Goal: Task Accomplishment & Management: Use online tool/utility

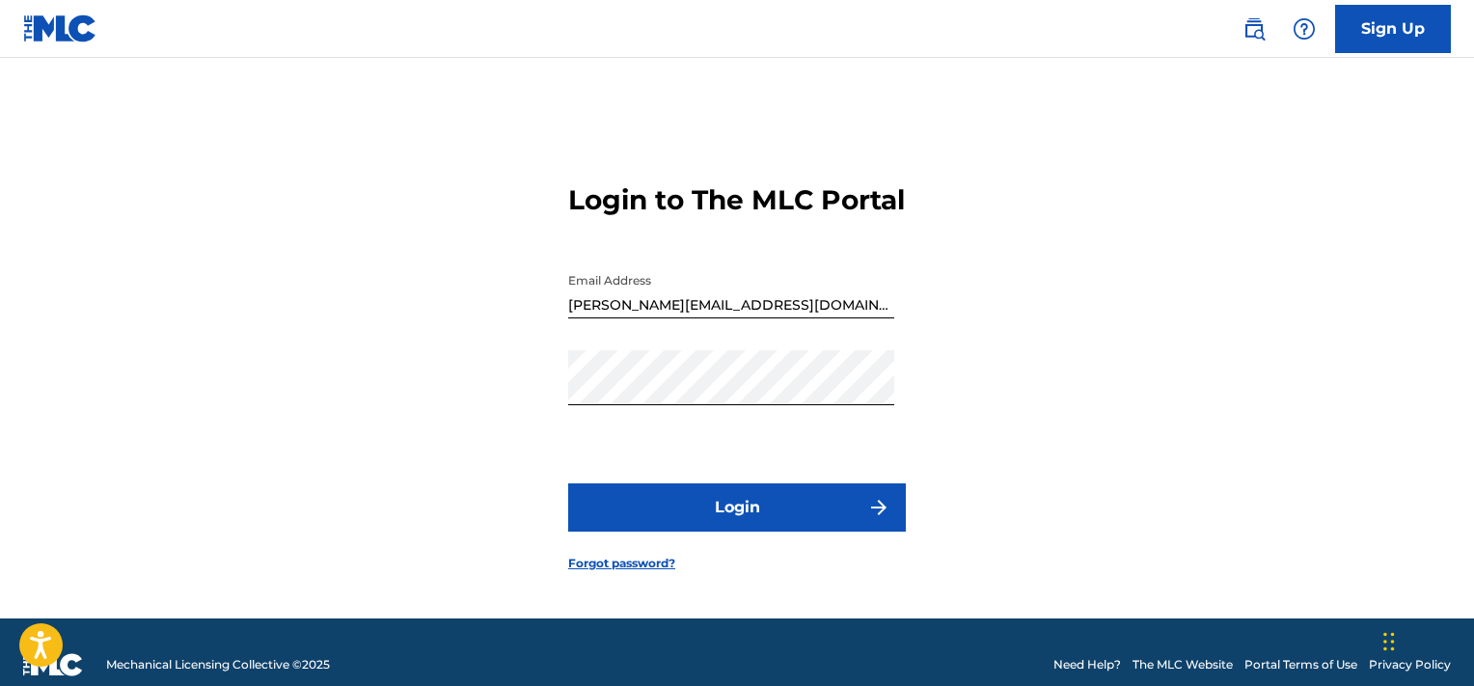
click at [692, 532] on button "Login" at bounding box center [737, 507] width 338 height 48
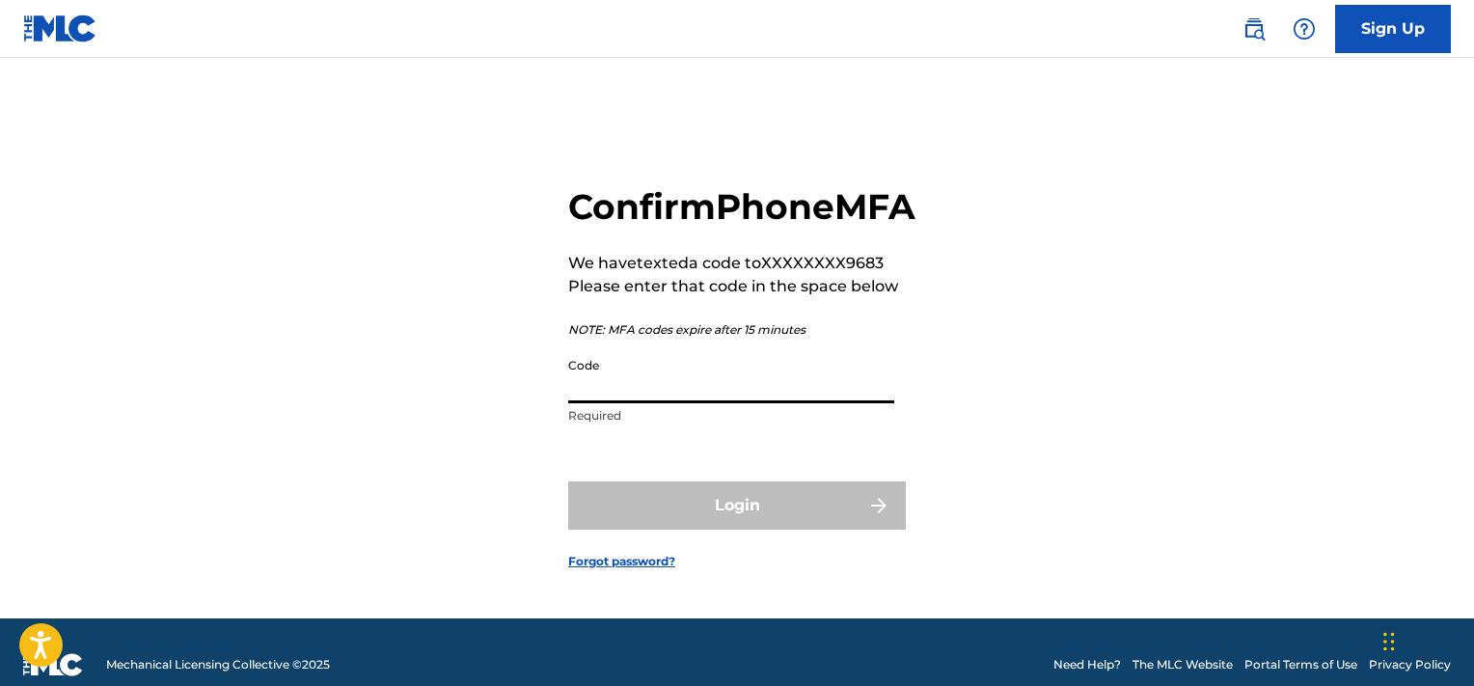
click at [623, 399] on input "Code" at bounding box center [731, 375] width 326 height 55
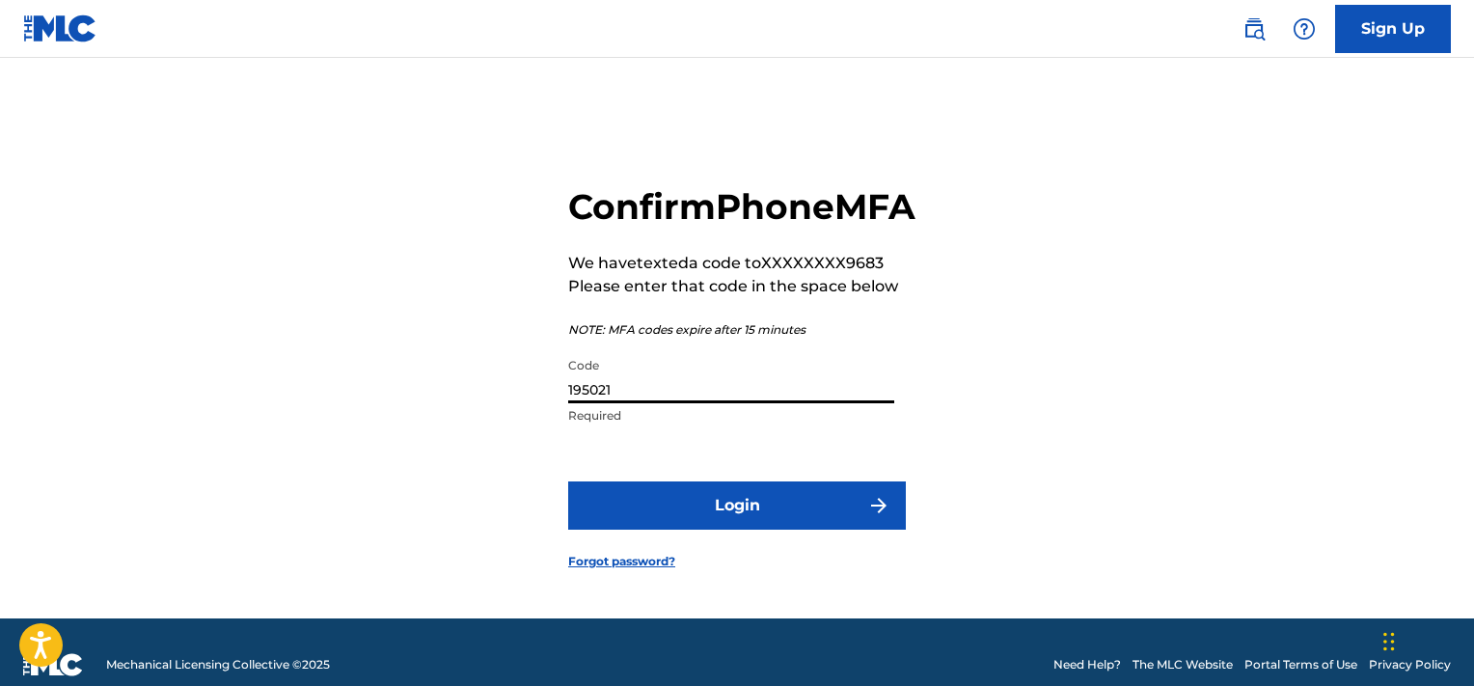
type input "195021"
click at [568, 481] on button "Login" at bounding box center [737, 505] width 338 height 48
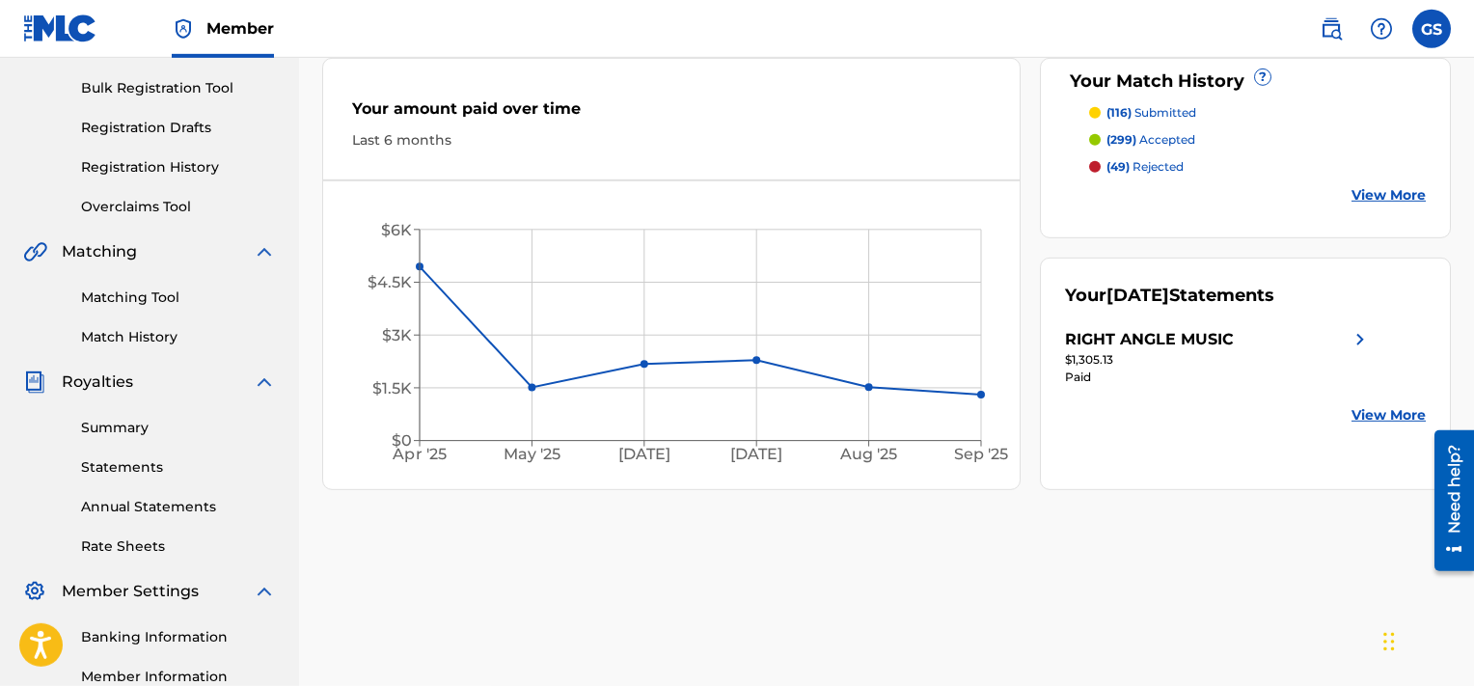
scroll to position [277, 0]
click at [156, 340] on link "Match History" at bounding box center [178, 335] width 195 height 20
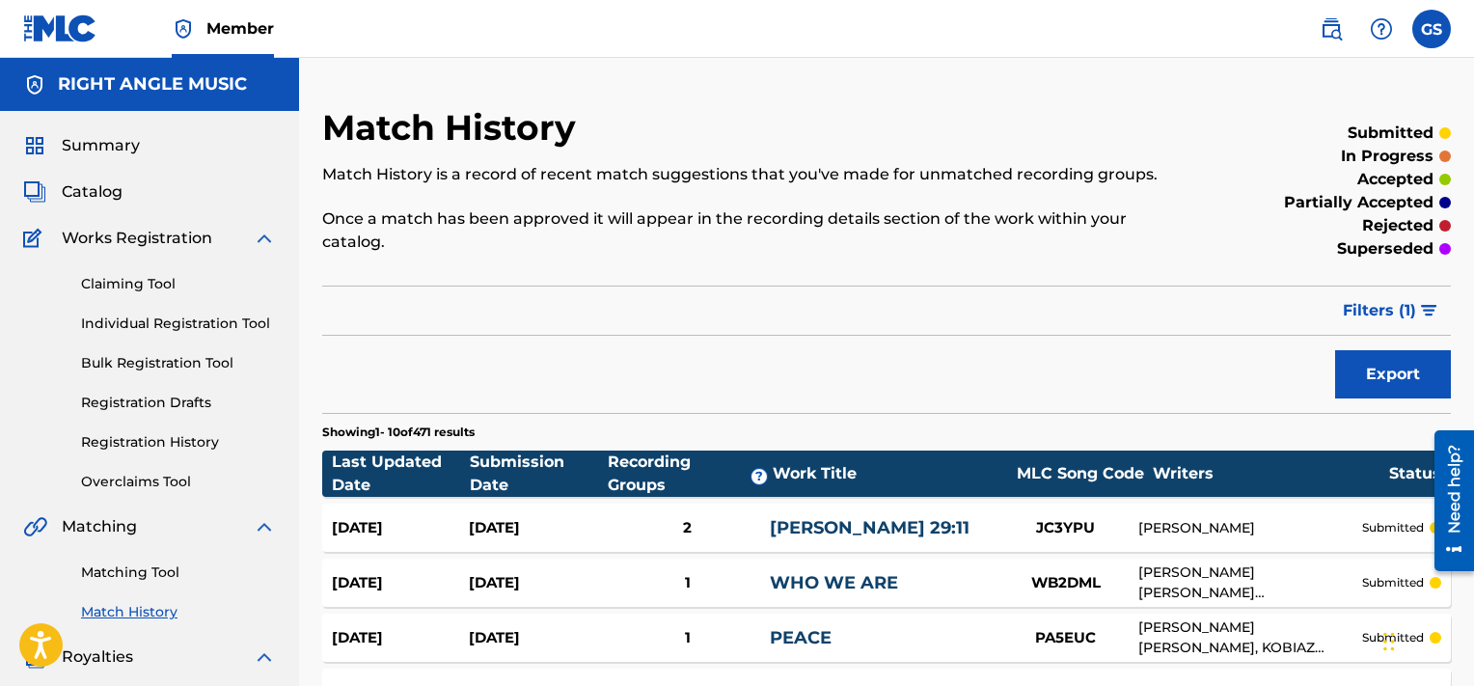
click at [106, 569] on link "Matching Tool" at bounding box center [178, 572] width 195 height 20
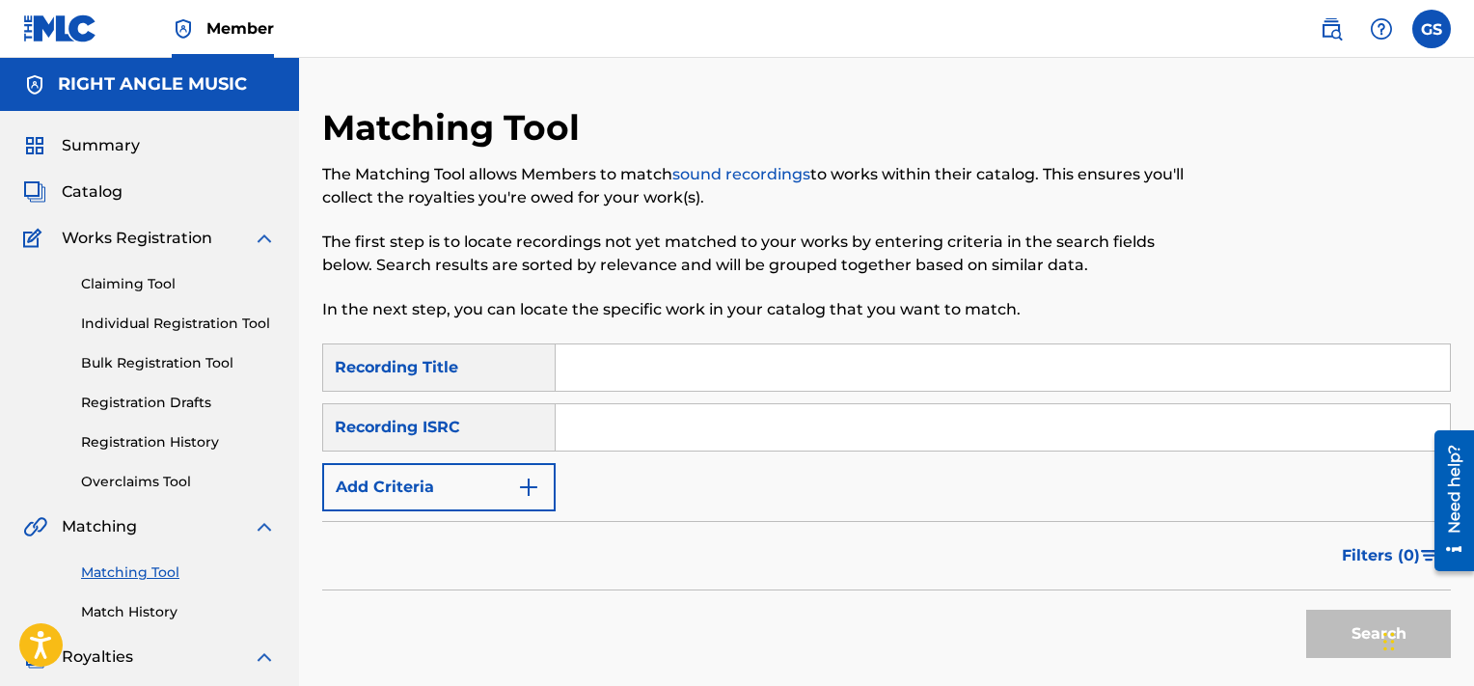
drag, startPoint x: 606, startPoint y: 403, endPoint x: 650, endPoint y: 426, distance: 50.1
click at [650, 426] on div "SearchWithCriteria451f1481-25f1-4083-a4f2-f86bffd2ae07 Recording Title SearchWi…" at bounding box center [886, 427] width 1129 height 168
click at [650, 426] on input "Search Form" at bounding box center [1003, 427] width 894 height 46
paste input "QMQ3X1801090"
type input "QMQ3X1801090"
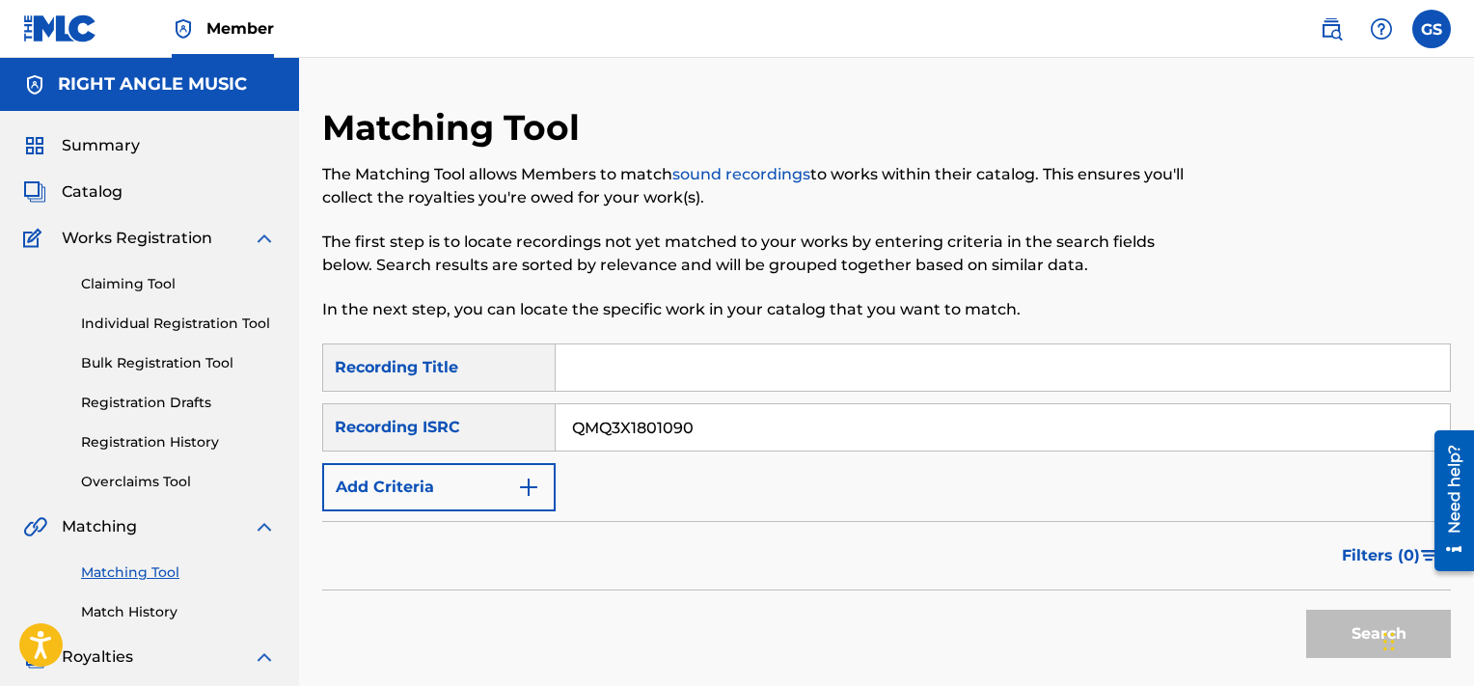
click at [1306, 610] on button "Search" at bounding box center [1378, 634] width 145 height 48
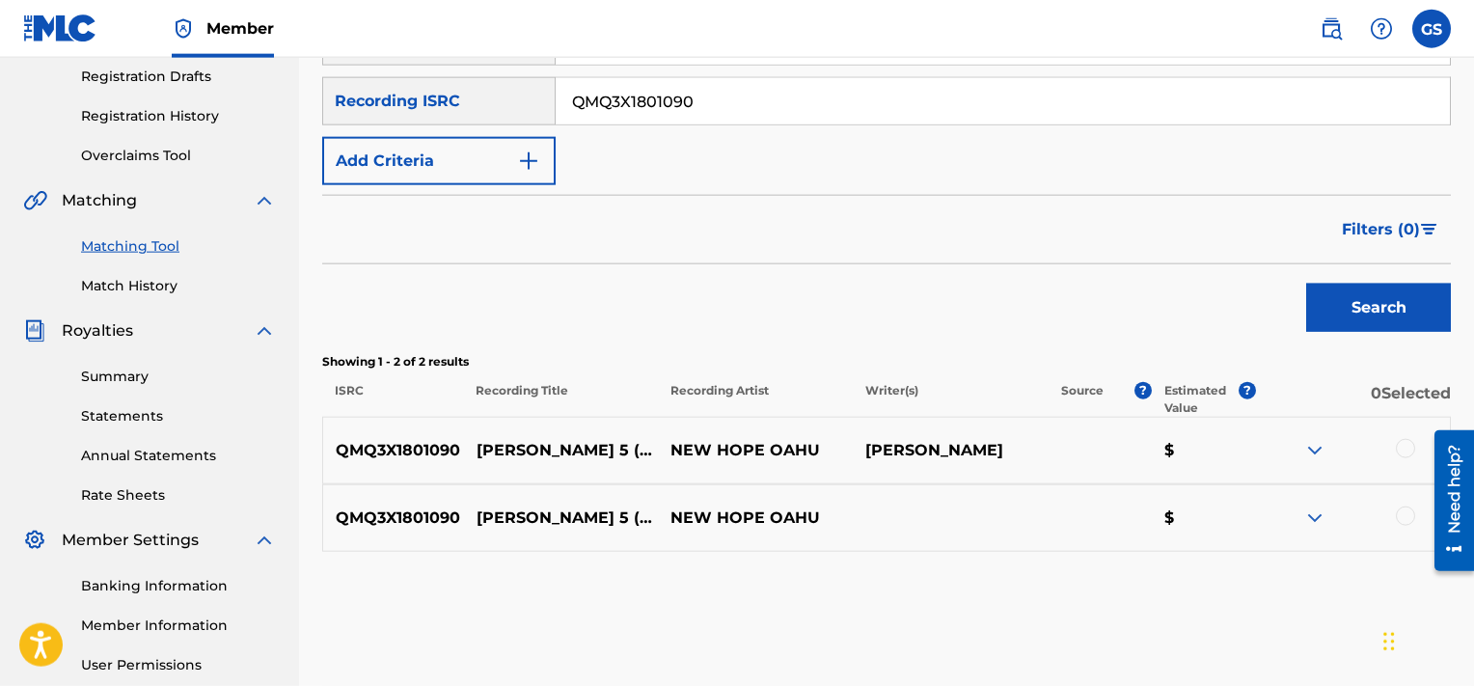
scroll to position [328, 0]
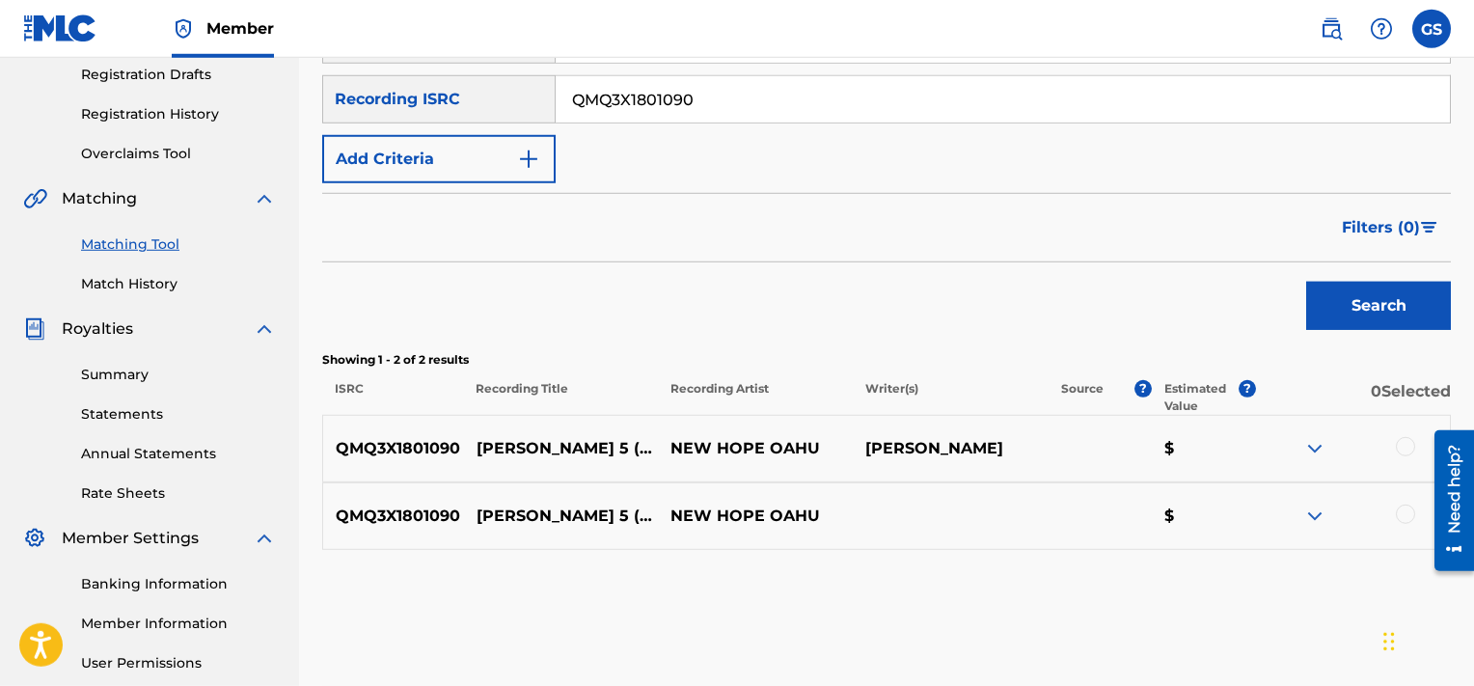
click at [1407, 446] on div at bounding box center [1405, 446] width 19 height 19
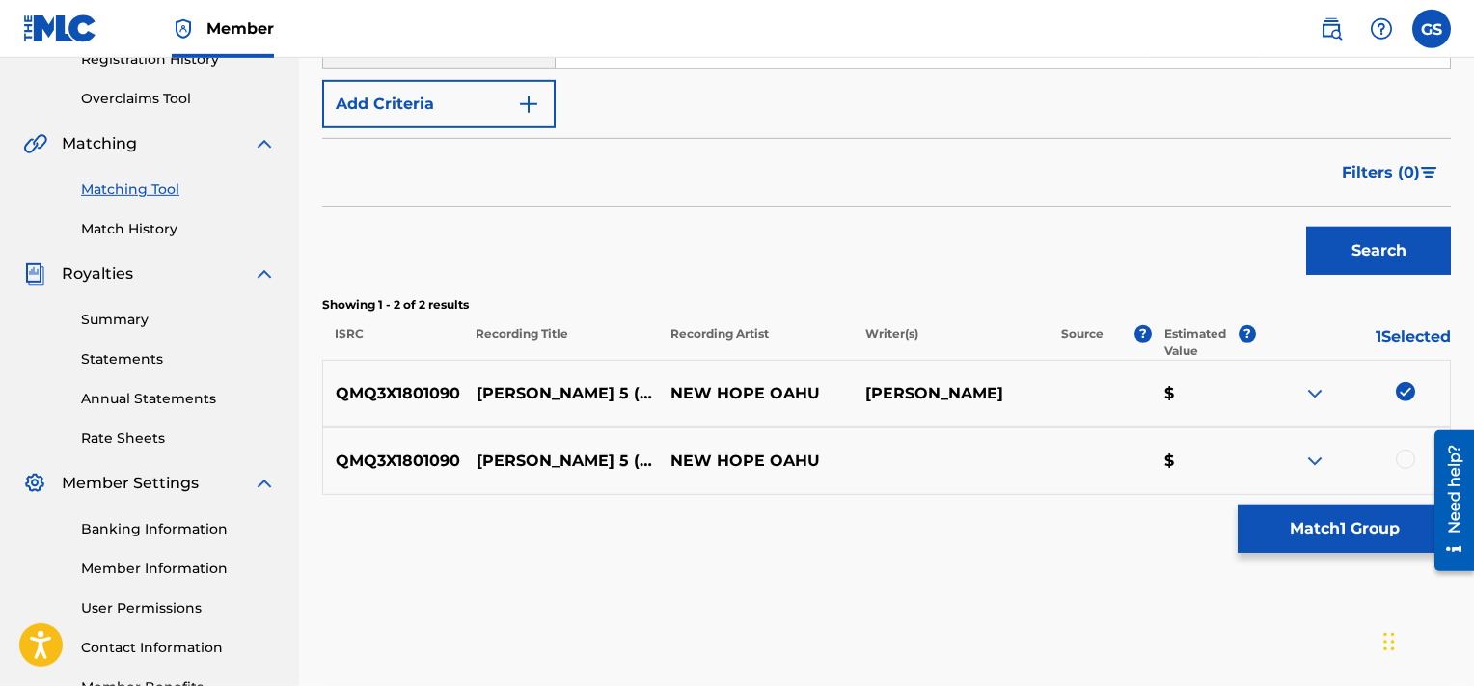
scroll to position [382, 0]
click at [1403, 456] on div at bounding box center [1405, 460] width 19 height 19
click at [1403, 456] on img at bounding box center [1405, 460] width 19 height 19
click at [1403, 456] on div at bounding box center [1405, 460] width 19 height 19
click at [1290, 535] on button "Match 2 Groups" at bounding box center [1344, 529] width 213 height 48
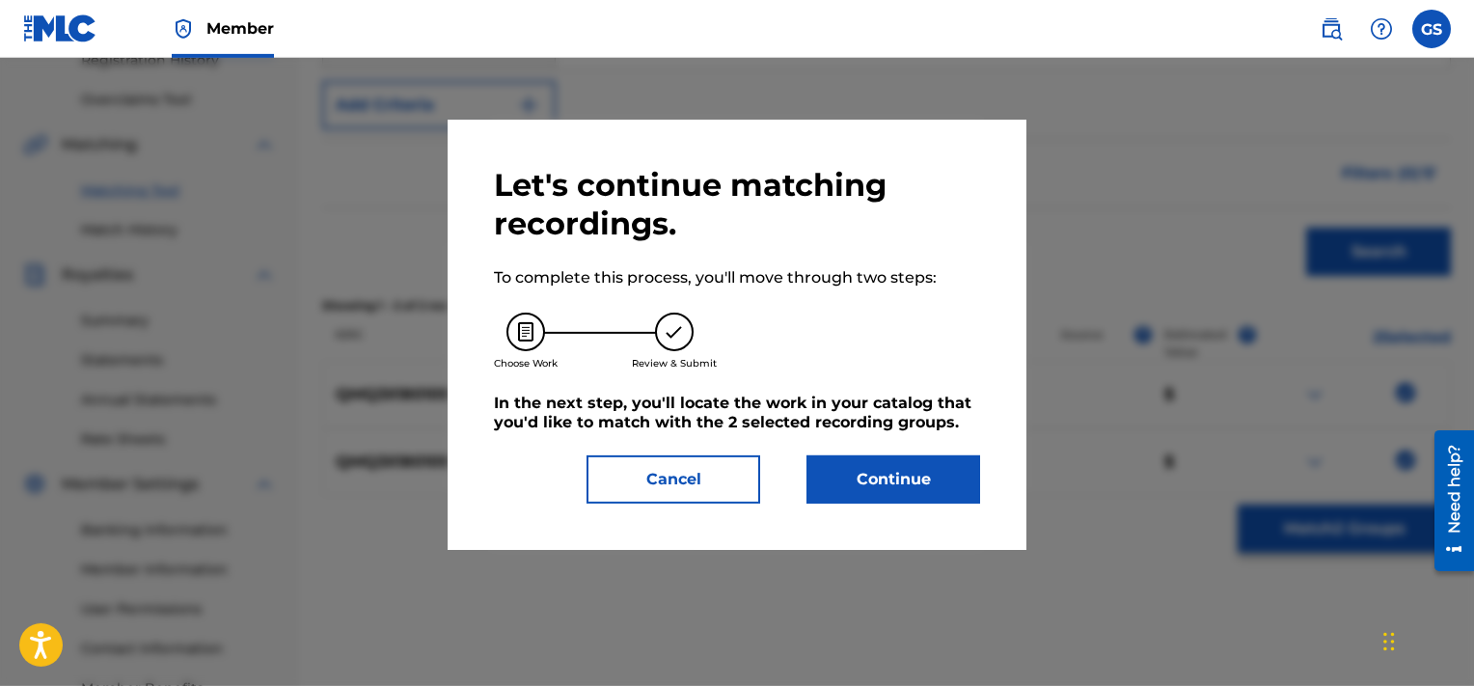
click at [937, 487] on button "Continue" at bounding box center [894, 479] width 174 height 48
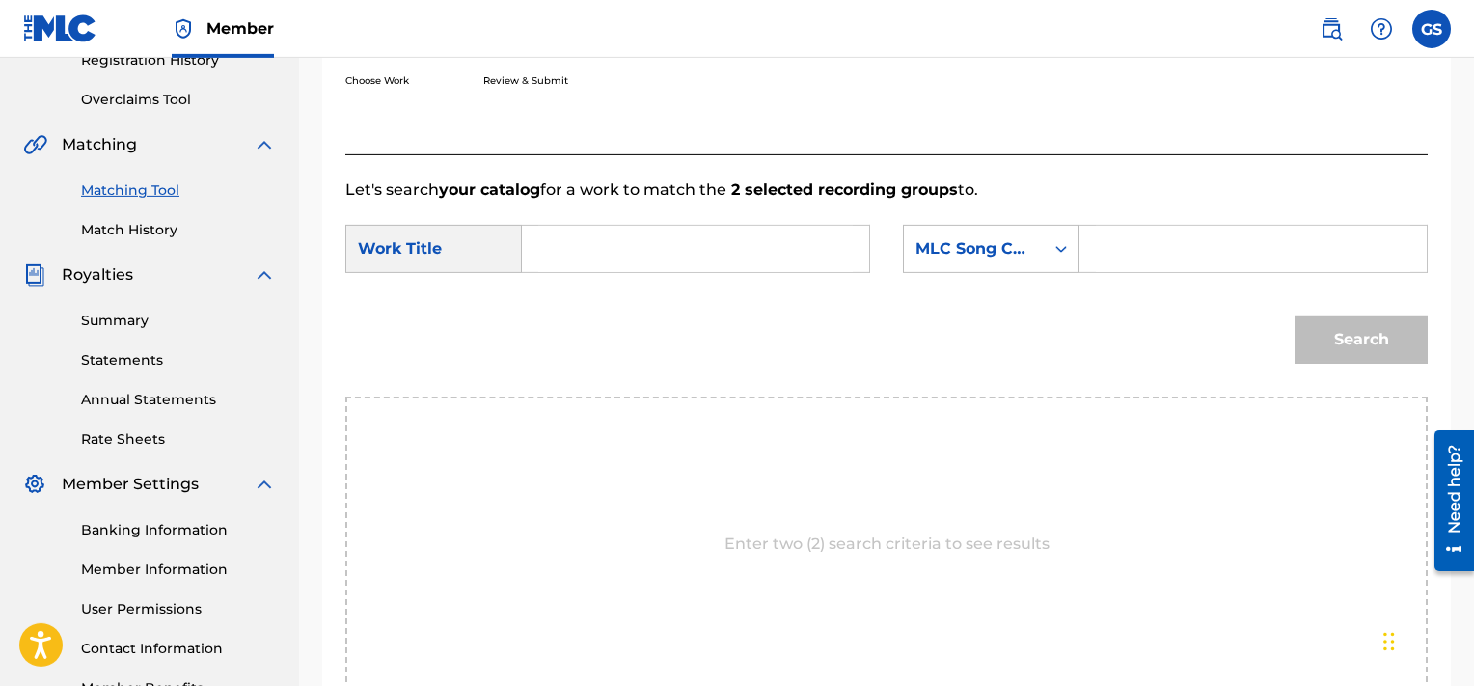
paste input "JC3YQ2"
click at [1204, 260] on input "JC3YQ2" at bounding box center [1253, 249] width 315 height 46
type input "JC3YQ2"
click at [687, 251] on input "Search Form" at bounding box center [695, 249] width 315 height 46
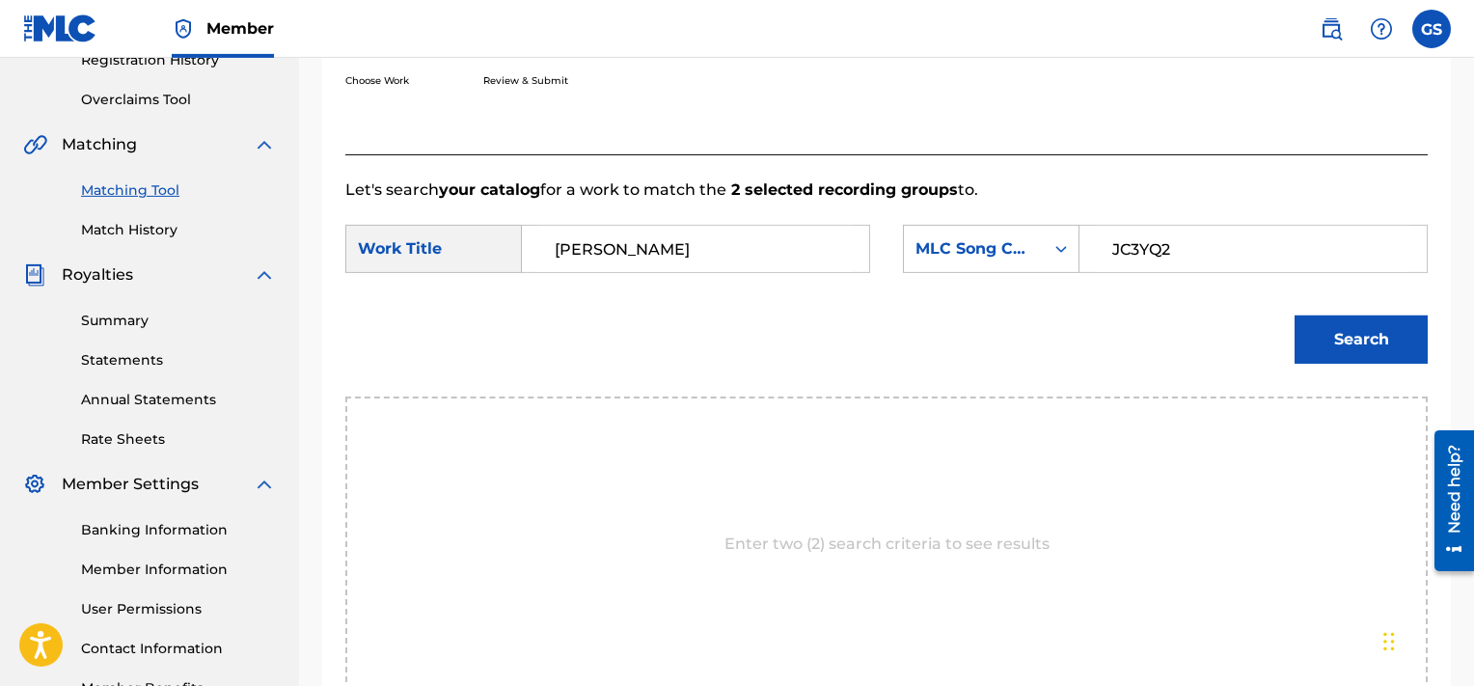
type input "[PERSON_NAME]"
click at [1295, 315] on button "Search" at bounding box center [1361, 339] width 133 height 48
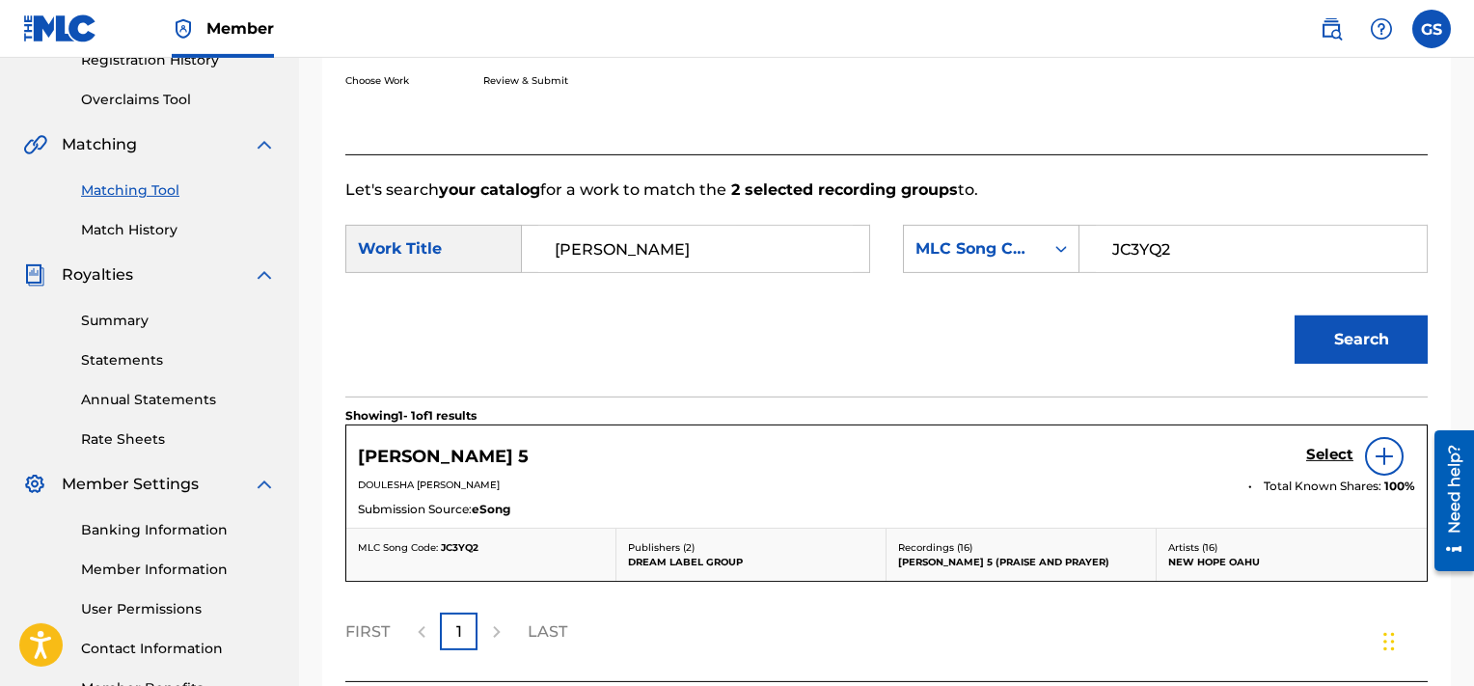
click at [1340, 451] on h5 "Select" at bounding box center [1329, 455] width 47 height 18
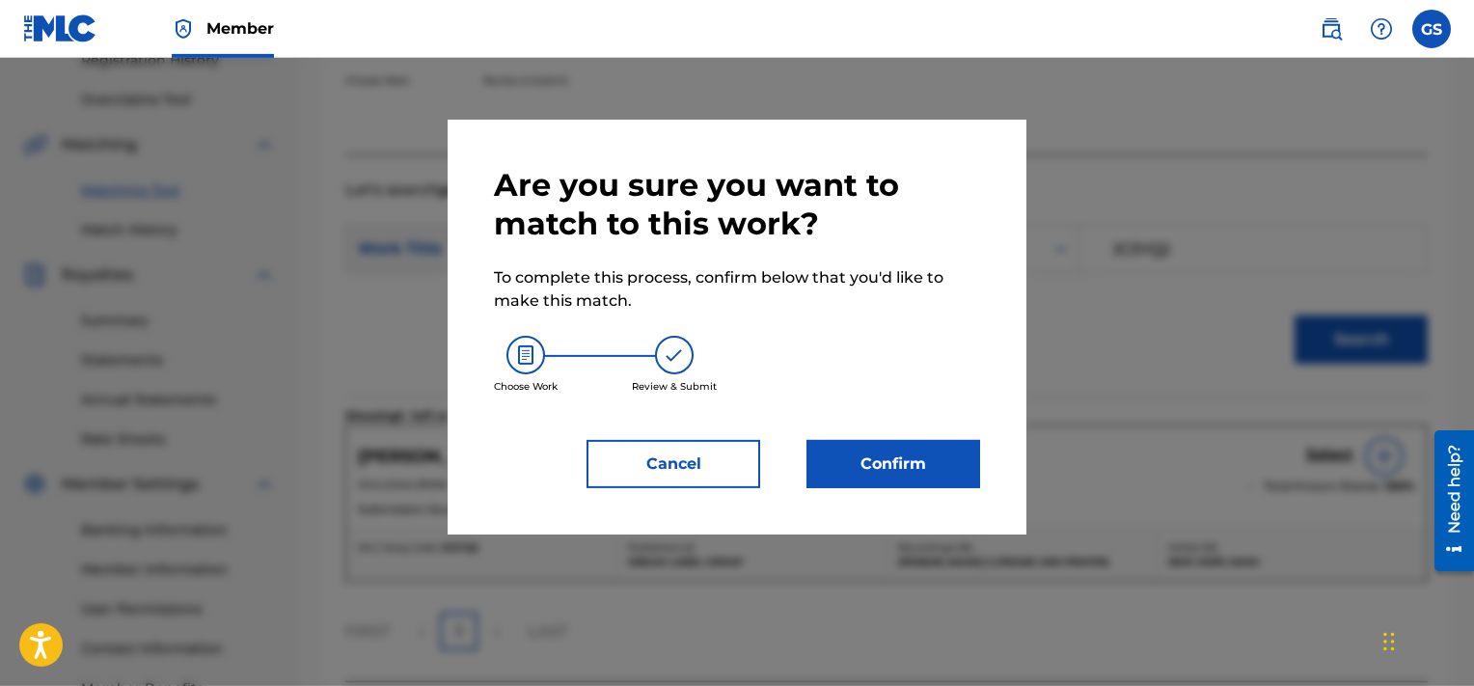
click at [894, 451] on button "Confirm" at bounding box center [894, 464] width 174 height 48
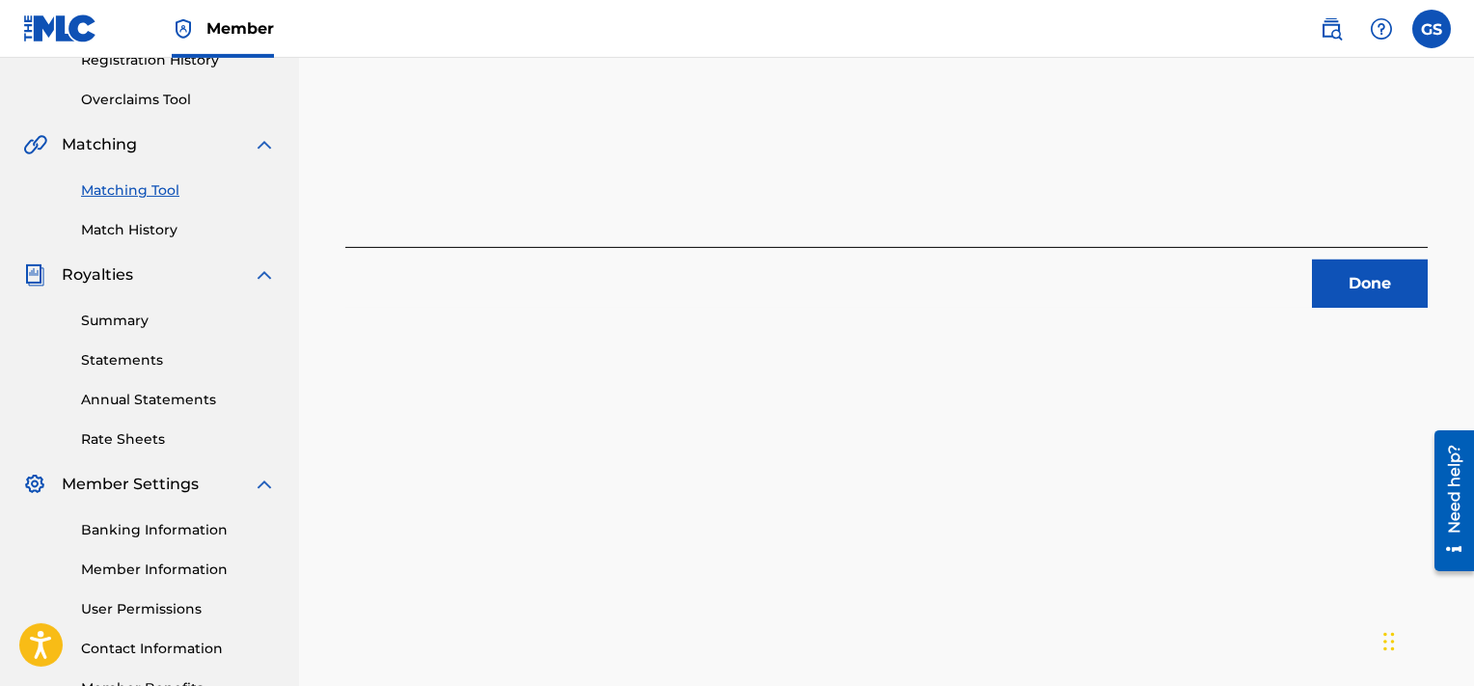
click at [1360, 282] on button "Done" at bounding box center [1370, 284] width 116 height 48
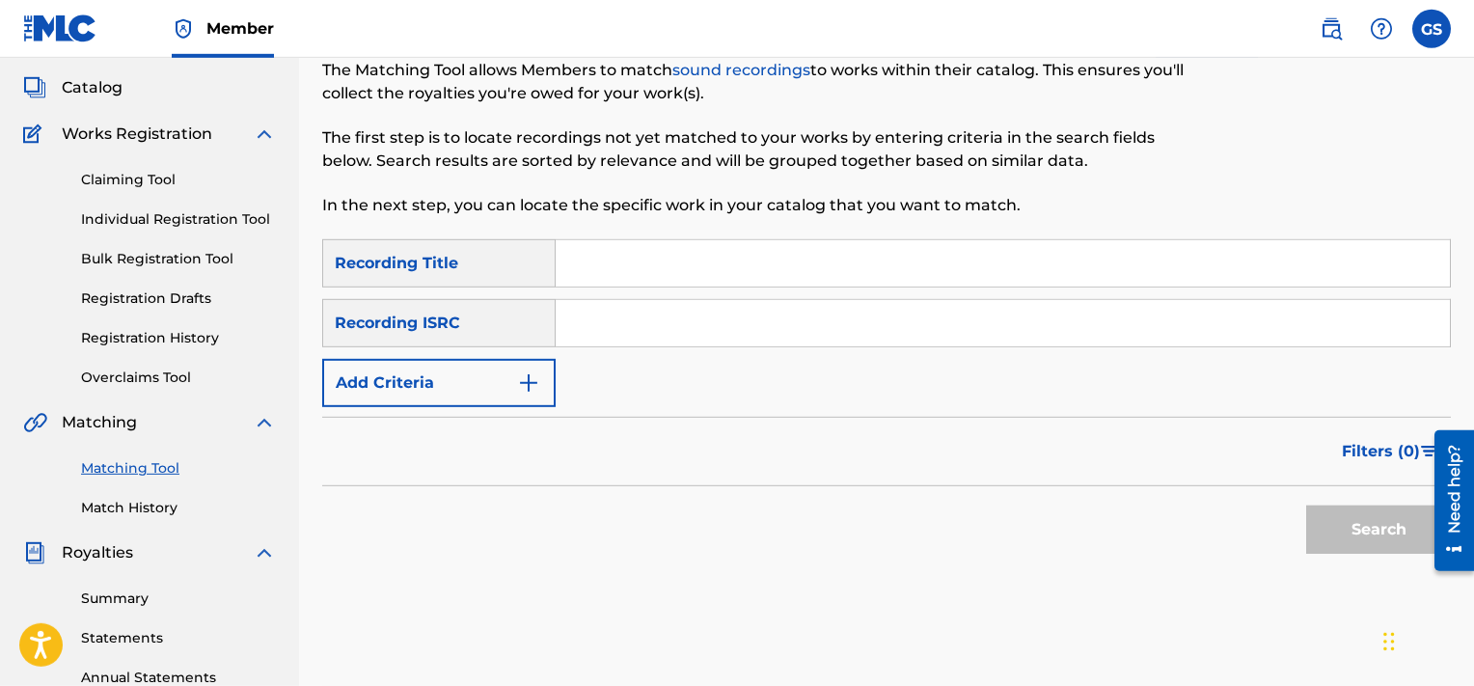
scroll to position [106, 0]
paste input "QMQ3X1801092"
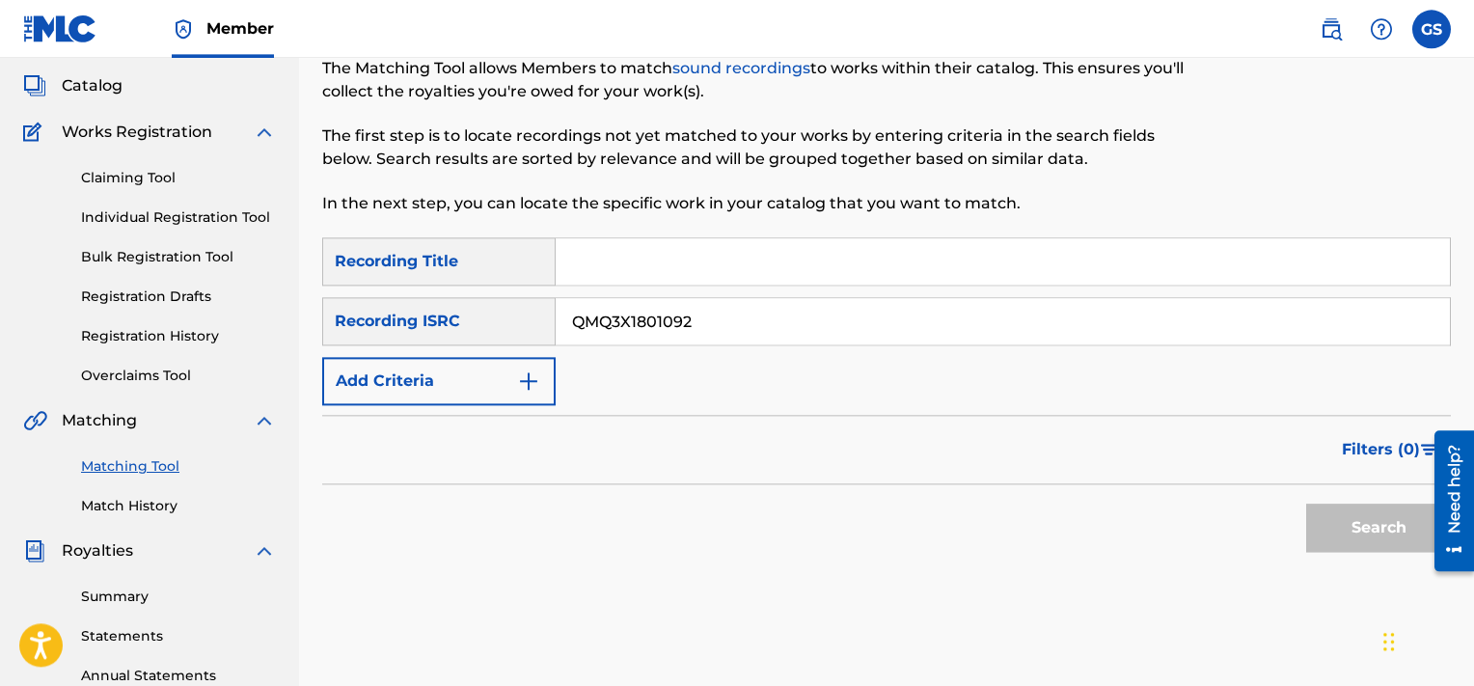
click at [988, 310] on input "QMQ3X1801092" at bounding box center [1003, 321] width 894 height 46
type input "QMQ3X1801092"
click at [1306, 504] on button "Search" at bounding box center [1378, 528] width 145 height 48
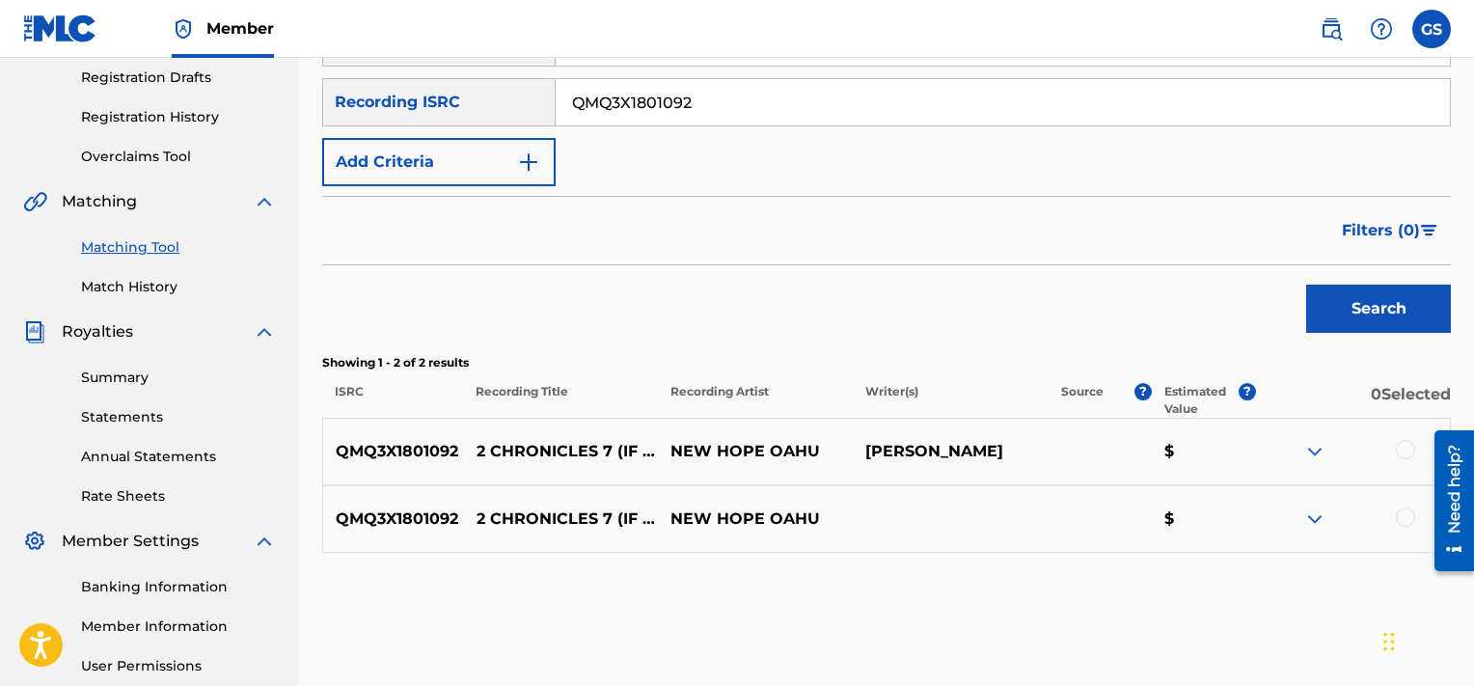
scroll to position [331, 0]
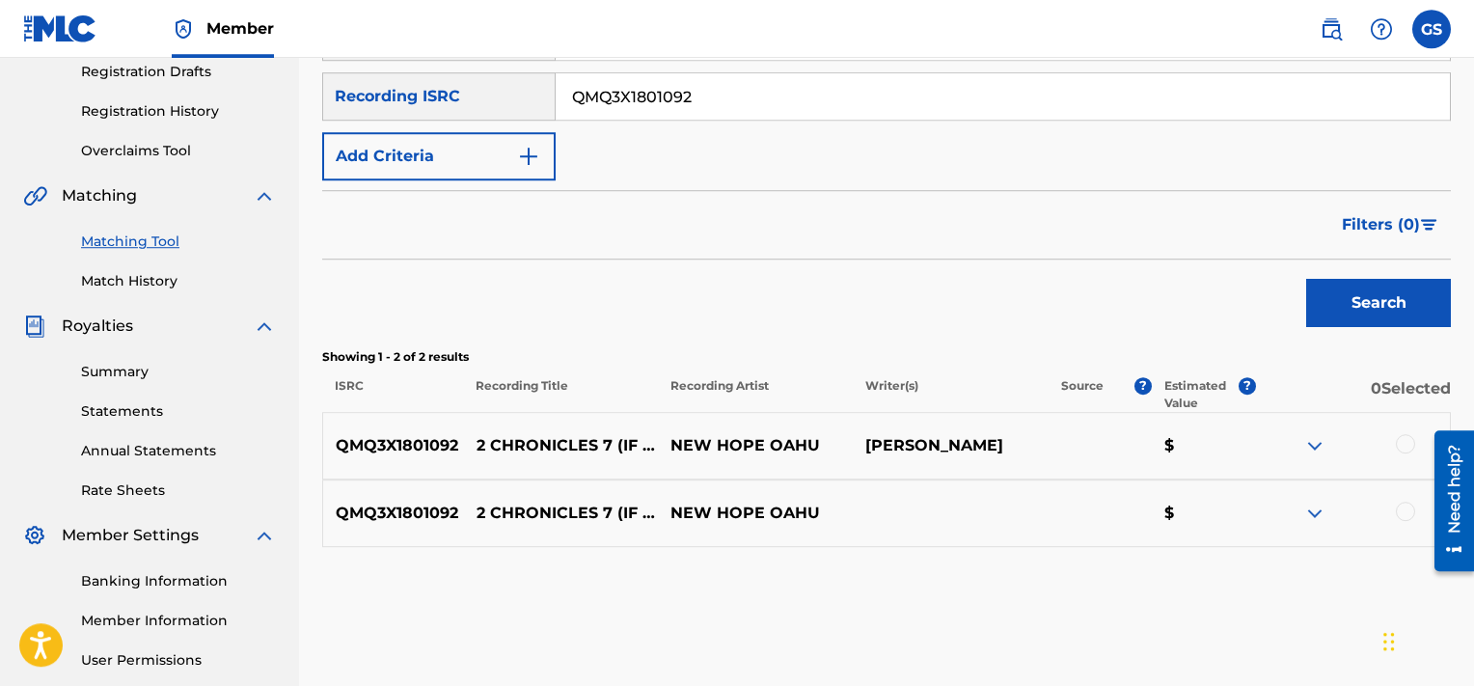
click at [1410, 449] on div at bounding box center [1405, 443] width 19 height 19
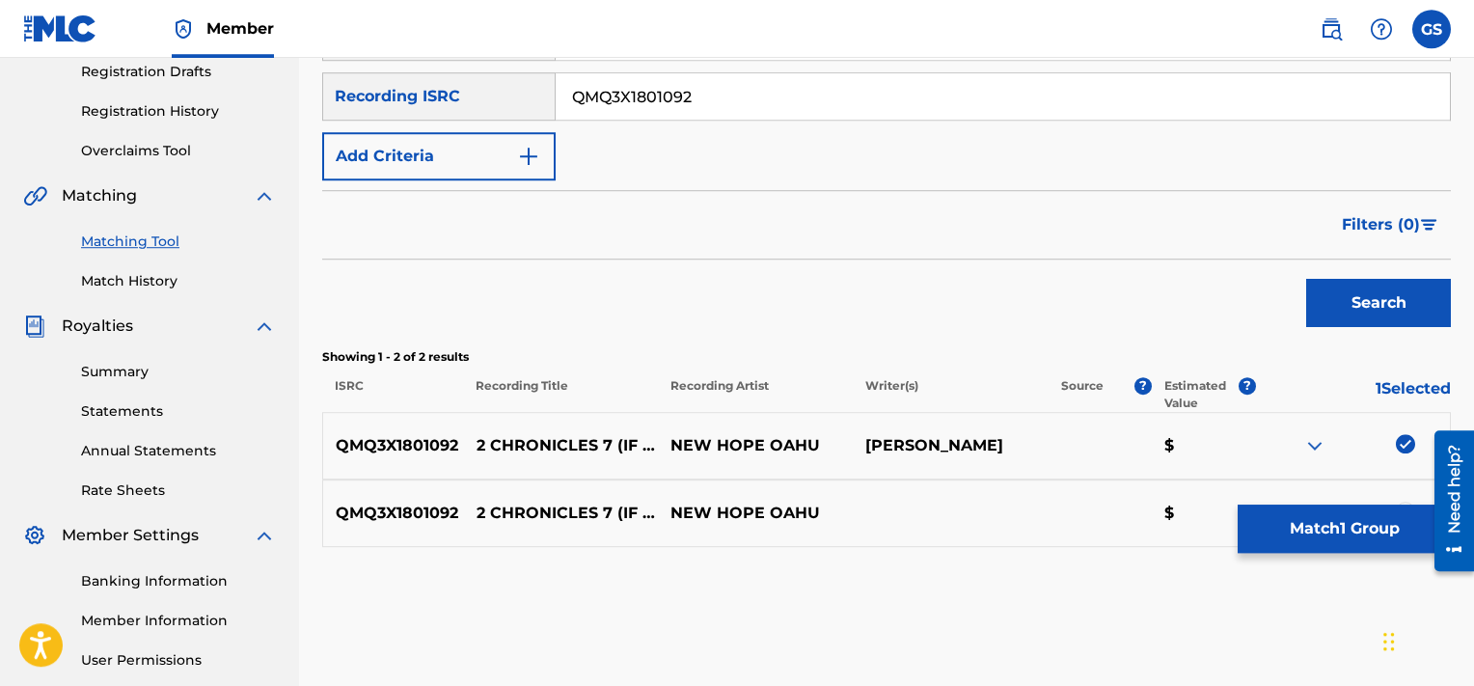
scroll to position [391, 0]
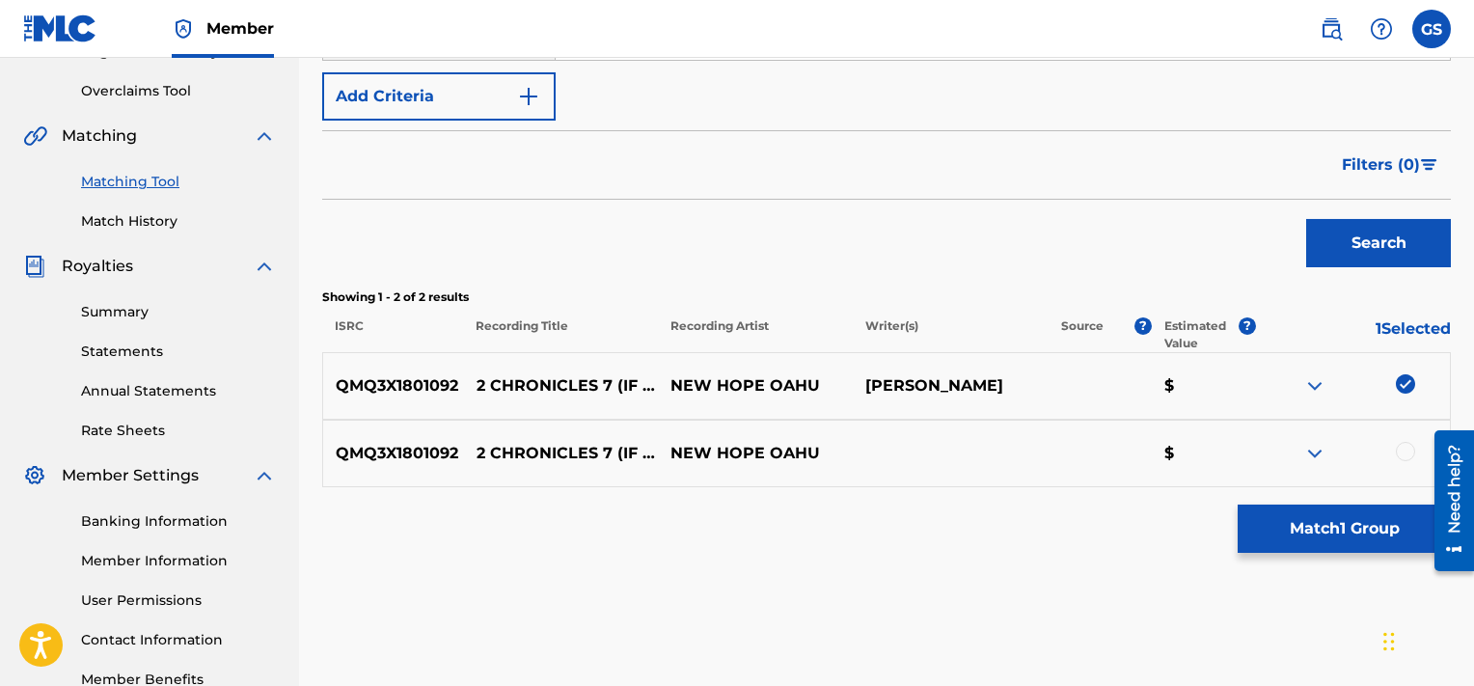
click at [1403, 447] on div at bounding box center [1405, 451] width 19 height 19
click at [1324, 530] on button "Match 2 Groups" at bounding box center [1344, 529] width 213 height 48
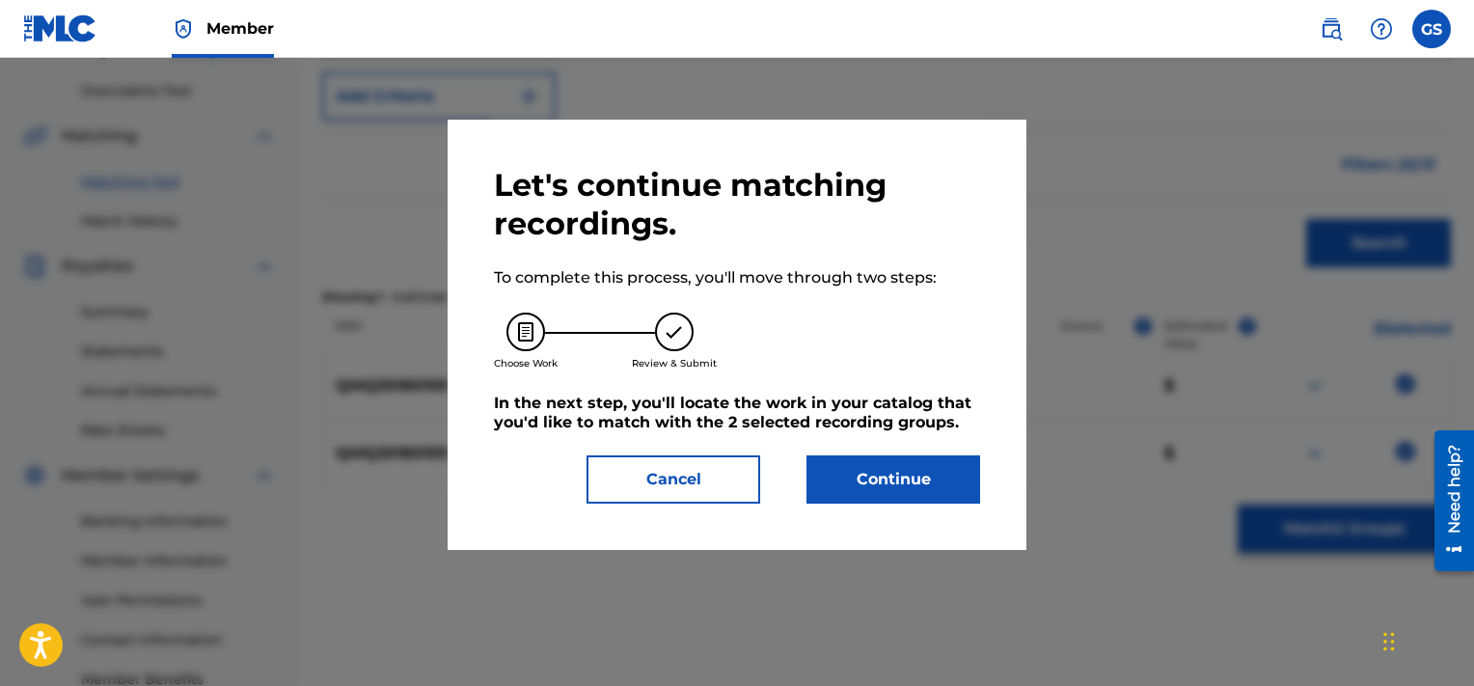
click at [943, 466] on button "Continue" at bounding box center [894, 479] width 174 height 48
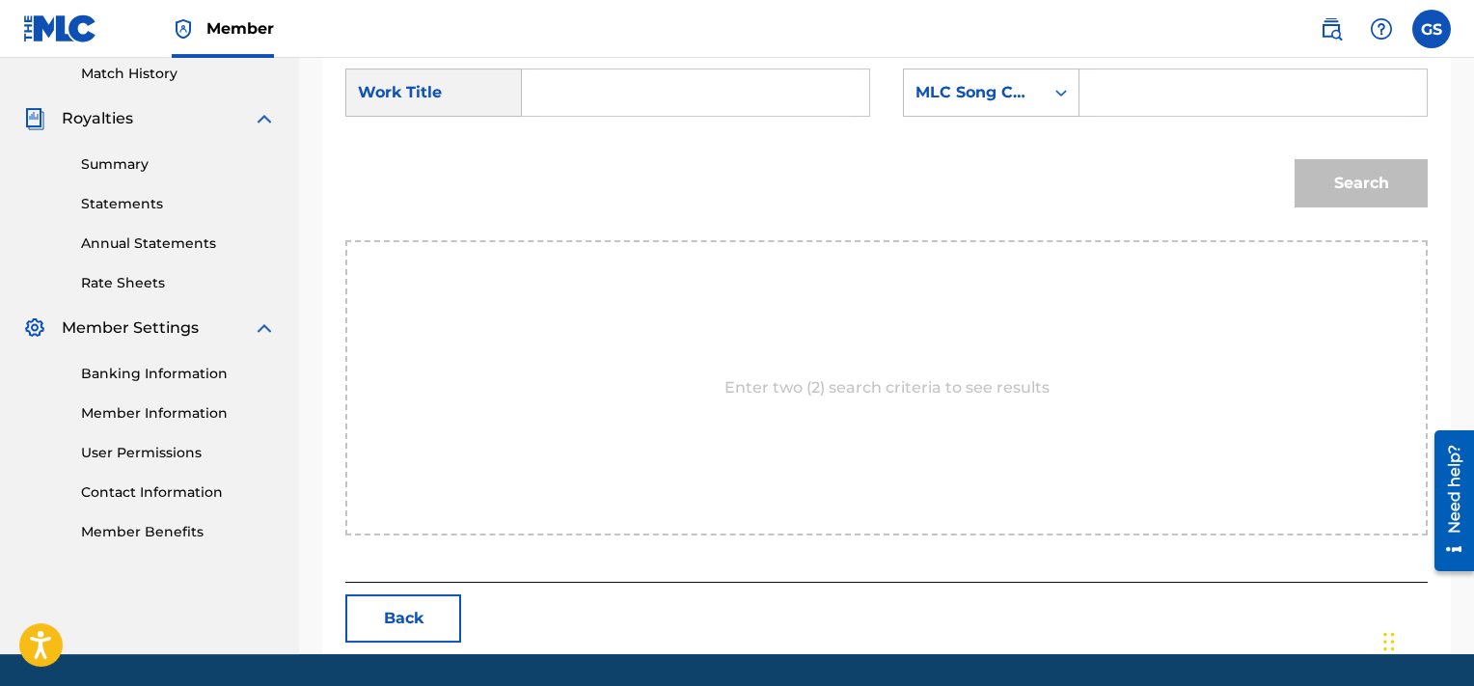
scroll to position [466, 0]
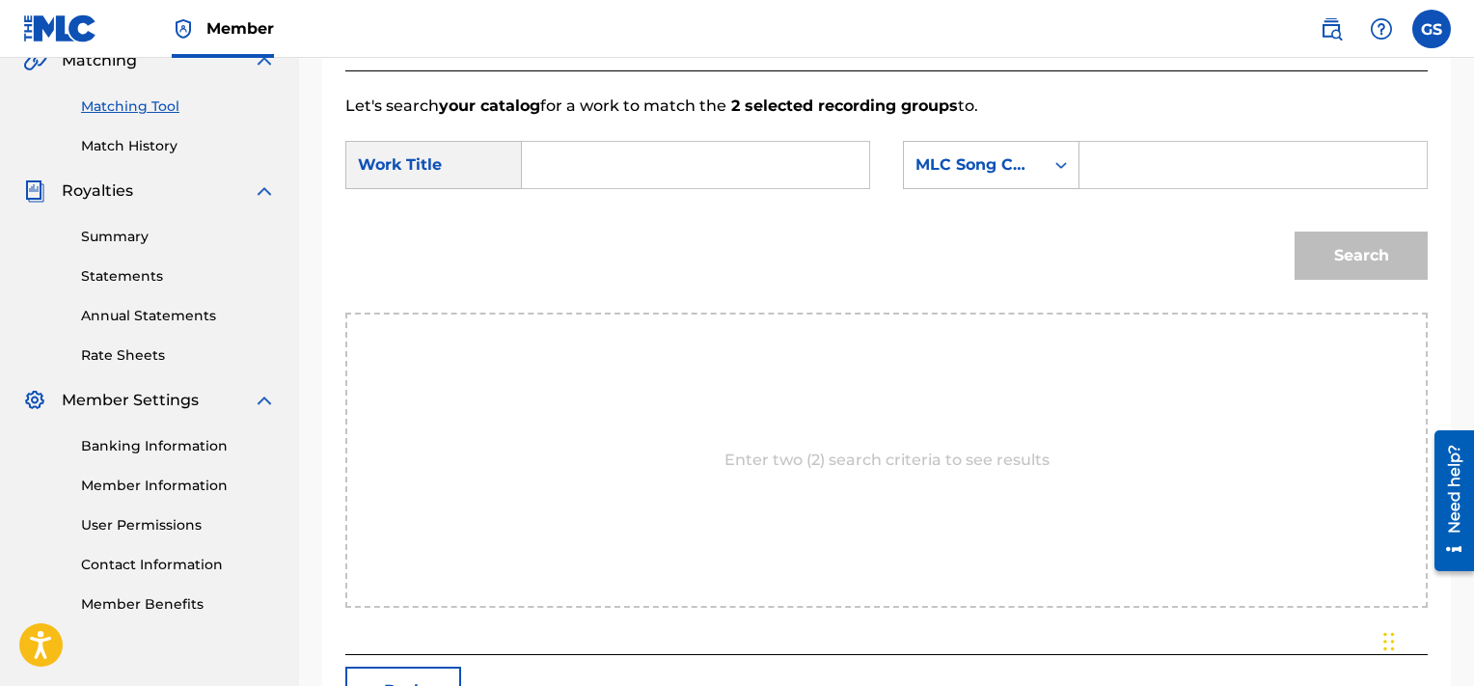
paste input "2E2HQC"
click at [1139, 172] on input "Search Form" at bounding box center [1253, 165] width 315 height 46
type input "2E2HQC"
click at [685, 154] on input "Search Form" at bounding box center [695, 165] width 315 height 46
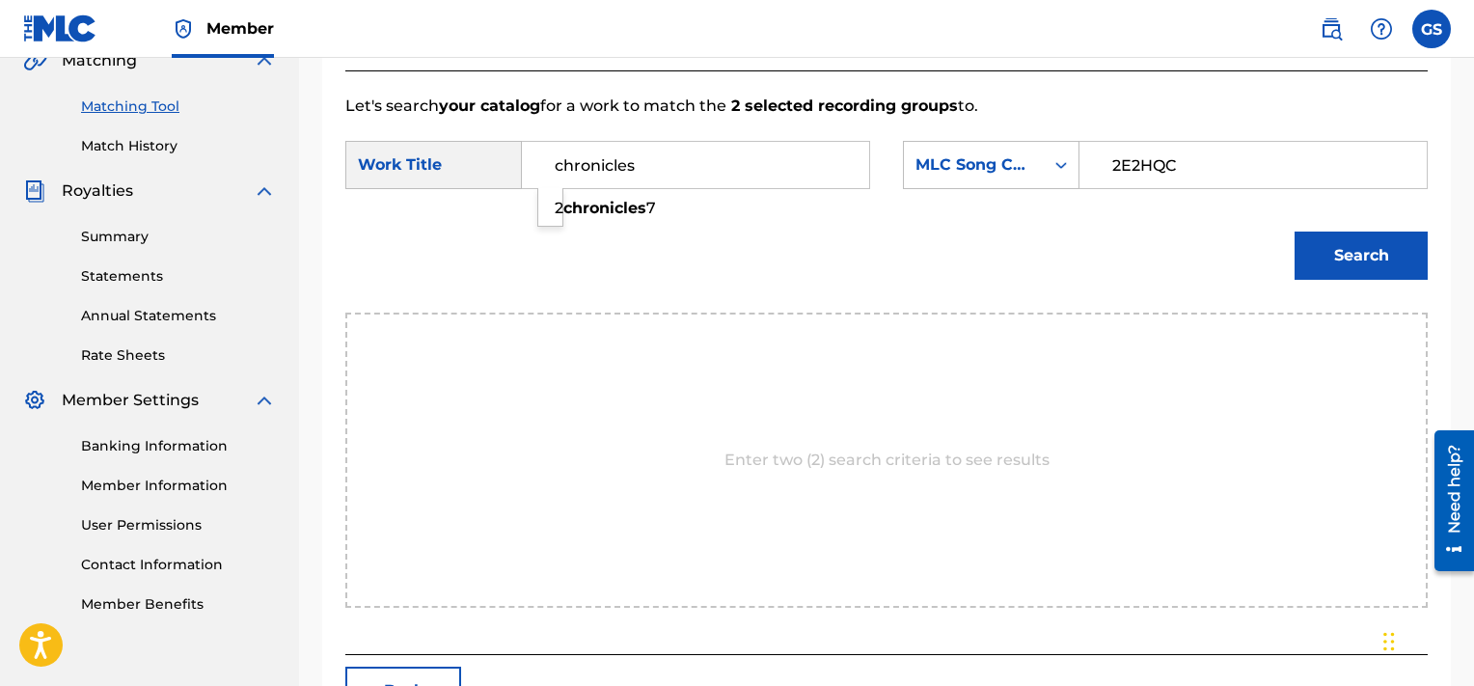
type input "chronicles"
click at [1295, 232] on button "Search" at bounding box center [1361, 256] width 133 height 48
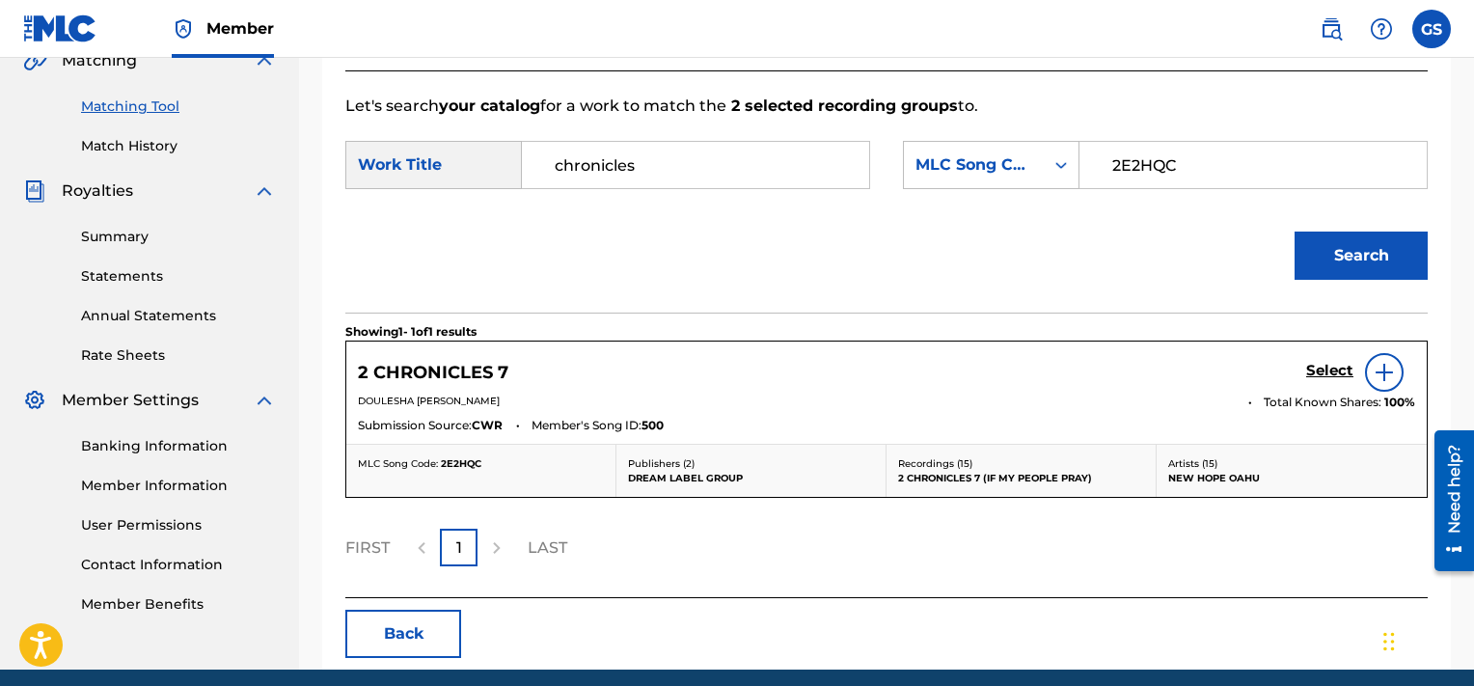
click at [1319, 365] on h5 "Select" at bounding box center [1329, 371] width 47 height 18
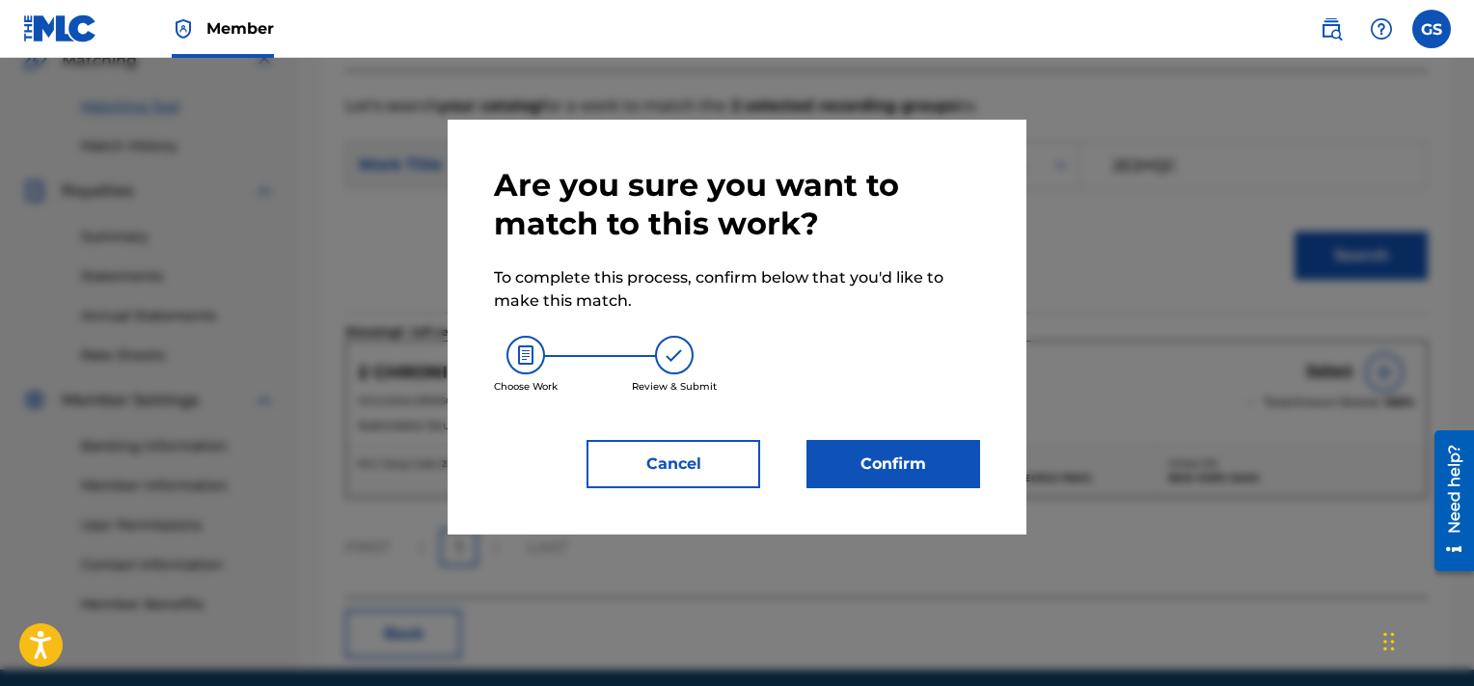
click at [950, 465] on button "Confirm" at bounding box center [894, 464] width 174 height 48
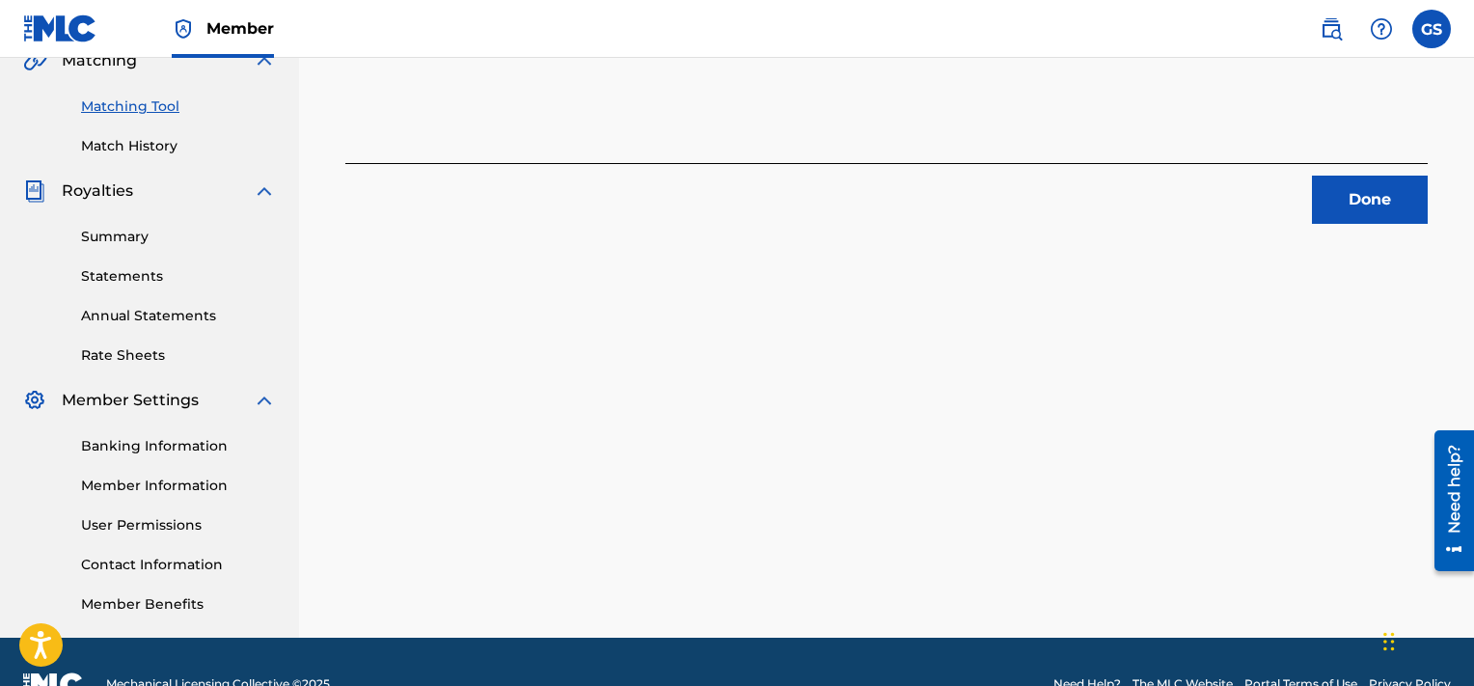
click at [1371, 181] on button "Done" at bounding box center [1370, 200] width 116 height 48
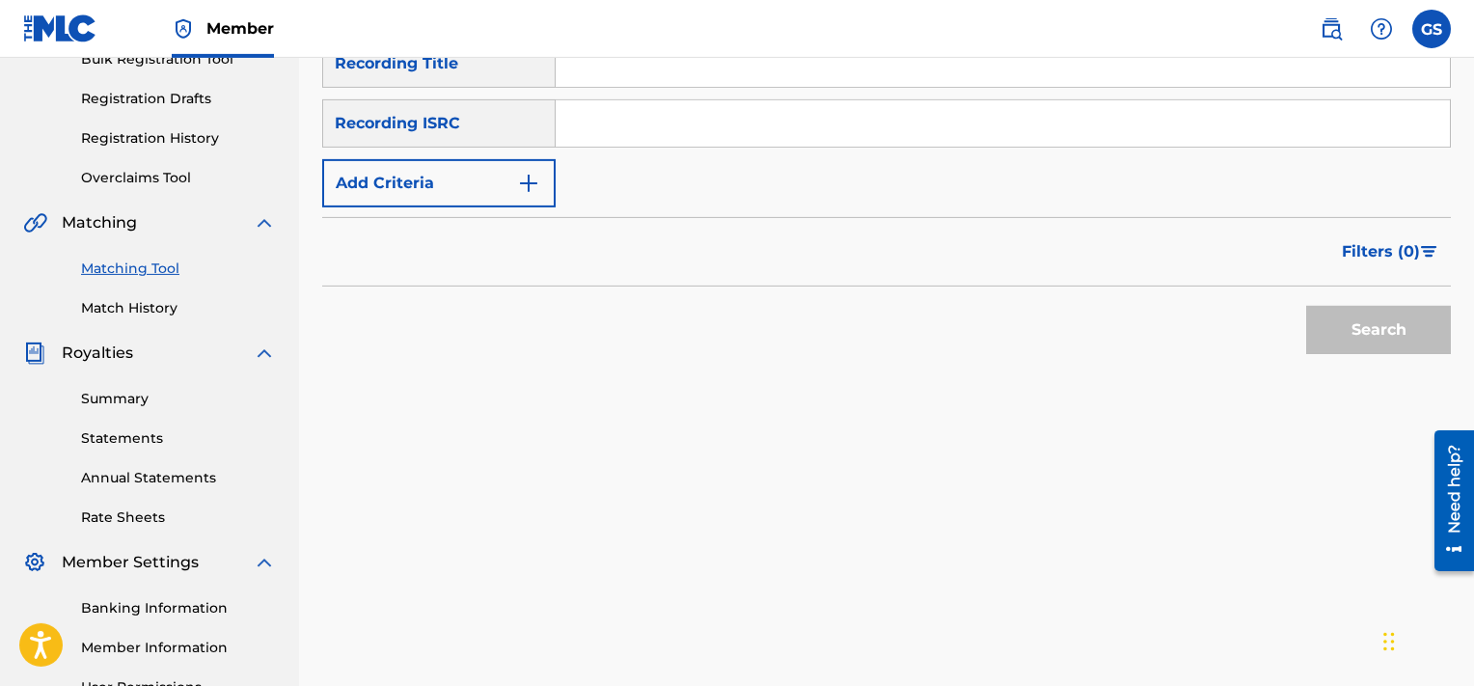
scroll to position [271, 0]
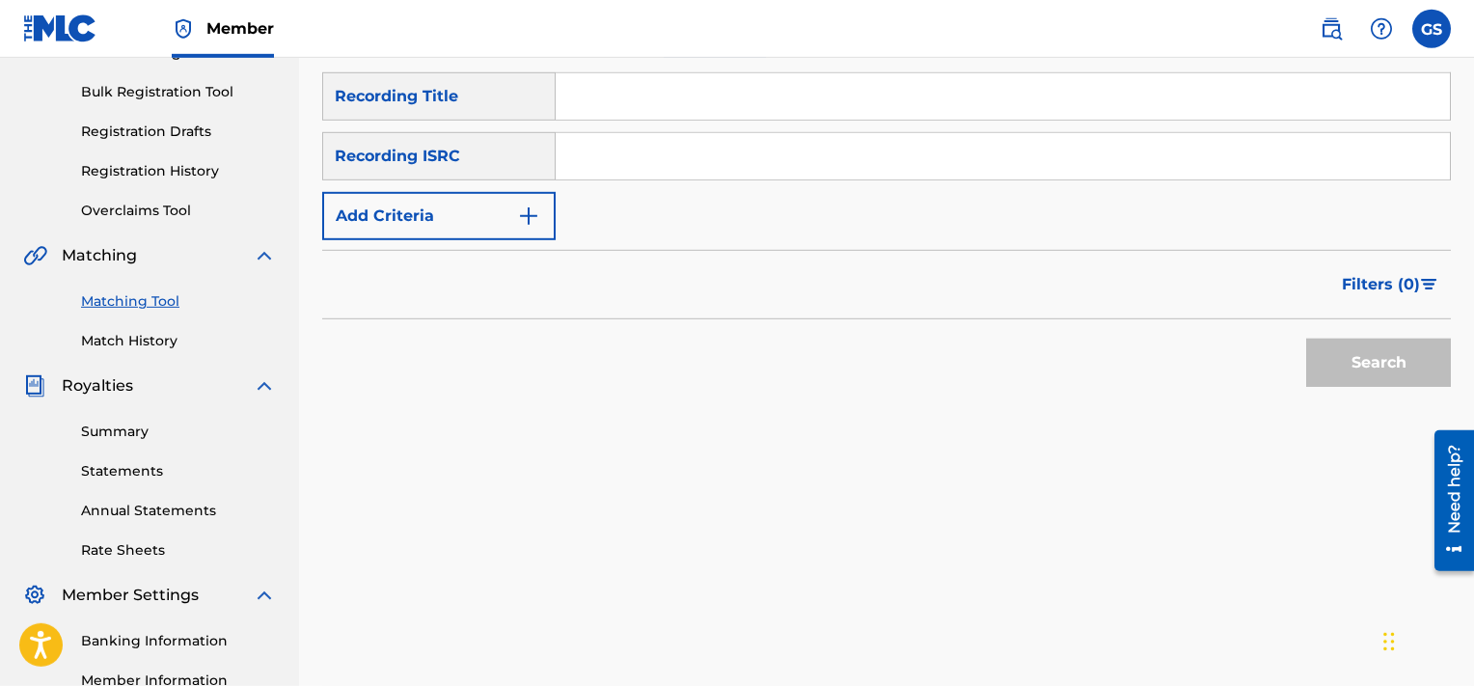
click at [797, 151] on input "Search Form" at bounding box center [1003, 156] width 894 height 46
paste input "QMQ3X1801093"
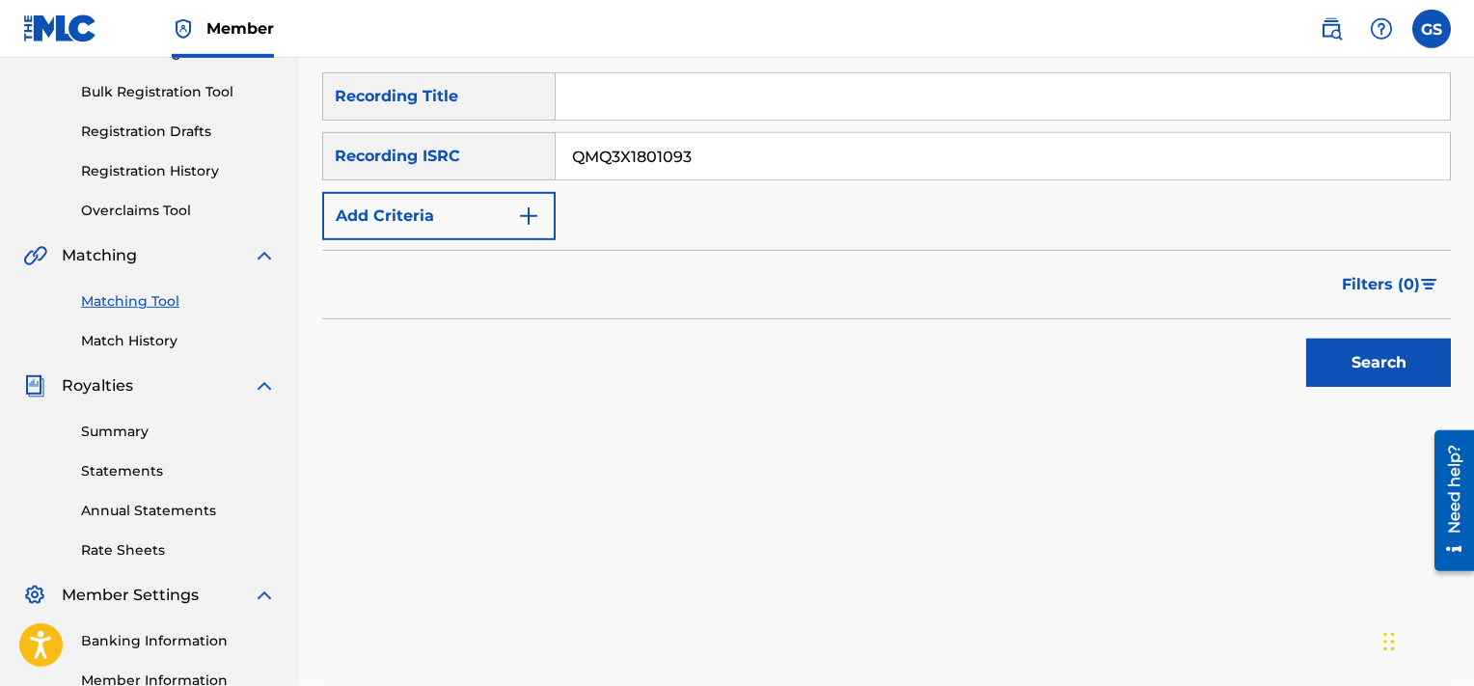
type input "QMQ3X1801093"
click at [1306, 339] on button "Search" at bounding box center [1378, 363] width 145 height 48
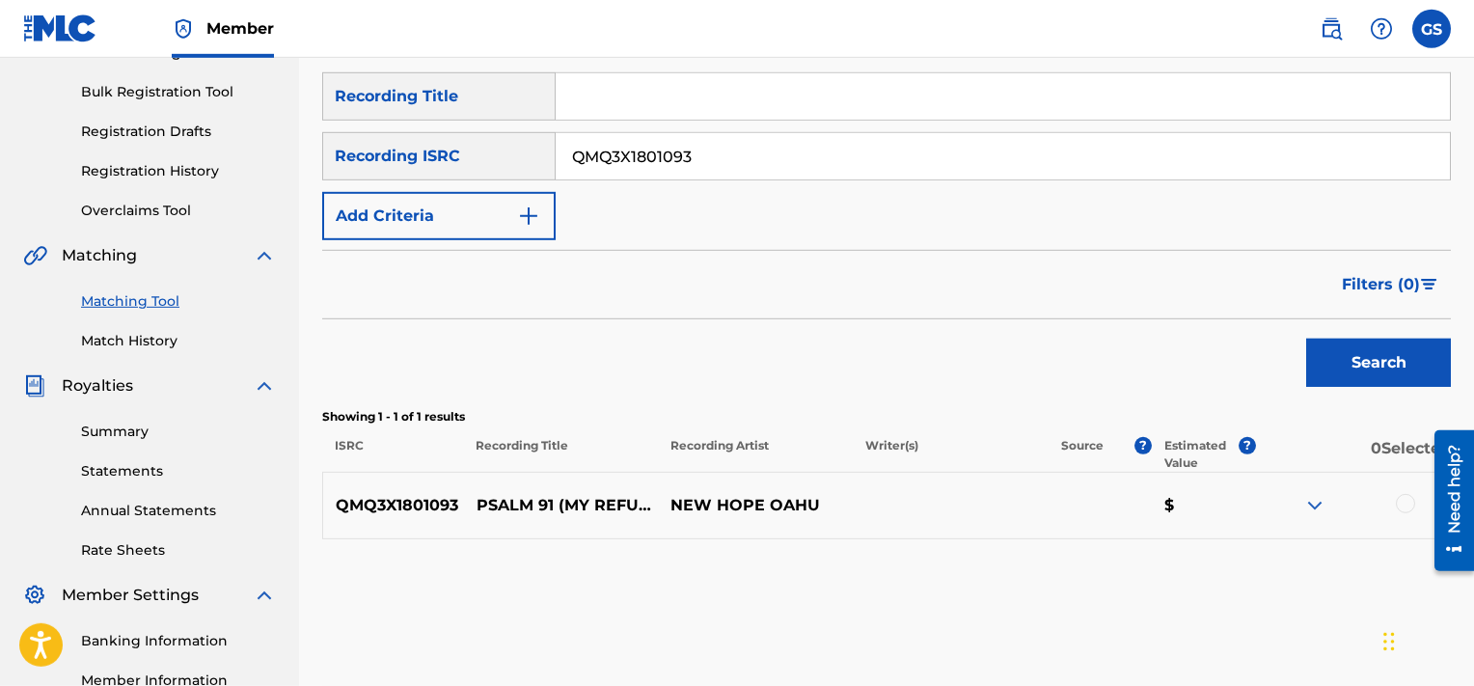
click at [1397, 504] on div at bounding box center [1405, 503] width 19 height 19
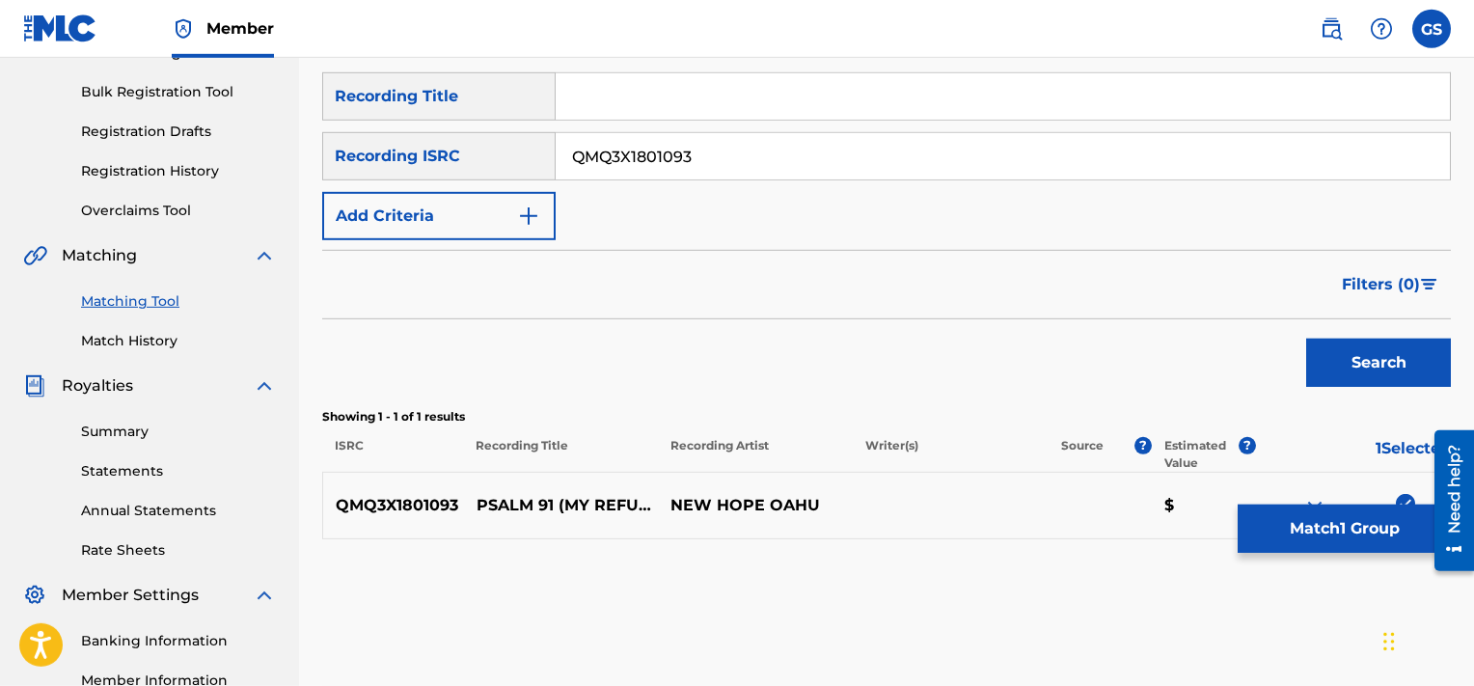
click at [1337, 525] on button "Match 1 Group" at bounding box center [1344, 529] width 213 height 48
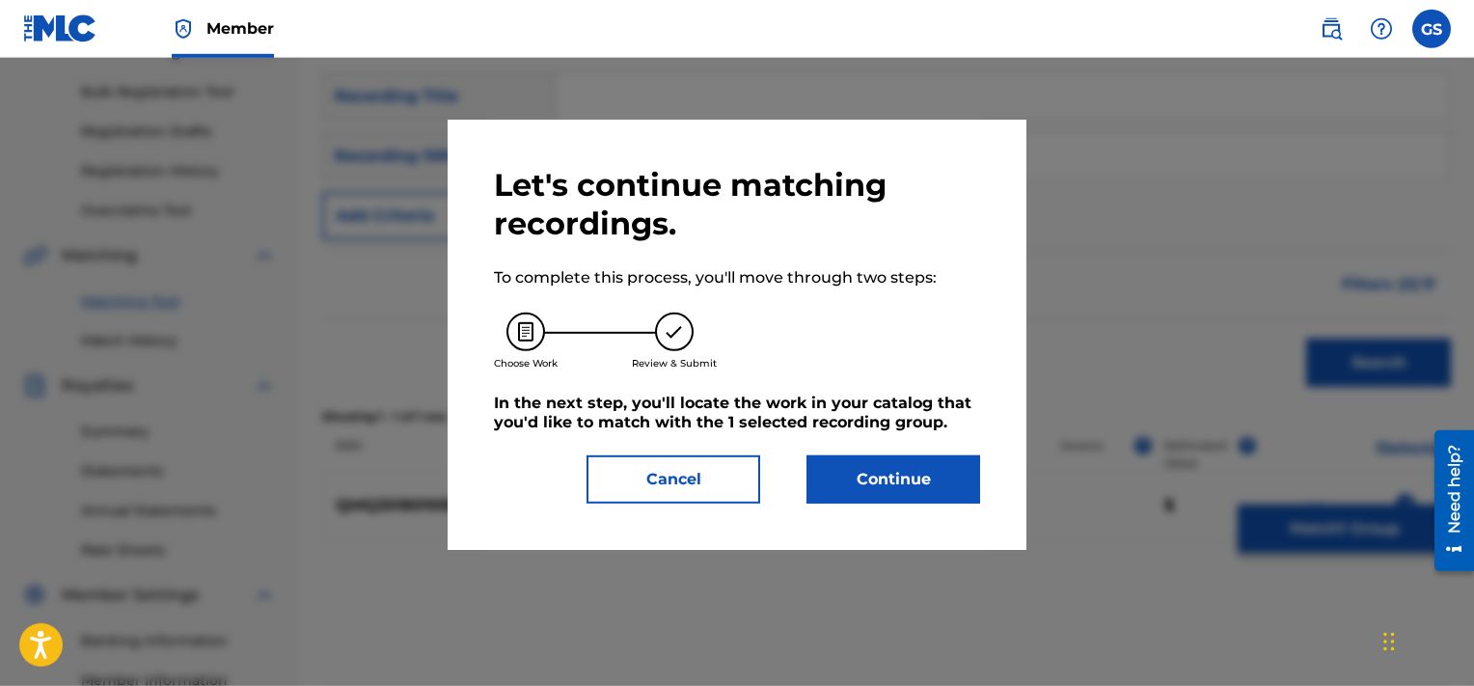
click at [931, 458] on button "Continue" at bounding box center [894, 479] width 174 height 48
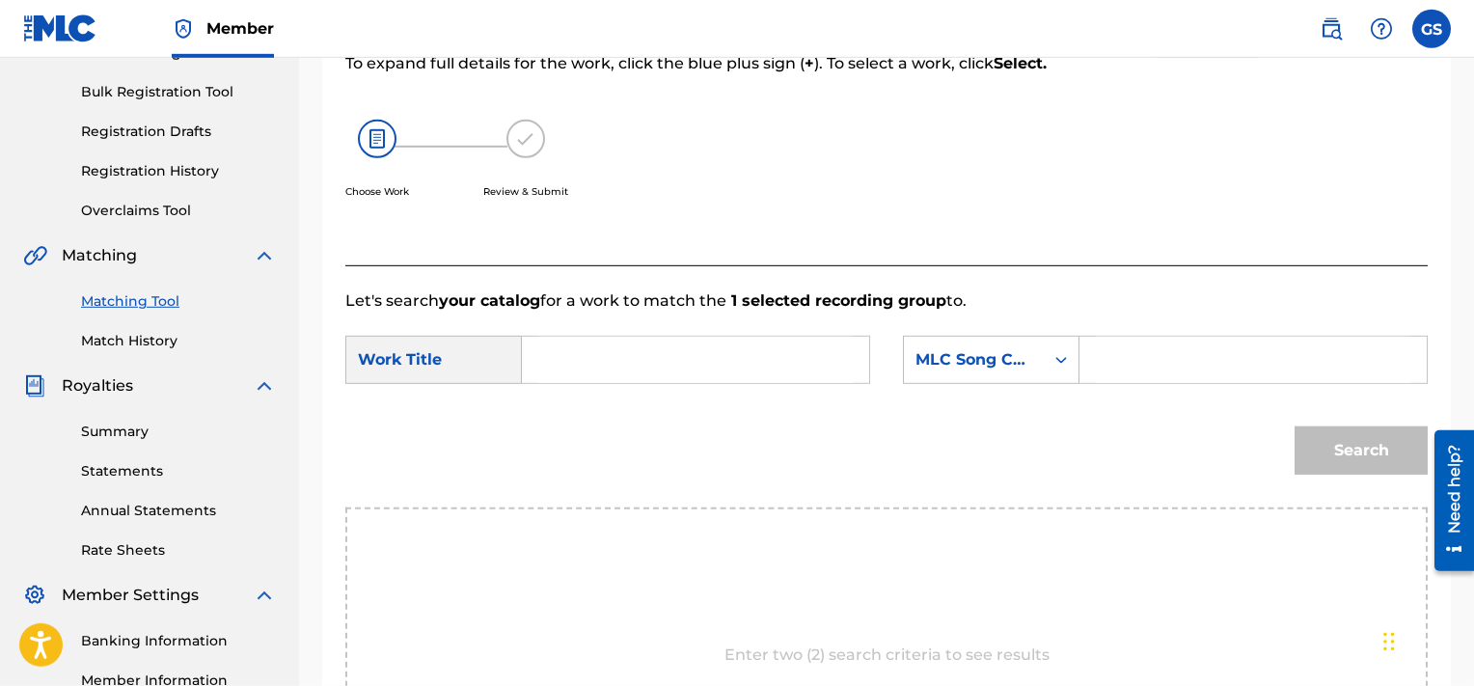
click at [1156, 370] on input "Search Form" at bounding box center [1253, 360] width 315 height 46
paste input "PA49NW"
type input "PA49NW"
click at [756, 363] on input "Search Form" at bounding box center [695, 360] width 315 height 46
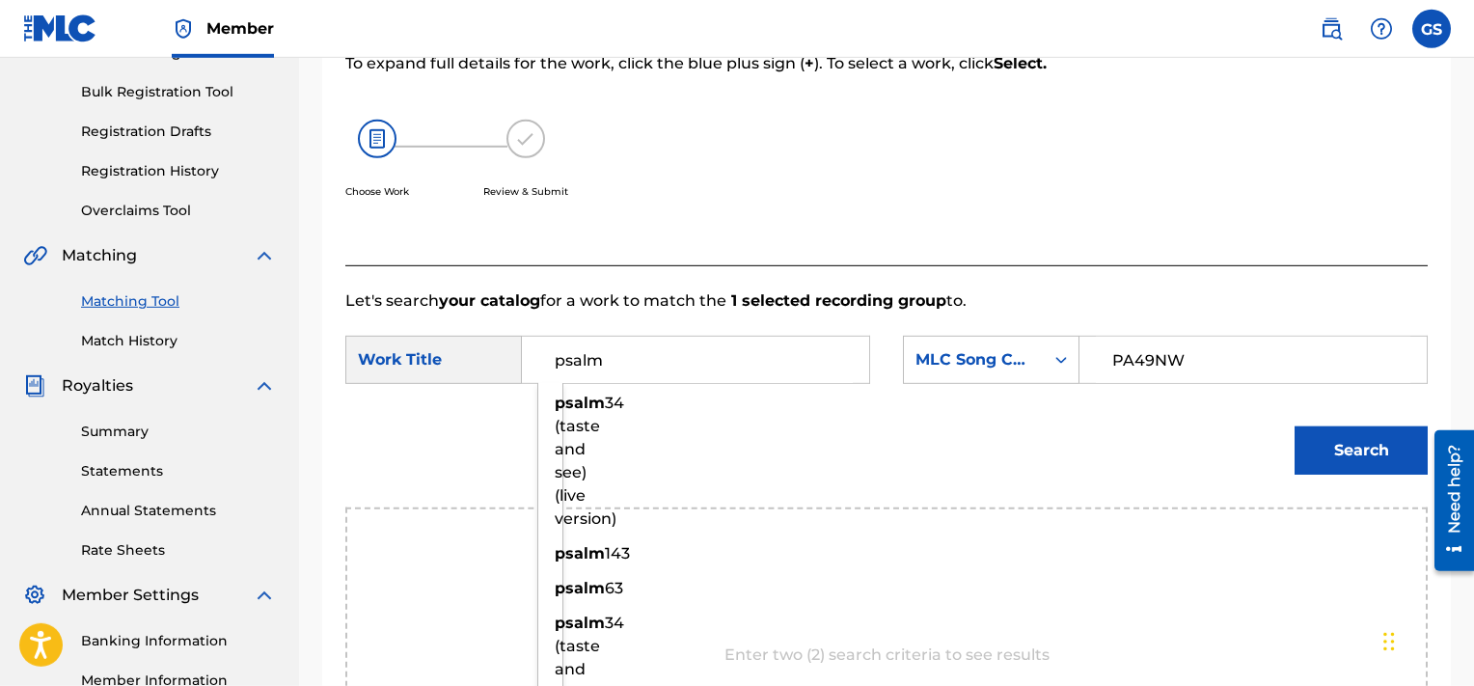
type input "psalm"
click at [1295, 426] on button "Search" at bounding box center [1361, 450] width 133 height 48
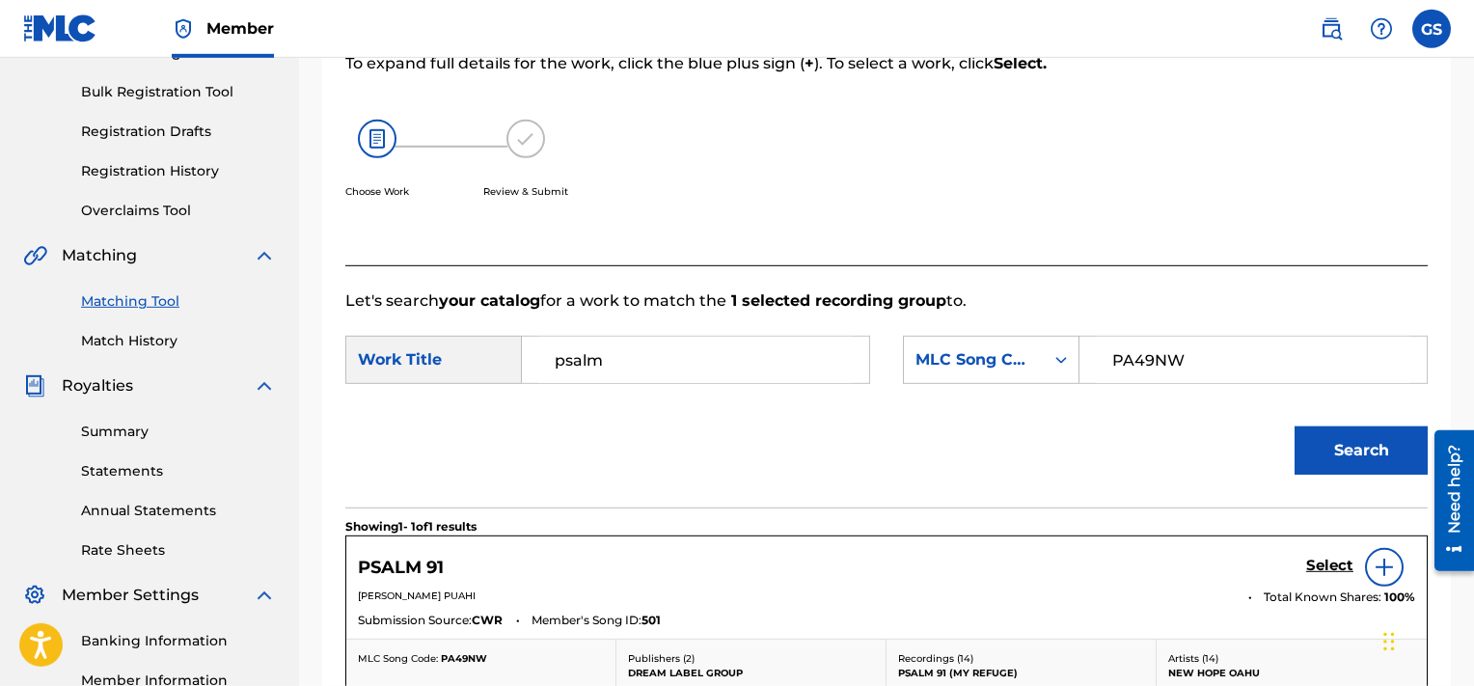
scroll to position [540, 0]
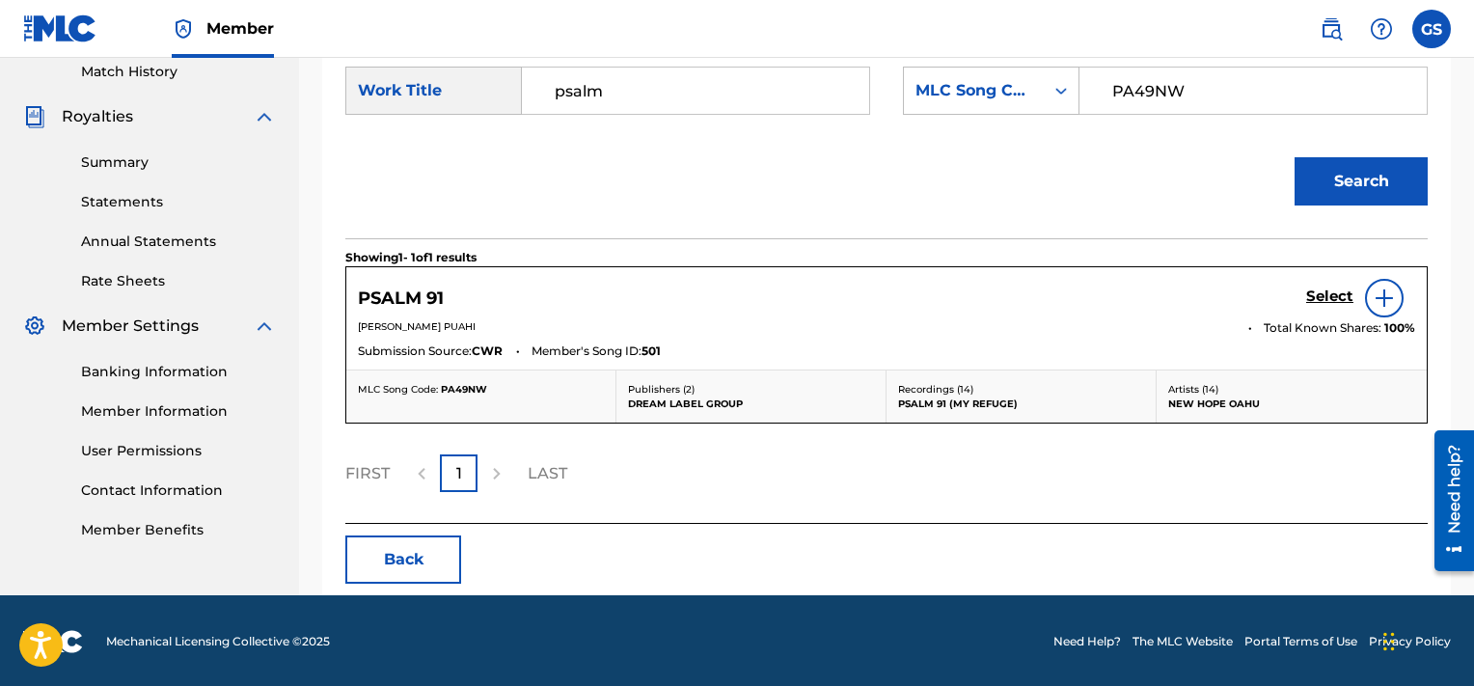
click at [1325, 301] on h5 "Select" at bounding box center [1329, 297] width 47 height 18
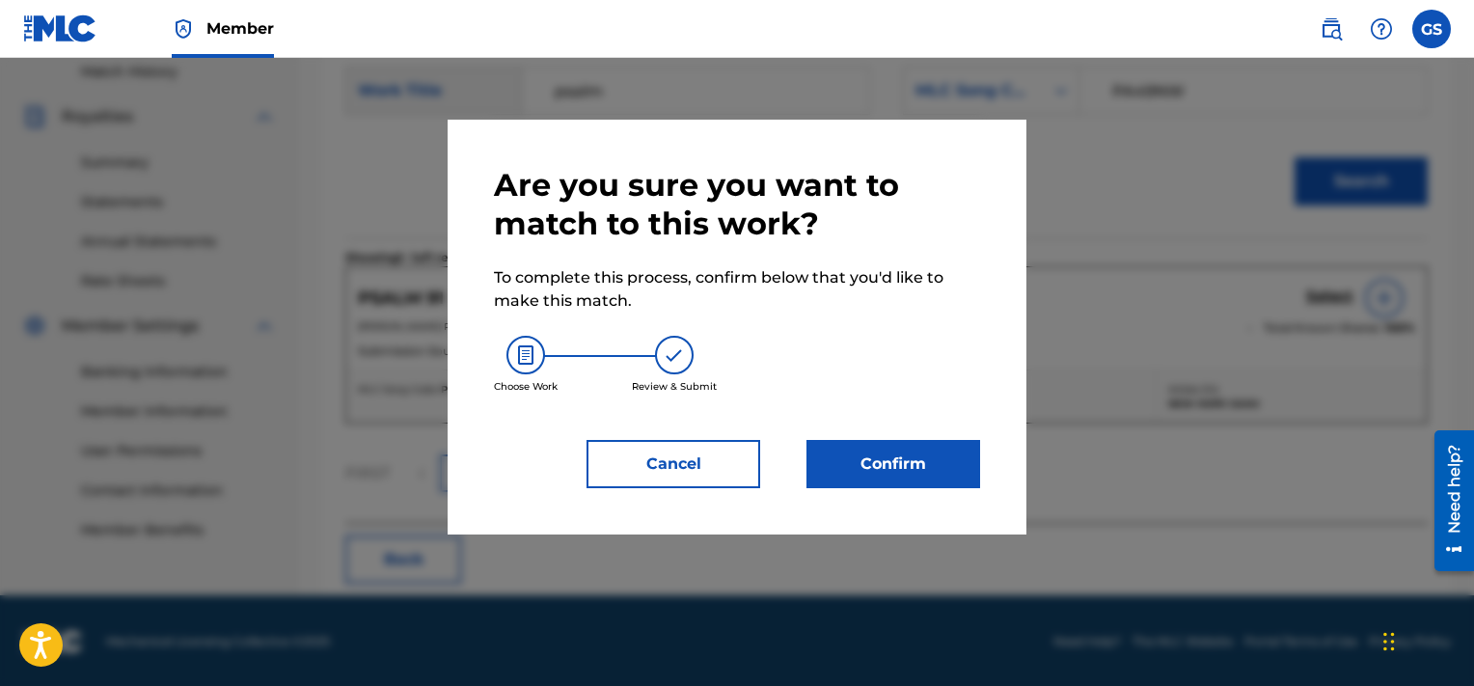
click at [922, 449] on button "Confirm" at bounding box center [894, 464] width 174 height 48
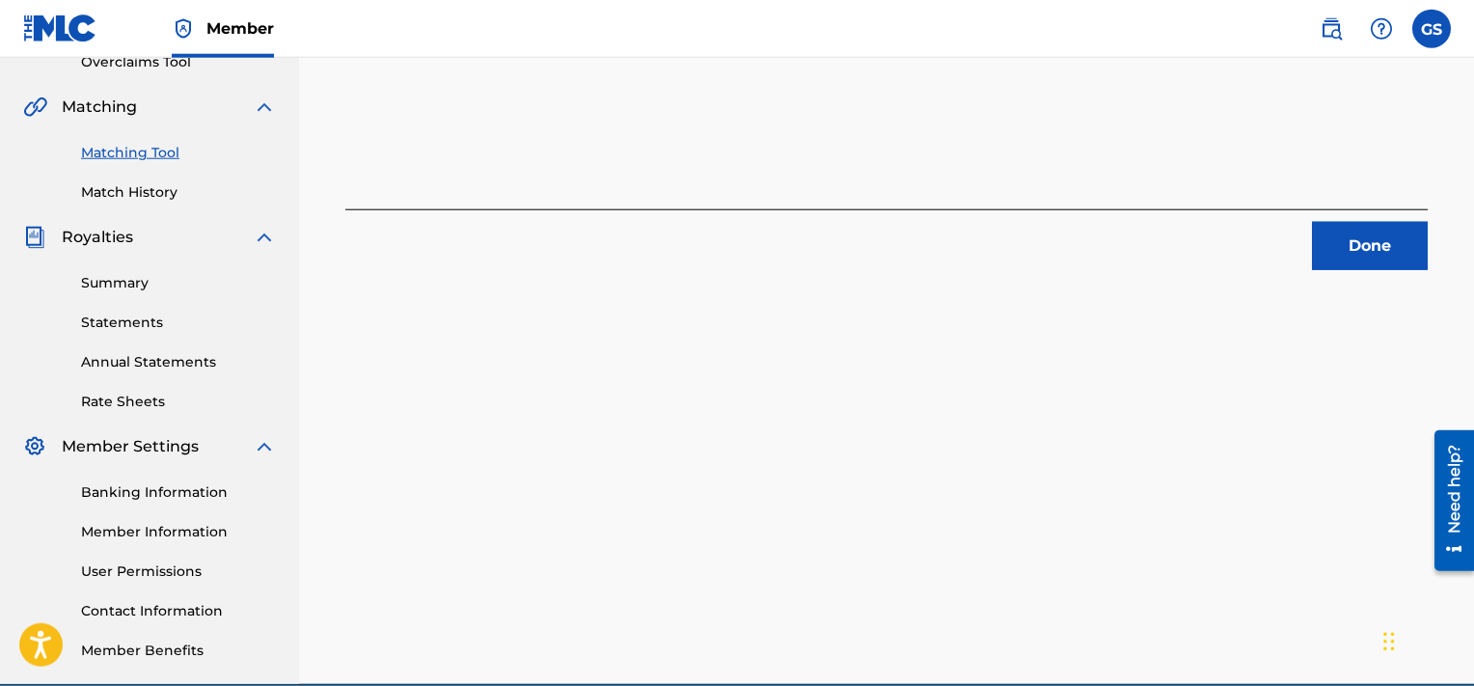
scroll to position [423, 0]
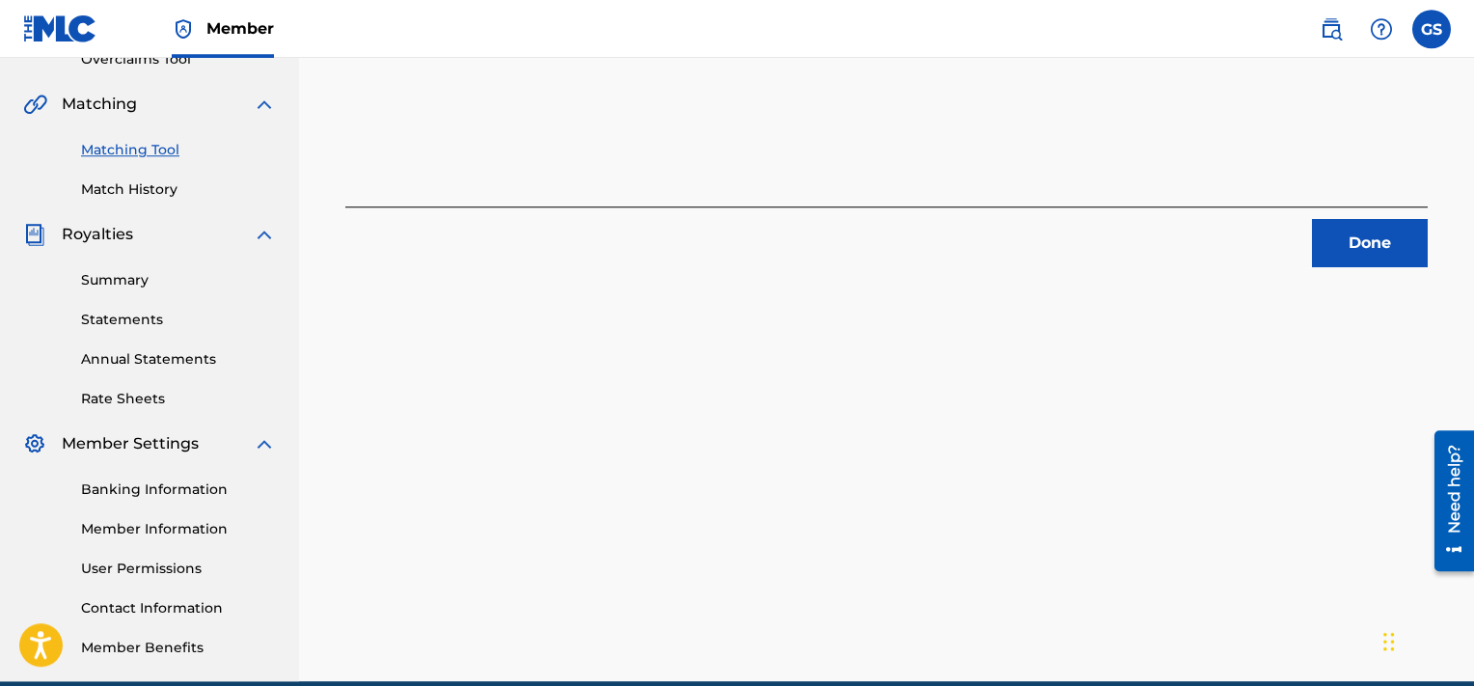
click at [1356, 248] on button "Done" at bounding box center [1370, 243] width 116 height 48
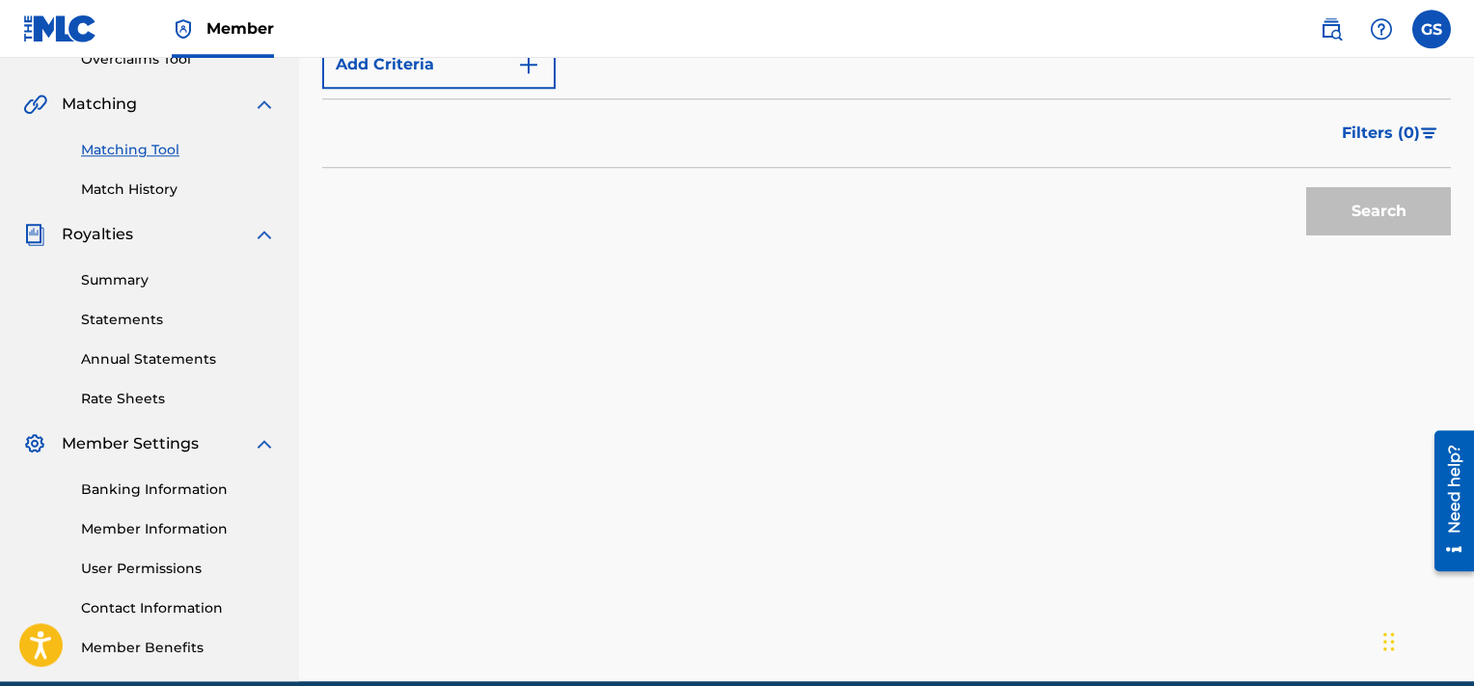
scroll to position [219, 0]
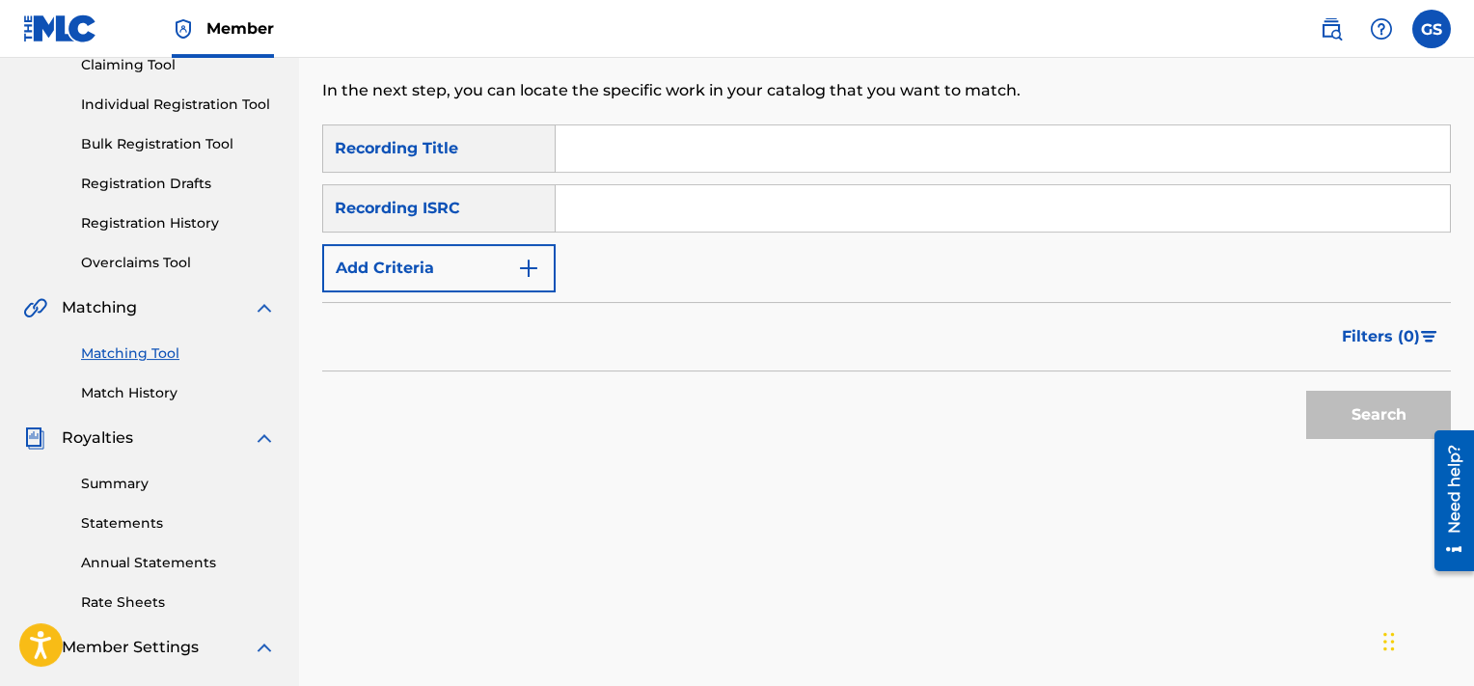
paste input "QMQ3X1801094"
click at [949, 220] on input "QMQ3X1801094" at bounding box center [1003, 208] width 894 height 46
type input "QMQ3X1801094"
click at [1306, 391] on button "Search" at bounding box center [1378, 415] width 145 height 48
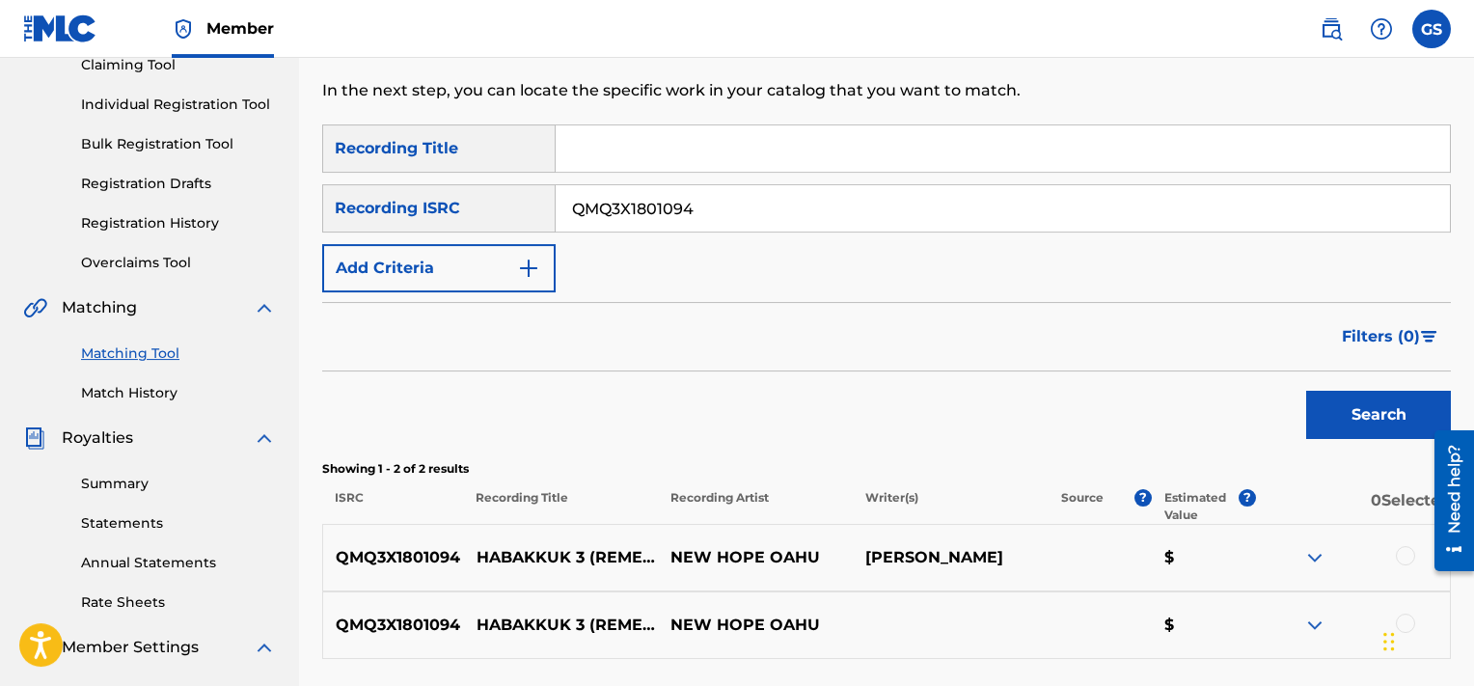
scroll to position [312, 0]
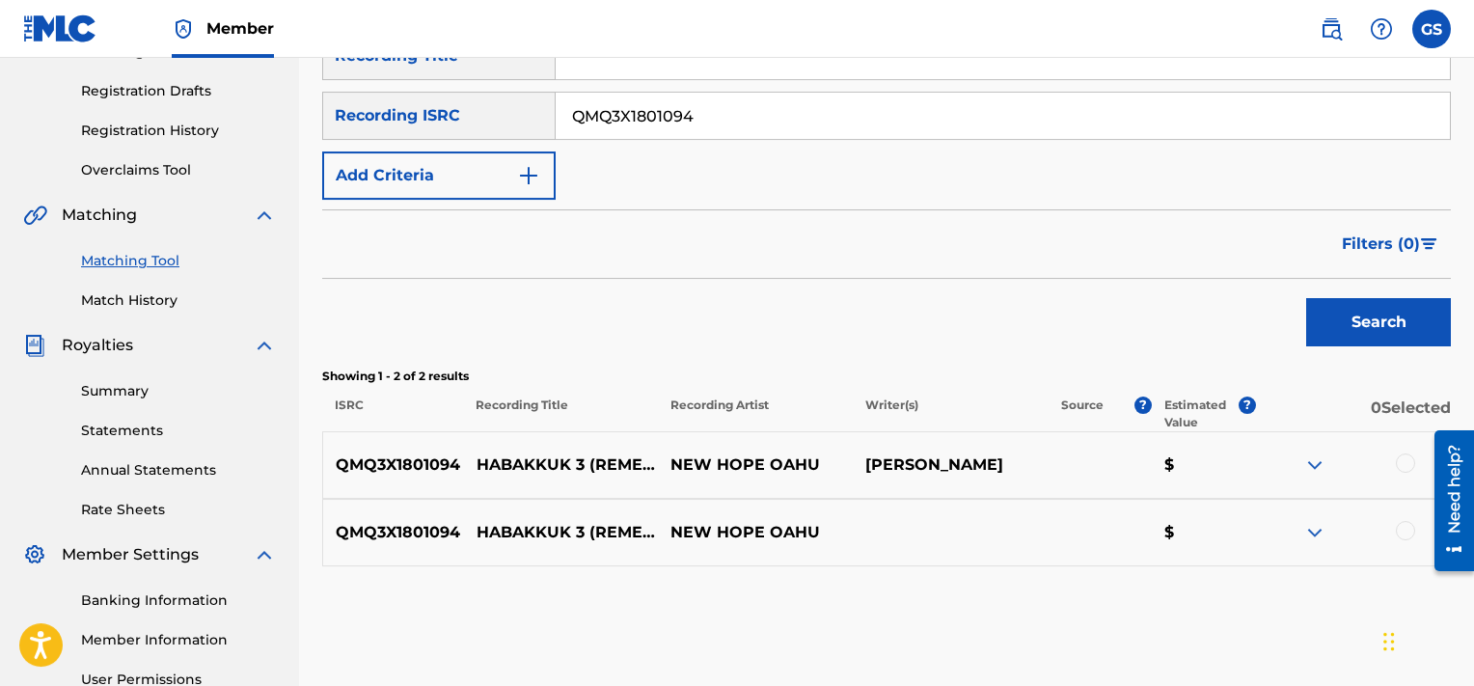
click at [1402, 466] on div at bounding box center [1405, 462] width 19 height 19
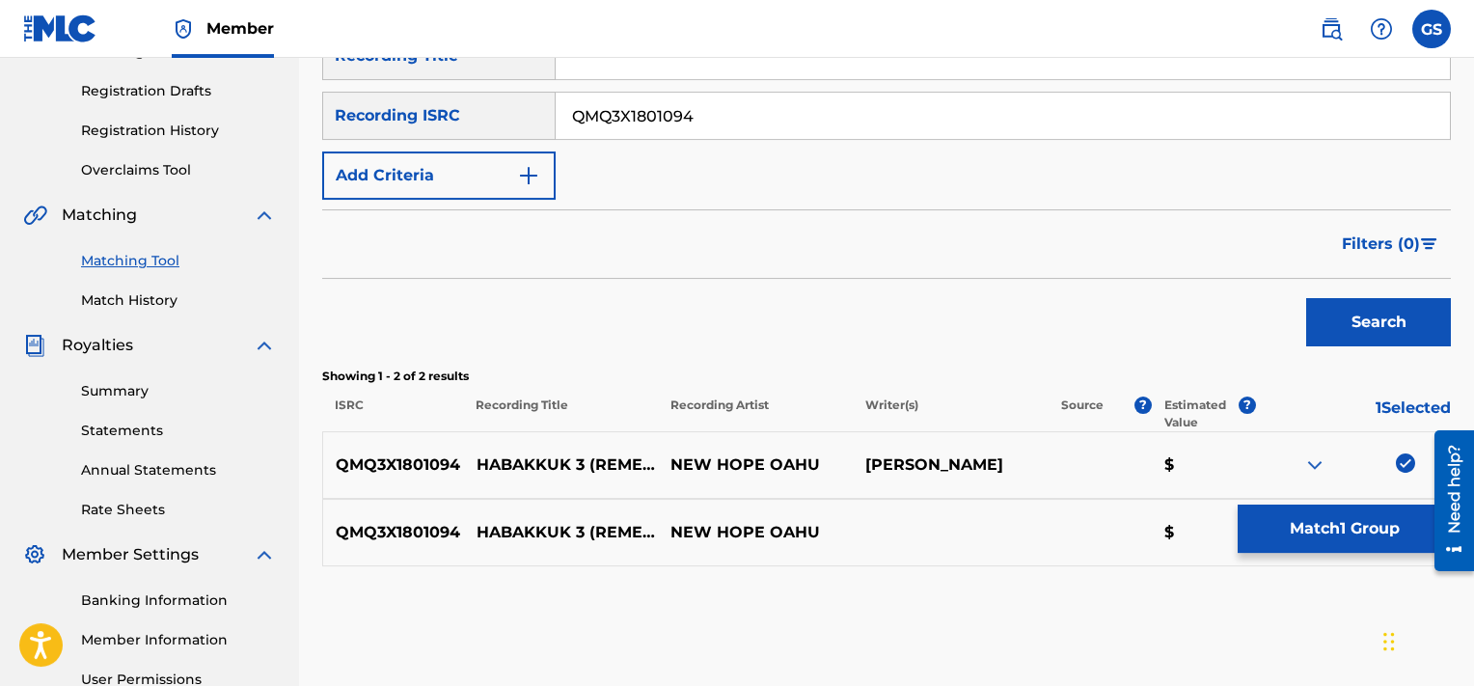
scroll to position [428, 0]
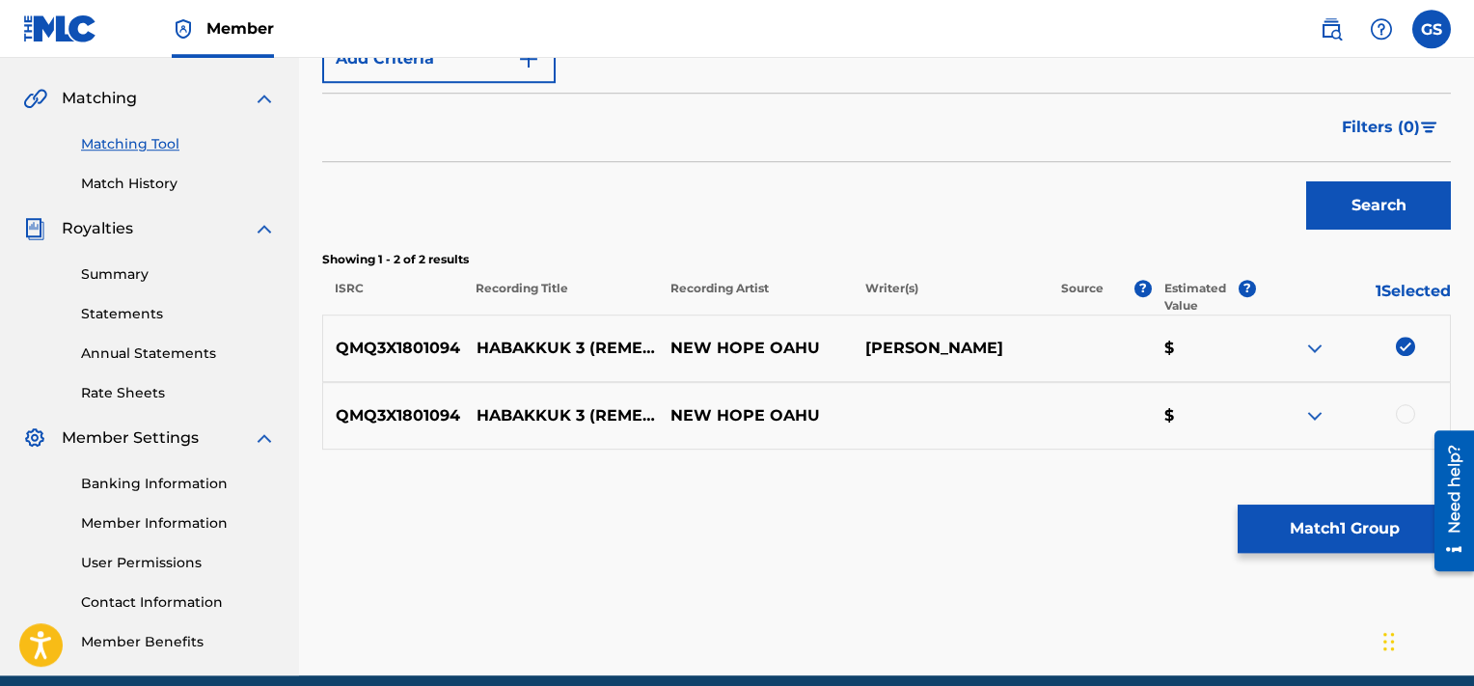
click at [1403, 410] on div at bounding box center [1405, 413] width 19 height 19
click at [1320, 525] on button "Match 2 Groups" at bounding box center [1344, 529] width 213 height 48
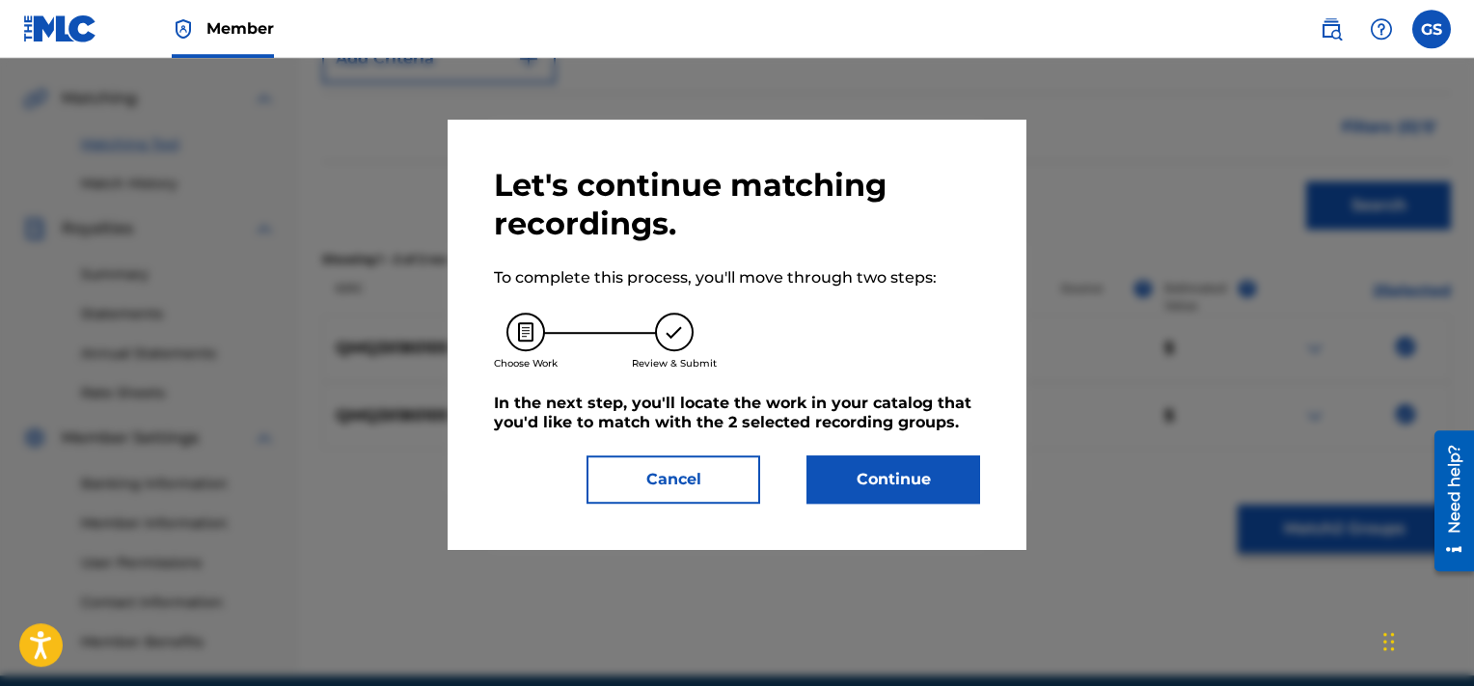
click at [913, 482] on button "Continue" at bounding box center [894, 479] width 174 height 48
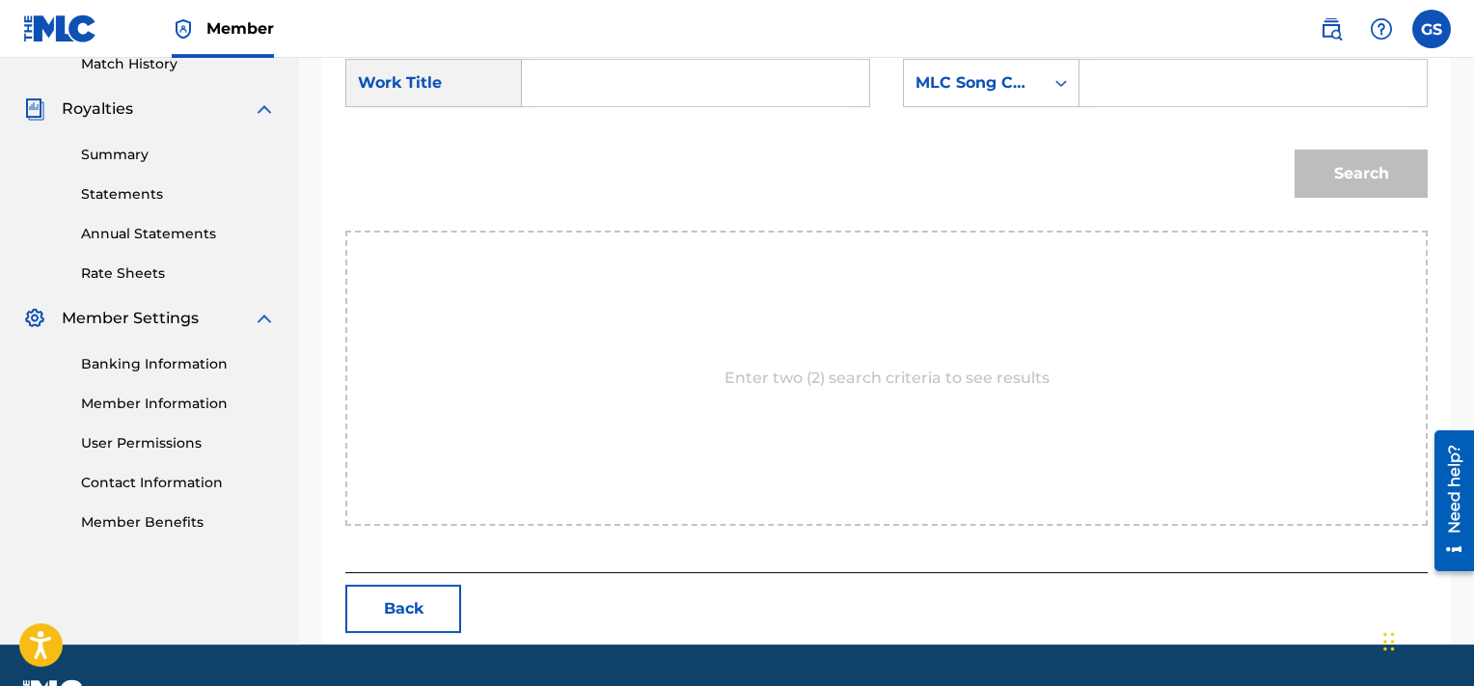
scroll to position [548, 0]
paste input "HA4CXJ"
click at [1189, 90] on input "HA4CXJ" at bounding box center [1253, 83] width 315 height 46
type input "HA4CXJ"
click at [681, 74] on input "Search Form" at bounding box center [695, 83] width 315 height 46
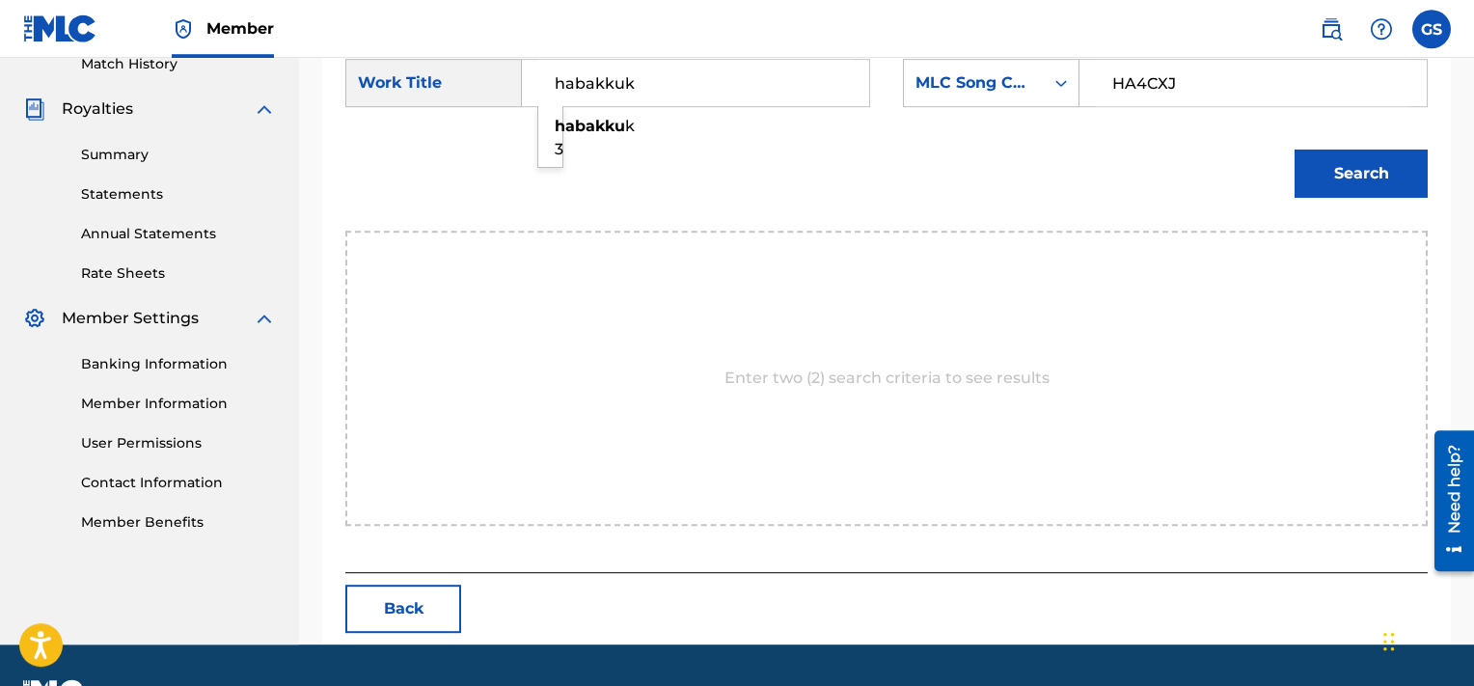
type input "habakkuk"
click at [1295, 150] on button "Search" at bounding box center [1361, 174] width 133 height 48
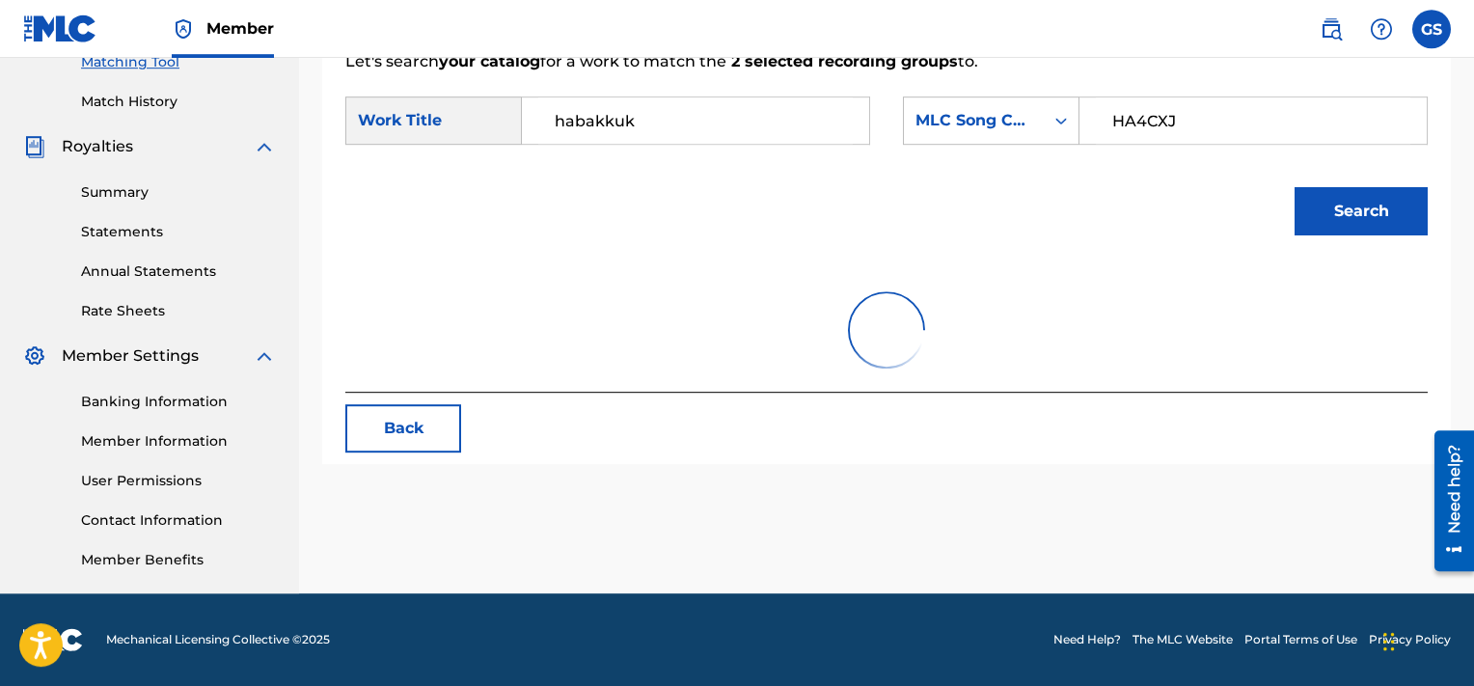
scroll to position [509, 0]
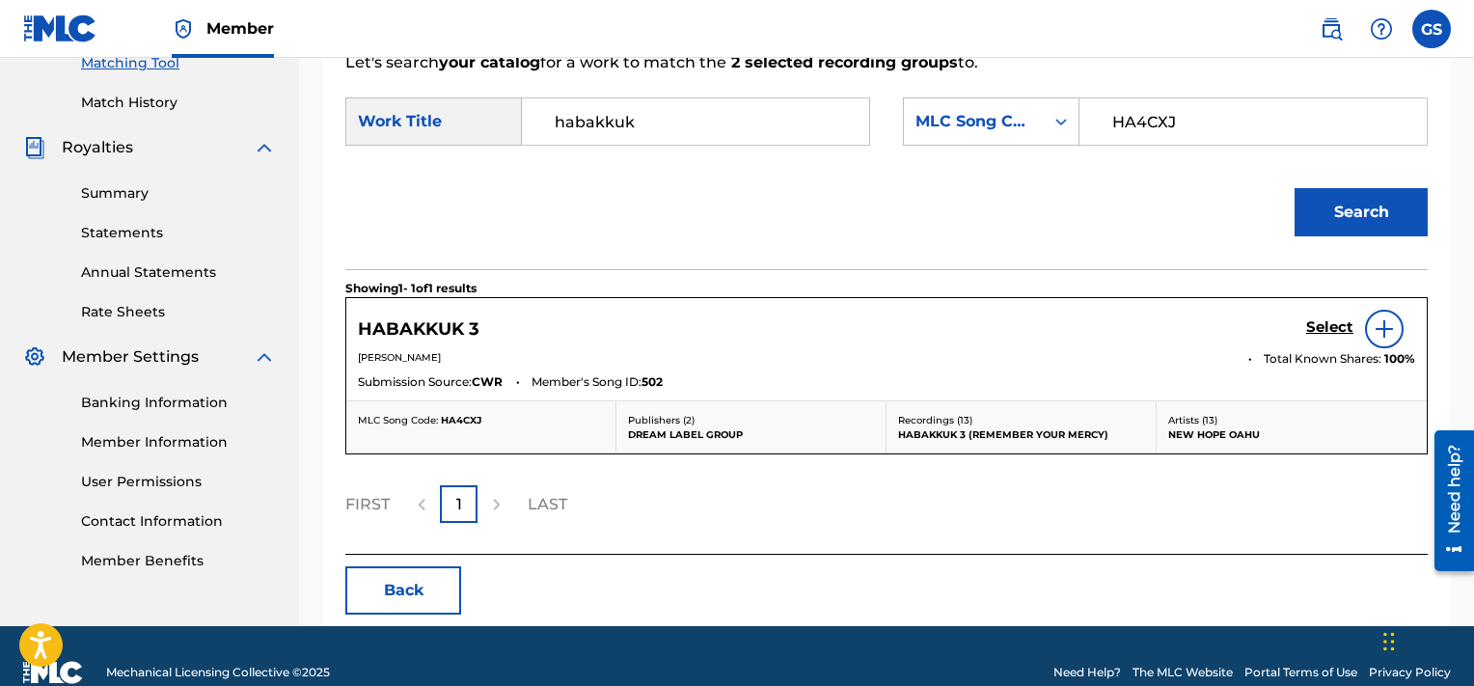
click at [1333, 322] on h5 "Select" at bounding box center [1329, 327] width 47 height 18
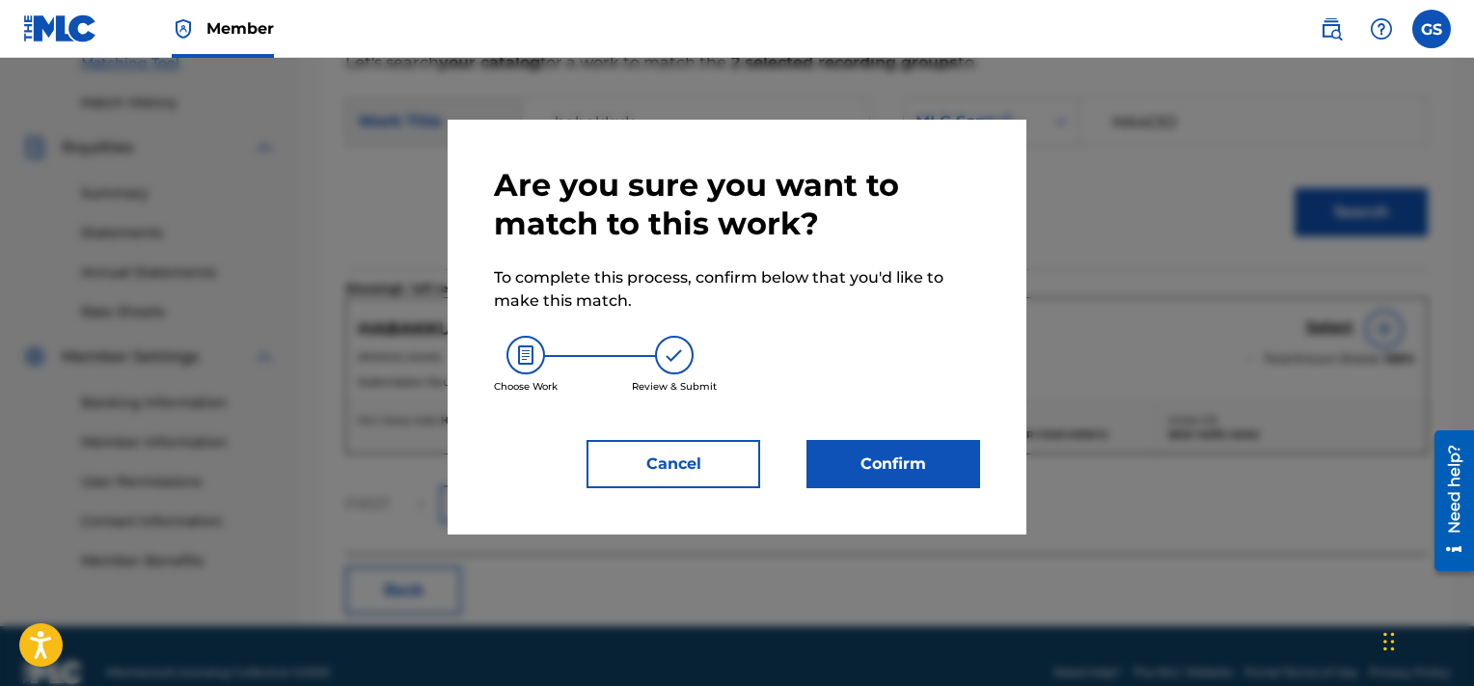
click at [919, 460] on button "Confirm" at bounding box center [894, 464] width 174 height 48
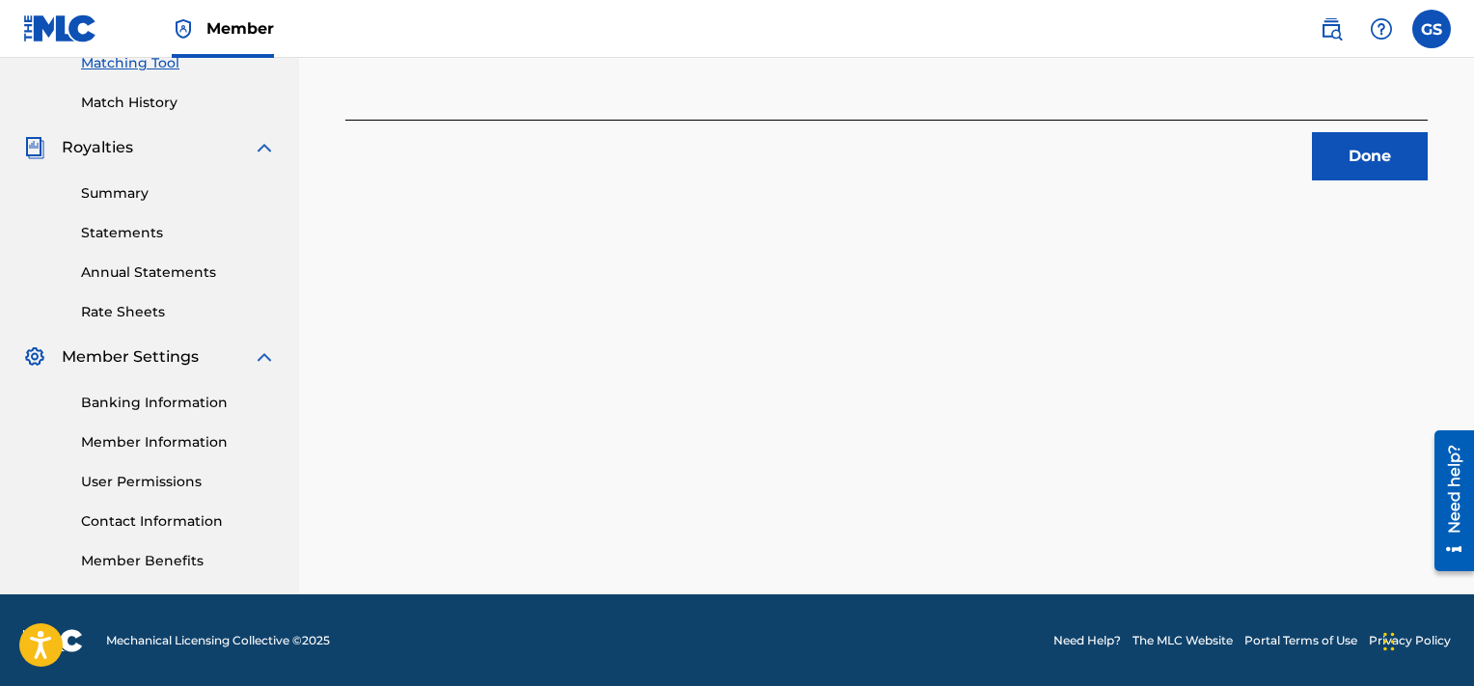
click at [1375, 147] on button "Done" at bounding box center [1370, 156] width 116 height 48
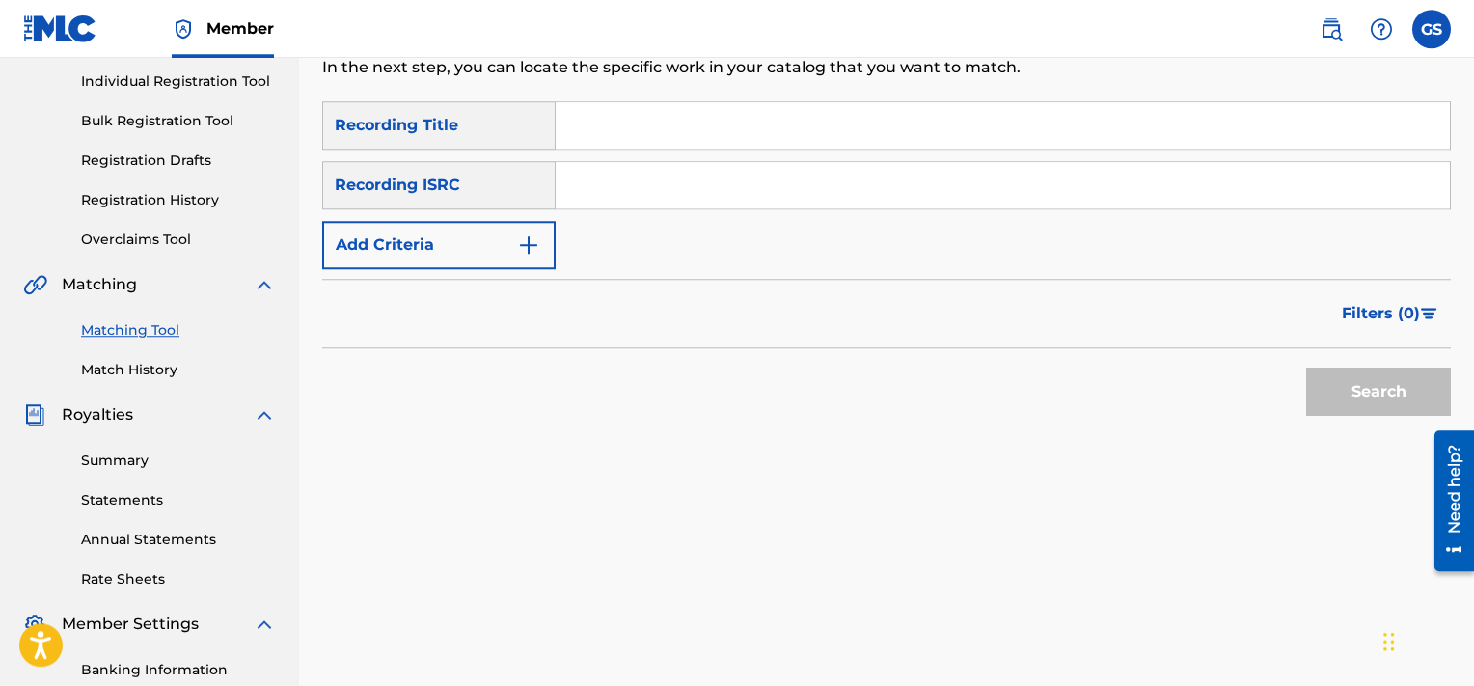
scroll to position [243, 0]
click at [876, 176] on input "Search Form" at bounding box center [1003, 184] width 894 height 46
paste input "QMQ3X1801095"
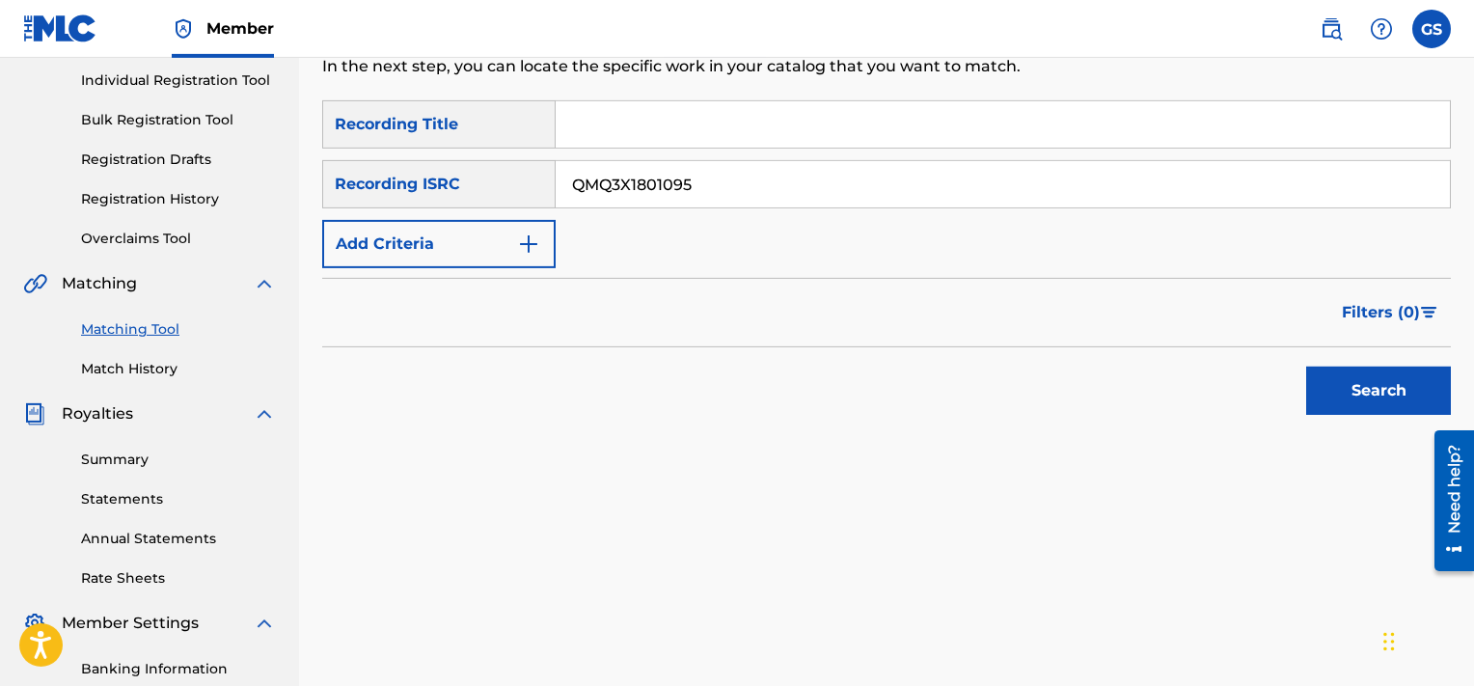
type input "QMQ3X1801095"
click at [1306, 367] on button "Search" at bounding box center [1378, 391] width 145 height 48
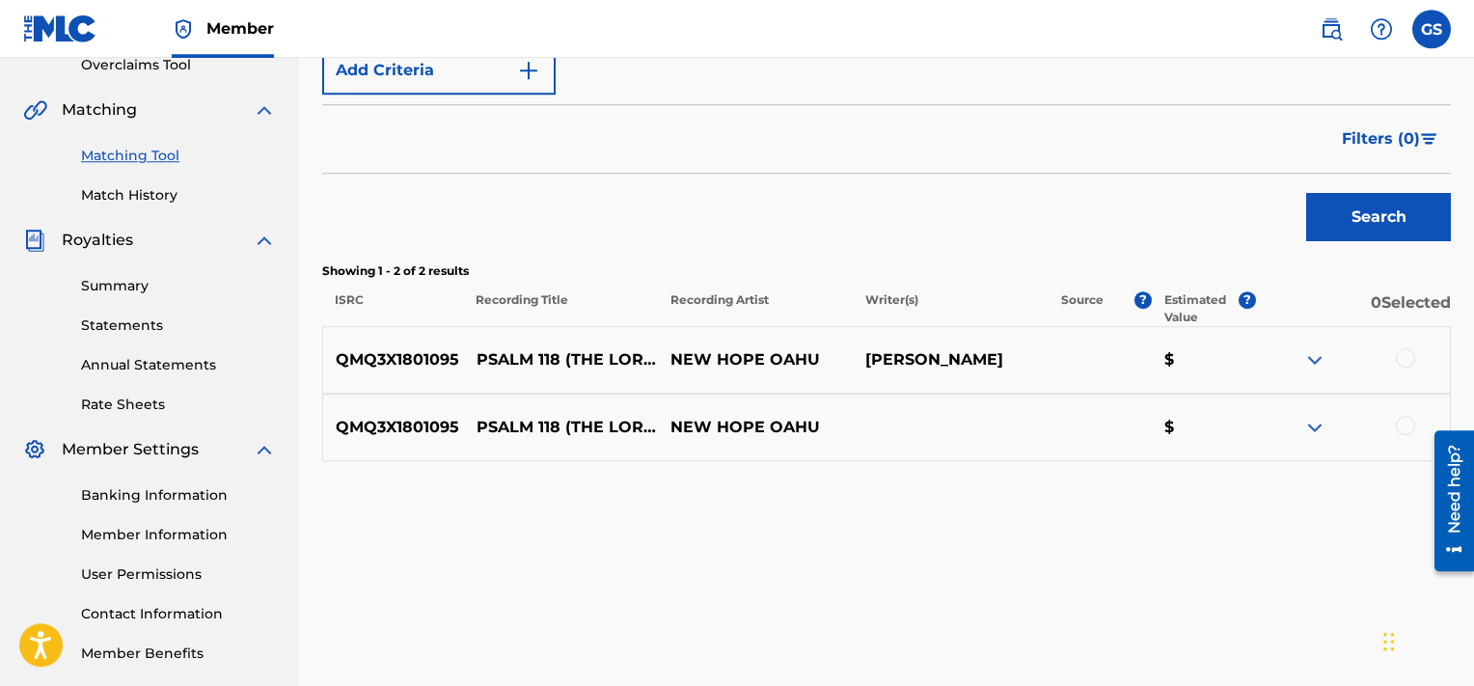
scroll to position [416, 0]
click at [1405, 357] on div at bounding box center [1405, 358] width 19 height 19
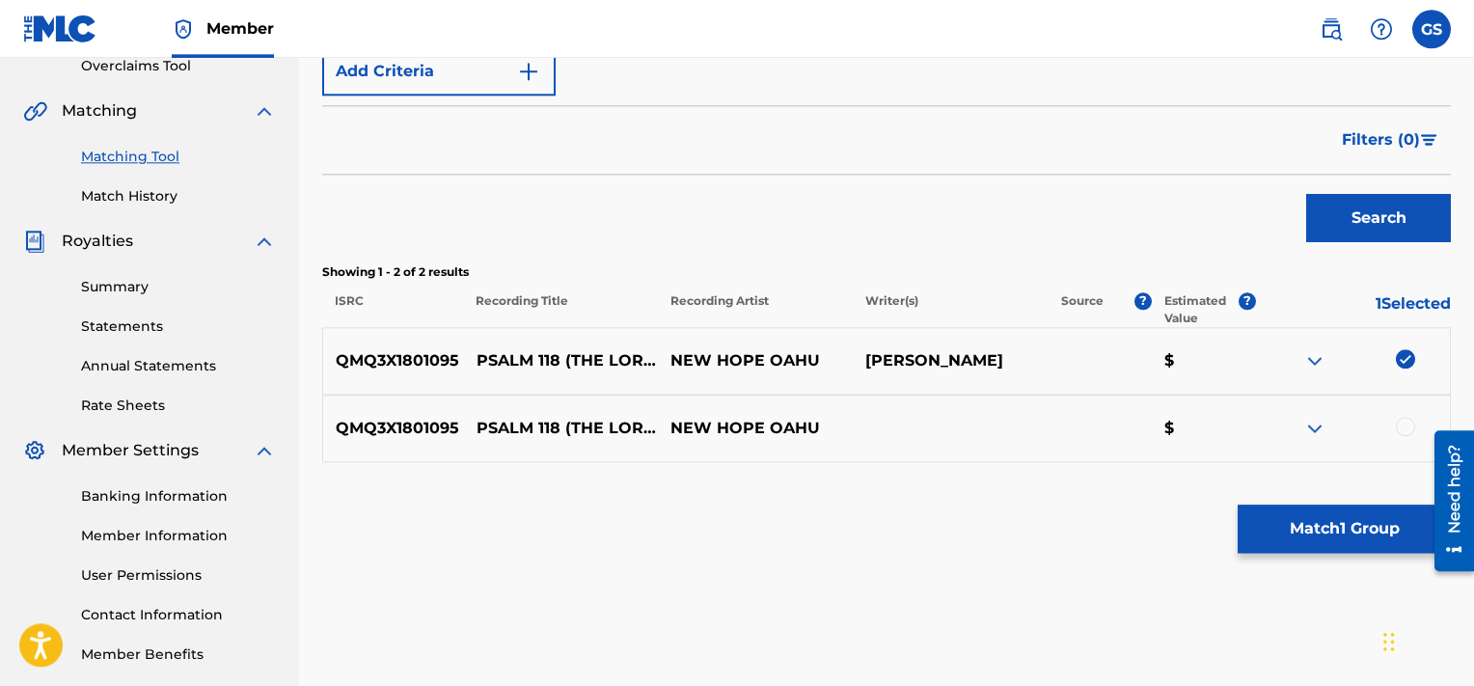
click at [1405, 420] on div at bounding box center [1405, 426] width 19 height 19
click at [1330, 535] on button "Match 2 Groups" at bounding box center [1344, 529] width 213 height 48
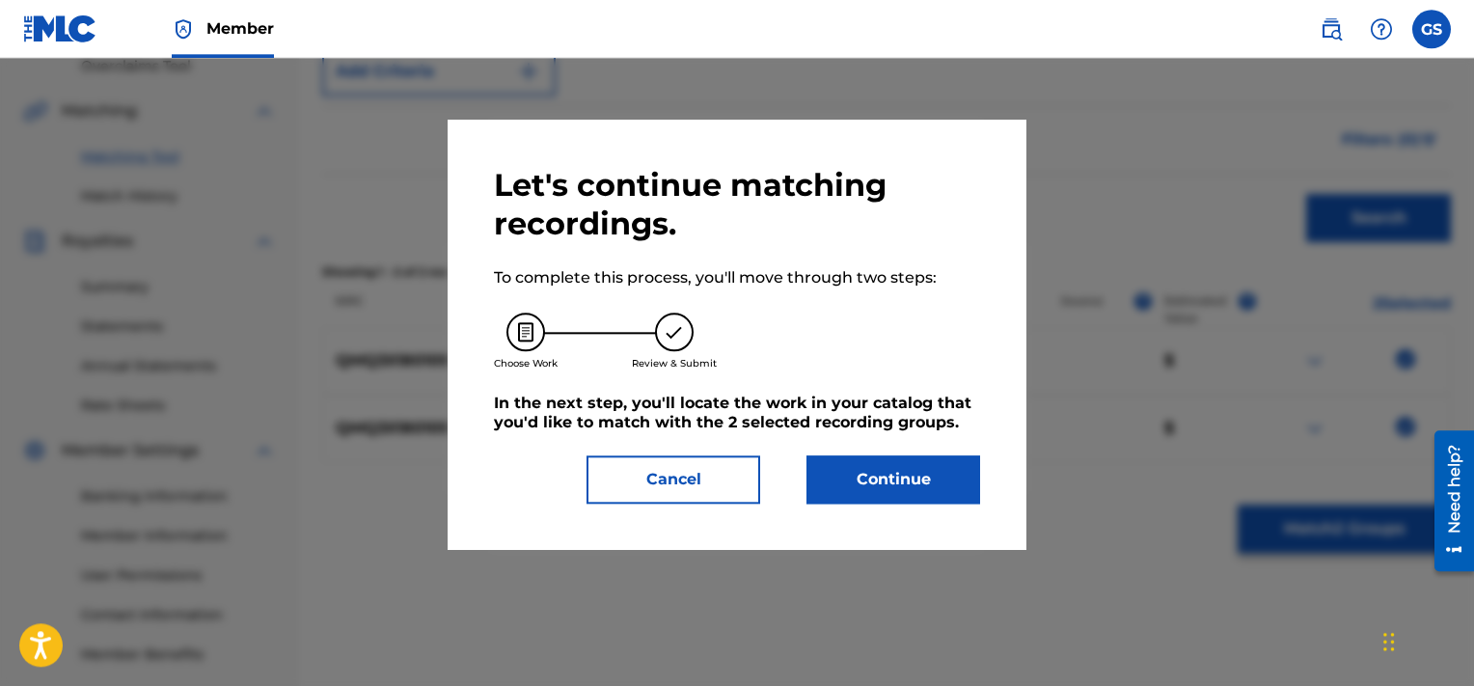
click at [894, 461] on button "Continue" at bounding box center [894, 479] width 174 height 48
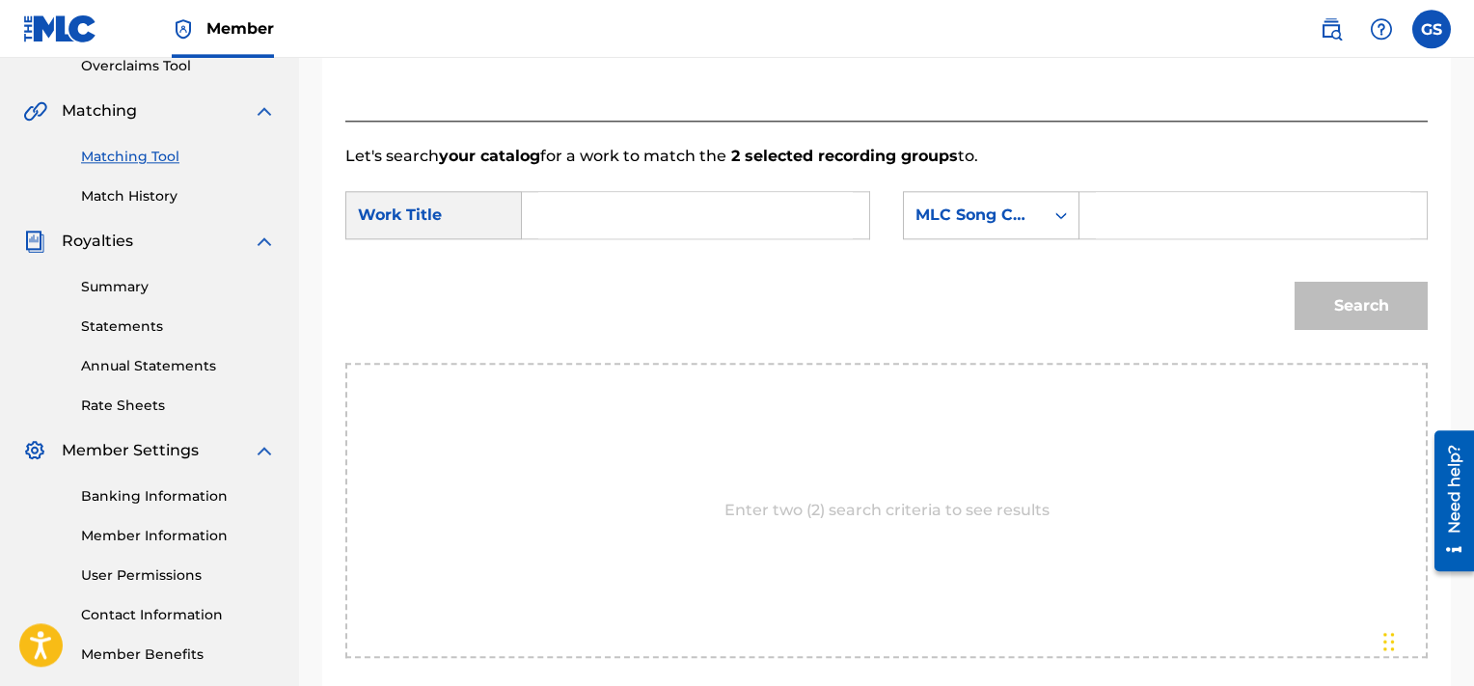
scroll to position [462, 0]
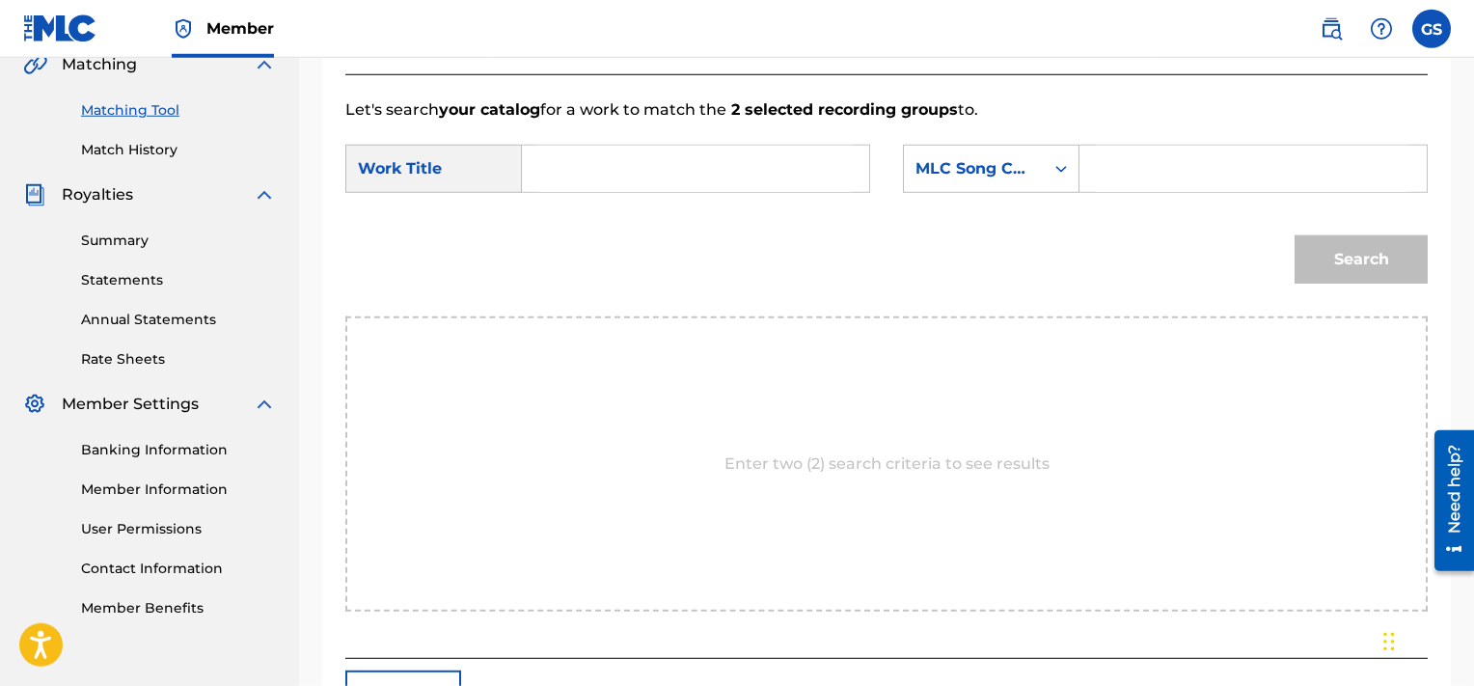
paste input "PA49NT"
click at [1194, 151] on input "PA49NT" at bounding box center [1253, 169] width 315 height 46
type input "PA49NT"
click at [626, 170] on input "Search Form" at bounding box center [695, 169] width 315 height 46
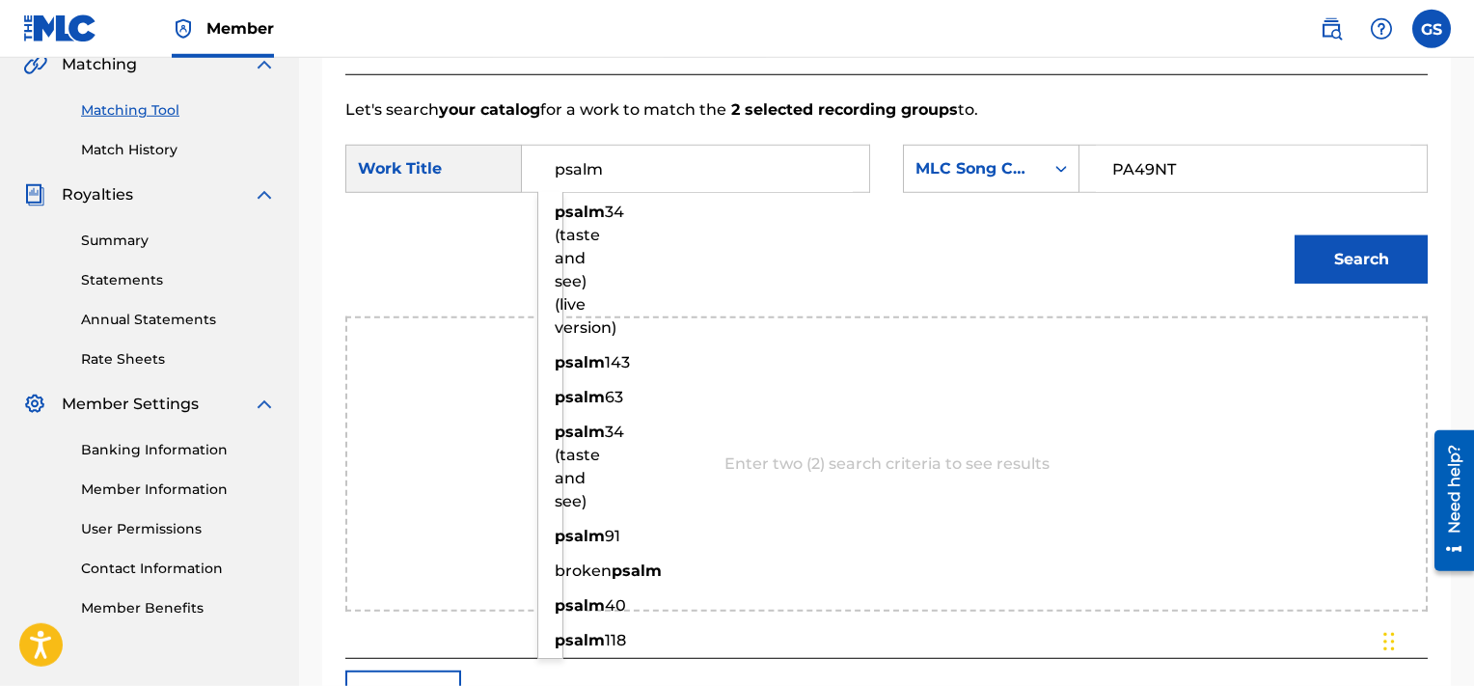
type input "psalm"
click at [1295, 235] on button "Search" at bounding box center [1361, 259] width 133 height 48
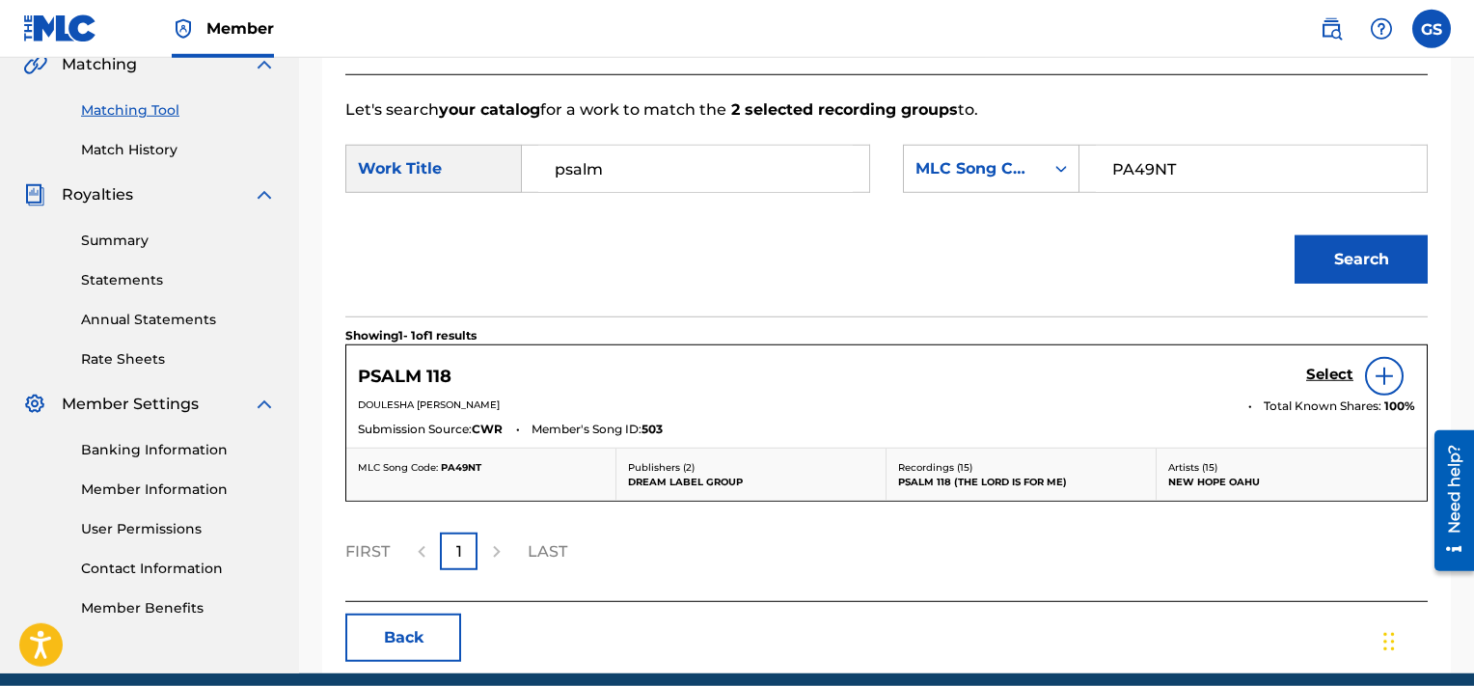
click at [1352, 385] on link "Select" at bounding box center [1329, 376] width 47 height 21
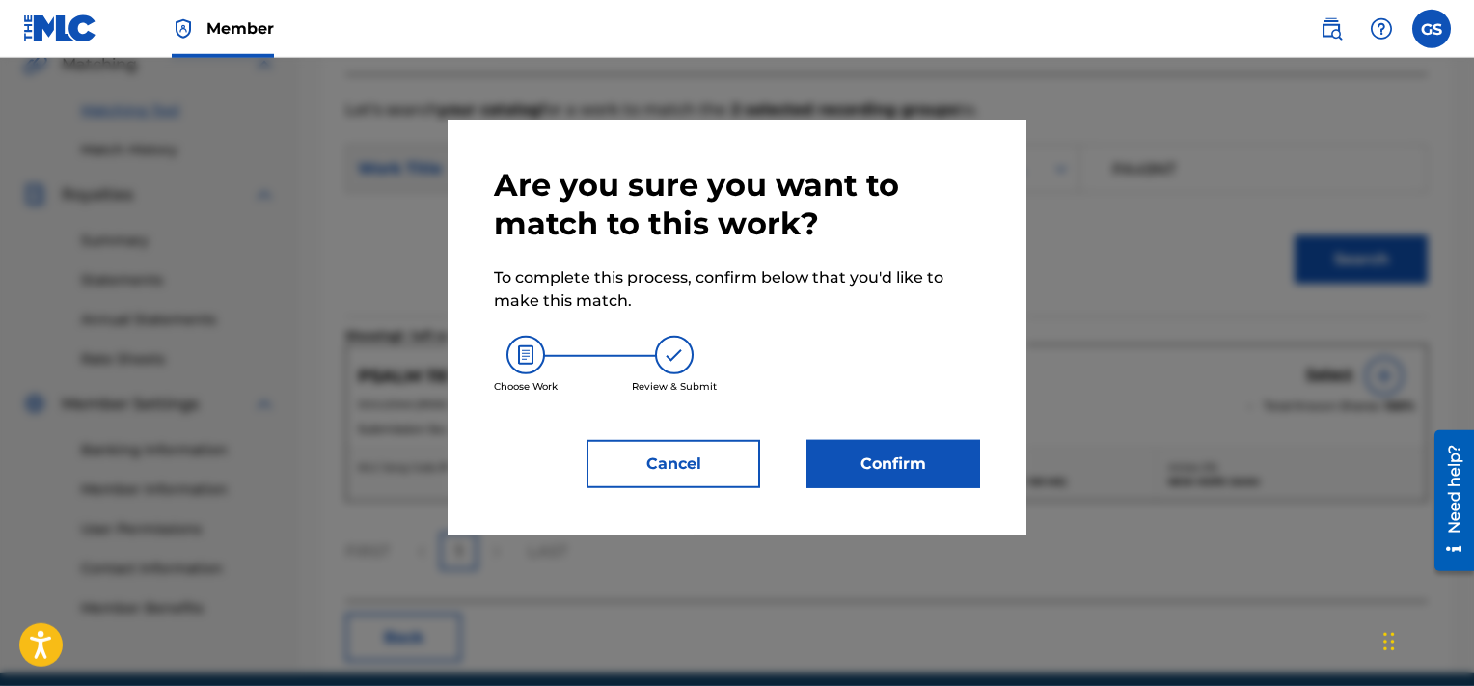
click at [883, 456] on button "Confirm" at bounding box center [894, 464] width 174 height 48
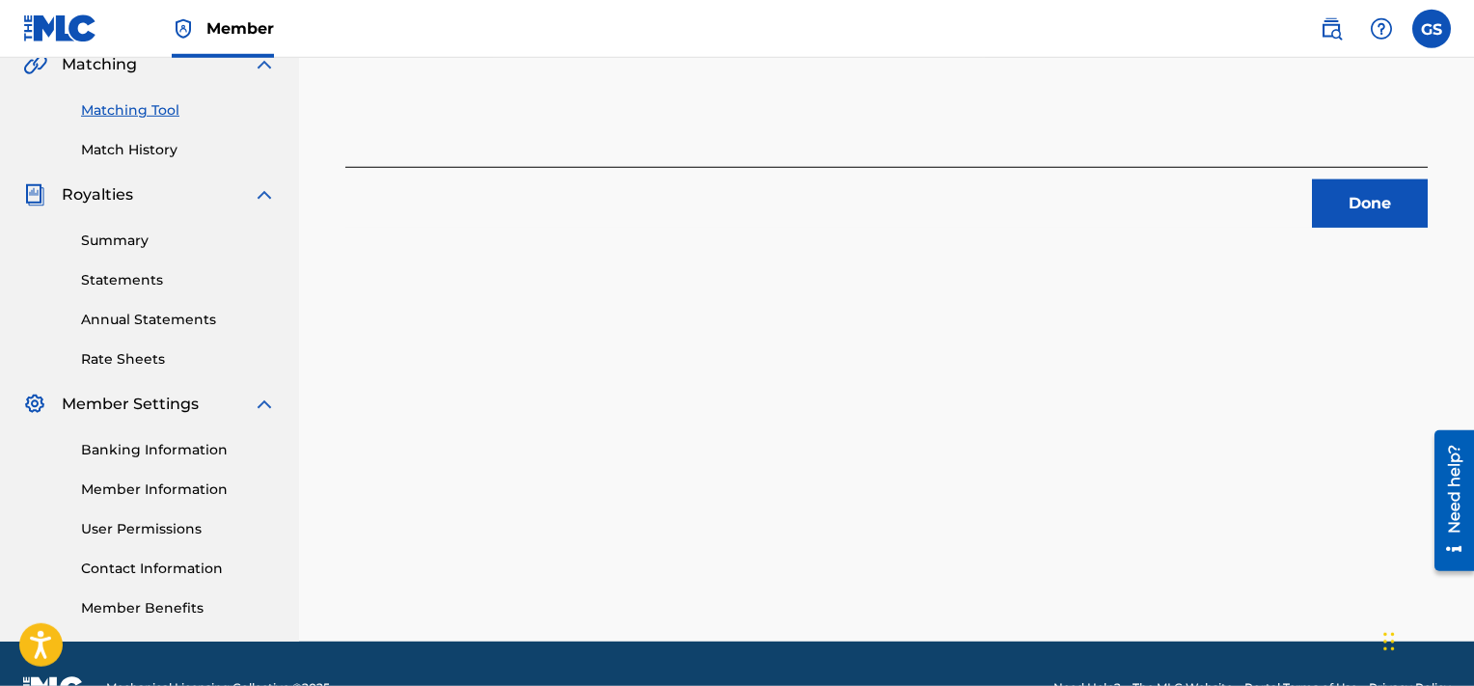
click at [1388, 208] on button "Done" at bounding box center [1370, 203] width 116 height 48
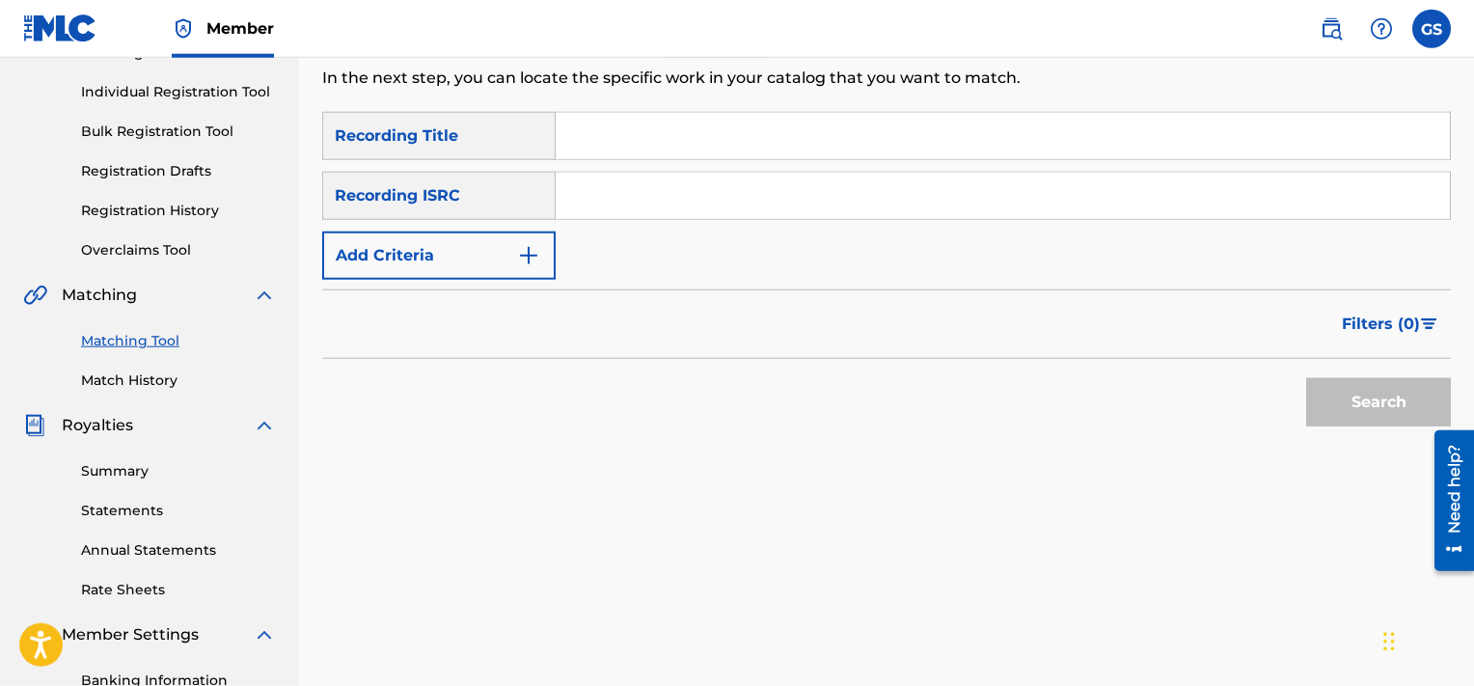
scroll to position [229, 0]
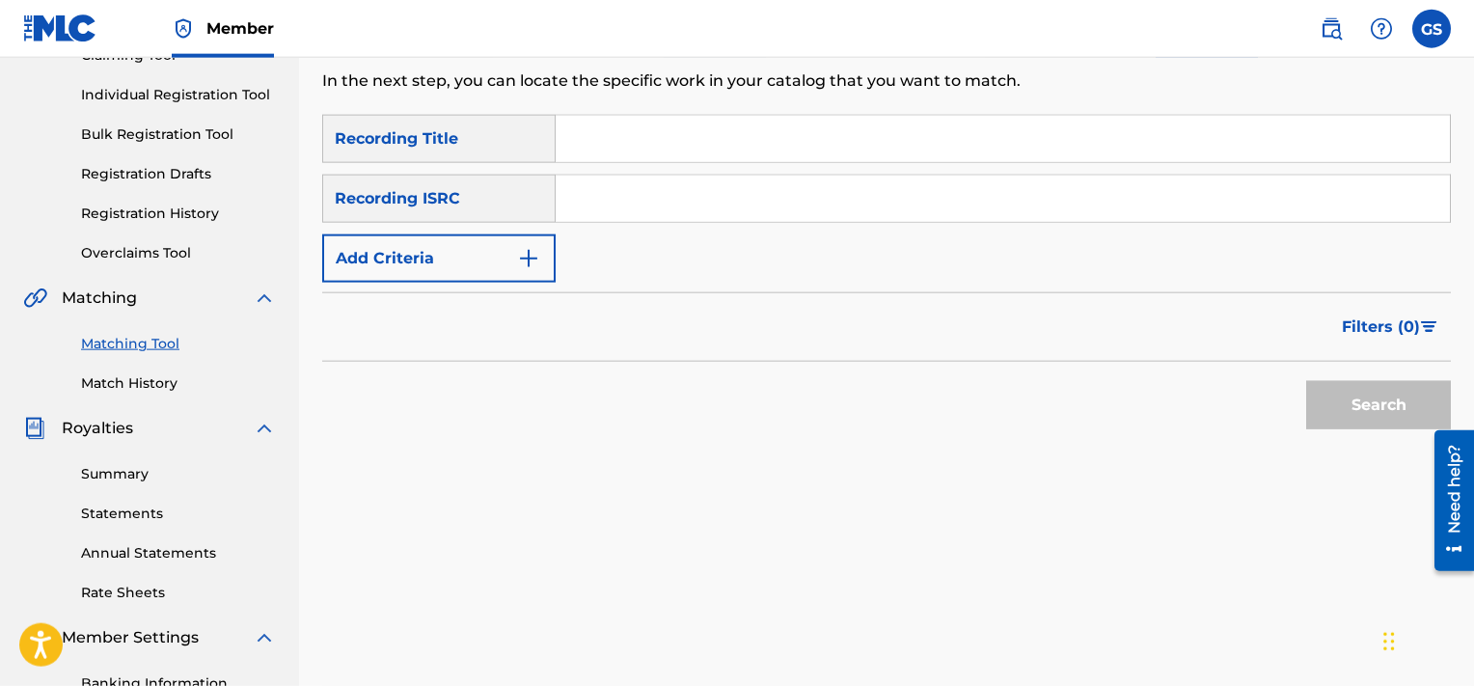
paste input "QMQ3X1801096"
click at [802, 205] on input "QMQ3X1801096" at bounding box center [1003, 199] width 894 height 46
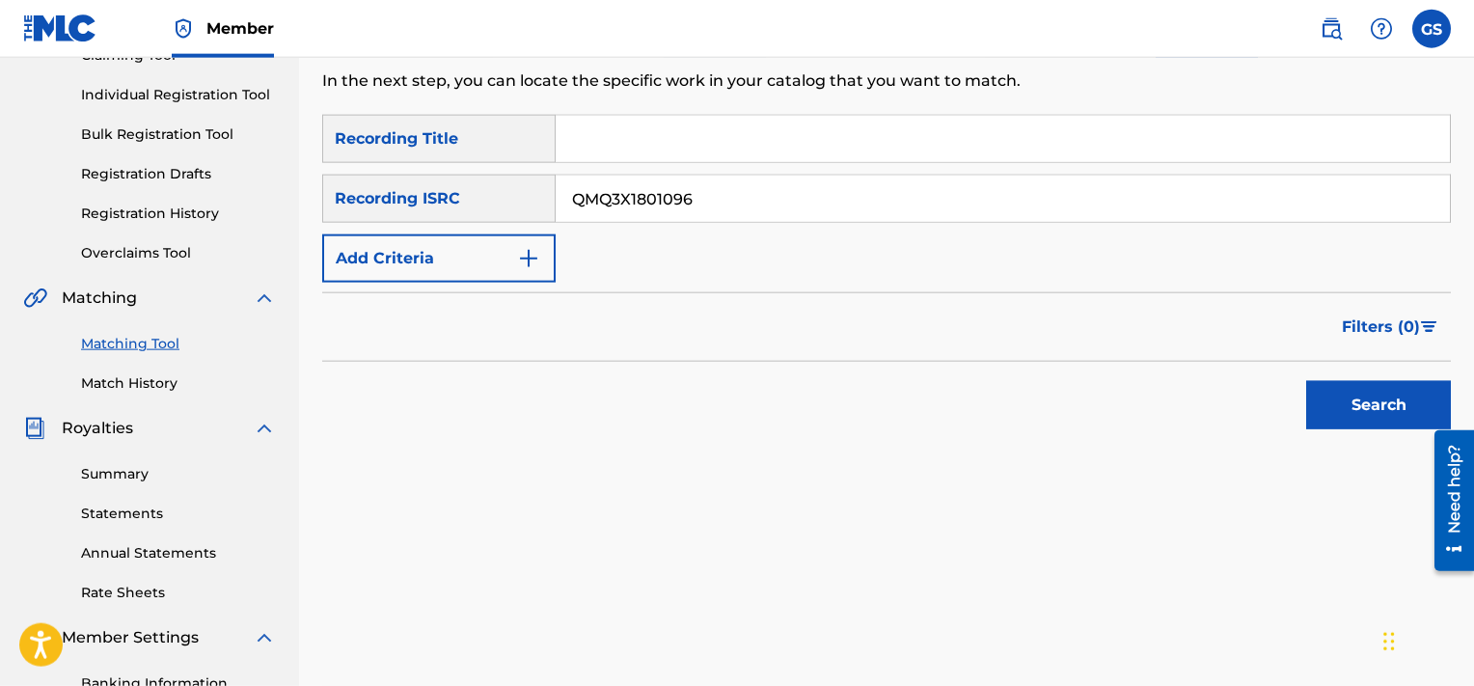
type input "QMQ3X1801096"
click at [1306, 381] on button "Search" at bounding box center [1378, 405] width 145 height 48
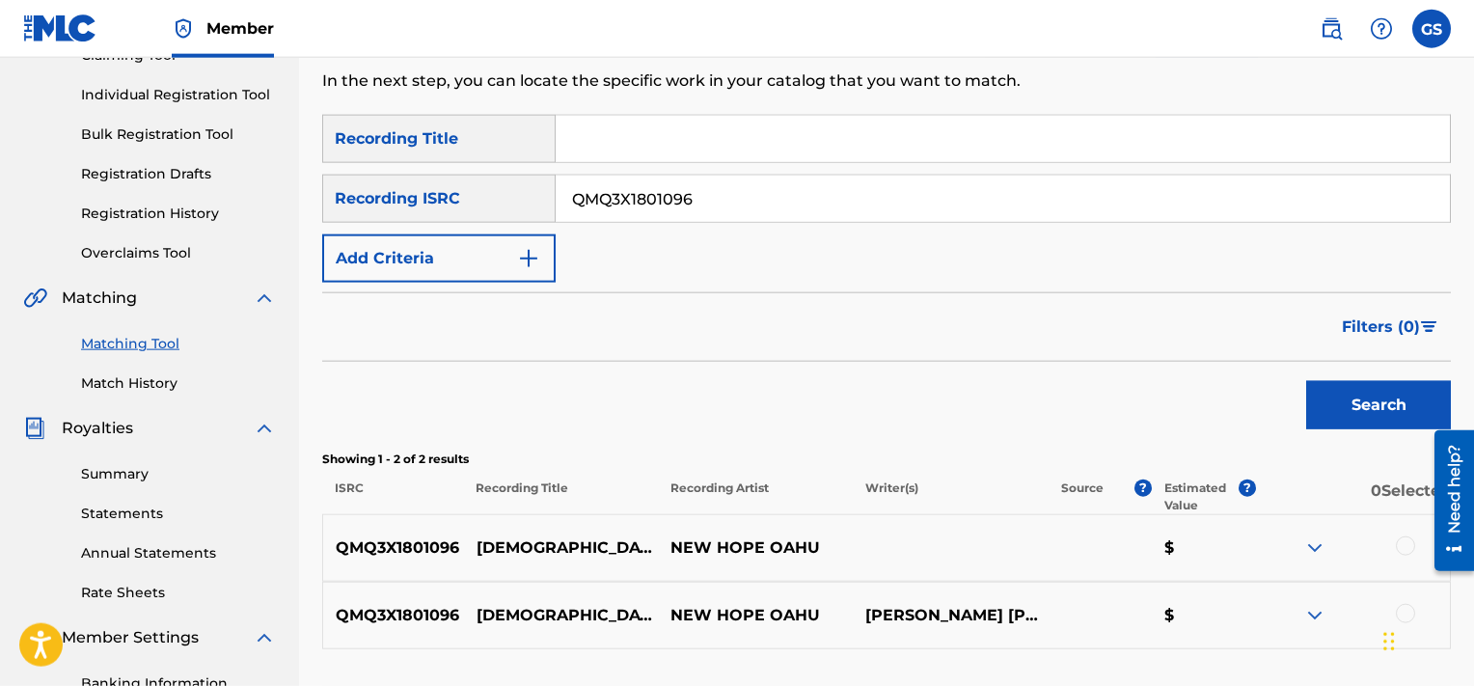
click at [1397, 546] on div at bounding box center [1405, 545] width 19 height 19
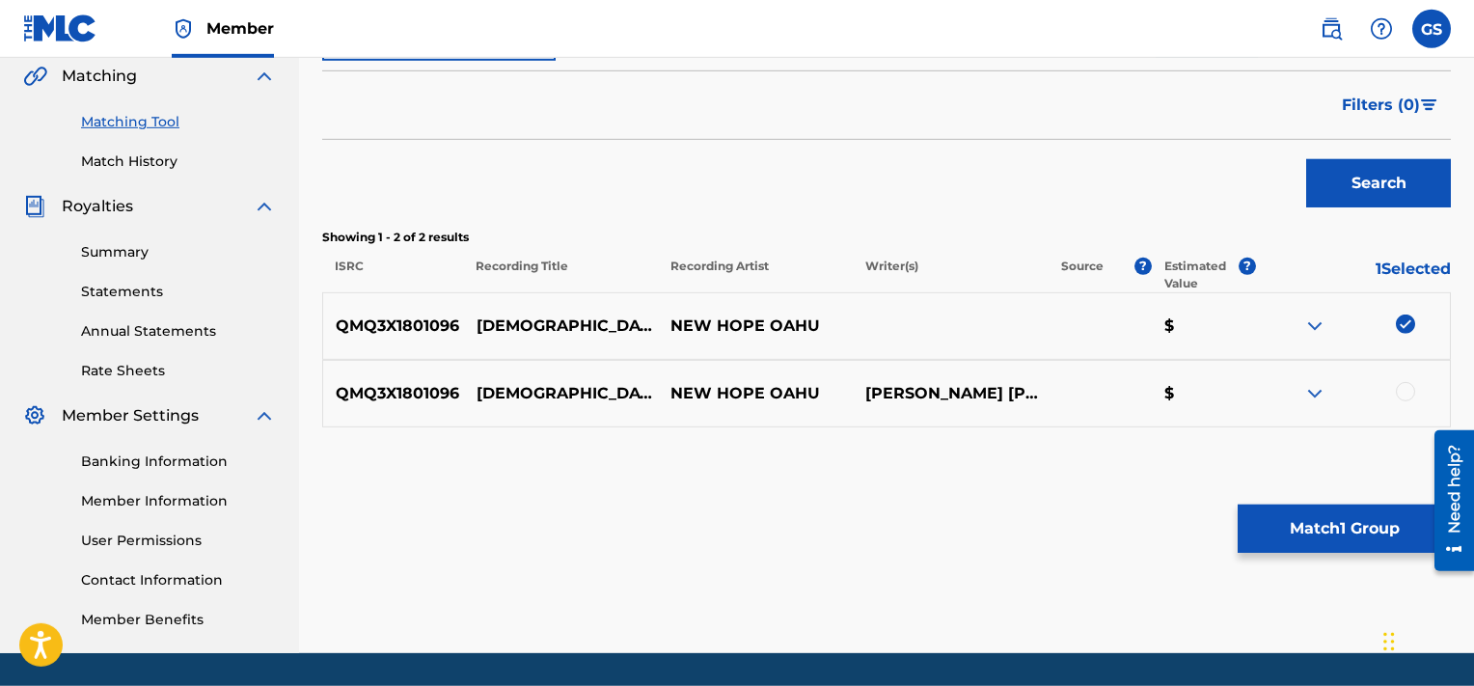
scroll to position [450, 0]
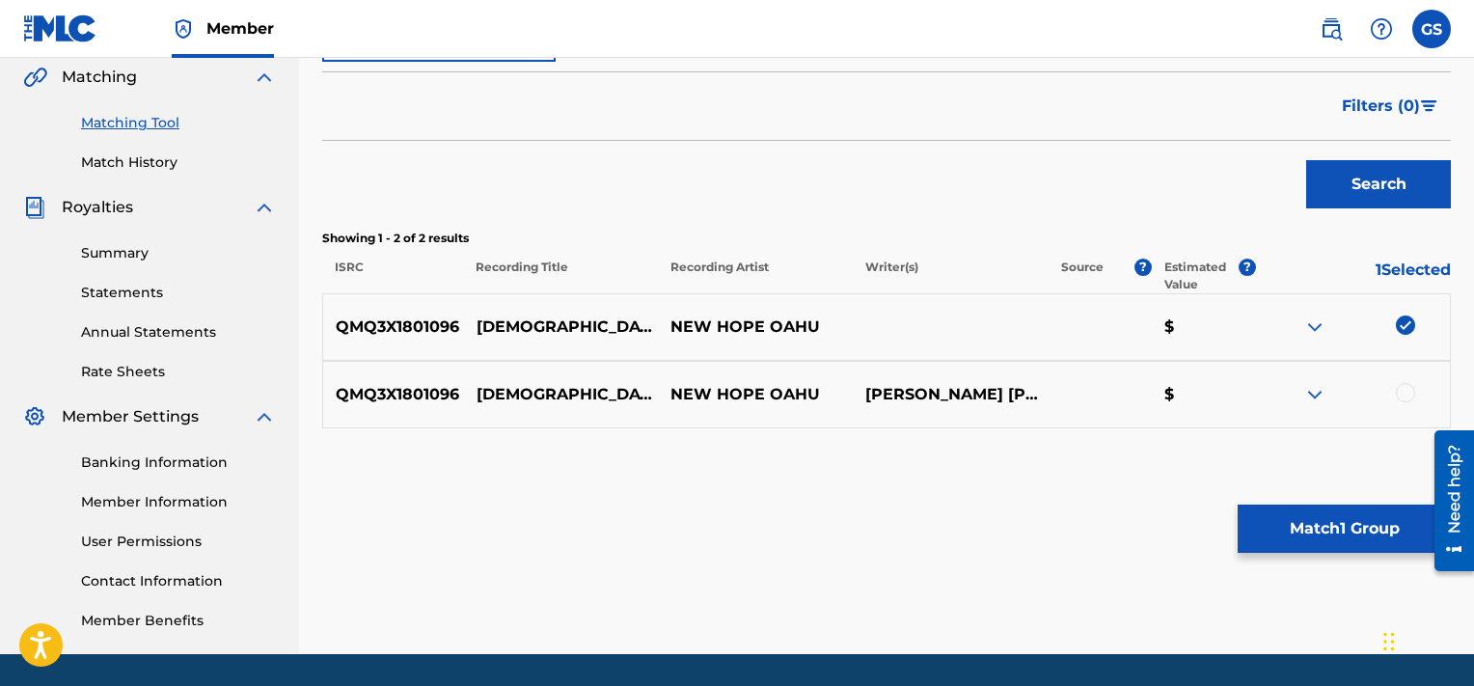
click at [1410, 393] on div at bounding box center [1405, 392] width 19 height 19
click at [1326, 513] on button "Match 2 Groups" at bounding box center [1344, 529] width 213 height 48
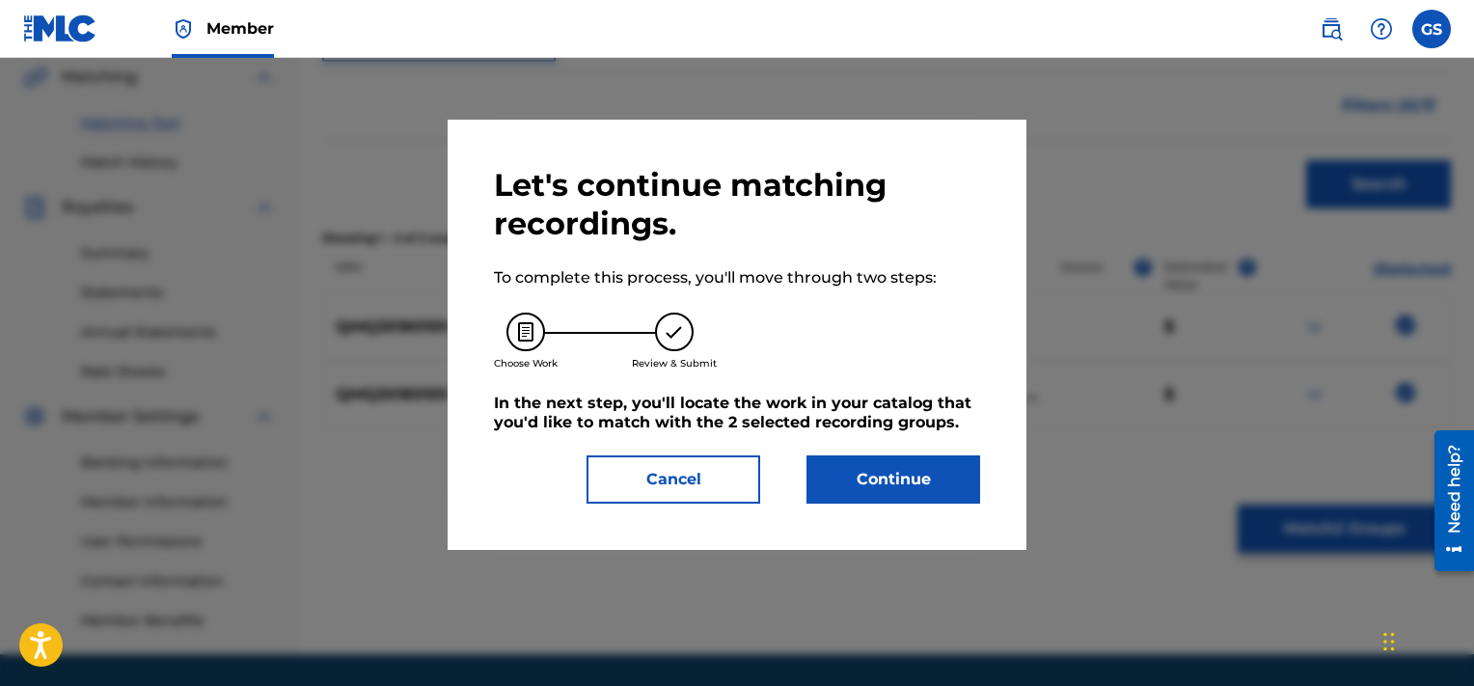
click at [890, 466] on button "Continue" at bounding box center [894, 479] width 174 height 48
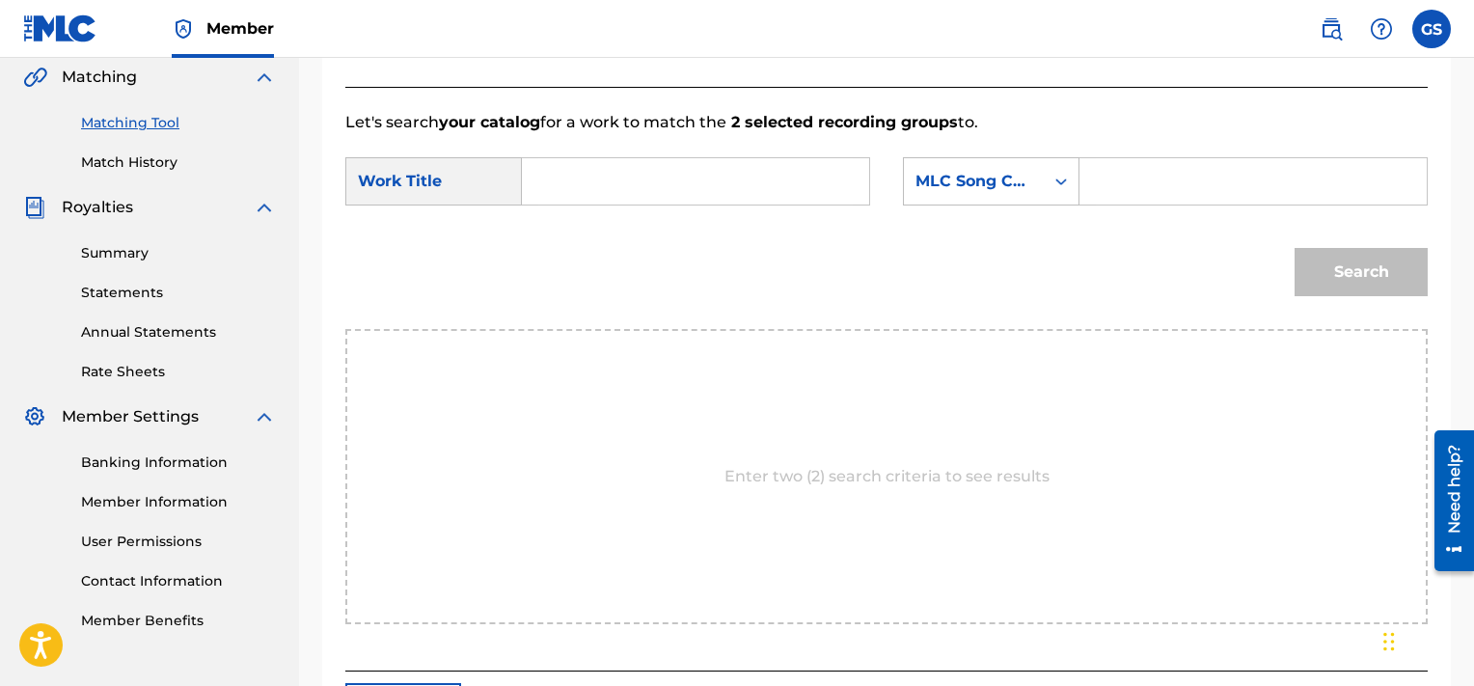
paste input "2E2HQE"
click at [1183, 175] on input "2E2HQE" at bounding box center [1253, 181] width 315 height 46
type input "2E2HQE"
click at [705, 170] on input "Search Form" at bounding box center [695, 181] width 315 height 46
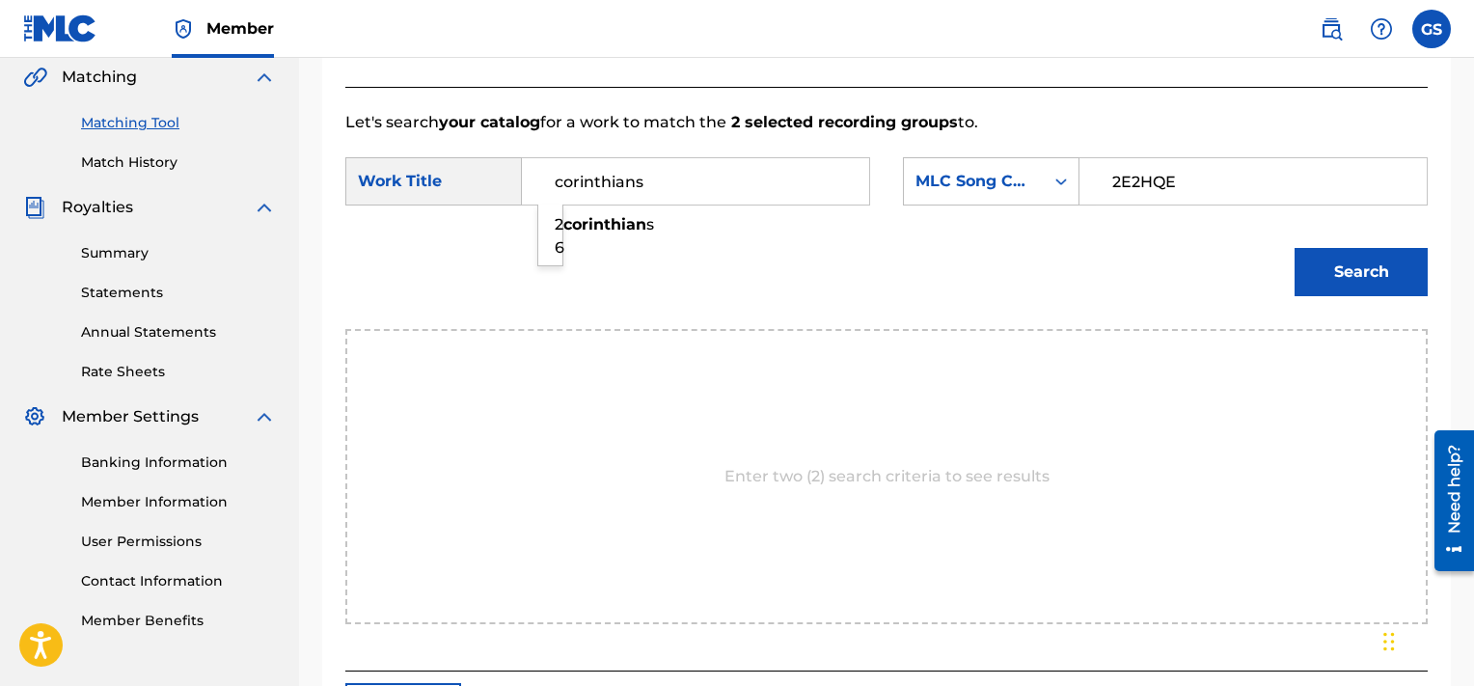
type input "corinthians"
click at [1295, 248] on button "Search" at bounding box center [1361, 272] width 133 height 48
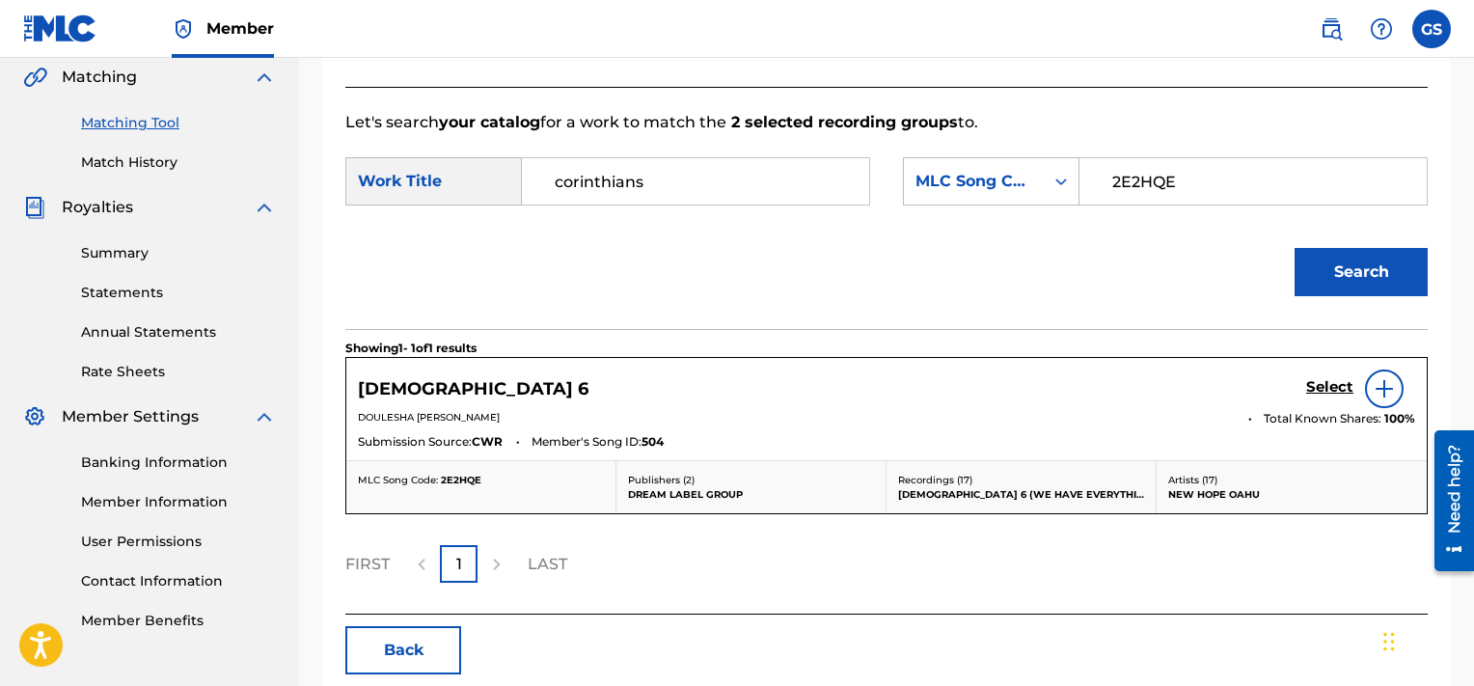
click at [1320, 384] on h5 "Select" at bounding box center [1329, 387] width 47 height 18
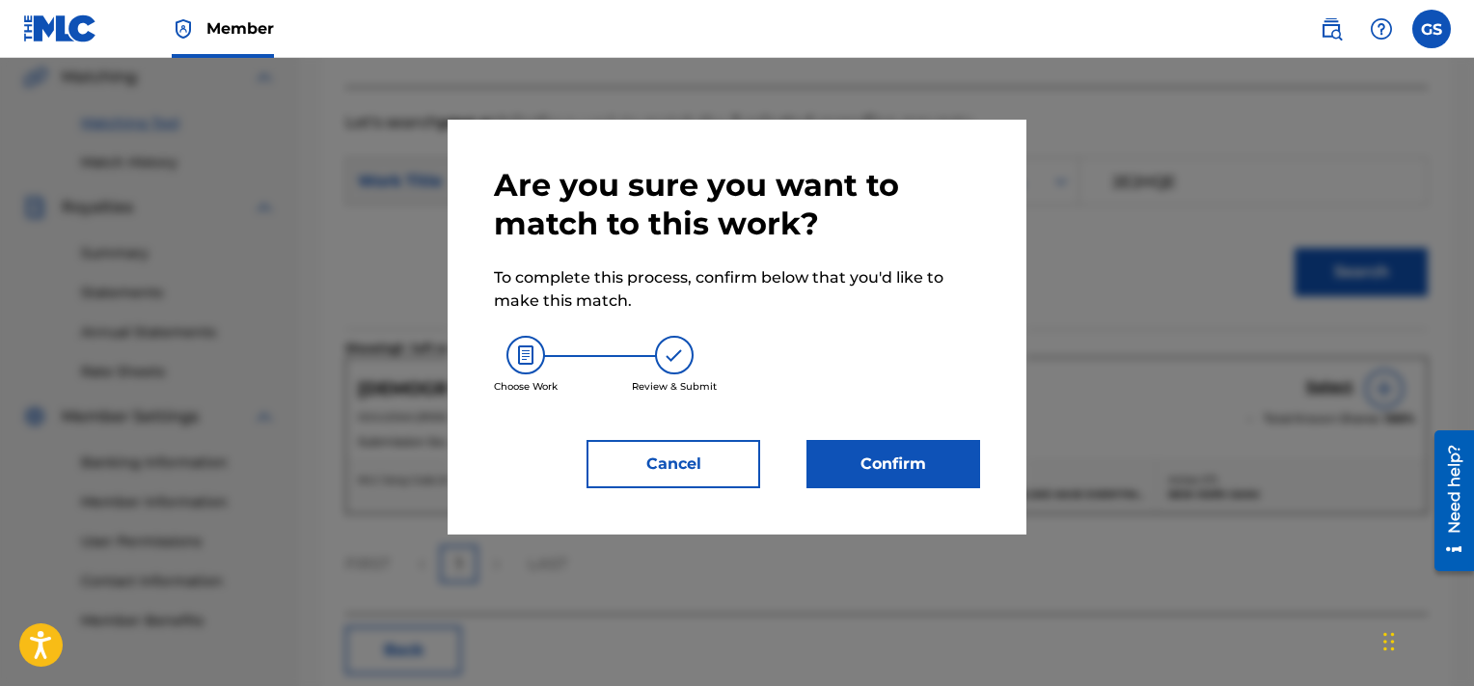
click at [935, 451] on button "Confirm" at bounding box center [894, 464] width 174 height 48
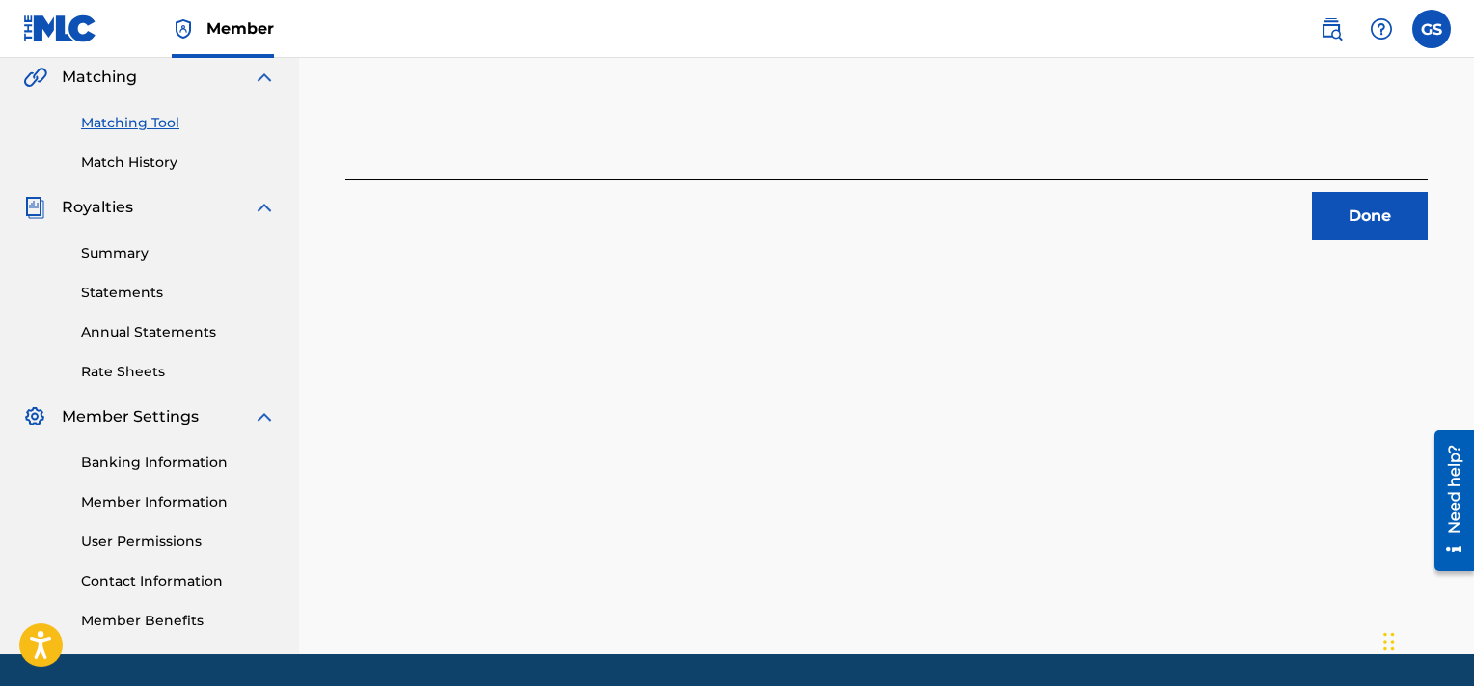
click at [1372, 225] on button "Done" at bounding box center [1370, 216] width 116 height 48
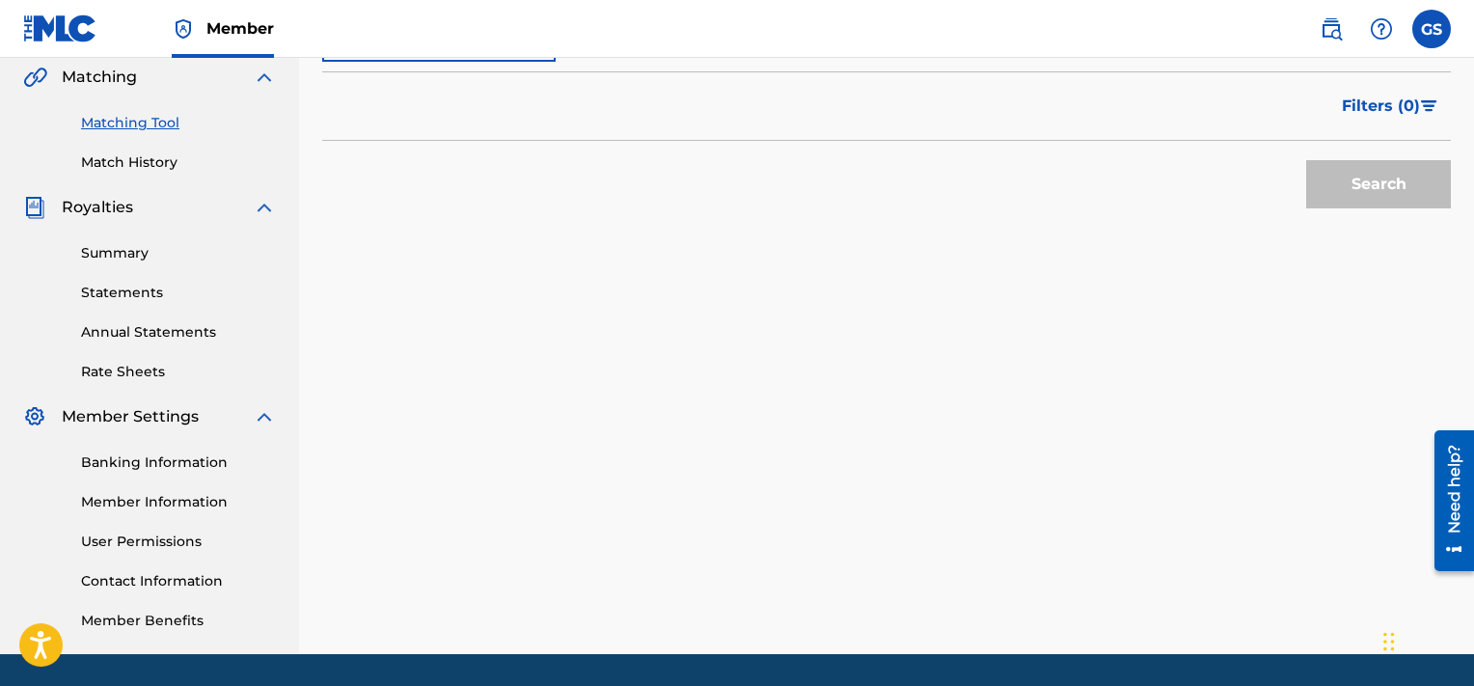
scroll to position [131, 0]
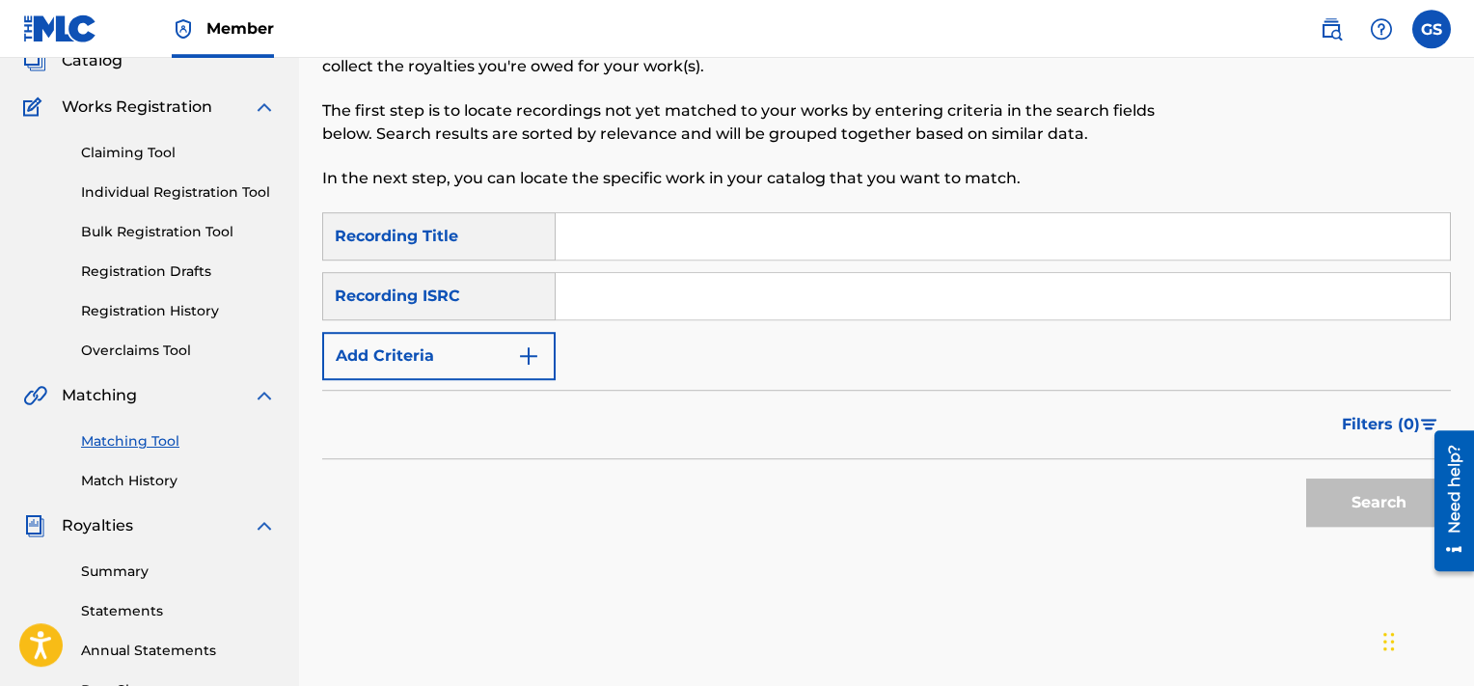
paste input "QMQ3X1801097"
click at [960, 290] on input "QMQ3X1801097" at bounding box center [1003, 296] width 894 height 46
type input "QMQ3X1801097"
click at [1306, 479] on button "Search" at bounding box center [1378, 503] width 145 height 48
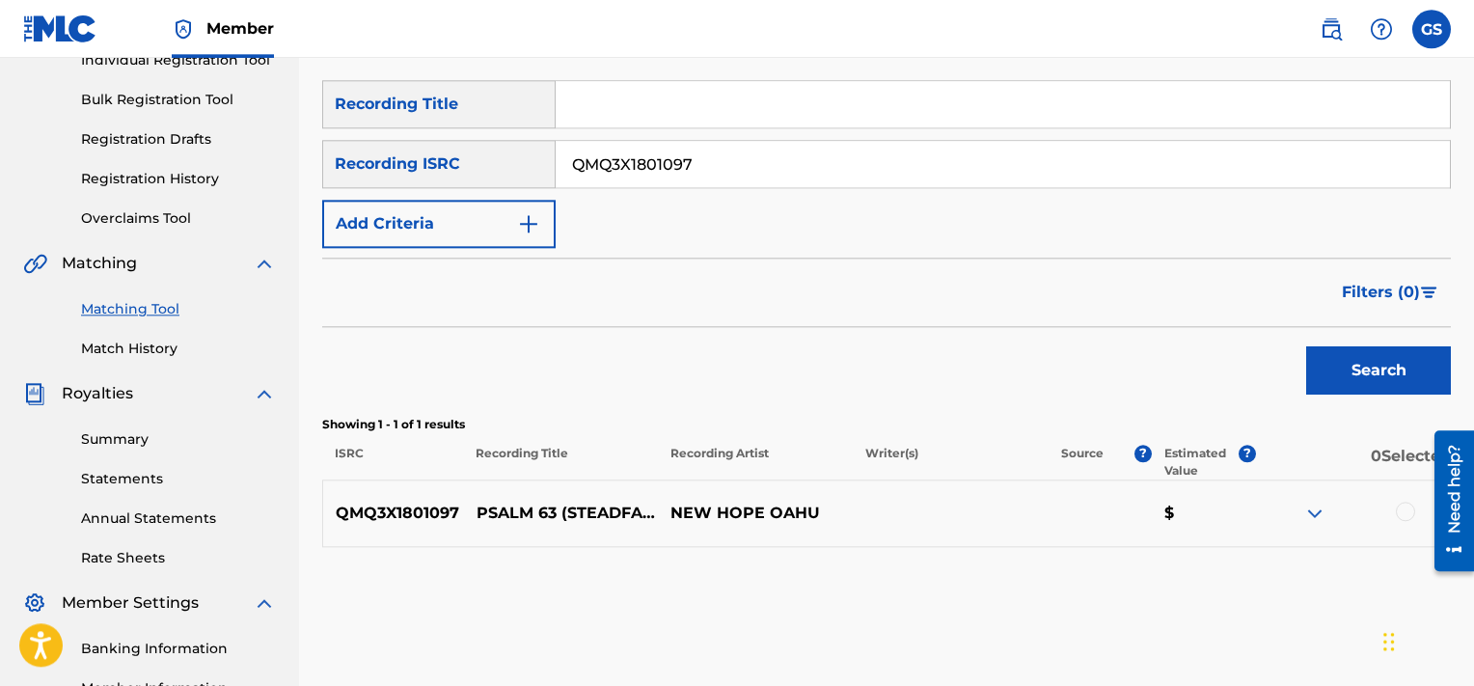
scroll to position [340, 0]
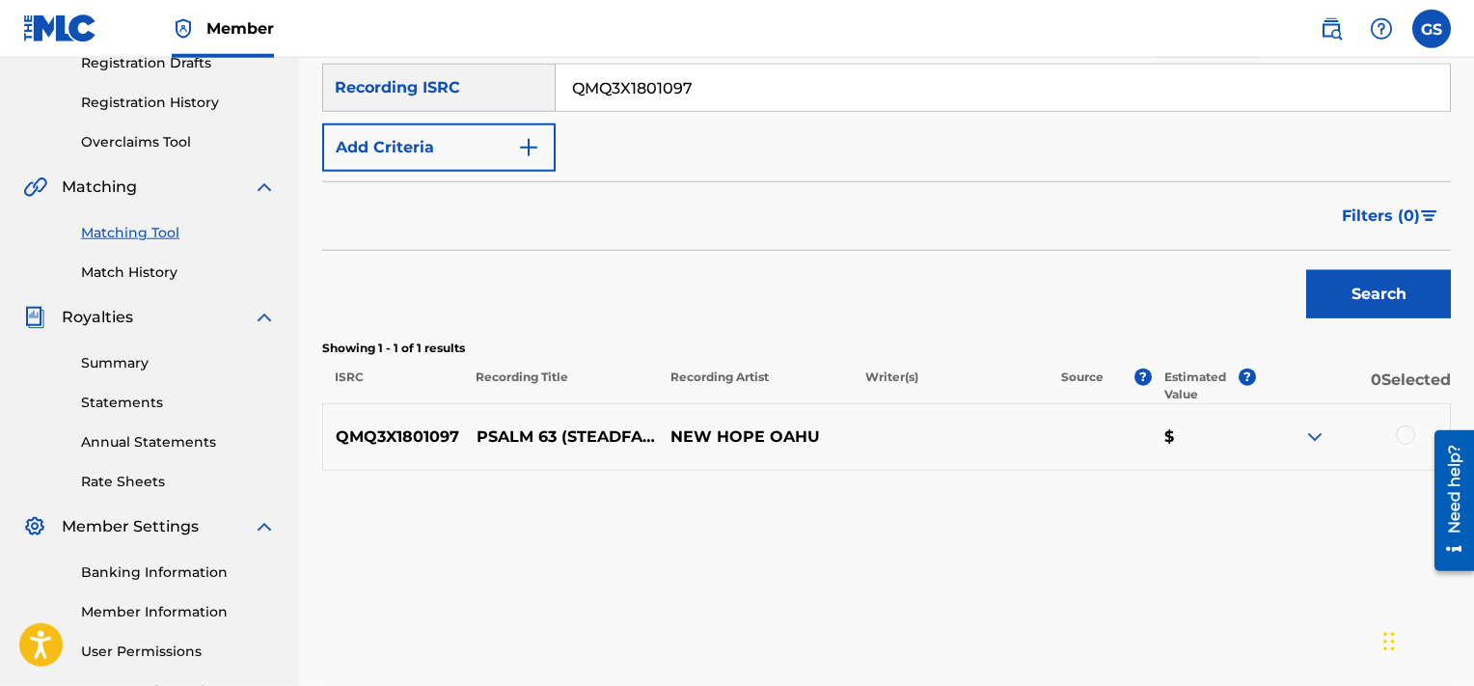
click at [1405, 430] on div at bounding box center [1405, 434] width 19 height 19
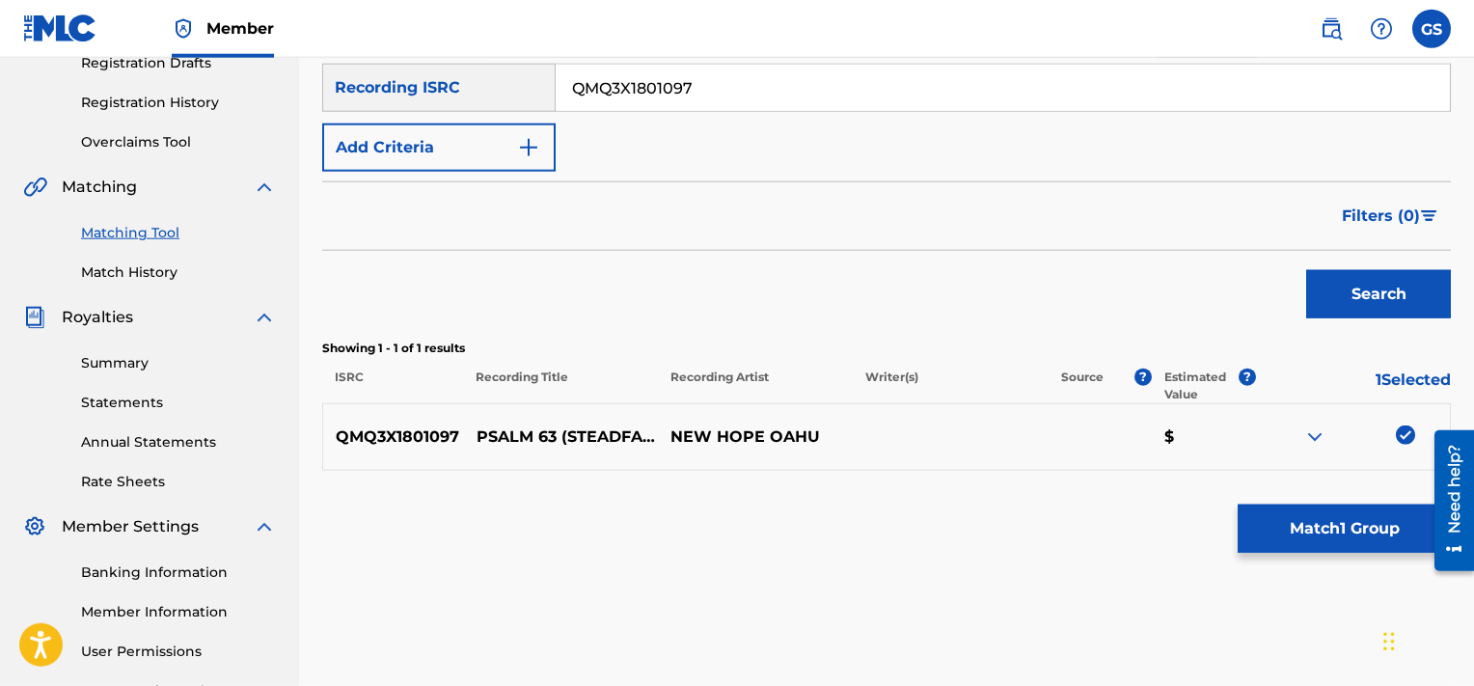
click at [1330, 526] on button "Match 1 Group" at bounding box center [1344, 529] width 213 height 48
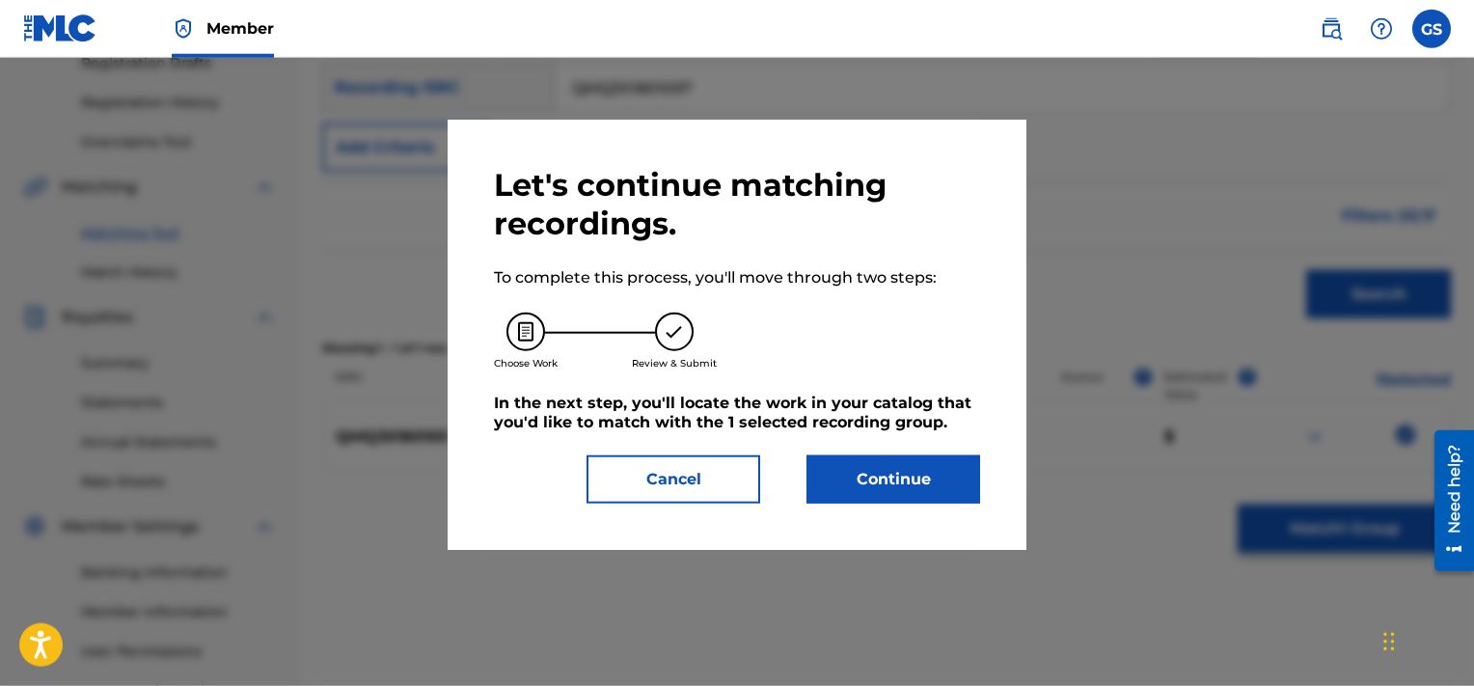
click at [878, 486] on button "Continue" at bounding box center [894, 479] width 174 height 48
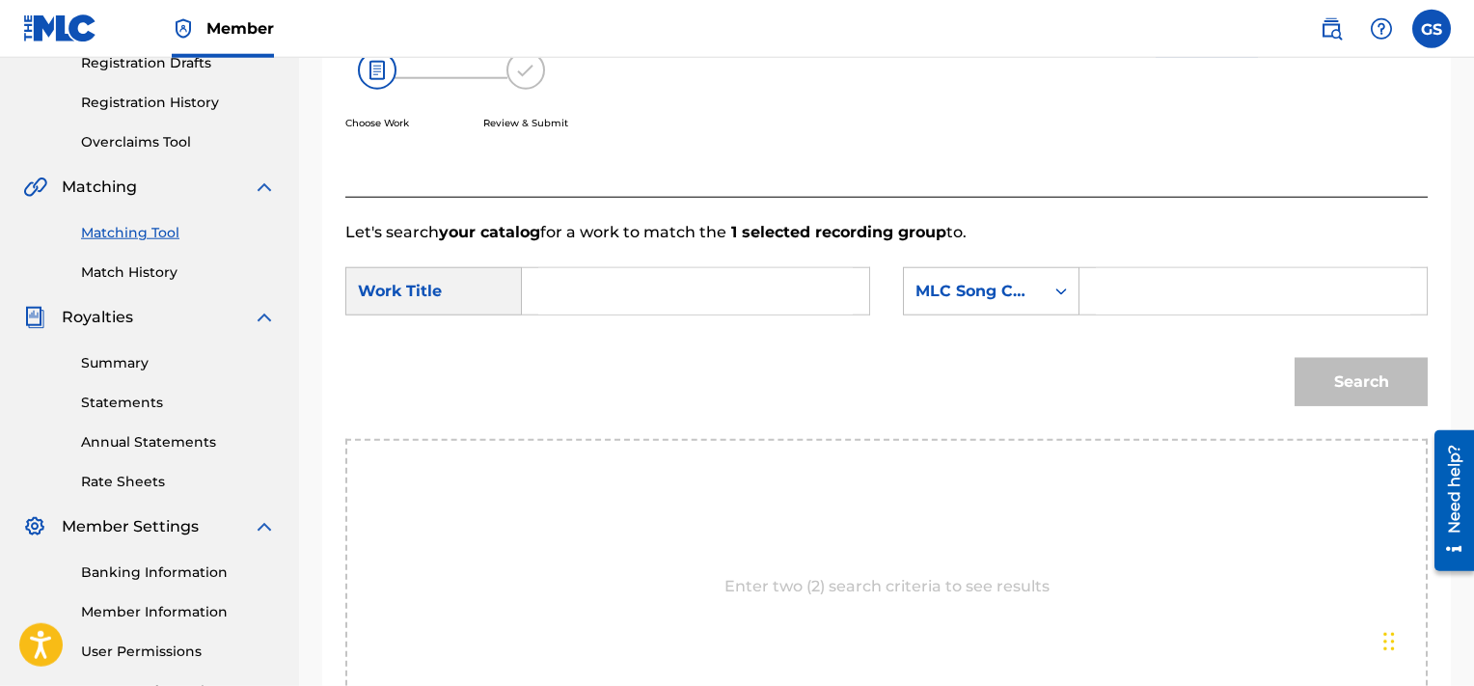
paste input "PA5ETF"
click at [1191, 302] on input "PA5ETF" at bounding box center [1253, 291] width 315 height 46
type input "PA5ETF"
click at [583, 303] on input "Search Form" at bounding box center [695, 291] width 315 height 46
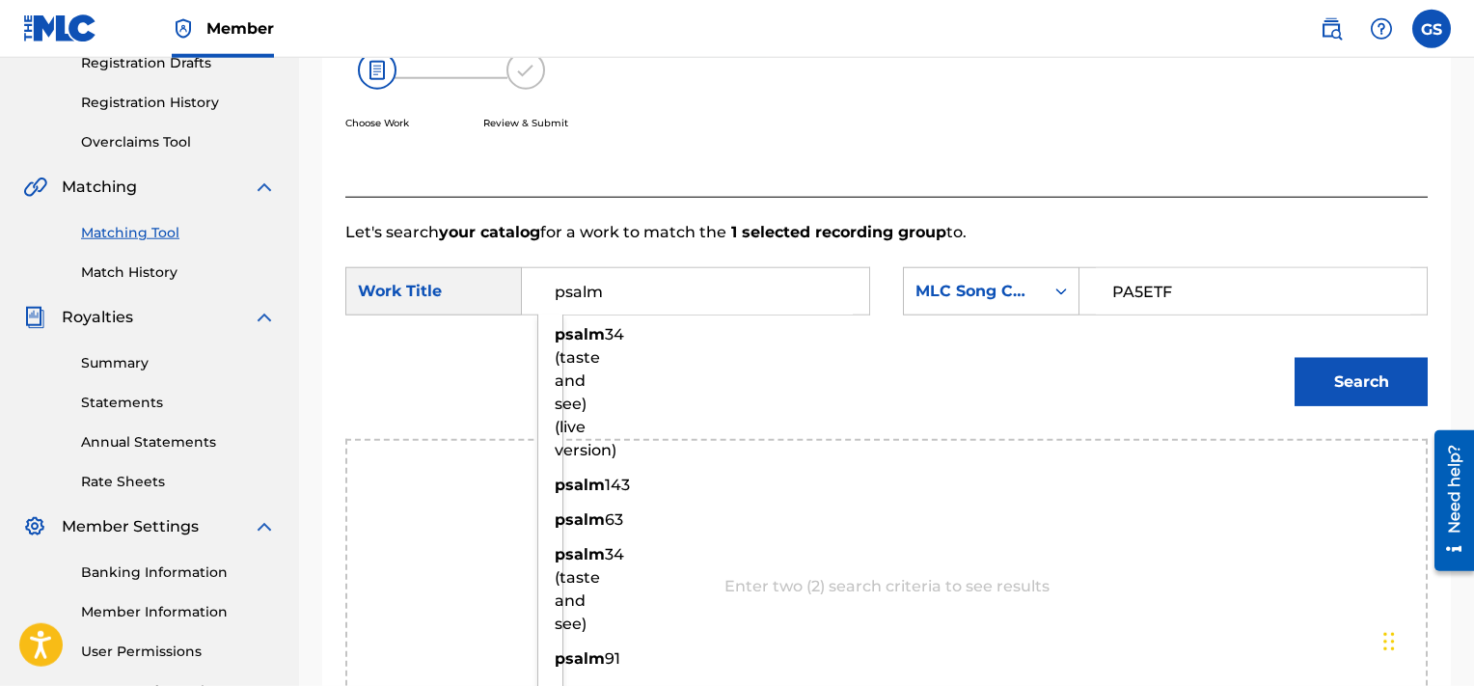
type input "psalm"
click at [1295, 358] on button "Search" at bounding box center [1361, 382] width 133 height 48
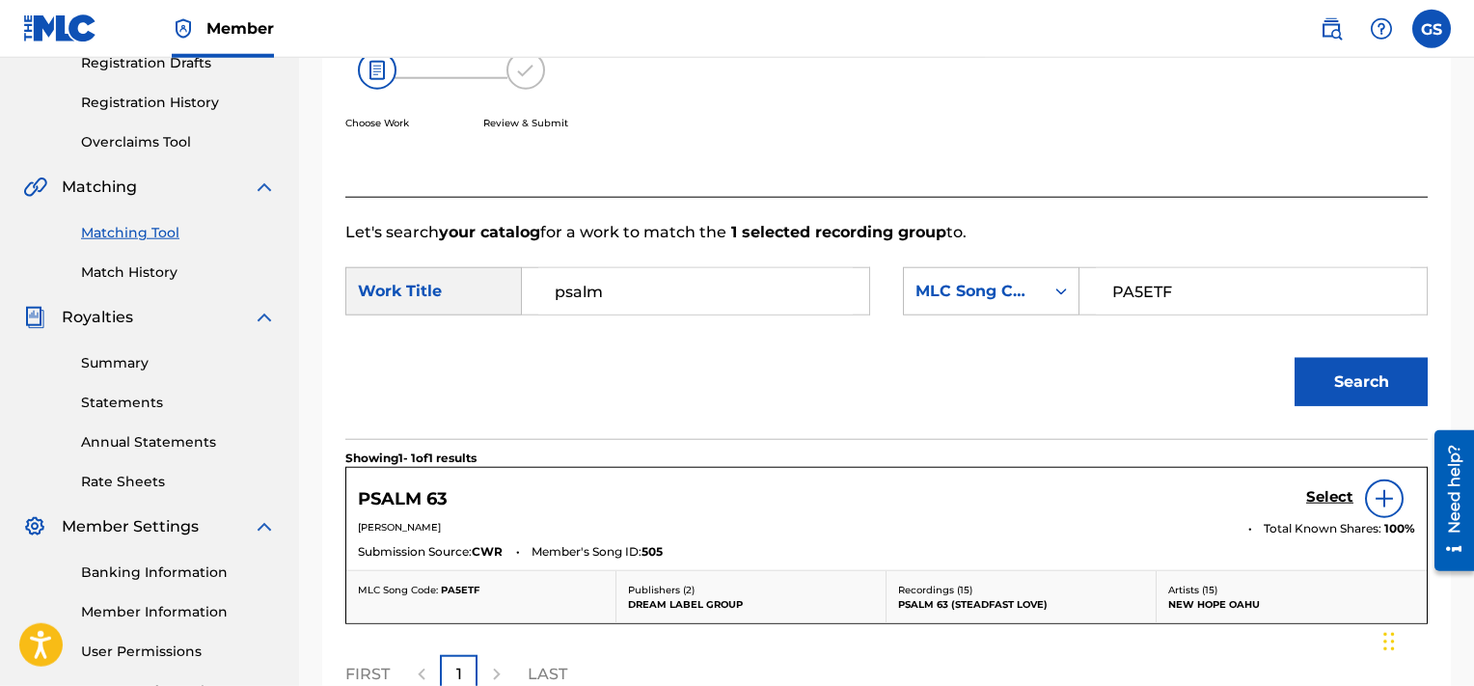
click at [1332, 497] on h5 "Select" at bounding box center [1329, 497] width 47 height 18
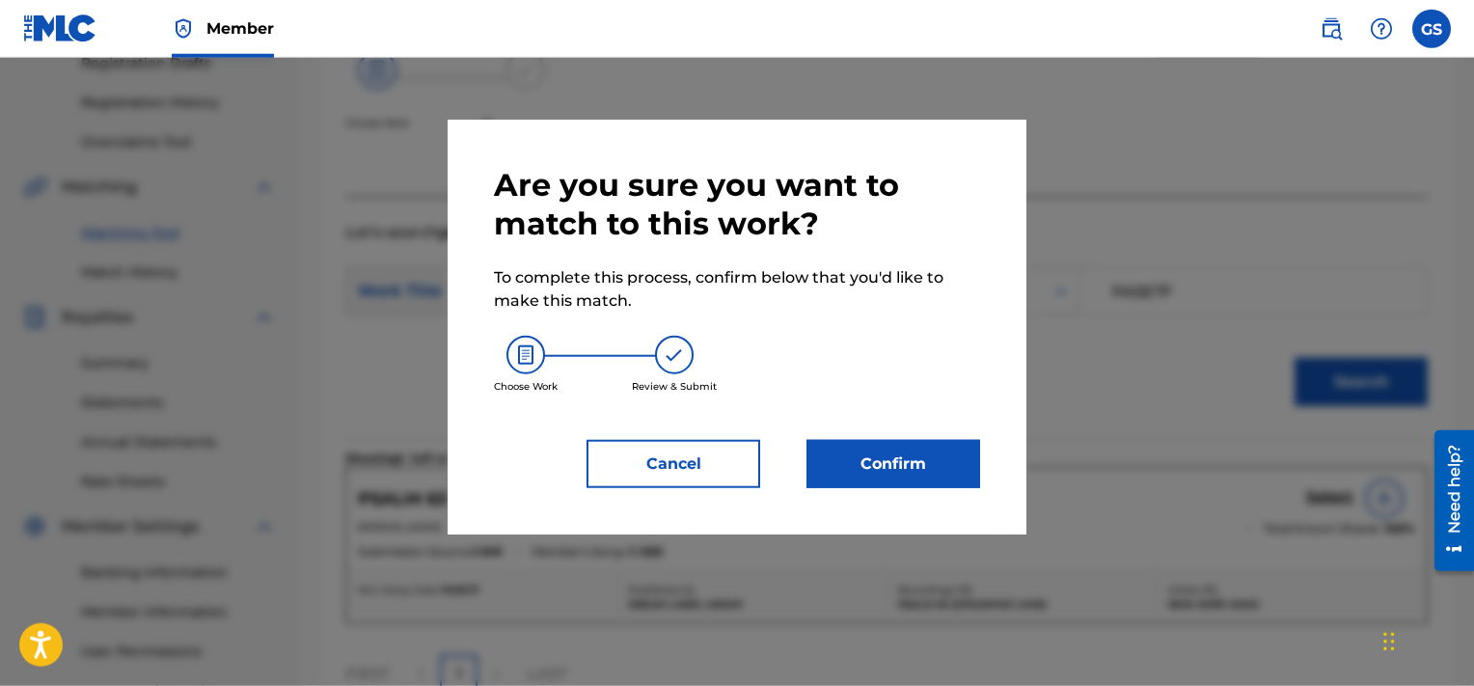
click at [901, 455] on button "Confirm" at bounding box center [894, 464] width 174 height 48
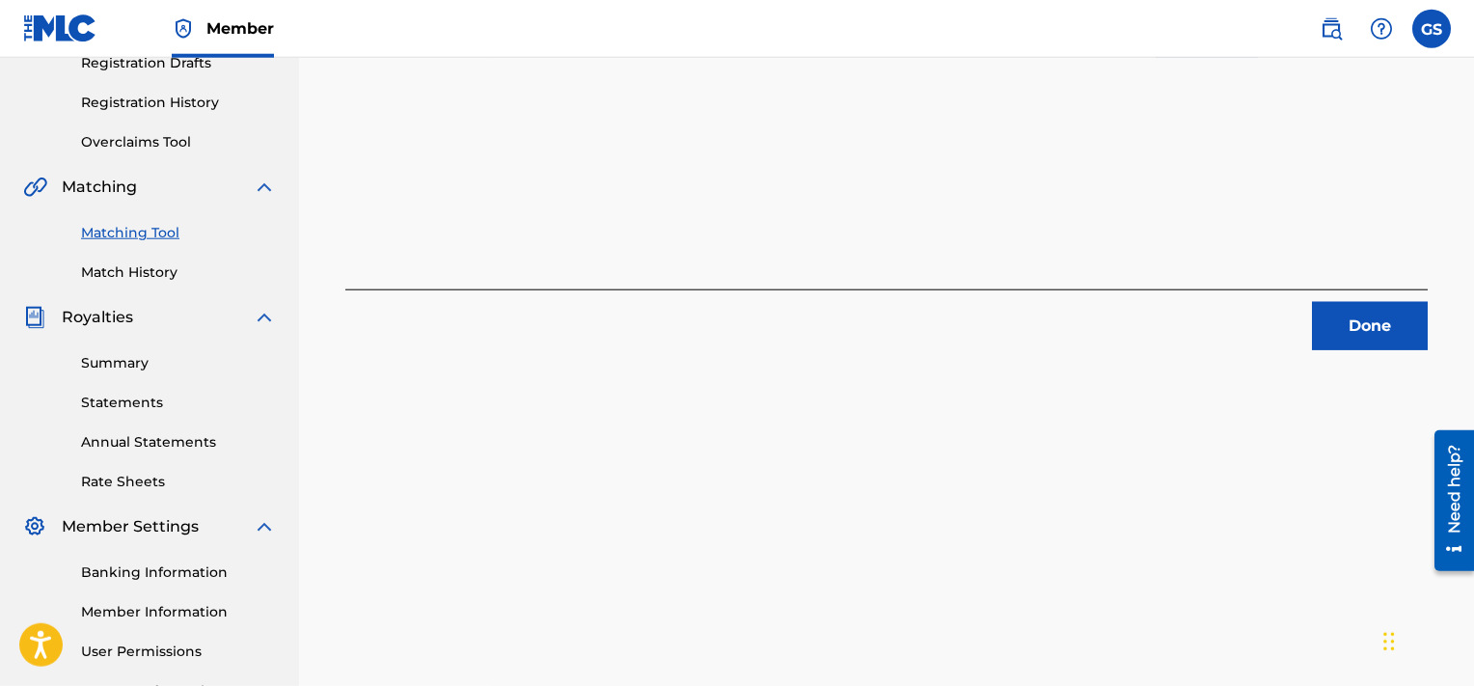
click at [1385, 327] on button "Done" at bounding box center [1370, 326] width 116 height 48
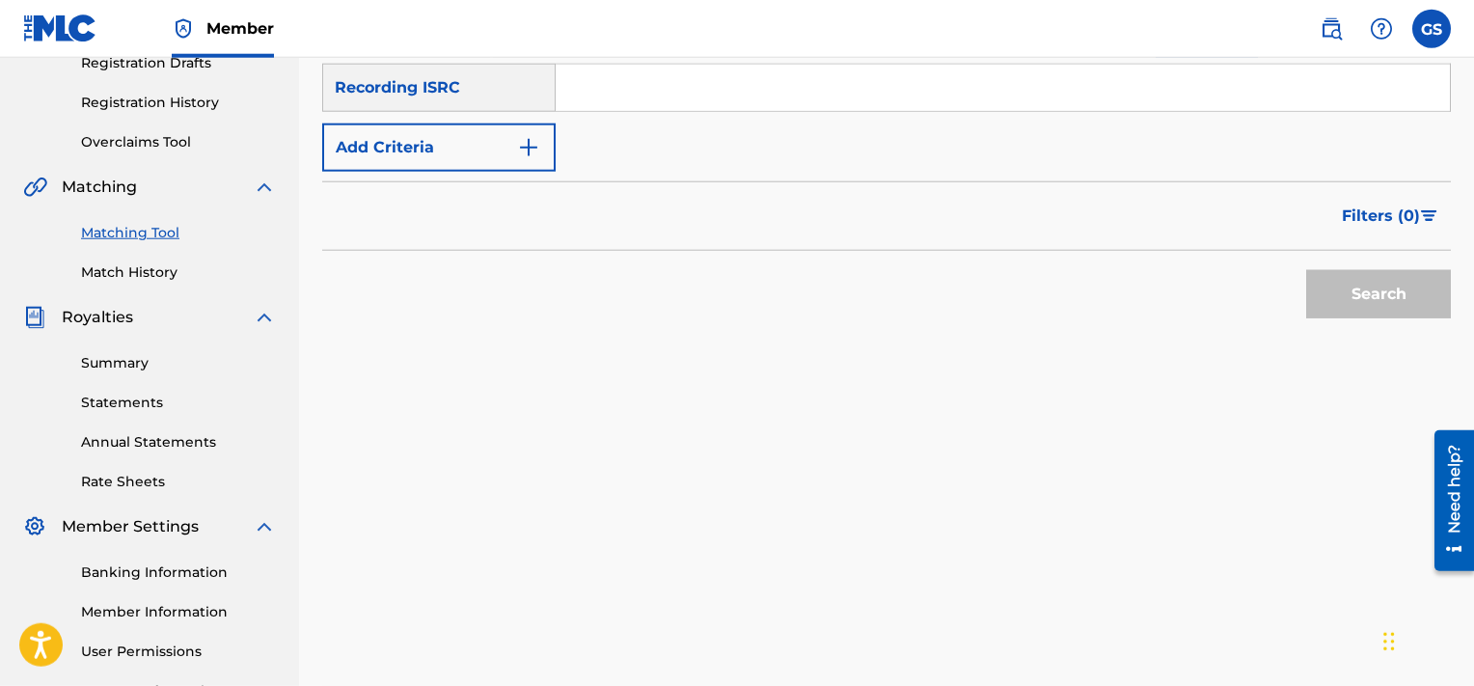
scroll to position [247, 0]
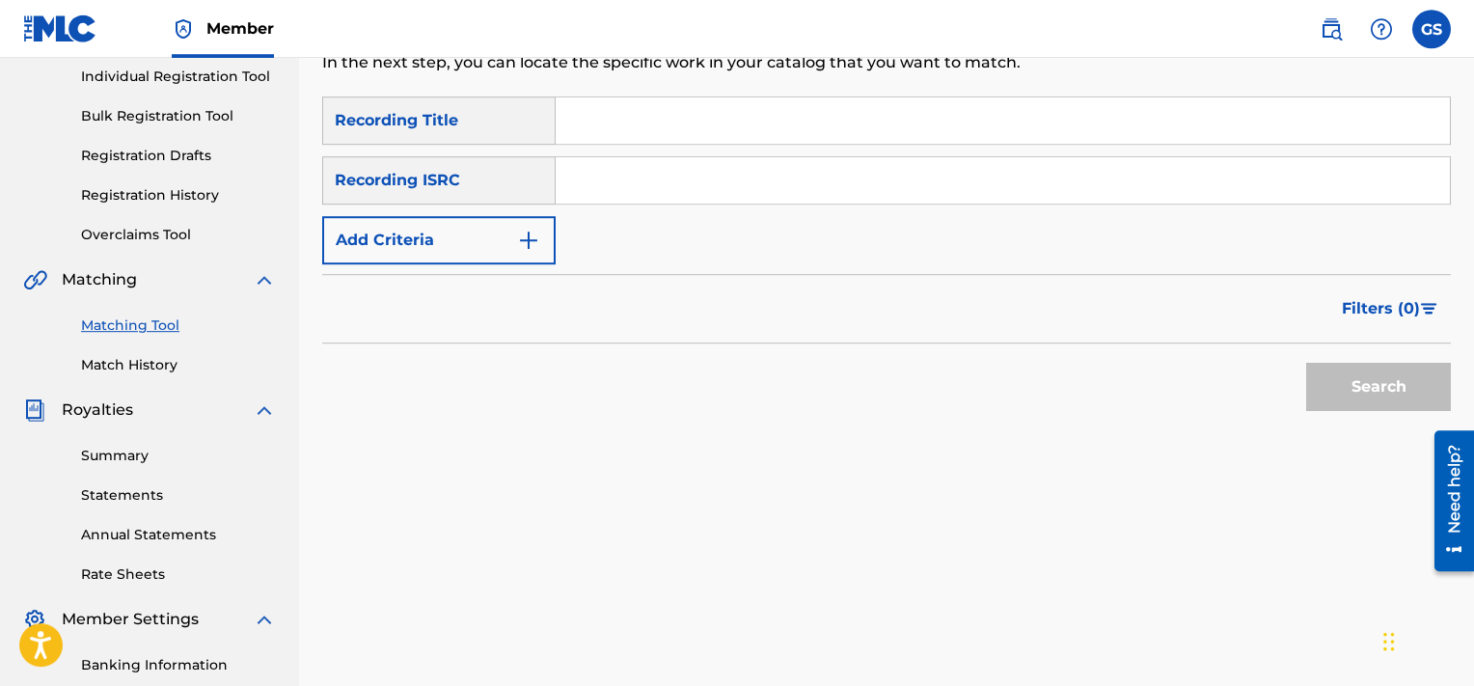
paste input "QMQ3X1801098"
click at [905, 178] on input "QMQ3X1801098" at bounding box center [1003, 180] width 894 height 46
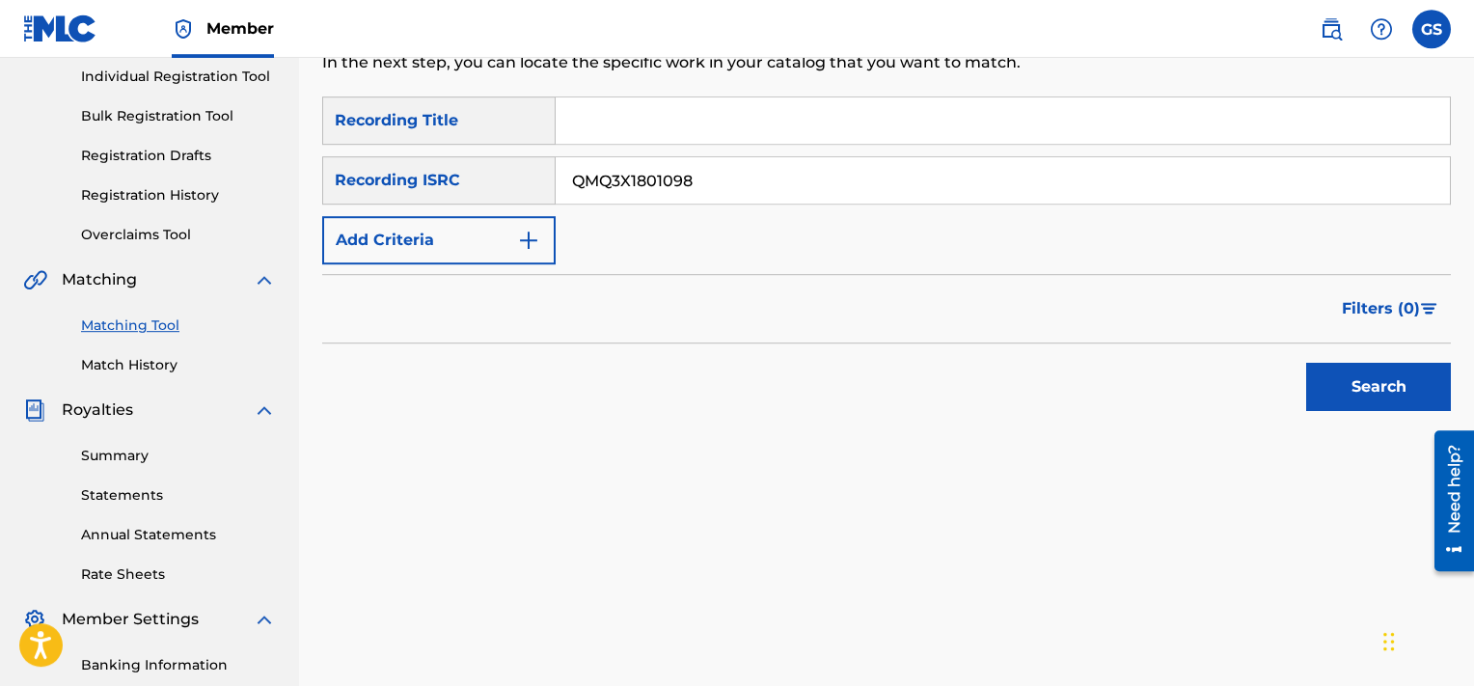
type input "QMQ3X1801098"
click at [1306, 363] on button "Search" at bounding box center [1378, 387] width 145 height 48
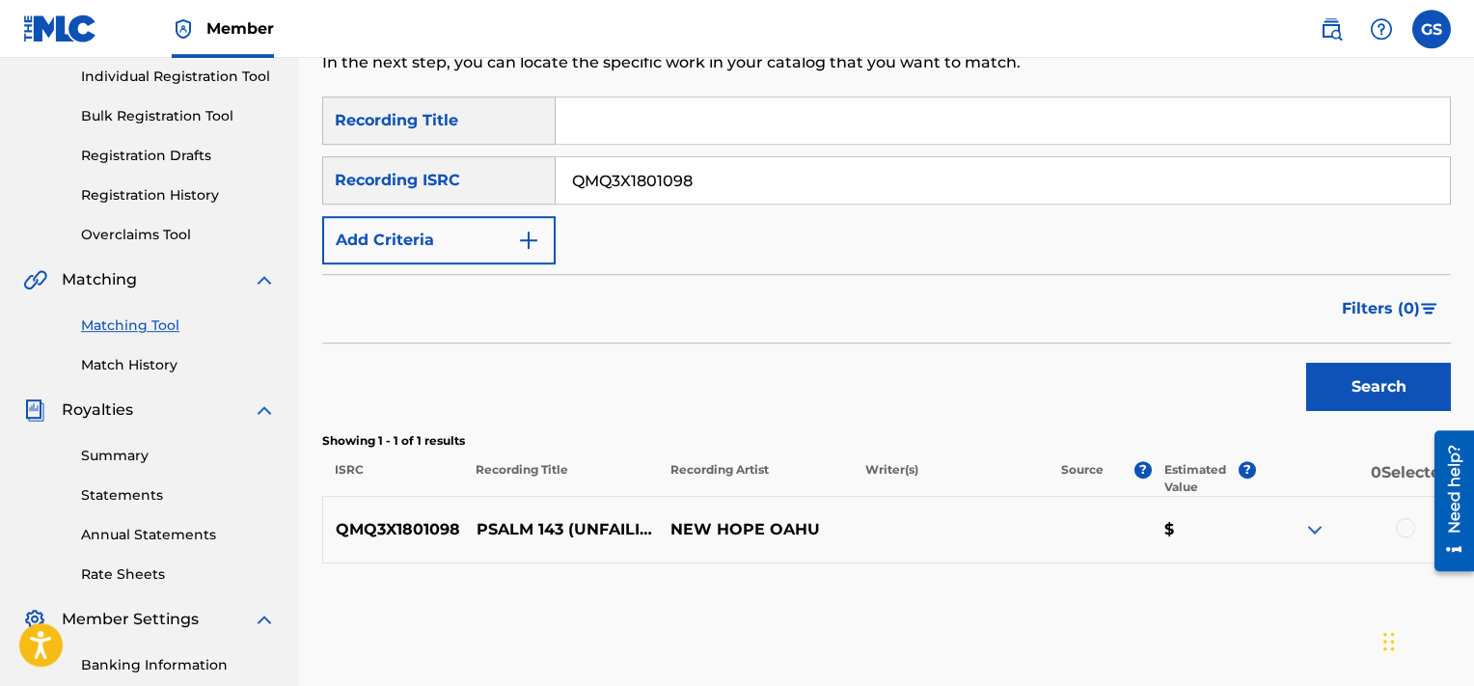
click at [1411, 524] on div at bounding box center [1405, 527] width 19 height 19
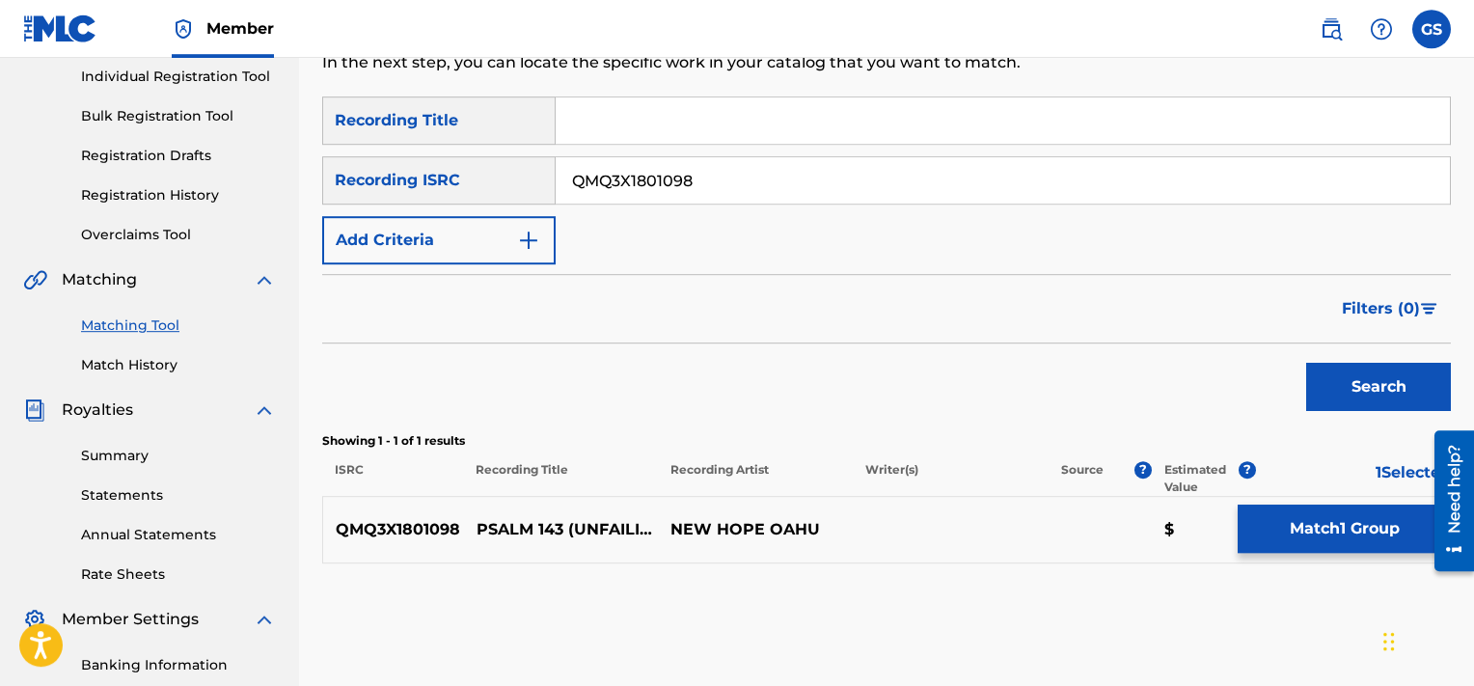
click at [1324, 526] on button "Match 1 Group" at bounding box center [1344, 529] width 213 height 48
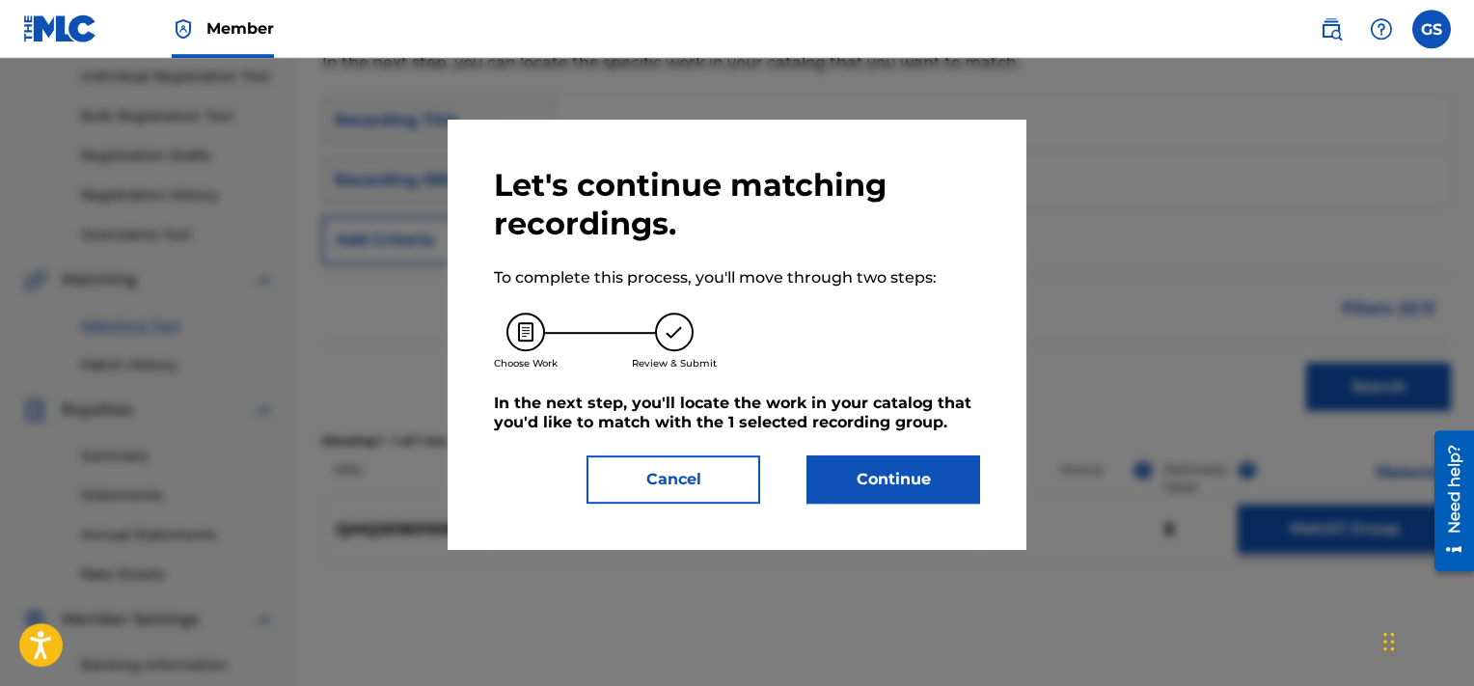
click at [836, 479] on button "Continue" at bounding box center [894, 479] width 174 height 48
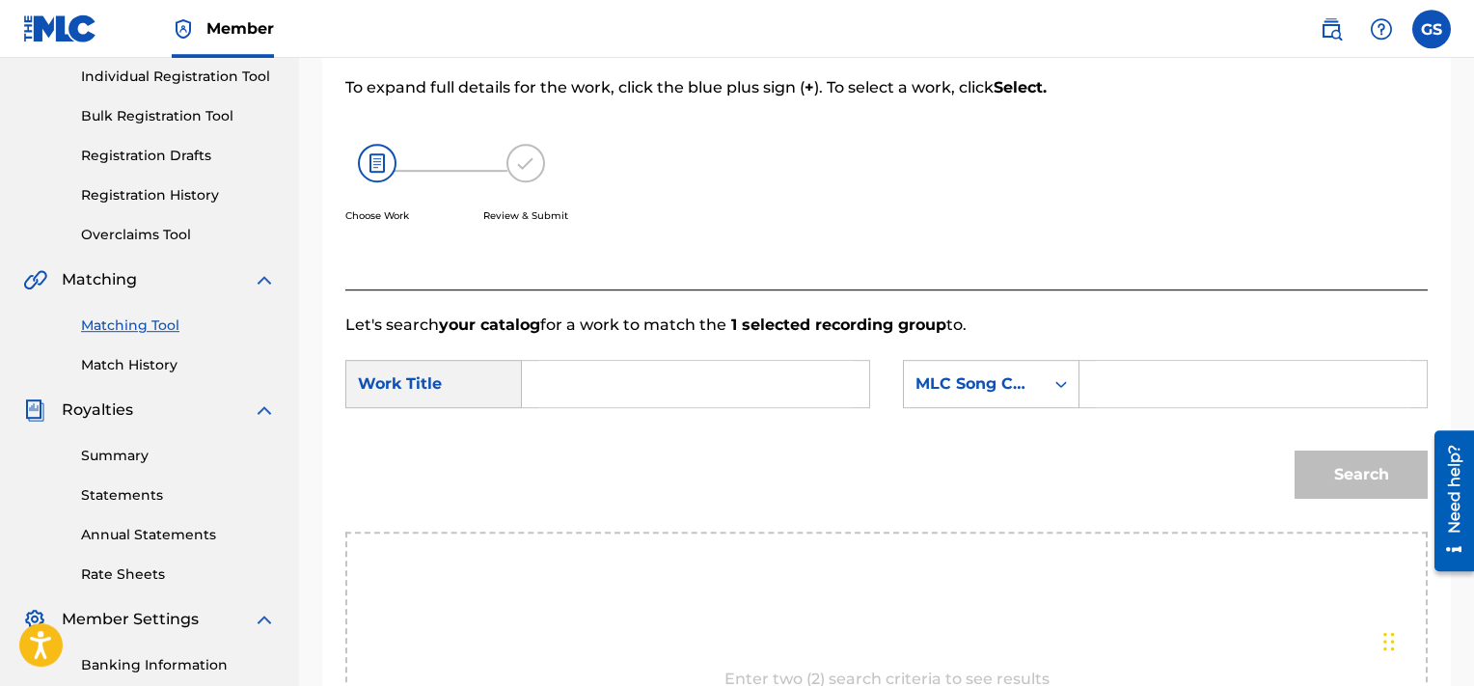
paste input "PA49MU"
click at [1152, 375] on input "PA49MU" at bounding box center [1253, 384] width 315 height 46
type input "PA49MU"
click at [614, 390] on input "Search Form" at bounding box center [695, 384] width 315 height 46
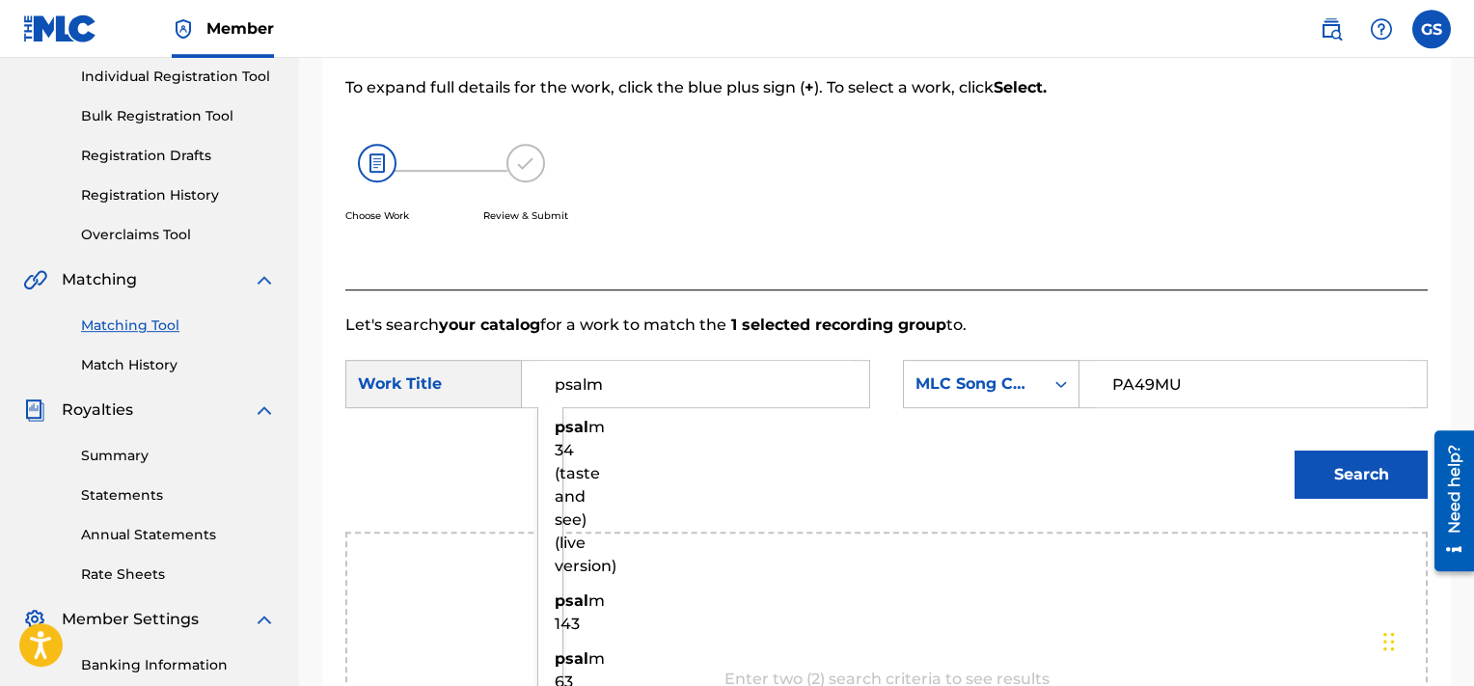
type input "psalm"
click at [1295, 451] on button "Search" at bounding box center [1361, 475] width 133 height 48
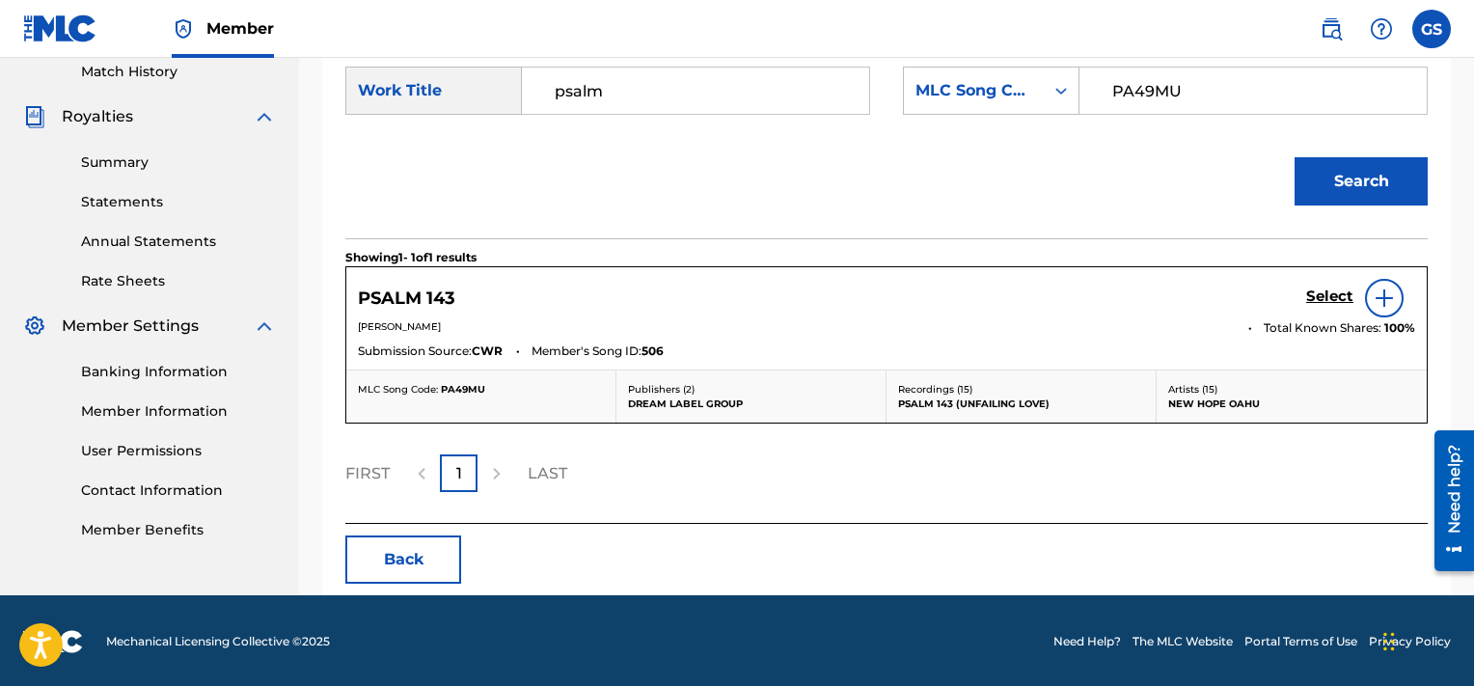
scroll to position [540, 0]
click at [1326, 297] on h5 "Select" at bounding box center [1329, 297] width 47 height 18
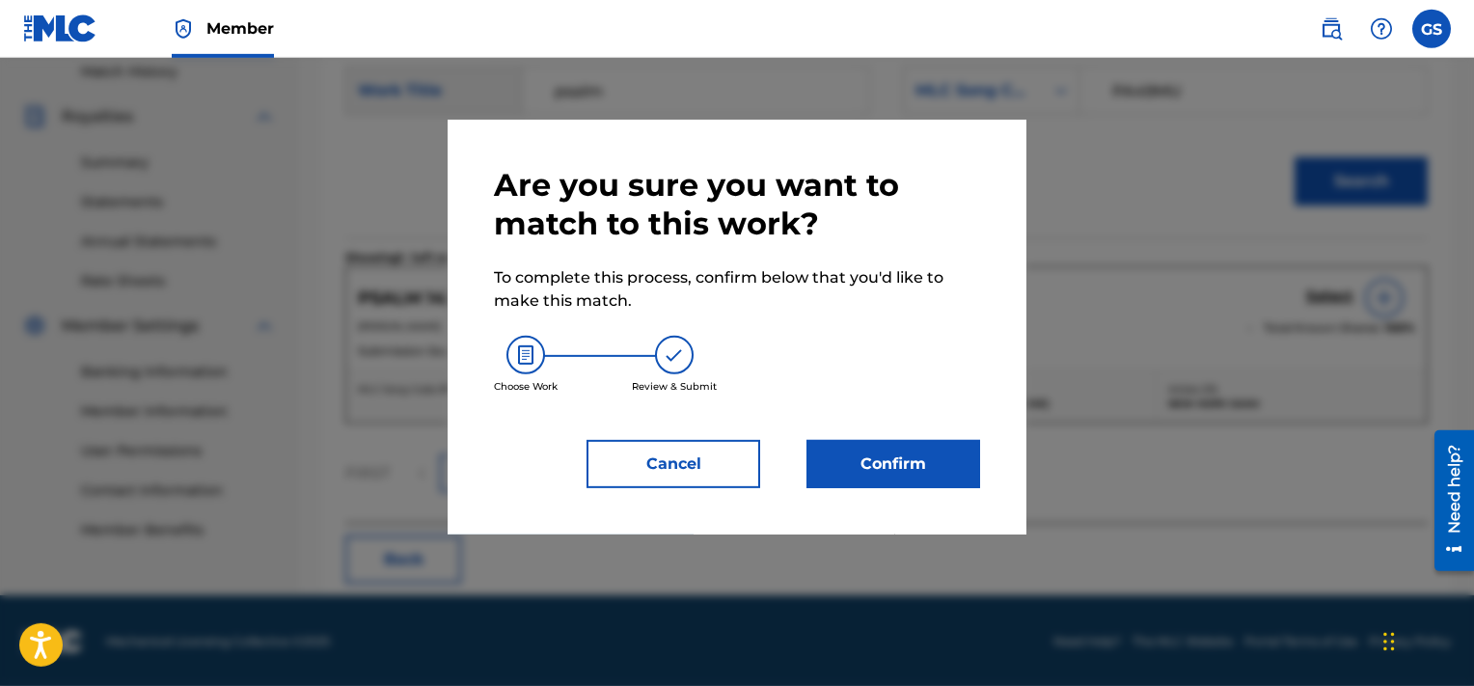
click at [932, 456] on button "Confirm" at bounding box center [894, 464] width 174 height 48
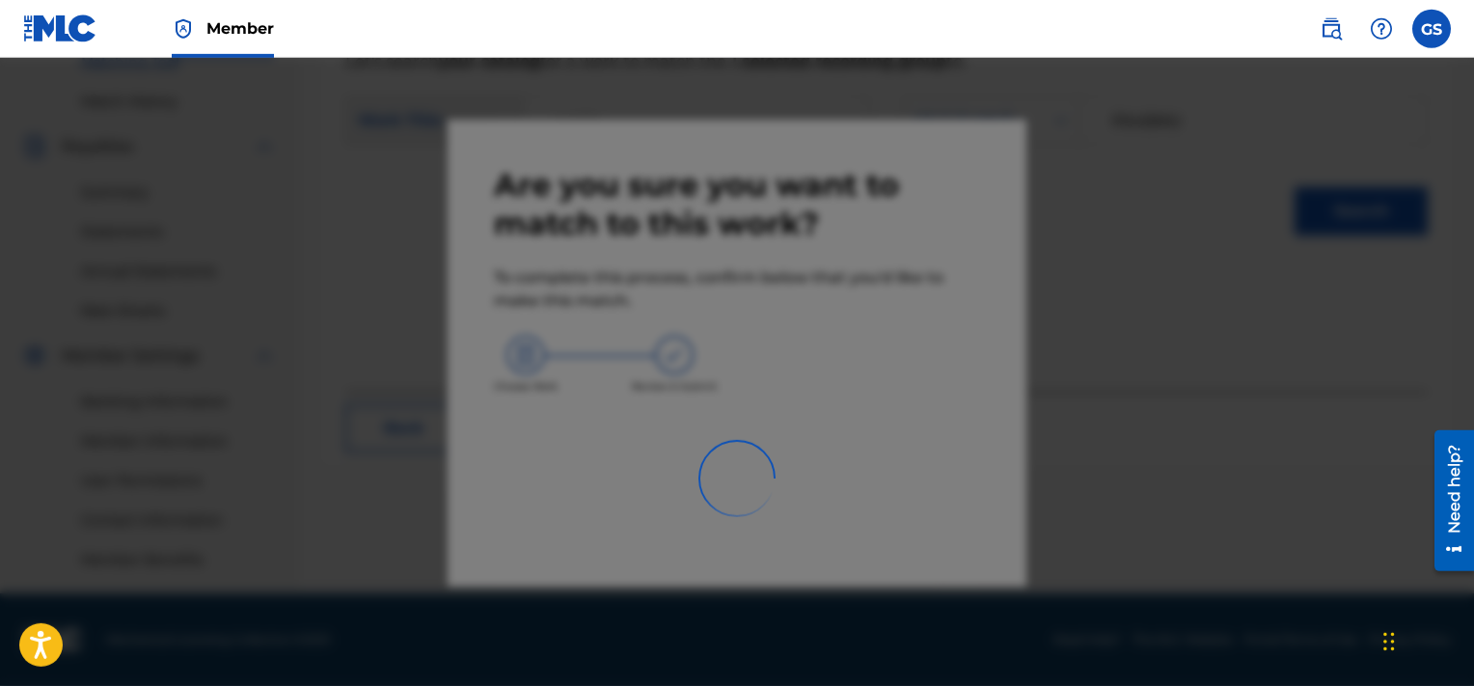
scroll to position [509, 0]
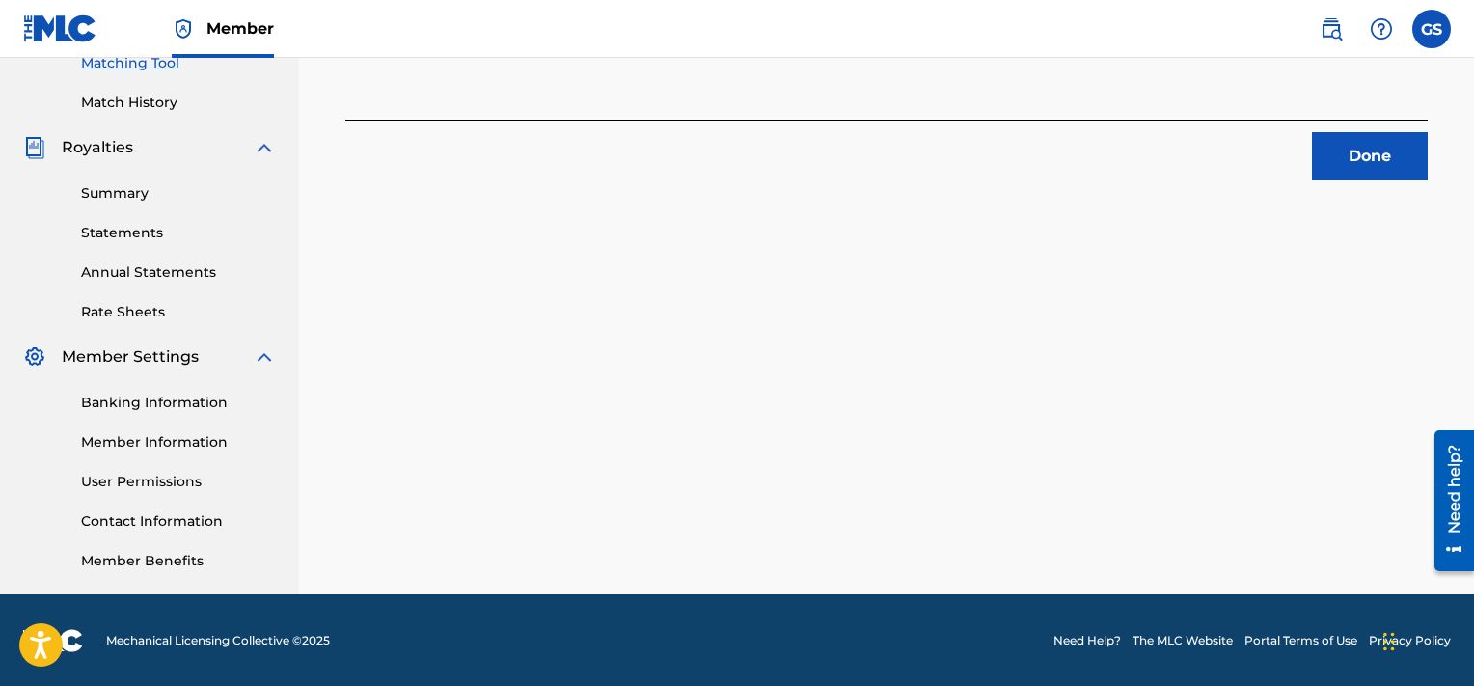
click at [1348, 159] on button "Done" at bounding box center [1370, 156] width 116 height 48
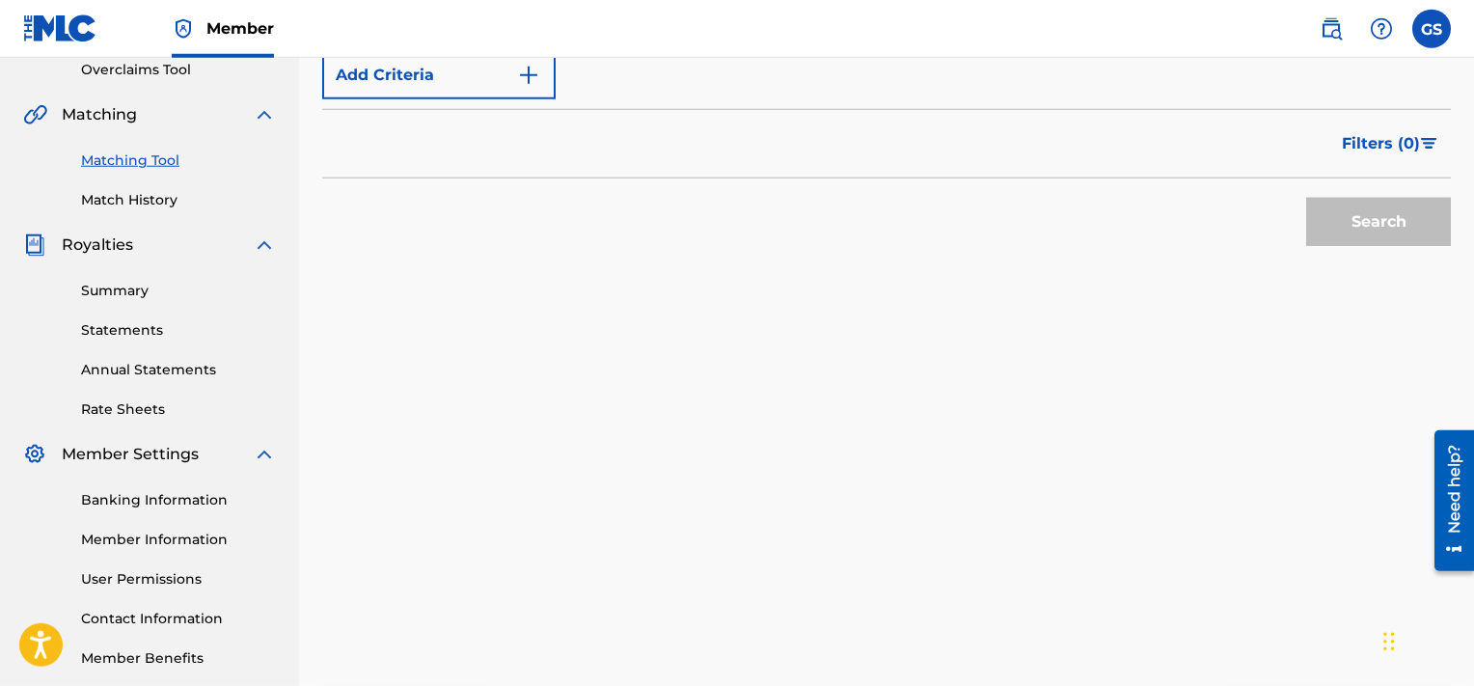
scroll to position [339, 0]
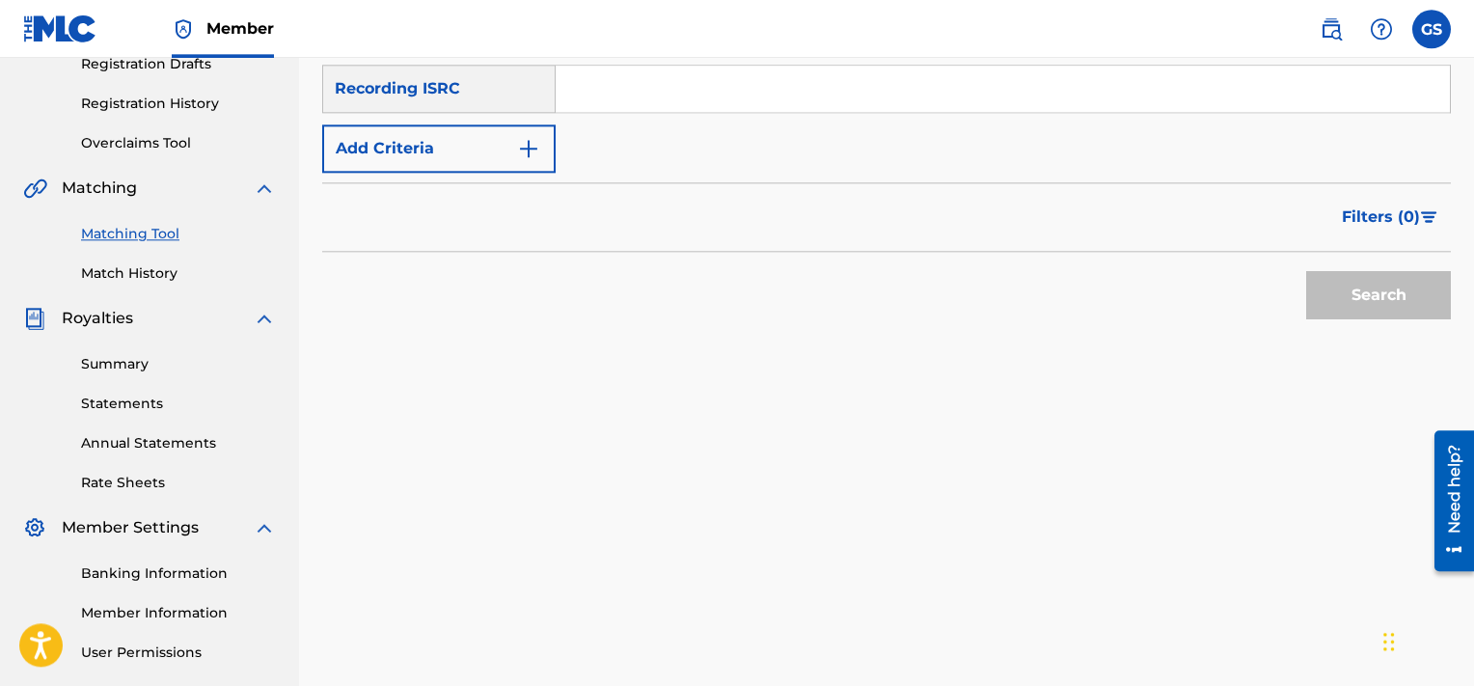
click at [826, 91] on input "Search Form" at bounding box center [1003, 89] width 894 height 46
paste input "QMQ3X1901048"
click at [1306, 271] on button "Search" at bounding box center [1378, 295] width 145 height 48
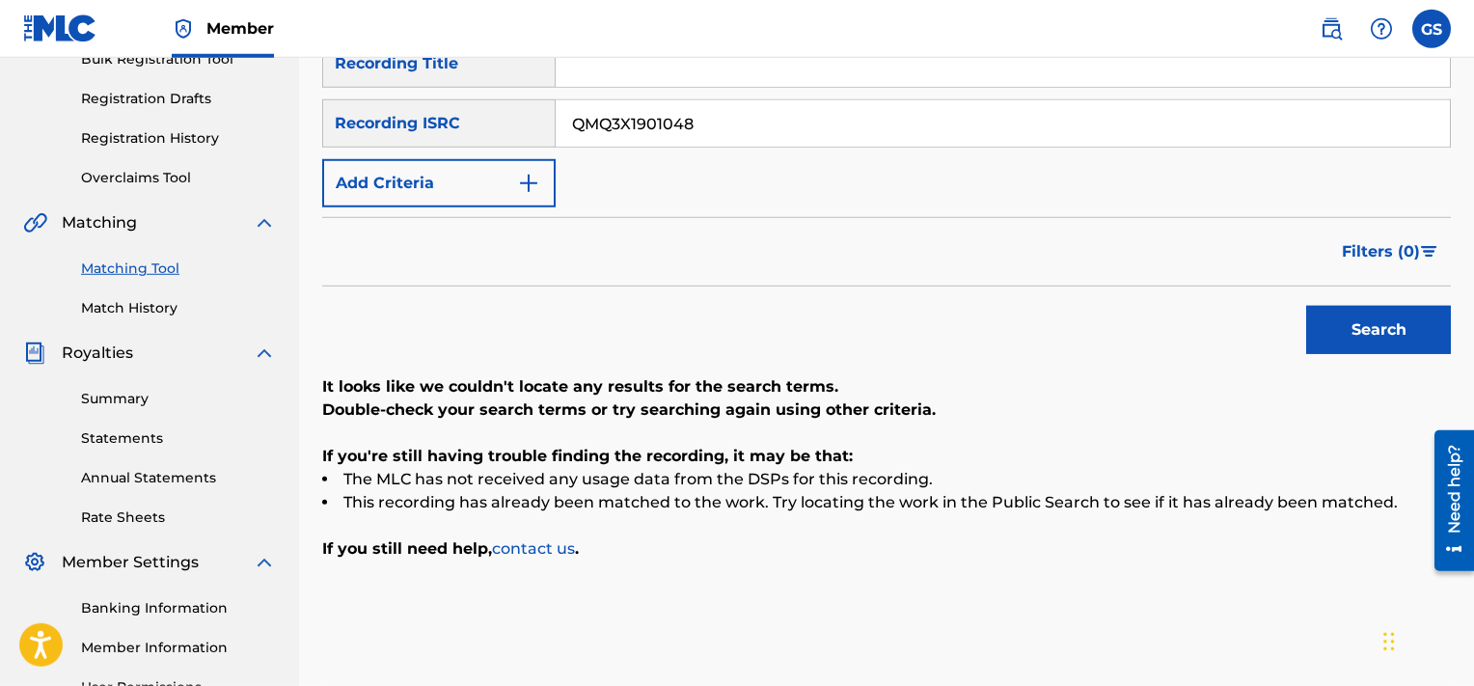
scroll to position [306, 0]
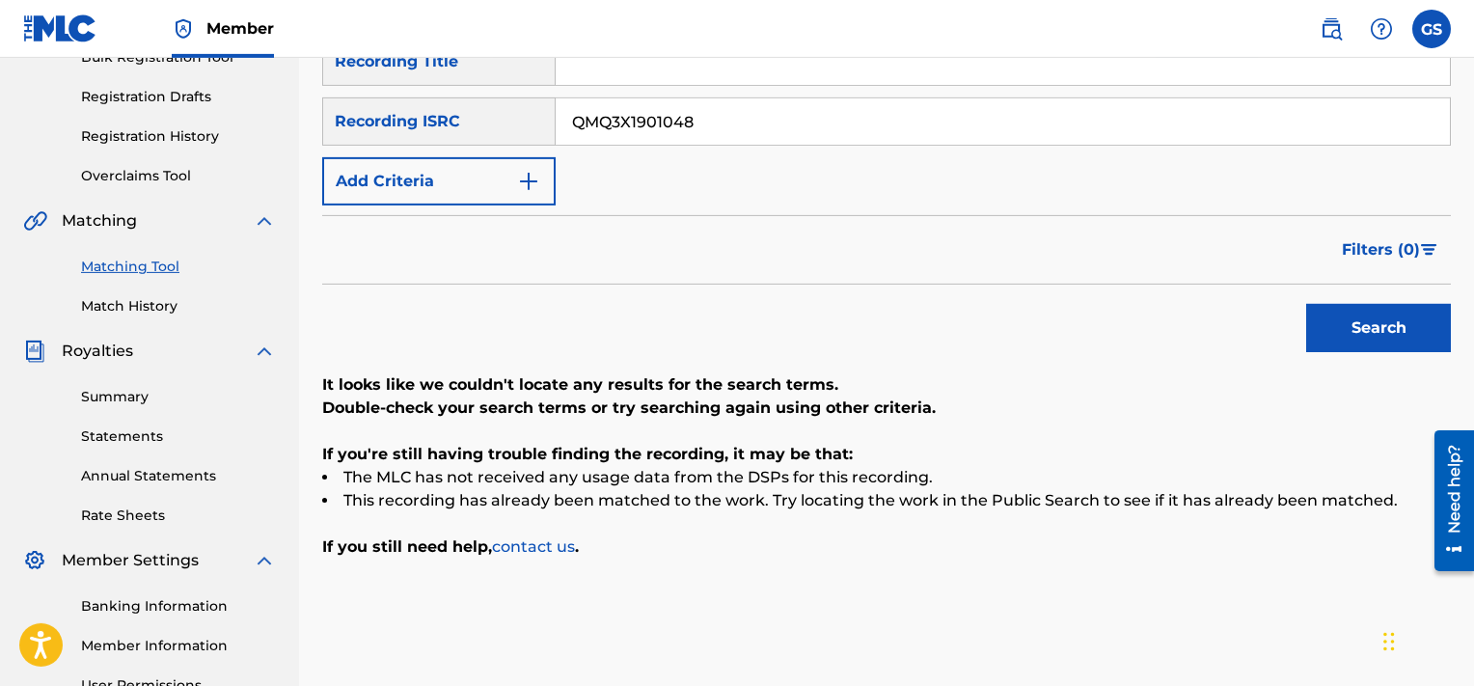
click at [932, 116] on input "QMQ3X1901048" at bounding box center [1003, 121] width 894 height 46
paste input "9"
click at [932, 116] on input "QMQ3X1901049" at bounding box center [1003, 121] width 894 height 46
type input "QMQ3X1901049"
click at [1306, 304] on button "Search" at bounding box center [1378, 328] width 145 height 48
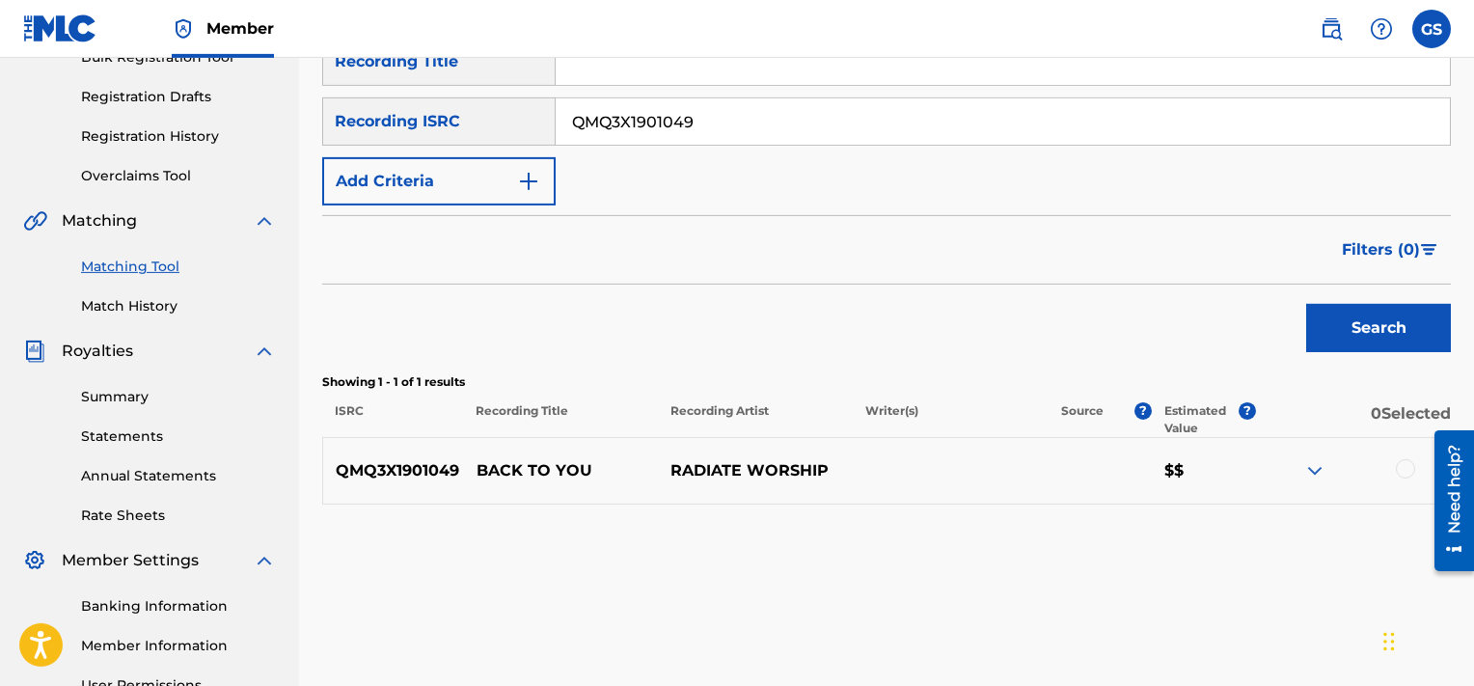
click at [1412, 472] on div at bounding box center [1405, 468] width 19 height 19
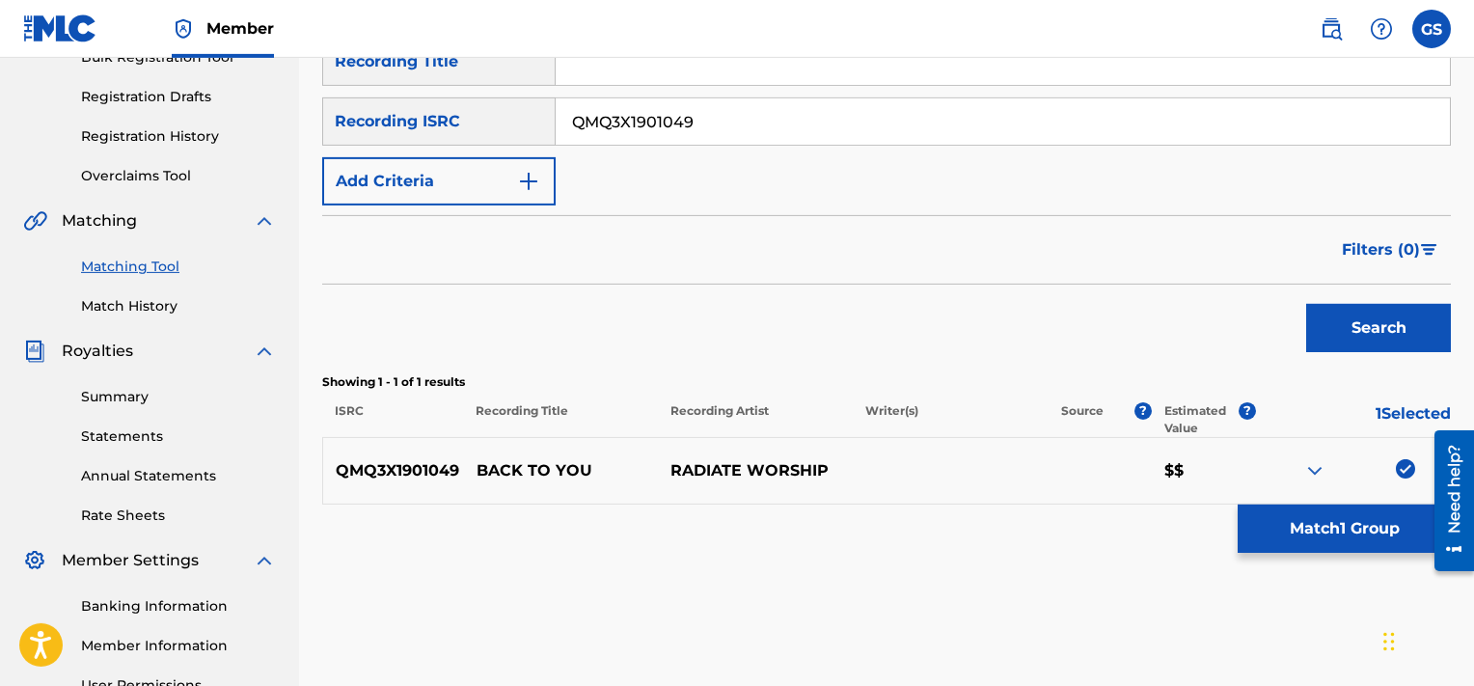
click at [1297, 547] on button "Match 1 Group" at bounding box center [1344, 529] width 213 height 48
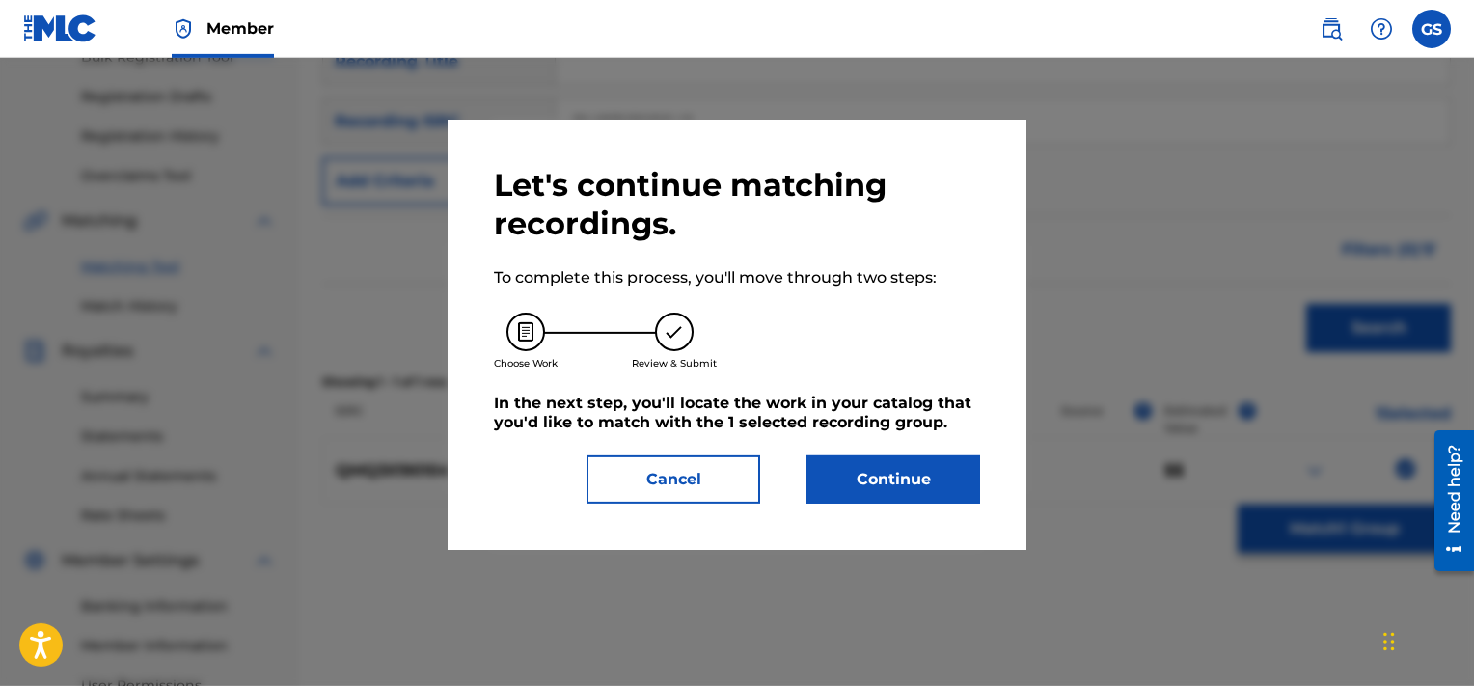
click at [867, 481] on button "Continue" at bounding box center [894, 479] width 174 height 48
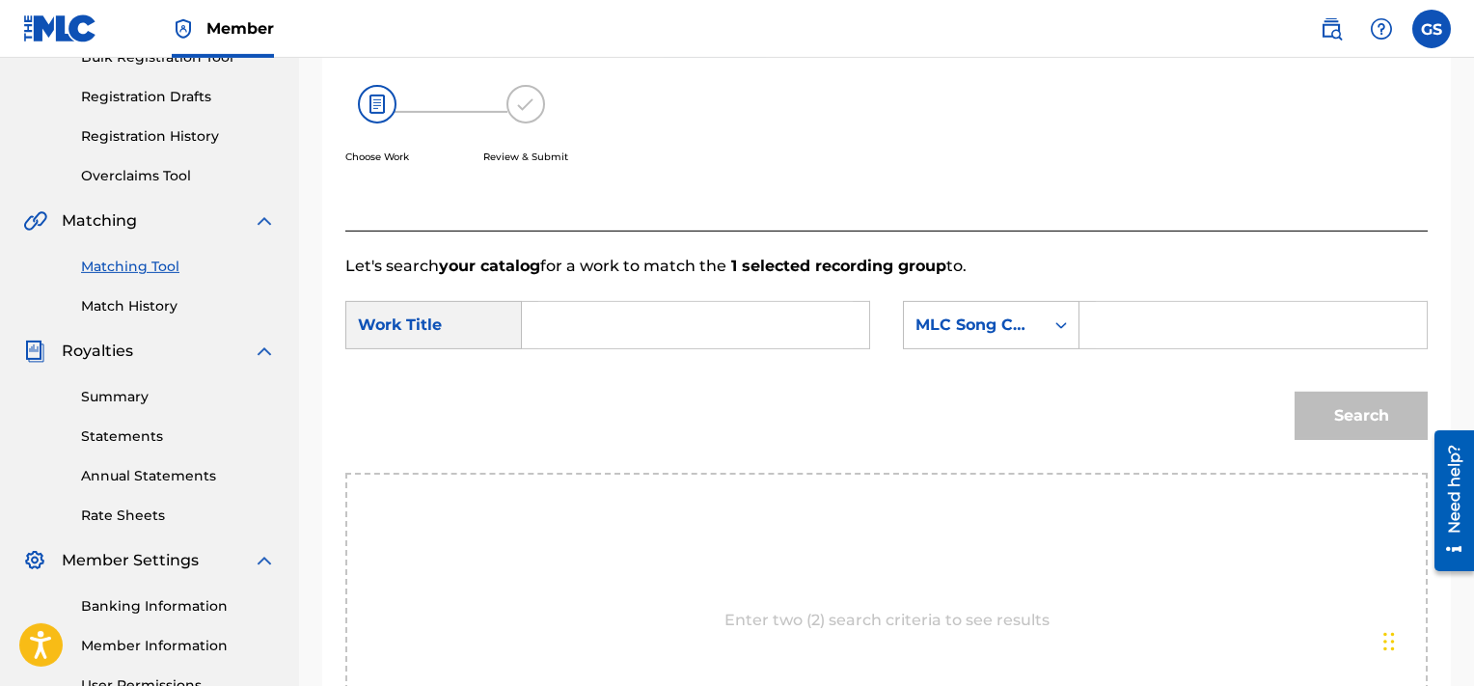
paste input "BA67N5"
click at [1121, 323] on input "BA67N5" at bounding box center [1253, 325] width 315 height 46
type input "BA67N5"
click at [747, 333] on input "Search Form" at bounding box center [695, 325] width 315 height 46
type input "back"
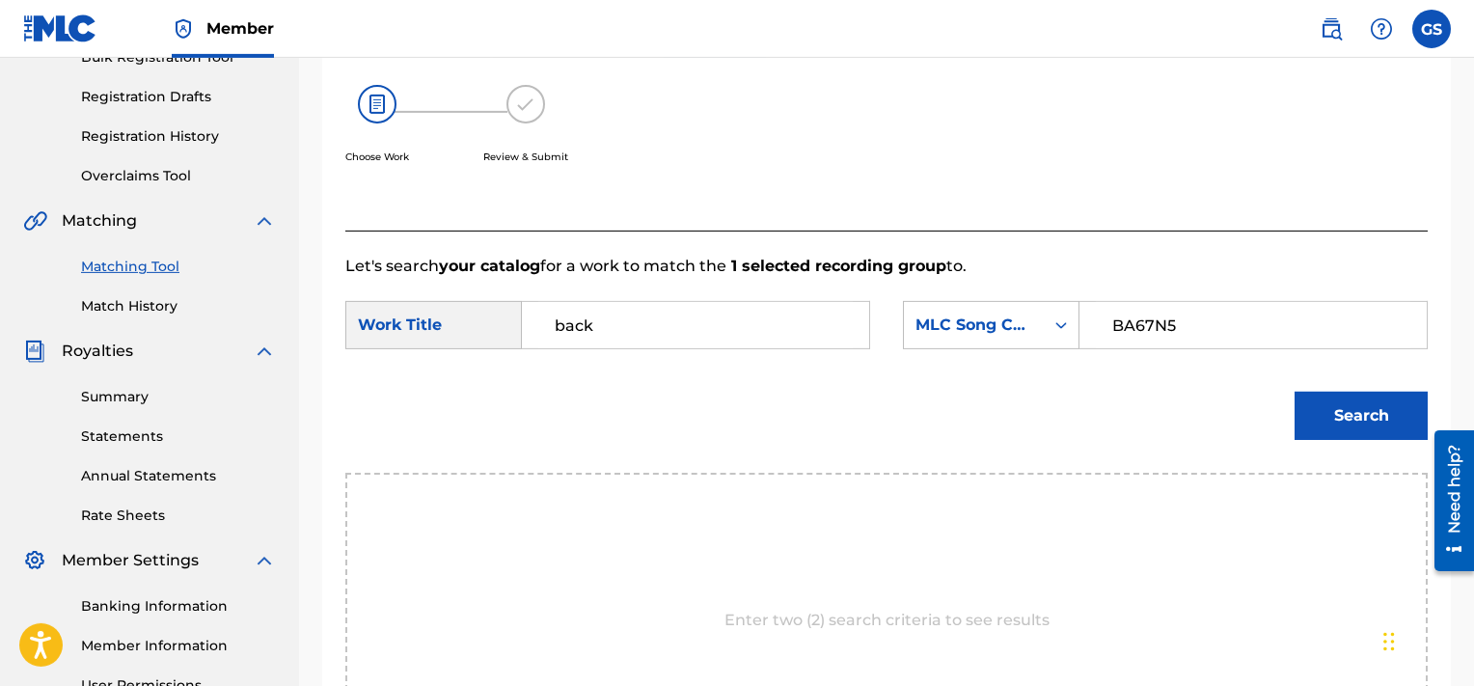
click at [1295, 392] on button "Search" at bounding box center [1361, 416] width 133 height 48
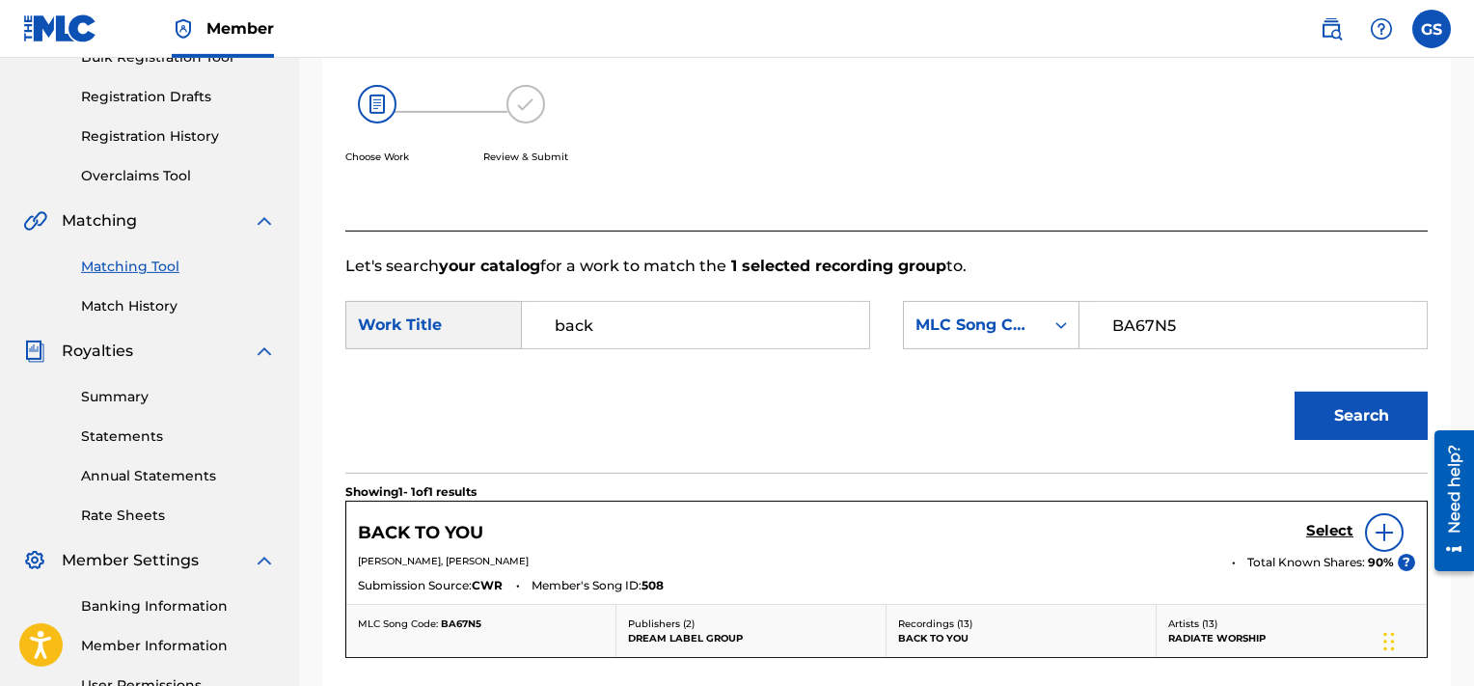
click at [1324, 528] on h5 "Select" at bounding box center [1329, 531] width 47 height 18
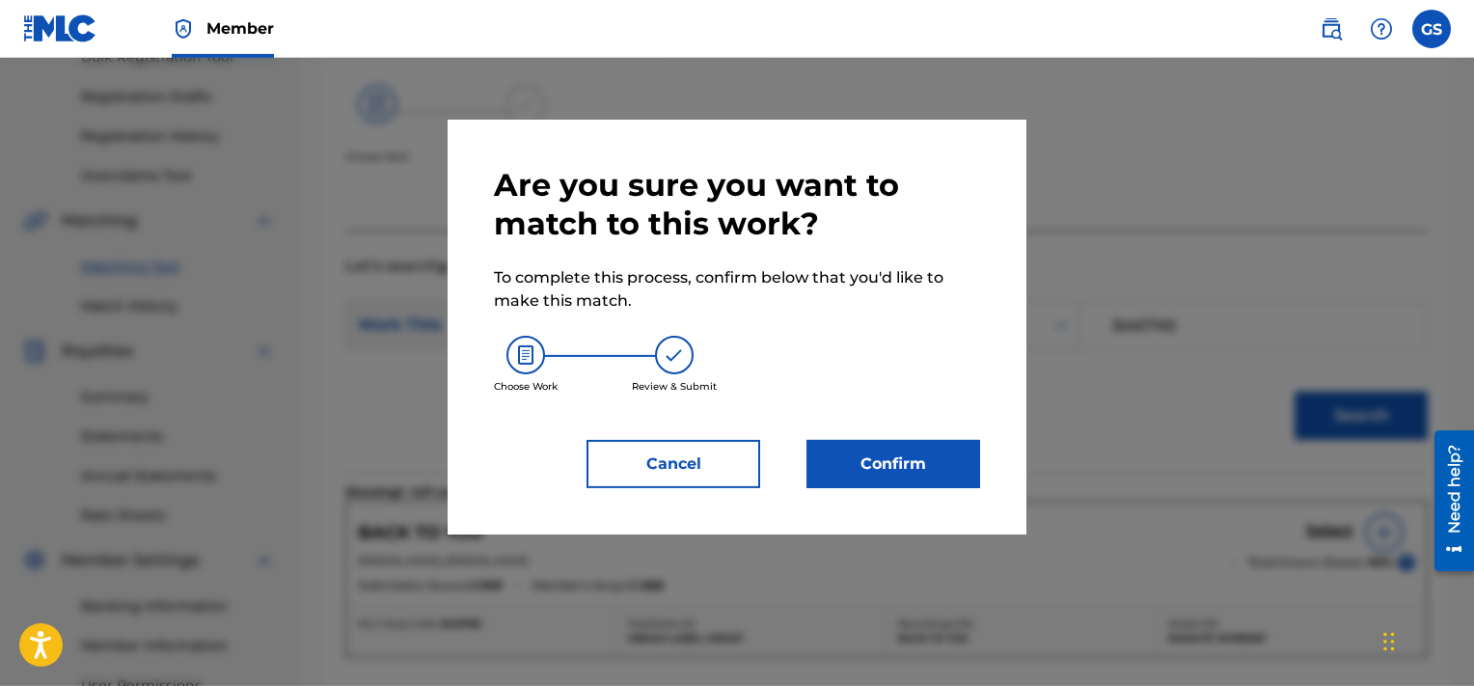
click at [881, 447] on button "Confirm" at bounding box center [894, 464] width 174 height 48
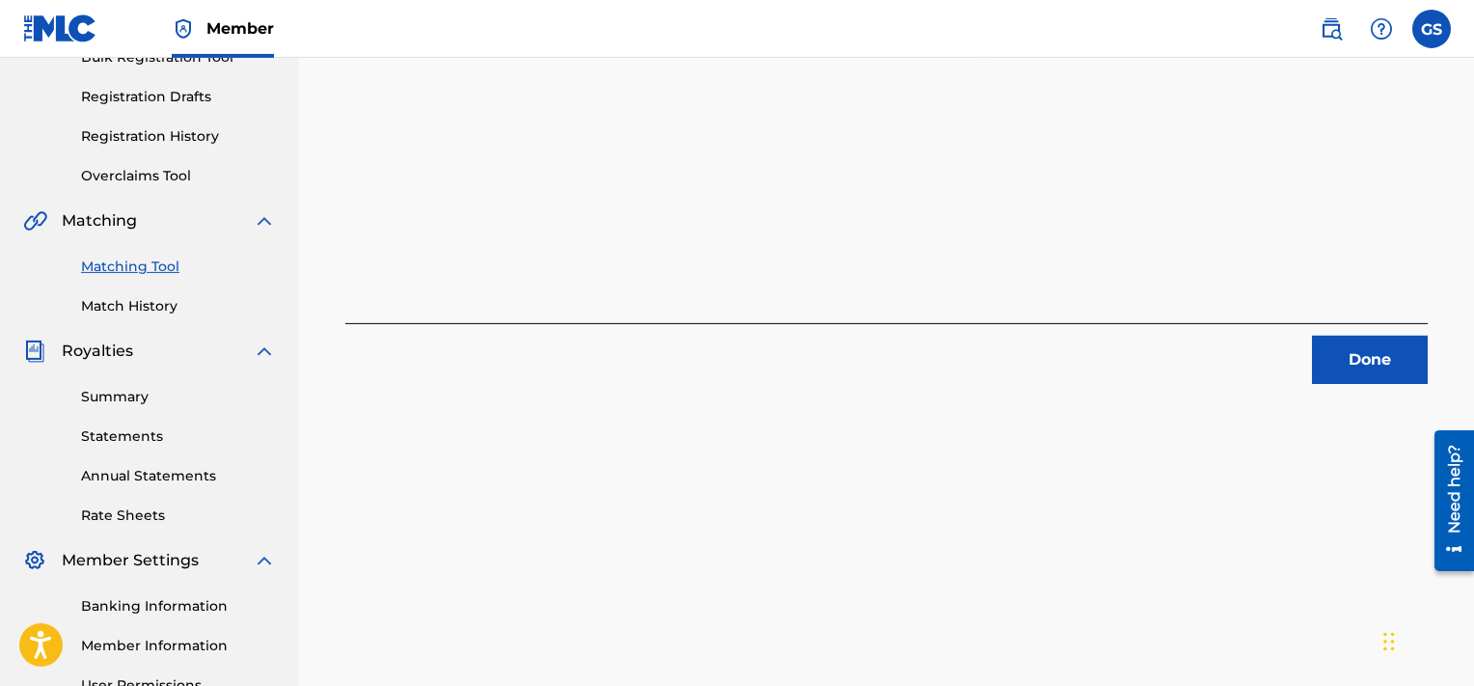
click at [1339, 357] on button "Done" at bounding box center [1370, 360] width 116 height 48
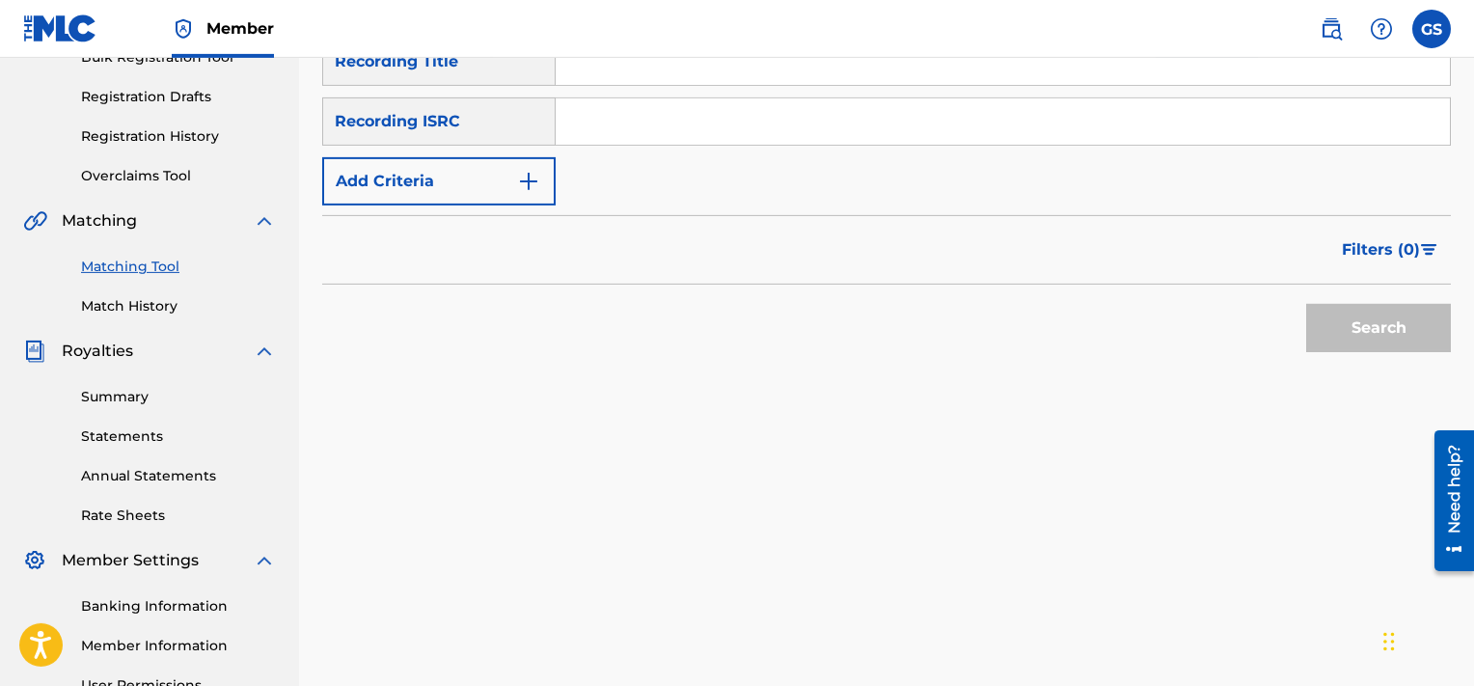
paste input "QMQ3X1901050"
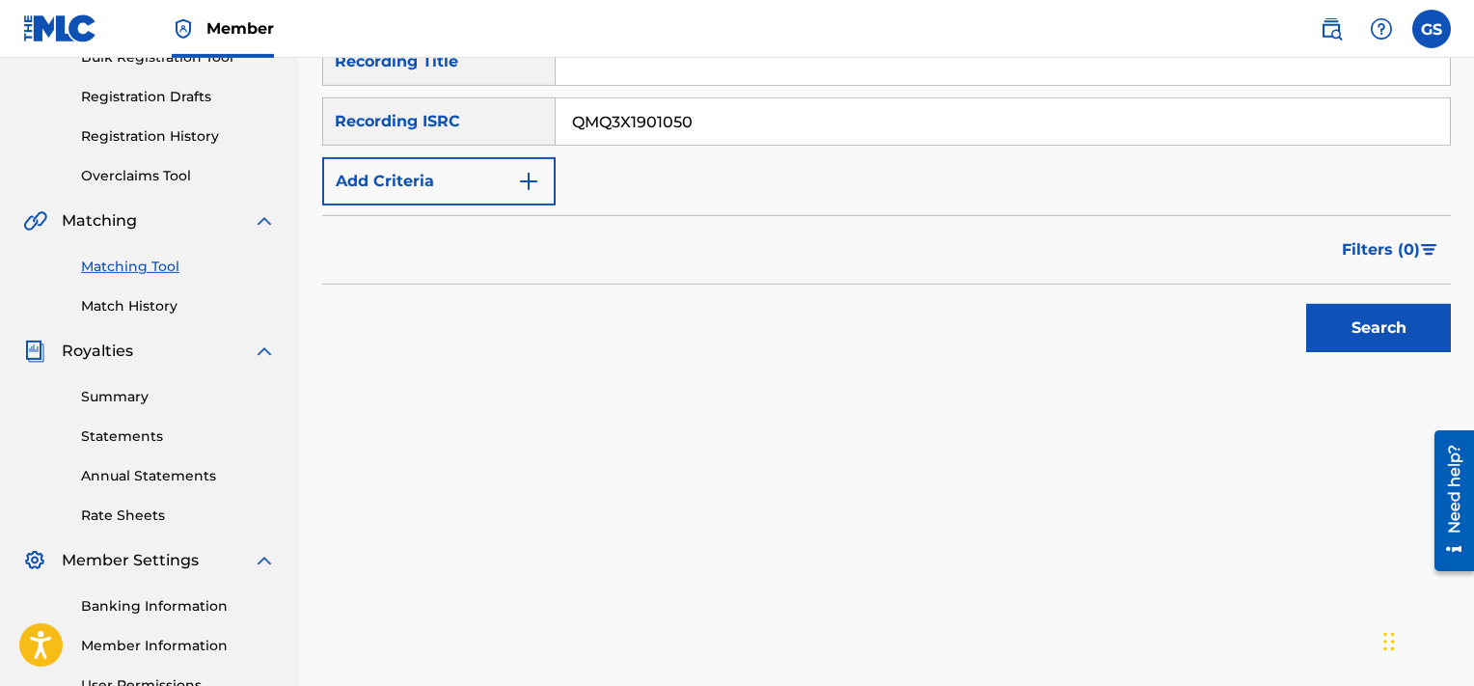
click at [1043, 112] on input "QMQ3X1901050" at bounding box center [1003, 121] width 894 height 46
type input "QMQ3X1901050"
click at [1306, 304] on button "Search" at bounding box center [1378, 328] width 145 height 48
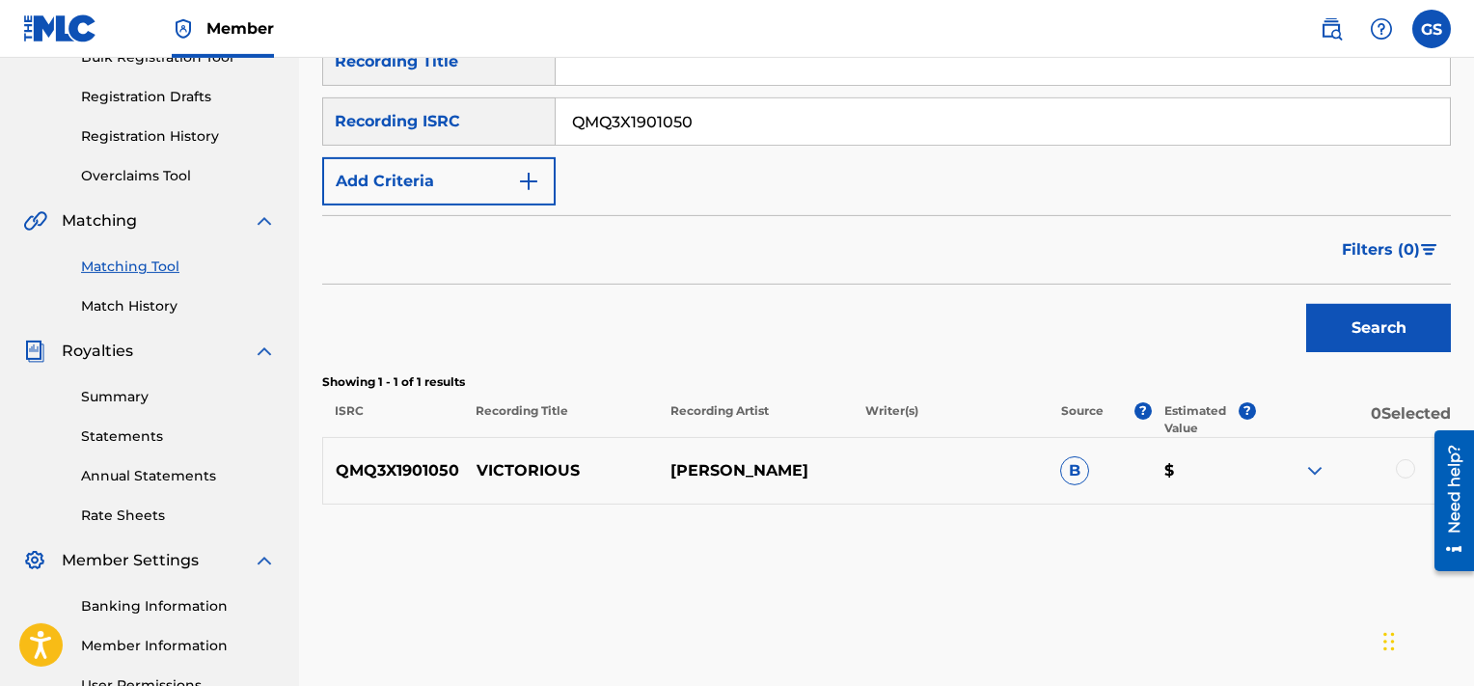
click at [1408, 472] on div at bounding box center [1405, 468] width 19 height 19
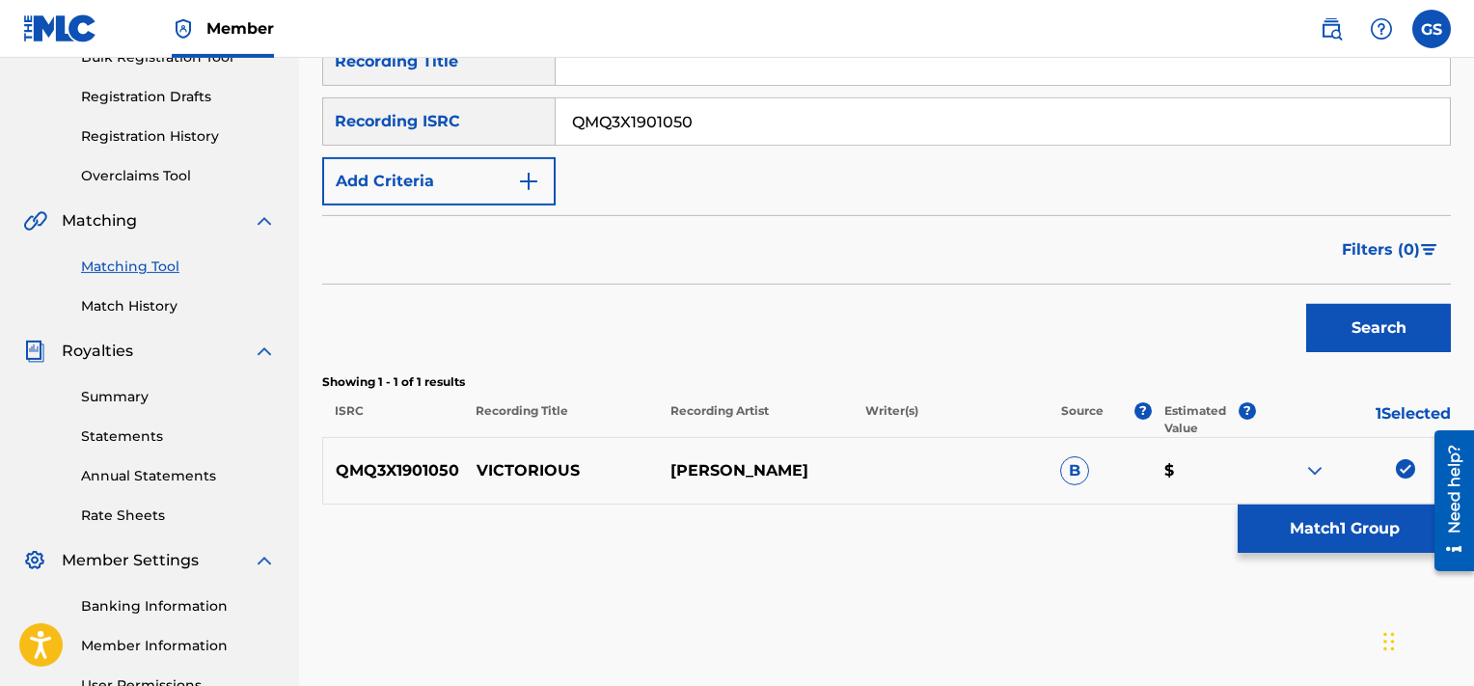
click at [1338, 539] on button "Match 1 Group" at bounding box center [1344, 529] width 213 height 48
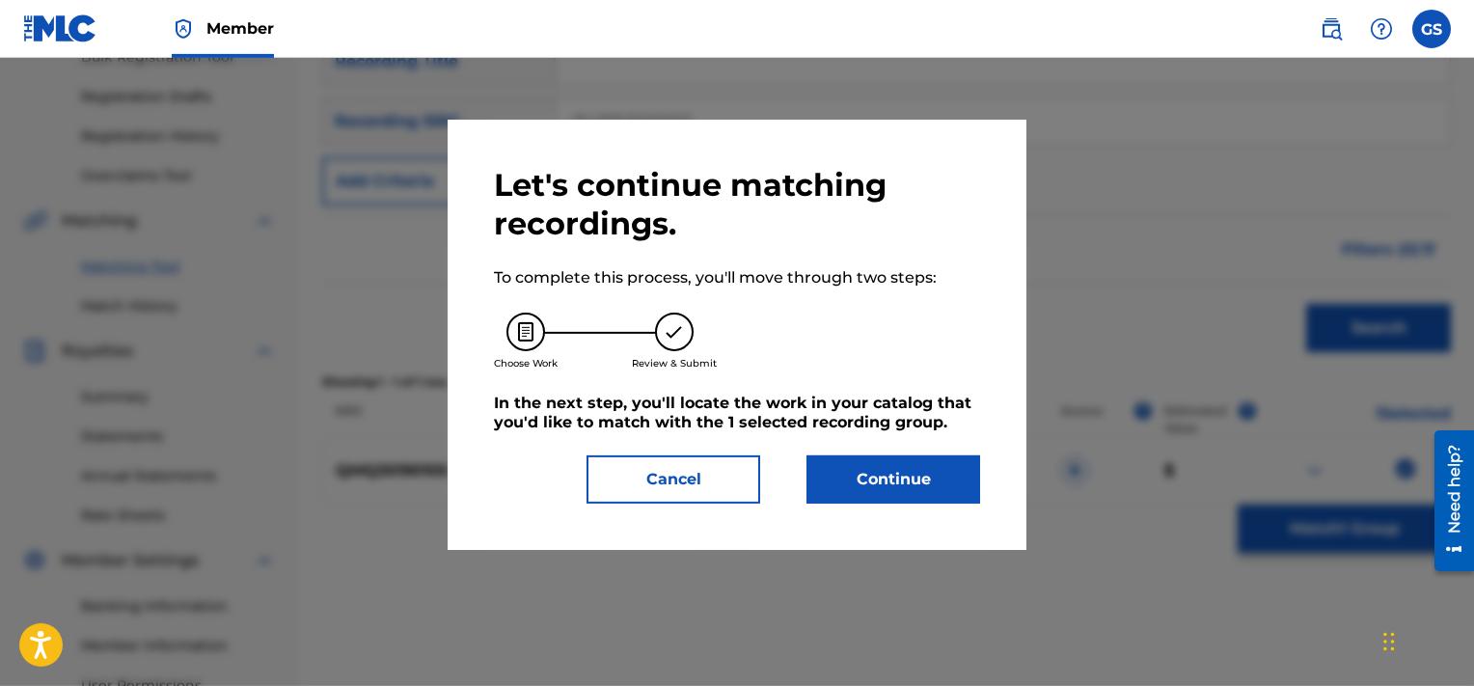
click at [905, 458] on button "Continue" at bounding box center [894, 479] width 174 height 48
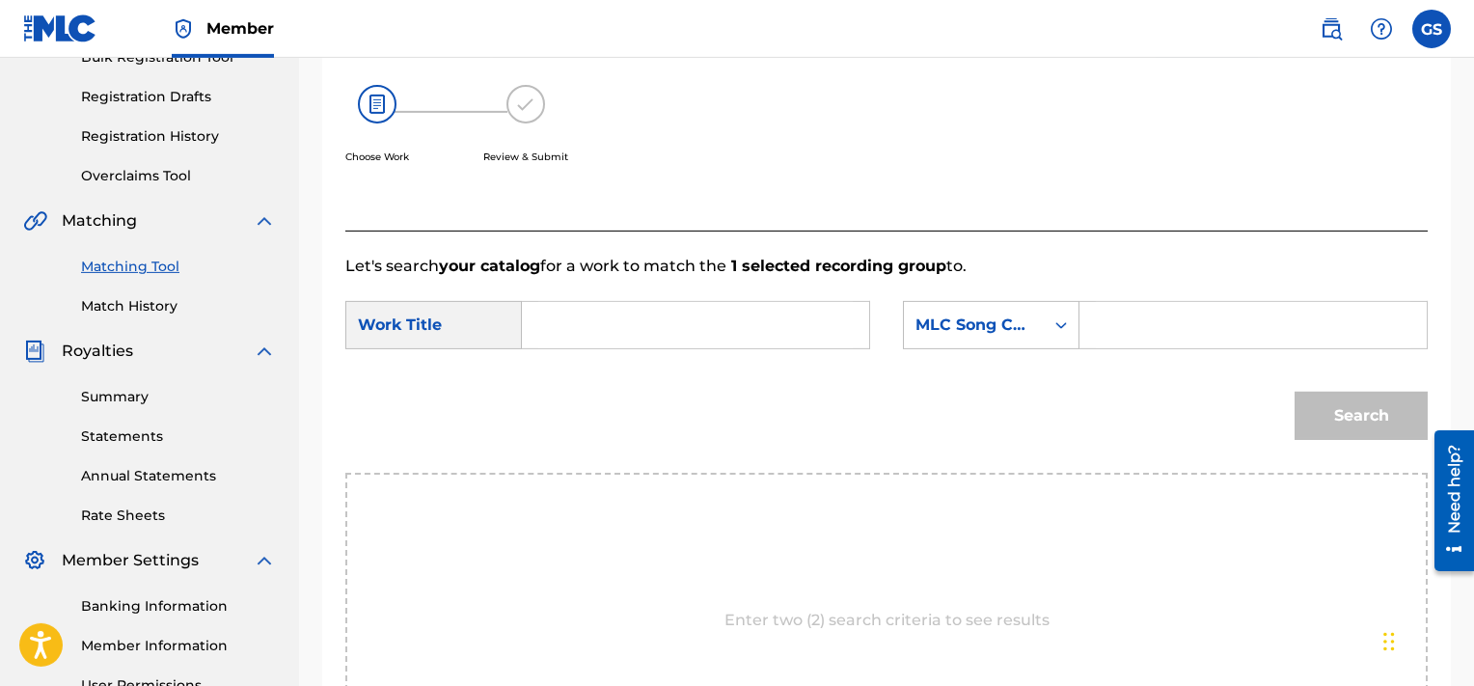
paste input "VB794W"
click at [1154, 325] on input "VB794W" at bounding box center [1253, 325] width 315 height 46
type input "VB794W"
click at [636, 328] on input "Search Form" at bounding box center [695, 325] width 315 height 46
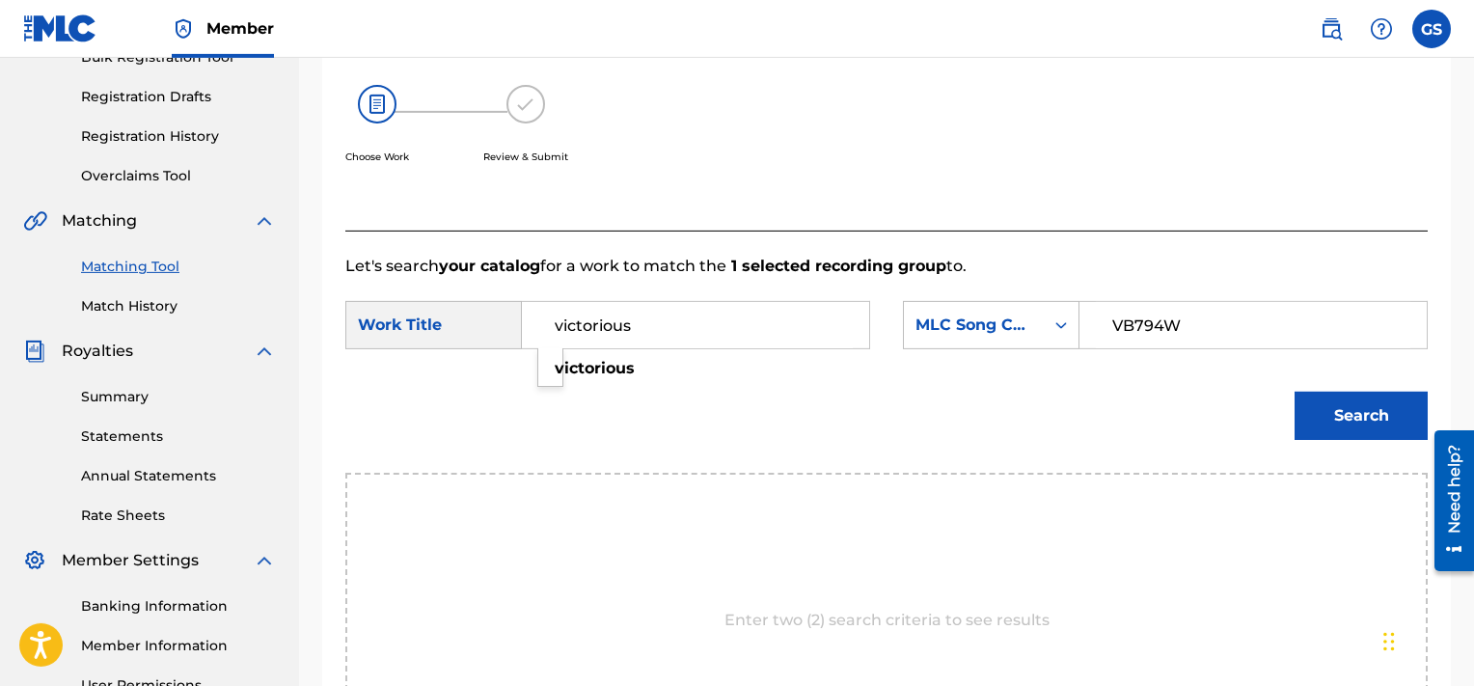
type input "victorious"
click at [1295, 392] on button "Search" at bounding box center [1361, 416] width 133 height 48
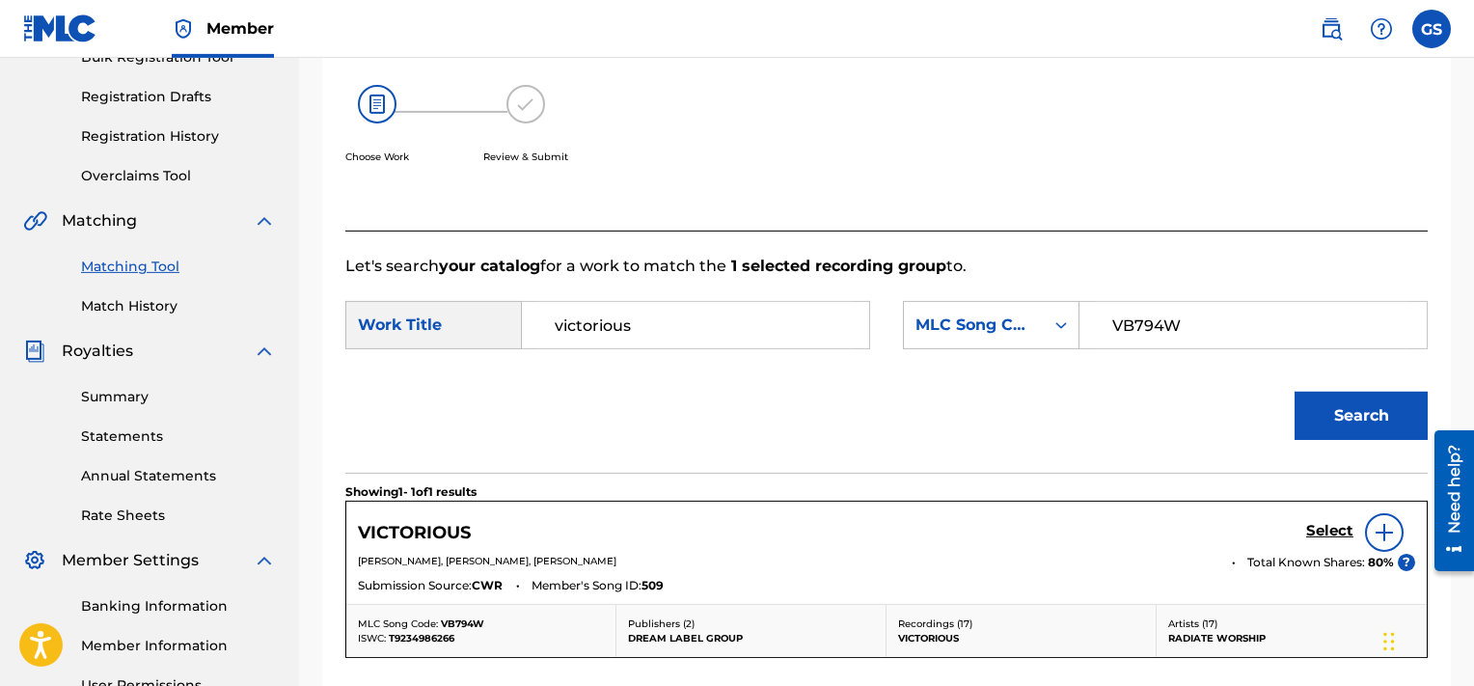
scroll to position [540, 0]
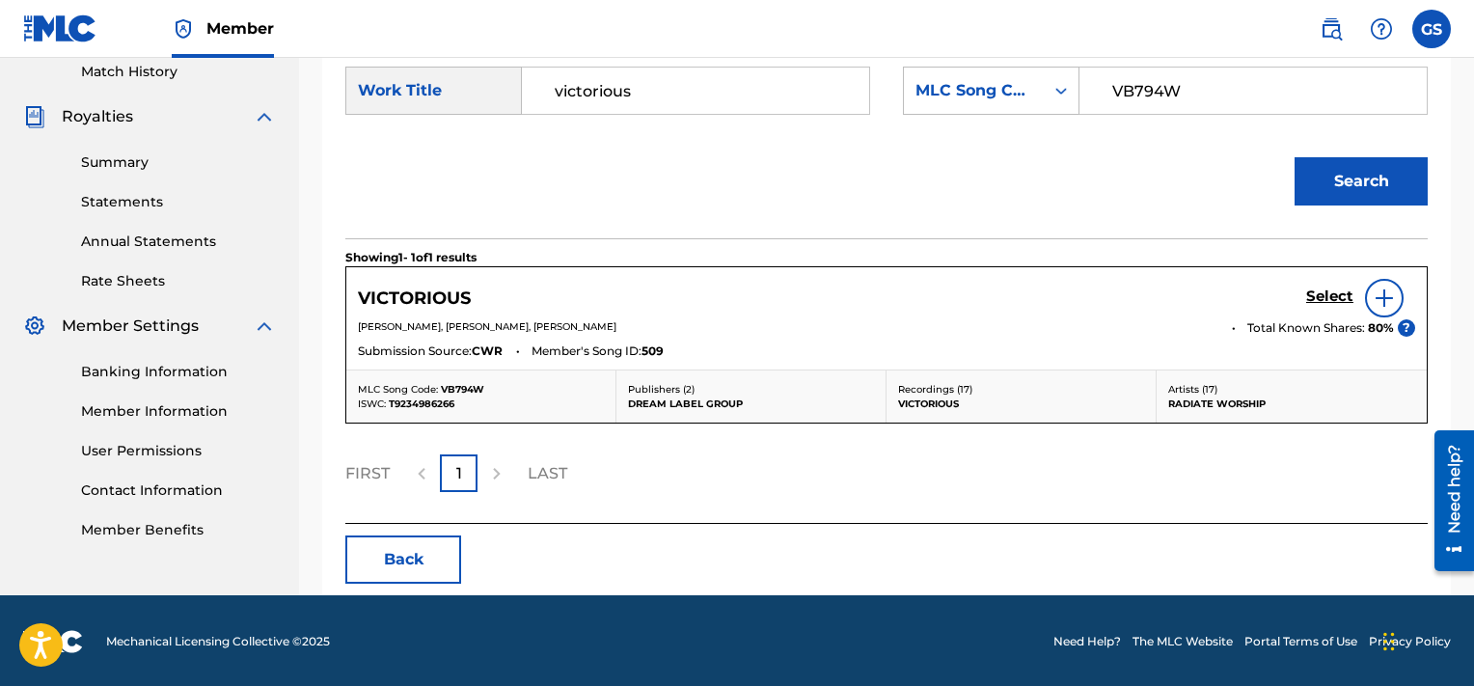
click at [1340, 296] on h5 "Select" at bounding box center [1329, 297] width 47 height 18
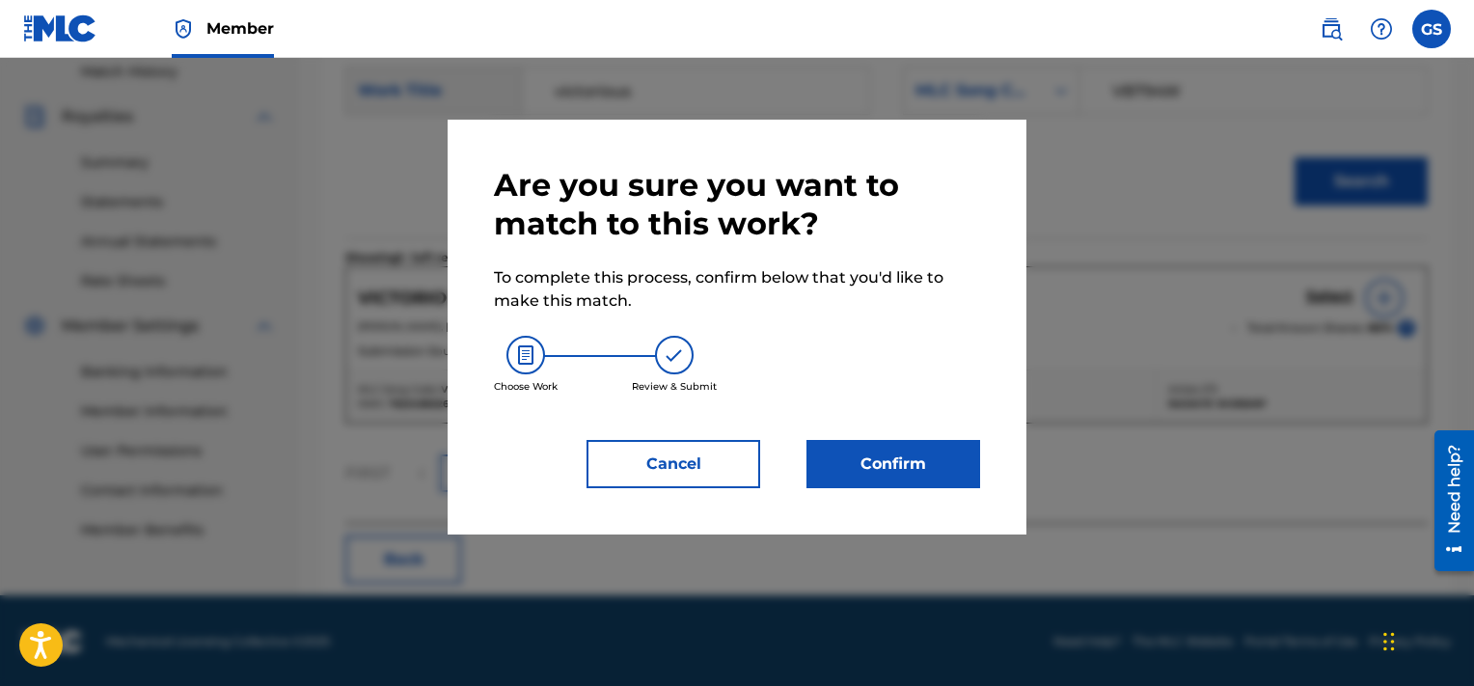
click at [913, 465] on button "Confirm" at bounding box center [894, 464] width 174 height 48
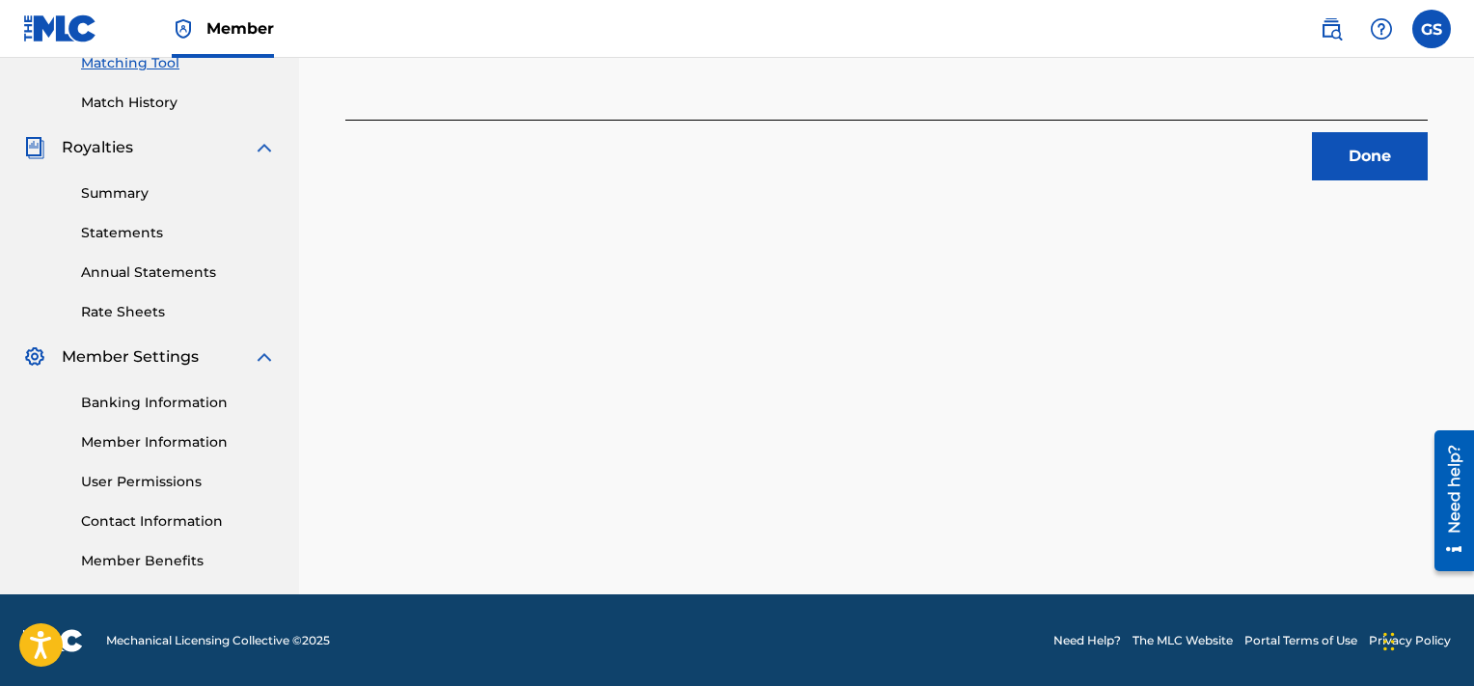
click at [1367, 152] on button "Done" at bounding box center [1370, 156] width 116 height 48
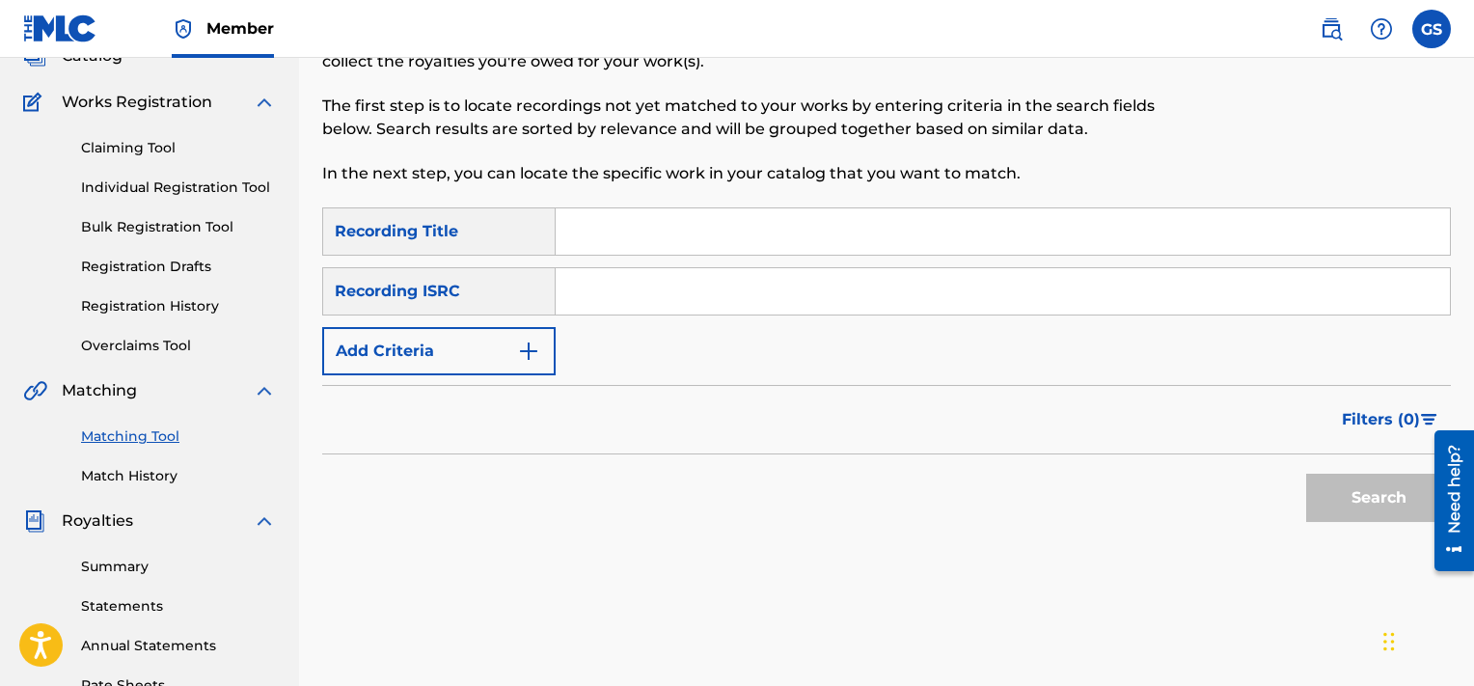
scroll to position [137, 0]
paste input "QMQ3X1901051"
click at [1010, 276] on input "QMQ3X1901051" at bounding box center [1003, 290] width 894 height 46
type input "QMQ3X1901051"
click at [1306, 473] on button "Search" at bounding box center [1378, 497] width 145 height 48
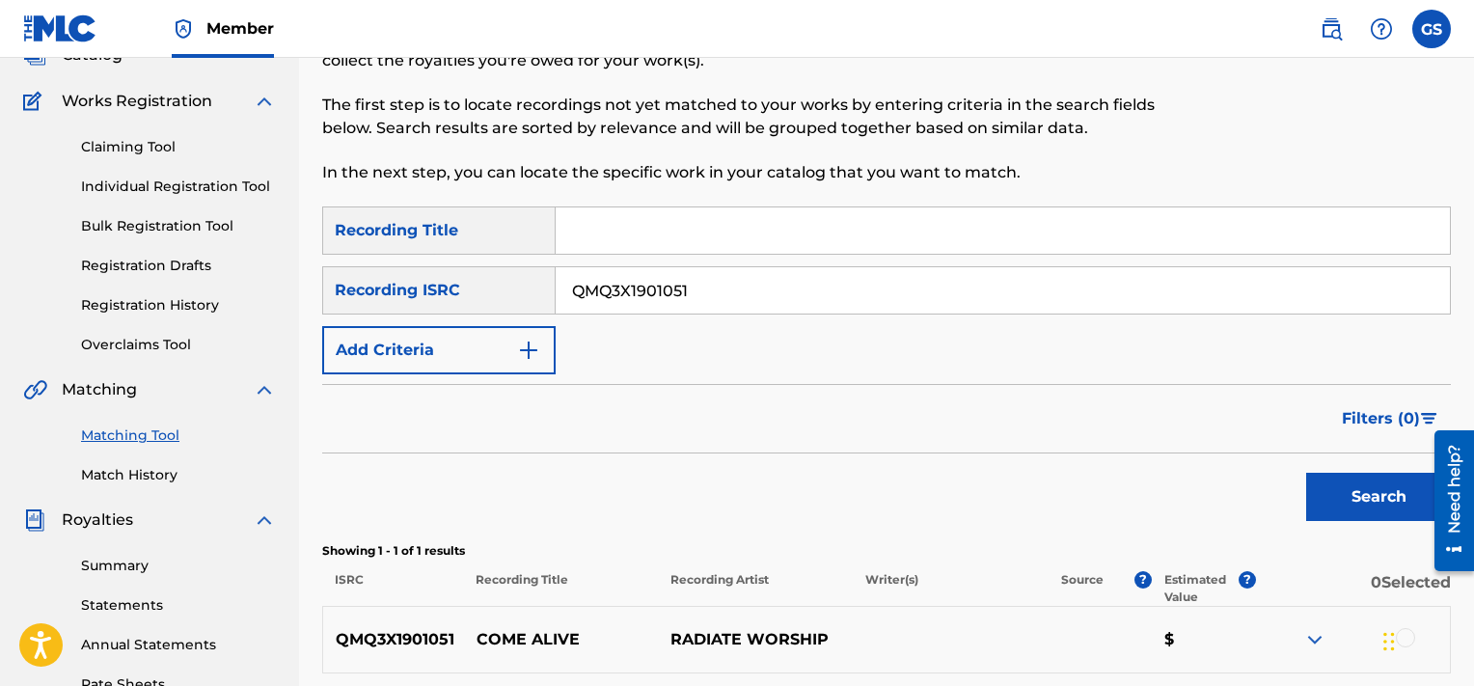
scroll to position [385, 0]
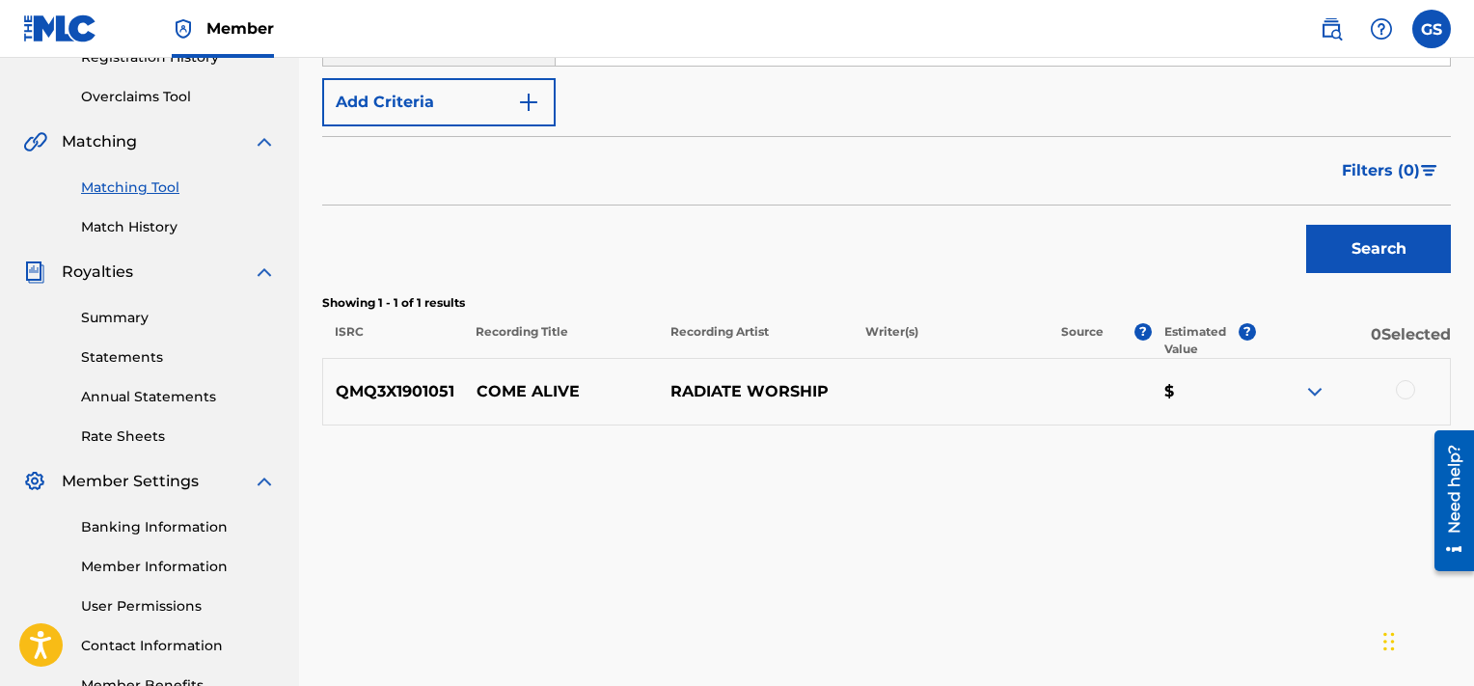
click at [1403, 389] on div at bounding box center [1405, 389] width 19 height 19
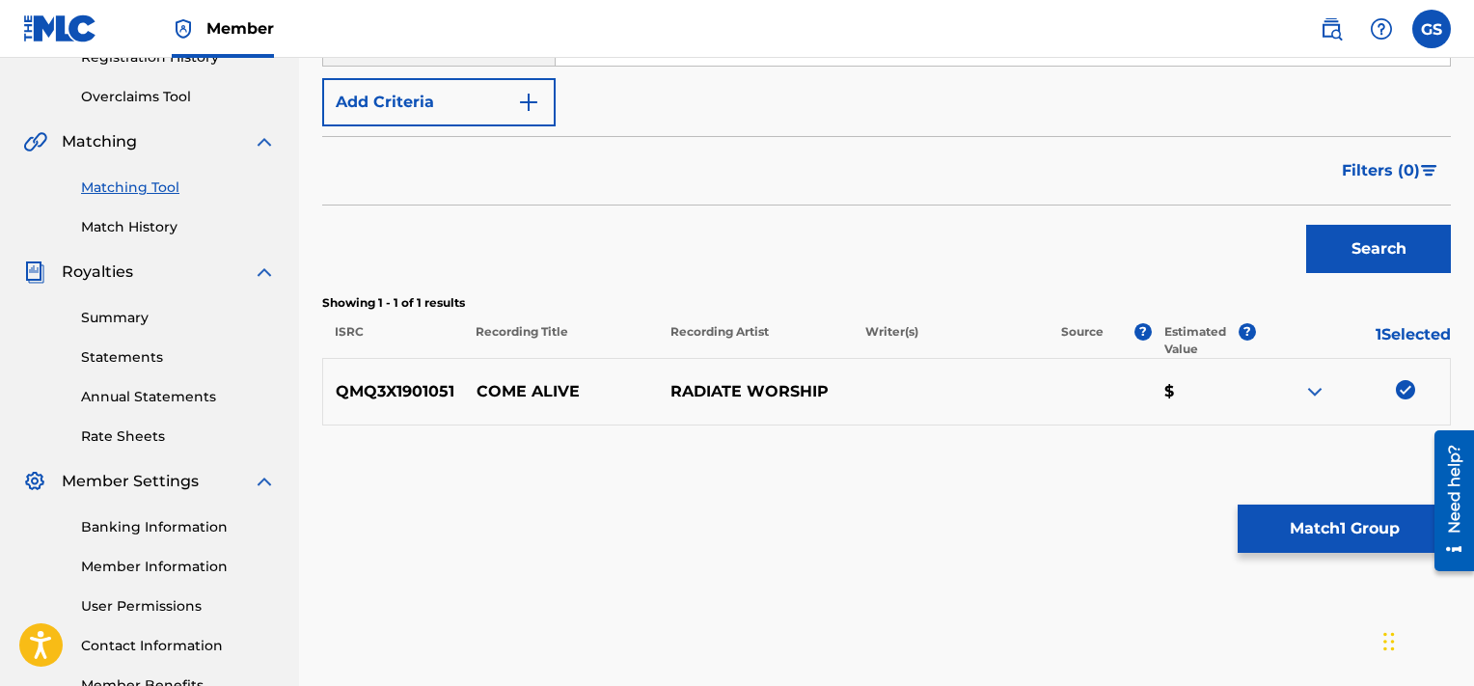
click at [1294, 507] on button "Match 1 Group" at bounding box center [1344, 529] width 213 height 48
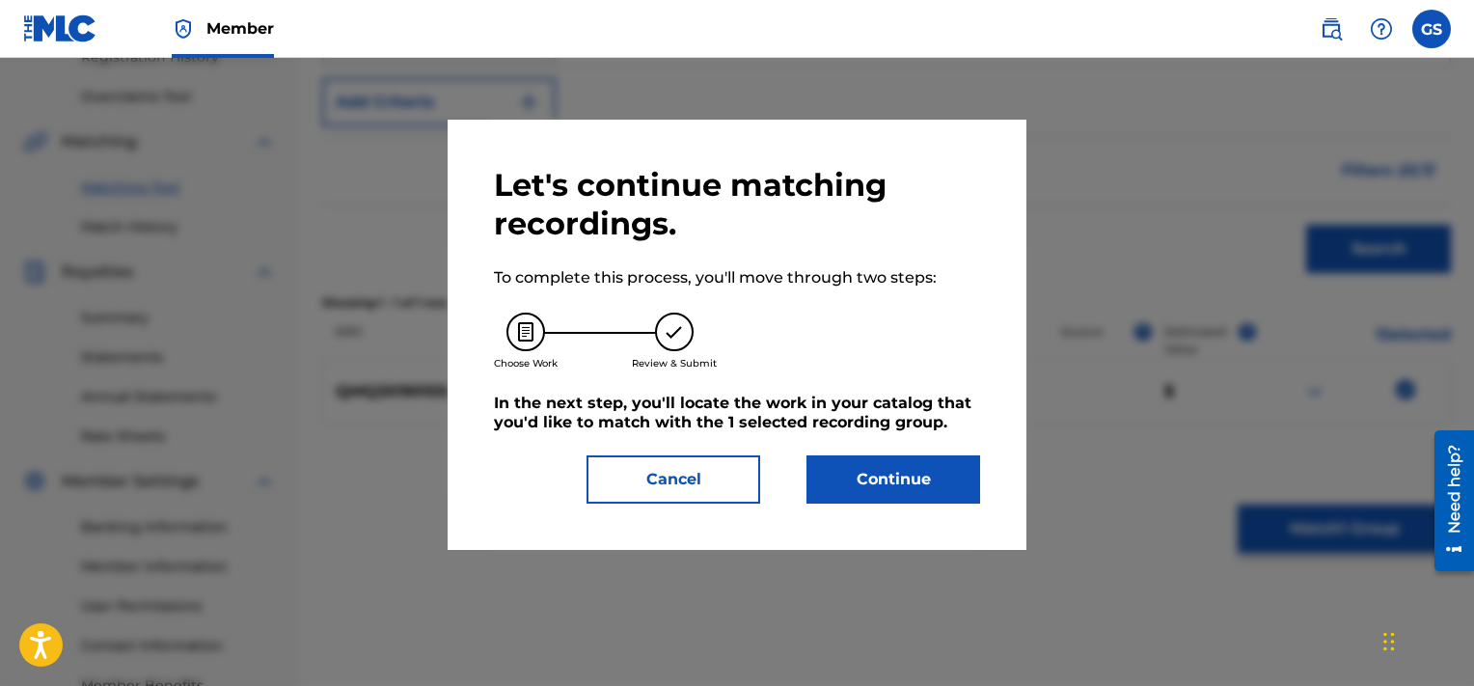
click at [890, 476] on button "Continue" at bounding box center [894, 479] width 174 height 48
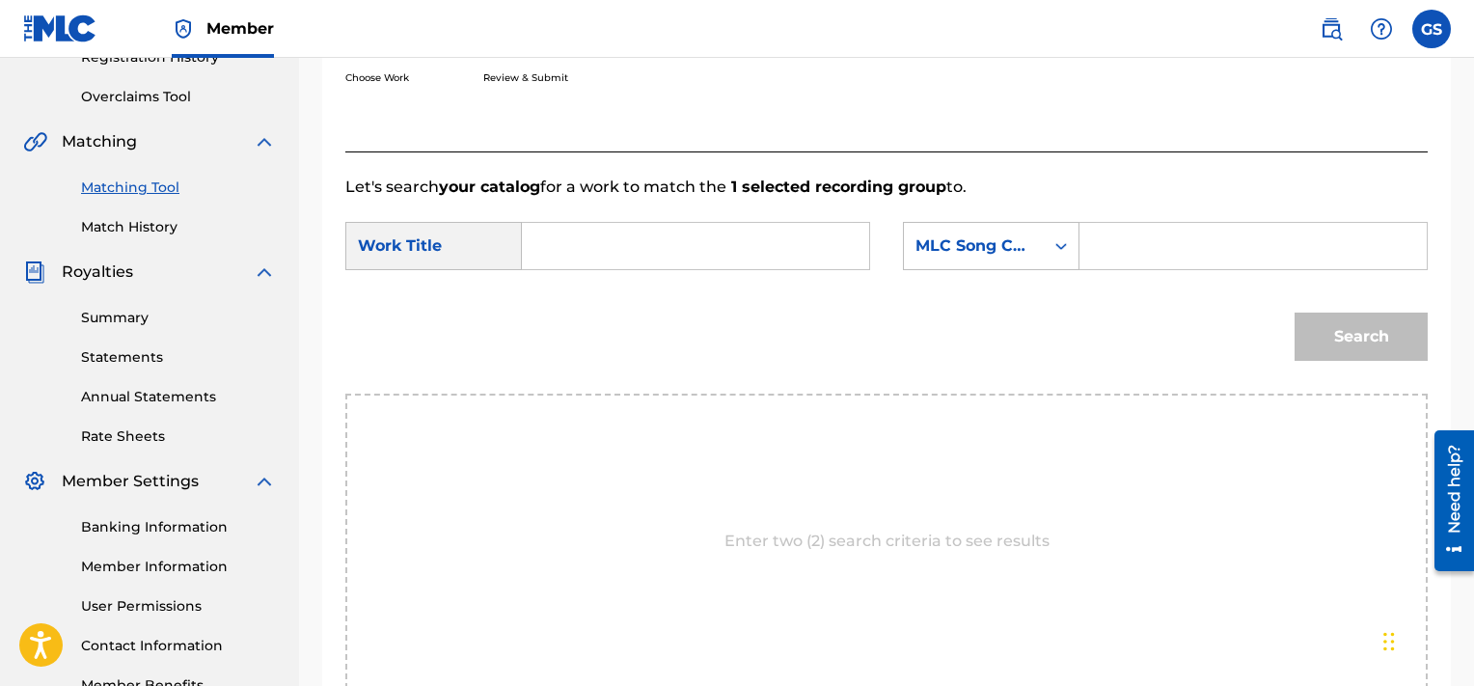
paste input "CA50ST"
click at [1146, 247] on input "CA50ST" at bounding box center [1253, 246] width 315 height 46
type input "CA50ST"
click at [784, 249] on input "Search Form" at bounding box center [695, 246] width 315 height 46
type input "come"
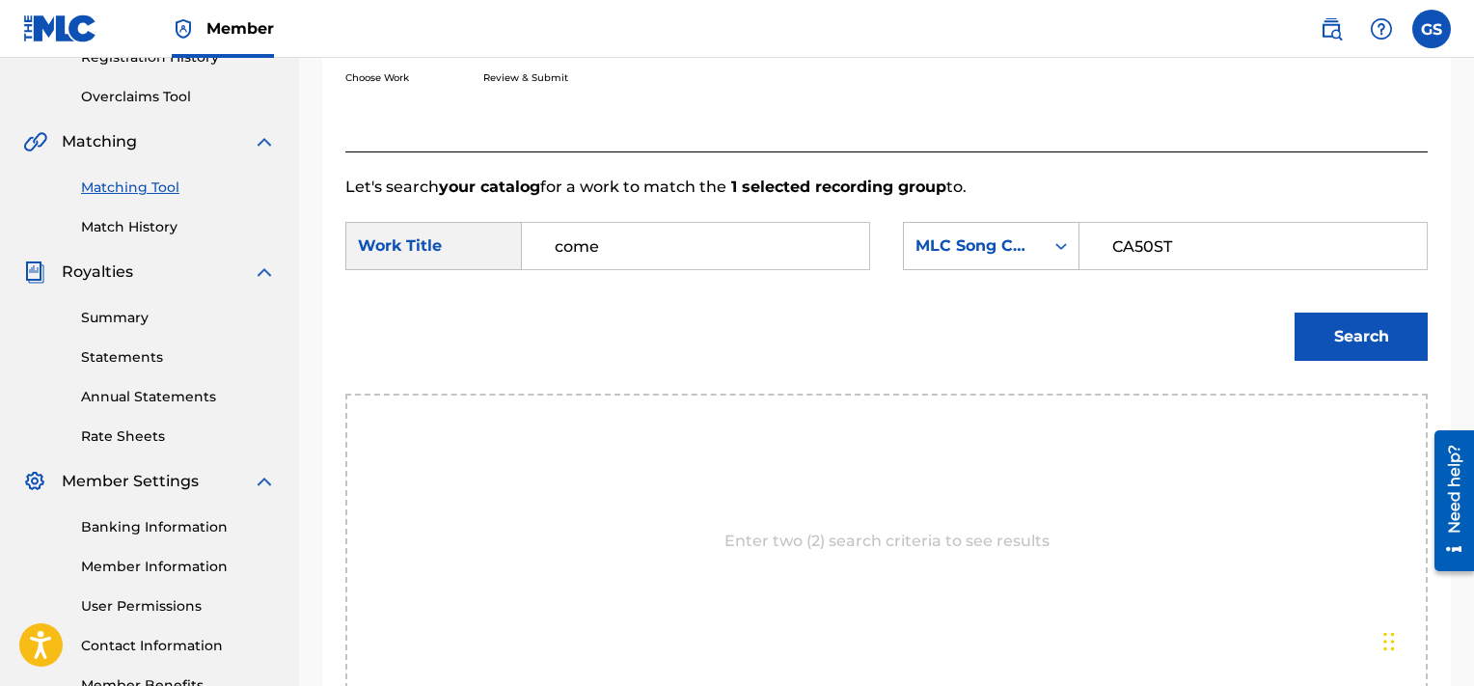
click at [1295, 313] on button "Search" at bounding box center [1361, 337] width 133 height 48
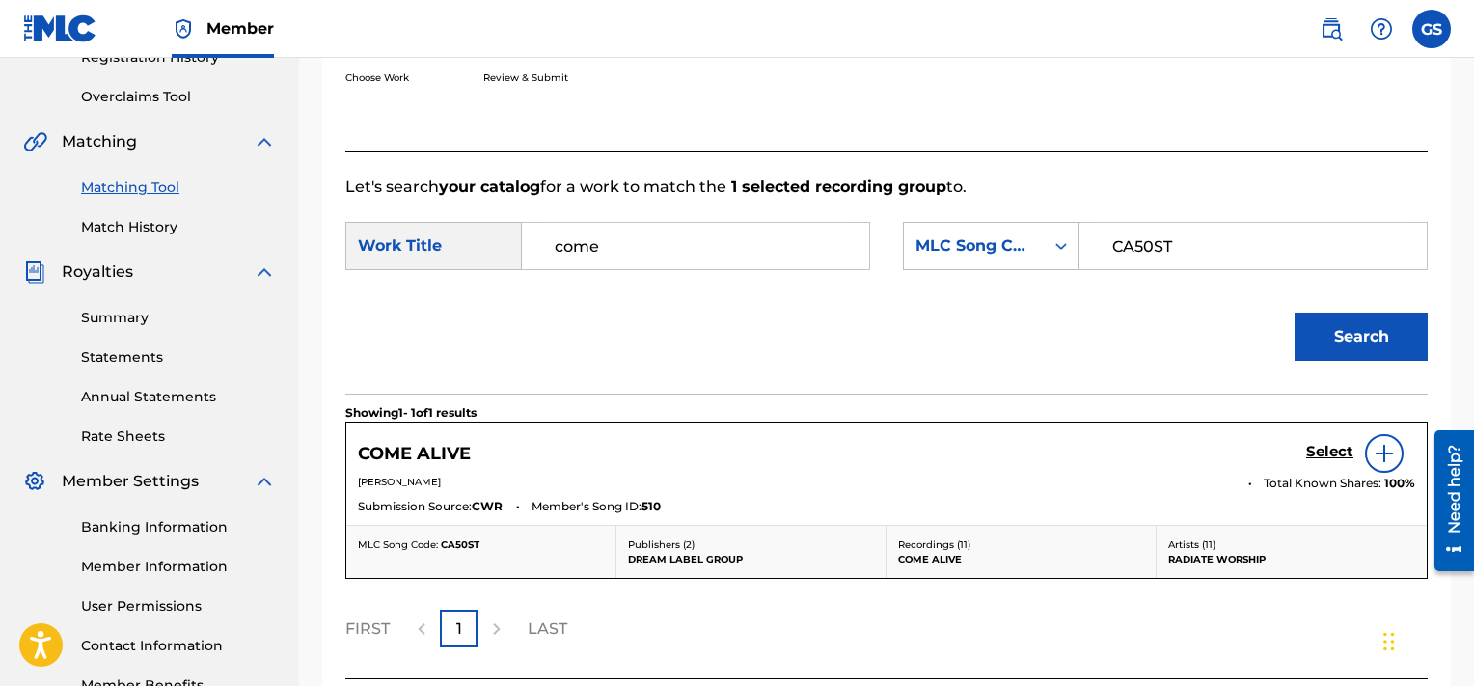
click at [1335, 456] on h5 "Select" at bounding box center [1329, 452] width 47 height 18
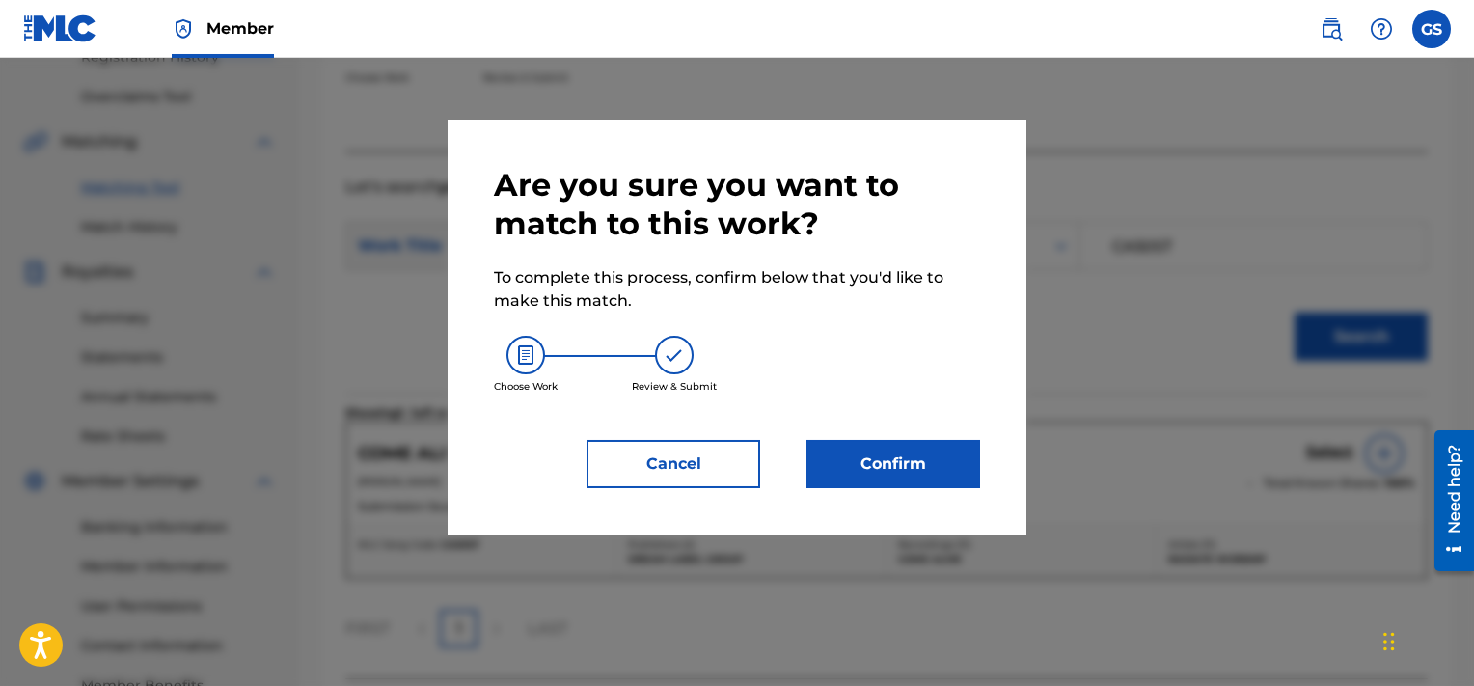
click at [893, 481] on button "Confirm" at bounding box center [894, 464] width 174 height 48
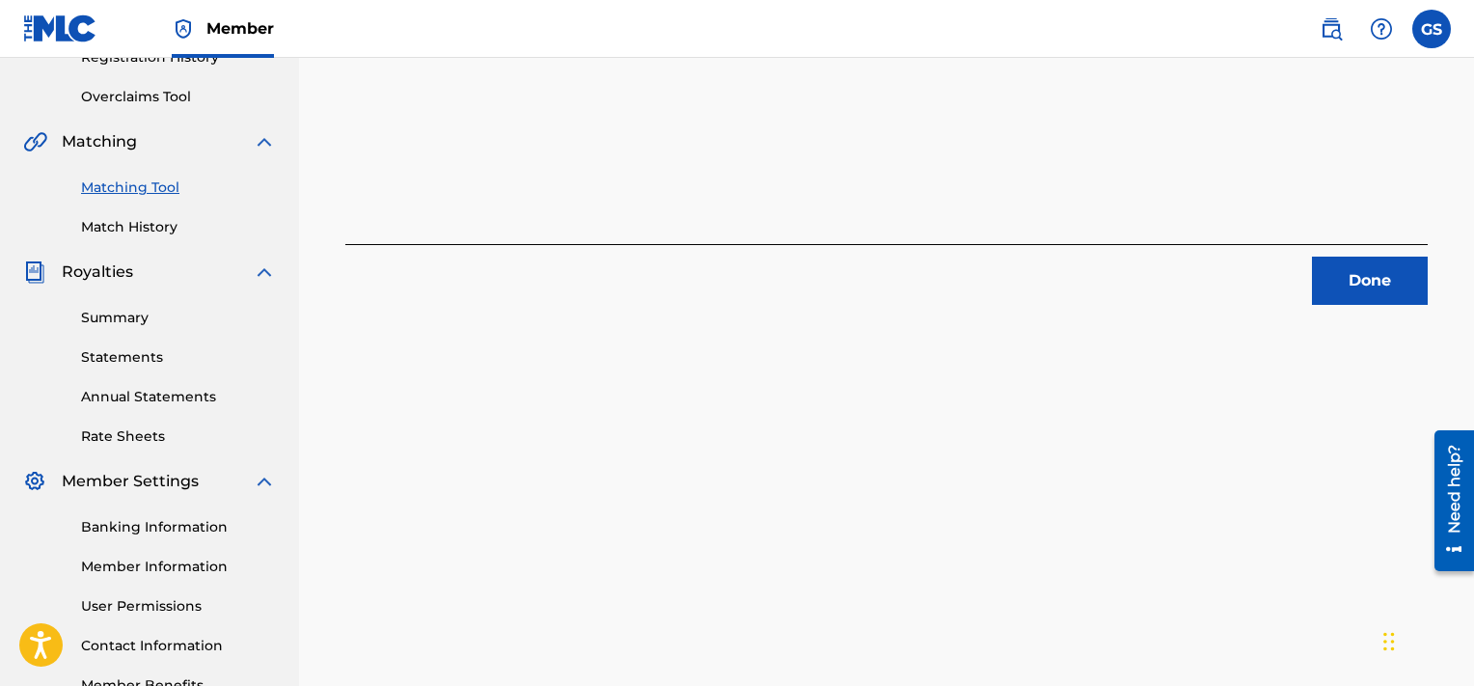
click at [1356, 271] on button "Done" at bounding box center [1370, 281] width 116 height 48
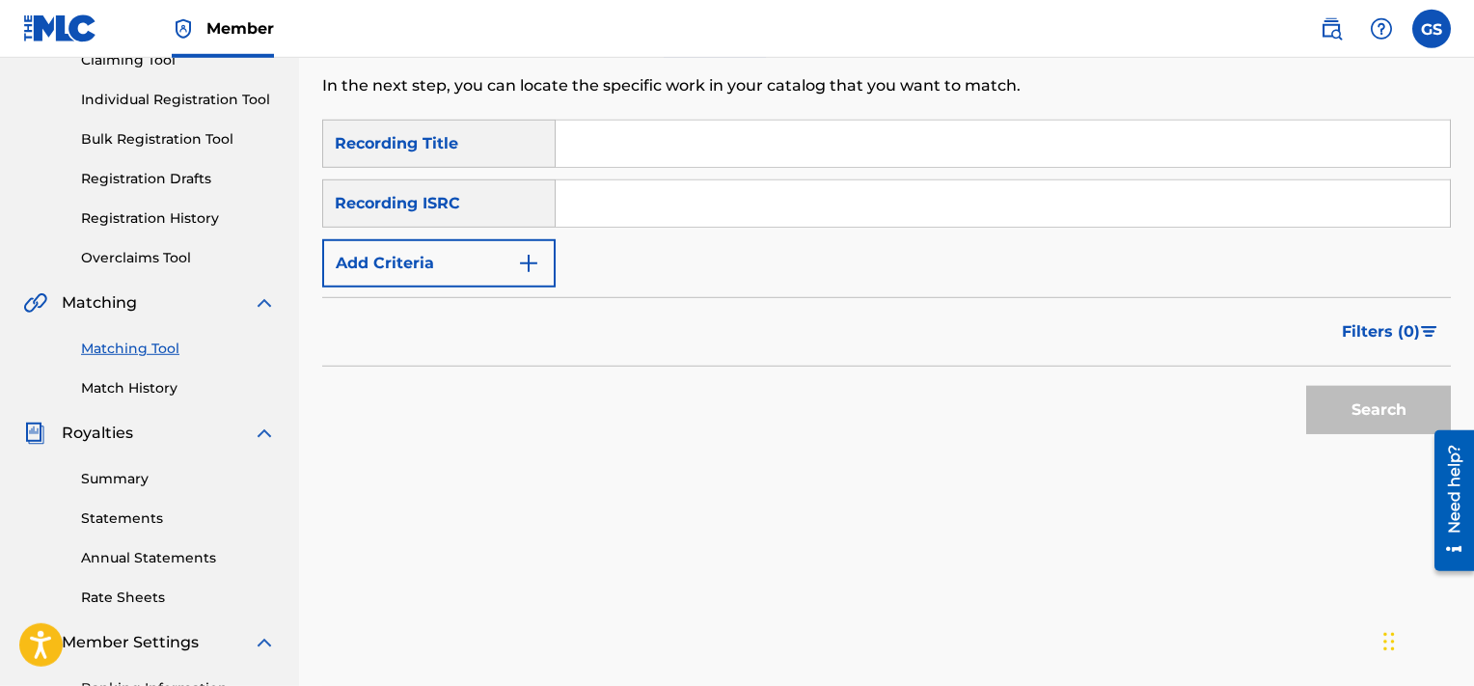
scroll to position [226, 0]
paste input "QMQ3X1901052"
click at [1057, 213] on input "QMQ3X1901052" at bounding box center [1003, 201] width 894 height 46
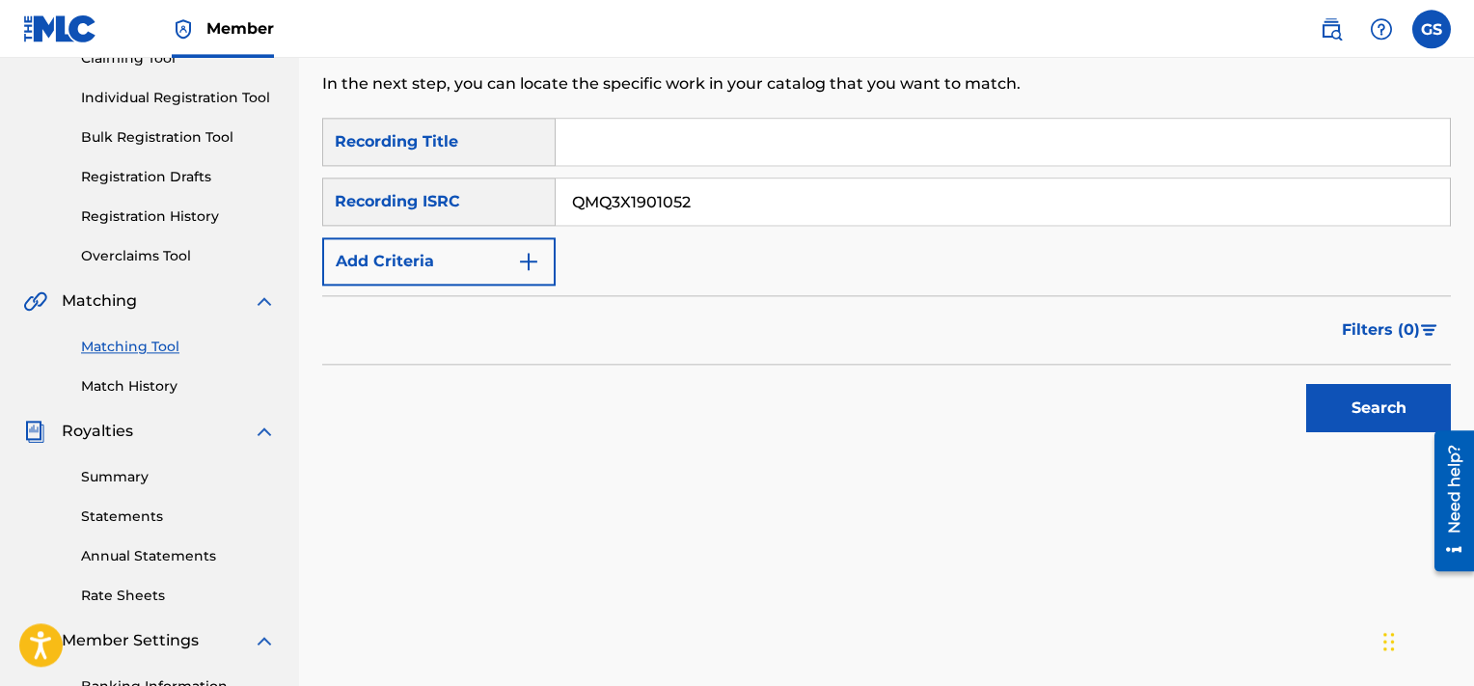
type input "QMQ3X1901052"
click at [1306, 384] on button "Search" at bounding box center [1378, 408] width 145 height 48
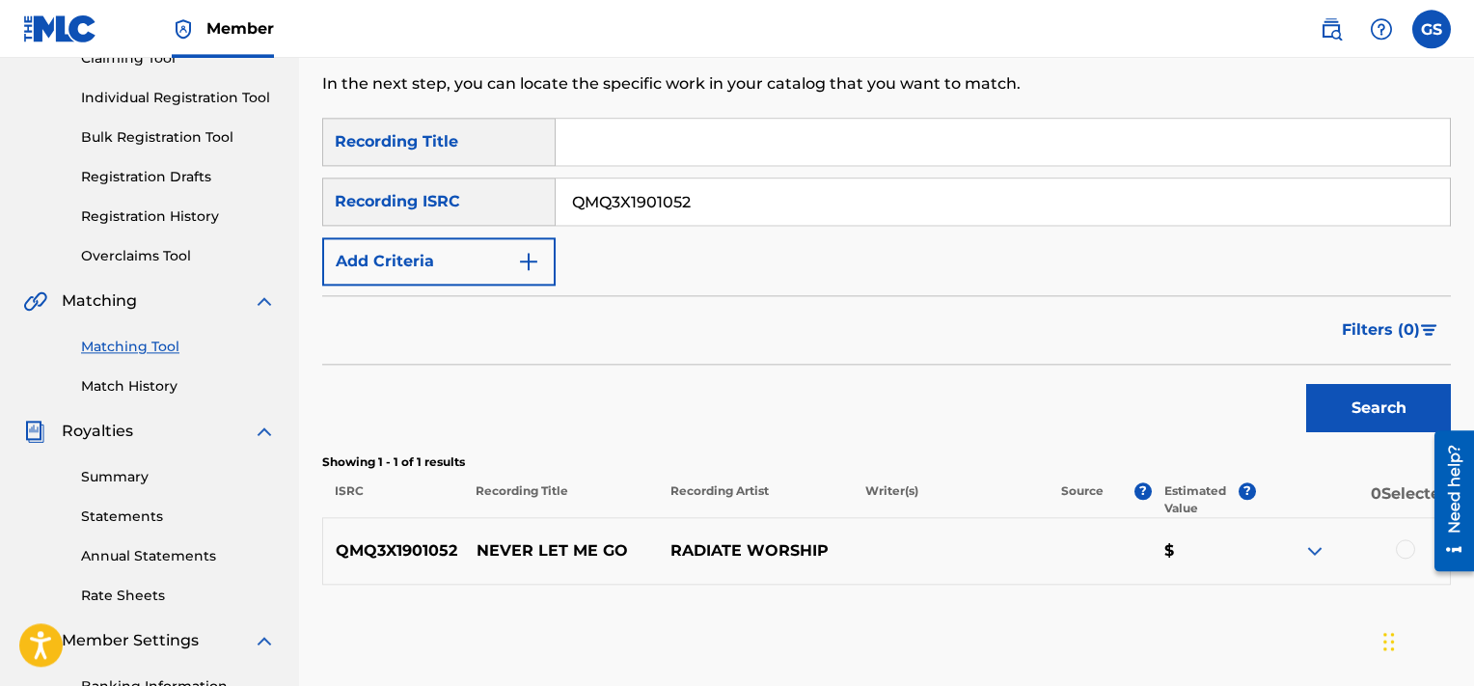
scroll to position [294, 0]
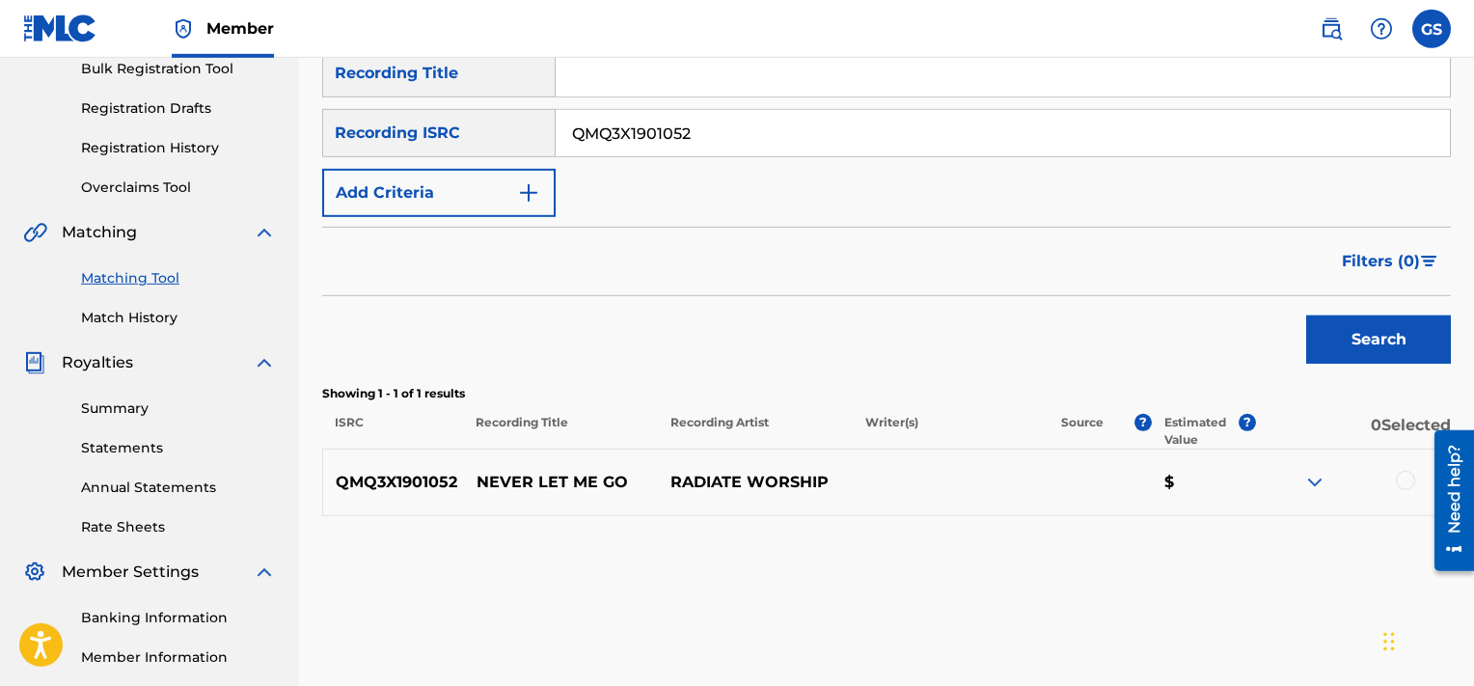
click at [1411, 480] on div at bounding box center [1405, 480] width 19 height 19
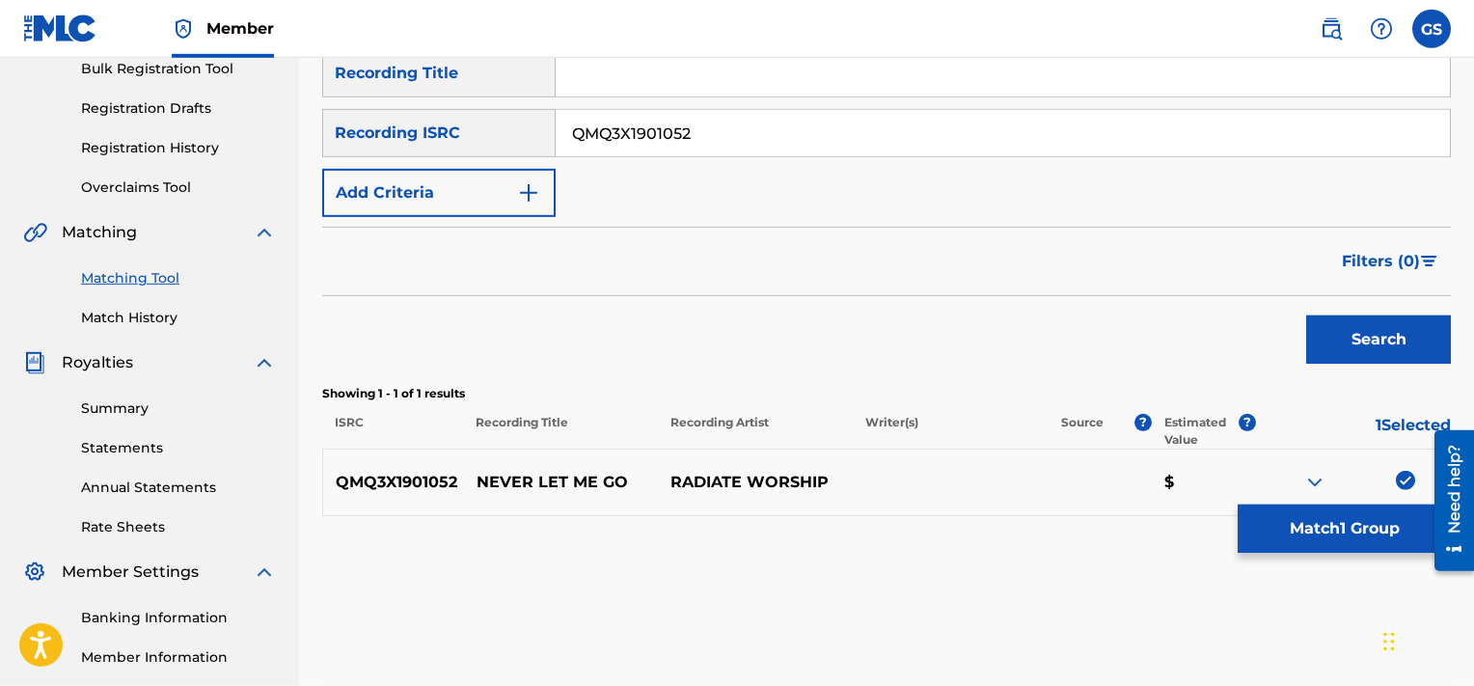
click at [1357, 525] on button "Match 1 Group" at bounding box center [1344, 529] width 213 height 48
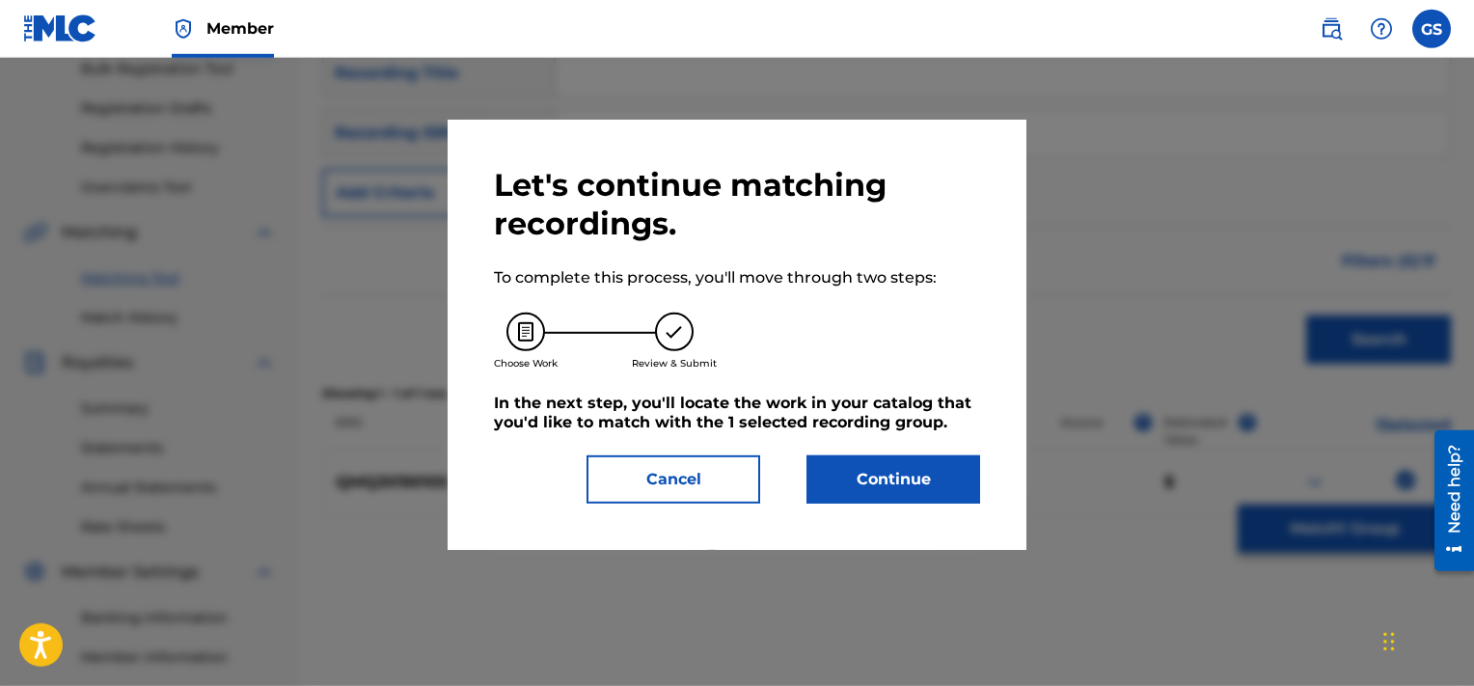
click at [901, 473] on button "Continue" at bounding box center [894, 479] width 174 height 48
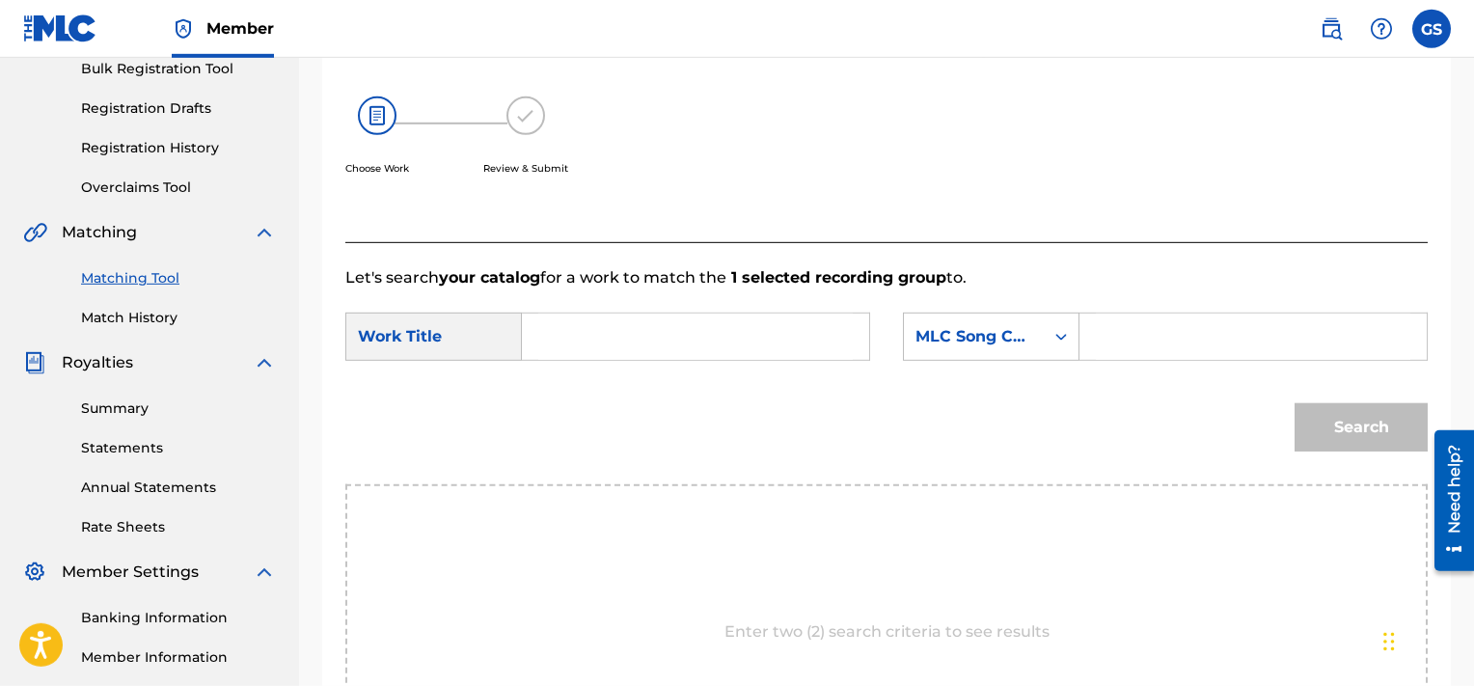
click at [1150, 314] on input "Search Form" at bounding box center [1253, 337] width 315 height 46
paste input "NC3Q71"
type input "NC3Q71"
click at [712, 339] on input "Search Form" at bounding box center [695, 337] width 315 height 46
type input "never"
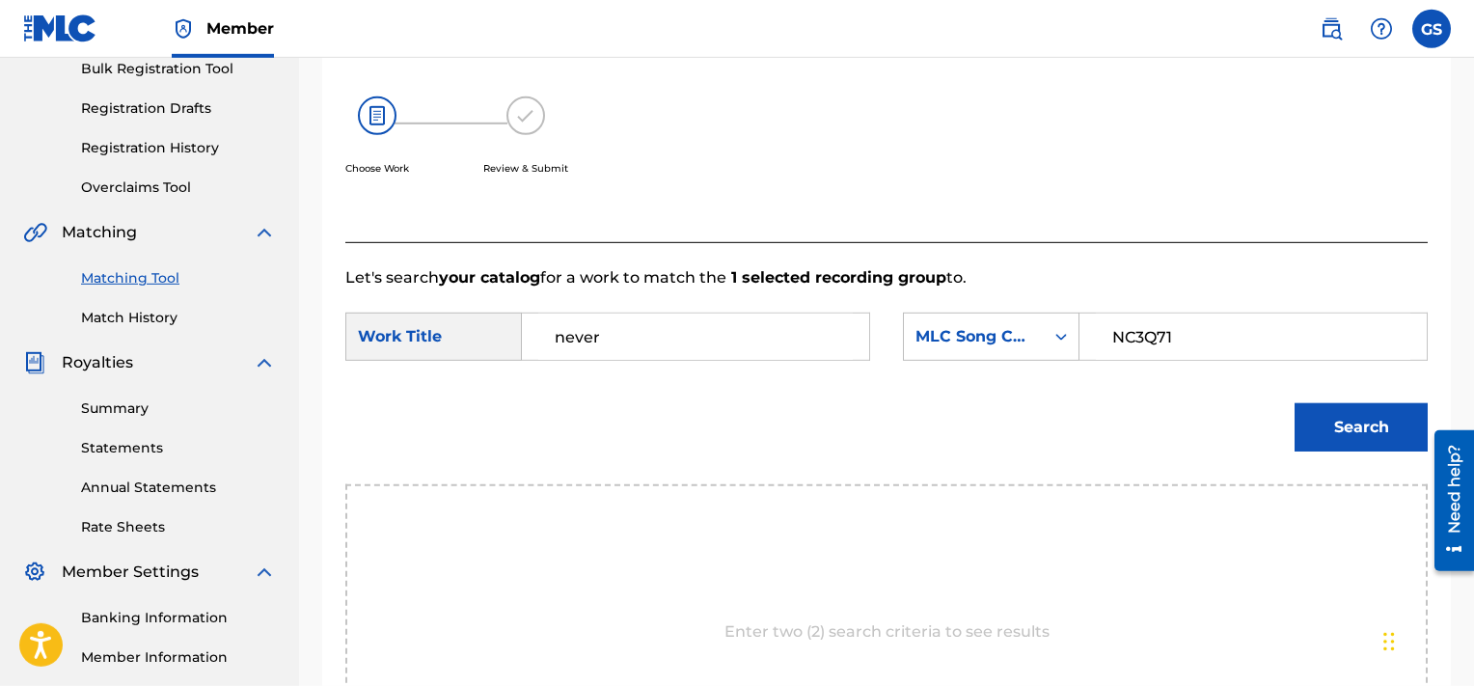
click at [1295, 403] on button "Search" at bounding box center [1361, 427] width 133 height 48
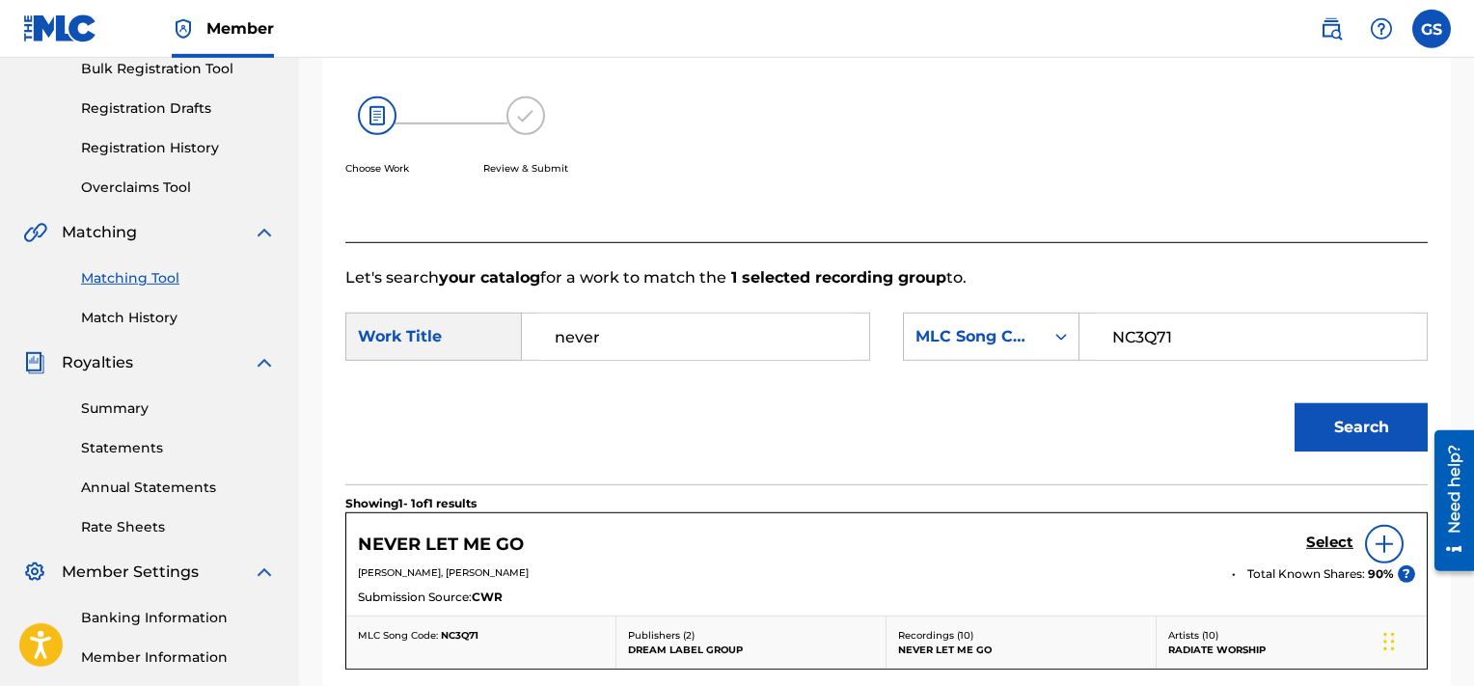
scroll to position [419, 0]
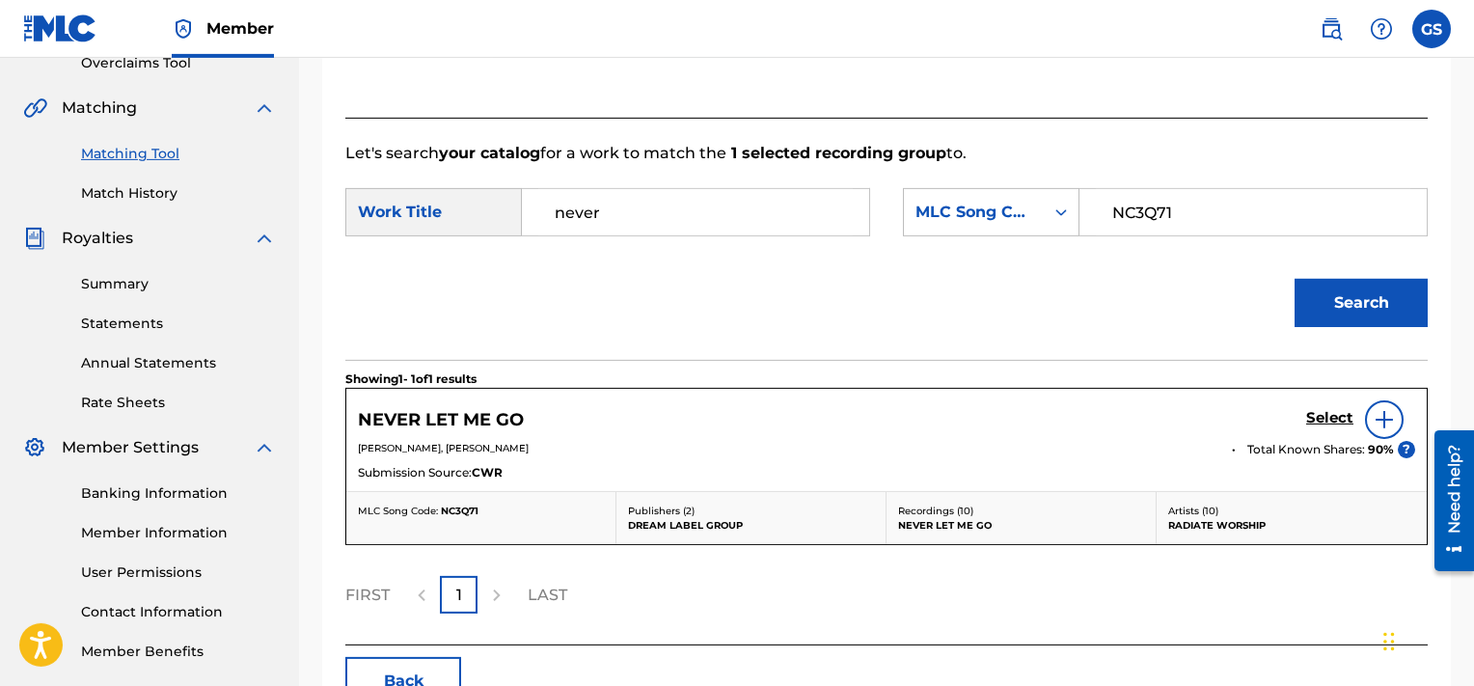
click at [1330, 410] on h5 "Select" at bounding box center [1329, 418] width 47 height 18
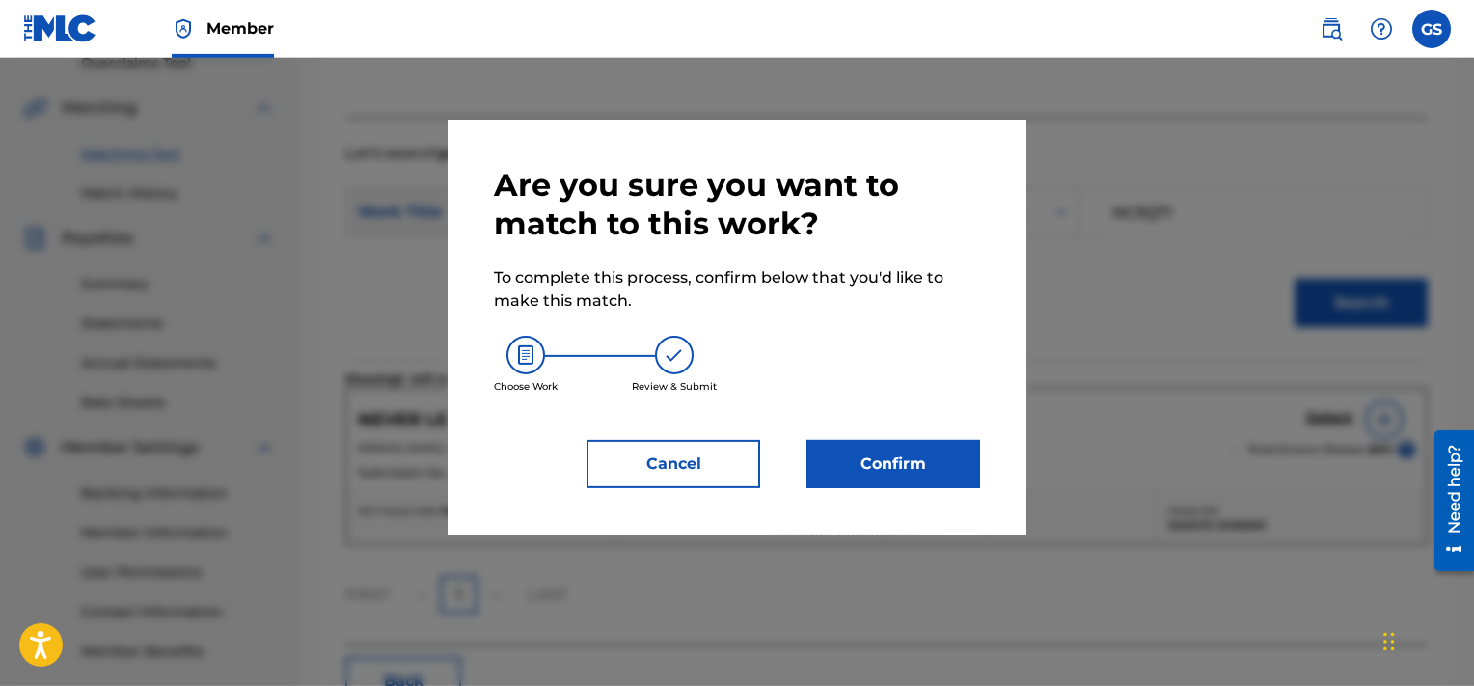
click at [930, 466] on button "Confirm" at bounding box center [894, 464] width 174 height 48
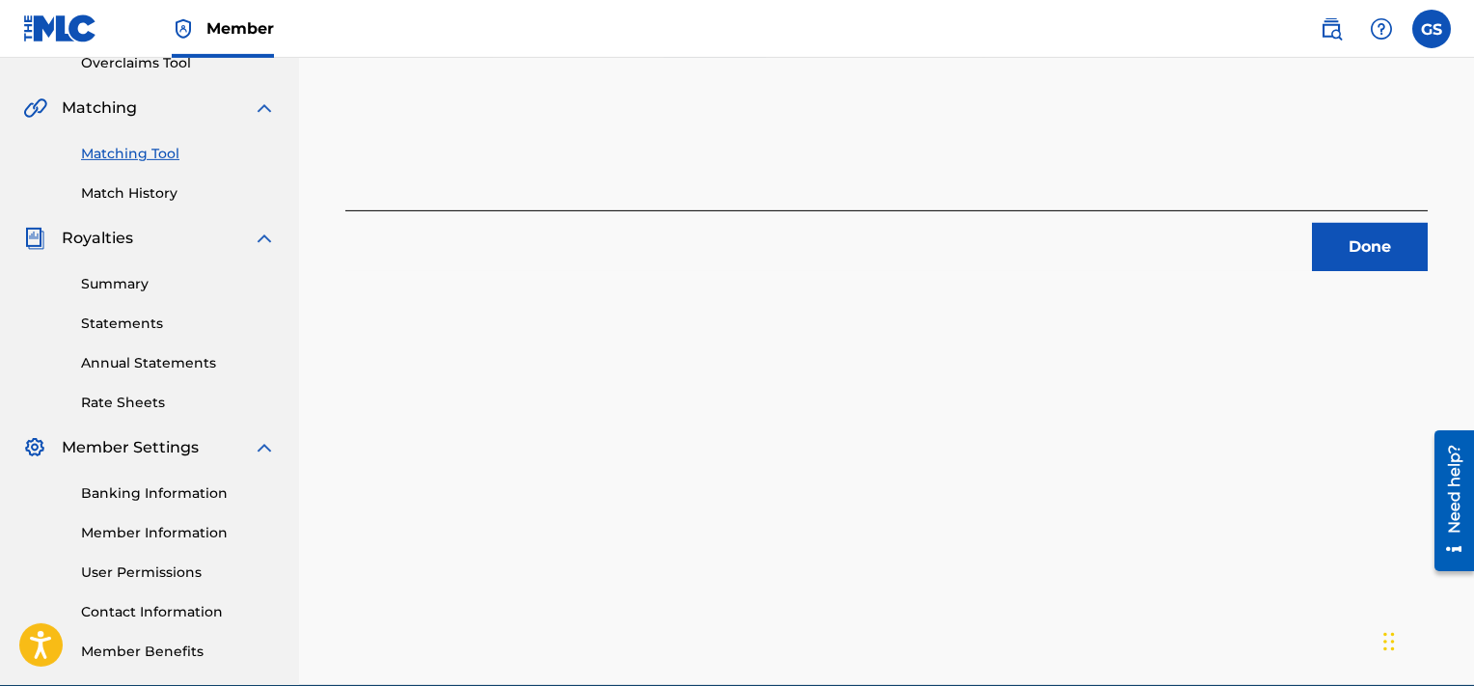
click at [1372, 255] on button "Done" at bounding box center [1370, 247] width 116 height 48
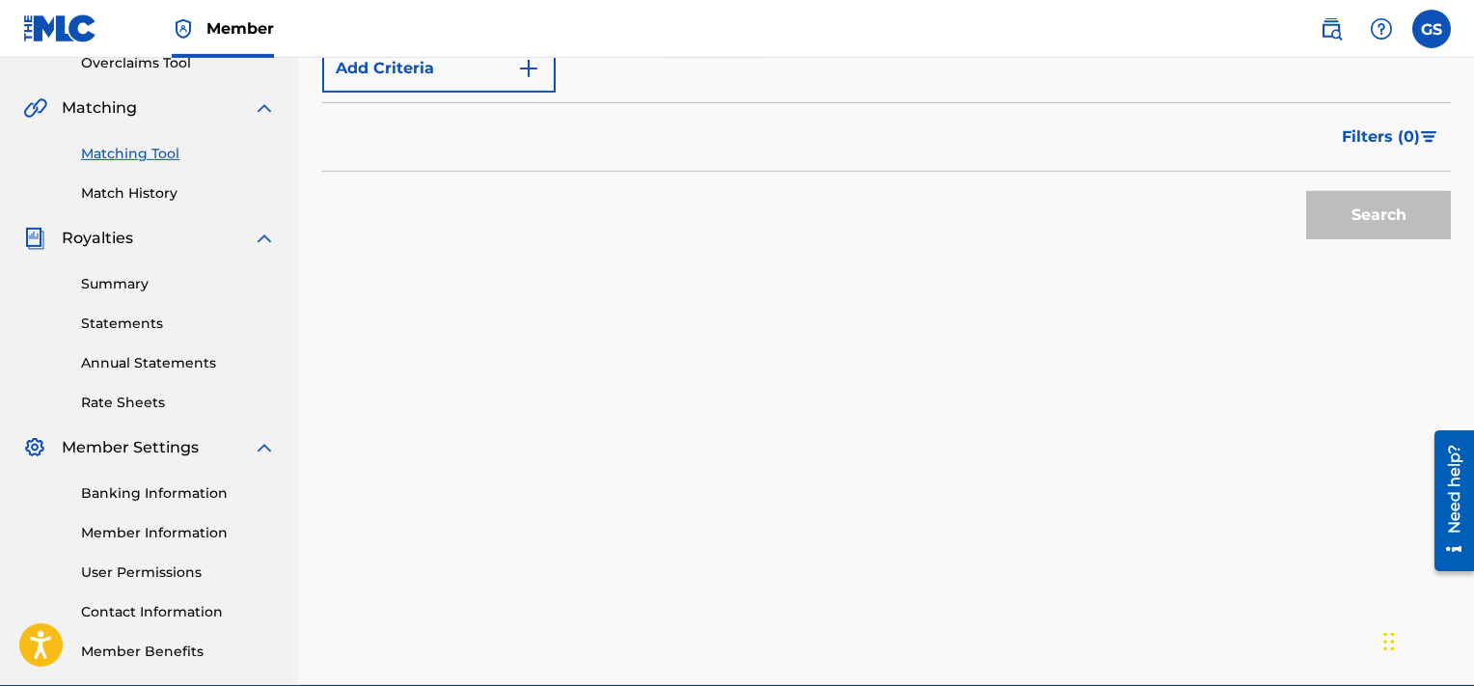
scroll to position [154, 0]
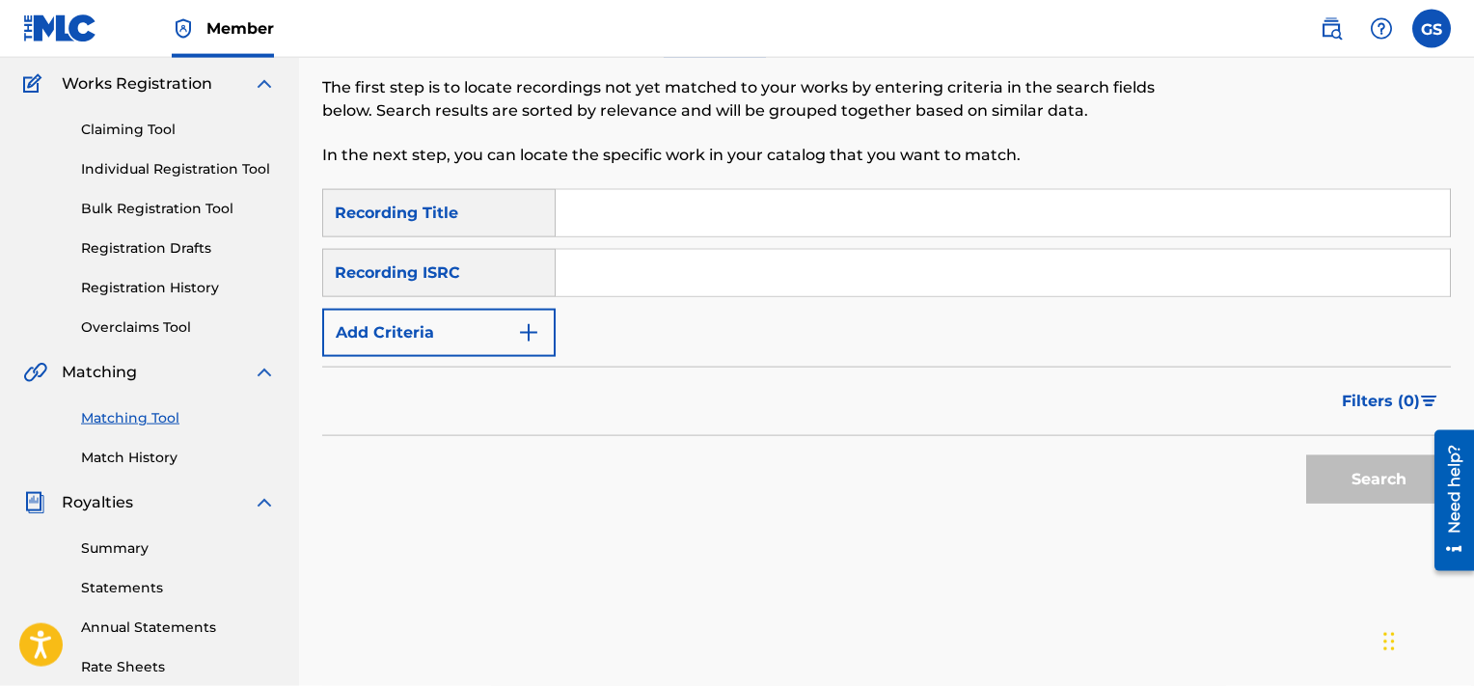
paste input "QMQ3X1901053"
click at [1028, 266] on input "QMQ3X1901053" at bounding box center [1003, 273] width 894 height 46
type input "QMQ3X1901053"
click at [1306, 455] on button "Search" at bounding box center [1378, 479] width 145 height 48
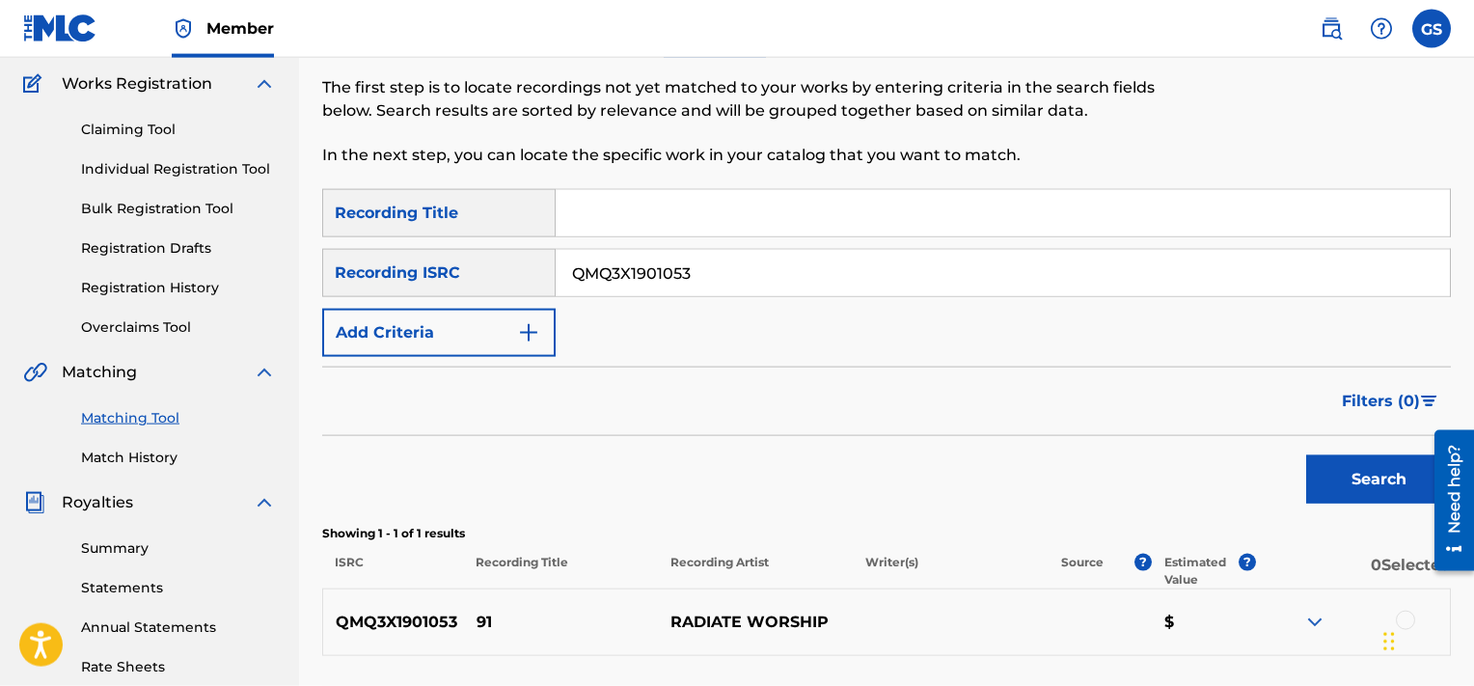
scroll to position [320, 0]
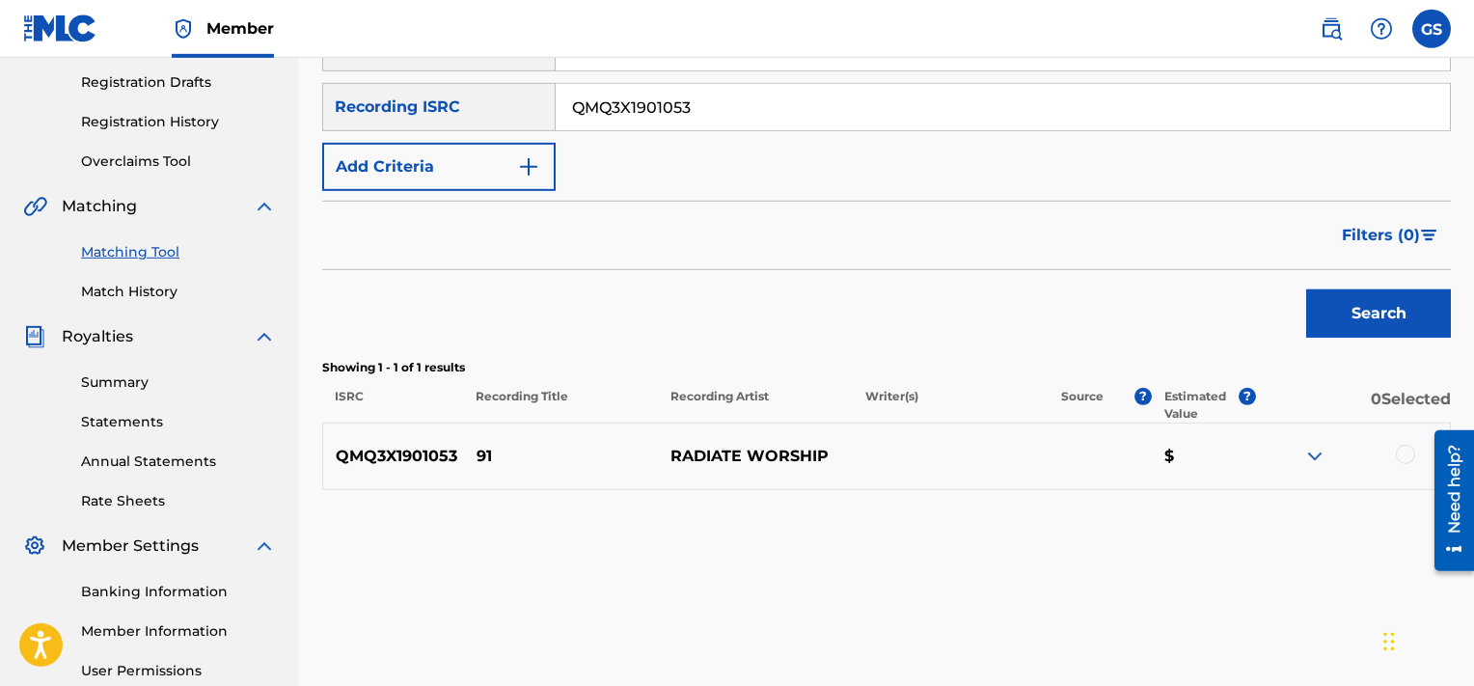
click at [1412, 450] on div at bounding box center [1405, 454] width 19 height 19
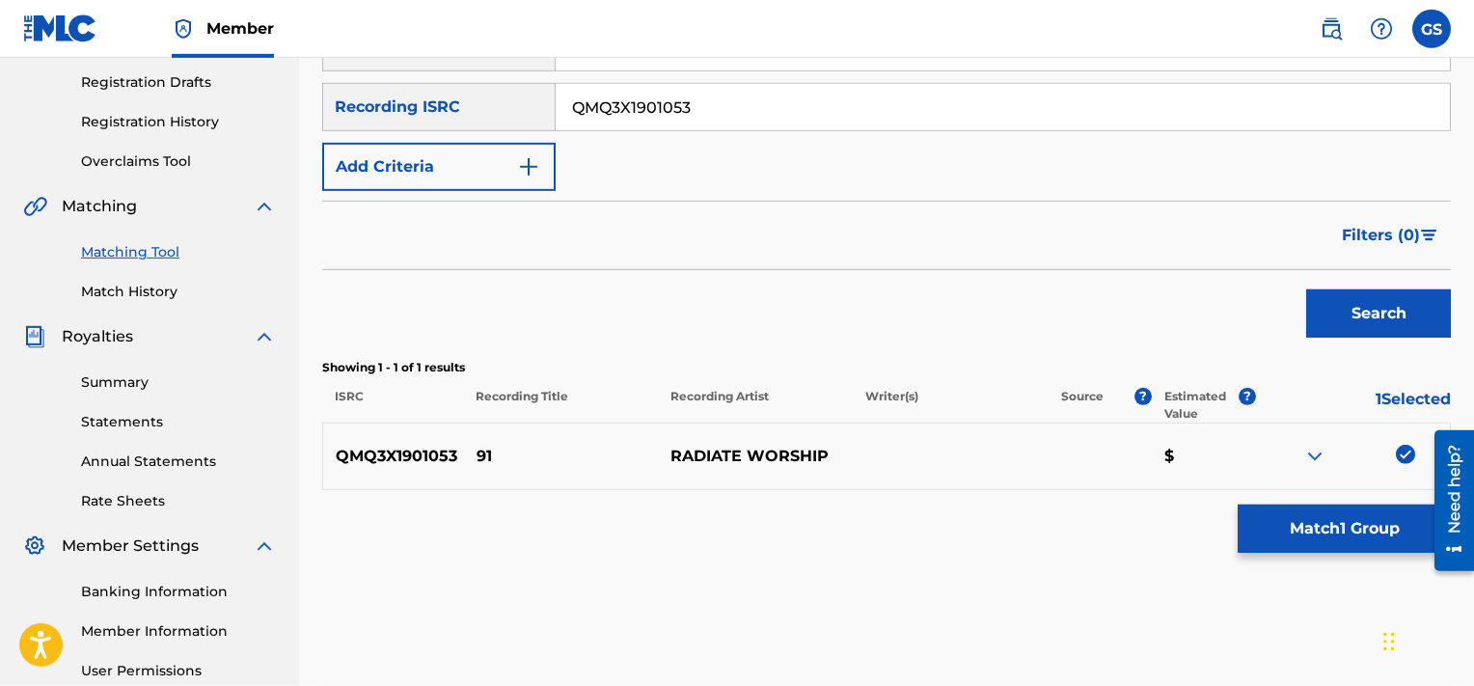
click at [1284, 525] on button "Match 1 Group" at bounding box center [1344, 529] width 213 height 48
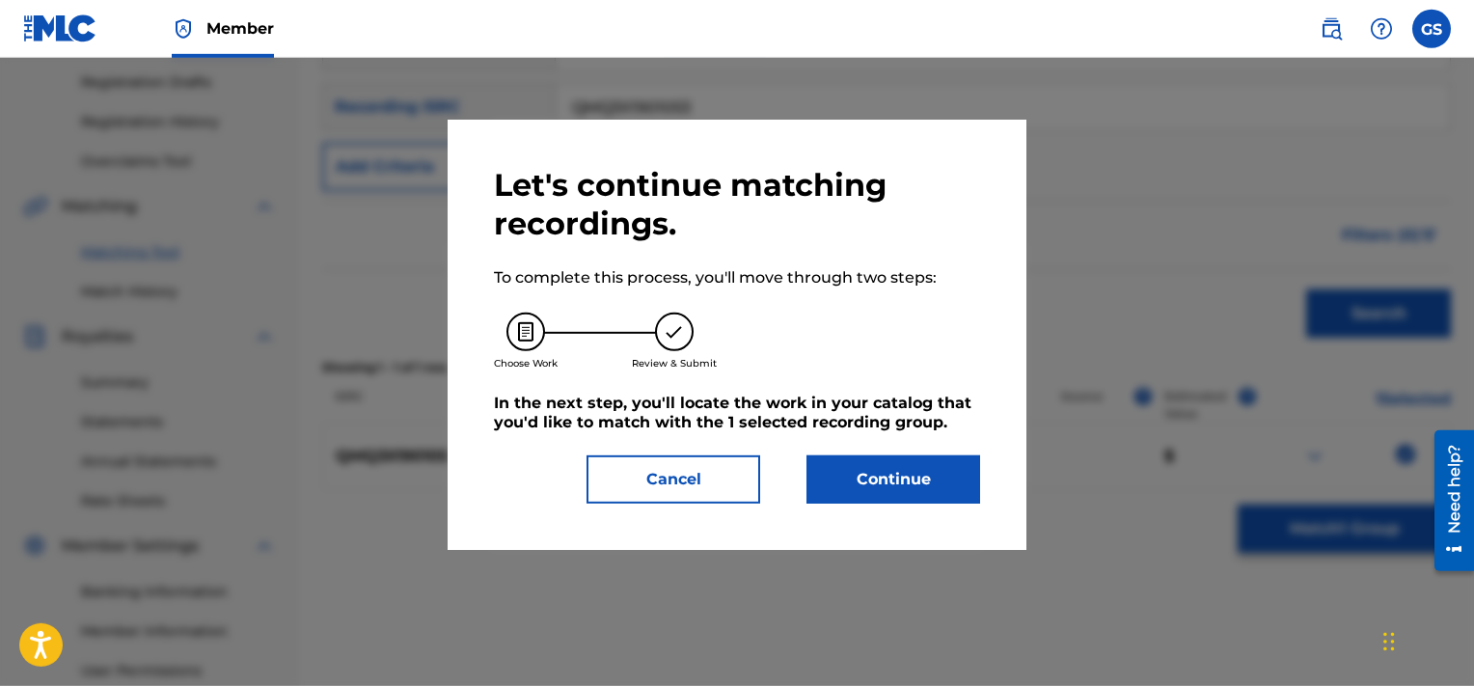
click at [862, 488] on button "Continue" at bounding box center [894, 479] width 174 height 48
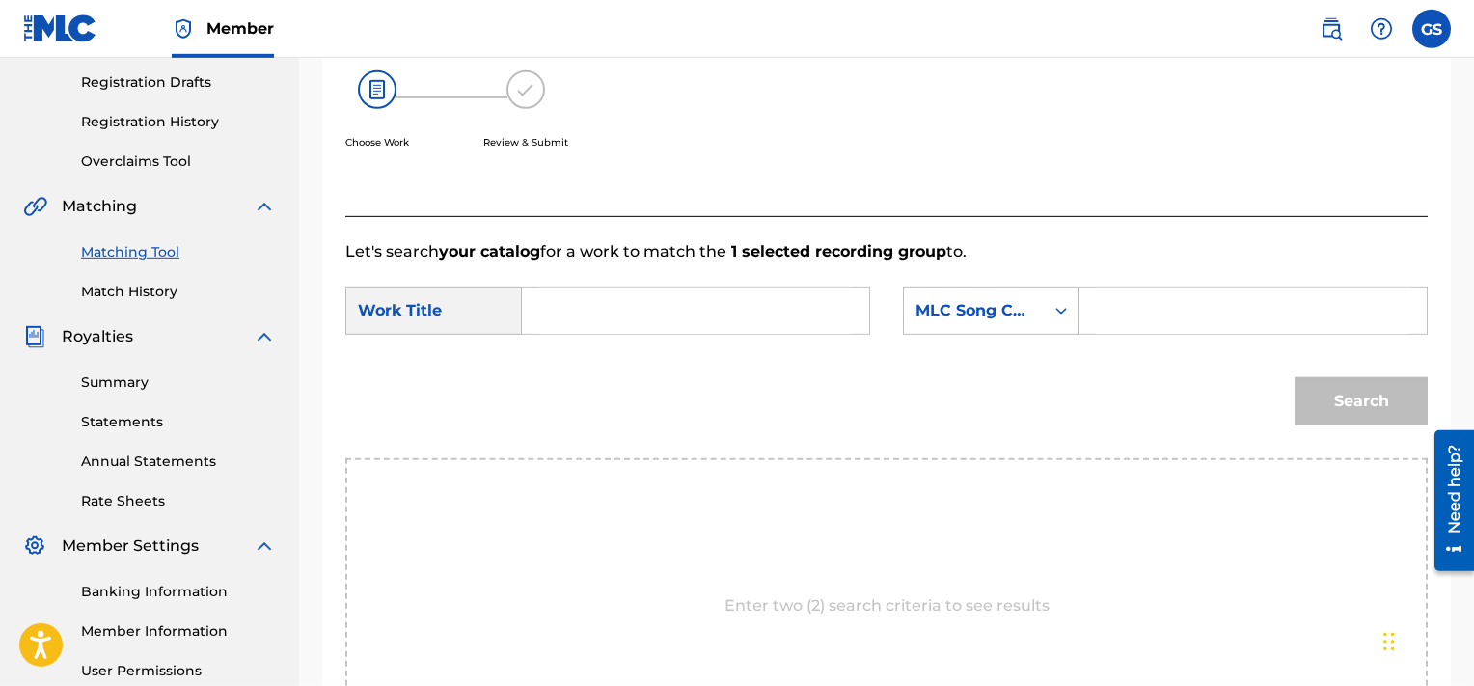
click at [1175, 288] on input "Search Form" at bounding box center [1253, 311] width 315 height 46
paste input "9A06M6"
type input "9A06M6"
click at [718, 304] on input "Search Form" at bounding box center [695, 311] width 315 height 46
type input "91"
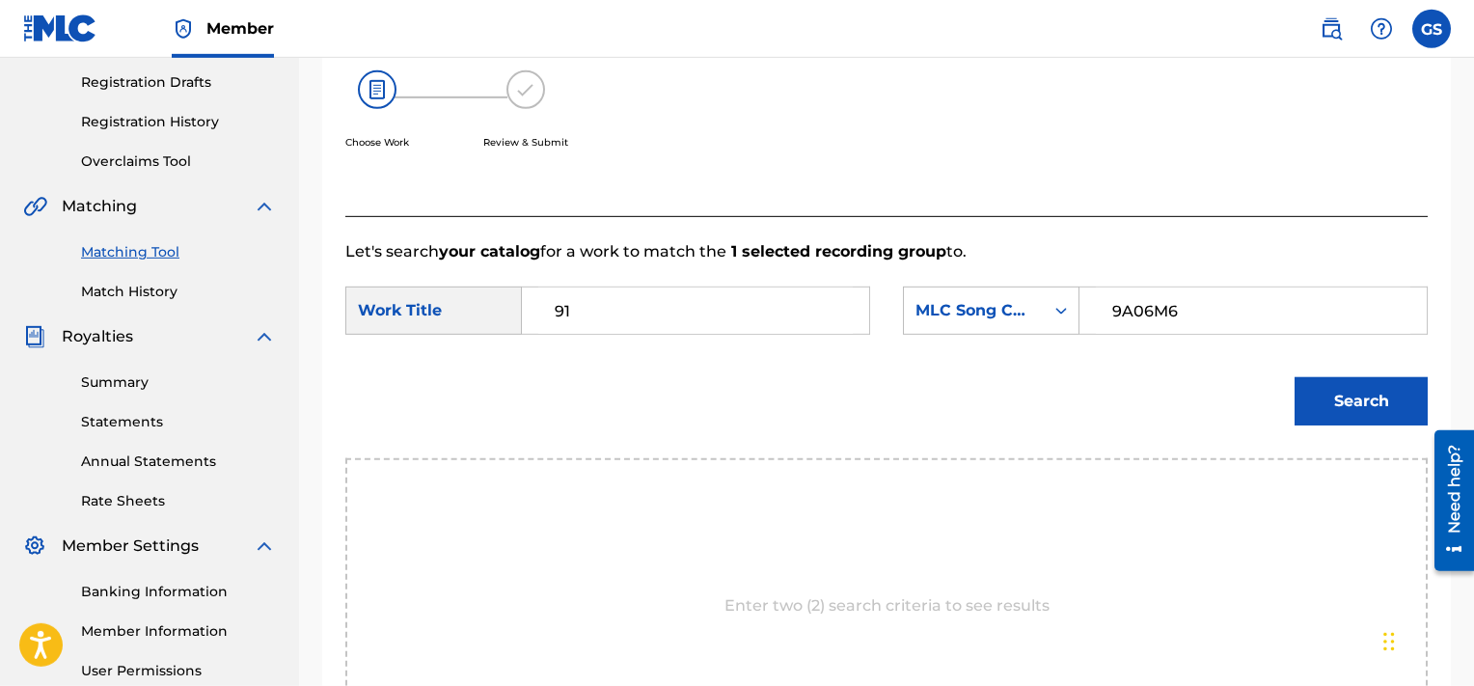
click at [1295, 377] on button "Search" at bounding box center [1361, 401] width 133 height 48
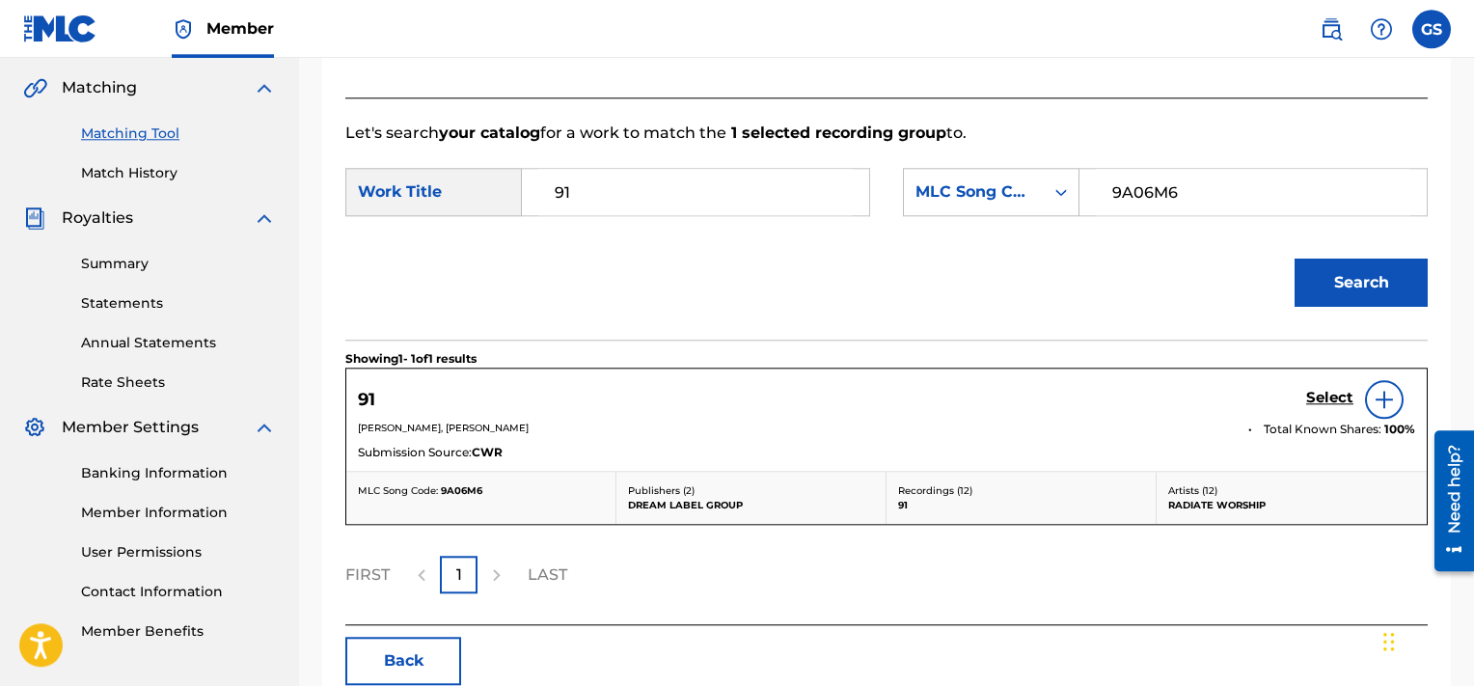
scroll to position [440, 0]
click at [1327, 394] on h5 "Select" at bounding box center [1329, 397] width 47 height 18
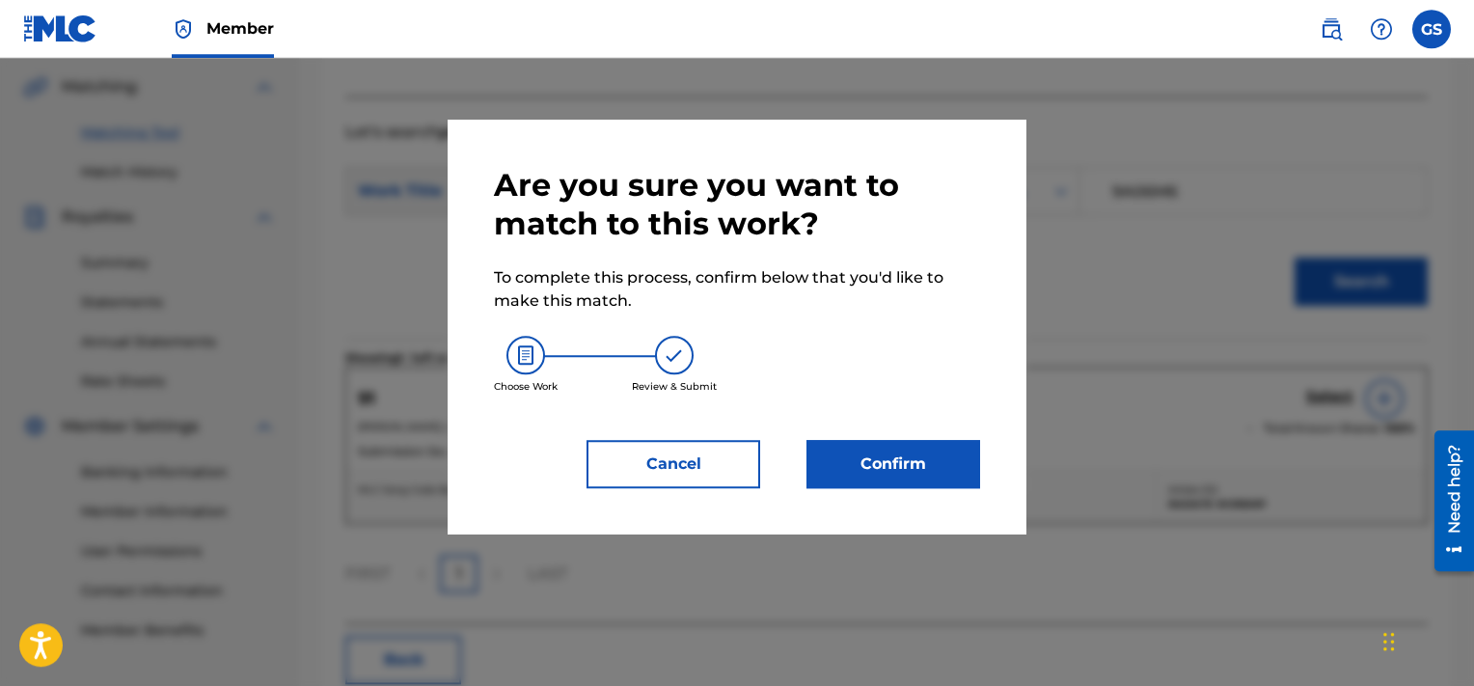
click at [901, 476] on button "Confirm" at bounding box center [894, 464] width 174 height 48
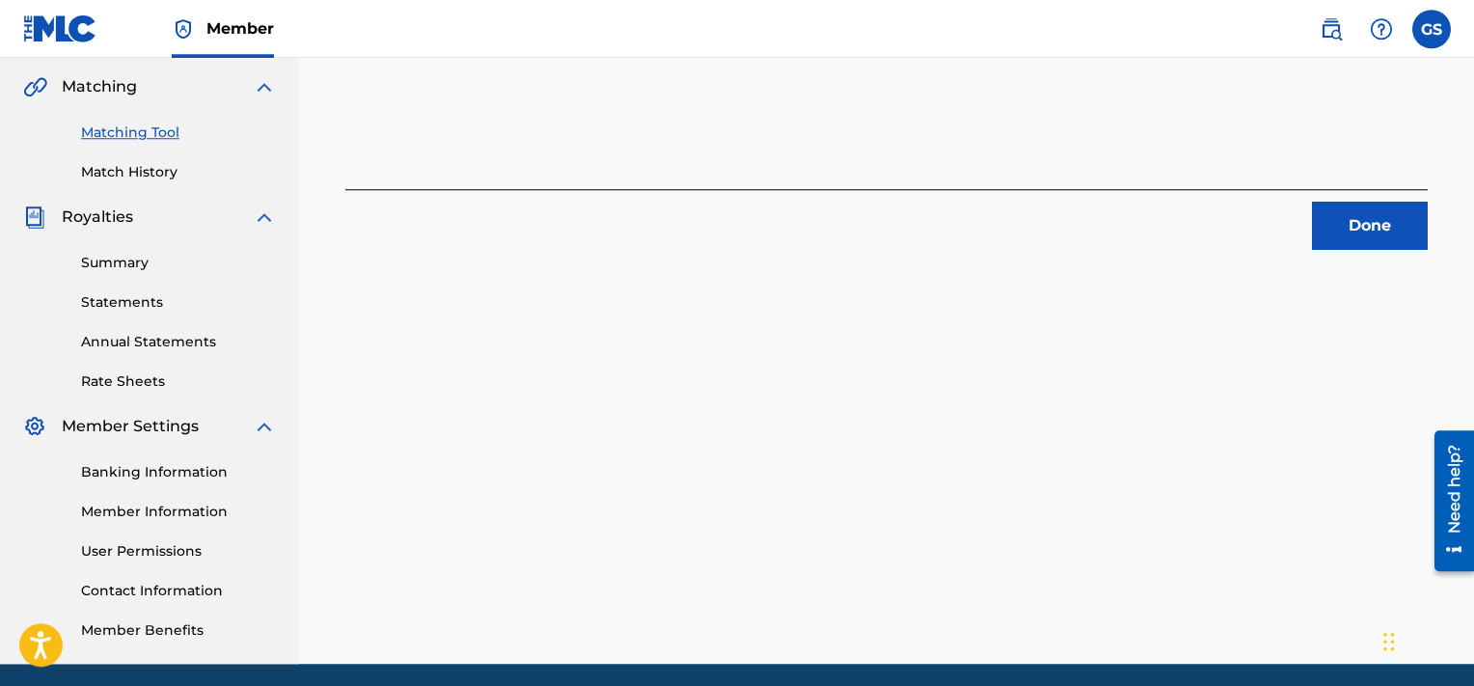
click at [1360, 224] on button "Done" at bounding box center [1370, 226] width 116 height 48
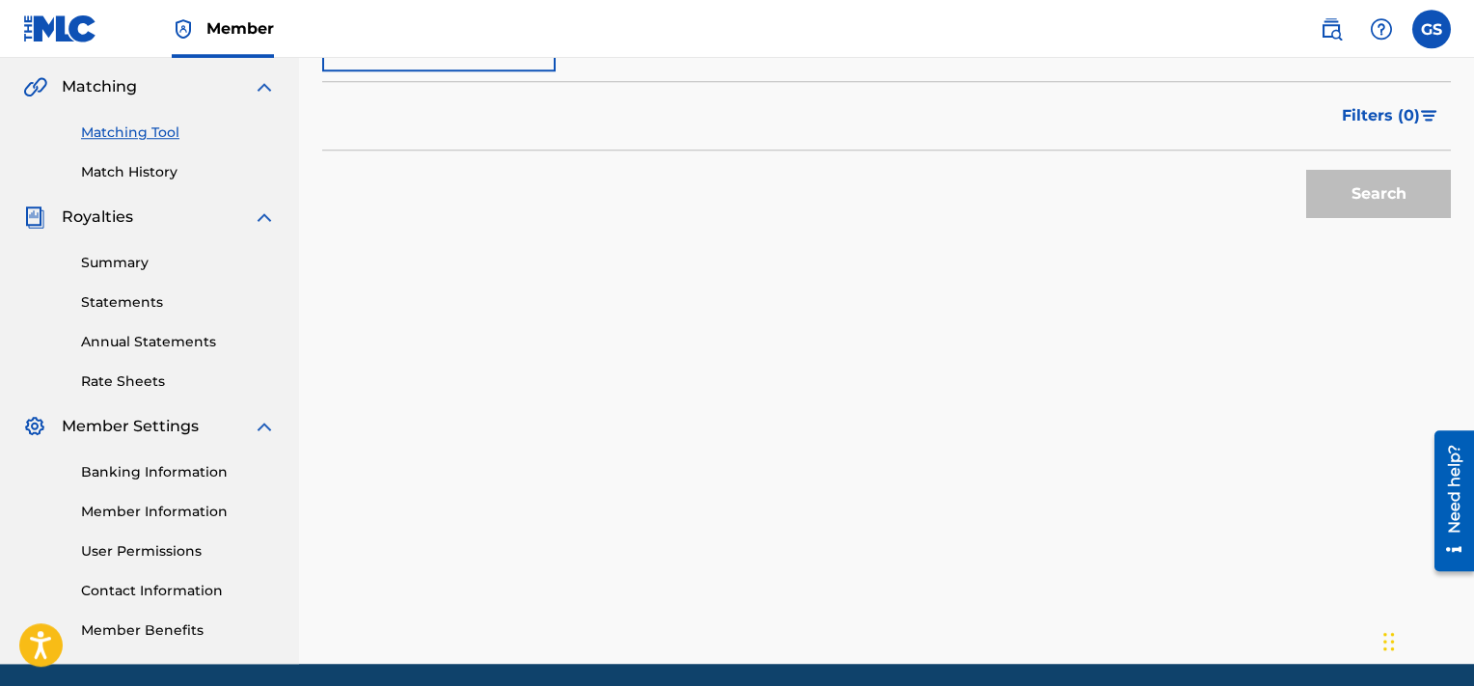
scroll to position [251, 0]
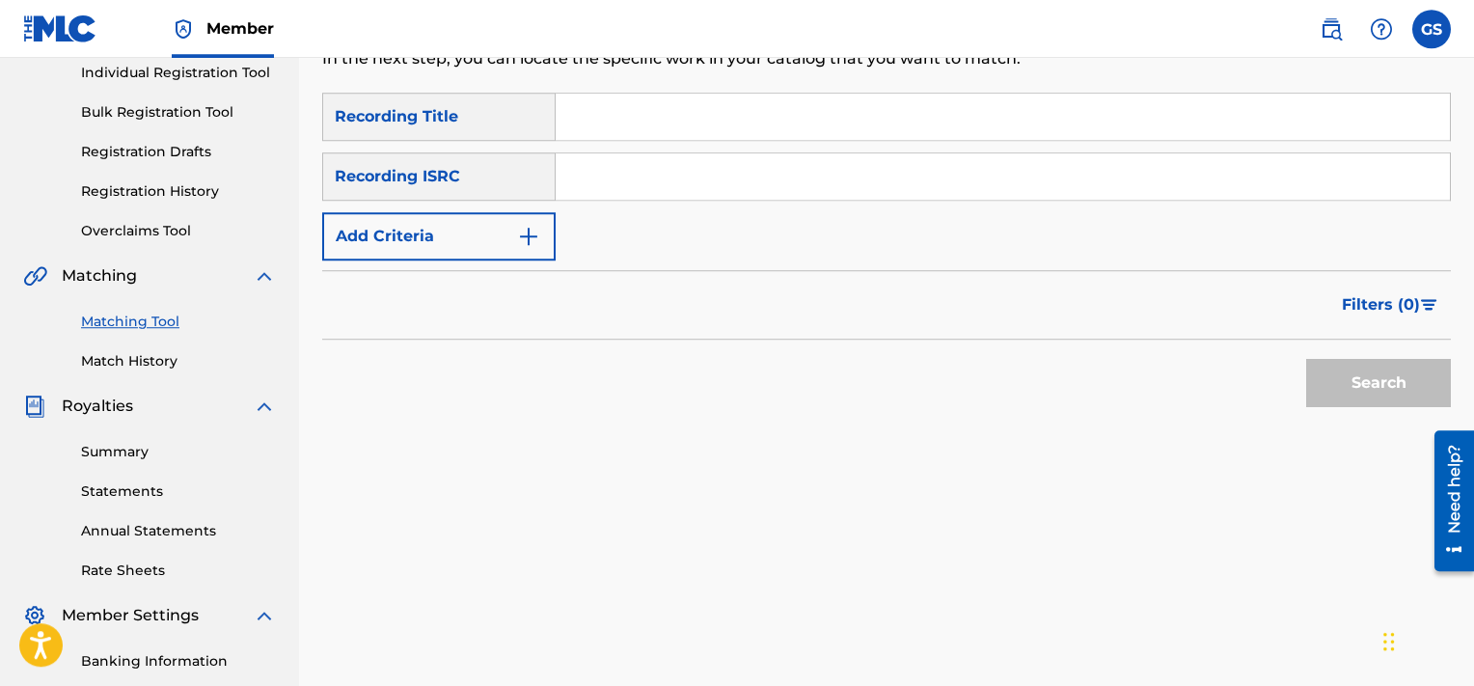
paste input "QMQ3X1901054"
click at [905, 158] on input "QMQ3X1901054" at bounding box center [1003, 176] width 894 height 46
type input "QMQ3X1901054"
click at [1306, 359] on button "Search" at bounding box center [1378, 383] width 145 height 48
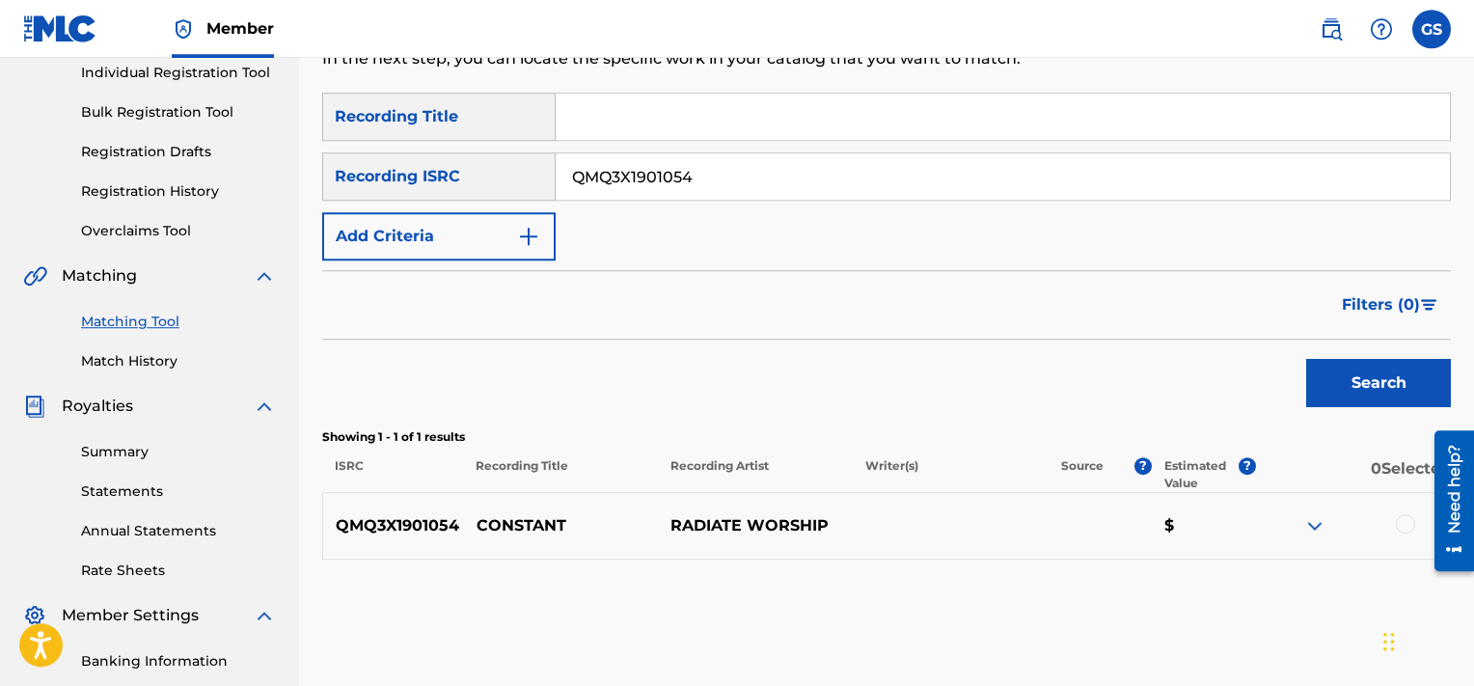
click at [1408, 524] on div at bounding box center [1405, 523] width 19 height 19
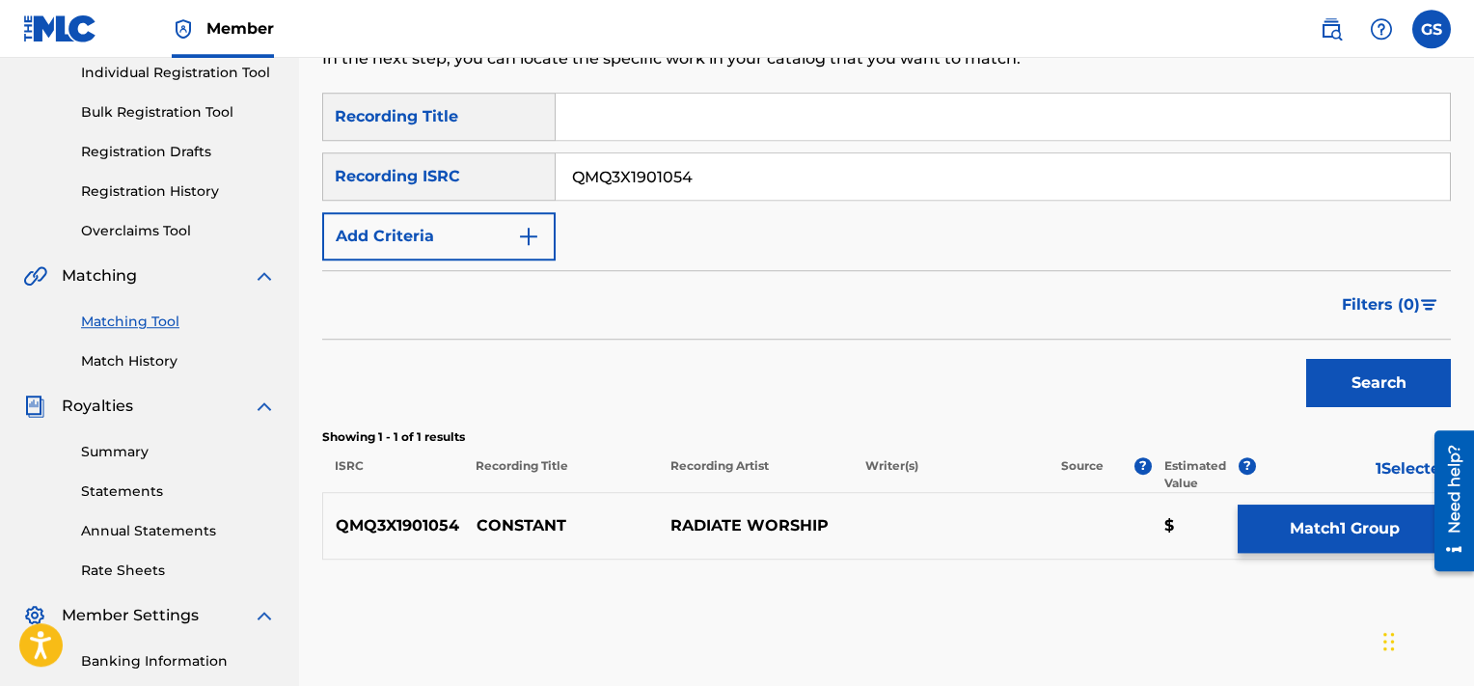
click at [1362, 522] on button "Match 1 Group" at bounding box center [1344, 529] width 213 height 48
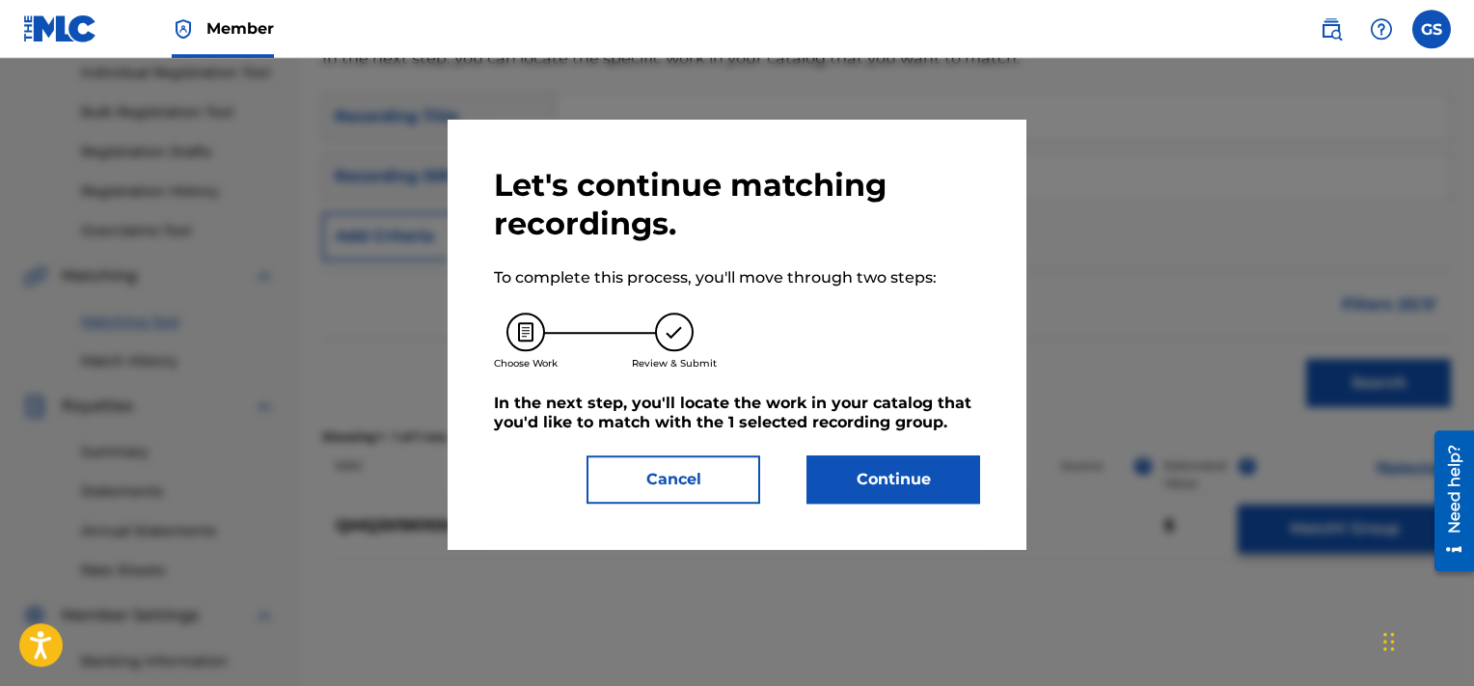
click at [871, 467] on button "Continue" at bounding box center [894, 479] width 174 height 48
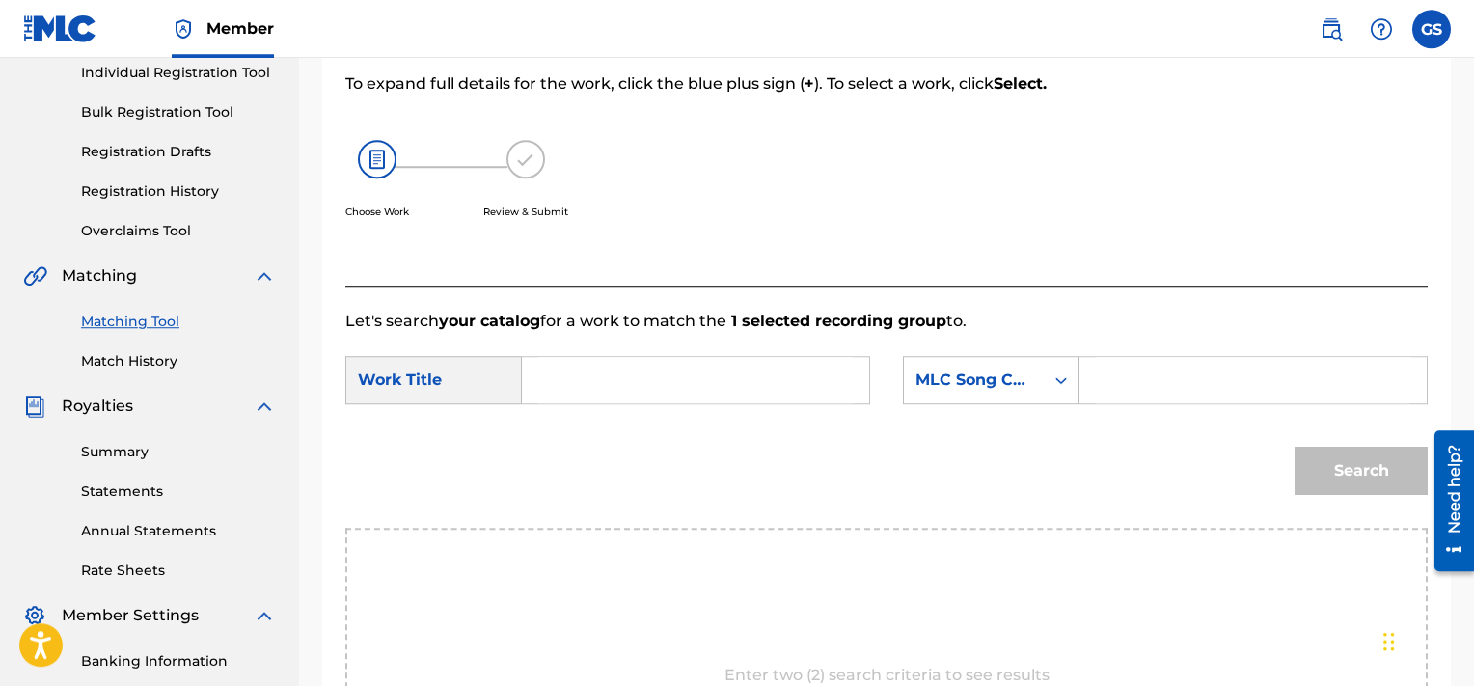
click at [1086, 385] on div "Search Form" at bounding box center [1254, 380] width 348 height 48
click at [1171, 379] on input "Search Form" at bounding box center [1253, 380] width 315 height 46
paste input "CA50UG"
type input "CA50UG"
click at [774, 392] on input "Search Form" at bounding box center [695, 380] width 315 height 46
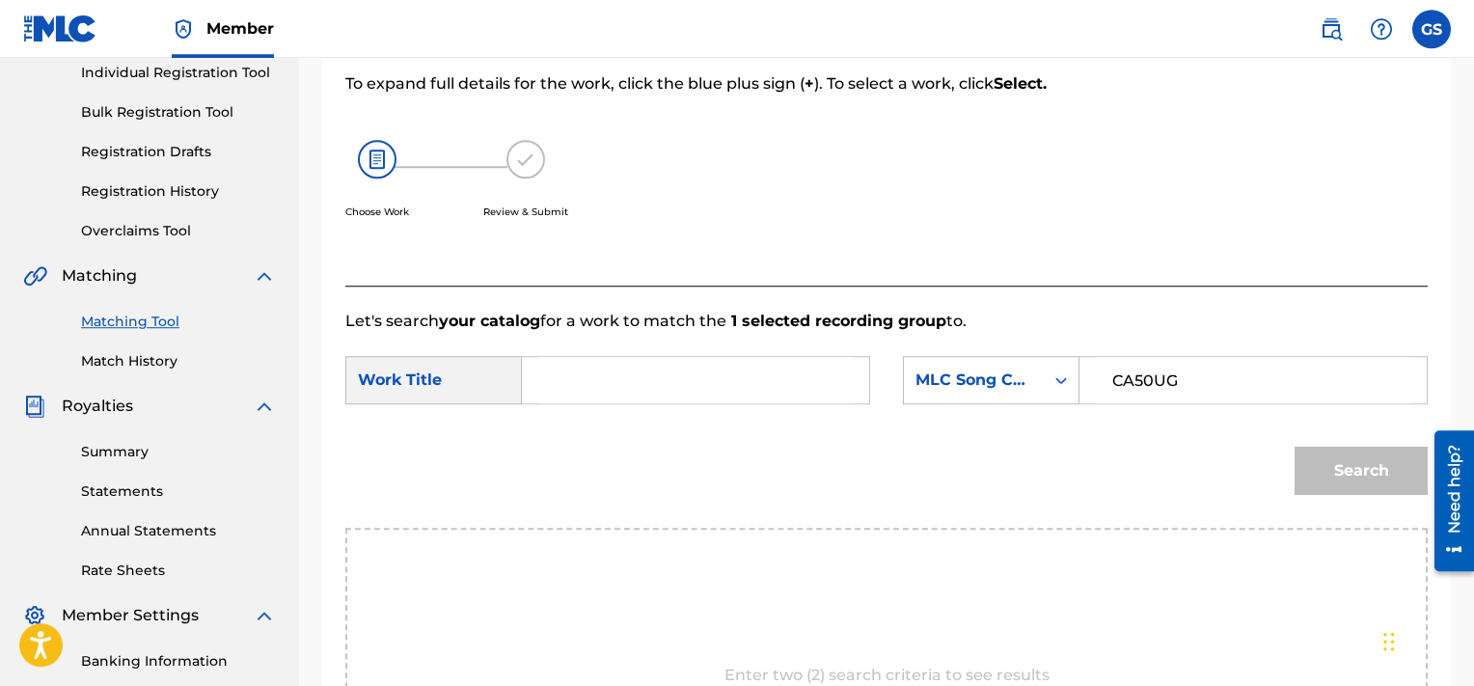
click at [774, 392] on input "Search Form" at bounding box center [695, 380] width 315 height 46
type input "constant"
click at [1295, 447] on button "Search" at bounding box center [1361, 471] width 133 height 48
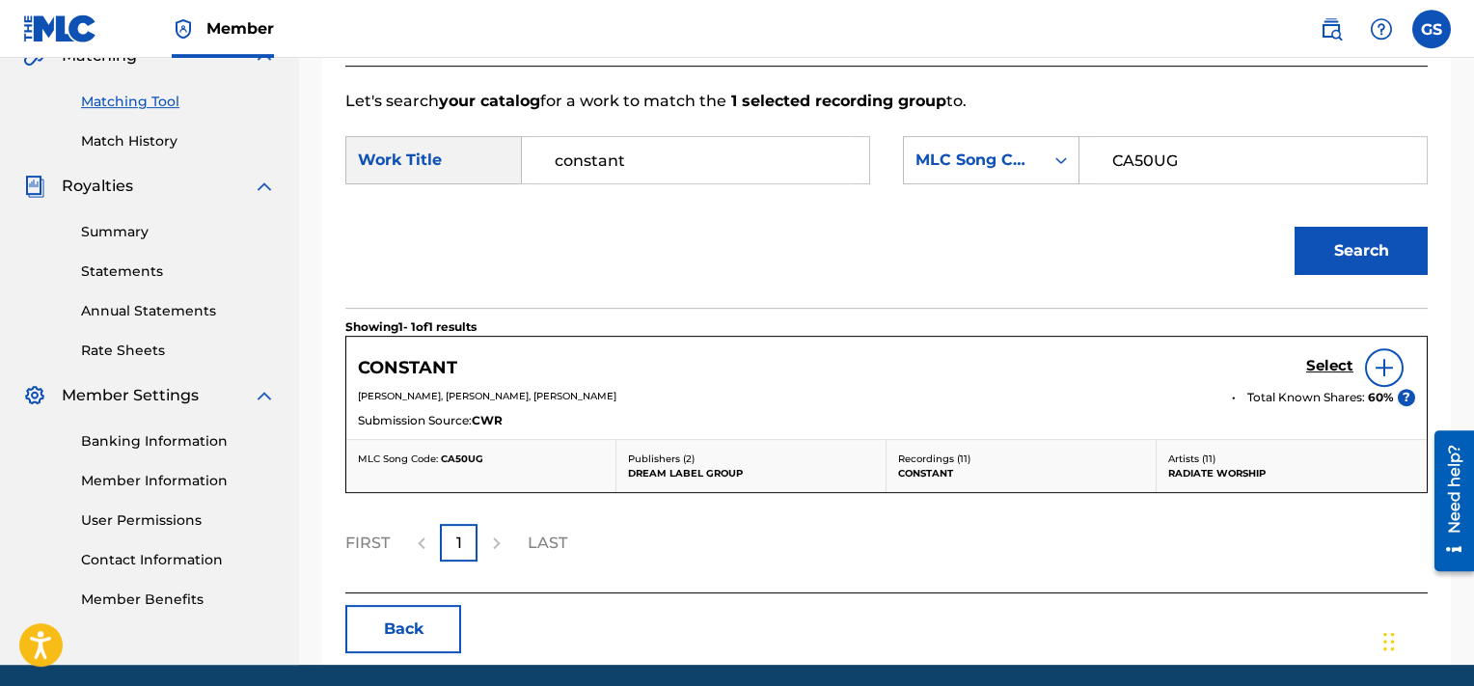
scroll to position [506, 0]
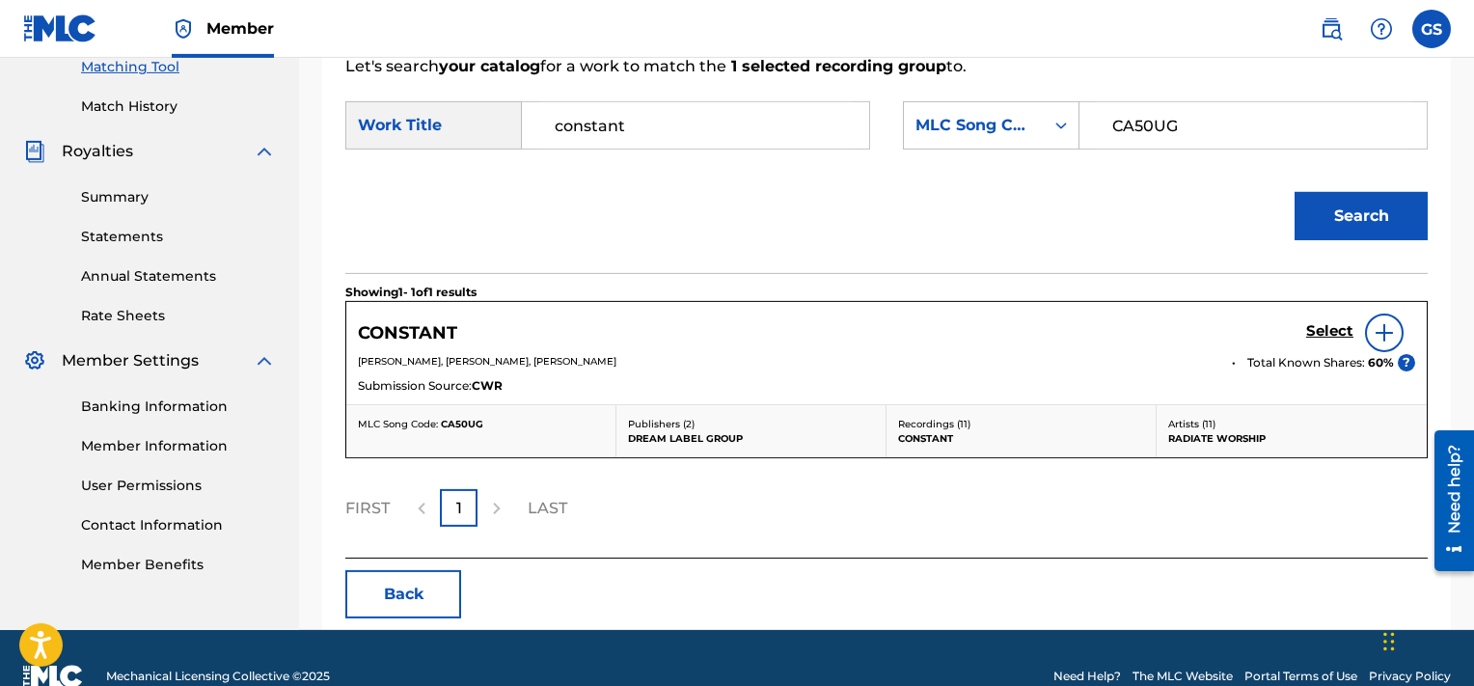
click at [1315, 331] on h5 "Select" at bounding box center [1329, 331] width 47 height 18
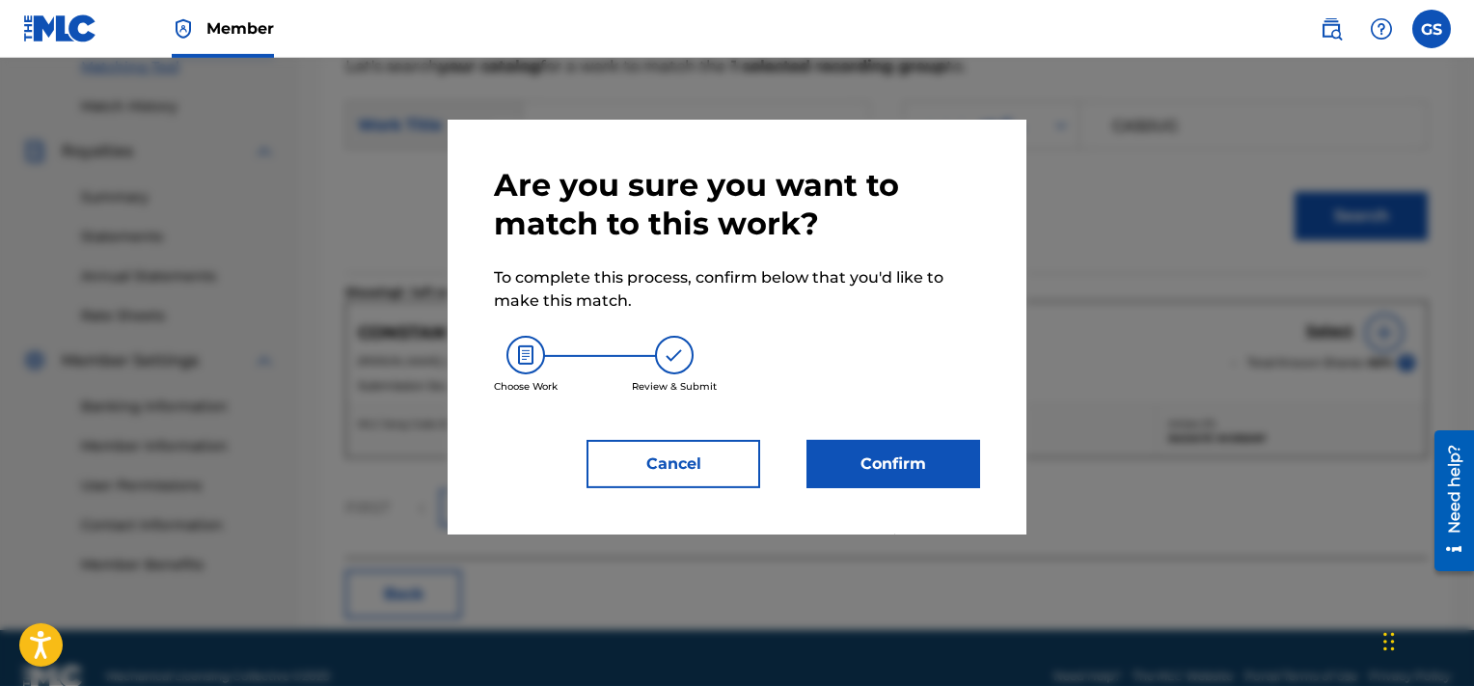
click at [878, 470] on button "Confirm" at bounding box center [894, 464] width 174 height 48
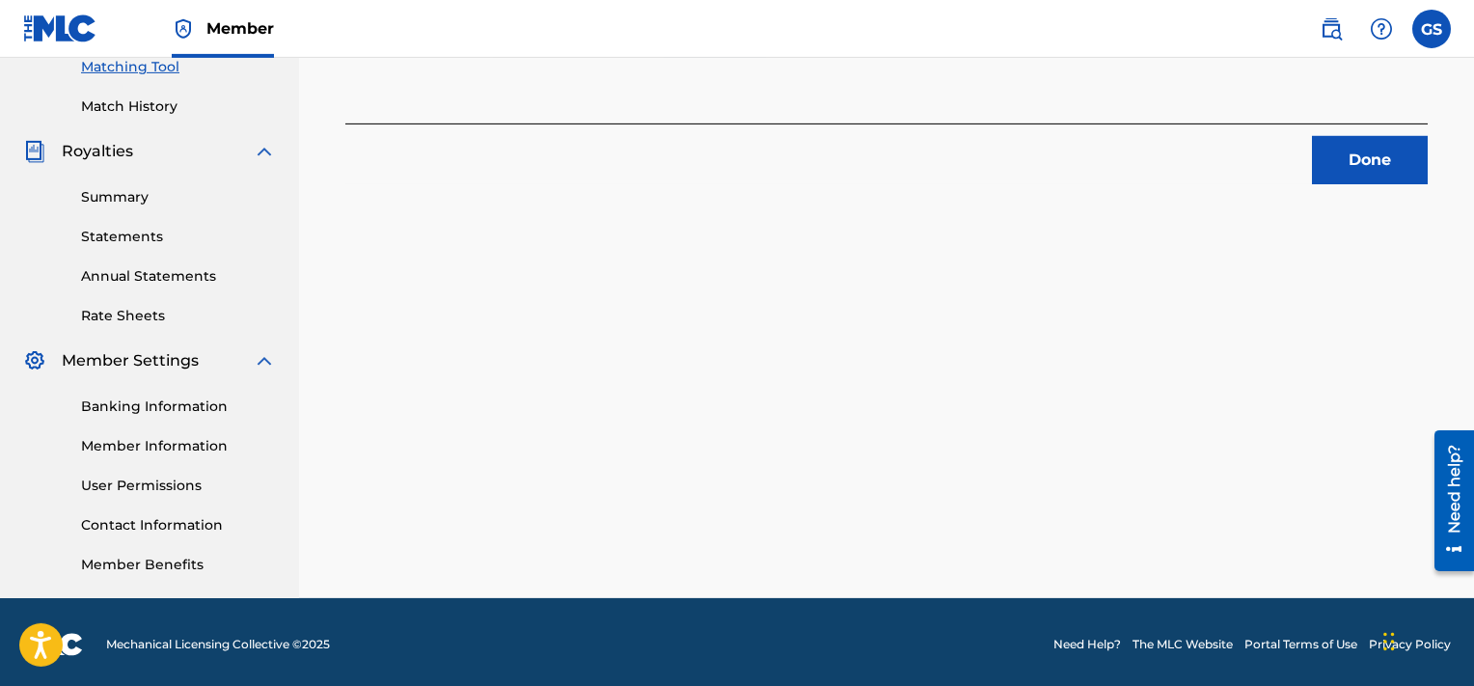
click at [1359, 158] on button "Done" at bounding box center [1370, 160] width 116 height 48
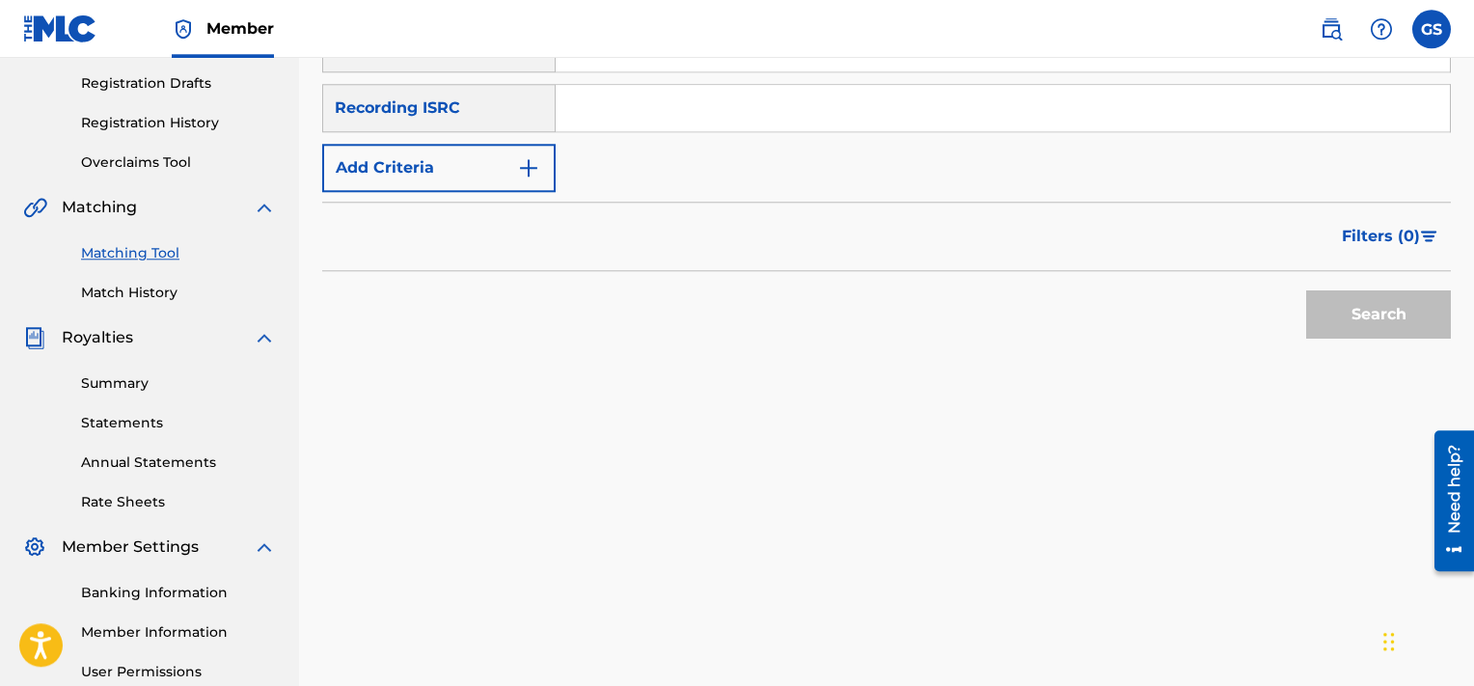
scroll to position [320, 0]
paste input "QMQ3X1901055"
click at [1008, 104] on input "QMQ3X1901055" at bounding box center [1003, 107] width 894 height 46
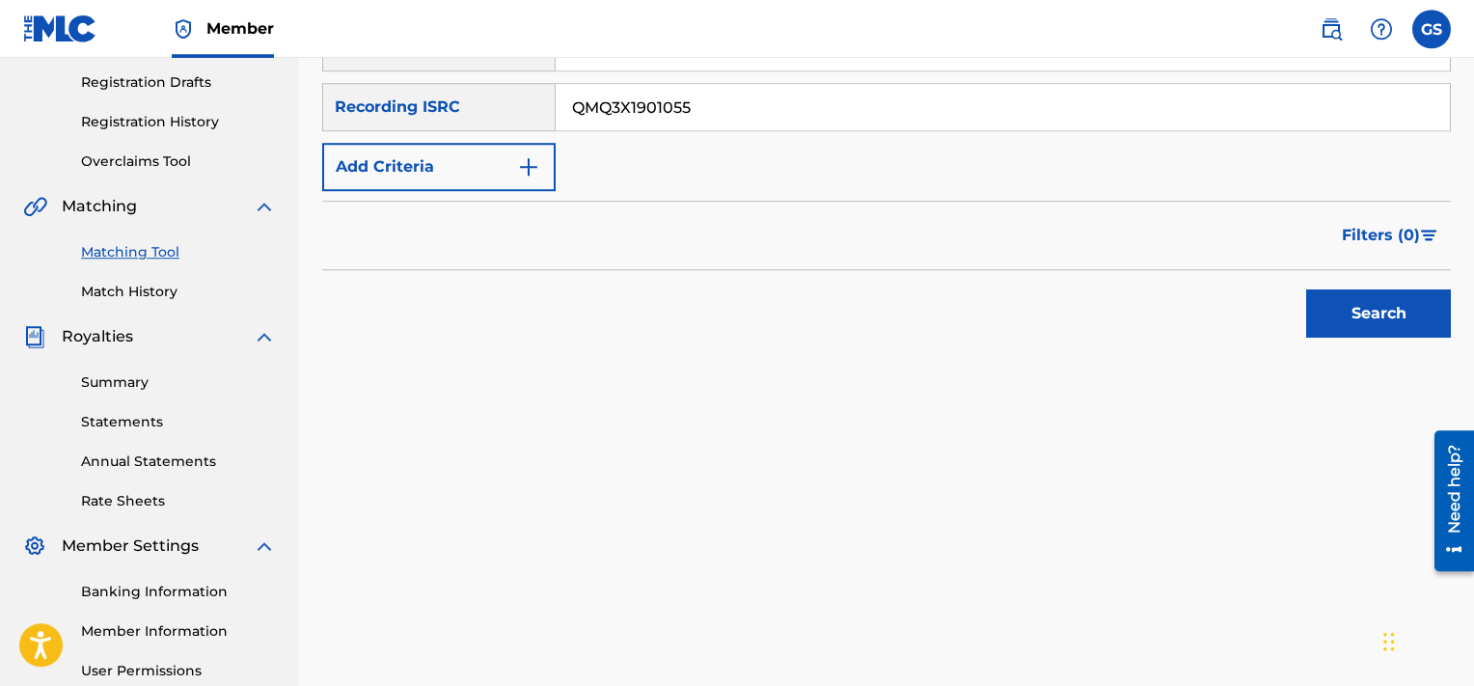
click at [1306, 289] on button "Search" at bounding box center [1378, 313] width 145 height 48
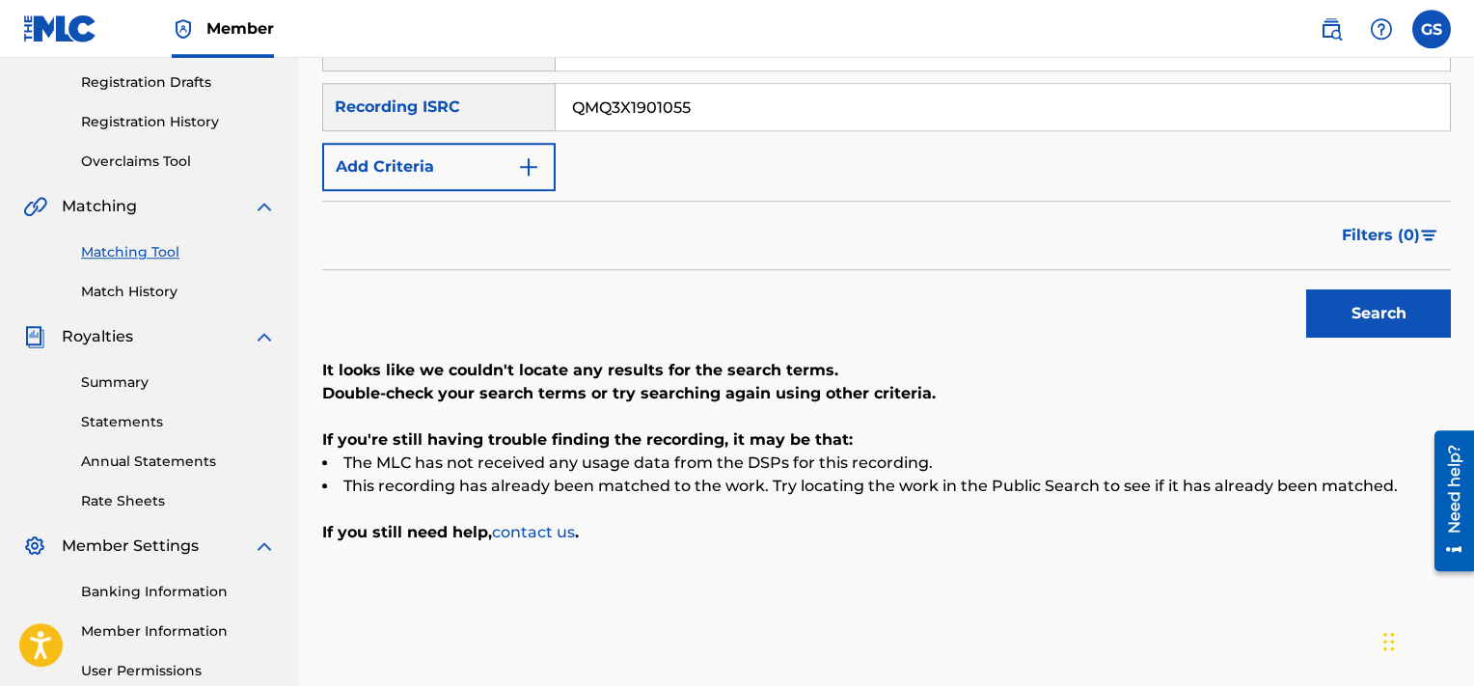
click at [871, 113] on input "QMQ3X1901055" at bounding box center [1003, 107] width 894 height 46
paste input "6"
click at [871, 113] on input "QMQ3X1901056" at bounding box center [1003, 107] width 894 height 46
click at [1306, 289] on button "Search" at bounding box center [1378, 313] width 145 height 48
click at [817, 121] on input "QMQ3X1901056" at bounding box center [1003, 107] width 894 height 46
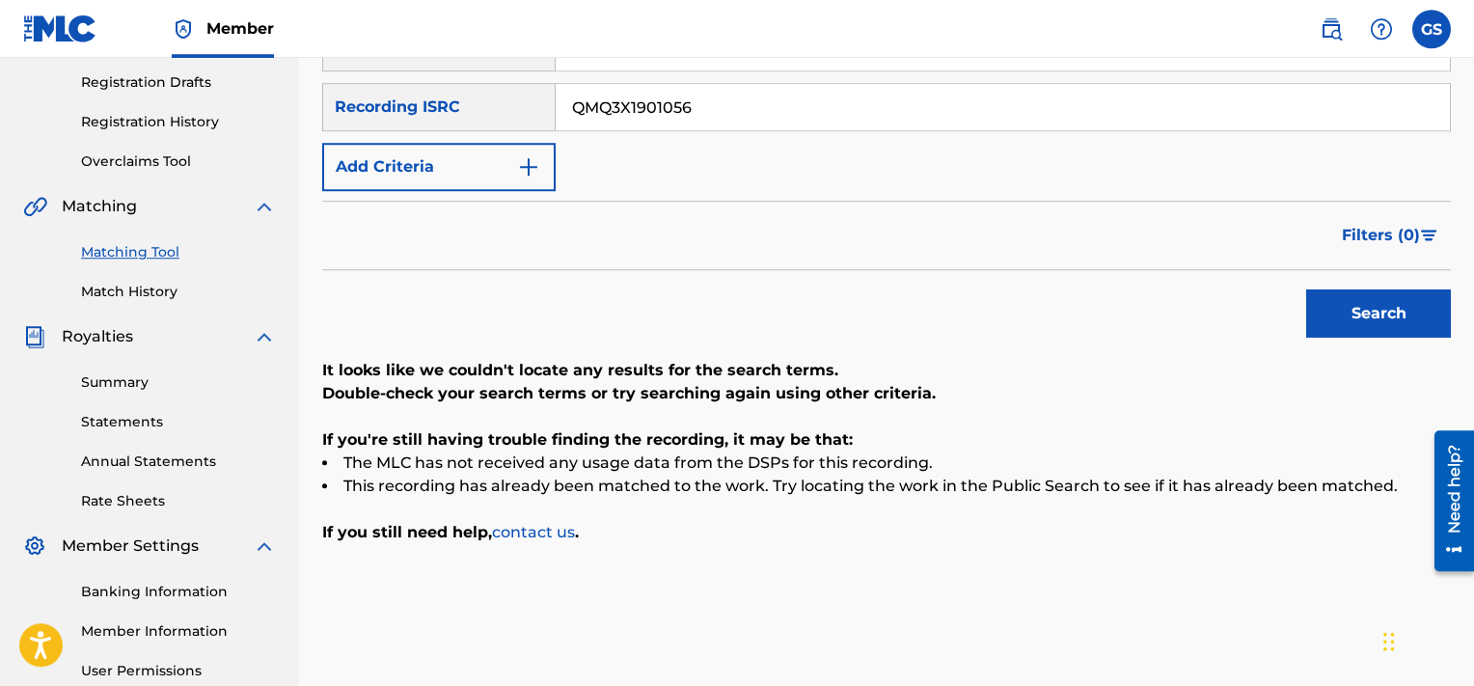
click at [817, 121] on input "QMQ3X1901056" at bounding box center [1003, 107] width 894 height 46
paste input "7"
click at [1306, 289] on button "Search" at bounding box center [1378, 313] width 145 height 48
drag, startPoint x: 779, startPoint y: 122, endPoint x: 811, endPoint y: 100, distance: 39.1
click at [811, 100] on input "QMQ3X1901057" at bounding box center [1003, 107] width 894 height 46
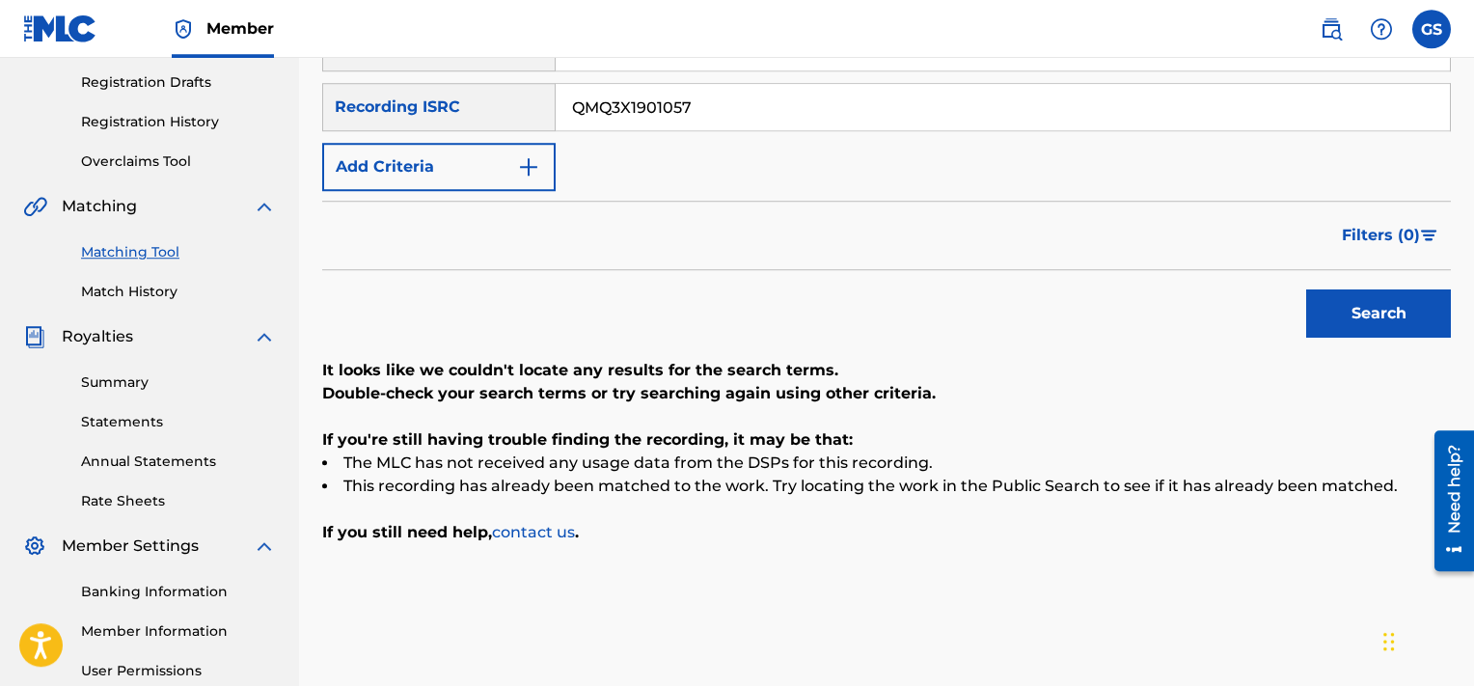
paste input "QMQ3X1901058"
click at [811, 100] on input "QMQ3X1901057QMQ3X1901058" at bounding box center [1003, 107] width 894 height 46
paste input "Search Form"
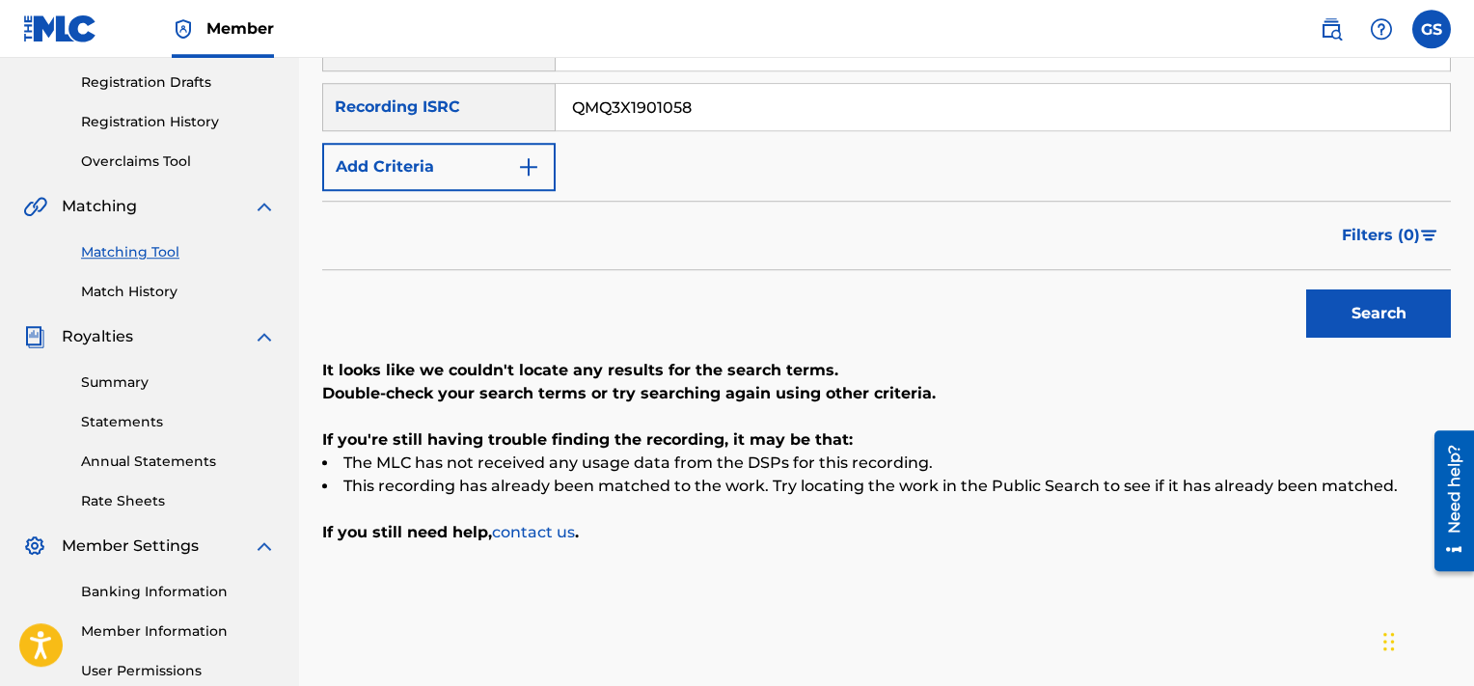
click at [1306, 289] on button "Search" at bounding box center [1378, 313] width 145 height 48
click at [811, 100] on input "QMQ3X1901058" at bounding box center [1003, 107] width 894 height 46
paste input "111"
click at [1306, 289] on button "Search" at bounding box center [1378, 313] width 145 height 48
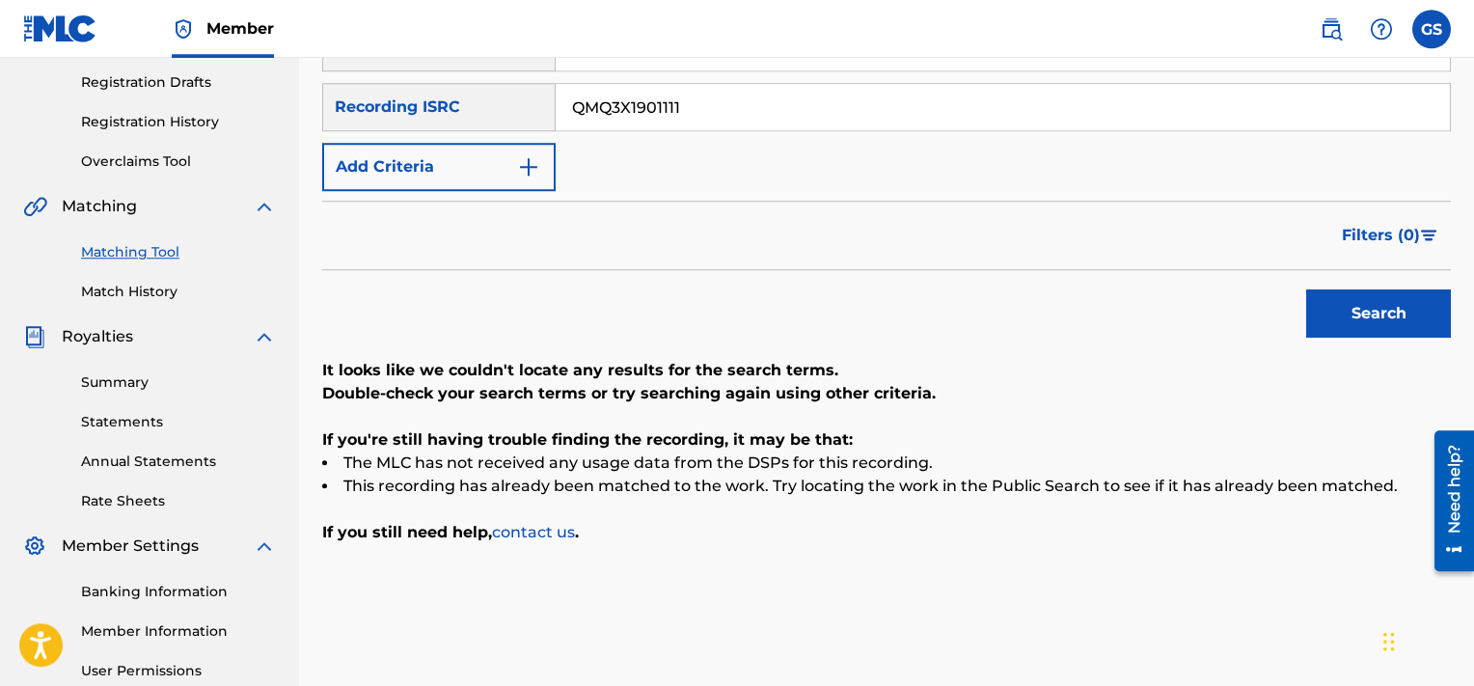
drag, startPoint x: 811, startPoint y: 100, endPoint x: 865, endPoint y: 42, distance: 79.2
click at [865, 84] on input "QMQ3X1901111" at bounding box center [1003, 107] width 894 height 46
paste input "QMQ3X1801061"
click at [860, 117] on input "QMQ3X1901111QMQ3X1801061" at bounding box center [1003, 107] width 894 height 46
paste input "Search Form"
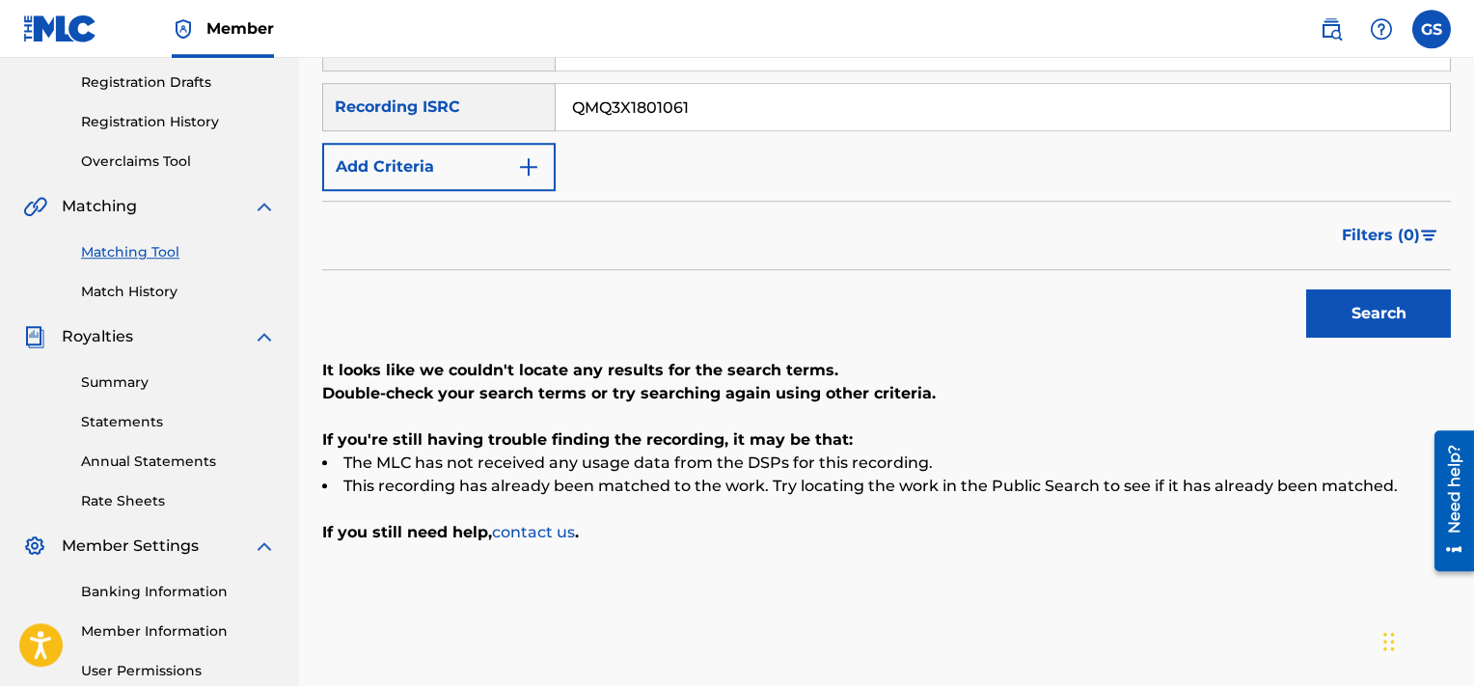
click at [860, 117] on input "QMQ3X1801061" at bounding box center [1003, 107] width 894 height 46
click at [1306, 289] on button "Search" at bounding box center [1378, 313] width 145 height 48
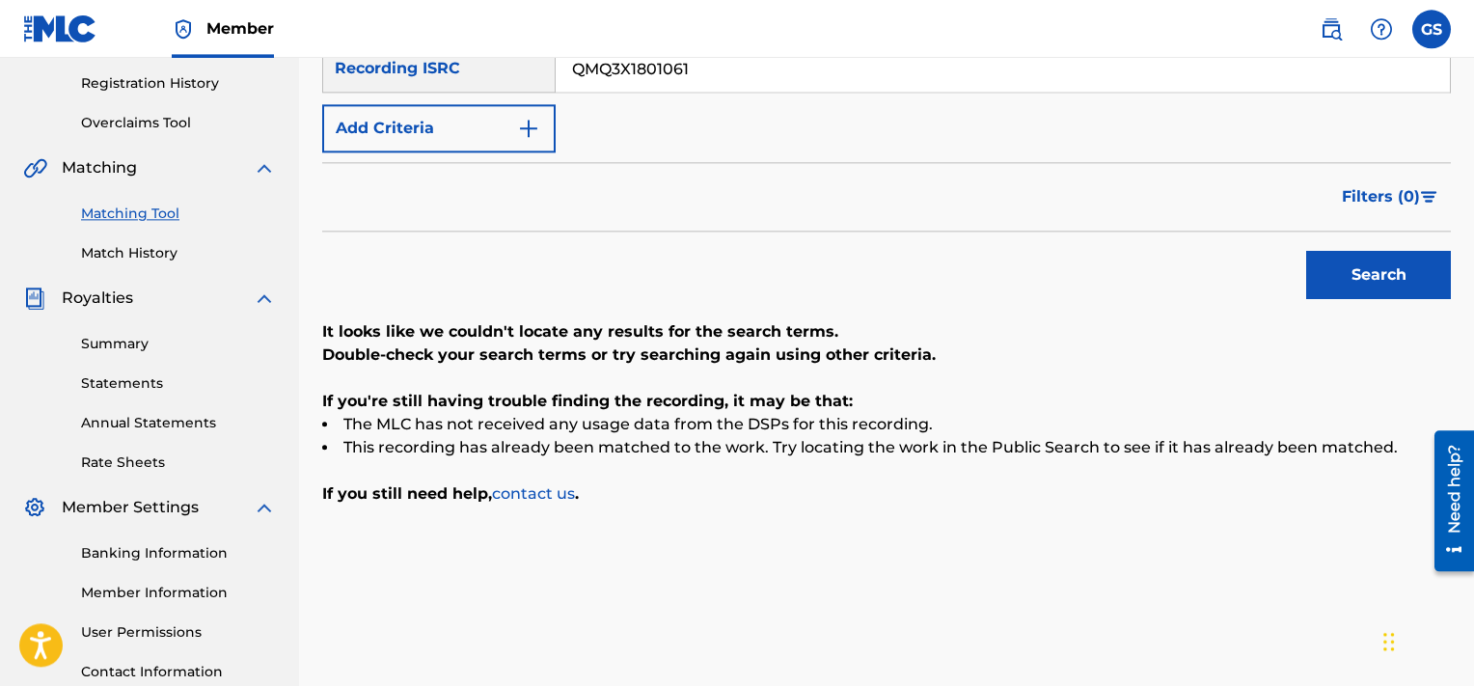
click at [762, 67] on input "QMQ3X1801061" at bounding box center [1003, 68] width 894 height 46
paste input "3"
click at [762, 67] on input "QMQ3X1801063" at bounding box center [1003, 68] width 894 height 46
click at [1306, 251] on button "Search" at bounding box center [1378, 275] width 145 height 48
click at [776, 66] on input "QMQ3X1801063" at bounding box center [1003, 68] width 894 height 46
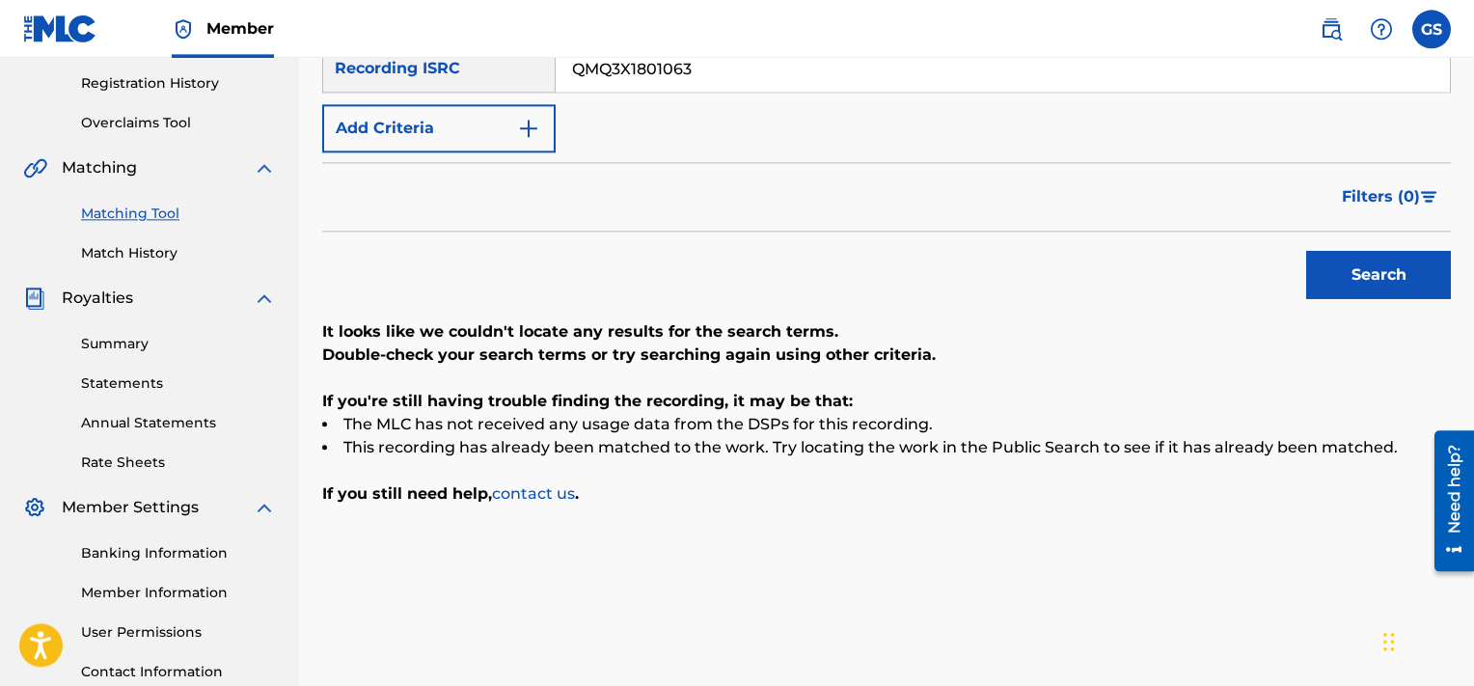
paste input "4"
click at [776, 66] on input "QMQ3X1801064" at bounding box center [1003, 68] width 894 height 46
click at [1306, 251] on button "Search" at bounding box center [1378, 275] width 145 height 48
click at [776, 66] on input "QMQ3X1801064" at bounding box center [1003, 68] width 894 height 46
paste input "5"
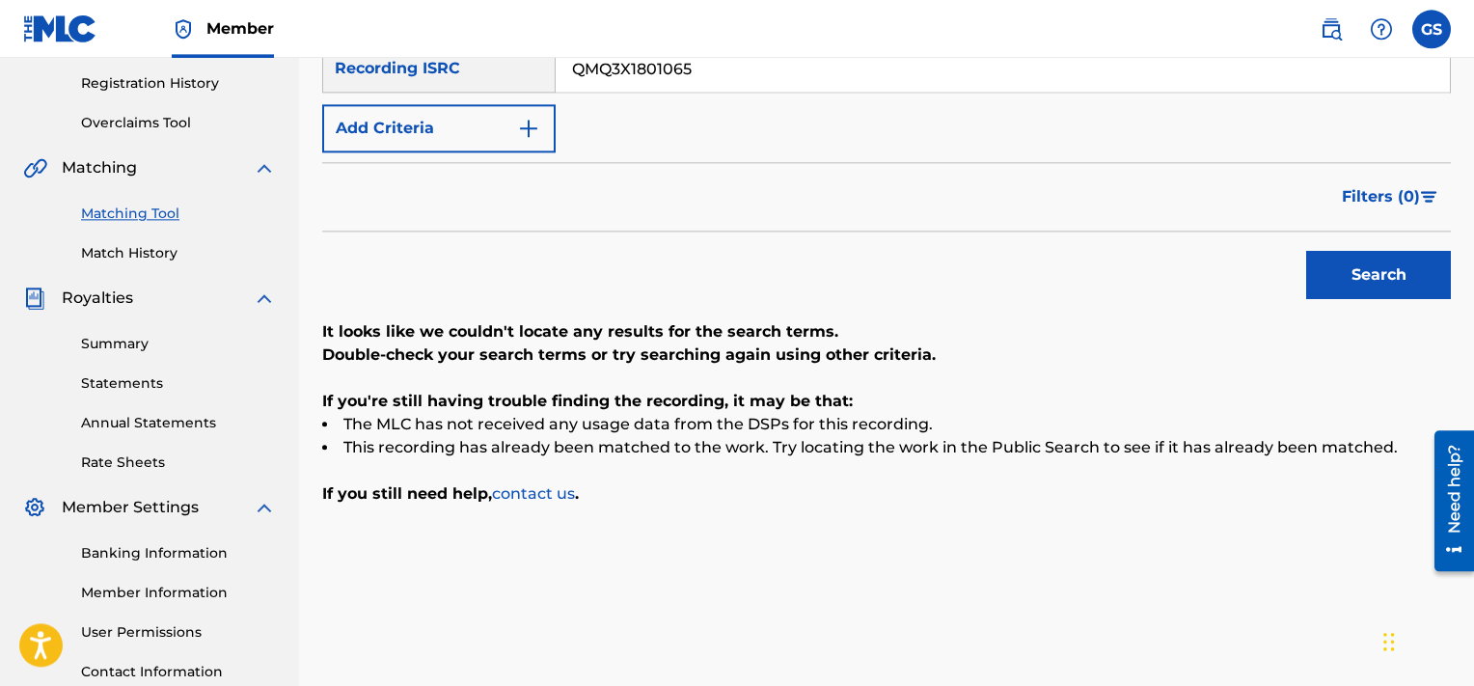
click at [776, 66] on input "QMQ3X1801065" at bounding box center [1003, 68] width 894 height 46
click at [1306, 251] on button "Search" at bounding box center [1378, 275] width 145 height 48
click at [776, 66] on input "QMQ3X1801065" at bounding box center [1003, 68] width 894 height 46
paste input "6"
click at [776, 66] on input "QMQ3X1801066" at bounding box center [1003, 68] width 894 height 46
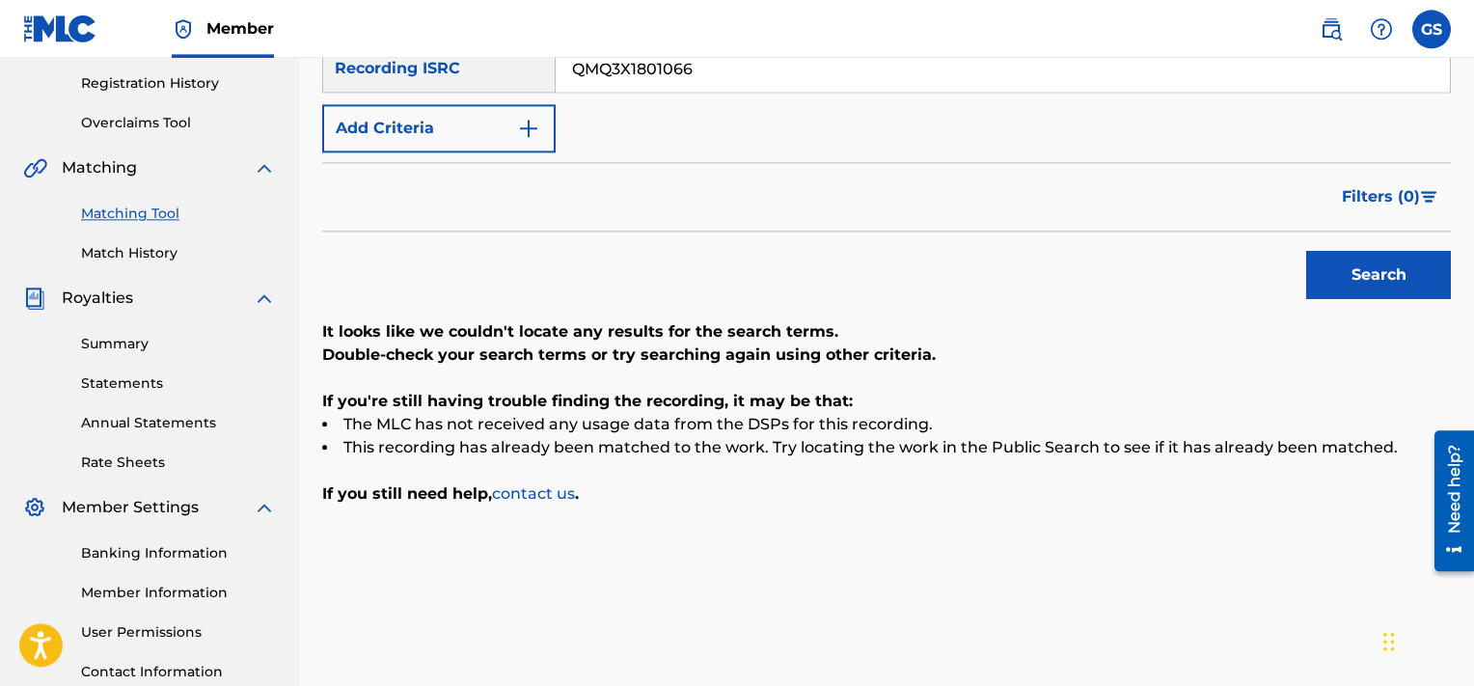
click at [1306, 251] on button "Search" at bounding box center [1378, 275] width 145 height 48
click at [776, 66] on input "QMQ3X1801066" at bounding box center [1003, 68] width 894 height 46
paste input "8"
click at [776, 66] on input "QMQ3X1801068" at bounding box center [1003, 68] width 894 height 46
click at [1306, 251] on button "Search" at bounding box center [1378, 275] width 145 height 48
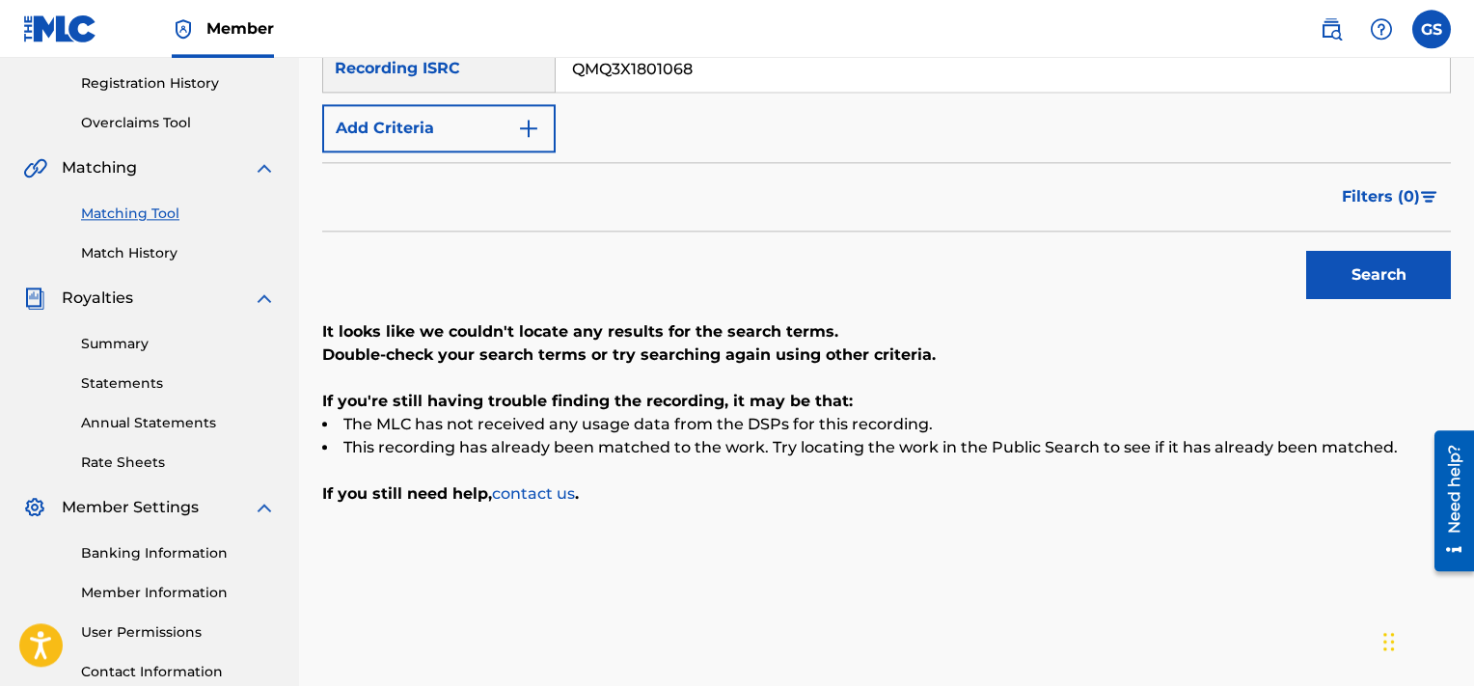
click at [776, 66] on input "QMQ3X1801068" at bounding box center [1003, 68] width 894 height 46
paste input "901114"
type input "QMQ3X1901114"
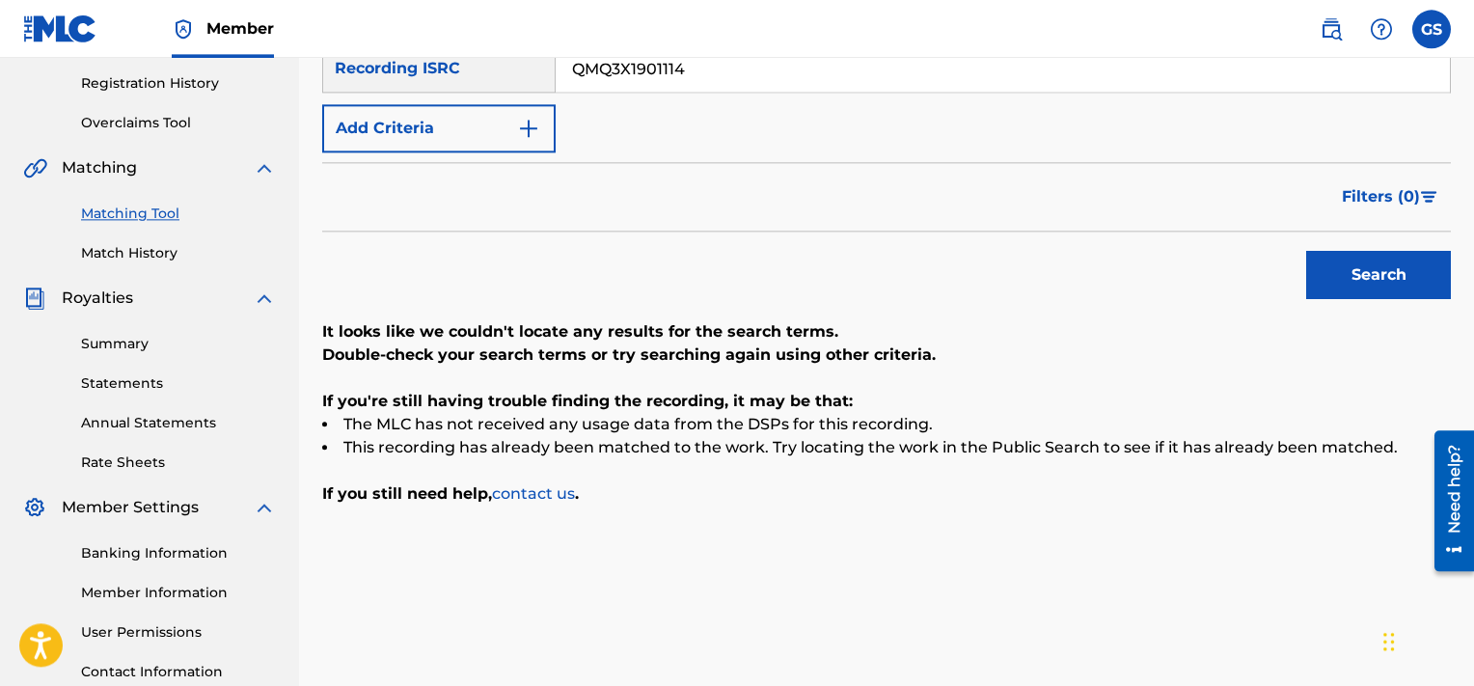
click at [1306, 251] on button "Search" at bounding box center [1378, 275] width 145 height 48
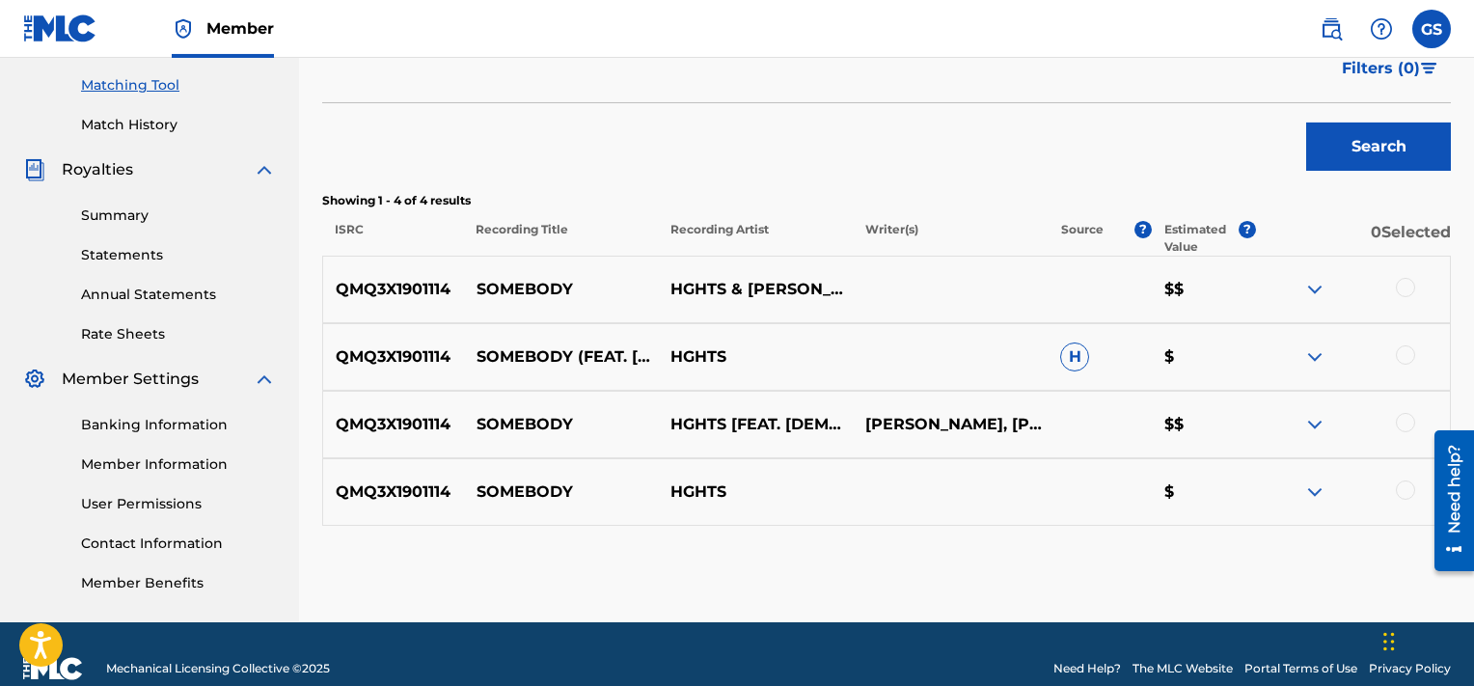
scroll to position [489, 0]
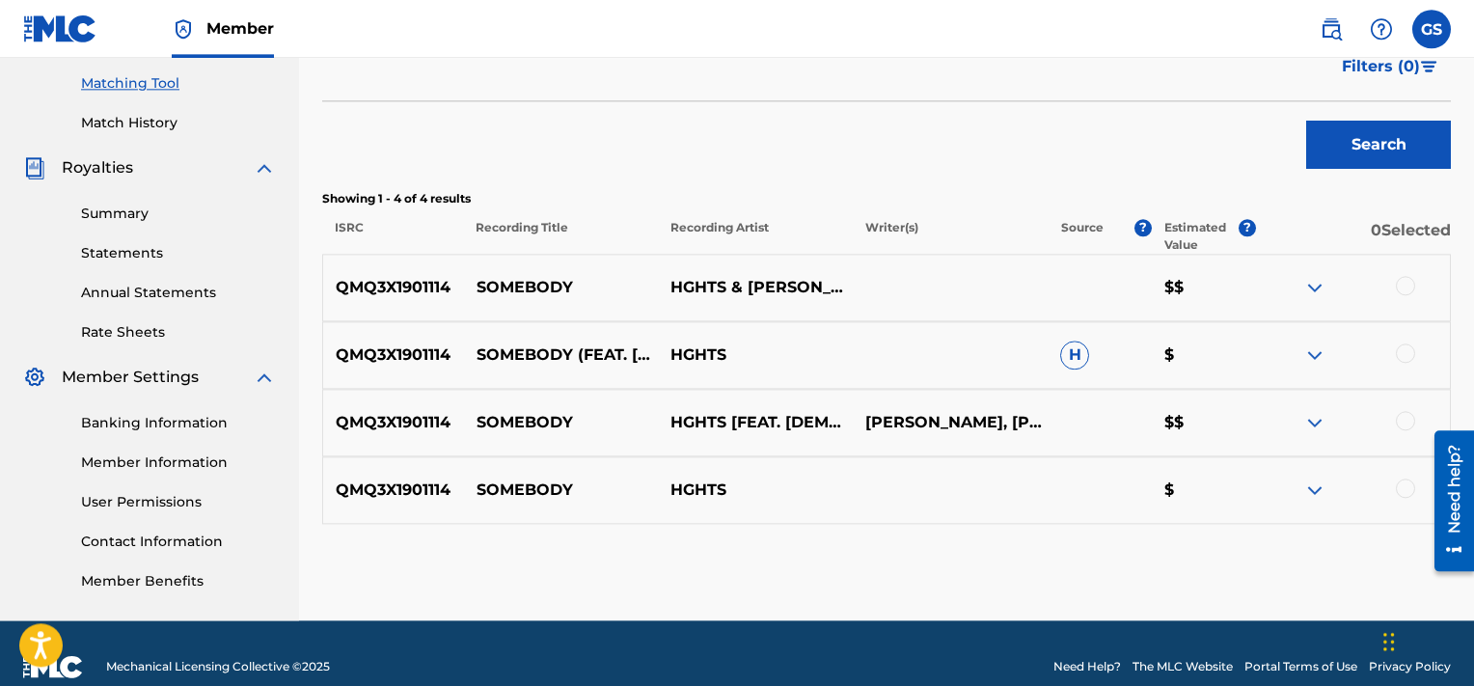
click at [1401, 288] on div at bounding box center [1405, 285] width 19 height 19
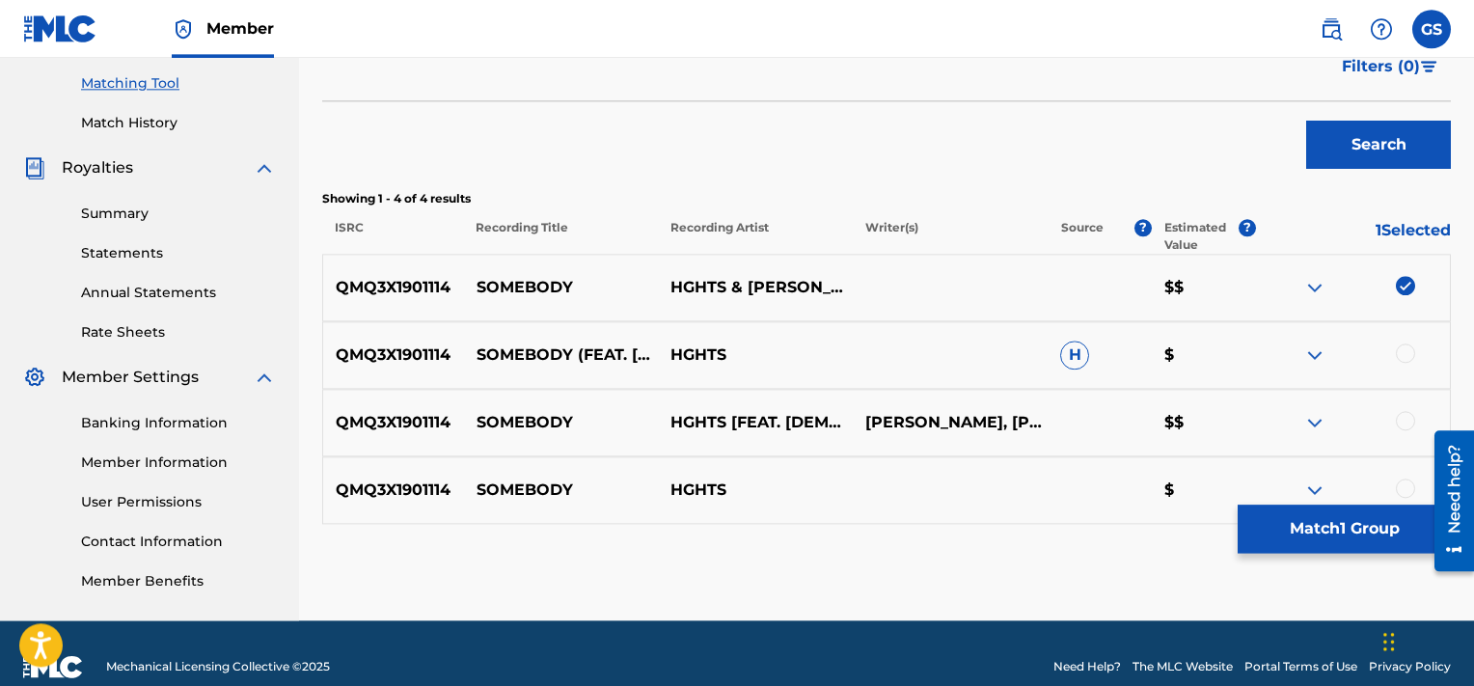
click at [1411, 355] on div at bounding box center [1405, 352] width 19 height 19
click at [1404, 413] on div at bounding box center [1405, 420] width 19 height 19
click at [1400, 489] on div at bounding box center [1405, 488] width 19 height 19
click at [1344, 513] on button "Match 4 Groups" at bounding box center [1344, 529] width 213 height 48
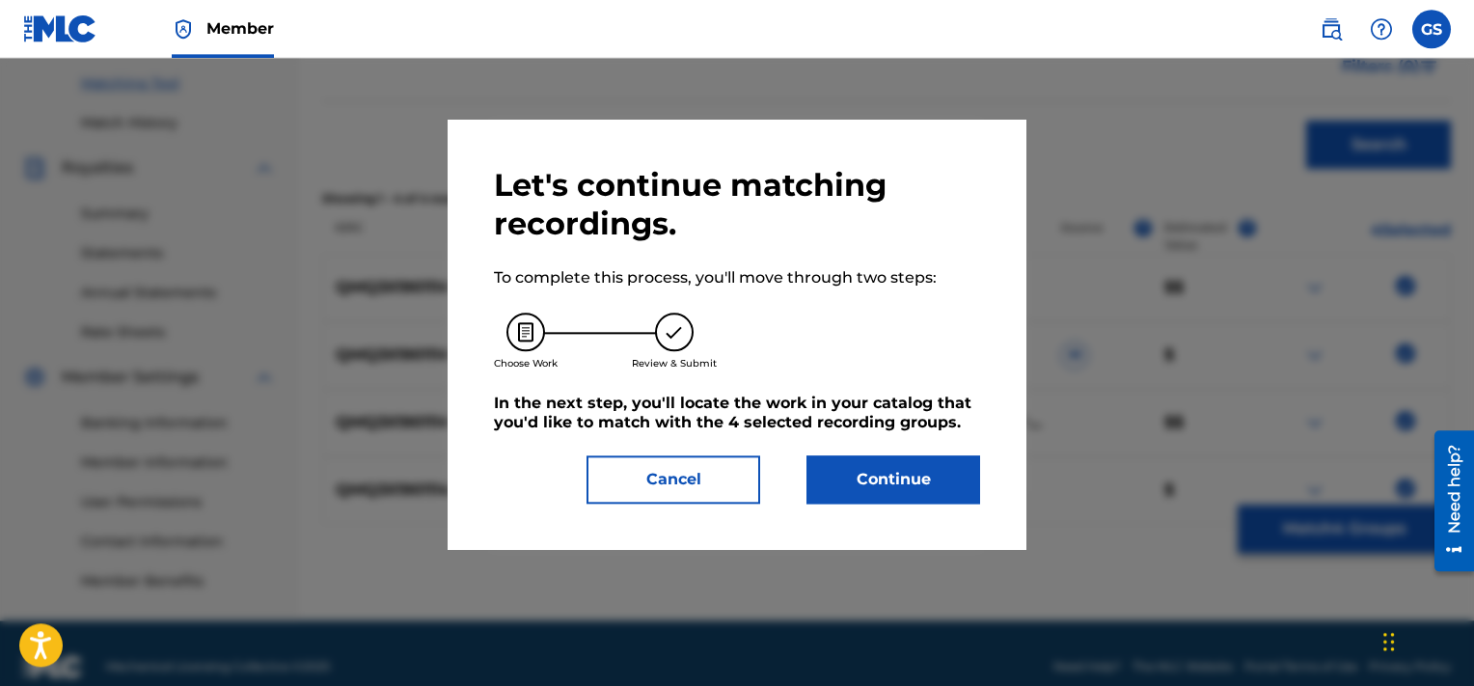
click at [933, 472] on button "Continue" at bounding box center [894, 479] width 174 height 48
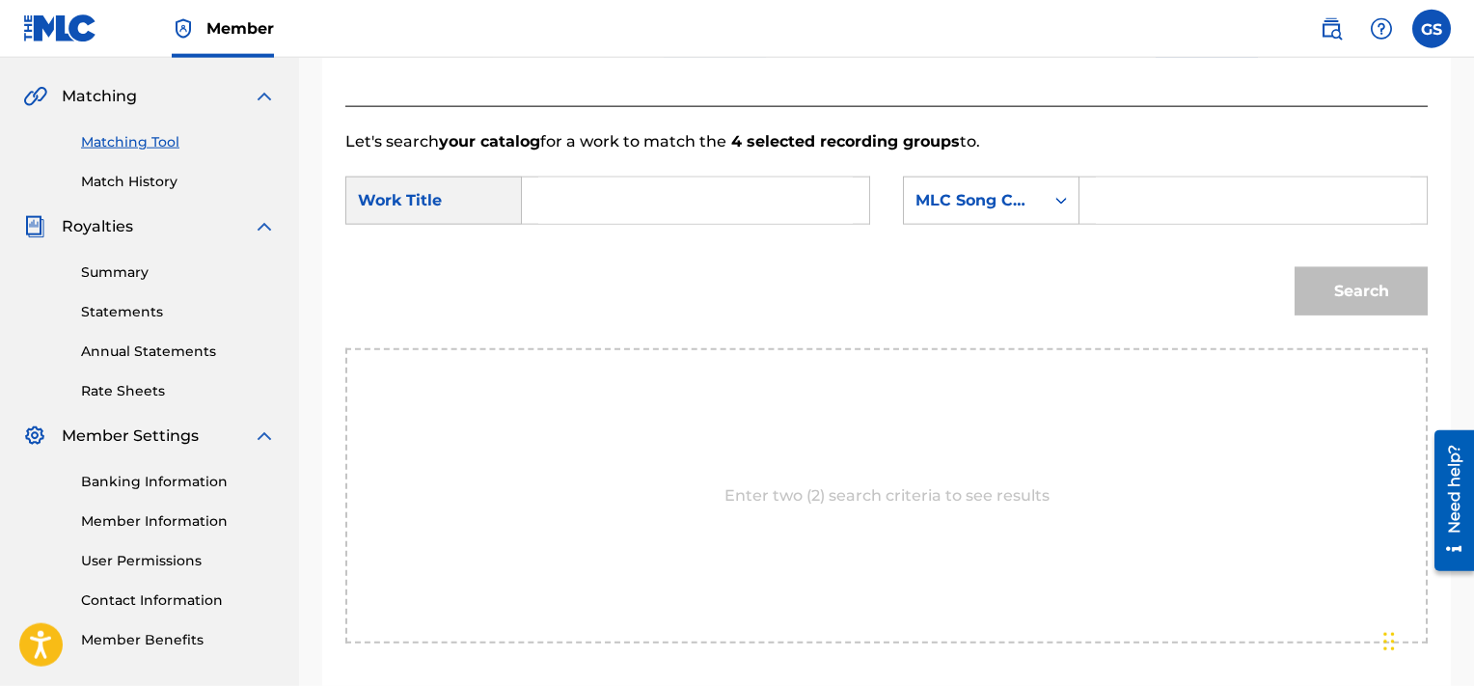
scroll to position [433, 0]
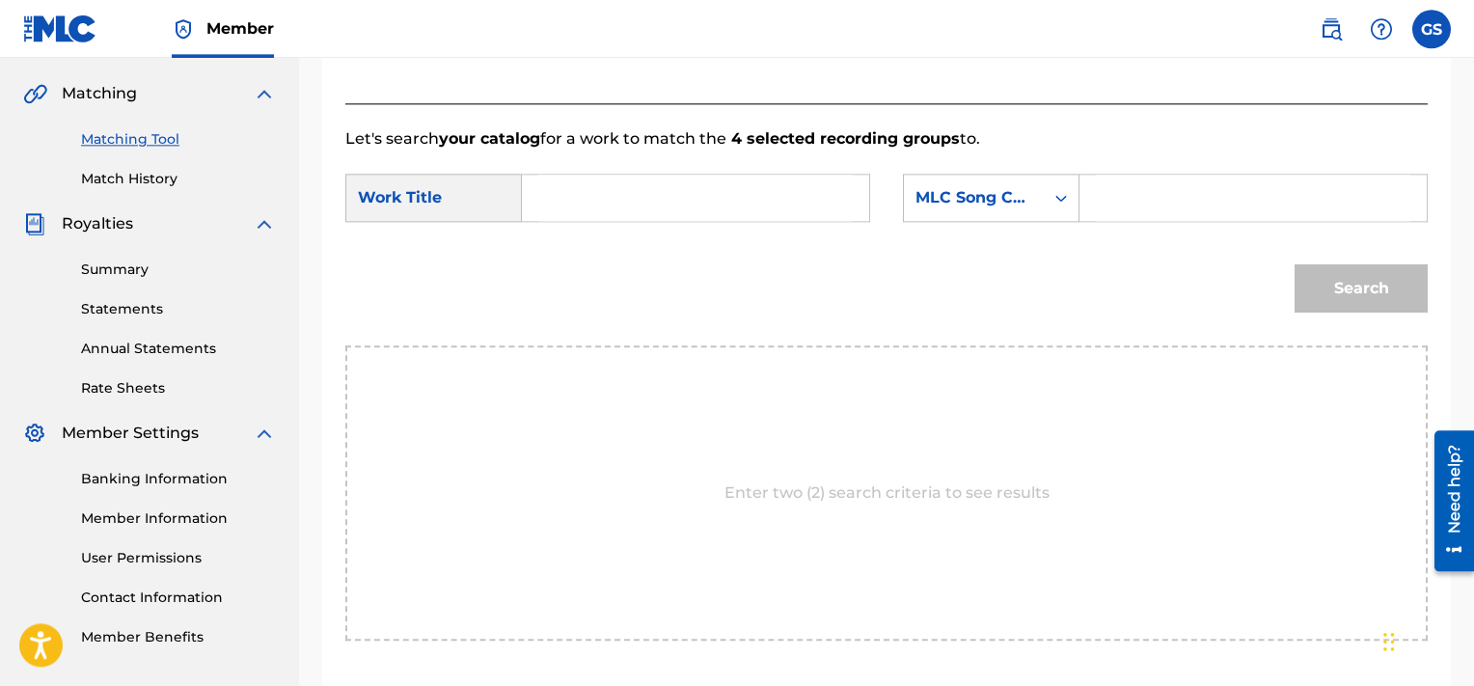
click at [1187, 197] on input "Search Form" at bounding box center [1253, 198] width 315 height 46
paste input "SD7E3R"
type input "SD7E3R"
click at [753, 199] on input "Search Form" at bounding box center [695, 198] width 315 height 46
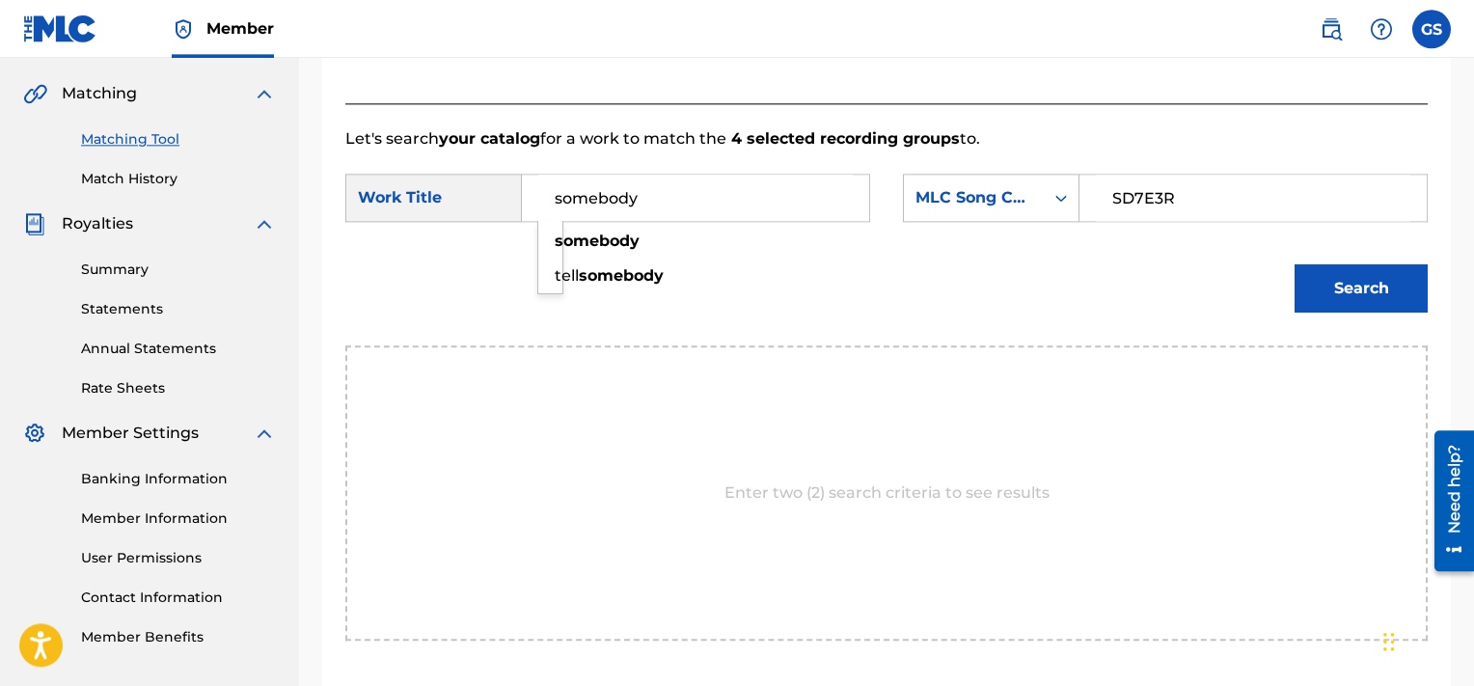
type input "somebody"
click at [1295, 264] on button "Search" at bounding box center [1361, 288] width 133 height 48
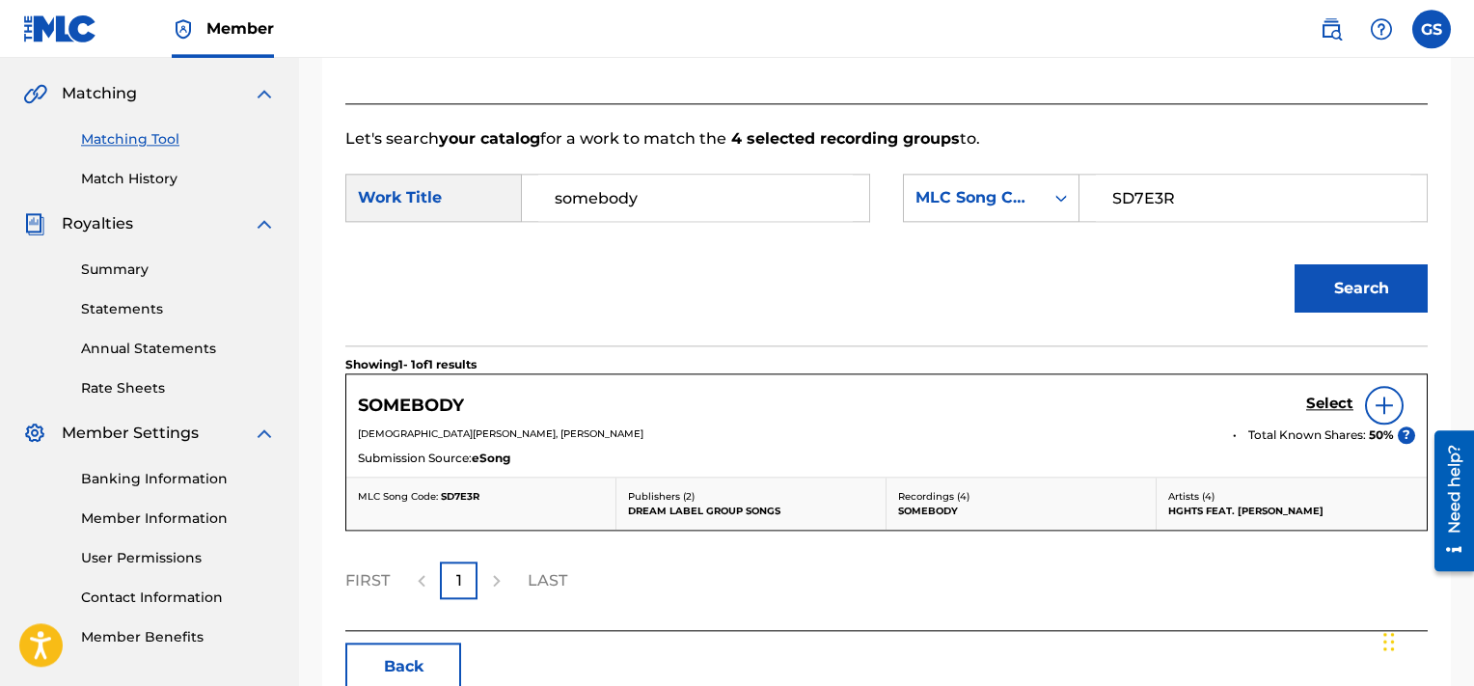
click at [1327, 398] on h5 "Select" at bounding box center [1329, 404] width 47 height 18
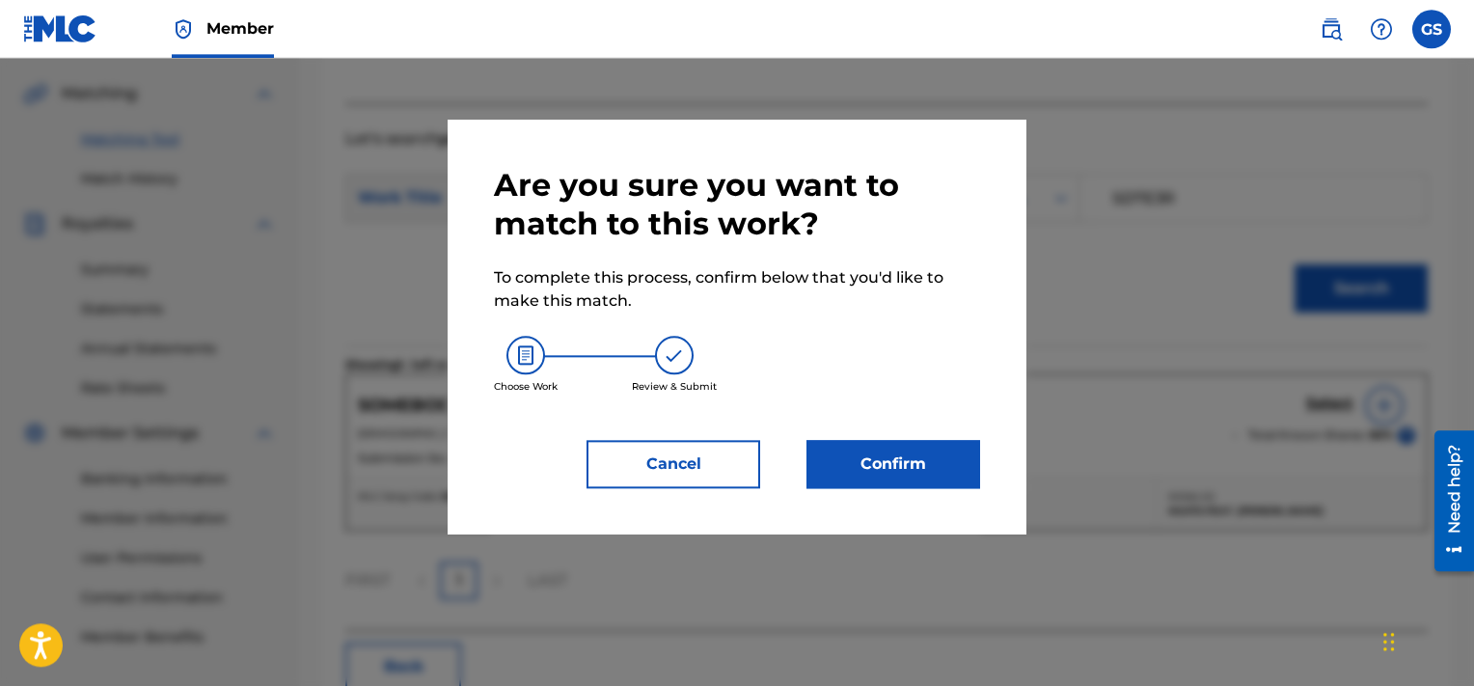
click at [863, 467] on button "Confirm" at bounding box center [894, 464] width 174 height 48
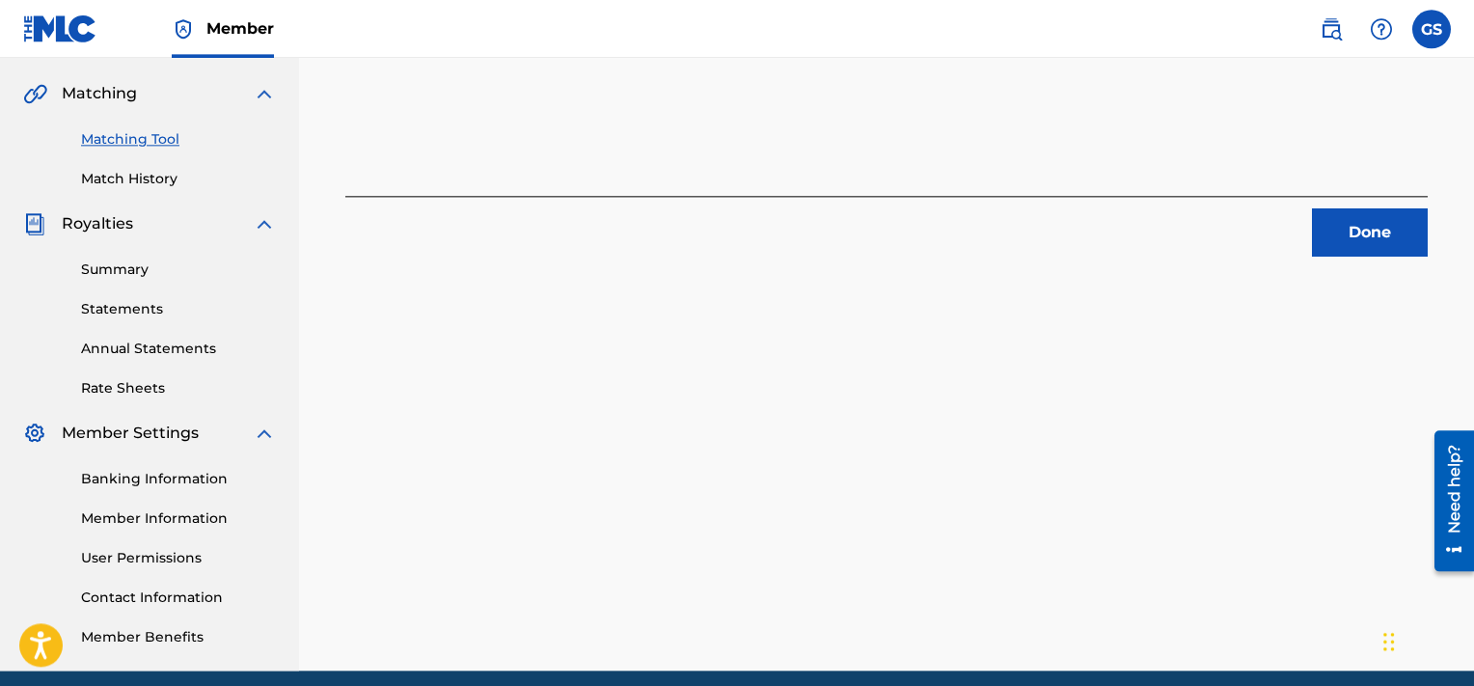
click at [1372, 224] on button "Done" at bounding box center [1370, 232] width 116 height 48
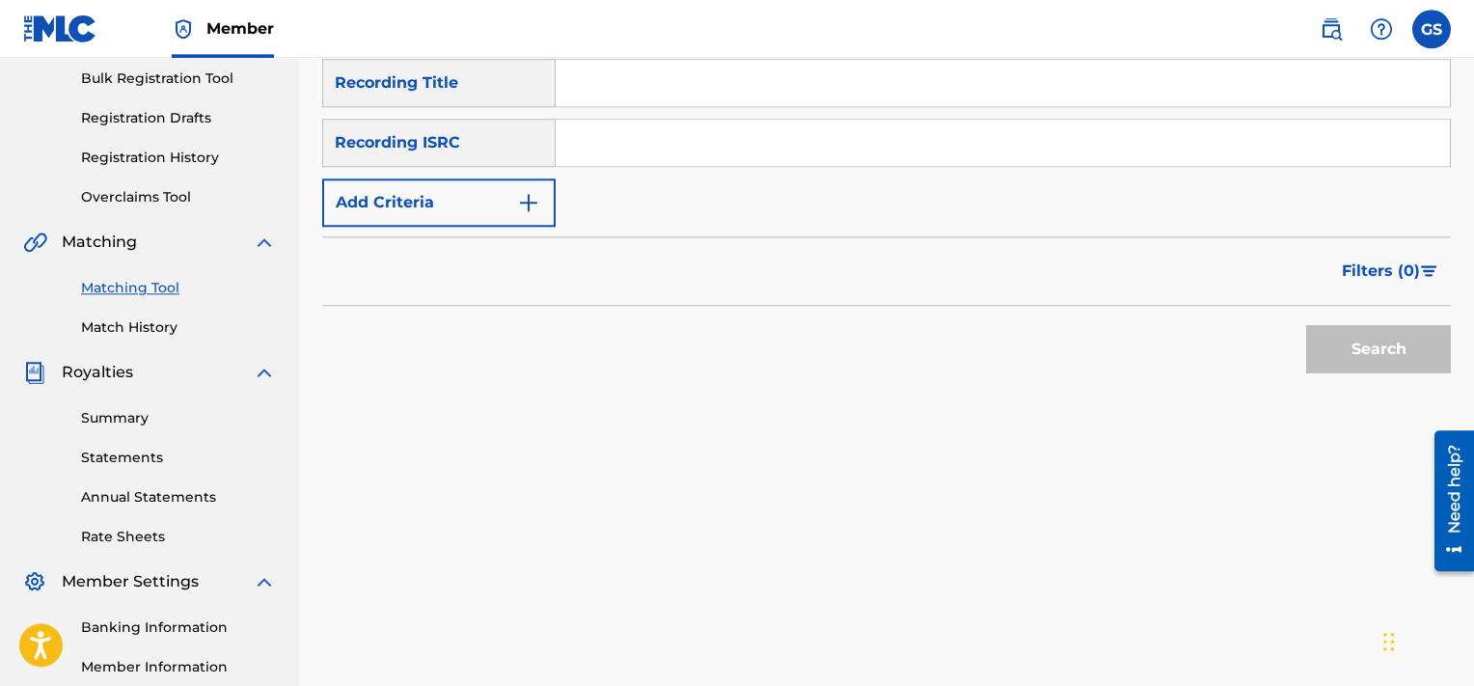
scroll to position [265, 0]
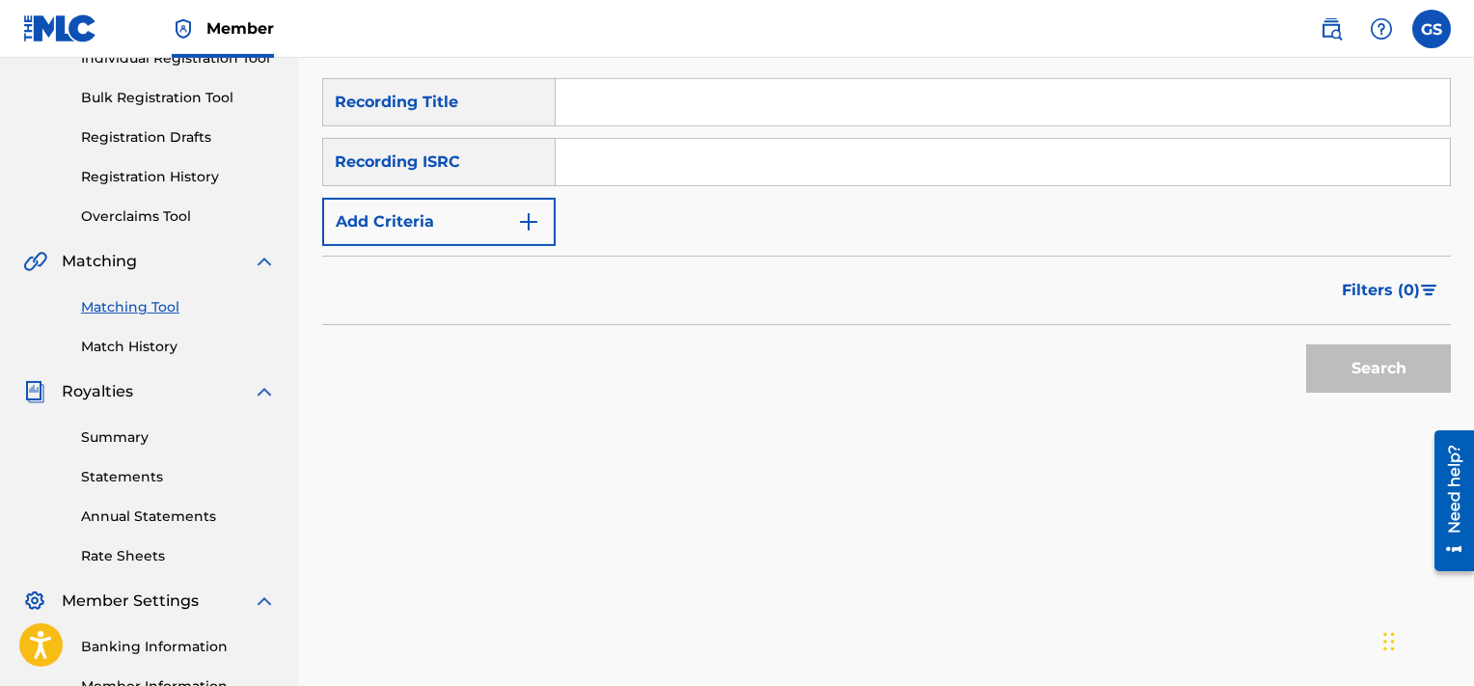
paste input "QMQ3X1801076"
click at [839, 166] on input "QMQ3X1801076" at bounding box center [1003, 162] width 894 height 46
type input "QMQ3X1801076"
click at [1306, 344] on button "Search" at bounding box center [1378, 368] width 145 height 48
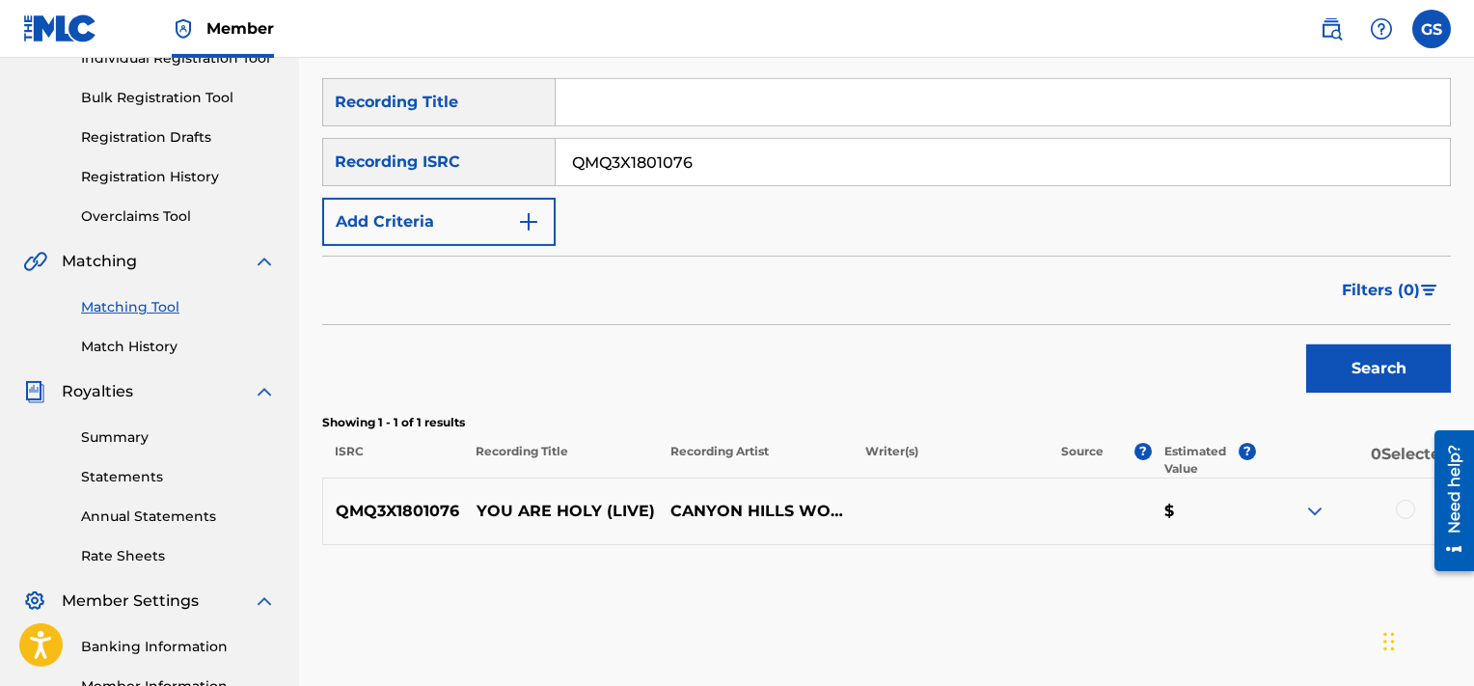
click at [1416, 507] on div at bounding box center [1352, 511] width 195 height 23
click at [1402, 507] on div at bounding box center [1405, 509] width 19 height 19
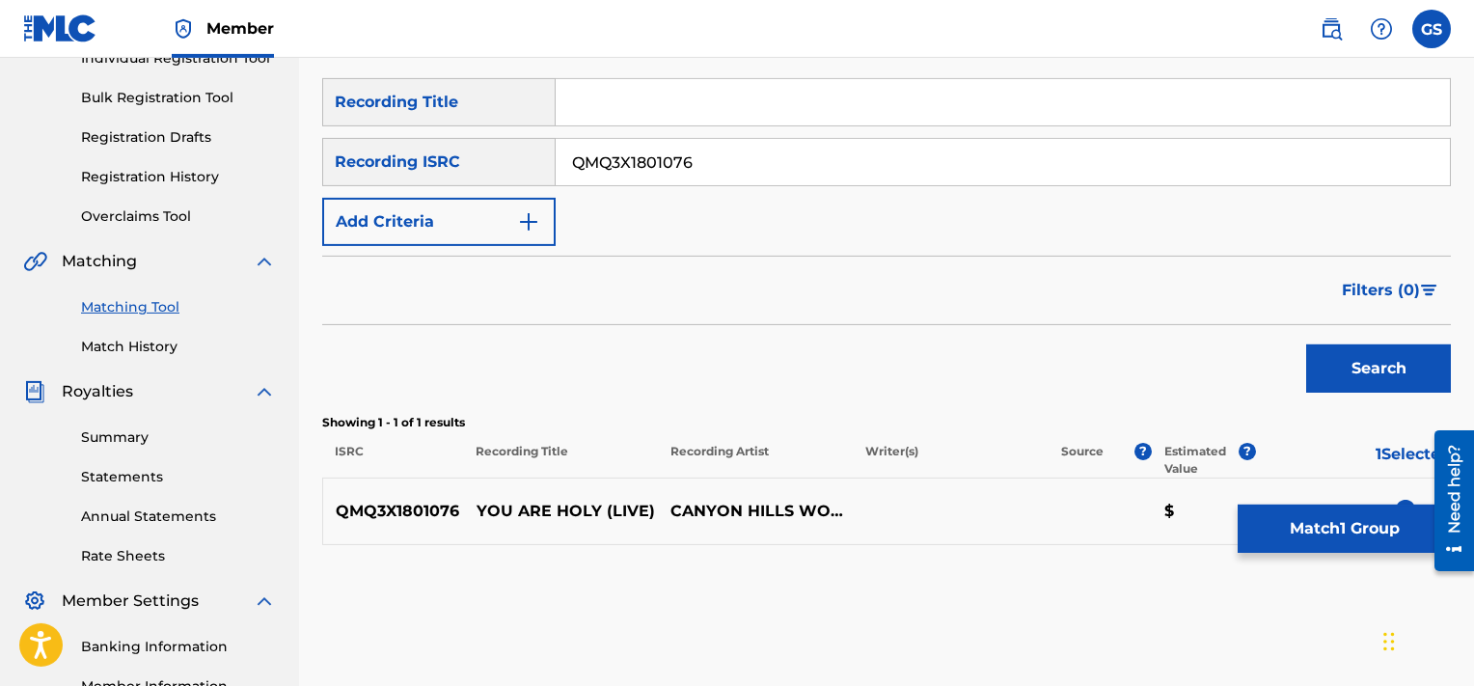
click at [1337, 535] on button "Match 1 Group" at bounding box center [1344, 529] width 213 height 48
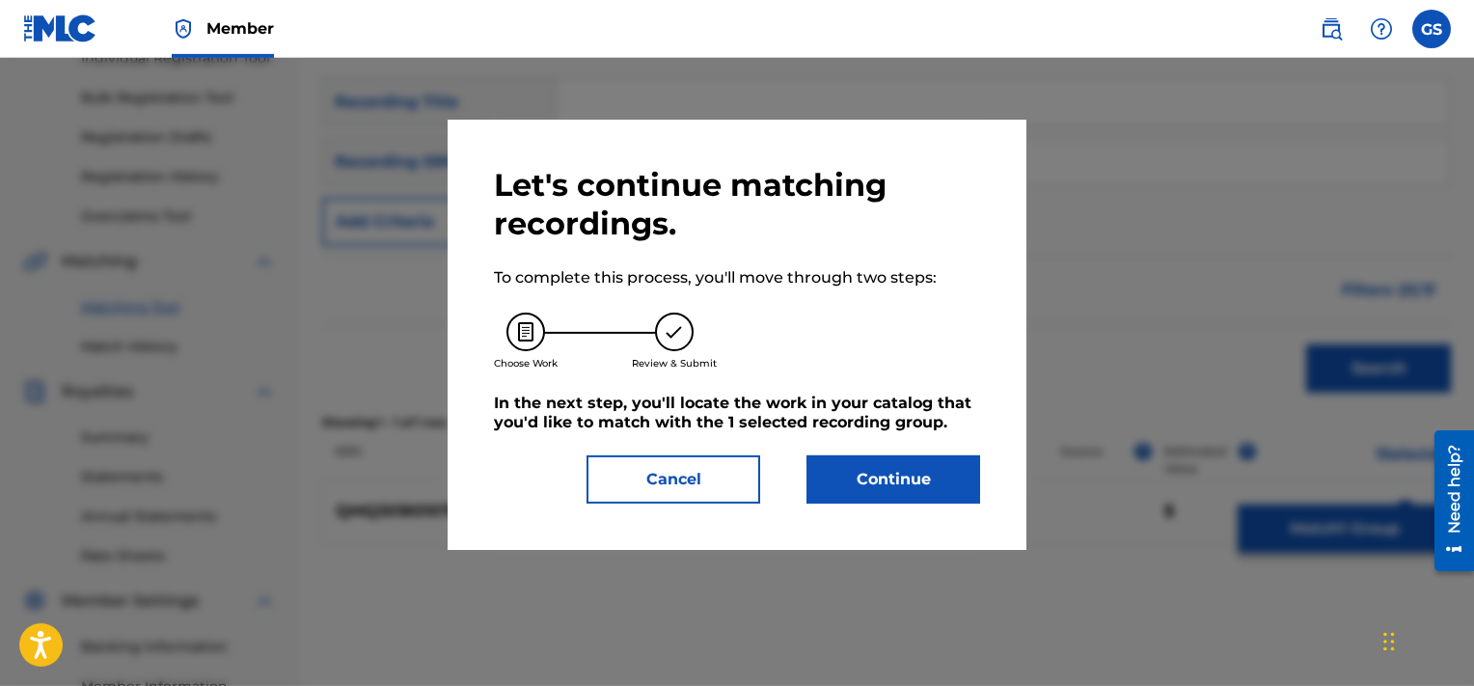
click at [872, 472] on button "Continue" at bounding box center [894, 479] width 174 height 48
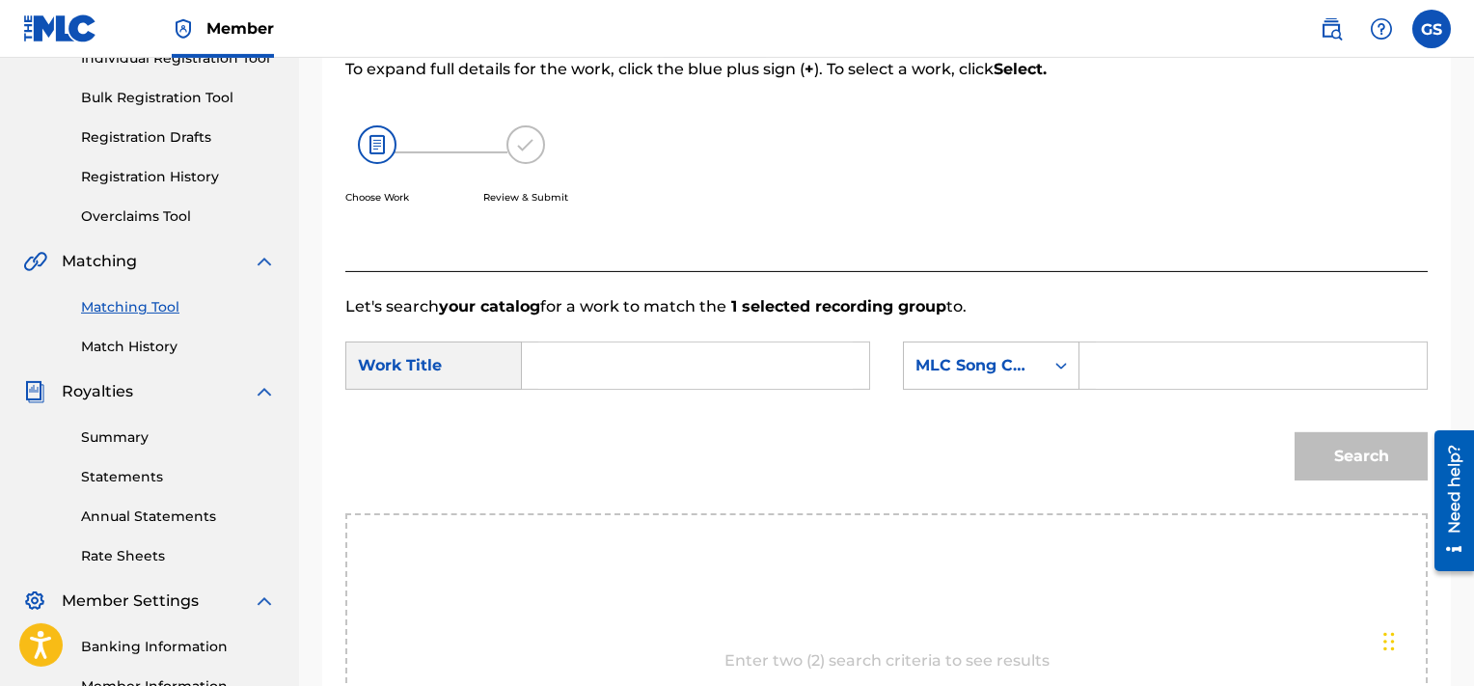
click at [1183, 377] on input "Search Form" at bounding box center [1253, 366] width 315 height 46
paste input "YA0C5L"
type input "YA0C5L"
click at [753, 381] on input "Search Form" at bounding box center [695, 366] width 315 height 46
type input "holy"
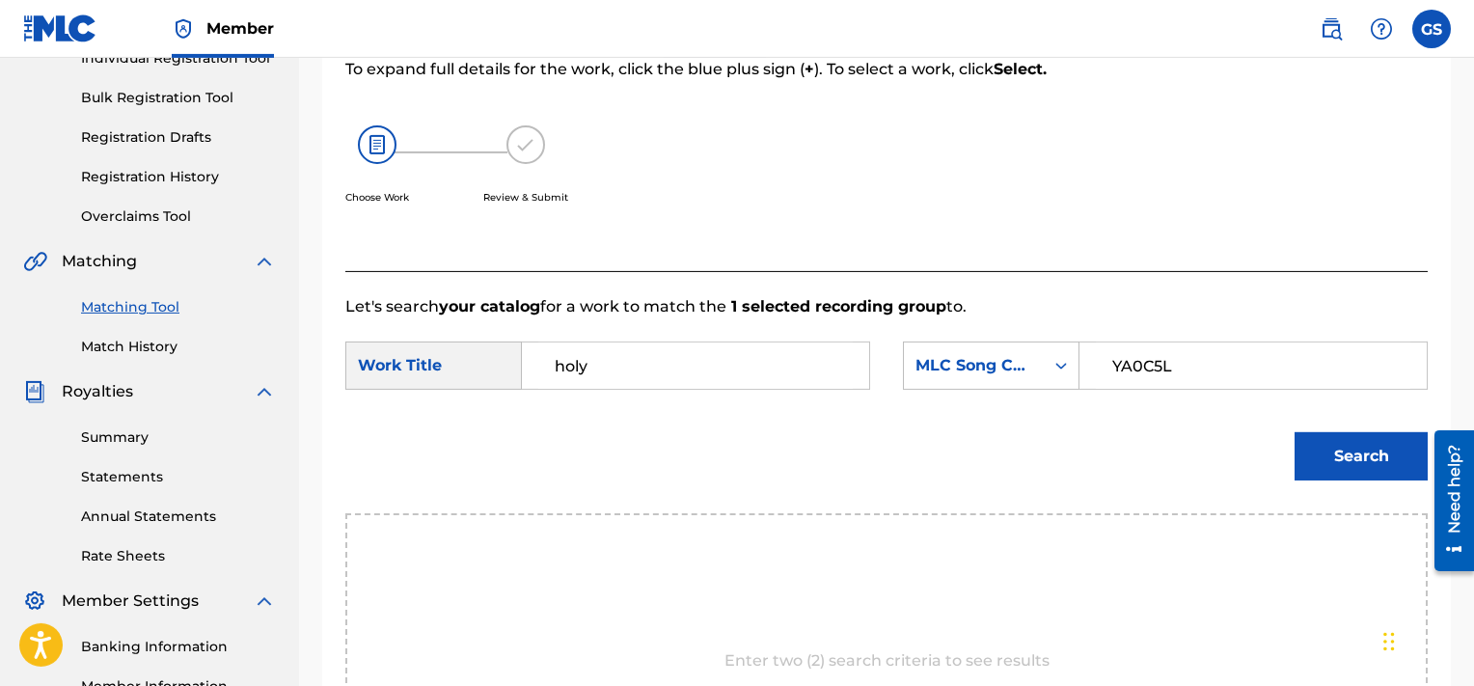
click at [1295, 432] on button "Search" at bounding box center [1361, 456] width 133 height 48
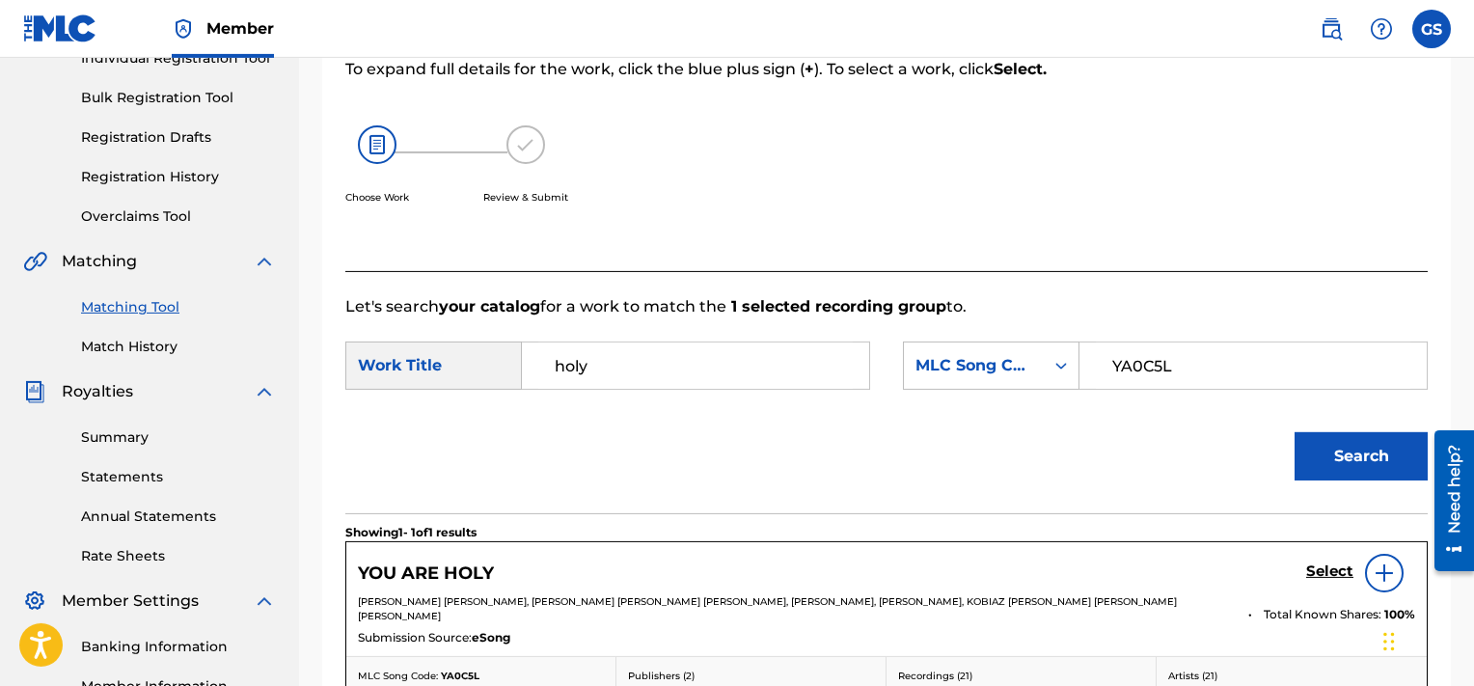
click at [1335, 576] on h5 "Select" at bounding box center [1329, 571] width 47 height 18
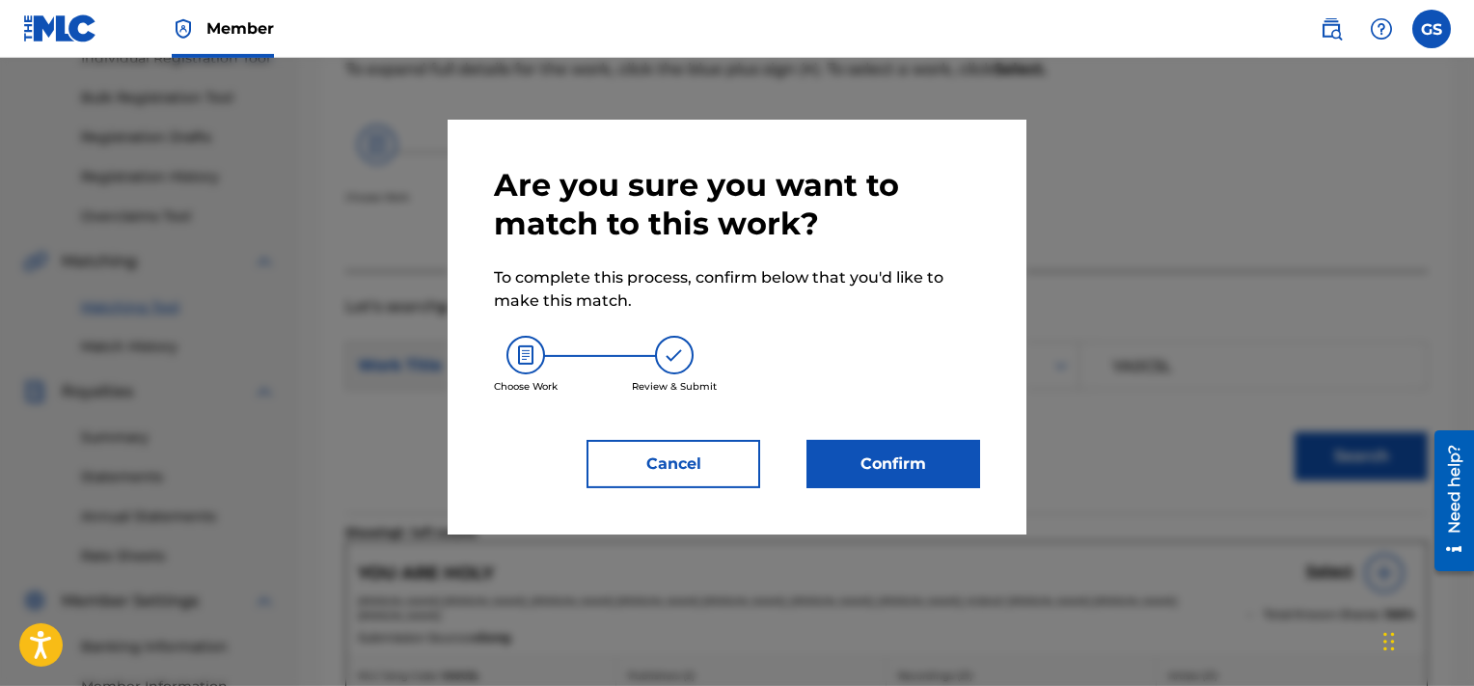
click at [890, 488] on button "Confirm" at bounding box center [894, 464] width 174 height 48
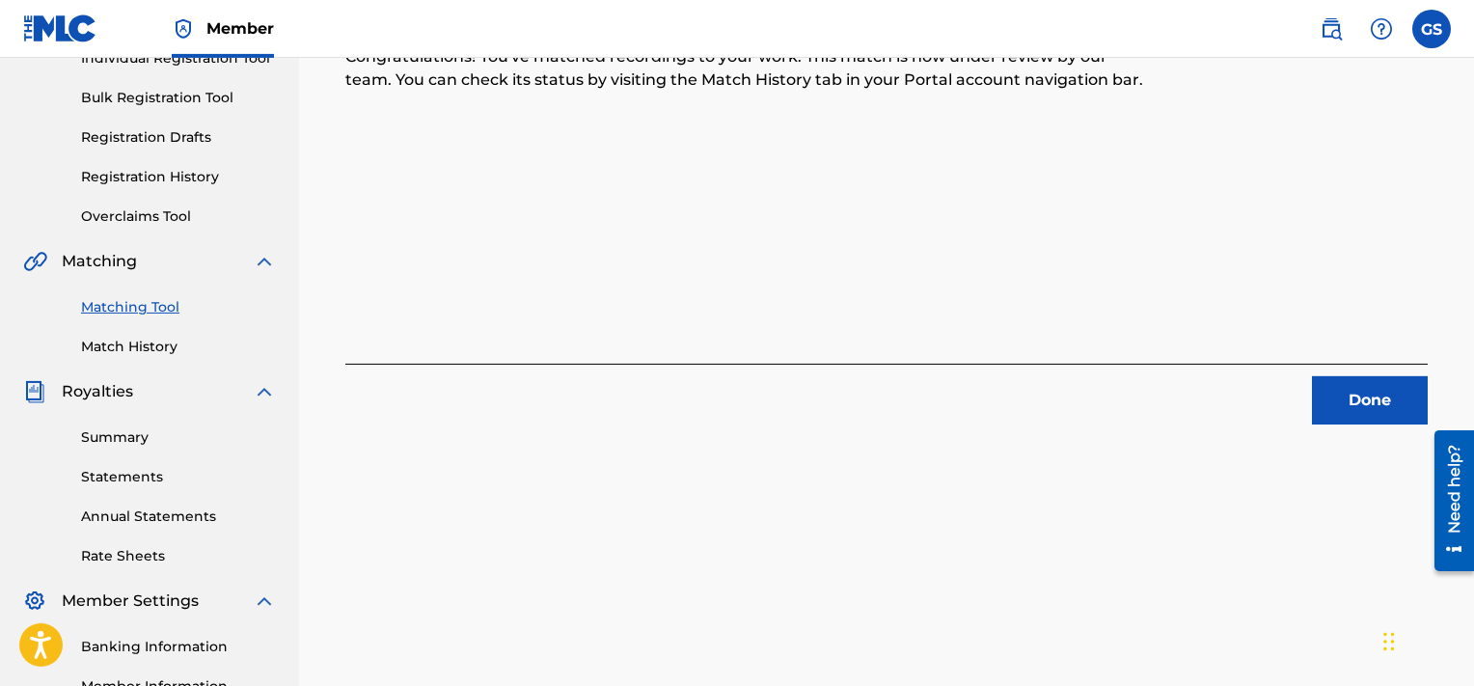
click at [1364, 397] on button "Done" at bounding box center [1370, 400] width 116 height 48
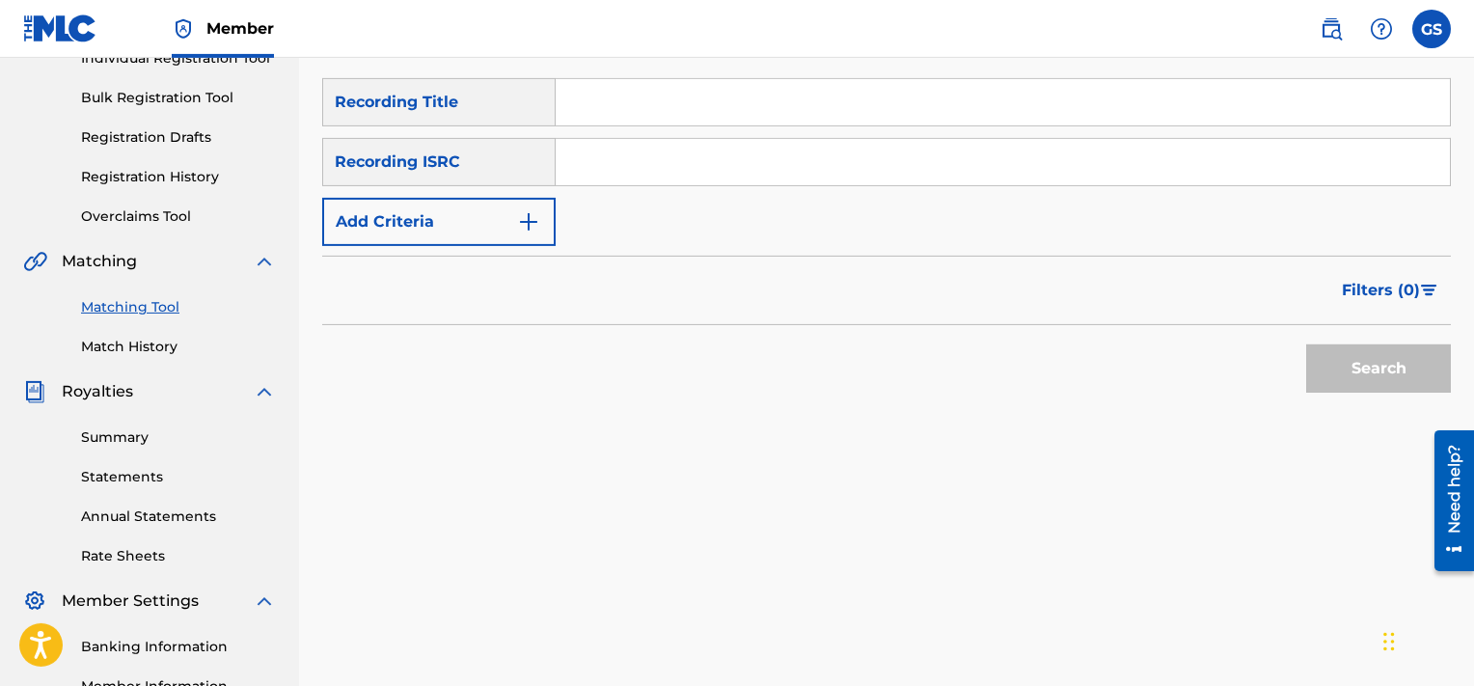
paste input "QMQ3X1801077"
click at [961, 165] on input "QMQ3X1801077" at bounding box center [1003, 162] width 894 height 46
click at [1306, 344] on button "Search" at bounding box center [1378, 368] width 145 height 48
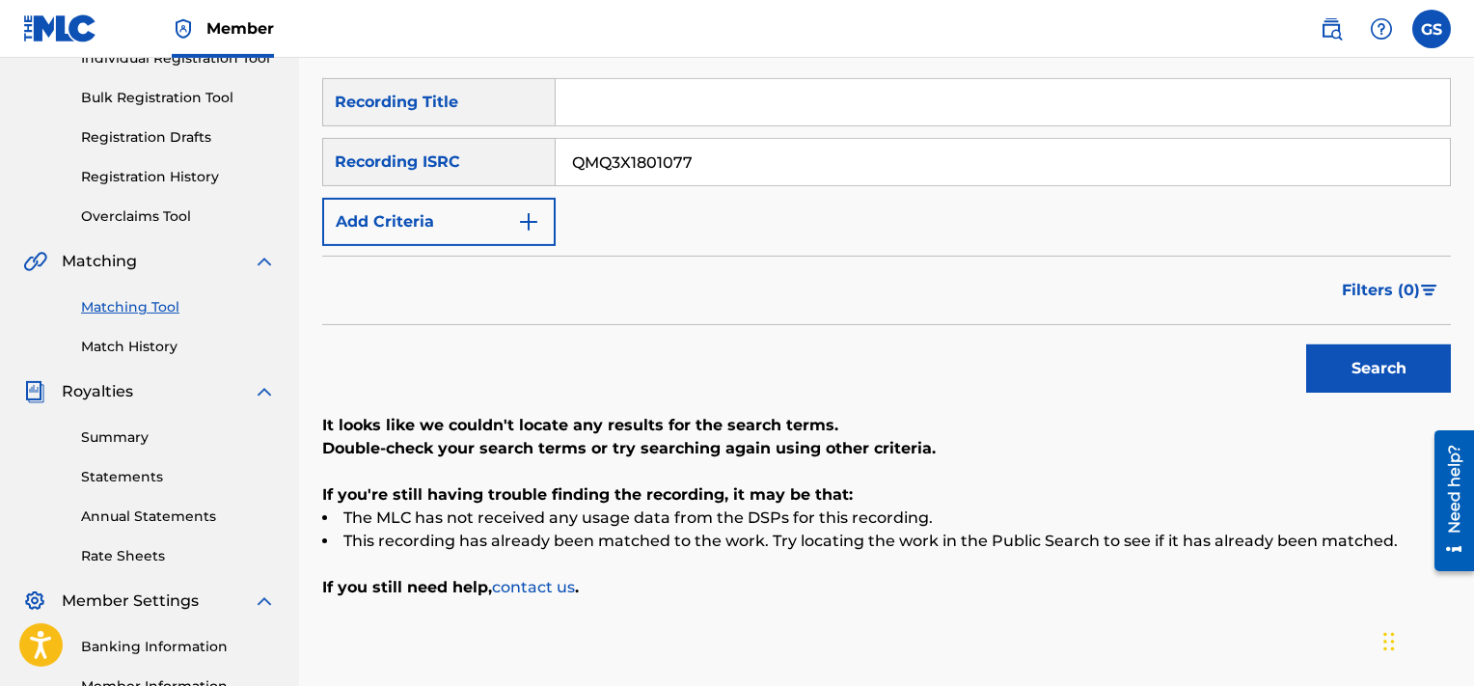
click at [796, 179] on input "QMQ3X1801077" at bounding box center [1003, 162] width 894 height 46
paste input "9"
click at [796, 179] on input "QMQ3X1801079" at bounding box center [1003, 162] width 894 height 46
click at [1306, 344] on button "Search" at bounding box center [1378, 368] width 145 height 48
click at [872, 165] on input "QMQ3X1801079" at bounding box center [1003, 162] width 894 height 46
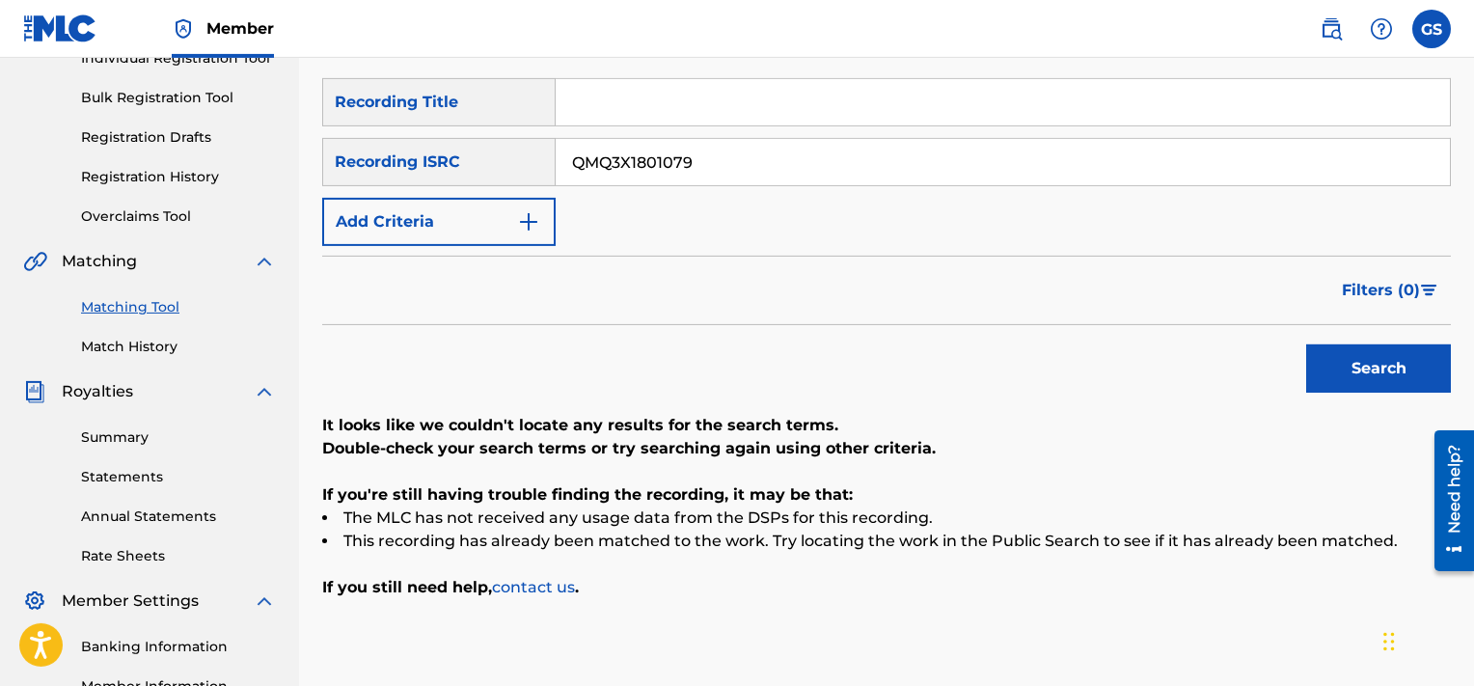
paste input "82"
click at [872, 165] on input "QMQ3X1801082" at bounding box center [1003, 162] width 894 height 46
type input "QMQ3X1801082"
click at [1306, 344] on button "Search" at bounding box center [1378, 368] width 145 height 48
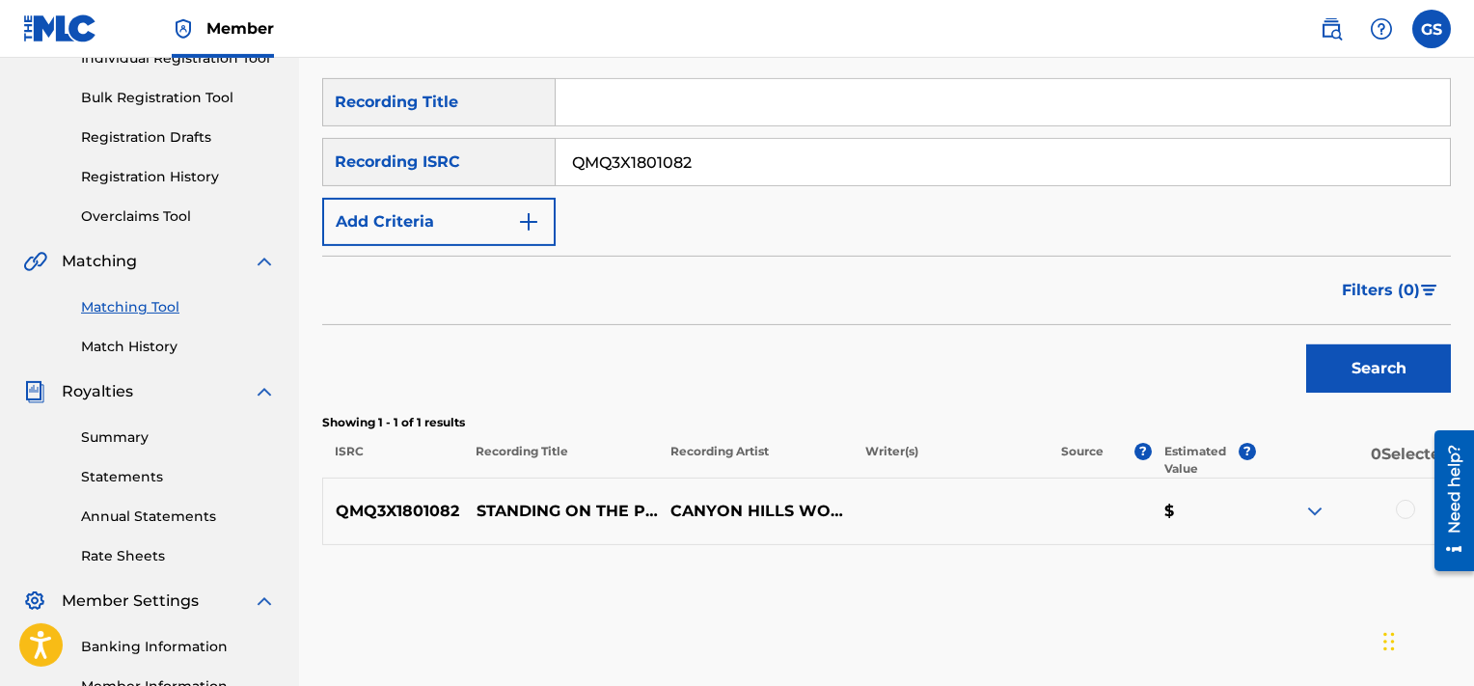
click at [1403, 508] on div at bounding box center [1405, 509] width 19 height 19
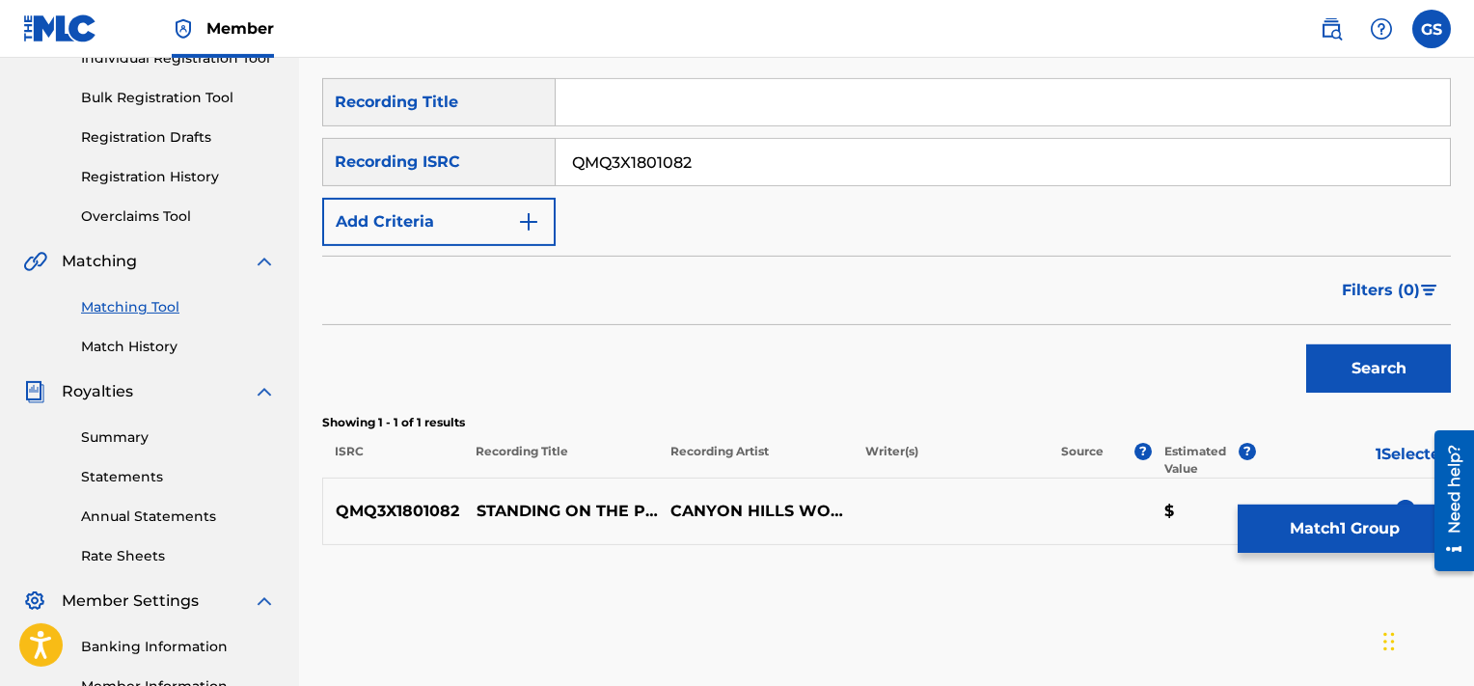
click at [1318, 528] on button "Match 1 Group" at bounding box center [1344, 529] width 213 height 48
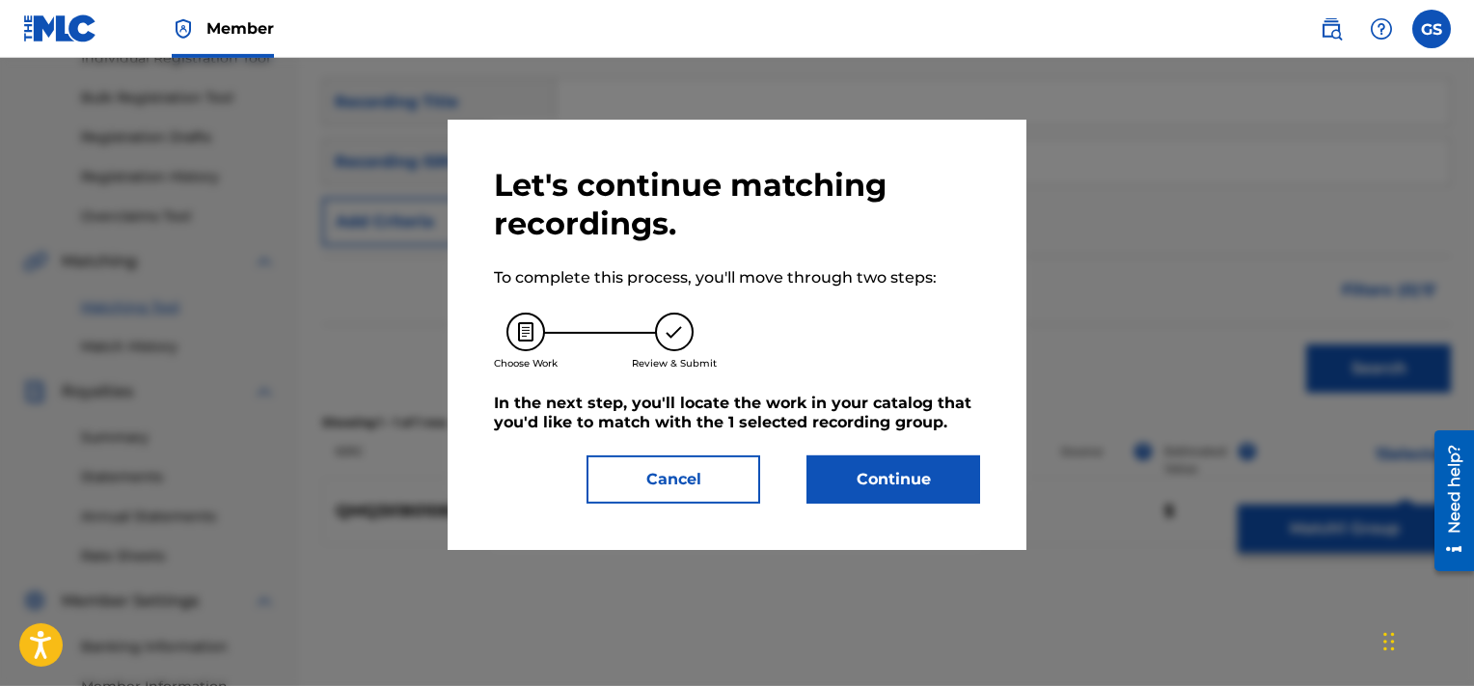
click at [920, 470] on button "Continue" at bounding box center [894, 479] width 174 height 48
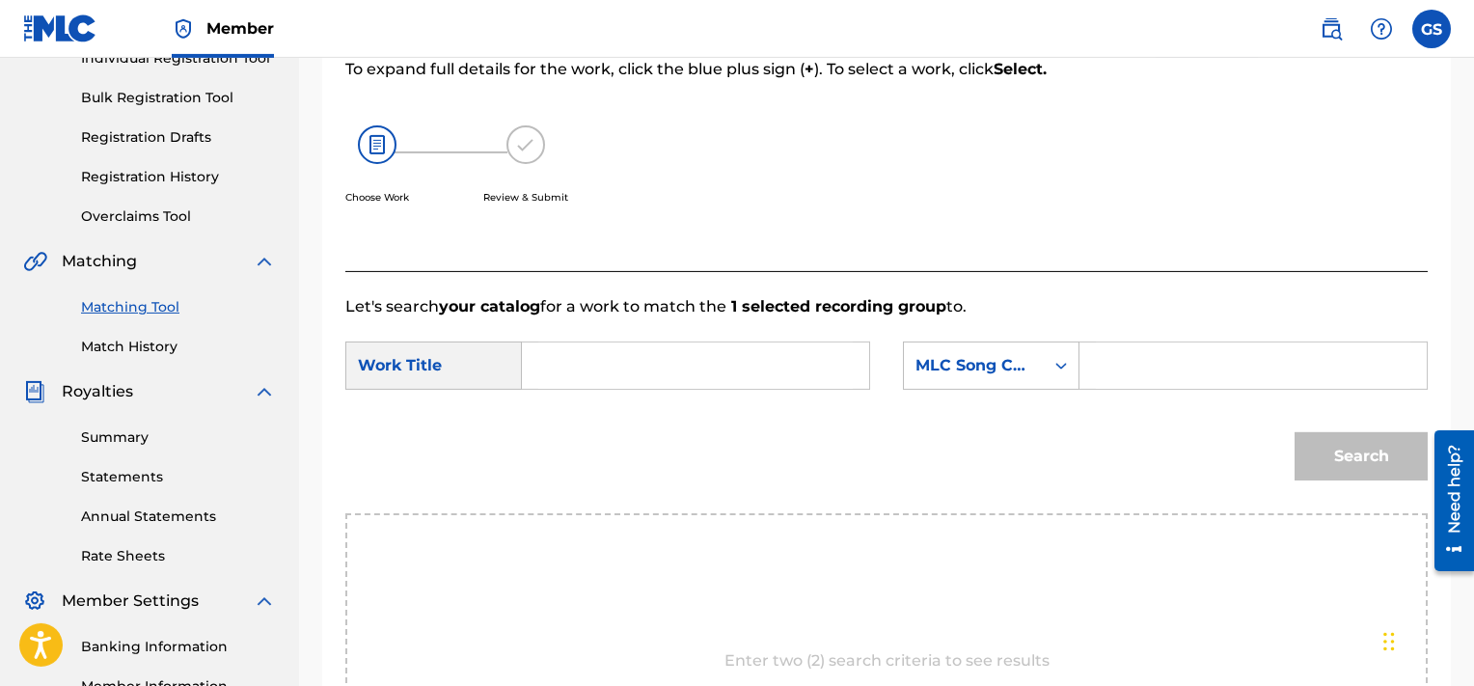
paste input "SD6Z6U"
click at [1152, 373] on input "SD6Z6U" at bounding box center [1253, 366] width 315 height 46
type input "SD6Z6U"
click at [690, 370] on input "s" at bounding box center [695, 366] width 315 height 46
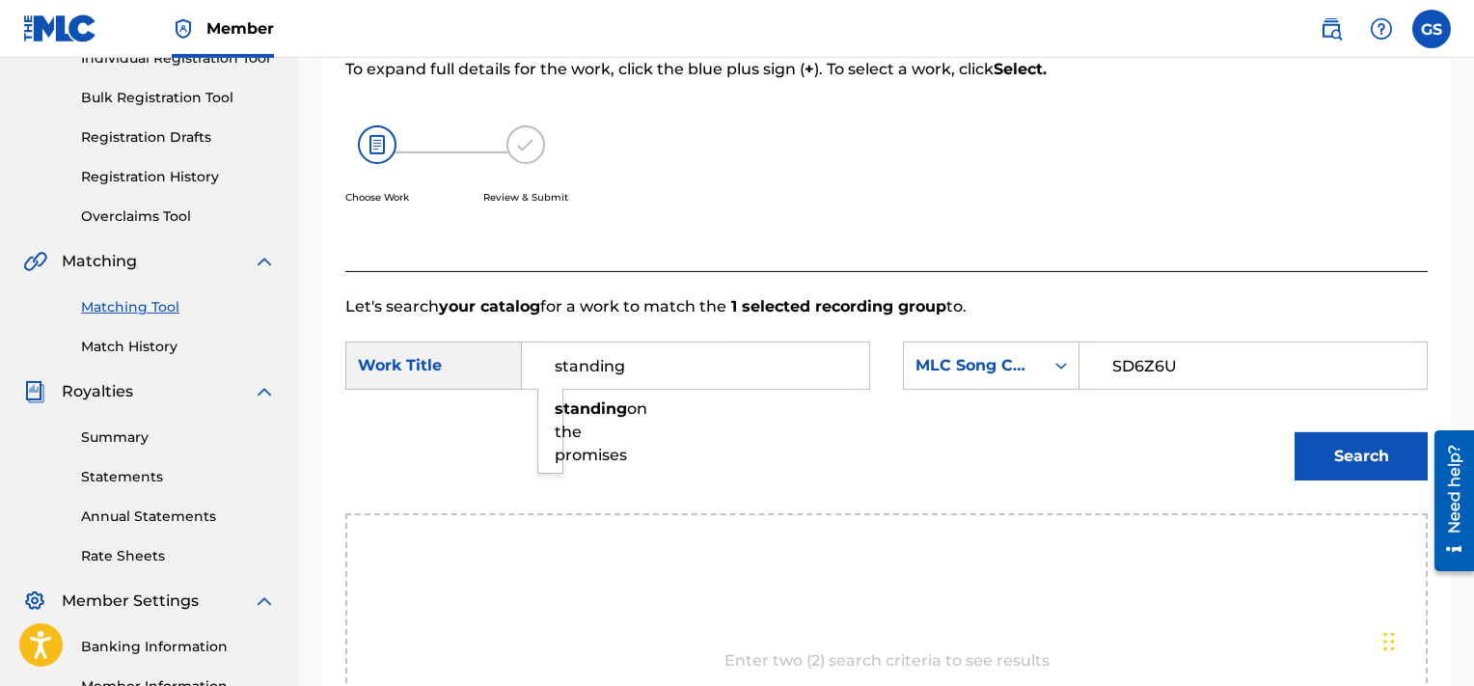
type input "standing"
click at [1295, 432] on button "Search" at bounding box center [1361, 456] width 133 height 48
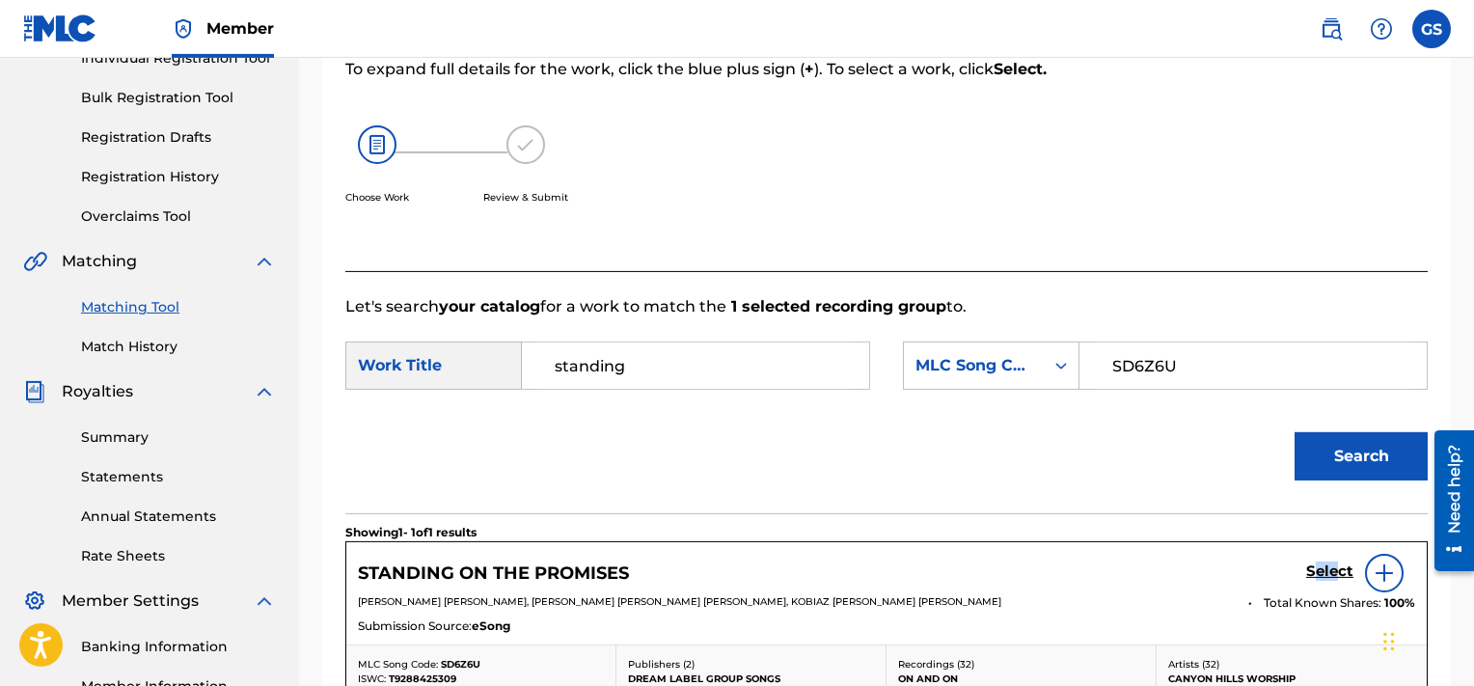
drag, startPoint x: 1338, startPoint y: 585, endPoint x: 1318, endPoint y: 578, distance: 21.4
click at [1318, 578] on div "Select" at bounding box center [1360, 573] width 109 height 39
click at [1318, 578] on h5 "Select" at bounding box center [1329, 571] width 47 height 18
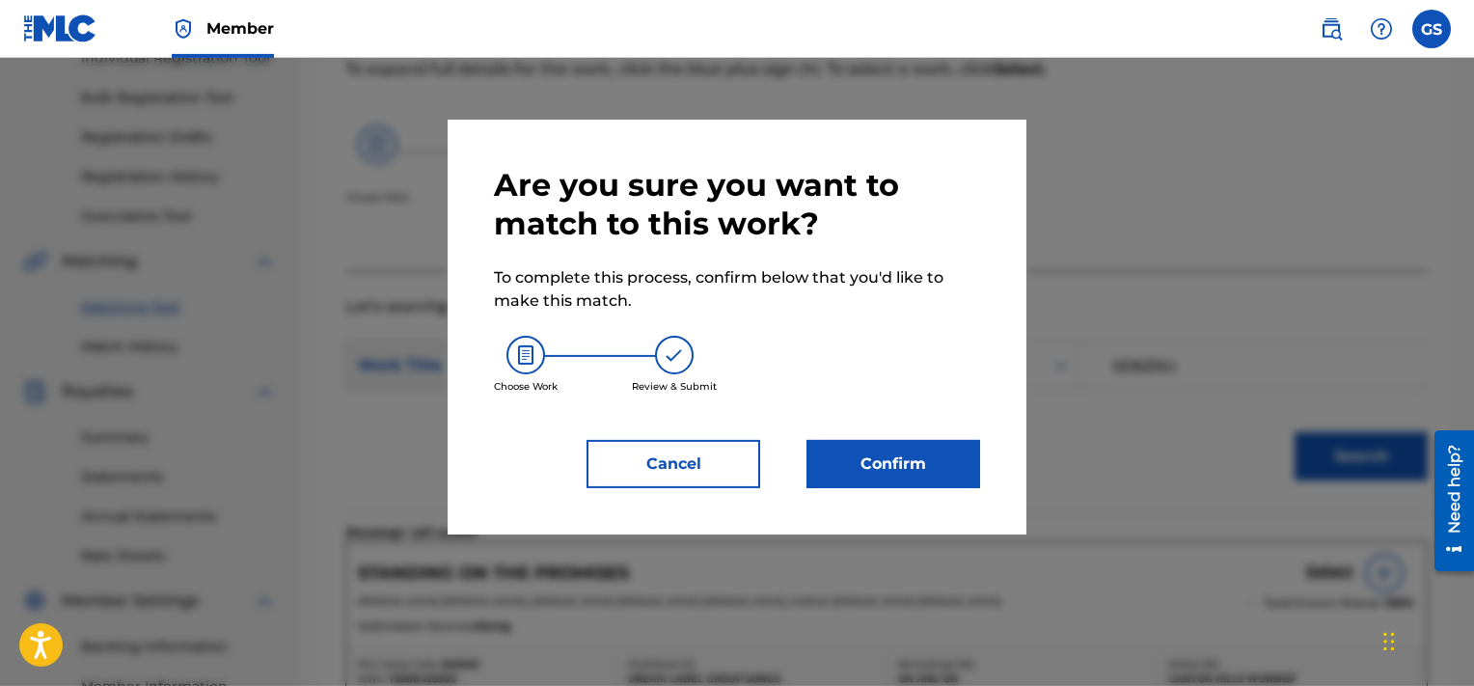
drag, startPoint x: 940, startPoint y: 490, endPoint x: 912, endPoint y: 455, distance: 44.6
click at [912, 455] on div "Are you sure you want to match to this work? To complete this process, confirm …" at bounding box center [737, 327] width 579 height 415
click at [912, 455] on button "Confirm" at bounding box center [894, 464] width 174 height 48
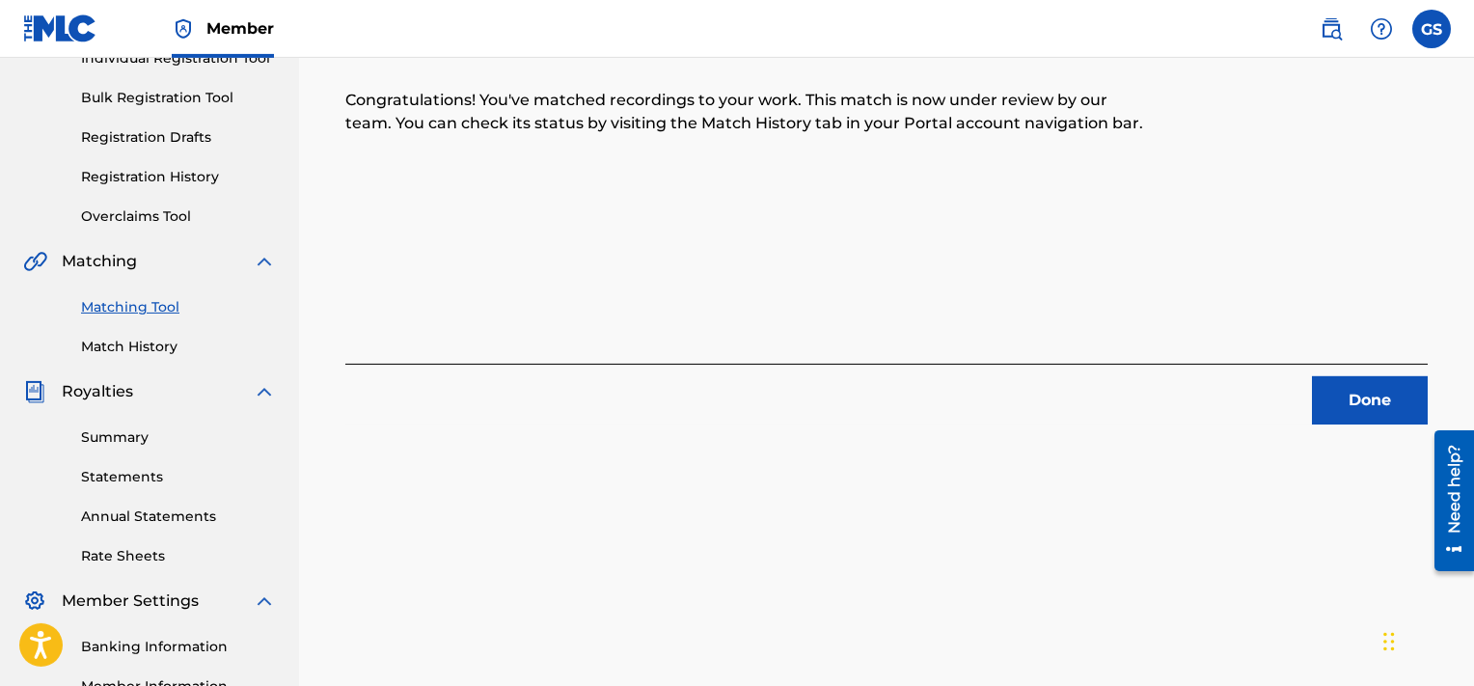
click at [1402, 400] on button "Done" at bounding box center [1370, 400] width 116 height 48
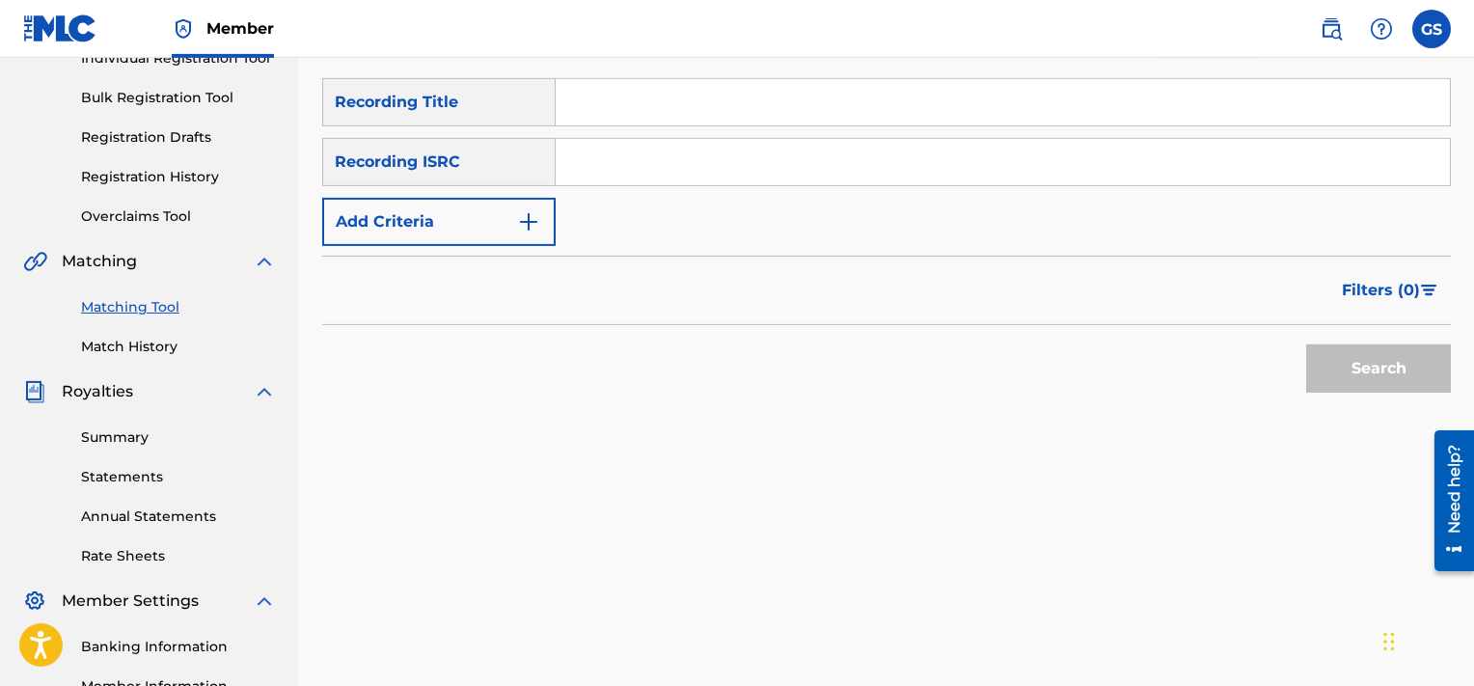
paste input "QMQ3X1801085"
click at [1100, 157] on input "QMQ3X1801085" at bounding box center [1003, 162] width 894 height 46
click at [1306, 344] on button "Search" at bounding box center [1378, 368] width 145 height 48
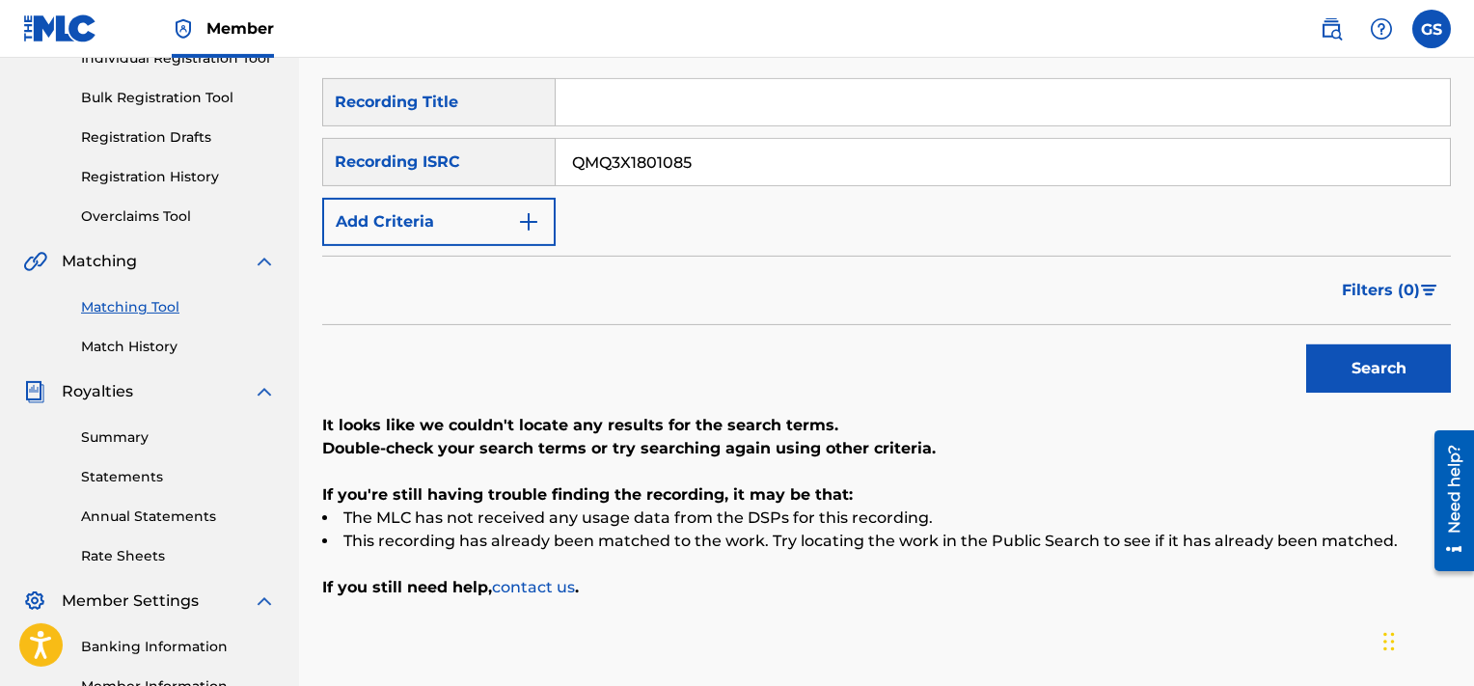
click at [1000, 173] on input "QMQ3X1801085" at bounding box center [1003, 162] width 894 height 46
paste input "901119"
click at [1000, 173] on input "QMQ3X1901119" at bounding box center [1003, 162] width 894 height 46
type input "QMQ3X1901119"
click at [1306, 344] on button "Search" at bounding box center [1378, 368] width 145 height 48
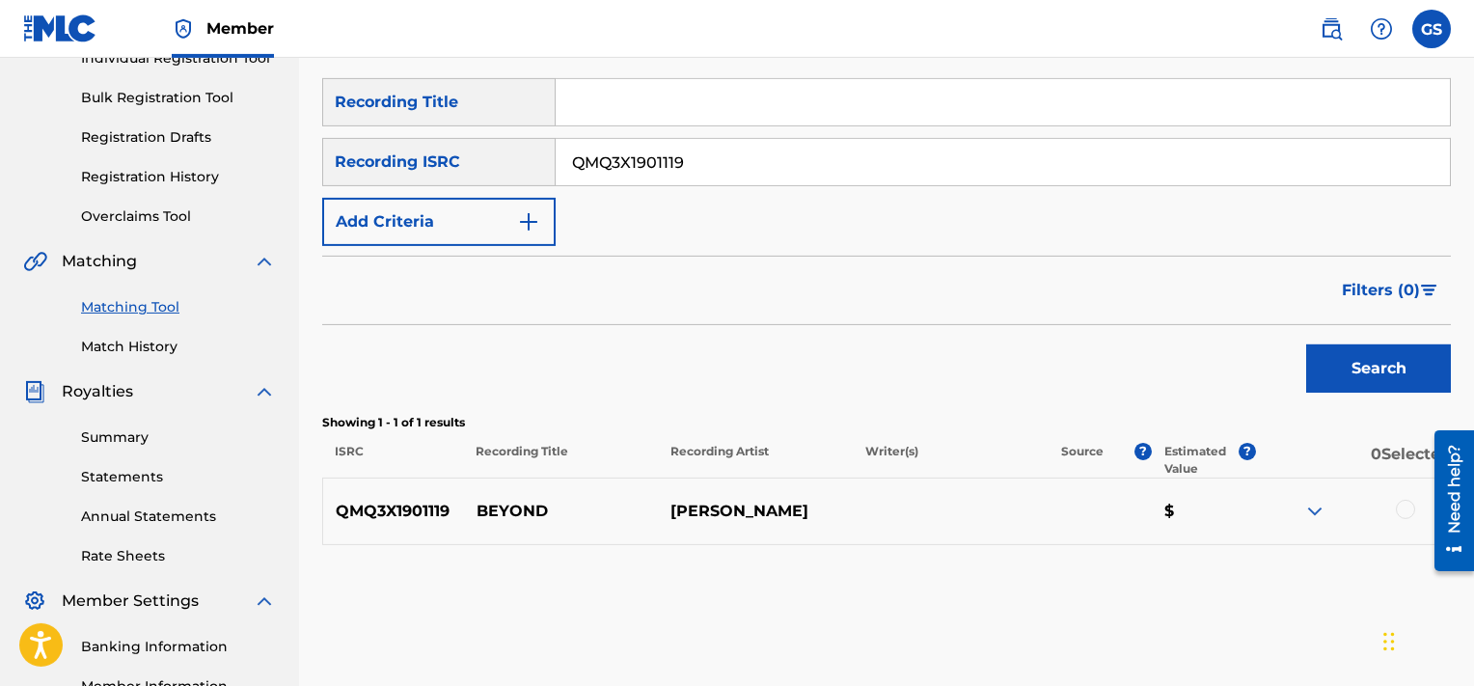
click at [1403, 509] on div at bounding box center [1405, 509] width 19 height 19
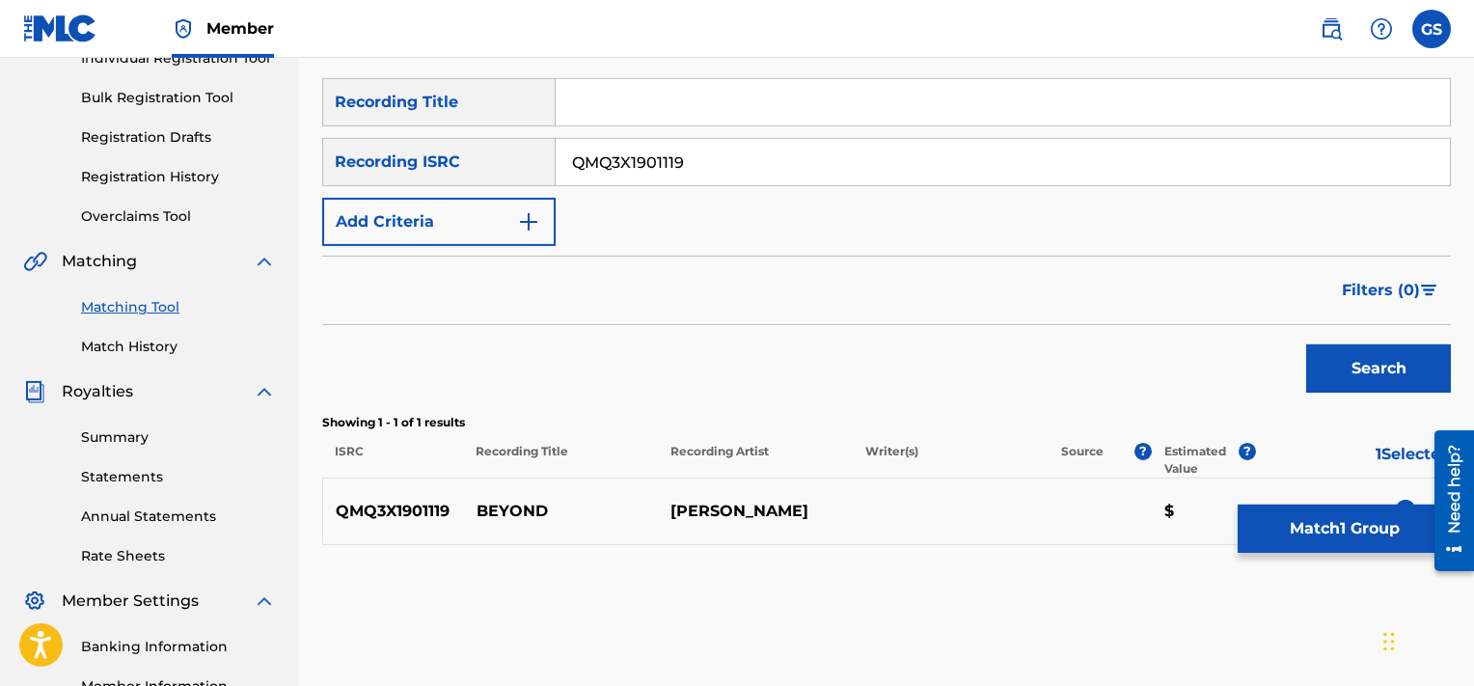
click at [1295, 533] on button "Match 1 Group" at bounding box center [1344, 529] width 213 height 48
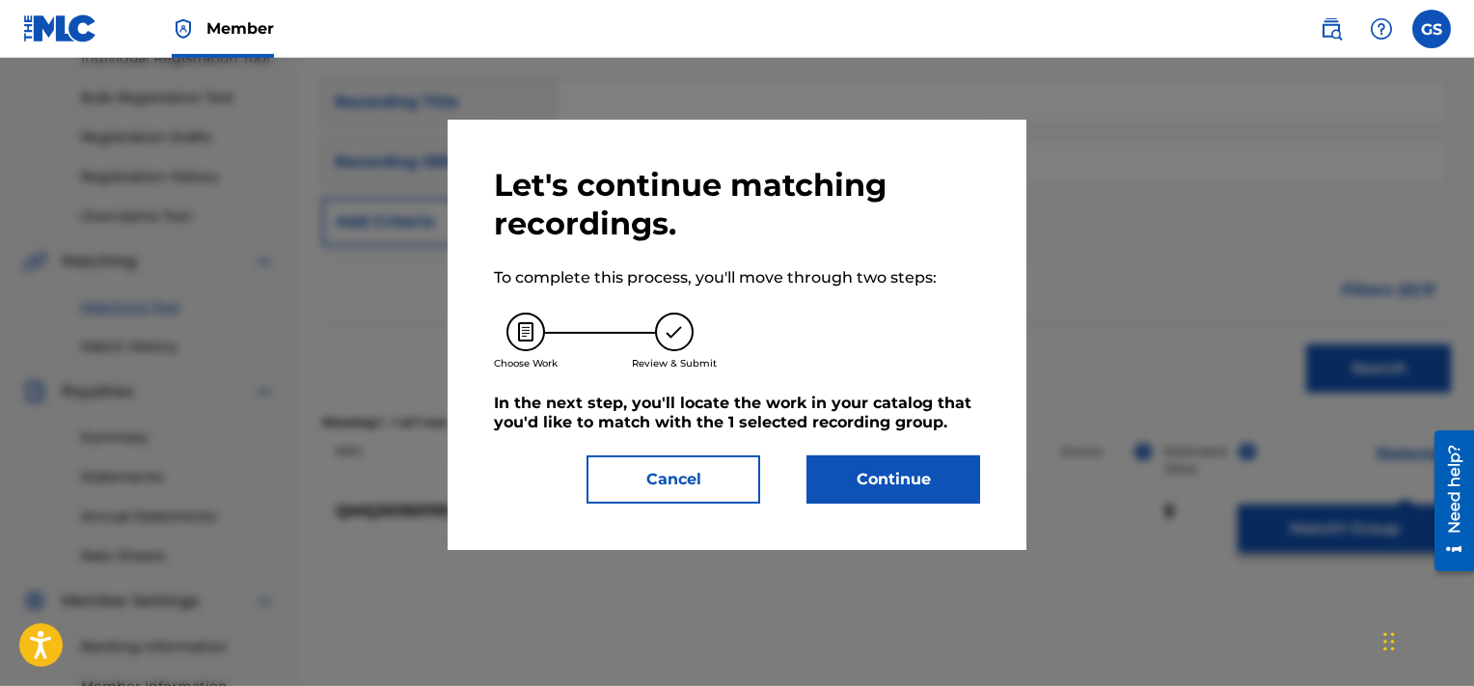
click at [905, 474] on button "Continue" at bounding box center [894, 479] width 174 height 48
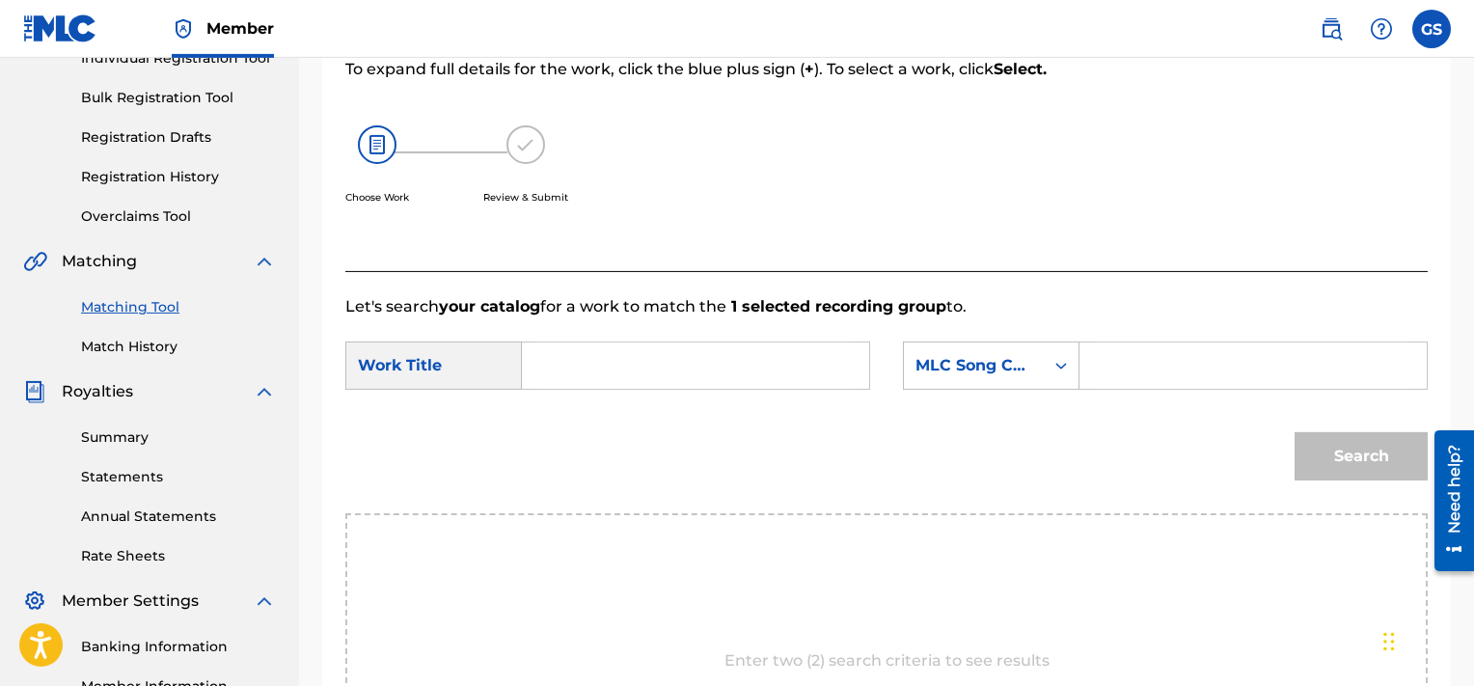
paste input "BA3HOM"
click at [1164, 350] on input "BA3HOM" at bounding box center [1253, 366] width 315 height 46
type input "BA3HOM"
click at [635, 370] on input "Search Form" at bounding box center [695, 366] width 315 height 46
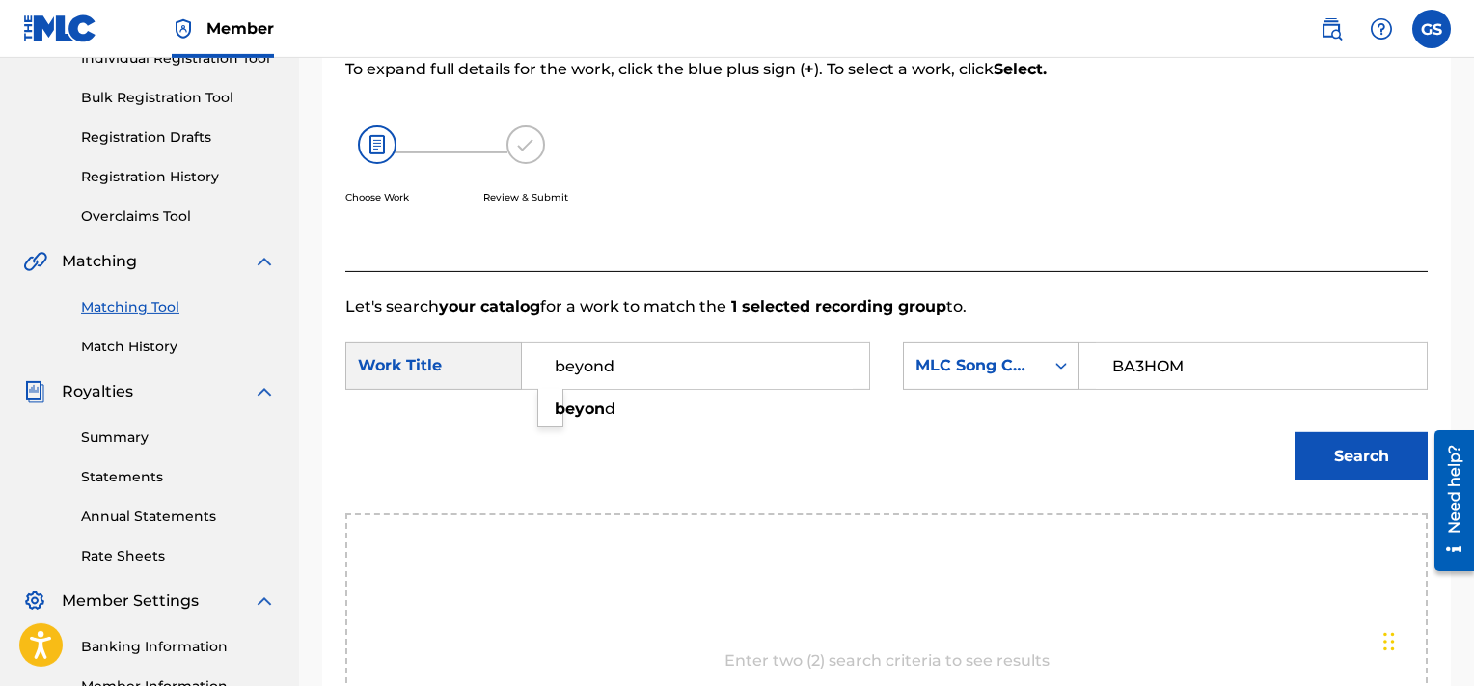
type input "beyond"
click at [1295, 432] on button "Search" at bounding box center [1361, 456] width 133 height 48
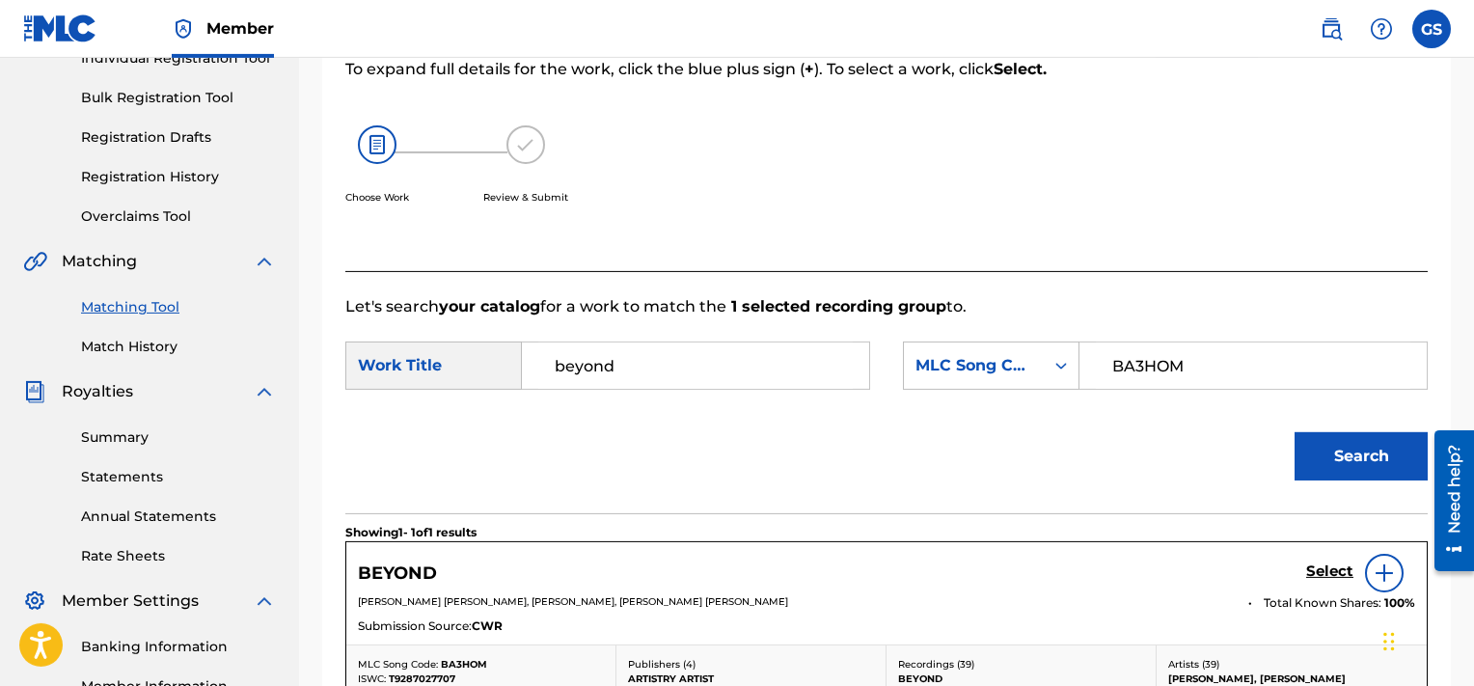
click at [1328, 565] on h5 "Select" at bounding box center [1329, 571] width 47 height 18
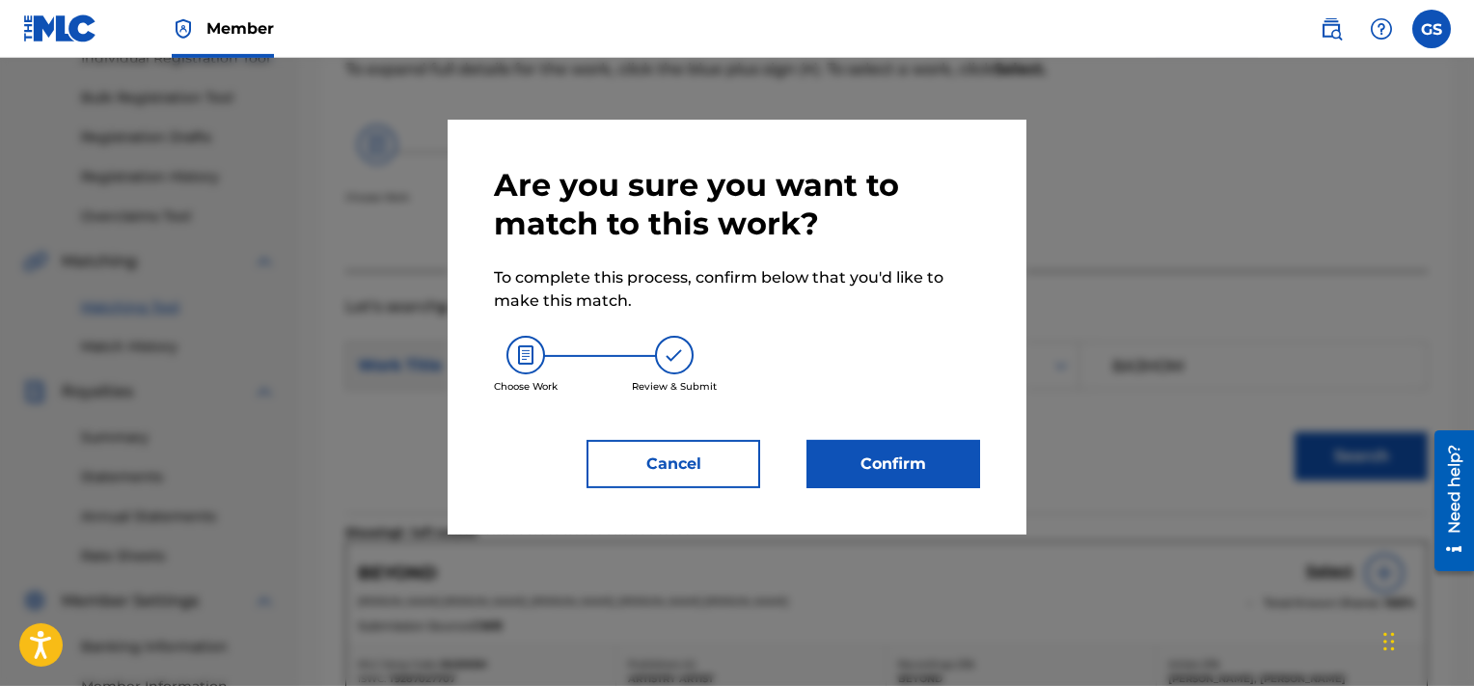
click at [883, 472] on button "Confirm" at bounding box center [894, 464] width 174 height 48
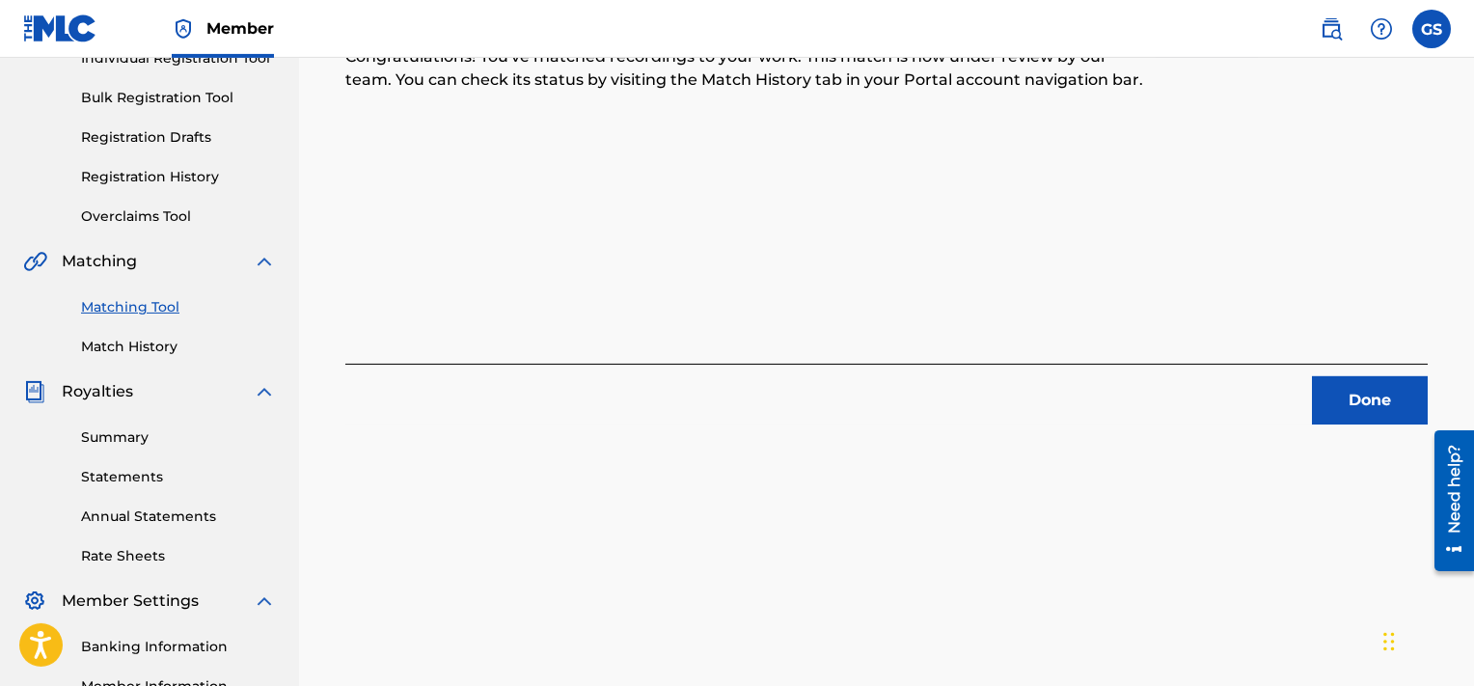
click at [1359, 398] on button "Done" at bounding box center [1370, 400] width 116 height 48
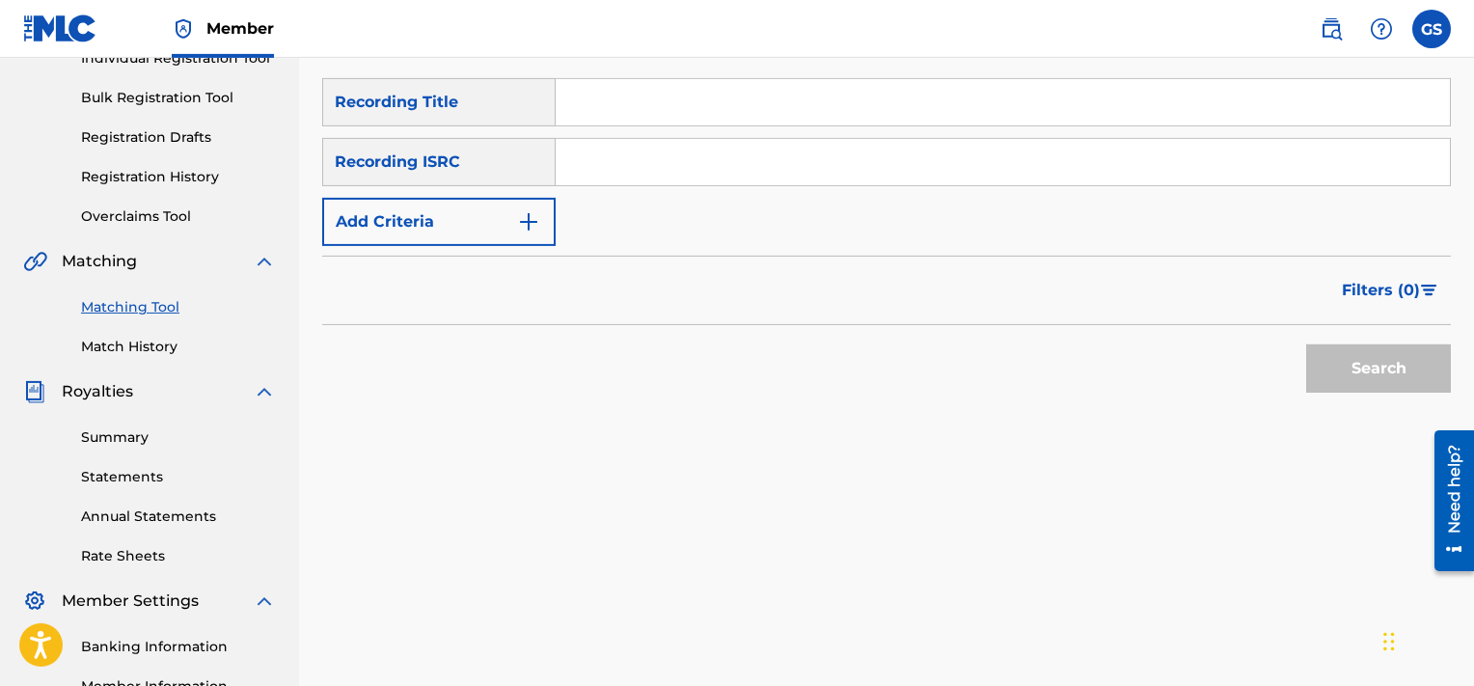
paste input "QMQ3X1801069"
click at [1056, 169] on input "QMQ3X1801069" at bounding box center [1003, 162] width 894 height 46
type input "QMQ3X1801069"
click at [1306, 344] on button "Search" at bounding box center [1378, 368] width 145 height 48
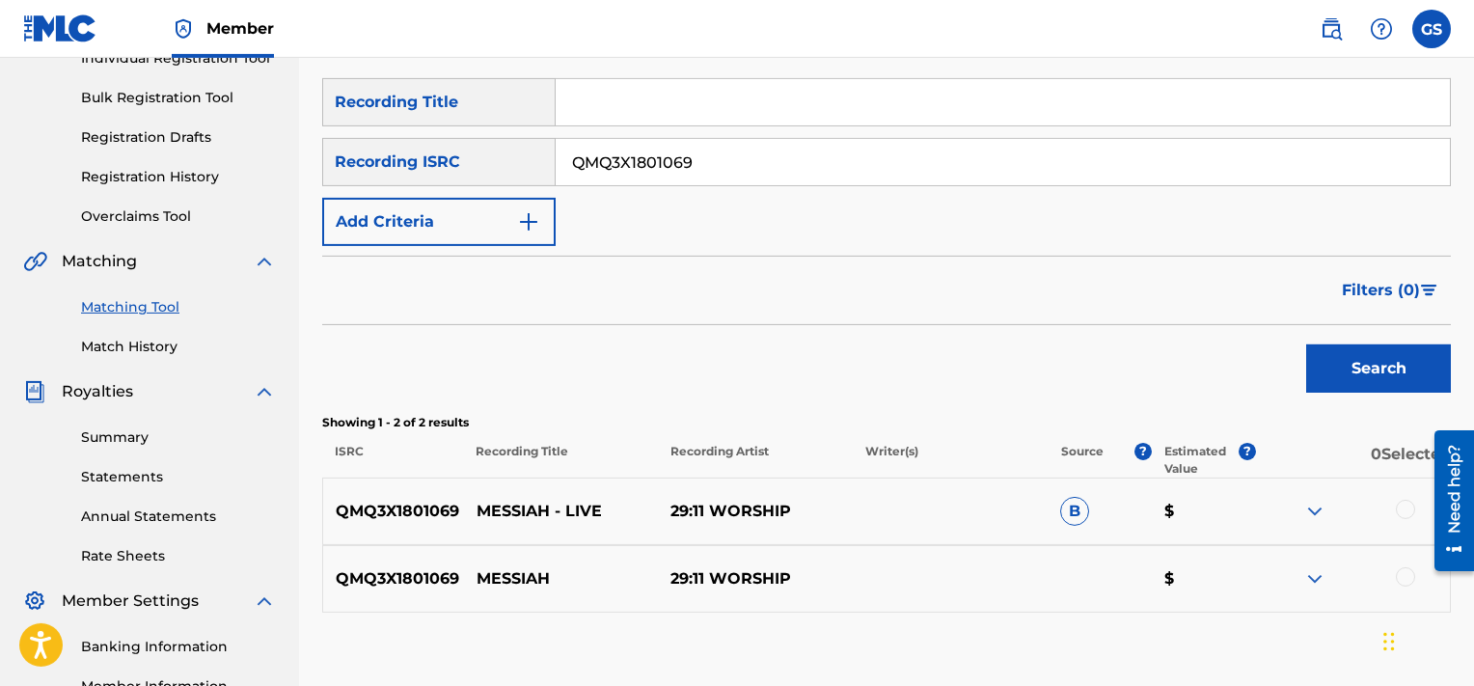
click at [1409, 507] on div at bounding box center [1405, 509] width 19 height 19
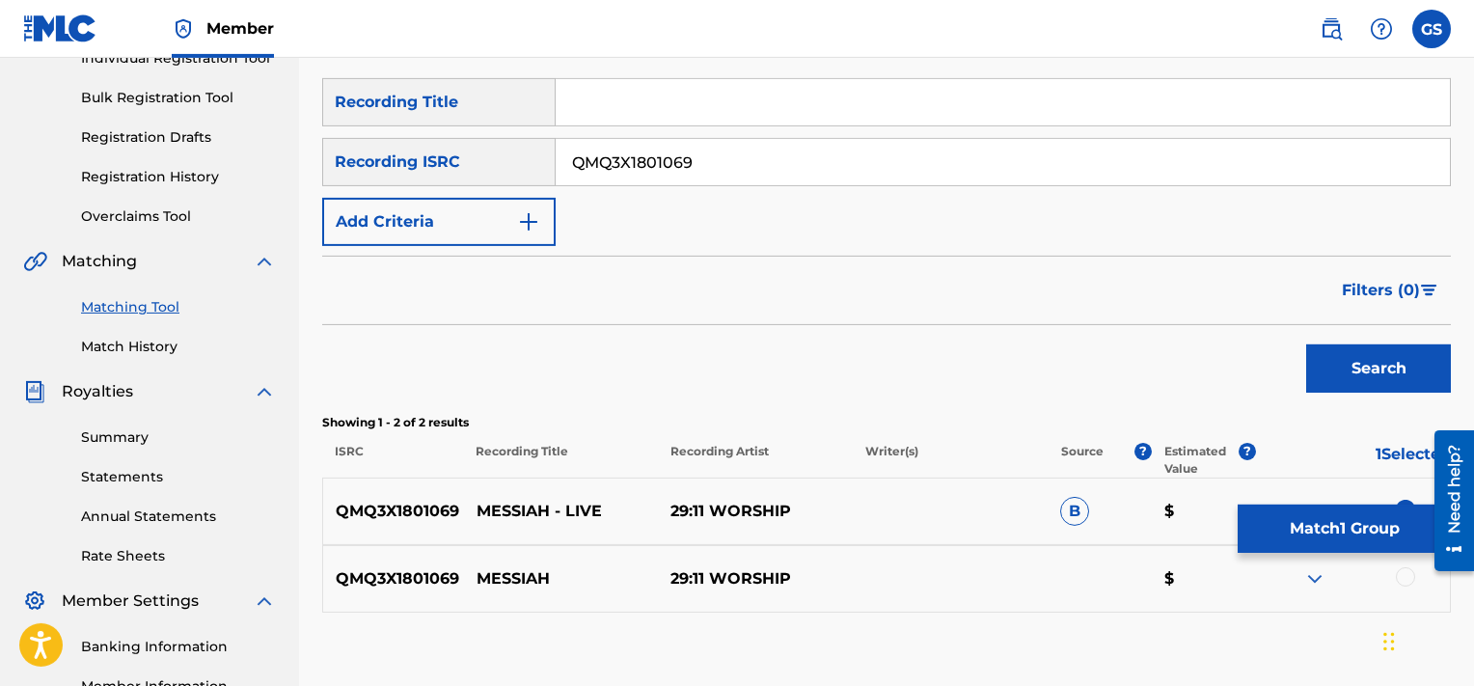
click at [1411, 579] on div at bounding box center [1405, 576] width 19 height 19
click at [1322, 528] on button "Match 2 Groups" at bounding box center [1344, 529] width 213 height 48
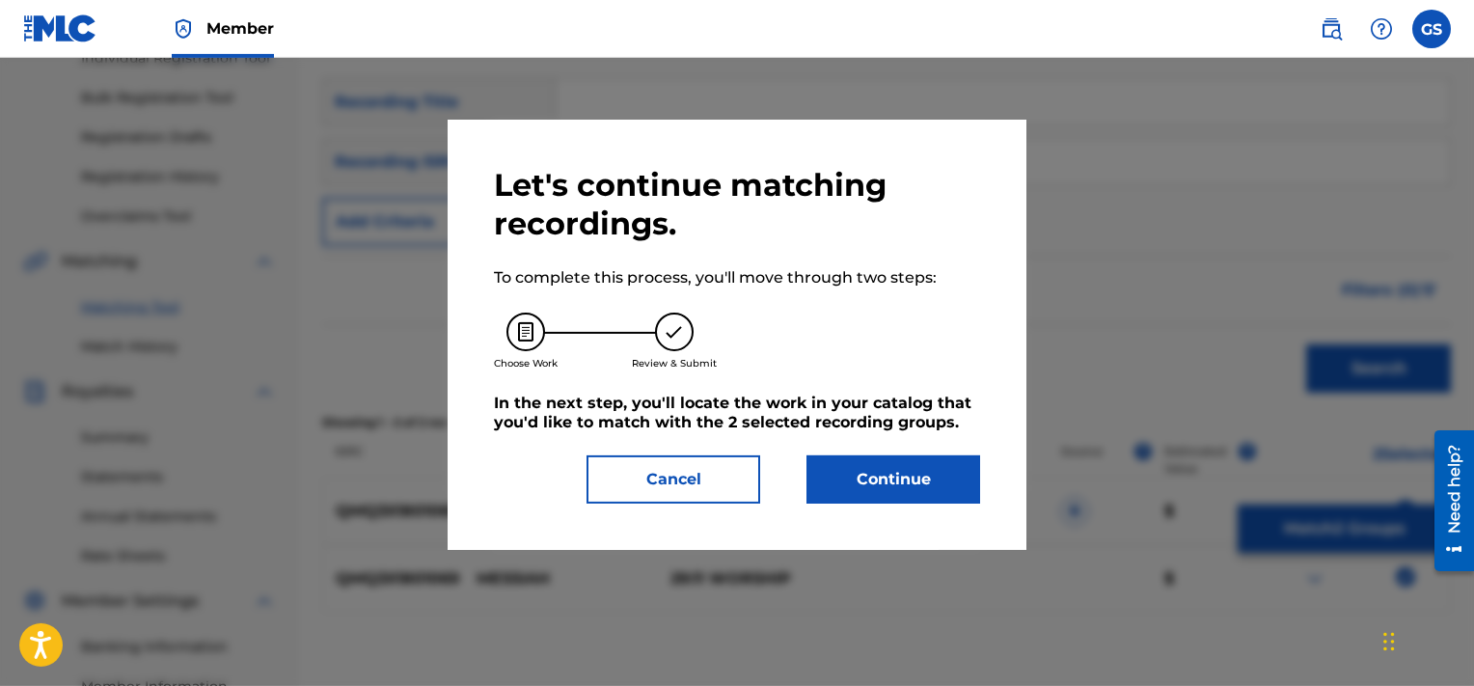
click at [942, 475] on button "Continue" at bounding box center [894, 479] width 174 height 48
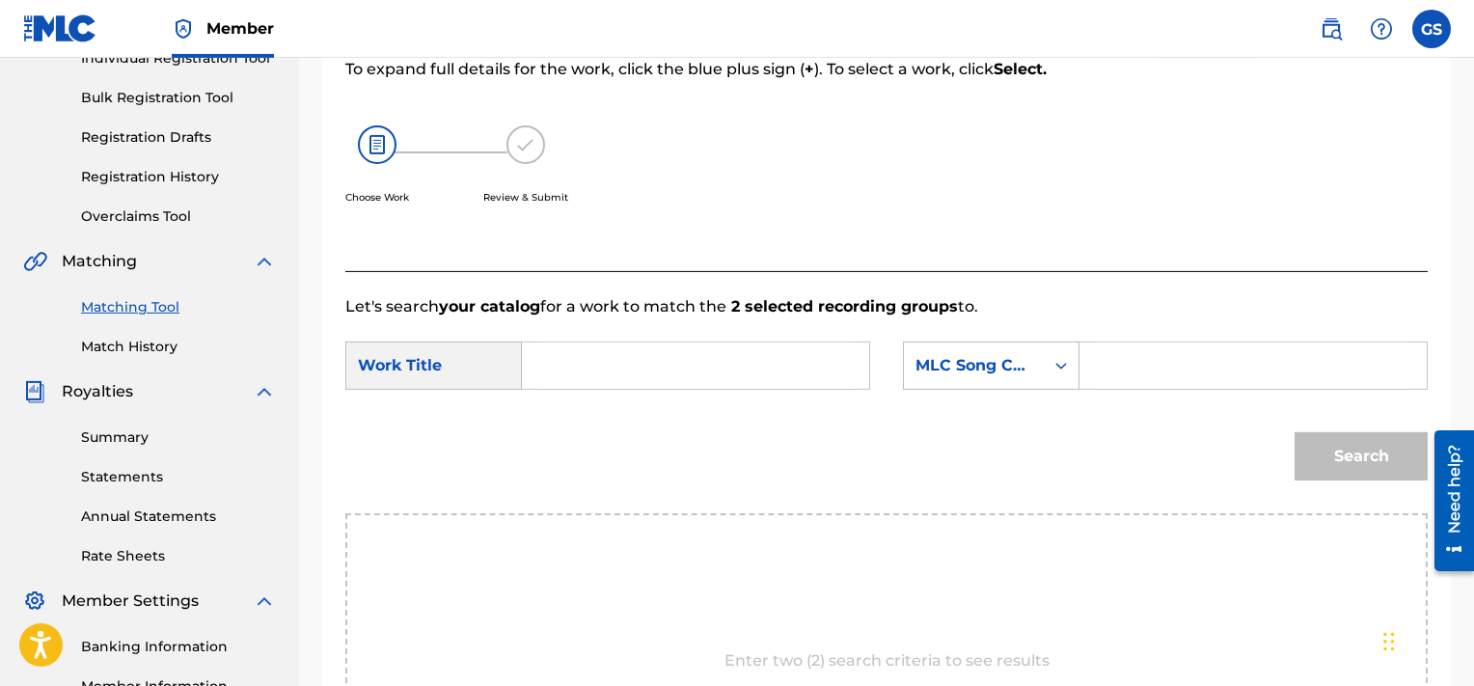
paste input "MA6PM3"
click at [1193, 354] on input "MA6PM3" at bounding box center [1253, 366] width 315 height 46
type input "MA6PM3"
click at [672, 348] on input "Search Form" at bounding box center [695, 366] width 315 height 46
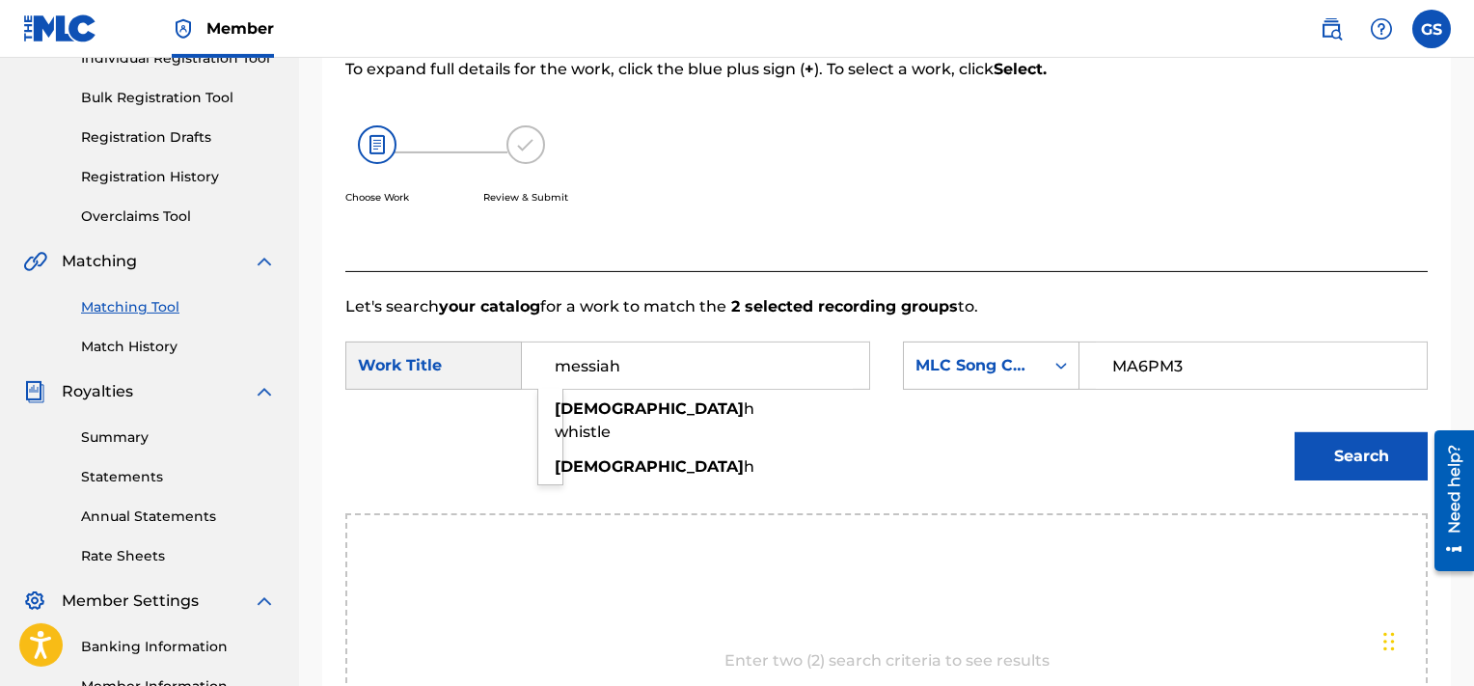
type input "messiah"
click at [1295, 432] on button "Search" at bounding box center [1361, 456] width 133 height 48
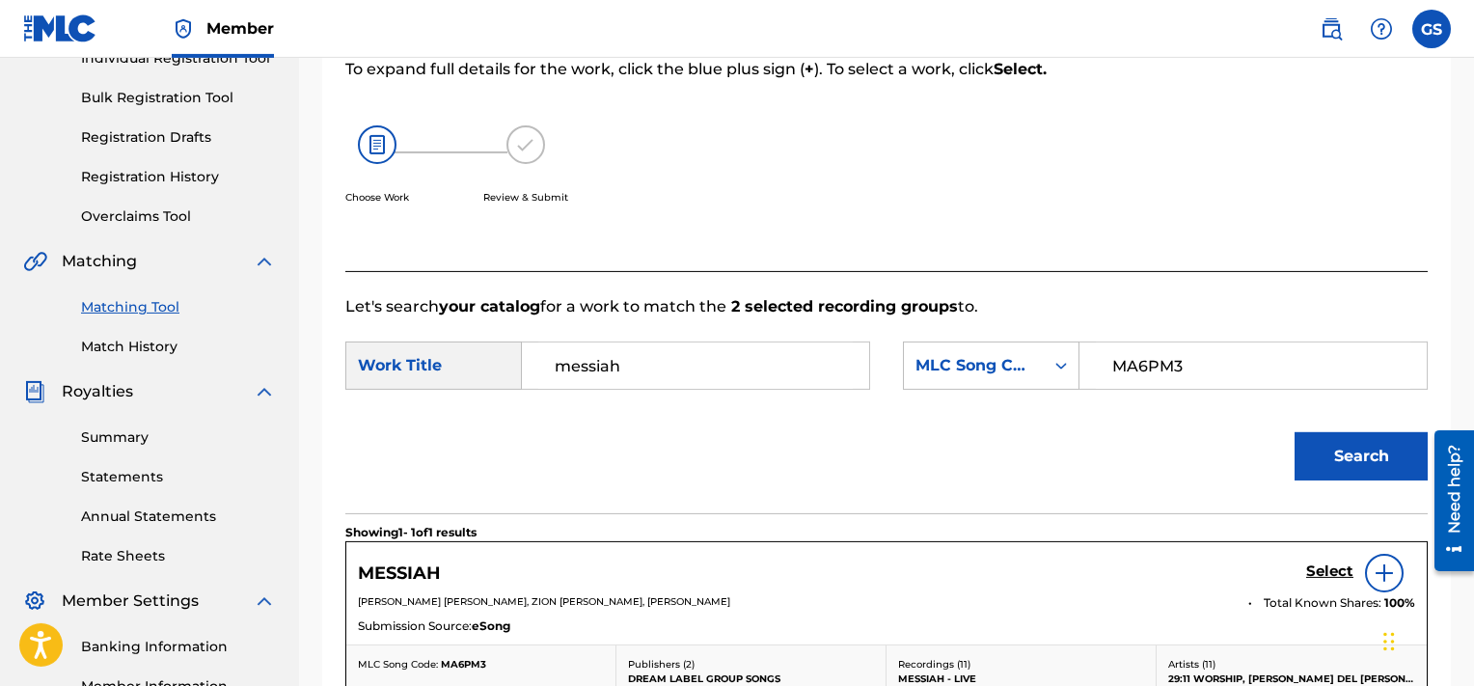
click at [1332, 575] on h5 "Select" at bounding box center [1329, 571] width 47 height 18
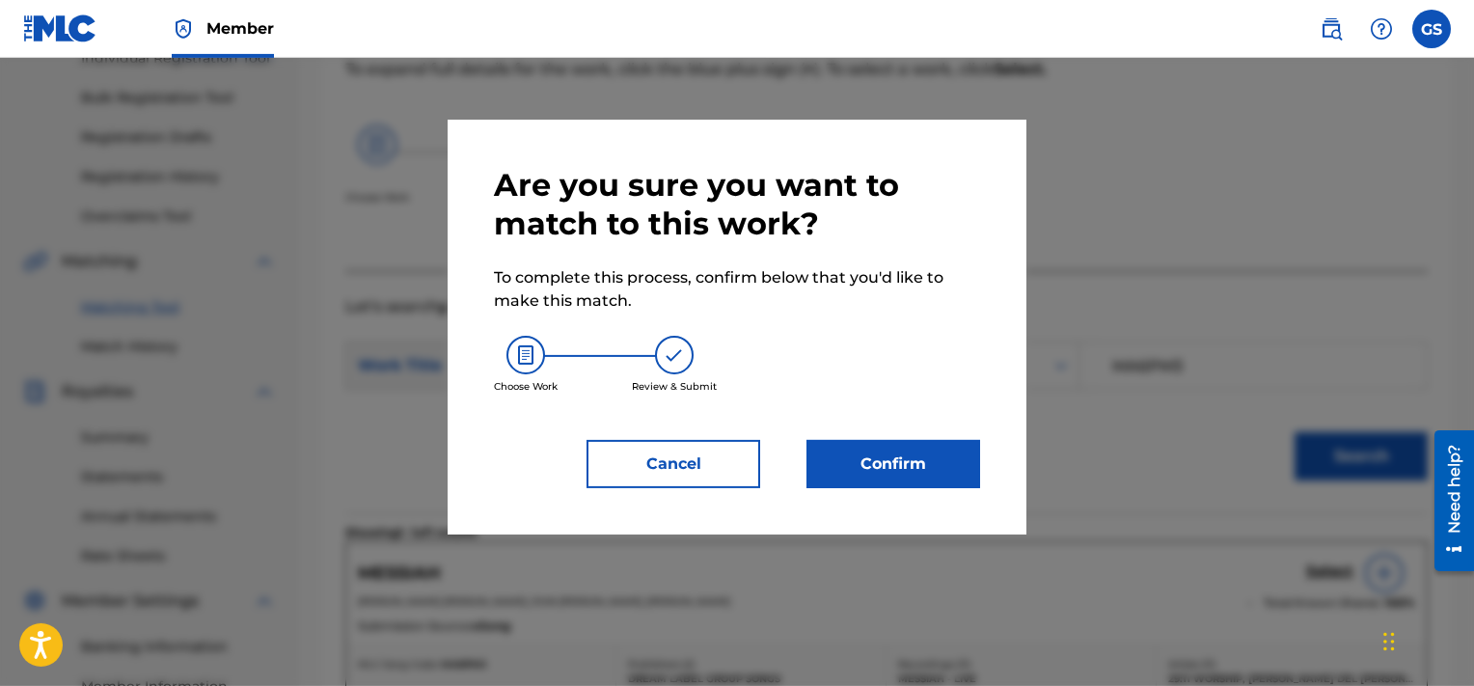
click at [898, 452] on button "Confirm" at bounding box center [894, 464] width 174 height 48
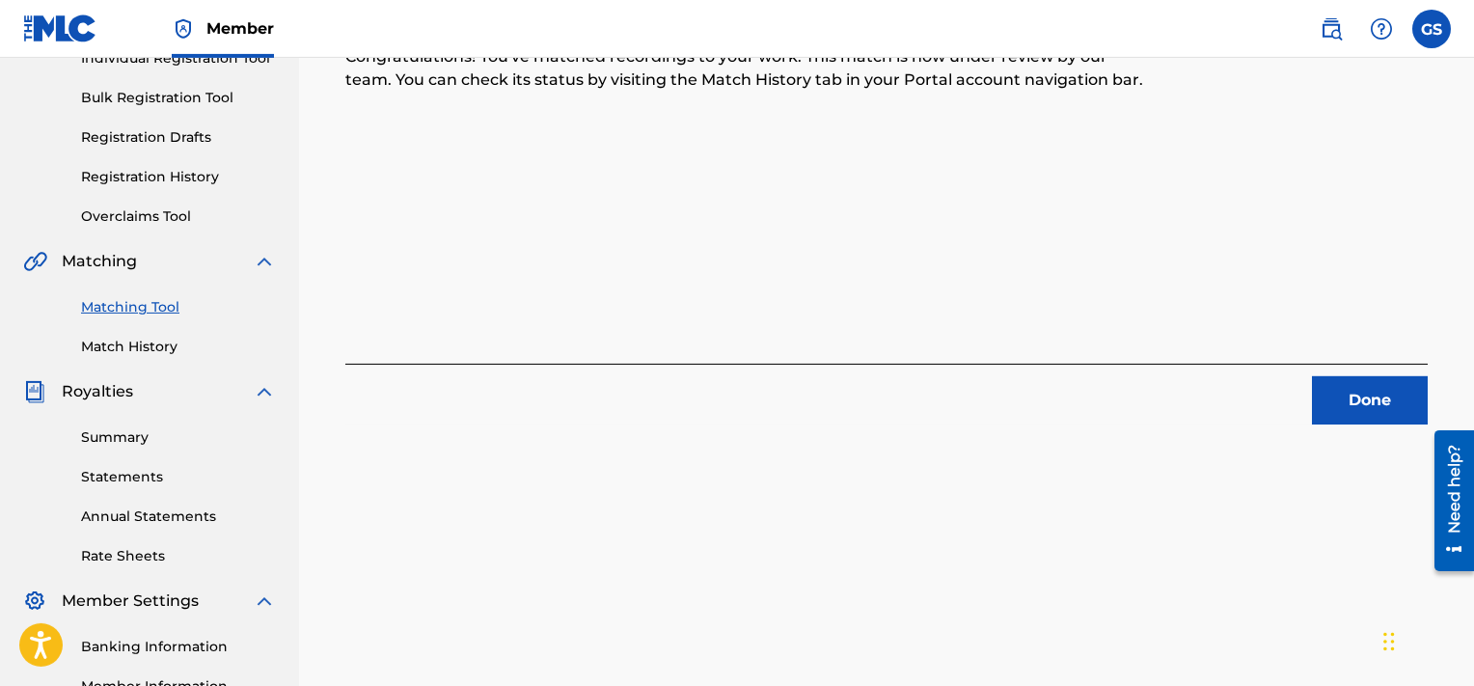
click at [1333, 394] on button "Done" at bounding box center [1370, 400] width 116 height 48
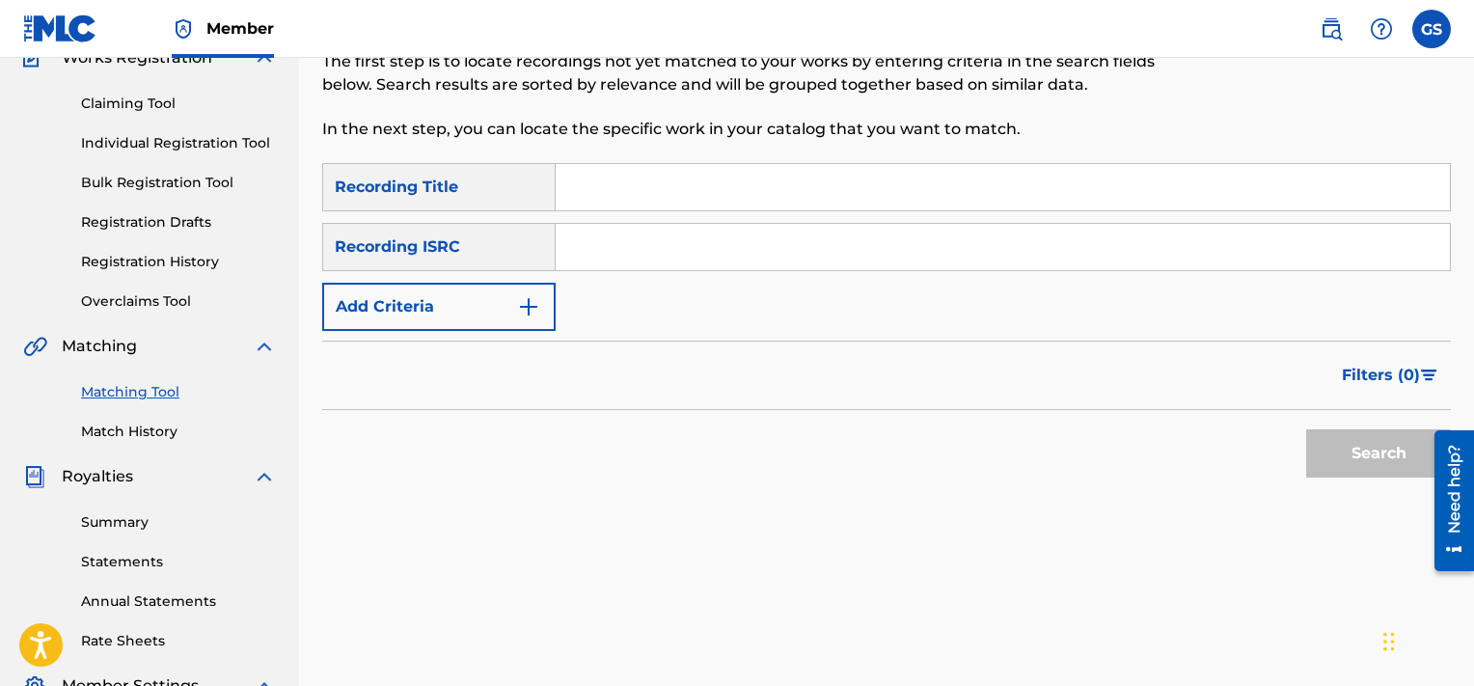
scroll to position [181, 0]
click at [881, 254] on input "Search Form" at bounding box center [1003, 246] width 894 height 46
paste input "QMQ3X1801070"
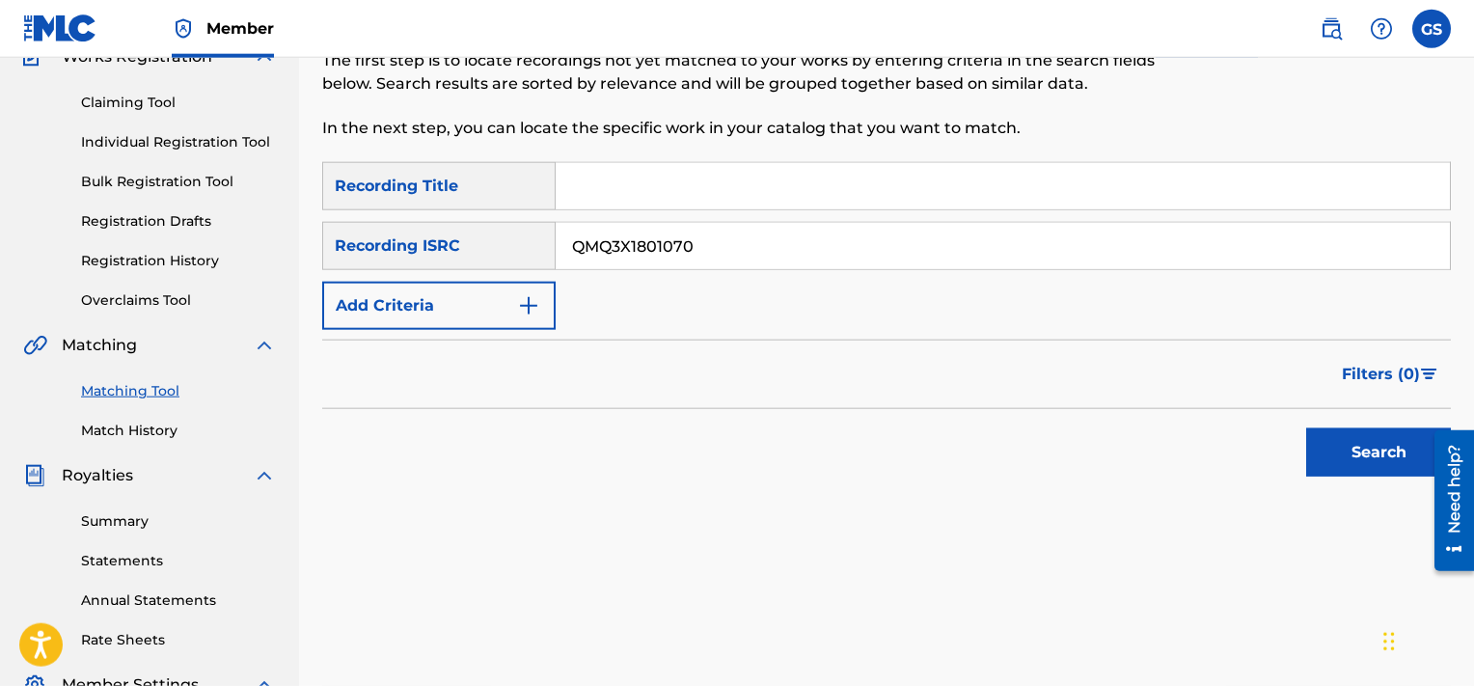
type input "QMQ3X1801070"
click at [1306, 428] on button "Search" at bounding box center [1378, 452] width 145 height 48
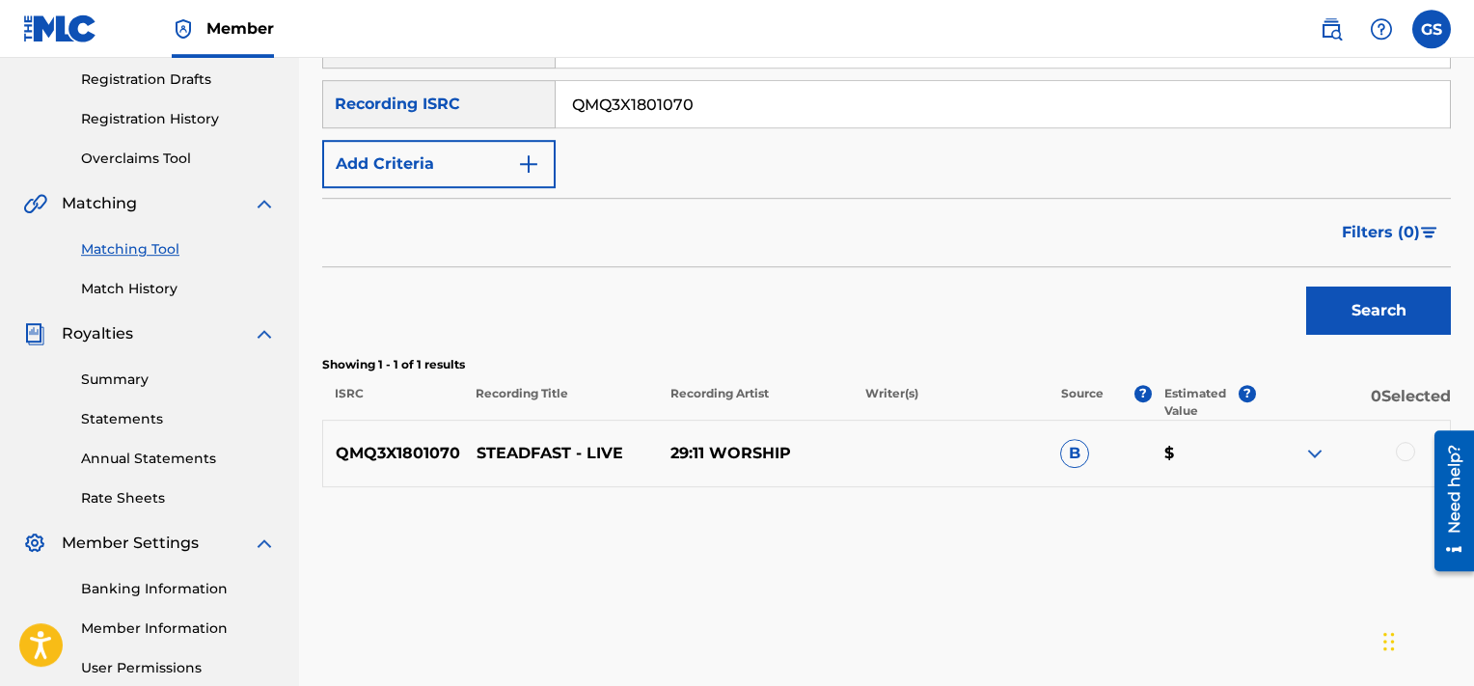
scroll to position [320, 0]
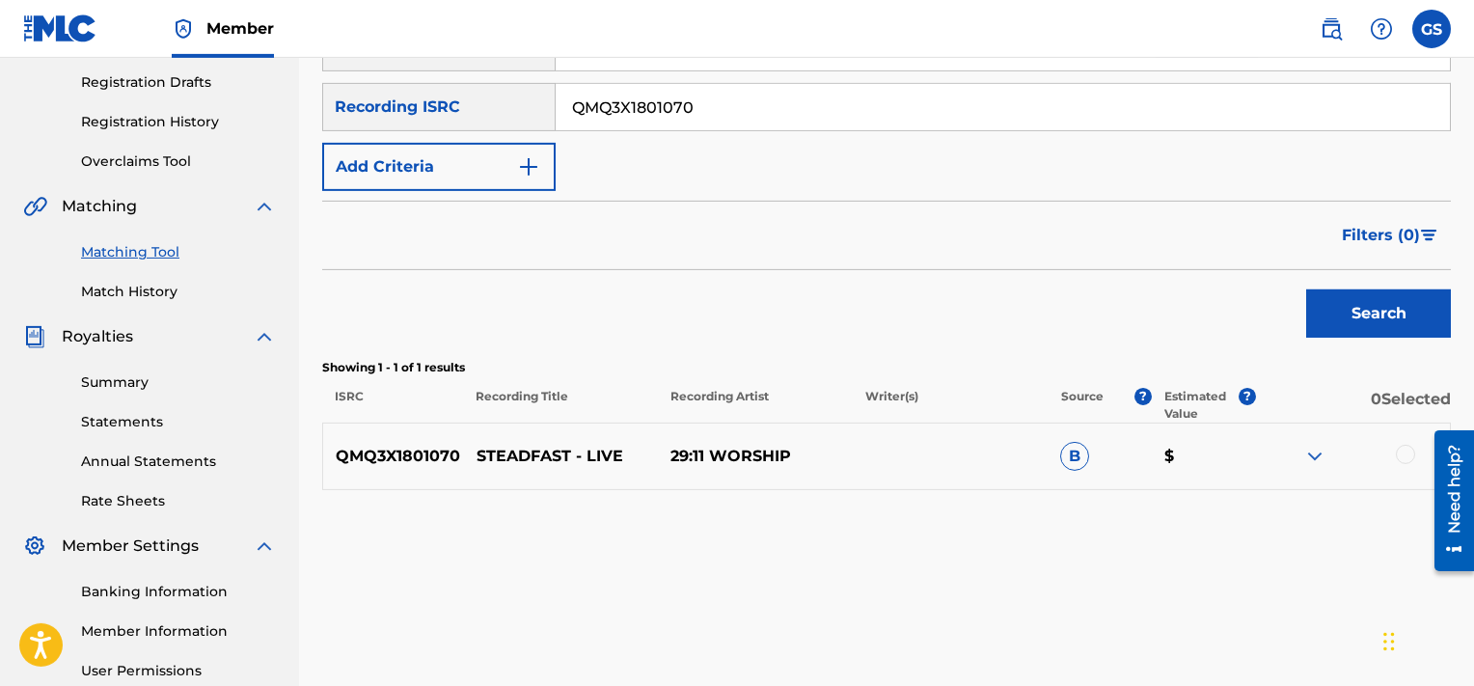
click at [1402, 452] on div at bounding box center [1405, 454] width 19 height 19
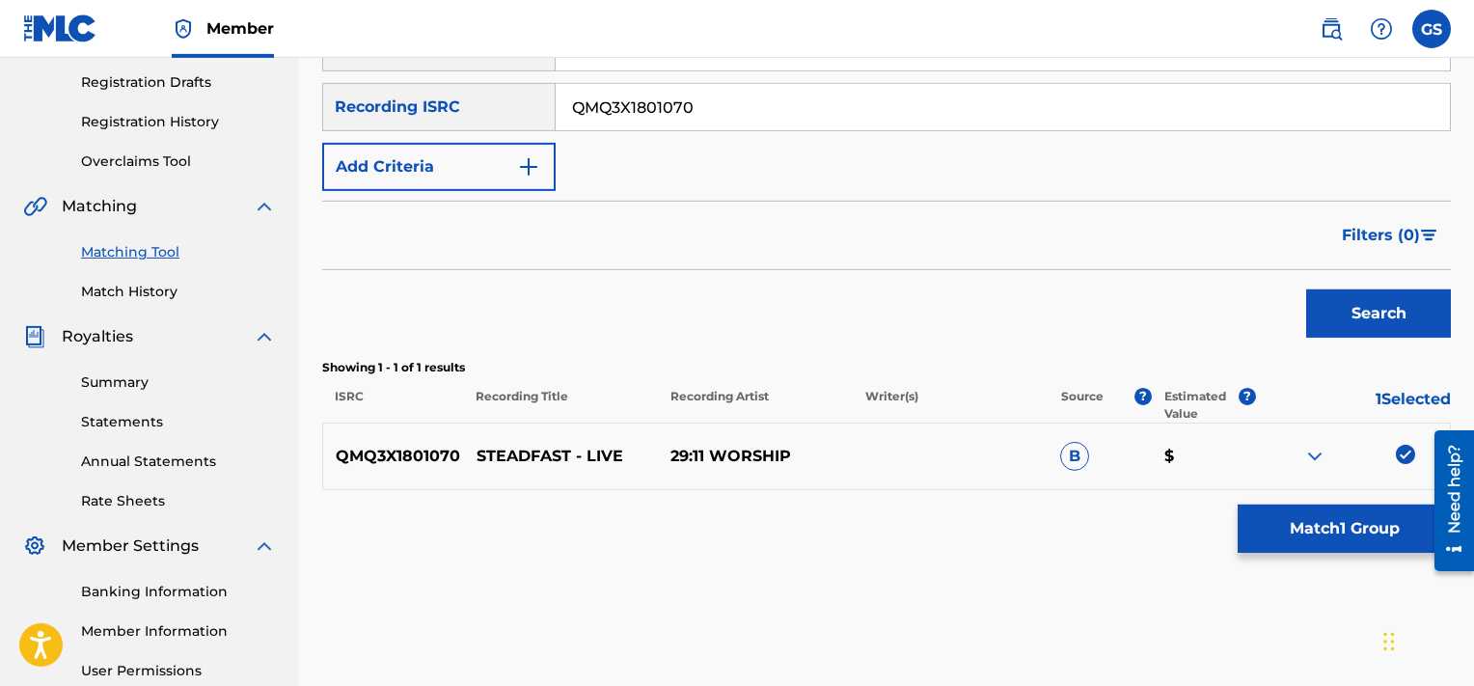
click at [1350, 518] on button "Match 1 Group" at bounding box center [1344, 529] width 213 height 48
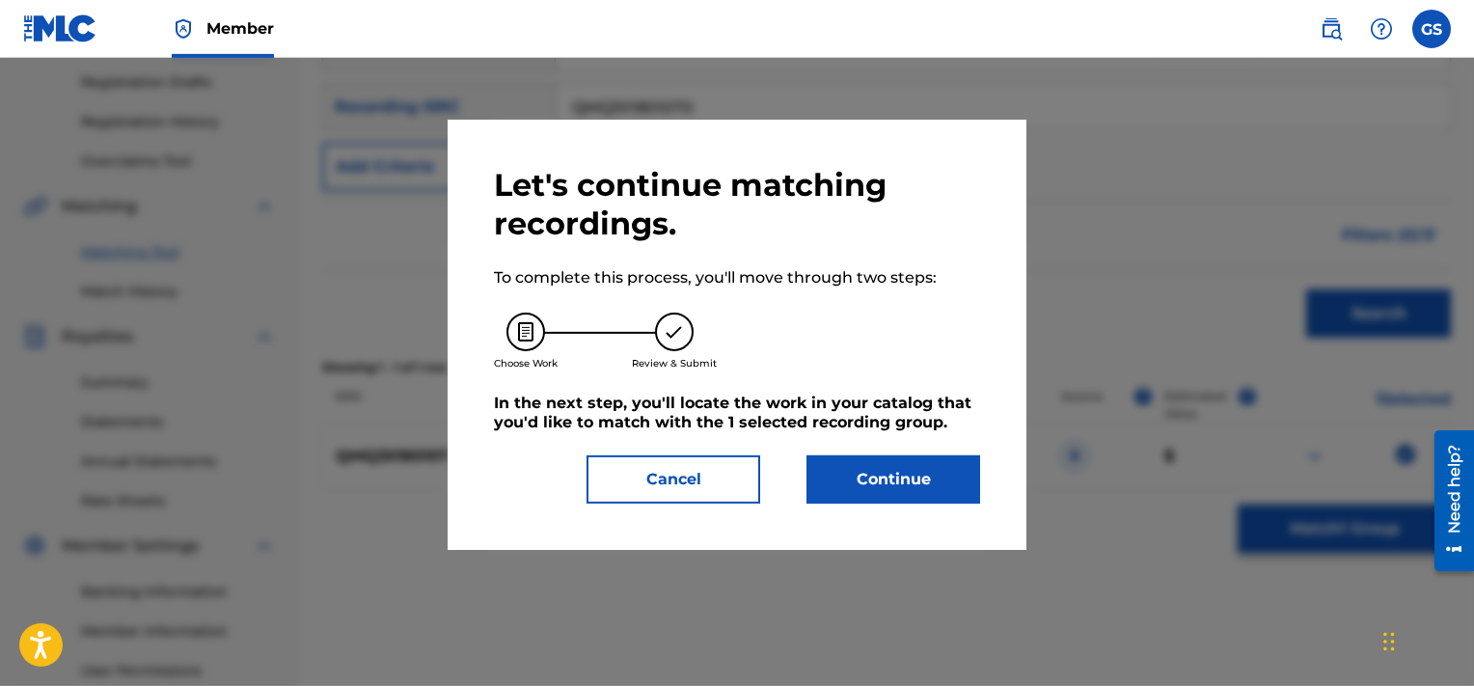
click at [919, 456] on button "Continue" at bounding box center [894, 479] width 174 height 48
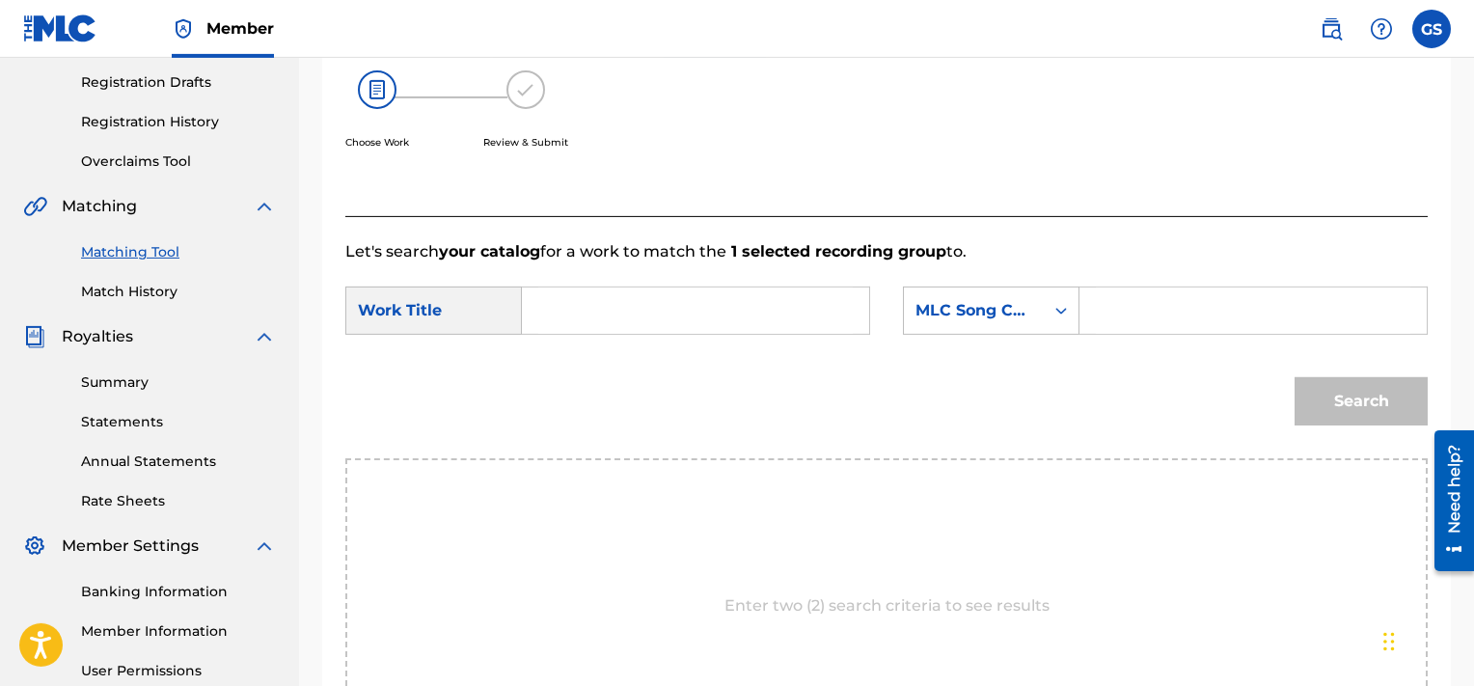
paste input "SD6Z7W"
click at [1215, 320] on input "SD6Z7W" at bounding box center [1253, 311] width 315 height 46
type input "SD6Z7W"
click at [695, 315] on input "s" at bounding box center [695, 311] width 315 height 46
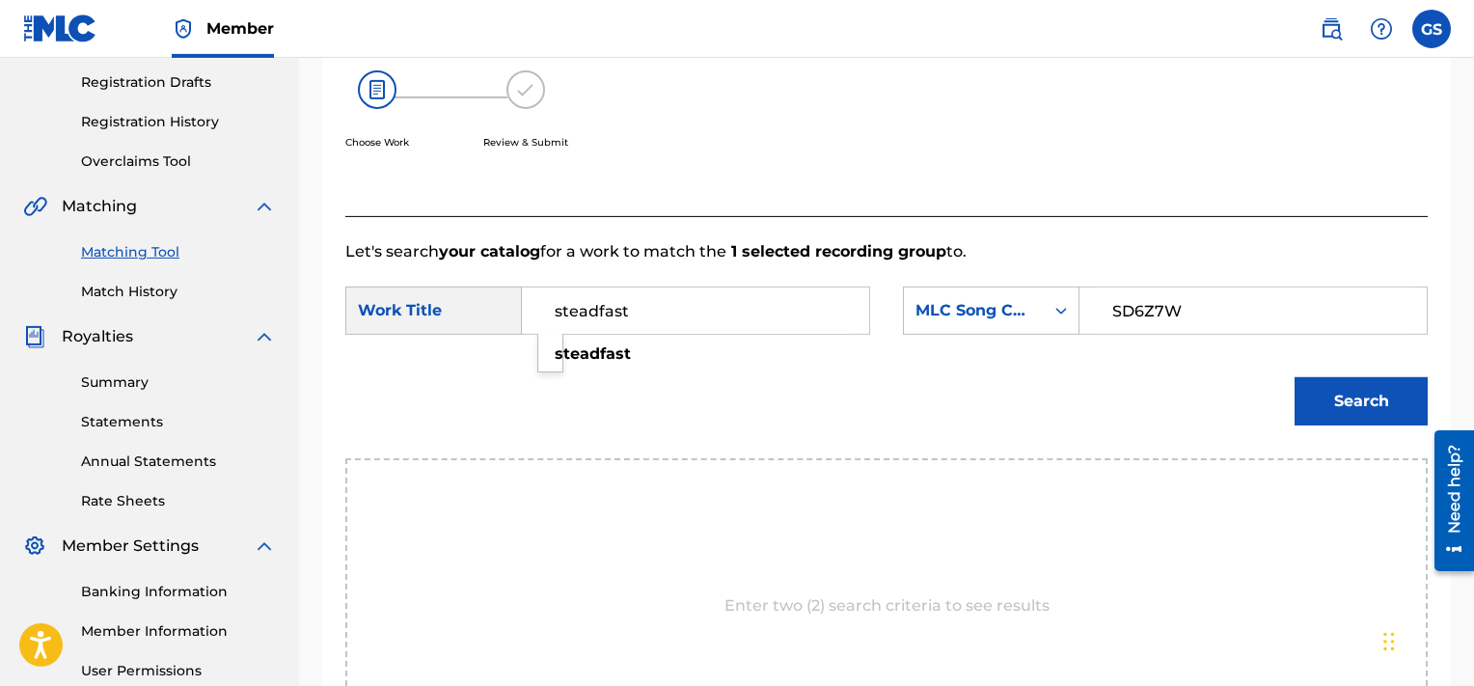
type input "steadfast"
click at [1295, 377] on button "Search" at bounding box center [1361, 401] width 133 height 48
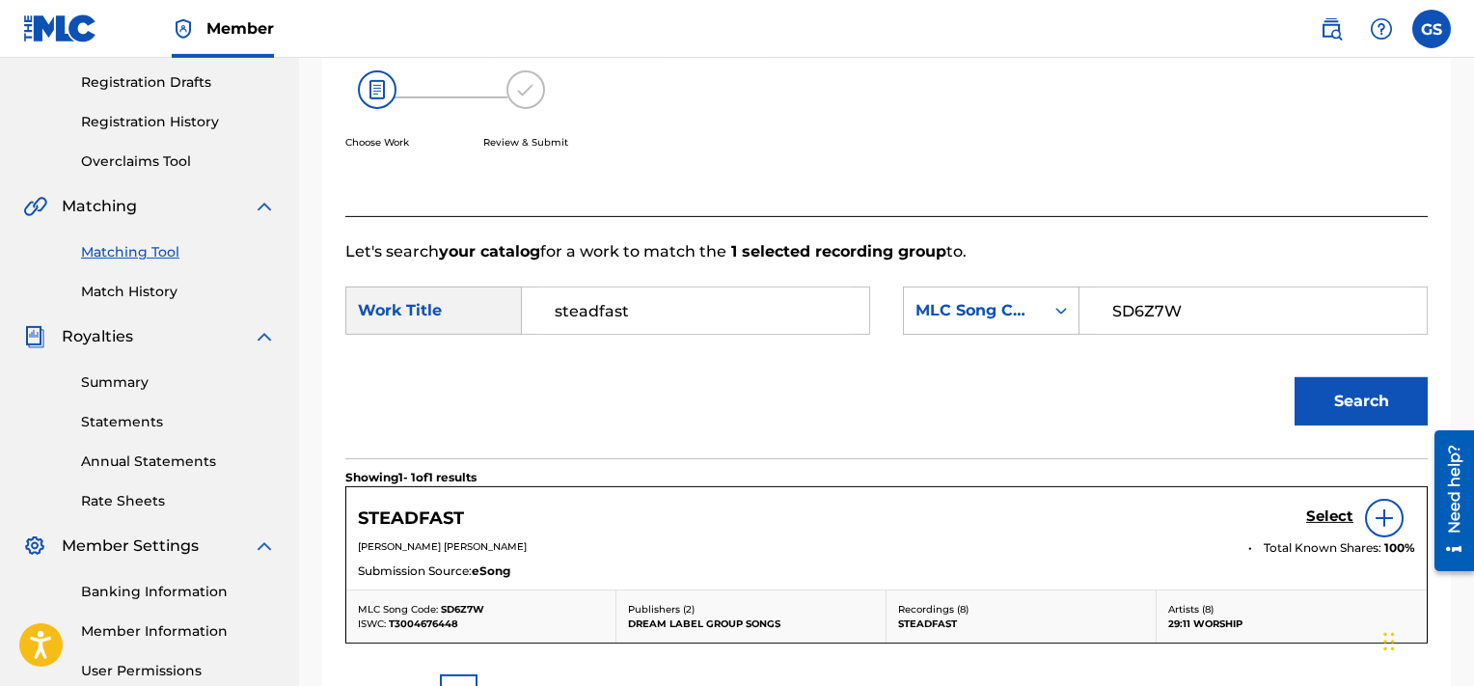
click at [1330, 519] on h5 "Select" at bounding box center [1329, 516] width 47 height 18
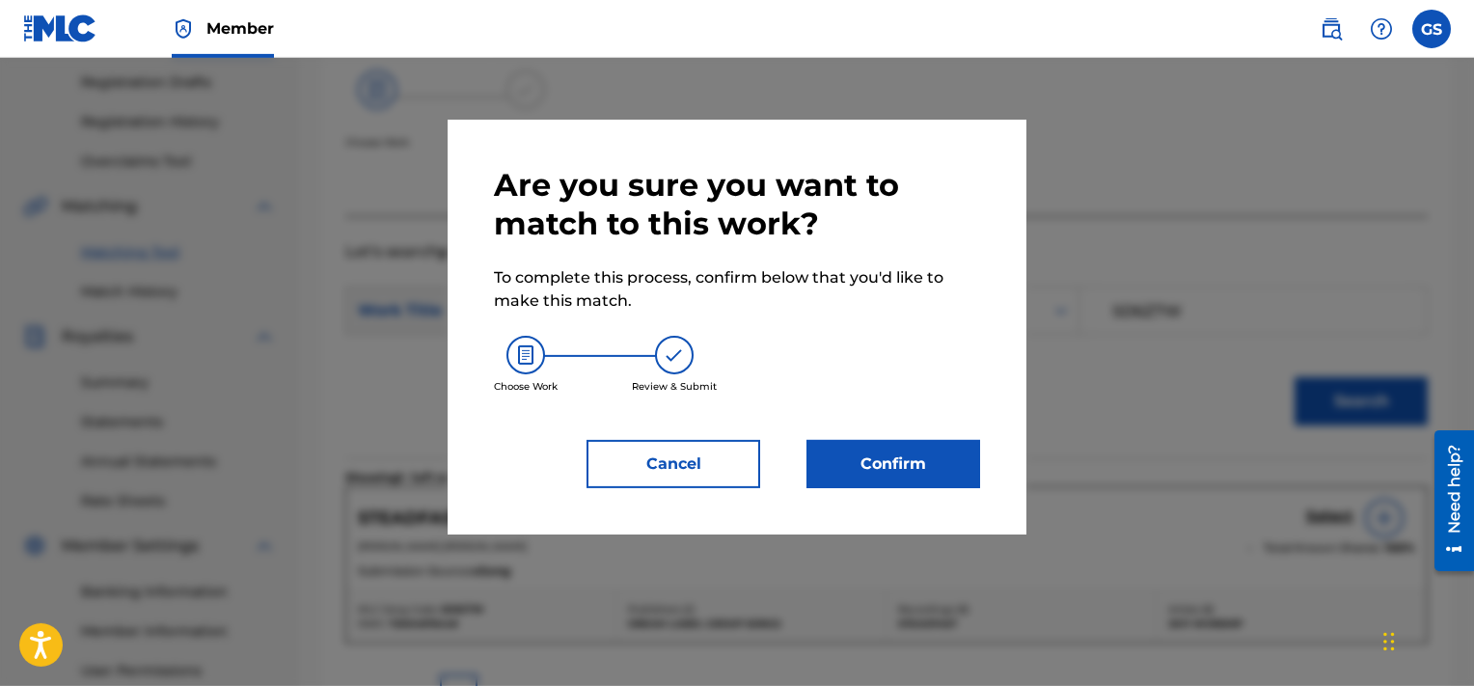
click at [886, 452] on button "Confirm" at bounding box center [894, 464] width 174 height 48
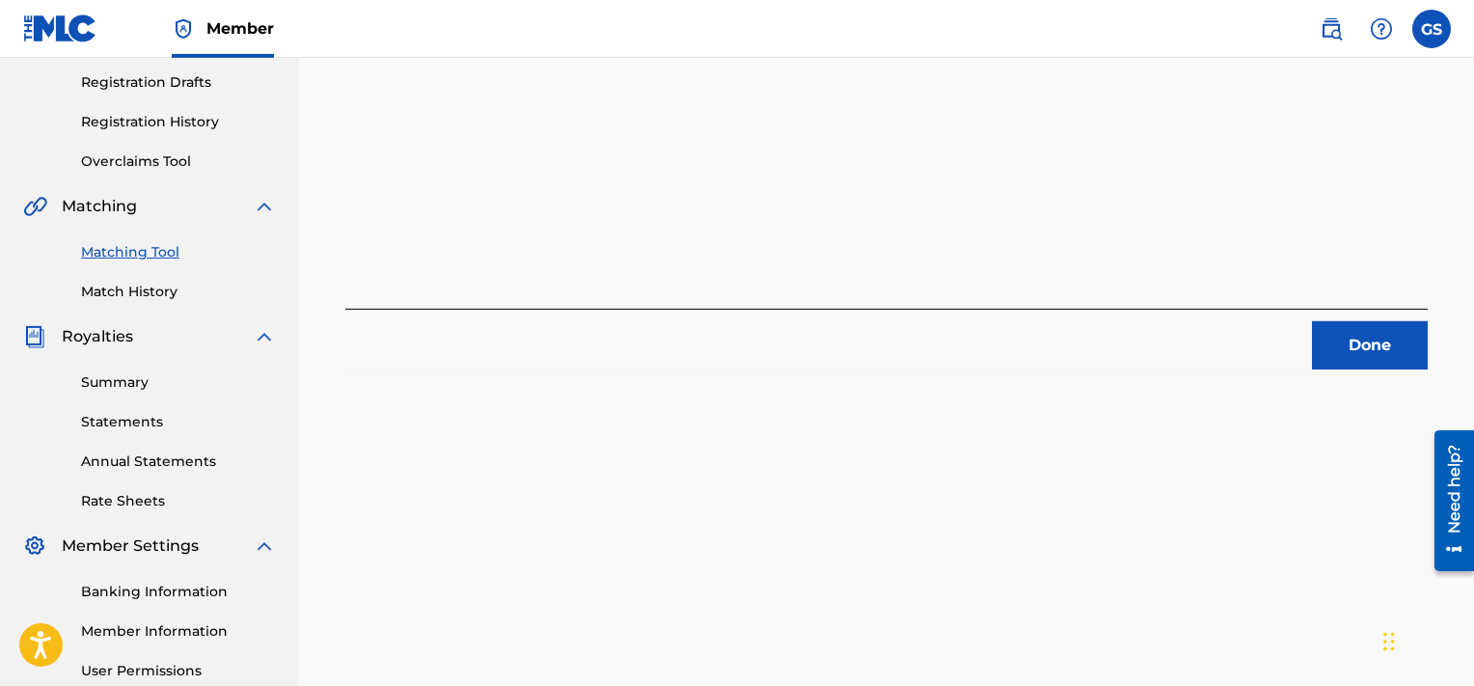
click at [1374, 356] on button "Done" at bounding box center [1370, 345] width 116 height 48
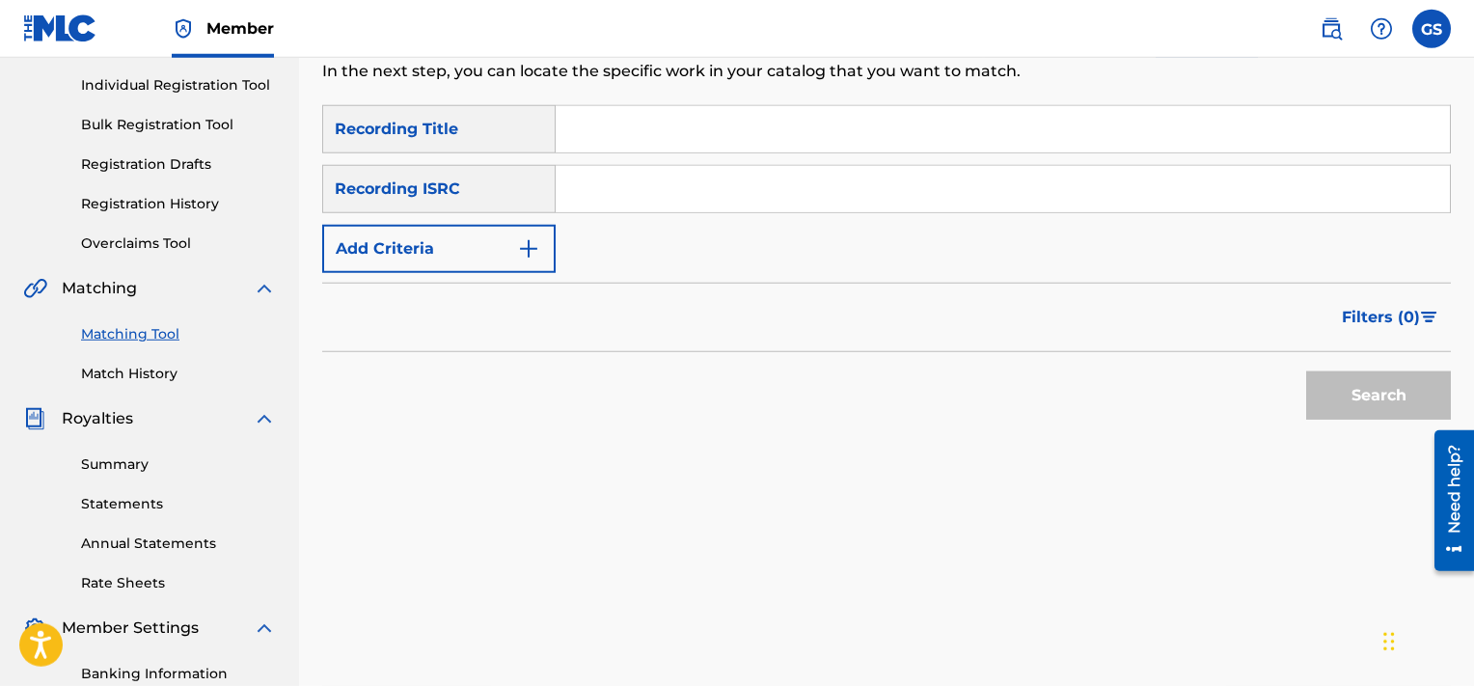
scroll to position [228, 0]
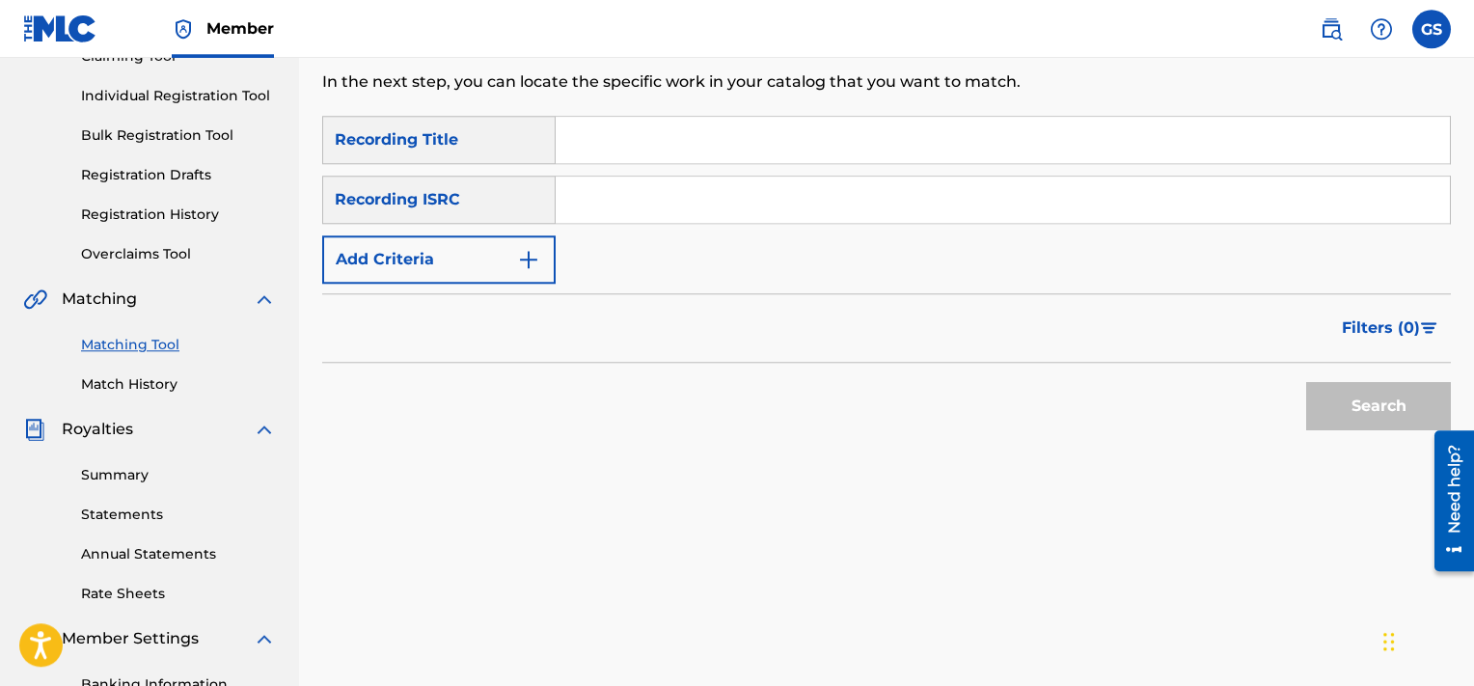
paste input "QMQ3X1801060"
click at [809, 209] on input "QMQ3X1801060" at bounding box center [1003, 200] width 894 height 46
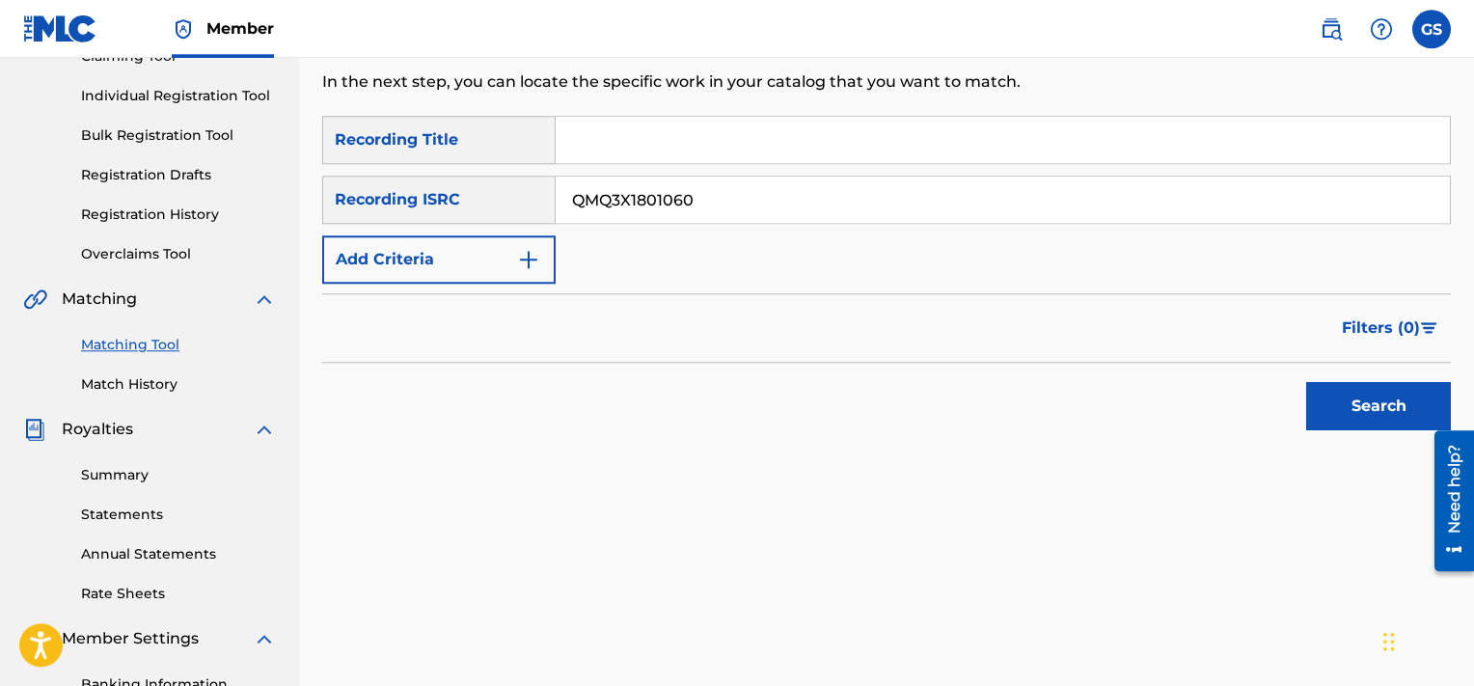
type input "QMQ3X1801060"
click at [1306, 382] on button "Search" at bounding box center [1378, 406] width 145 height 48
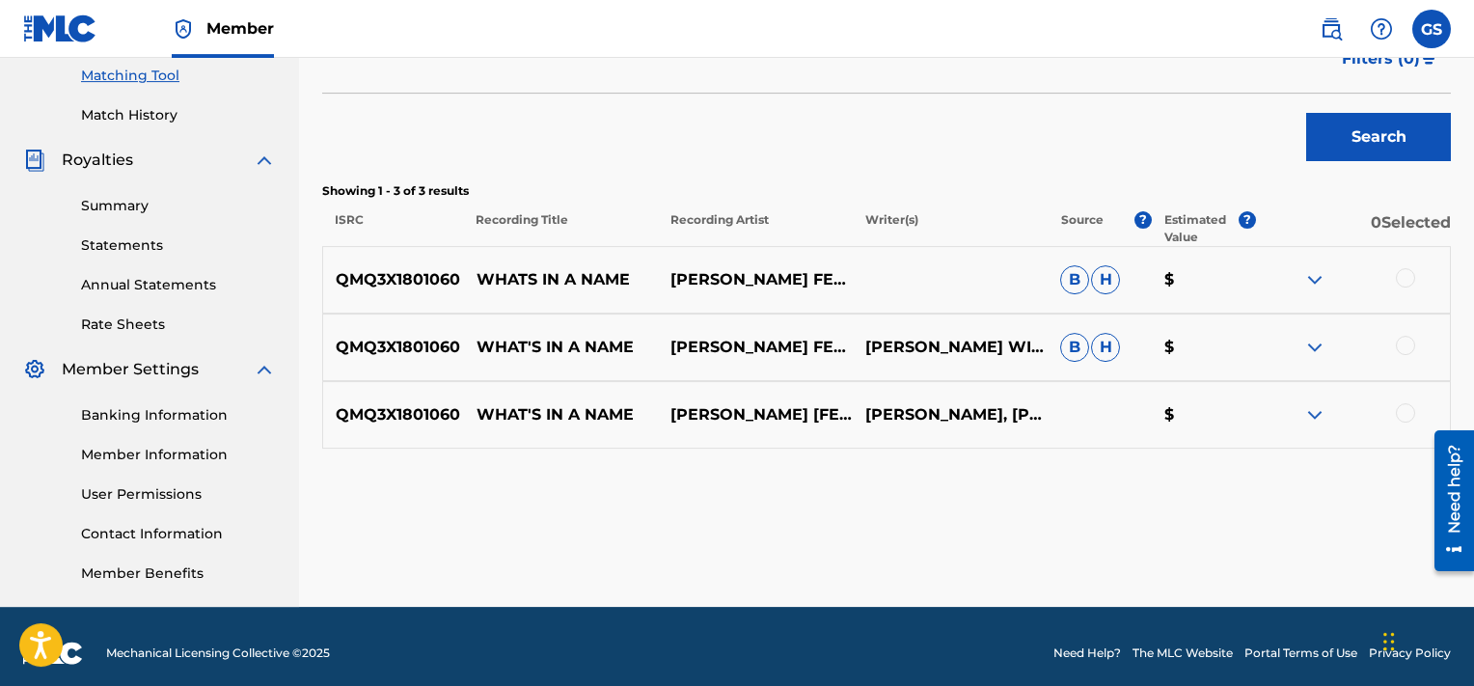
scroll to position [496, 0]
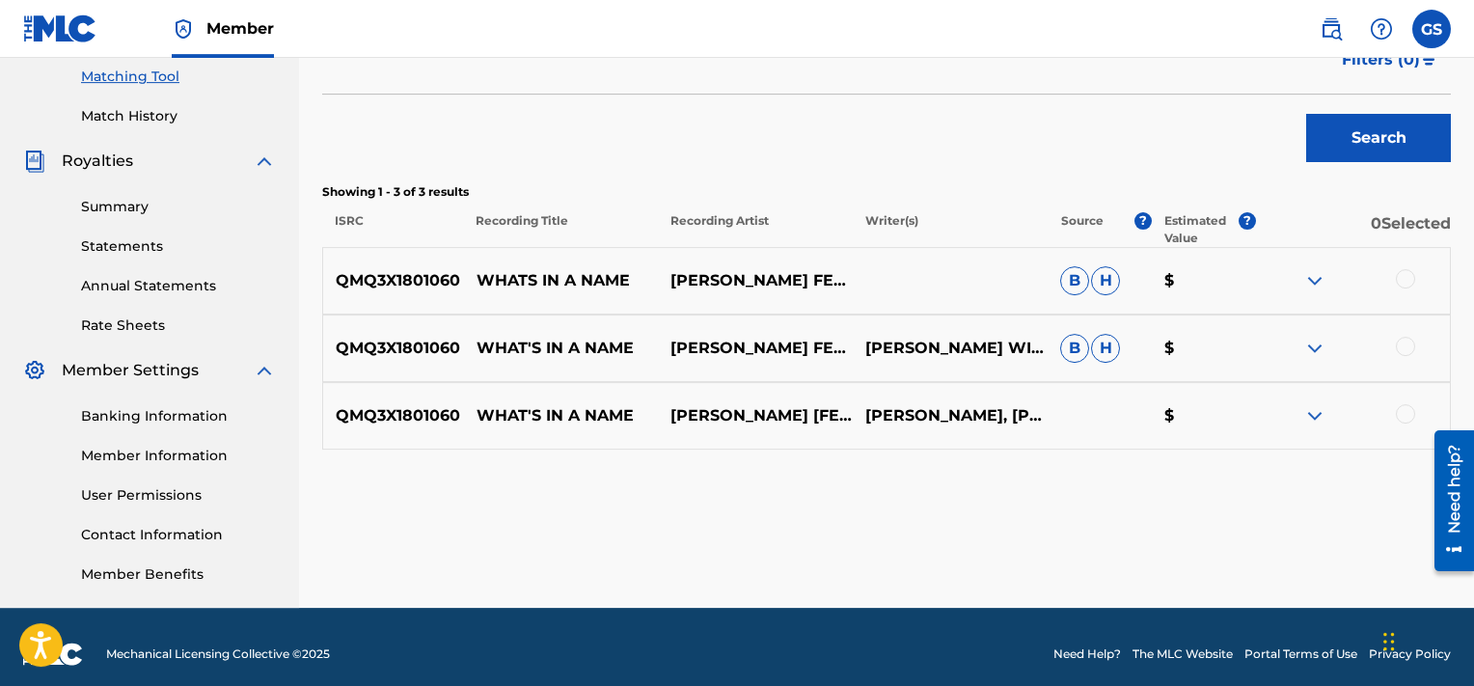
click at [1410, 282] on div at bounding box center [1405, 278] width 19 height 19
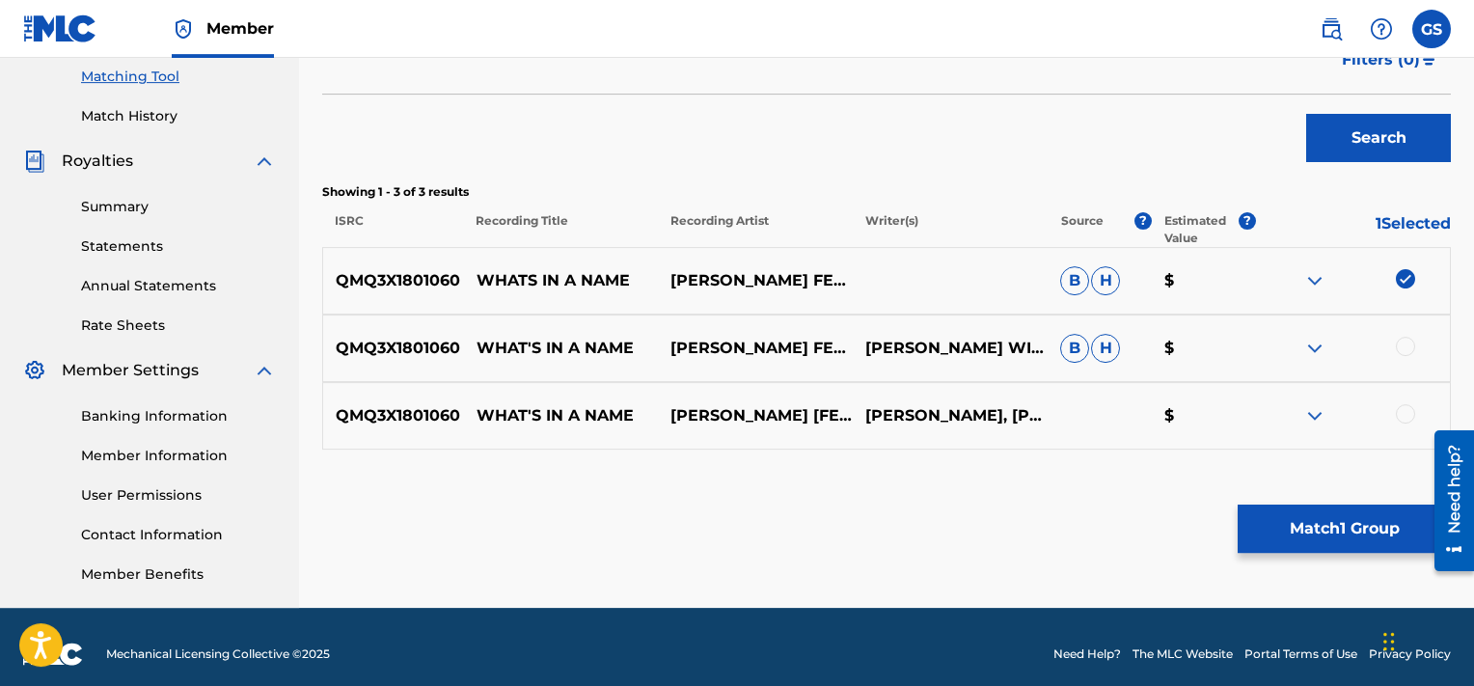
click at [1404, 348] on div at bounding box center [1405, 346] width 19 height 19
click at [1410, 414] on div at bounding box center [1405, 413] width 19 height 19
click at [1357, 536] on button "Match 3 Groups" at bounding box center [1344, 529] width 213 height 48
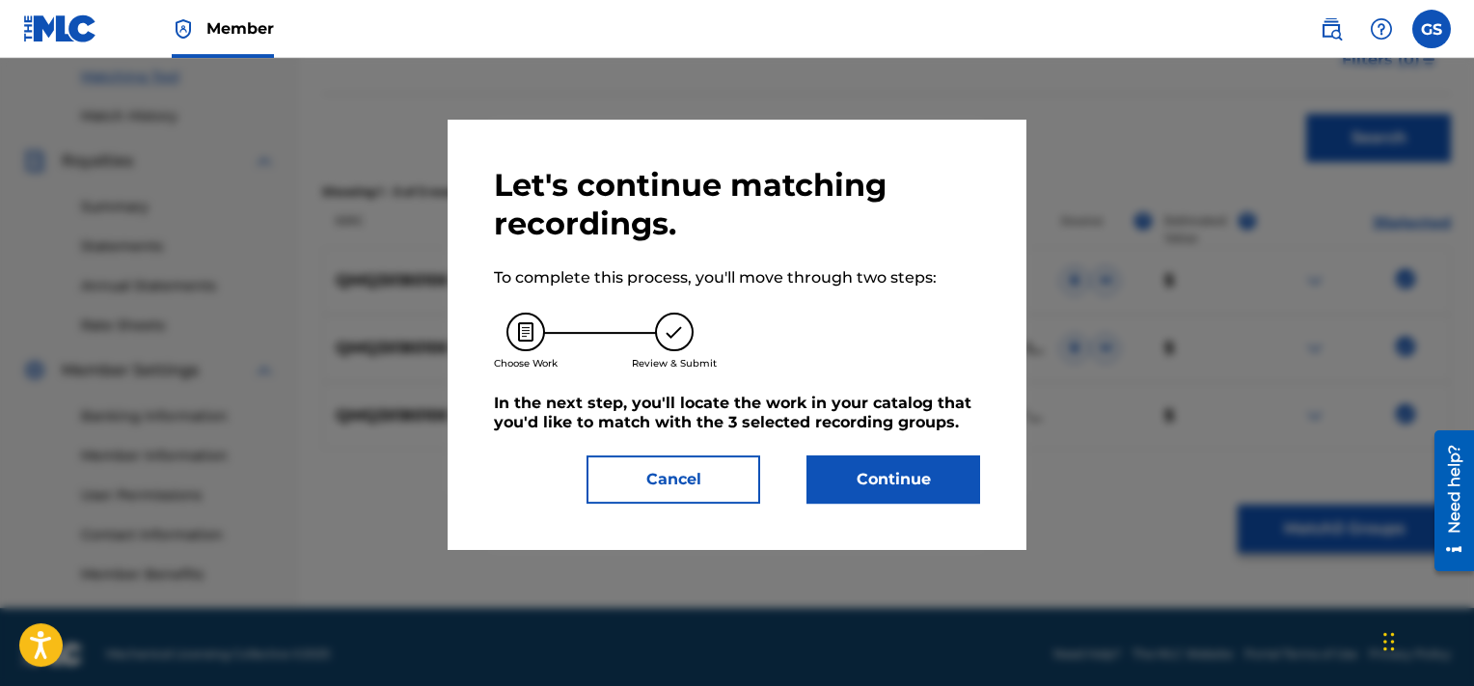
click at [905, 494] on button "Continue" at bounding box center [894, 479] width 174 height 48
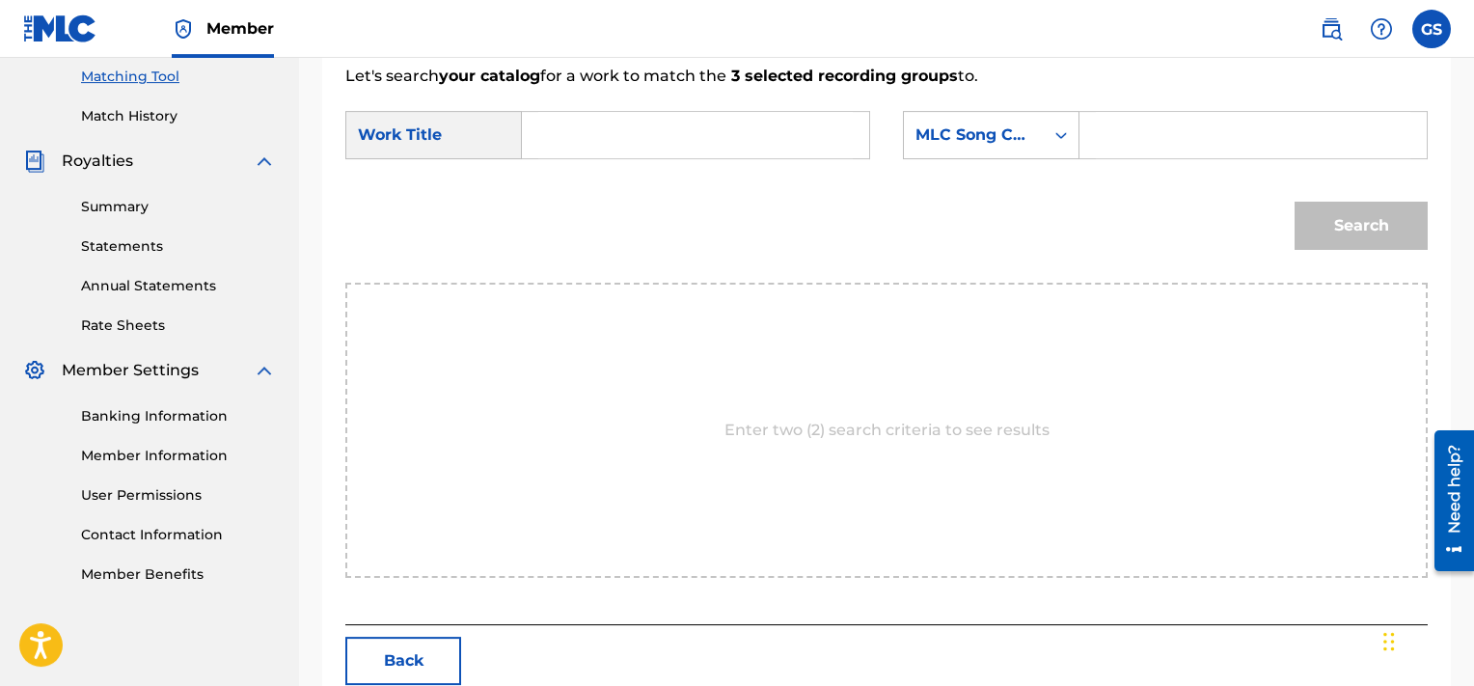
paste input "RA5Y7J"
click at [1193, 125] on input "RA5Y7J" at bounding box center [1253, 135] width 315 height 46
type input "RA5Y7J"
click at [616, 148] on input "Search Form" at bounding box center [695, 135] width 315 height 46
type input "roses"
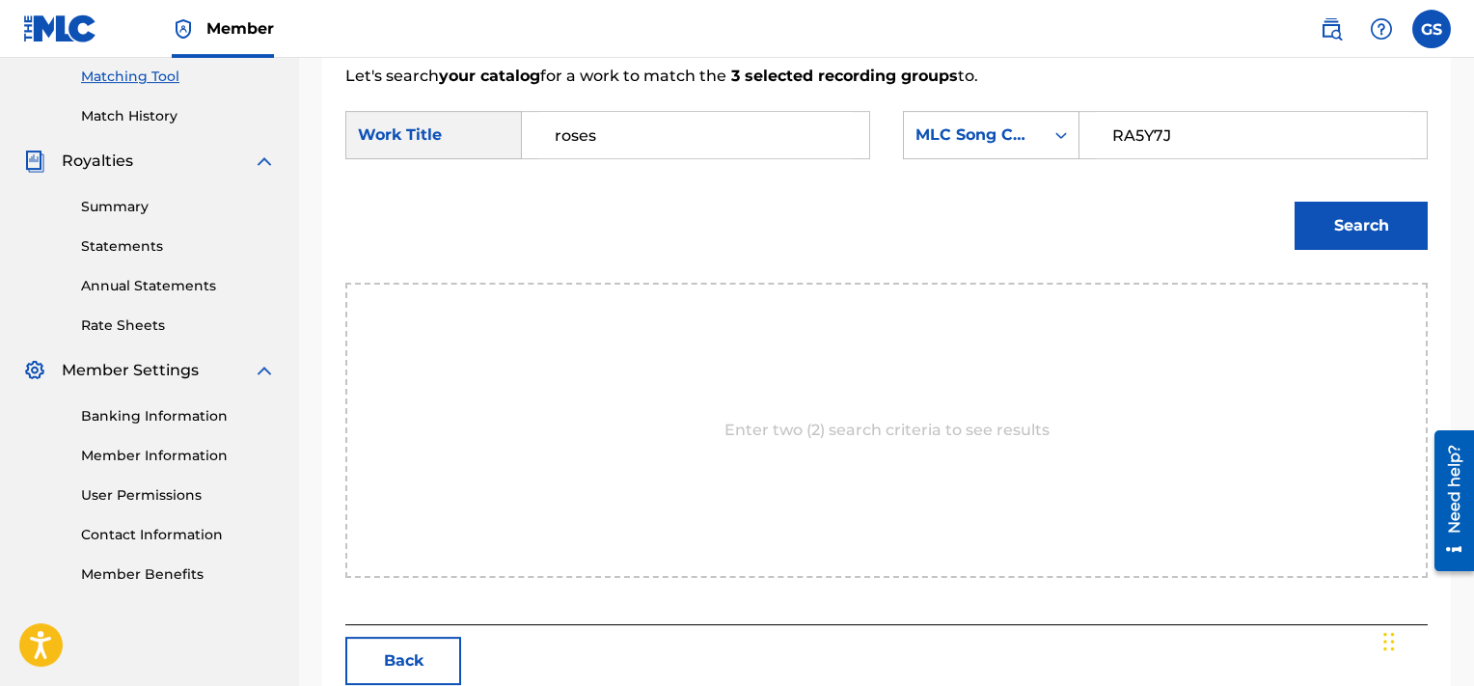
click at [1295, 202] on button "Search" at bounding box center [1361, 226] width 133 height 48
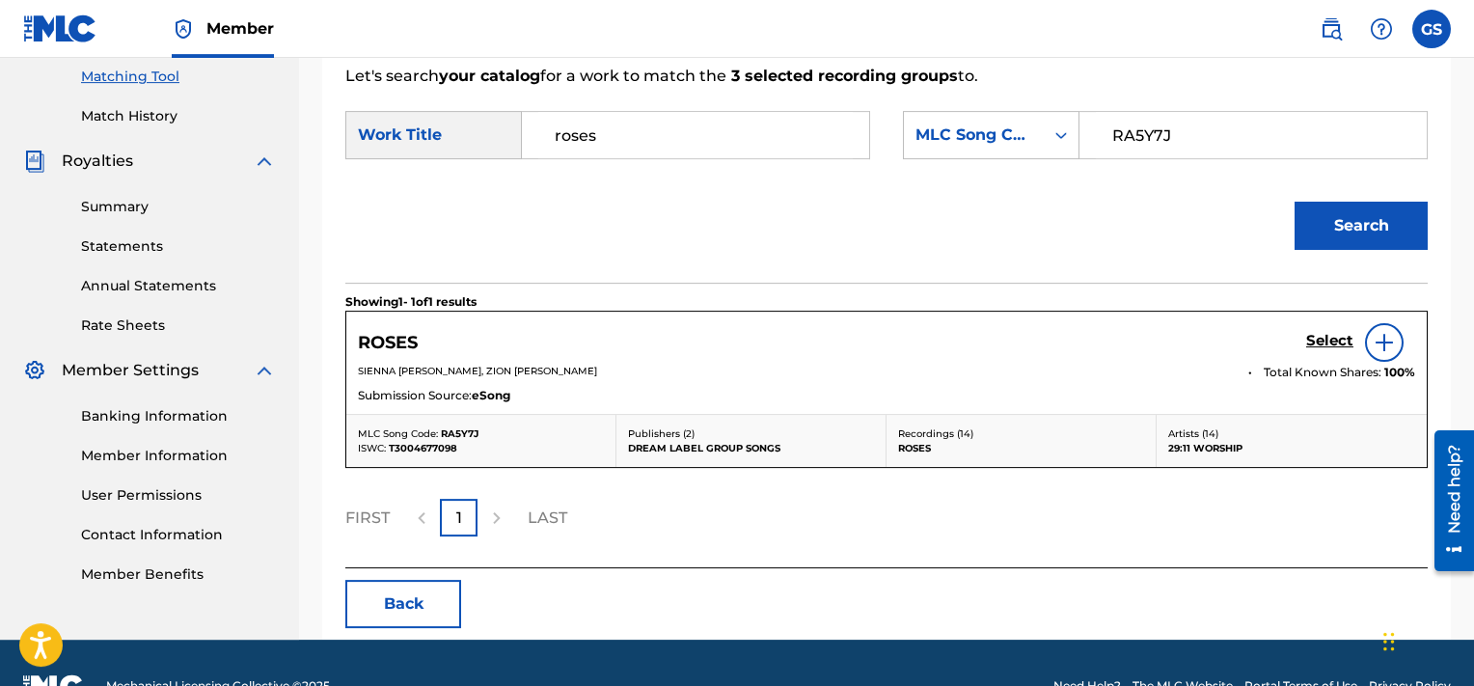
click at [1336, 343] on h5 "Select" at bounding box center [1329, 341] width 47 height 18
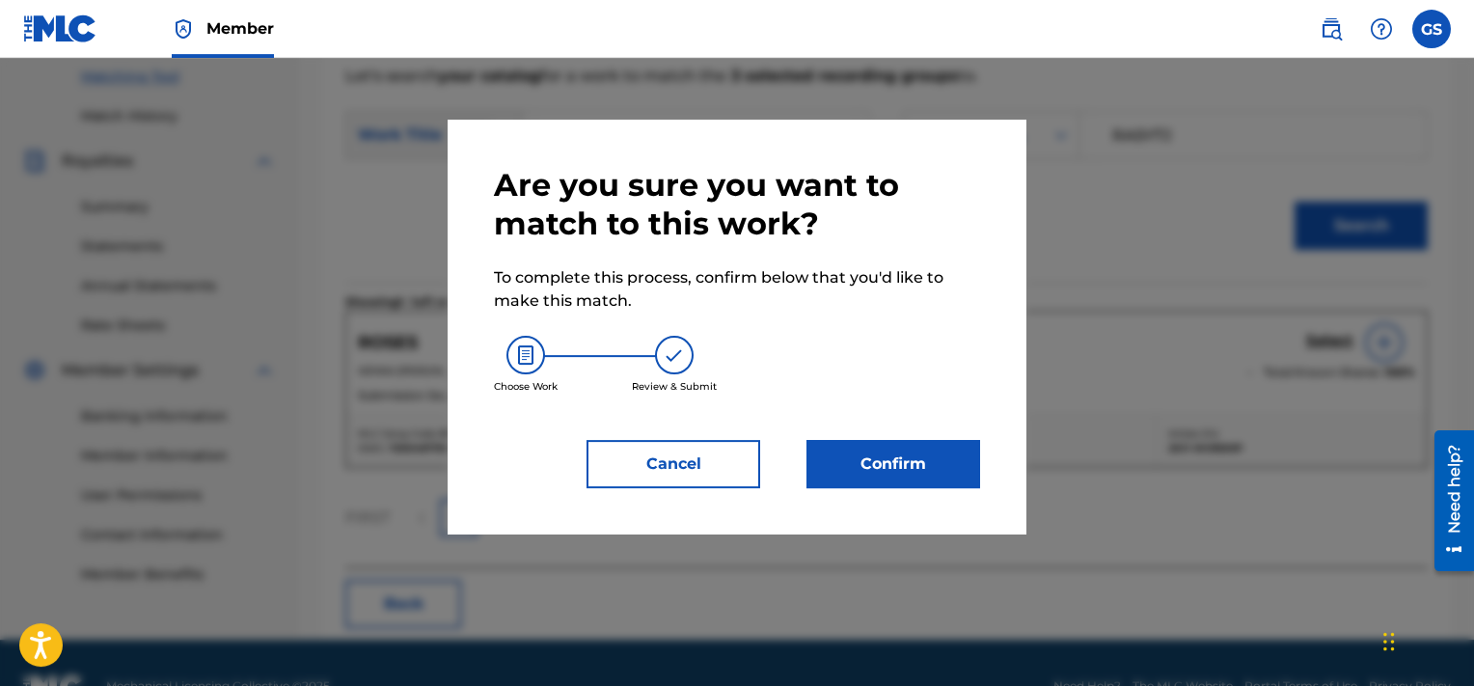
click at [699, 469] on button "Cancel" at bounding box center [674, 464] width 174 height 48
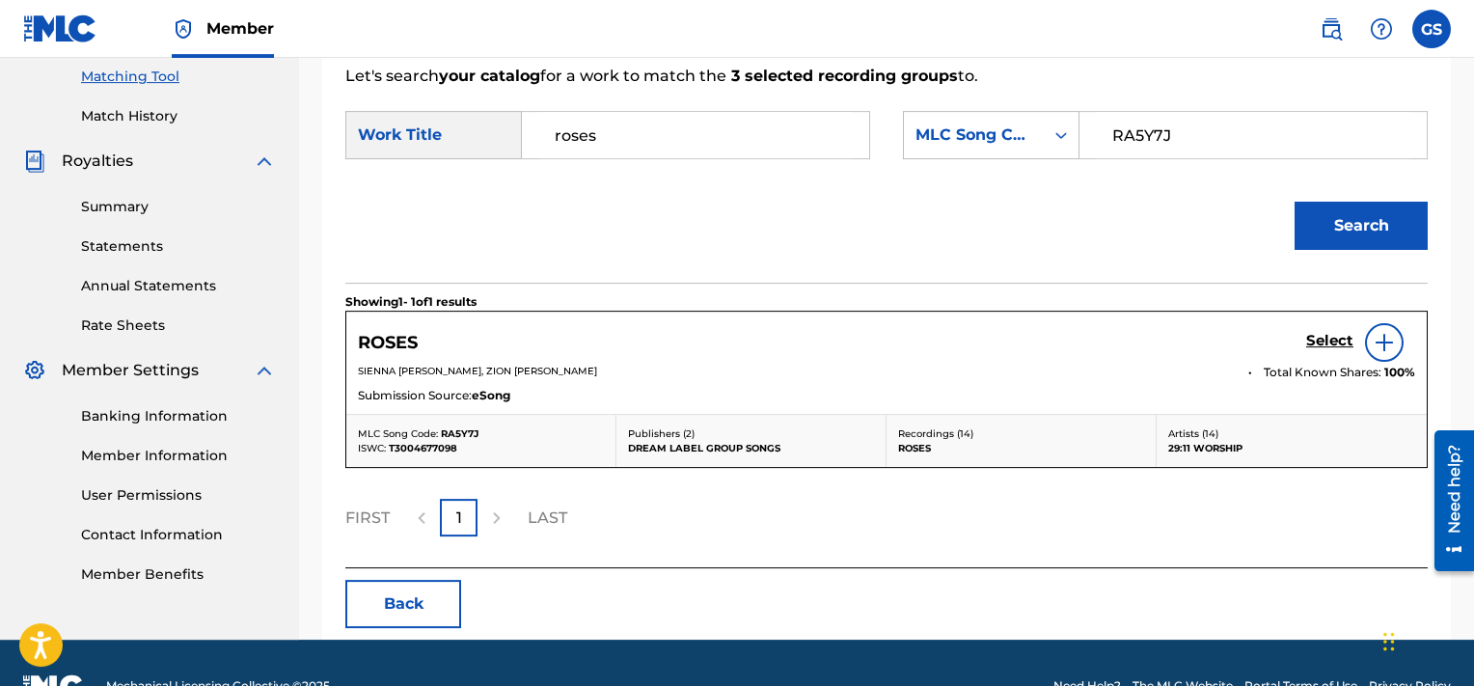
click at [433, 606] on button "Back" at bounding box center [403, 604] width 116 height 48
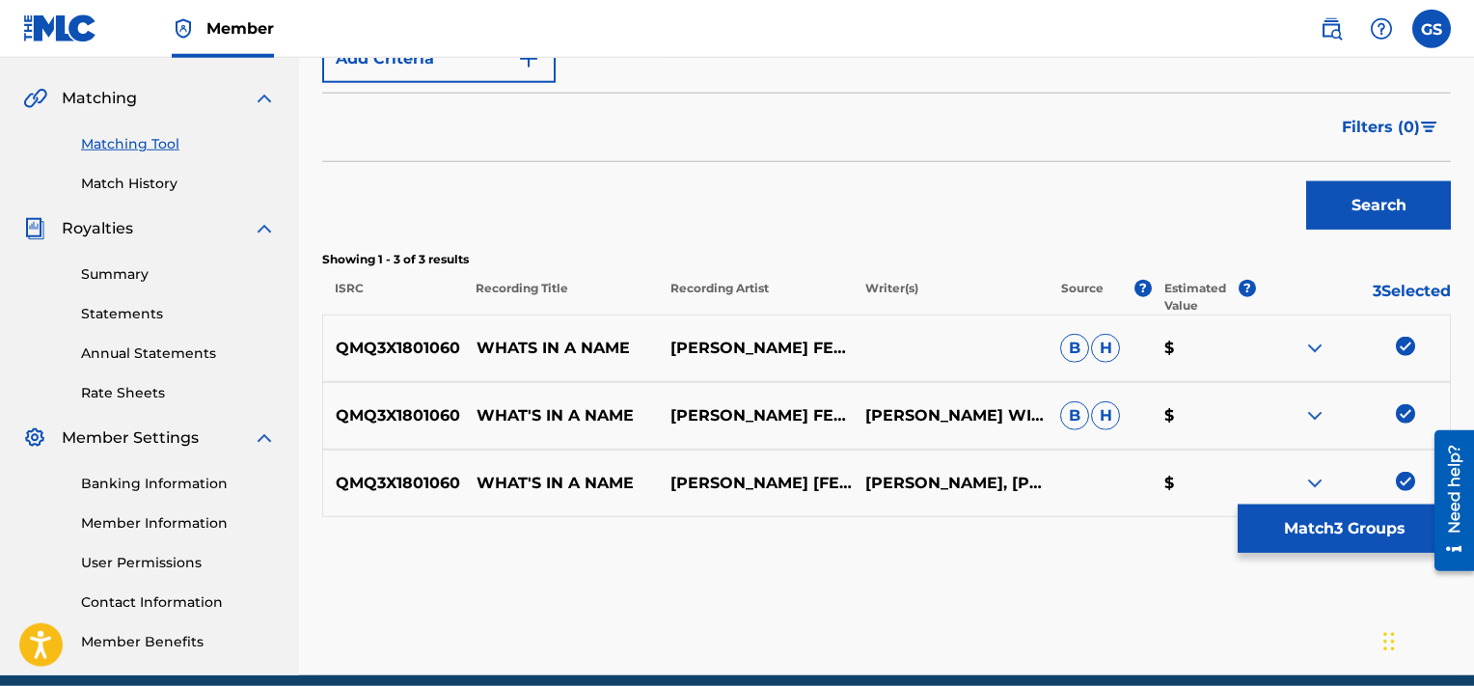
scroll to position [428, 0]
click at [1402, 485] on img at bounding box center [1405, 481] width 19 height 19
click at [1403, 413] on img at bounding box center [1405, 413] width 19 height 19
click at [1405, 349] on img at bounding box center [1405, 346] width 19 height 19
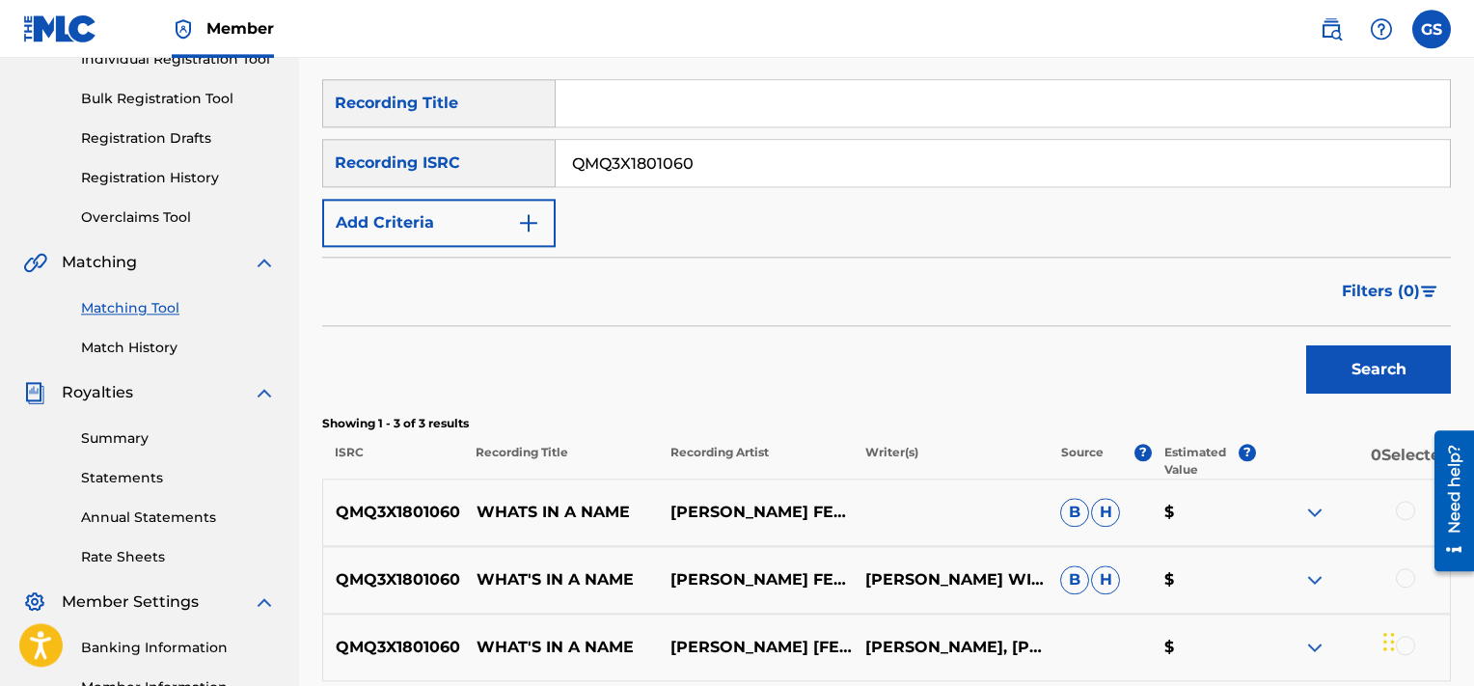
scroll to position [262, 0]
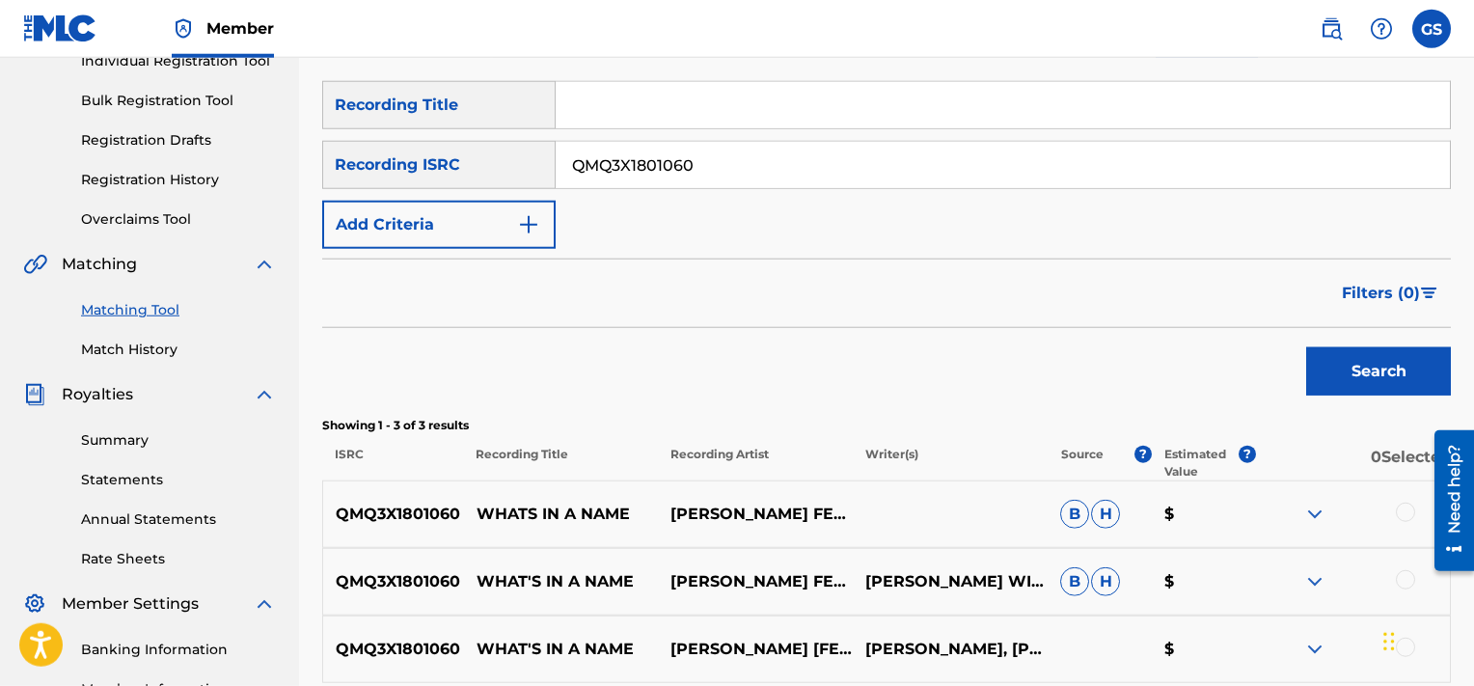
click at [763, 176] on input "QMQ3X1801060" at bounding box center [1003, 165] width 894 height 46
paste input "71"
click at [1306, 347] on button "Search" at bounding box center [1378, 371] width 145 height 48
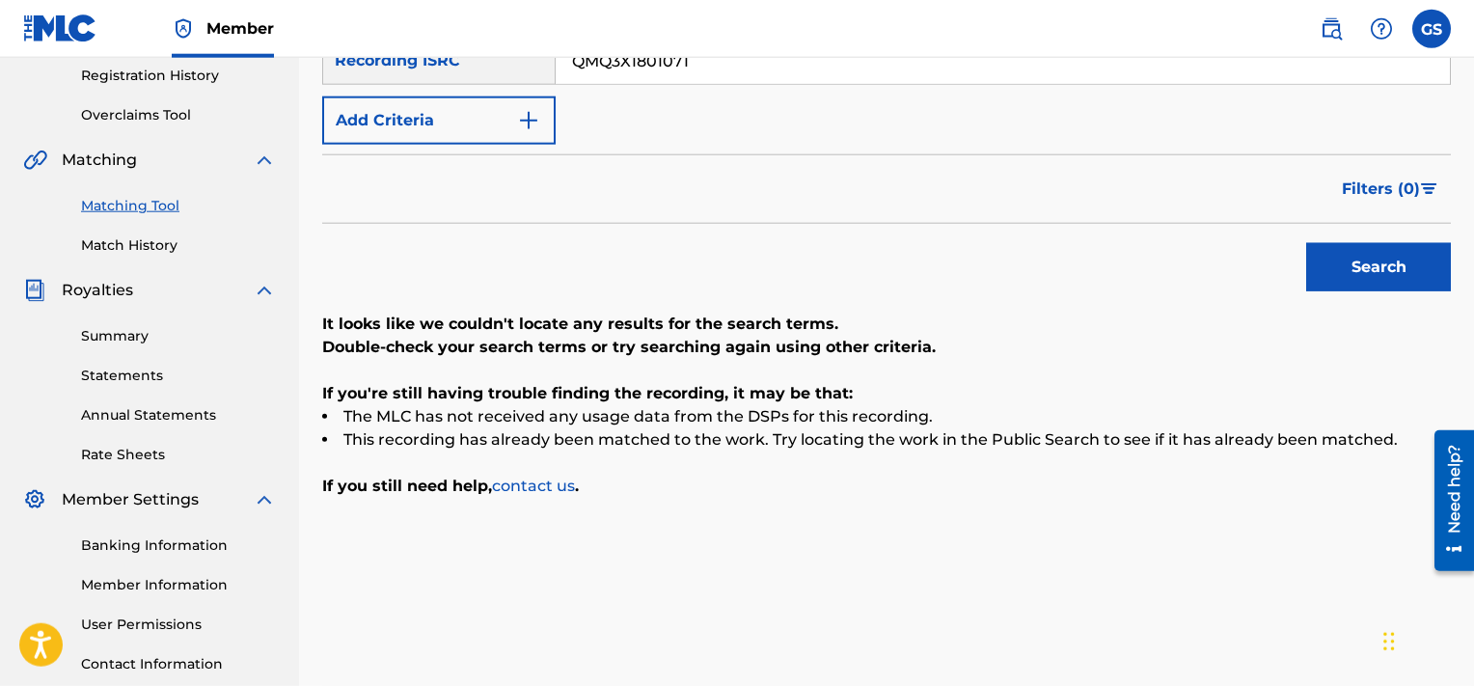
scroll to position [296, 0]
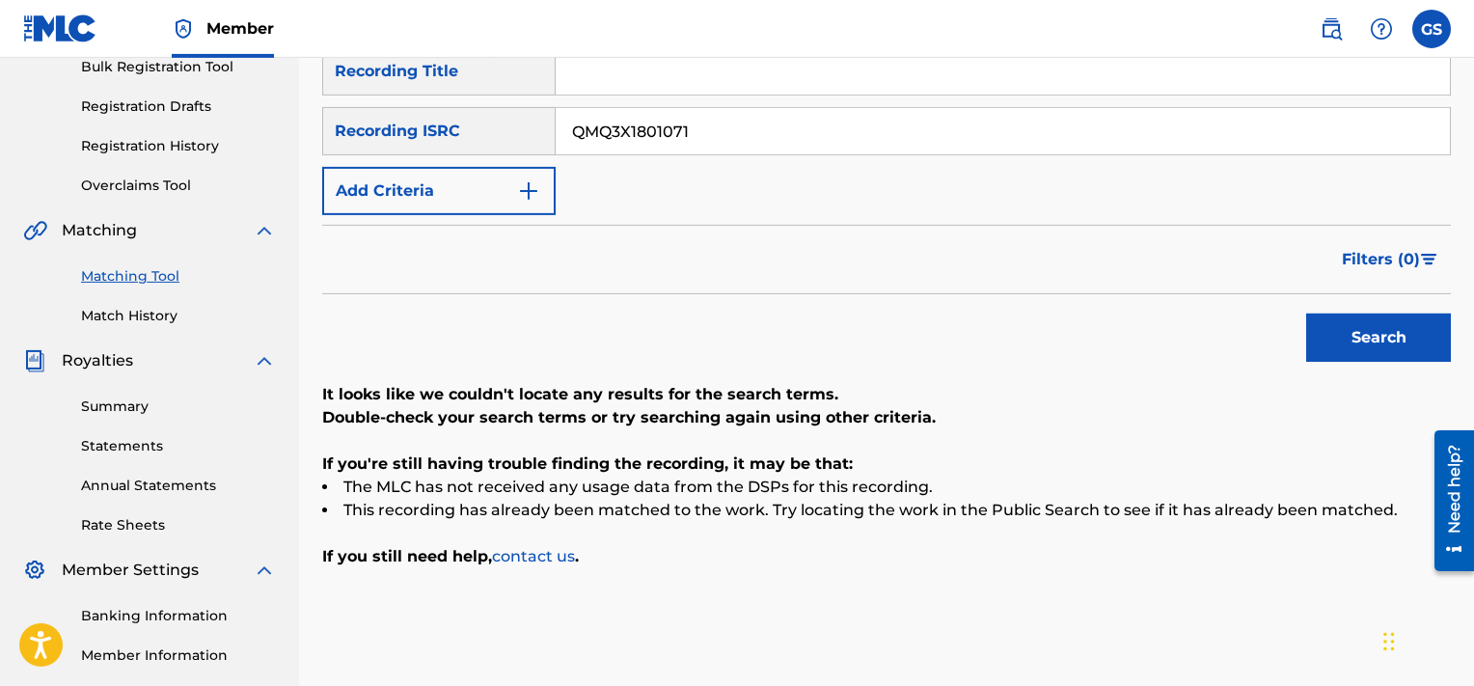
click at [745, 133] on input "QMQ3X1801071" at bounding box center [1003, 131] width 894 height 46
paste input "2"
click at [745, 133] on input "QMQ3X1801072" at bounding box center [1003, 131] width 894 height 46
type input "QMQ3X1801072"
click at [1306, 314] on button "Search" at bounding box center [1378, 338] width 145 height 48
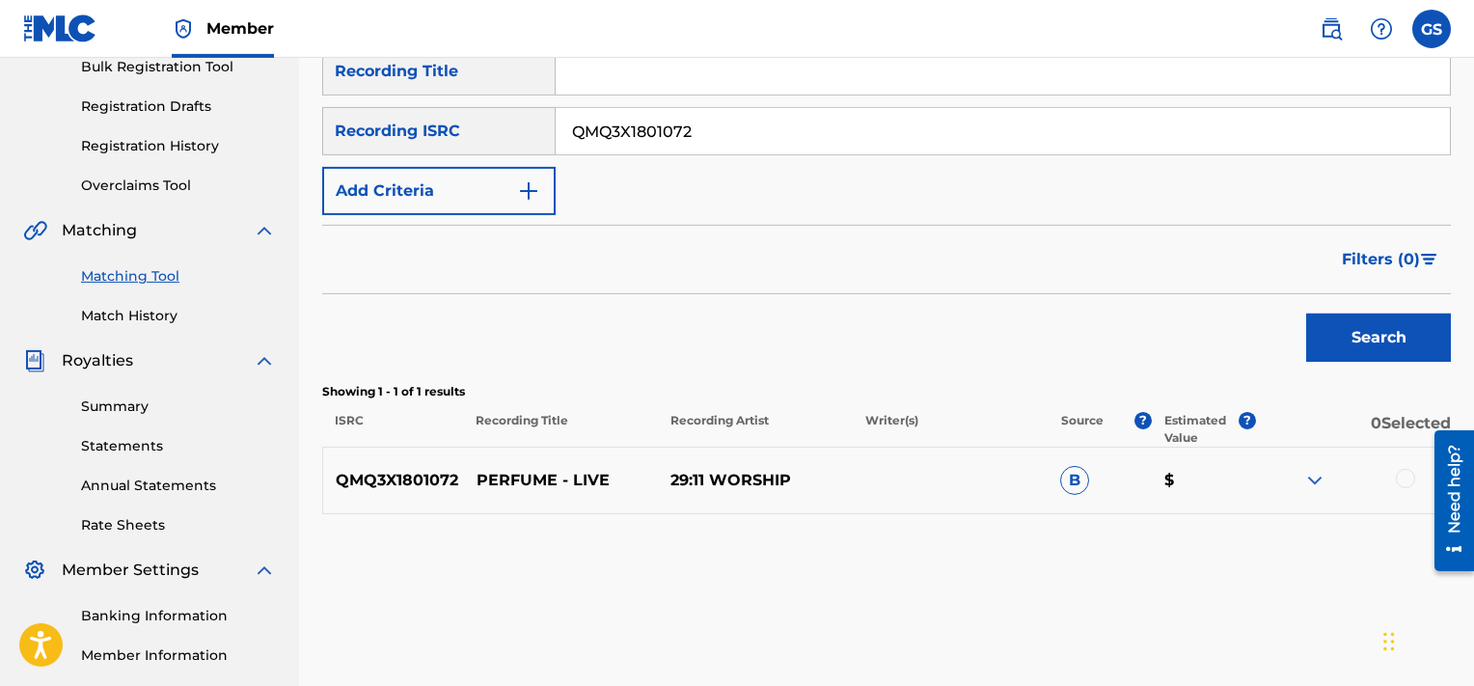
click at [1406, 482] on div at bounding box center [1405, 478] width 19 height 19
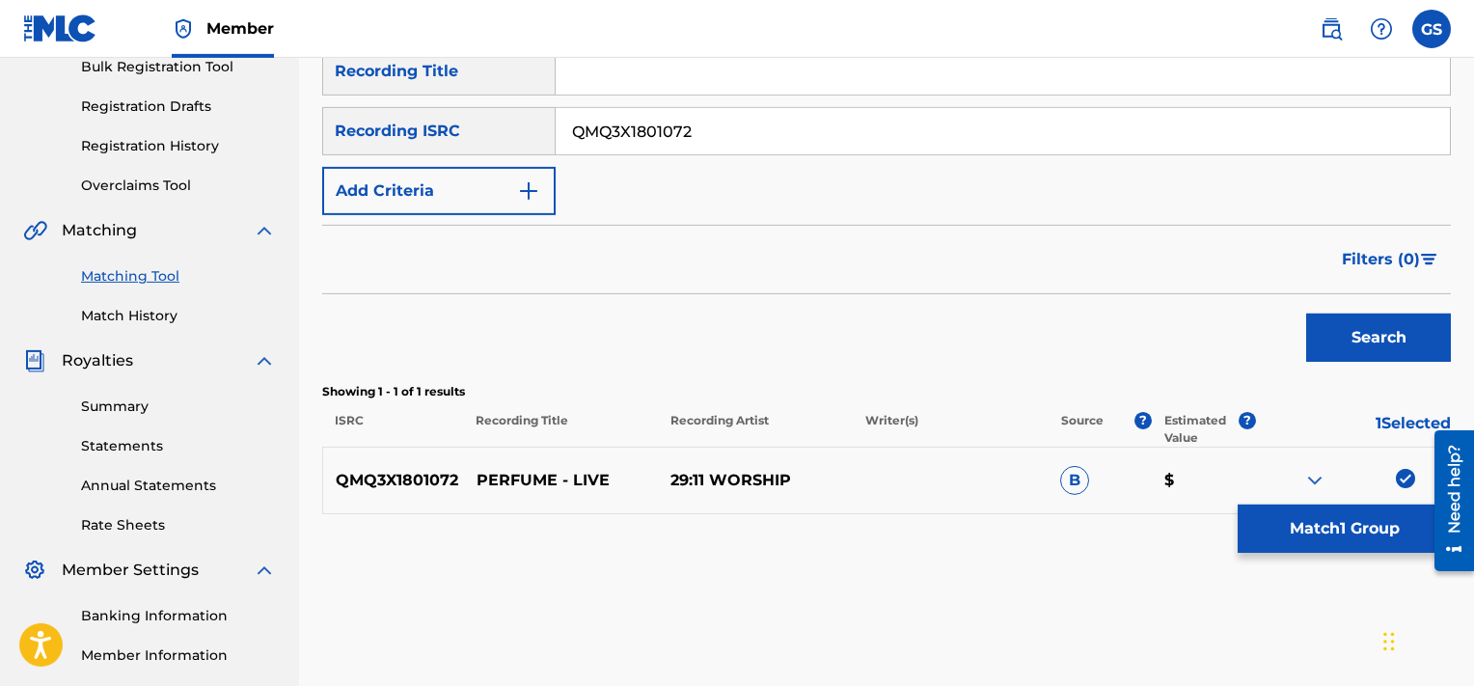
click at [1310, 527] on button "Match 1 Group" at bounding box center [1344, 529] width 213 height 48
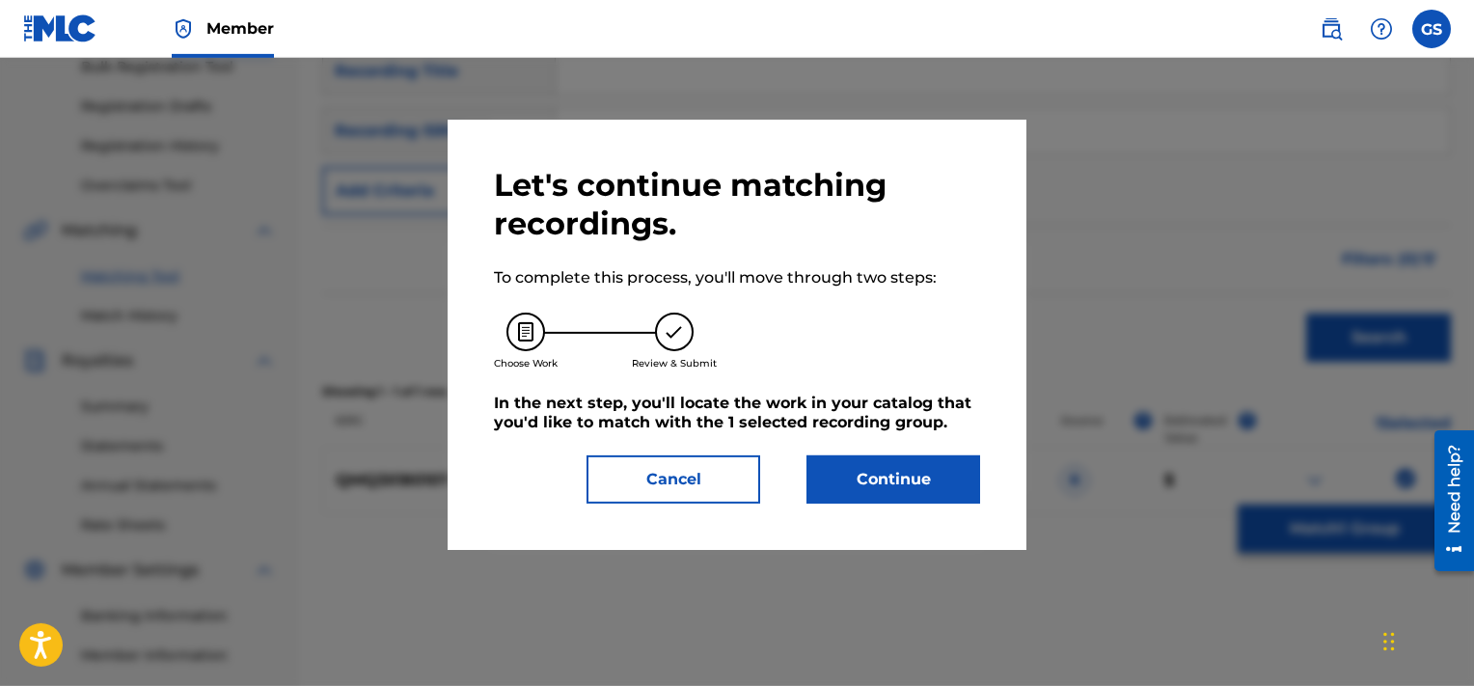
click at [941, 486] on button "Continue" at bounding box center [894, 479] width 174 height 48
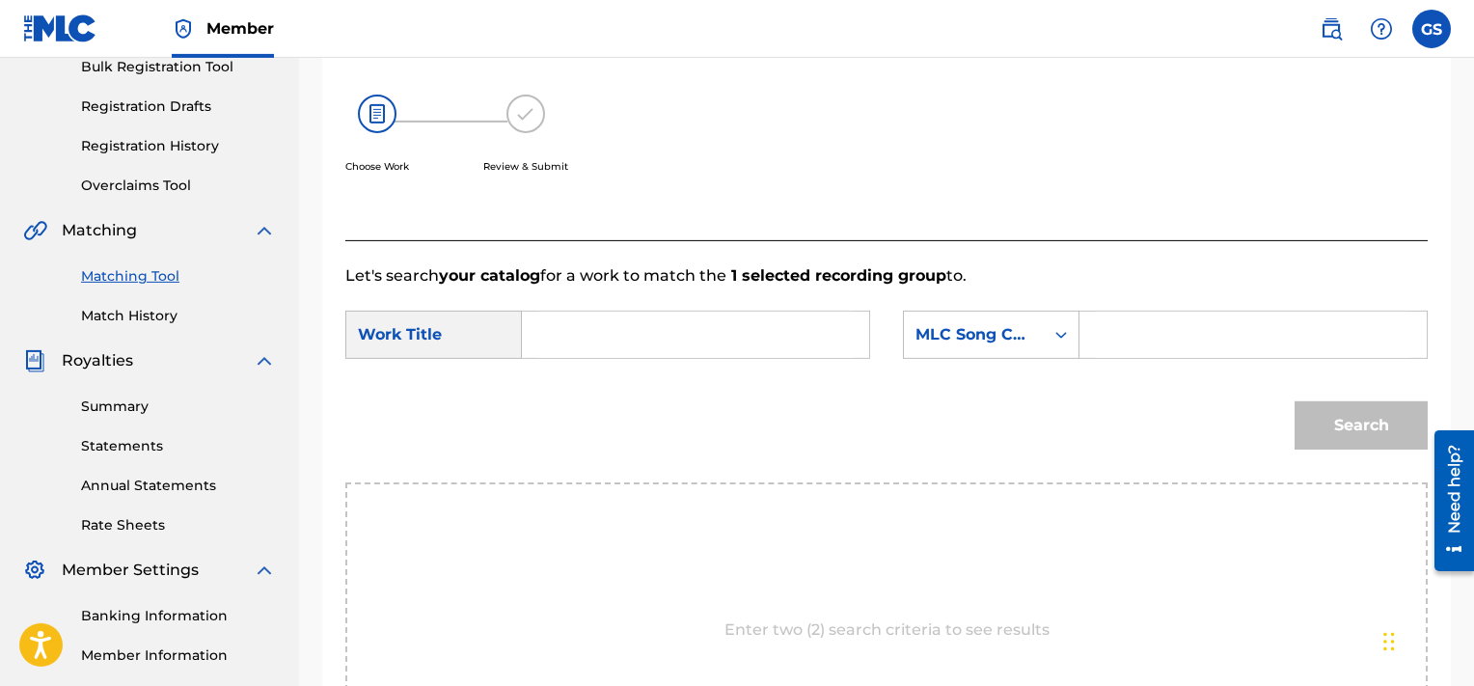
paste input "PA4885"
click at [1167, 331] on input "PA4885" at bounding box center [1253, 335] width 315 height 46
type input "PA4885"
click at [719, 340] on input "Search Form" at bounding box center [695, 335] width 315 height 46
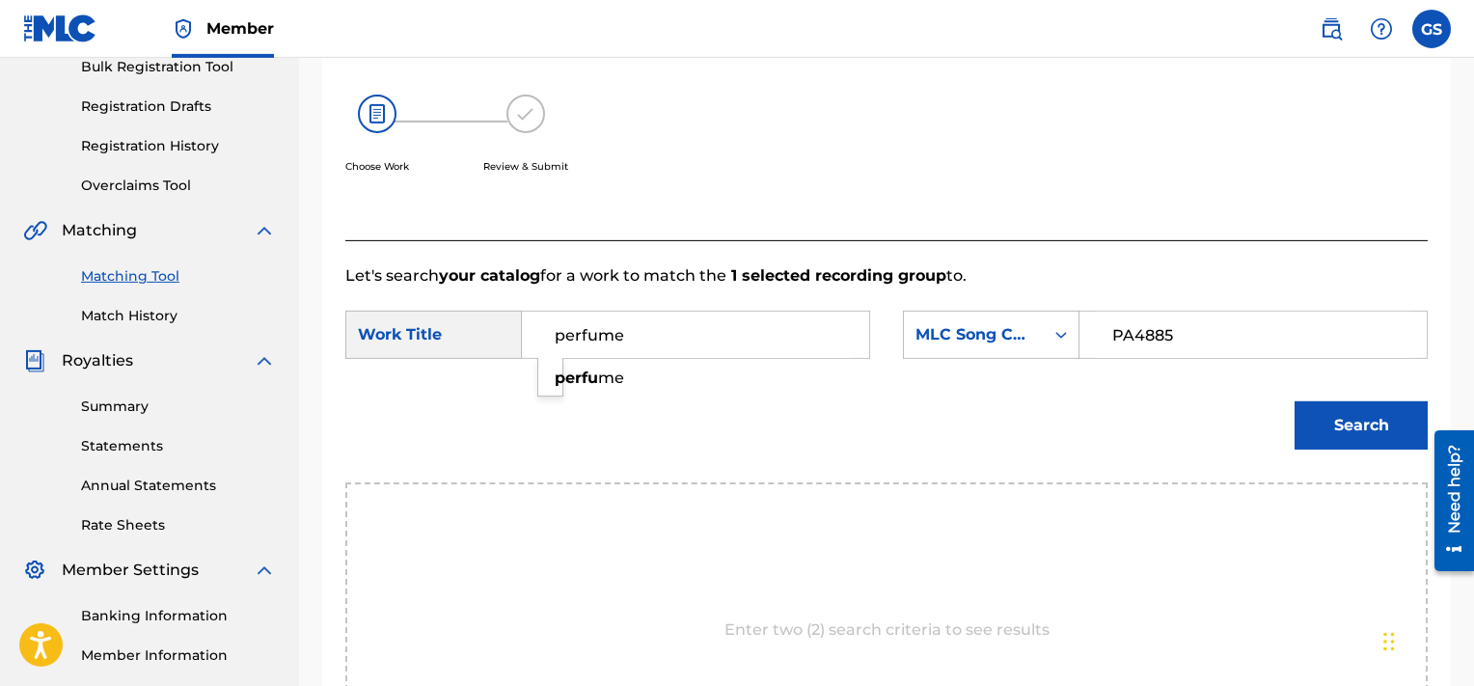
type input "perfume"
click at [1295, 401] on button "Search" at bounding box center [1361, 425] width 133 height 48
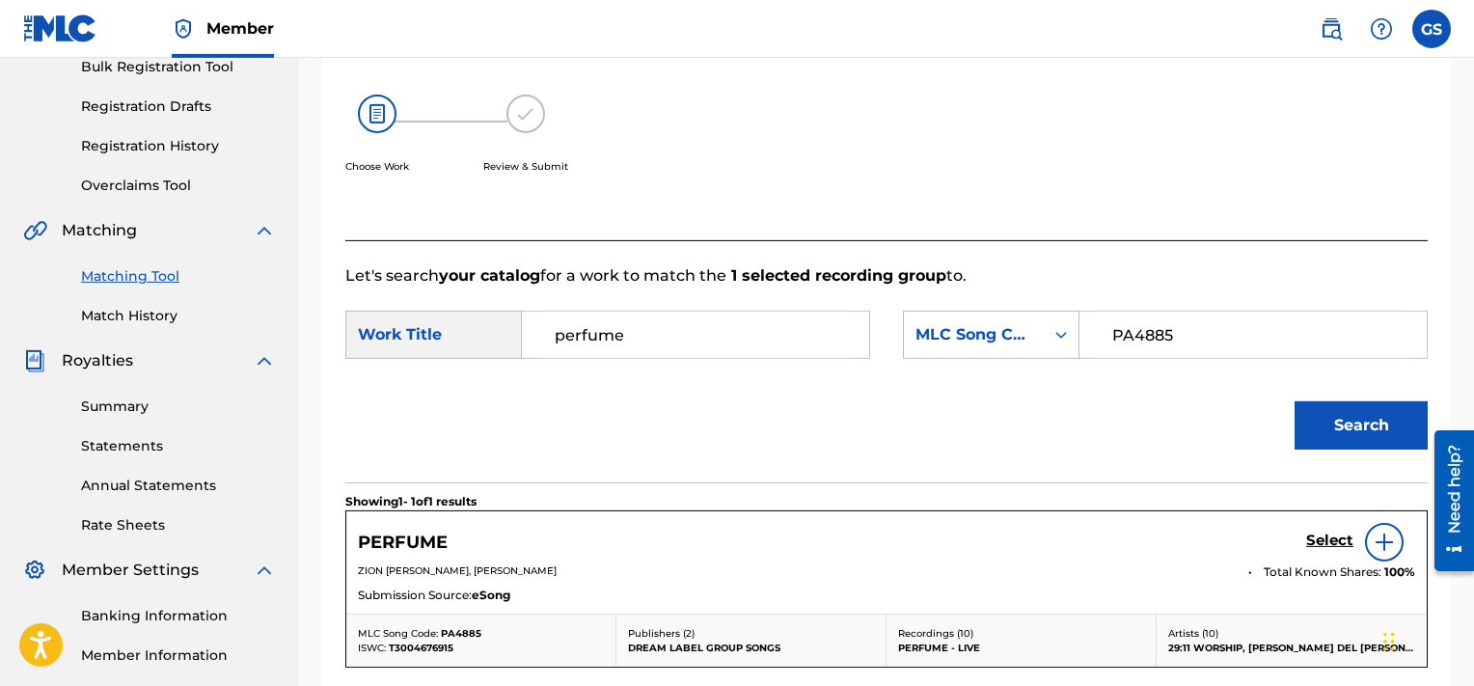
click at [1334, 535] on h5 "Select" at bounding box center [1329, 541] width 47 height 18
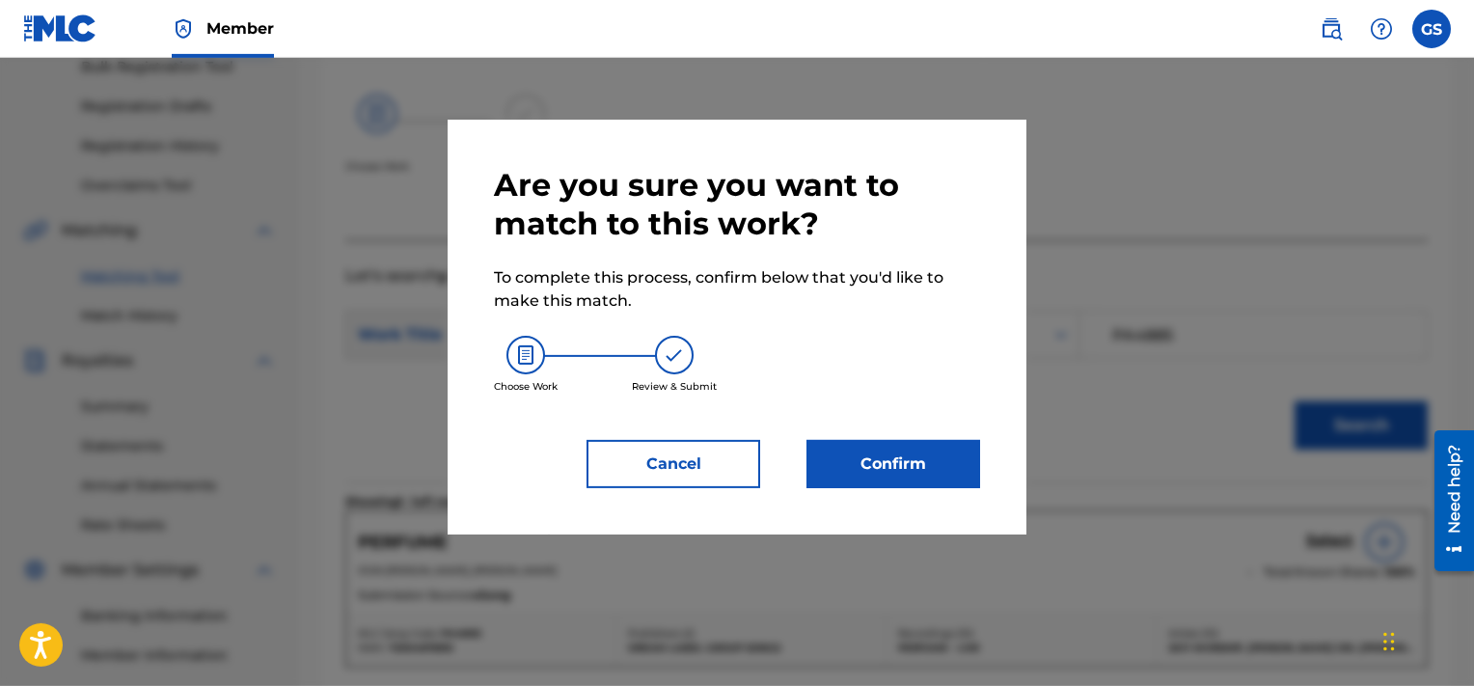
click at [909, 458] on button "Confirm" at bounding box center [894, 464] width 174 height 48
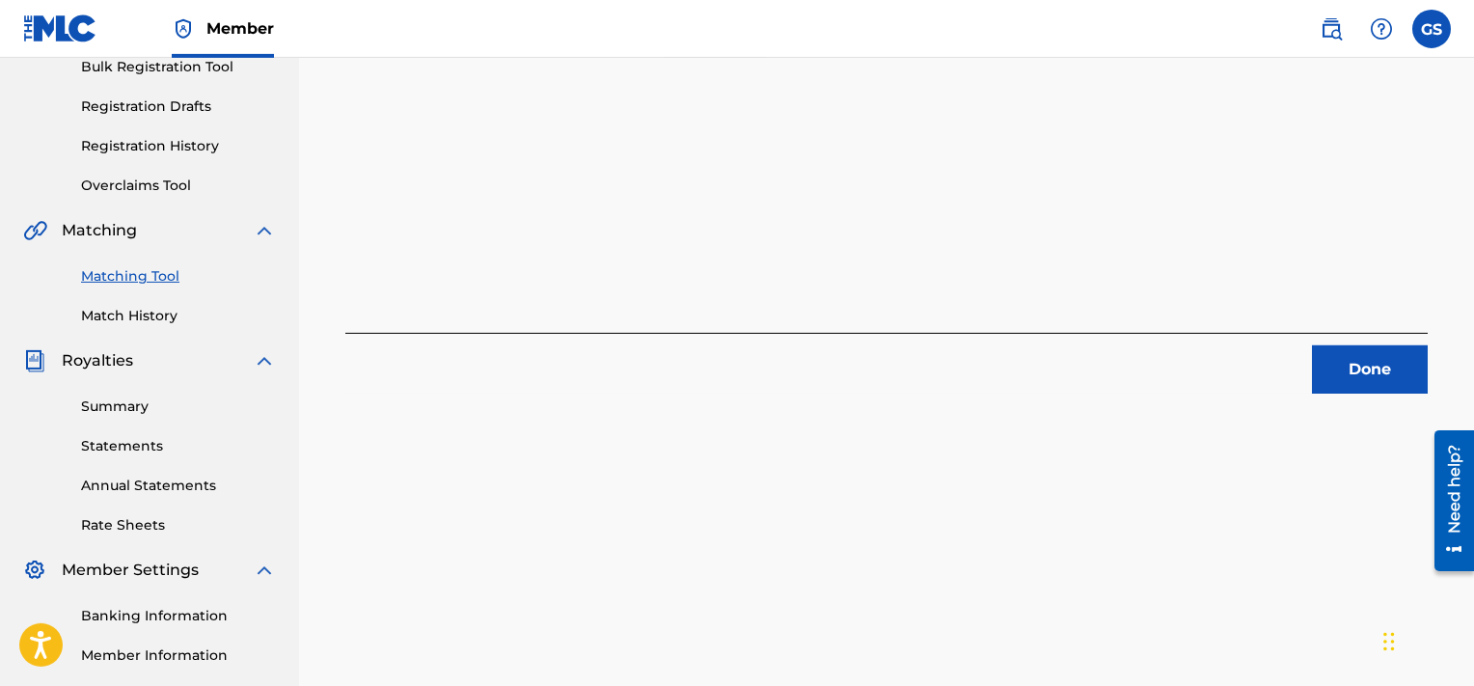
click at [1342, 379] on button "Done" at bounding box center [1370, 369] width 116 height 48
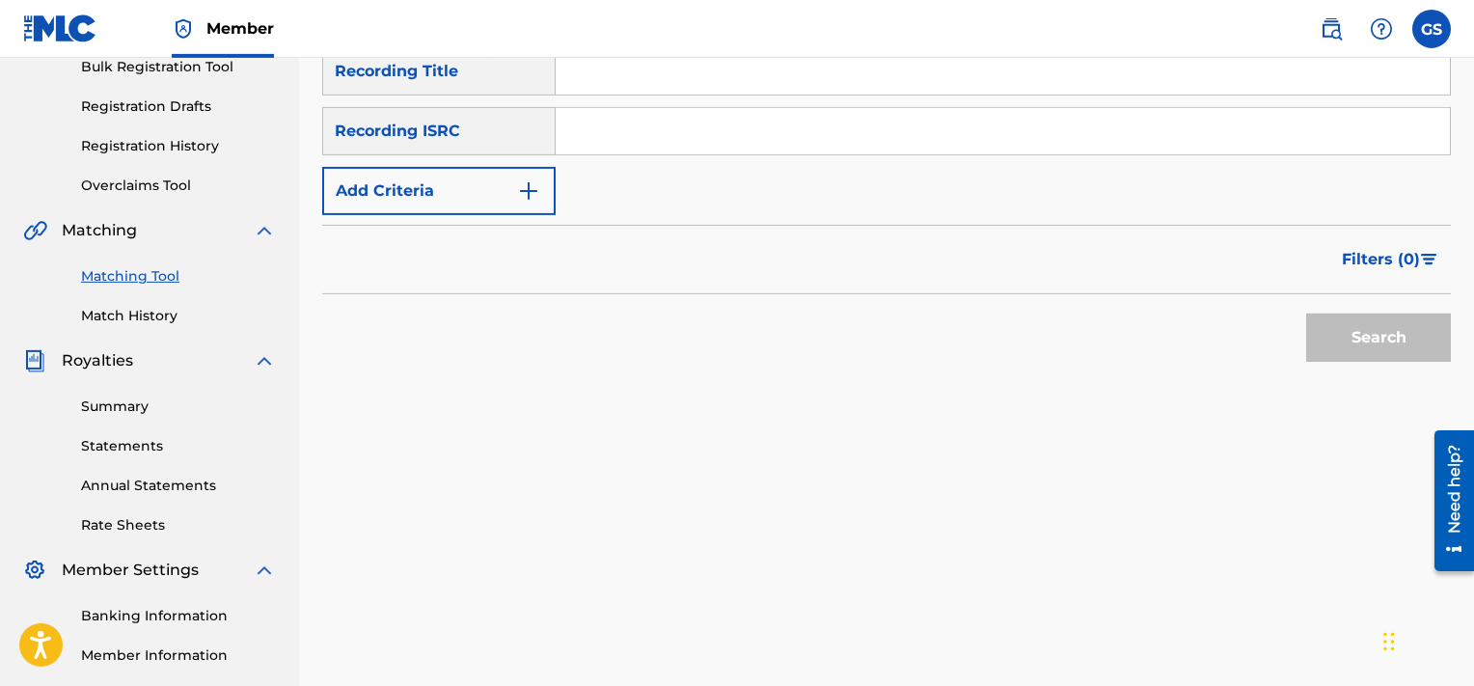
scroll to position [264, 0]
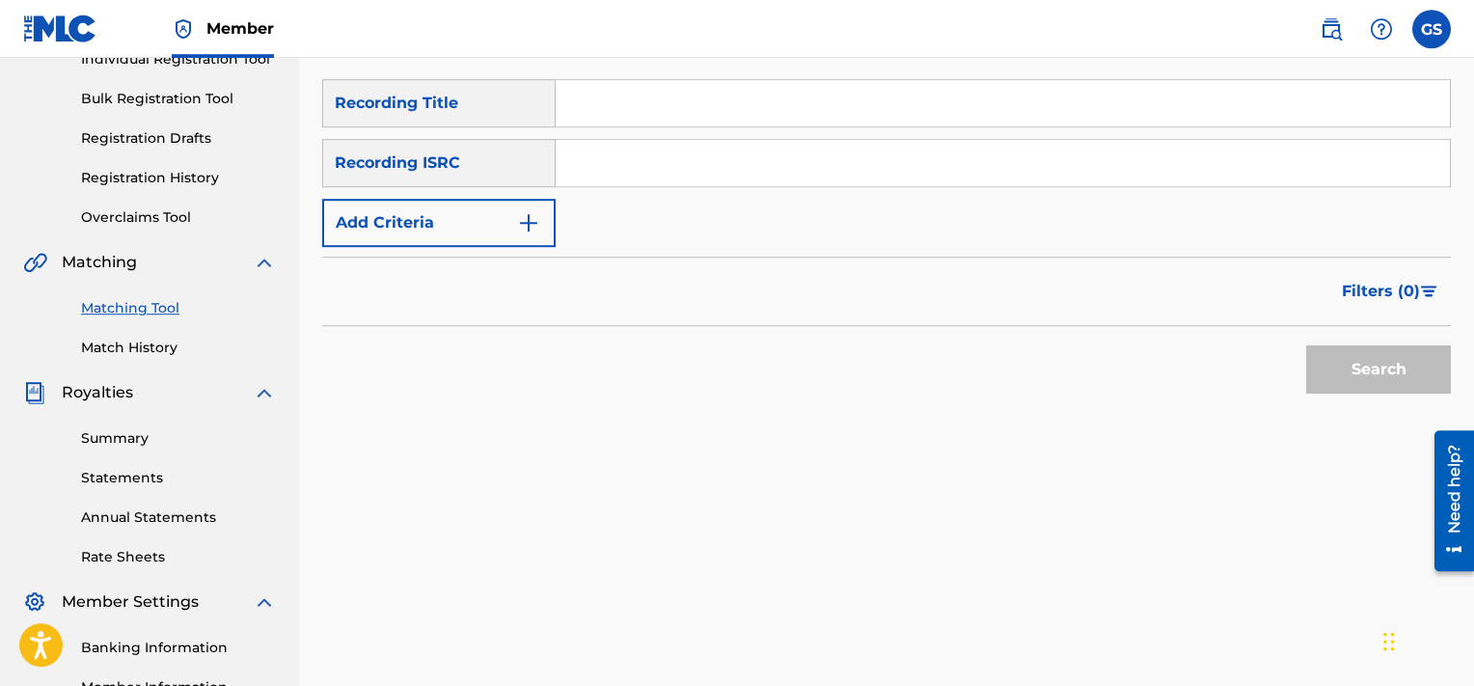
paste input "QMQ3X1801073"
click at [890, 158] on input "QMQ3X1801073" at bounding box center [1003, 163] width 894 height 46
type input "QMQ3X1801073"
click at [1306, 345] on button "Search" at bounding box center [1378, 369] width 145 height 48
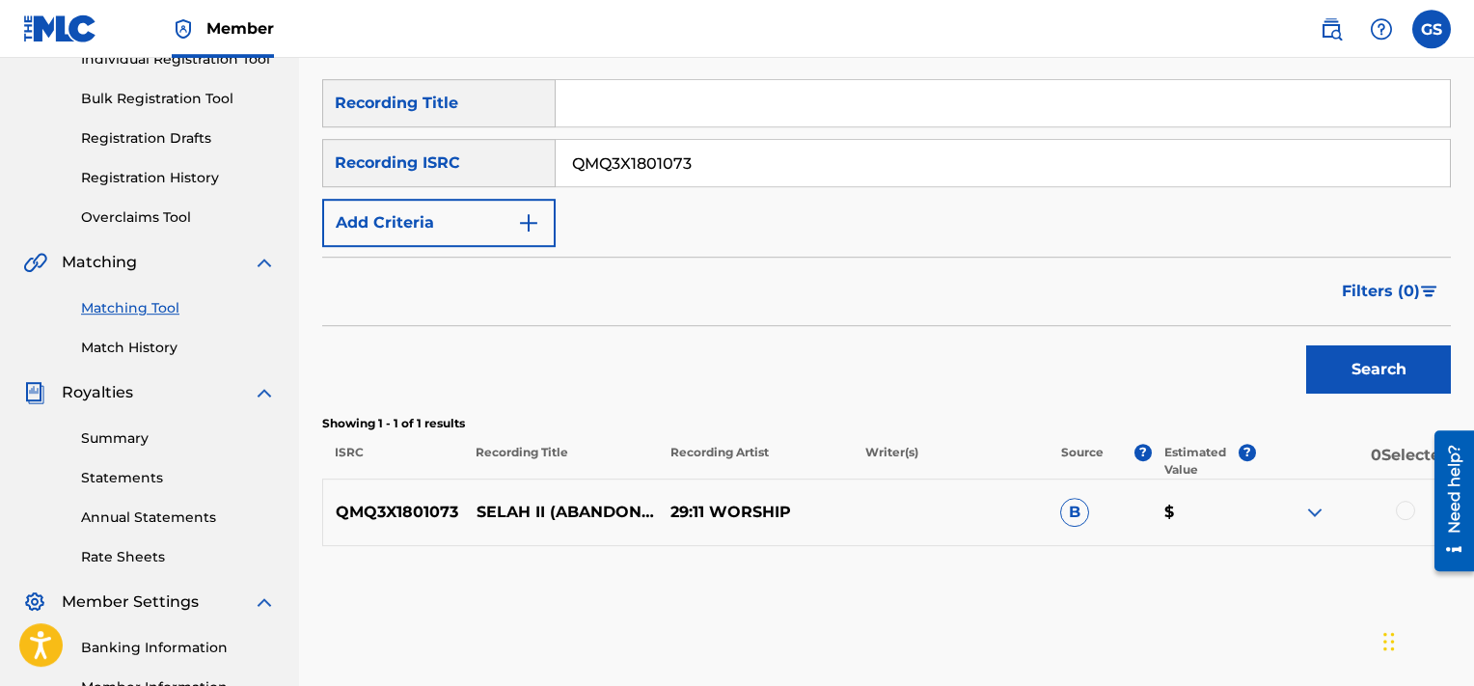
click at [1411, 507] on div at bounding box center [1405, 510] width 19 height 19
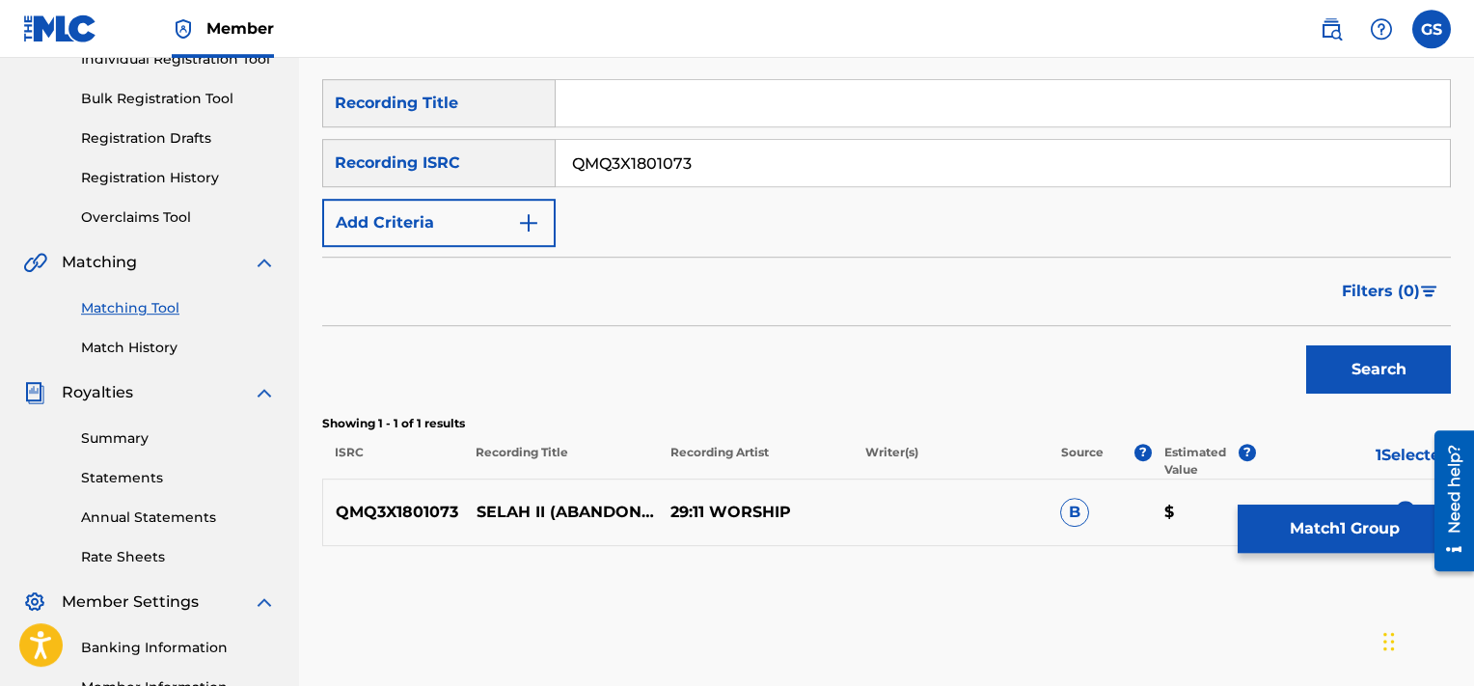
click at [1297, 518] on button "Match 1 Group" at bounding box center [1344, 529] width 213 height 48
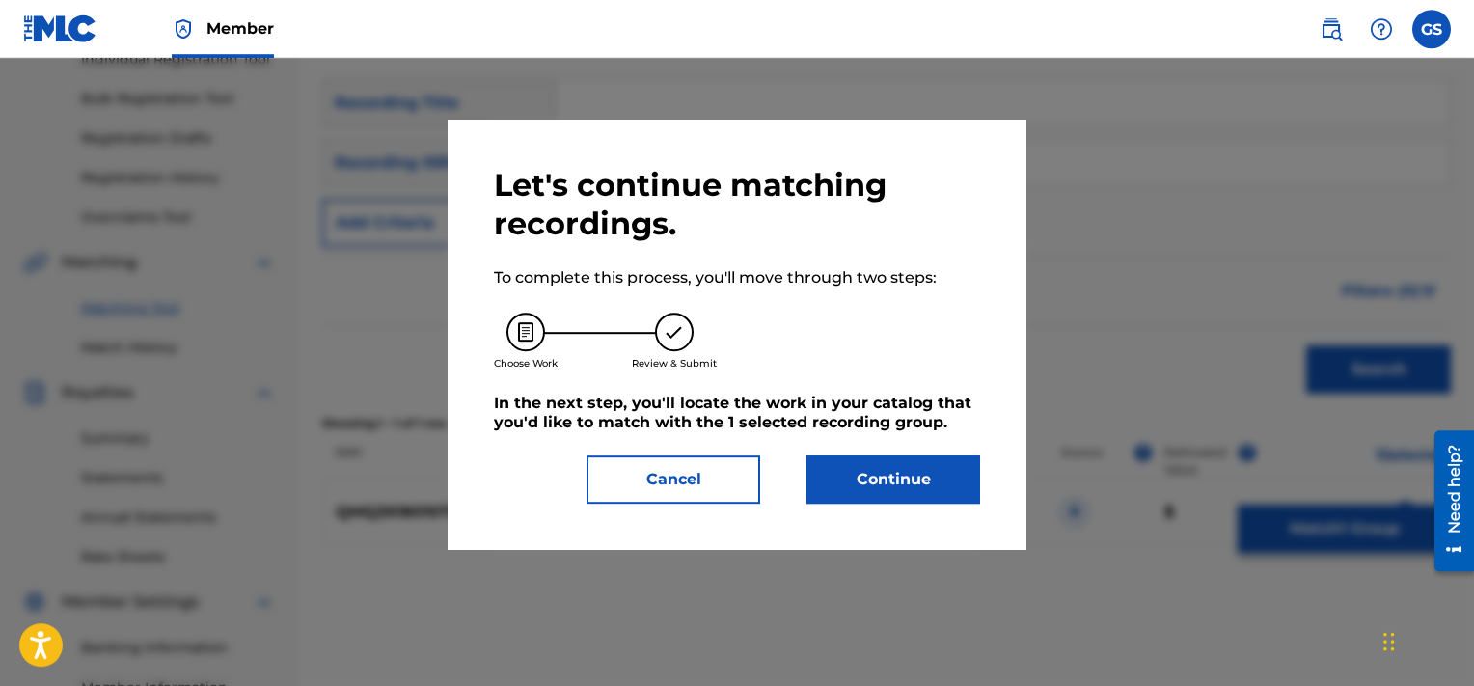
click at [886, 486] on button "Continue" at bounding box center [894, 479] width 174 height 48
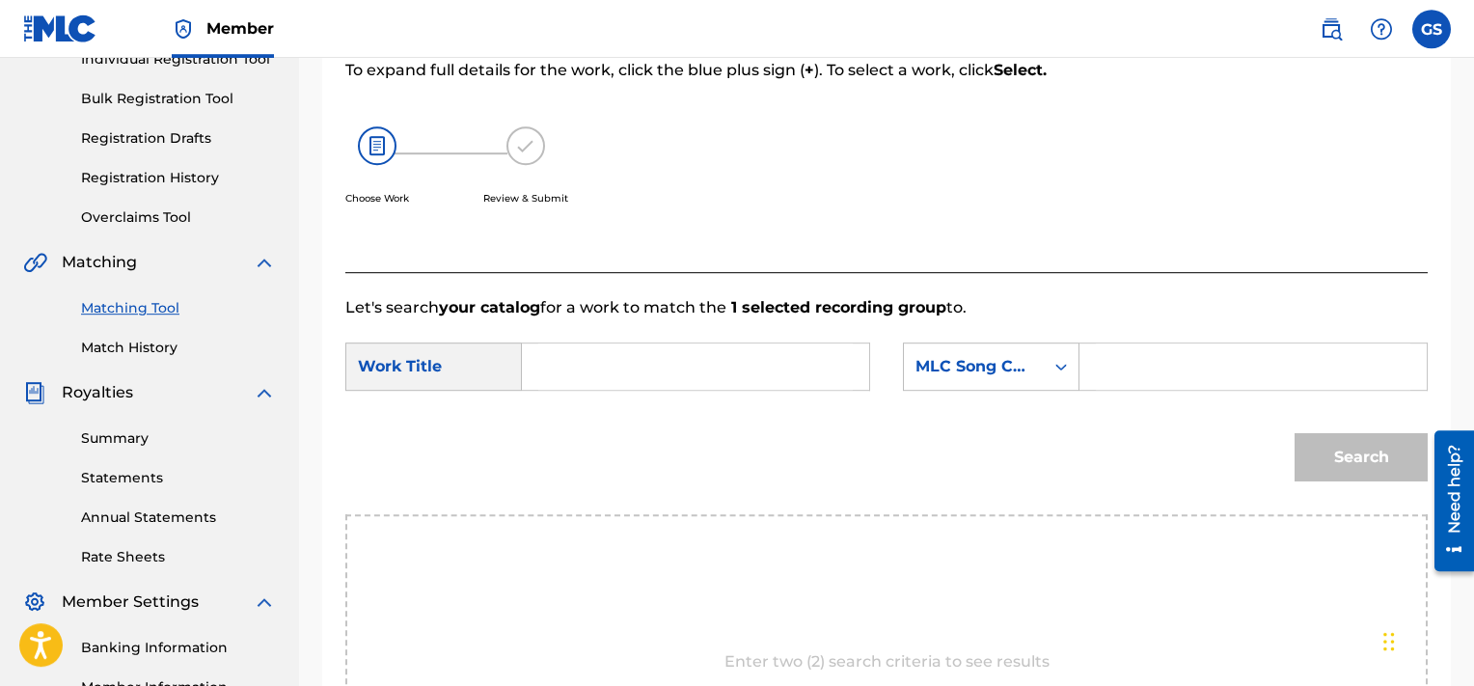
paste input "SD6Z67"
click at [1151, 350] on input "SD6Z67" at bounding box center [1253, 366] width 315 height 46
type input "SD6Z67"
click at [702, 374] on input "s" at bounding box center [695, 366] width 315 height 46
type input "selah"
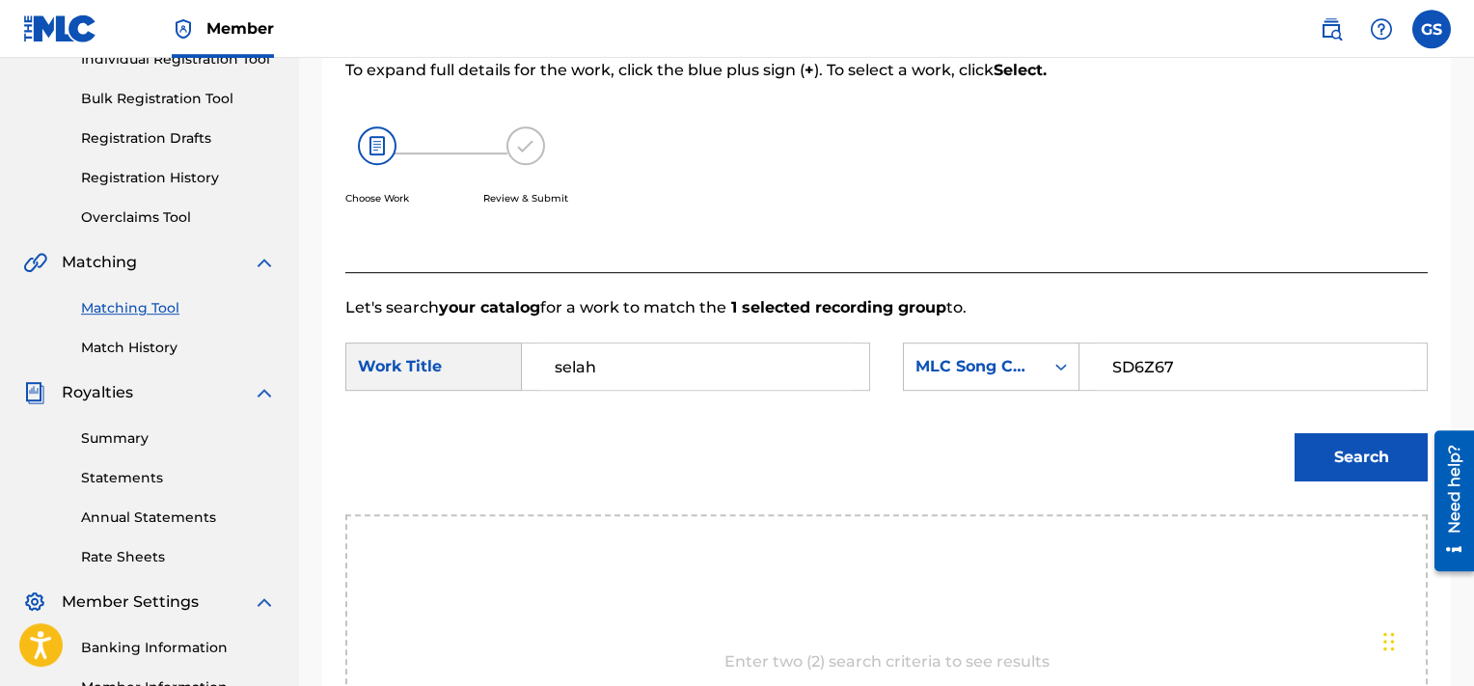
click at [1295, 433] on button "Search" at bounding box center [1361, 457] width 133 height 48
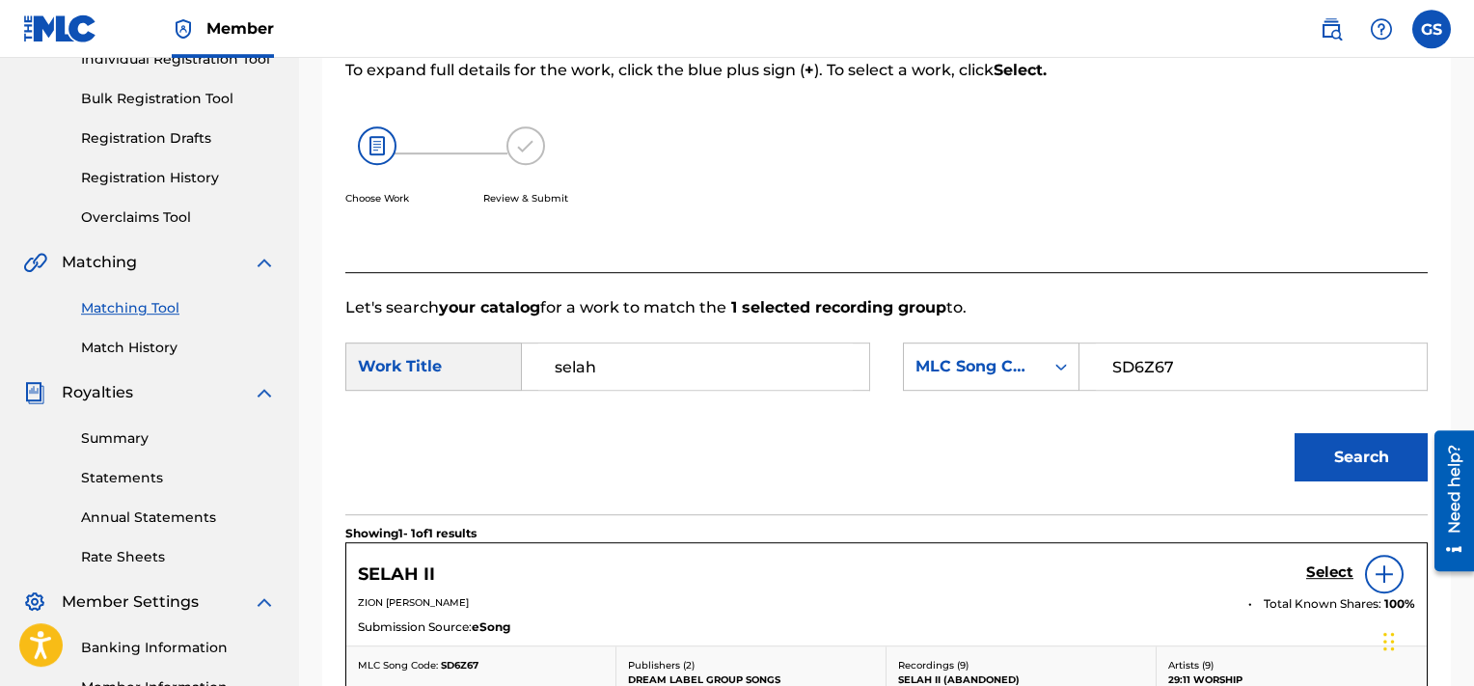
scroll to position [332, 0]
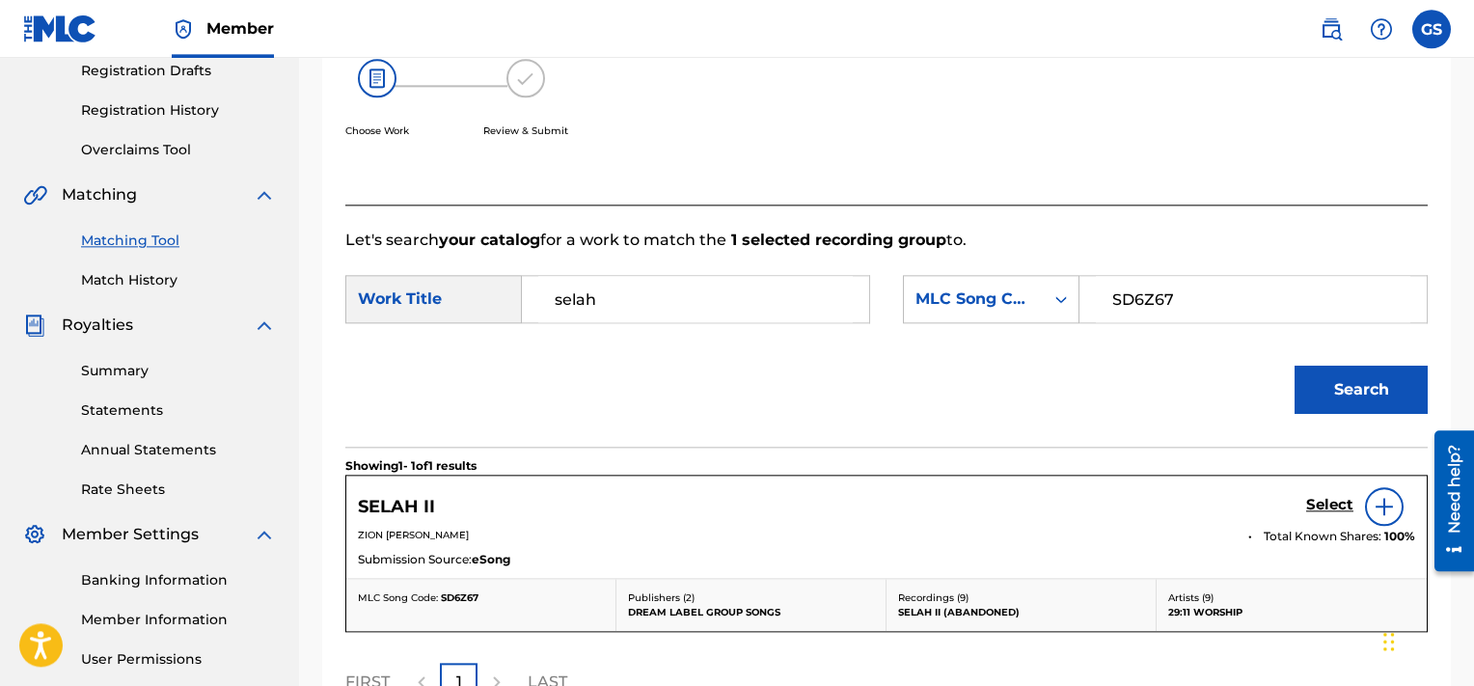
click at [1343, 490] on div "Select" at bounding box center [1360, 506] width 109 height 39
click at [1322, 501] on h5 "Select" at bounding box center [1329, 505] width 47 height 18
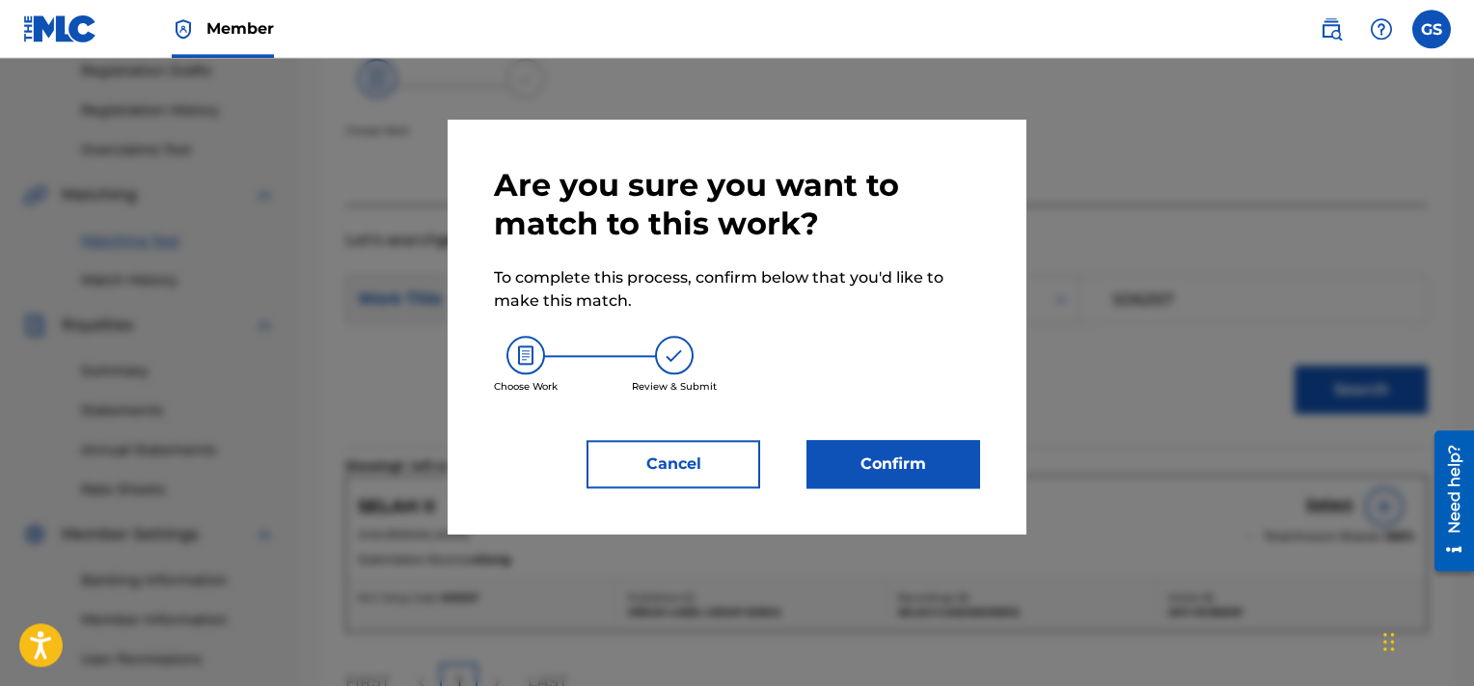
click at [880, 453] on button "Confirm" at bounding box center [894, 464] width 174 height 48
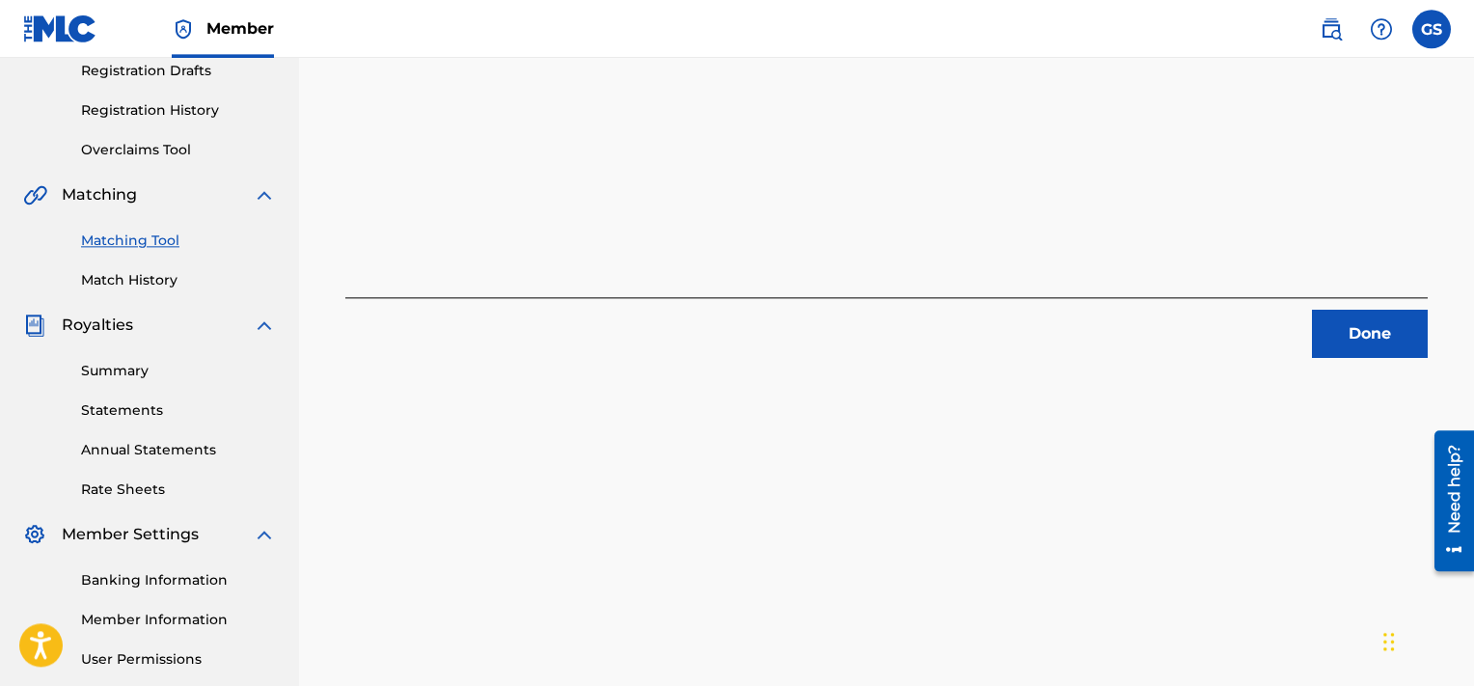
click at [1380, 345] on button "Done" at bounding box center [1370, 334] width 116 height 48
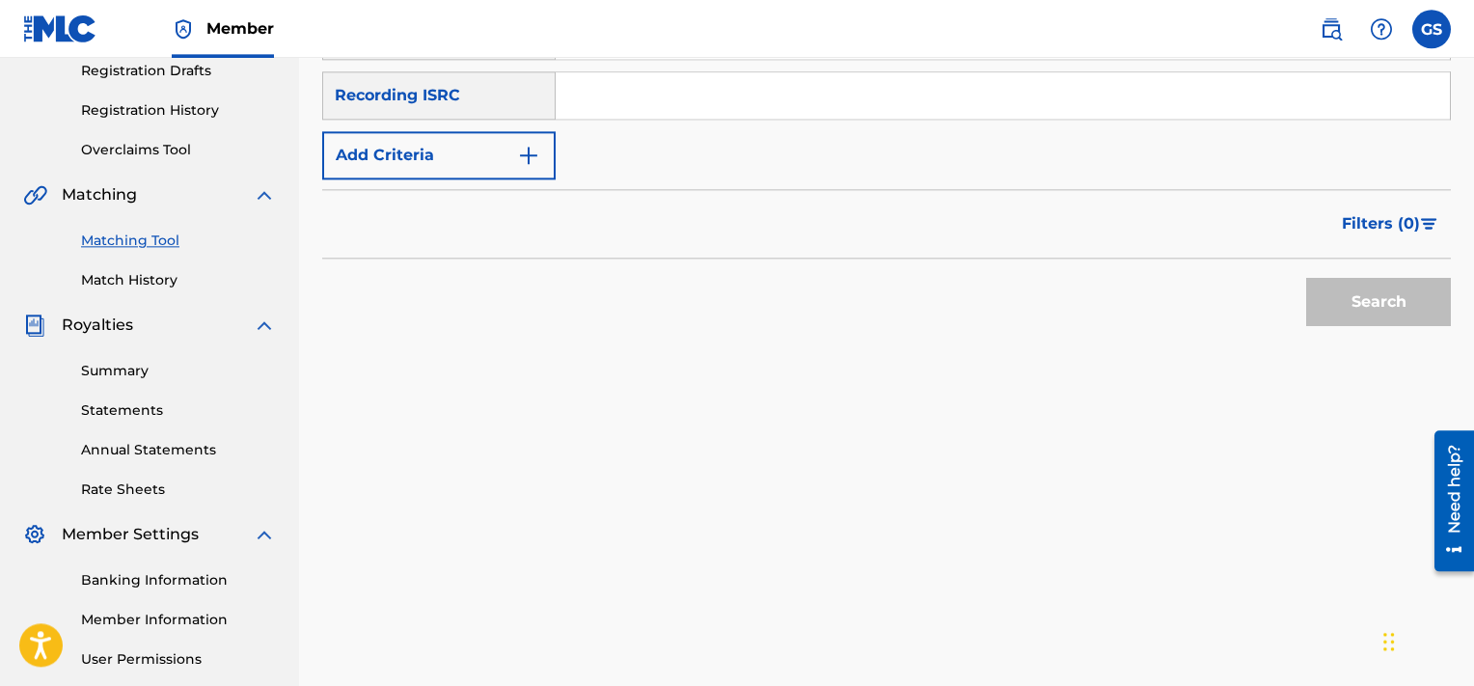
paste input "QMQ3X1801074"
click at [692, 103] on input "QMQ3X1801074" at bounding box center [1003, 95] width 894 height 46
click at [1306, 278] on button "Search" at bounding box center [1378, 302] width 145 height 48
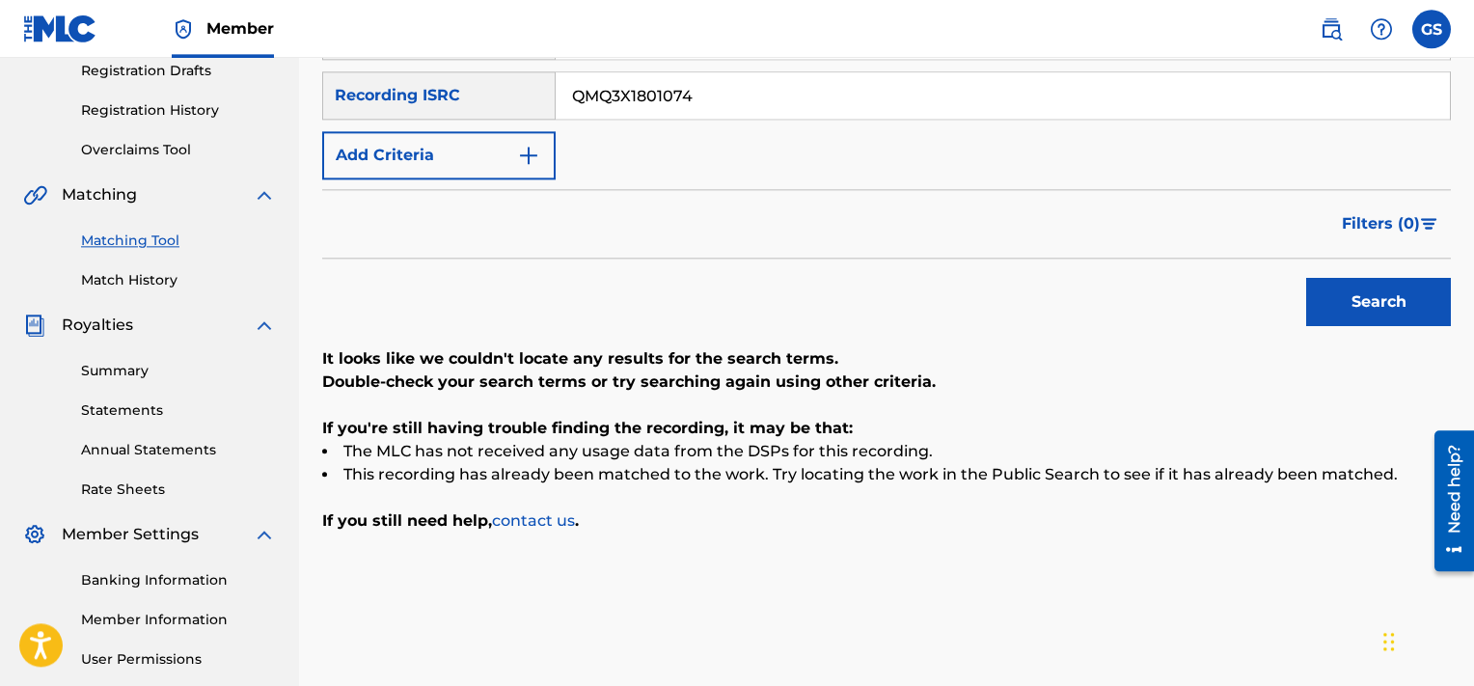
click at [741, 96] on input "QMQ3X1801074" at bounding box center [1003, 95] width 894 height 46
paste input "8"
click at [741, 96] on input "QMQ3X1801078" at bounding box center [1003, 95] width 894 height 46
type input "QMQ3X1801078"
click at [1306, 278] on button "Search" at bounding box center [1378, 302] width 145 height 48
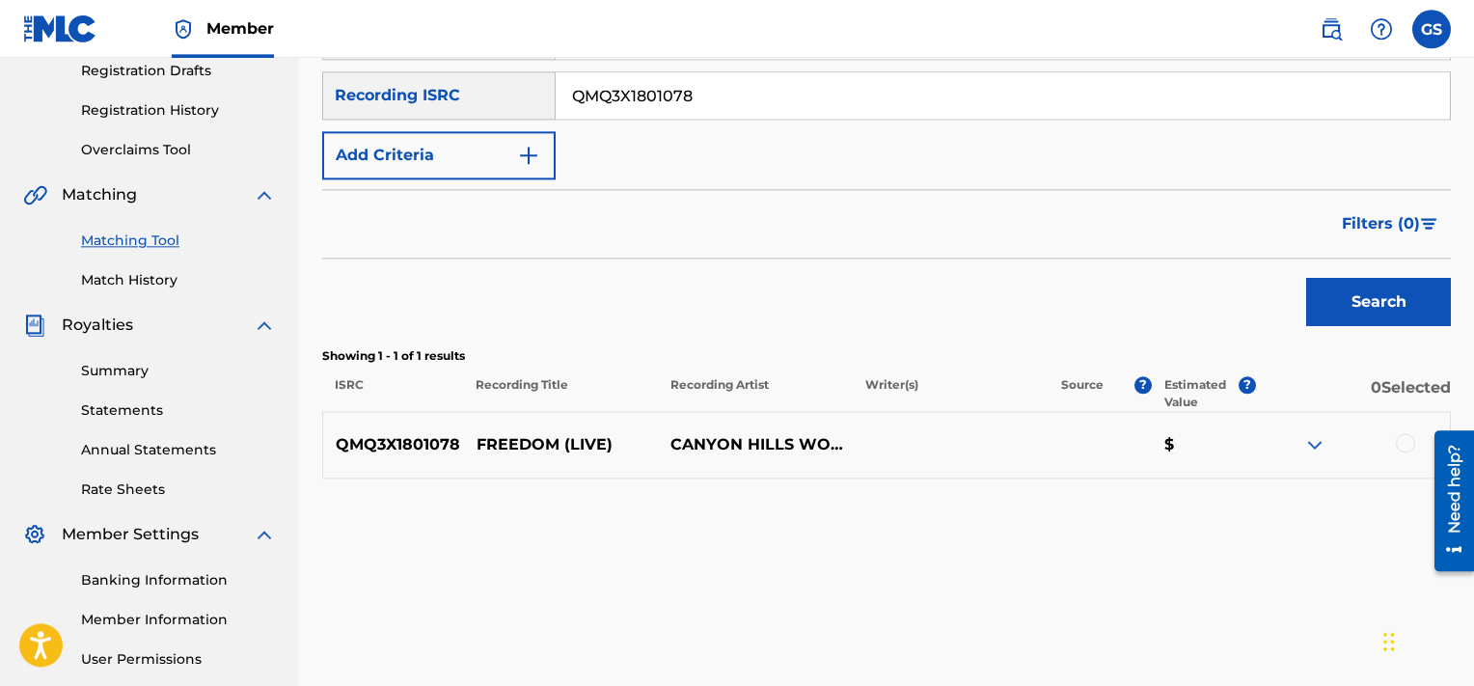
click at [1412, 448] on div at bounding box center [1405, 442] width 19 height 19
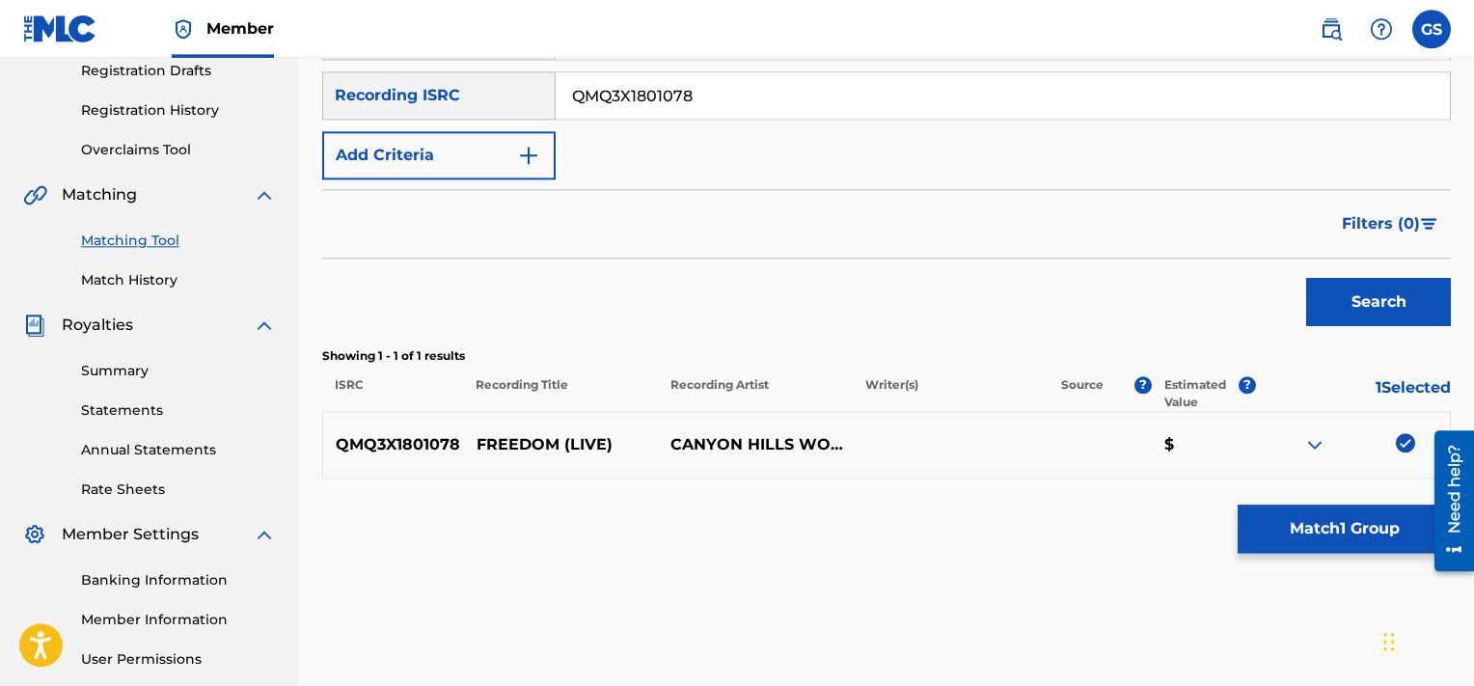
click at [1336, 544] on button "Match 1 Group" at bounding box center [1344, 529] width 213 height 48
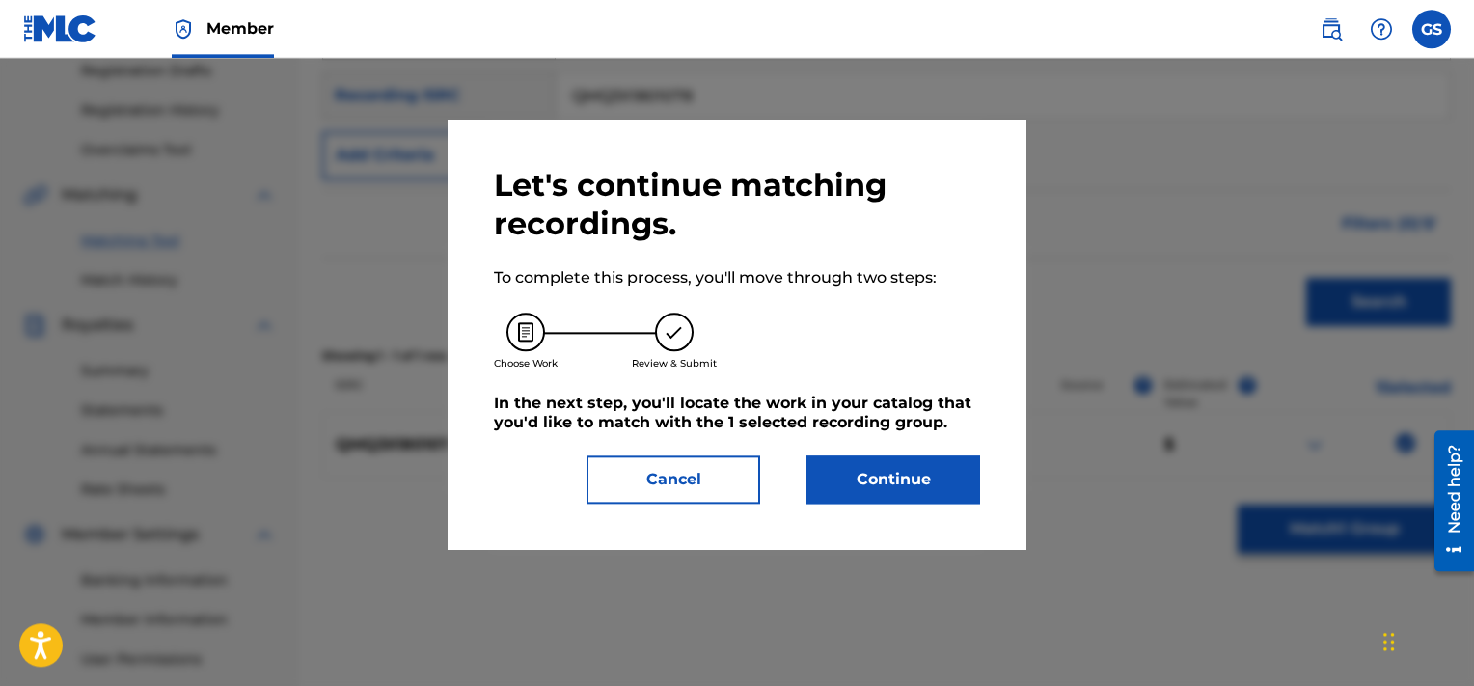
click at [901, 467] on button "Continue" at bounding box center [894, 479] width 174 height 48
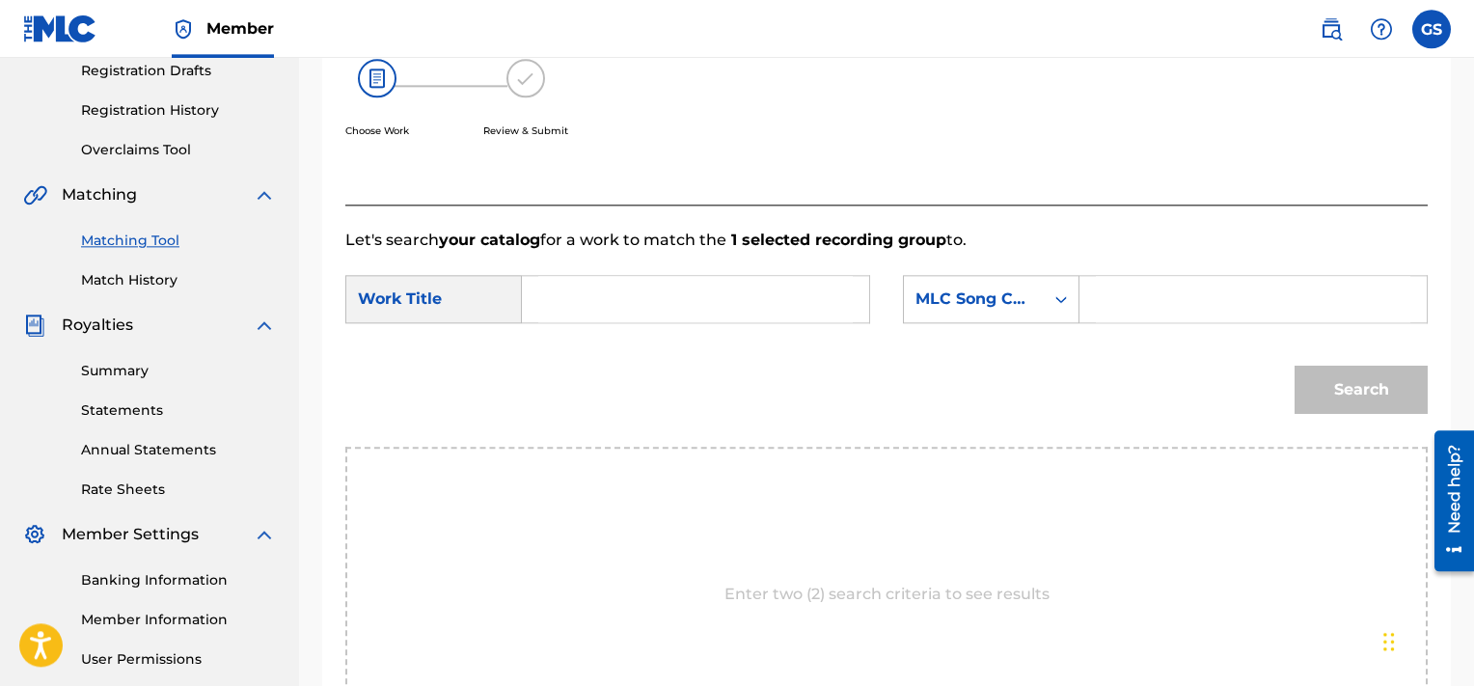
drag, startPoint x: 1234, startPoint y: 277, endPoint x: 1188, endPoint y: 304, distance: 53.6
click at [1188, 304] on input "Search Form" at bounding box center [1253, 299] width 315 height 46
paste input "FD995E"
type input "FD995E"
click at [679, 306] on input "Search Form" at bounding box center [695, 299] width 315 height 46
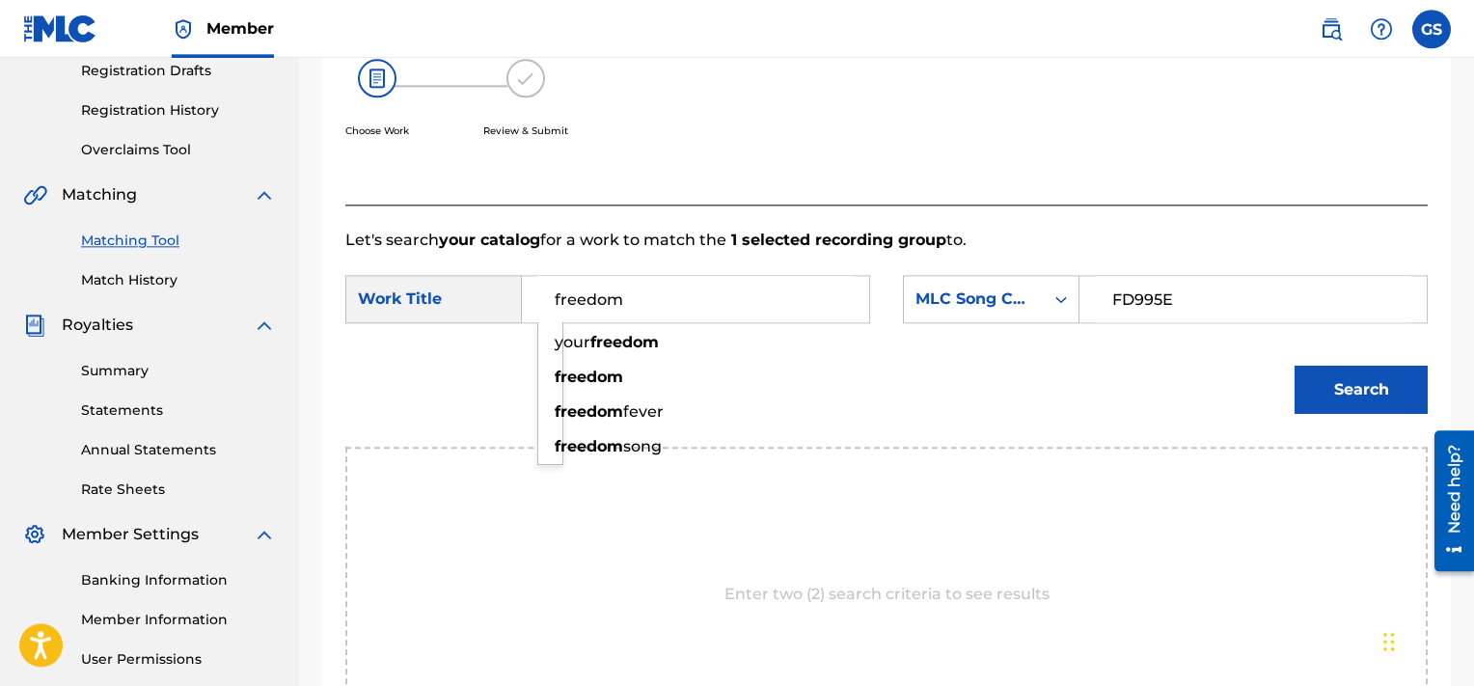
type input "freedom"
click at [1295, 366] on button "Search" at bounding box center [1361, 390] width 133 height 48
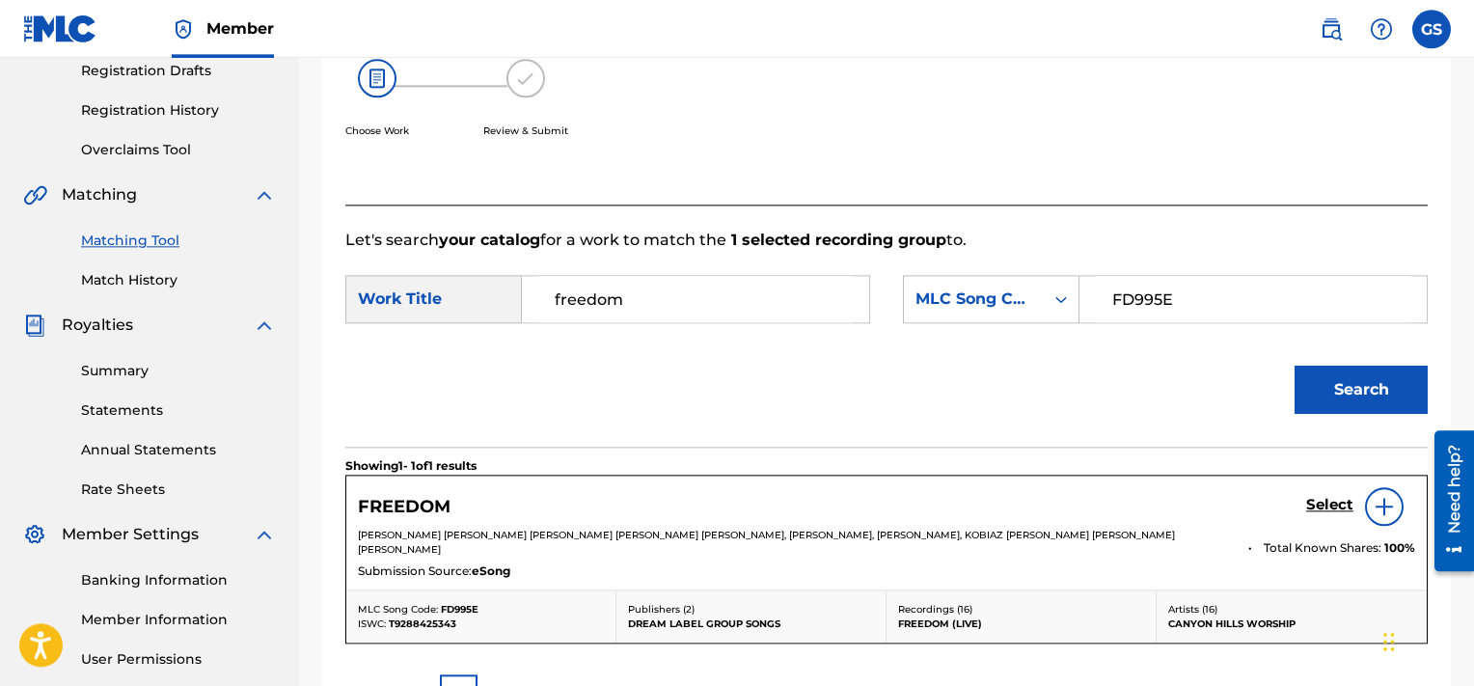
click at [1330, 502] on h5 "Select" at bounding box center [1329, 505] width 47 height 18
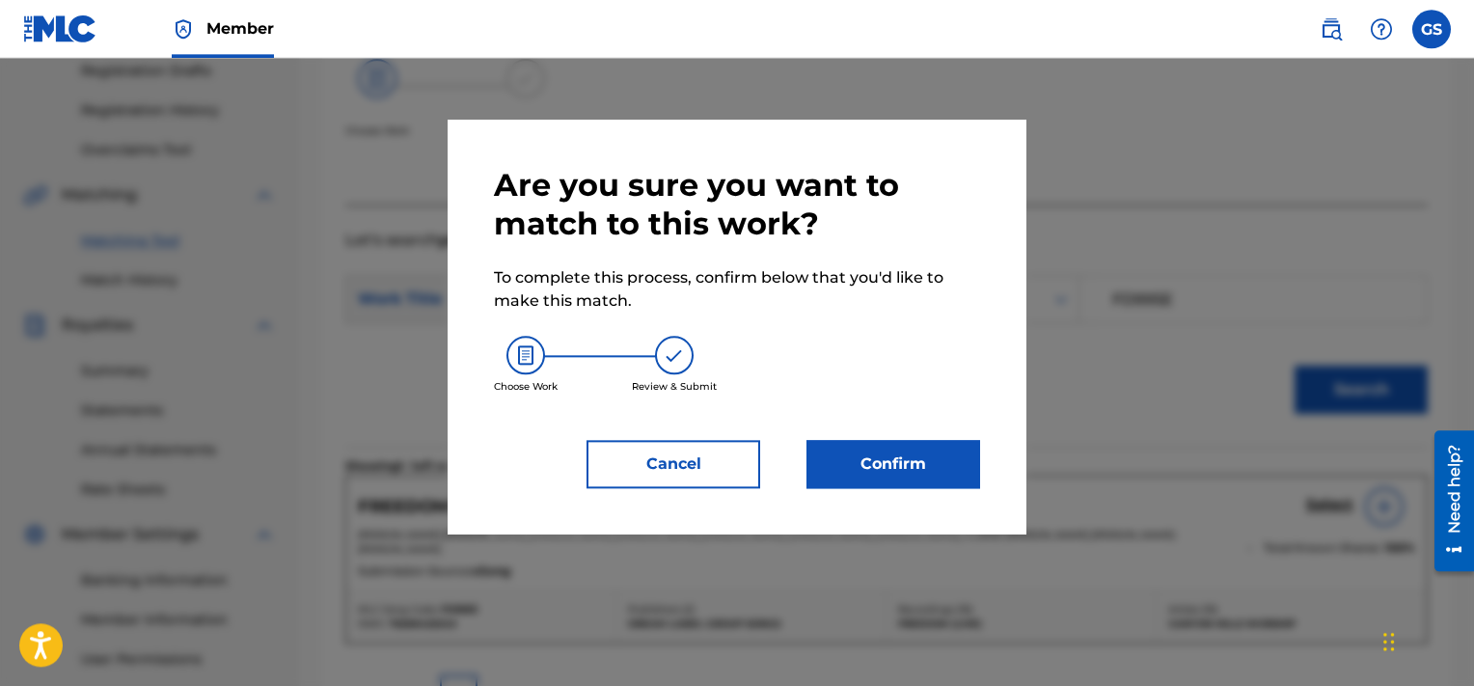
click at [893, 472] on button "Confirm" at bounding box center [894, 464] width 174 height 48
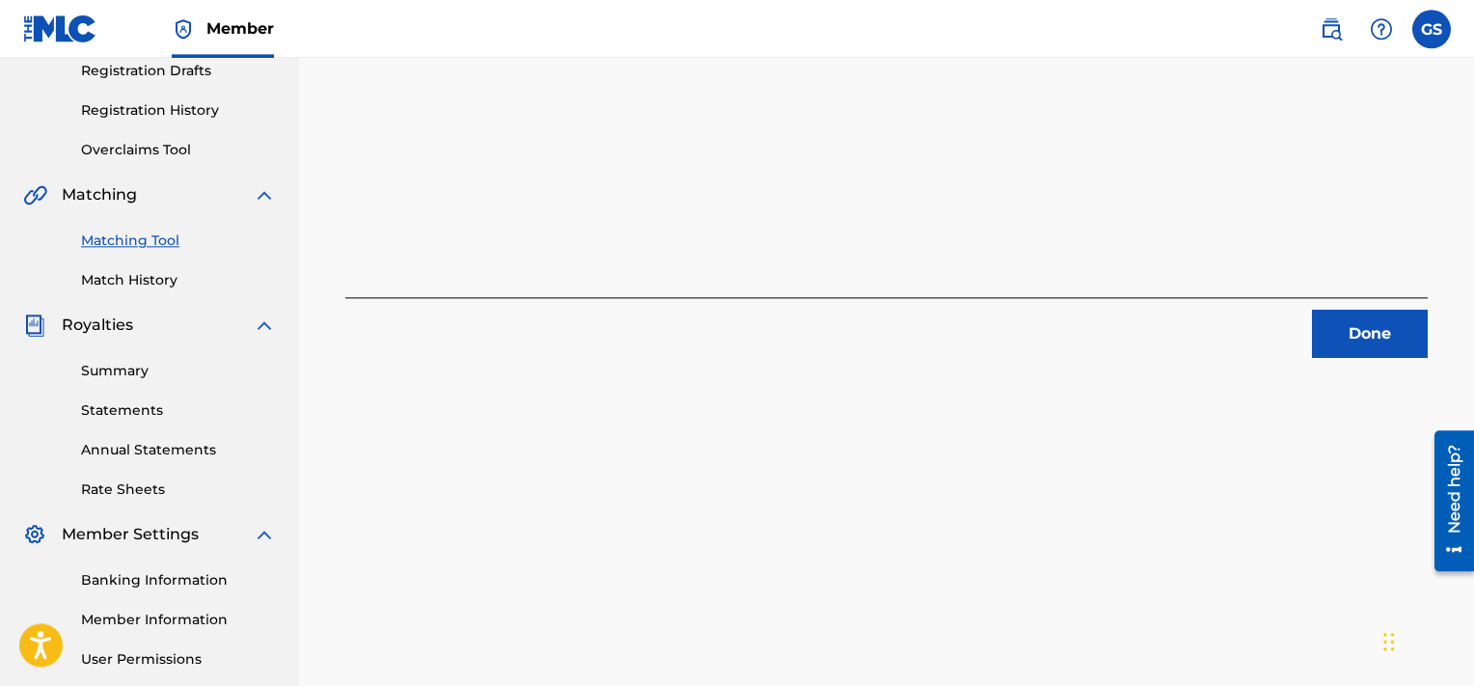
click at [1367, 320] on button "Done" at bounding box center [1370, 334] width 116 height 48
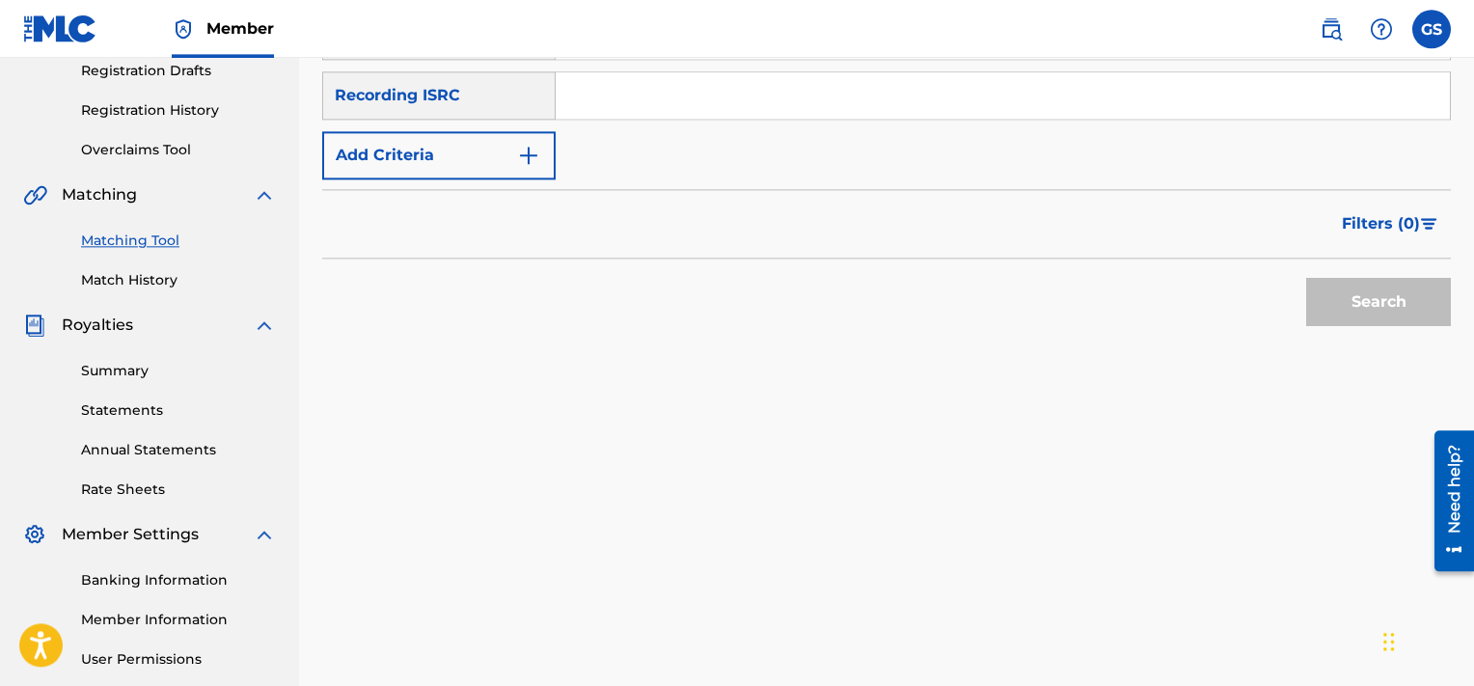
click at [754, 115] on input "Search Form" at bounding box center [1003, 95] width 894 height 46
paste input "QMQ3X1801080"
type input "QMQ3X1801080"
click at [1306, 278] on button "Search" at bounding box center [1378, 302] width 145 height 48
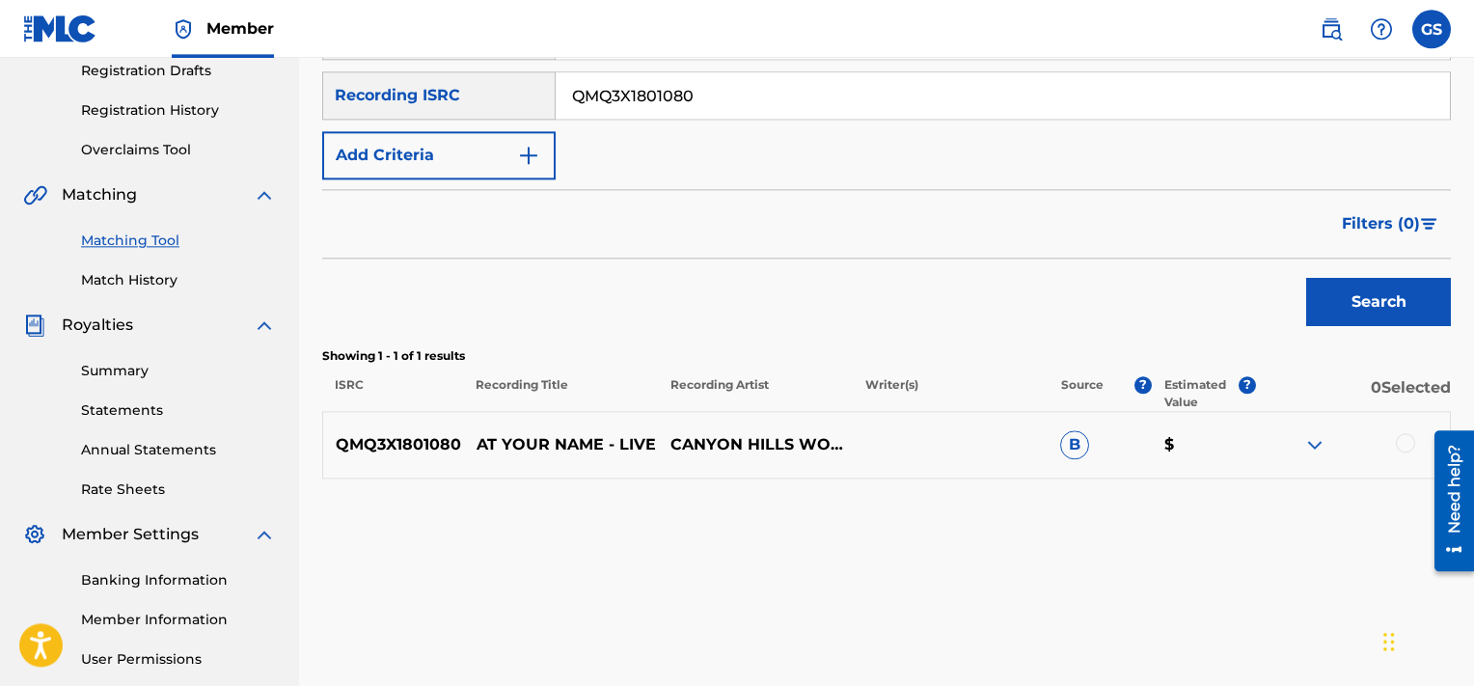
click at [1414, 447] on div at bounding box center [1405, 442] width 19 height 19
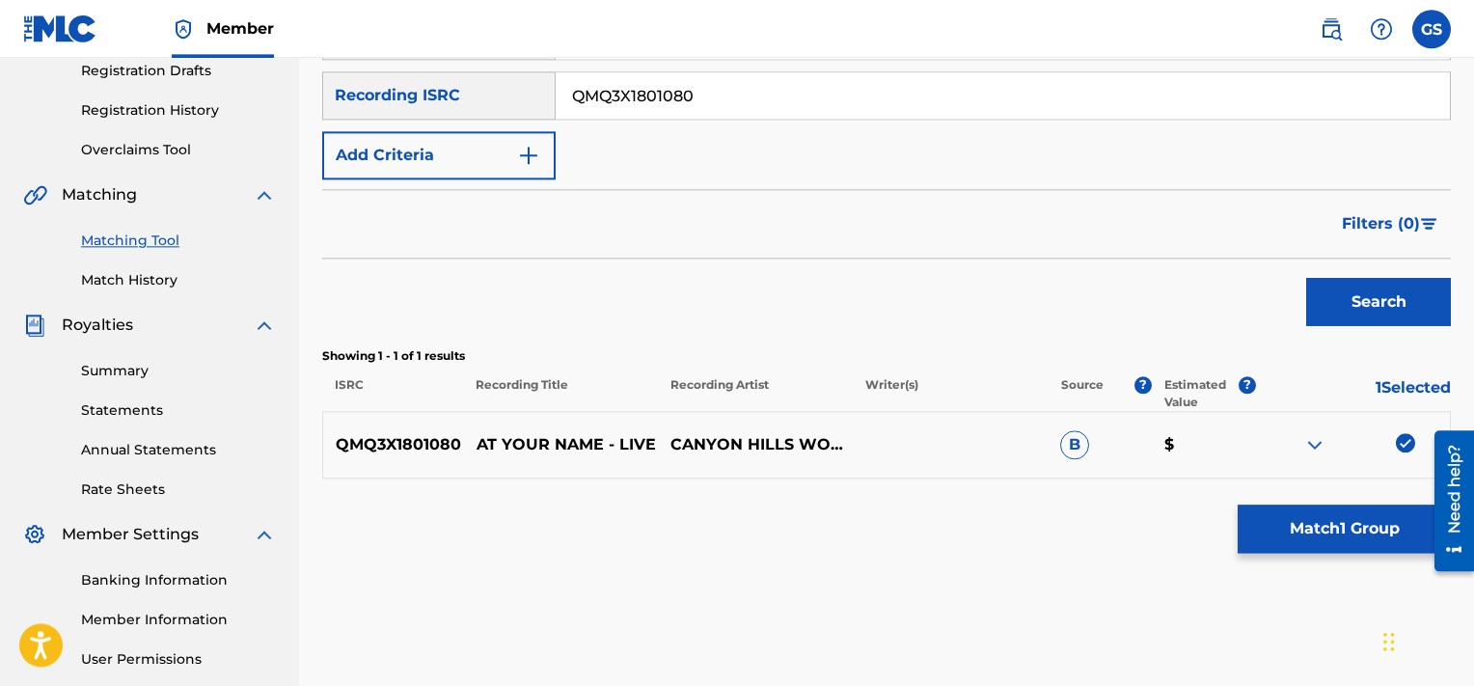
click at [1327, 513] on button "Match 1 Group" at bounding box center [1344, 529] width 213 height 48
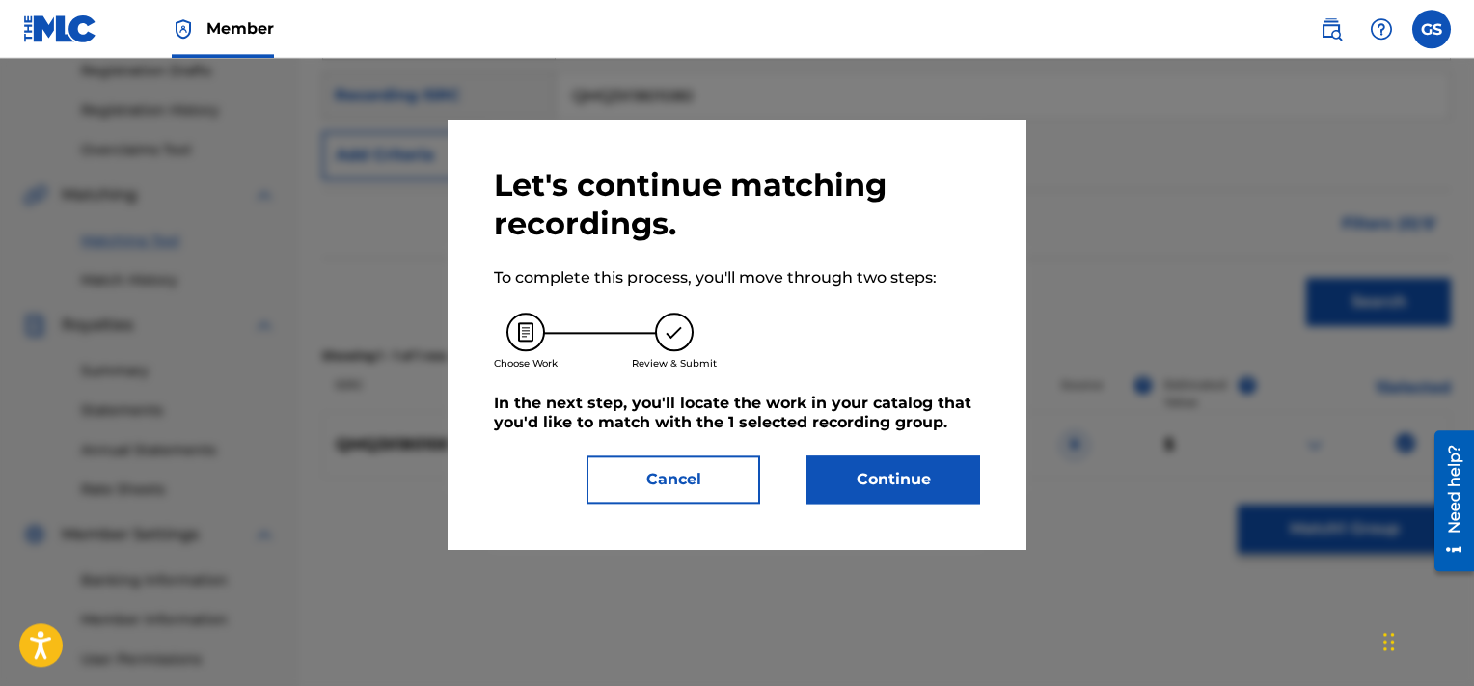
click at [866, 478] on button "Continue" at bounding box center [894, 479] width 174 height 48
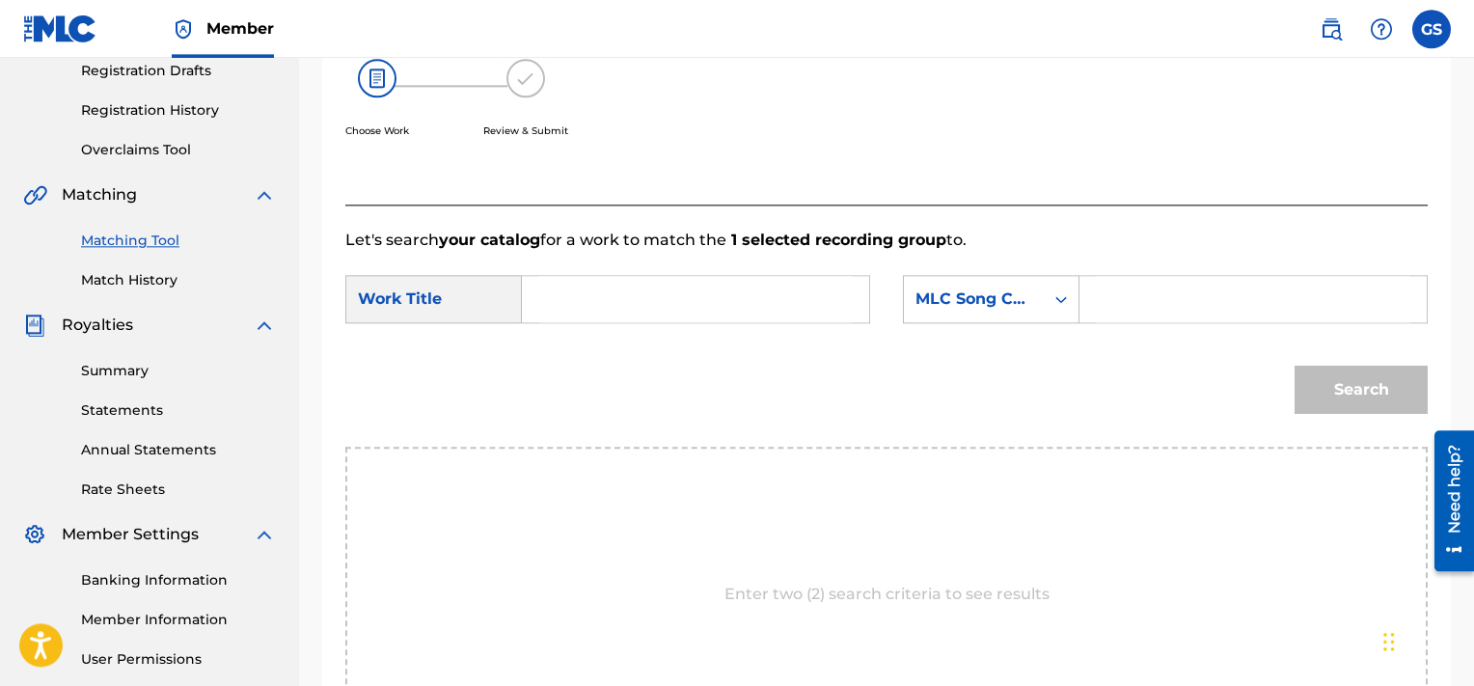
paste input "AA5VEZ"
click at [1137, 301] on input "AA5VEZ" at bounding box center [1253, 299] width 315 height 46
type input "AA5VEZ"
click at [688, 299] on input "s" at bounding box center [695, 299] width 315 height 46
click at [1295, 366] on button "Search" at bounding box center [1361, 390] width 133 height 48
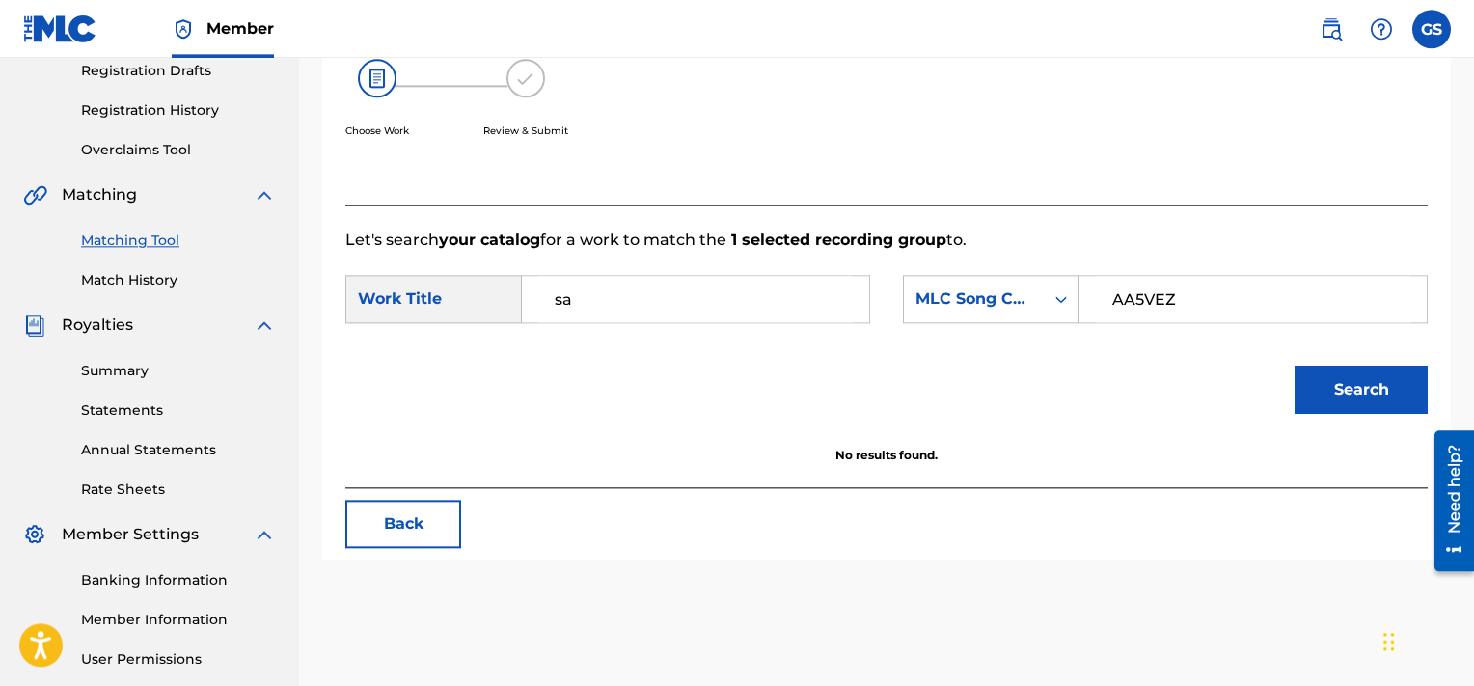
type input "s"
type input "name"
click at [1295, 366] on button "Search" at bounding box center [1361, 390] width 133 height 48
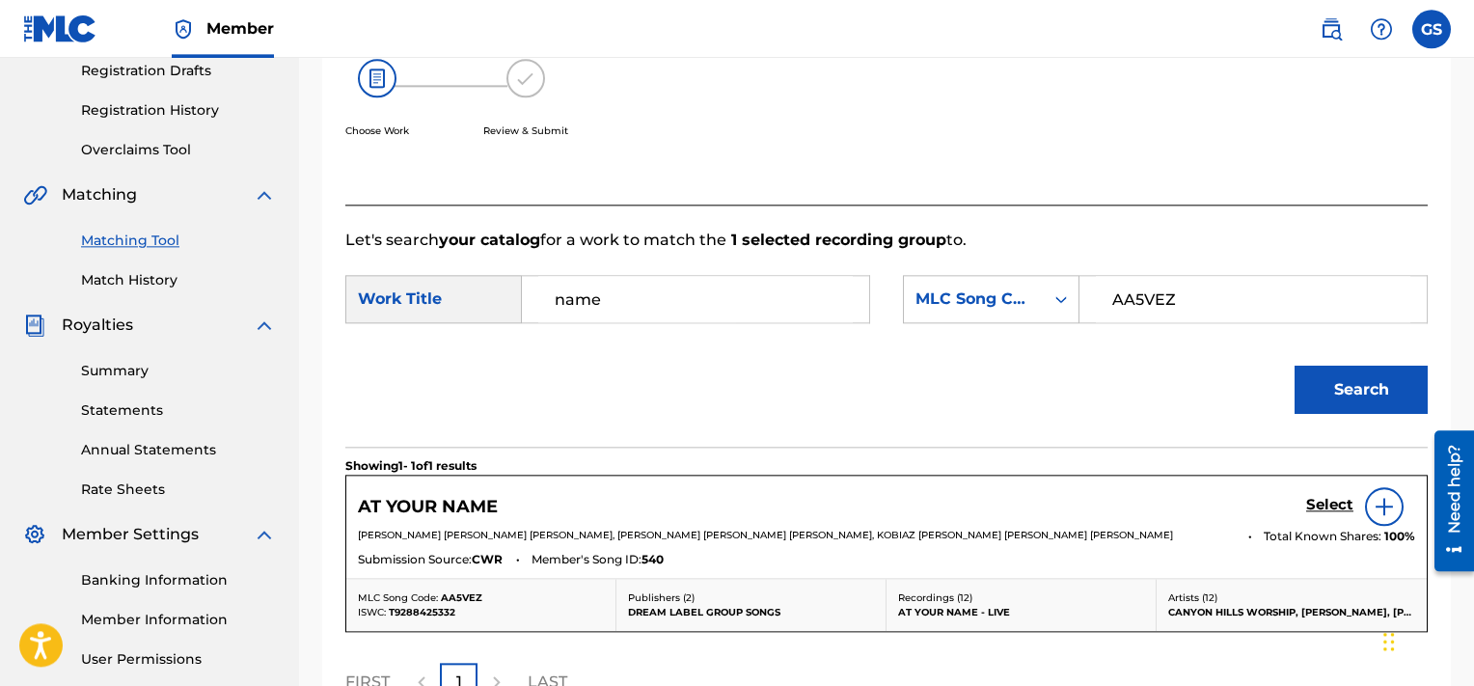
click at [1330, 502] on h5 "Select" at bounding box center [1329, 505] width 47 height 18
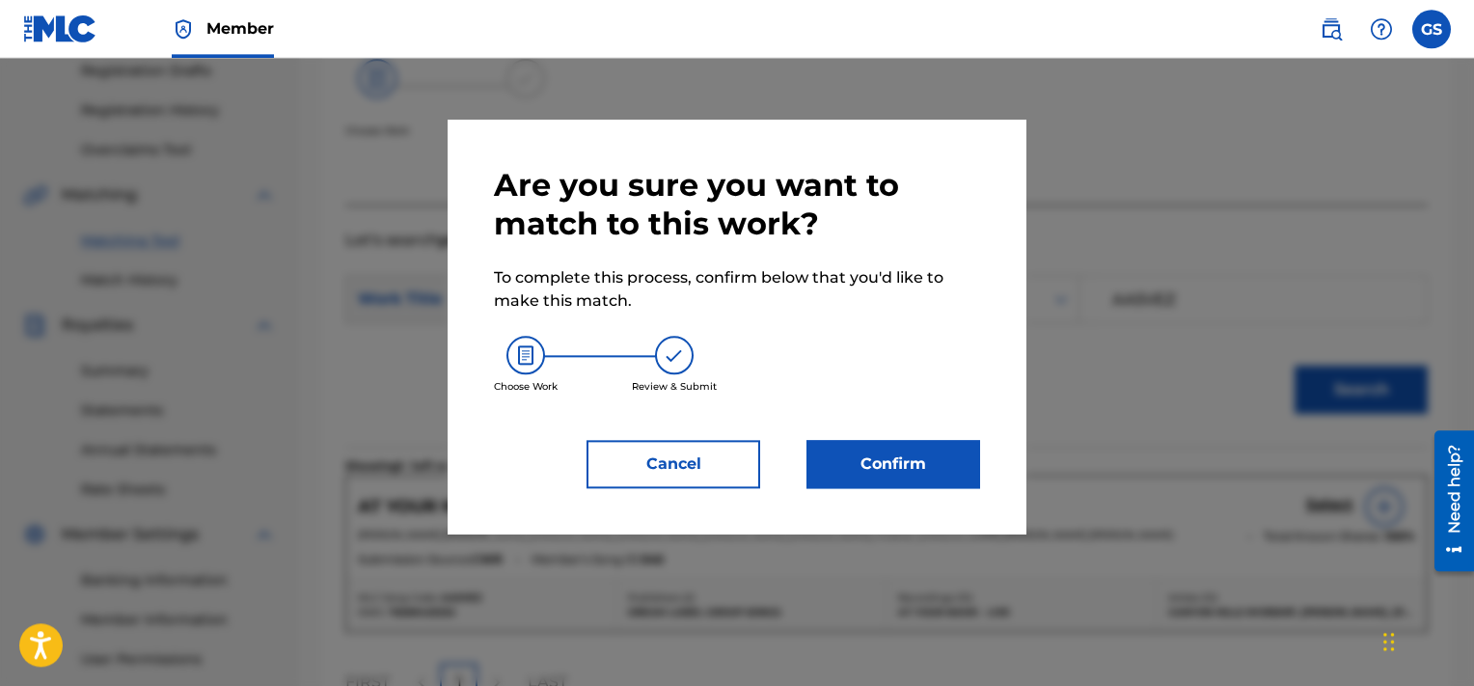
click at [880, 469] on button "Confirm" at bounding box center [894, 464] width 174 height 48
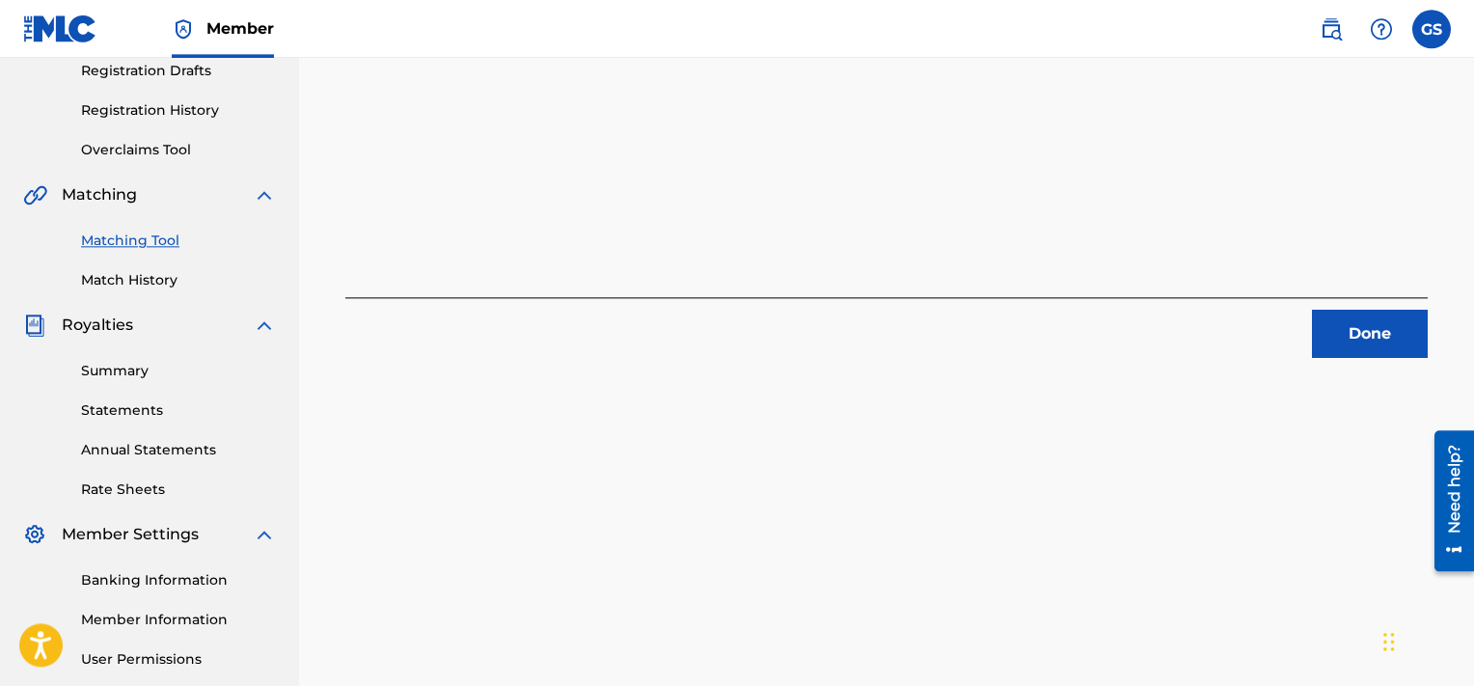
click at [1377, 326] on button "Done" at bounding box center [1370, 334] width 116 height 48
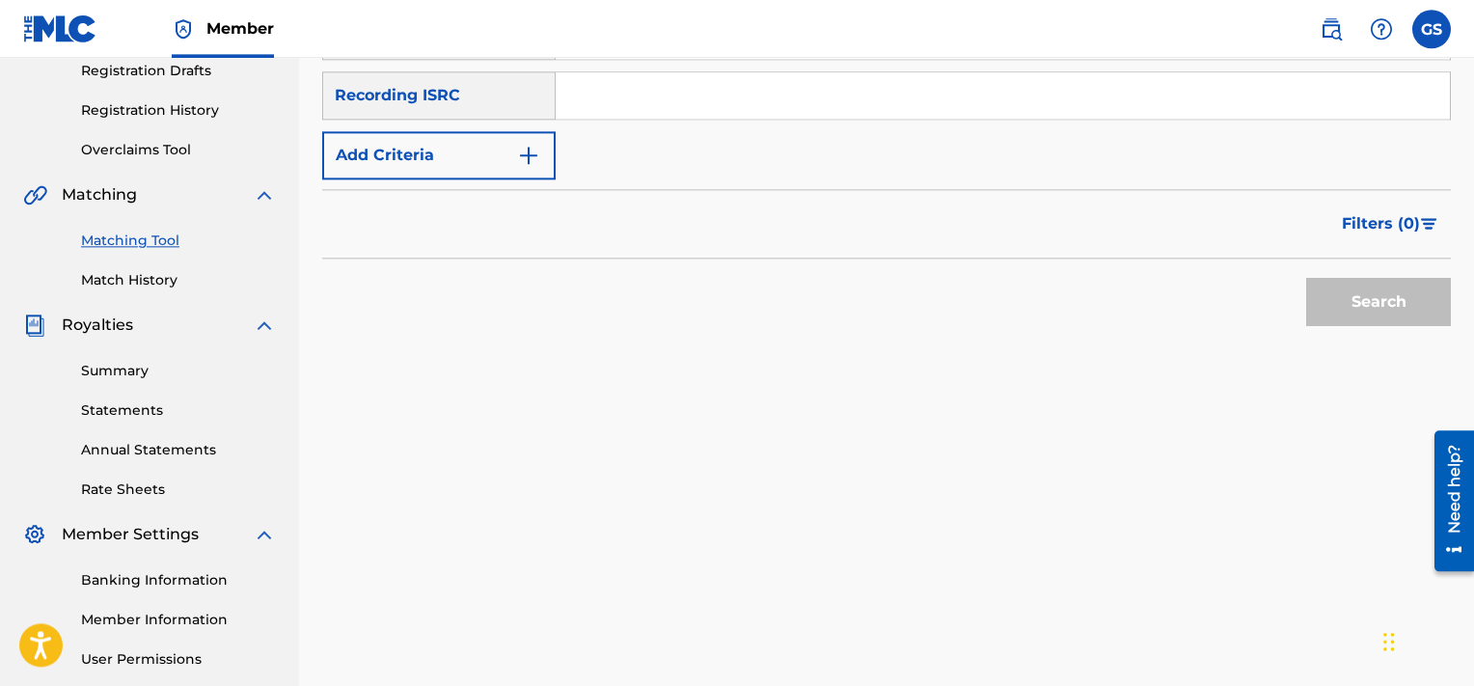
paste input "QMQ3X1801083"
click at [998, 99] on input "QMQ3X1801083" at bounding box center [1003, 95] width 894 height 46
type input "QMQ3X1801083"
click at [1306, 278] on button "Search" at bounding box center [1378, 302] width 145 height 48
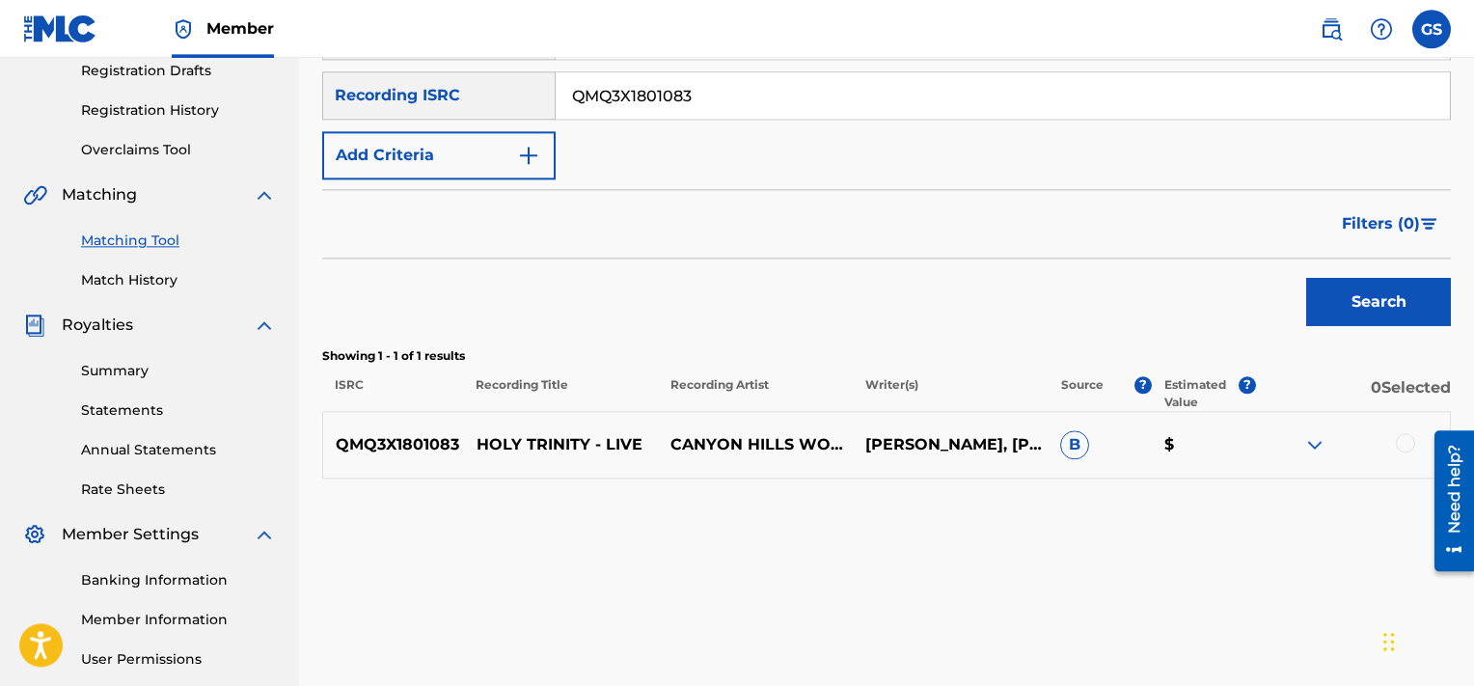
click at [1409, 441] on div at bounding box center [1405, 442] width 19 height 19
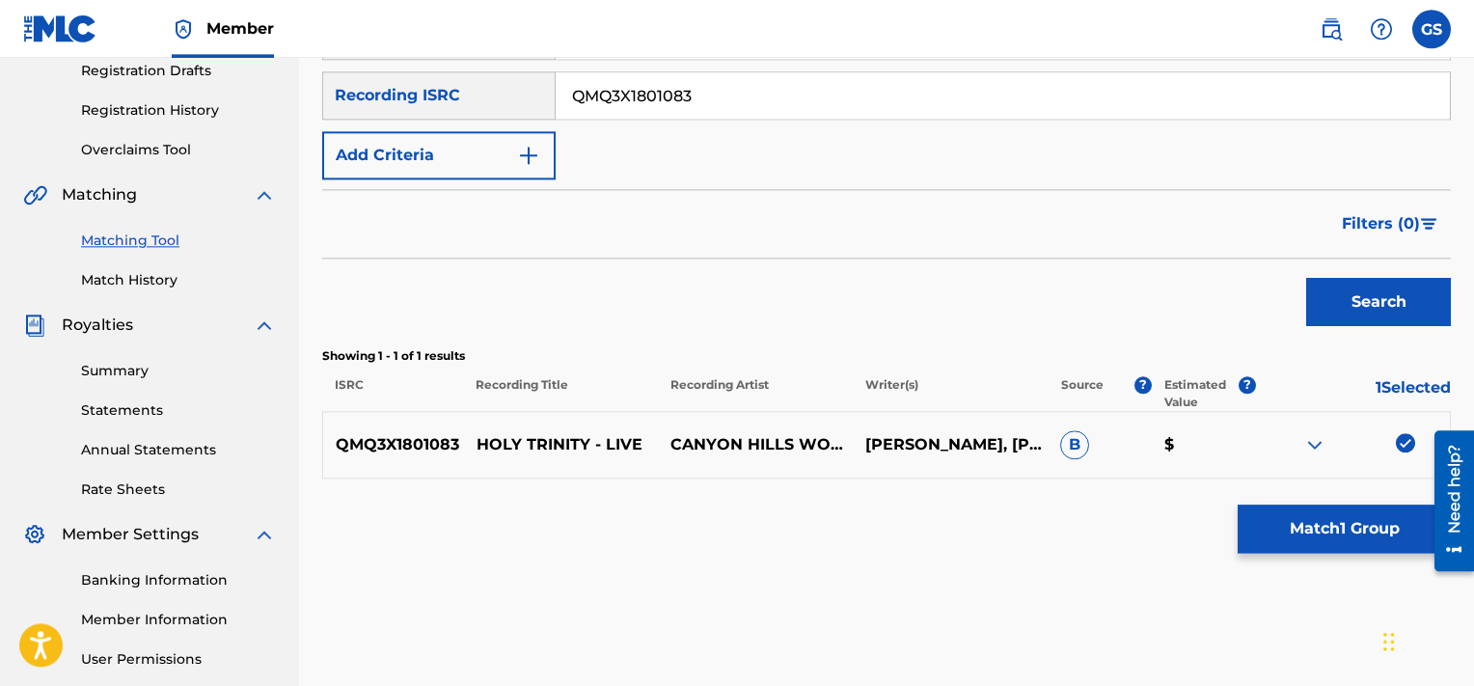
click at [1308, 518] on button "Match 1 Group" at bounding box center [1344, 529] width 213 height 48
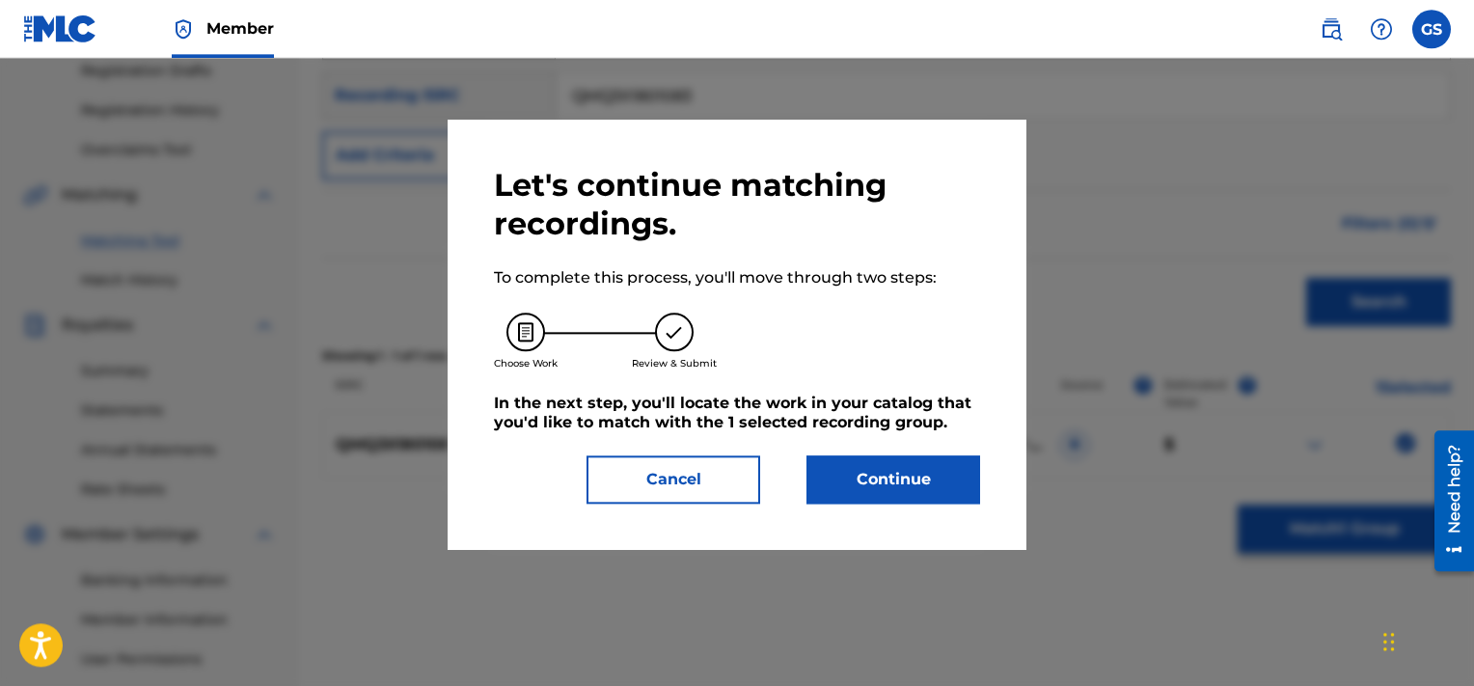
click at [890, 458] on button "Continue" at bounding box center [894, 479] width 174 height 48
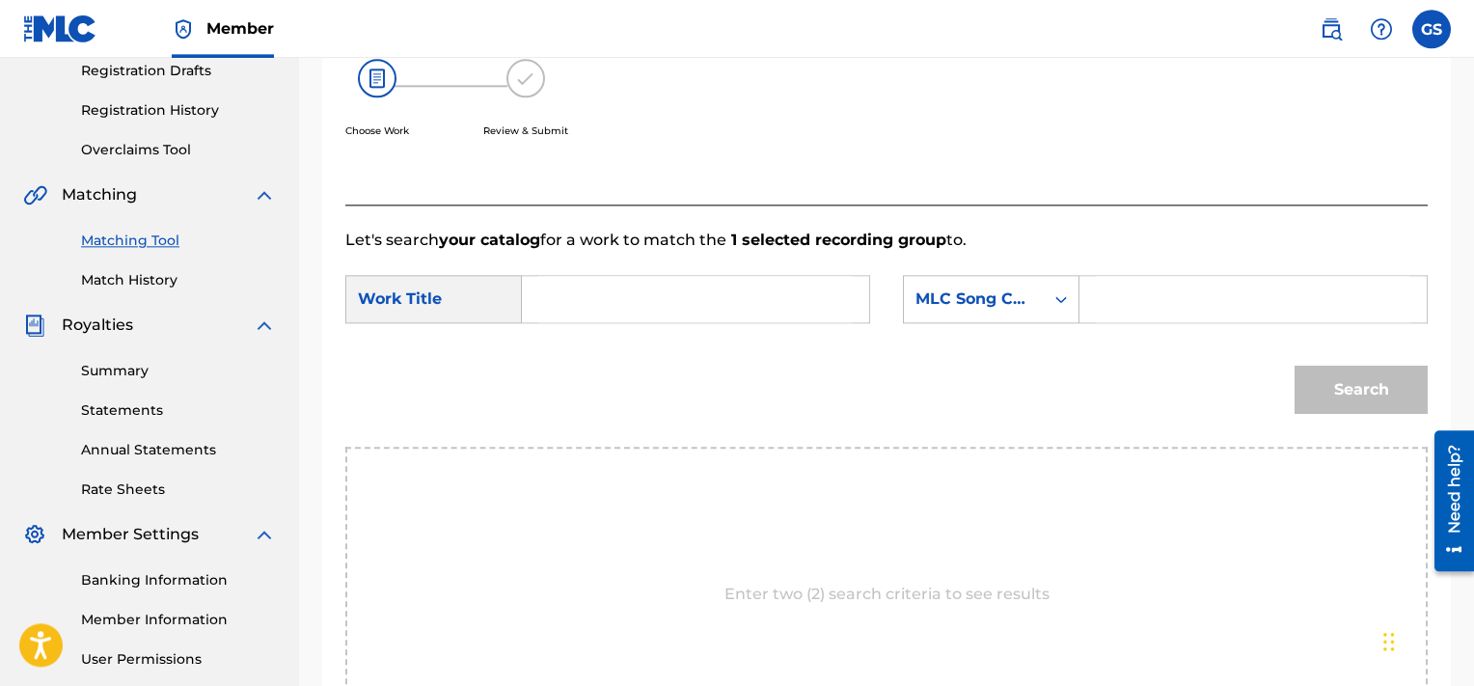
paste input "HA377O"
click at [1221, 294] on input "HA377O" at bounding box center [1253, 299] width 315 height 46
type input "HA377O"
click at [764, 315] on input "Search Form" at bounding box center [695, 299] width 315 height 46
type input "holy"
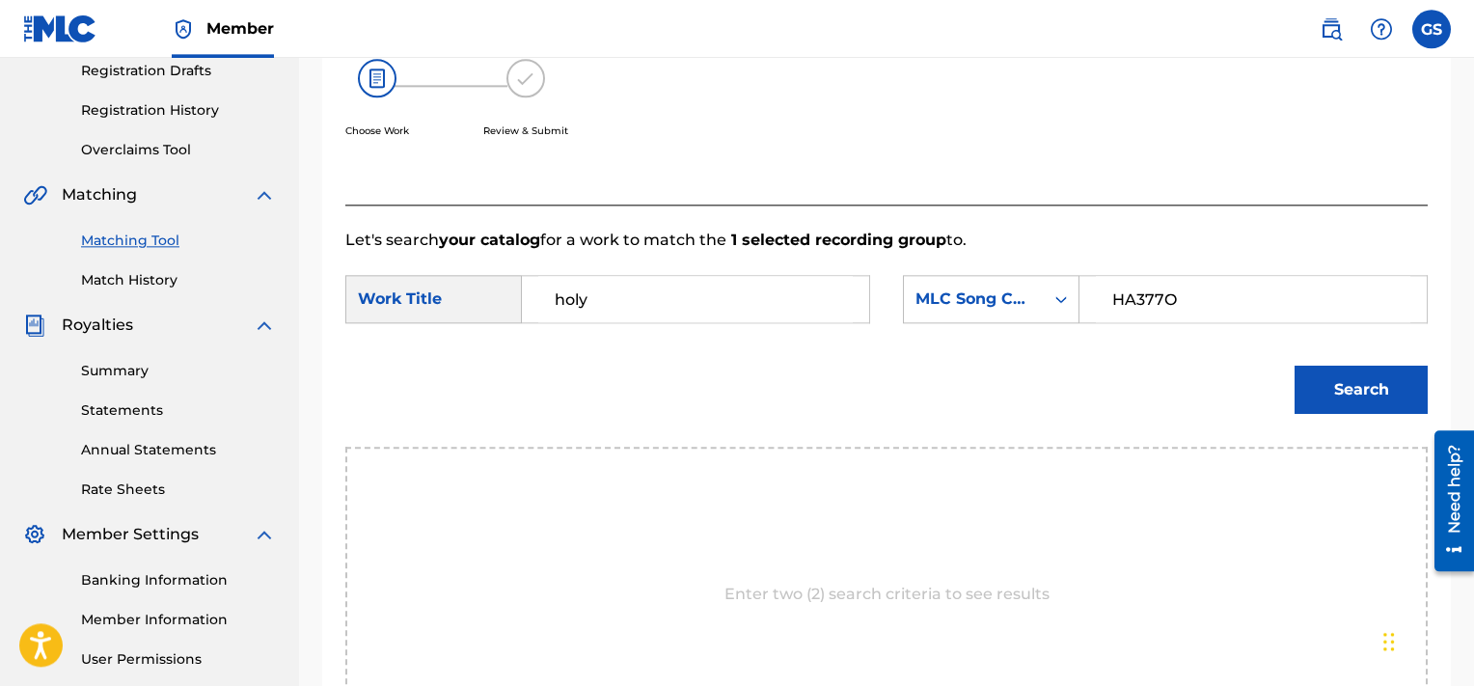
click at [1295, 366] on button "Search" at bounding box center [1361, 390] width 133 height 48
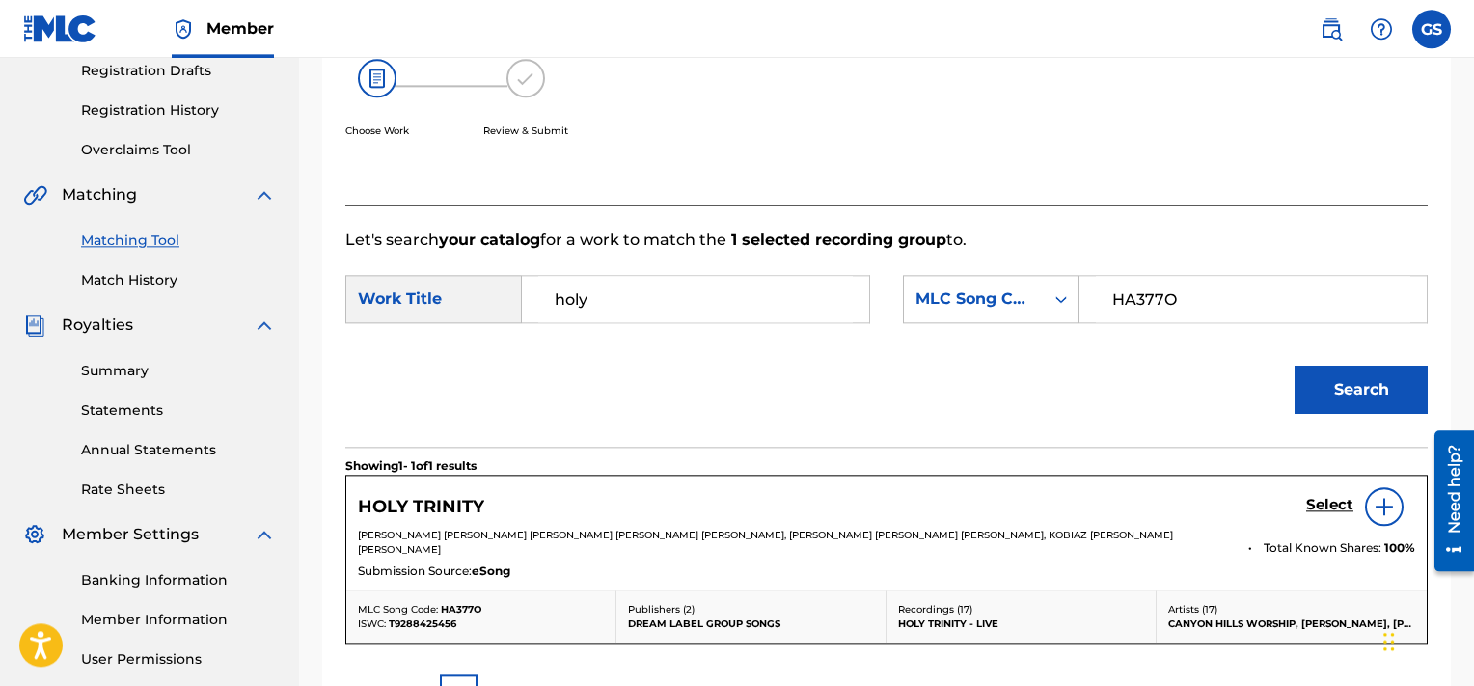
click at [1328, 510] on h5 "Select" at bounding box center [1329, 505] width 47 height 18
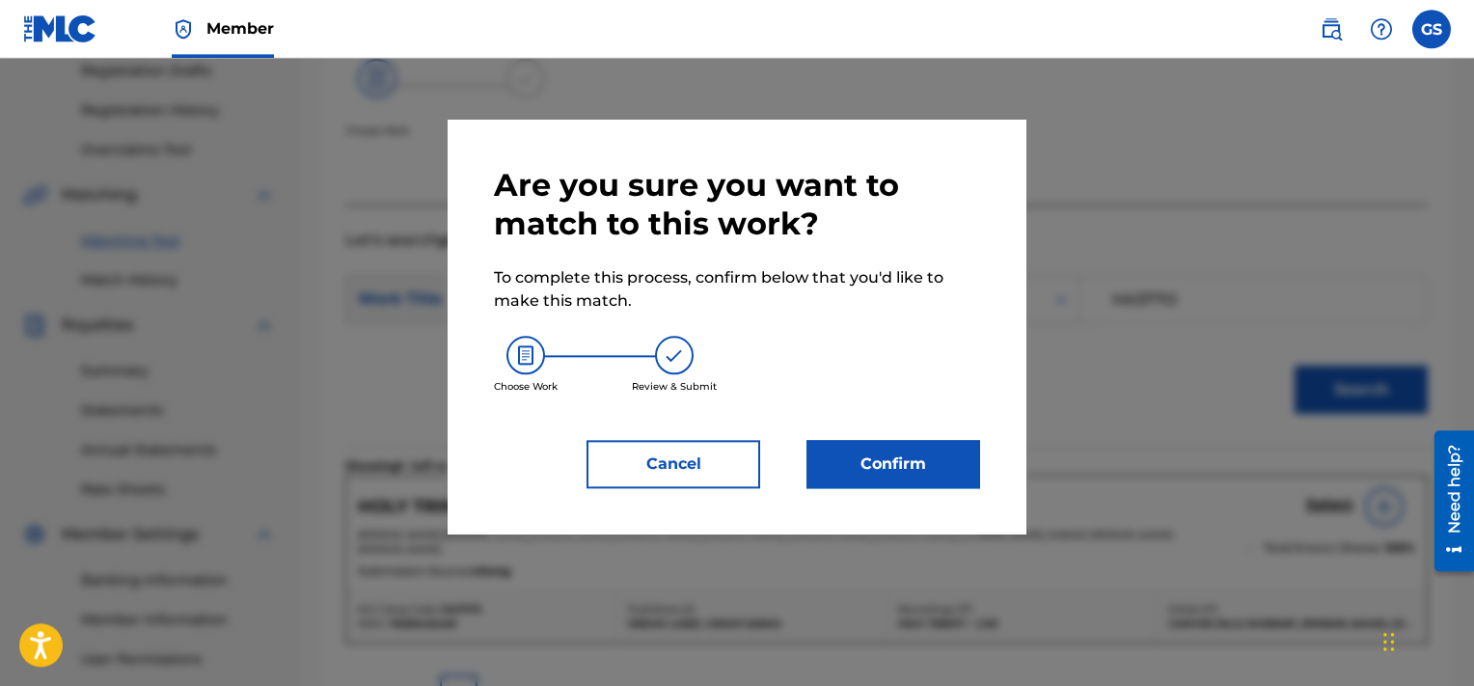
click at [878, 468] on button "Confirm" at bounding box center [894, 464] width 174 height 48
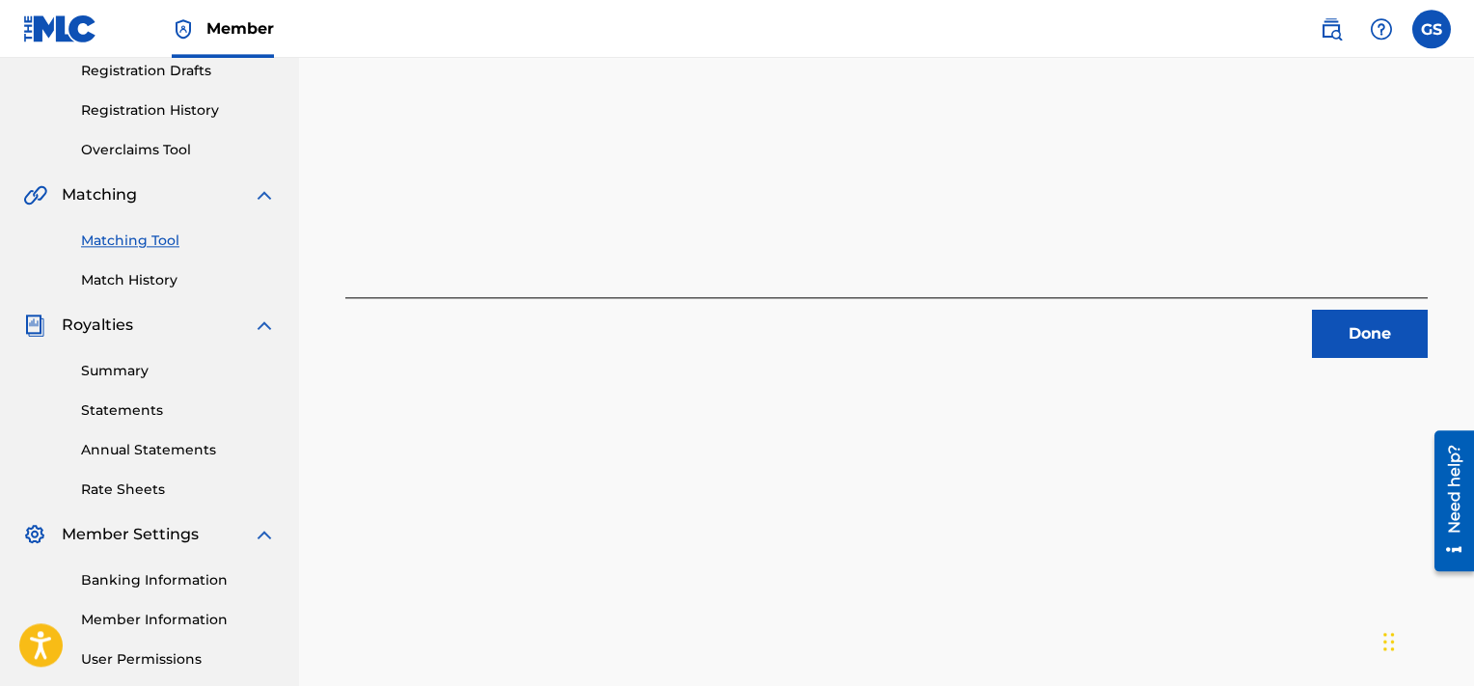
click at [1369, 338] on button "Done" at bounding box center [1370, 334] width 116 height 48
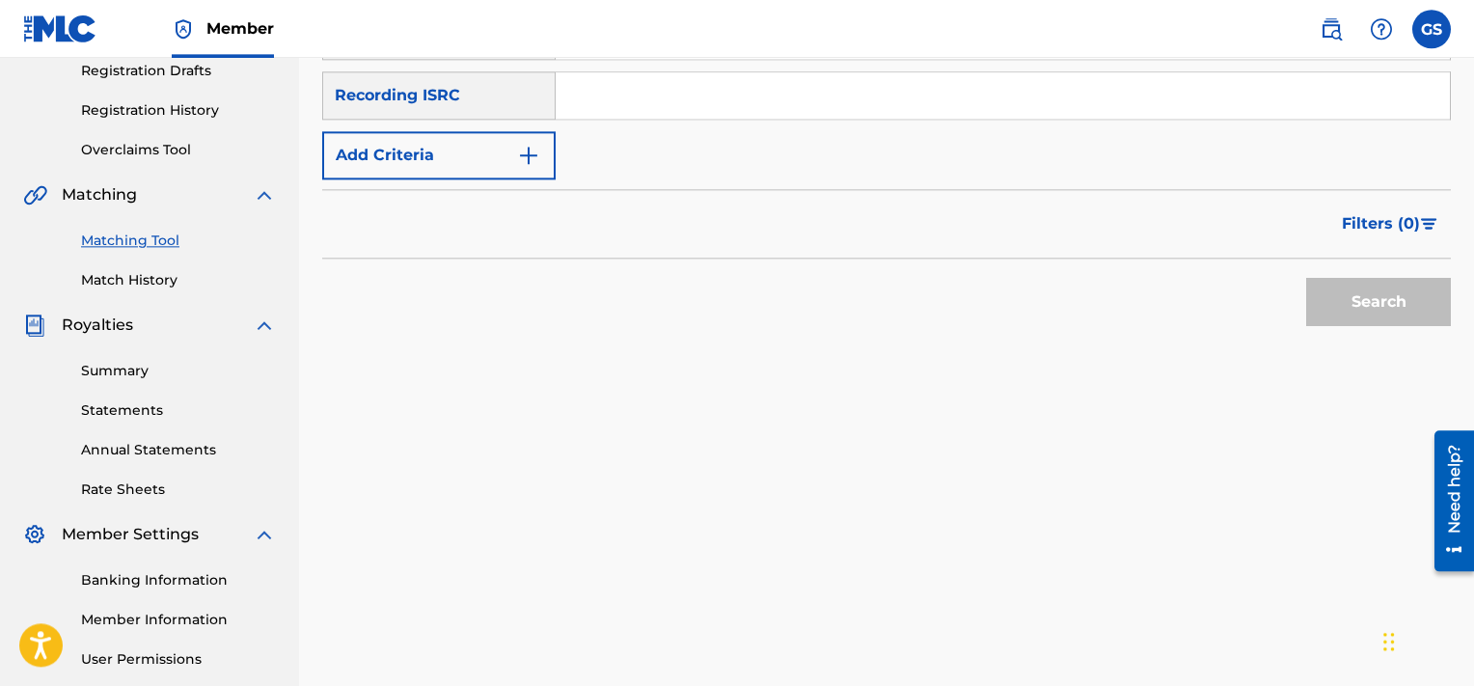
paste input "QMQ3X1801084"
click at [1063, 97] on input "QMQ3X1801084" at bounding box center [1003, 95] width 894 height 46
type input "QMQ3X1801084"
click at [1306, 278] on button "Search" at bounding box center [1378, 302] width 145 height 48
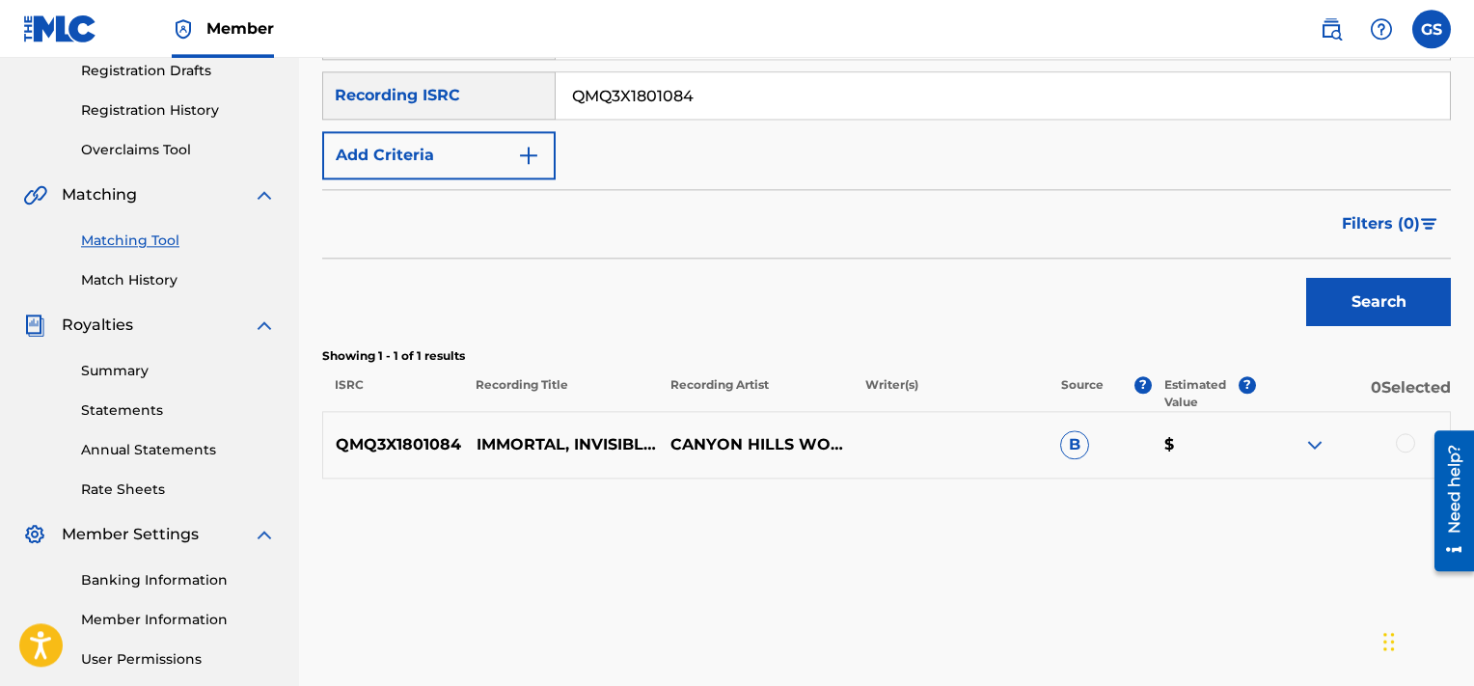
click at [1401, 444] on div at bounding box center [1405, 442] width 19 height 19
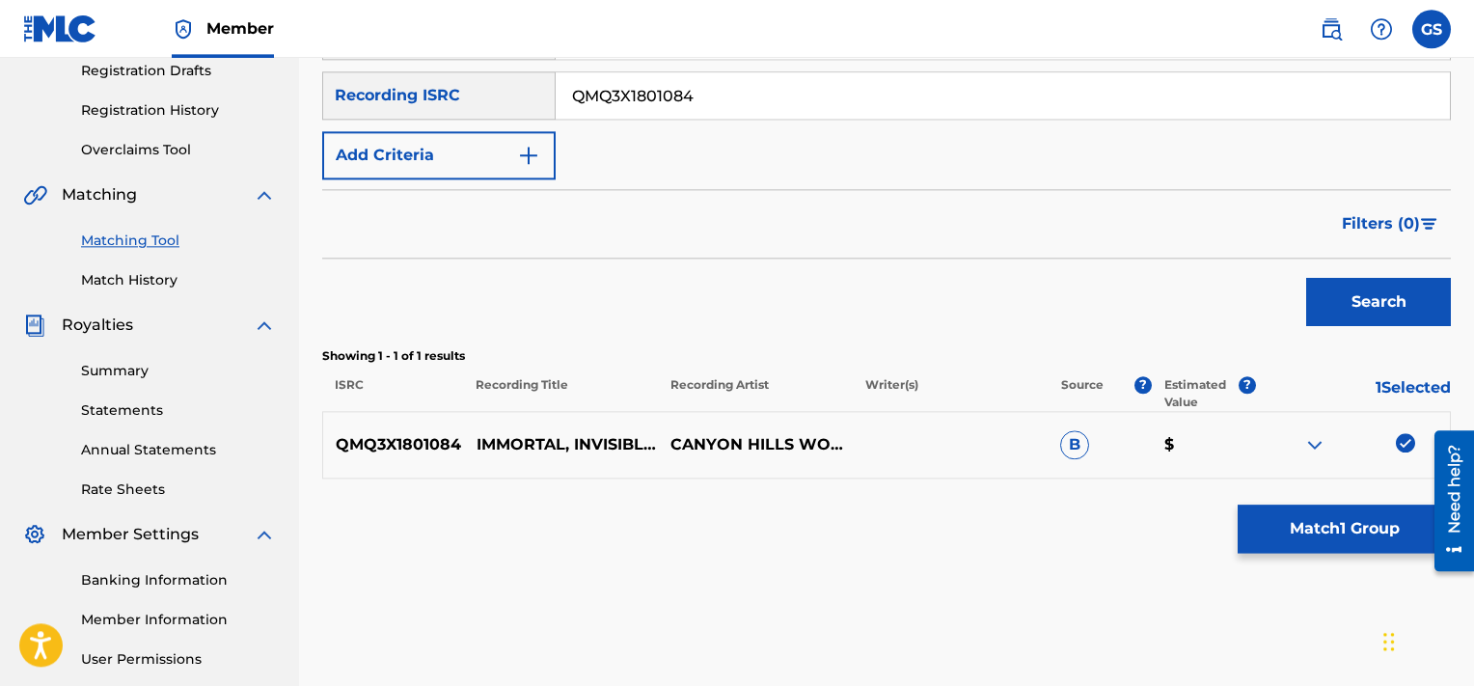
click at [1322, 536] on button "Match 1 Group" at bounding box center [1344, 529] width 213 height 48
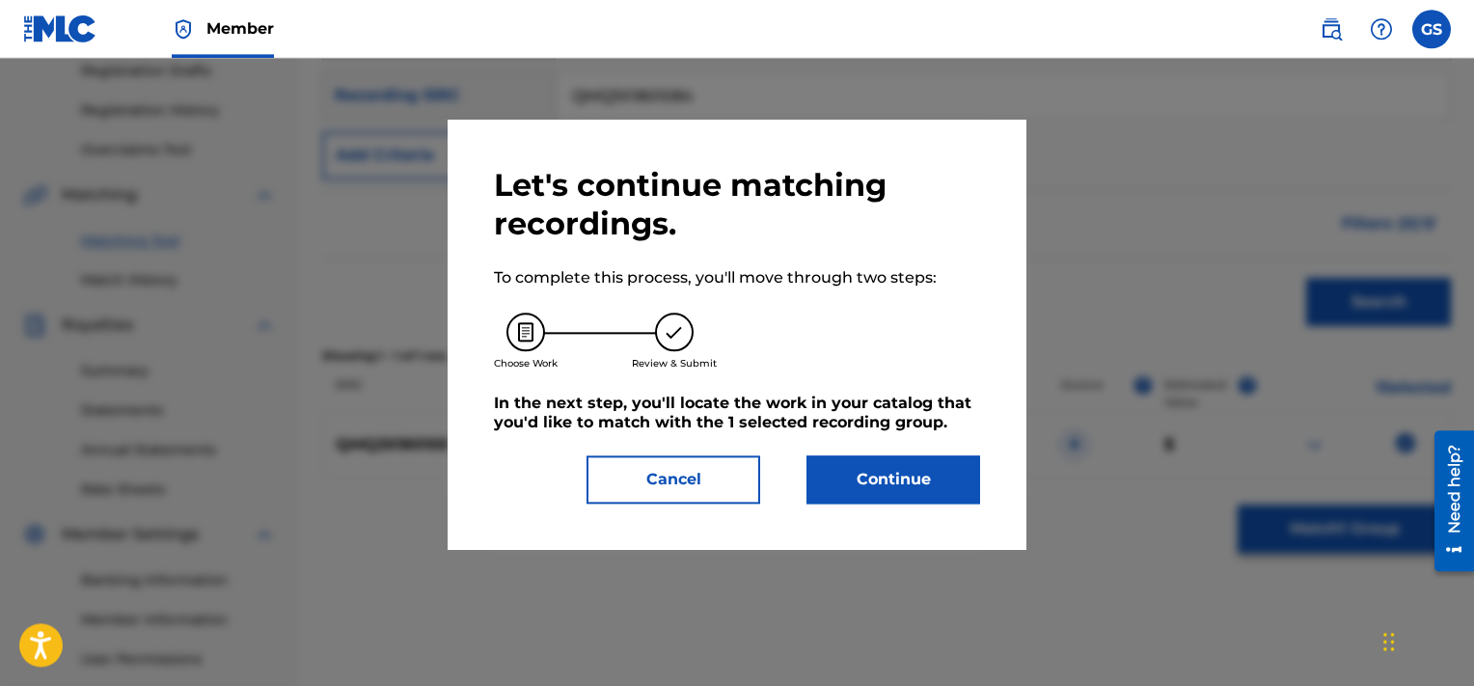
click at [914, 473] on button "Continue" at bounding box center [894, 479] width 174 height 48
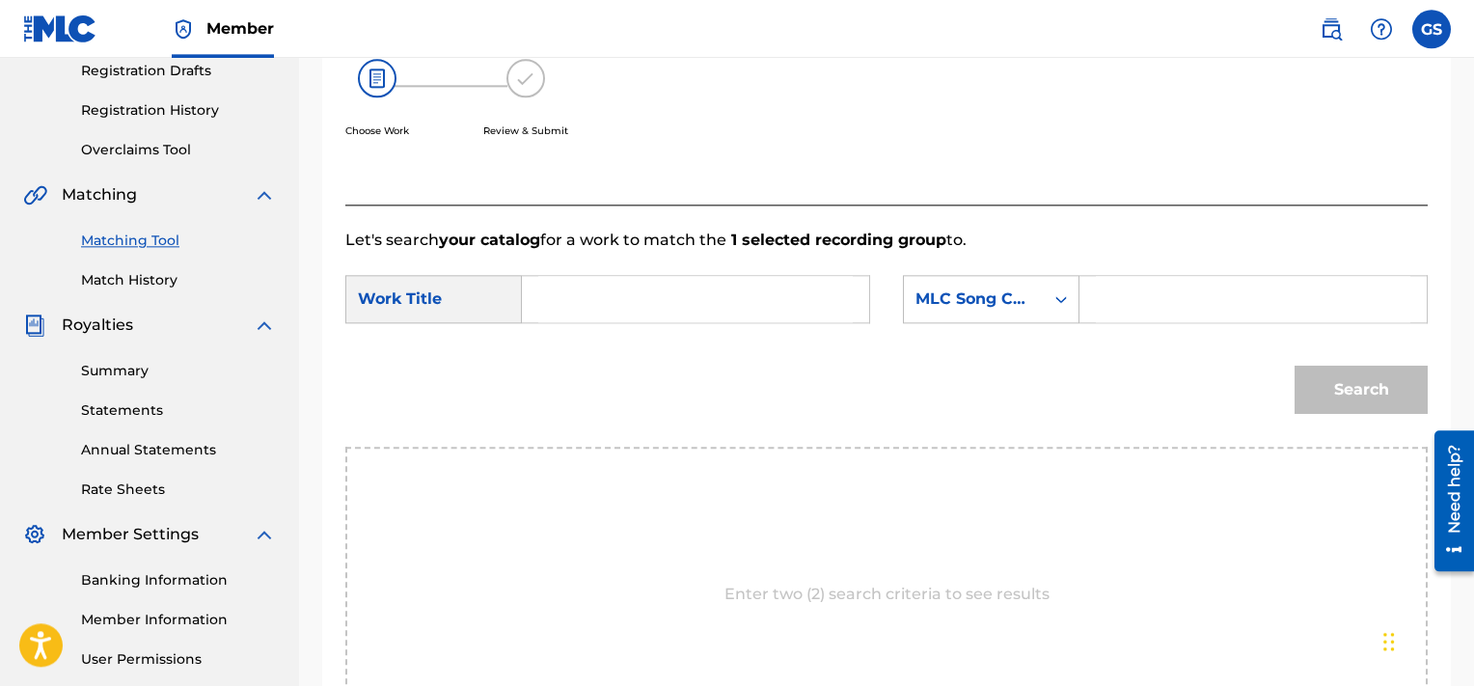
paste input "IC9C3Z"
click at [1129, 299] on input "IC9C3Z" at bounding box center [1253, 299] width 315 height 46
type input "IC9C3Z"
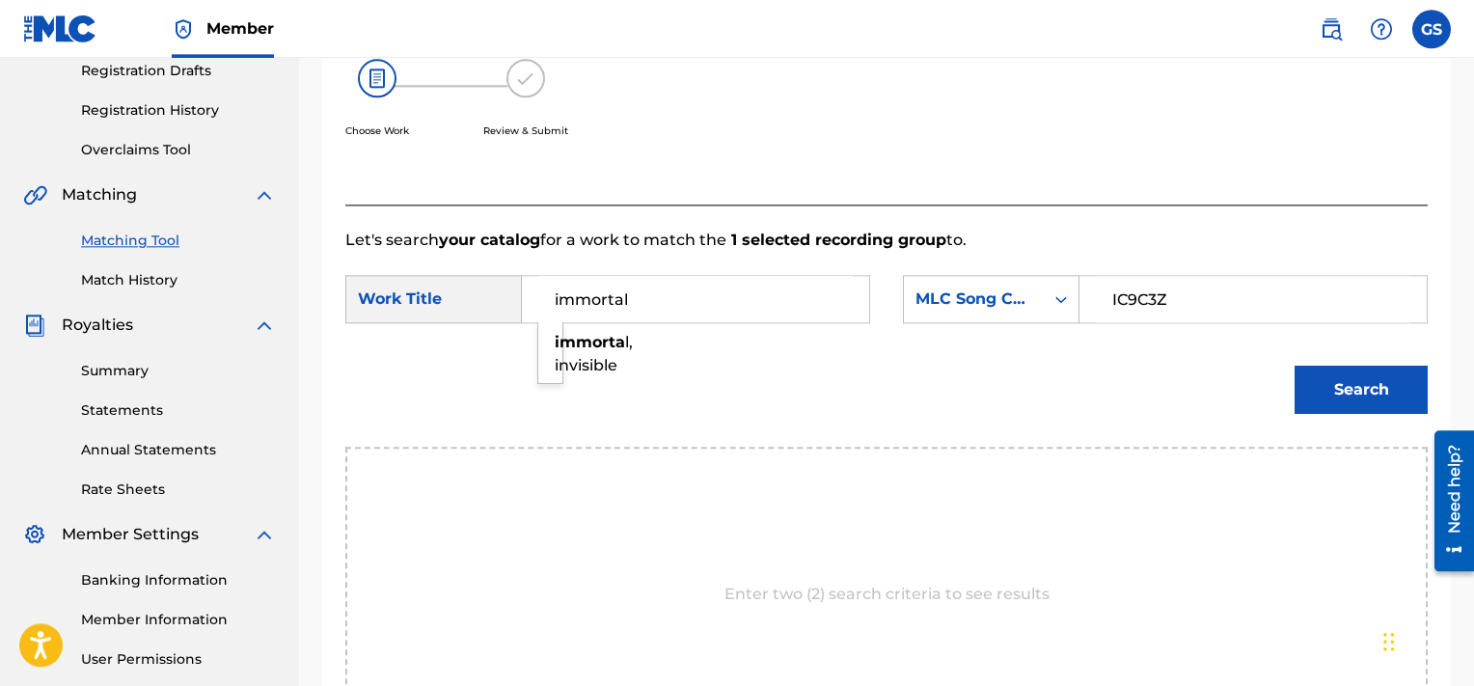
type input "immortal"
click at [1295, 366] on button "Search" at bounding box center [1361, 390] width 133 height 48
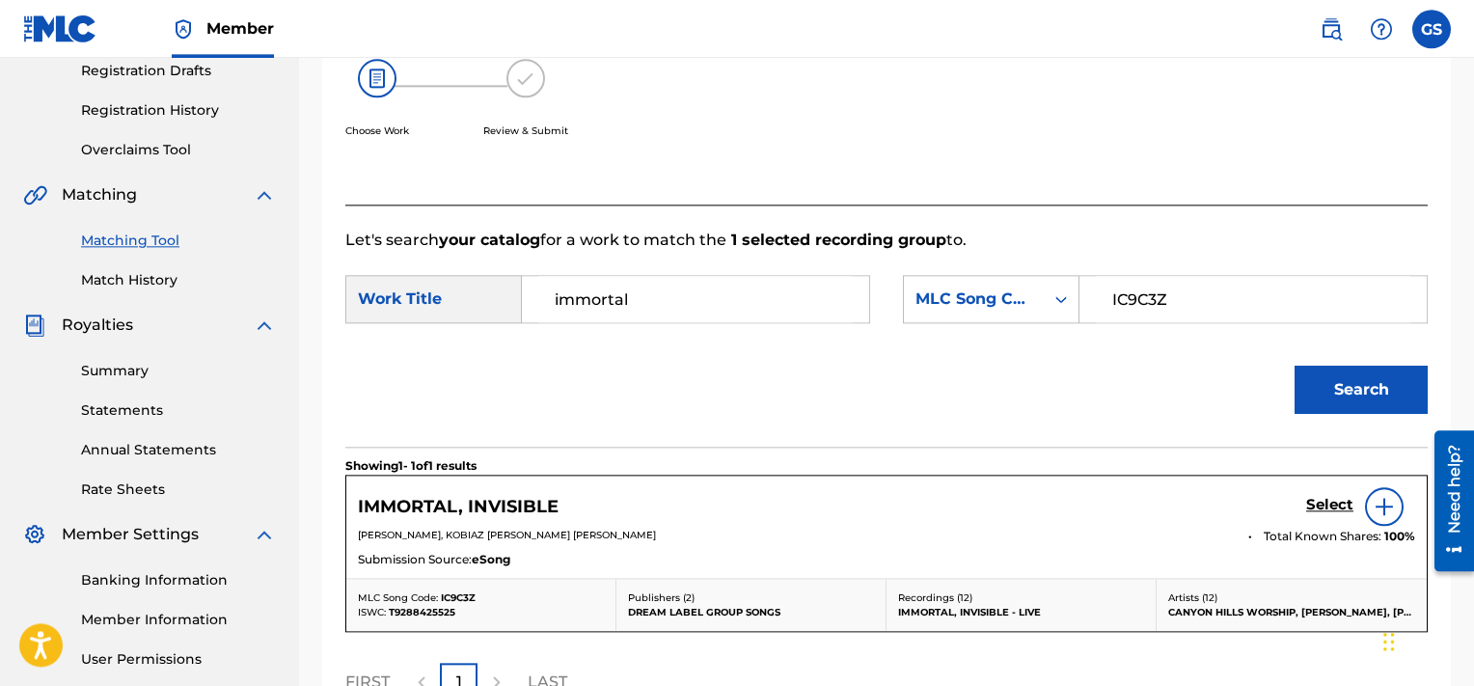
click at [1328, 506] on h5 "Select" at bounding box center [1329, 505] width 47 height 18
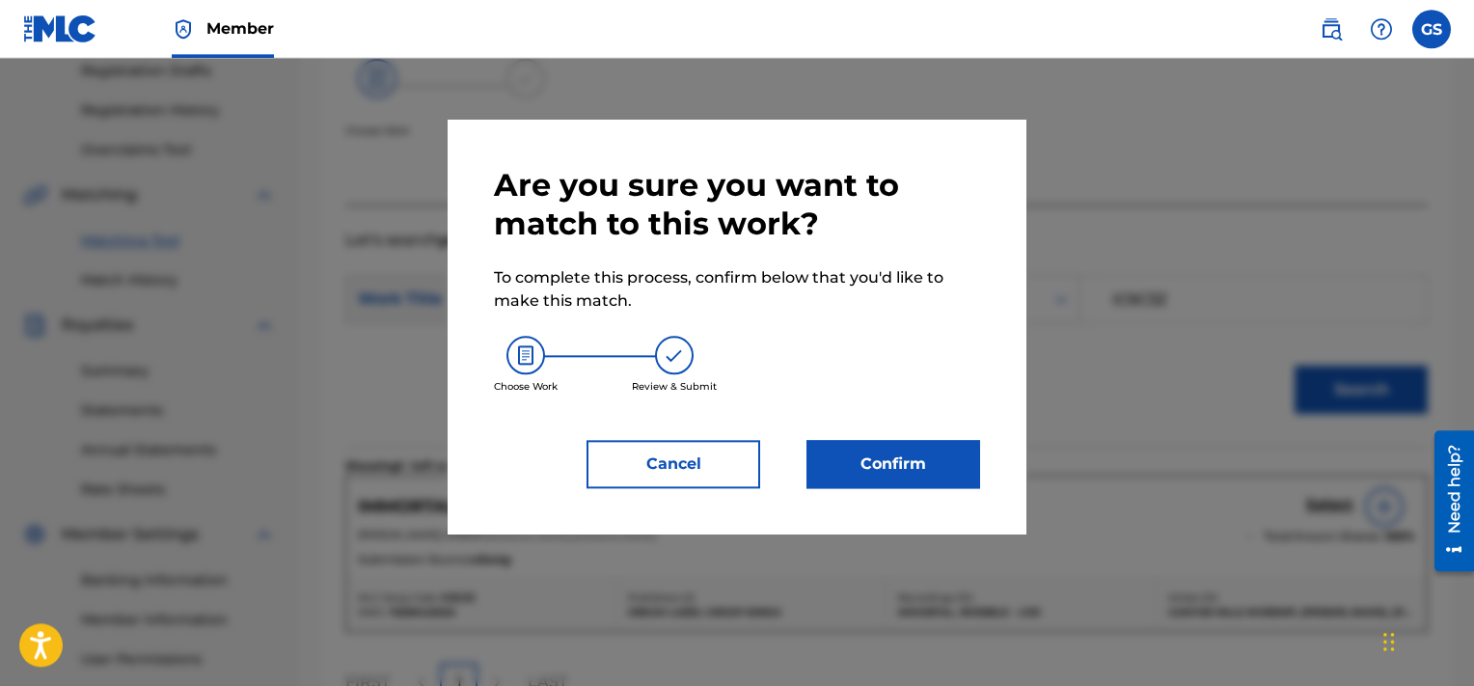
click at [899, 459] on button "Confirm" at bounding box center [894, 464] width 174 height 48
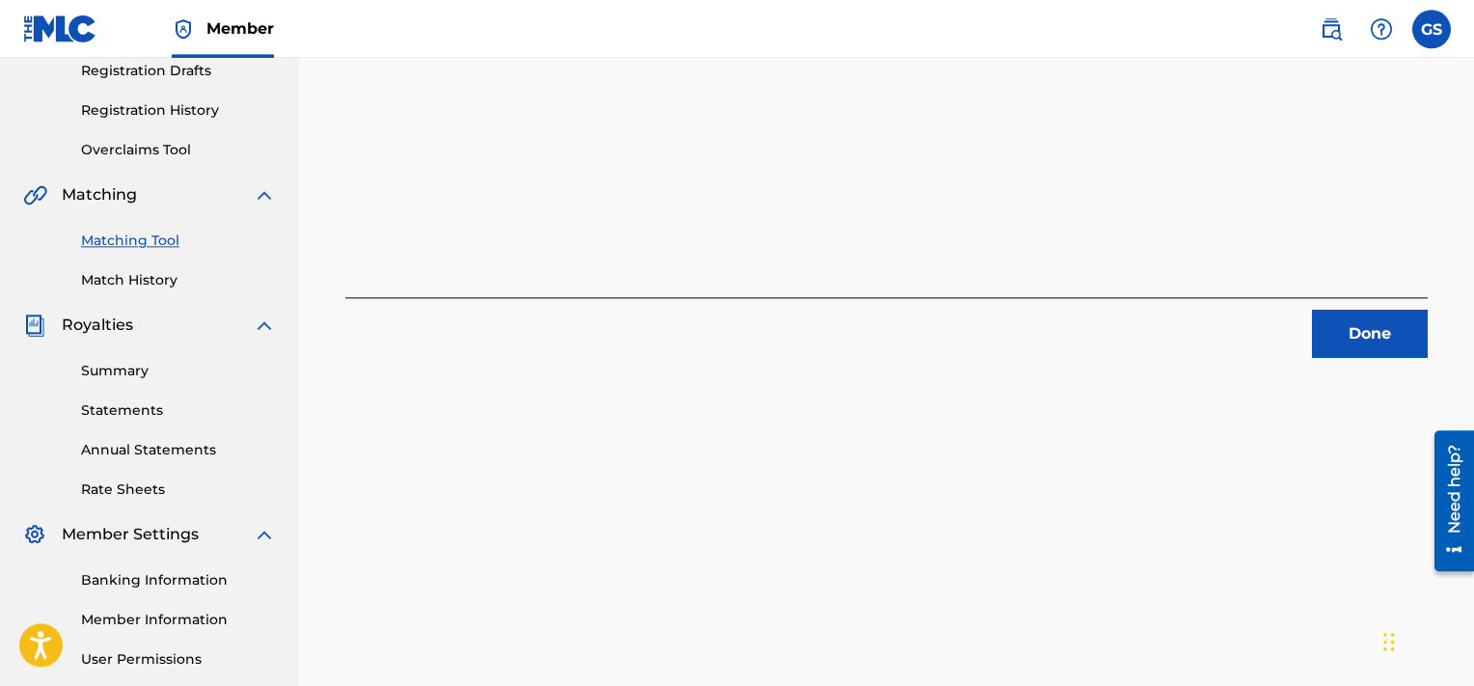
click at [1371, 335] on button "Done" at bounding box center [1370, 334] width 116 height 48
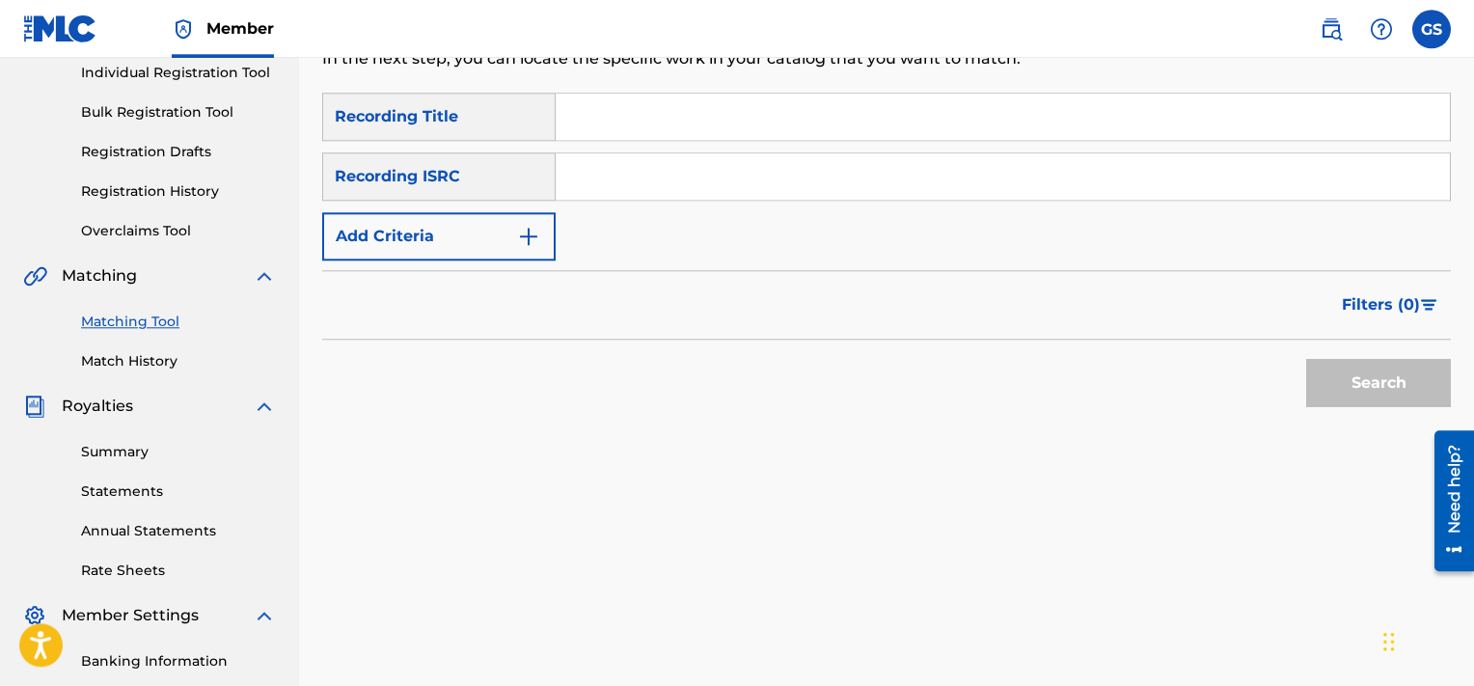
scroll to position [251, 0]
click at [694, 124] on input "Search Form" at bounding box center [1003, 117] width 894 height 46
type input "faithful is your love"
click at [502, 223] on button "Add Criteria" at bounding box center [438, 236] width 233 height 48
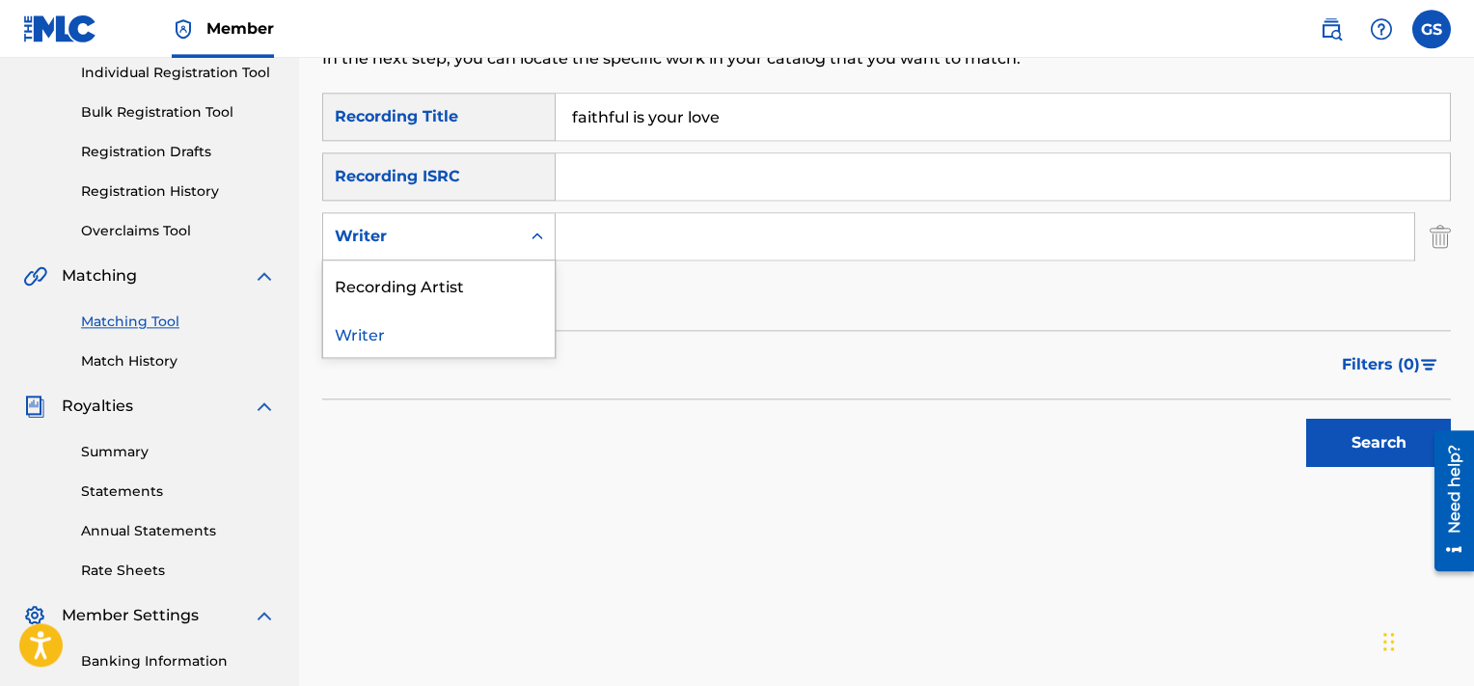
click at [496, 239] on div "Writer" at bounding box center [422, 236] width 174 height 23
click at [469, 278] on div "Recording Artist" at bounding box center [439, 284] width 232 height 48
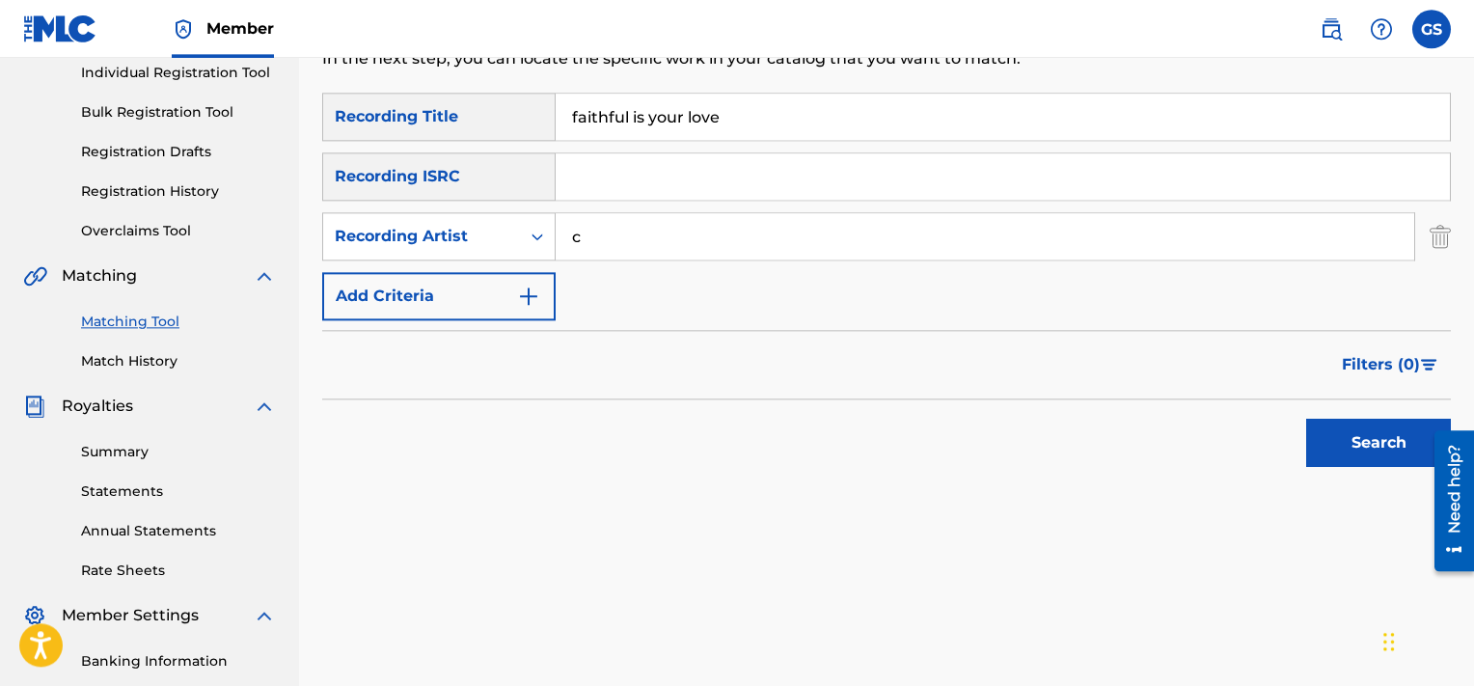
click at [647, 248] on input "c" at bounding box center [985, 236] width 859 height 46
click at [1306, 419] on button "Search" at bounding box center [1378, 443] width 145 height 48
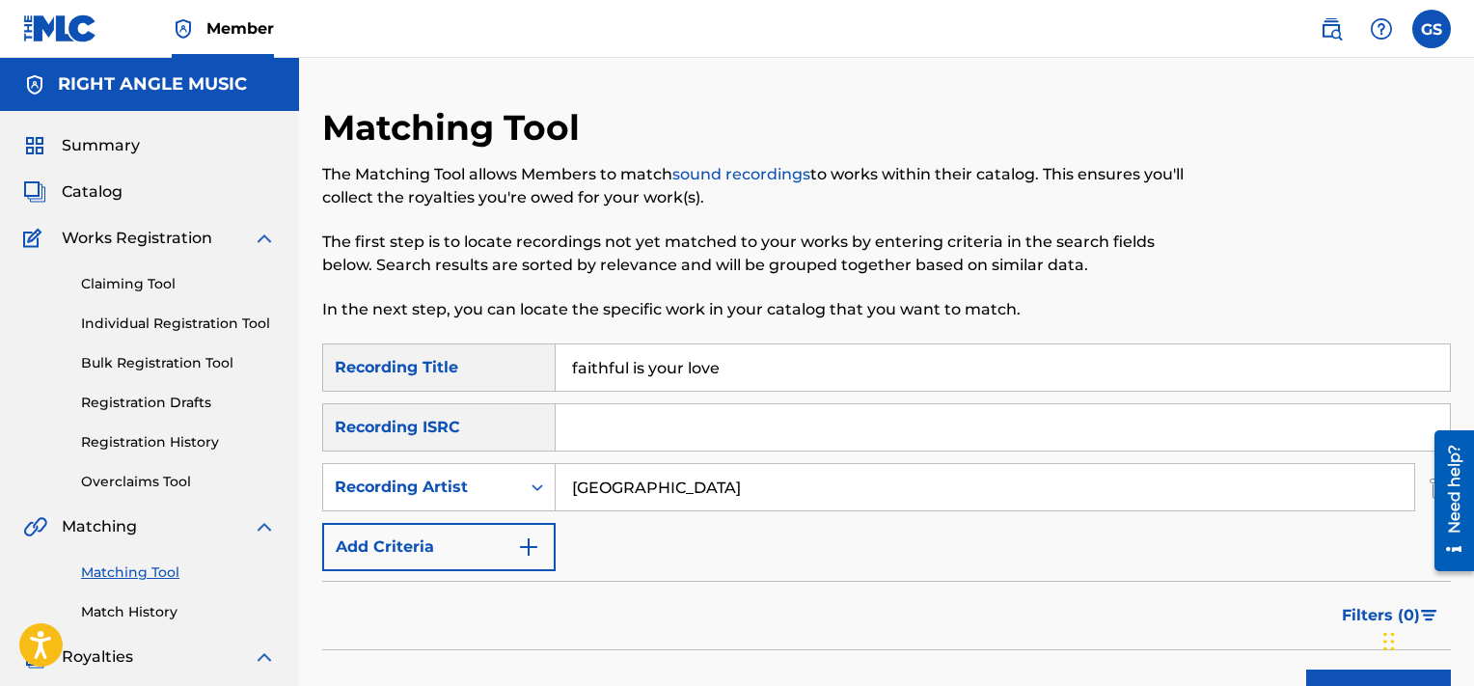
scroll to position [181, 0]
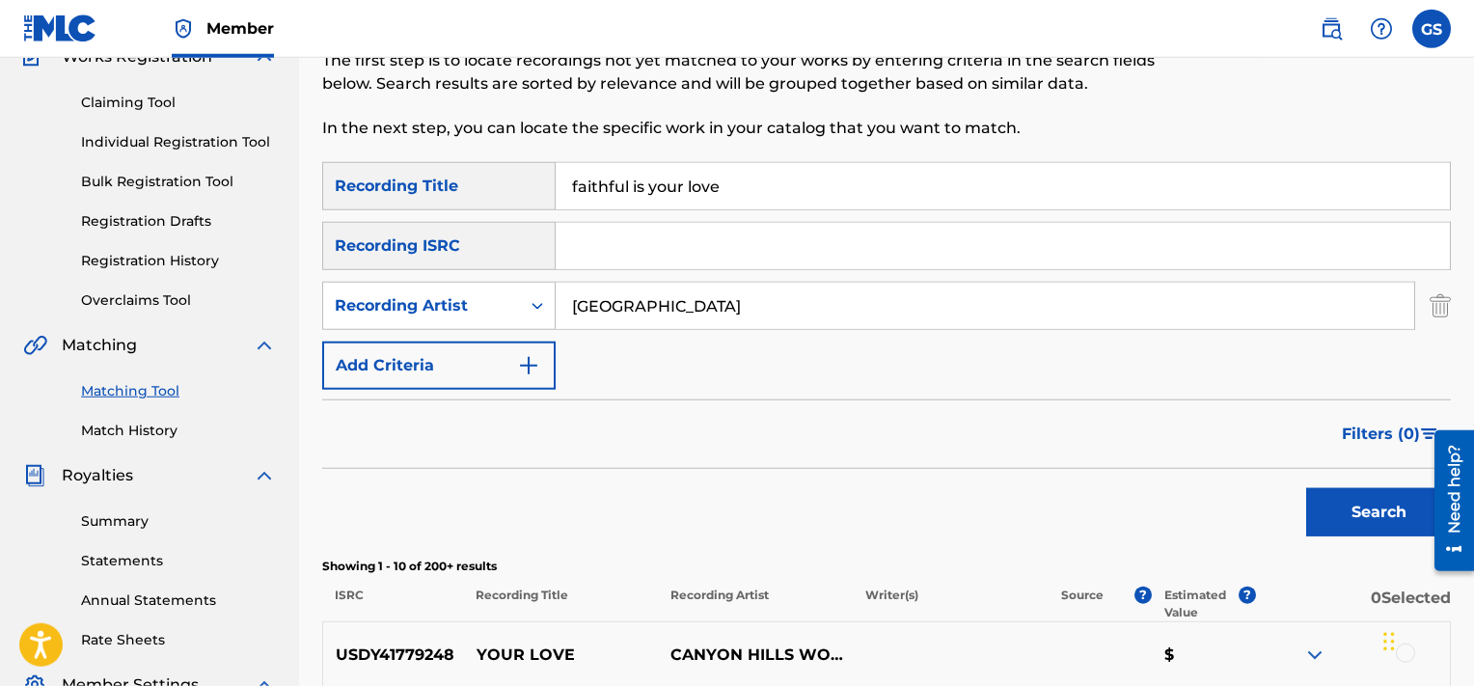
drag, startPoint x: 757, startPoint y: 292, endPoint x: 439, endPoint y: 325, distance: 320.1
click at [556, 325] on input "[GEOGRAPHIC_DATA]" at bounding box center [985, 306] width 859 height 46
type input "royal company"
click at [1306, 488] on button "Search" at bounding box center [1378, 512] width 145 height 48
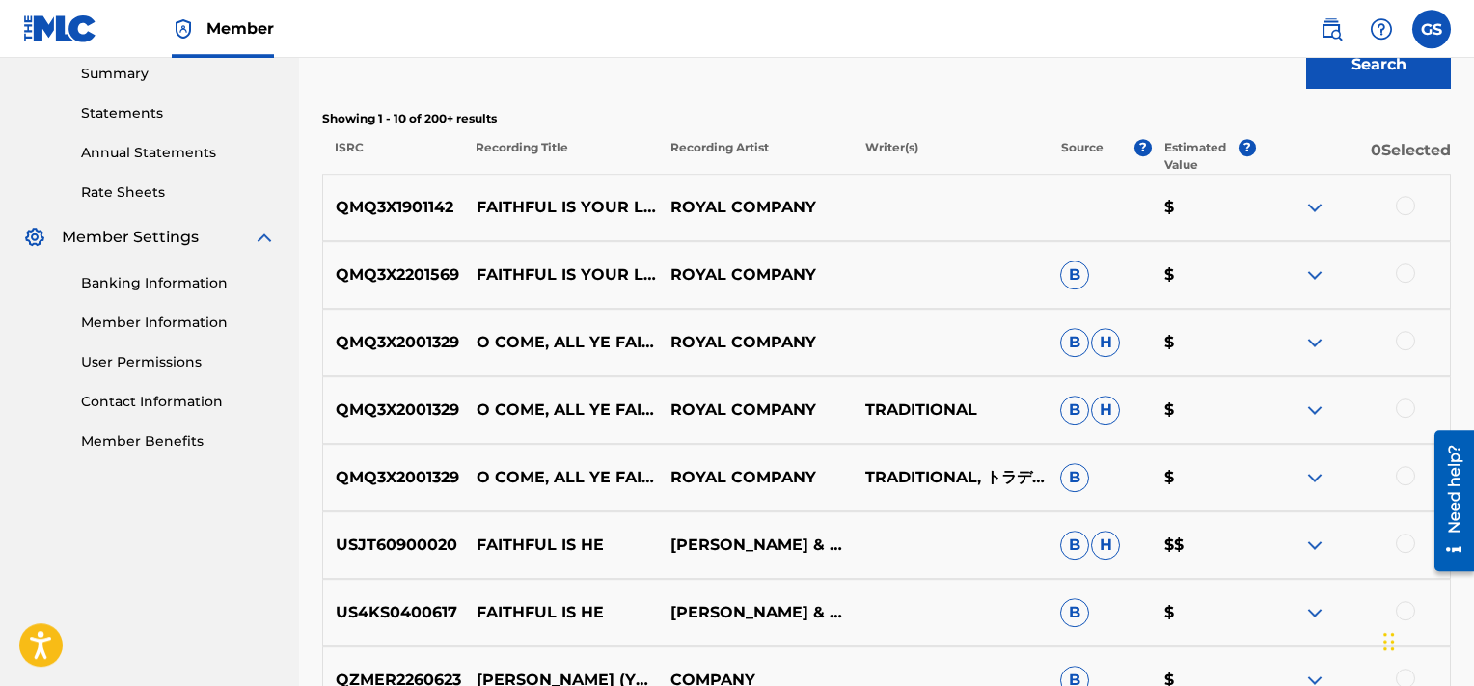
scroll to position [628, 0]
click at [1400, 202] on div at bounding box center [1405, 206] width 19 height 19
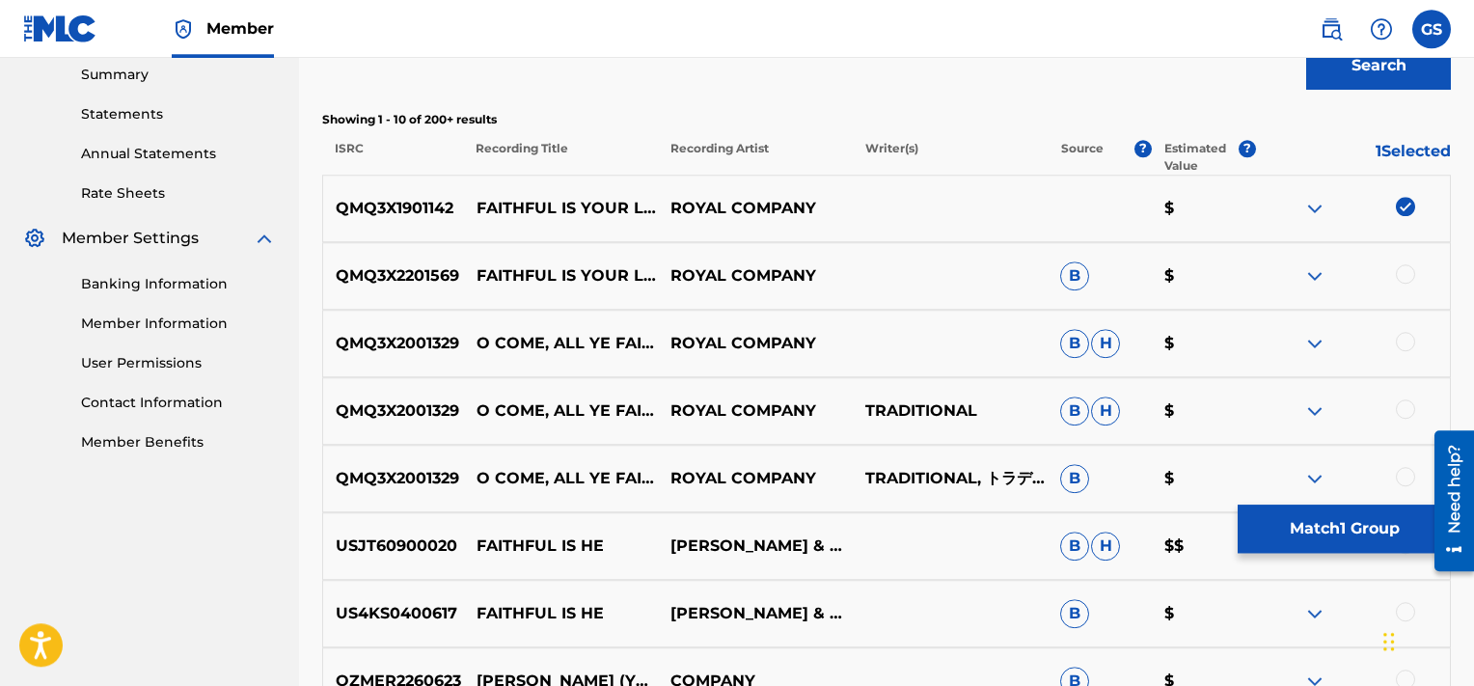
click at [1403, 275] on div at bounding box center [1405, 273] width 19 height 19
click at [1314, 531] on button "Match 2 Groups" at bounding box center [1344, 529] width 213 height 48
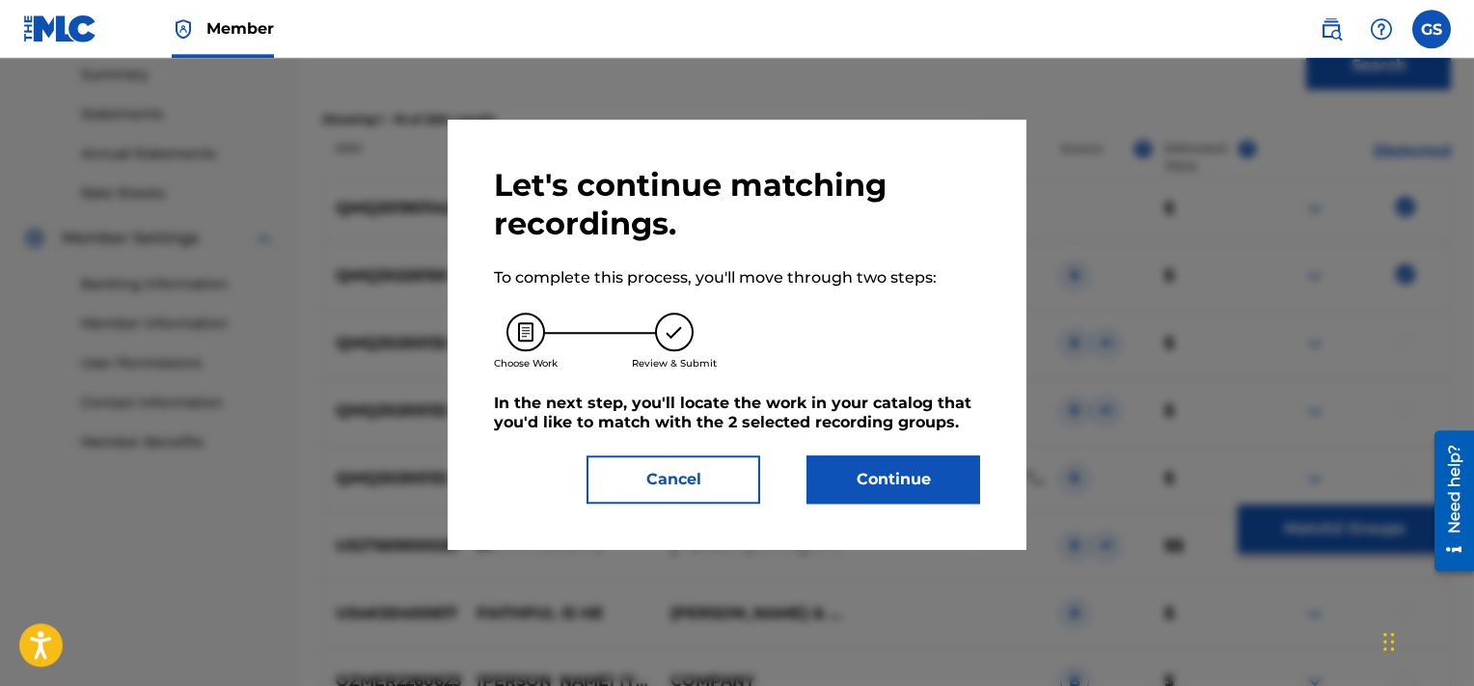
click at [879, 478] on button "Continue" at bounding box center [894, 479] width 174 height 48
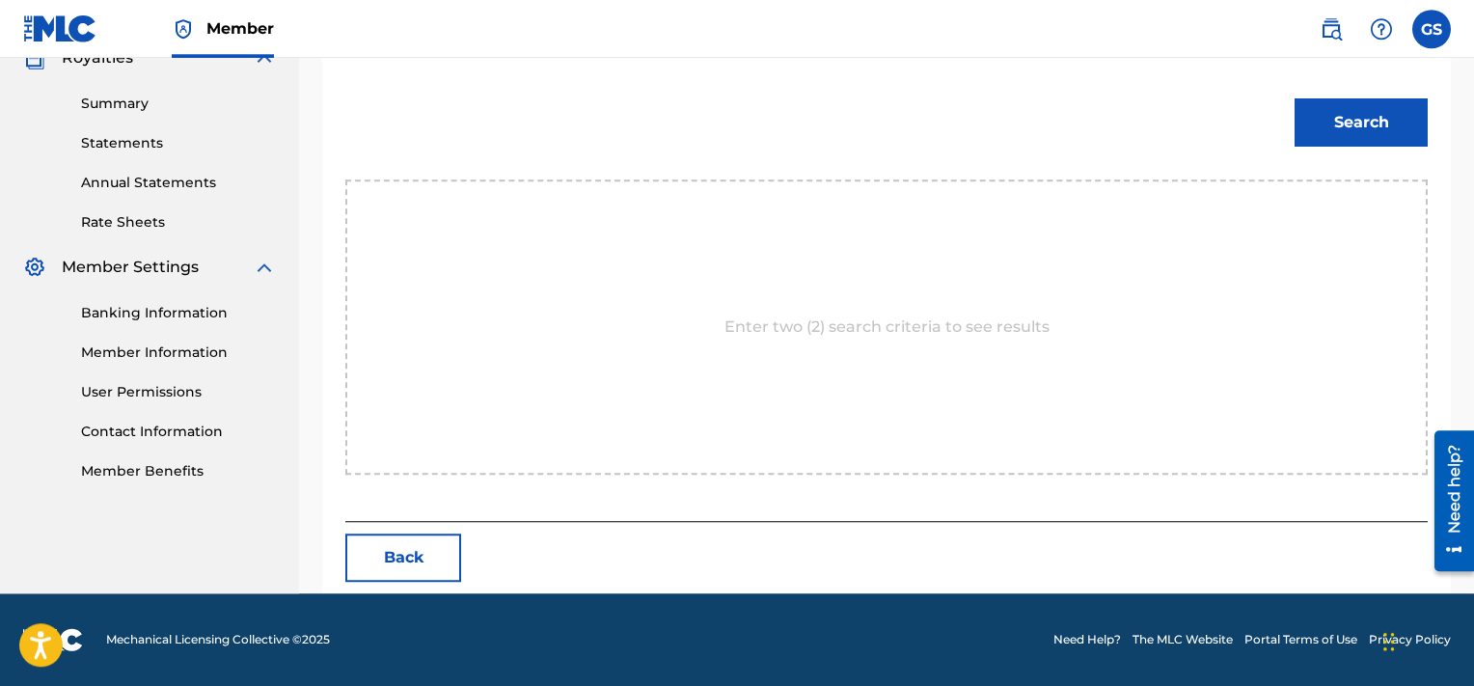
scroll to position [509, 0]
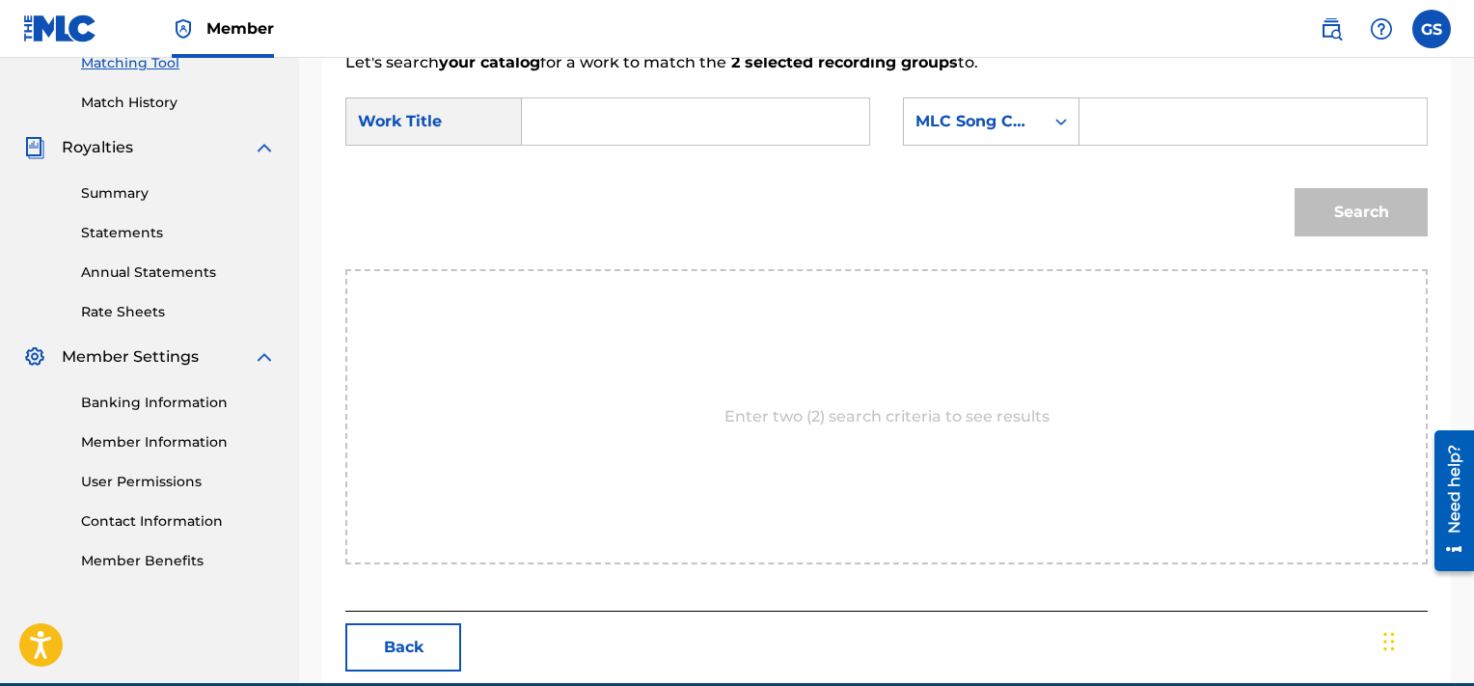
click at [1233, 120] on input "Search Form" at bounding box center [1253, 121] width 315 height 46
paste input "FD997G"
type input "FD997G"
click at [718, 114] on input "Search Form" at bounding box center [695, 121] width 315 height 46
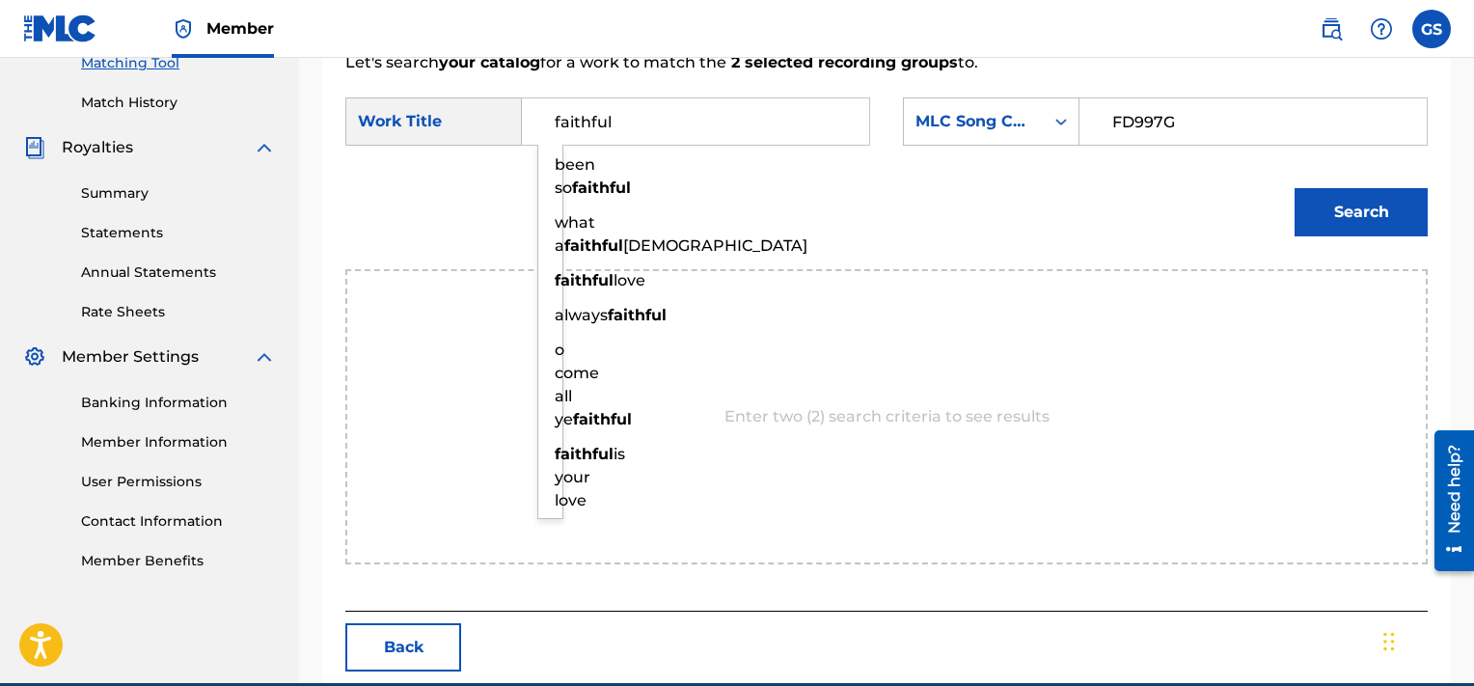
type input "faithful"
click at [1295, 188] on button "Search" at bounding box center [1361, 212] width 133 height 48
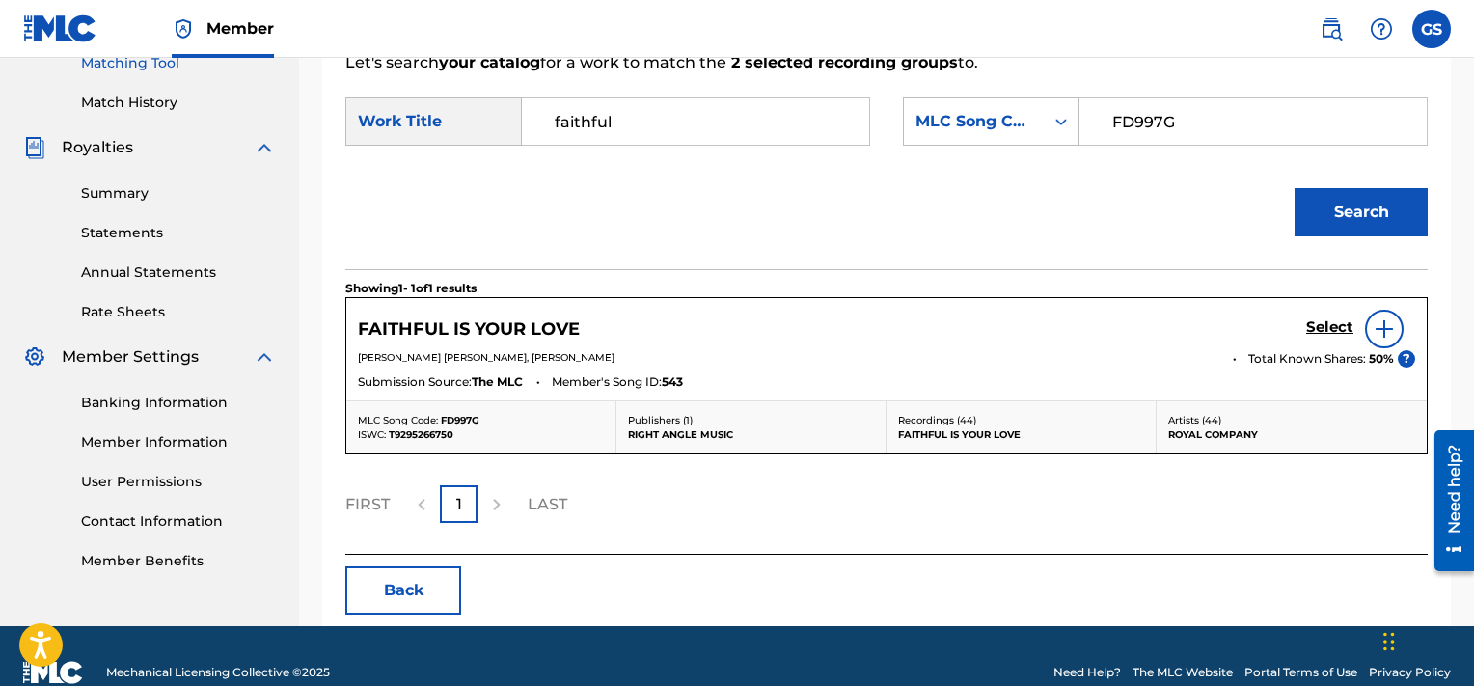
click at [1318, 330] on h5 "Select" at bounding box center [1329, 327] width 47 height 18
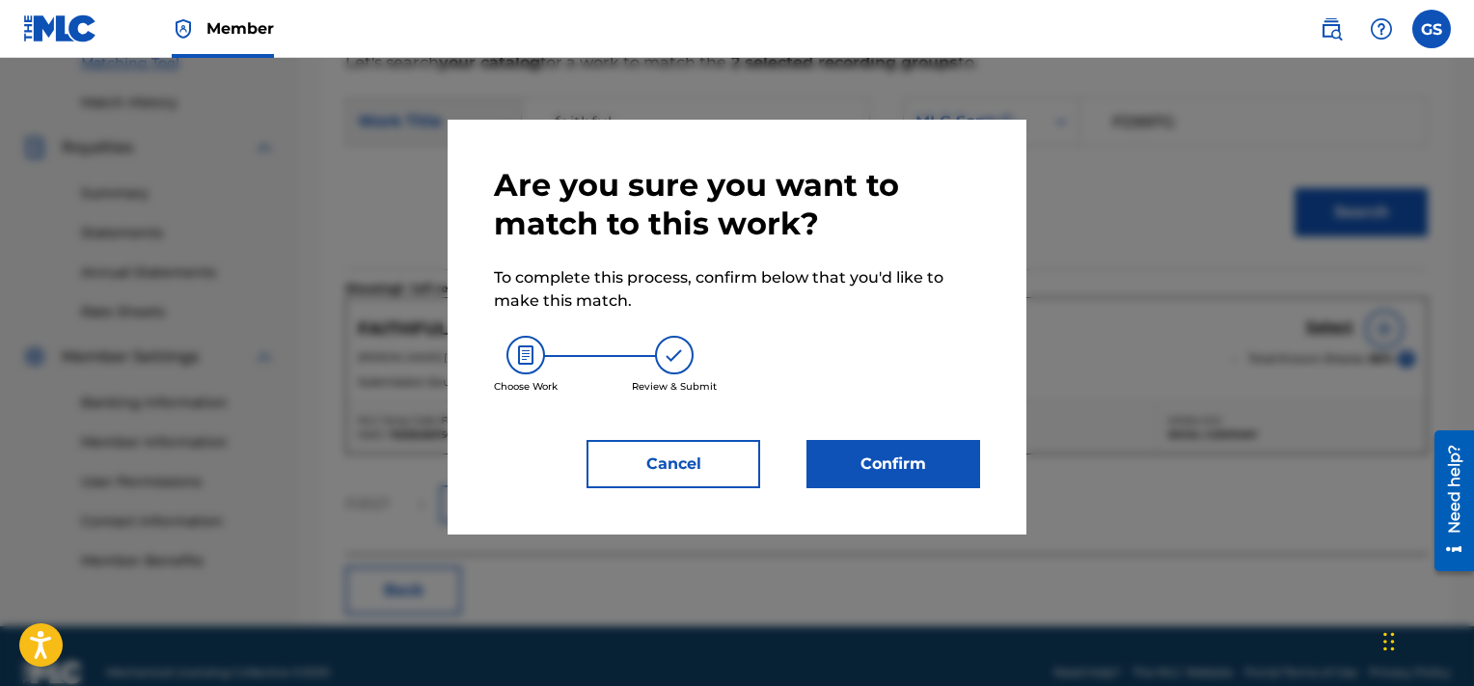
click at [851, 480] on button "Confirm" at bounding box center [894, 464] width 174 height 48
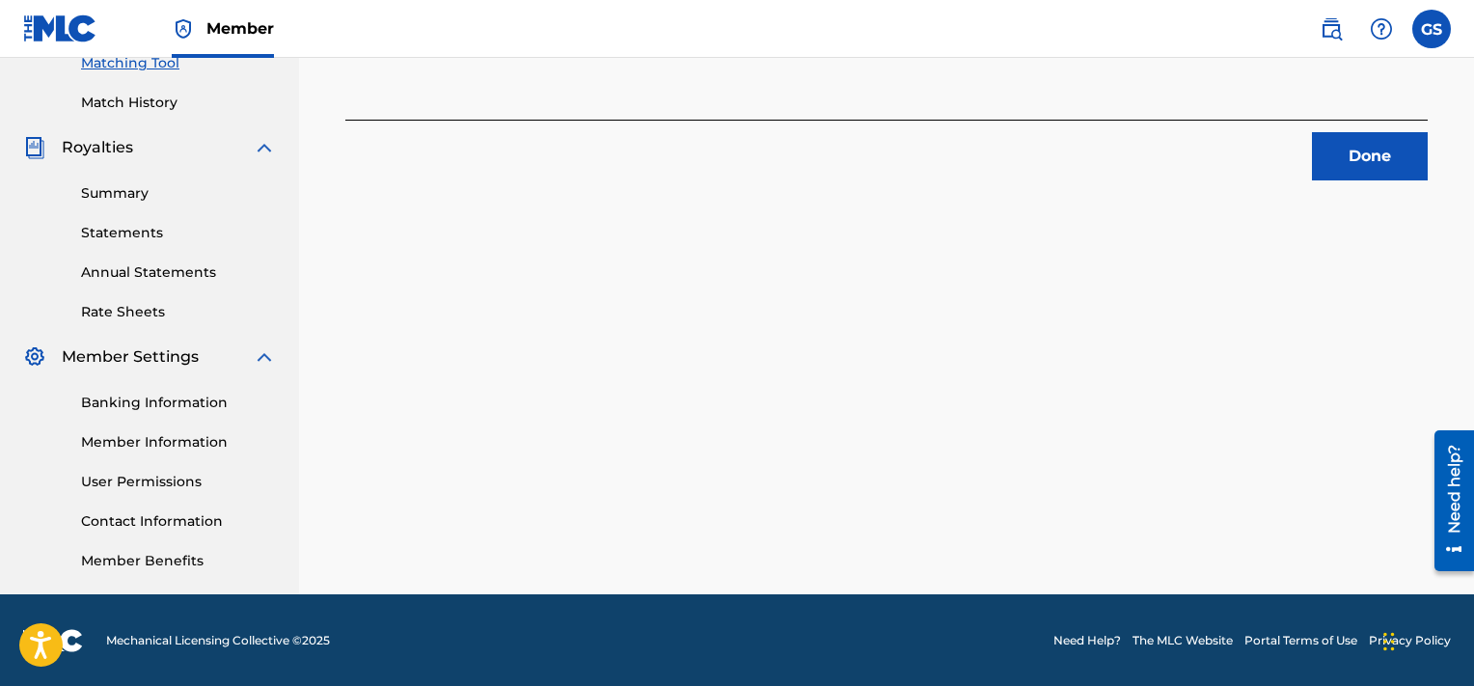
click at [1385, 144] on button "Done" at bounding box center [1370, 156] width 116 height 48
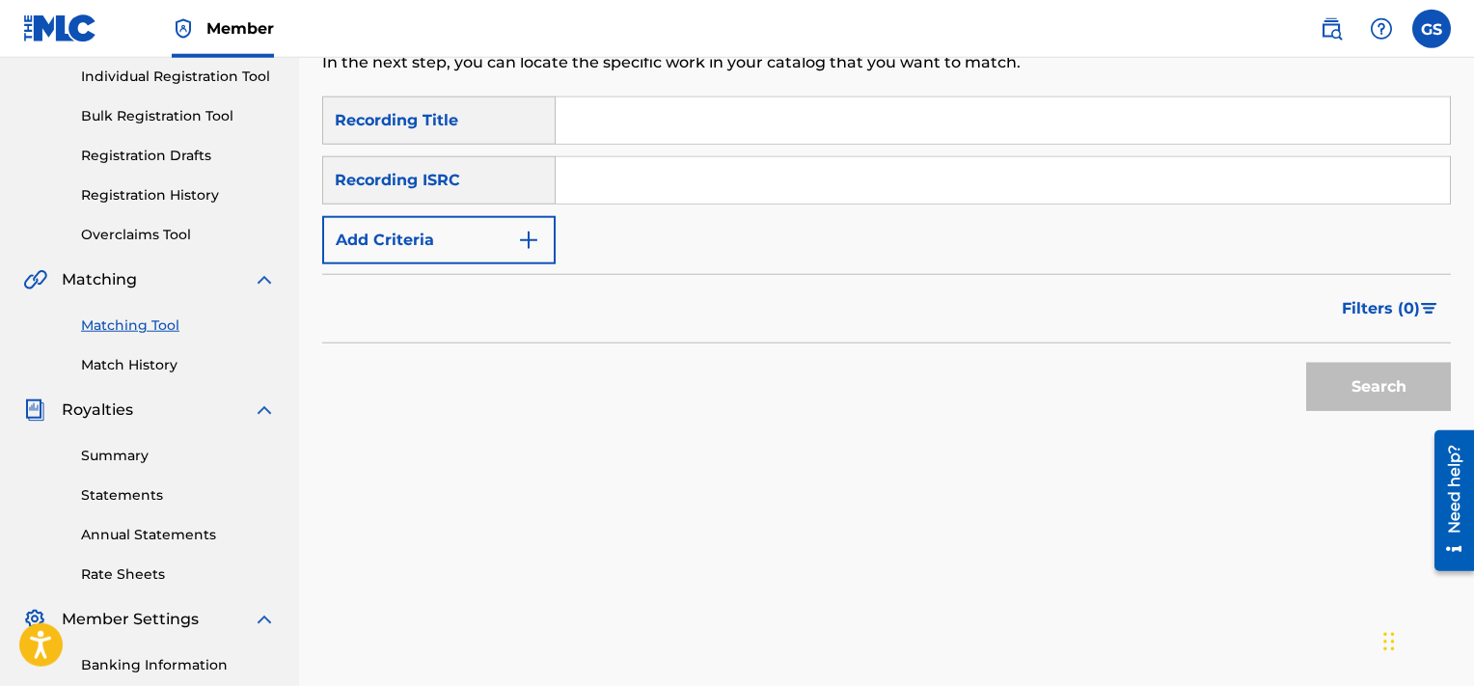
scroll to position [247, 0]
paste input "QMQ3X1901145"
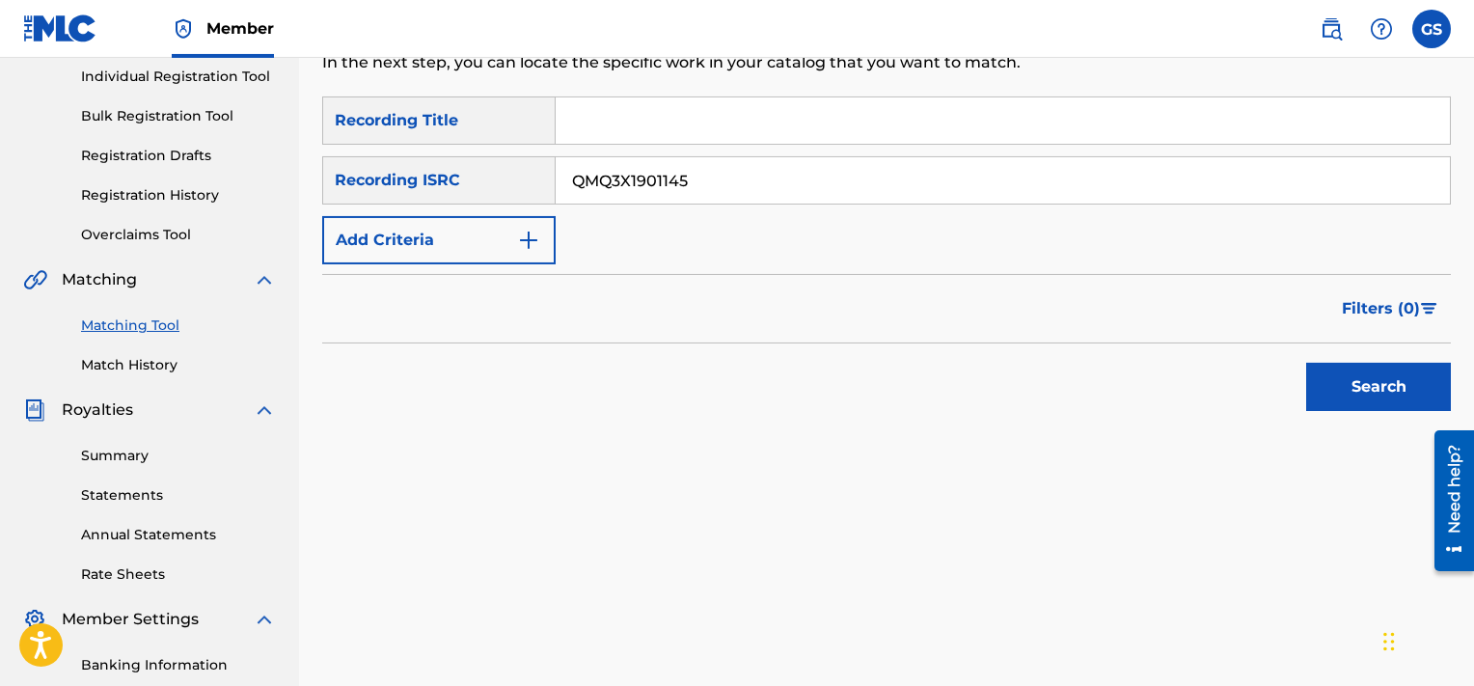
click at [757, 187] on input "QMQ3X1901145" at bounding box center [1003, 180] width 894 height 46
type input "QMQ3X1901145"
click at [1306, 363] on button "Search" at bounding box center [1378, 387] width 145 height 48
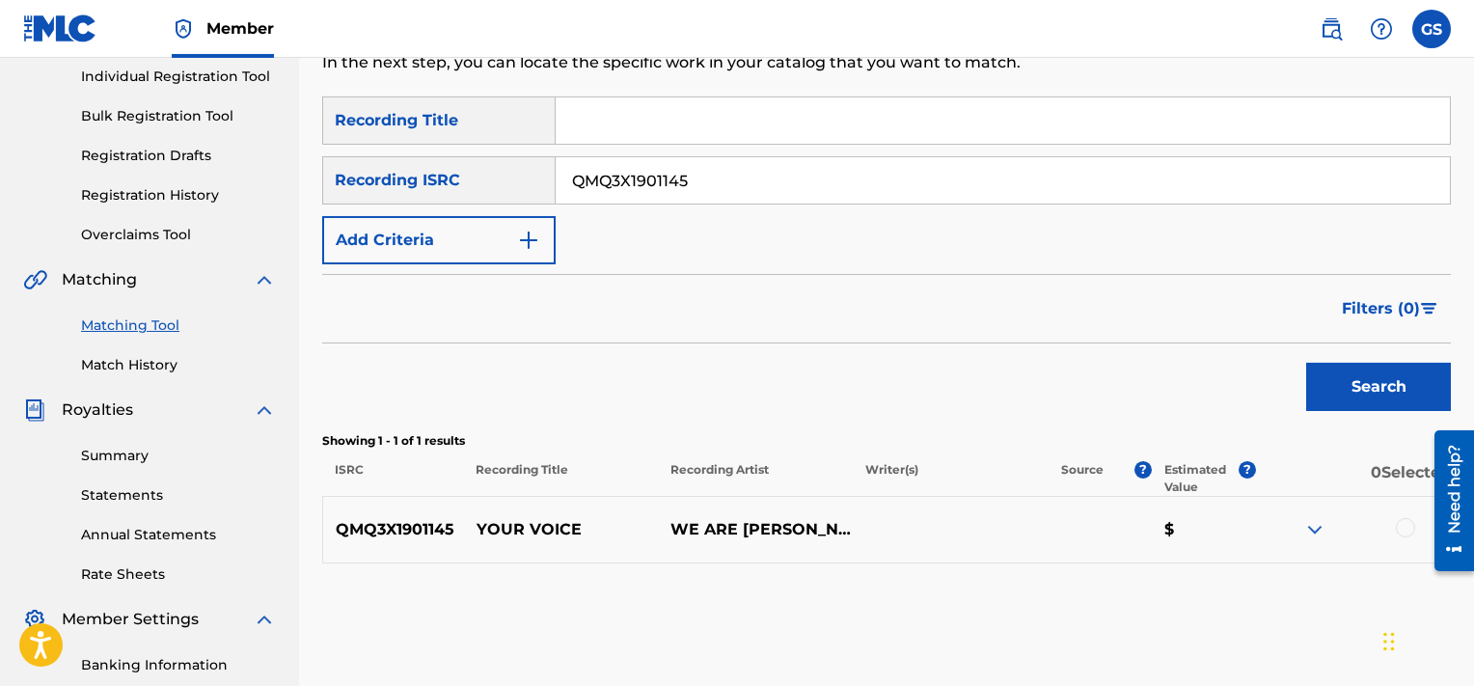
click at [1403, 535] on div at bounding box center [1405, 527] width 19 height 19
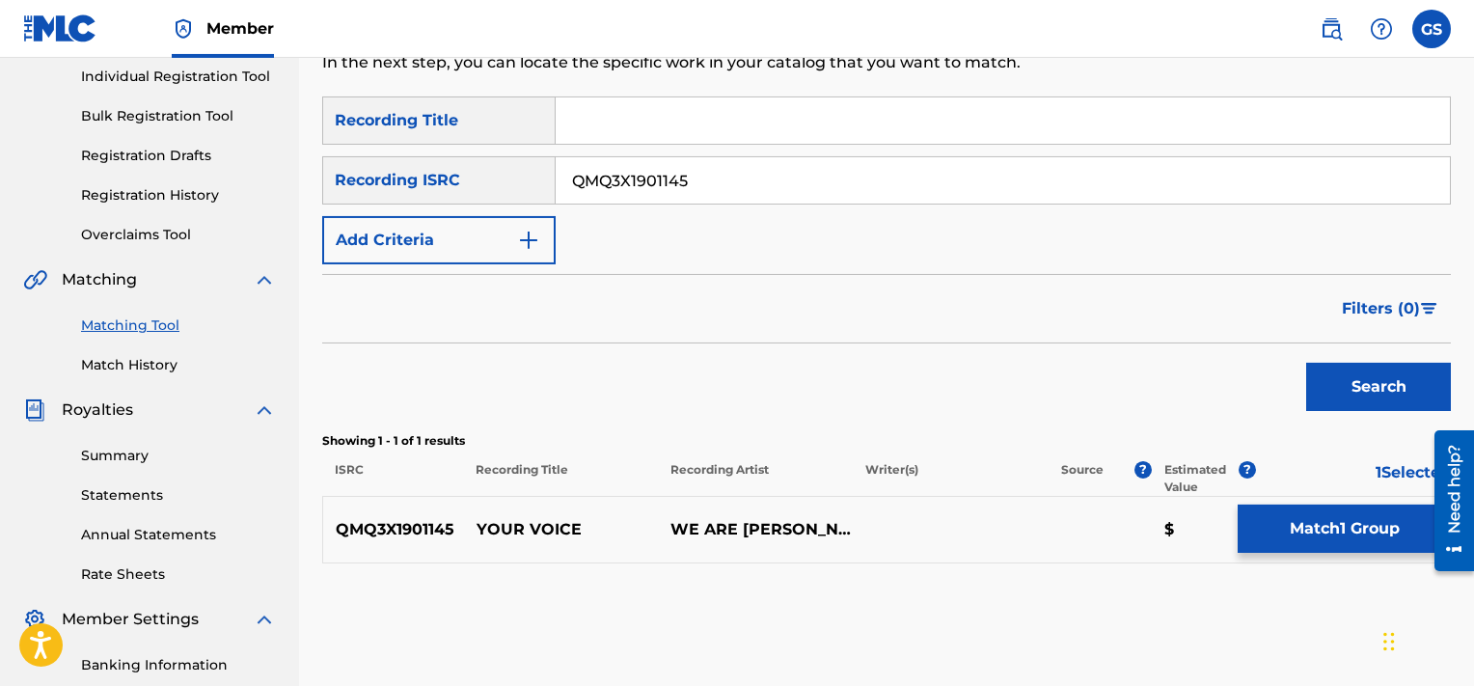
click at [1318, 523] on button "Match 1 Group" at bounding box center [1344, 529] width 213 height 48
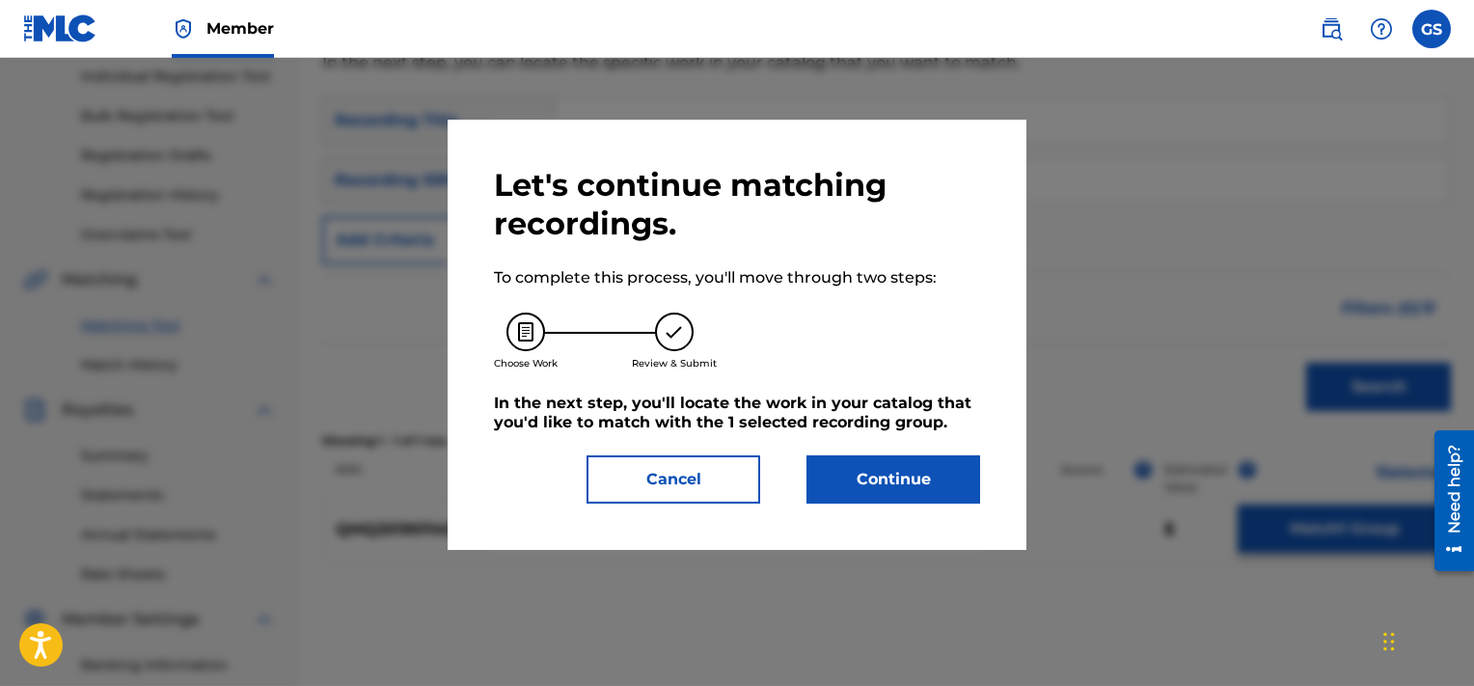
click at [871, 466] on button "Continue" at bounding box center [894, 479] width 174 height 48
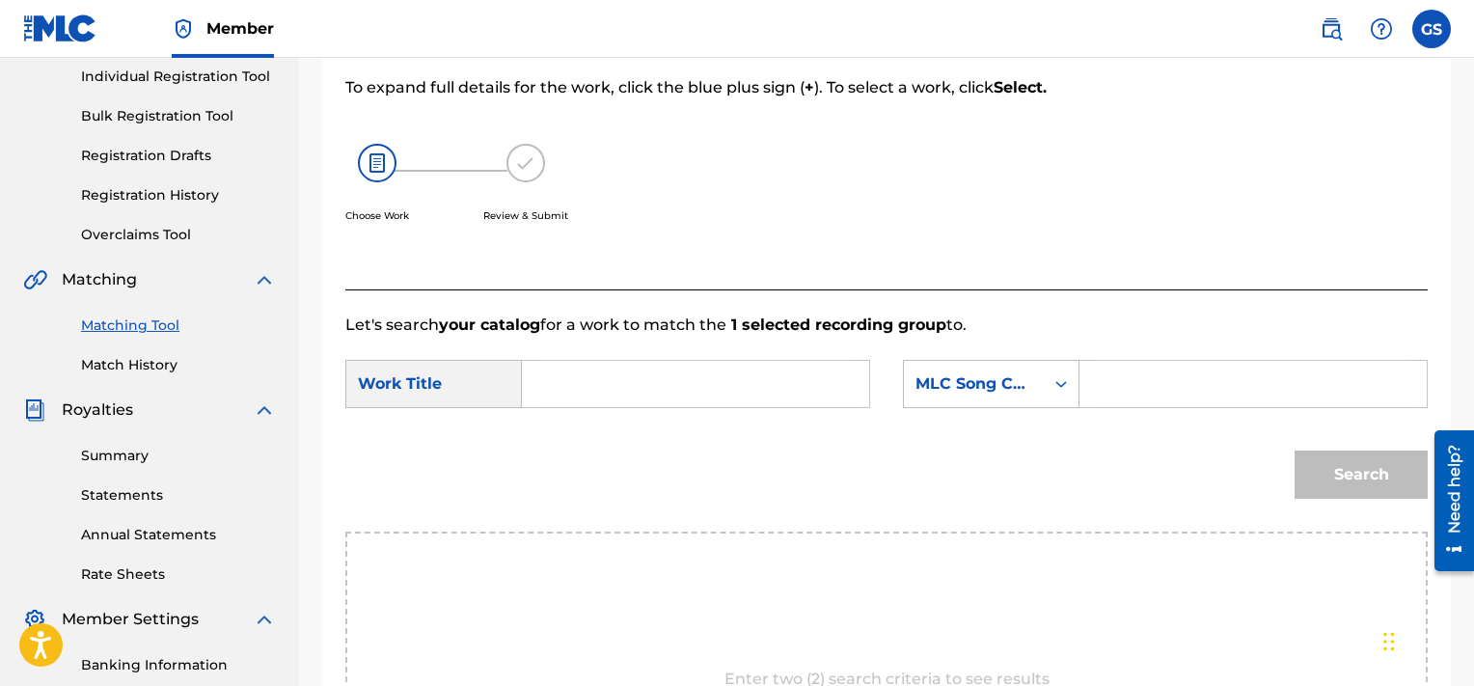
click at [668, 403] on input "Search Form" at bounding box center [695, 384] width 315 height 46
type input "your voice"
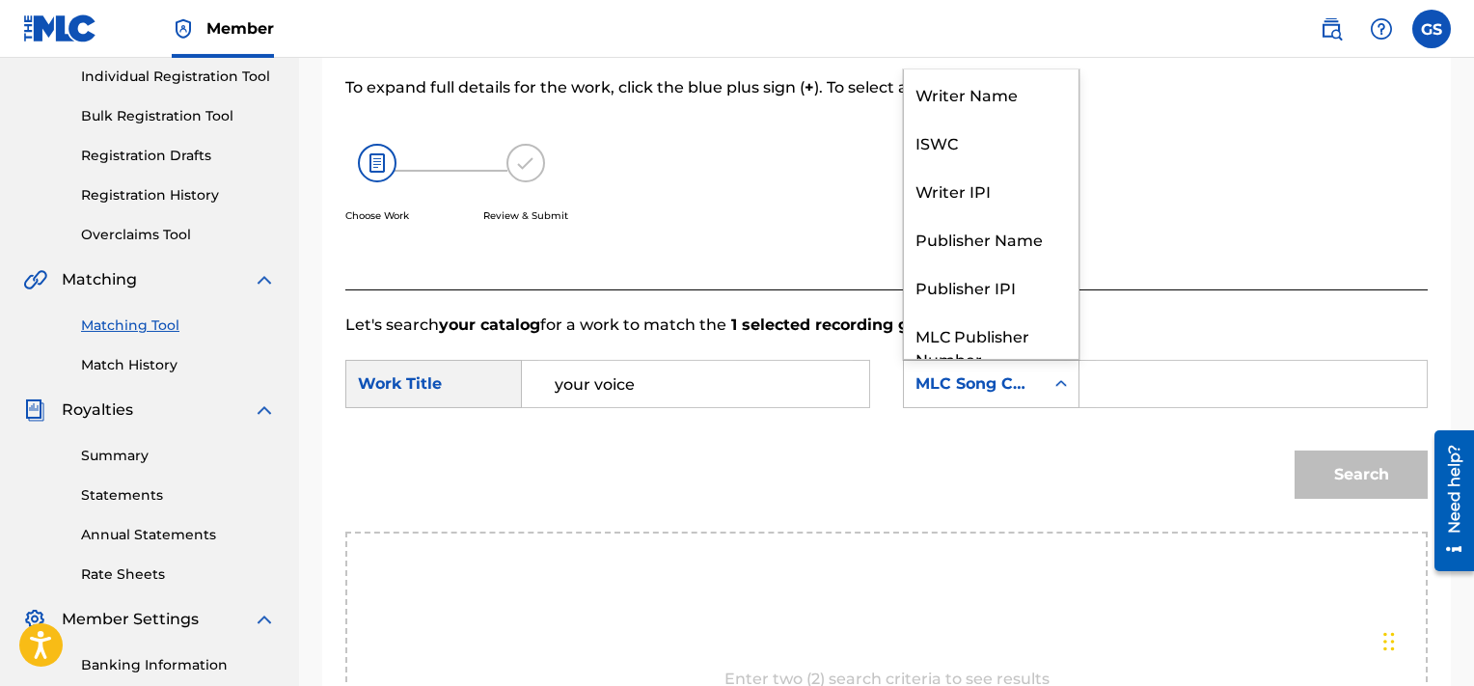
click at [977, 381] on div "MLC Song Code" at bounding box center [974, 383] width 117 height 23
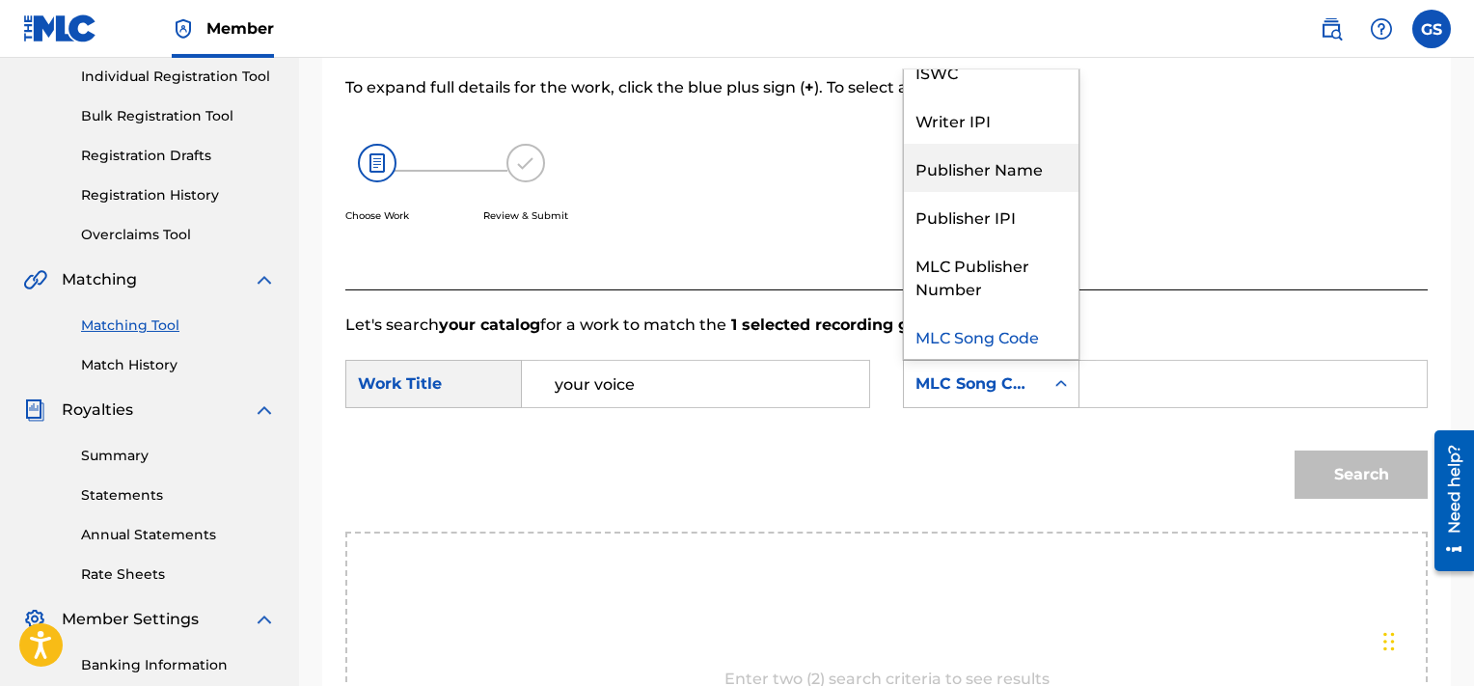
scroll to position [0, 0]
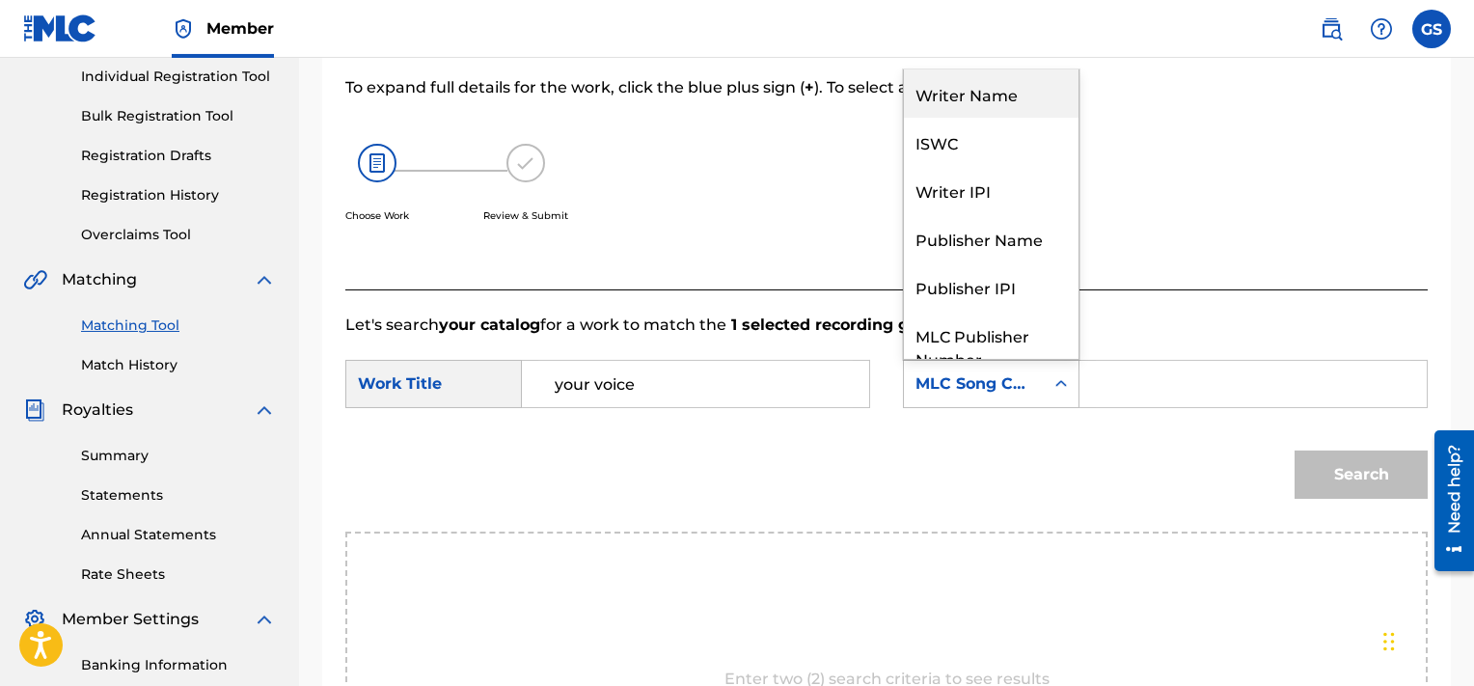
click at [982, 91] on div "Writer Name" at bounding box center [991, 93] width 175 height 48
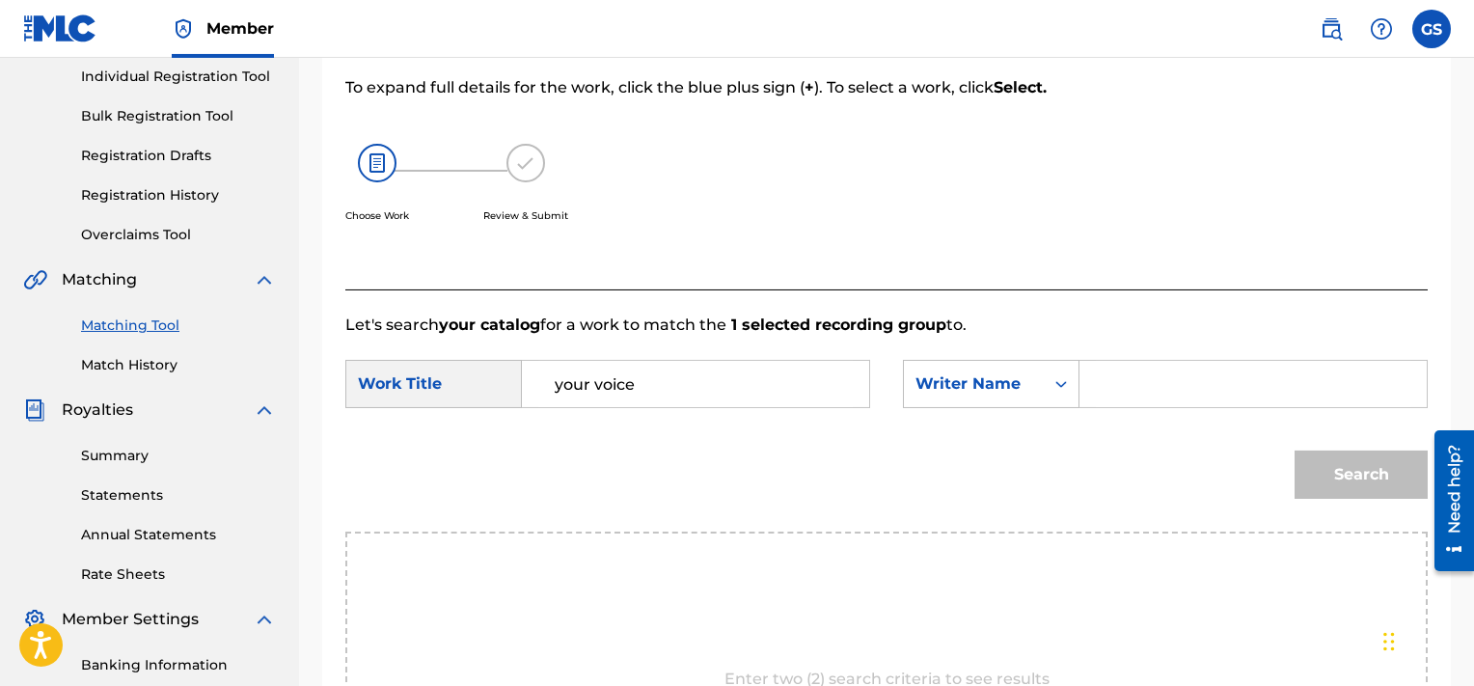
click at [1126, 386] on input "Search Form" at bounding box center [1253, 384] width 315 height 46
type input "[PERSON_NAME]"
click at [1295, 451] on button "Search" at bounding box center [1361, 475] width 133 height 48
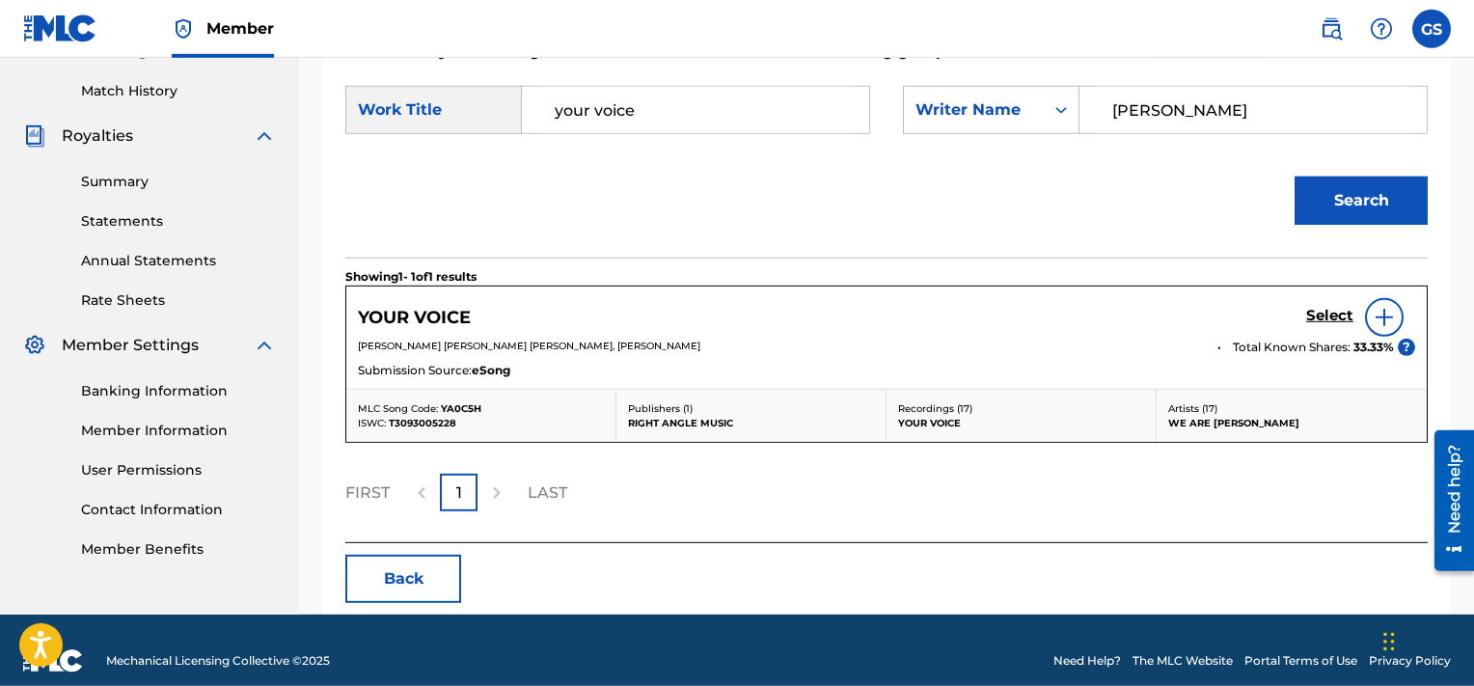
scroll to position [520, 0]
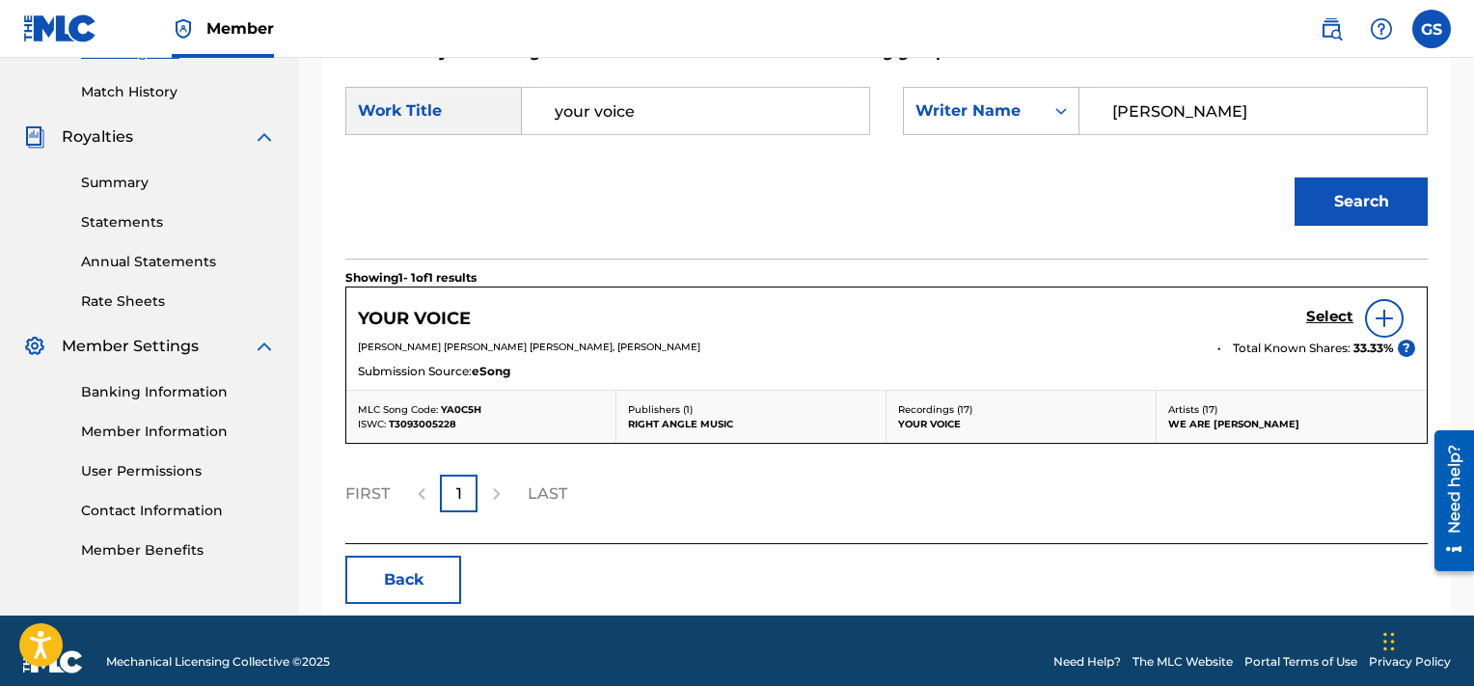
click at [1327, 320] on h5 "Select" at bounding box center [1329, 317] width 47 height 18
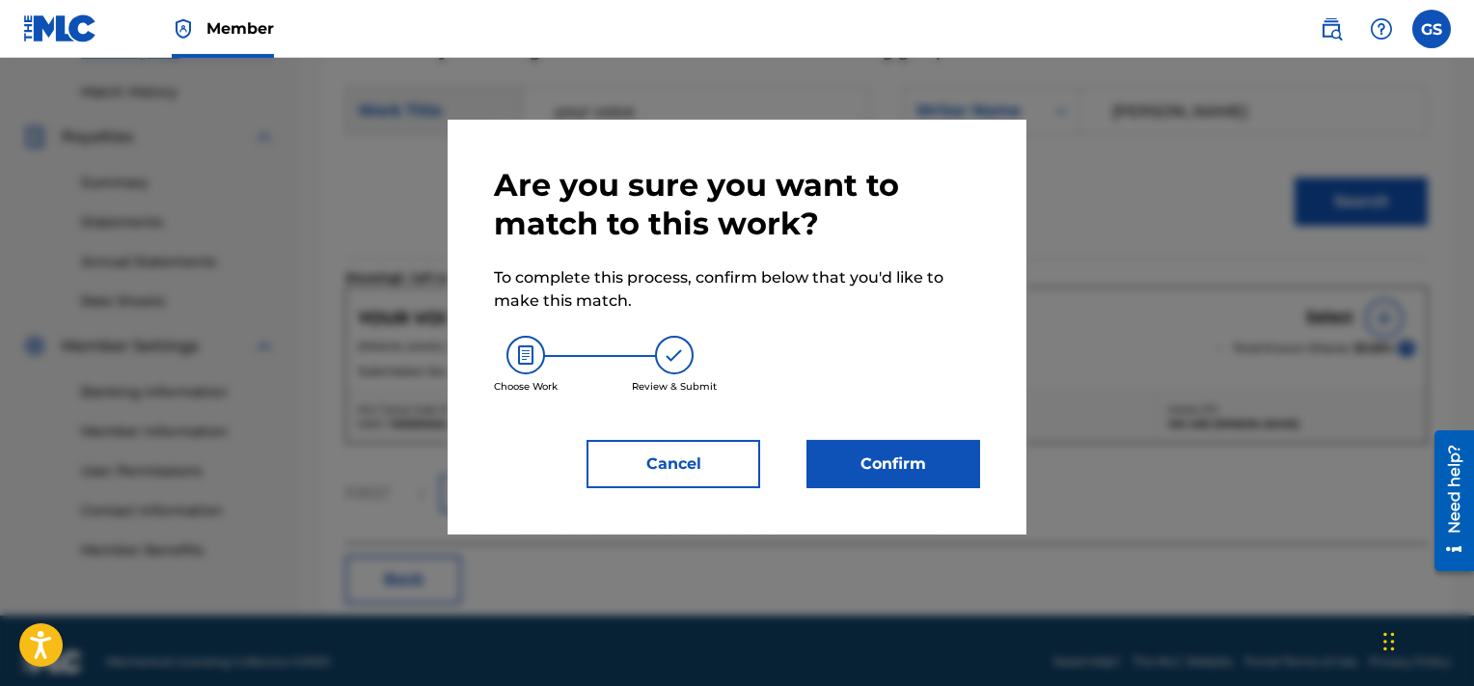
click at [893, 470] on button "Confirm" at bounding box center [894, 464] width 174 height 48
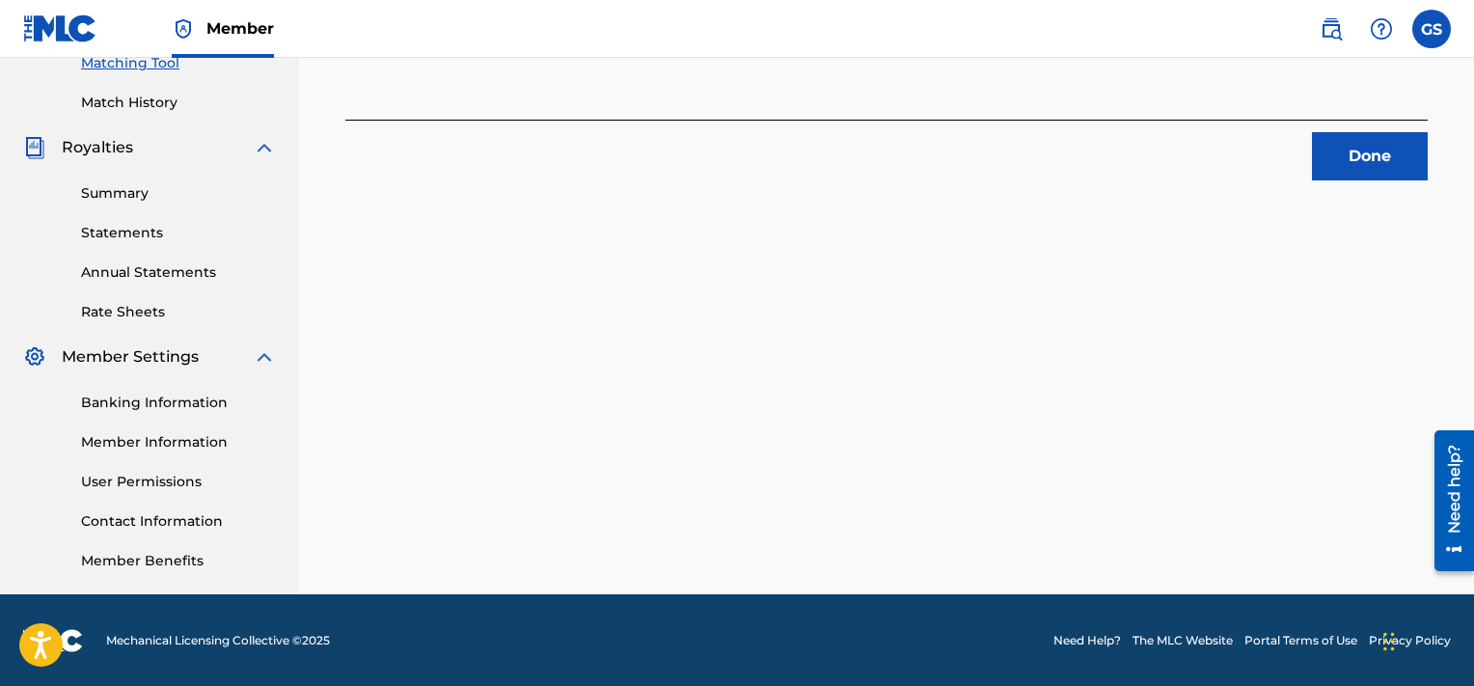
click at [1346, 161] on button "Done" at bounding box center [1370, 156] width 116 height 48
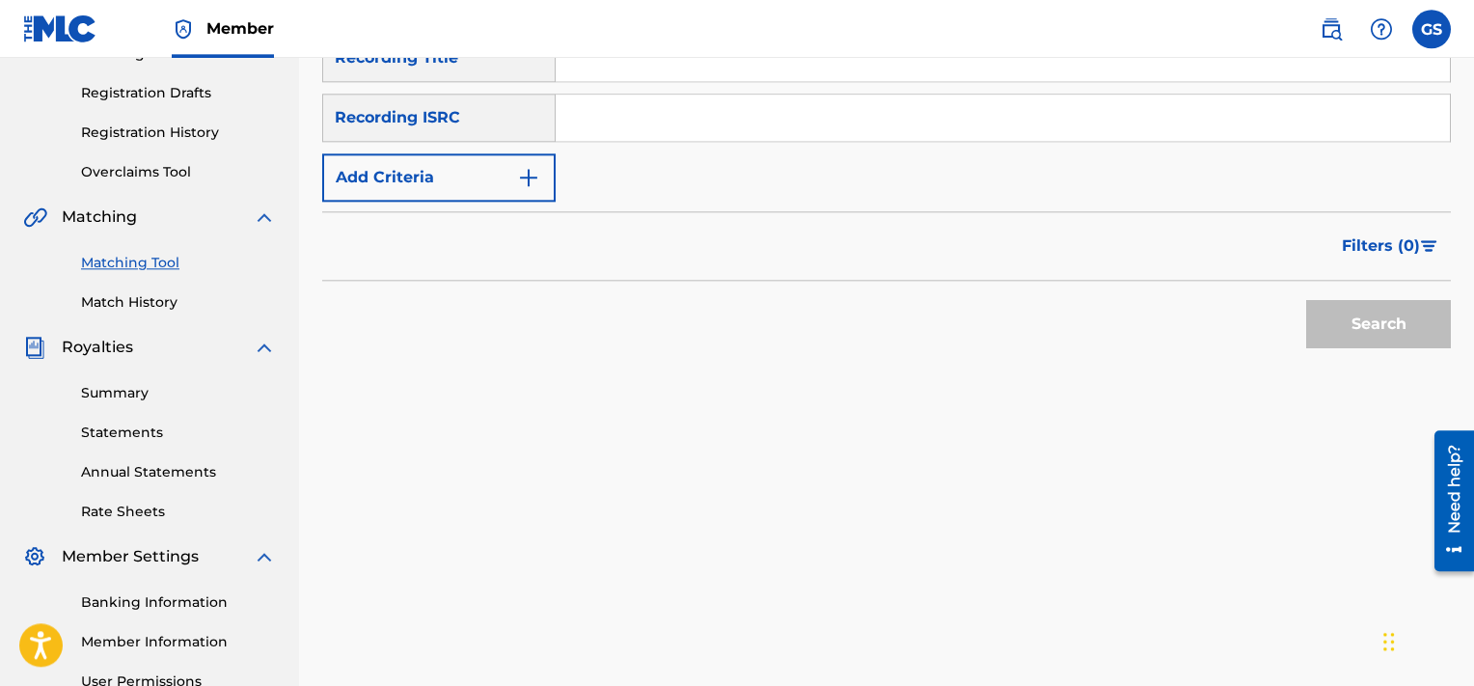
scroll to position [295, 0]
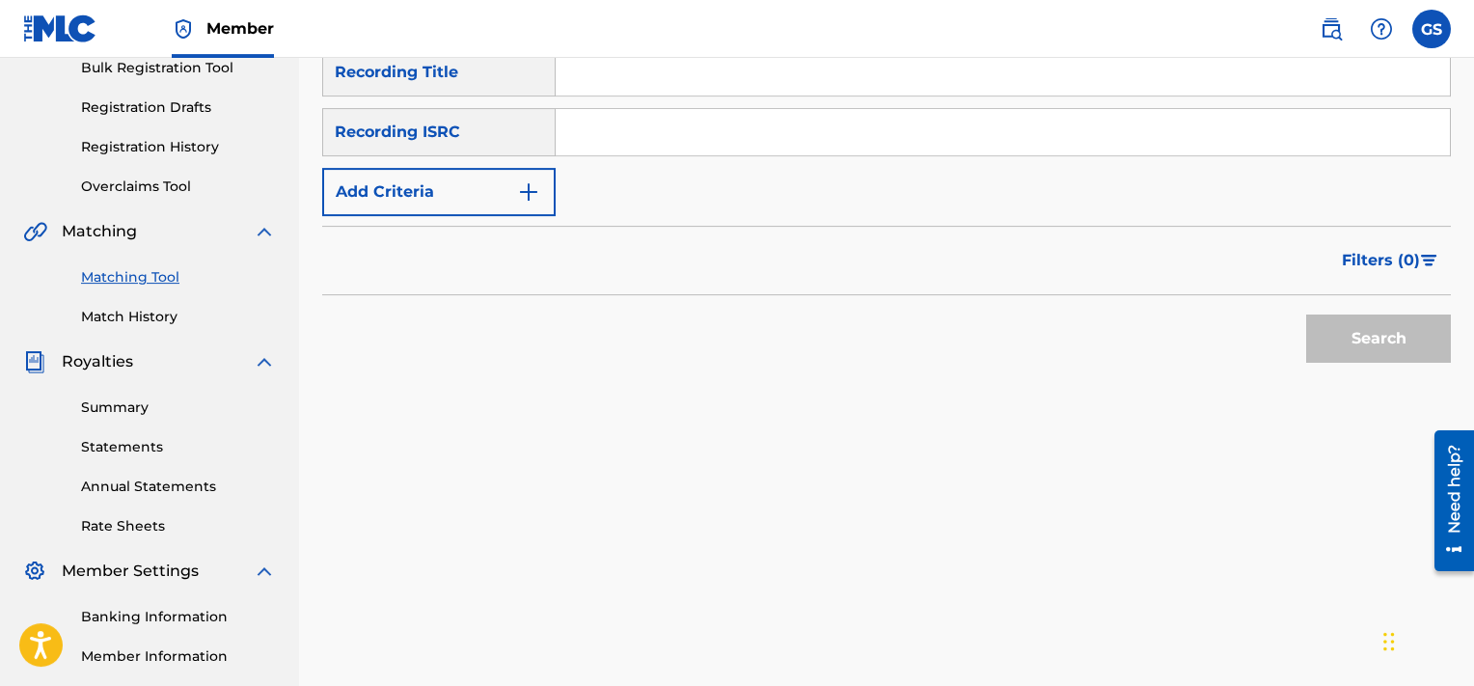
paste input "QMQ3X1901159"
click at [824, 142] on input "QMQ3X1901159" at bounding box center [1003, 132] width 894 height 46
click at [1306, 315] on button "Search" at bounding box center [1378, 339] width 145 height 48
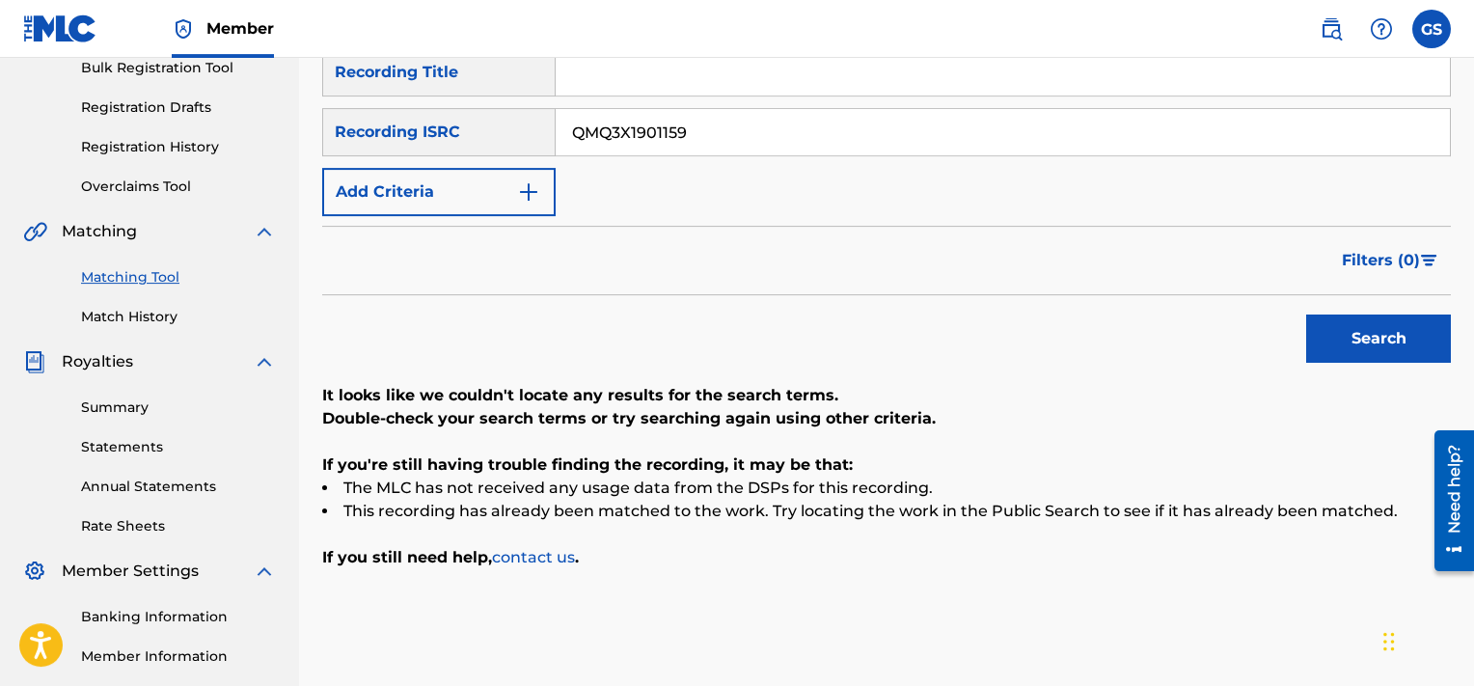
click at [914, 123] on input "QMQ3X1901159" at bounding box center [1003, 132] width 894 height 46
paste input "80"
click at [914, 123] on input "QMQ3X1901180" at bounding box center [1003, 132] width 894 height 46
type input "QMQ3X1901180"
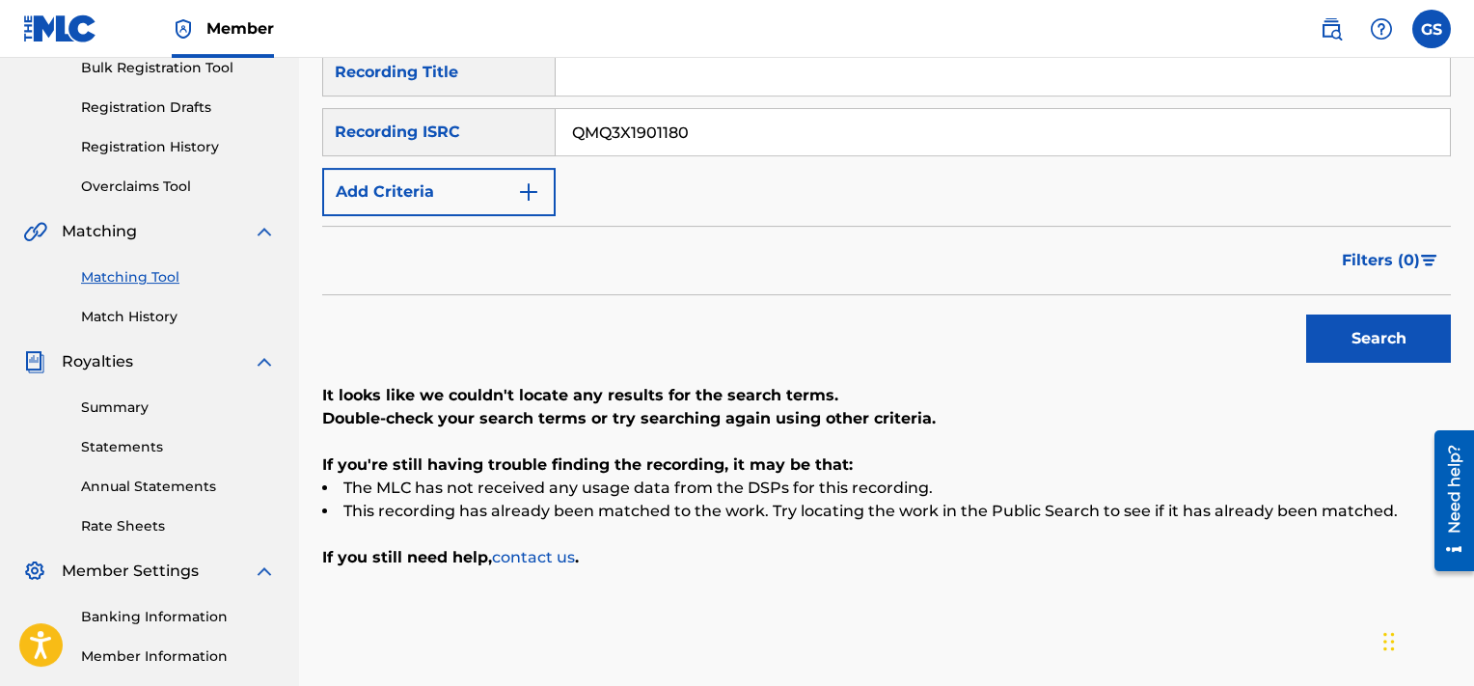
click at [1306, 315] on button "Search" at bounding box center [1378, 339] width 145 height 48
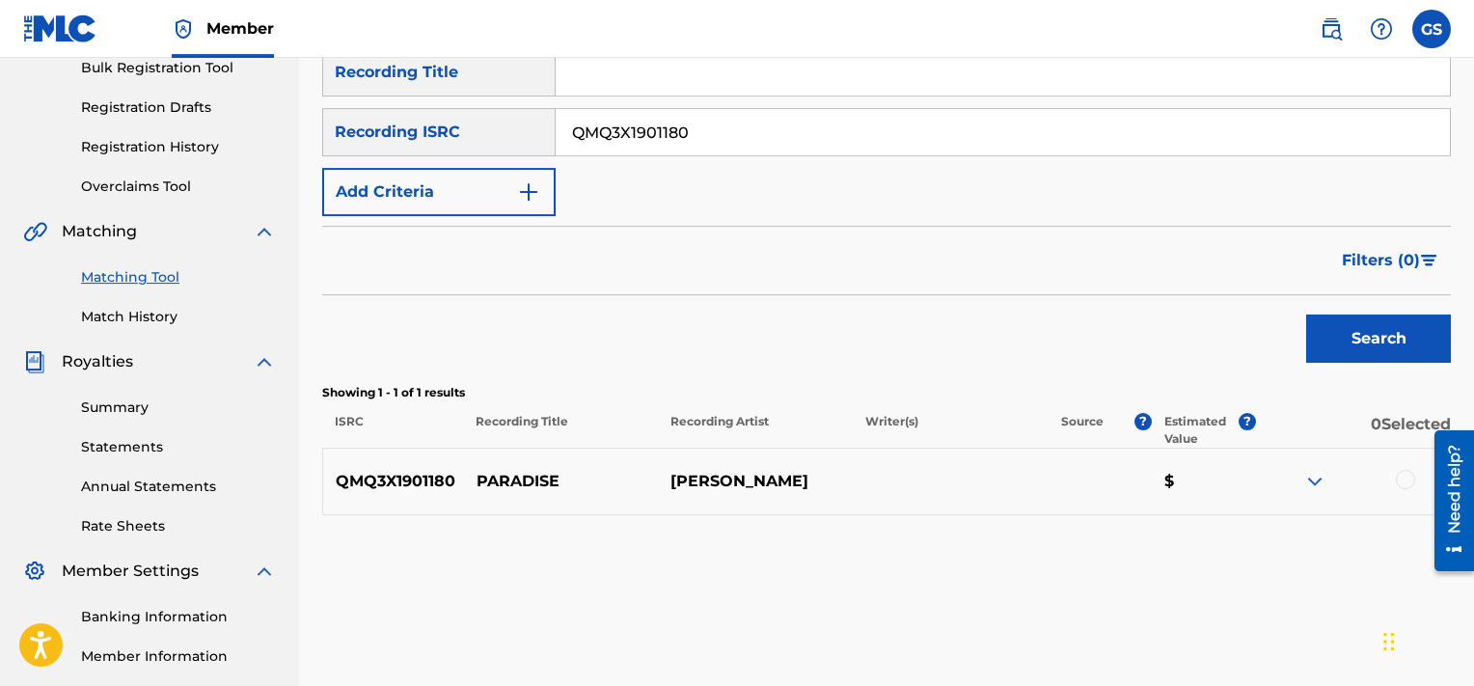
click at [1406, 480] on div at bounding box center [1405, 479] width 19 height 19
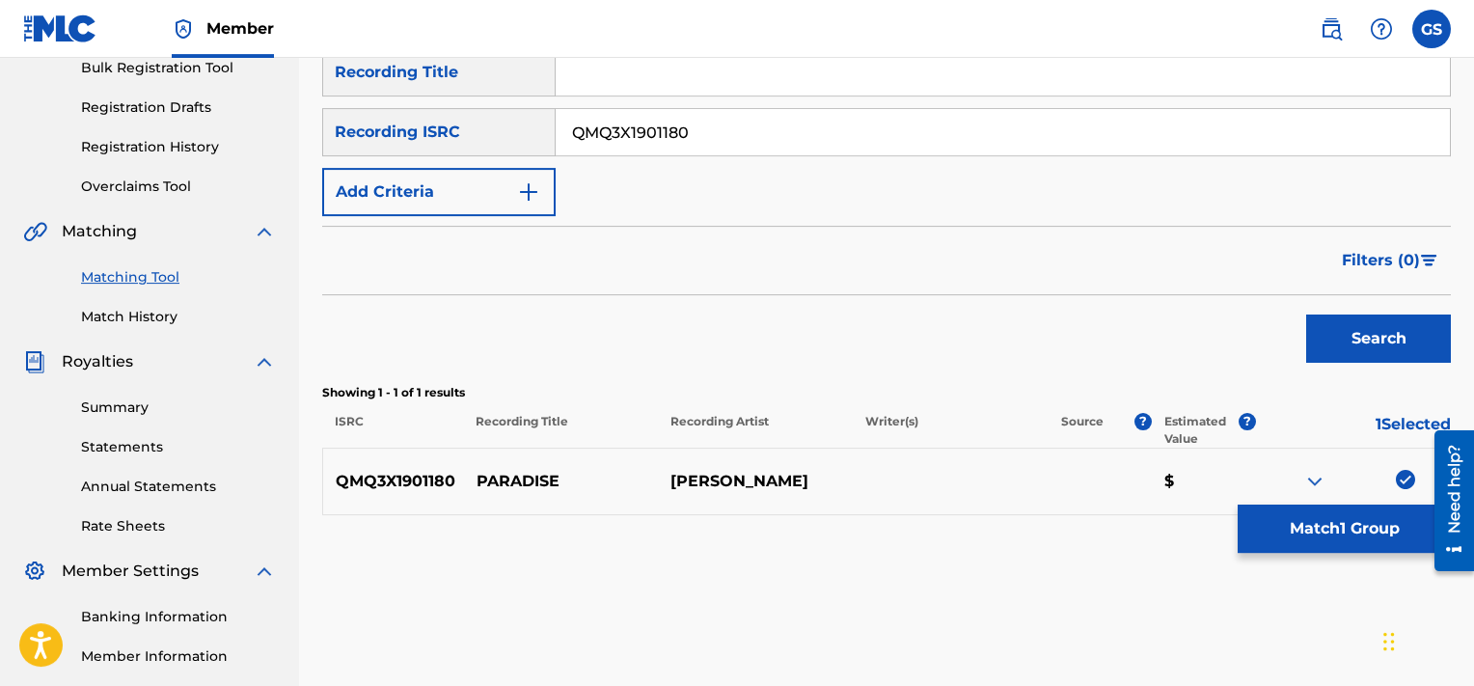
click at [1314, 509] on button "Match 1 Group" at bounding box center [1344, 529] width 213 height 48
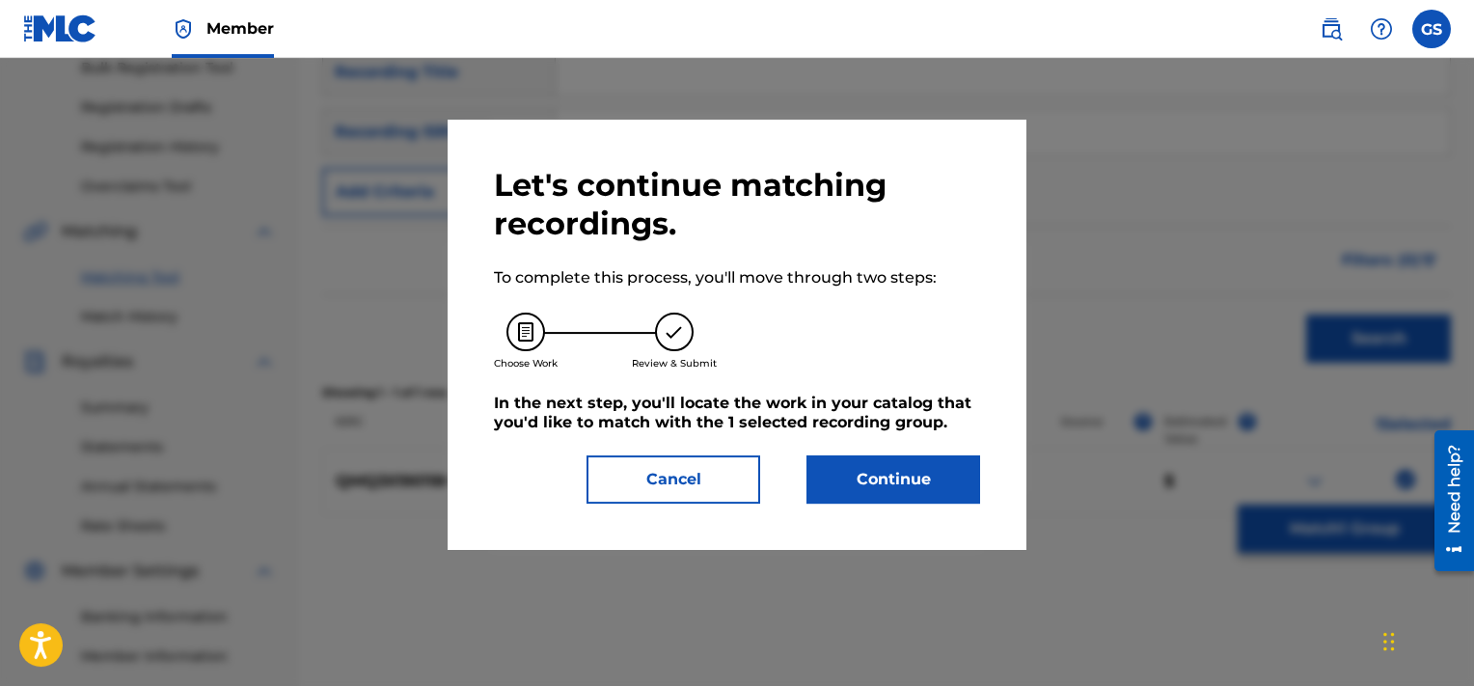
click at [904, 480] on button "Continue" at bounding box center [894, 479] width 174 height 48
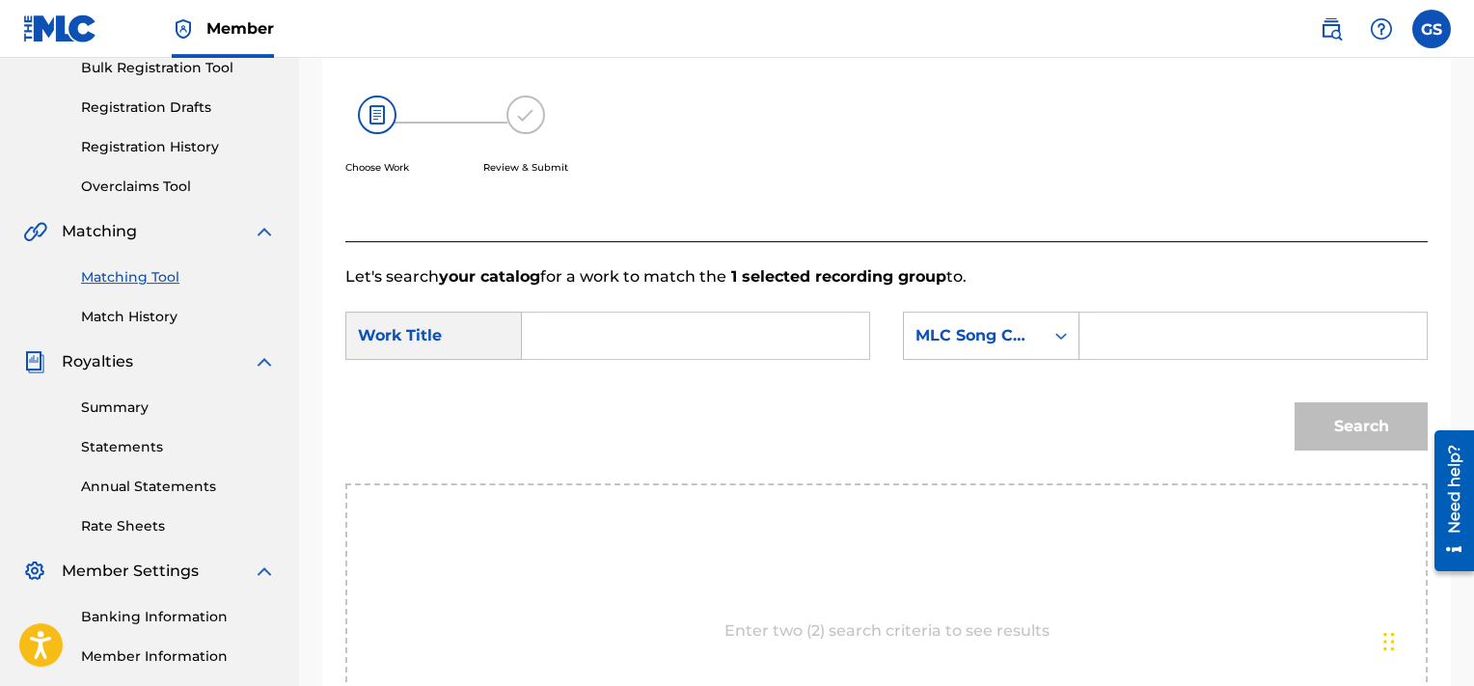
paste input "PA4886"
click at [1138, 317] on input "PA4886" at bounding box center [1253, 336] width 315 height 46
type input "PA4886"
click at [729, 327] on input "Search Form" at bounding box center [695, 336] width 315 height 46
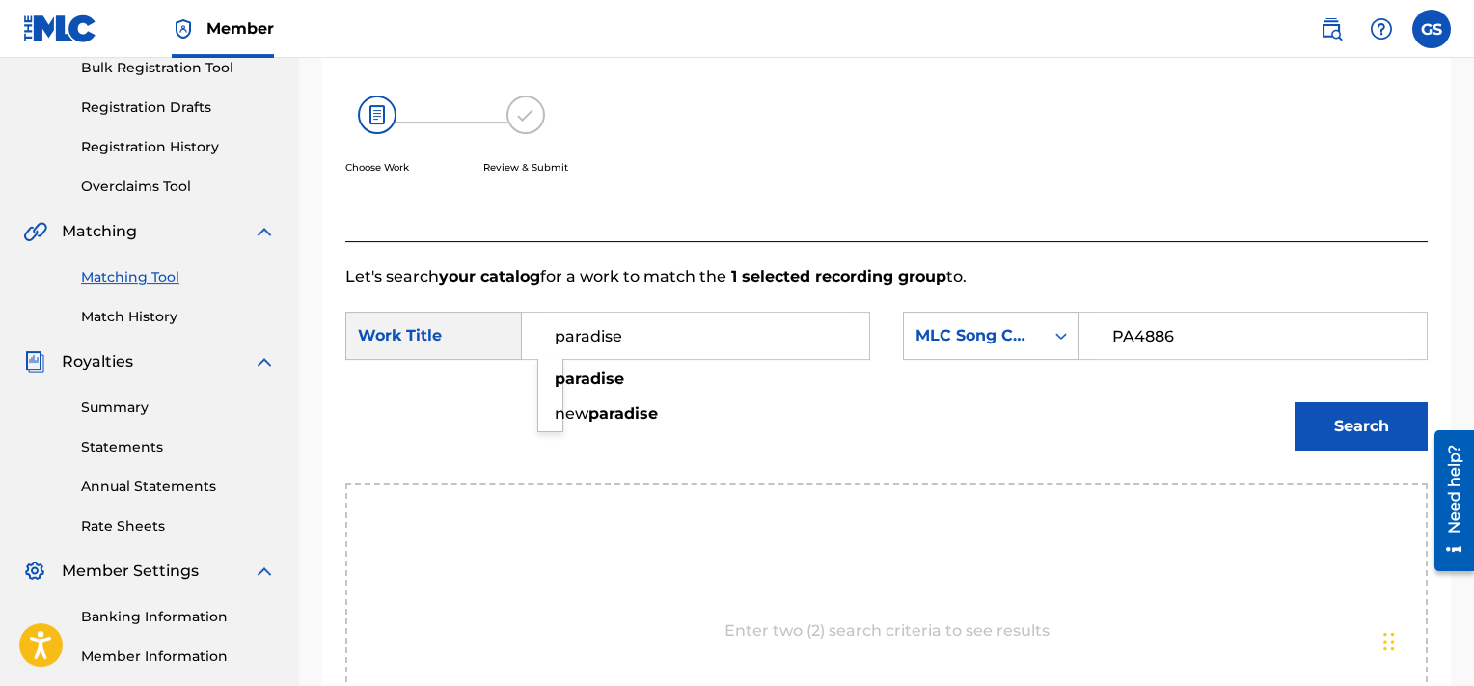
type input "paradise"
click at [1295, 402] on button "Search" at bounding box center [1361, 426] width 133 height 48
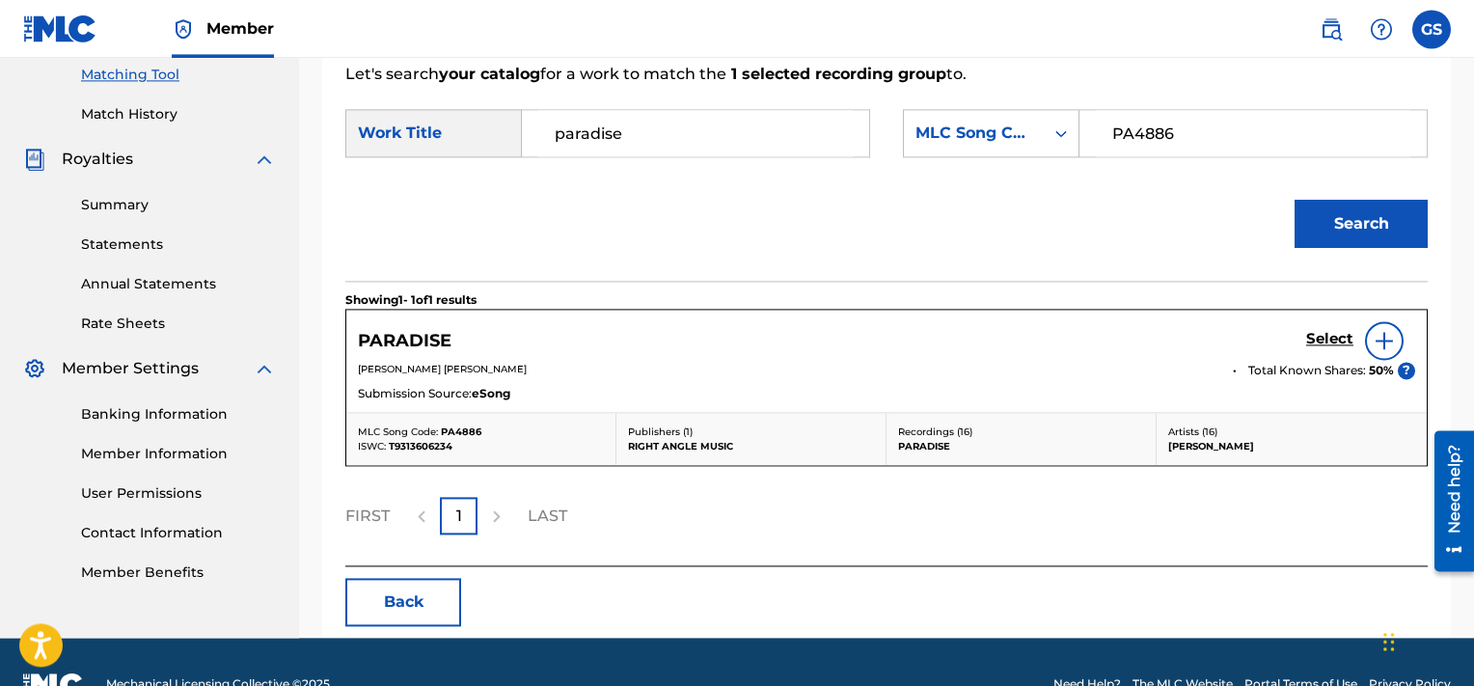
scroll to position [497, 0]
click at [1326, 349] on link "Select" at bounding box center [1329, 341] width 47 height 21
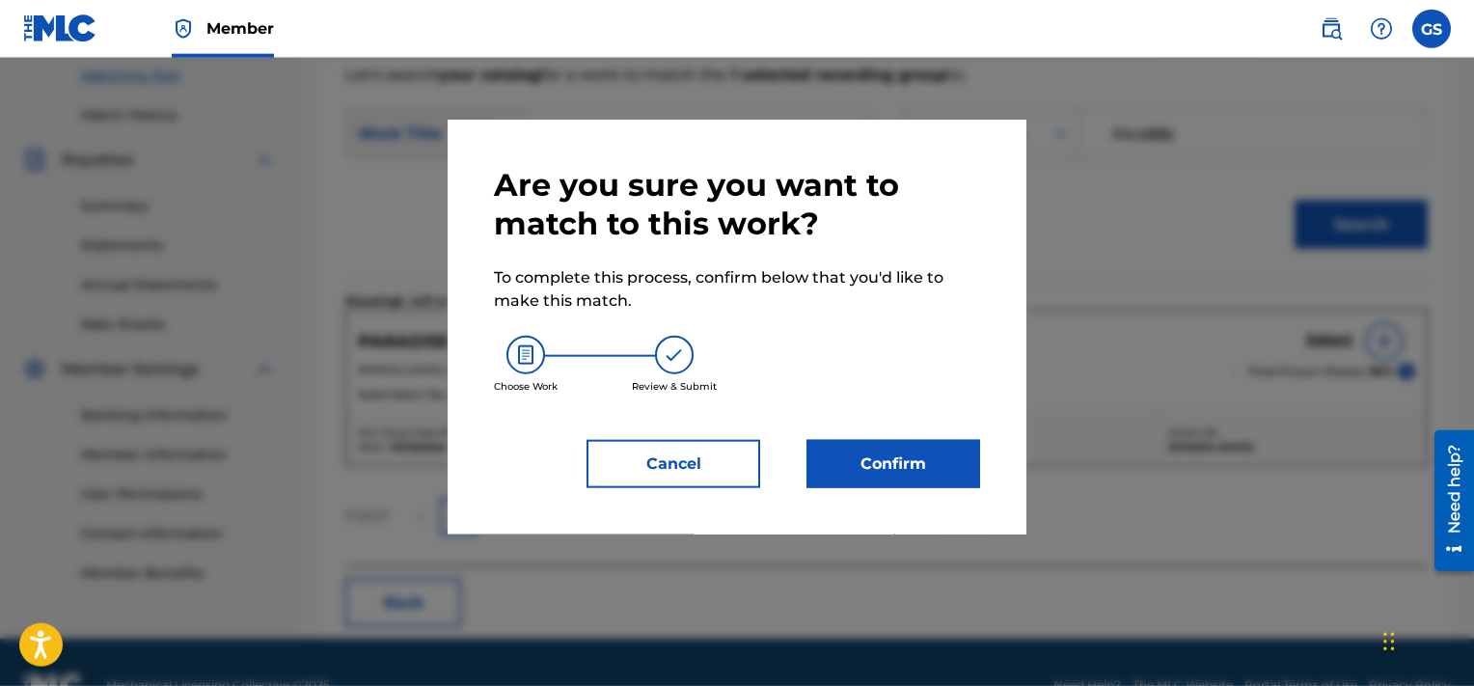
click at [930, 458] on button "Confirm" at bounding box center [894, 464] width 174 height 48
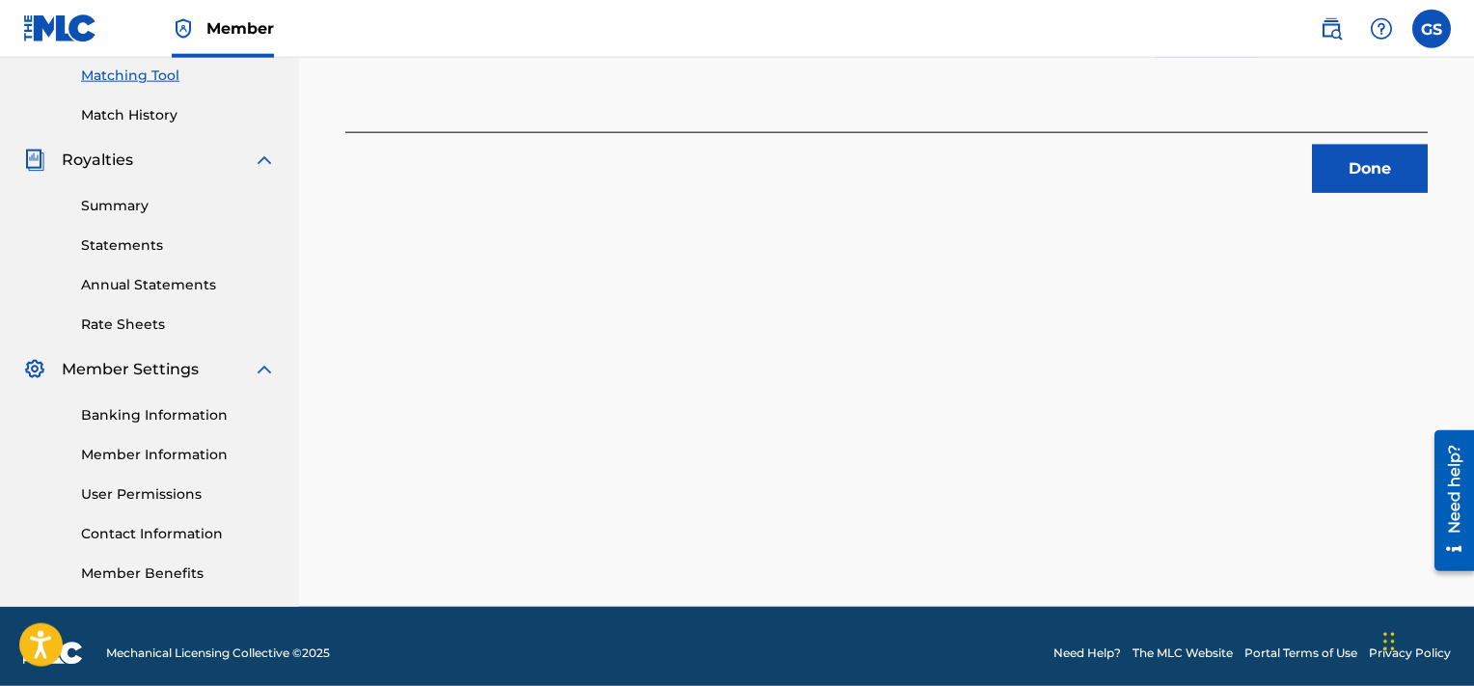
click at [1415, 162] on button "Done" at bounding box center [1370, 169] width 116 height 48
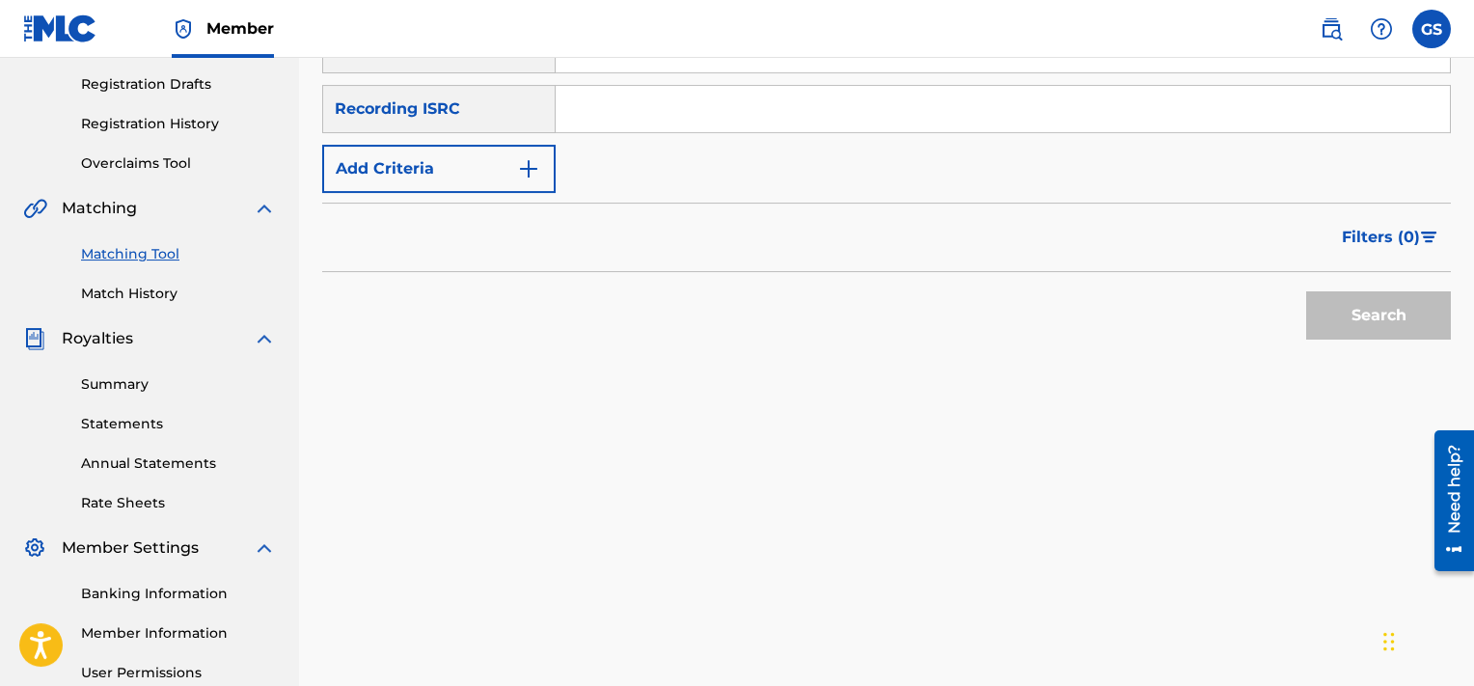
scroll to position [262, 0]
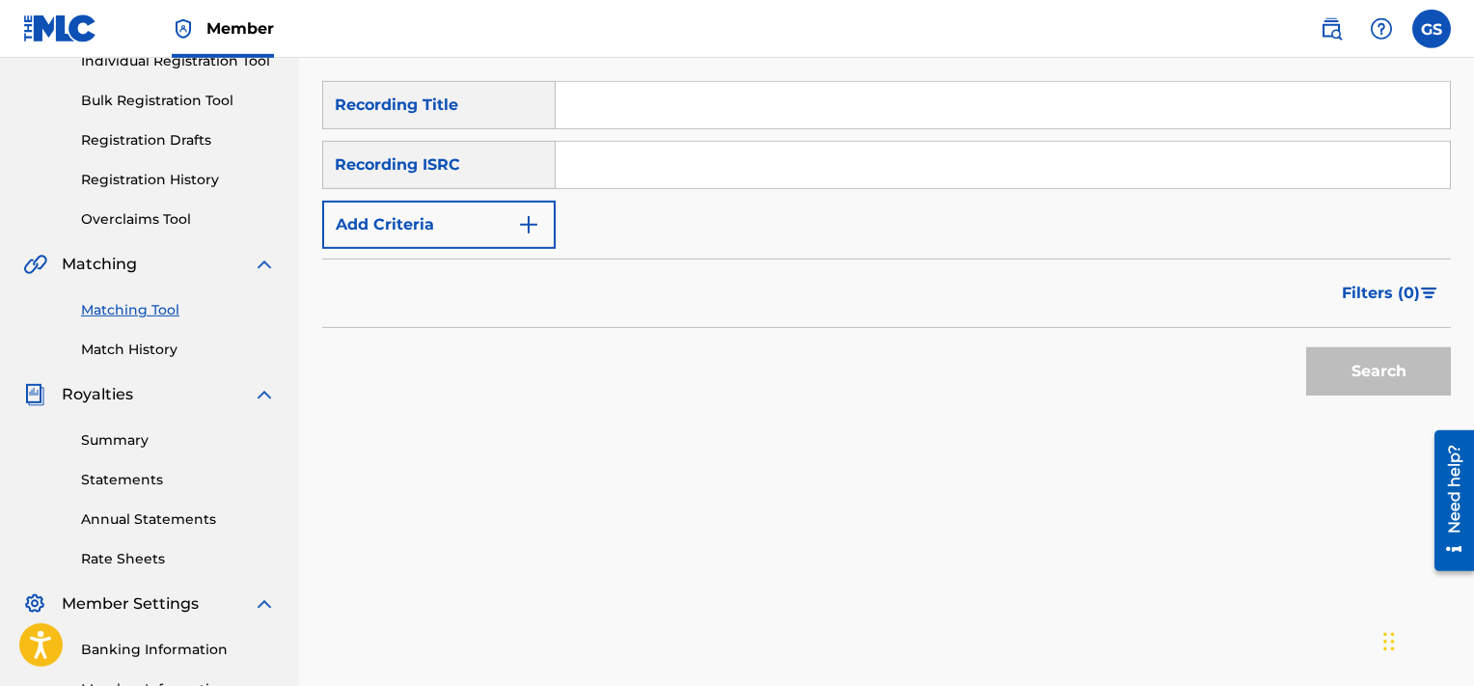
paste input "QMQ3X1901211"
click at [781, 180] on input "QMQ3X1901211" at bounding box center [1003, 165] width 894 height 46
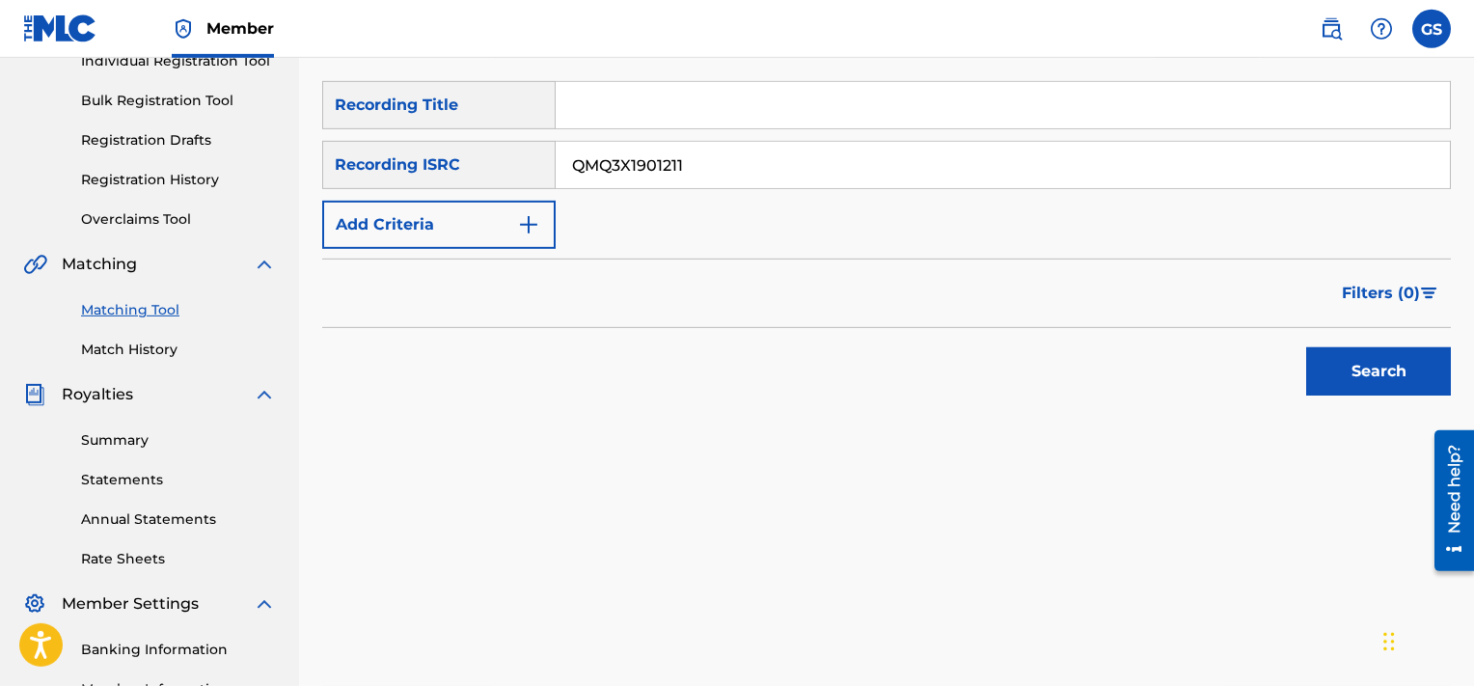
type input "QMQ3X1901211"
click at [1306, 347] on button "Search" at bounding box center [1378, 371] width 145 height 48
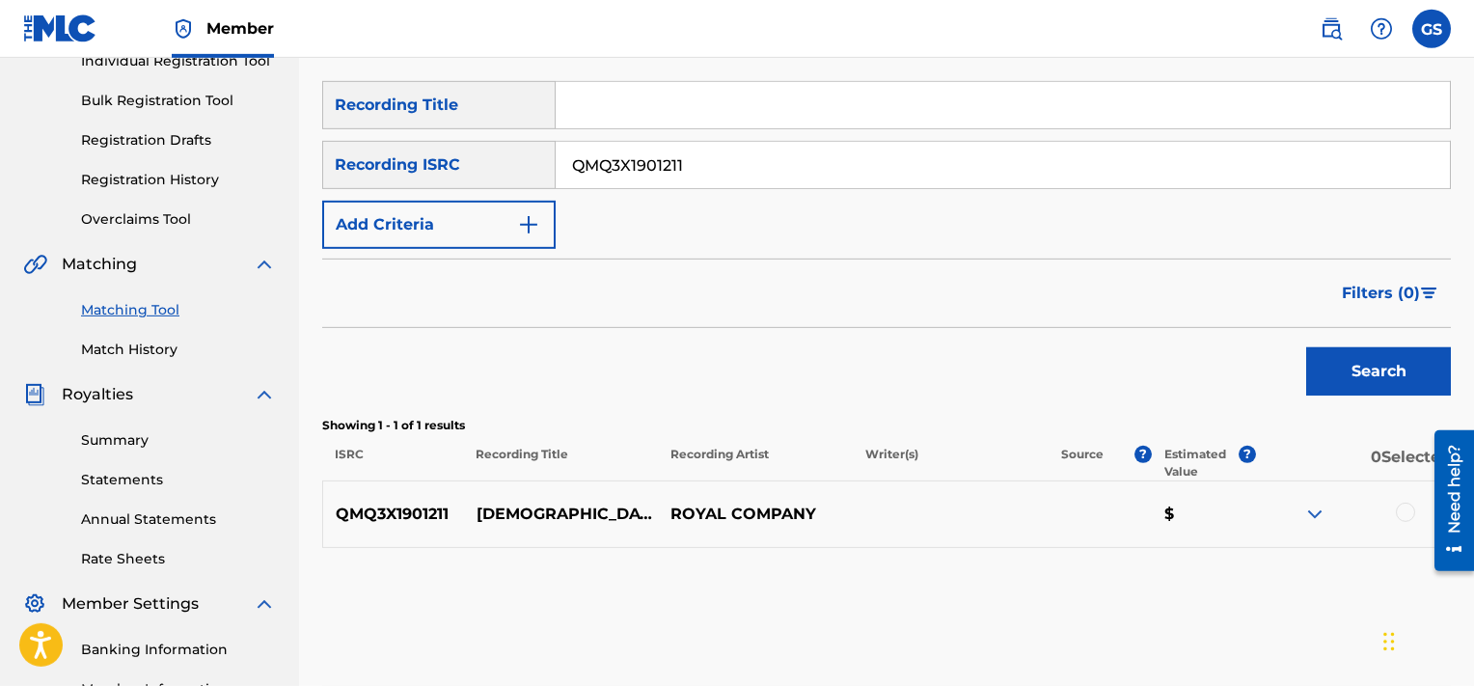
click at [1404, 506] on div at bounding box center [1405, 512] width 19 height 19
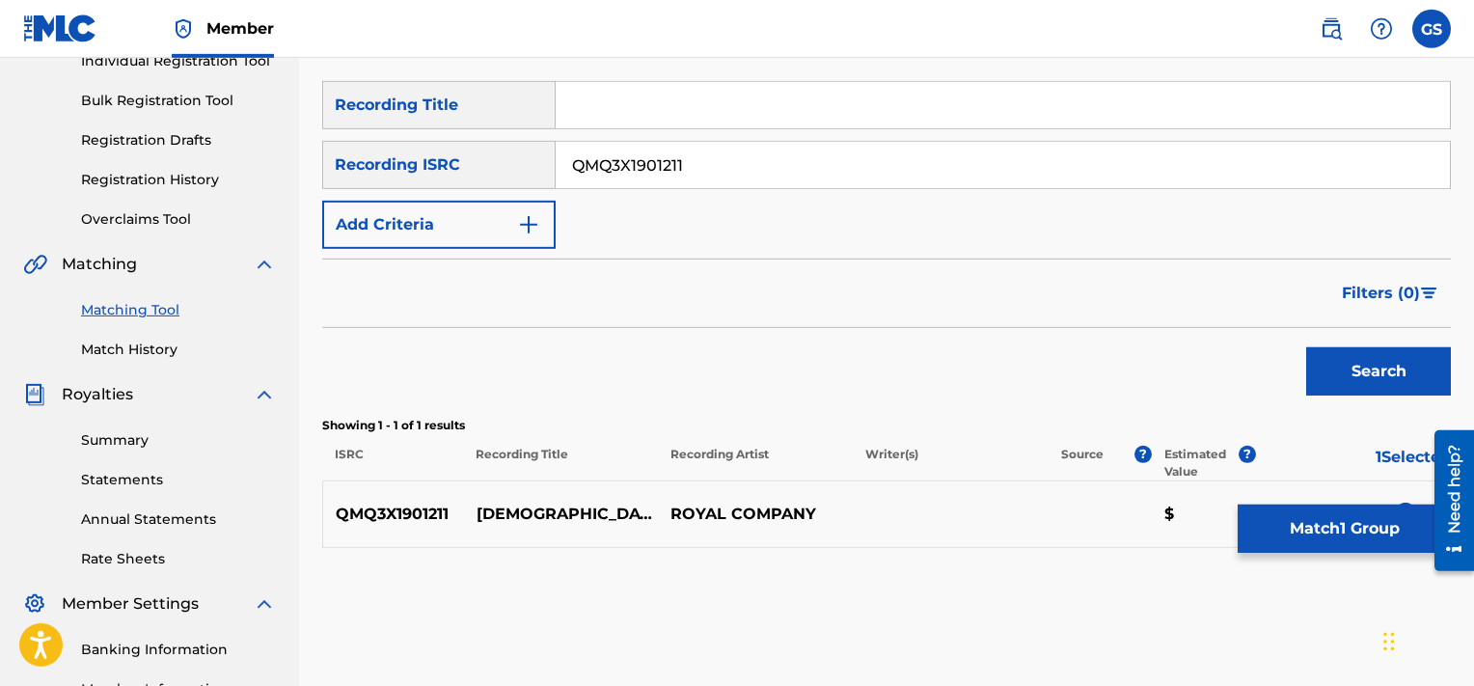
click at [1312, 525] on button "Match 1 Group" at bounding box center [1344, 529] width 213 height 48
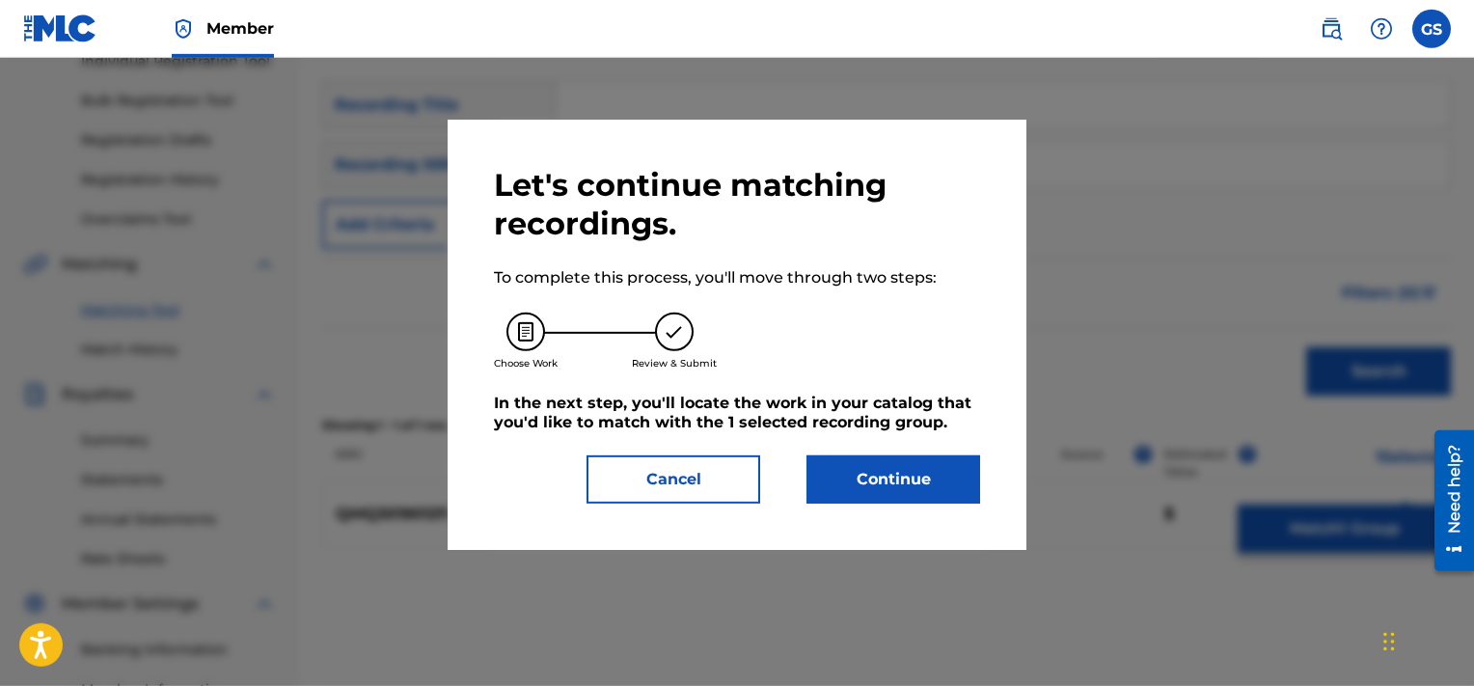
click at [907, 480] on button "Continue" at bounding box center [894, 479] width 174 height 48
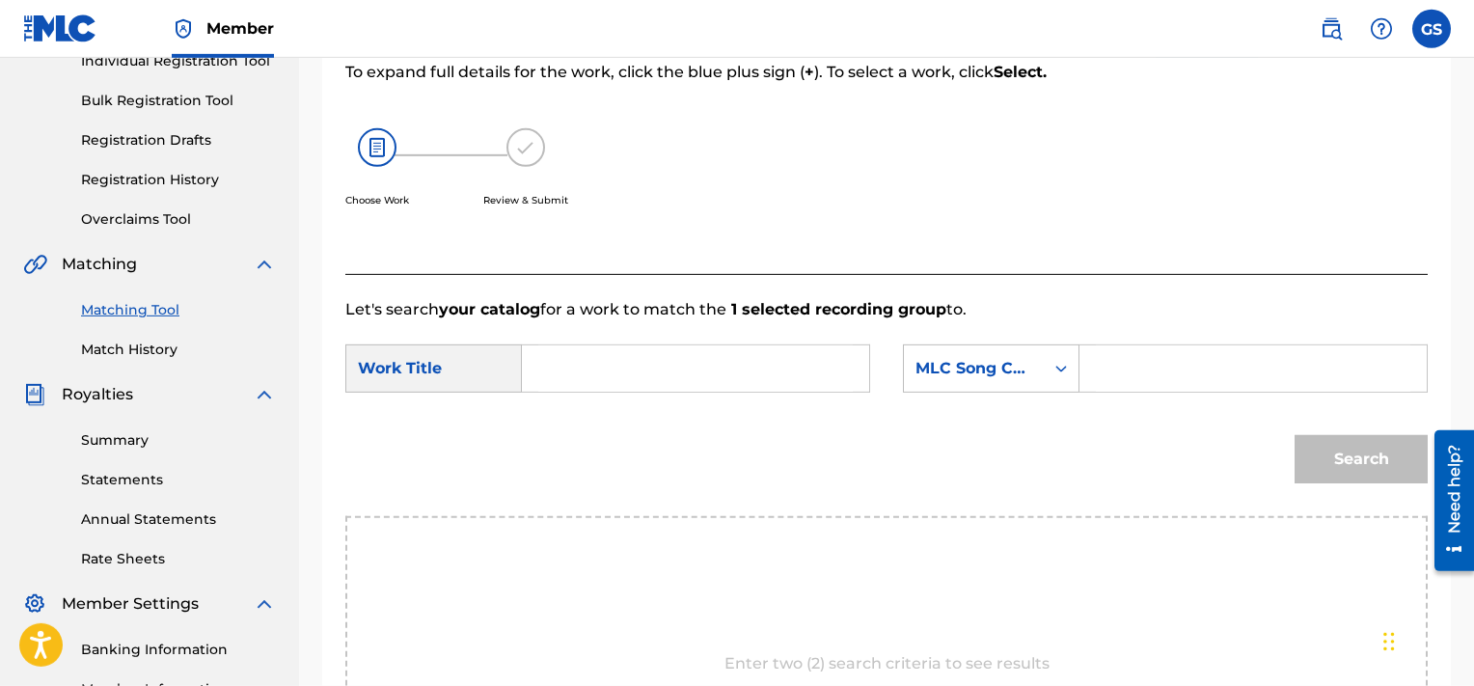
click at [1173, 360] on input "Search Form" at bounding box center [1253, 368] width 315 height 46
paste input "JC3RFO"
type input "JC3RFO"
click at [706, 357] on input "Search Form" at bounding box center [695, 368] width 315 height 46
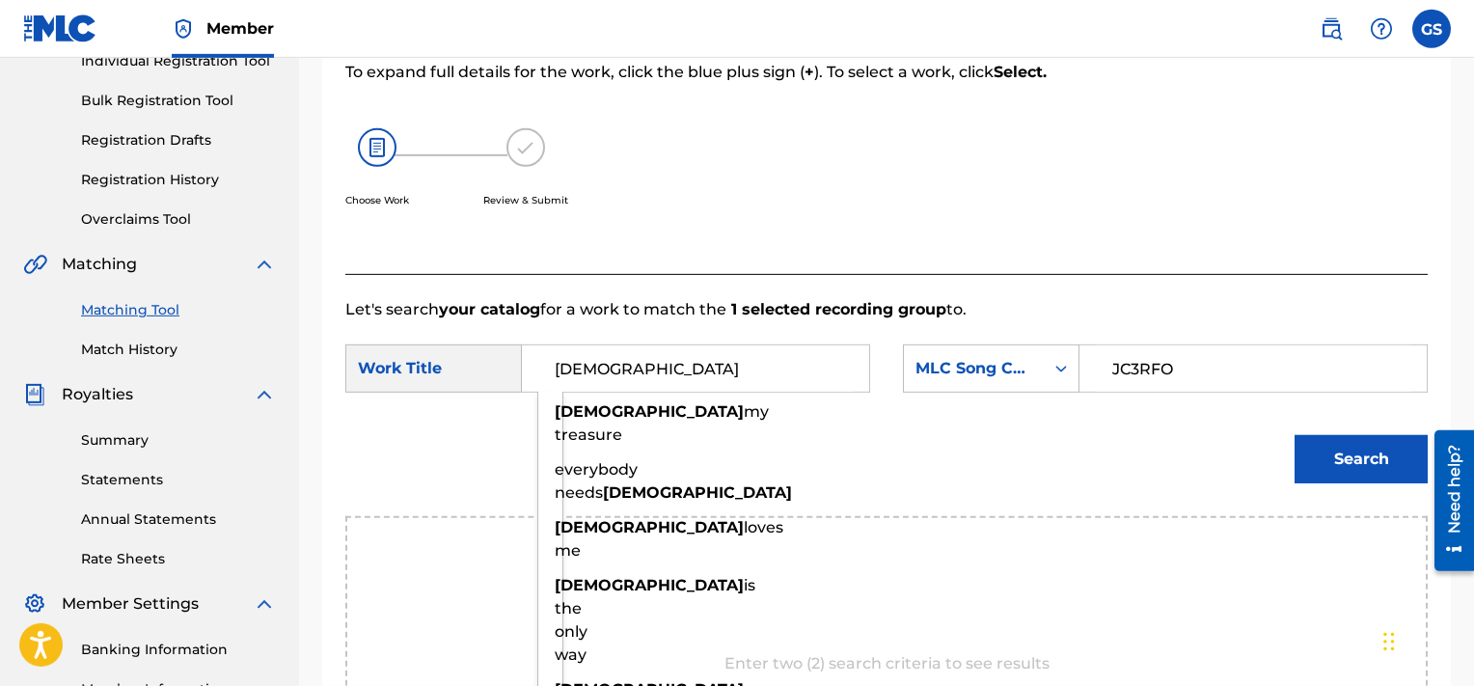
type input "[DEMOGRAPHIC_DATA]"
click at [1295, 435] on button "Search" at bounding box center [1361, 459] width 133 height 48
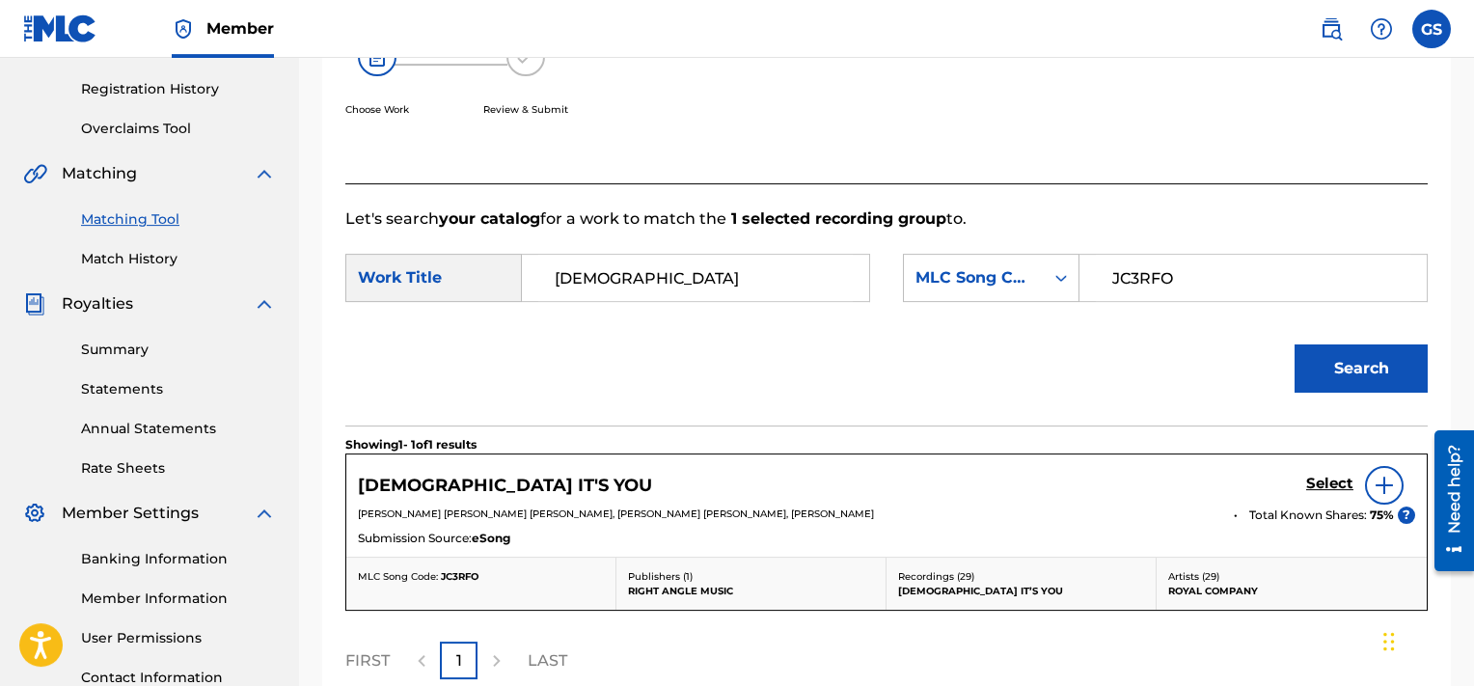
scroll to position [368, 0]
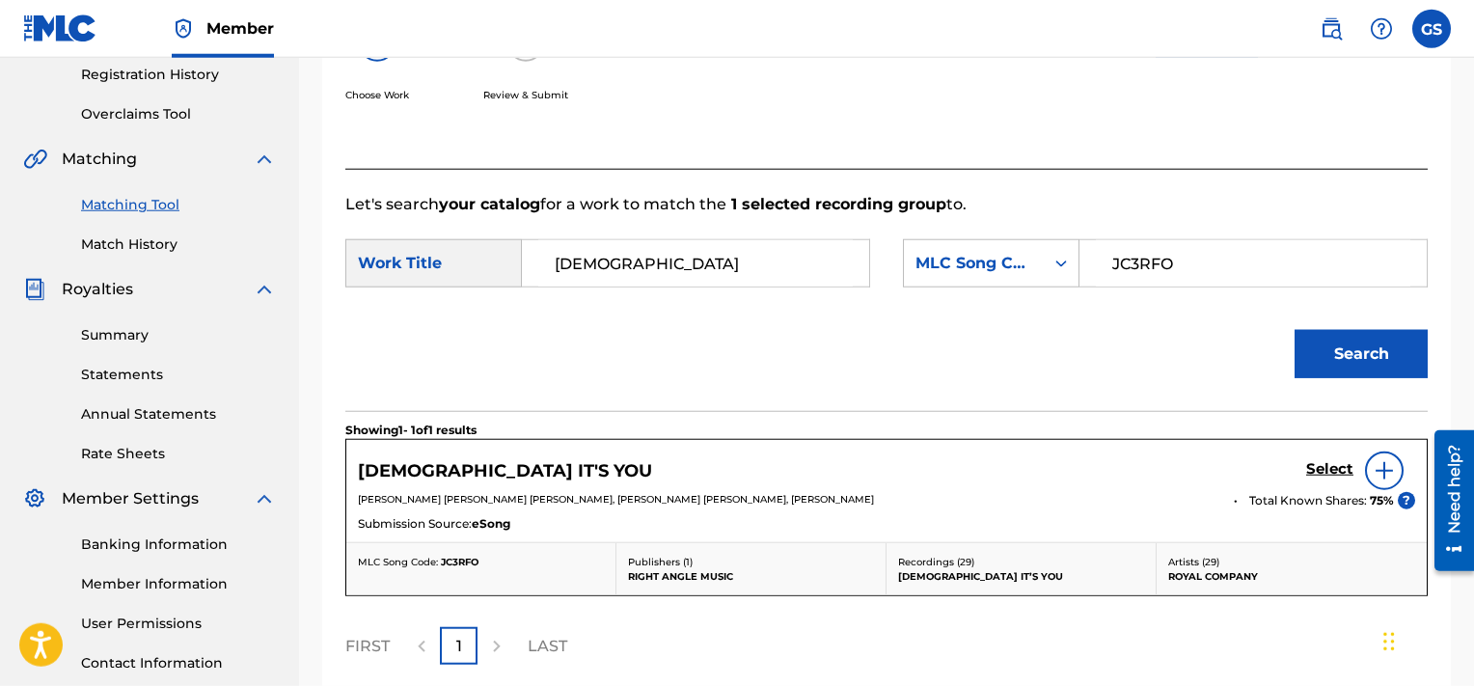
click at [1314, 467] on h5 "Select" at bounding box center [1329, 469] width 47 height 18
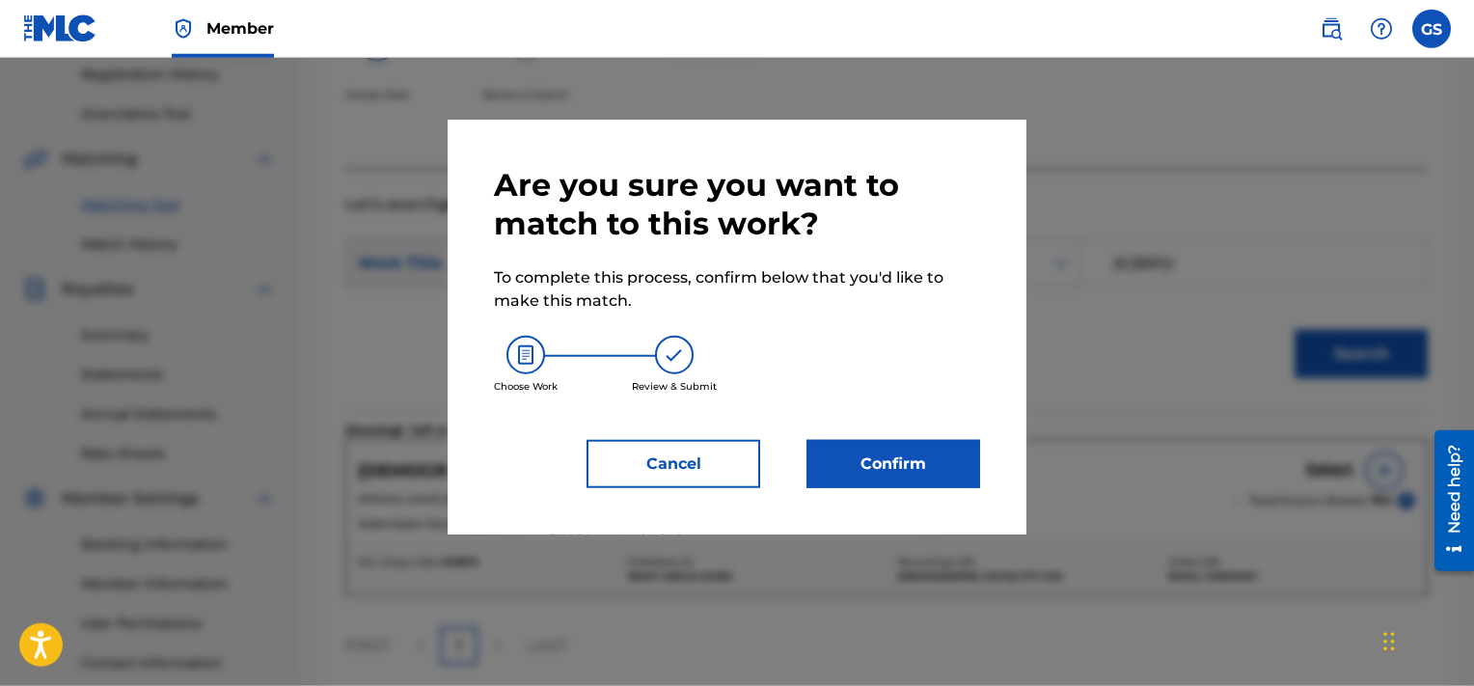
click at [962, 477] on button "Confirm" at bounding box center [894, 464] width 174 height 48
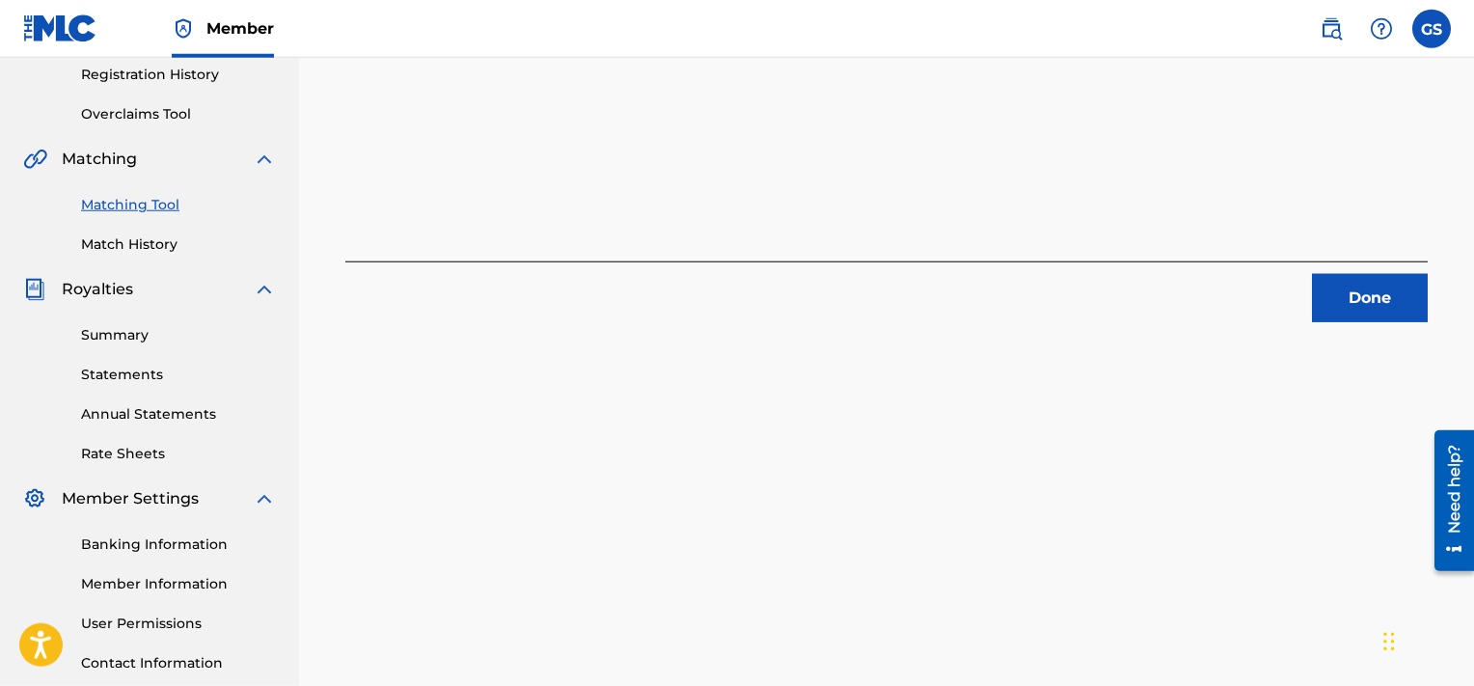
click at [1364, 288] on button "Done" at bounding box center [1370, 298] width 116 height 48
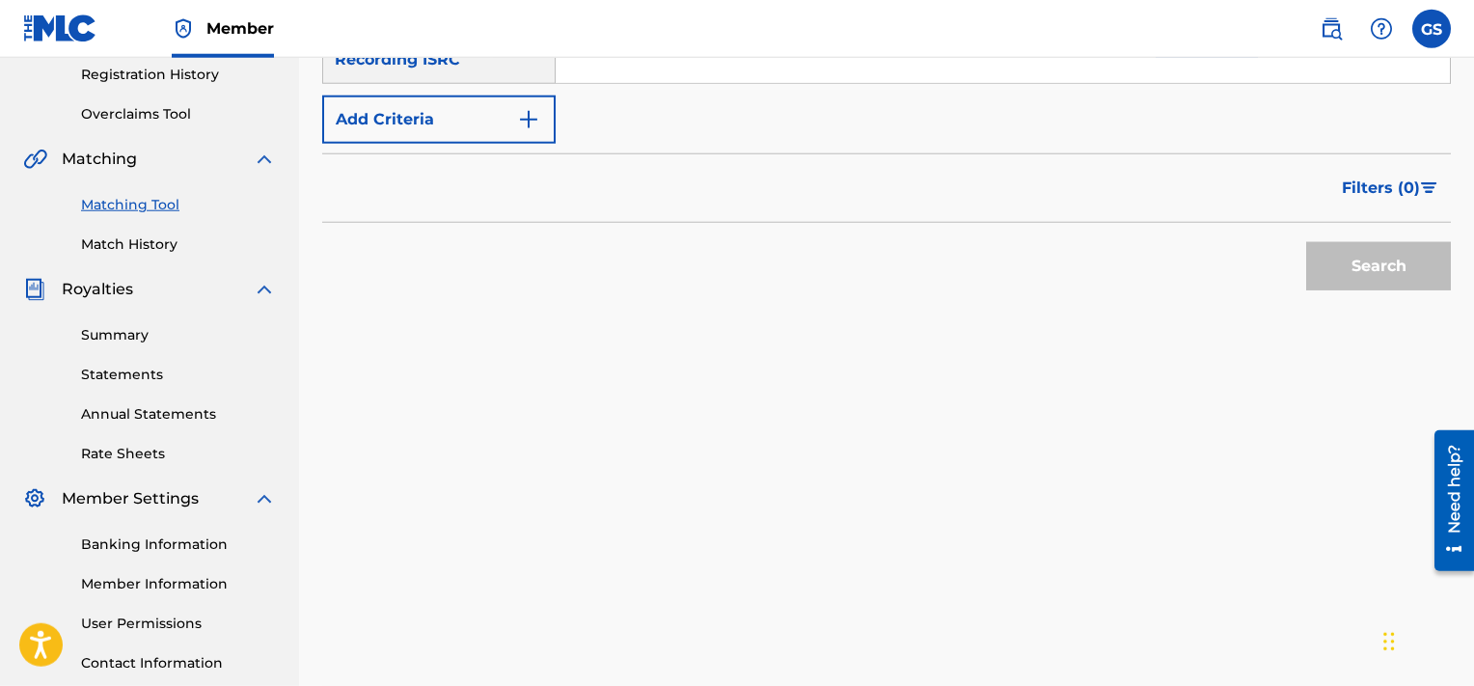
scroll to position [307, 0]
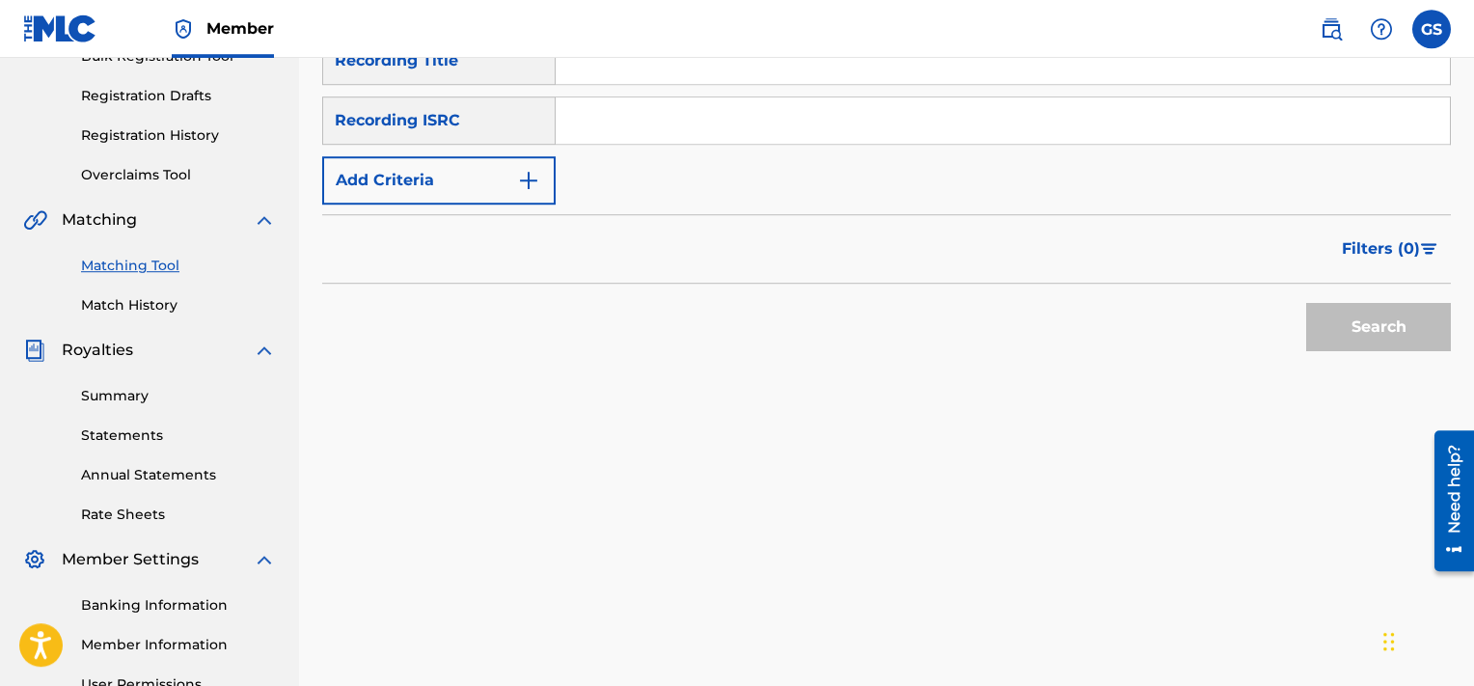
paste input "QMQ3X1901214"
click at [869, 117] on input "QMQ3X1901214" at bounding box center [1003, 120] width 894 height 46
type input "QMQ3X1901214"
click at [1306, 303] on button "Search" at bounding box center [1378, 327] width 145 height 48
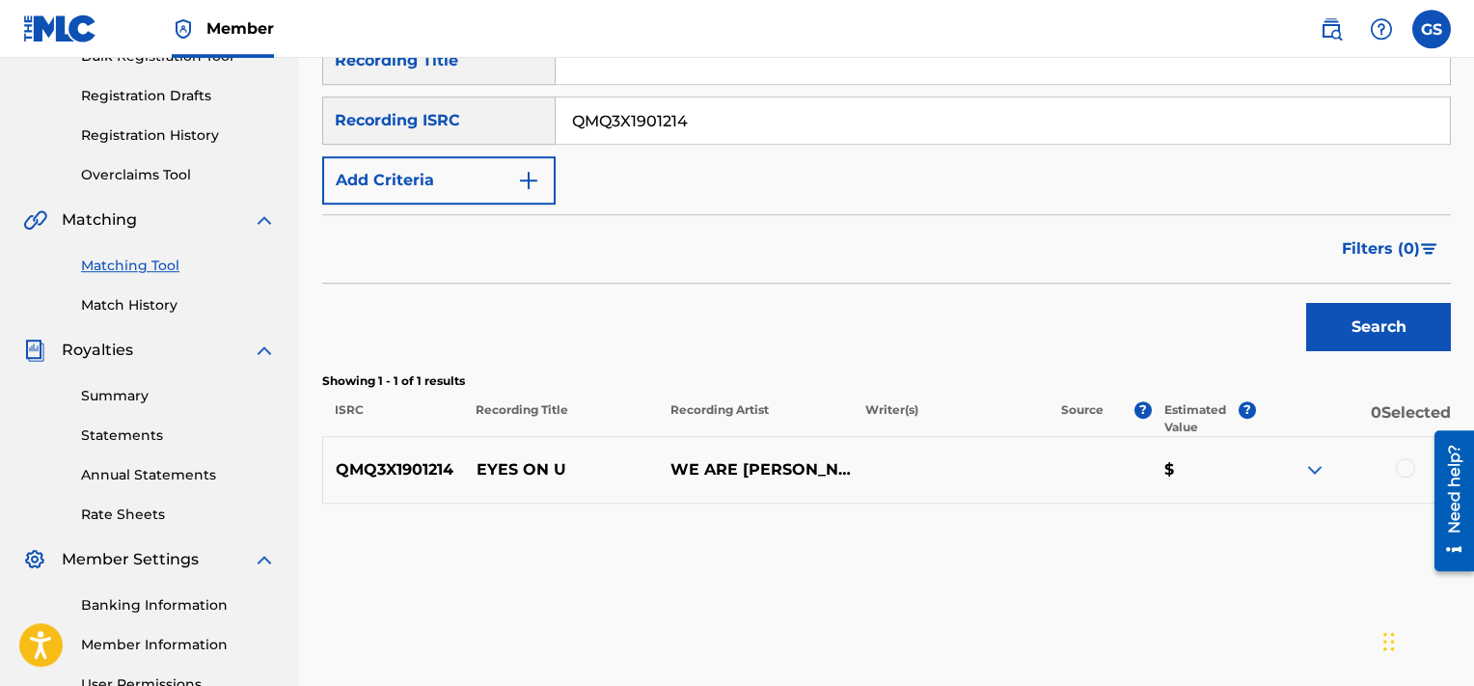
click at [1406, 468] on div at bounding box center [1405, 467] width 19 height 19
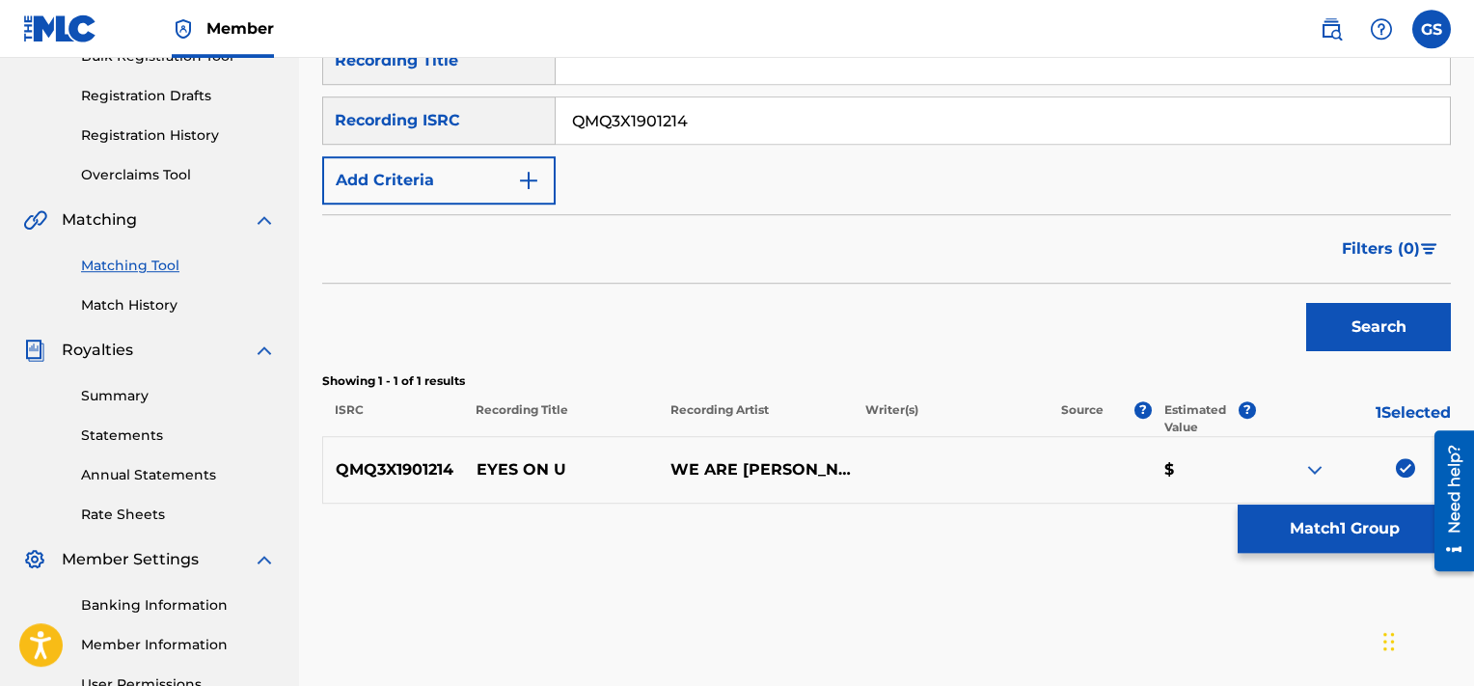
click at [1287, 548] on button "Match 1 Group" at bounding box center [1344, 529] width 213 height 48
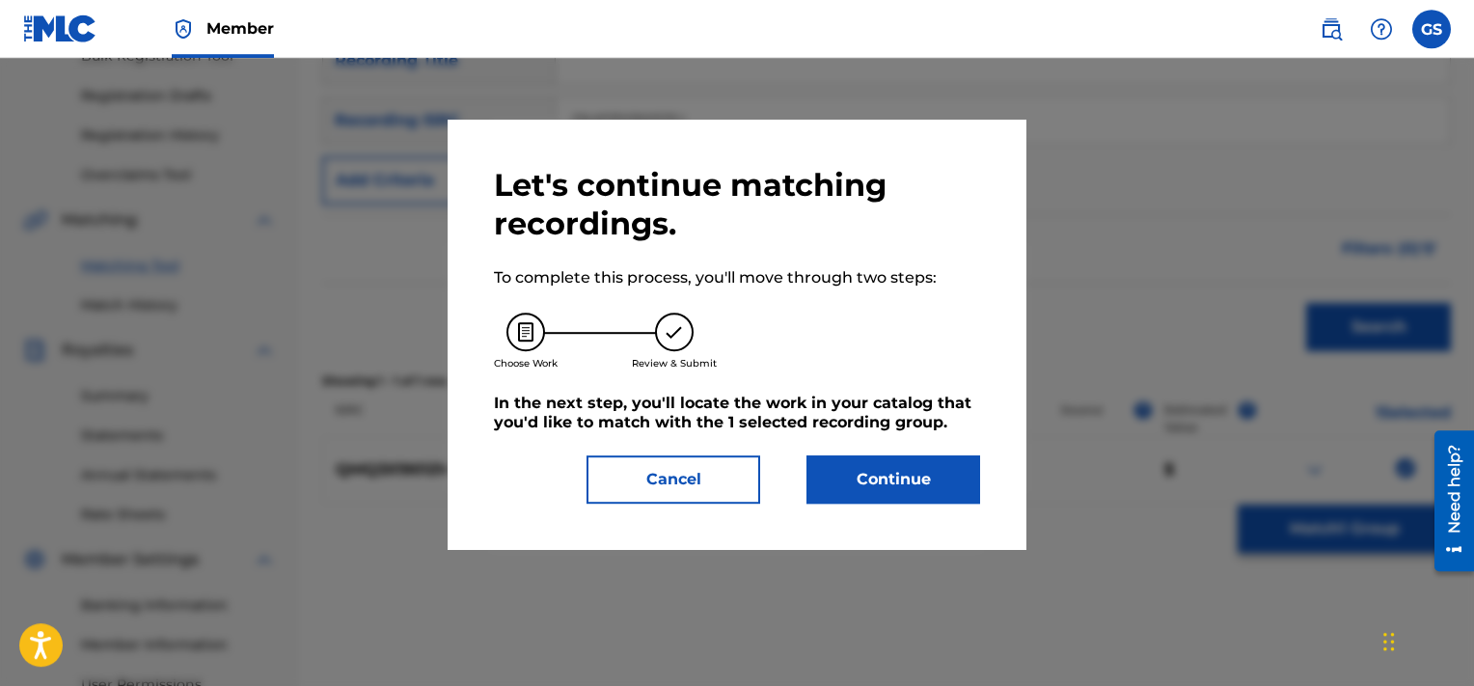
click at [893, 480] on button "Continue" at bounding box center [894, 479] width 174 height 48
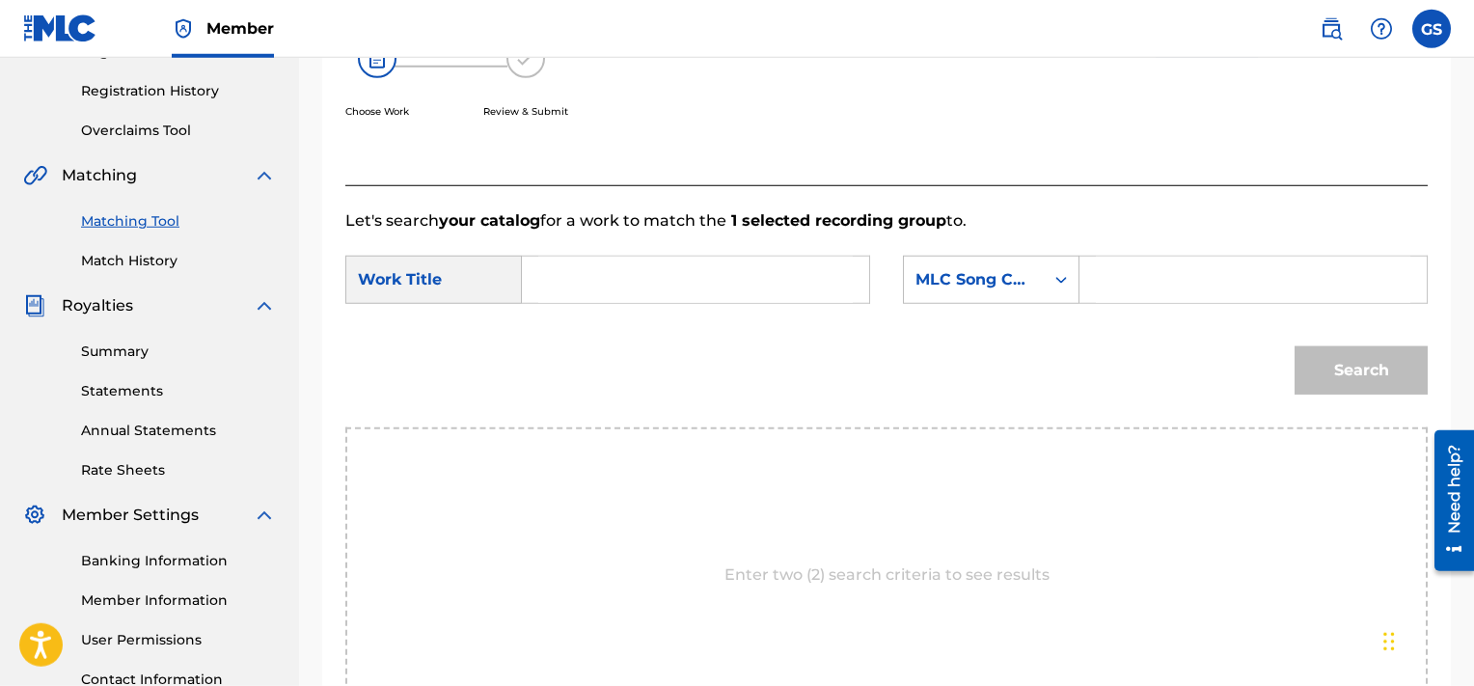
scroll to position [350, 0]
click at [679, 288] on input "Search Form" at bounding box center [695, 281] width 315 height 46
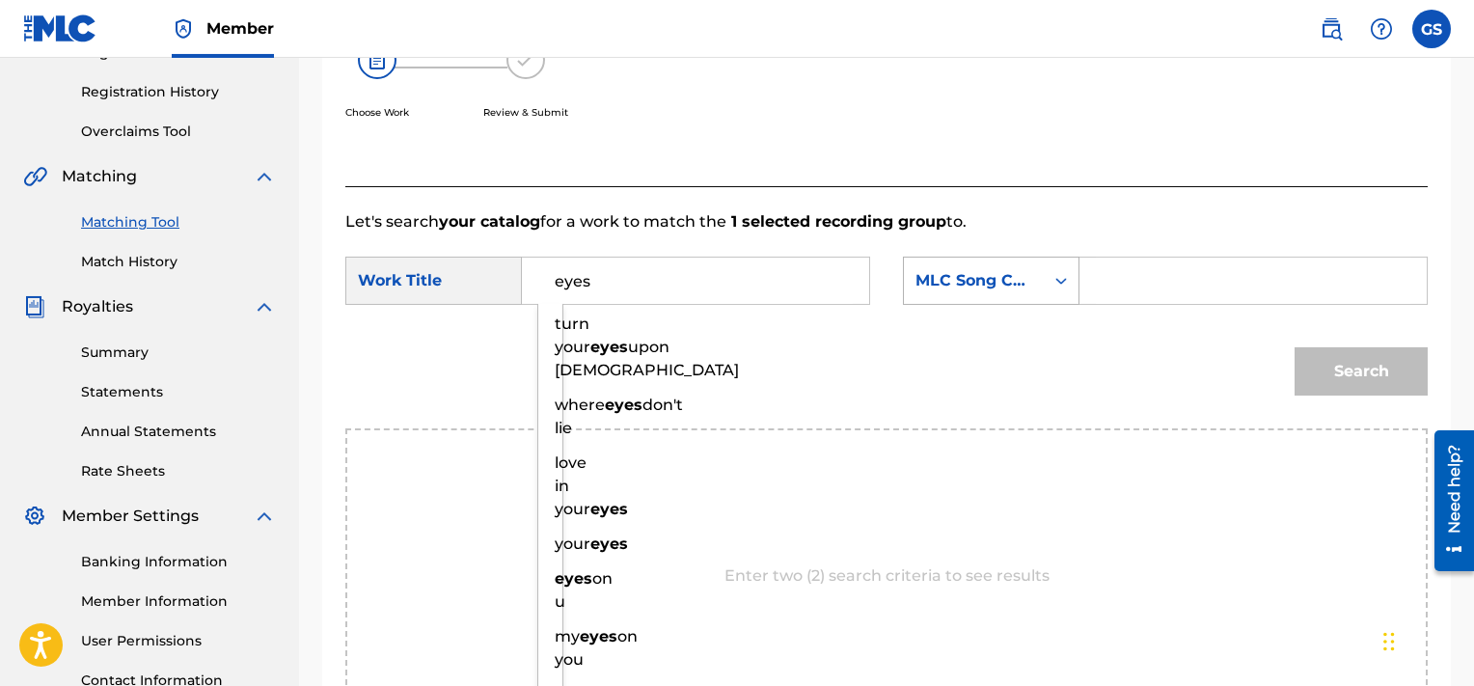
type input "eyes"
click at [1017, 280] on div "MLC Song Code" at bounding box center [974, 280] width 117 height 23
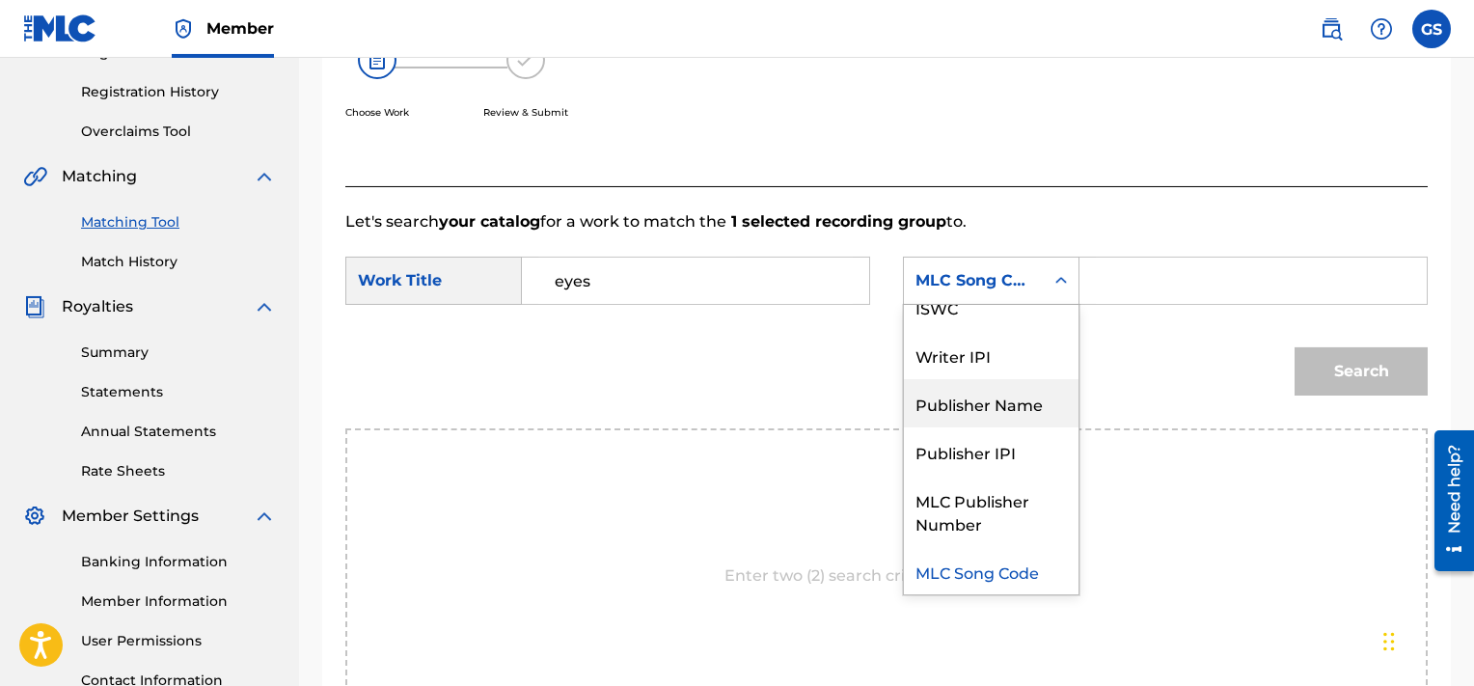
scroll to position [0, 0]
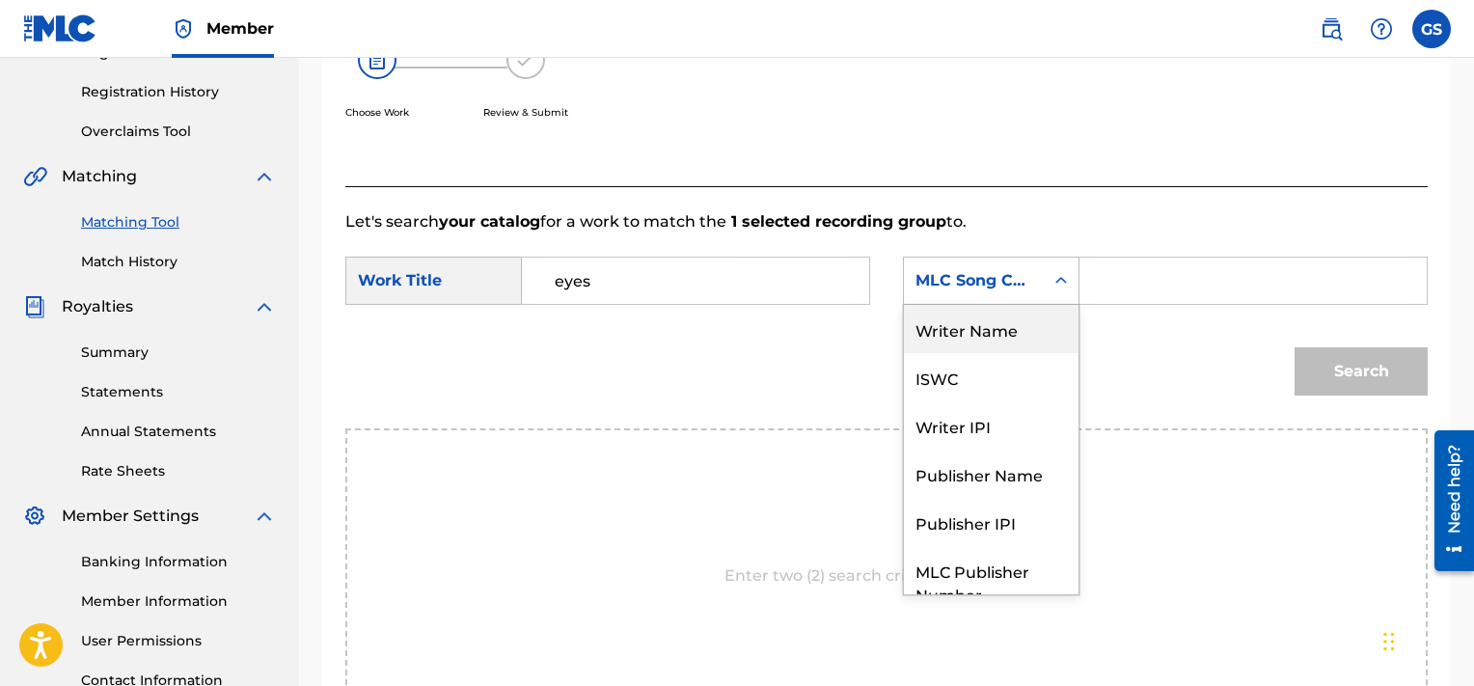
click at [966, 327] on div "Writer Name" at bounding box center [991, 329] width 175 height 48
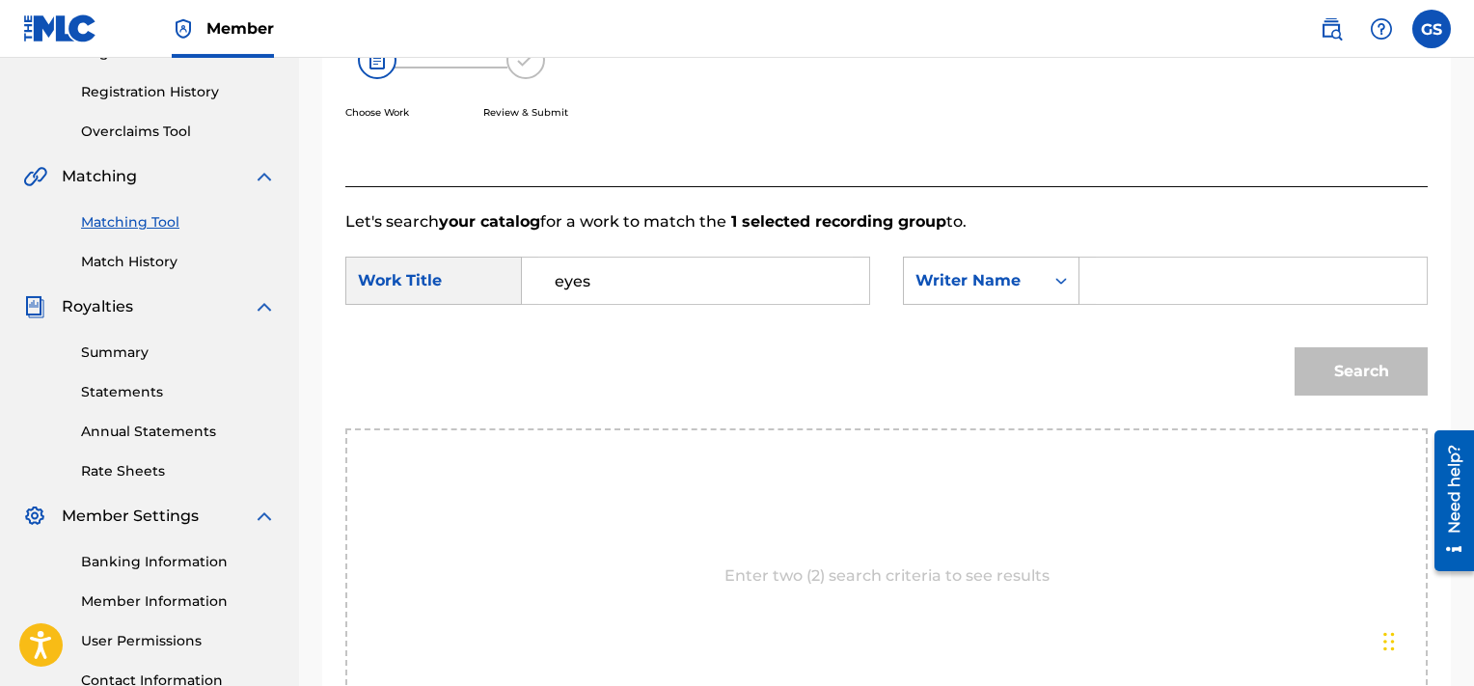
click at [1148, 286] on input "Search Form" at bounding box center [1253, 281] width 315 height 46
type input "[PERSON_NAME]"
click at [1295, 347] on button "Search" at bounding box center [1361, 371] width 133 height 48
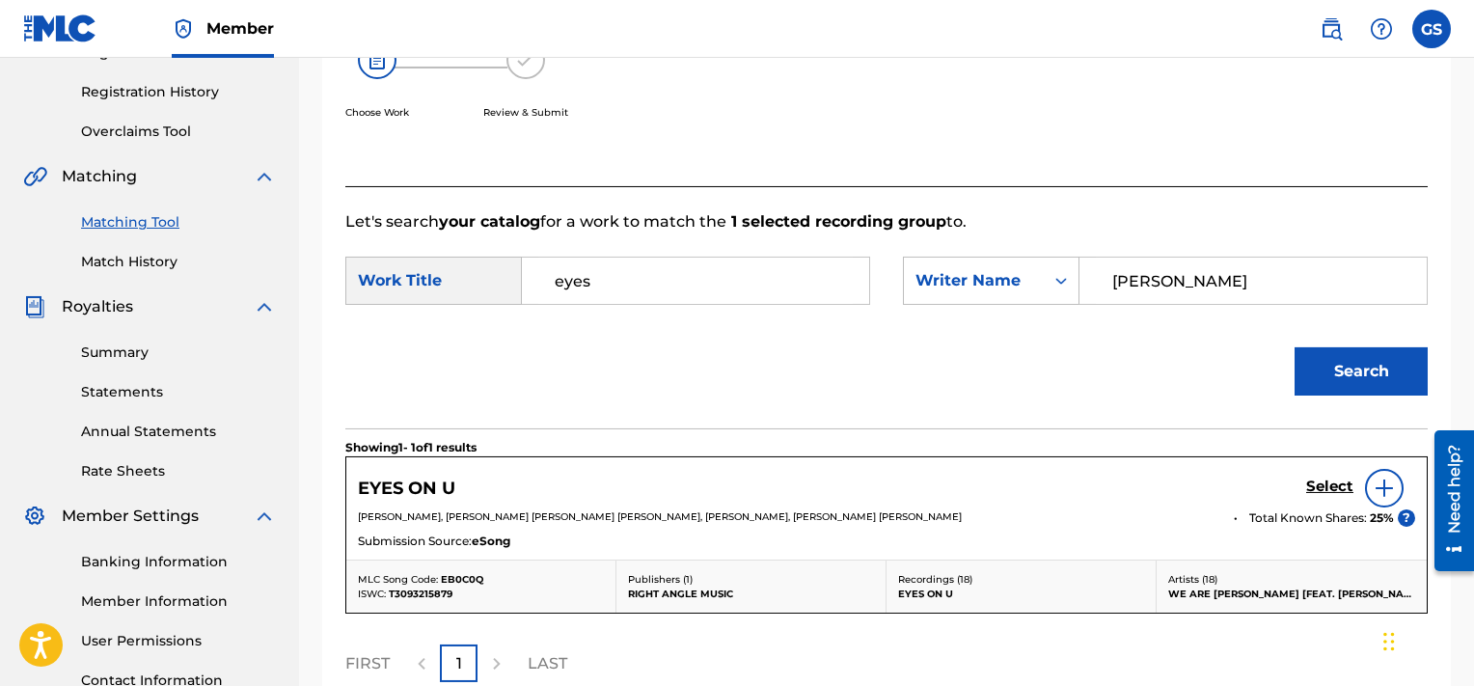
click at [1320, 481] on h5 "Select" at bounding box center [1329, 487] width 47 height 18
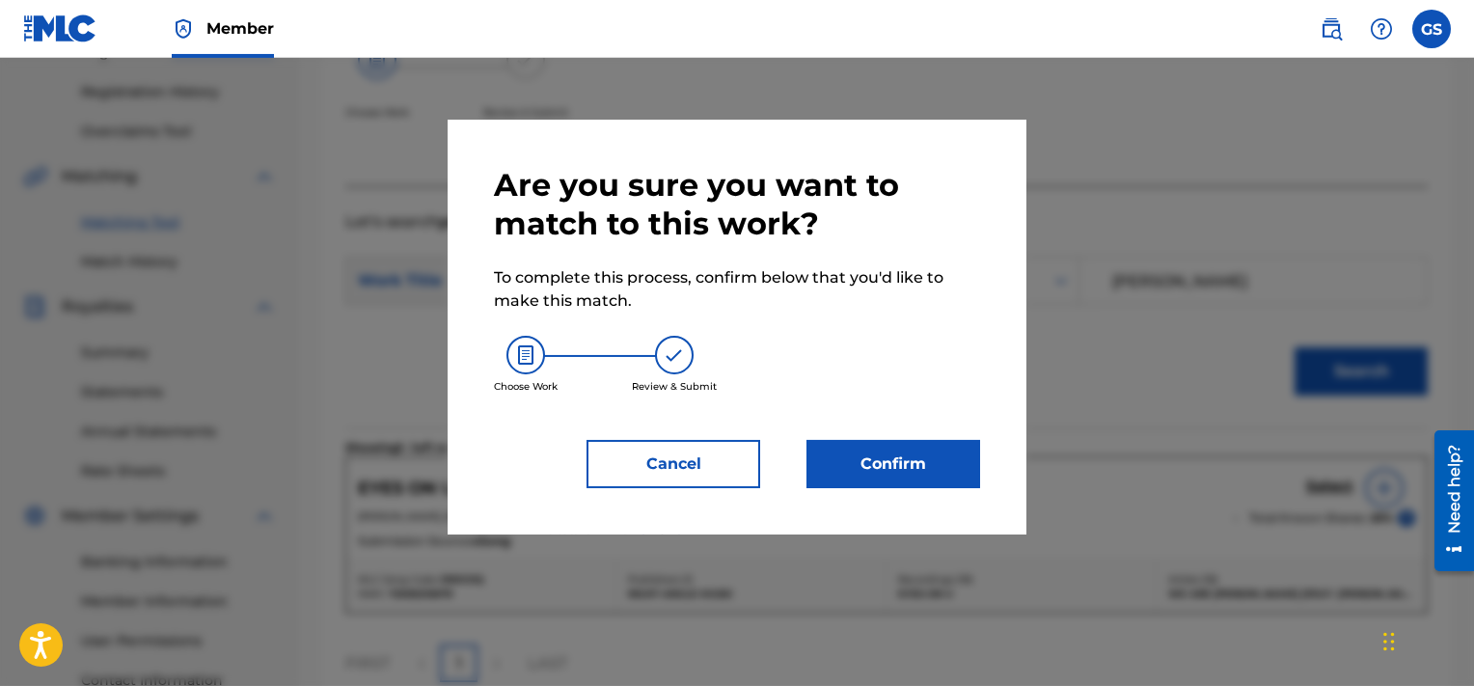
click at [913, 459] on button "Confirm" at bounding box center [894, 464] width 174 height 48
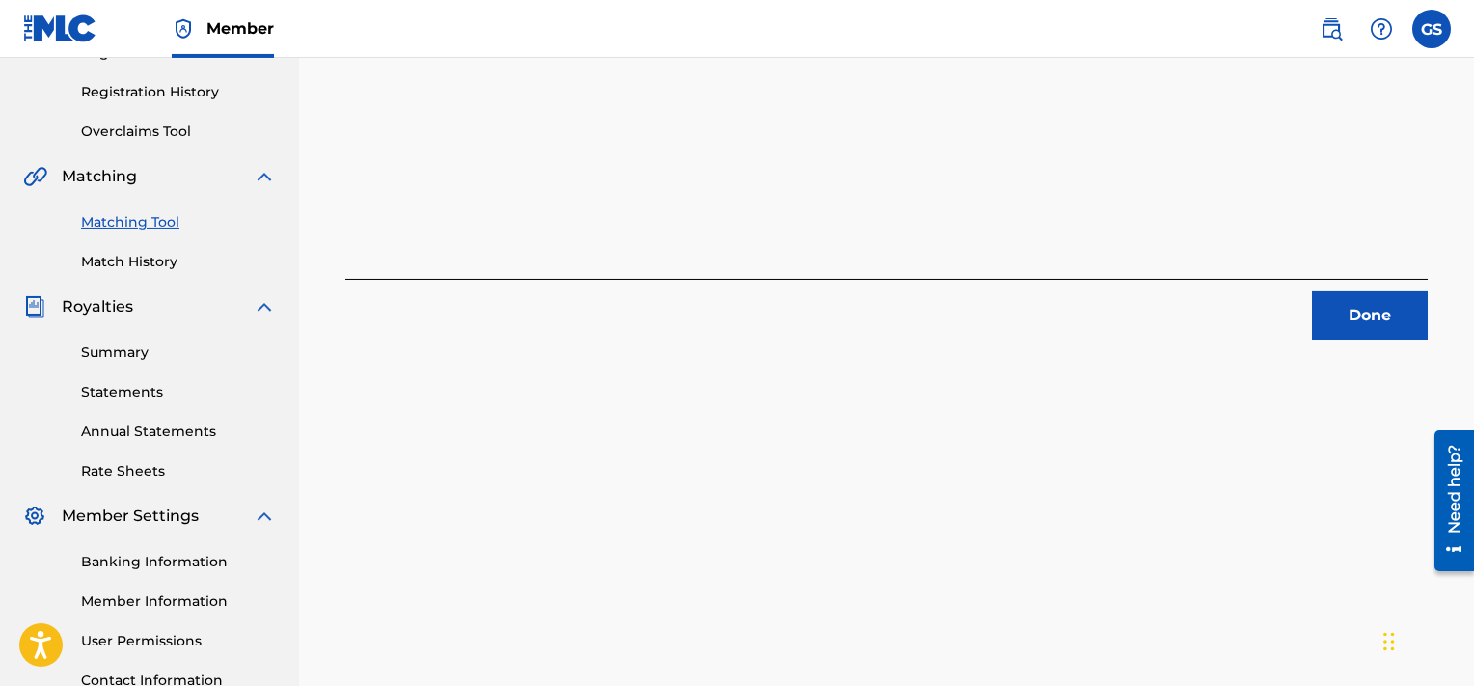
click at [1354, 308] on button "Done" at bounding box center [1370, 315] width 116 height 48
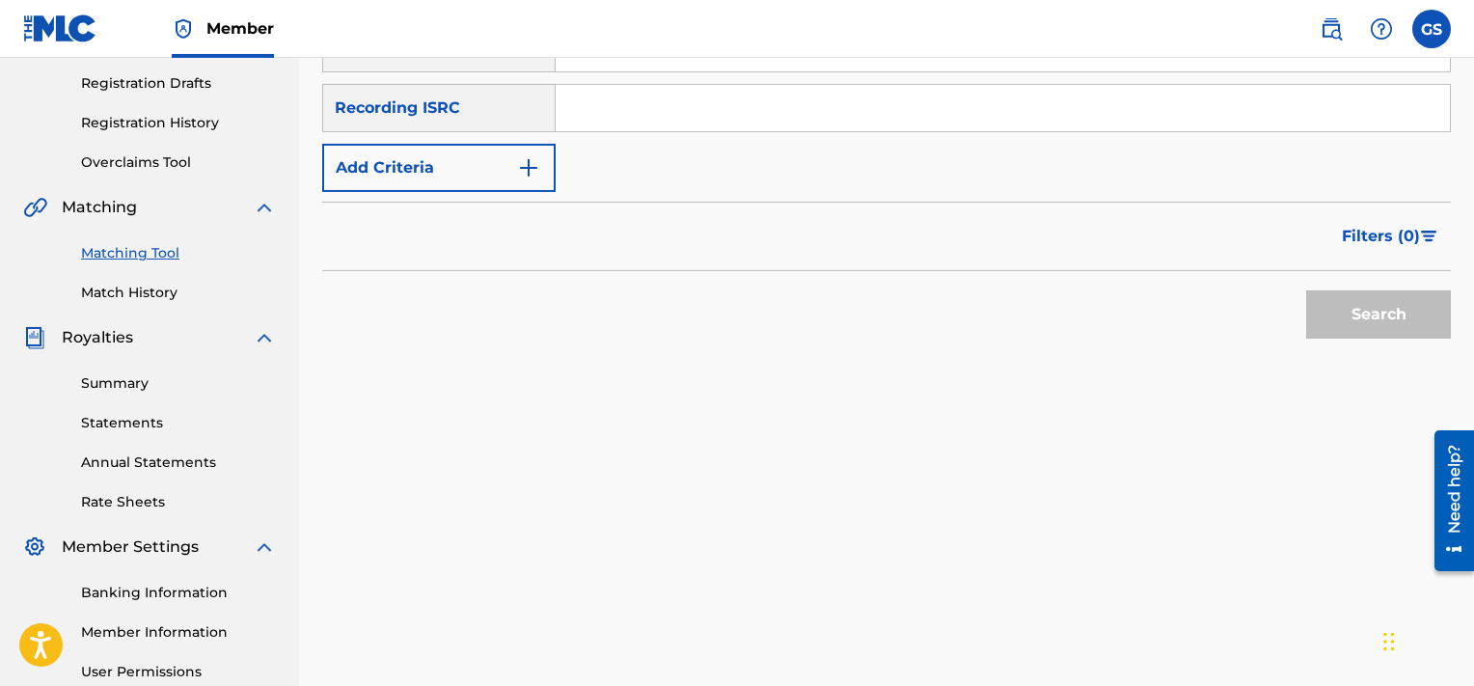
scroll to position [178, 0]
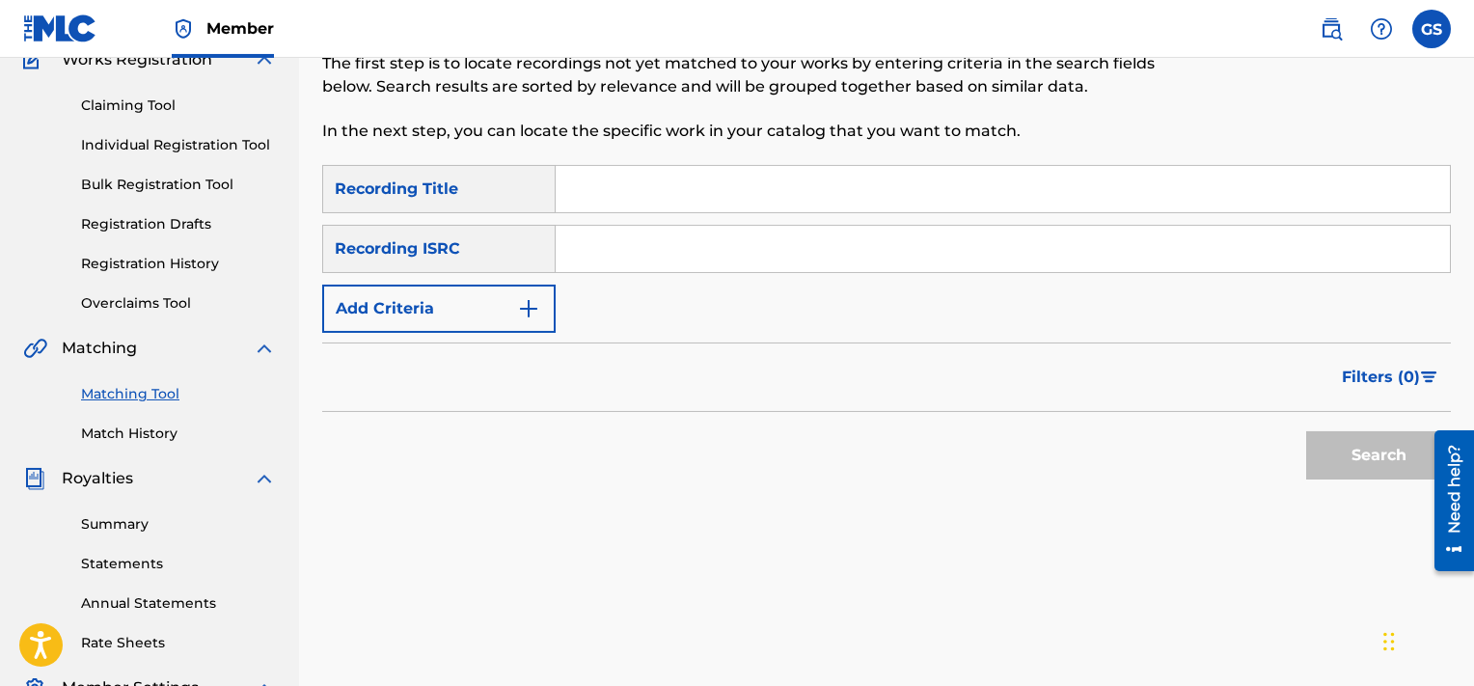
paste input "QZFZ71916994"
click at [906, 242] on input "QZFZ71916994" at bounding box center [1003, 249] width 894 height 46
type input "QZFZ71916994"
click at [1306, 431] on button "Search" at bounding box center [1378, 455] width 145 height 48
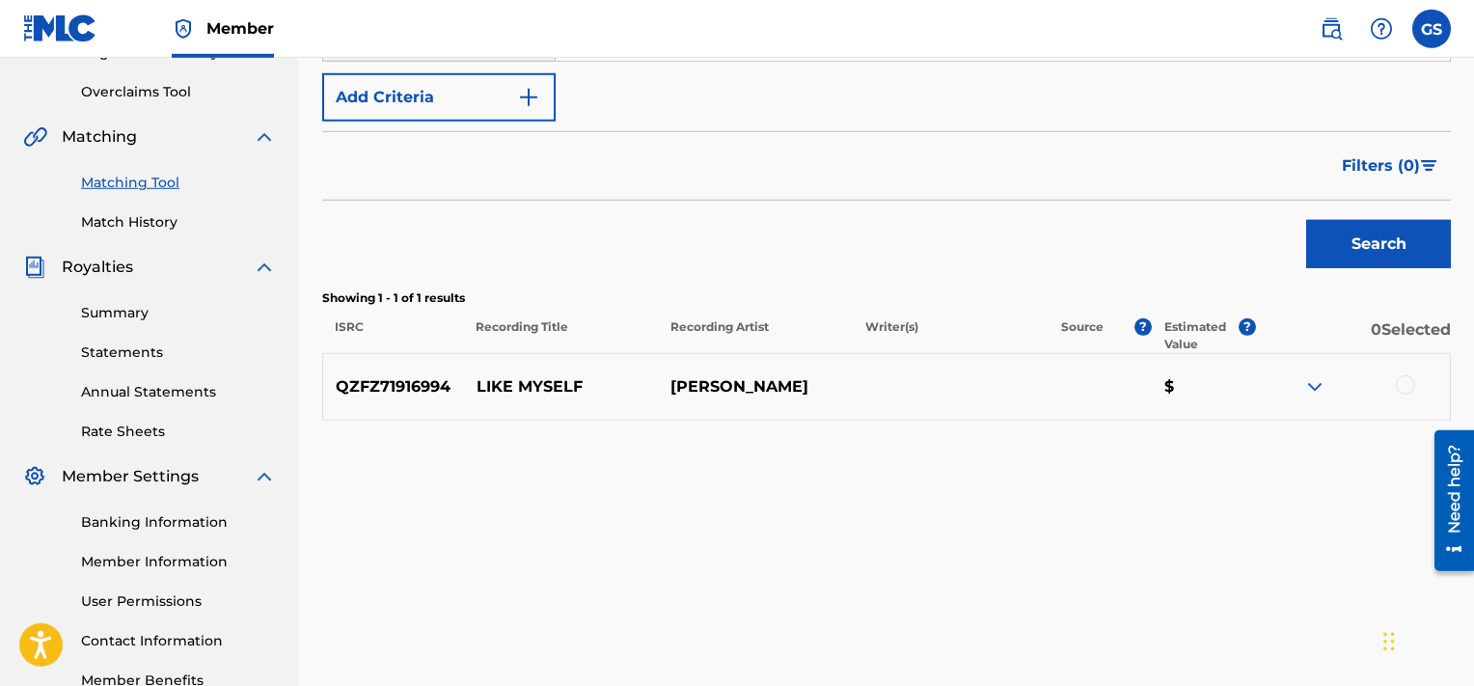
scroll to position [394, 0]
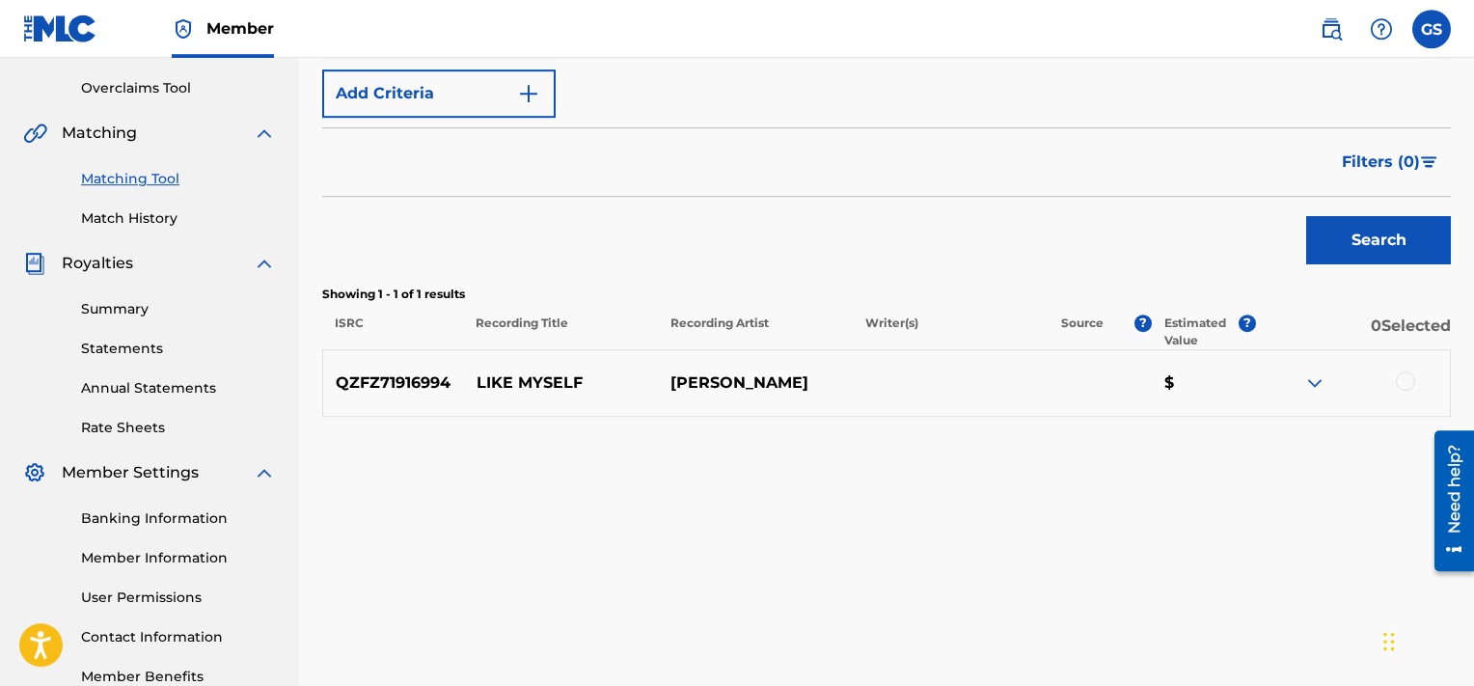
click at [1412, 379] on div at bounding box center [1405, 380] width 19 height 19
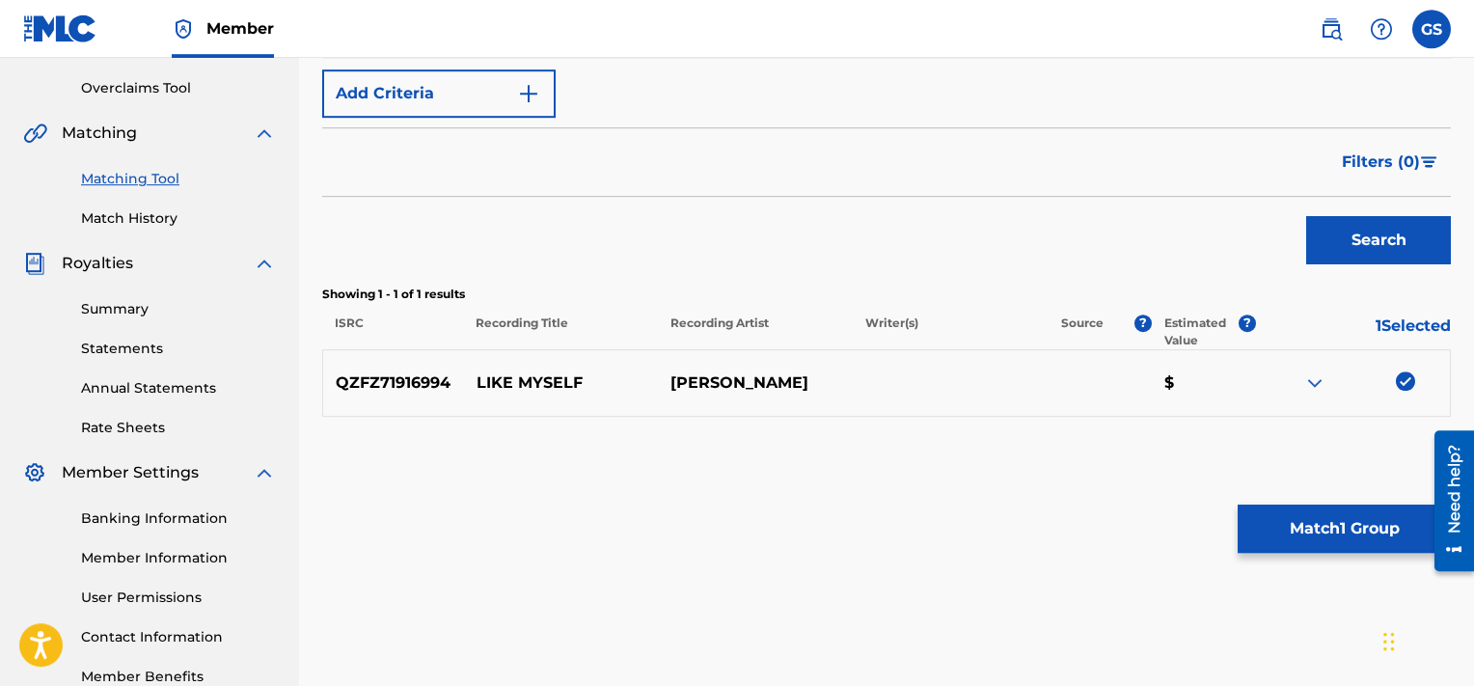
click at [1332, 526] on button "Match 1 Group" at bounding box center [1344, 529] width 213 height 48
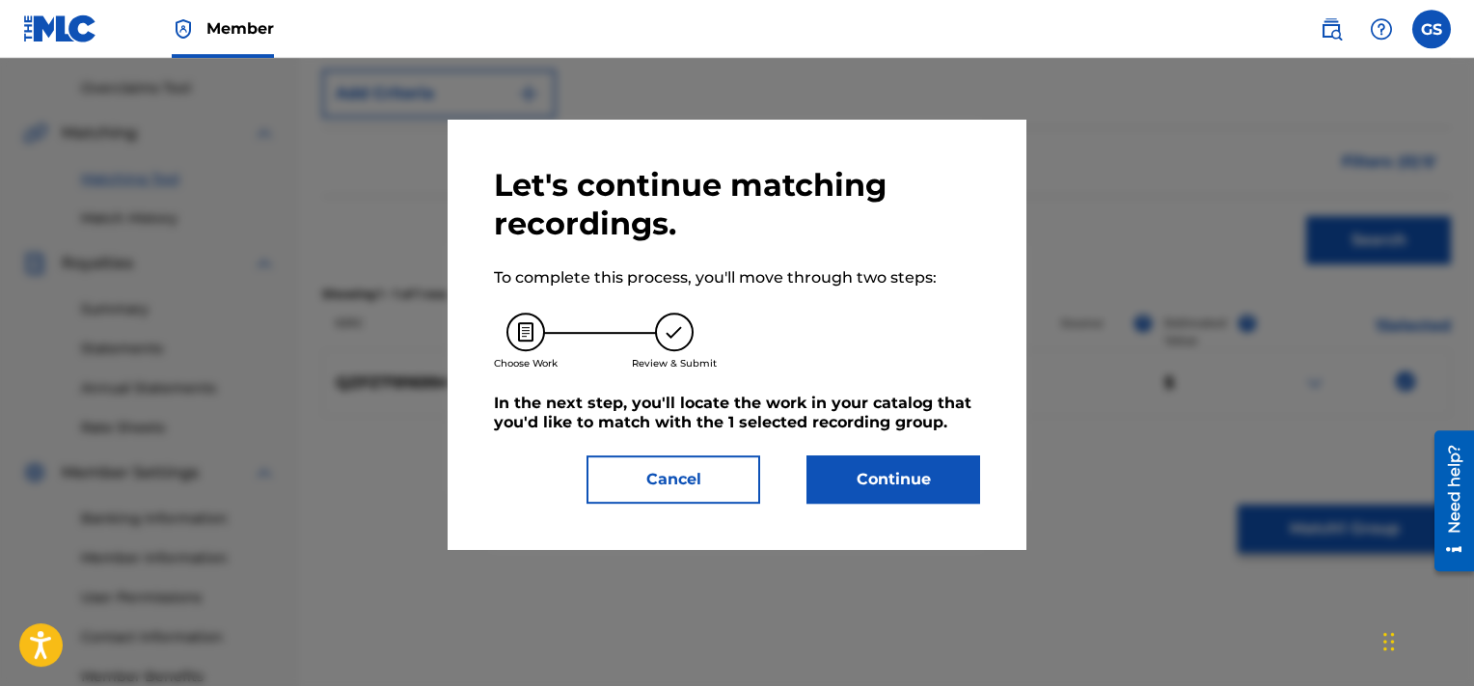
click at [890, 492] on button "Continue" at bounding box center [894, 479] width 174 height 48
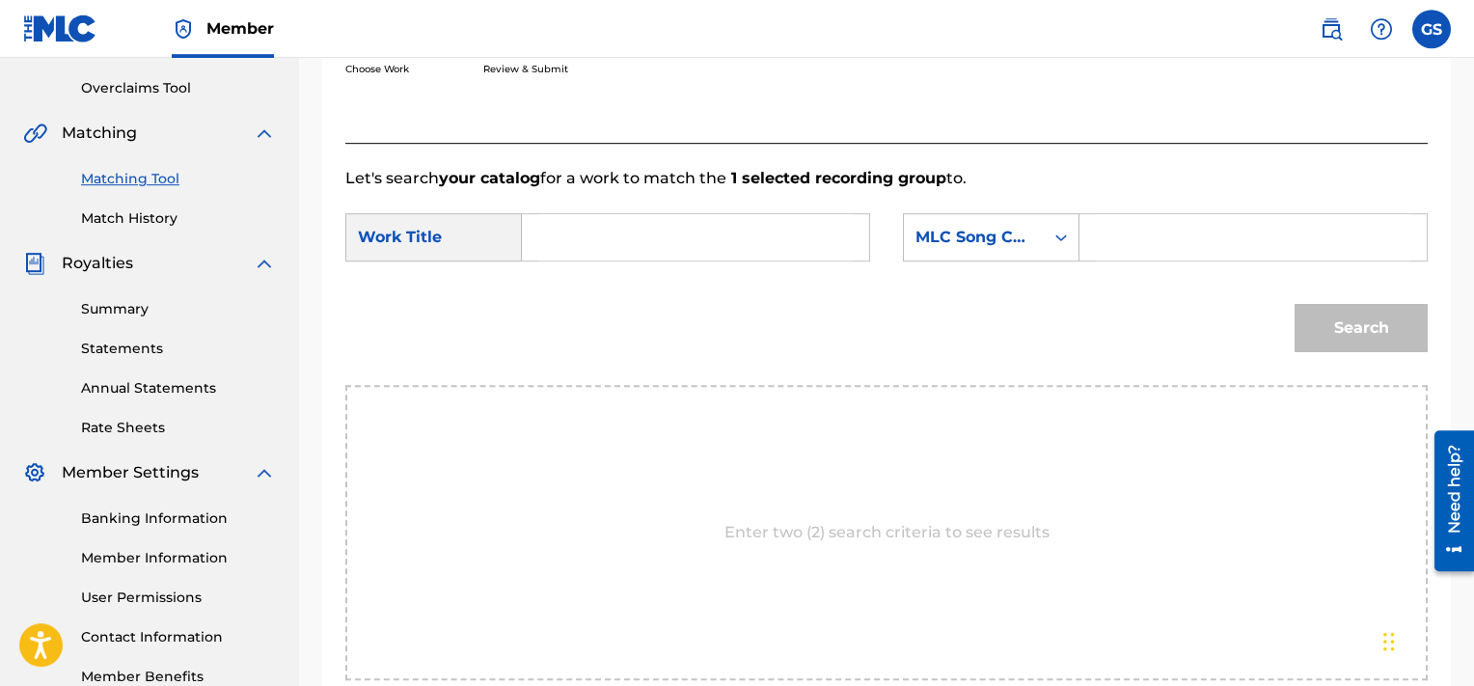
click at [574, 234] on input "Search Form" at bounding box center [695, 237] width 315 height 46
type input "like myself"
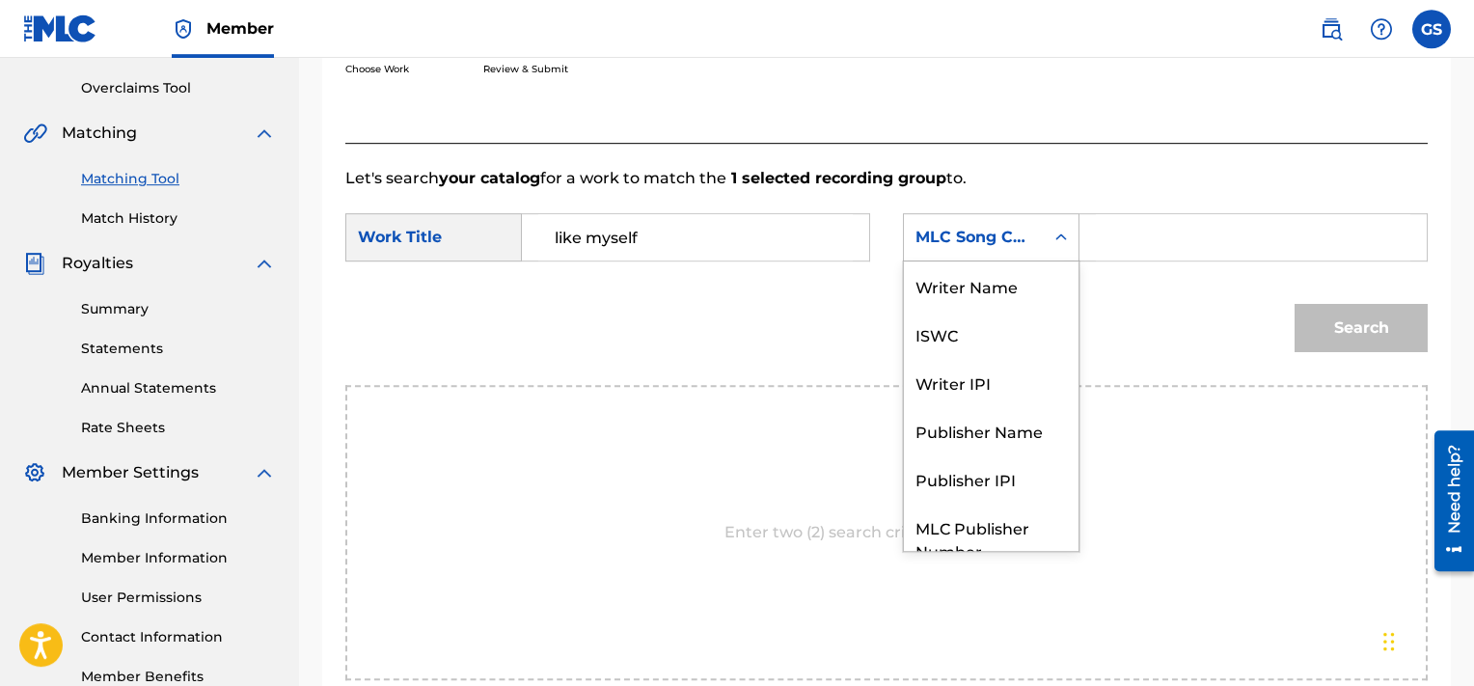
click at [1017, 229] on div "MLC Song Code" at bounding box center [974, 237] width 117 height 23
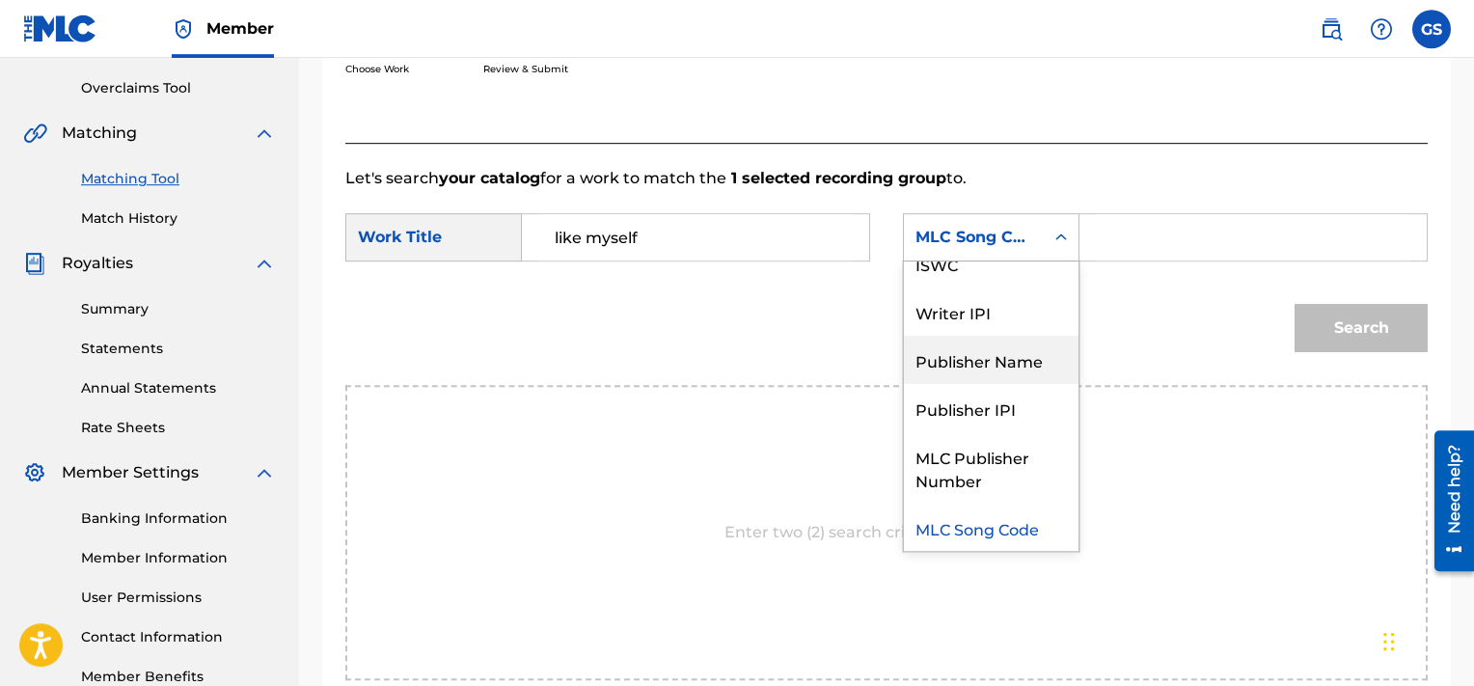
scroll to position [0, 0]
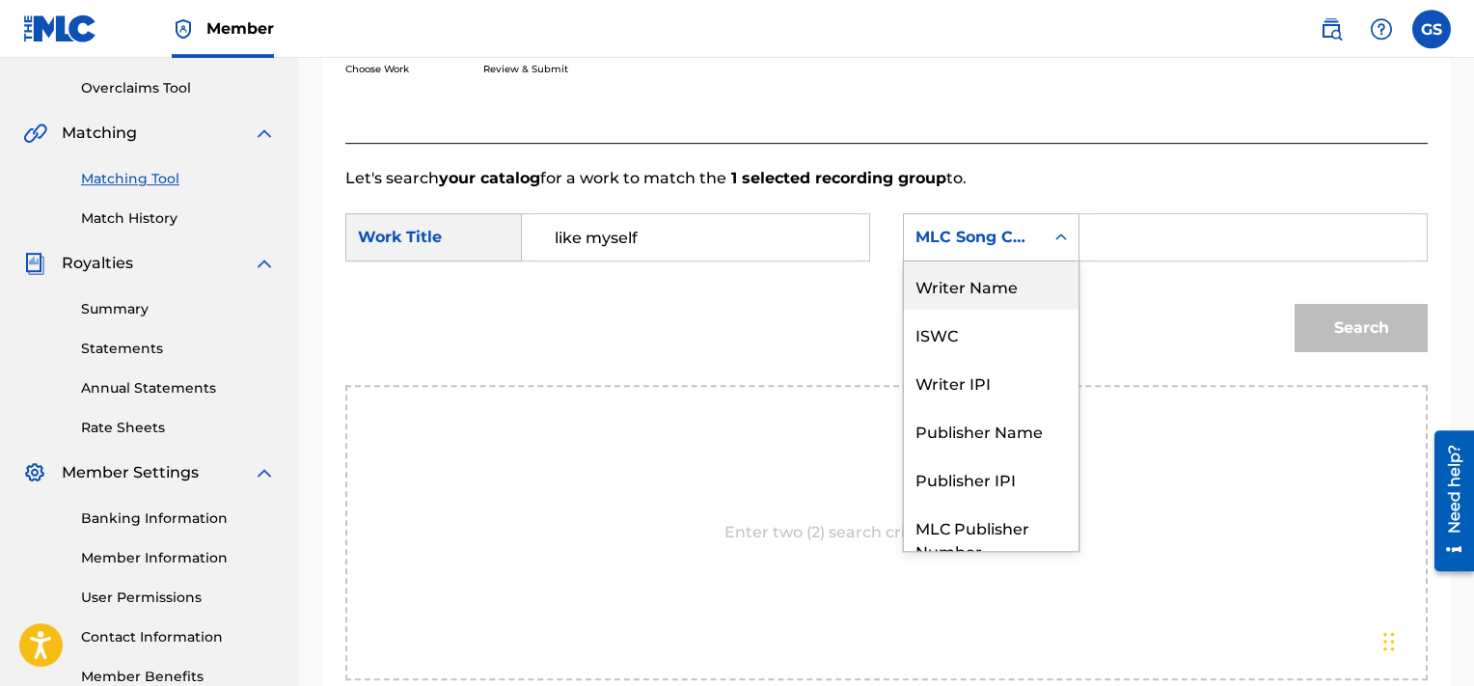
click at [973, 297] on div "Writer Name" at bounding box center [991, 285] width 175 height 48
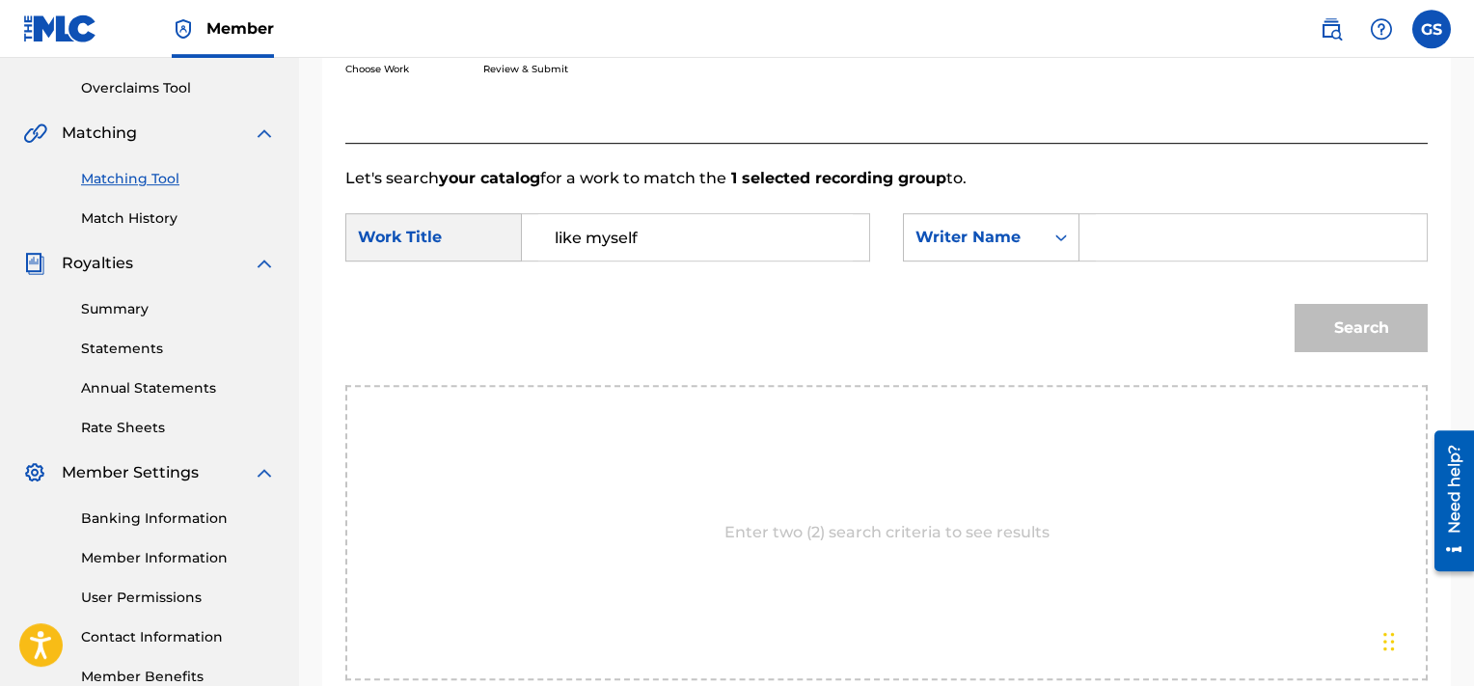
click at [1155, 244] on input "Search Form" at bounding box center [1253, 237] width 315 height 46
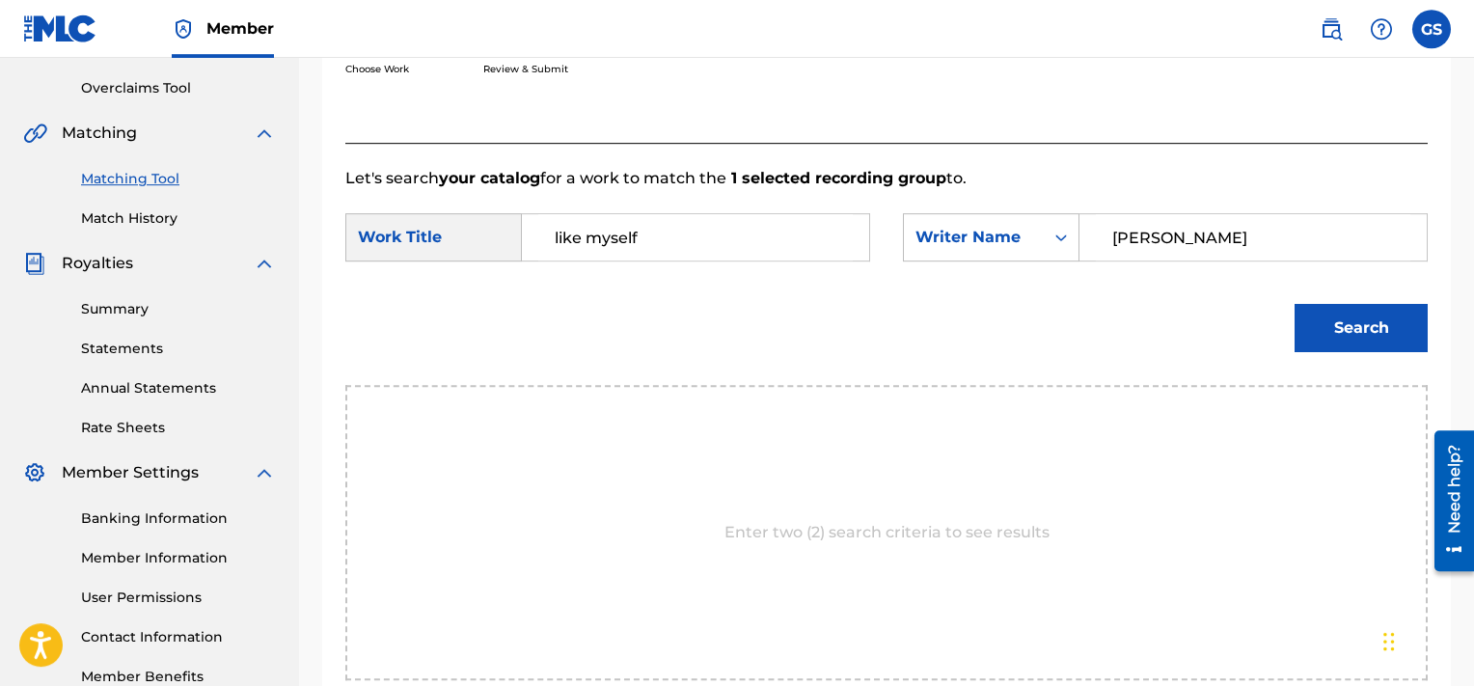
type input "[PERSON_NAME]"
click at [1295, 304] on button "Search" at bounding box center [1361, 328] width 133 height 48
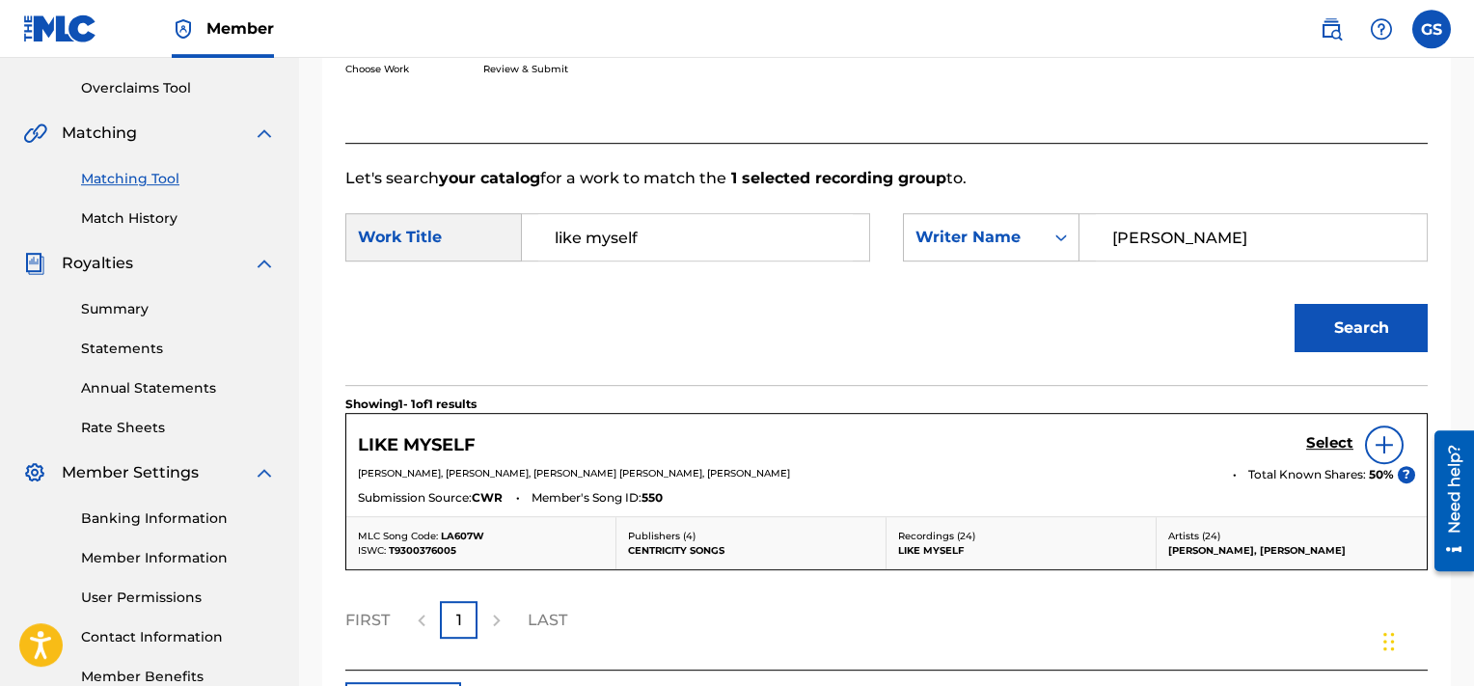
click at [1323, 432] on div "Select" at bounding box center [1360, 444] width 109 height 39
click at [1335, 443] on h5 "Select" at bounding box center [1329, 443] width 47 height 18
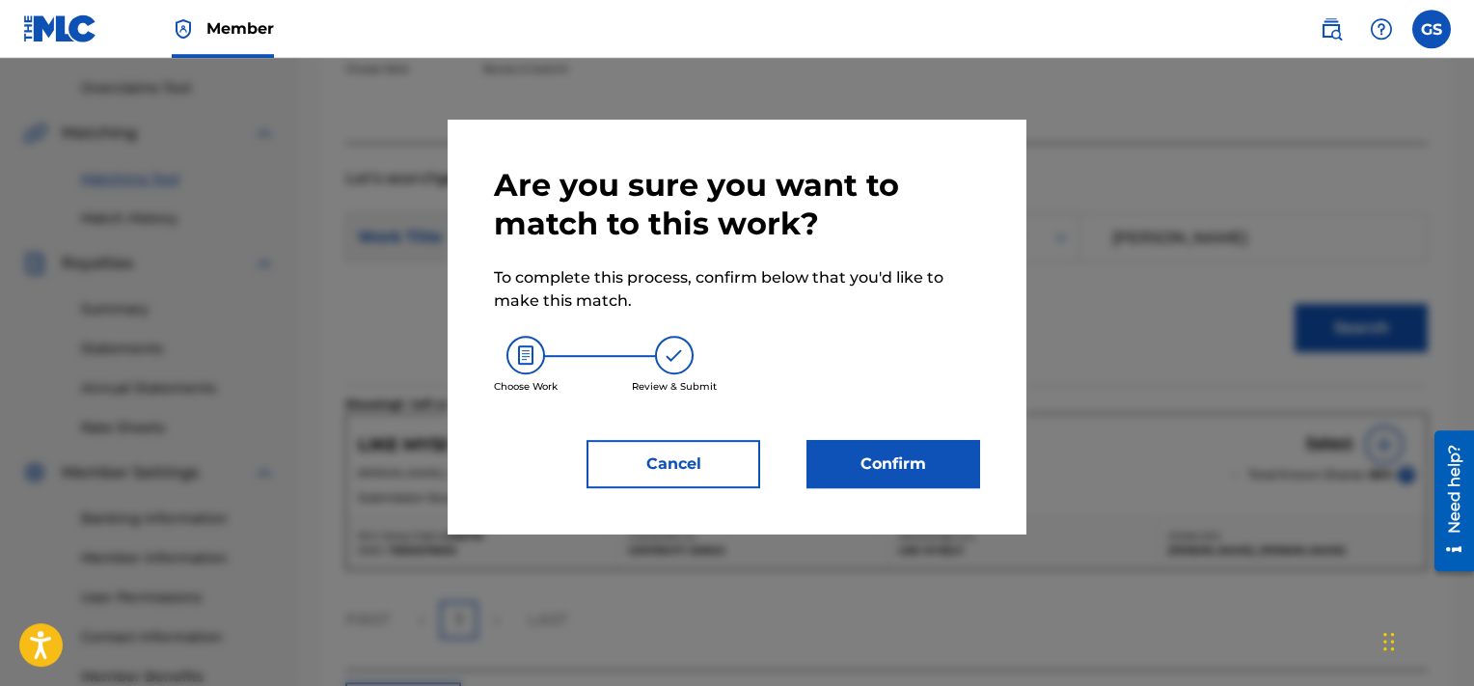
click at [934, 448] on button "Confirm" at bounding box center [894, 464] width 174 height 48
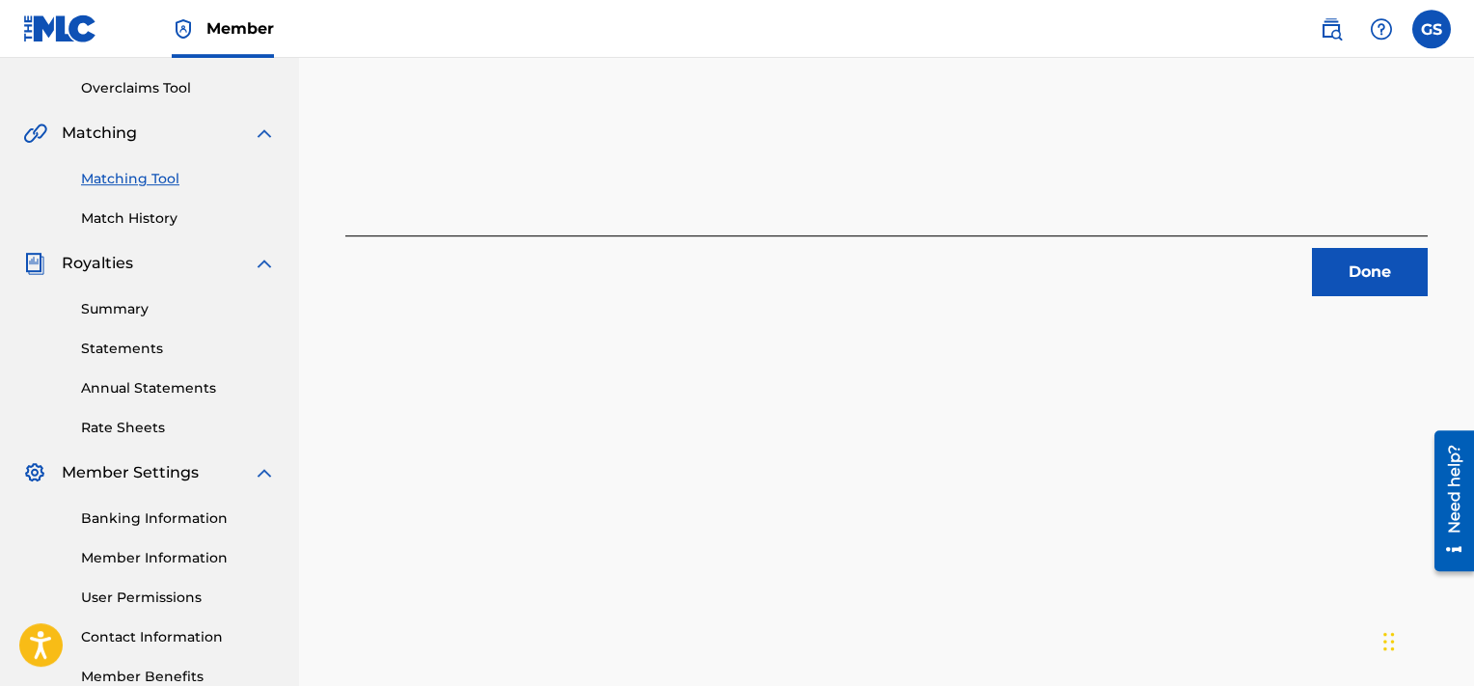
click at [1387, 279] on button "Done" at bounding box center [1370, 272] width 116 height 48
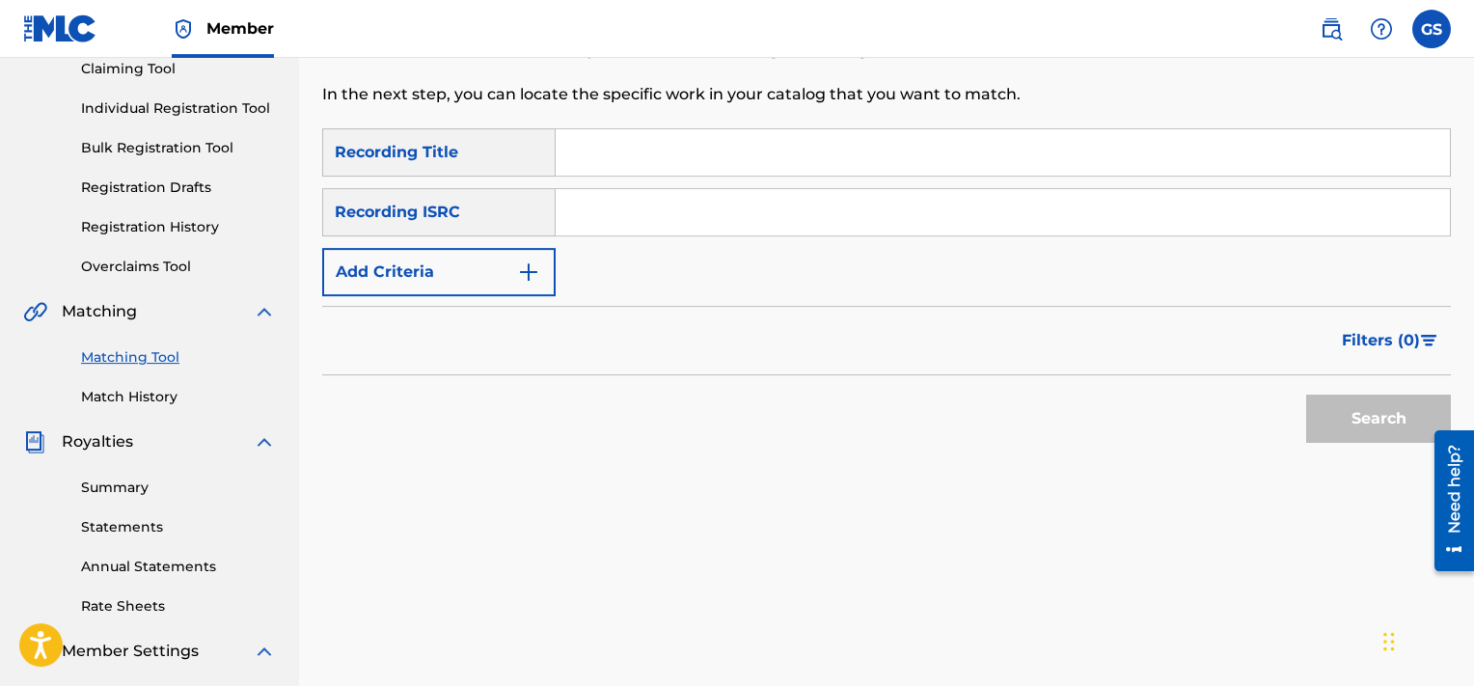
scroll to position [204, 0]
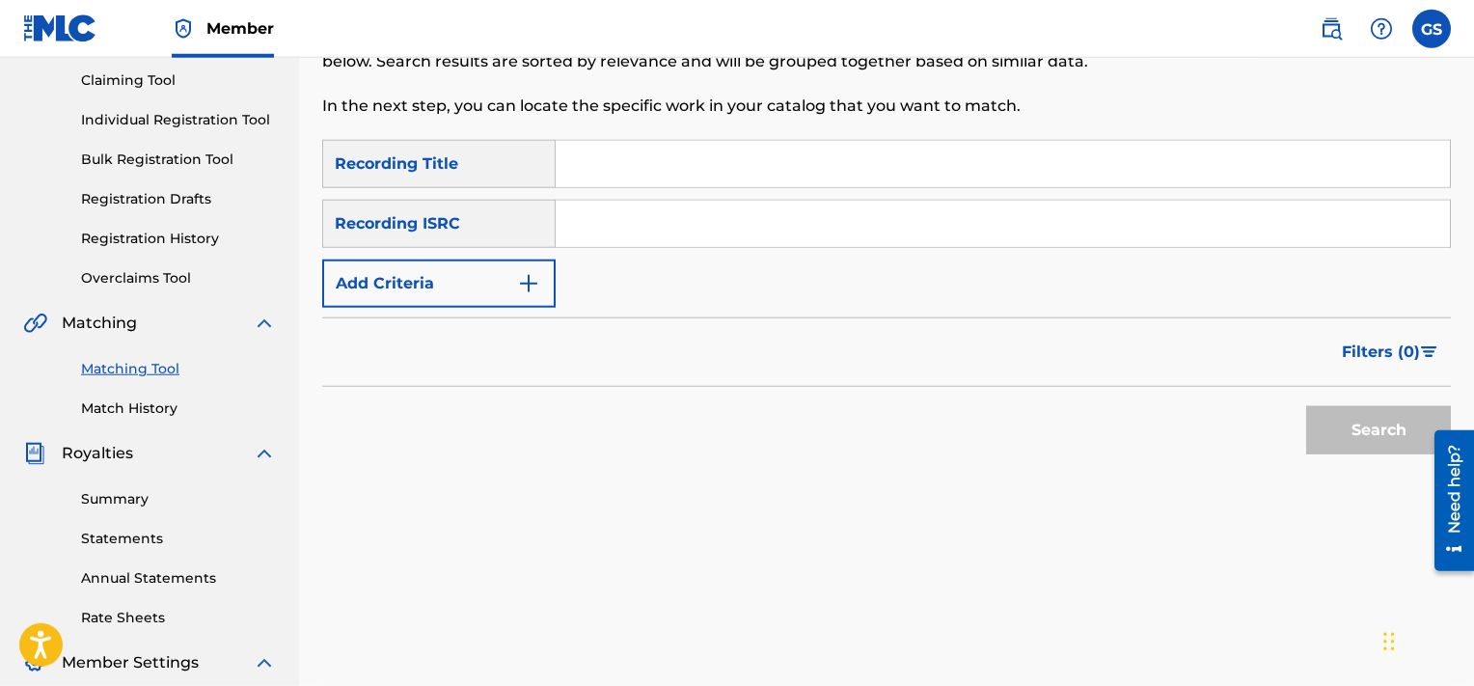
paste input "QMQ3X1901215"
click at [754, 227] on input "QMQ3X1901215" at bounding box center [1003, 224] width 894 height 46
type input "QMQ3X1901215"
click at [1306, 406] on button "Search" at bounding box center [1378, 430] width 145 height 48
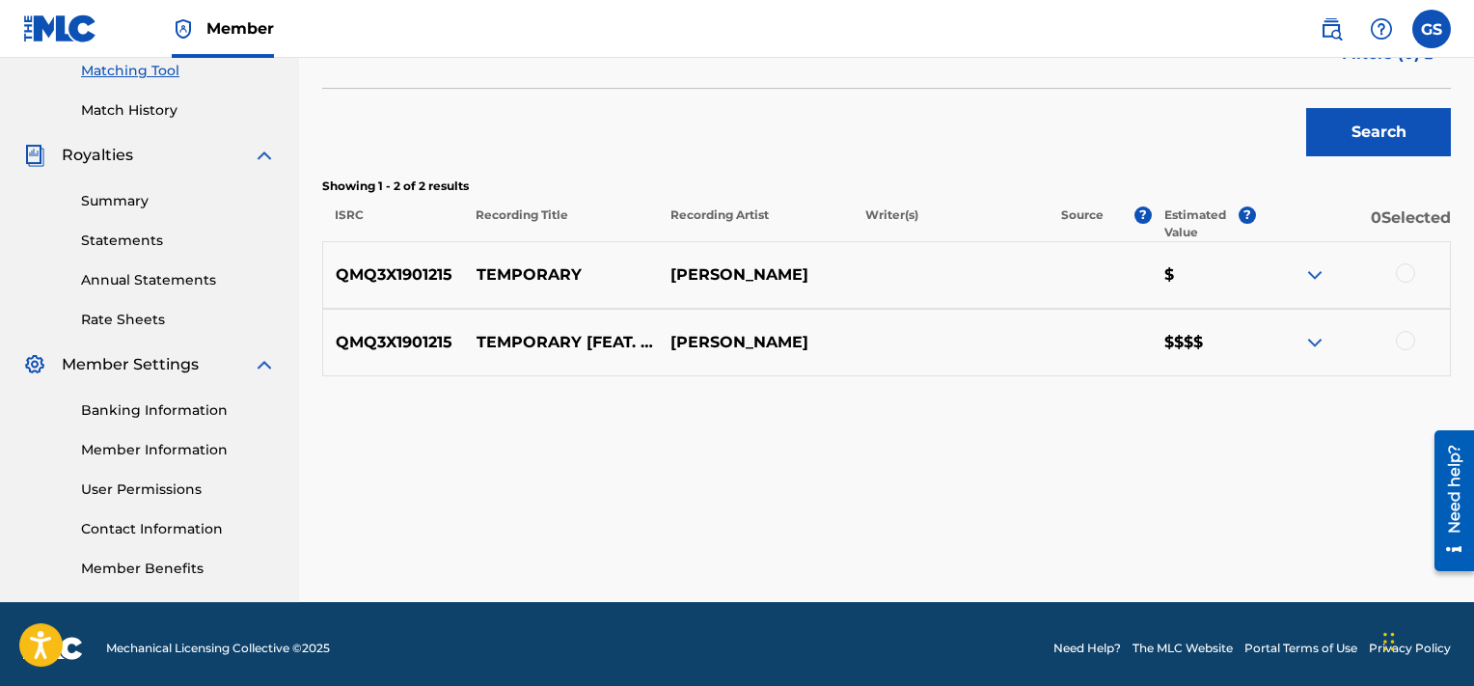
scroll to position [501, 0]
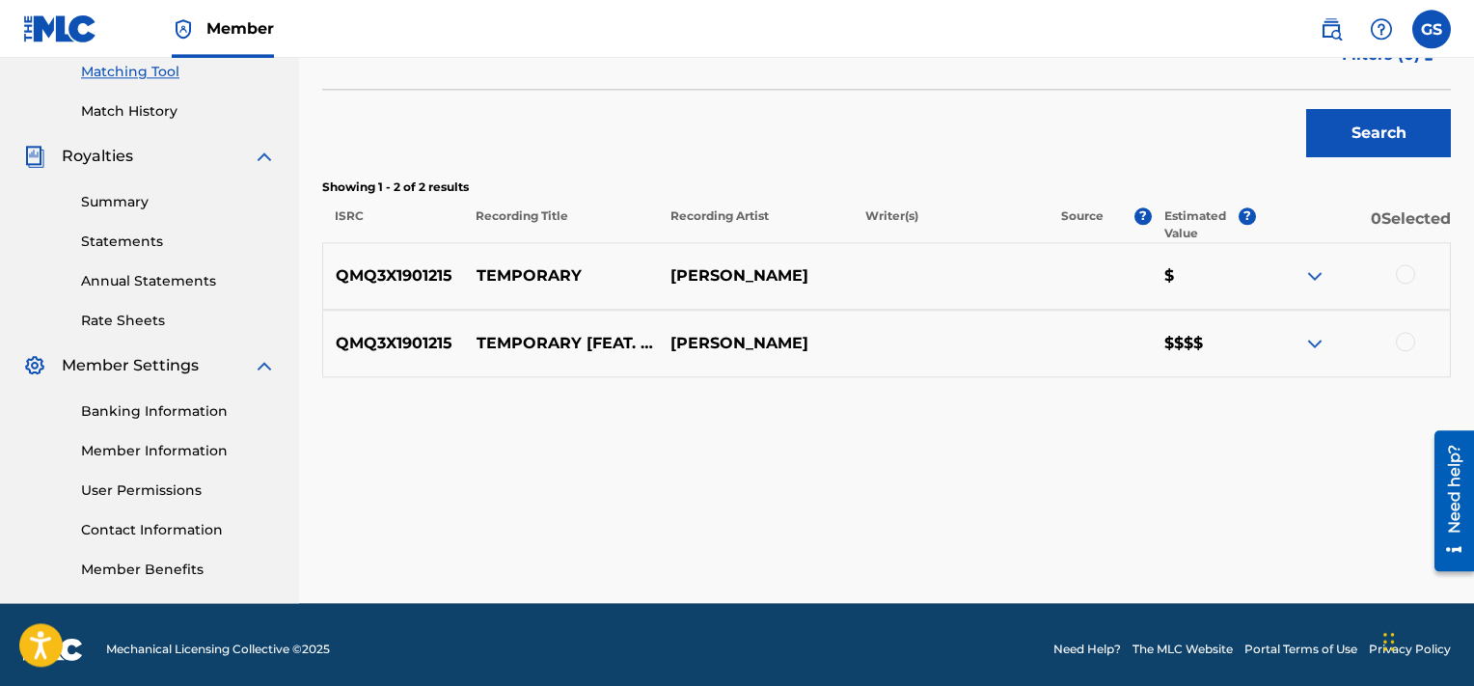
click at [1408, 281] on div at bounding box center [1405, 273] width 19 height 19
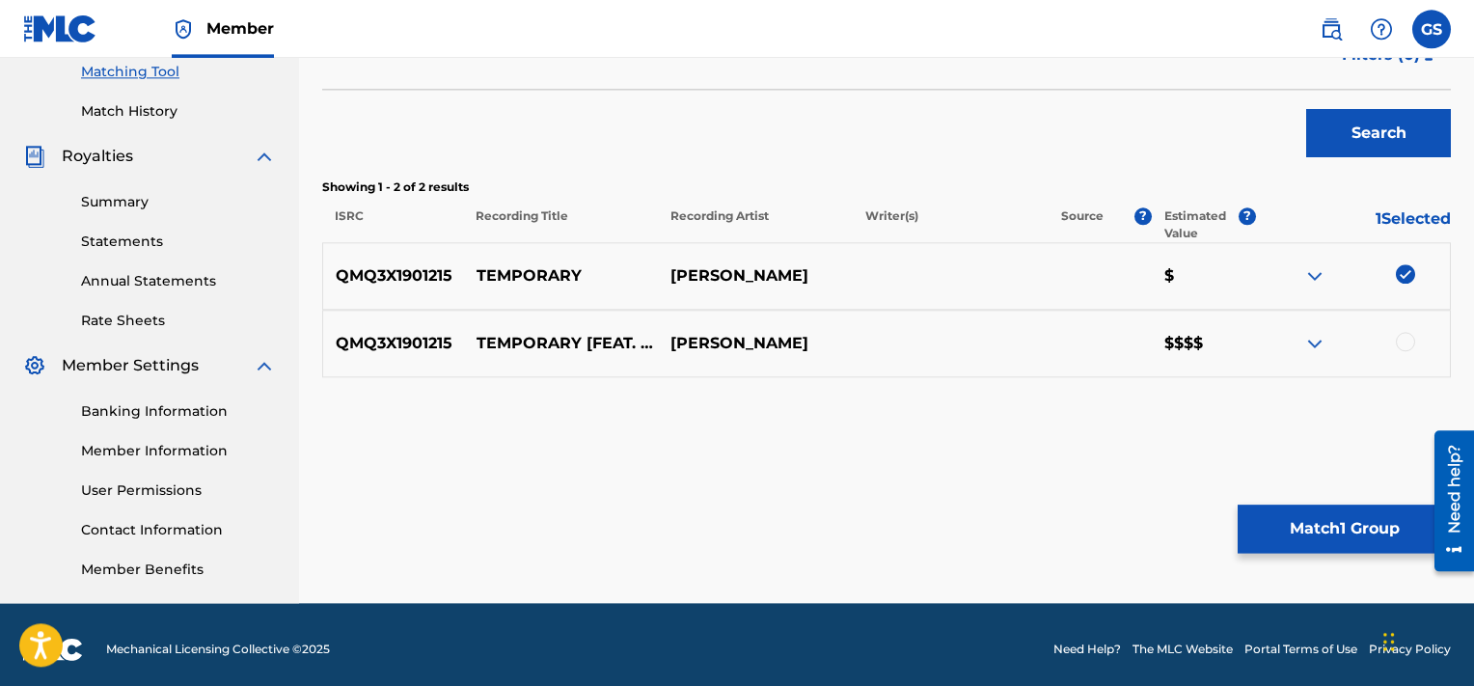
click at [1401, 343] on div at bounding box center [1405, 341] width 19 height 19
click at [1300, 526] on button "Match 2 Groups" at bounding box center [1344, 529] width 213 height 48
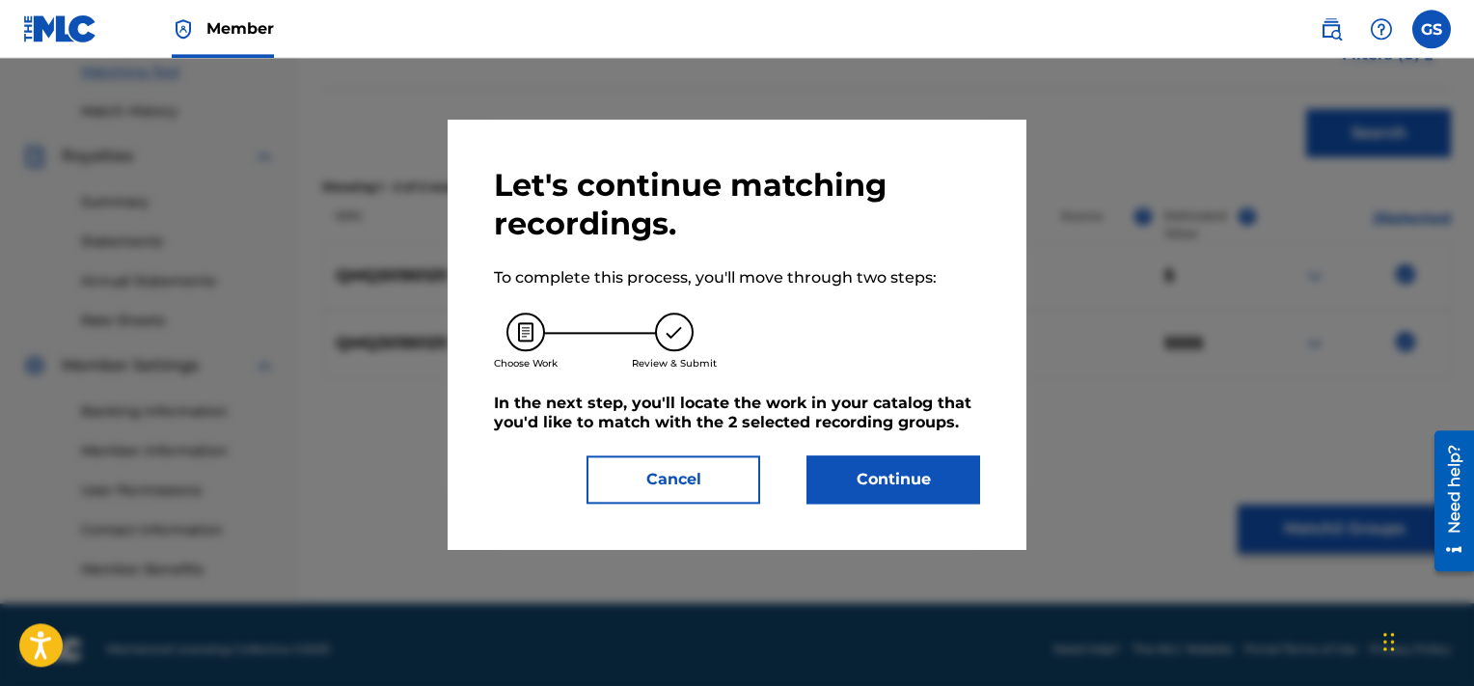
click at [917, 484] on button "Continue" at bounding box center [894, 479] width 174 height 48
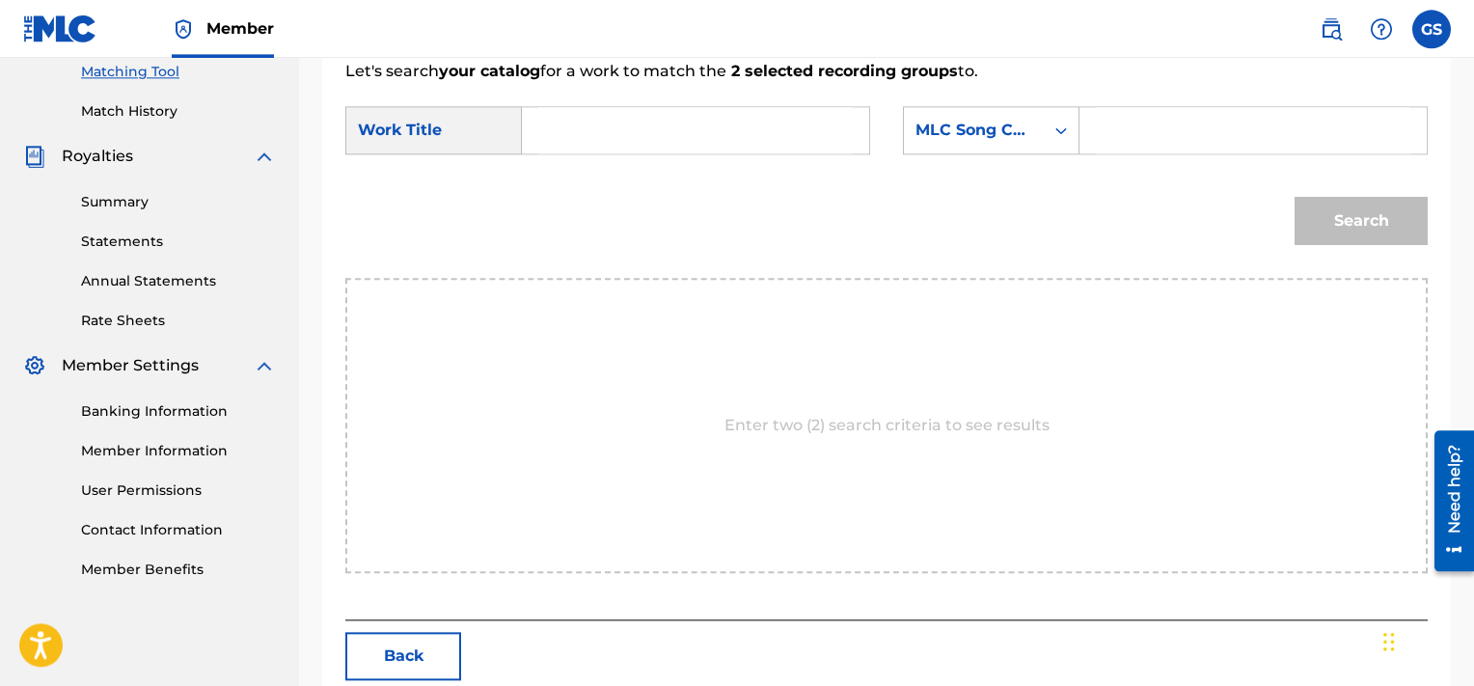
drag, startPoint x: 695, startPoint y: 106, endPoint x: 604, endPoint y: 143, distance: 97.8
click at [604, 143] on div "Search Form" at bounding box center [696, 130] width 348 height 48
click at [604, 143] on input "Search Form" at bounding box center [695, 130] width 315 height 46
paste input "TD4B4W"
click at [1138, 131] on input "TD4B4W" at bounding box center [1253, 130] width 315 height 46
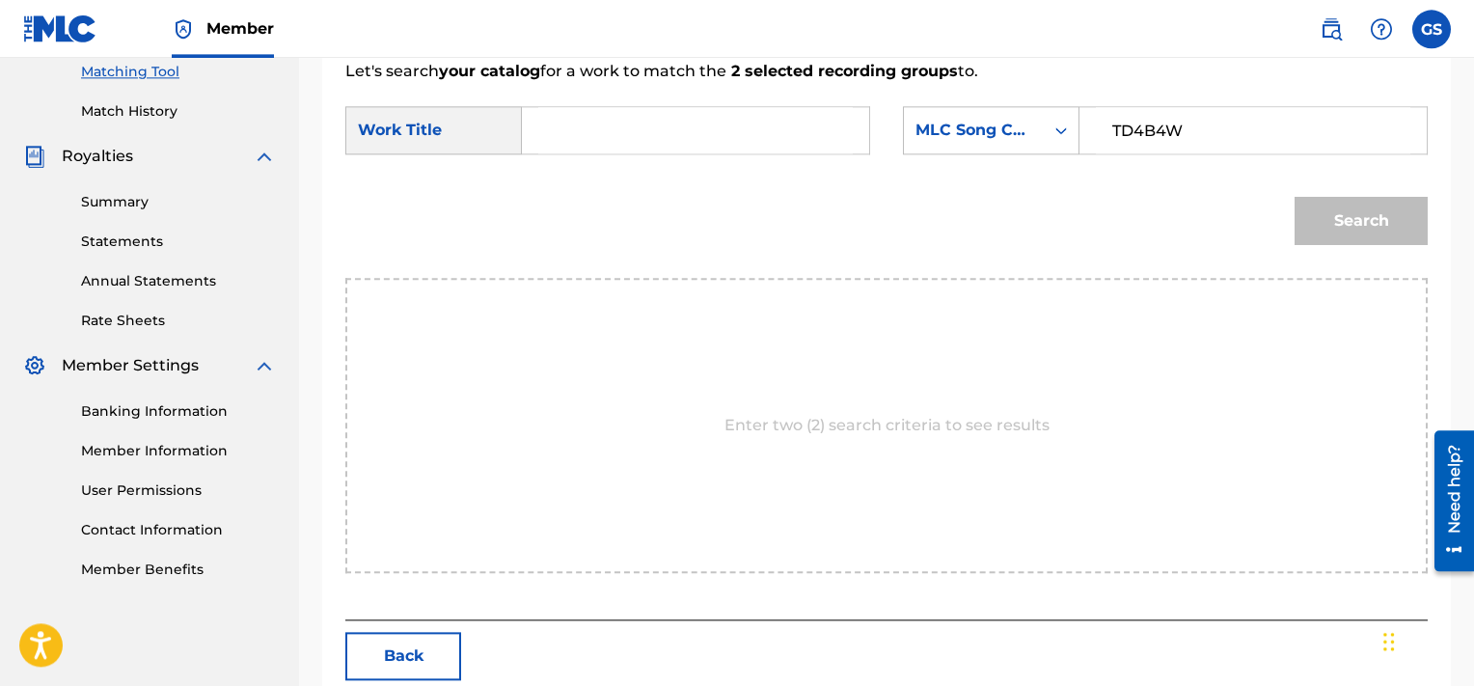
type input "TD4B4W"
click at [654, 127] on input "Search Form" at bounding box center [695, 130] width 315 height 46
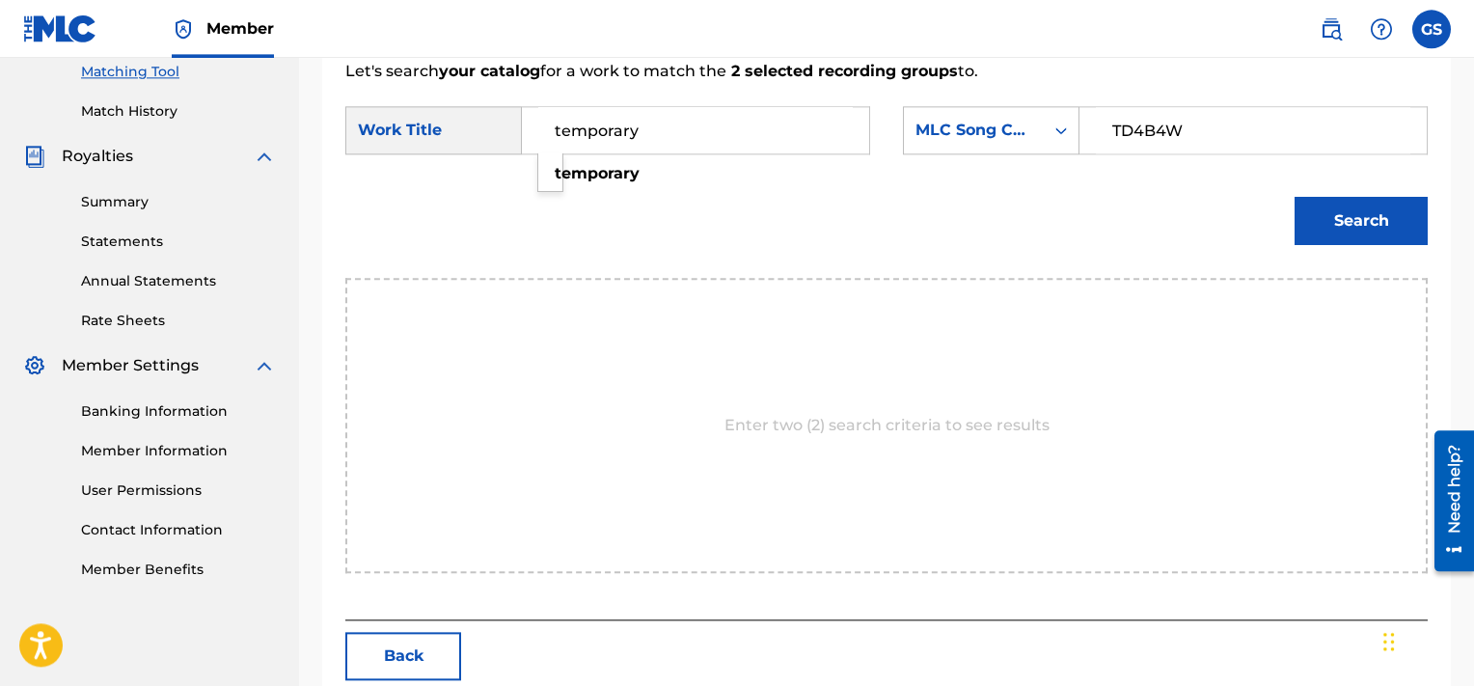
type input "temporary"
click at [1295, 197] on button "Search" at bounding box center [1361, 221] width 133 height 48
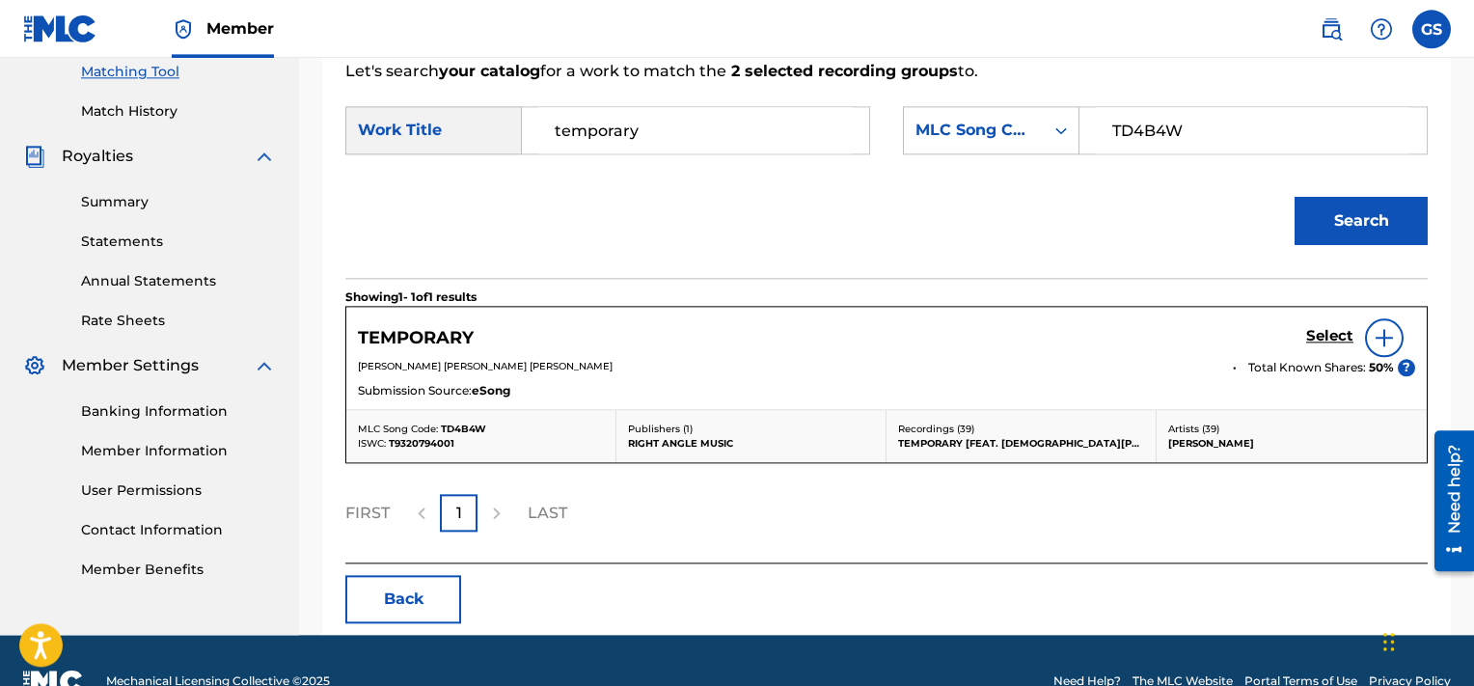
click at [1329, 339] on h5 "Select" at bounding box center [1329, 336] width 47 height 18
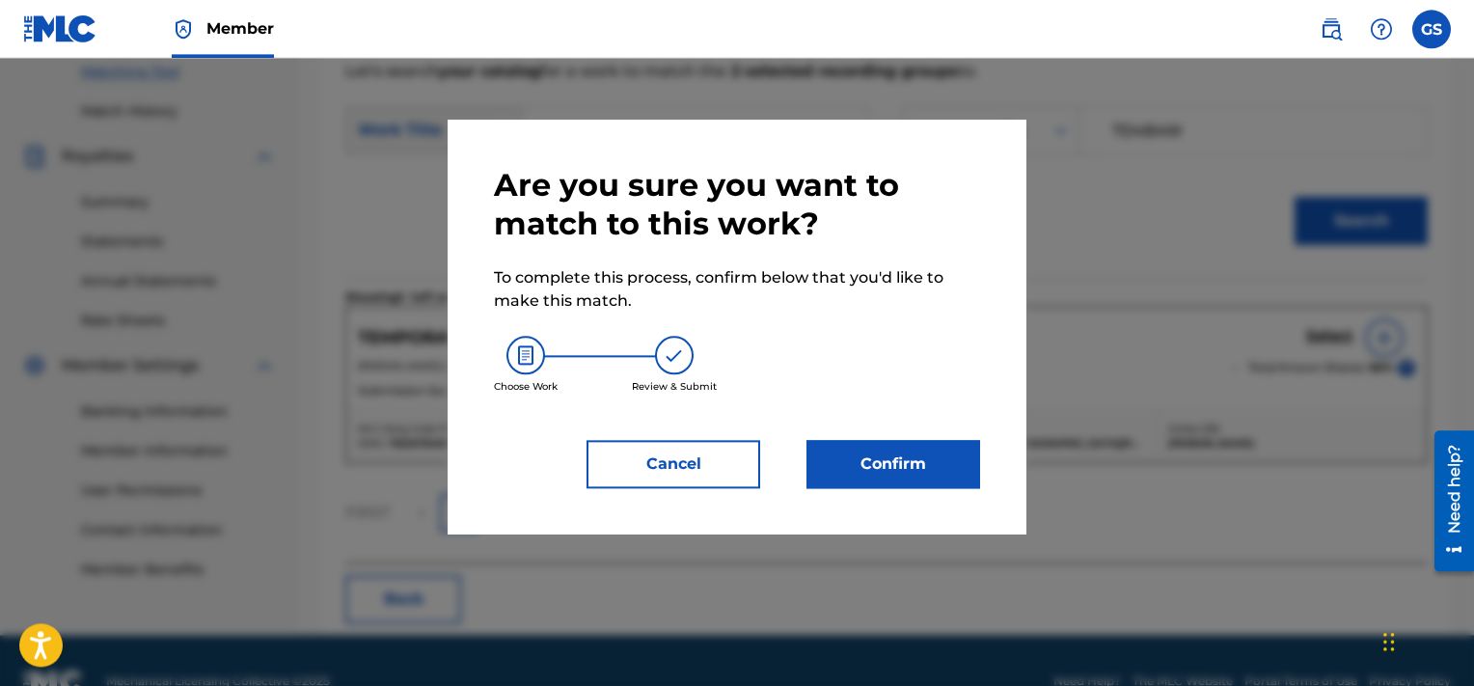
click at [909, 459] on button "Confirm" at bounding box center [894, 464] width 174 height 48
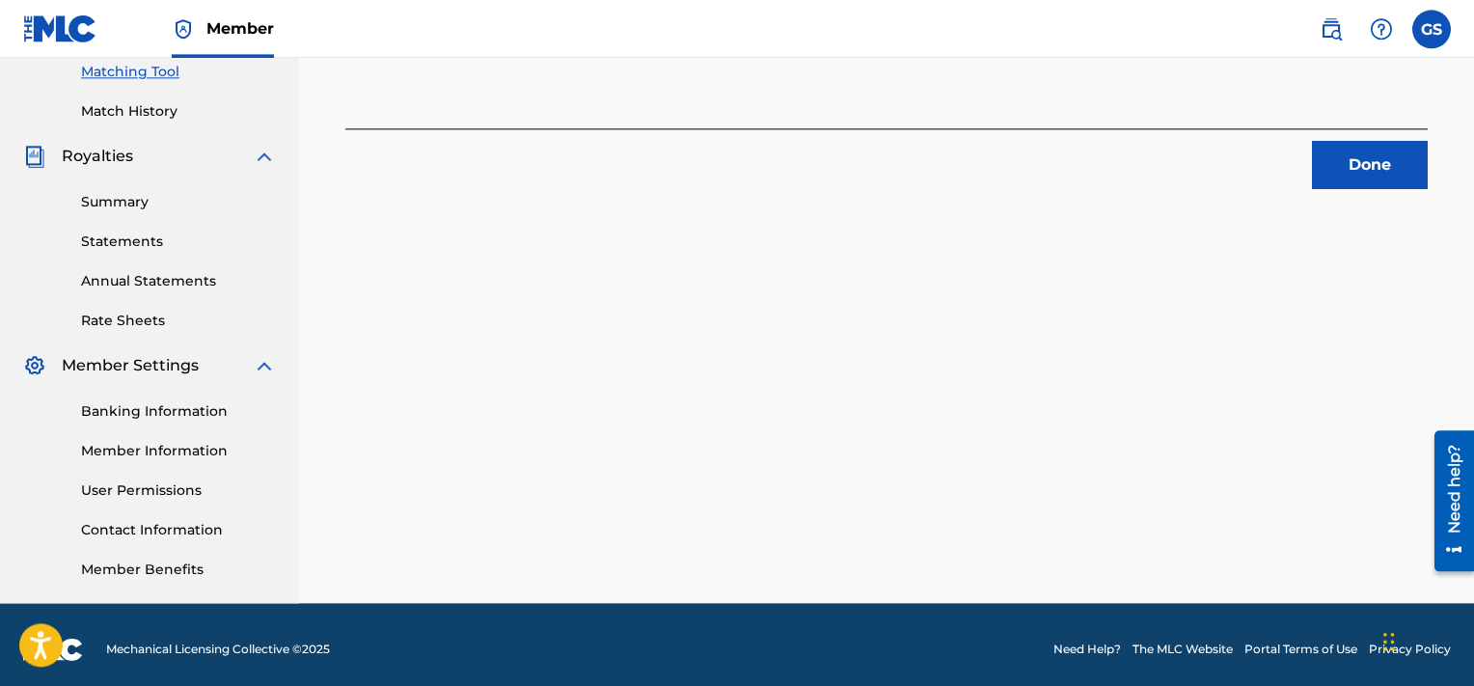
click at [1374, 178] on button "Done" at bounding box center [1370, 165] width 116 height 48
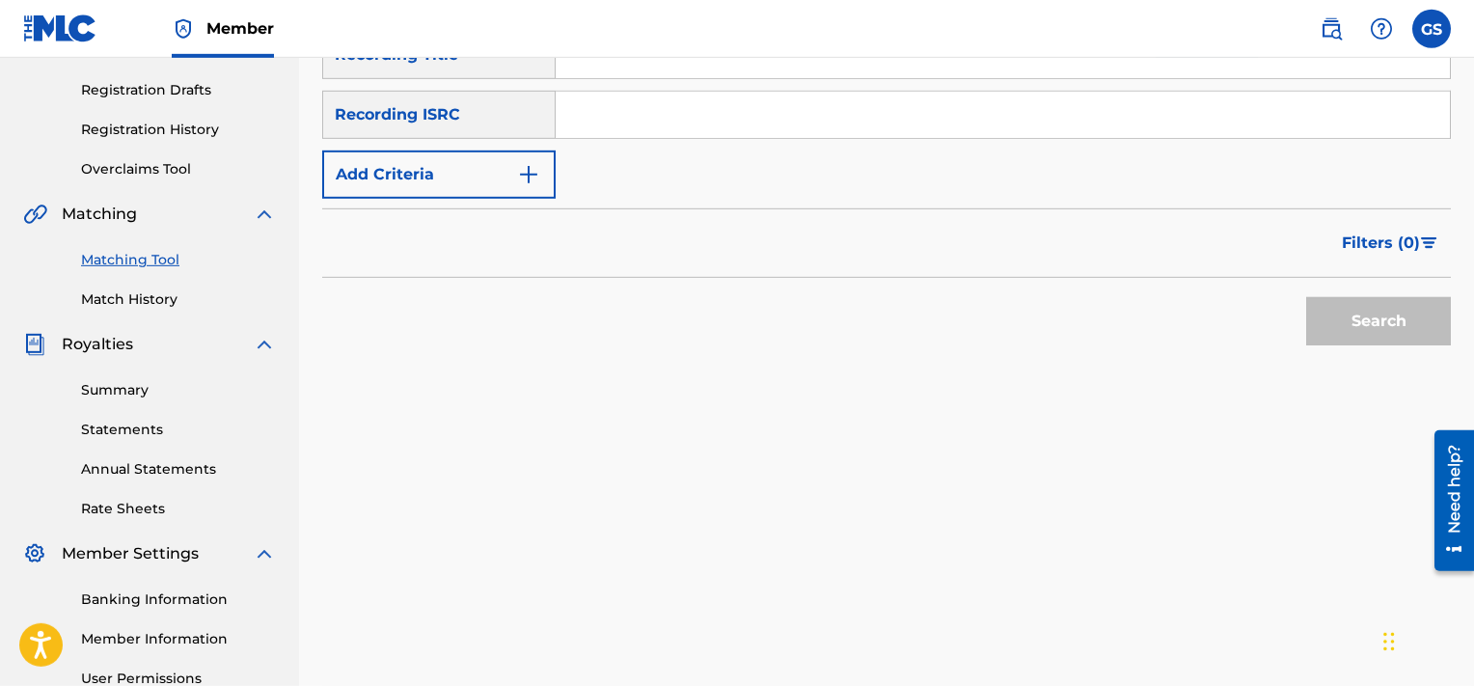
scroll to position [242, 0]
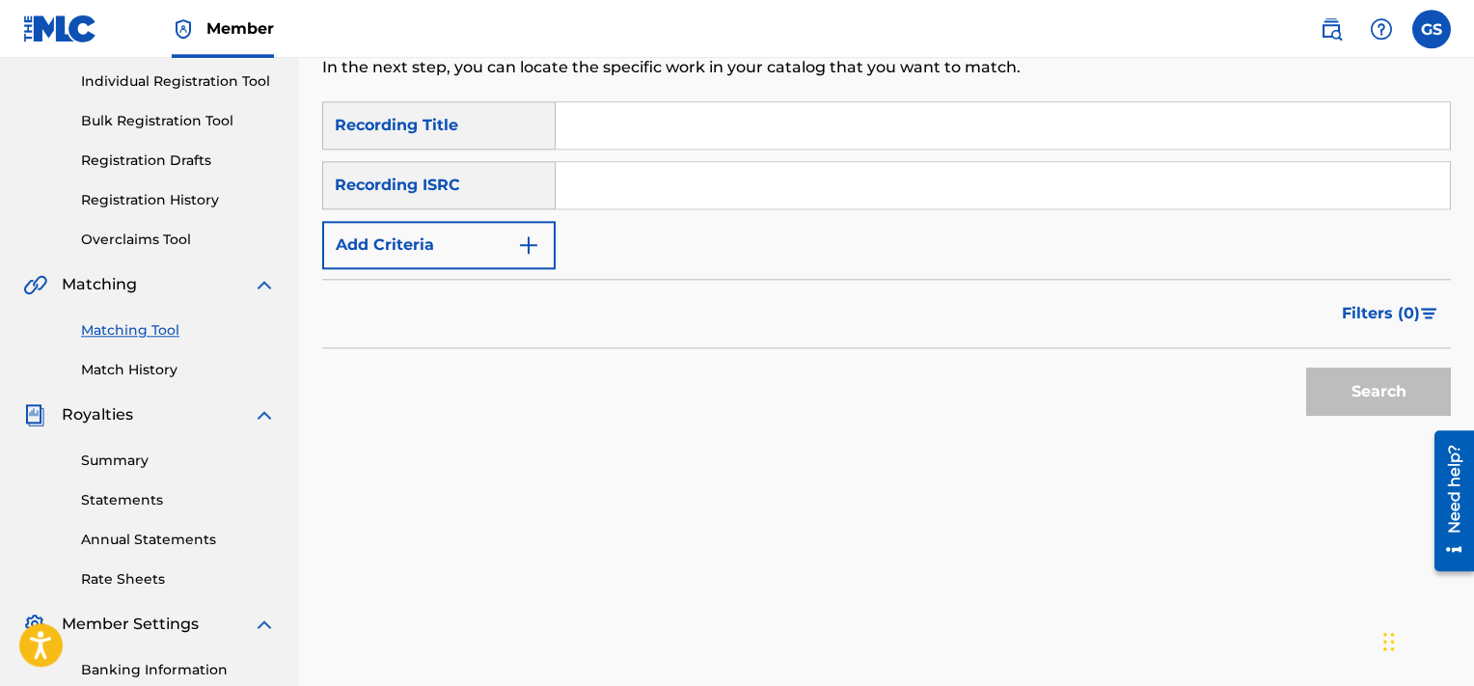
paste input "QMQ3X1901217"
click at [932, 190] on input "QMQ3X1901217" at bounding box center [1003, 185] width 894 height 46
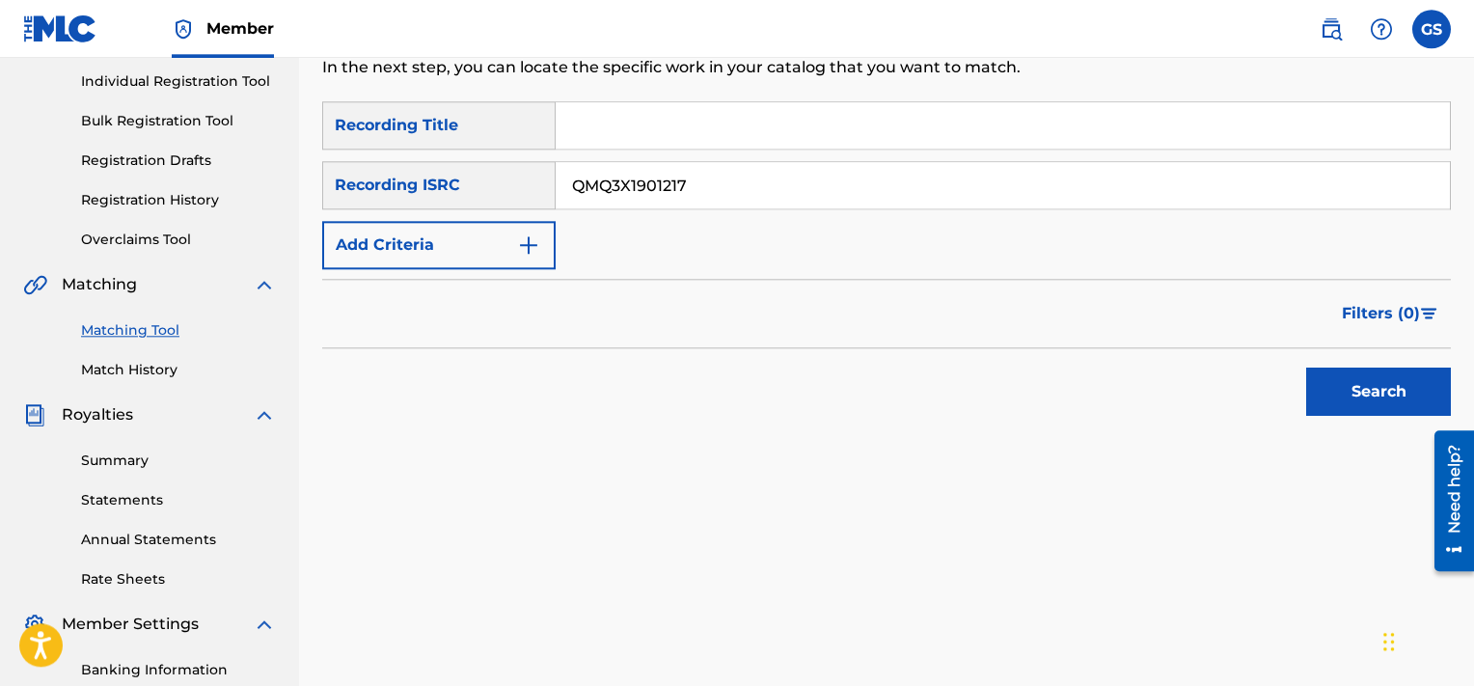
type input "QMQ3X1901217"
click at [1403, 382] on button "Search" at bounding box center [1378, 392] width 145 height 48
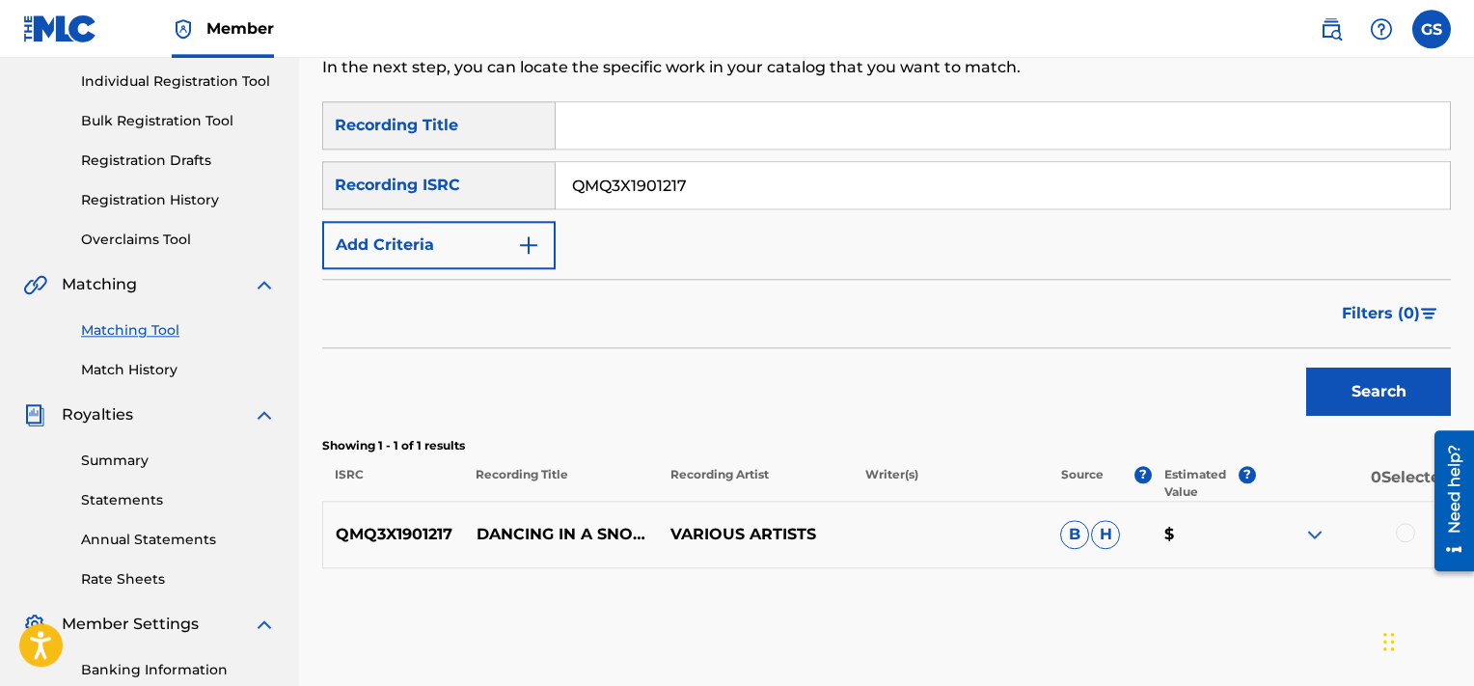
click at [1403, 533] on div at bounding box center [1405, 532] width 19 height 19
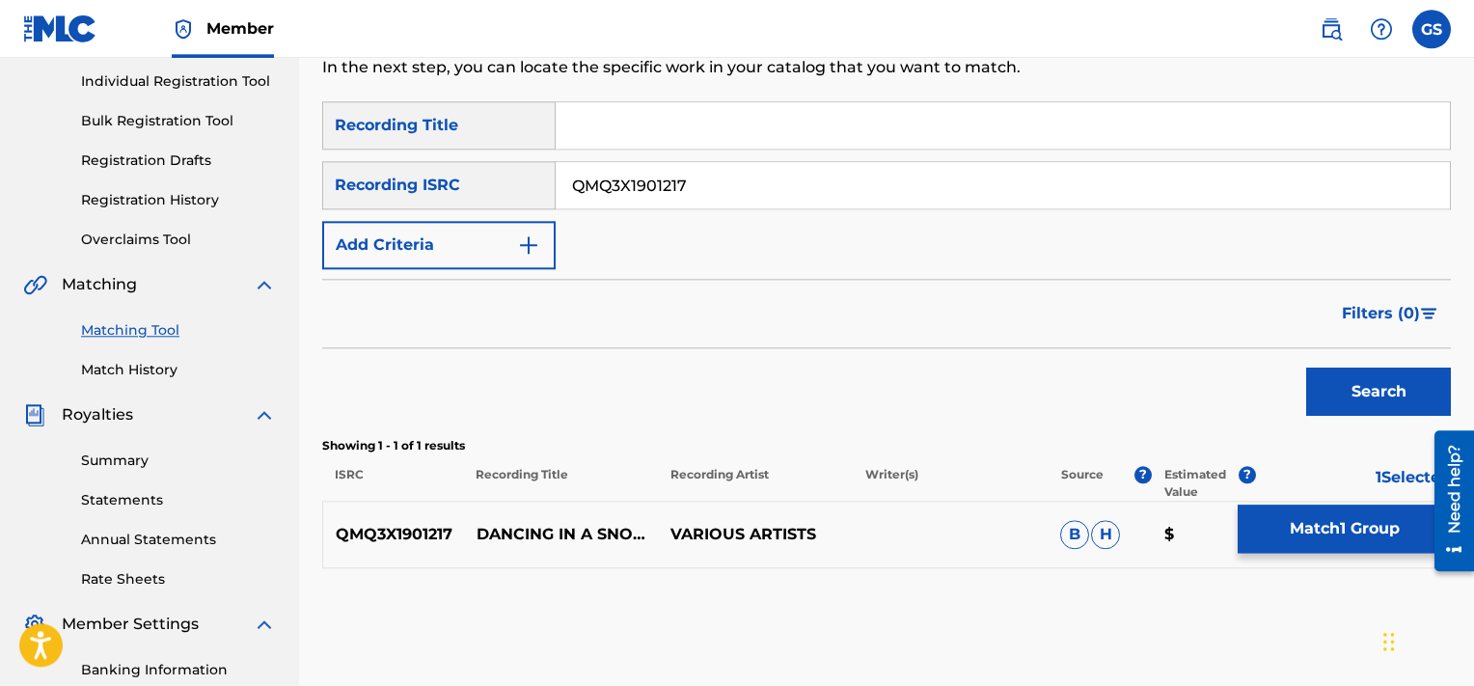
click at [1302, 507] on button "Match 1 Group" at bounding box center [1344, 529] width 213 height 48
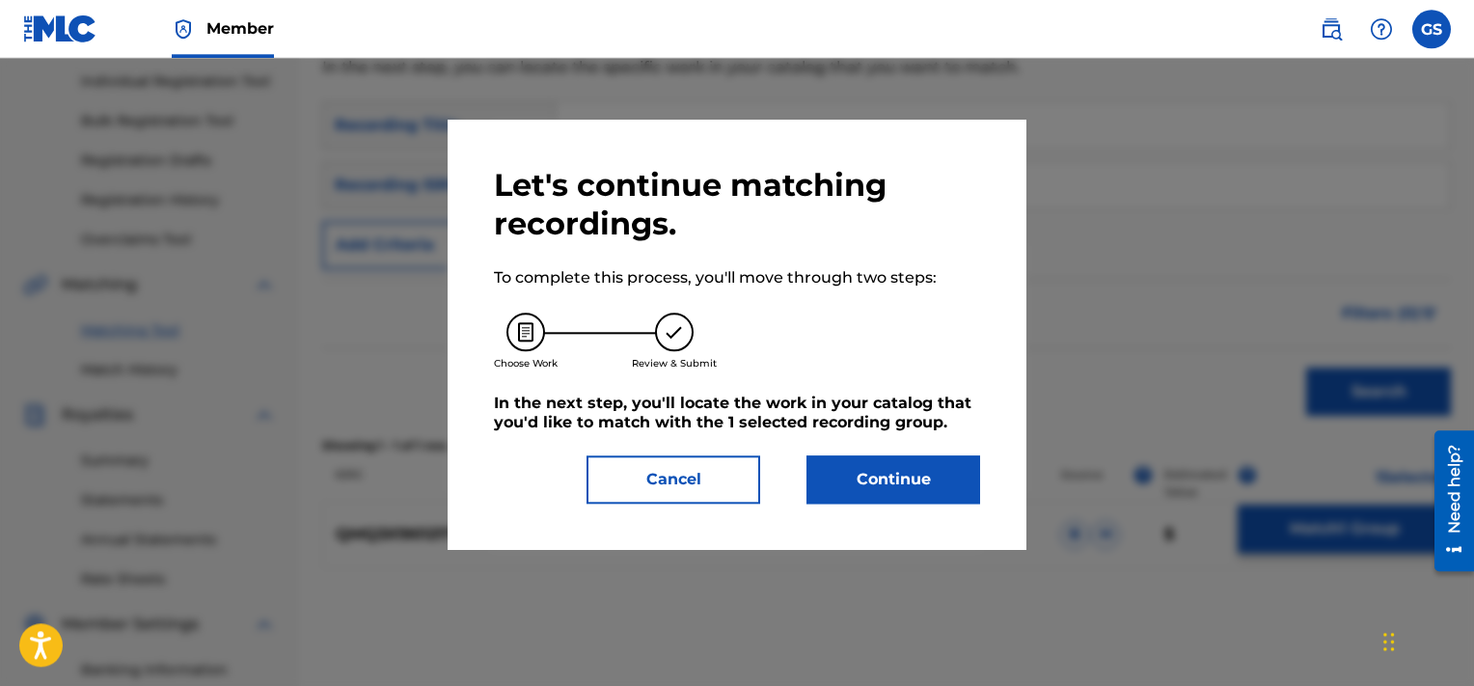
click at [880, 467] on button "Continue" at bounding box center [894, 479] width 174 height 48
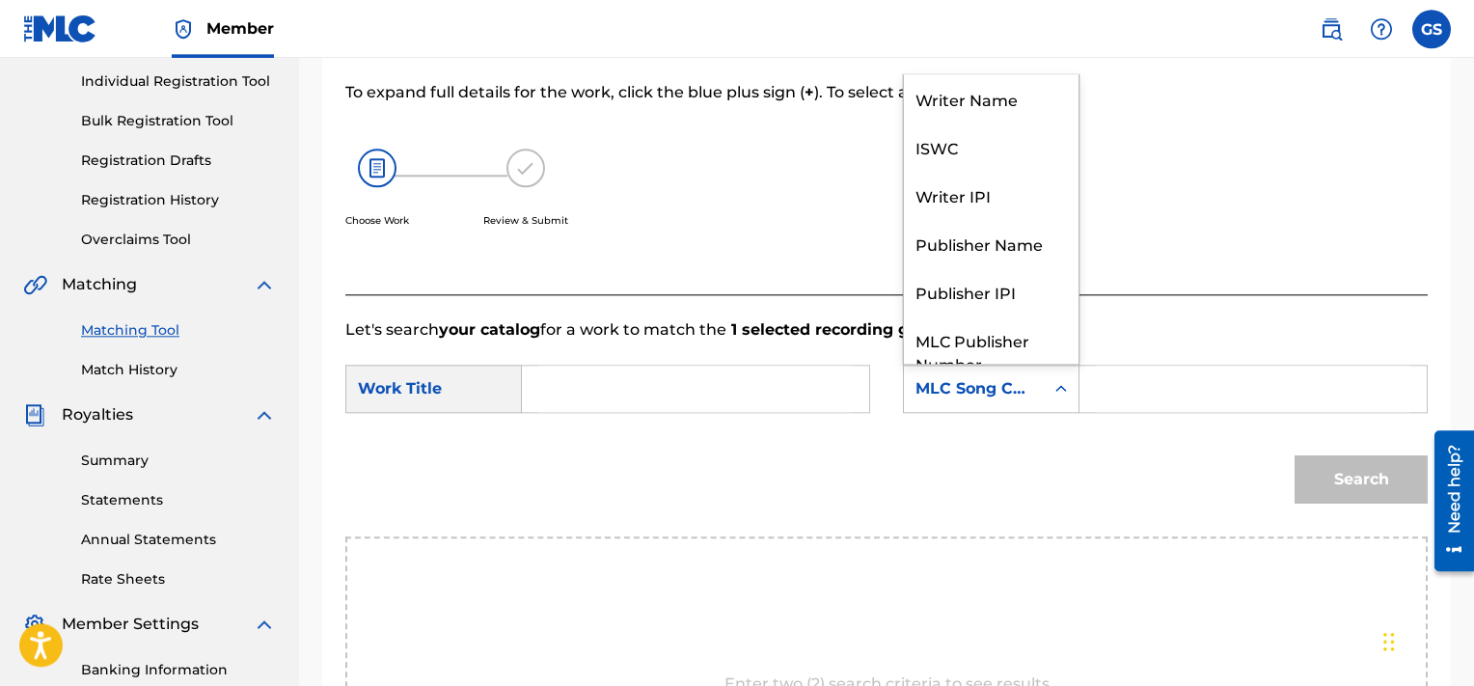
scroll to position [70, 0]
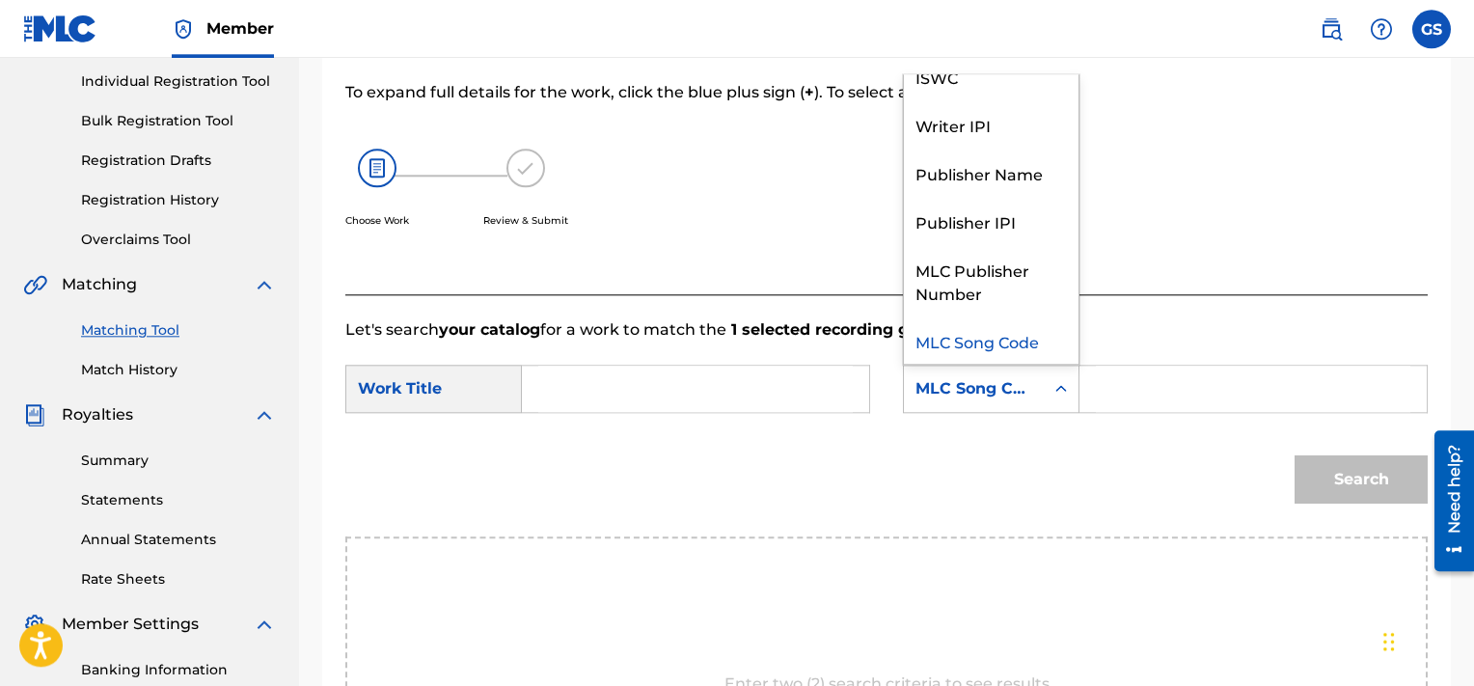
click at [1000, 378] on div "MLC Song Code" at bounding box center [974, 388] width 117 height 23
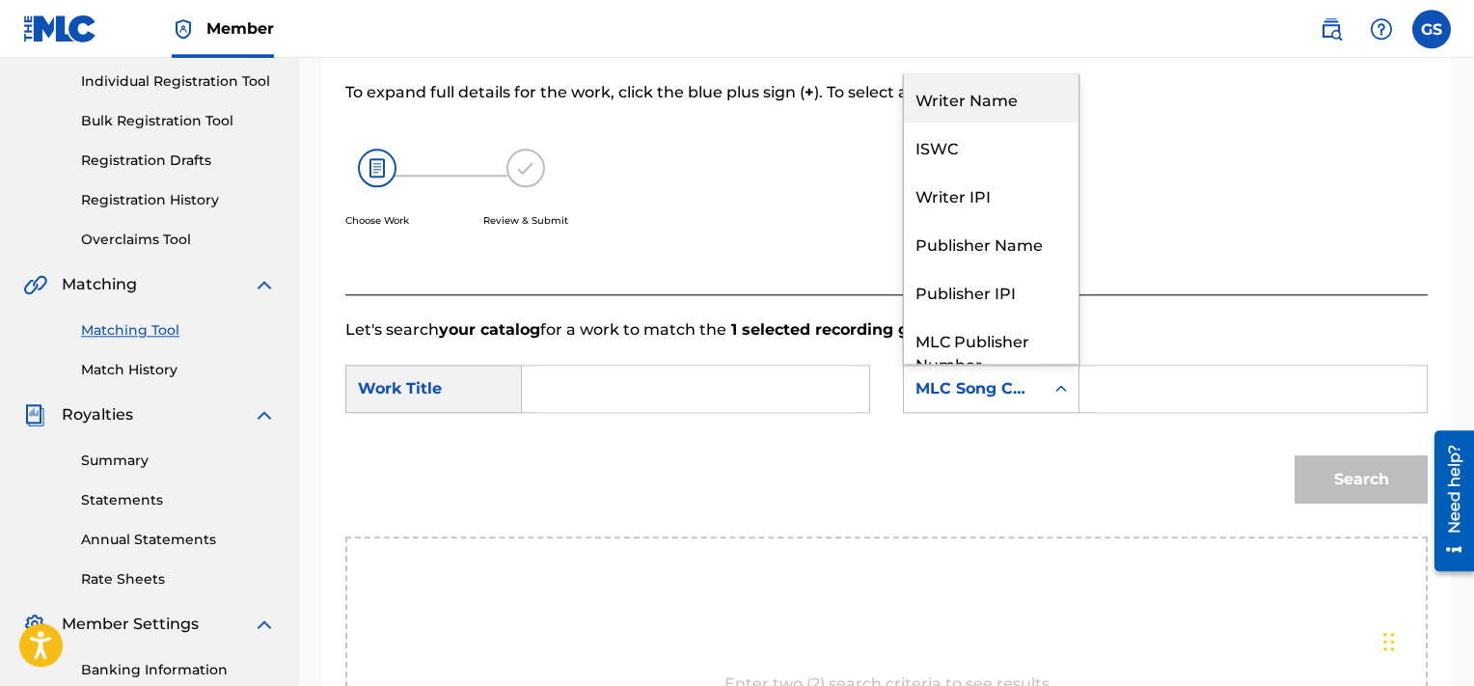
click at [974, 93] on div "Writer Name" at bounding box center [991, 98] width 175 height 48
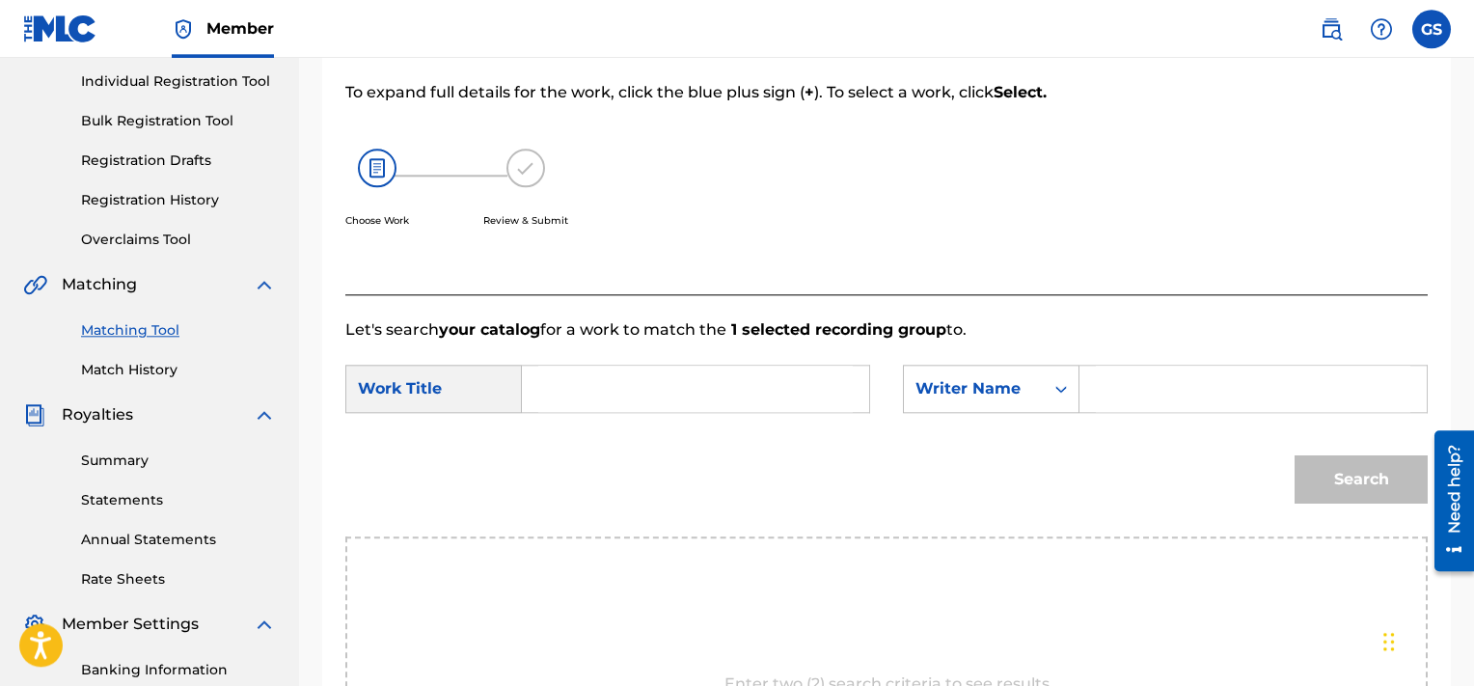
click at [711, 371] on input "Search Form" at bounding box center [695, 389] width 315 height 46
type input "dancing"
click at [1102, 378] on input "Search Form" at bounding box center [1253, 389] width 315 height 46
type input "[PERSON_NAME]"
click at [1295, 455] on button "Search" at bounding box center [1361, 479] width 133 height 48
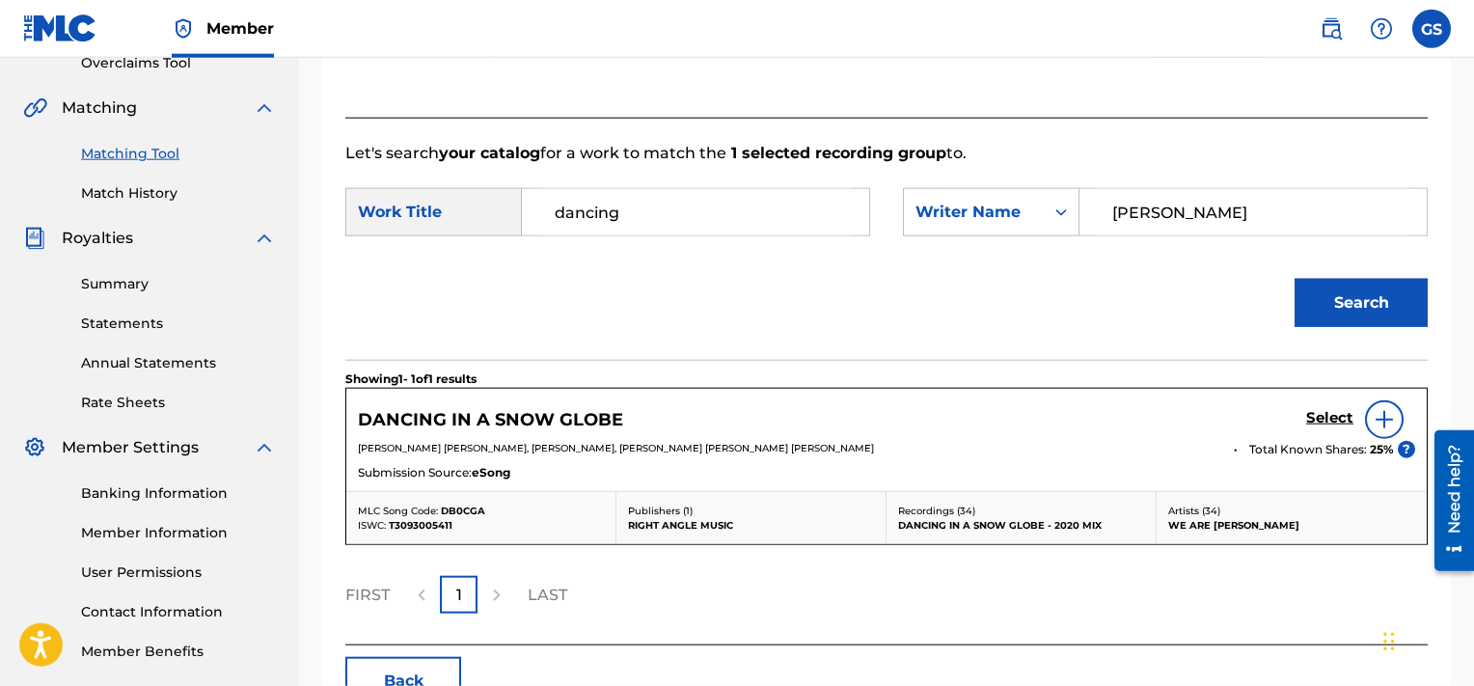
scroll to position [480, 0]
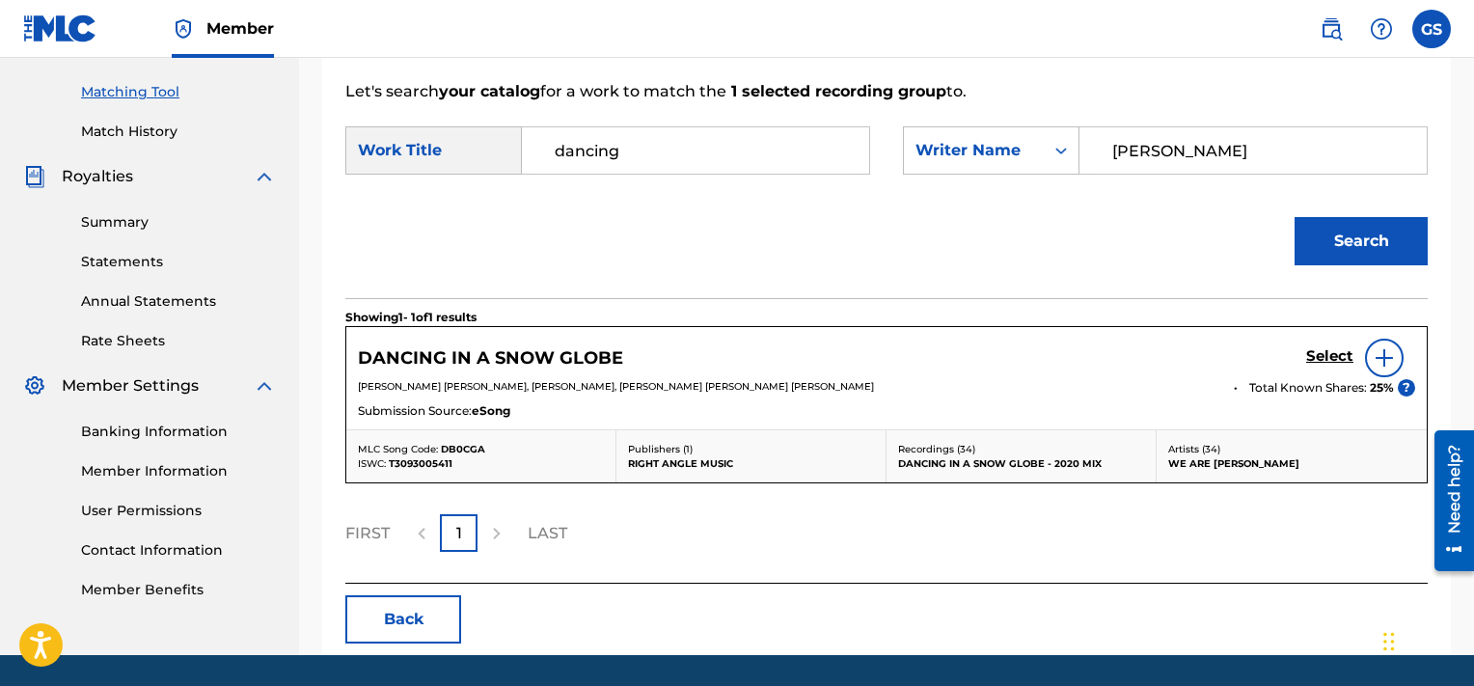
click at [1321, 357] on h5 "Select" at bounding box center [1329, 356] width 47 height 18
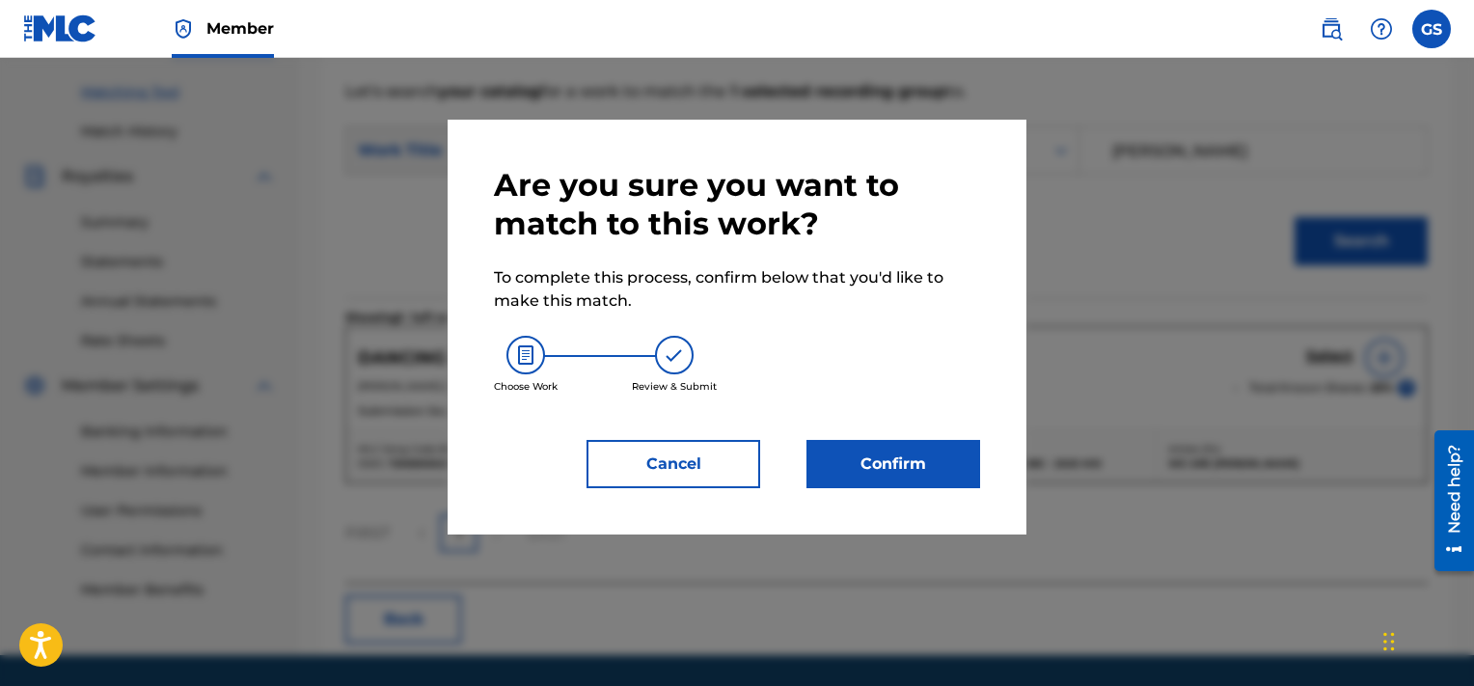
click at [924, 451] on button "Confirm" at bounding box center [894, 464] width 174 height 48
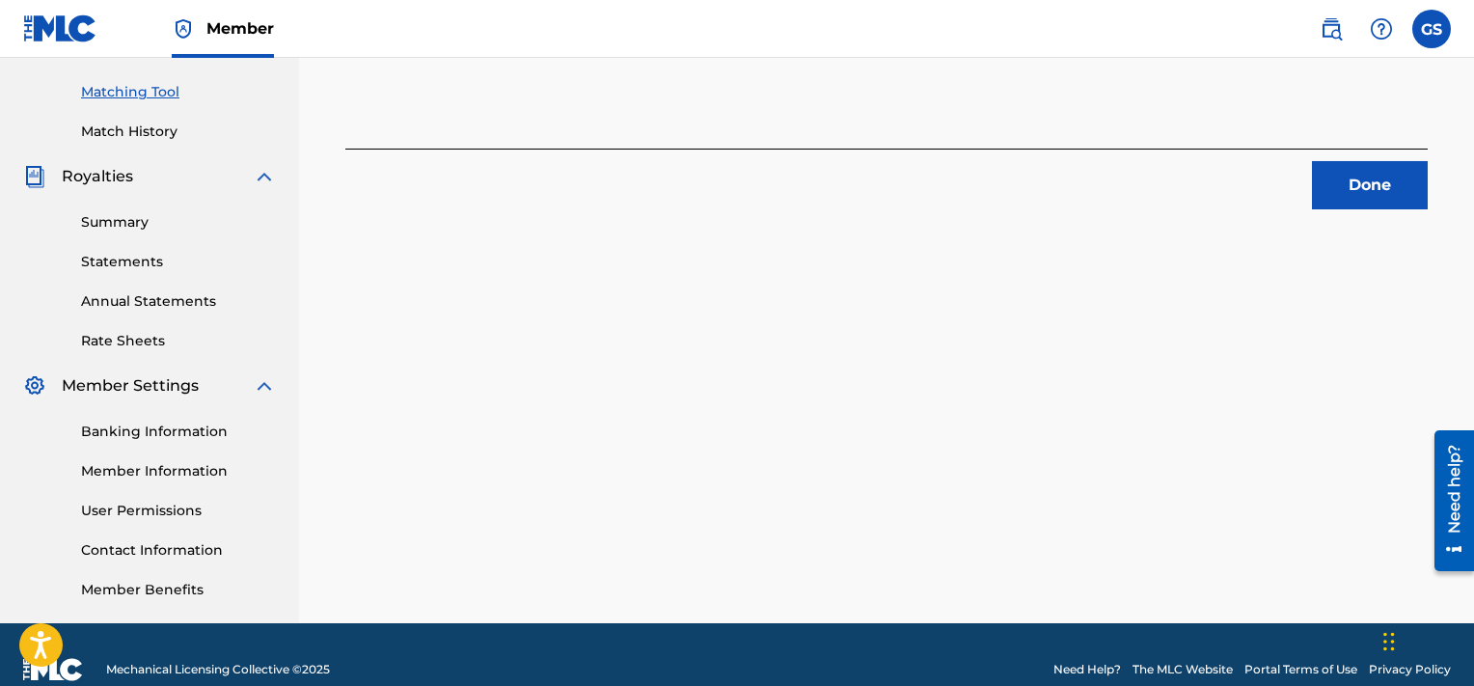
click at [1364, 199] on button "Done" at bounding box center [1370, 185] width 116 height 48
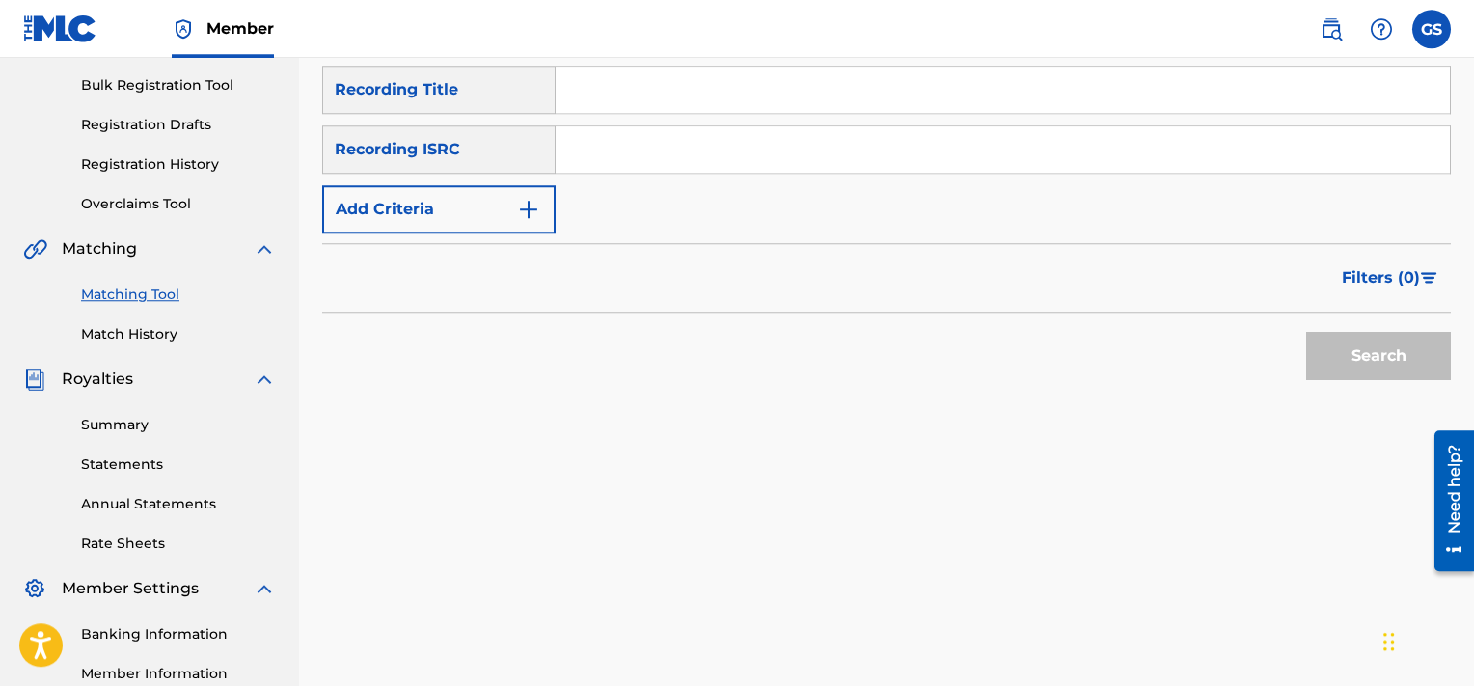
scroll to position [279, 0]
paste input "QMQ3X1901221"
click at [738, 129] on input "QMQ3X1901221" at bounding box center [1003, 148] width 894 height 46
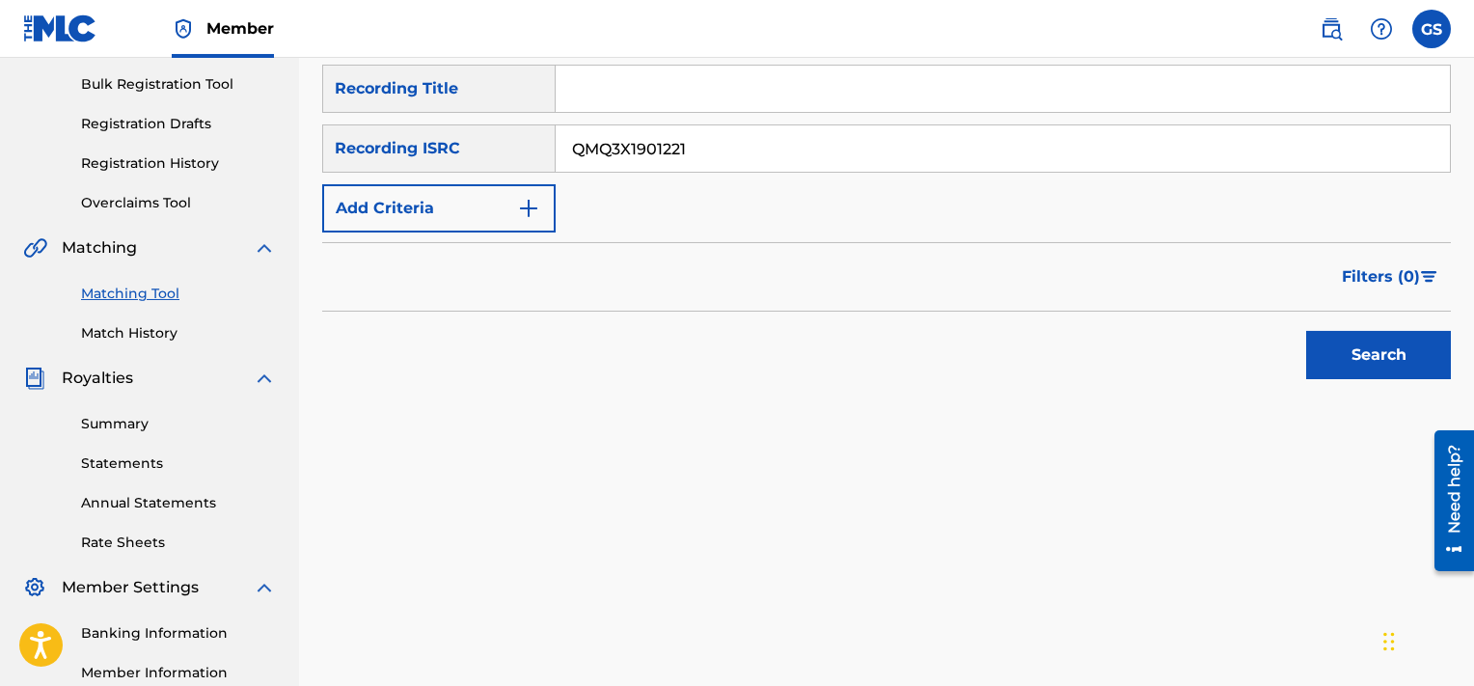
type input "QMQ3X1901221"
click at [1306, 331] on button "Search" at bounding box center [1378, 355] width 145 height 48
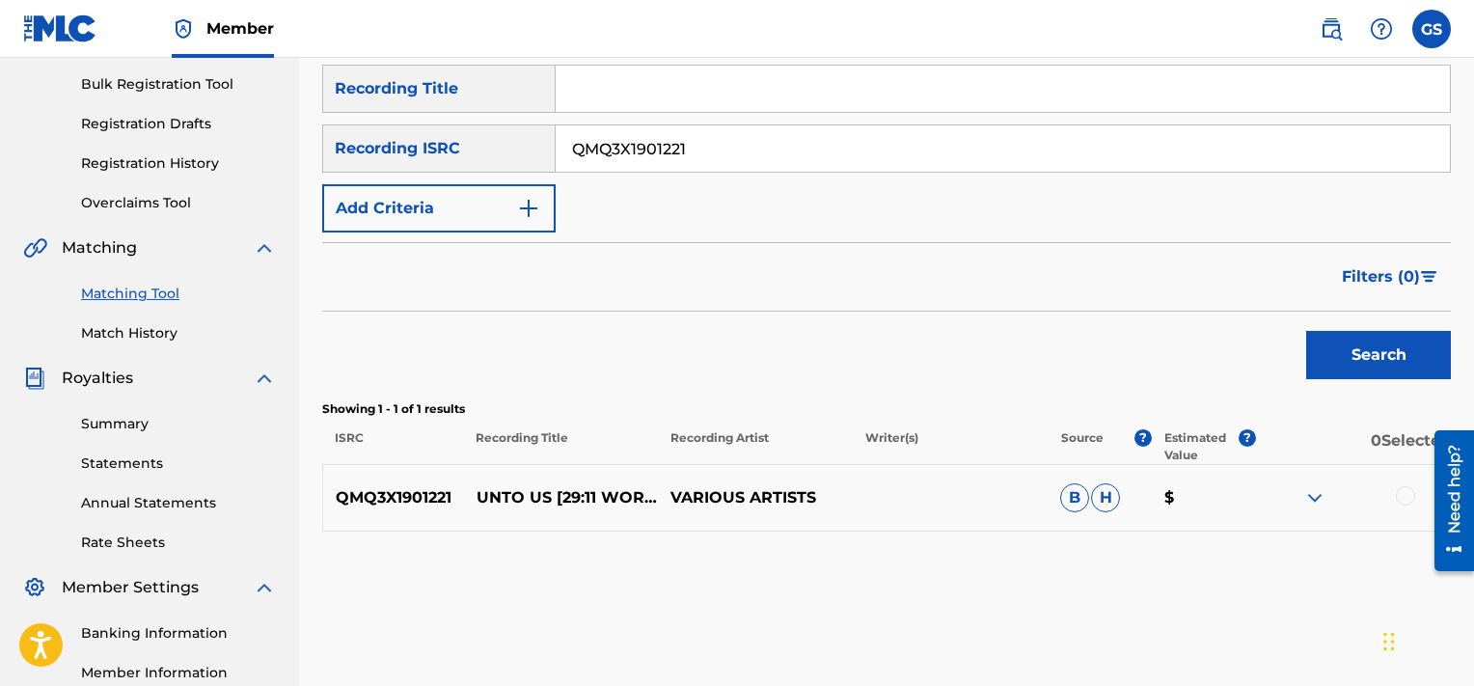
click at [1411, 494] on div at bounding box center [1405, 495] width 19 height 19
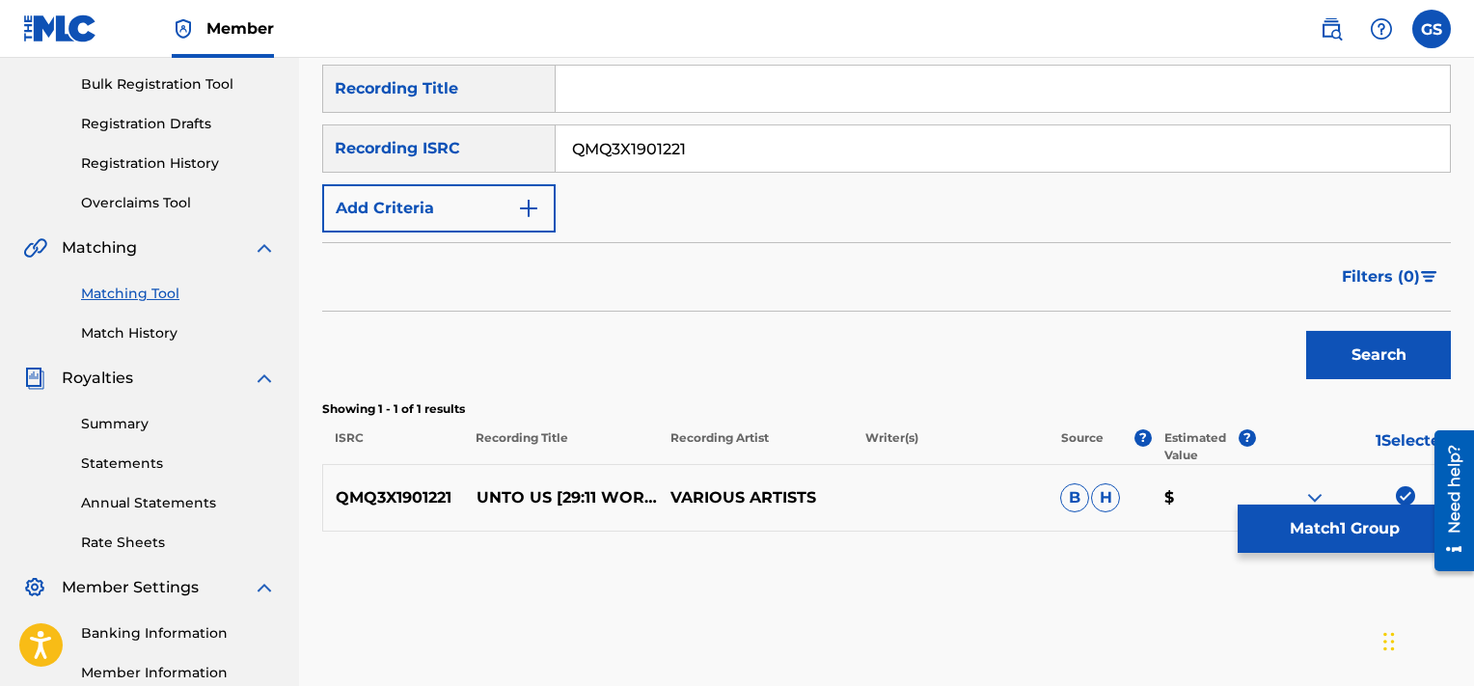
click at [1337, 541] on button "Match 1 Group" at bounding box center [1344, 529] width 213 height 48
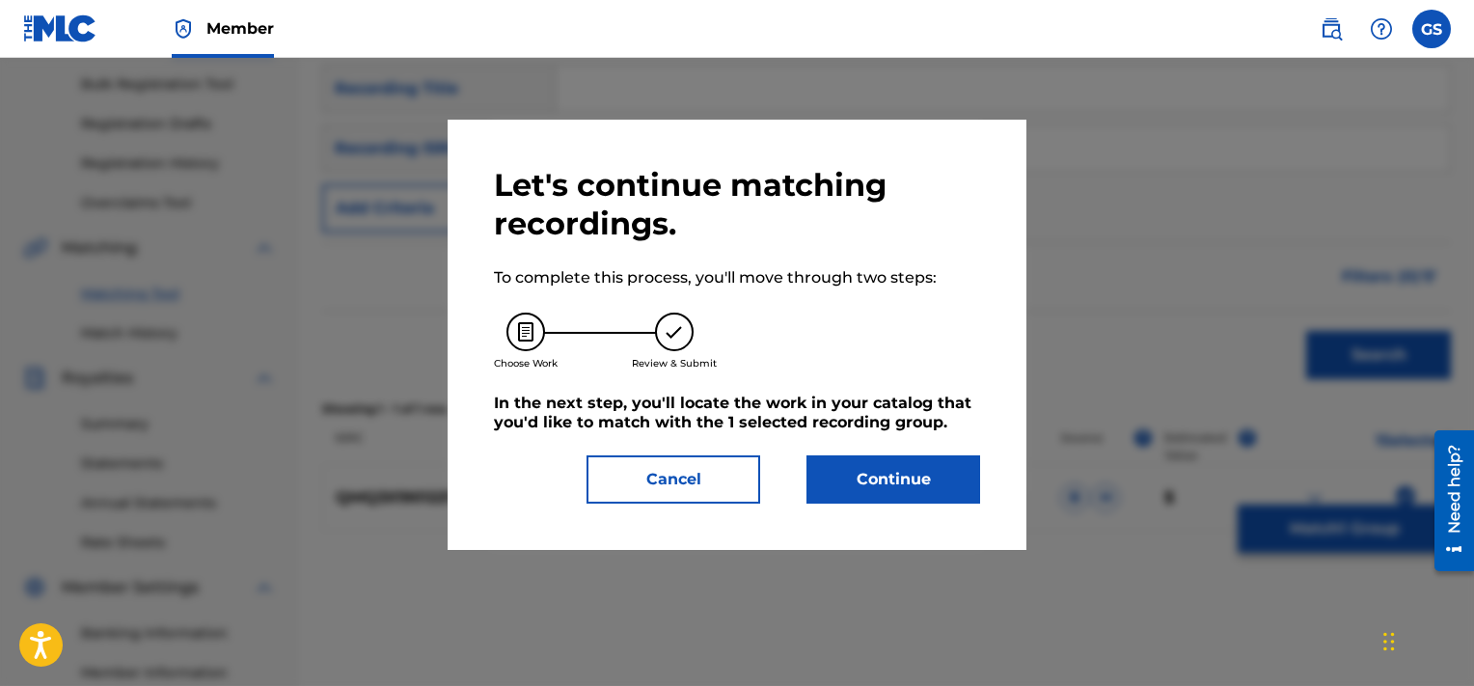
click at [903, 465] on button "Continue" at bounding box center [894, 479] width 174 height 48
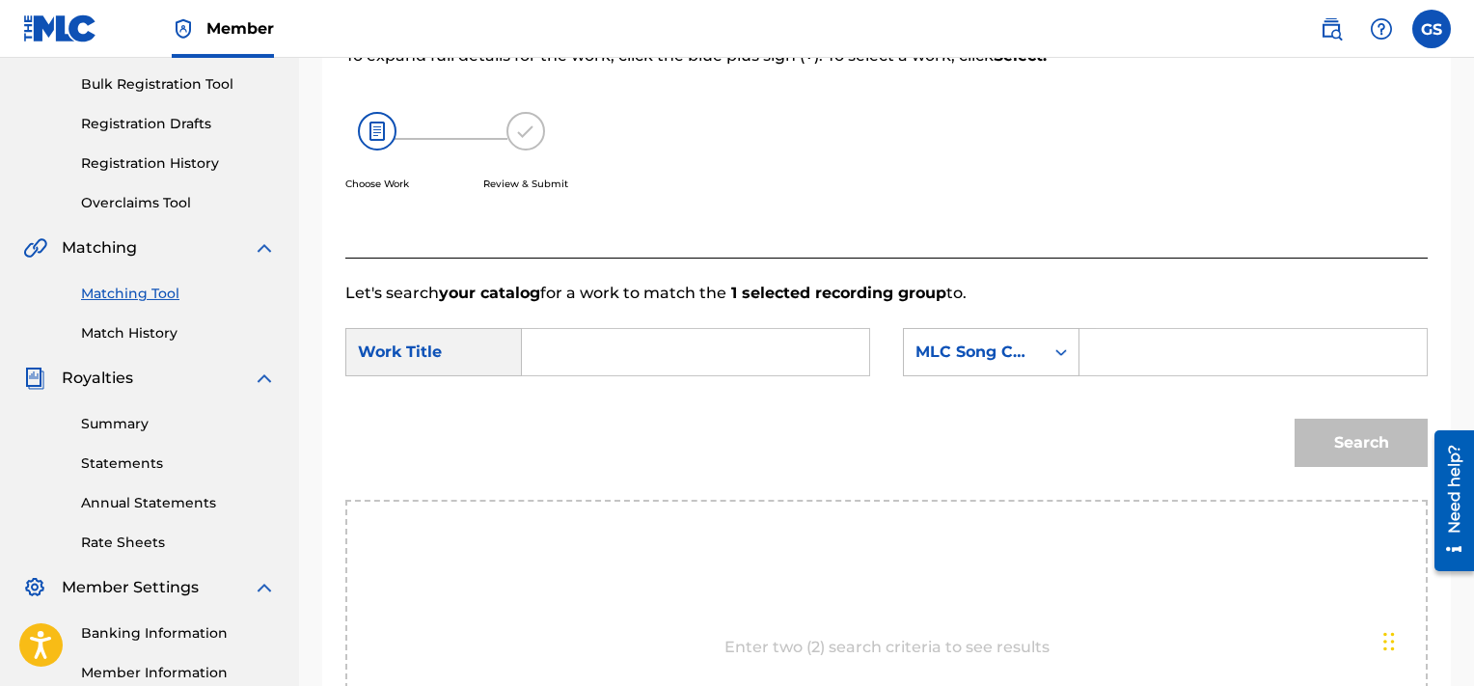
paste input "UA61SD"
click at [1160, 342] on input "UA61SD" at bounding box center [1253, 352] width 315 height 46
type input "UA61SD"
click at [576, 349] on input "Search Form" at bounding box center [695, 352] width 315 height 46
type input "unto"
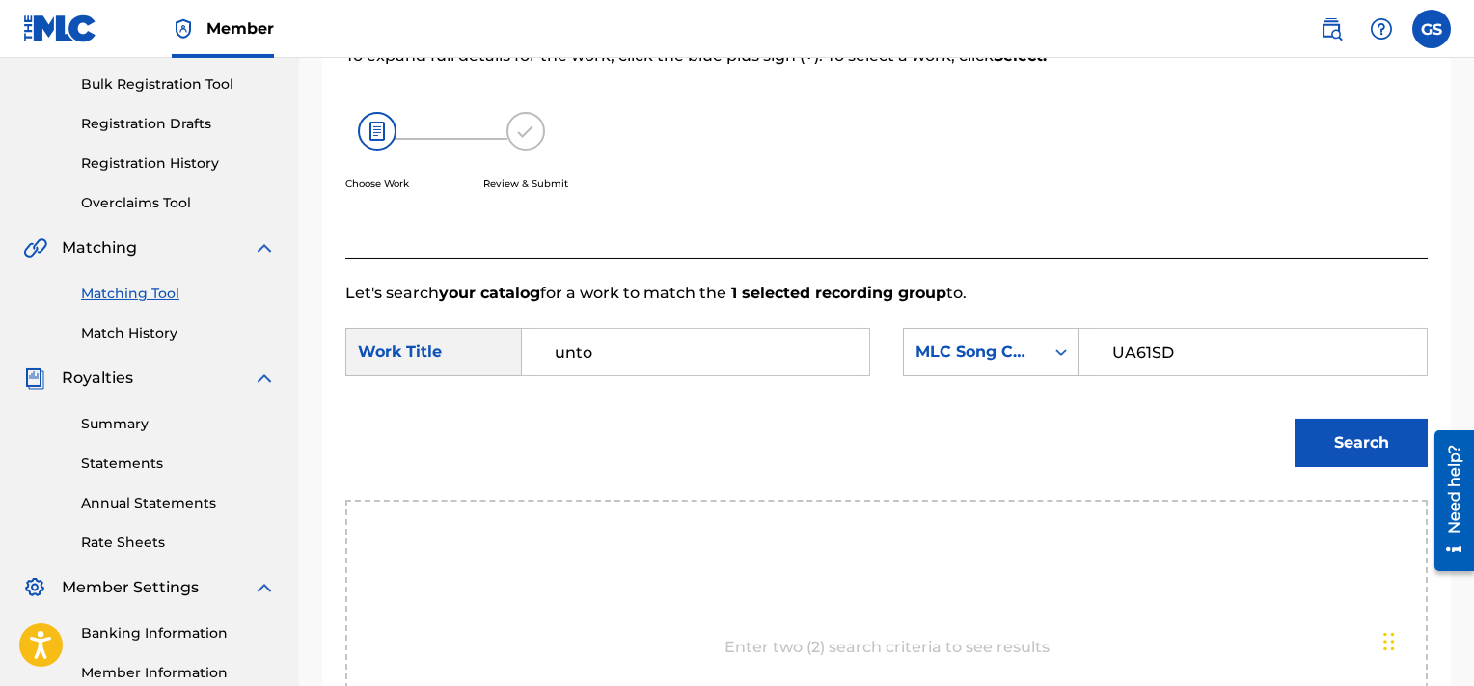
click at [1295, 419] on button "Search" at bounding box center [1361, 443] width 133 height 48
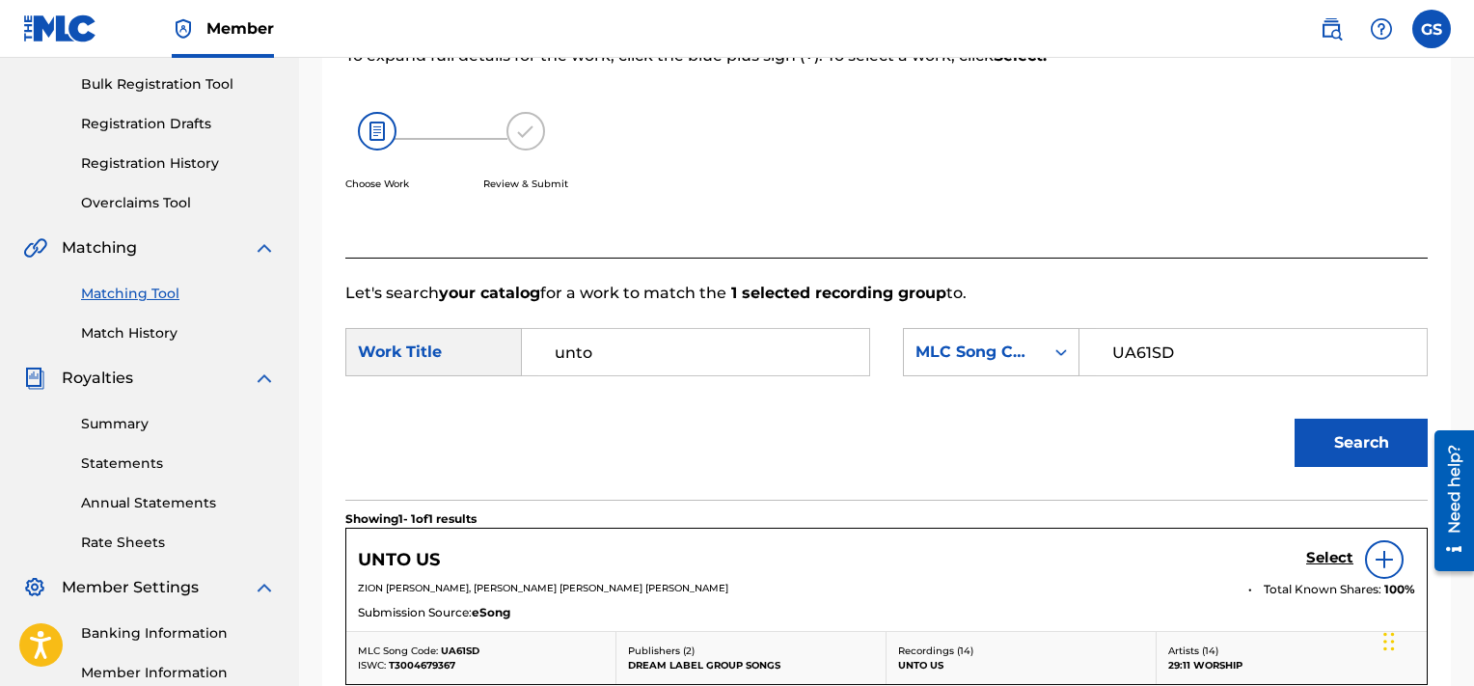
scroll to position [539, 0]
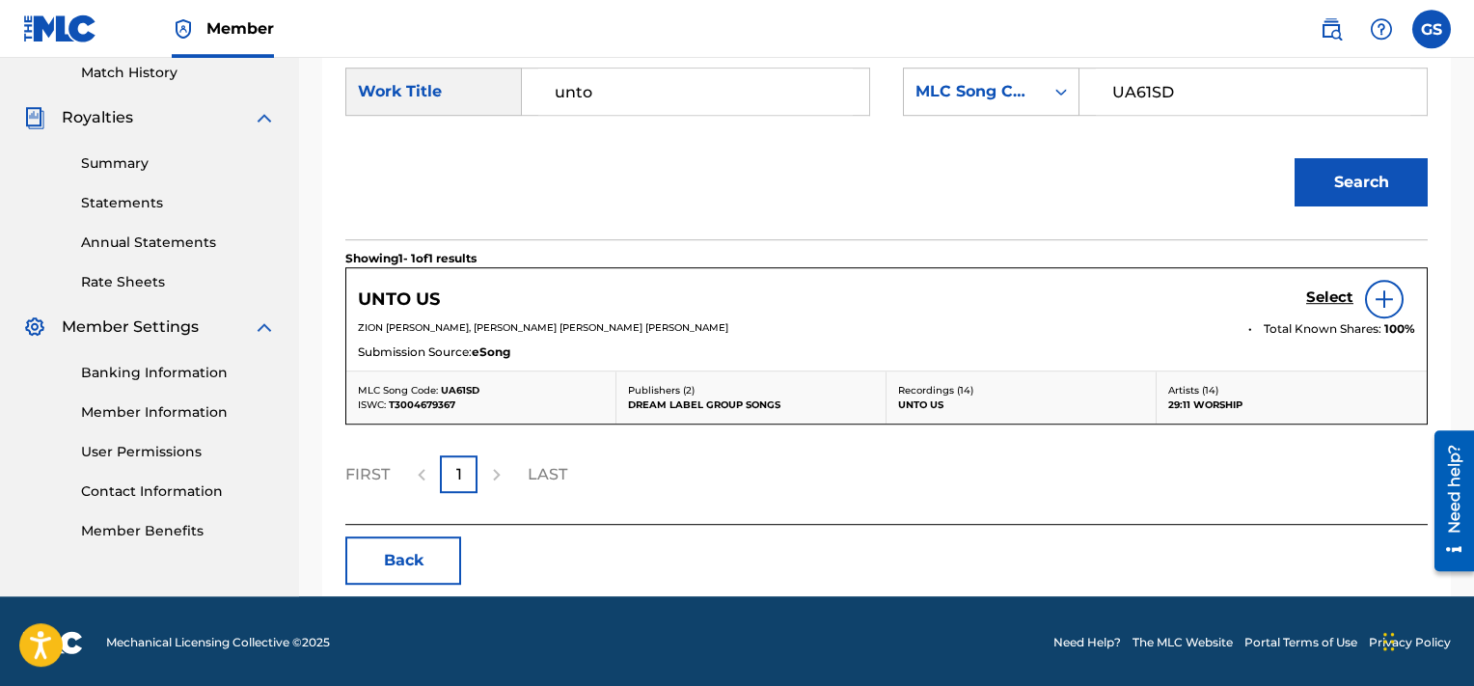
click at [1318, 302] on h5 "Select" at bounding box center [1329, 297] width 47 height 18
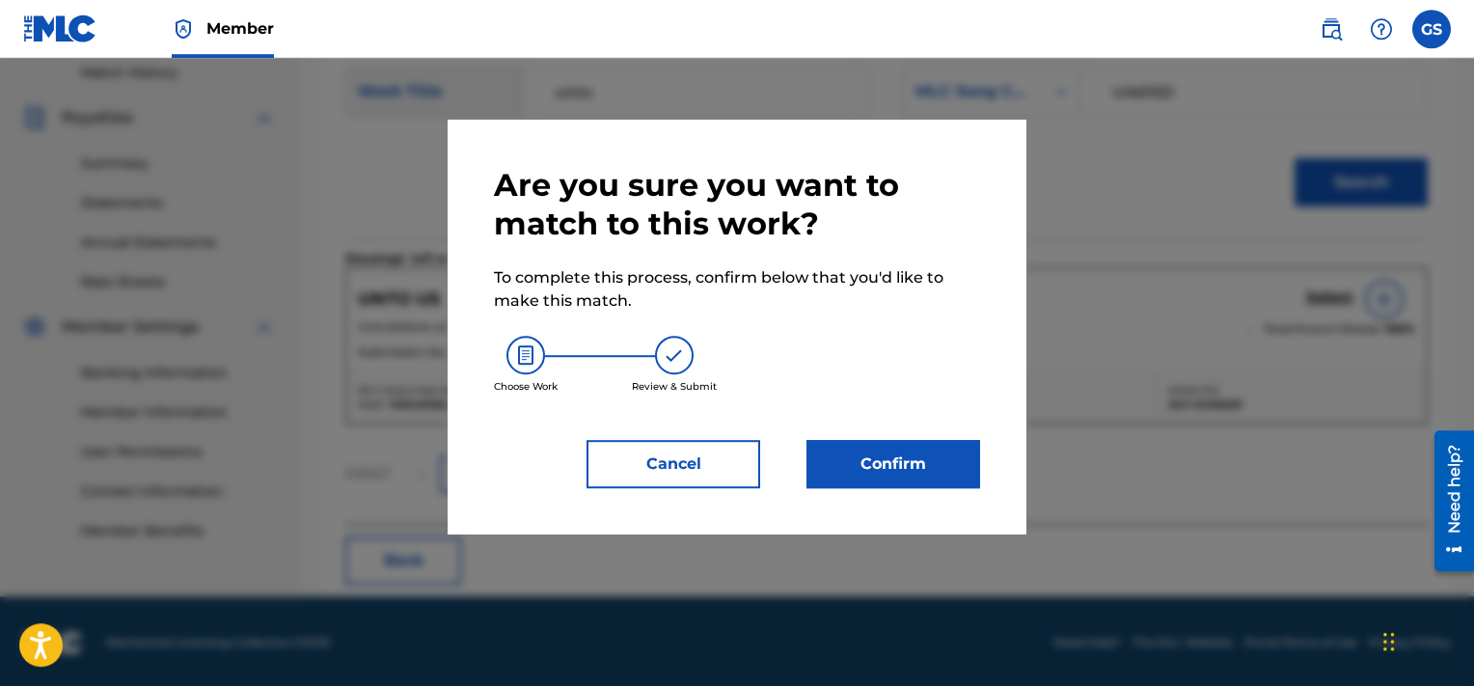
click at [899, 468] on button "Confirm" at bounding box center [894, 464] width 174 height 48
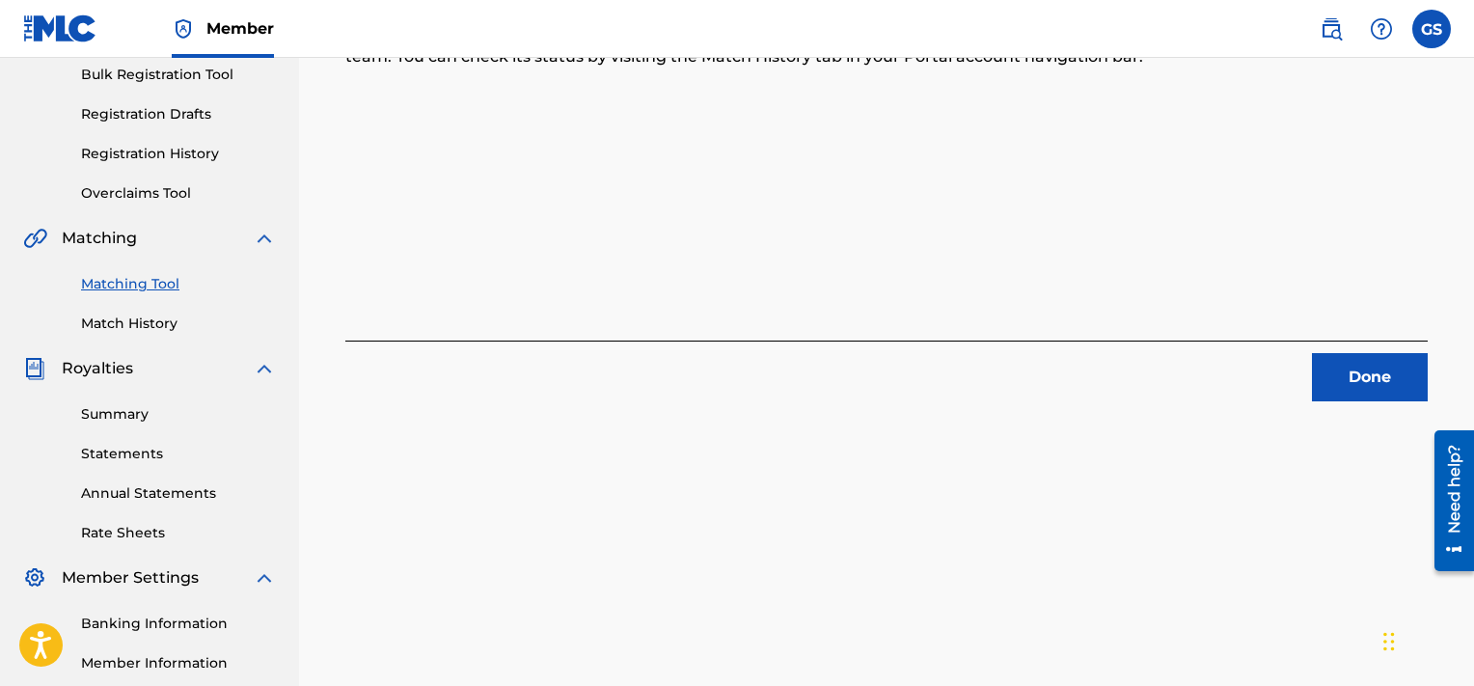
scroll to position [293, 0]
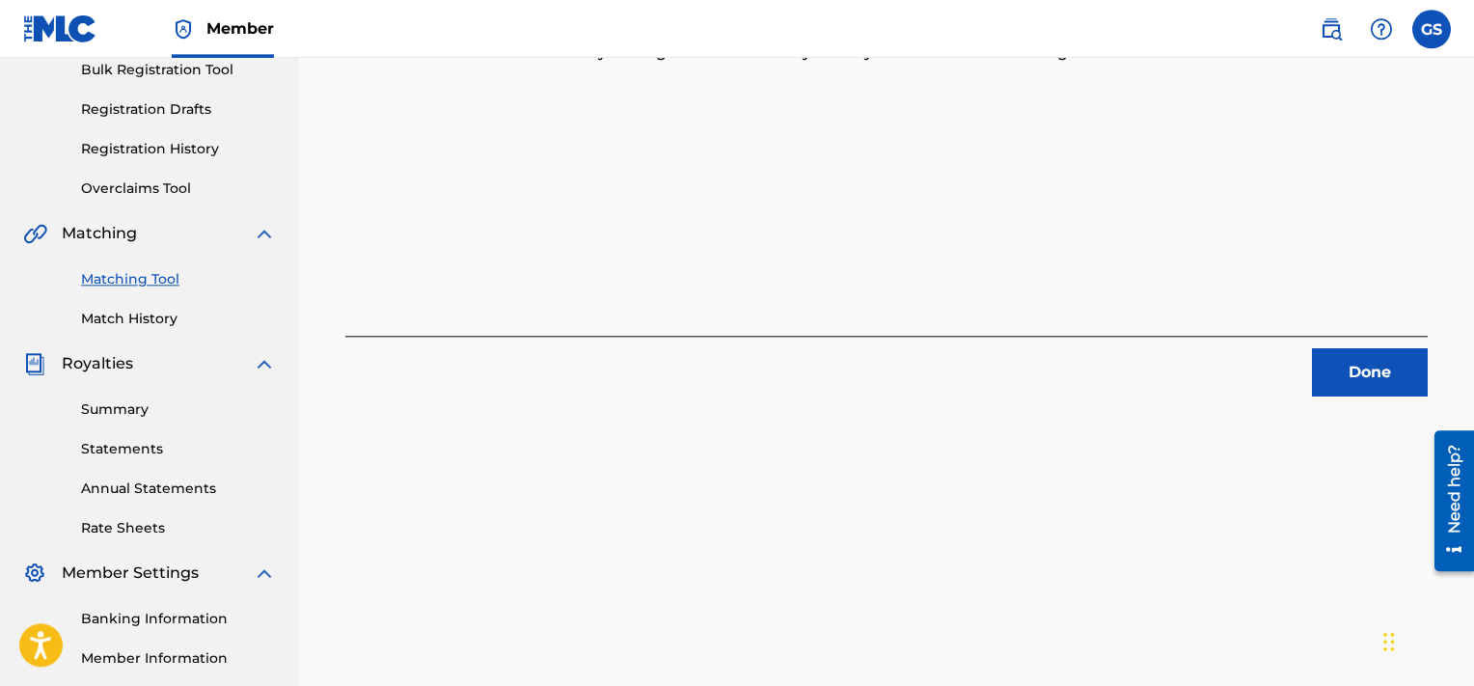
click at [1375, 390] on button "Done" at bounding box center [1370, 372] width 116 height 48
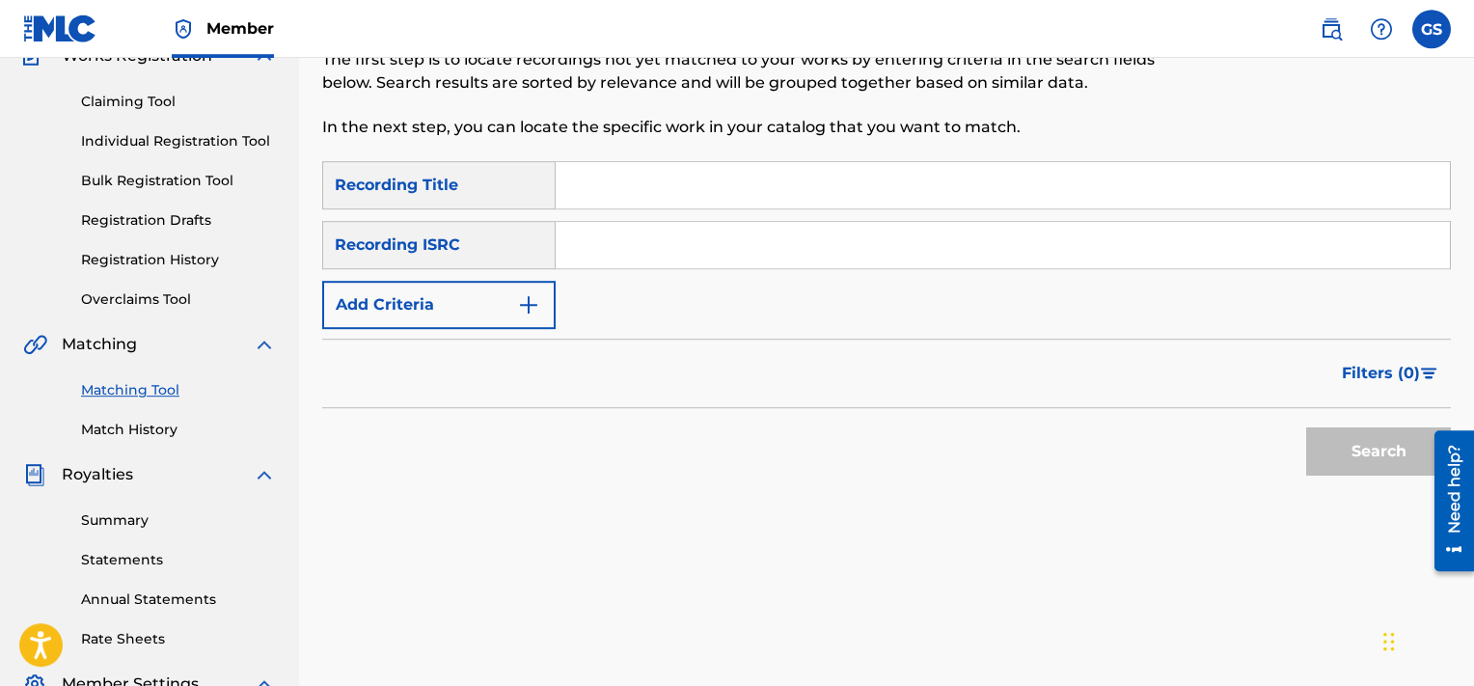
scroll to position [183, 0]
paste input "QMQ3X1901222"
click at [973, 233] on input "QMQ3X1901222" at bounding box center [1003, 244] width 894 height 46
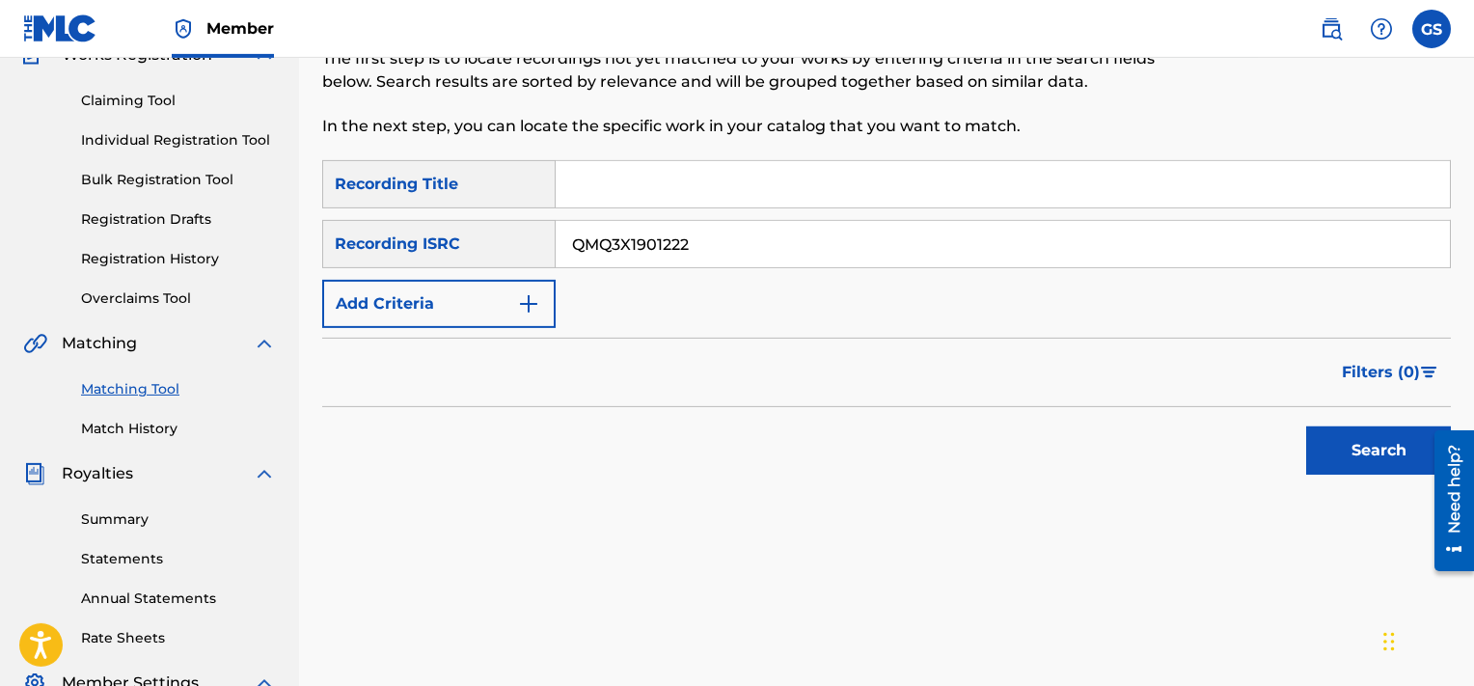
type input "QMQ3X1901222"
click at [1306, 426] on button "Search" at bounding box center [1378, 450] width 145 height 48
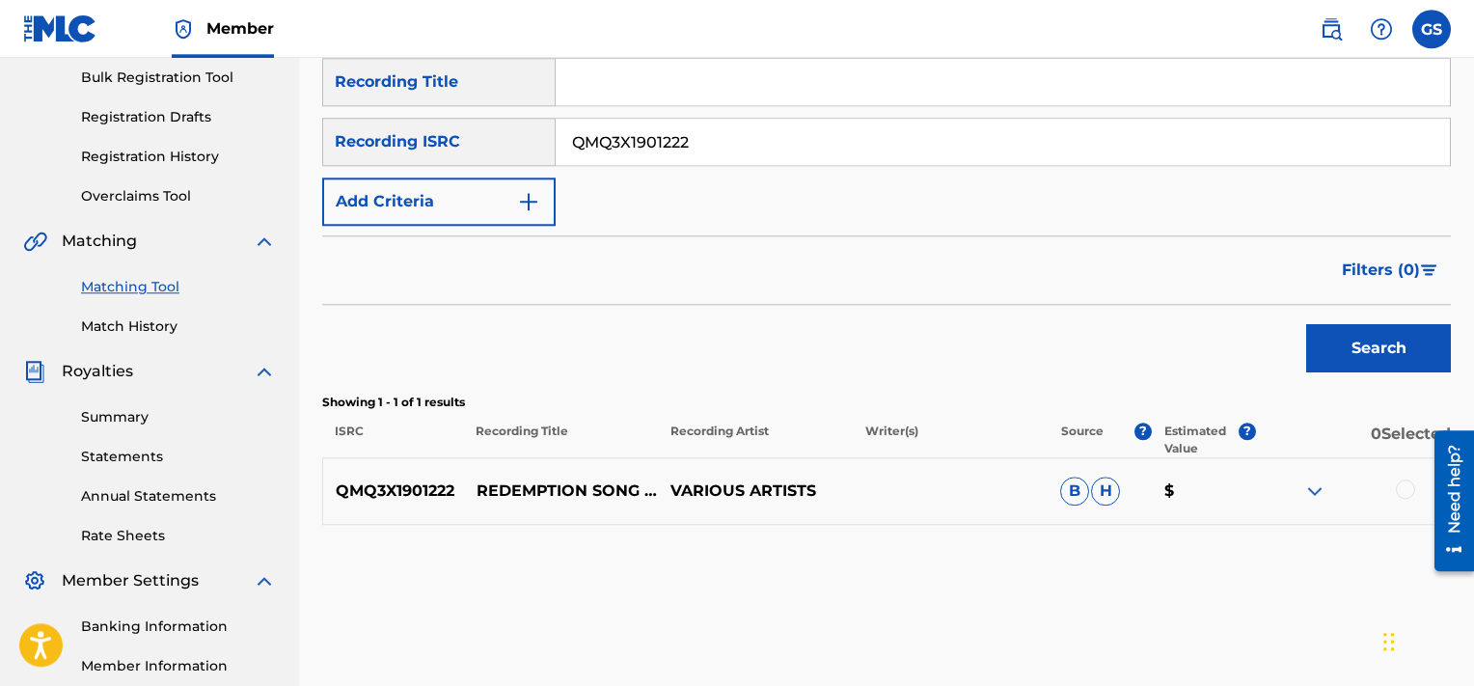
scroll to position [288, 0]
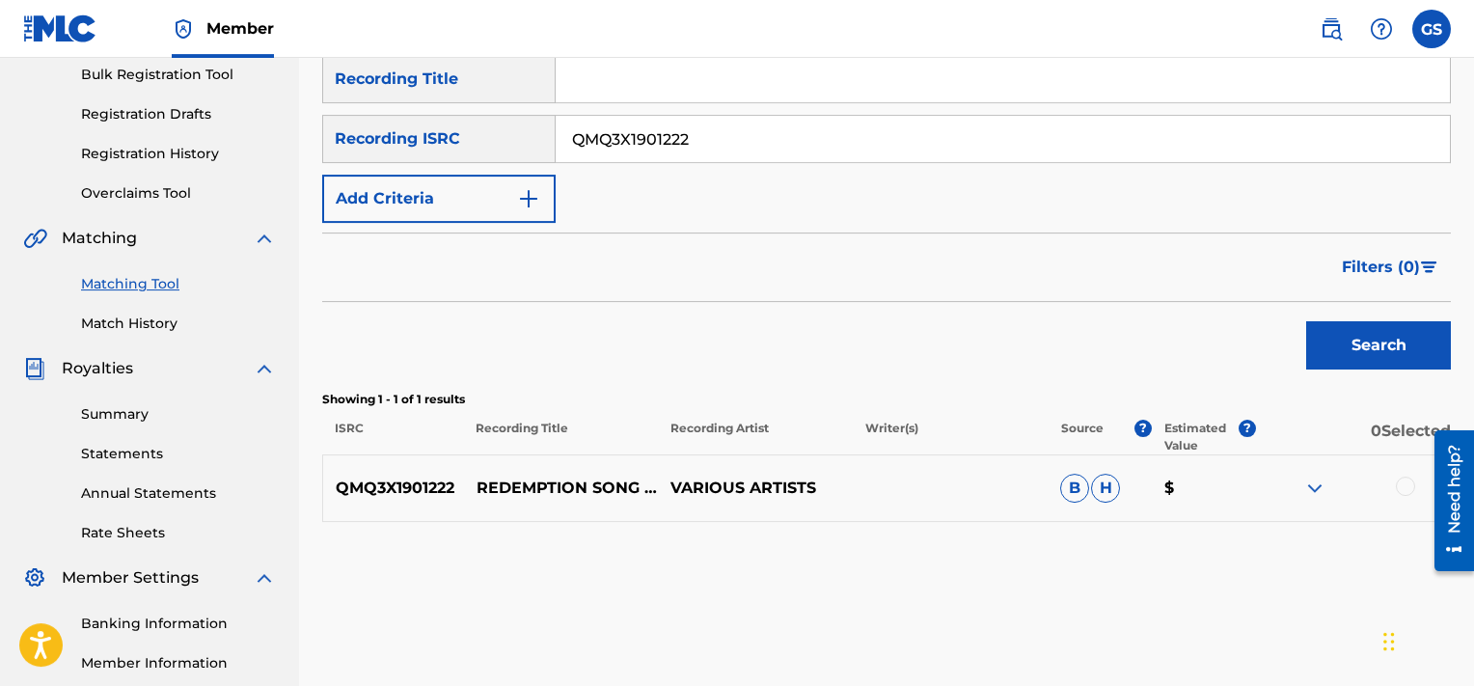
click at [1407, 487] on div at bounding box center [1405, 486] width 19 height 19
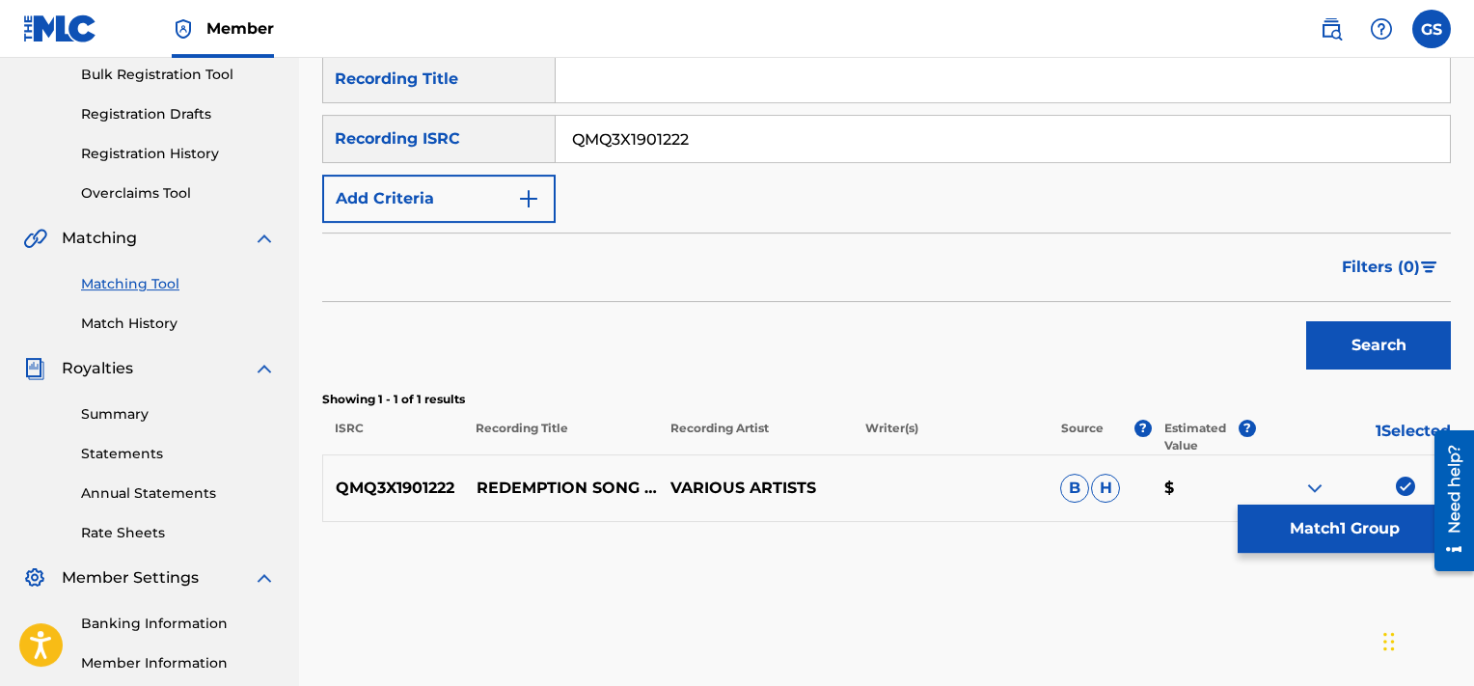
click at [1322, 542] on button "Match 1 Group" at bounding box center [1344, 529] width 213 height 48
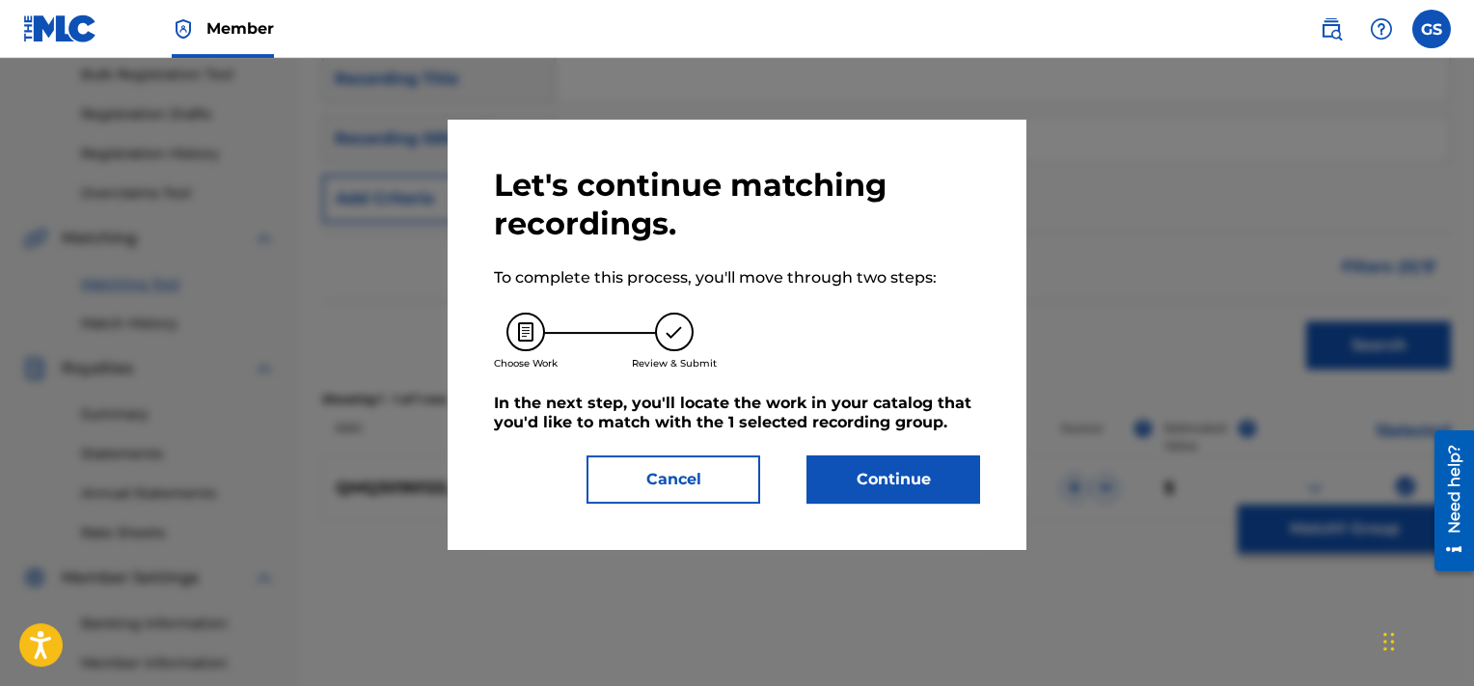
click at [882, 480] on button "Continue" at bounding box center [894, 479] width 174 height 48
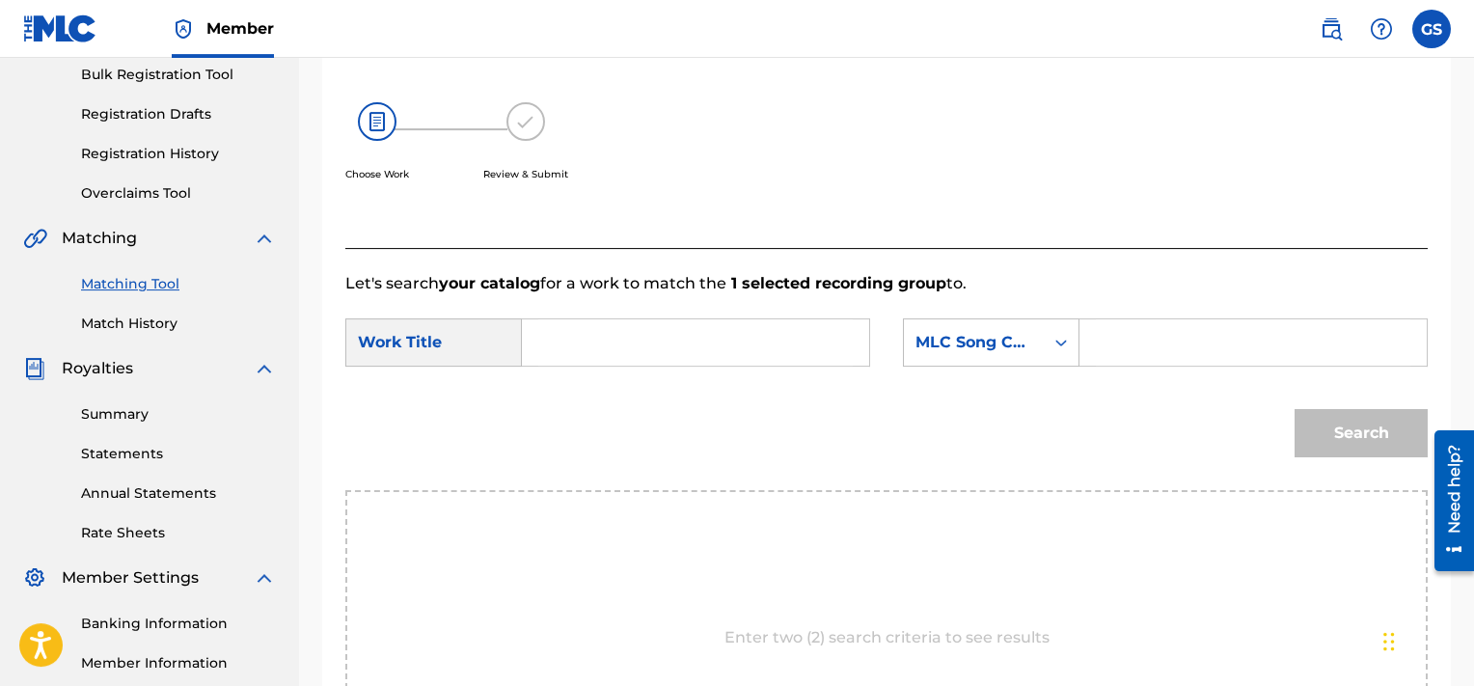
paste input "RA5Y86"
click at [1223, 326] on input "RA5Y86" at bounding box center [1253, 342] width 315 height 46
type input "RA5Y86"
click at [685, 345] on input "Search Form" at bounding box center [695, 342] width 315 height 46
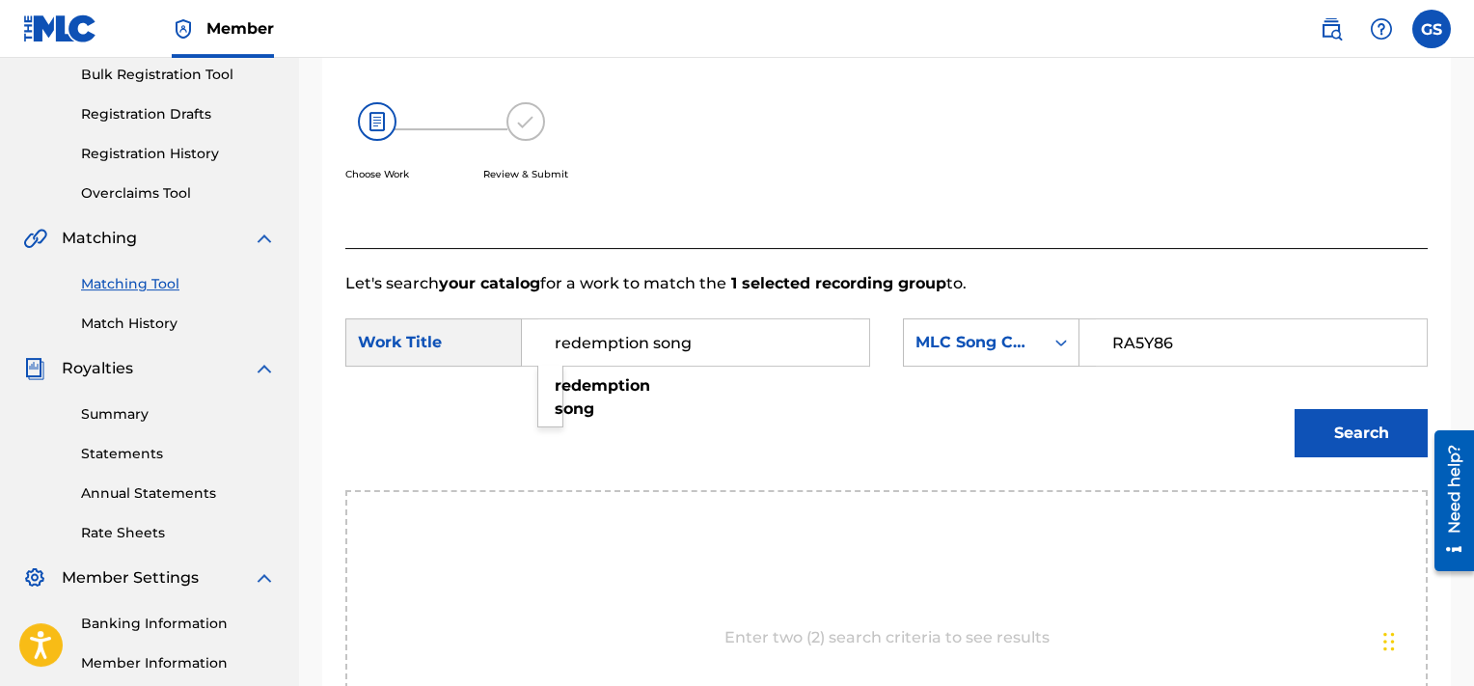
type input "redemption song"
click at [1295, 409] on button "Search" at bounding box center [1361, 433] width 133 height 48
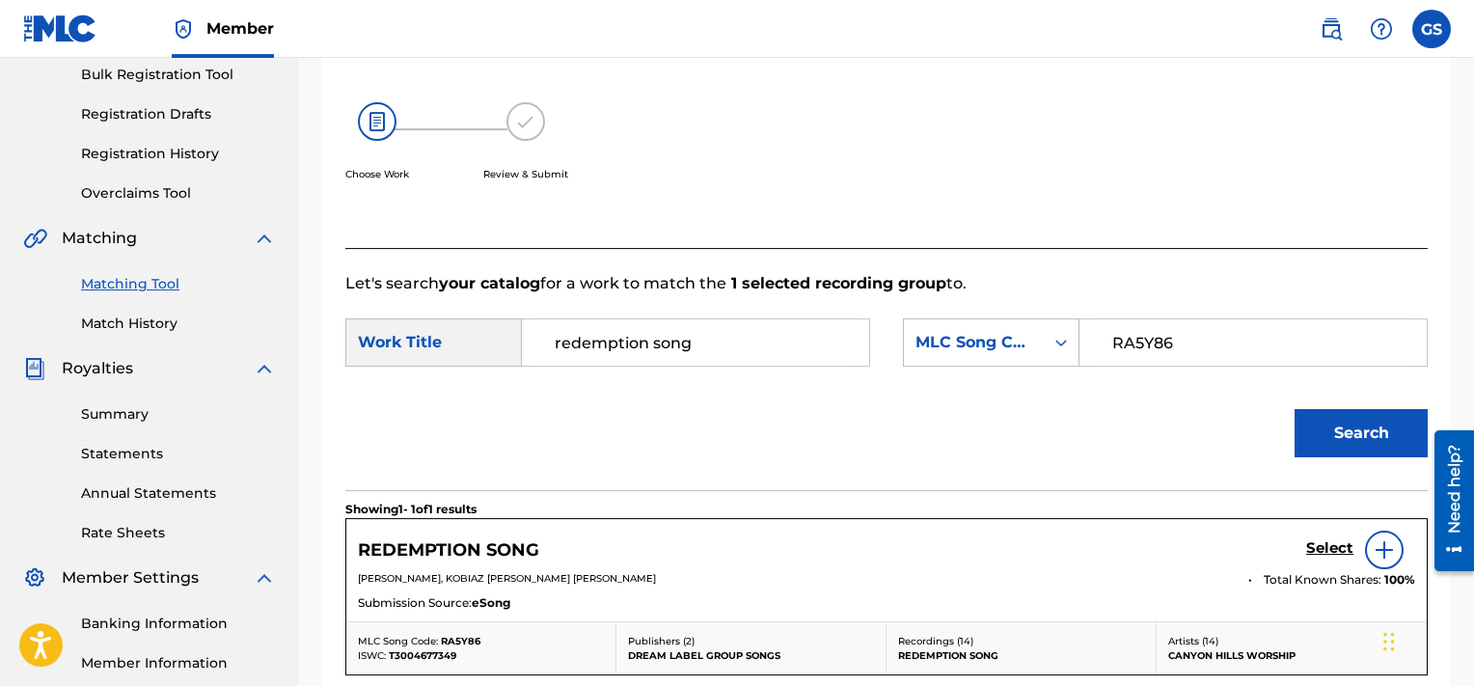
click at [1337, 544] on h5 "Select" at bounding box center [1329, 548] width 47 height 18
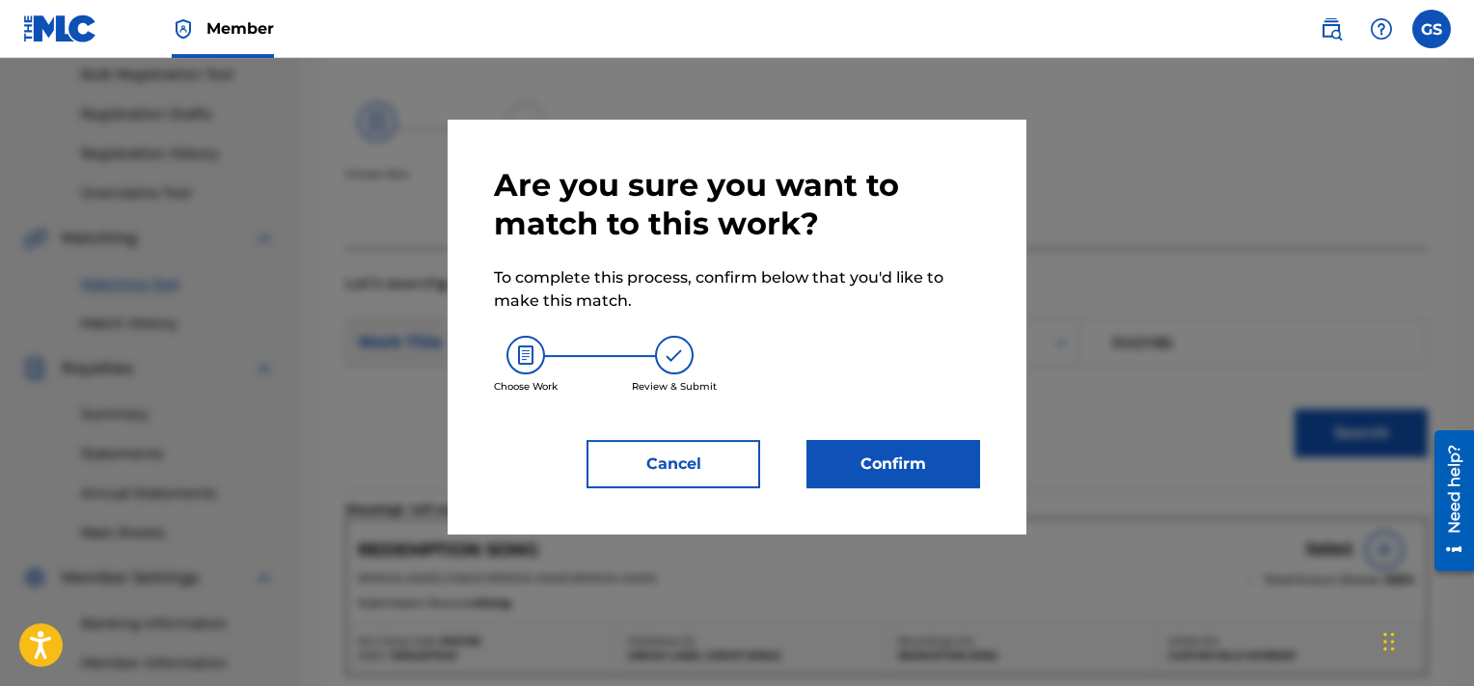
click at [881, 472] on button "Confirm" at bounding box center [894, 464] width 174 height 48
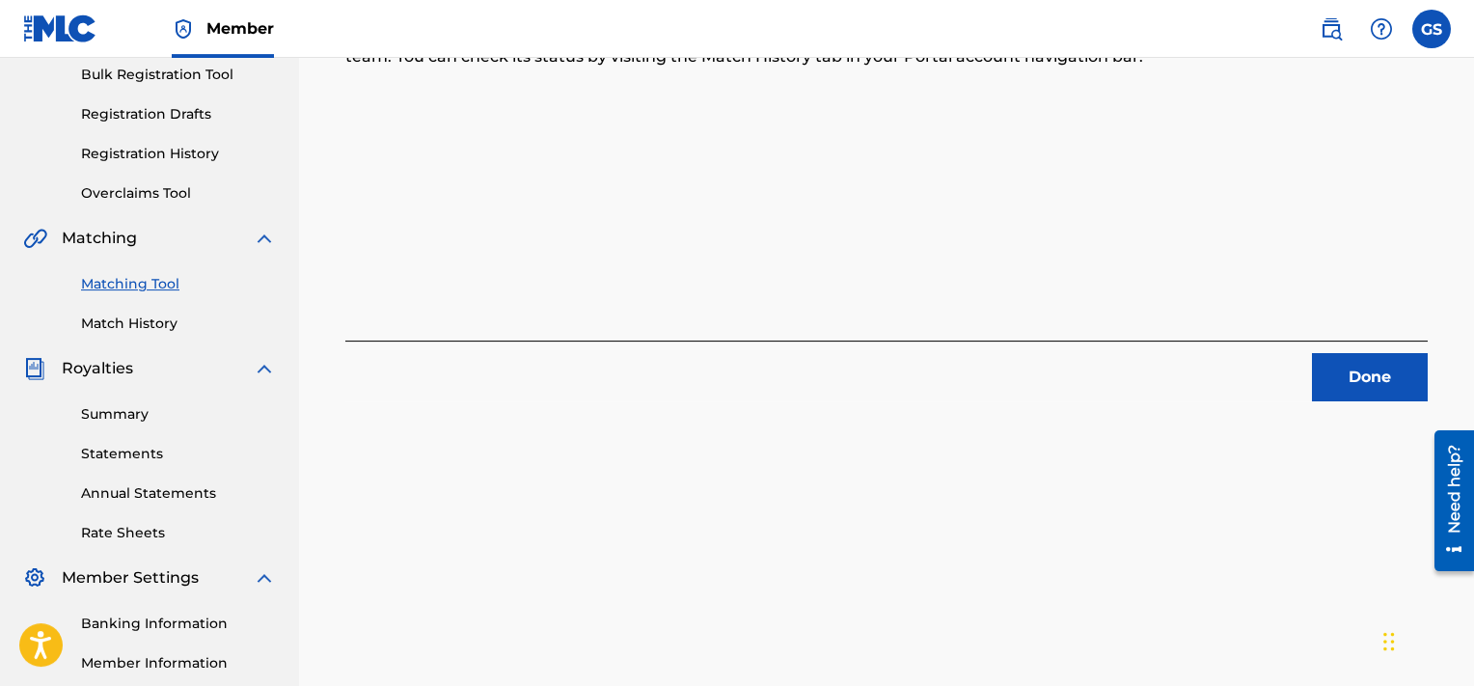
click at [1347, 399] on button "Done" at bounding box center [1370, 377] width 116 height 48
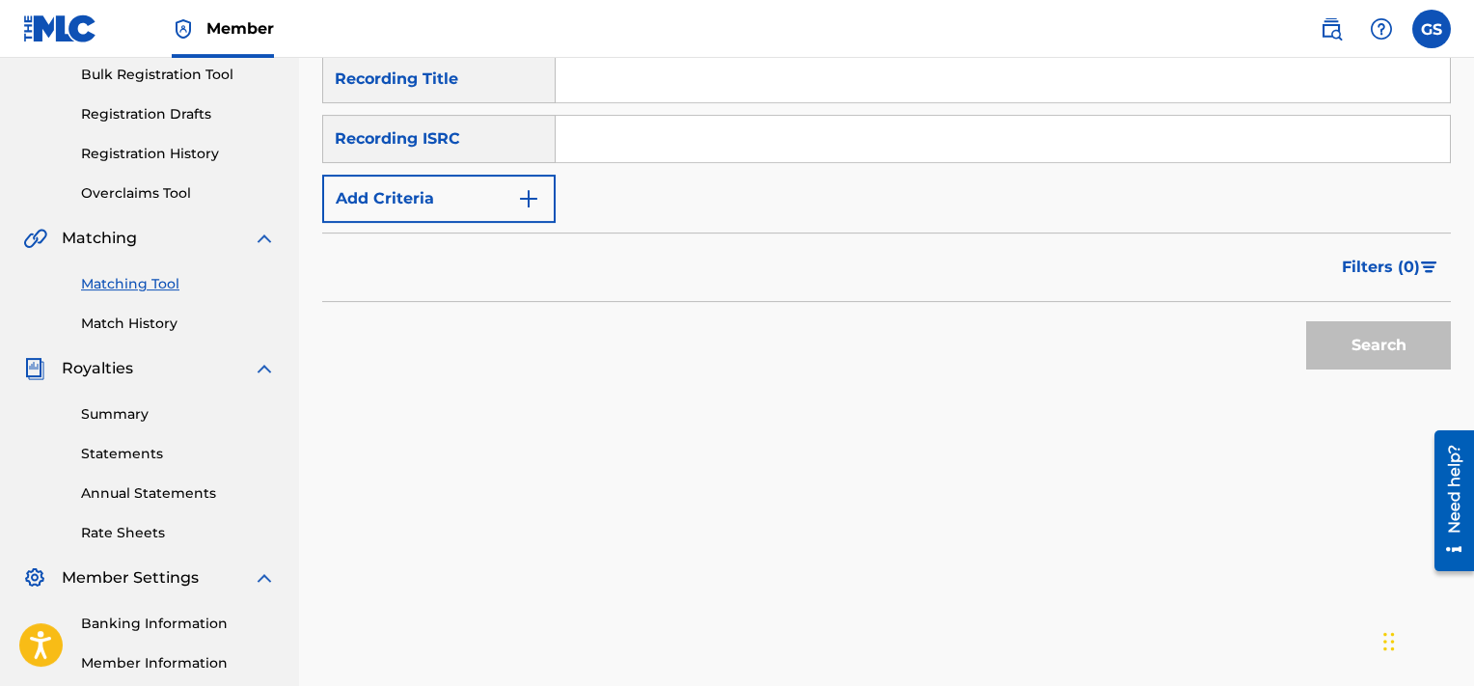
paste input "QMEU31918104"
click at [1107, 127] on input "QMEU31918104" at bounding box center [1003, 139] width 894 height 46
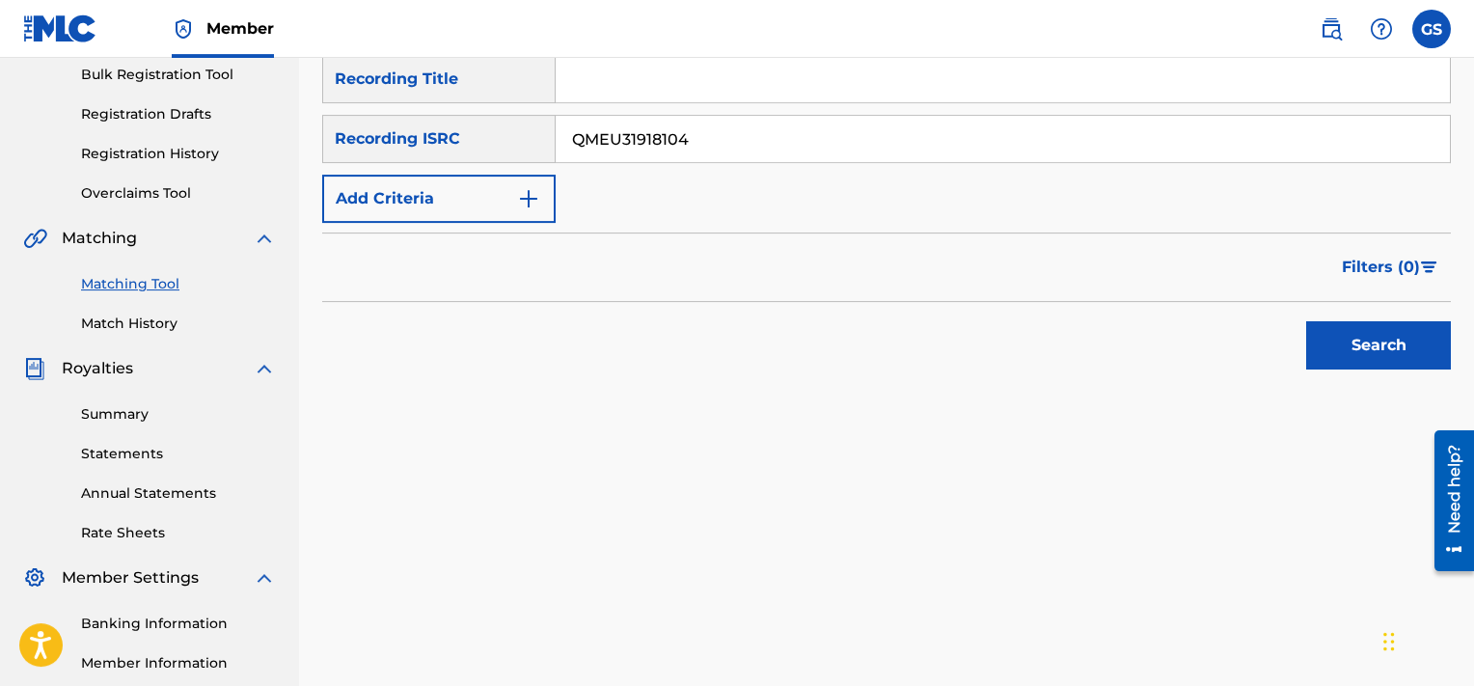
click at [1306, 321] on button "Search" at bounding box center [1378, 345] width 145 height 48
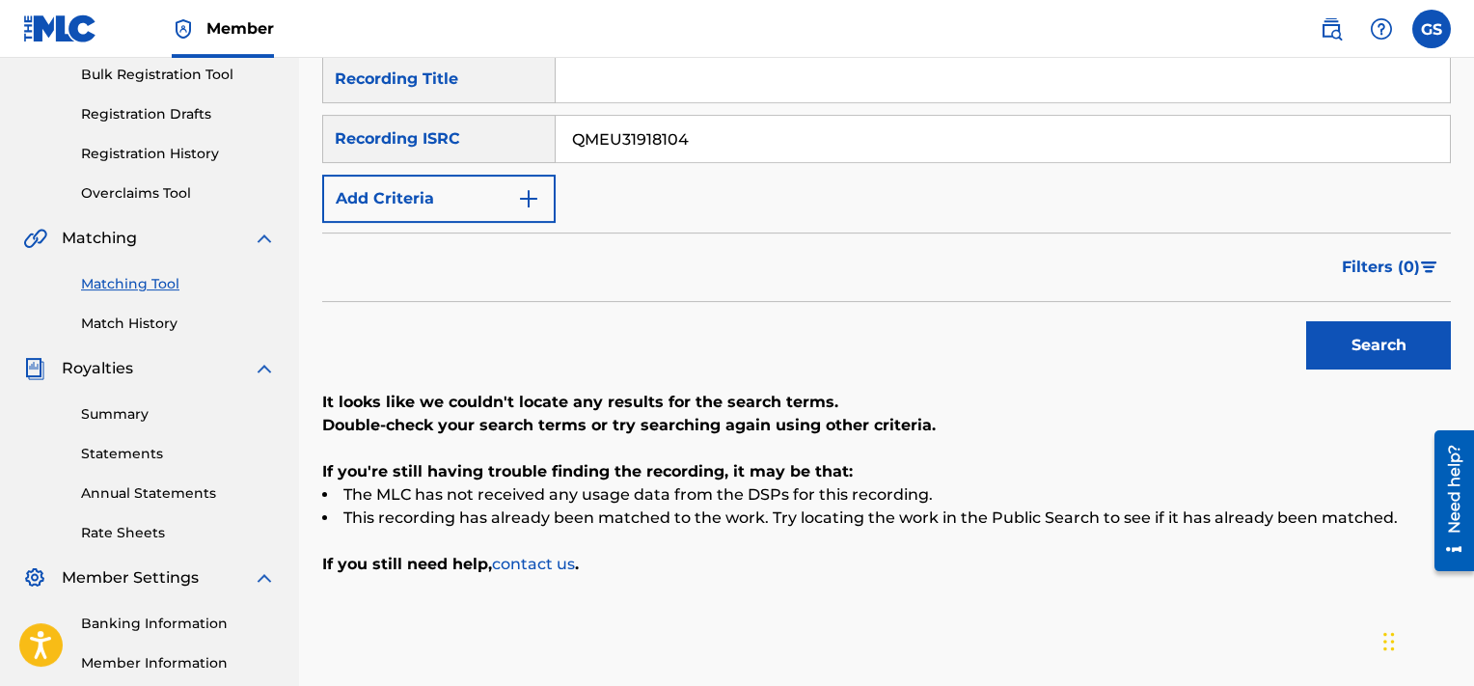
click at [851, 142] on input "QMEU31918104" at bounding box center [1003, 139] width 894 height 46
paste input "5"
click at [851, 142] on input "QMEU31918105" at bounding box center [1003, 139] width 894 height 46
click at [1306, 321] on button "Search" at bounding box center [1378, 345] width 145 height 48
click at [995, 149] on input "QMEU31918105" at bounding box center [1003, 139] width 894 height 46
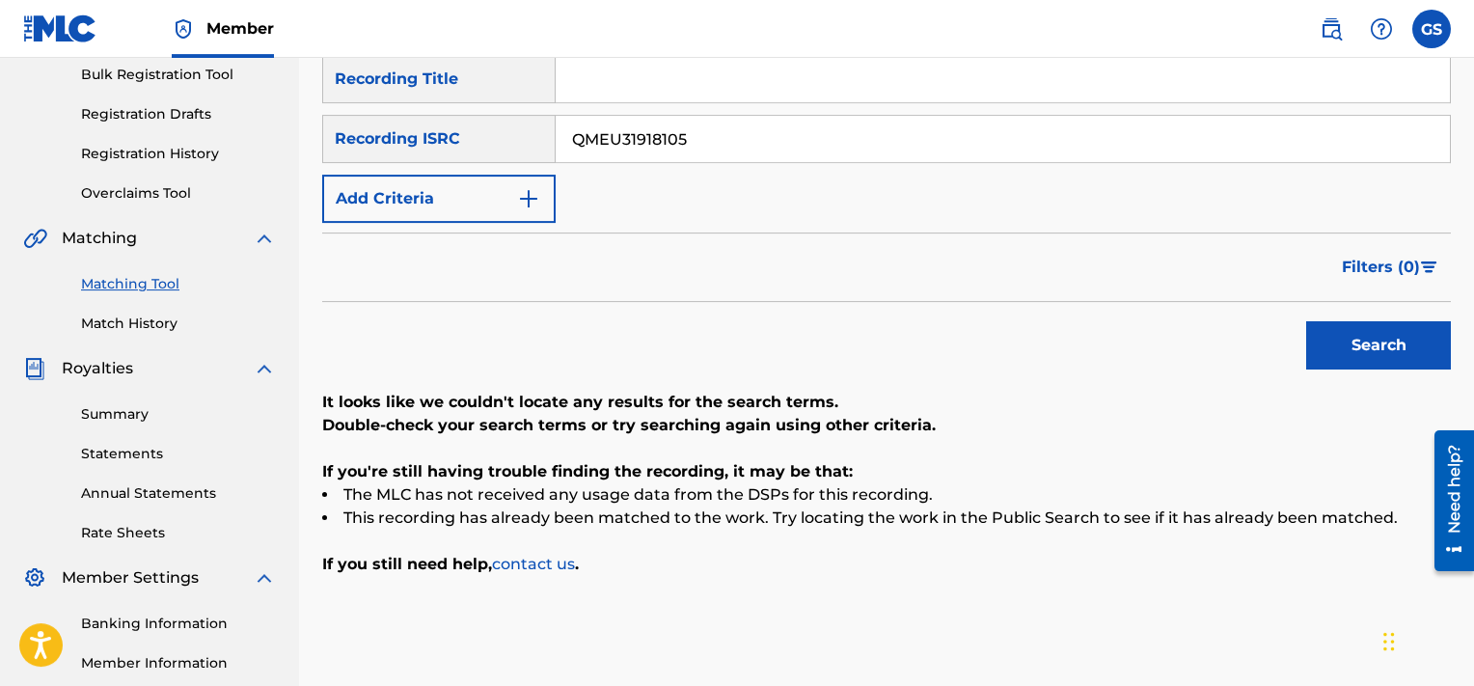
paste input "6"
click at [995, 149] on input "QMEU31918106" at bounding box center [1003, 139] width 894 height 46
click at [1306, 321] on button "Search" at bounding box center [1378, 345] width 145 height 48
click at [942, 124] on input "QMEU31918106" at bounding box center [1003, 139] width 894 height 46
paste input "7"
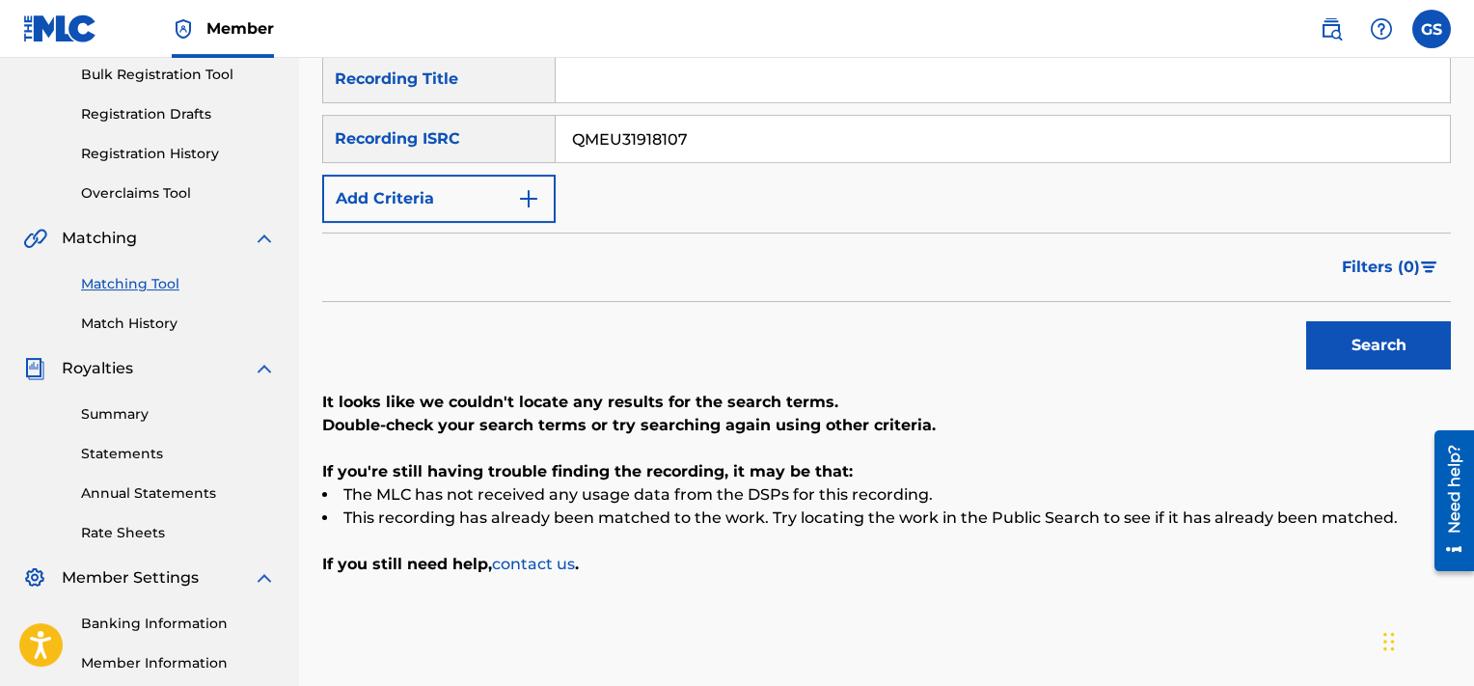
click at [942, 124] on input "QMEU31918107" at bounding box center [1003, 139] width 894 height 46
click at [1306, 321] on button "Search" at bounding box center [1378, 345] width 145 height 48
click at [847, 146] on input "QMEU31918107" at bounding box center [1003, 139] width 894 height 46
paste input "9"
click at [847, 146] on input "QMEU31918109" at bounding box center [1003, 139] width 894 height 46
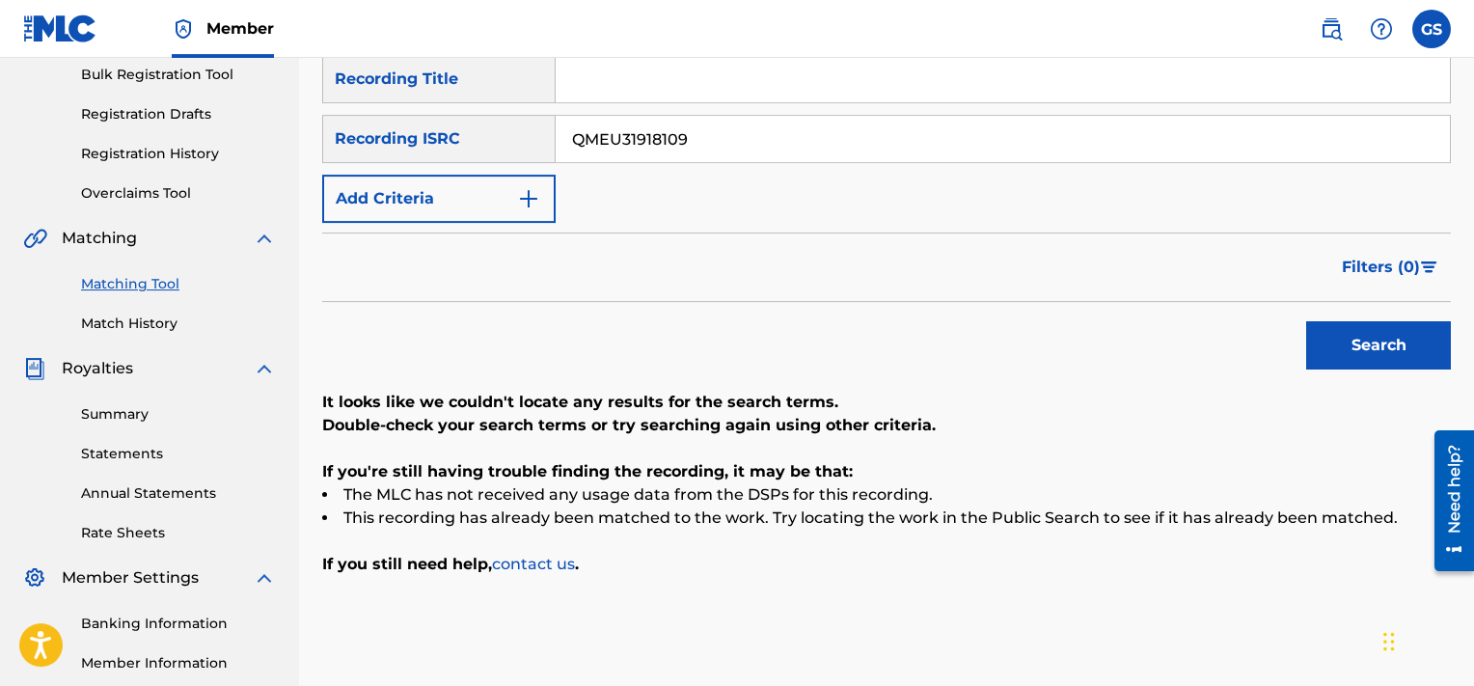
click at [1306, 321] on button "Search" at bounding box center [1378, 345] width 145 height 48
click at [781, 144] on input "QMEU31918108" at bounding box center [1003, 139] width 894 height 46
paste input "10"
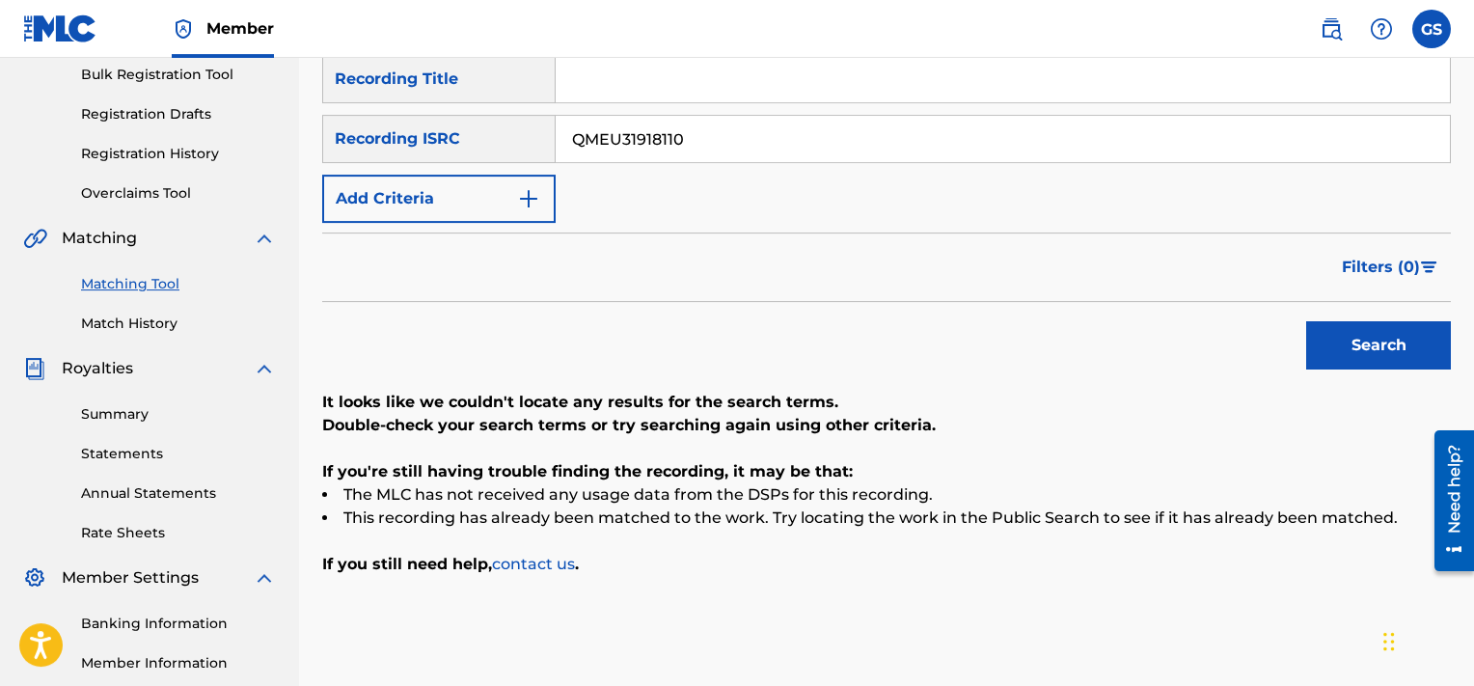
click at [781, 144] on input "QMEU31918110" at bounding box center [1003, 139] width 894 height 46
click at [1306, 321] on button "Search" at bounding box center [1378, 345] width 145 height 48
click at [781, 144] on input "QMEU31918110" at bounding box center [1003, 139] width 894 height 46
paste input "1"
click at [781, 144] on input "QMEU31918111" at bounding box center [1003, 139] width 894 height 46
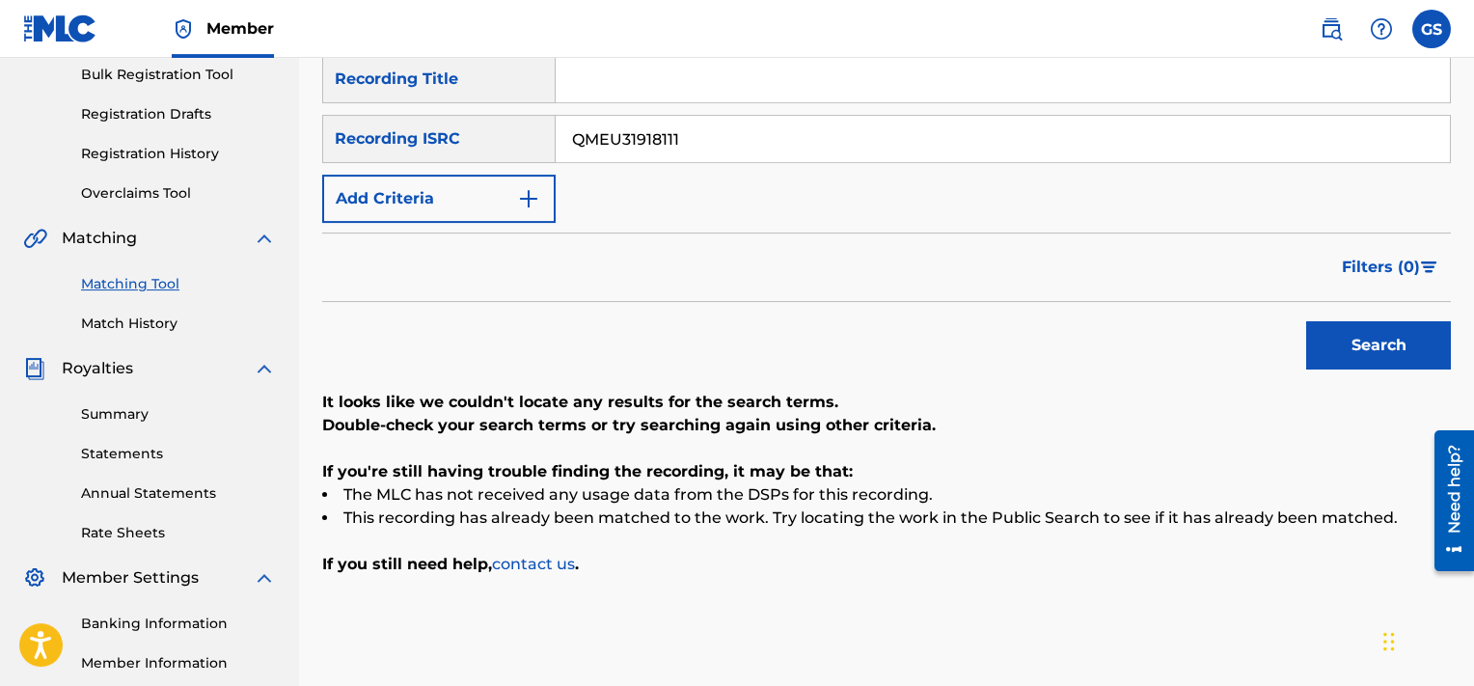
click at [1306, 321] on button "Search" at bounding box center [1378, 345] width 145 height 48
click at [743, 130] on input "QMEU31918111" at bounding box center [1003, 139] width 894 height 46
paste input "2"
click at [1306, 321] on button "Search" at bounding box center [1378, 345] width 145 height 48
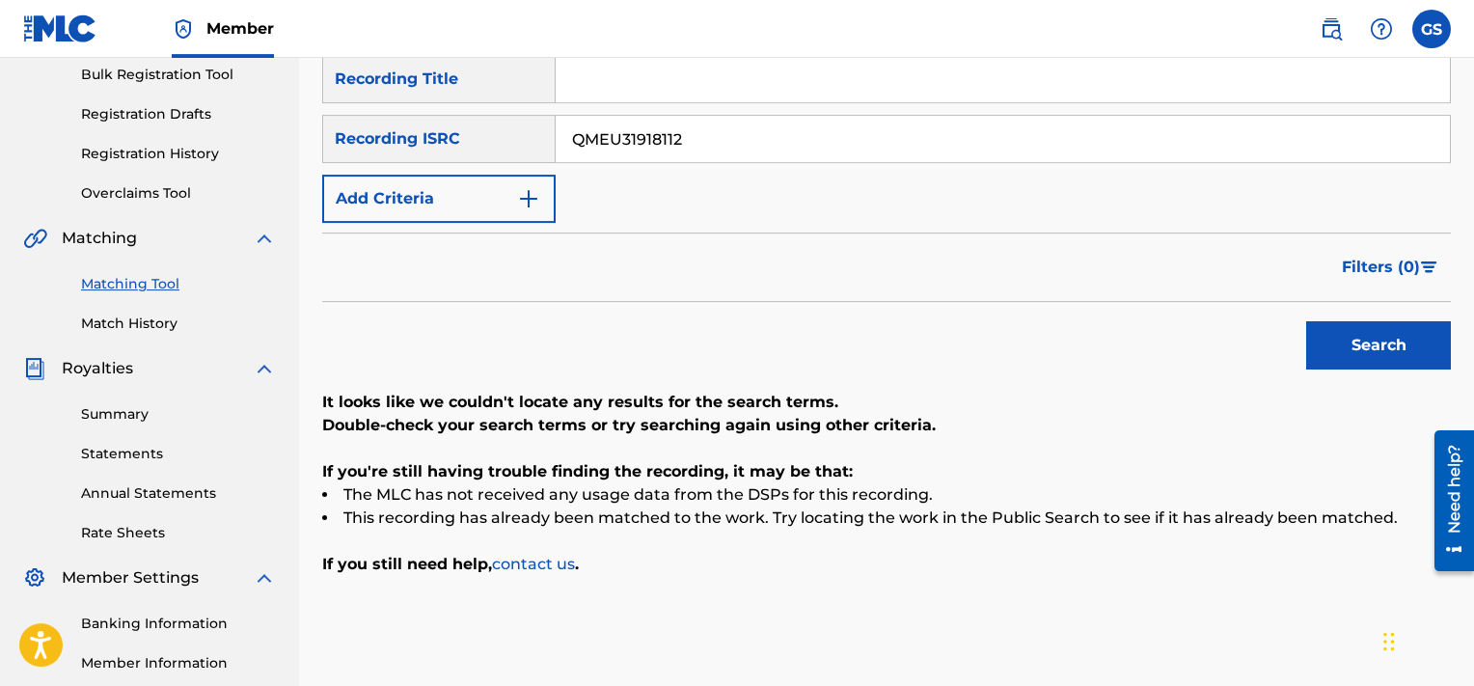
click at [725, 143] on input "QMEU31918112" at bounding box center [1003, 139] width 894 height 46
paste input "3"
click at [1306, 321] on button "Search" at bounding box center [1378, 345] width 145 height 48
click at [699, 140] on input "QMEU31918113" at bounding box center [1003, 139] width 894 height 46
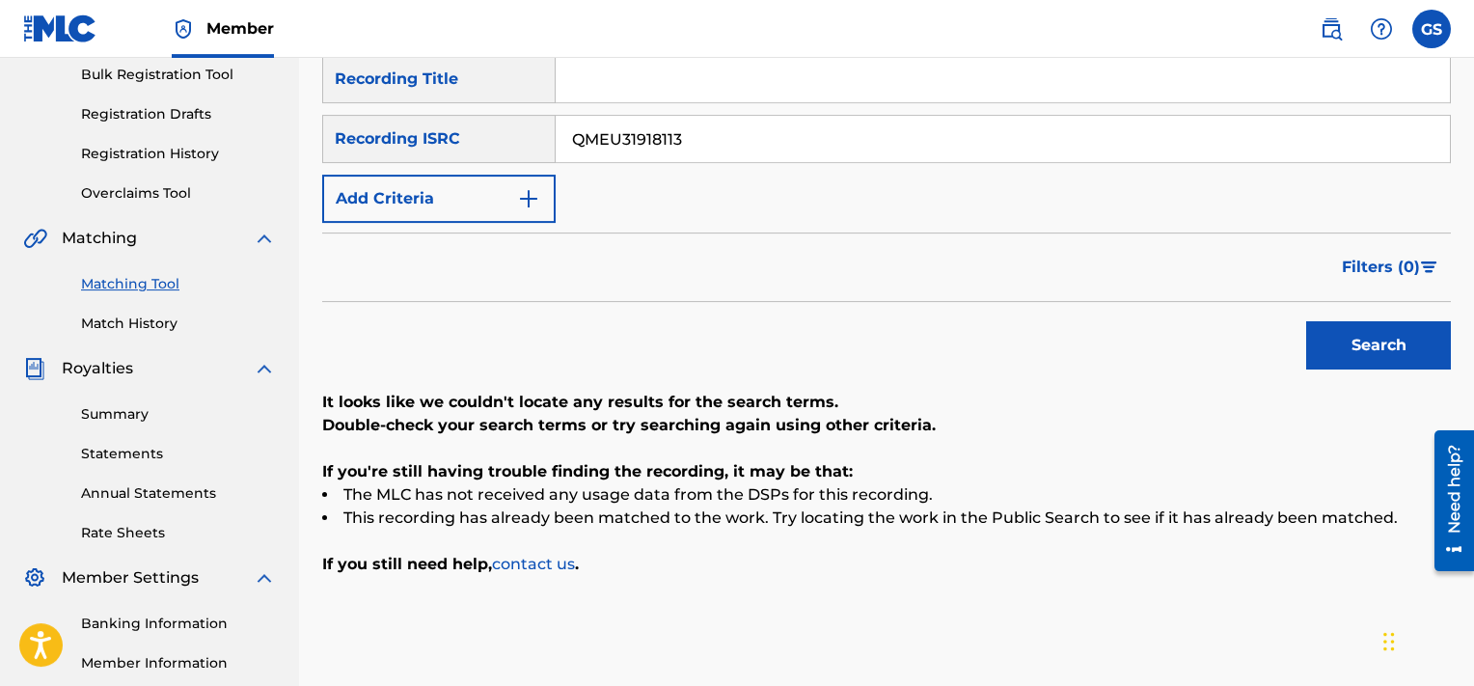
paste input "Q3X2001239"
click at [699, 140] on input "QMQ3X2001239" at bounding box center [1003, 139] width 894 height 46
type input "QMQ3X2001239"
click at [1306, 321] on button "Search" at bounding box center [1378, 345] width 145 height 48
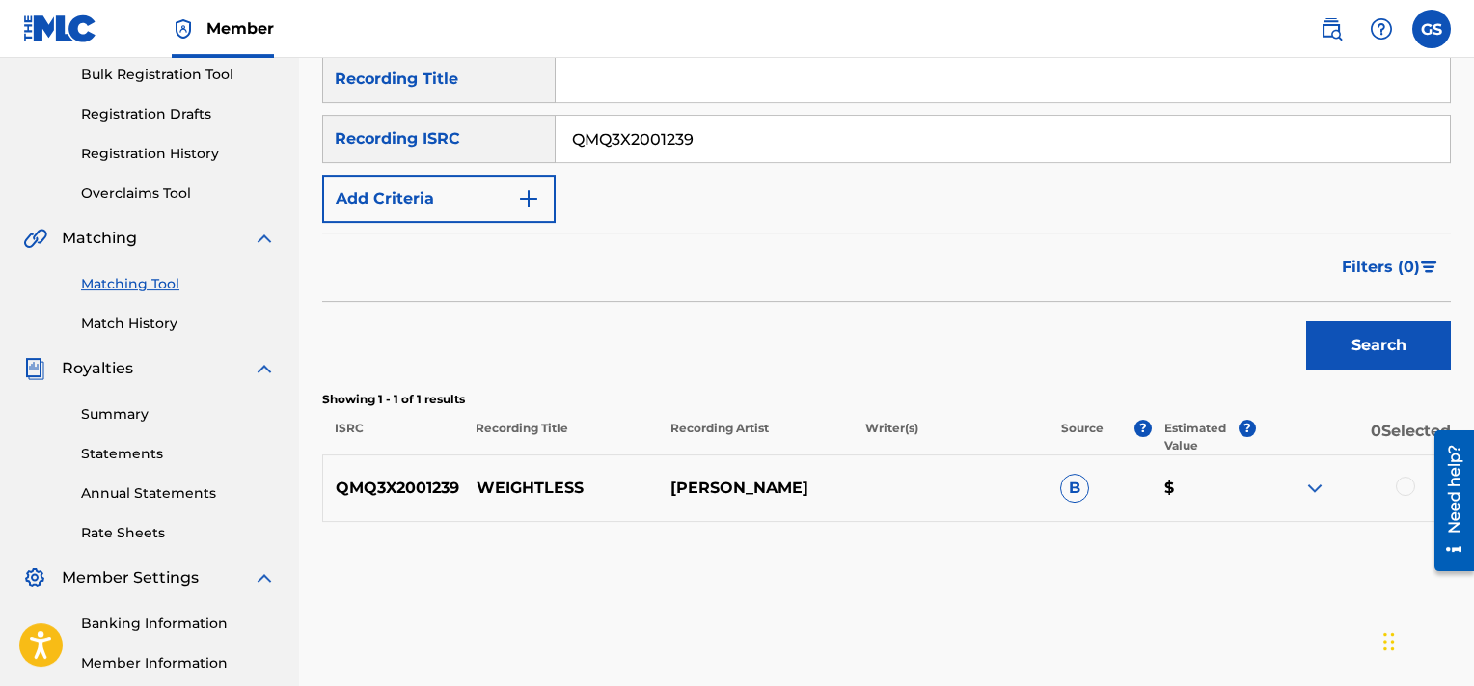
click at [1412, 488] on div at bounding box center [1405, 486] width 19 height 19
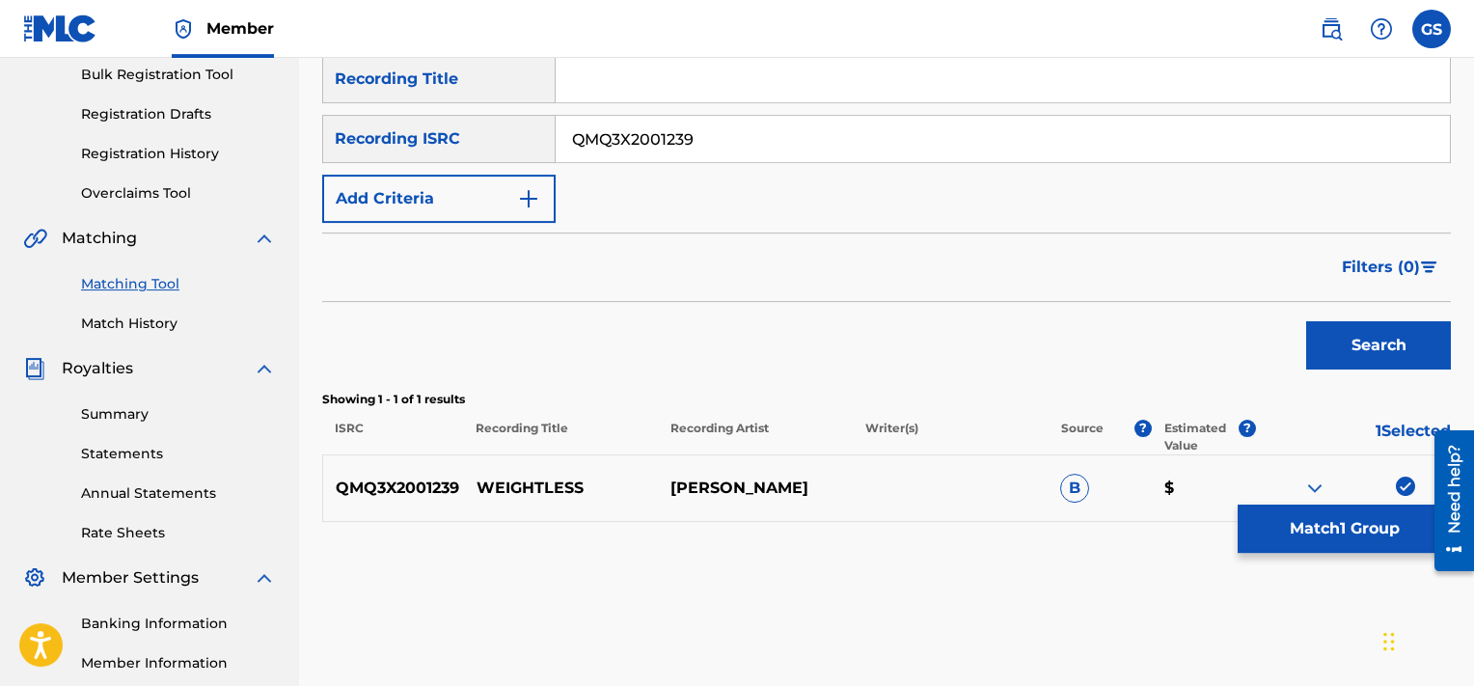
click at [1294, 513] on button "Match 1 Group" at bounding box center [1344, 529] width 213 height 48
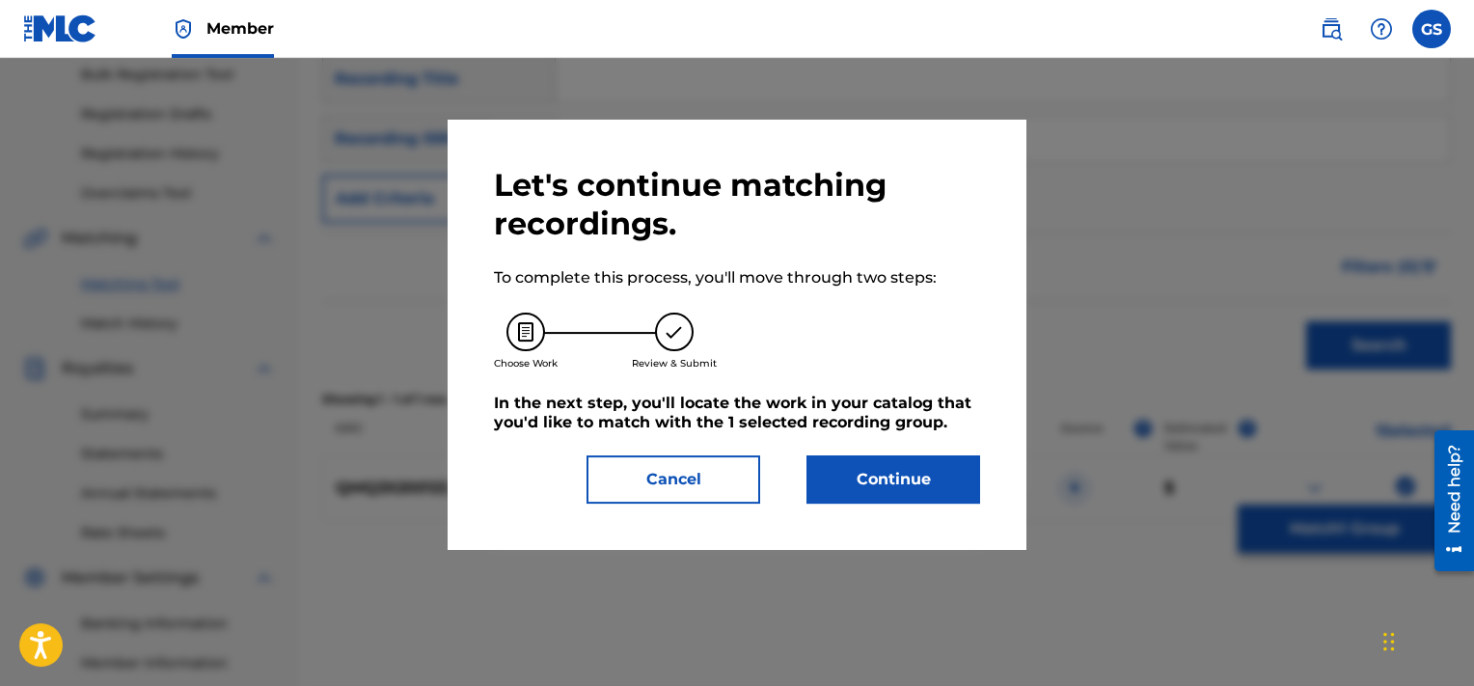
click at [880, 474] on button "Continue" at bounding box center [894, 479] width 174 height 48
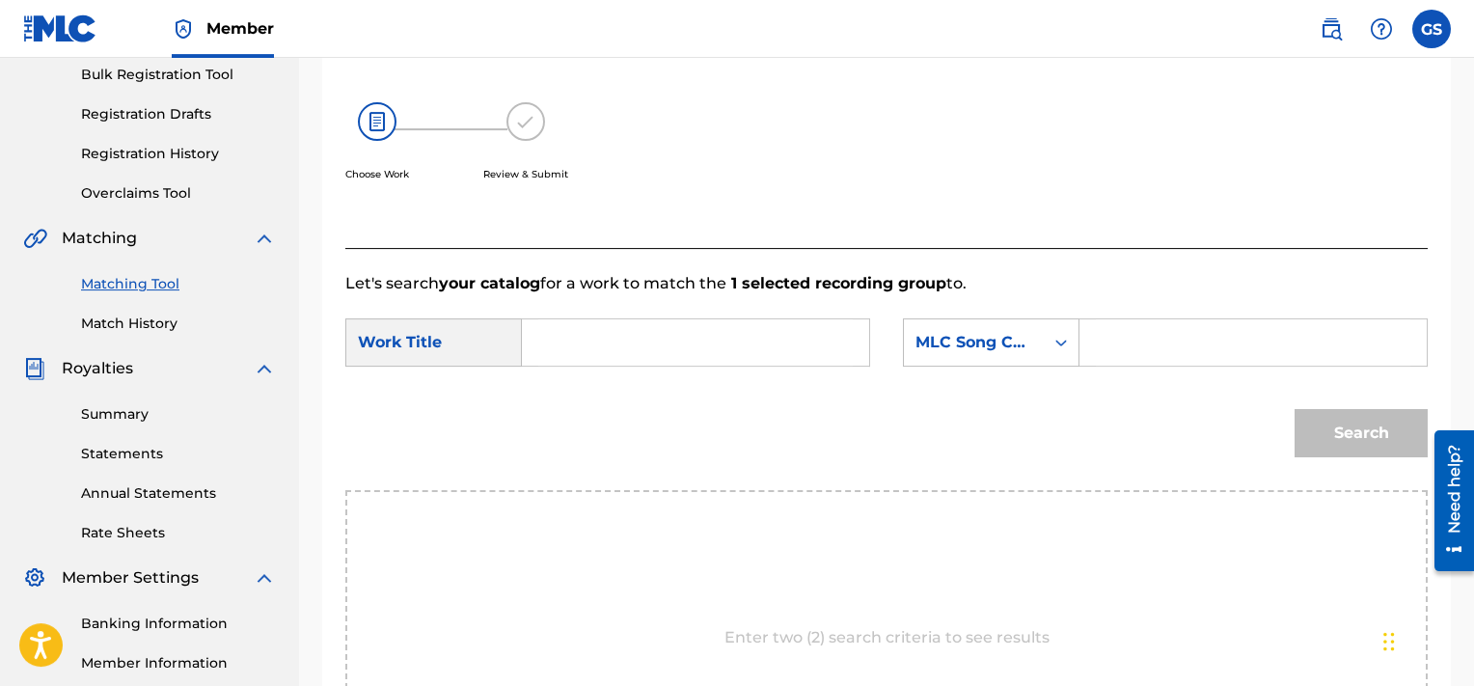
click at [1165, 342] on input "Search Form" at bounding box center [1253, 342] width 315 height 46
paste input "WB0PQM"
type input "WB0PQM"
click at [700, 348] on input "Search Form" at bounding box center [695, 342] width 315 height 46
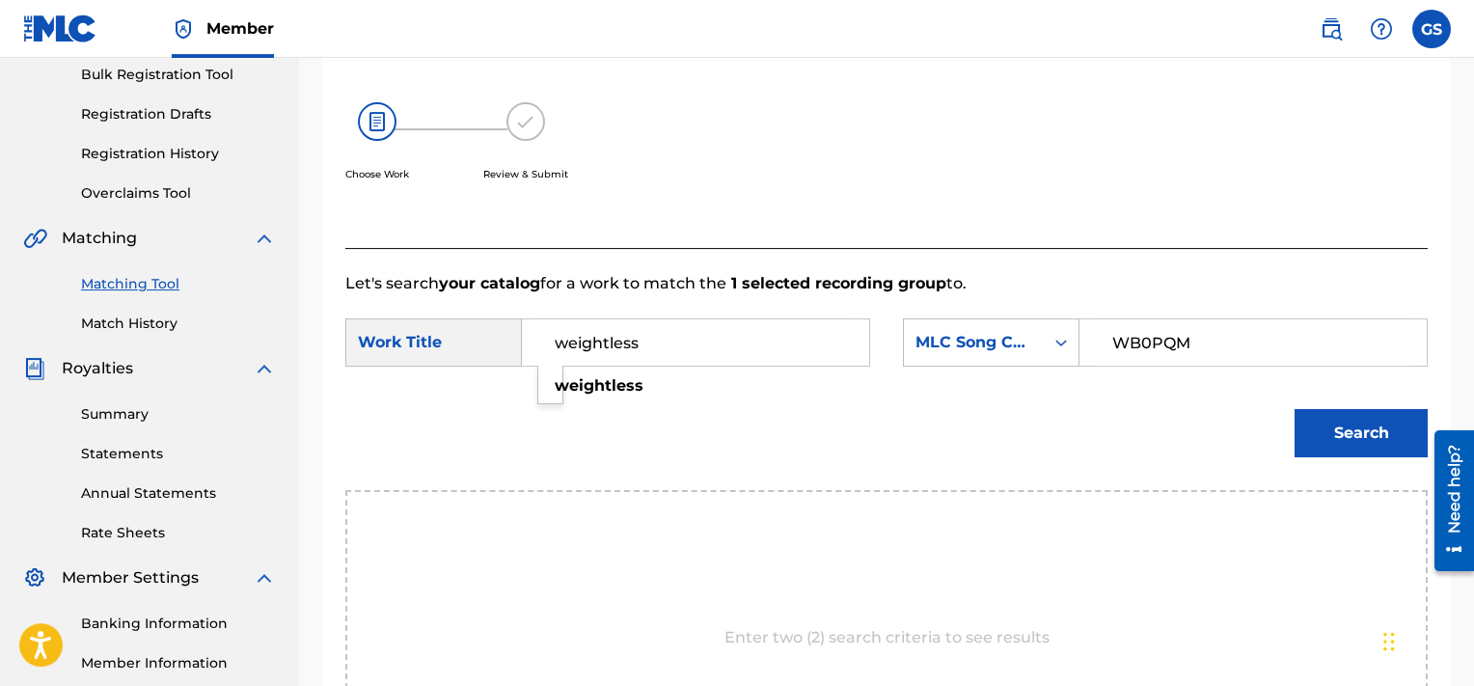
type input "weightless"
click at [1295, 409] on button "Search" at bounding box center [1361, 433] width 133 height 48
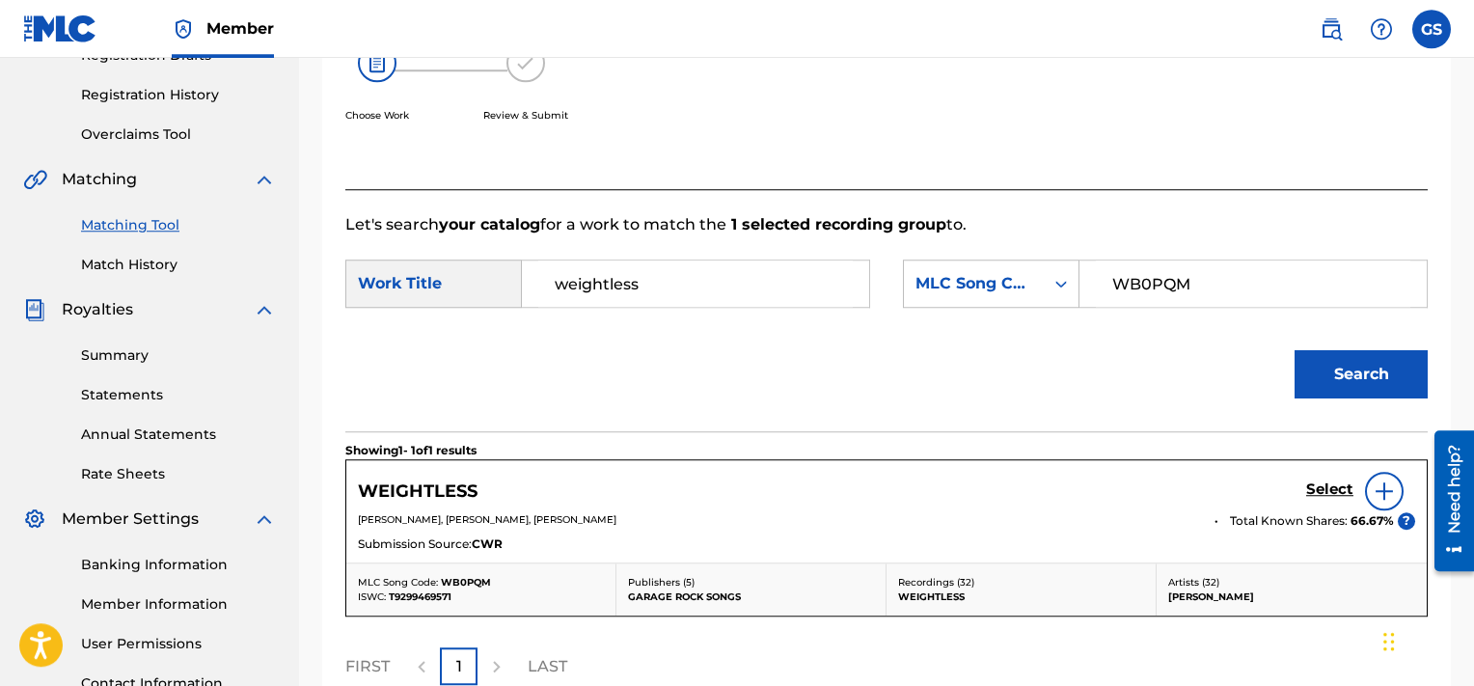
scroll to position [540, 0]
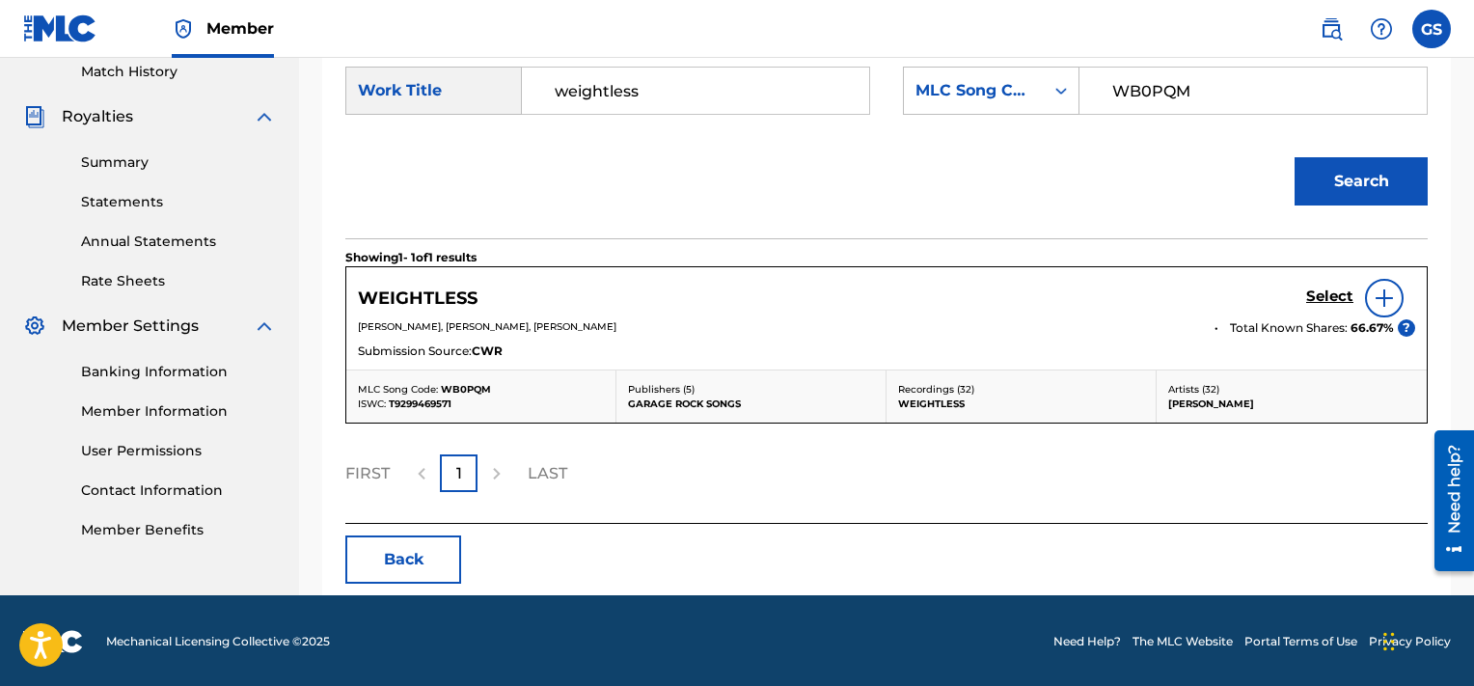
click at [1317, 289] on h5 "Select" at bounding box center [1329, 297] width 47 height 18
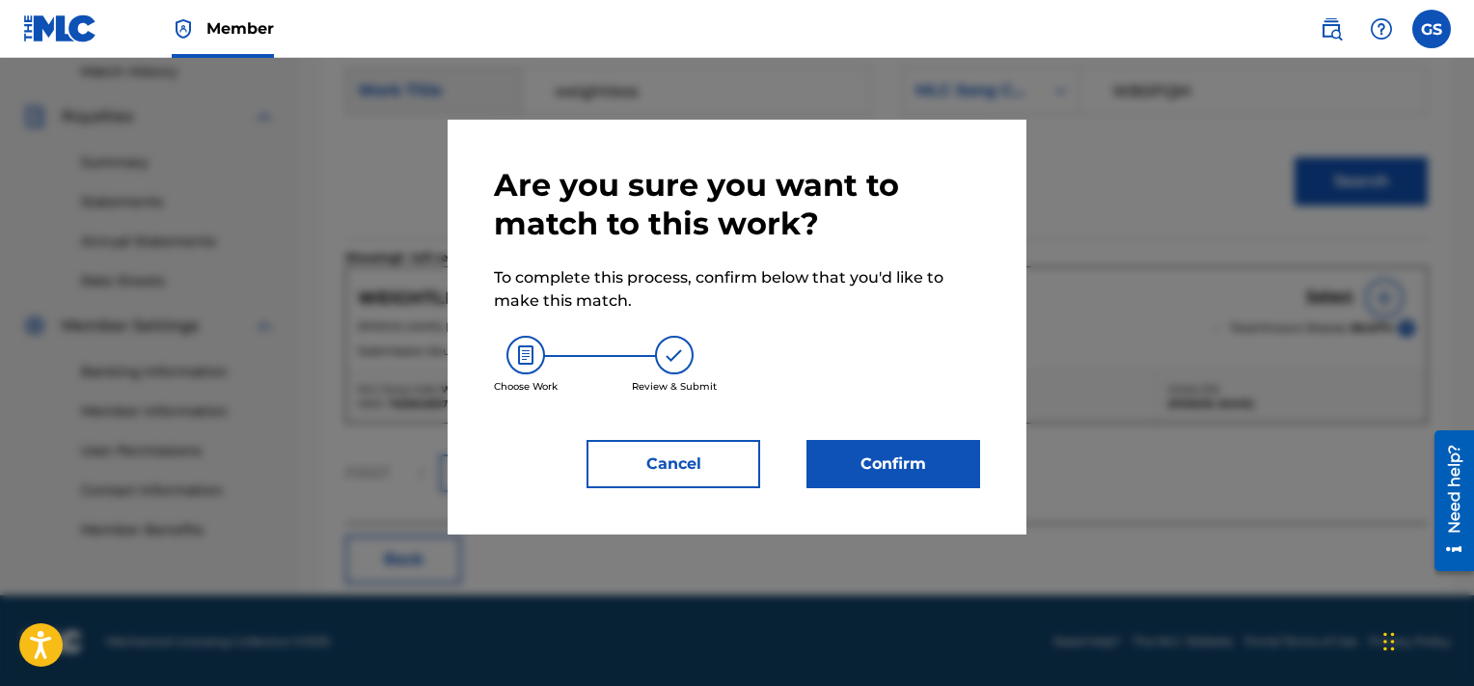
click at [880, 472] on button "Confirm" at bounding box center [894, 464] width 174 height 48
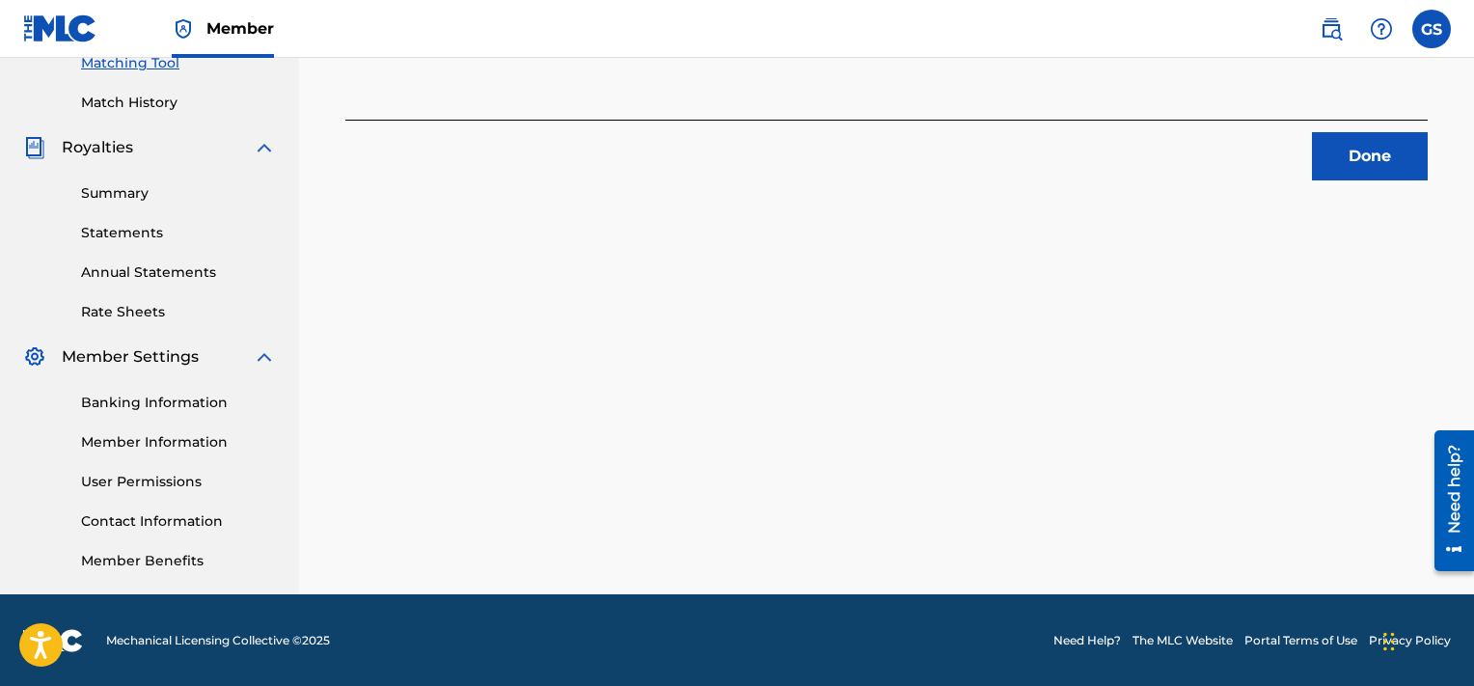
click at [1371, 151] on button "Done" at bounding box center [1370, 156] width 116 height 48
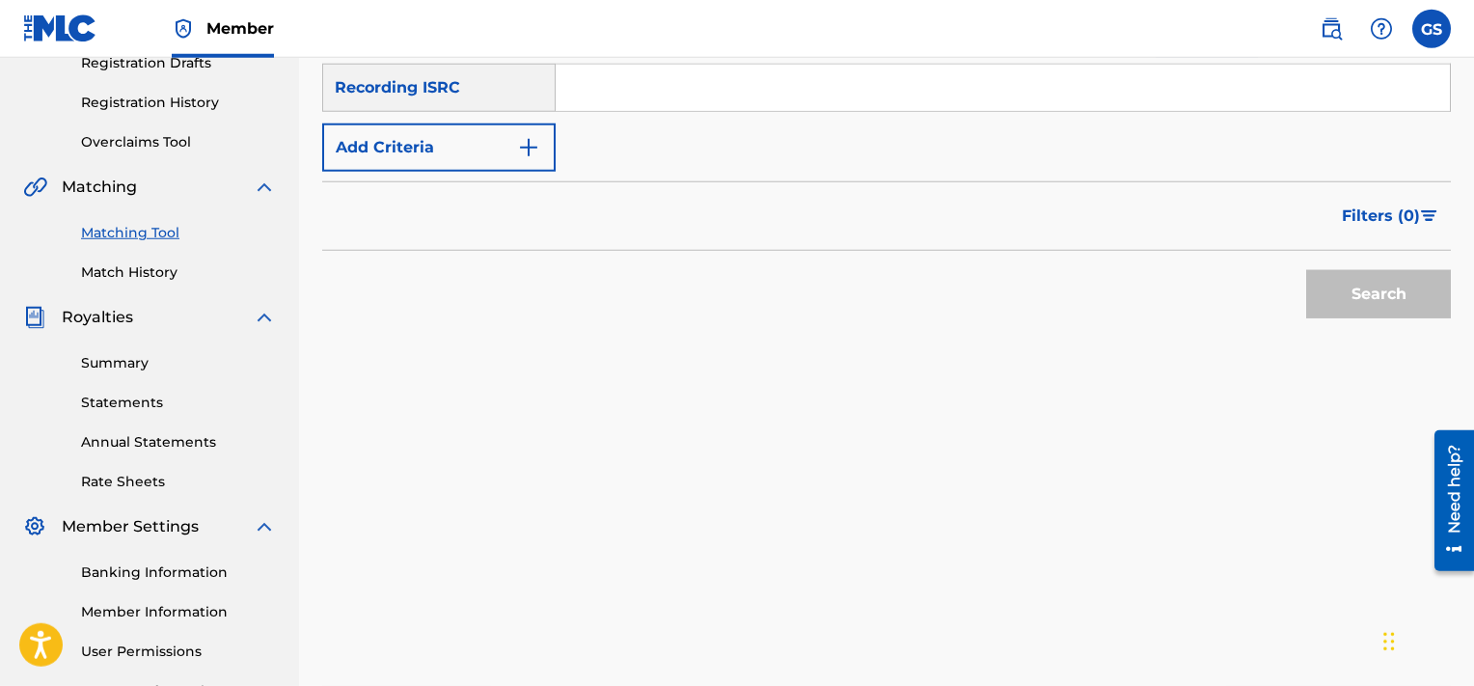
scroll to position [321, 0]
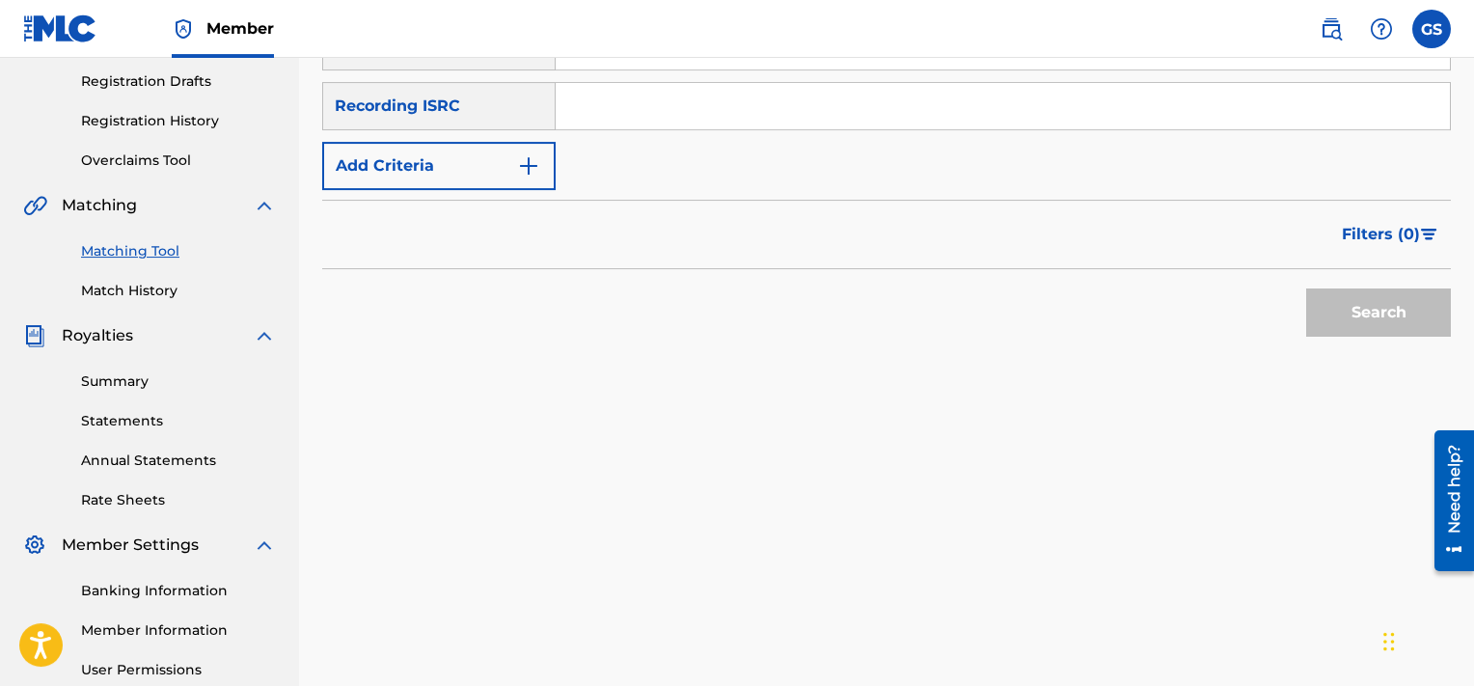
paste
click at [970, 113] on input "QMQ3X2001241" at bounding box center [1003, 106] width 894 height 46
type input "QMQ3X2001241"
click at [1306, 288] on button "Search" at bounding box center [1378, 312] width 145 height 48
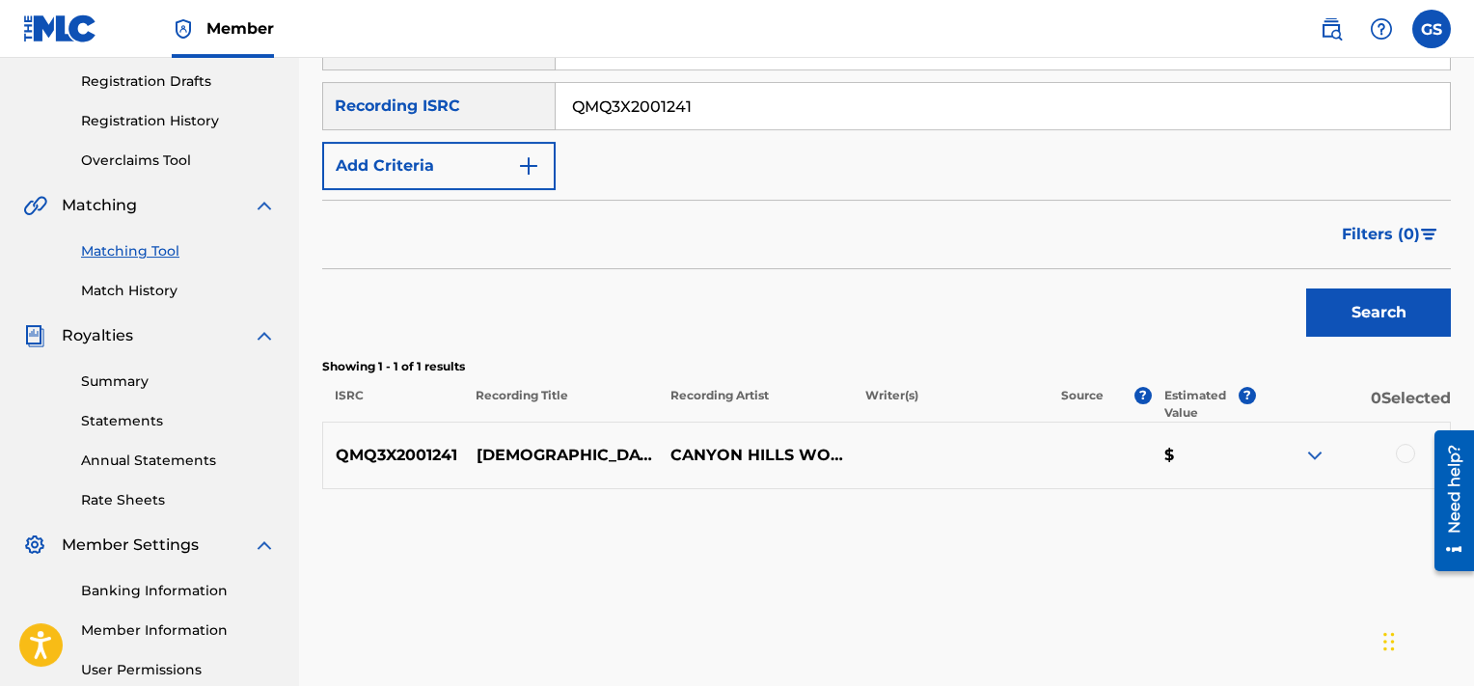
click at [1407, 451] on div at bounding box center [1405, 453] width 19 height 19
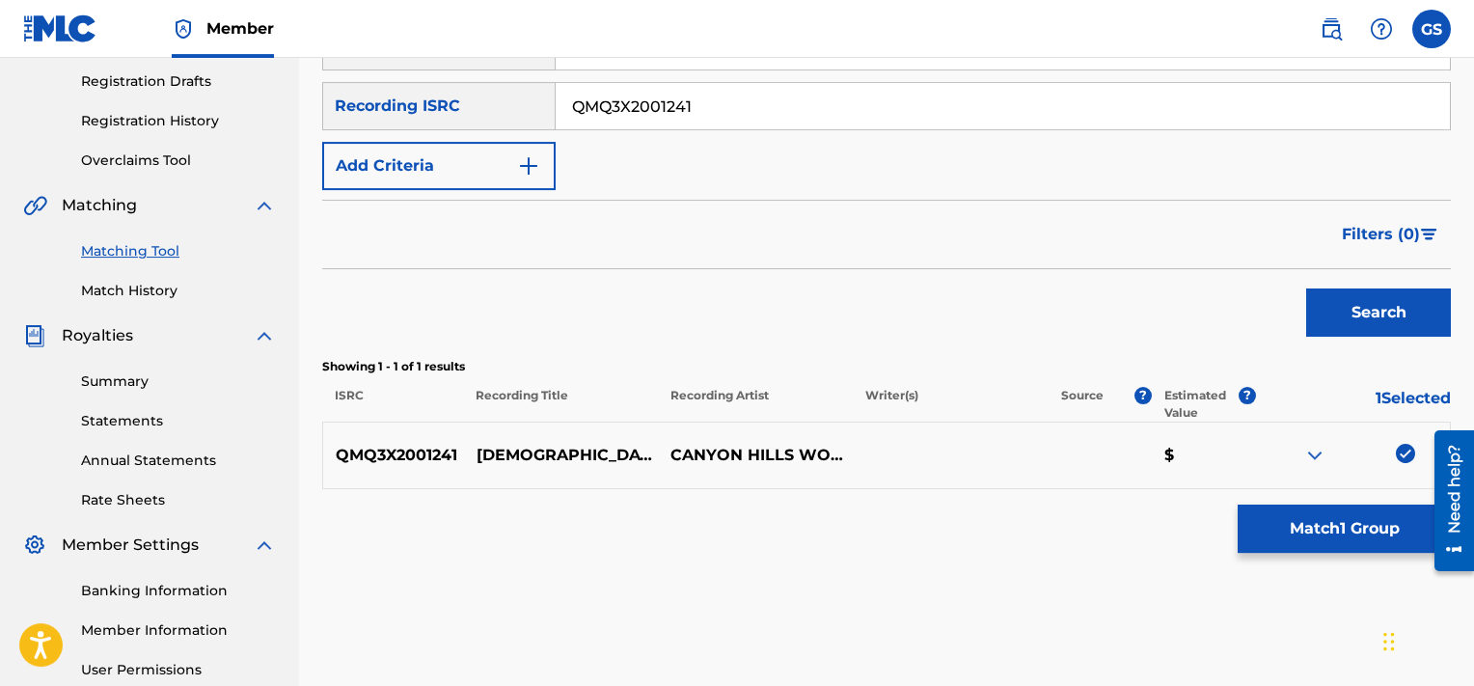
click at [1286, 525] on button "Match 1 Group" at bounding box center [1344, 529] width 213 height 48
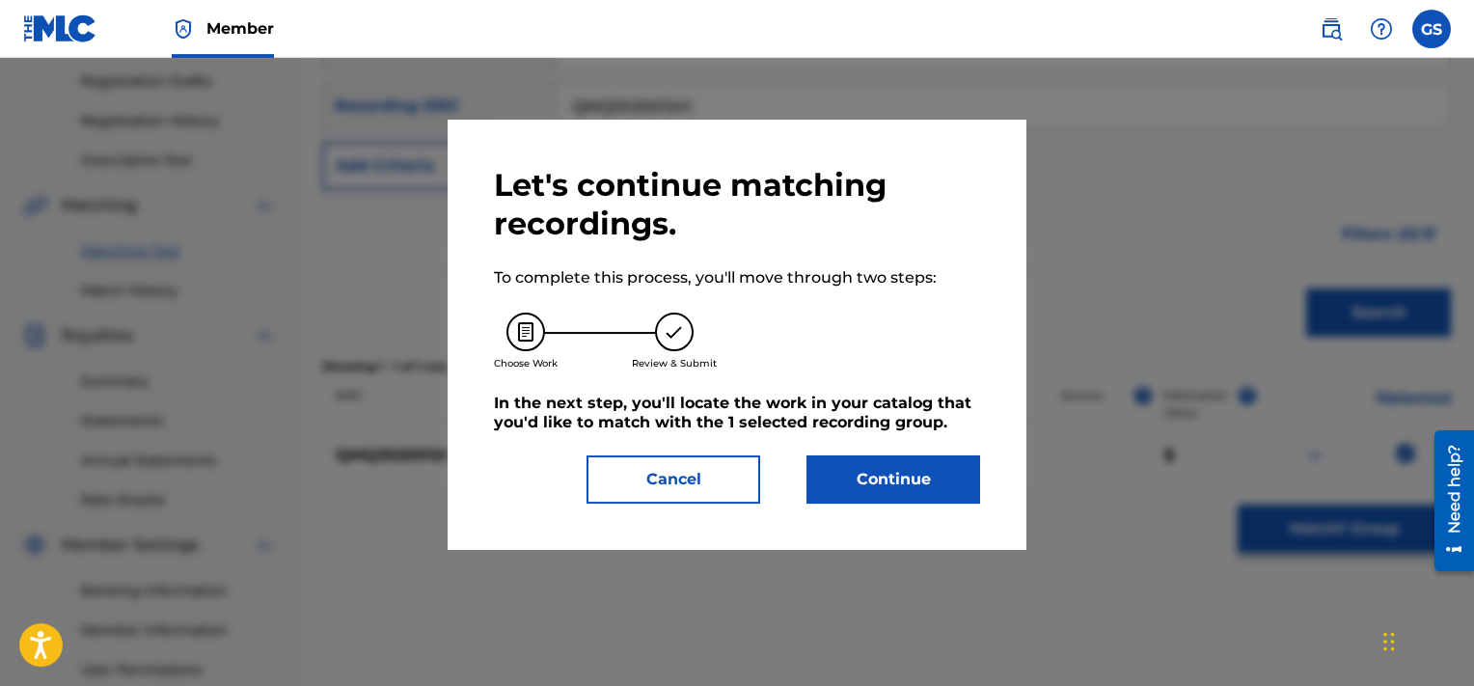
click at [910, 479] on button "Continue" at bounding box center [894, 479] width 174 height 48
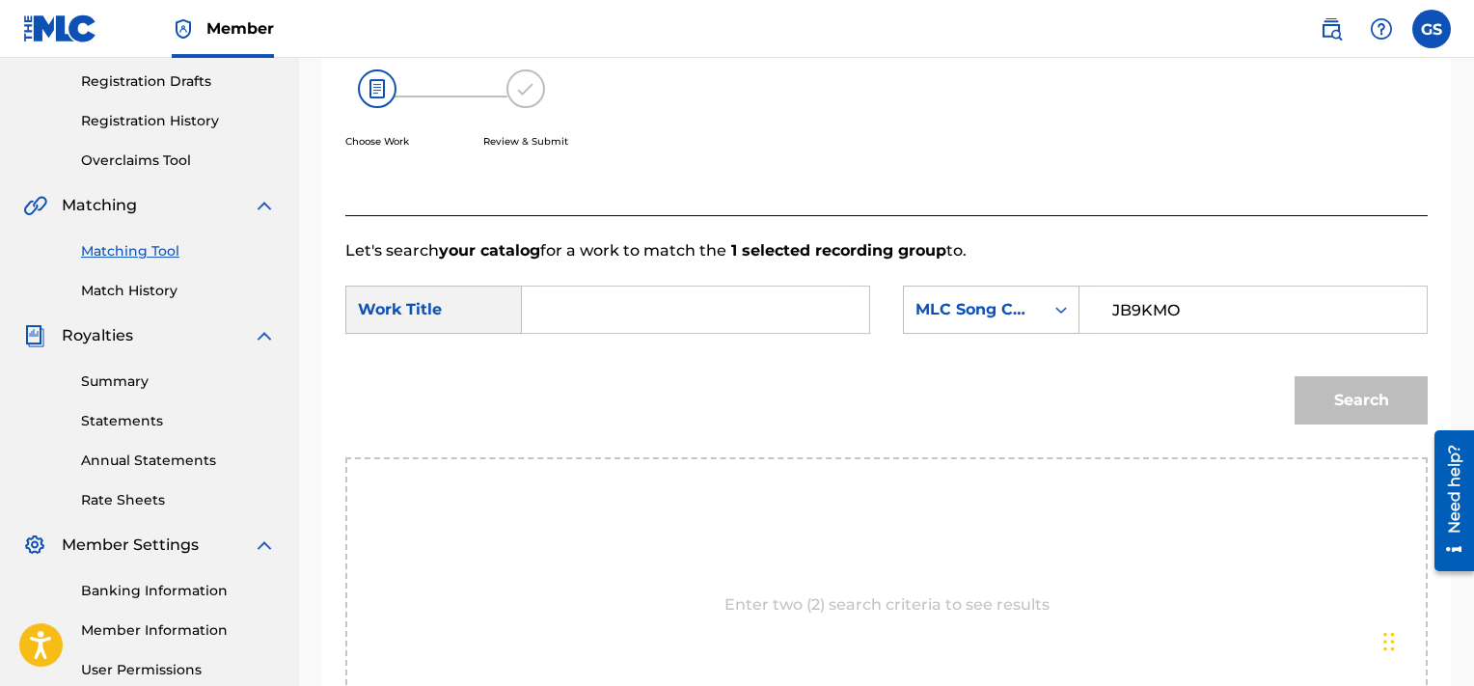
click at [1142, 292] on input "JB9KMO" at bounding box center [1253, 310] width 315 height 46
type input "JB9KMO"
click at [773, 303] on input "Search Form" at bounding box center [695, 310] width 315 height 46
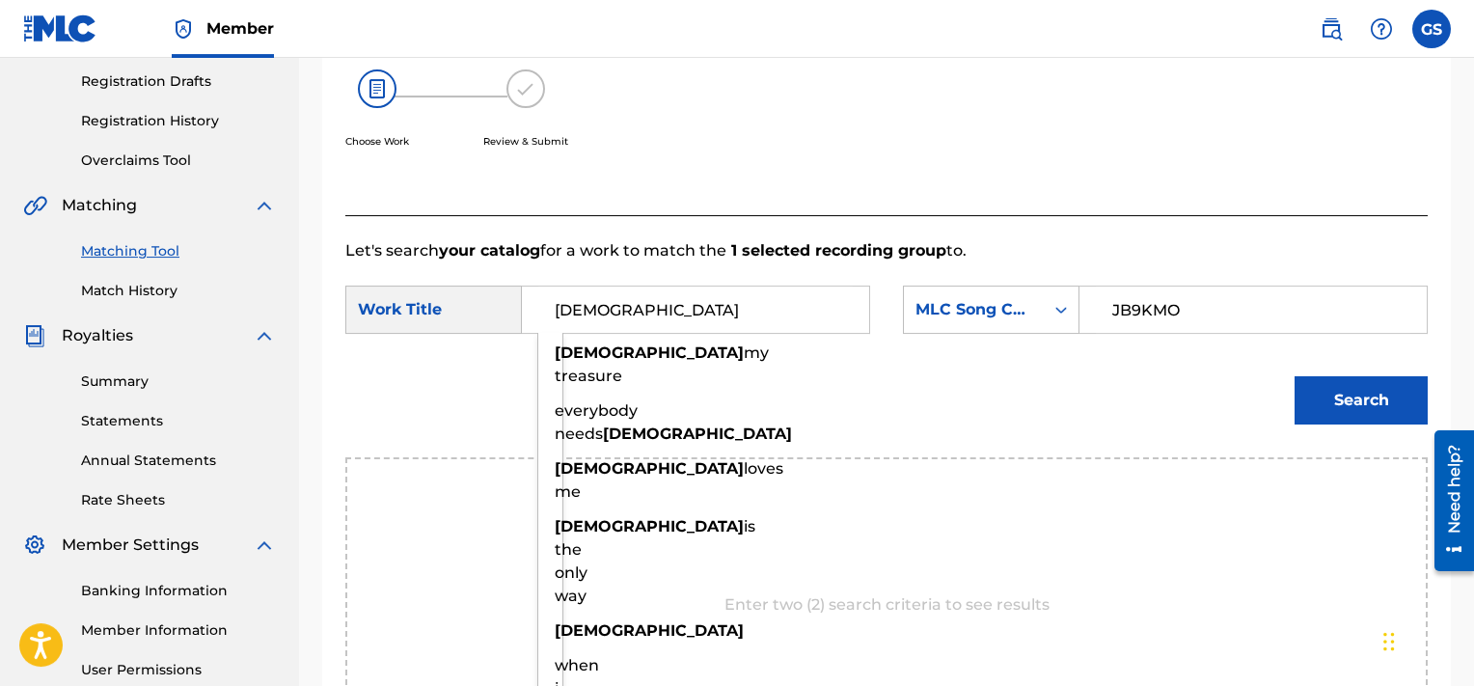
type input "[DEMOGRAPHIC_DATA]"
click at [1295, 376] on button "Search" at bounding box center [1361, 400] width 133 height 48
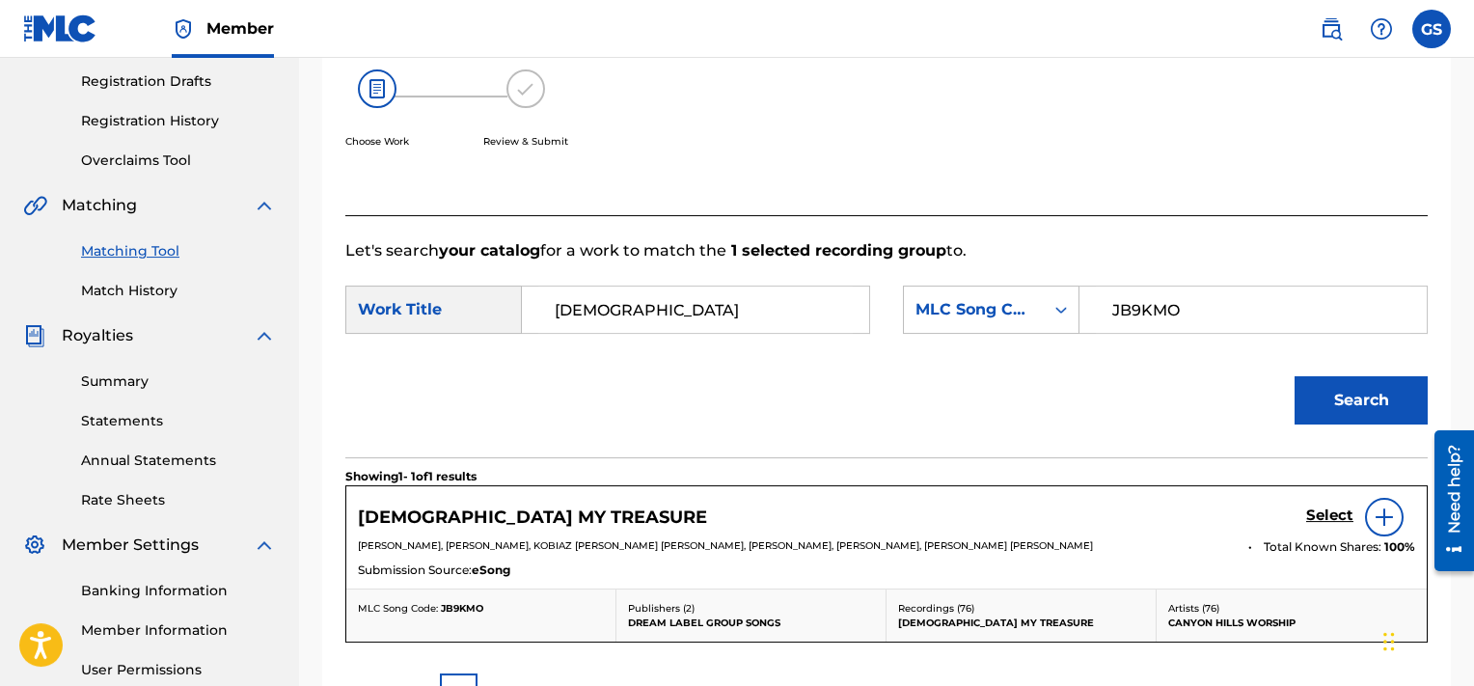
click at [1328, 516] on h5 "Select" at bounding box center [1329, 516] width 47 height 18
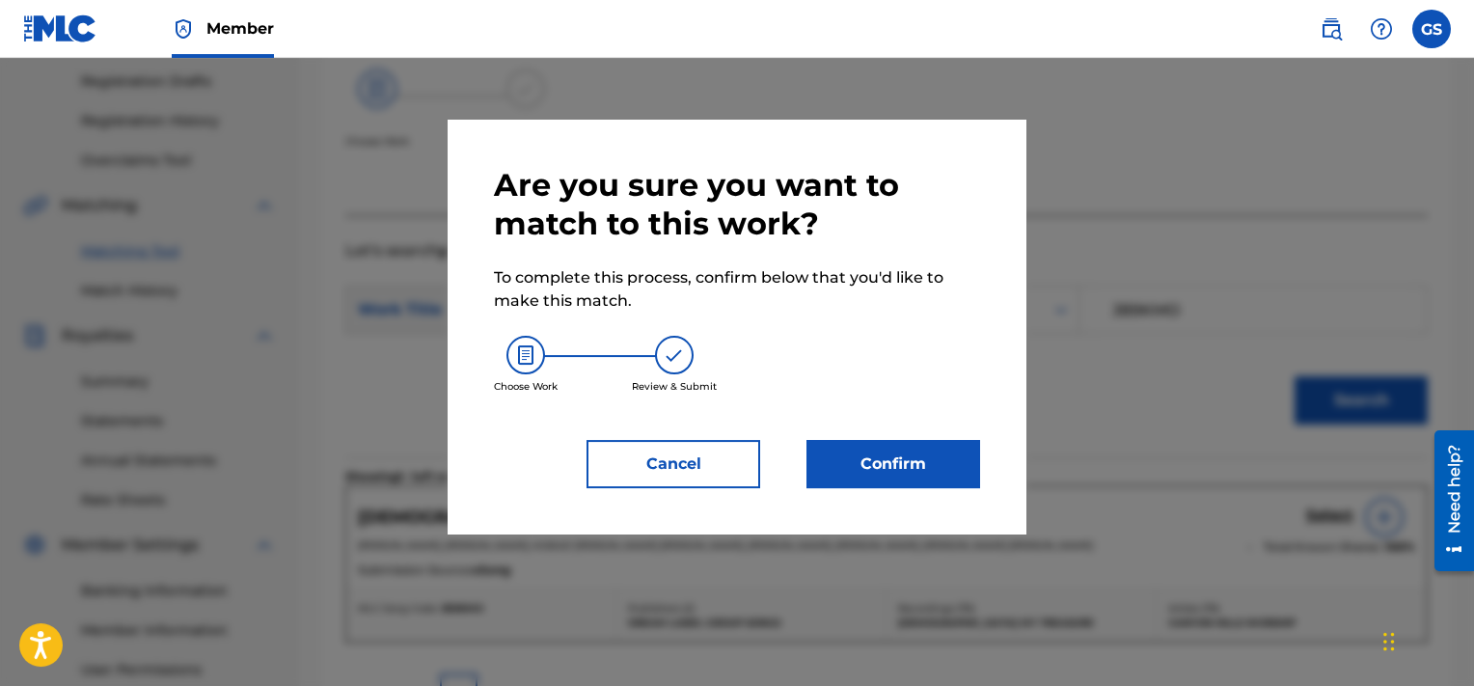
click at [885, 481] on button "Confirm" at bounding box center [894, 464] width 174 height 48
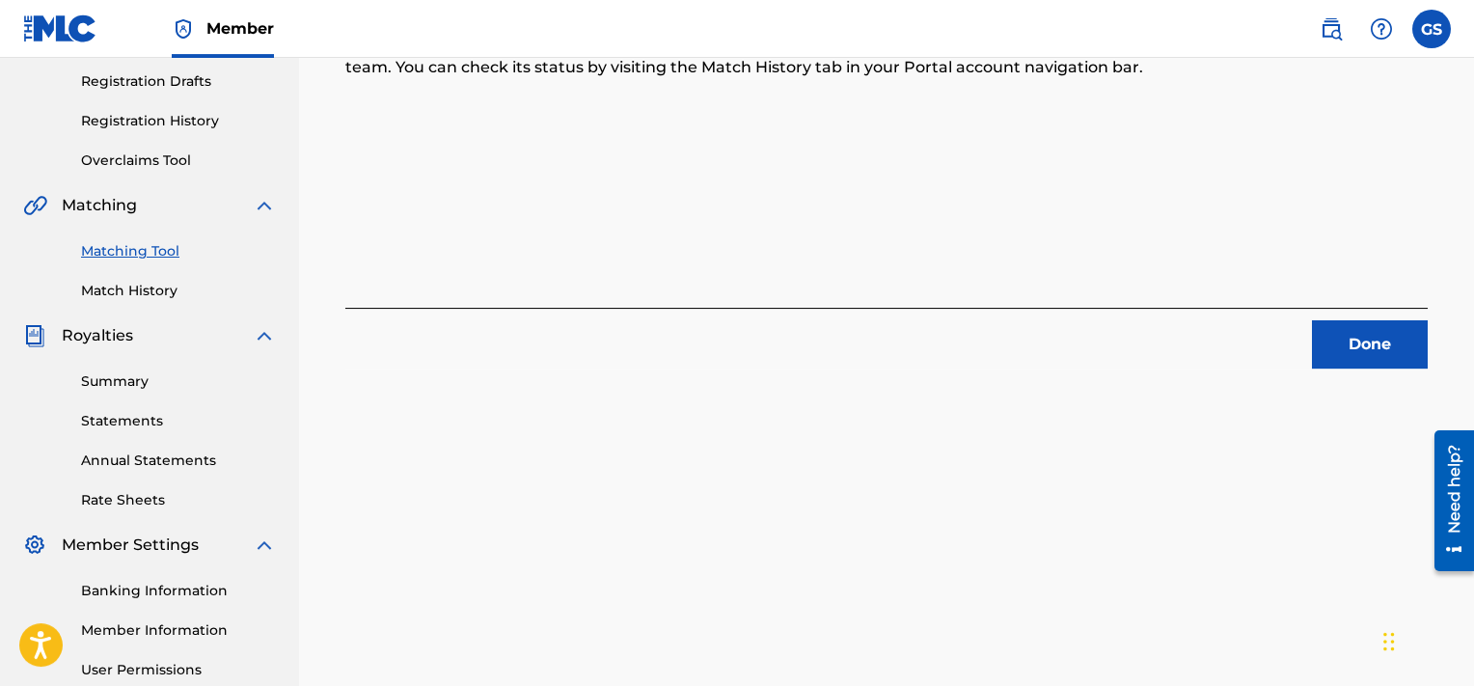
click at [1361, 347] on button "Done" at bounding box center [1370, 344] width 116 height 48
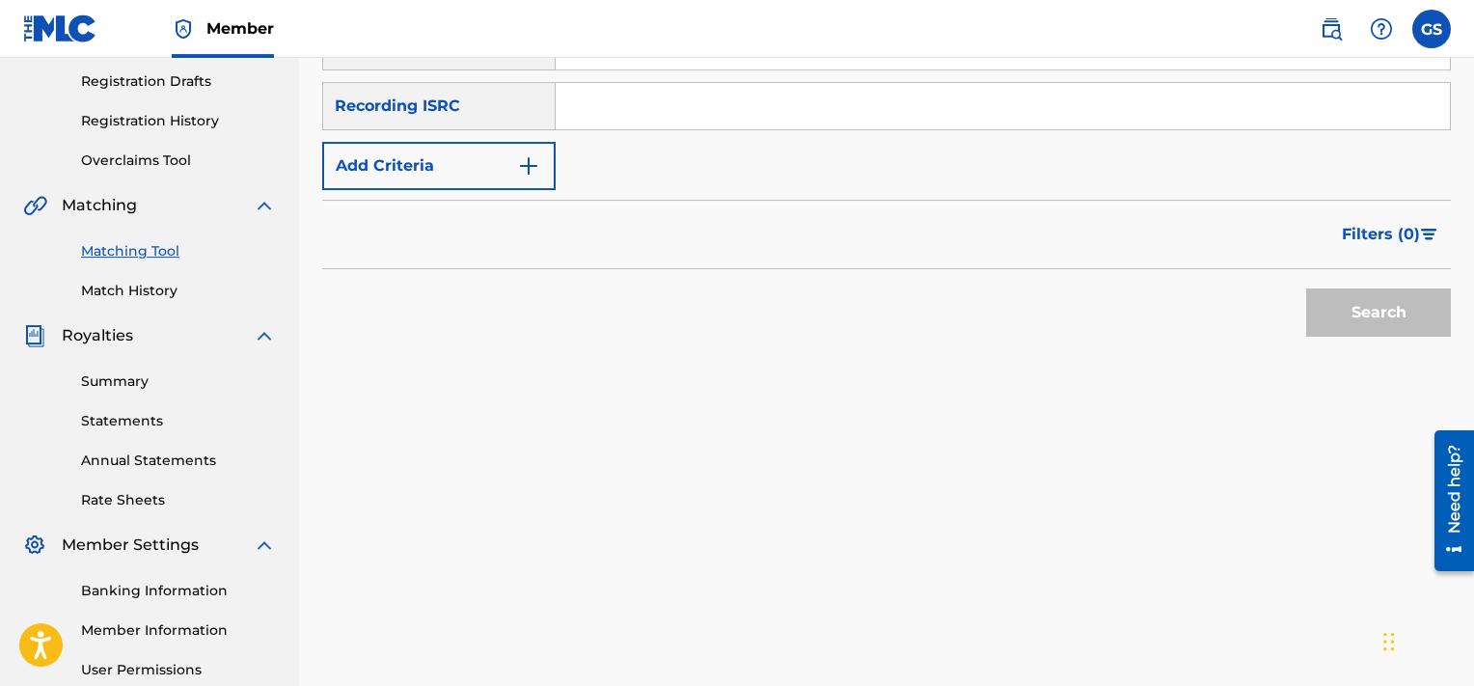
scroll to position [258, 0]
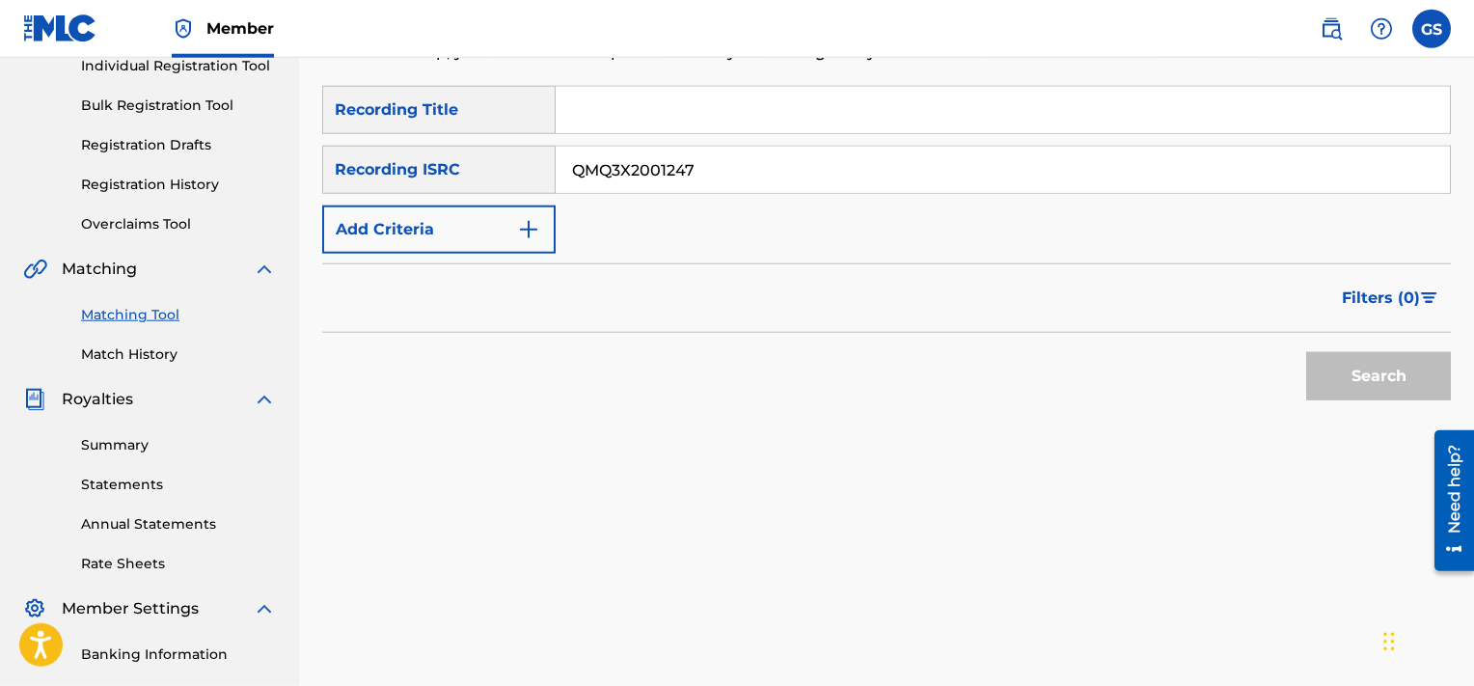
click at [959, 170] on input "QMQ3X2001247" at bounding box center [1003, 170] width 894 height 46
click at [1306, 352] on button "Search" at bounding box center [1378, 376] width 145 height 48
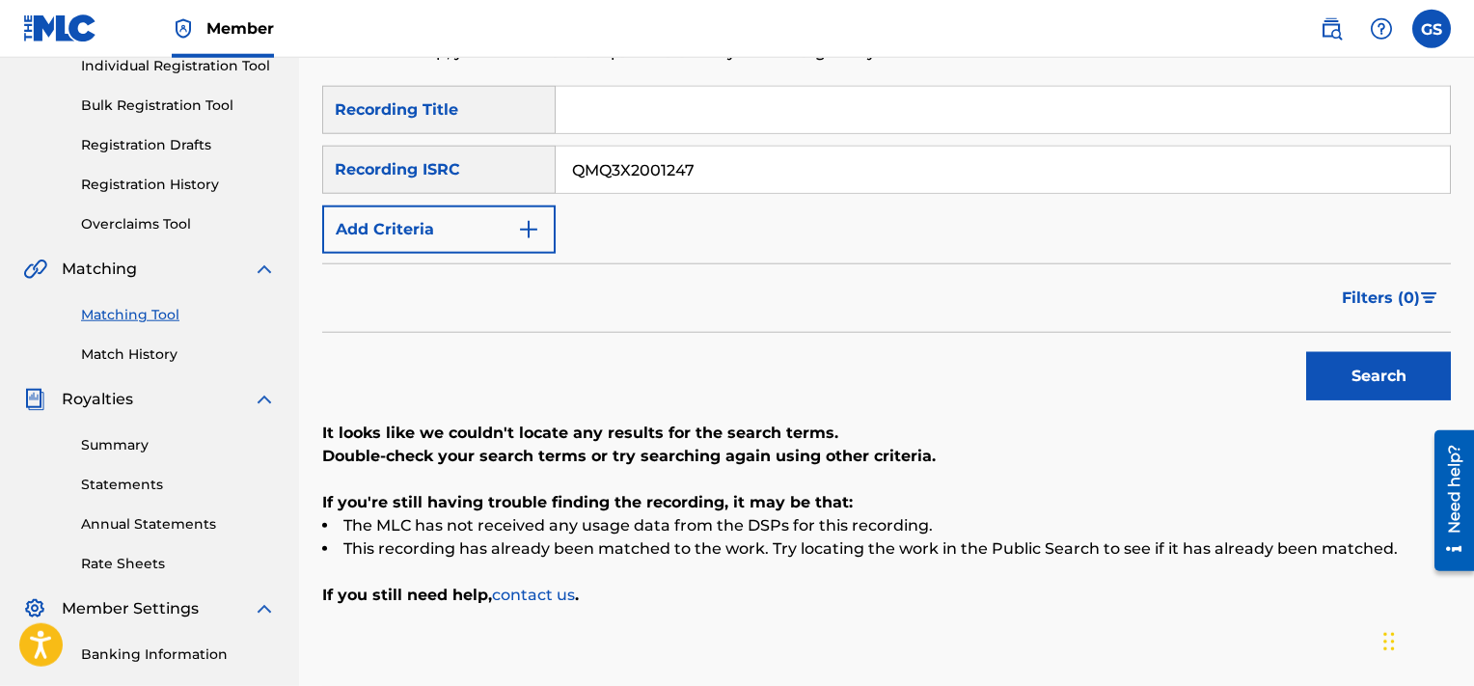
click at [913, 174] on input "QMQ3X2001247" at bounding box center [1003, 170] width 894 height 46
click at [913, 174] on input "QMQ3X2001248" at bounding box center [1003, 170] width 894 height 46
click at [1306, 352] on button "Search" at bounding box center [1378, 376] width 145 height 48
click at [905, 193] on input "QMQ3X2001248" at bounding box center [1003, 170] width 894 height 46
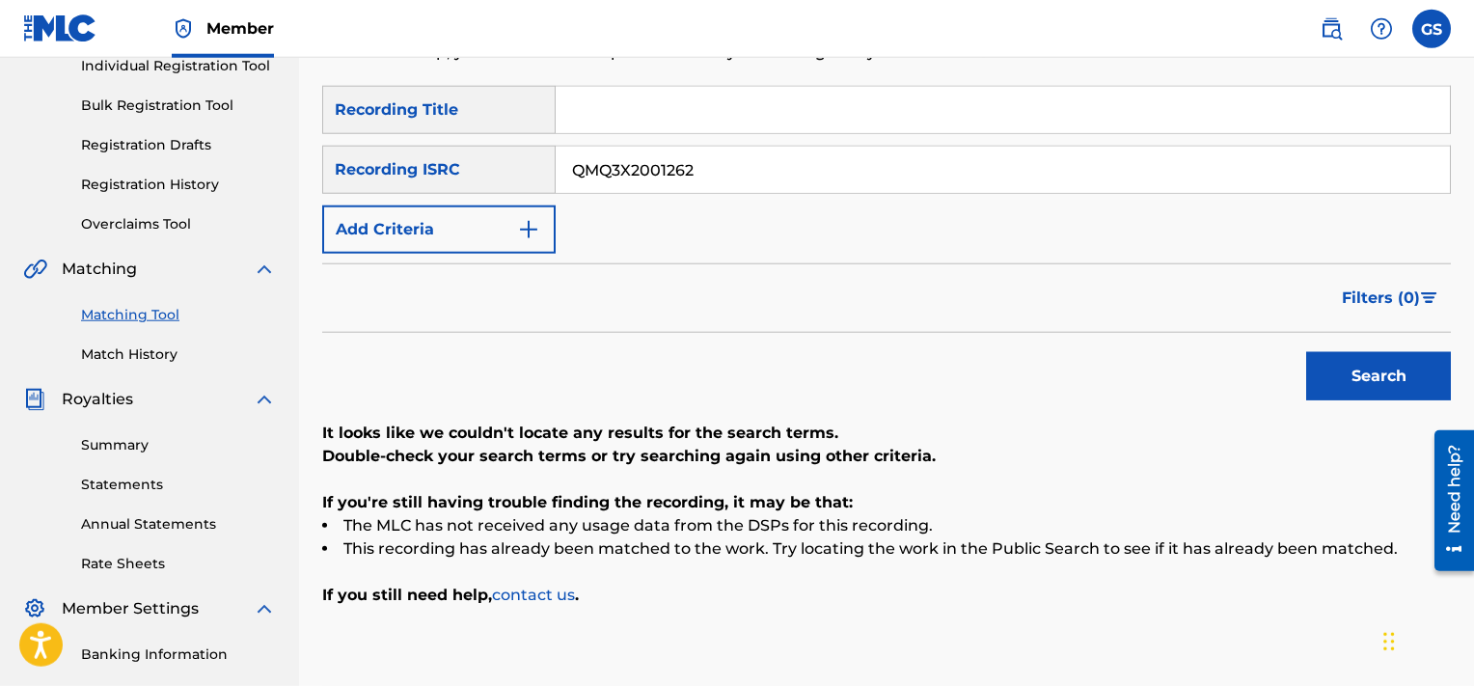
type input "QMQ3X2001262"
click at [1306, 352] on button "Search" at bounding box center [1378, 376] width 145 height 48
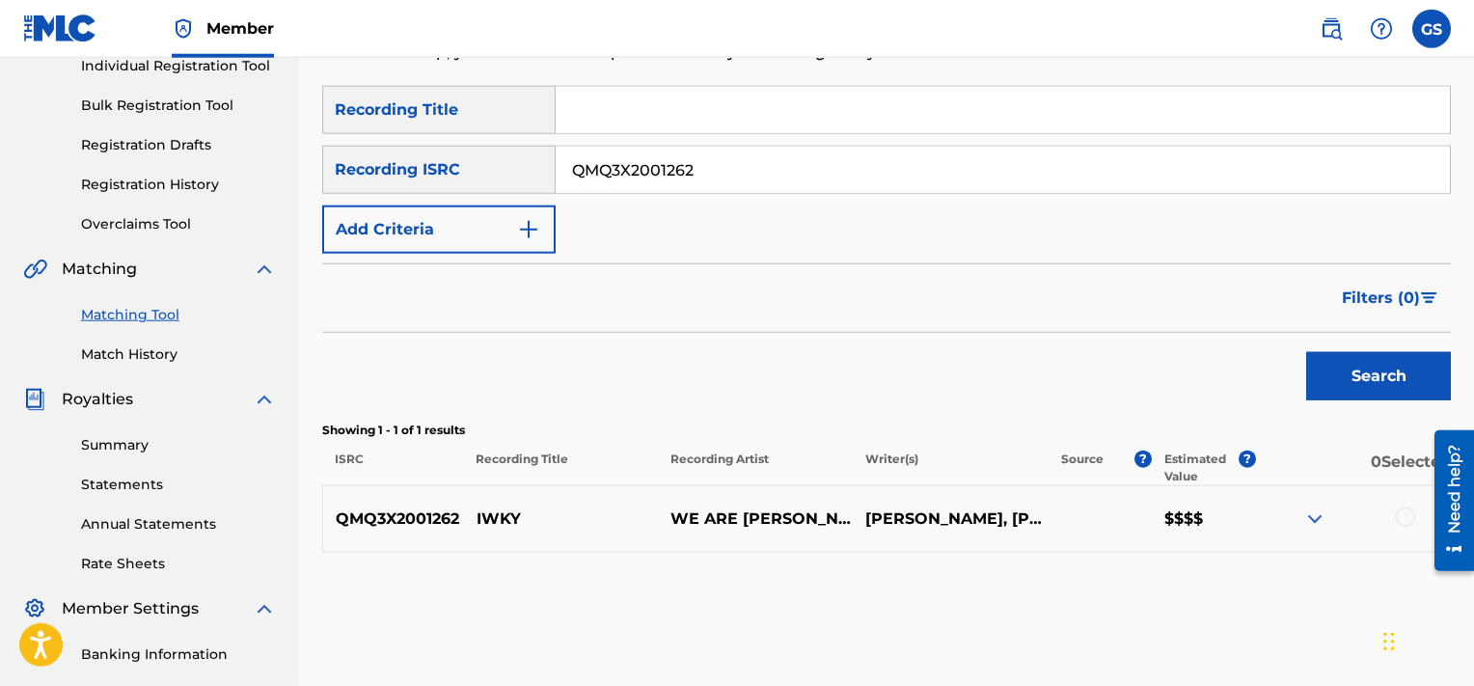
click at [1407, 519] on div at bounding box center [1405, 516] width 19 height 19
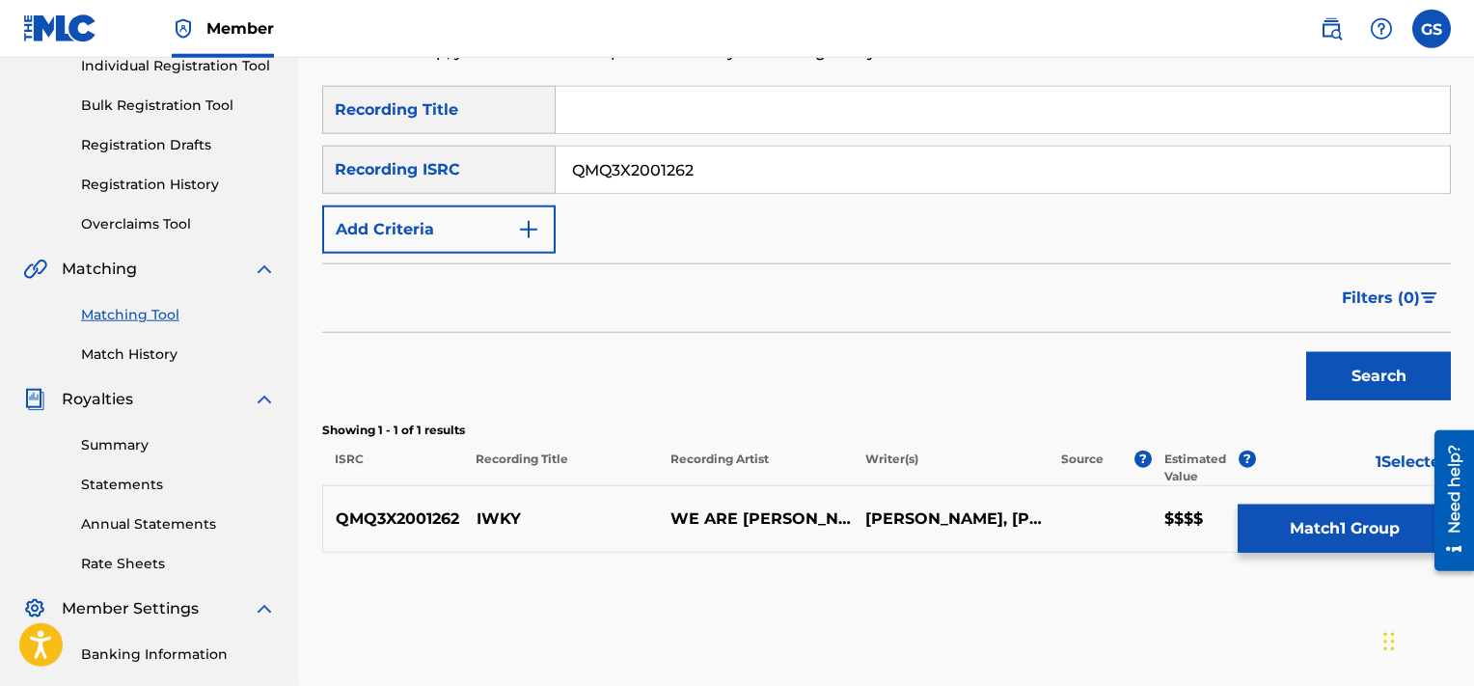
click at [1308, 525] on button "Match 1 Group" at bounding box center [1344, 529] width 213 height 48
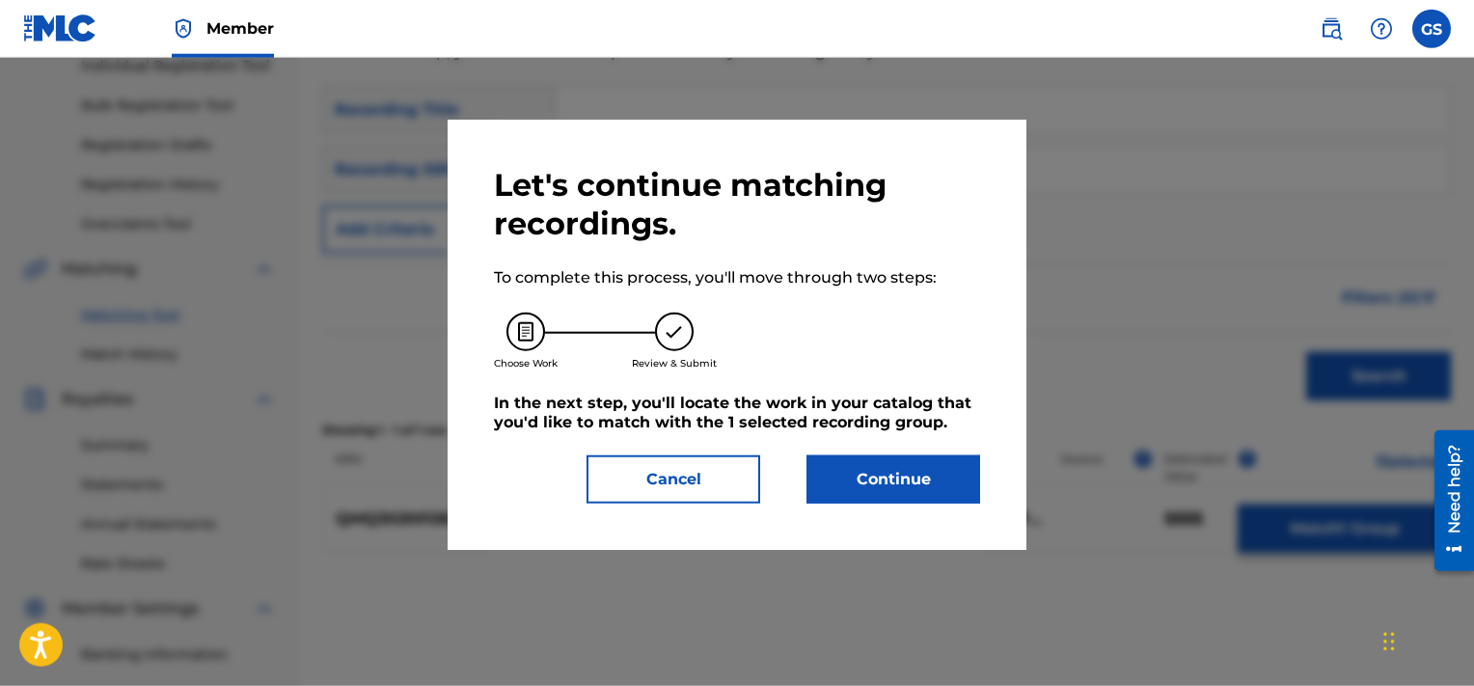
click at [913, 467] on button "Continue" at bounding box center [894, 479] width 174 height 48
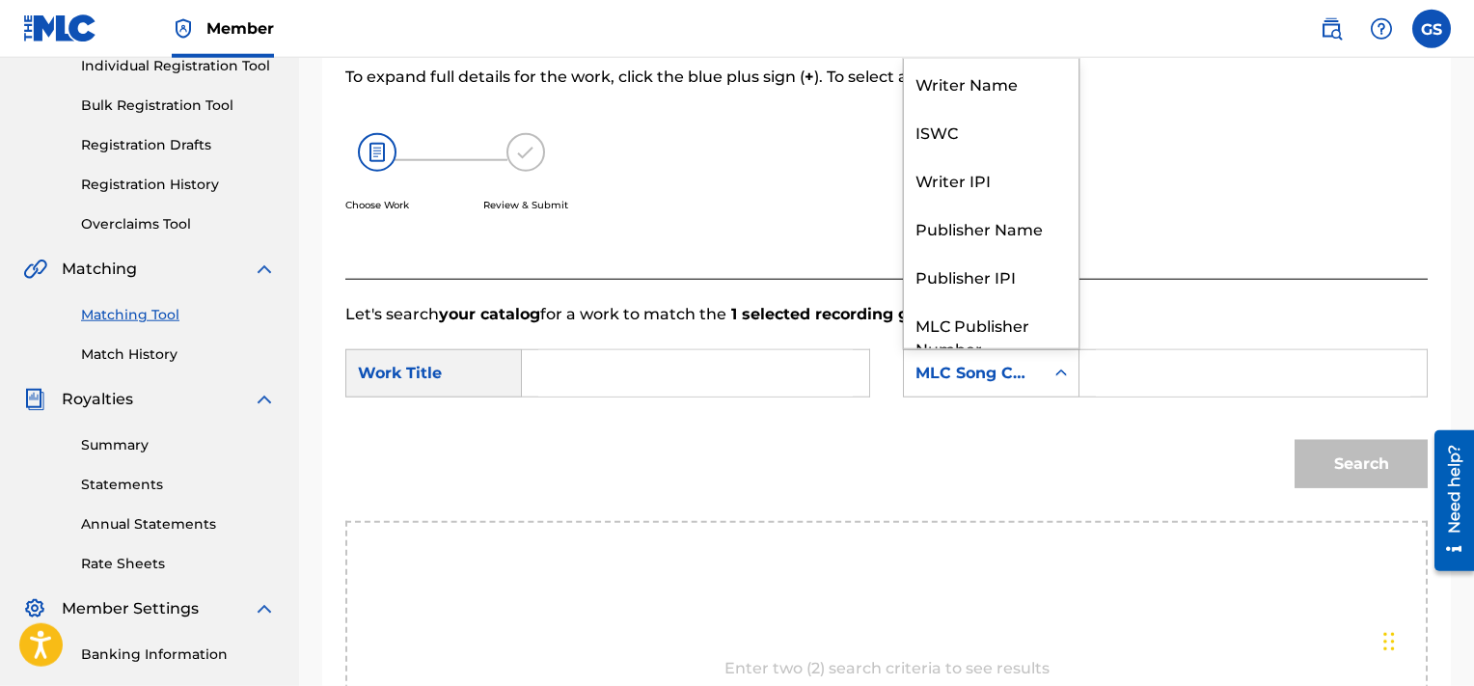
click at [1001, 350] on div "MLC Song Code" at bounding box center [991, 373] width 177 height 48
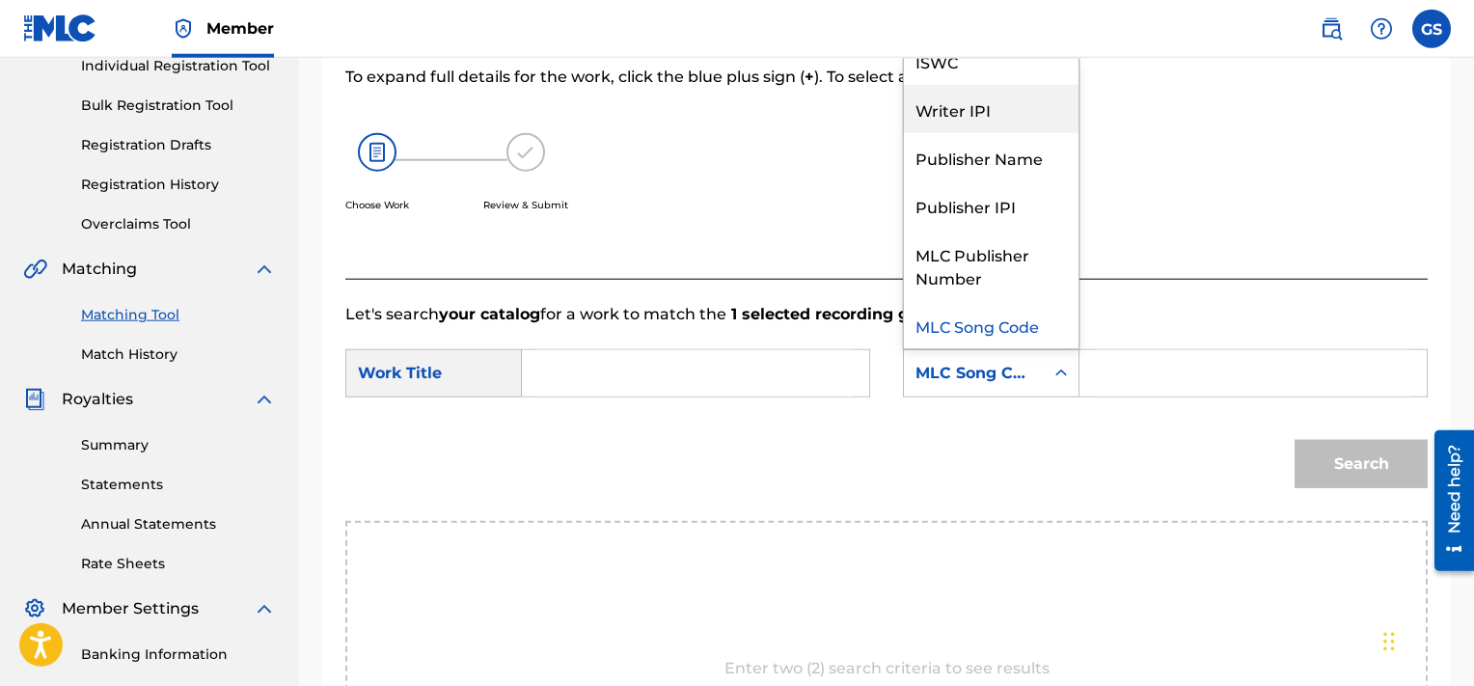
scroll to position [0, 0]
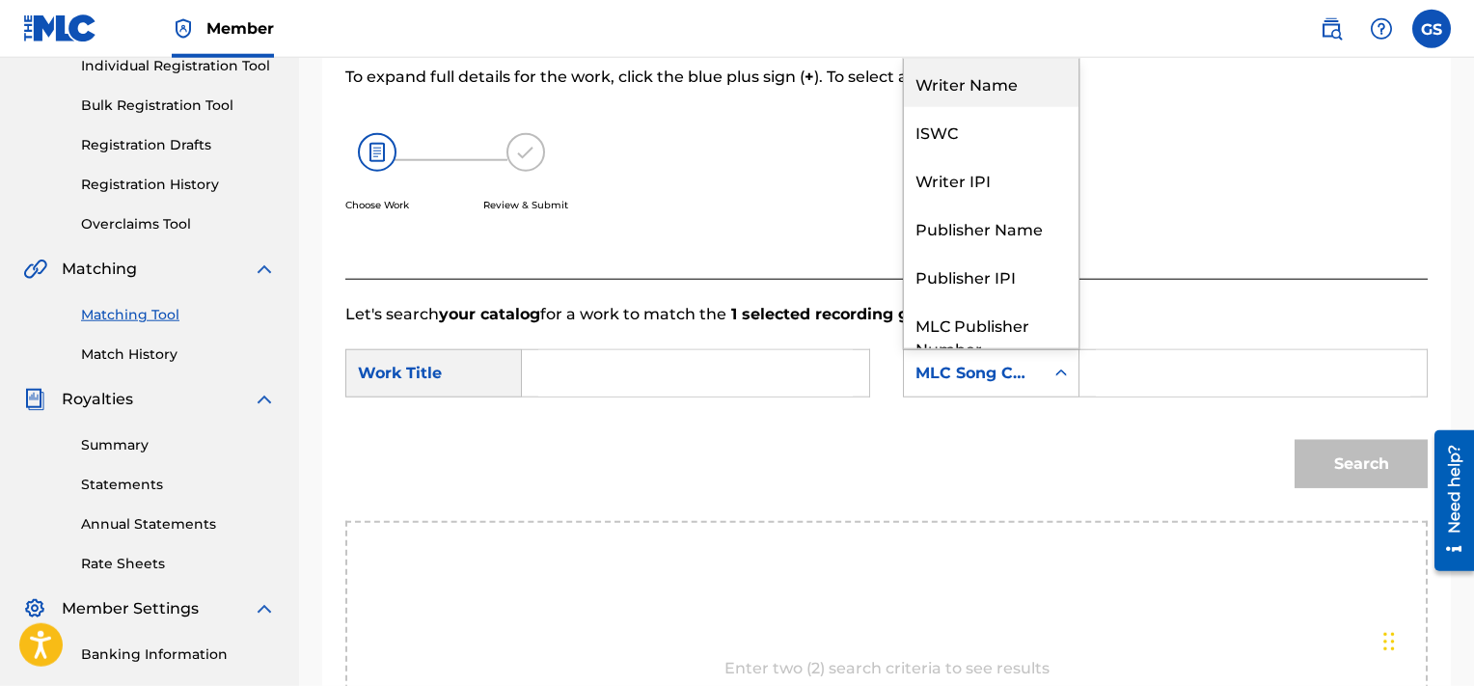
click at [965, 84] on div "Writer Name" at bounding box center [991, 83] width 175 height 48
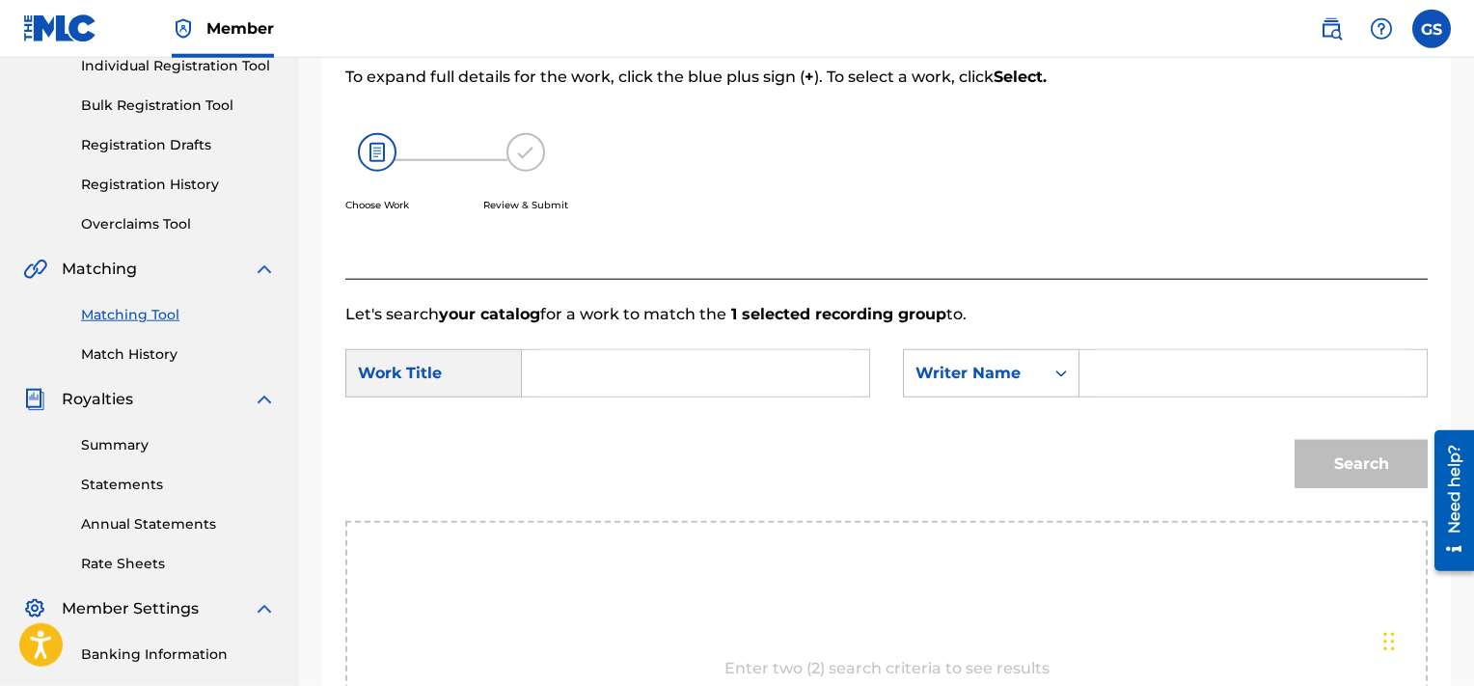
click at [620, 361] on input "Search Form" at bounding box center [695, 373] width 315 height 46
type input "iwky"
click at [1154, 391] on input "Search Form" at bounding box center [1253, 373] width 315 height 46
type input "[PERSON_NAME]"
click at [1295, 440] on button "Search" at bounding box center [1361, 464] width 133 height 48
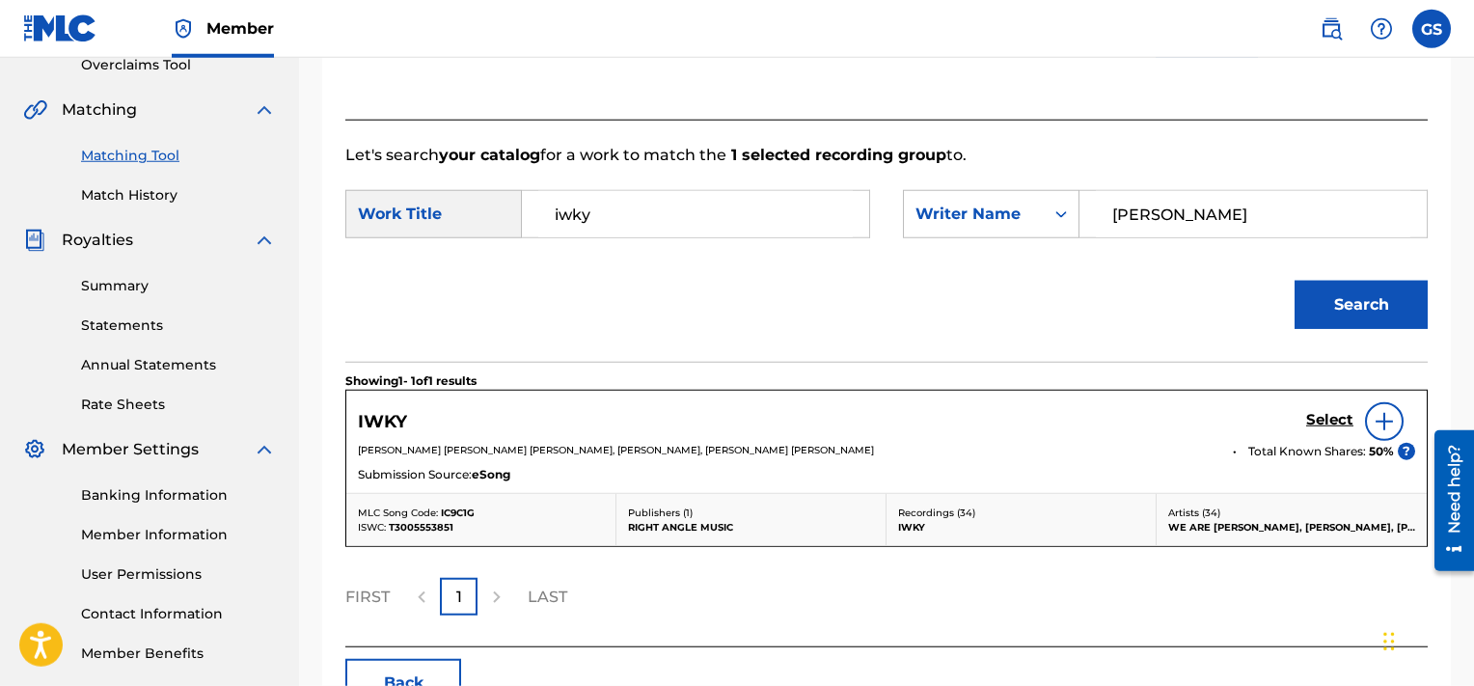
scroll to position [433, 0]
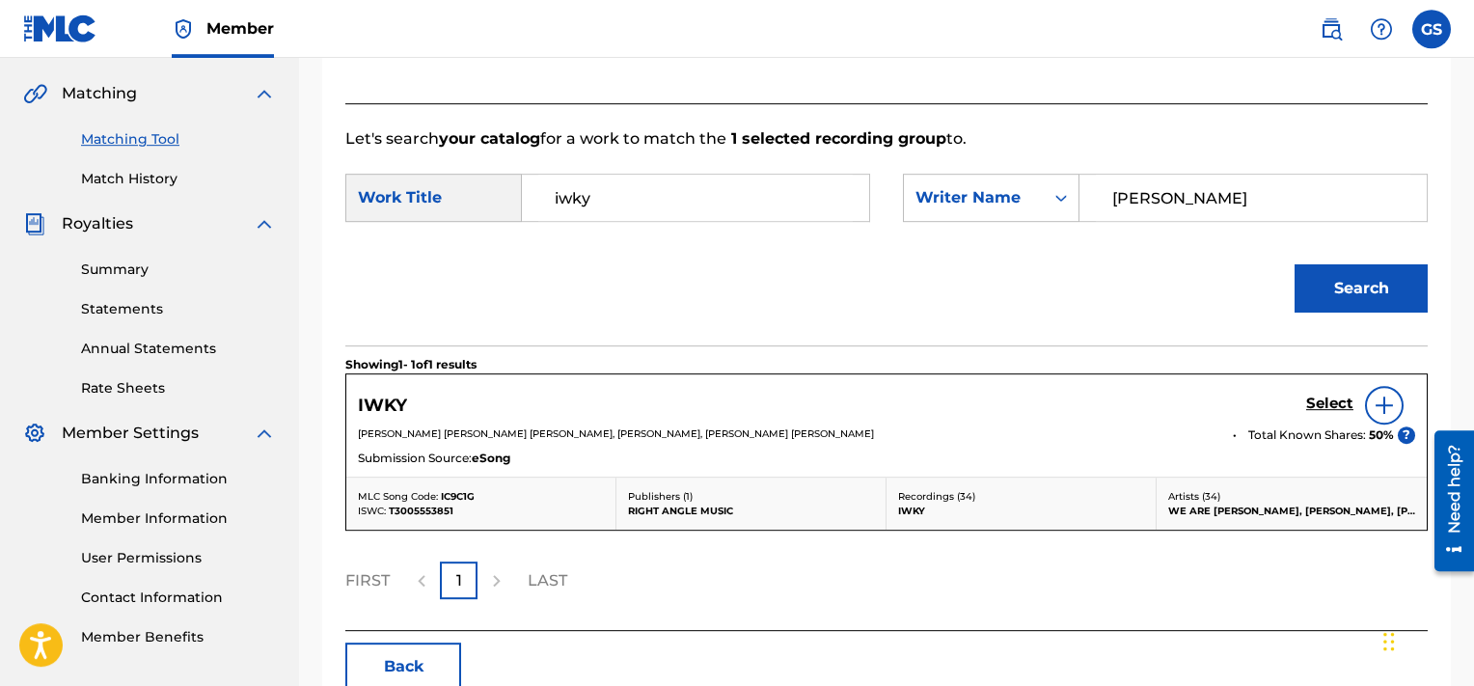
click at [1316, 406] on h5 "Select" at bounding box center [1329, 404] width 47 height 18
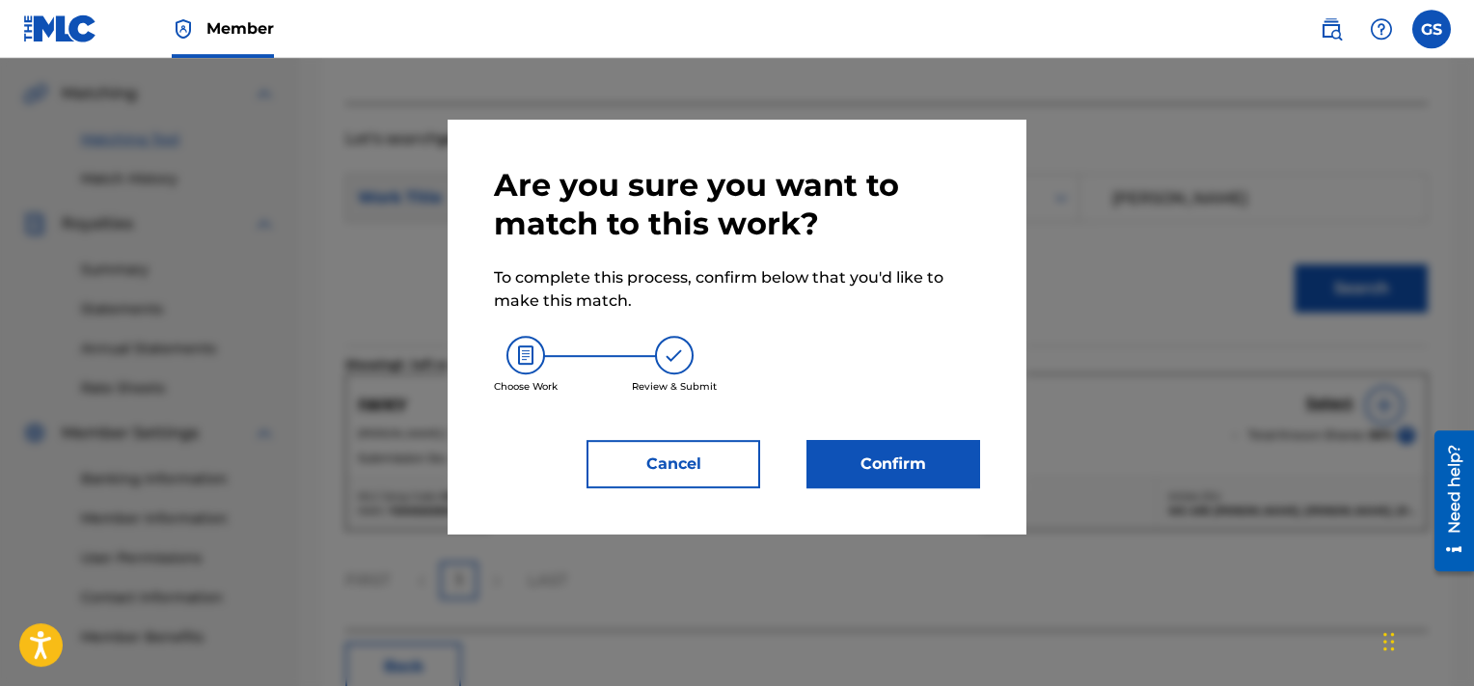
click at [939, 475] on button "Confirm" at bounding box center [894, 464] width 174 height 48
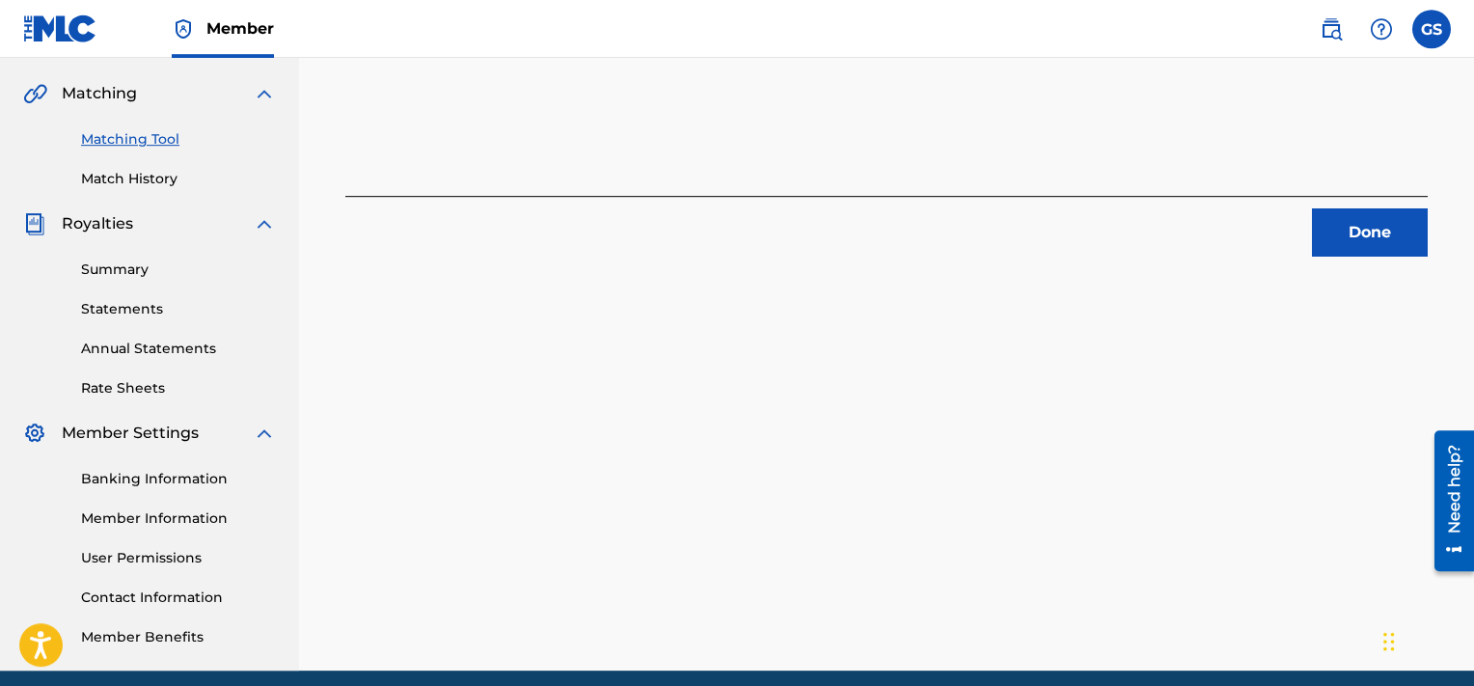
click at [1364, 217] on button "Done" at bounding box center [1370, 232] width 116 height 48
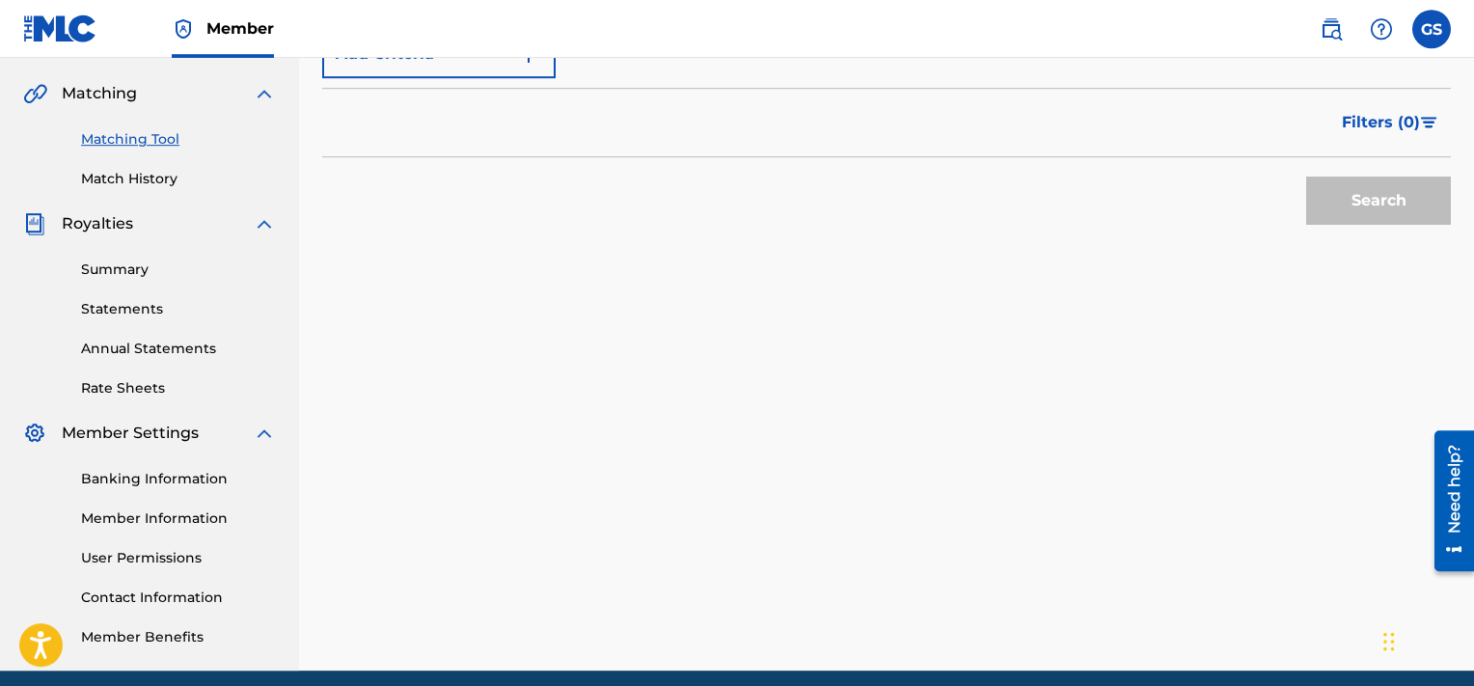
scroll to position [286, 0]
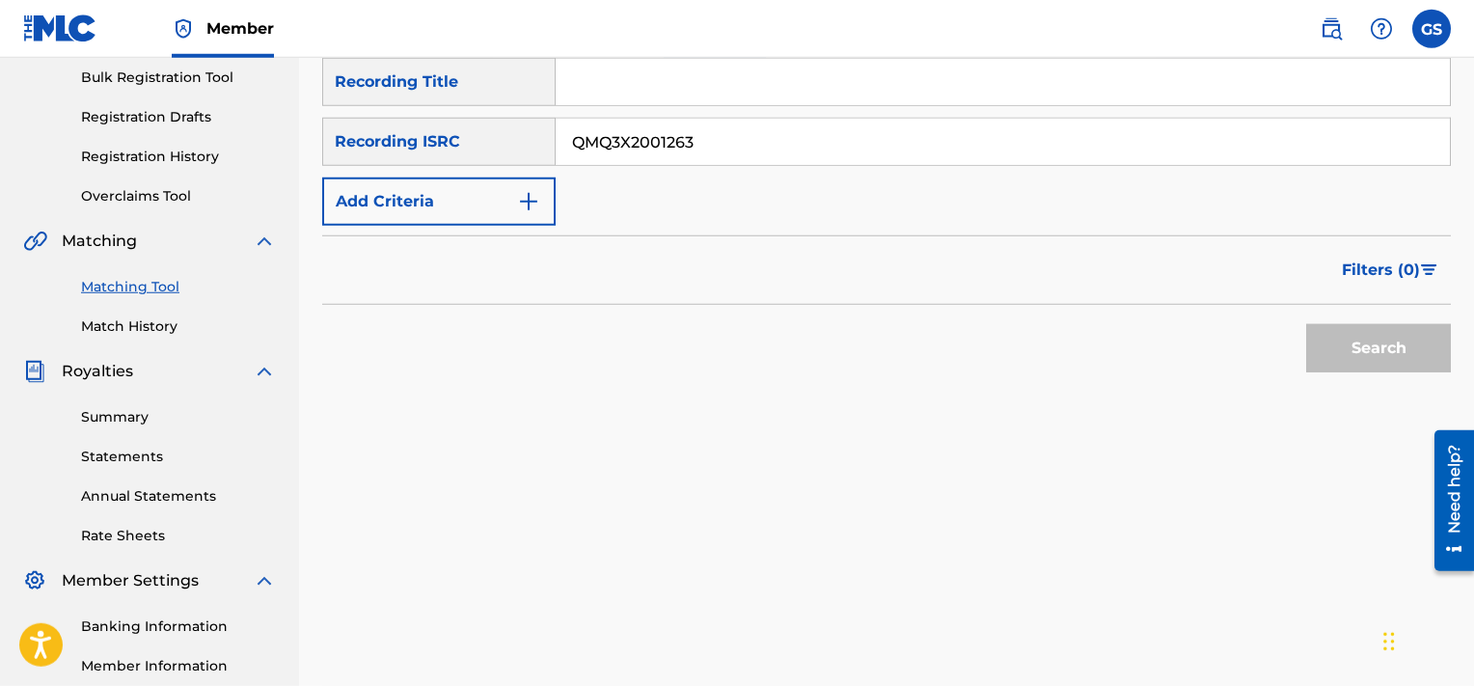
click at [837, 142] on input "QMQ3X2001263" at bounding box center [1003, 142] width 894 height 46
type input "QMQ3X2001263"
click at [1306, 324] on button "Search" at bounding box center [1378, 348] width 145 height 48
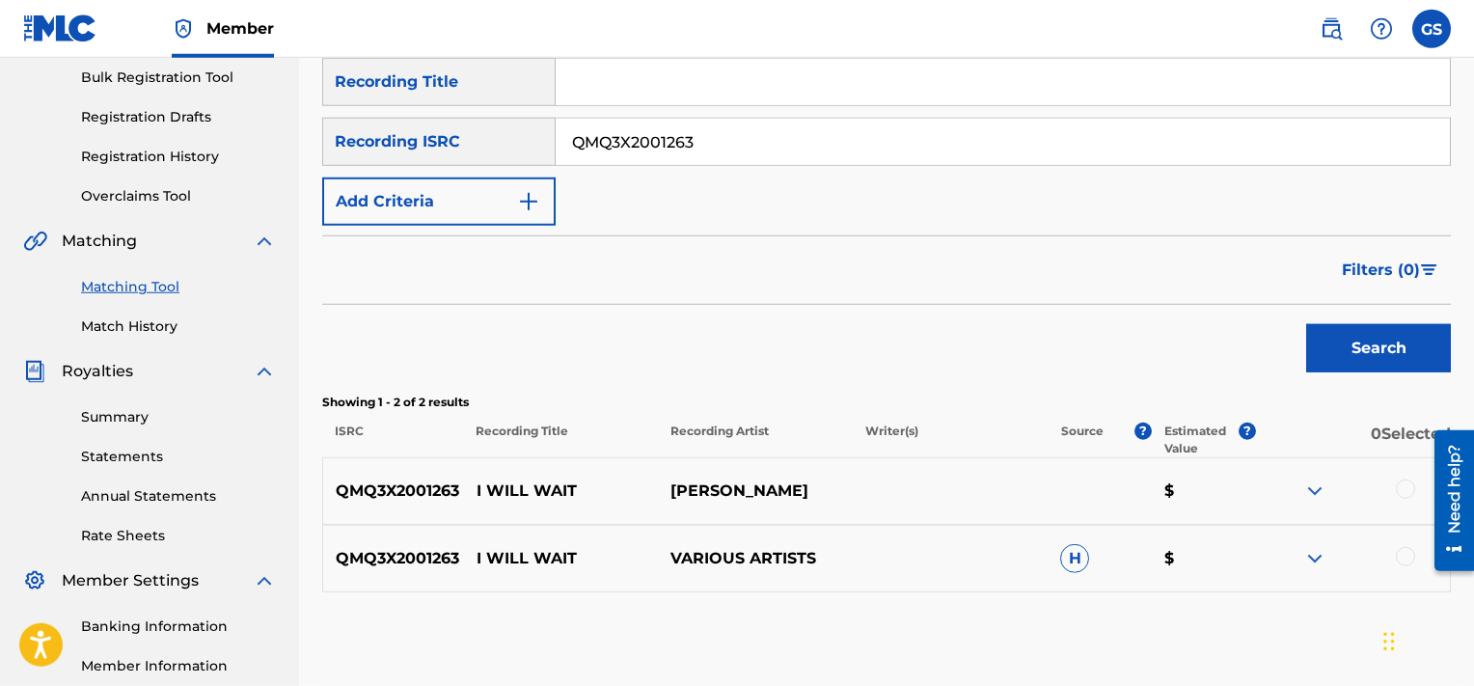
drag, startPoint x: 1412, startPoint y: 497, endPoint x: 1388, endPoint y: 480, distance: 28.9
click at [1388, 480] on div at bounding box center [1352, 491] width 195 height 23
click at [1411, 490] on div at bounding box center [1405, 489] width 19 height 19
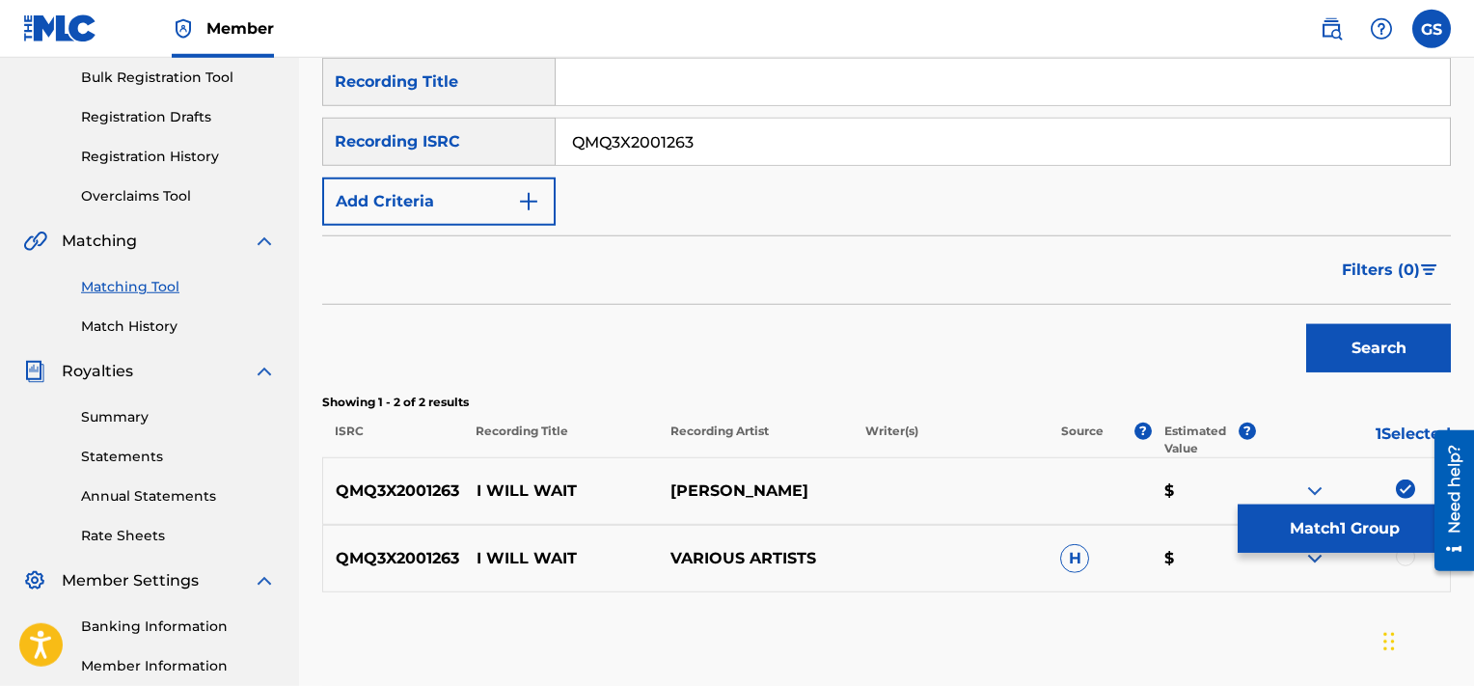
click at [1404, 562] on div at bounding box center [1405, 556] width 19 height 19
click at [1326, 526] on button "Match 2 Groups" at bounding box center [1344, 529] width 213 height 48
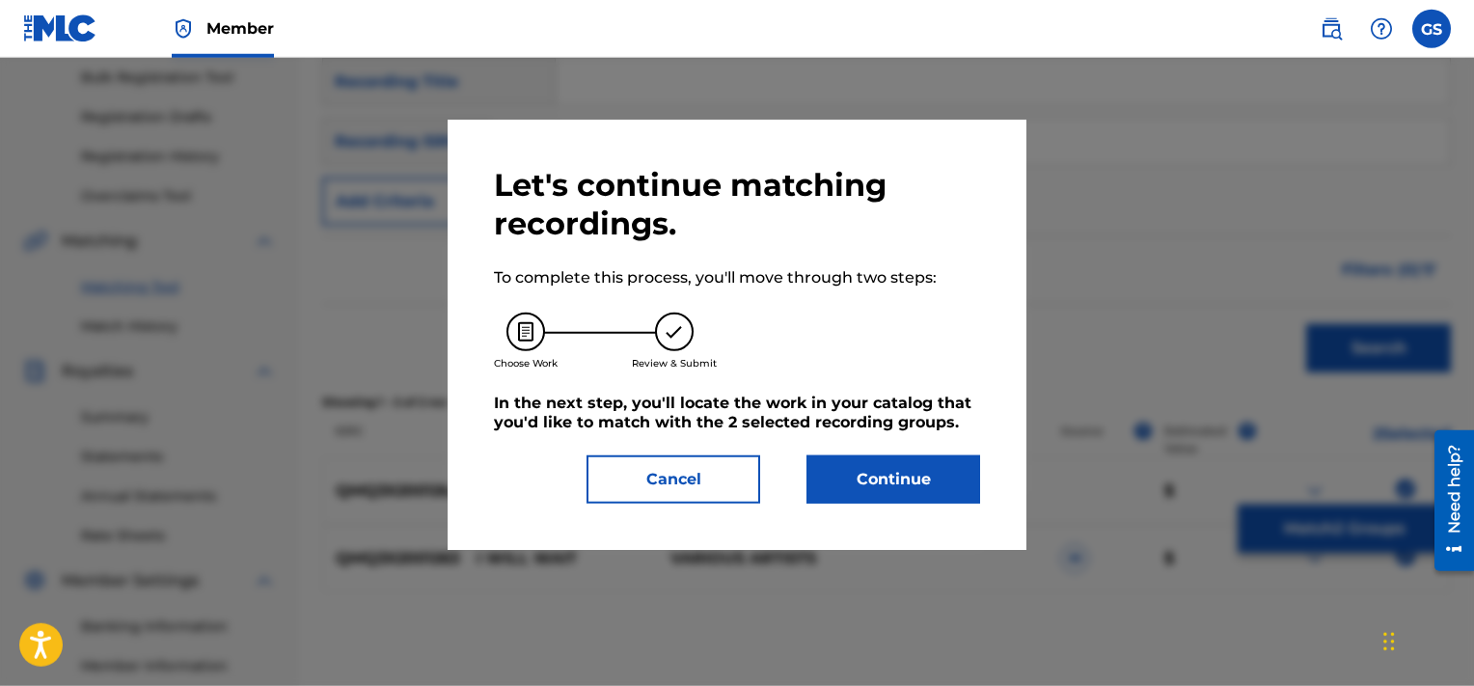
click at [874, 470] on button "Continue" at bounding box center [894, 479] width 174 height 48
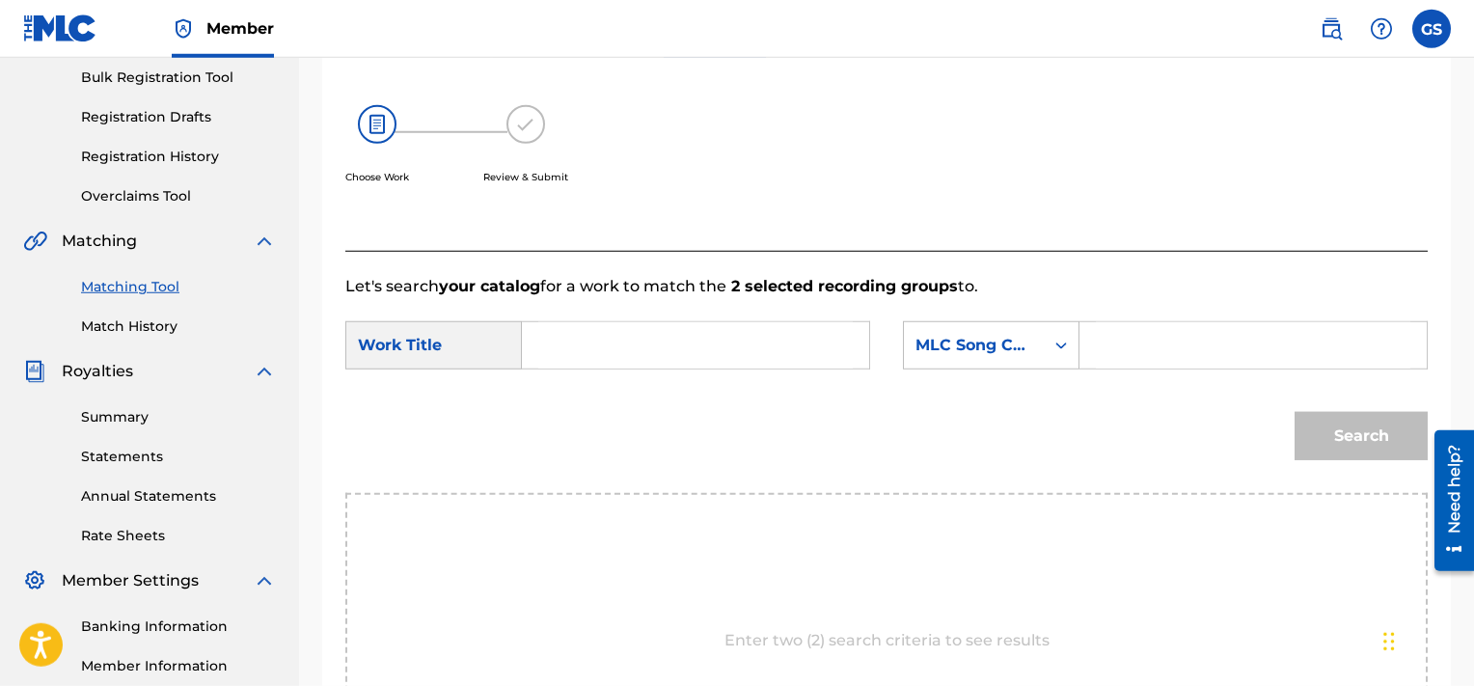
click at [753, 362] on input "Search Form" at bounding box center [695, 345] width 315 height 46
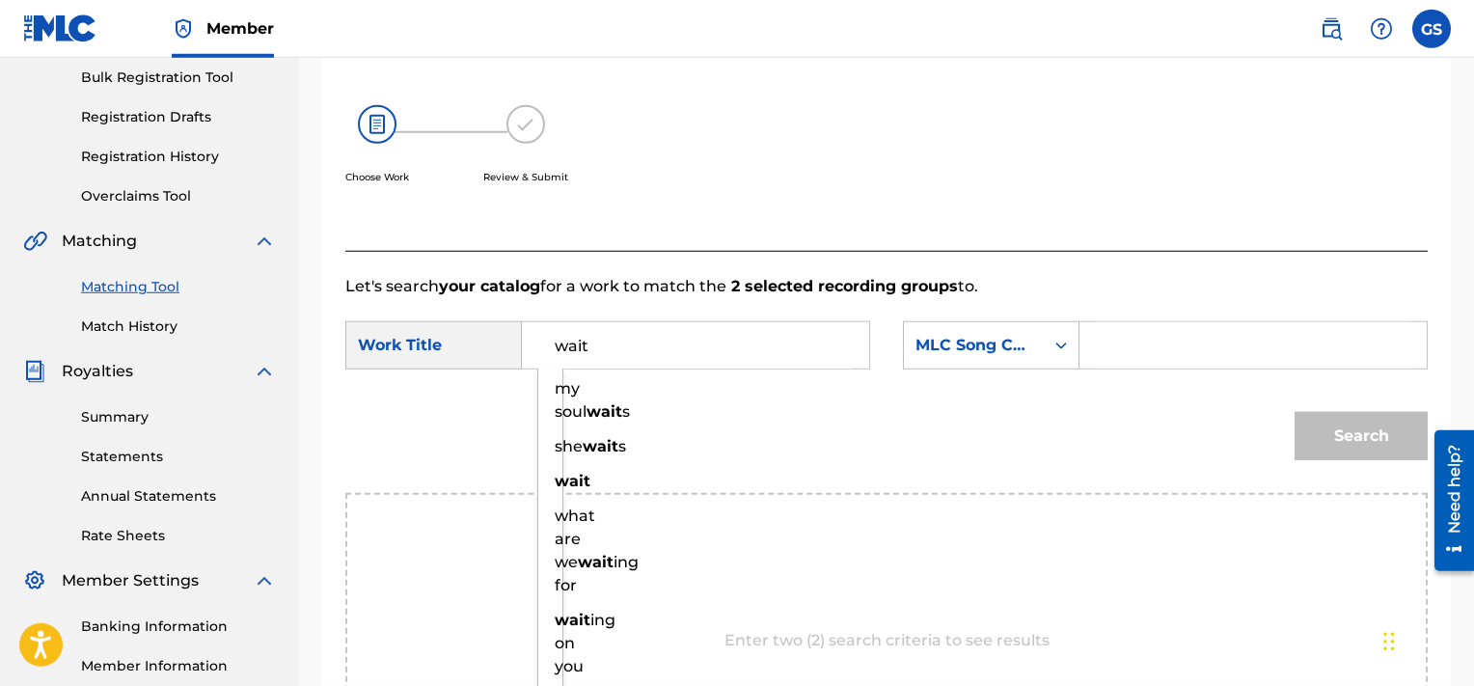
type input "wait"
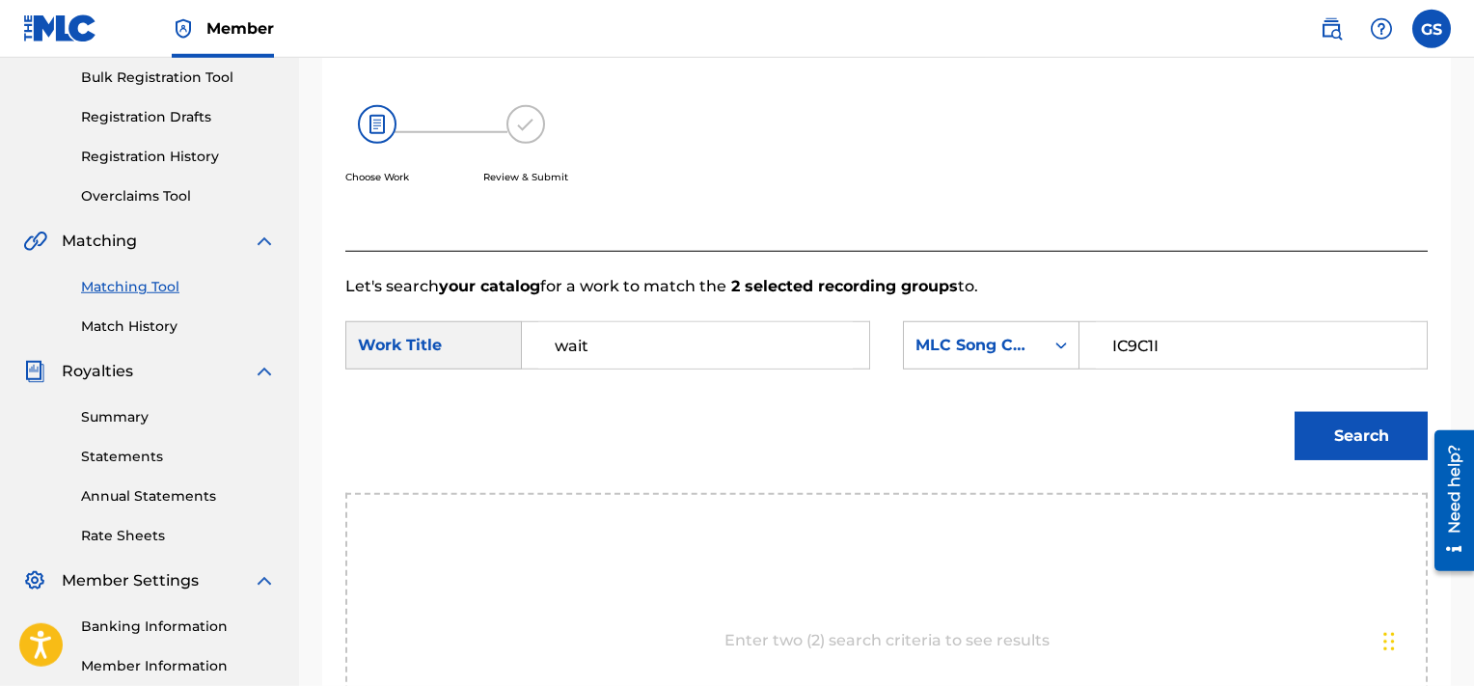
click at [1169, 352] on input "IC9C1I" at bounding box center [1253, 345] width 315 height 46
type input "IC9C1I"
click at [1295, 412] on button "Search" at bounding box center [1361, 436] width 133 height 48
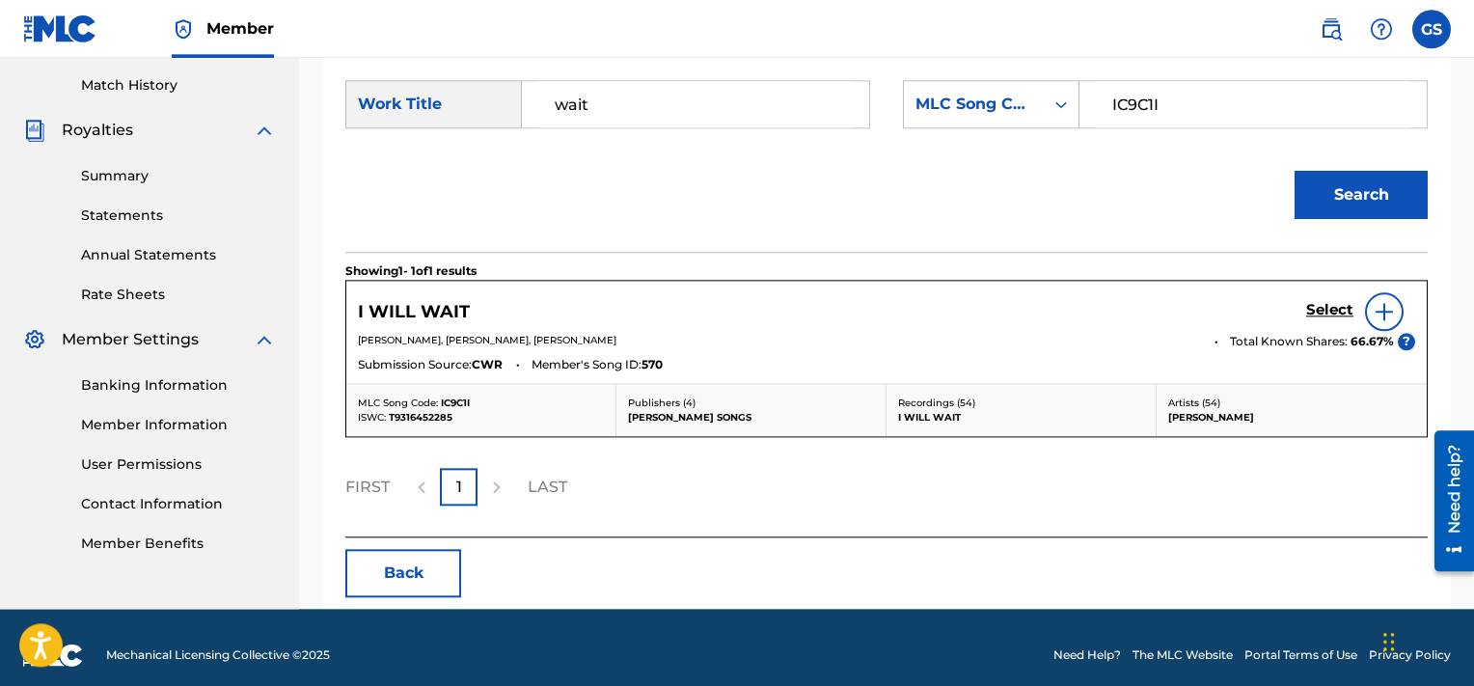
scroll to position [523, 0]
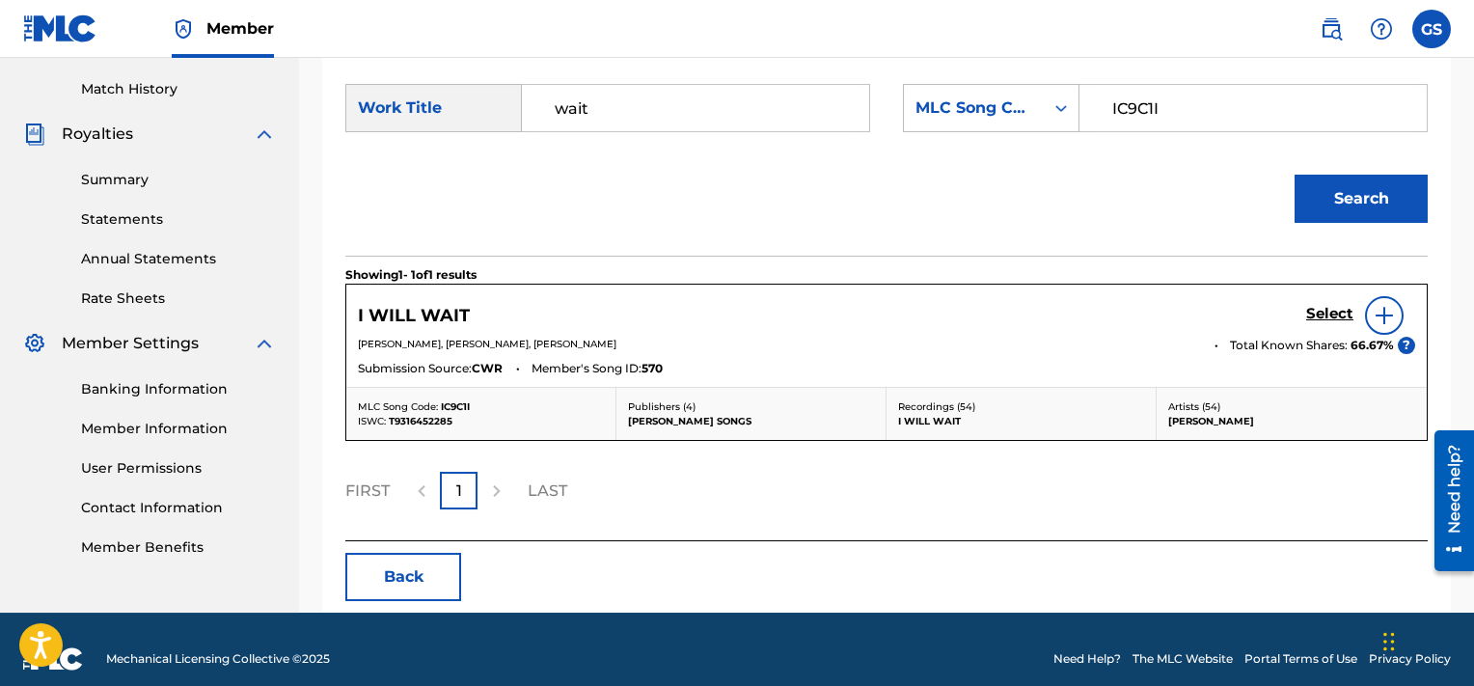
click at [1333, 307] on h5 "Select" at bounding box center [1329, 314] width 47 height 18
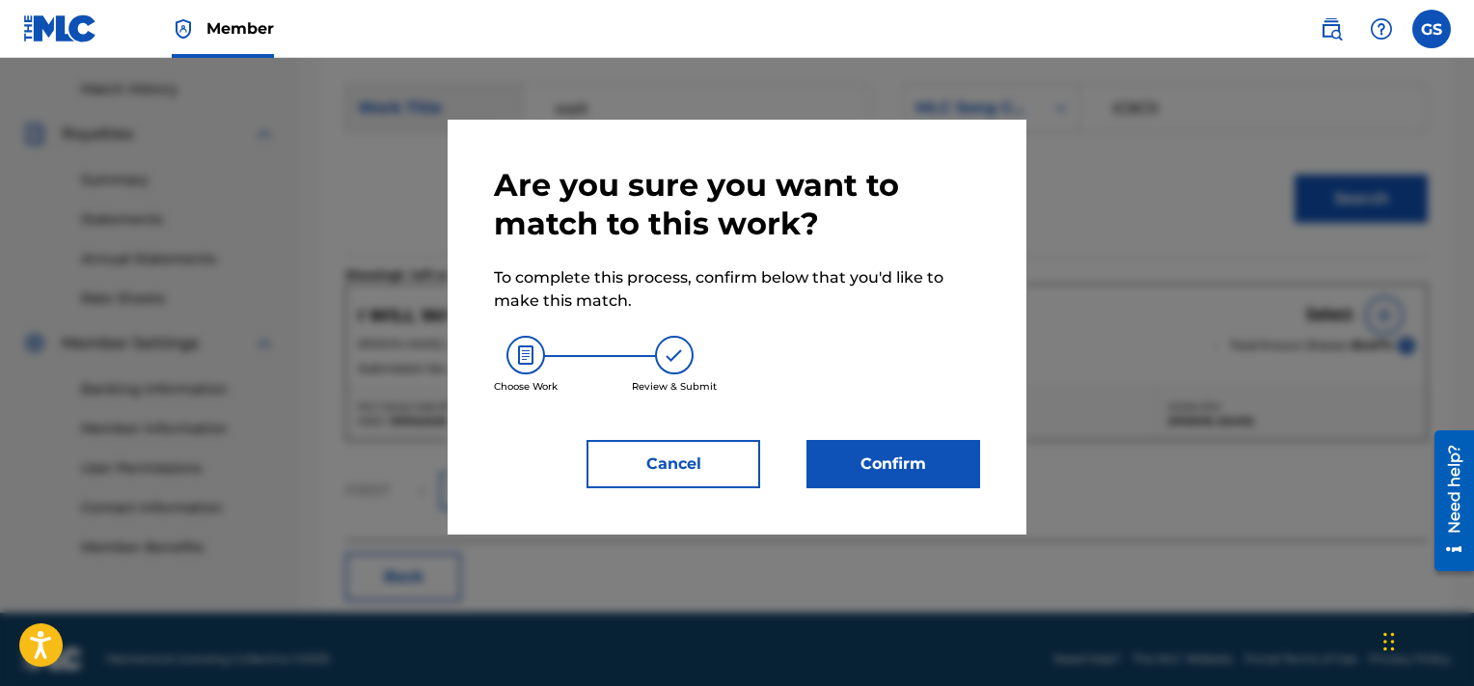
click at [863, 469] on button "Confirm" at bounding box center [894, 464] width 174 height 48
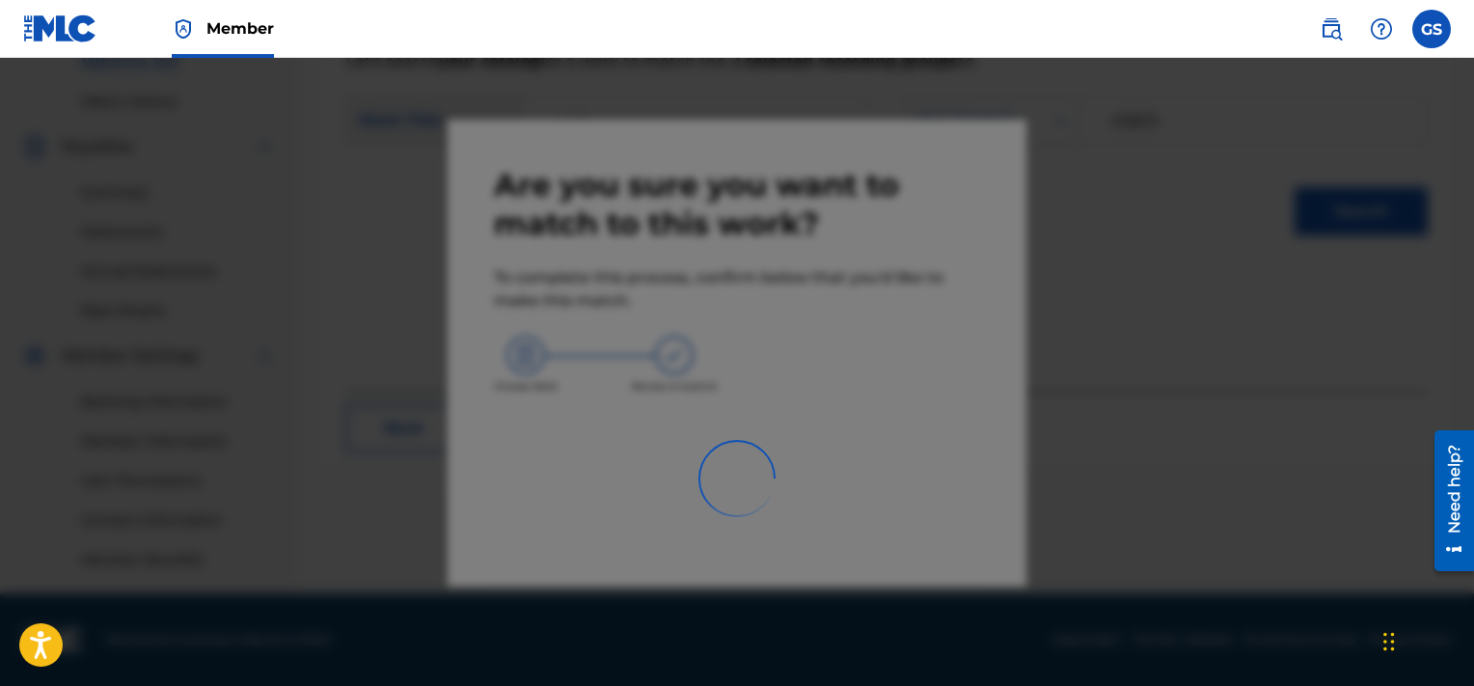
scroll to position [509, 0]
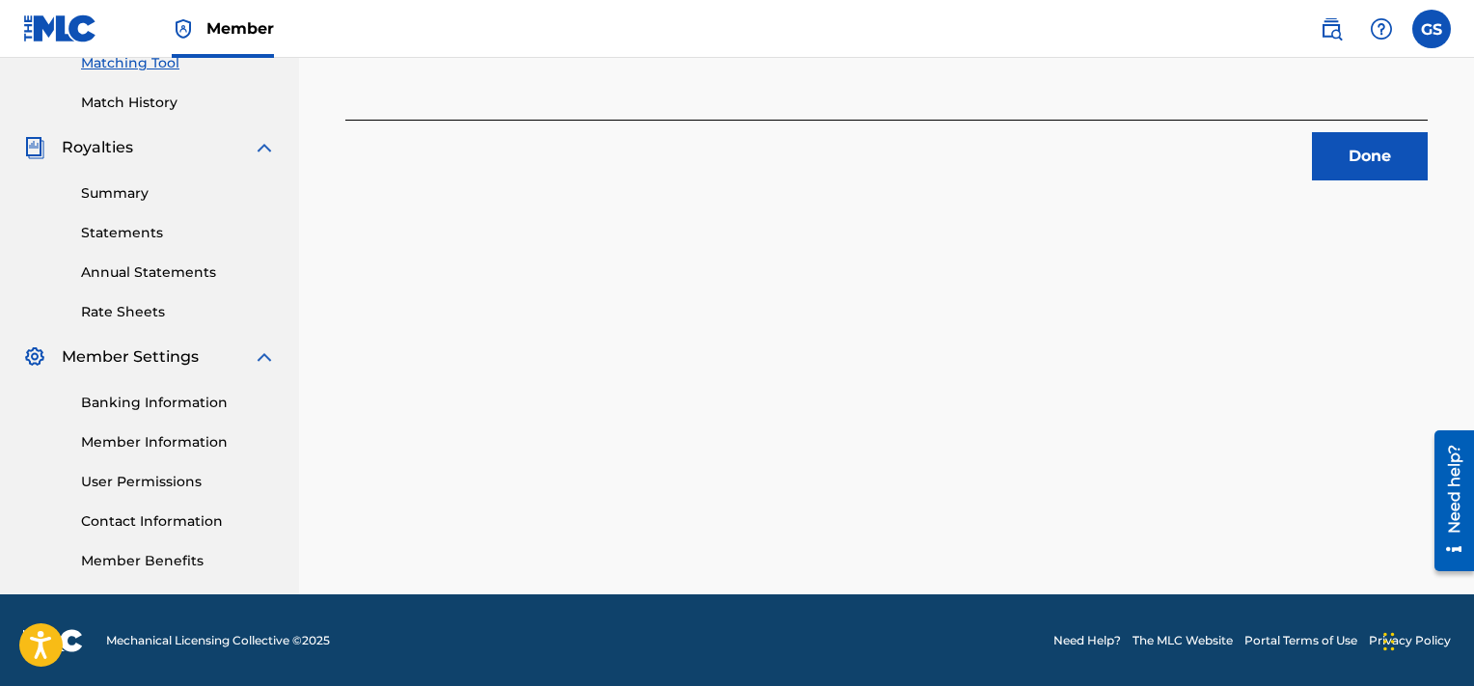
click at [1392, 151] on button "Done" at bounding box center [1370, 156] width 116 height 48
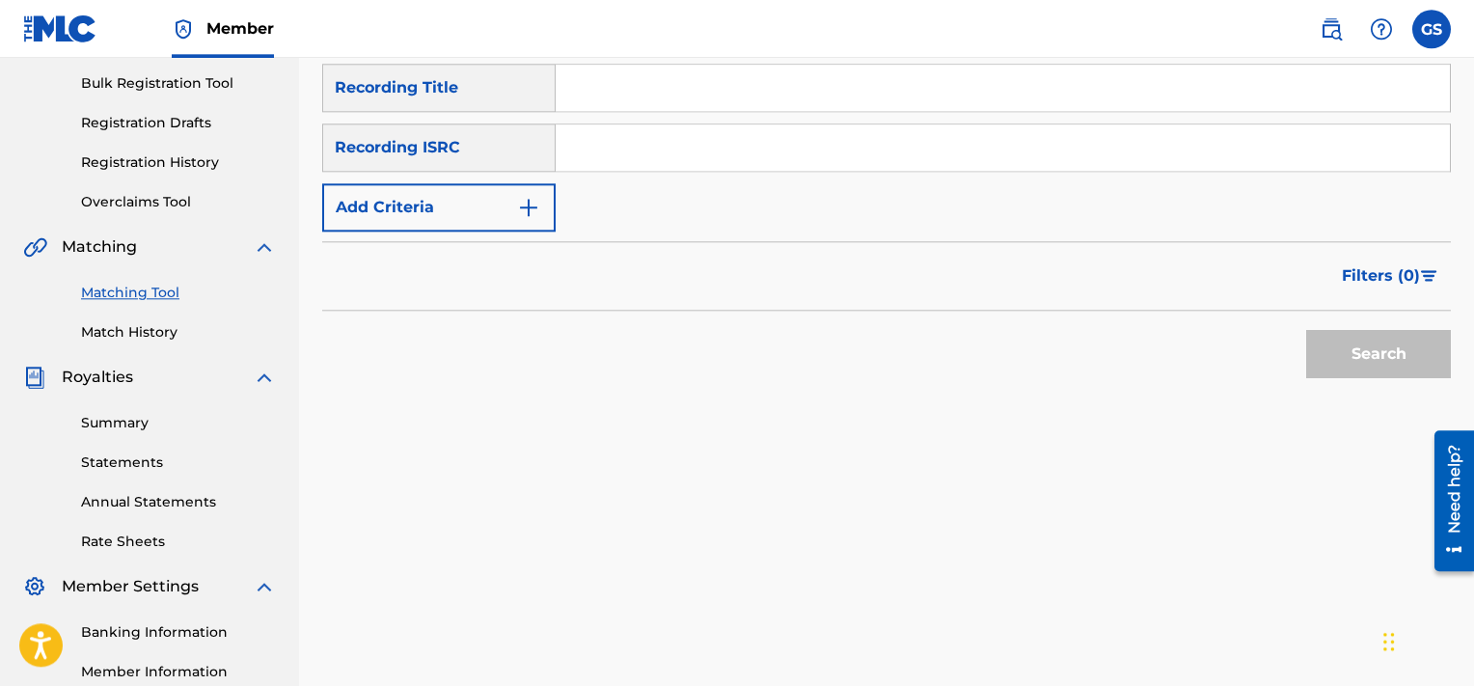
scroll to position [259, 0]
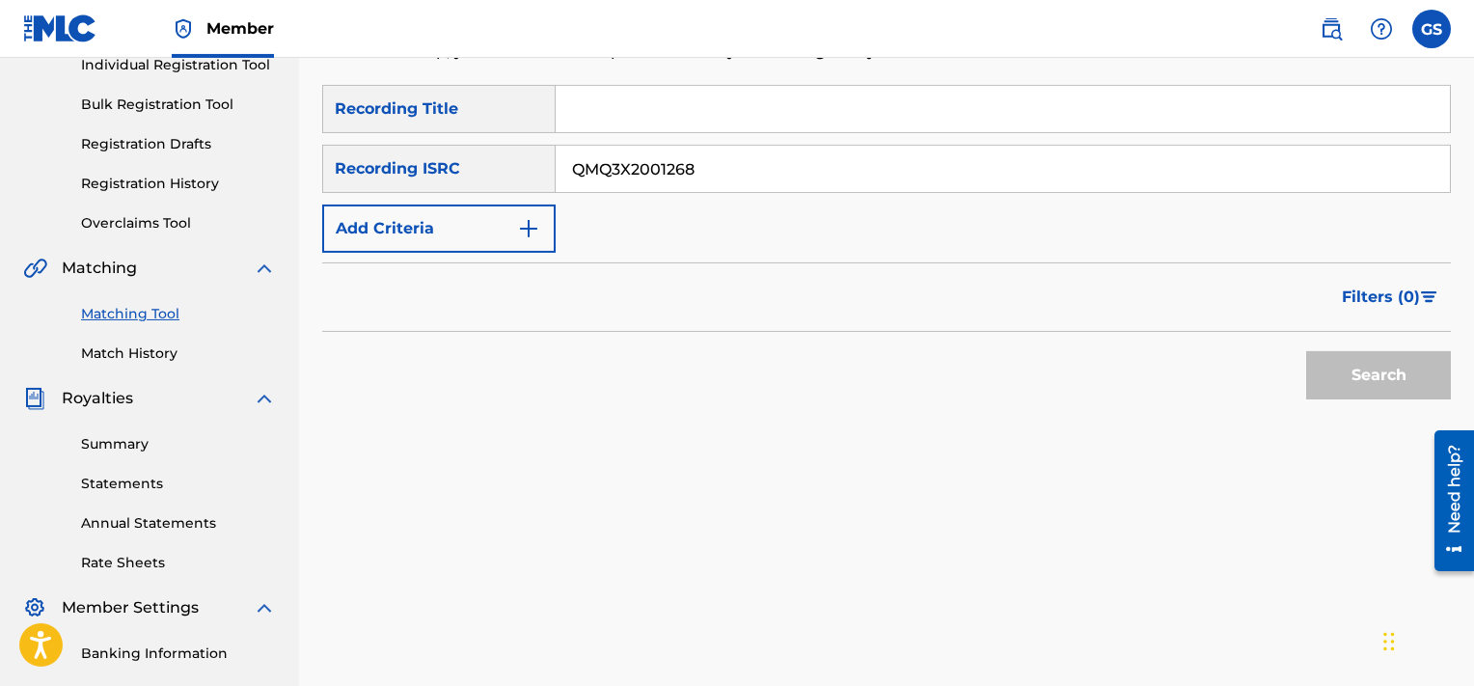
click at [754, 159] on input "QMQ3X2001268" at bounding box center [1003, 169] width 894 height 46
click at [1357, 391] on button "Search" at bounding box center [1378, 375] width 145 height 48
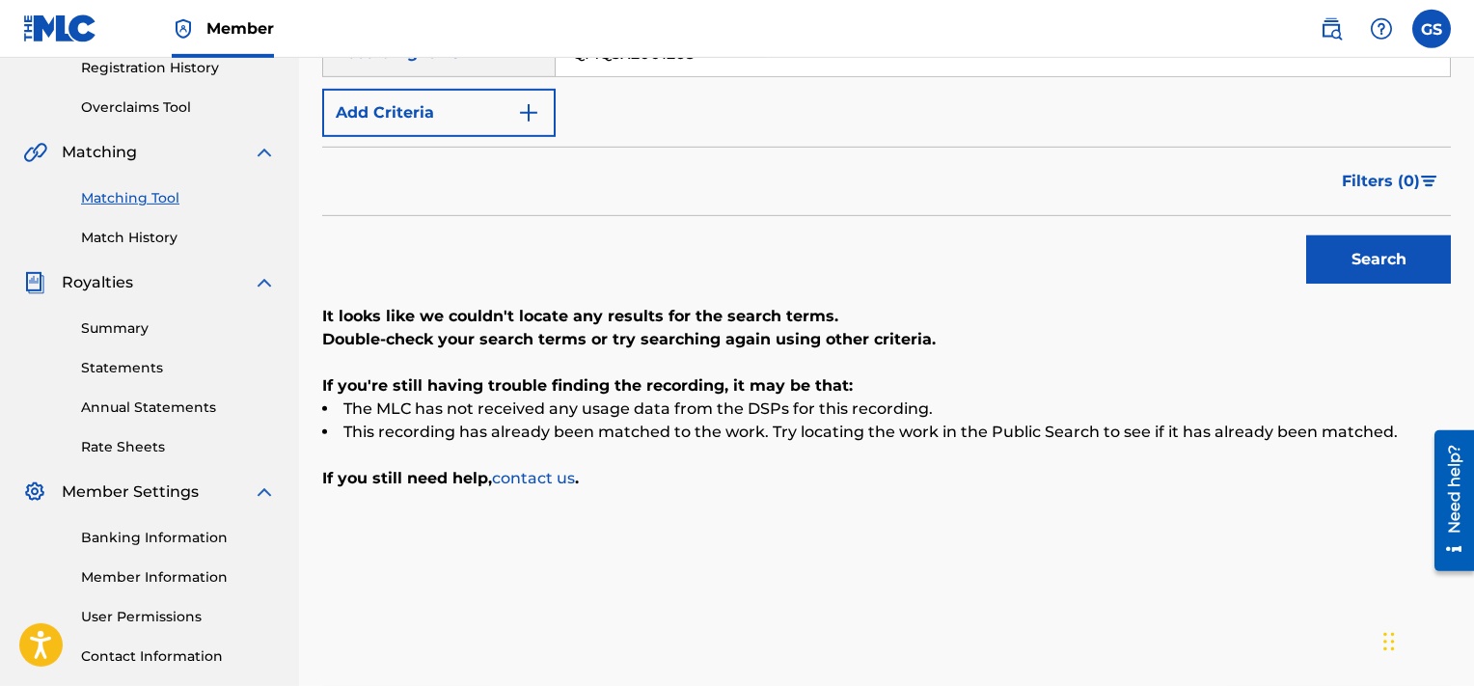
scroll to position [360, 0]
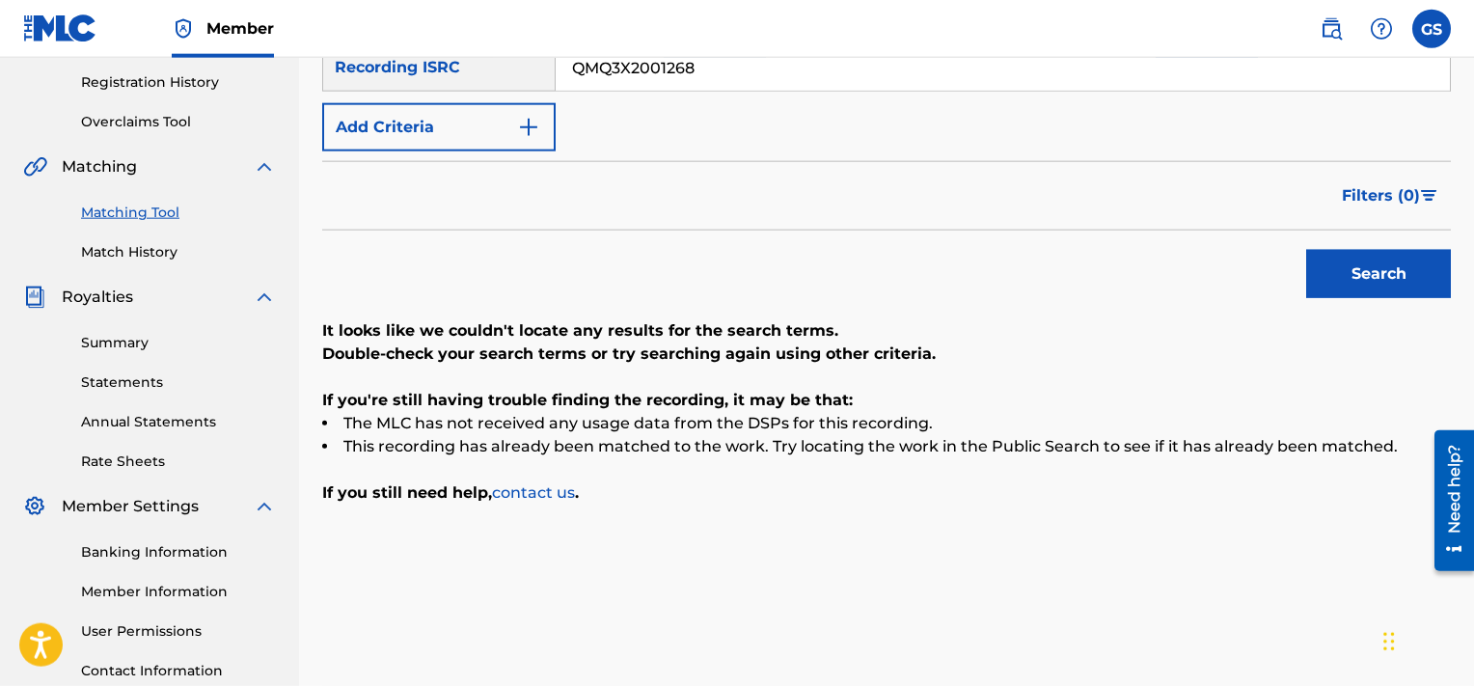
click at [788, 73] on input "QMQ3X2001268" at bounding box center [1003, 67] width 894 height 46
click at [788, 73] on input "QZCKC1900085" at bounding box center [1003, 67] width 894 height 46
type input "QZCKC1900085"
click at [1306, 250] on button "Search" at bounding box center [1378, 274] width 145 height 48
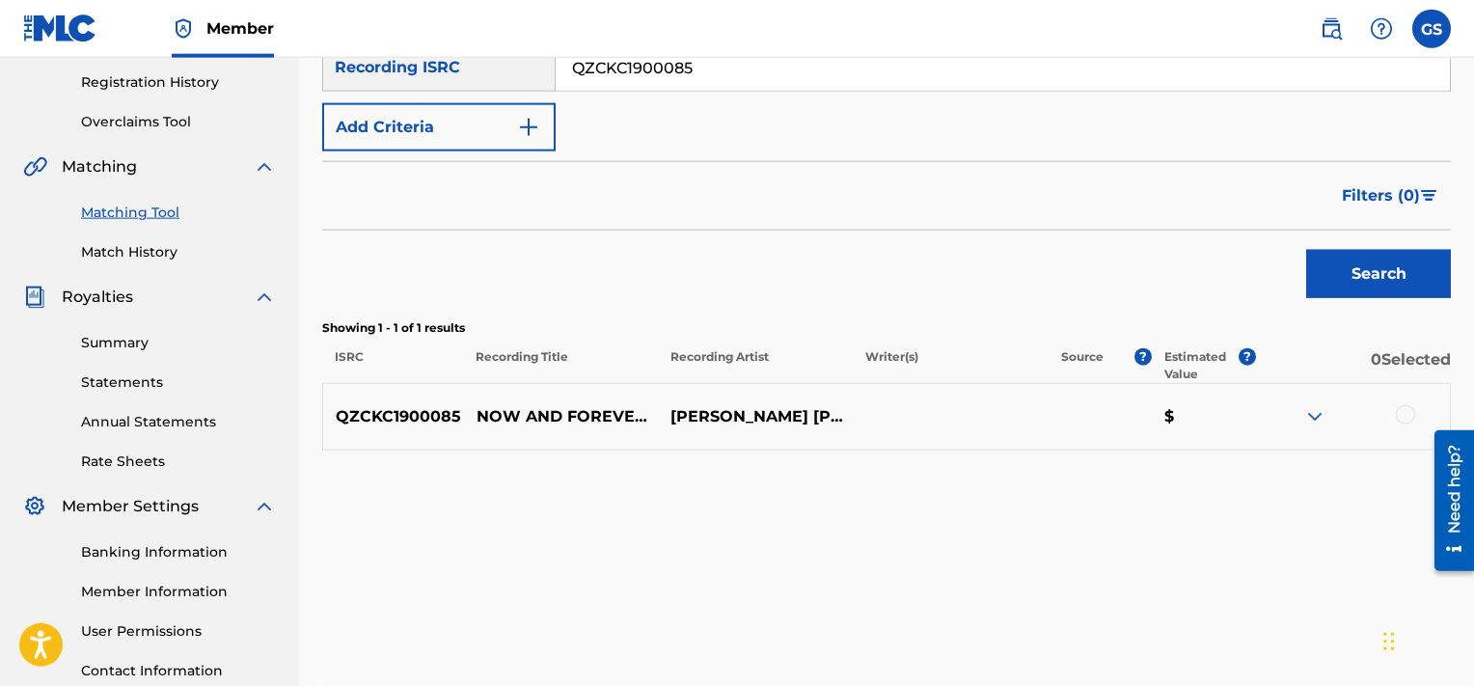
click at [1407, 416] on div at bounding box center [1405, 414] width 19 height 19
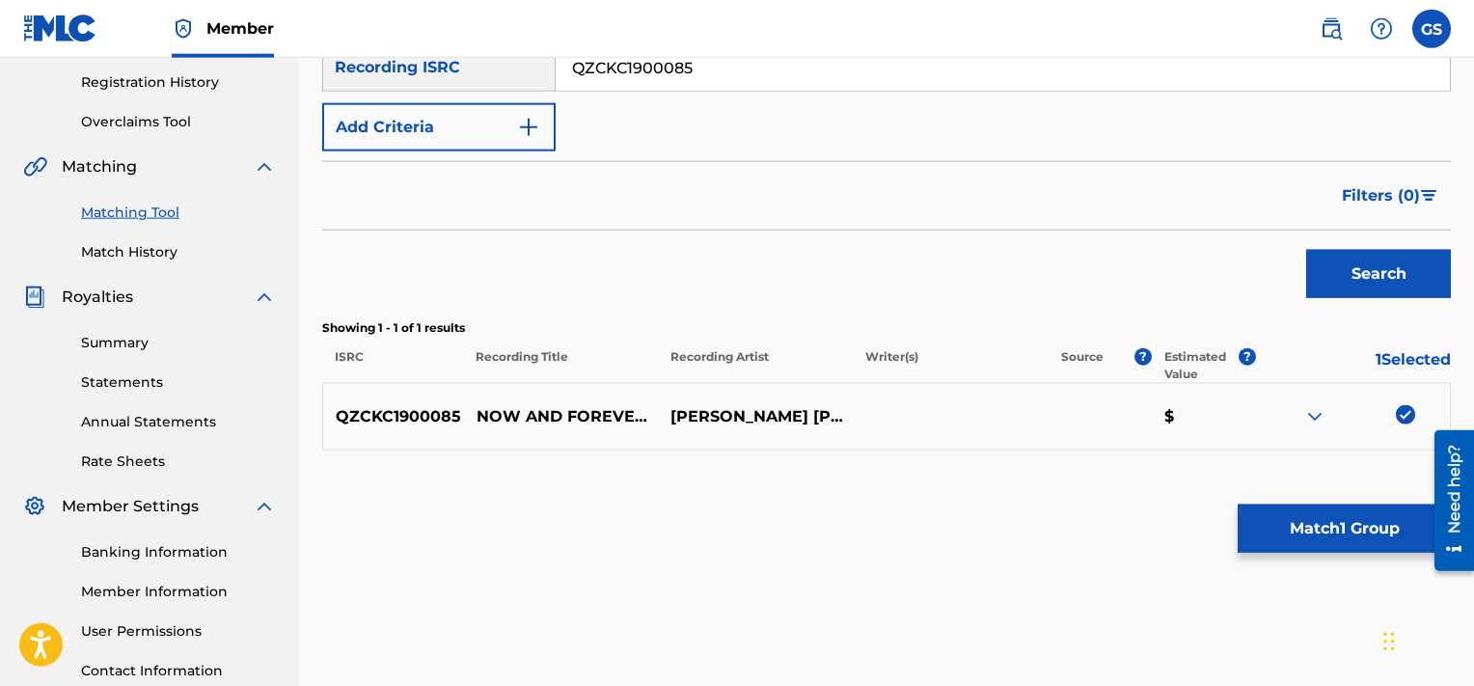
click at [1299, 538] on button "Match 1 Group" at bounding box center [1344, 529] width 213 height 48
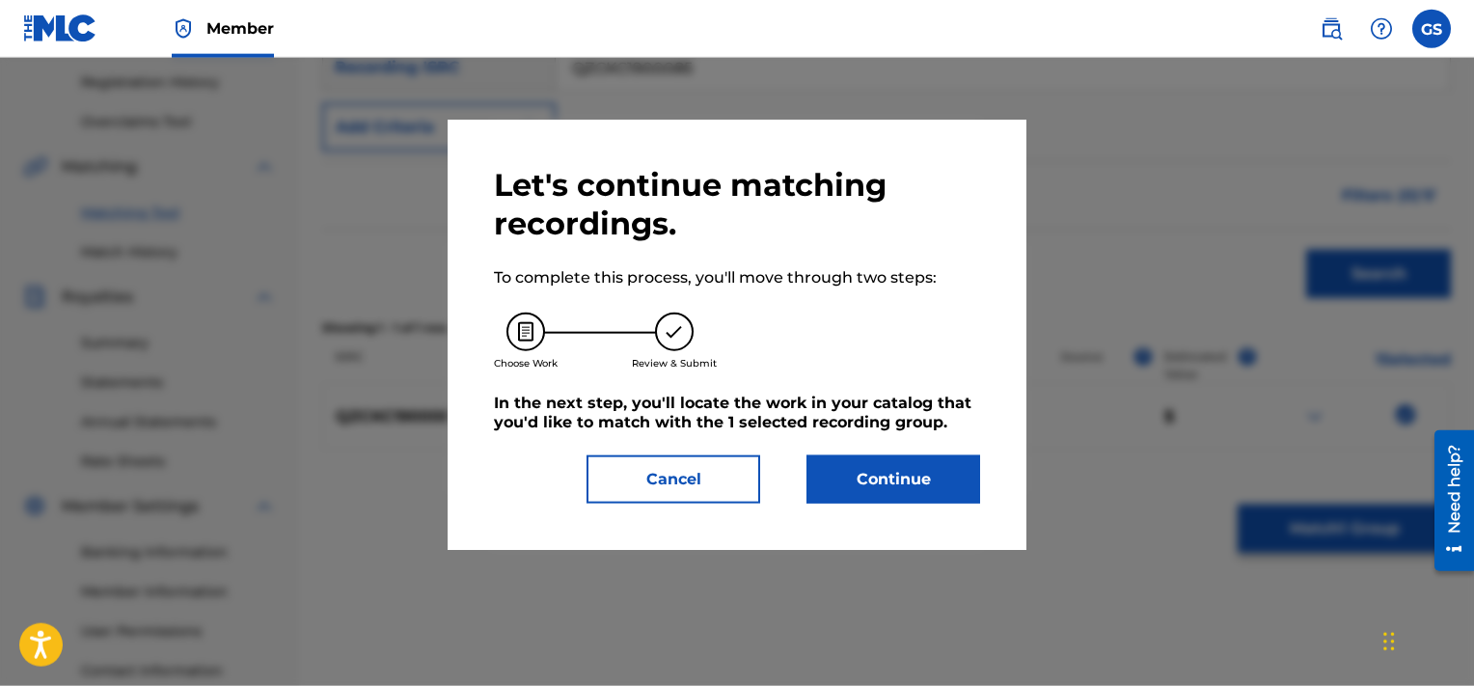
click at [894, 485] on button "Continue" at bounding box center [894, 479] width 174 height 48
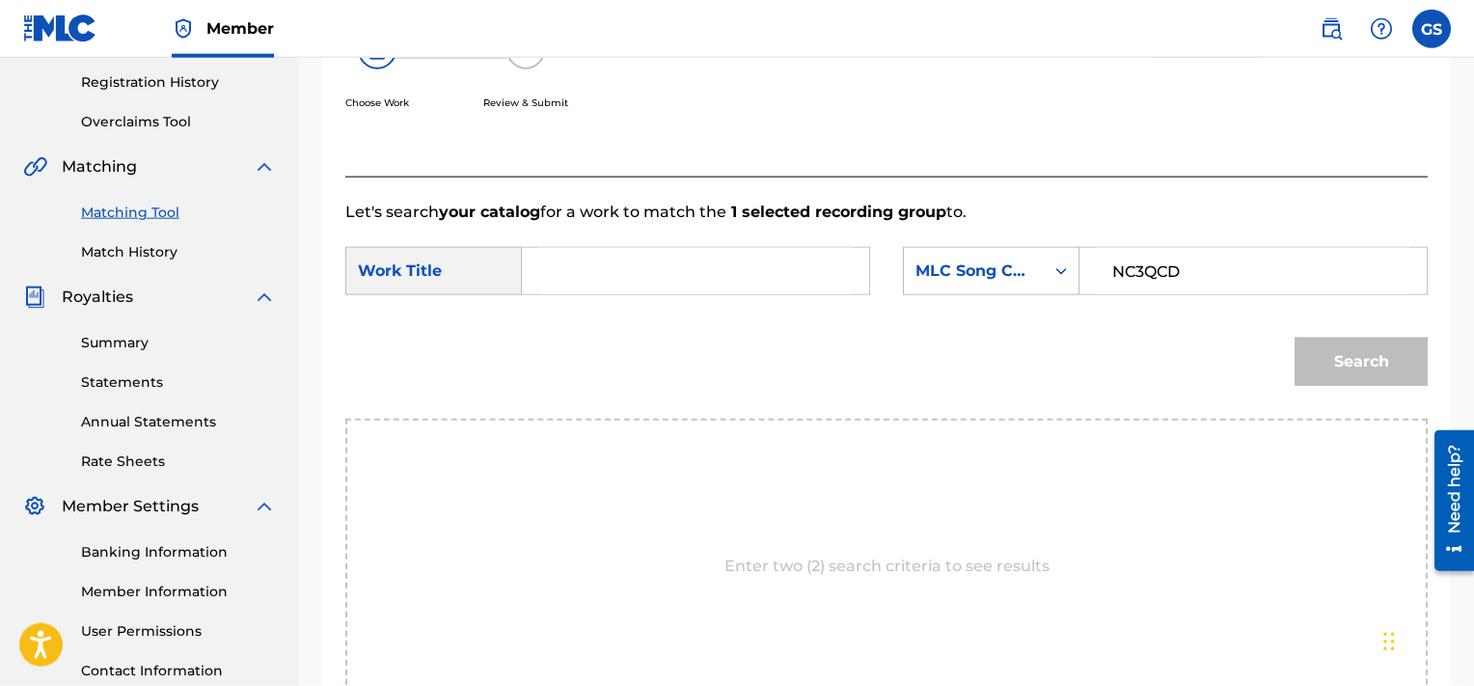
click at [1148, 276] on input "NC3QCD" at bounding box center [1253, 271] width 315 height 46
type input "NC3QCD"
click at [667, 278] on input "Search Form" at bounding box center [695, 271] width 315 height 46
type input "now"
click at [1295, 338] on button "Search" at bounding box center [1361, 362] width 133 height 48
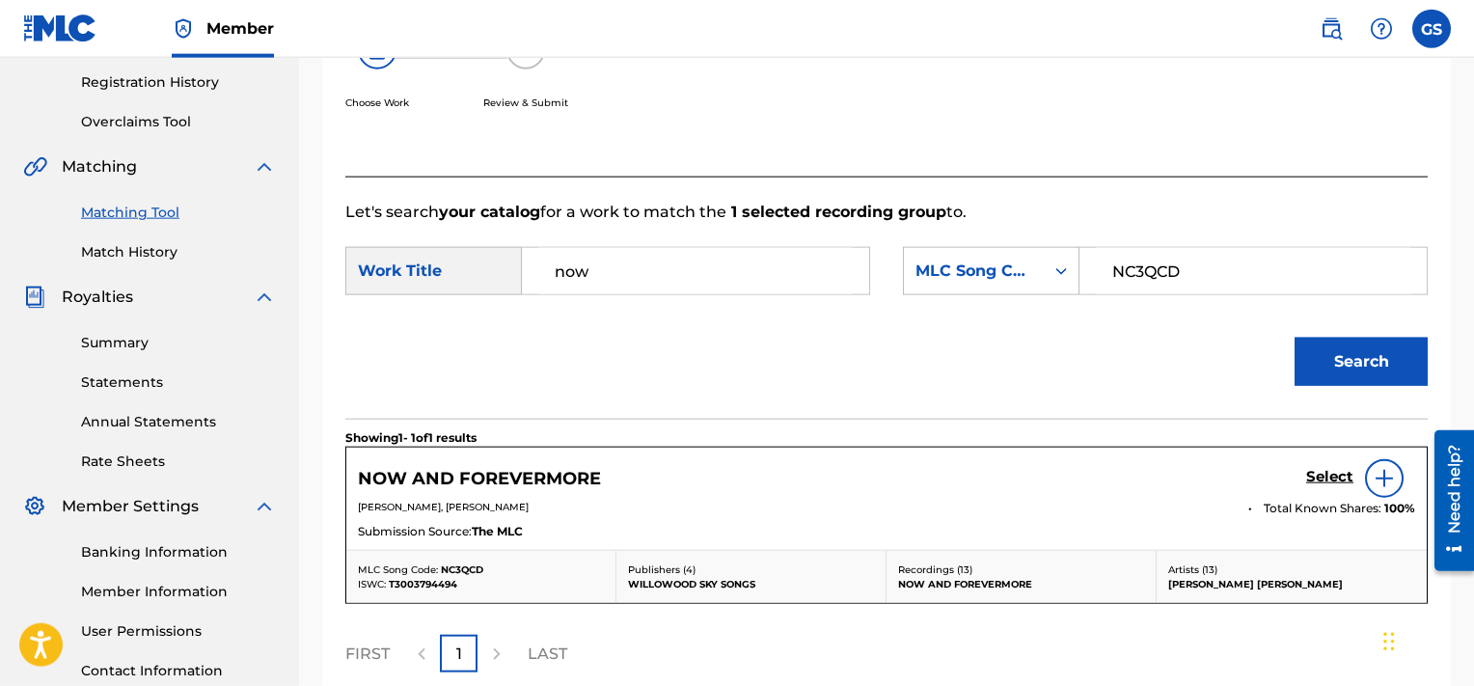
click at [1310, 479] on h5 "Select" at bounding box center [1329, 477] width 47 height 18
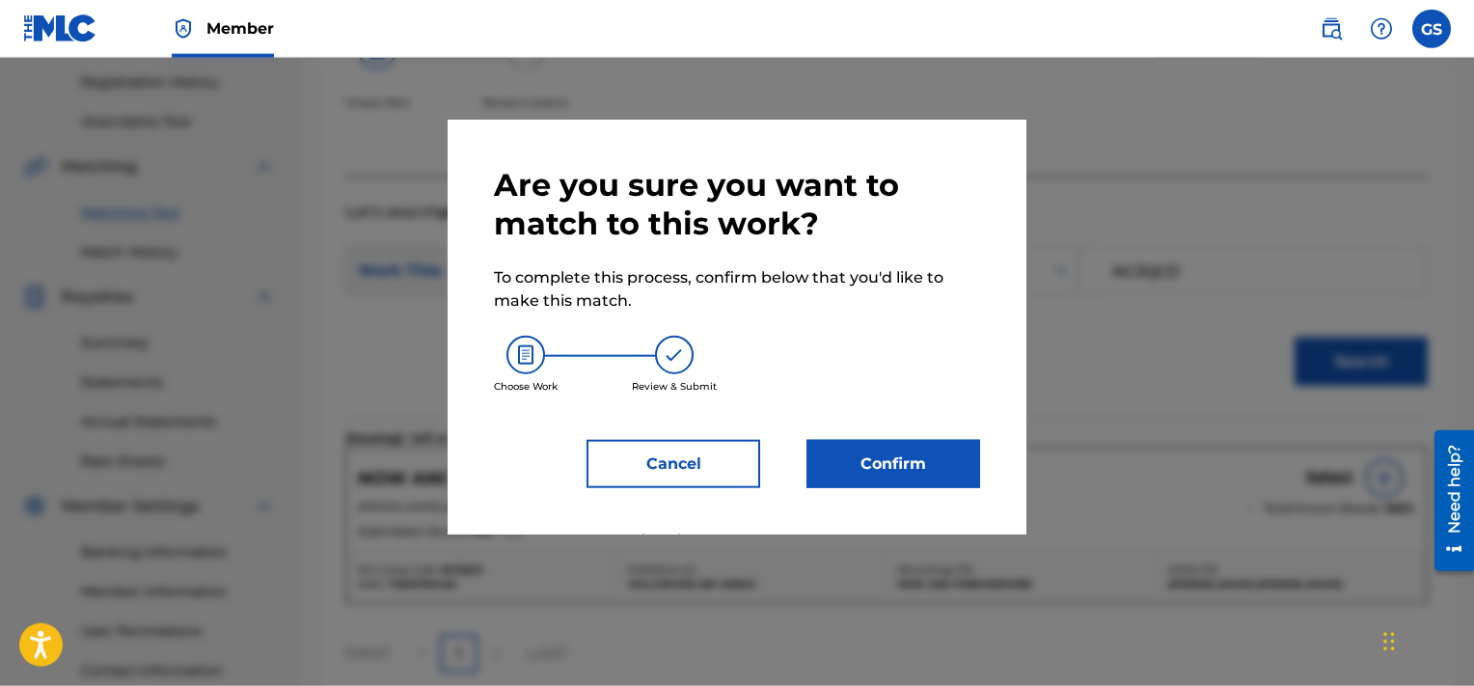
click at [921, 459] on button "Confirm" at bounding box center [894, 464] width 174 height 48
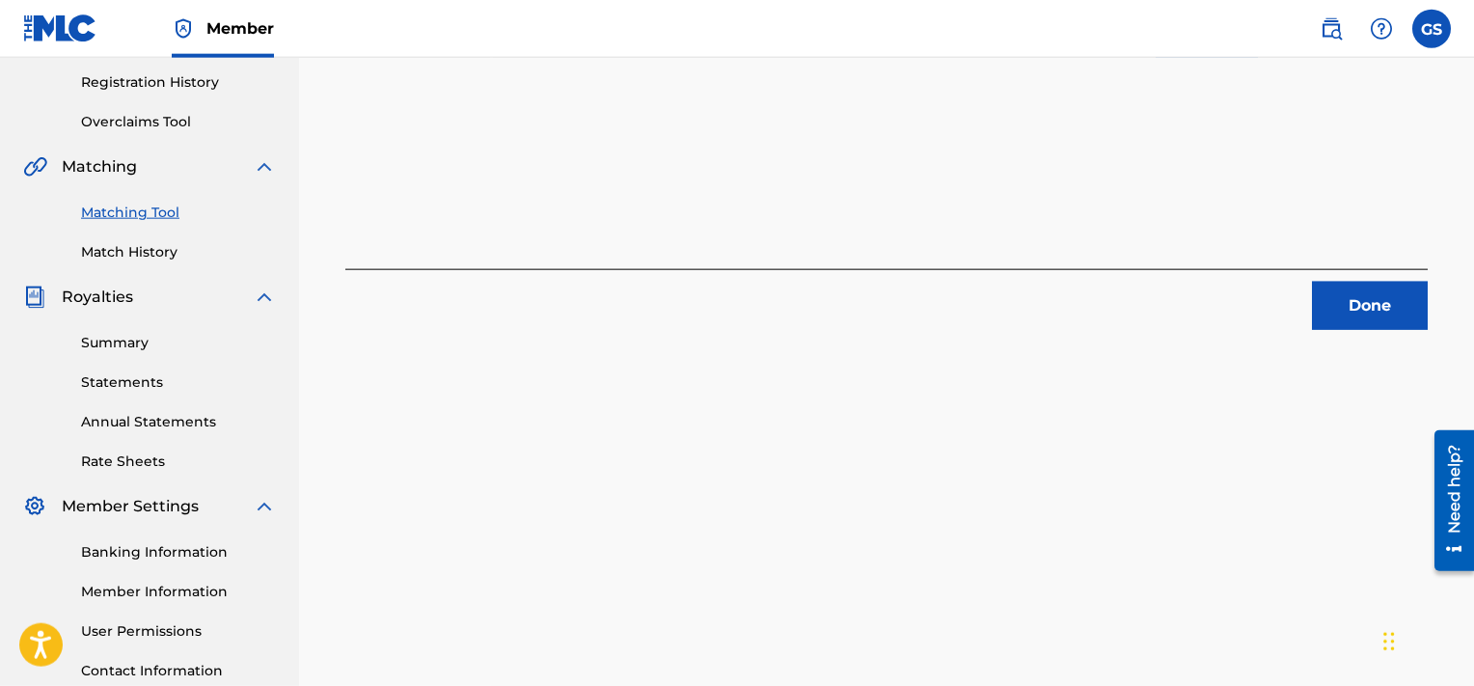
click at [1368, 298] on button "Done" at bounding box center [1370, 306] width 116 height 48
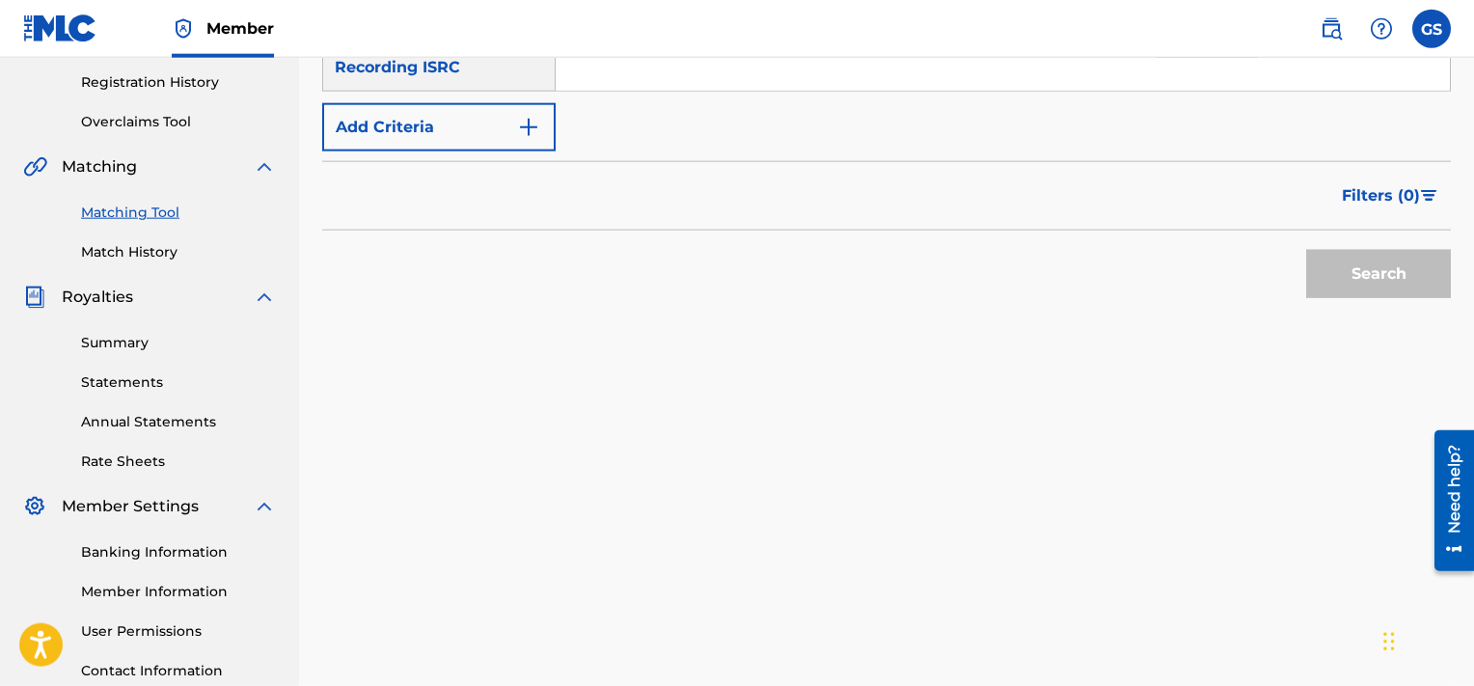
scroll to position [262, 0]
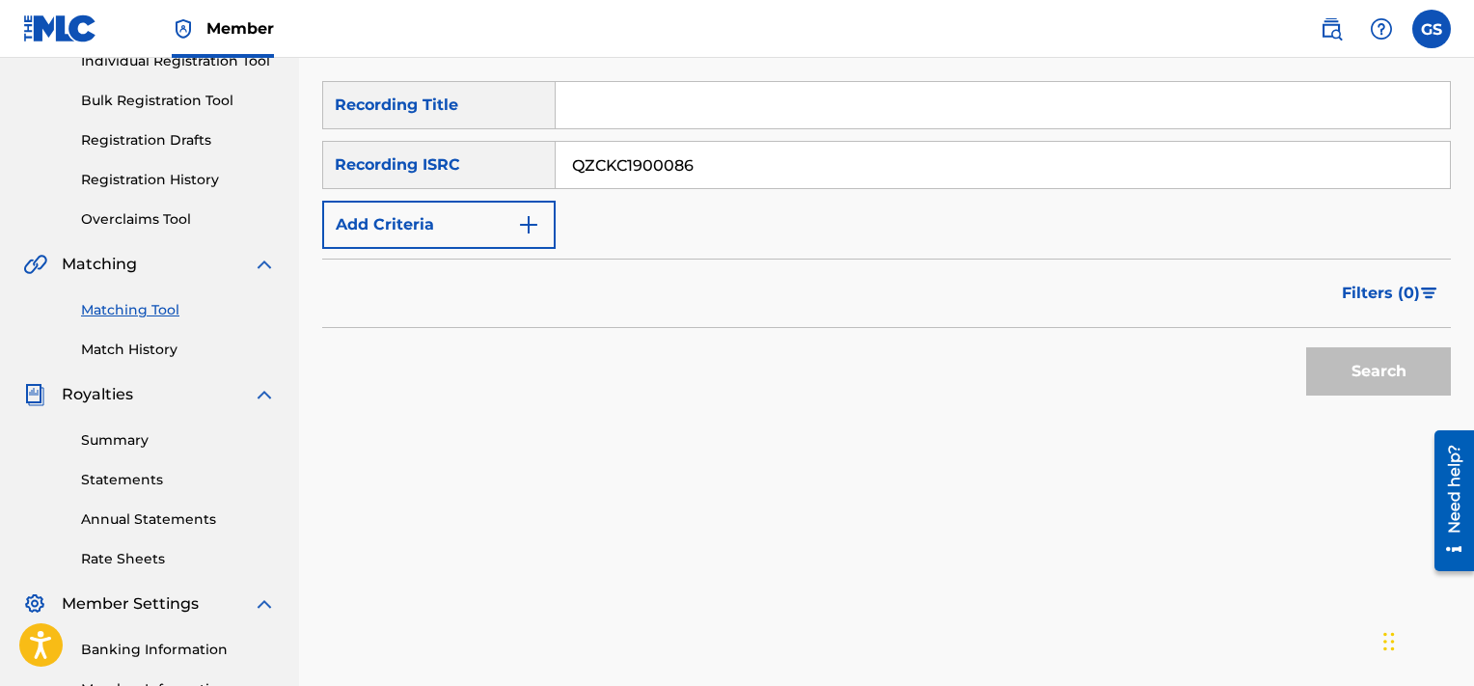
click at [899, 166] on input "QZCKC1900086" at bounding box center [1003, 165] width 894 height 46
click at [1306, 347] on button "Search" at bounding box center [1378, 371] width 145 height 48
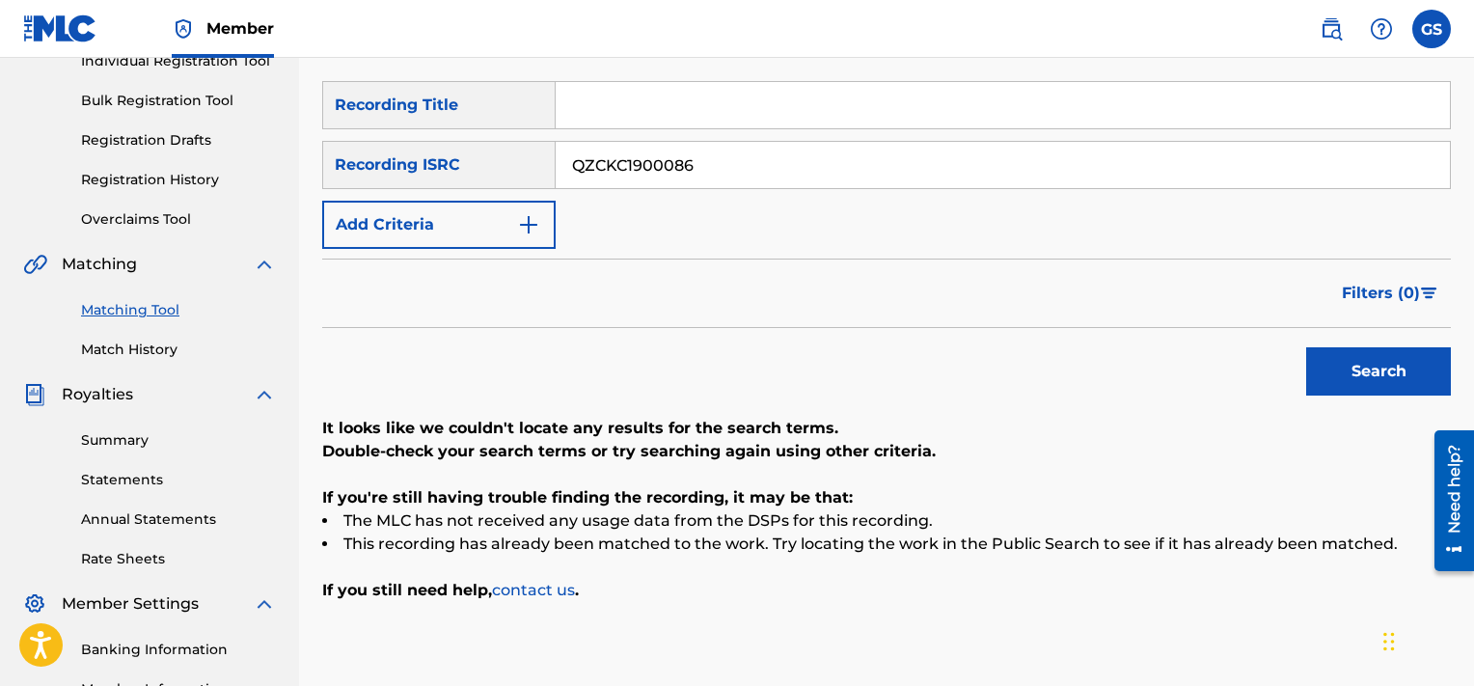
click at [1085, 182] on input "QZCKC1900086" at bounding box center [1003, 165] width 894 height 46
click at [1085, 182] on input "QZCKC1900087" at bounding box center [1003, 165] width 894 height 46
type input "QZCKC1900087"
click at [1306, 347] on button "Search" at bounding box center [1378, 371] width 145 height 48
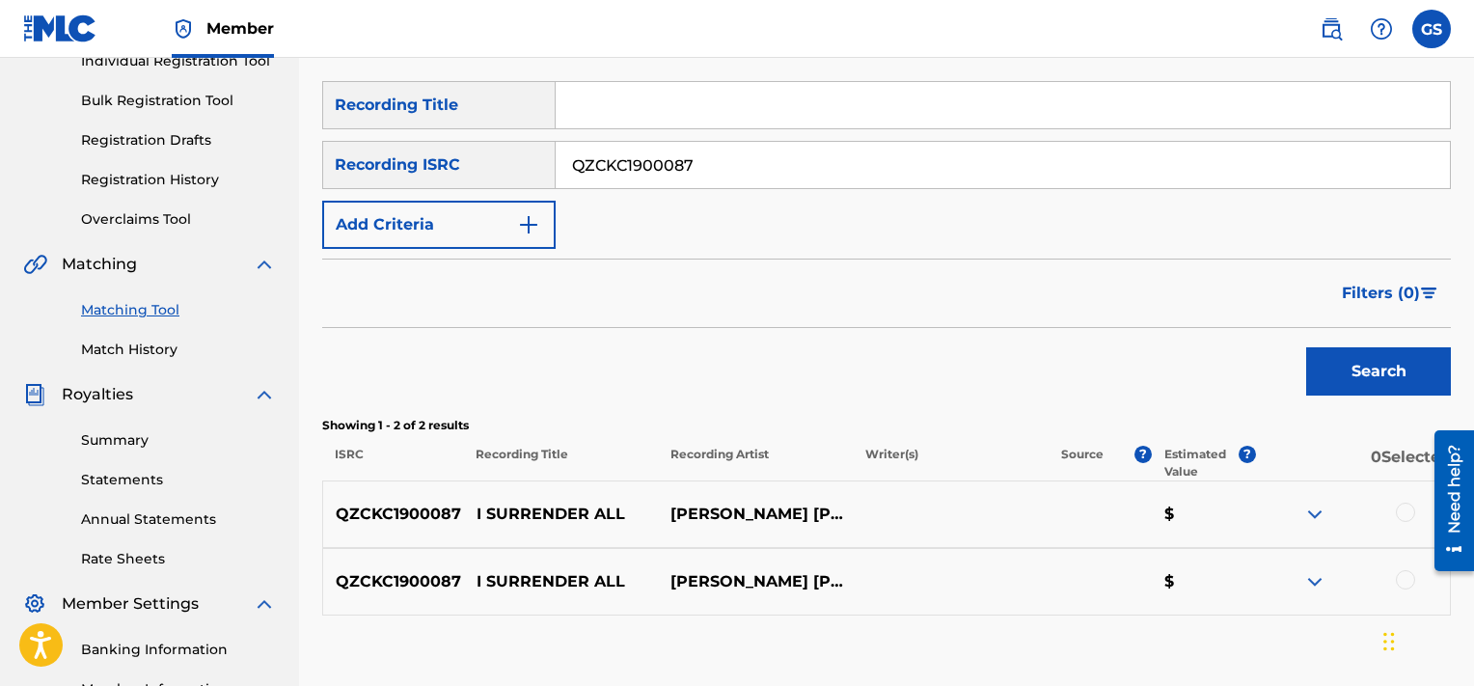
click at [1394, 511] on div at bounding box center [1352, 514] width 195 height 23
click at [1408, 515] on div at bounding box center [1405, 512] width 19 height 19
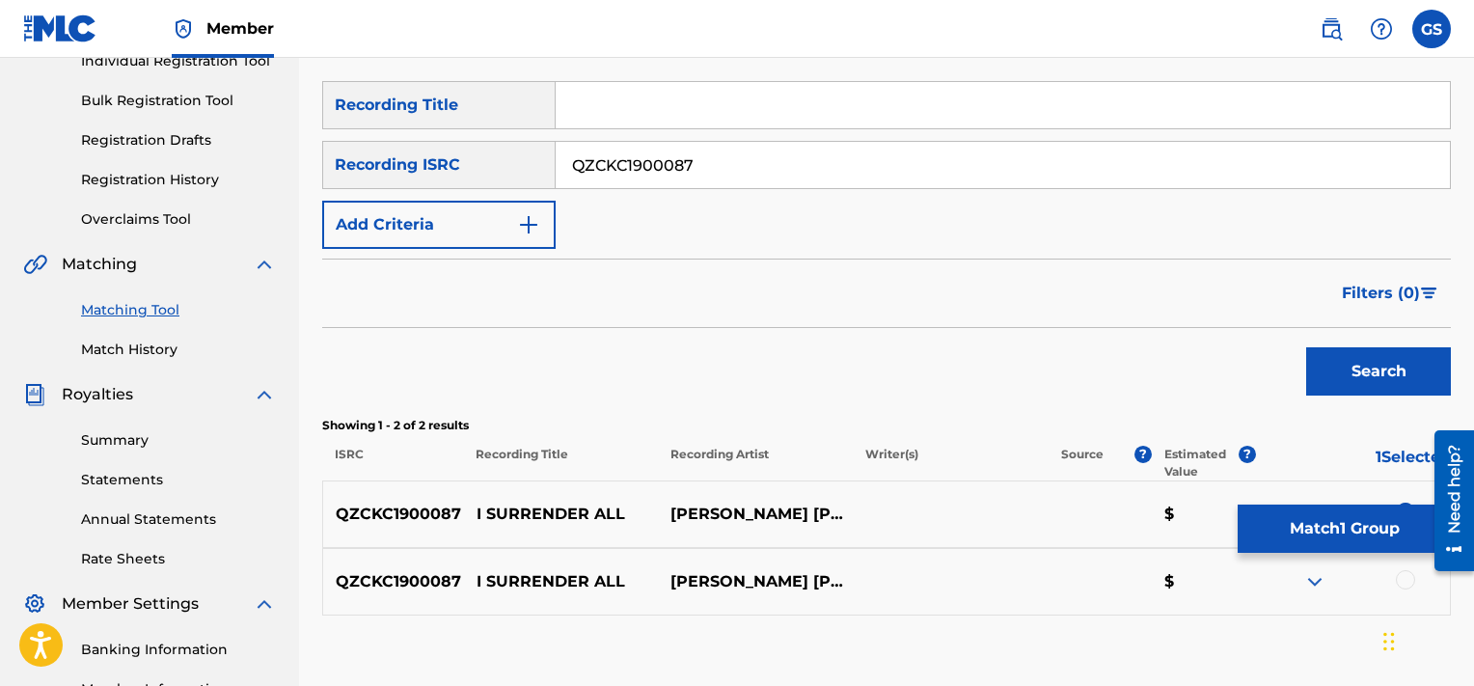
click at [1407, 577] on div at bounding box center [1405, 579] width 19 height 19
click at [1318, 529] on button "Match 2 Groups" at bounding box center [1344, 529] width 213 height 48
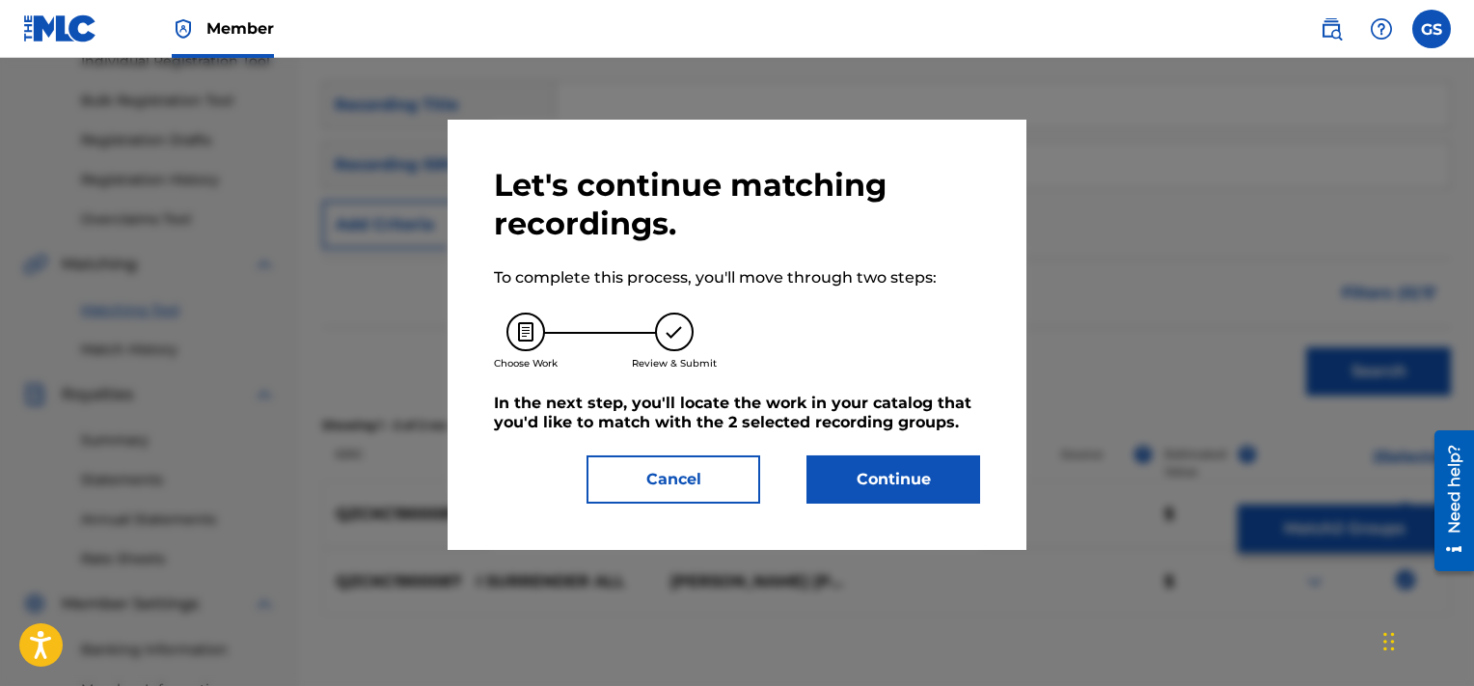
click at [880, 485] on button "Continue" at bounding box center [894, 479] width 174 height 48
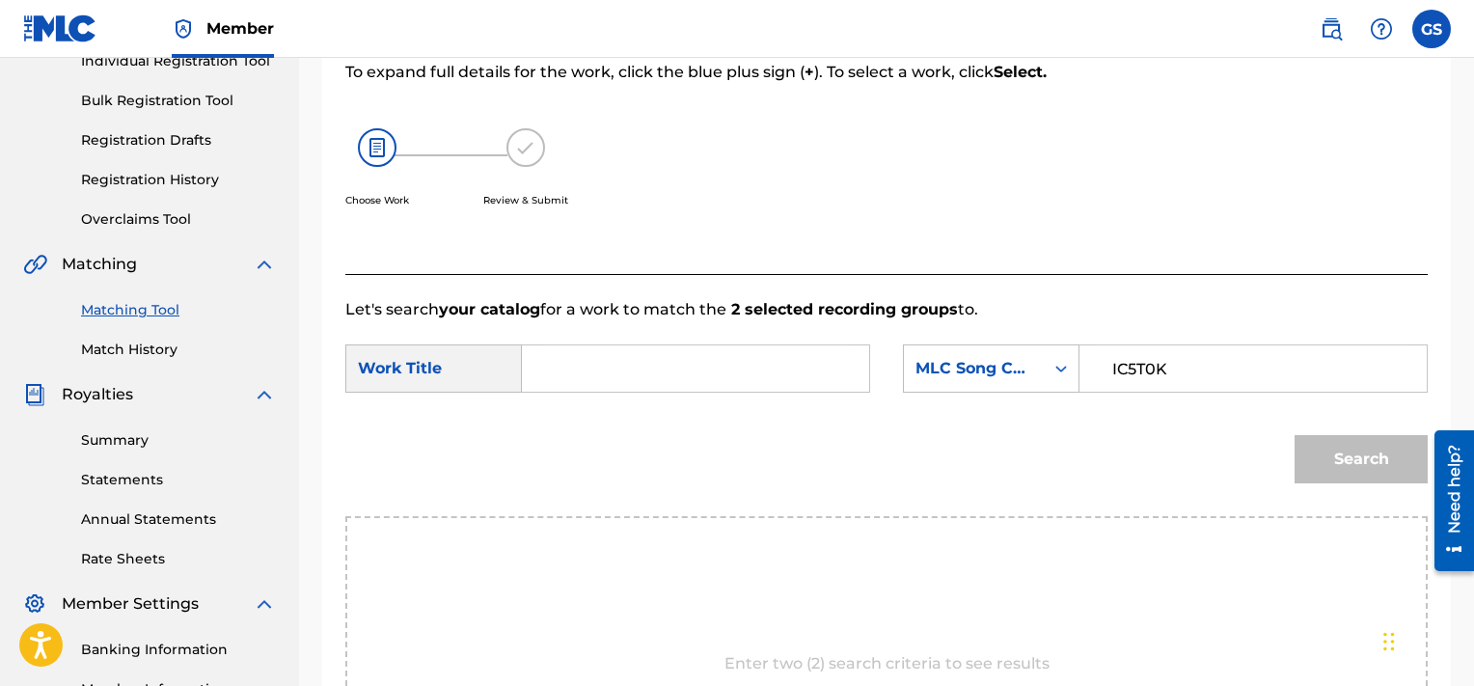
click at [1187, 362] on input "IC5T0K" at bounding box center [1253, 368] width 315 height 46
type input "IC5T0K"
click at [724, 388] on input "Search Form" at bounding box center [695, 368] width 315 height 46
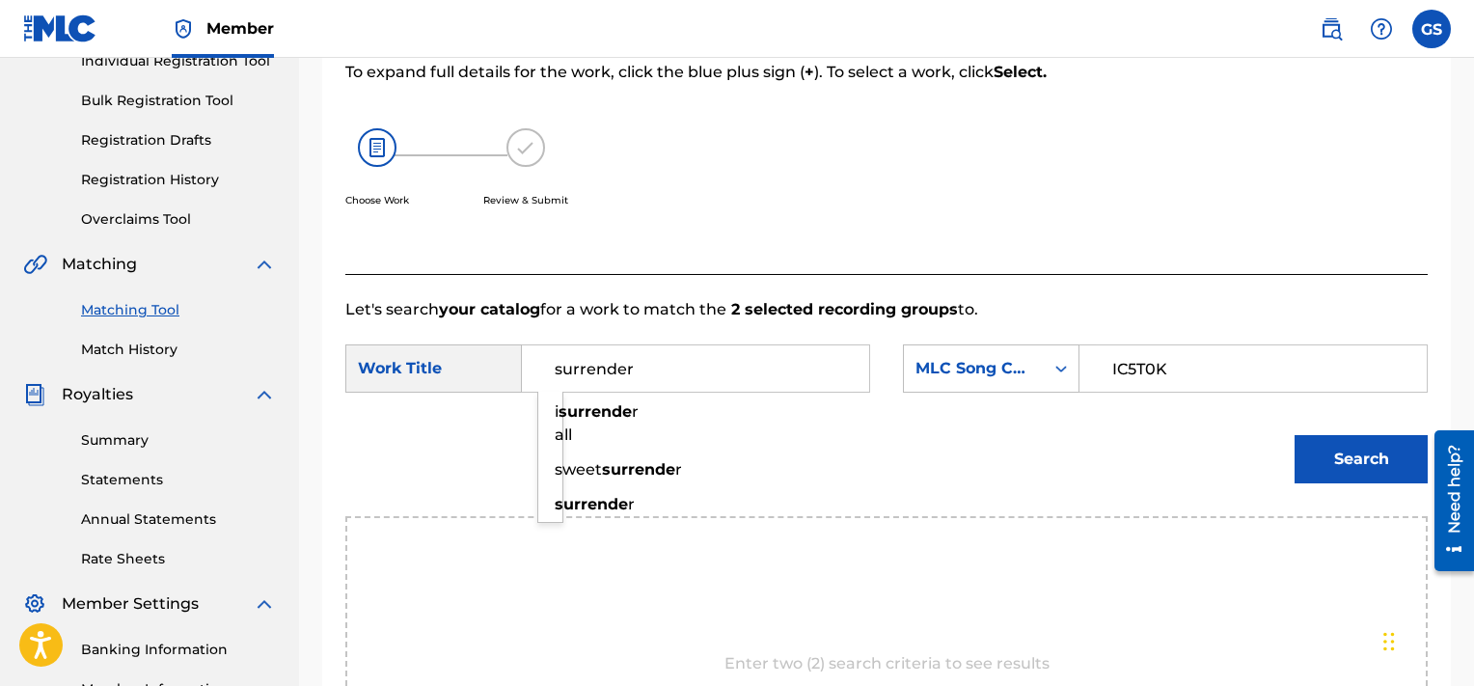
type input "surrender"
click at [1295, 435] on button "Search" at bounding box center [1361, 459] width 133 height 48
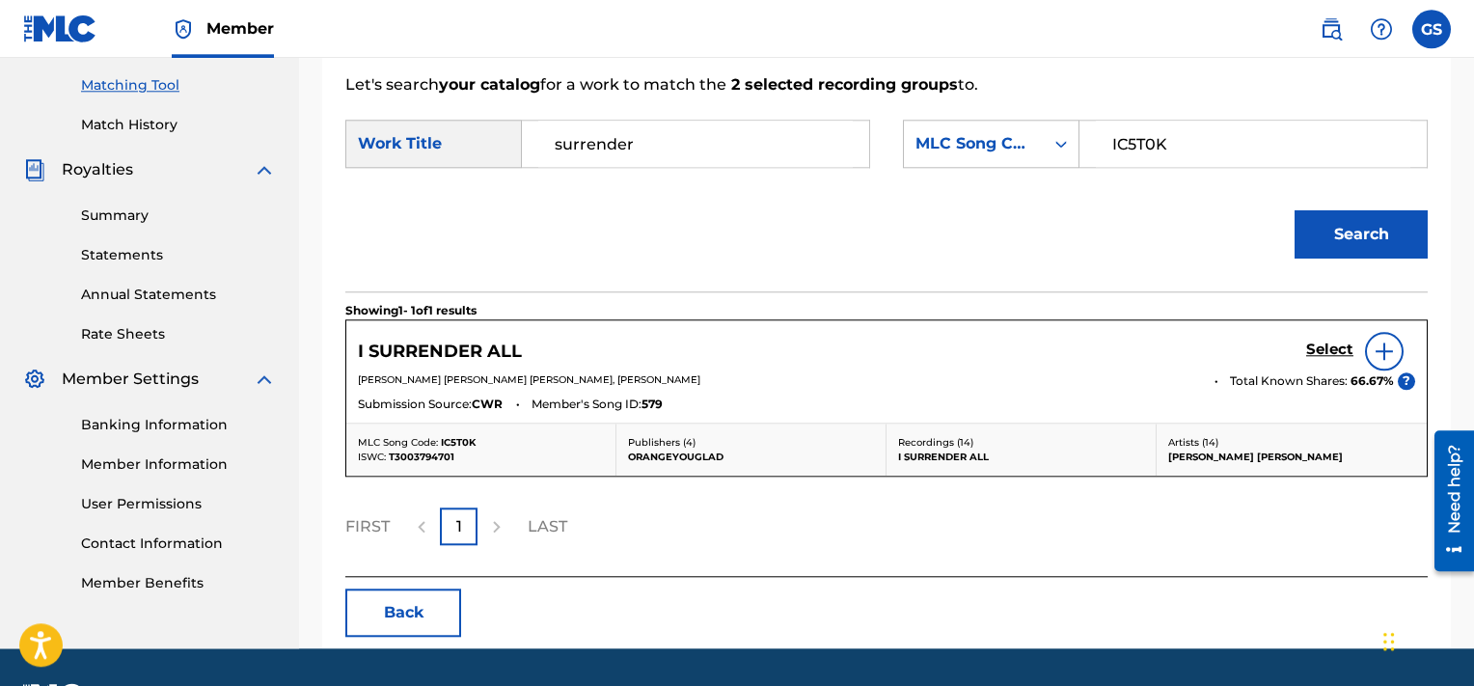
scroll to position [489, 0]
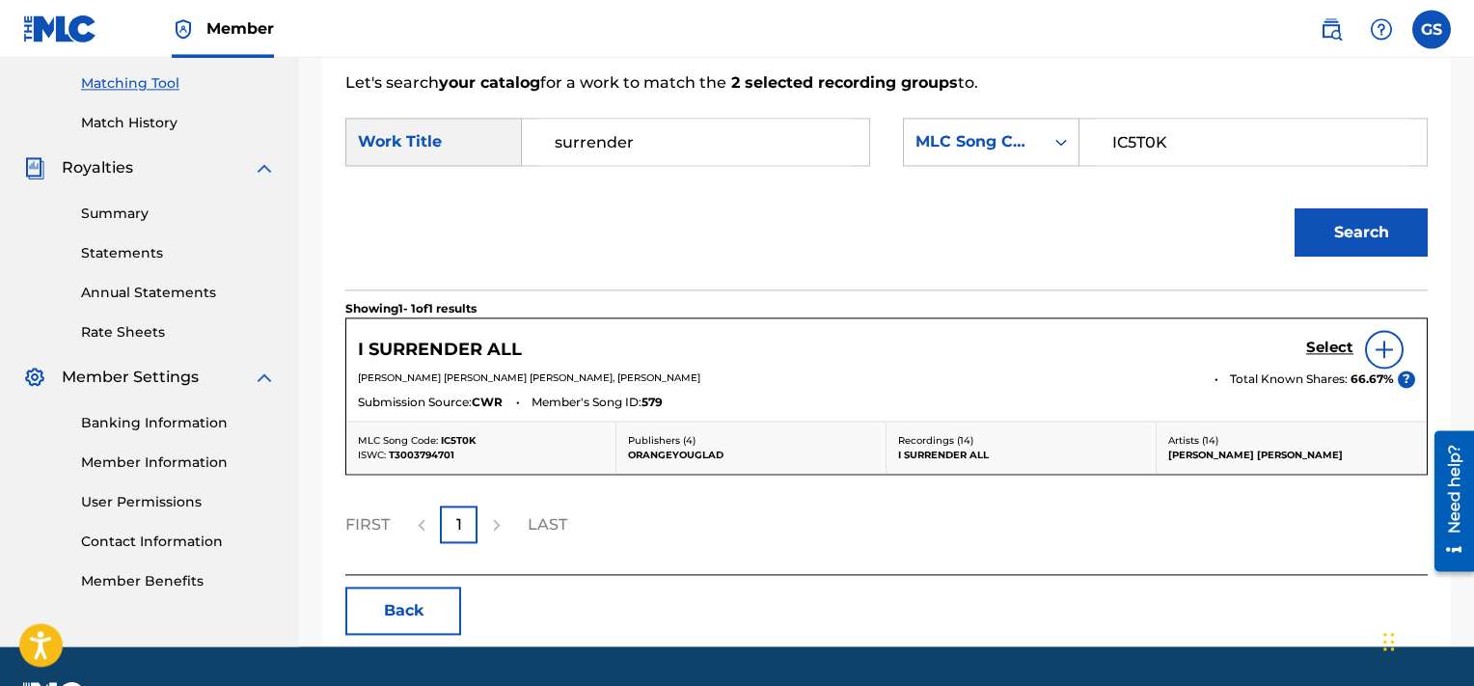
click at [1330, 343] on h5 "Select" at bounding box center [1329, 348] width 47 height 18
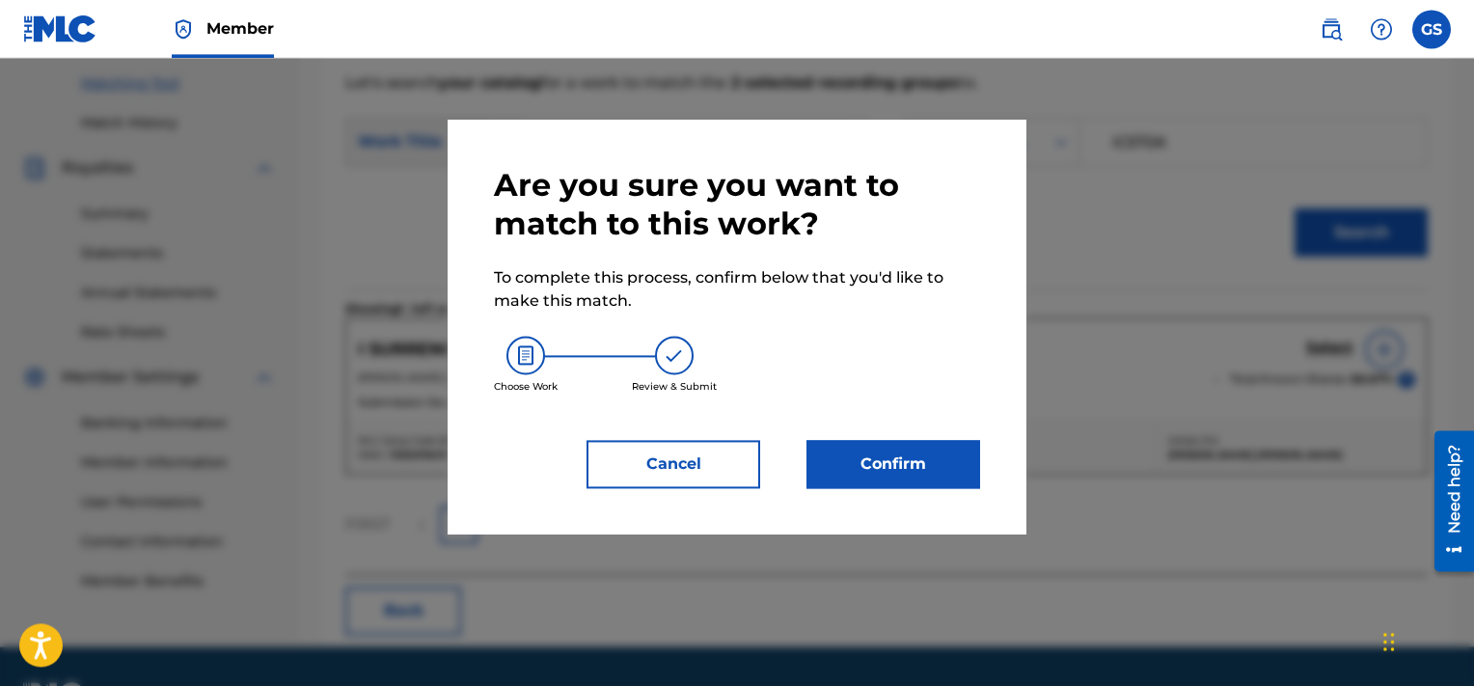
click at [904, 467] on button "Confirm" at bounding box center [894, 464] width 174 height 48
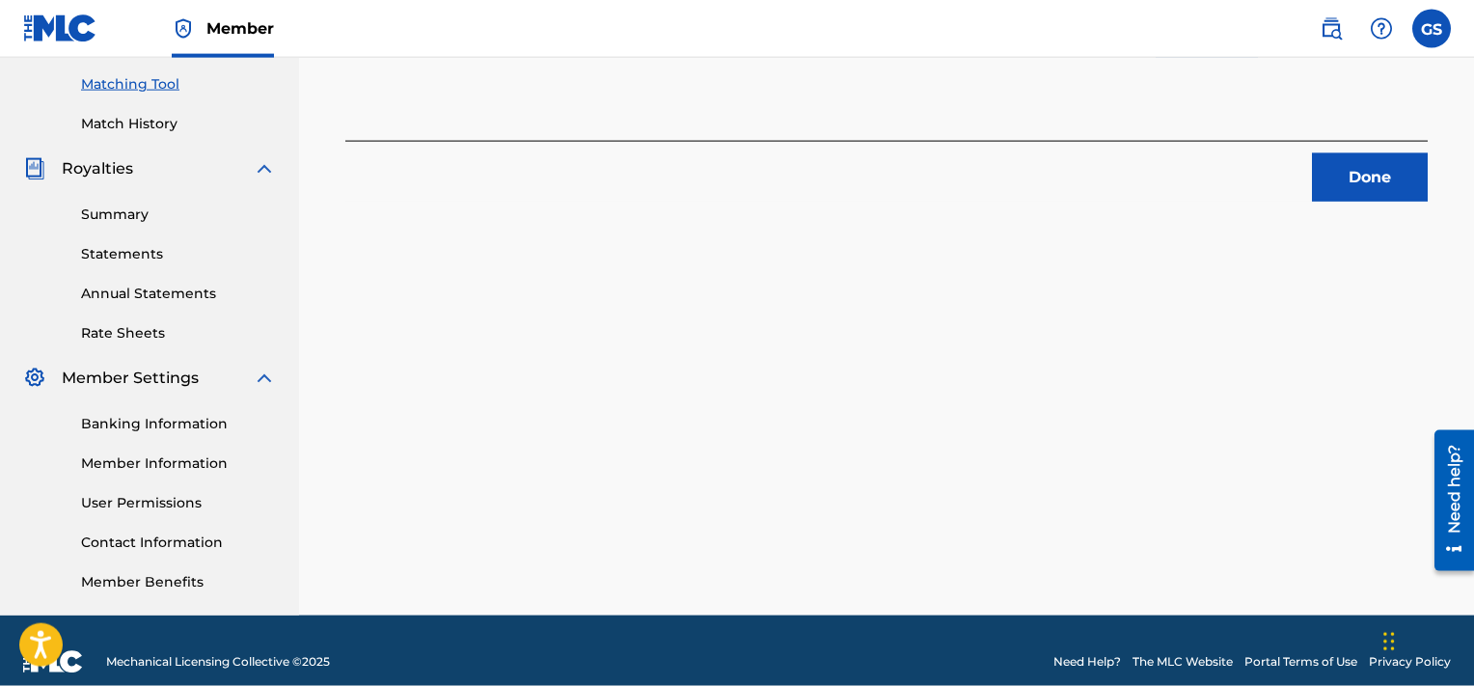
click at [1346, 171] on button "Done" at bounding box center [1370, 177] width 116 height 48
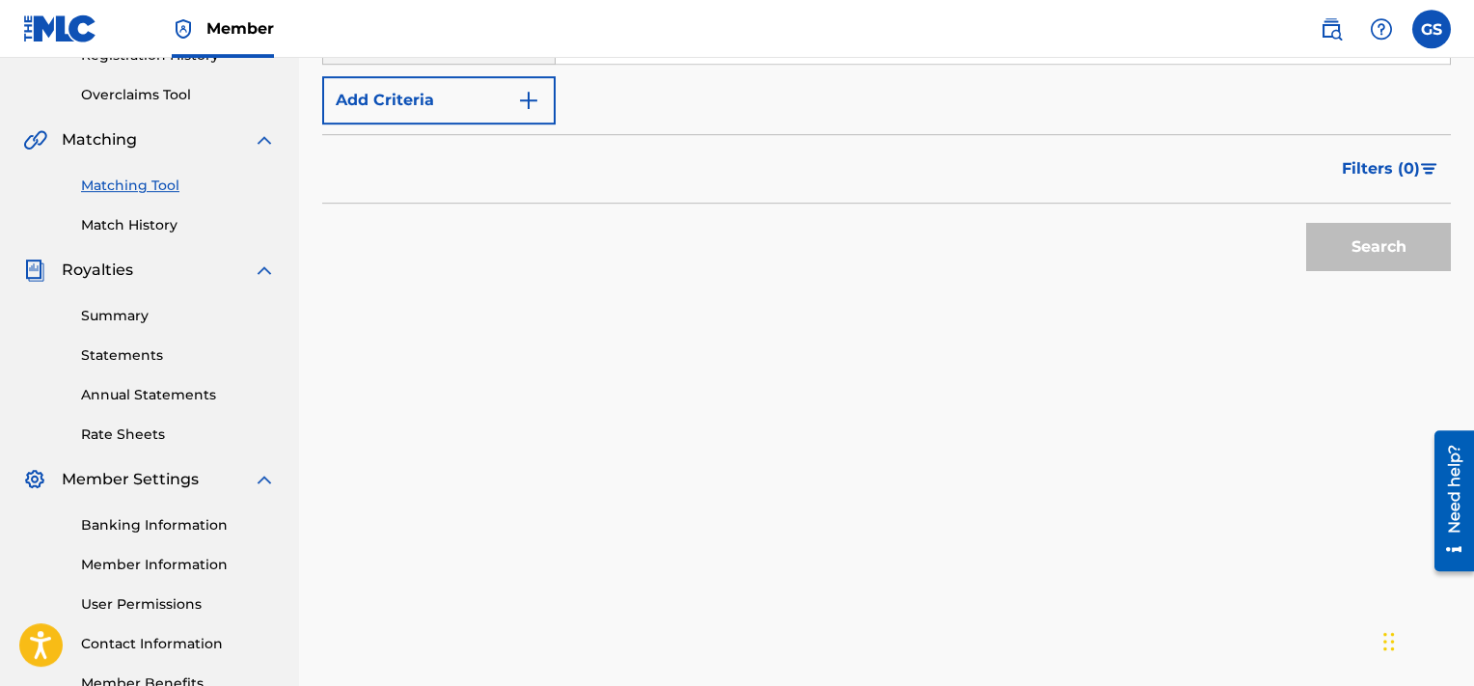
scroll to position [269, 0]
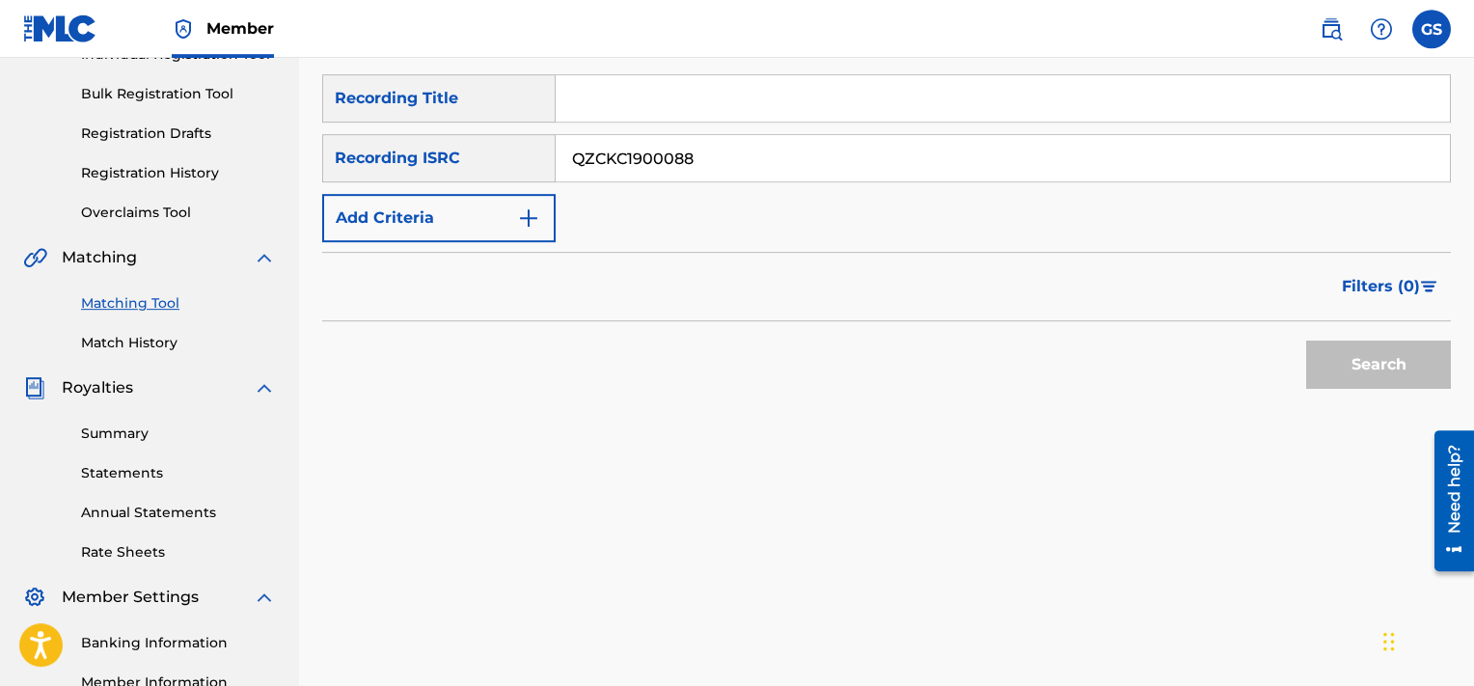
click at [1075, 165] on input "QZCKC1900088" at bounding box center [1003, 158] width 894 height 46
type input "QZCKC1900088"
click at [1306, 341] on button "Search" at bounding box center [1378, 365] width 145 height 48
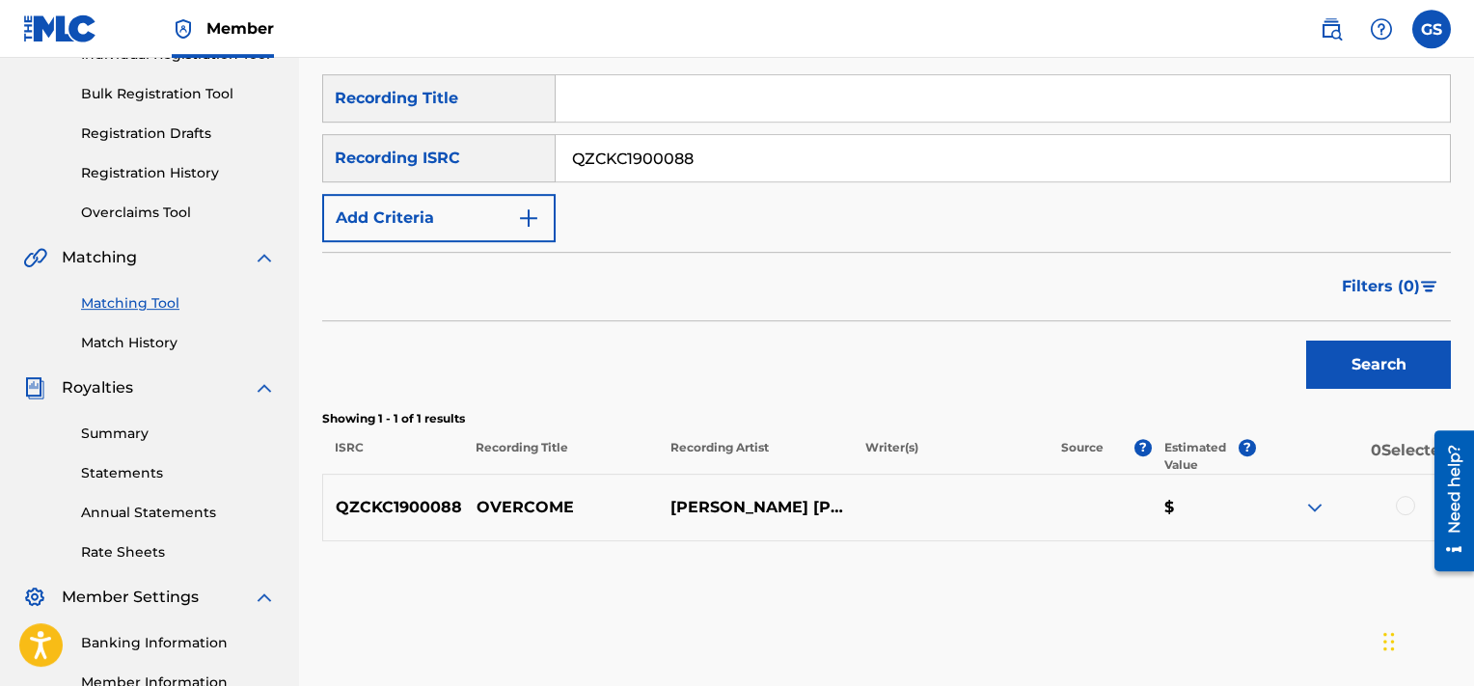
click at [1403, 507] on div at bounding box center [1405, 505] width 19 height 19
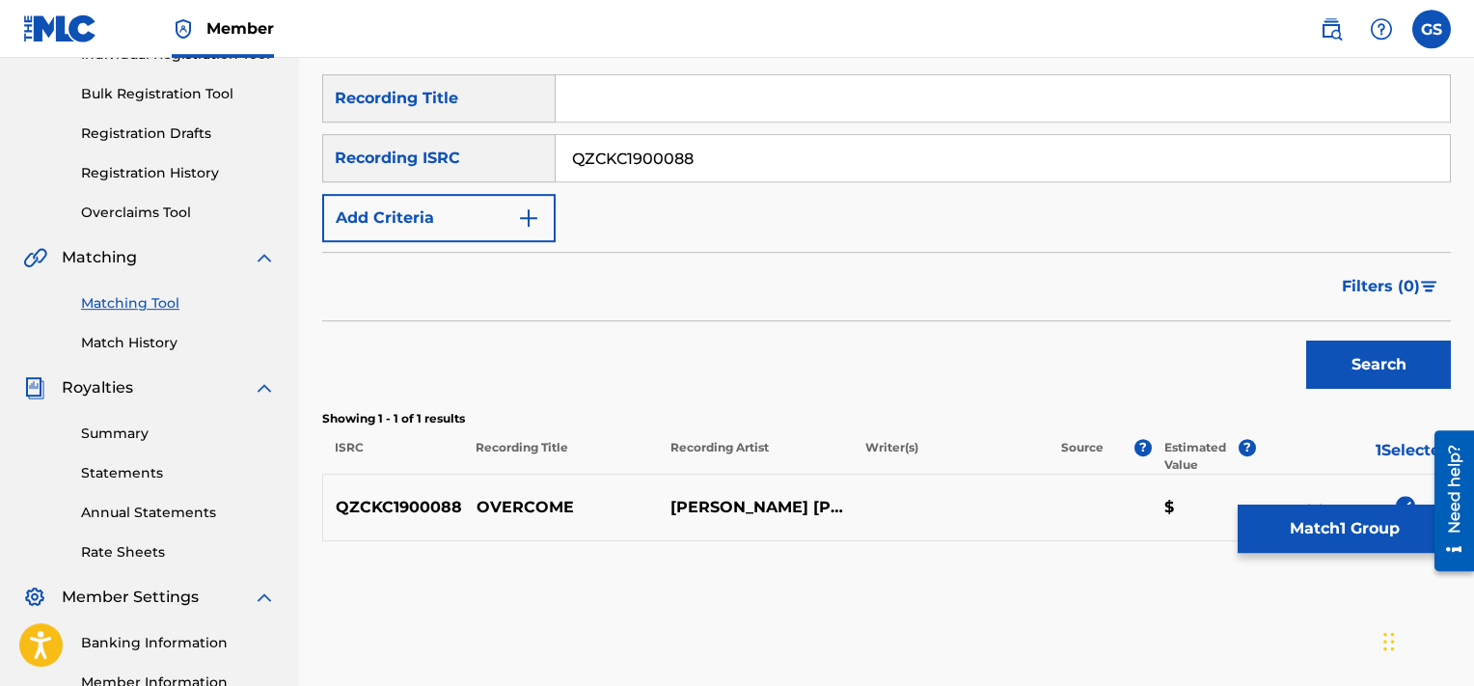
click at [1266, 522] on button "Match 1 Group" at bounding box center [1344, 529] width 213 height 48
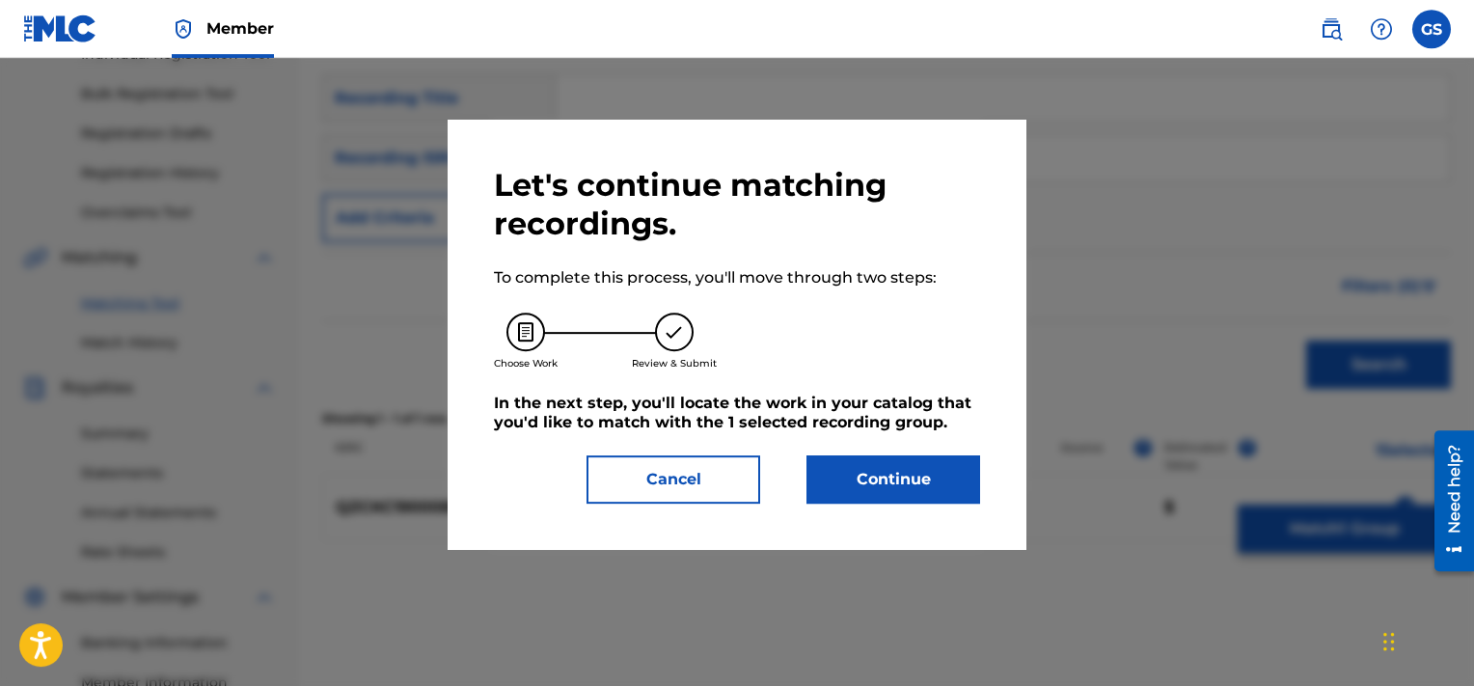
click at [891, 480] on button "Continue" at bounding box center [894, 479] width 174 height 48
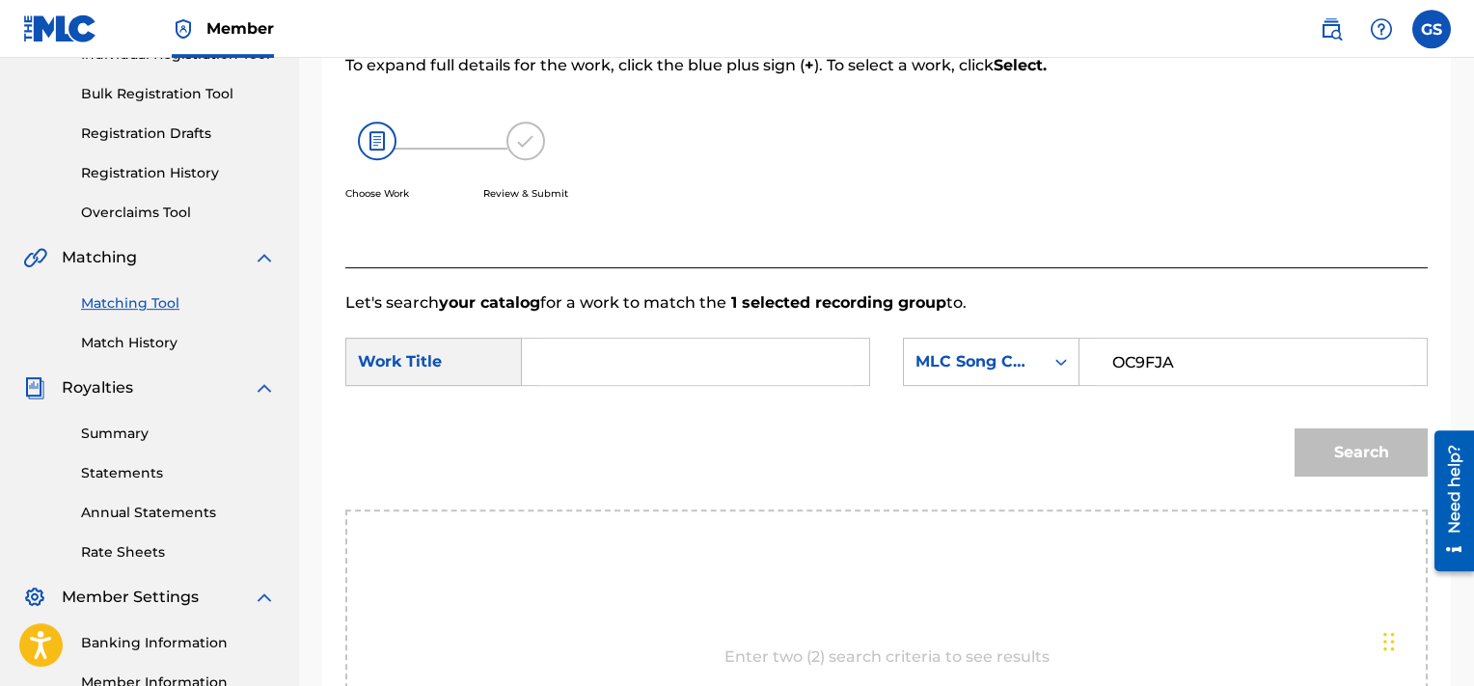
click at [1167, 366] on input "OC9FJA" at bounding box center [1253, 362] width 315 height 46
type input "OC9FJA"
click at [646, 344] on input "Search Form" at bounding box center [695, 362] width 315 height 46
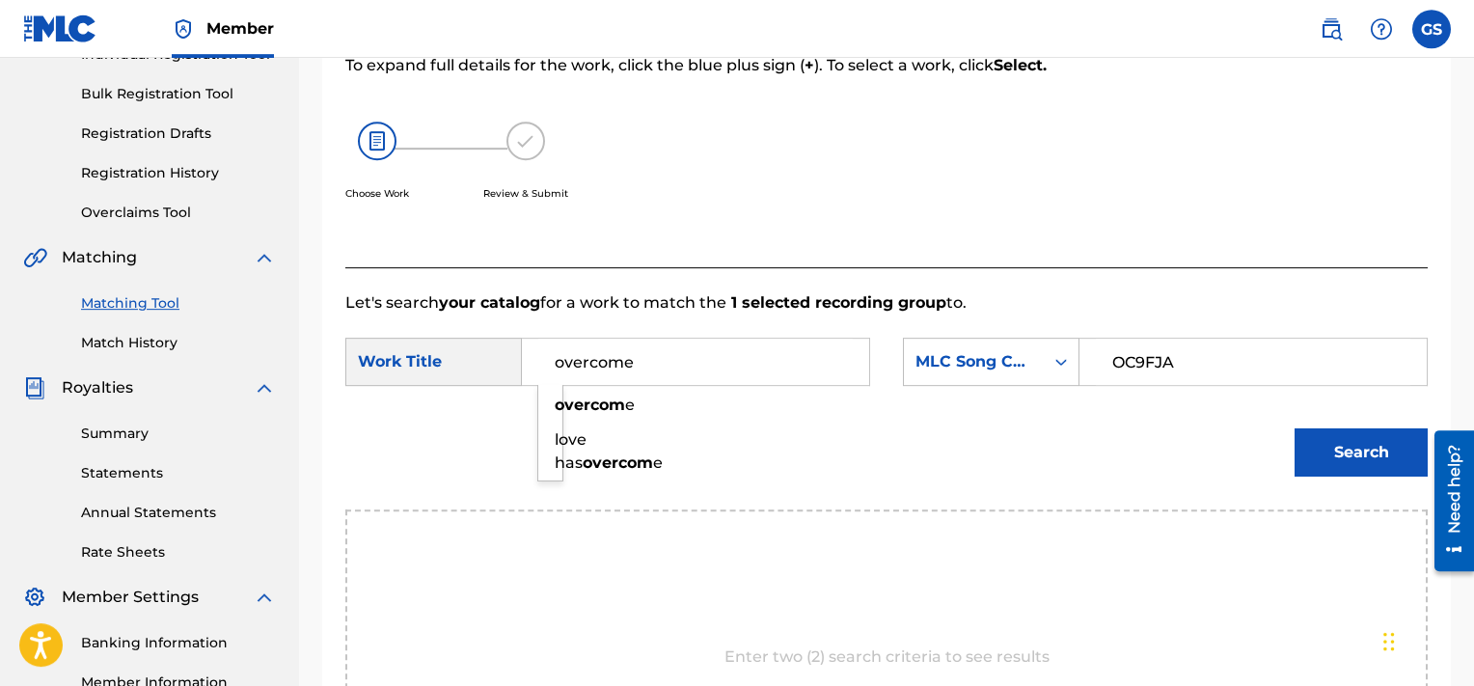
type input "overcome"
click at [1295, 428] on button "Search" at bounding box center [1361, 452] width 133 height 48
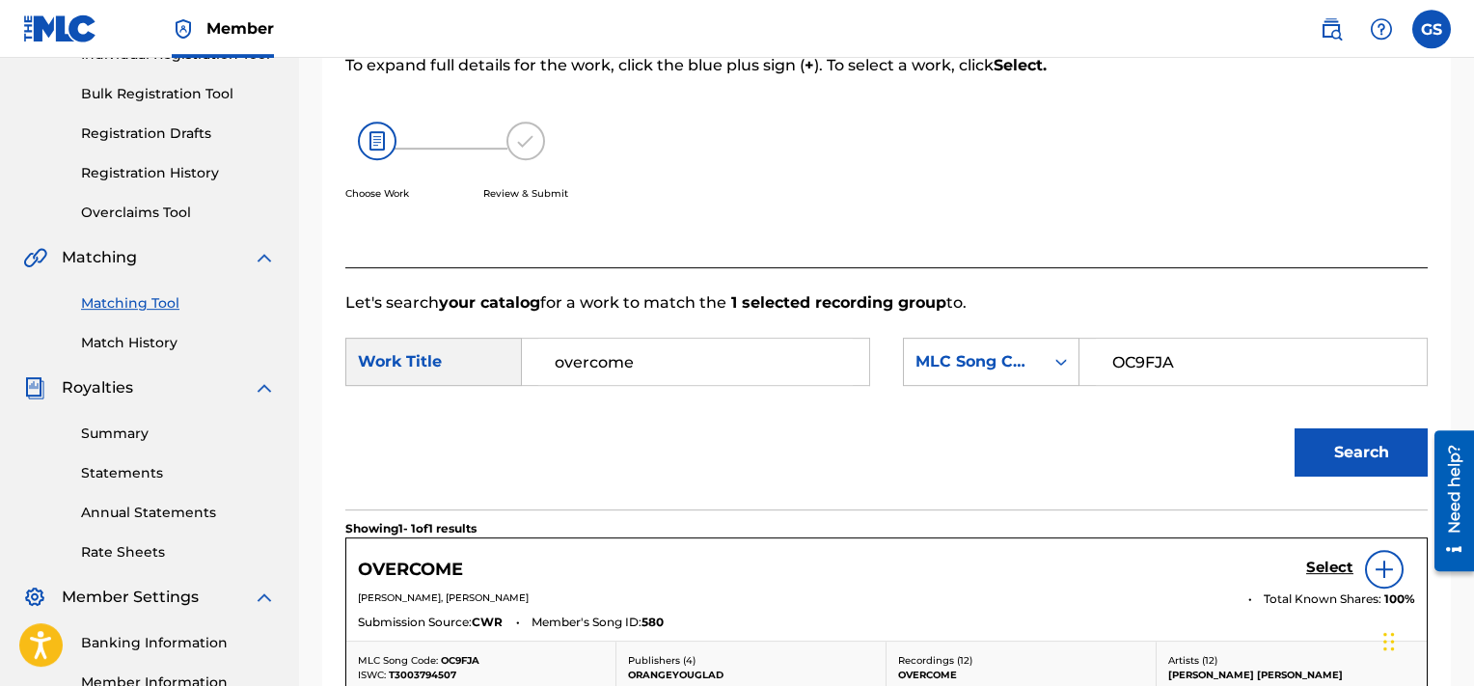
scroll to position [397, 0]
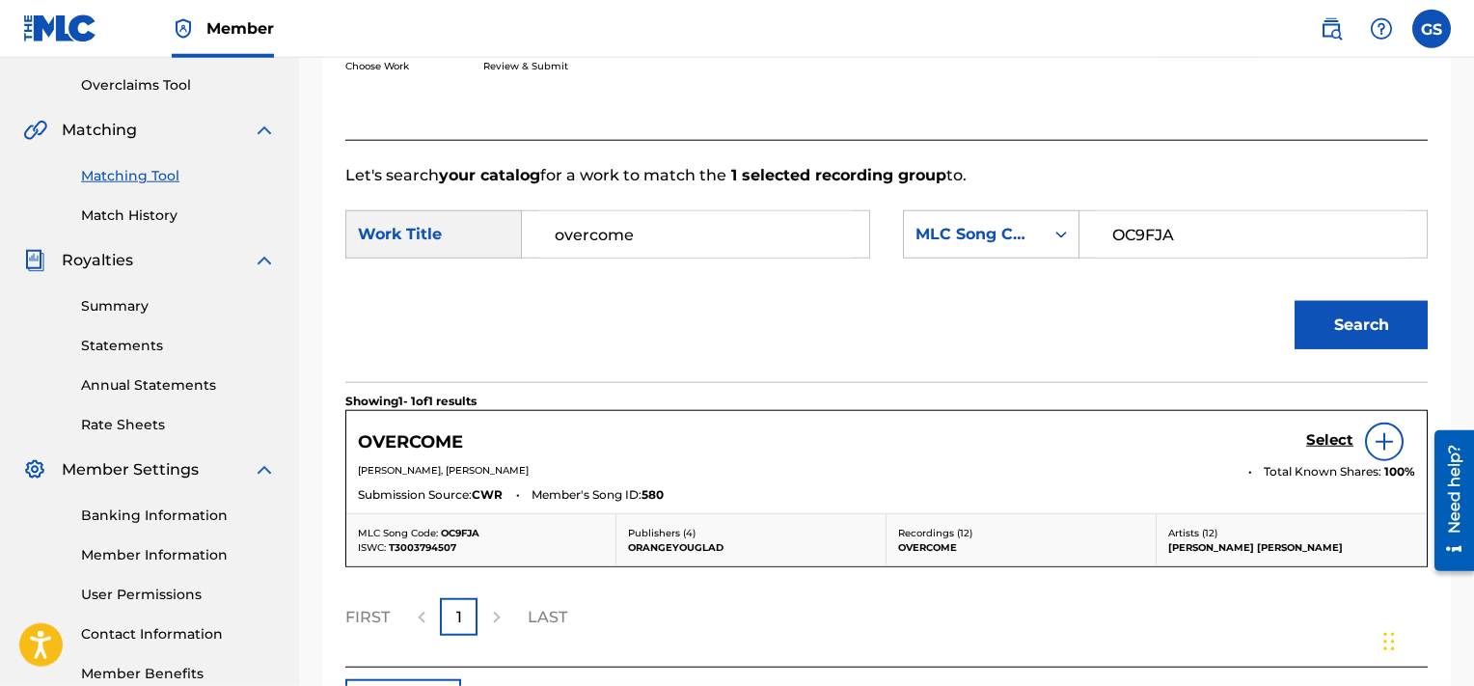
click at [1318, 439] on h5 "Select" at bounding box center [1329, 440] width 47 height 18
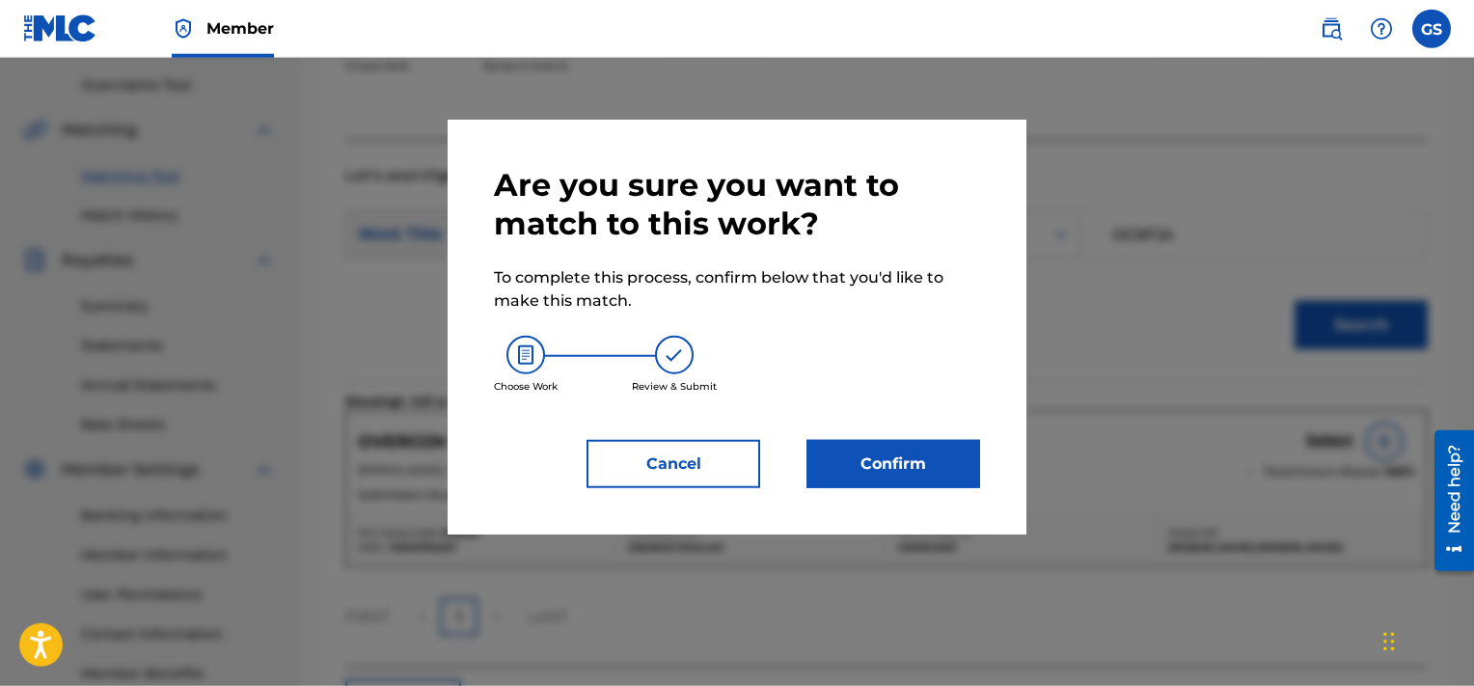
click at [864, 456] on button "Confirm" at bounding box center [894, 464] width 174 height 48
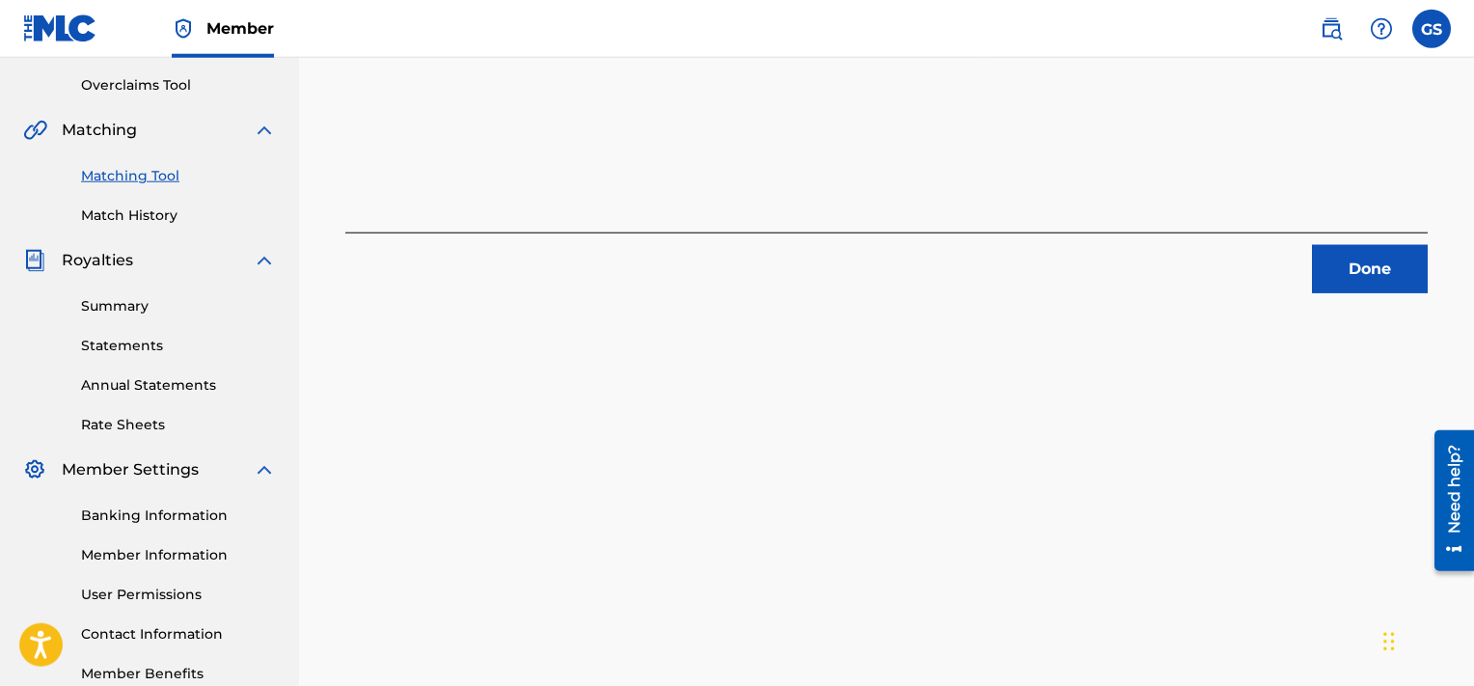
click at [1368, 247] on button "Done" at bounding box center [1370, 269] width 116 height 48
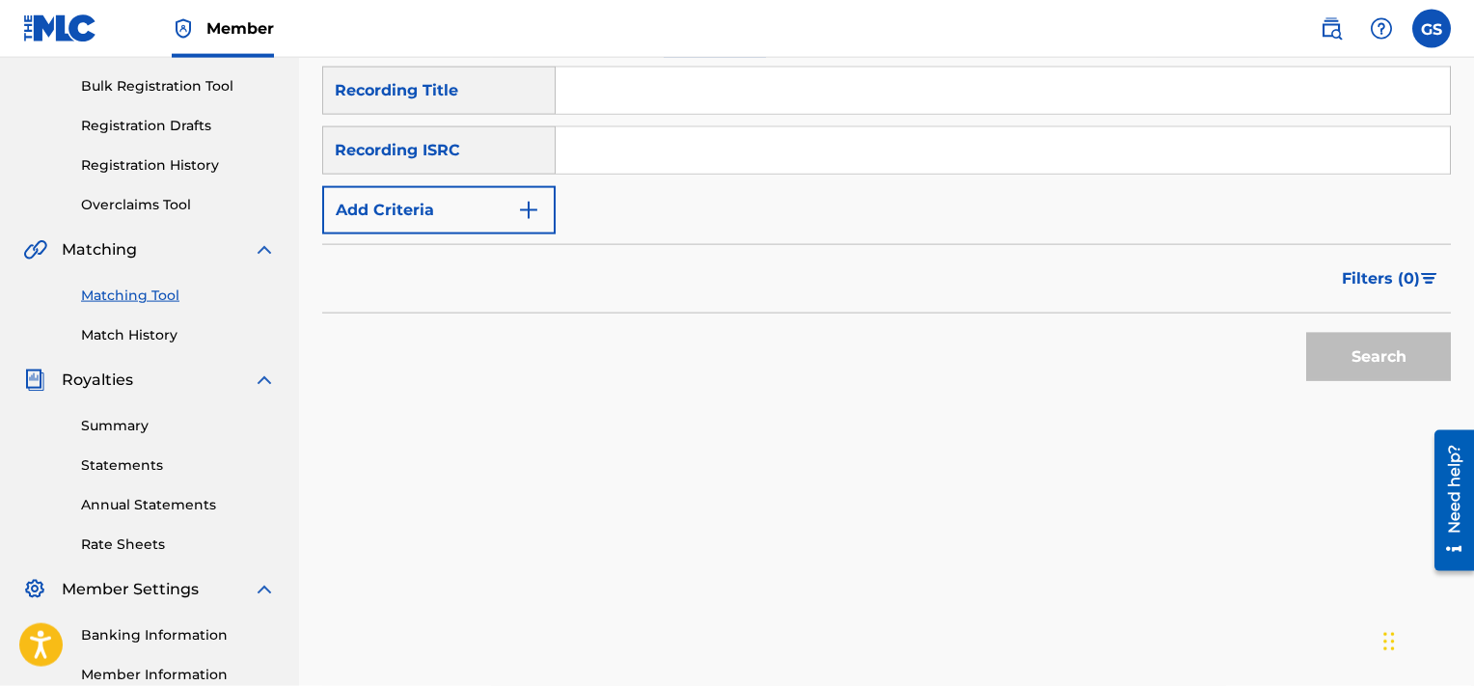
scroll to position [247, 0]
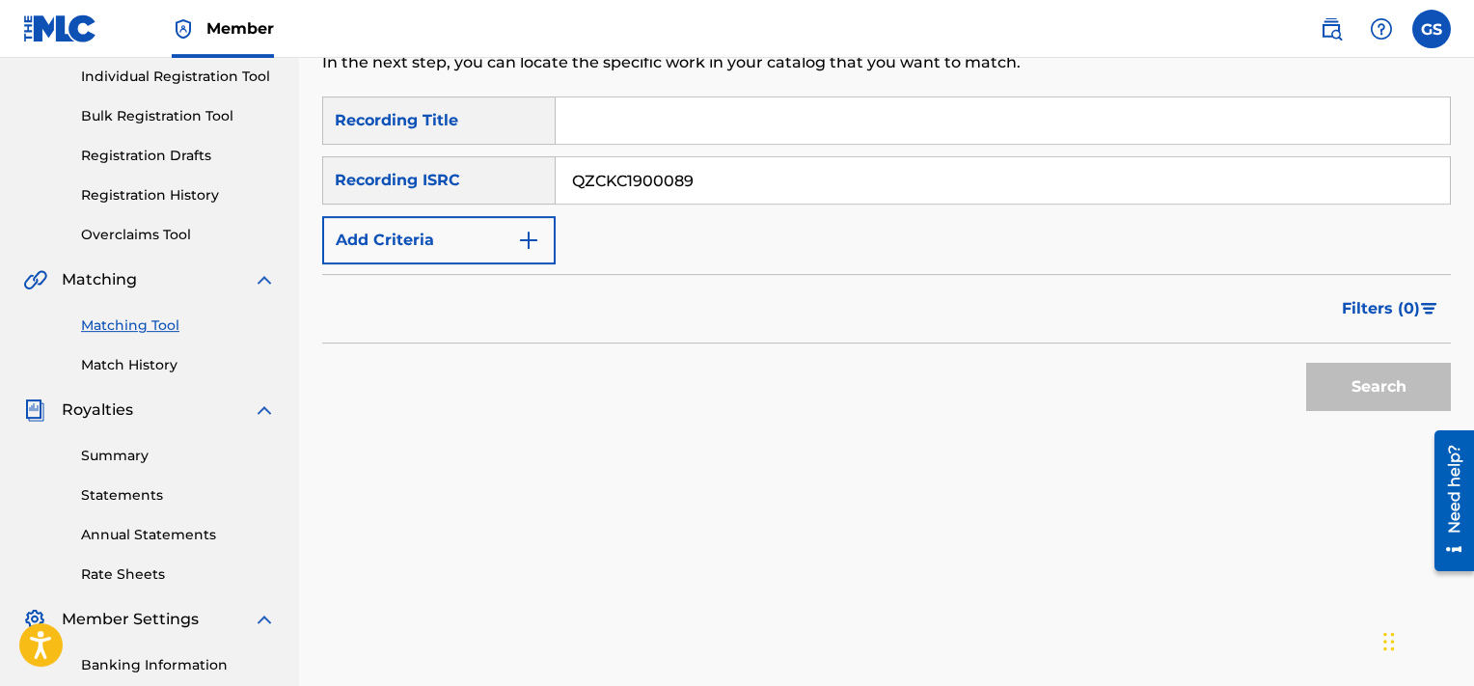
click at [893, 183] on input "QZCKC1900089" at bounding box center [1003, 180] width 894 height 46
type input "QZCKC1900089"
click at [1306, 363] on button "Search" at bounding box center [1378, 387] width 145 height 48
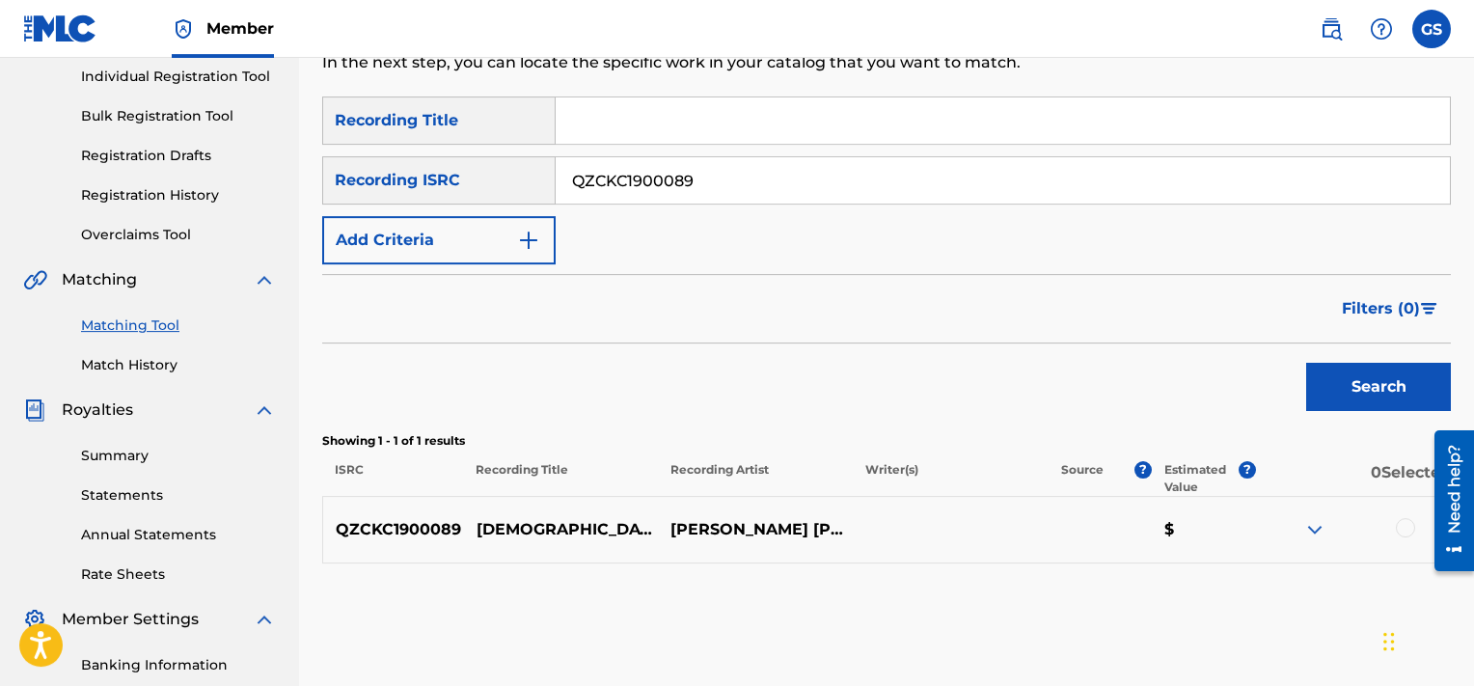
click at [1407, 523] on div at bounding box center [1405, 527] width 19 height 19
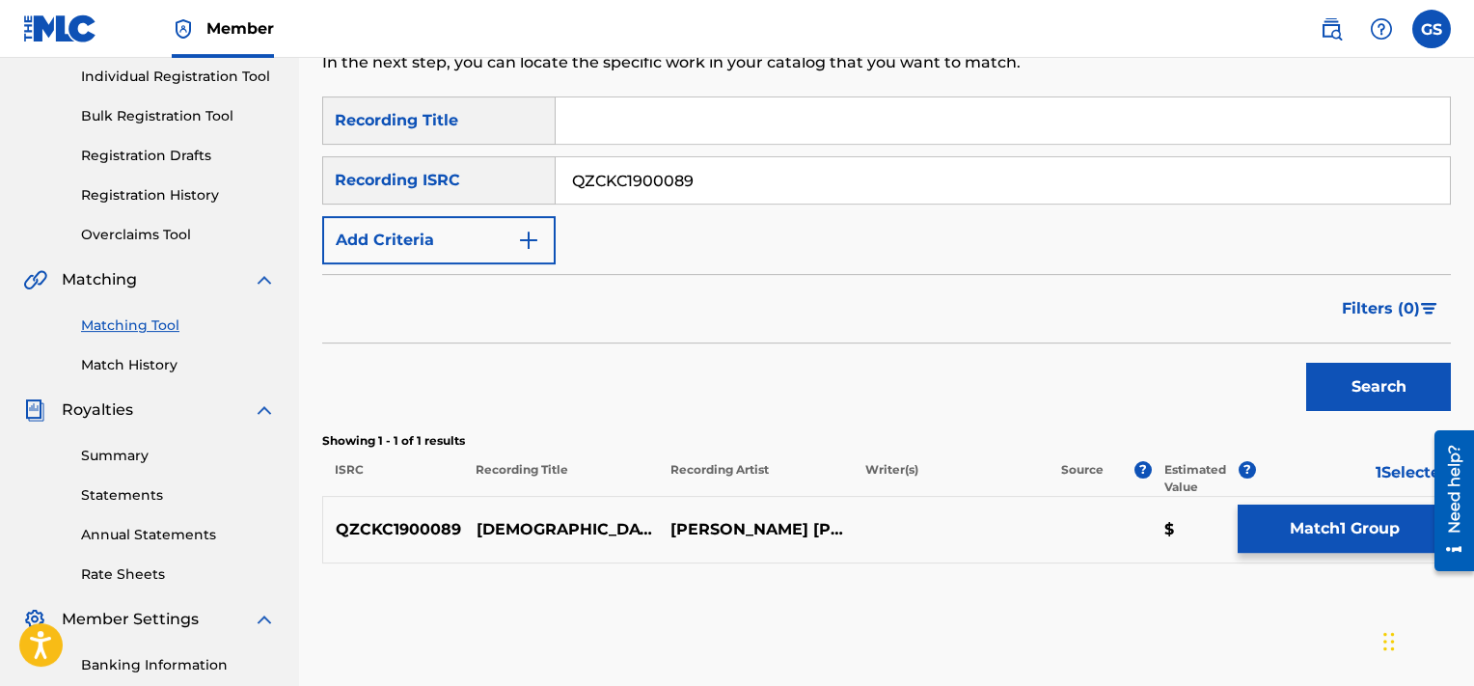
click at [1286, 529] on button "Match 1 Group" at bounding box center [1344, 529] width 213 height 48
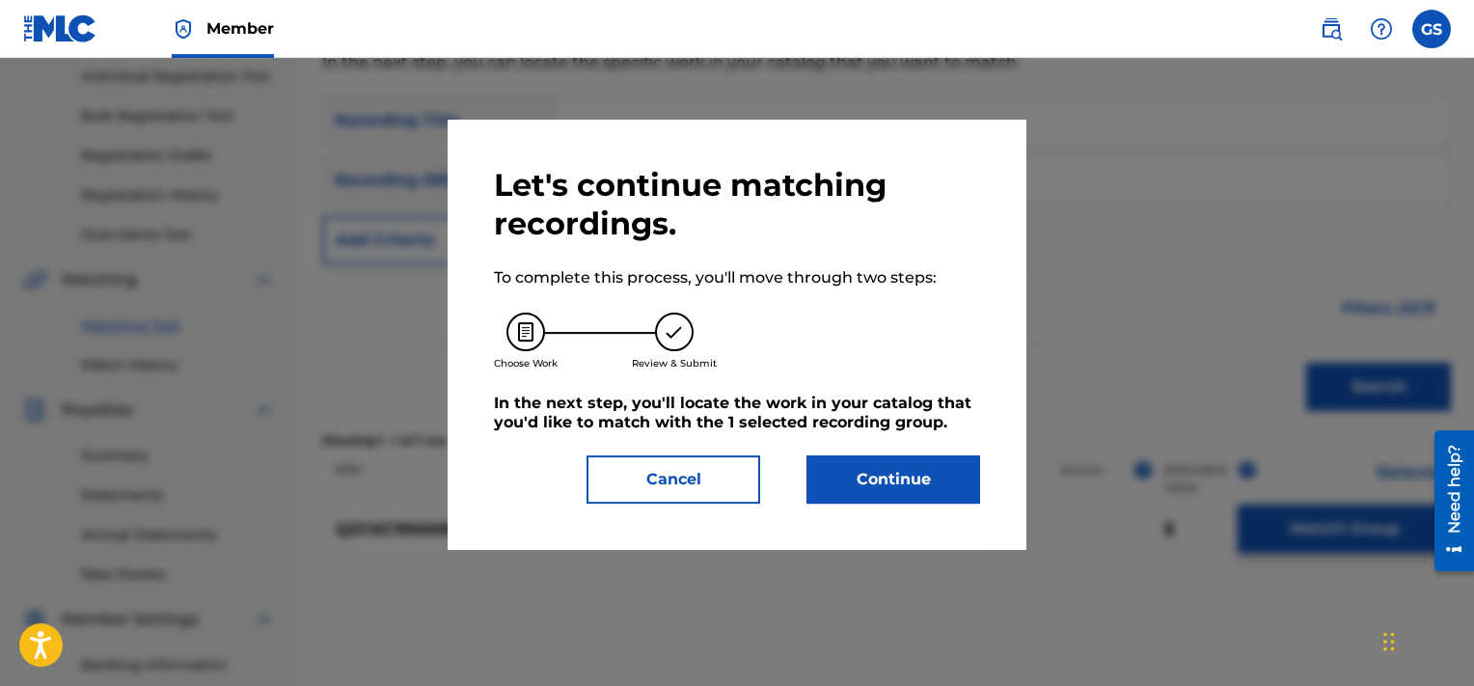
click at [882, 464] on button "Continue" at bounding box center [894, 479] width 174 height 48
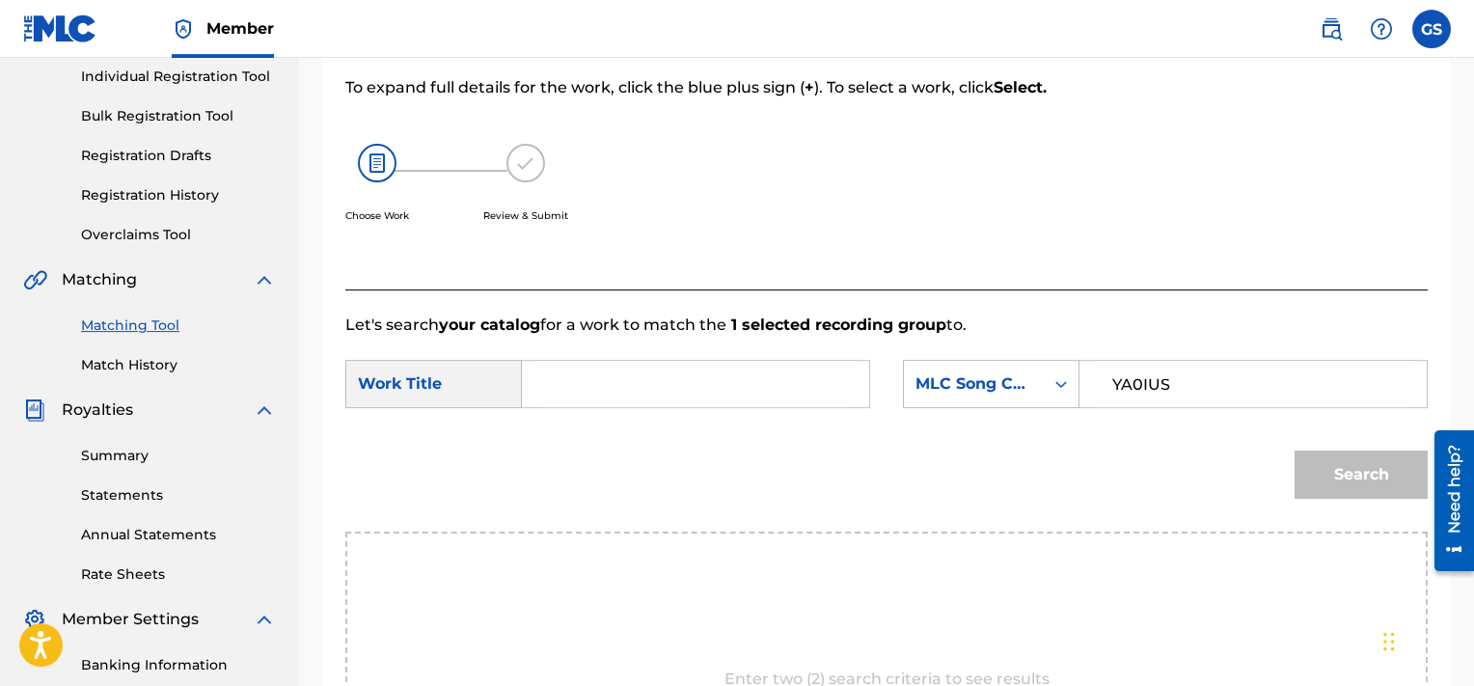
click at [1175, 379] on input "YA0IUS" at bounding box center [1253, 384] width 315 height 46
type input "YA0IUS"
click at [596, 398] on input "Search Form" at bounding box center [695, 384] width 315 height 46
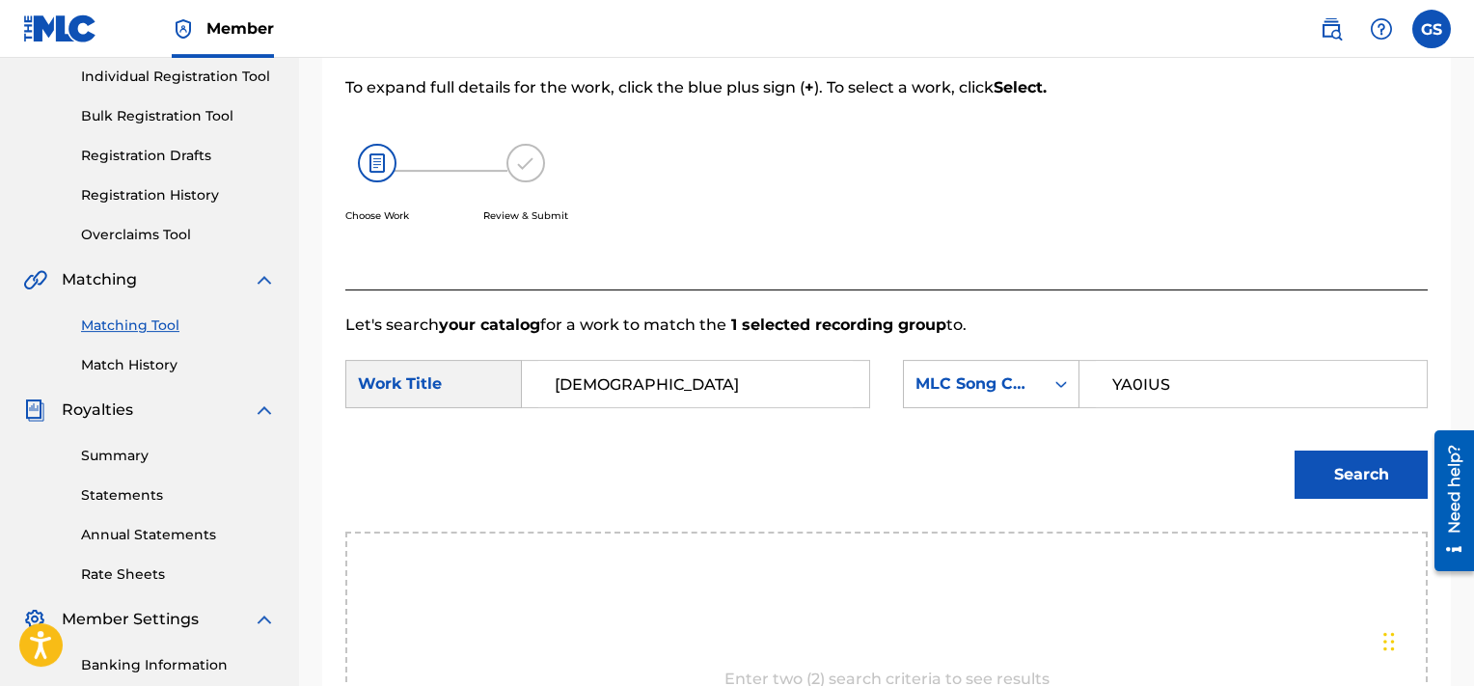
type input "[DEMOGRAPHIC_DATA]"
click at [1295, 451] on button "Search" at bounding box center [1361, 475] width 133 height 48
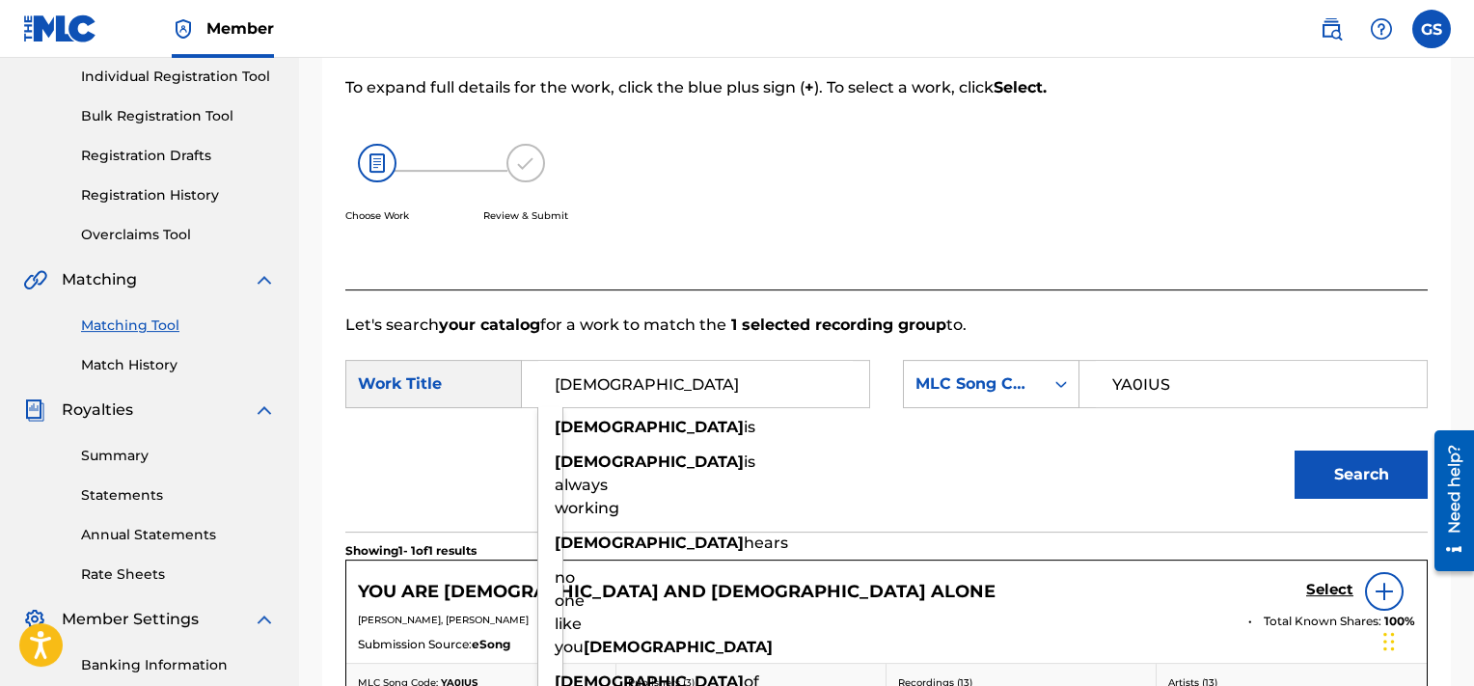
scroll to position [432, 0]
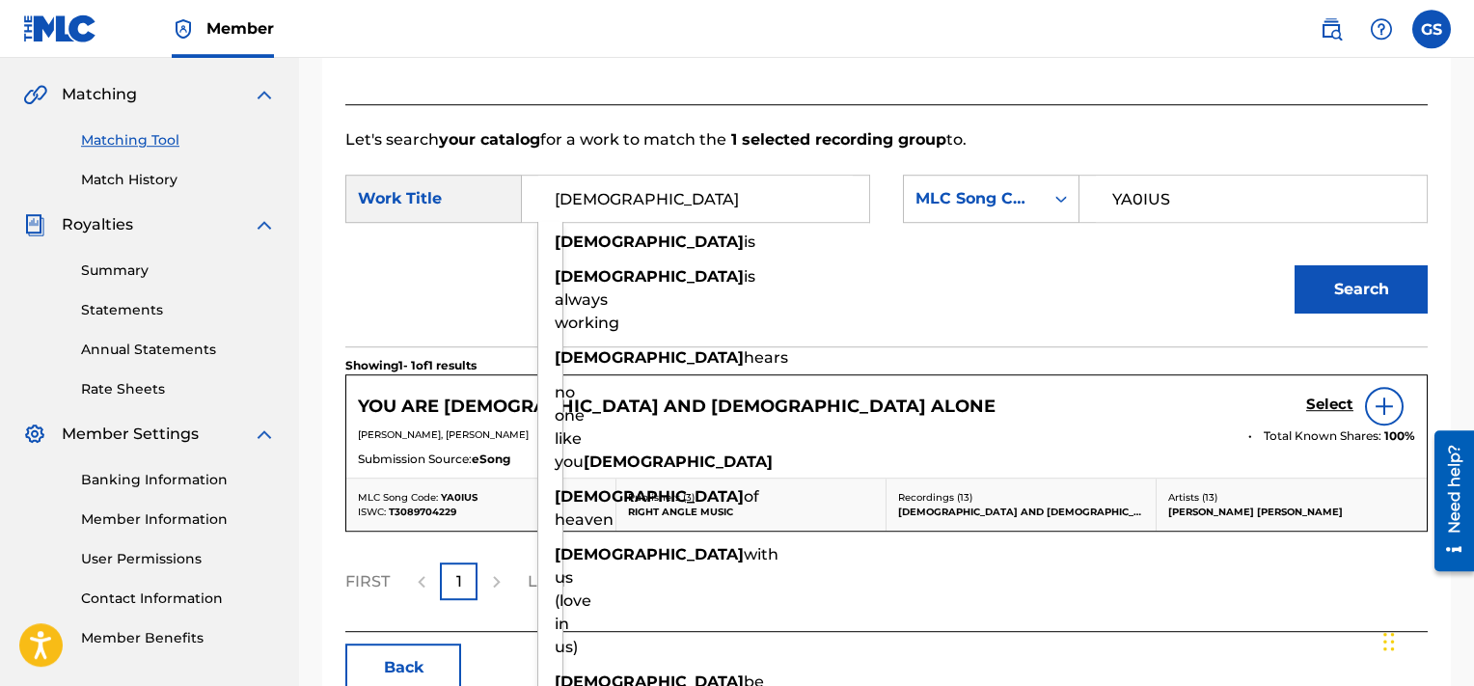
click at [1327, 405] on h5 "Select" at bounding box center [1329, 405] width 47 height 18
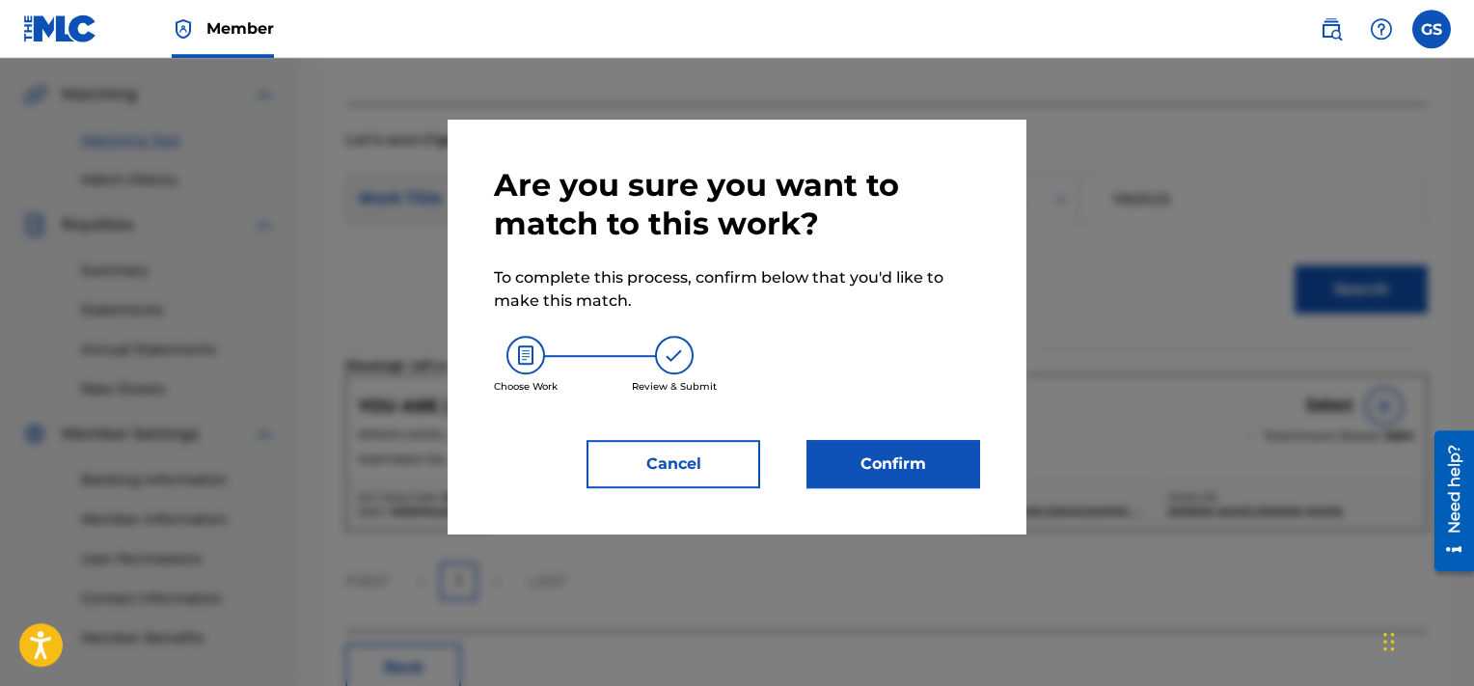
click at [934, 453] on button "Confirm" at bounding box center [894, 464] width 174 height 48
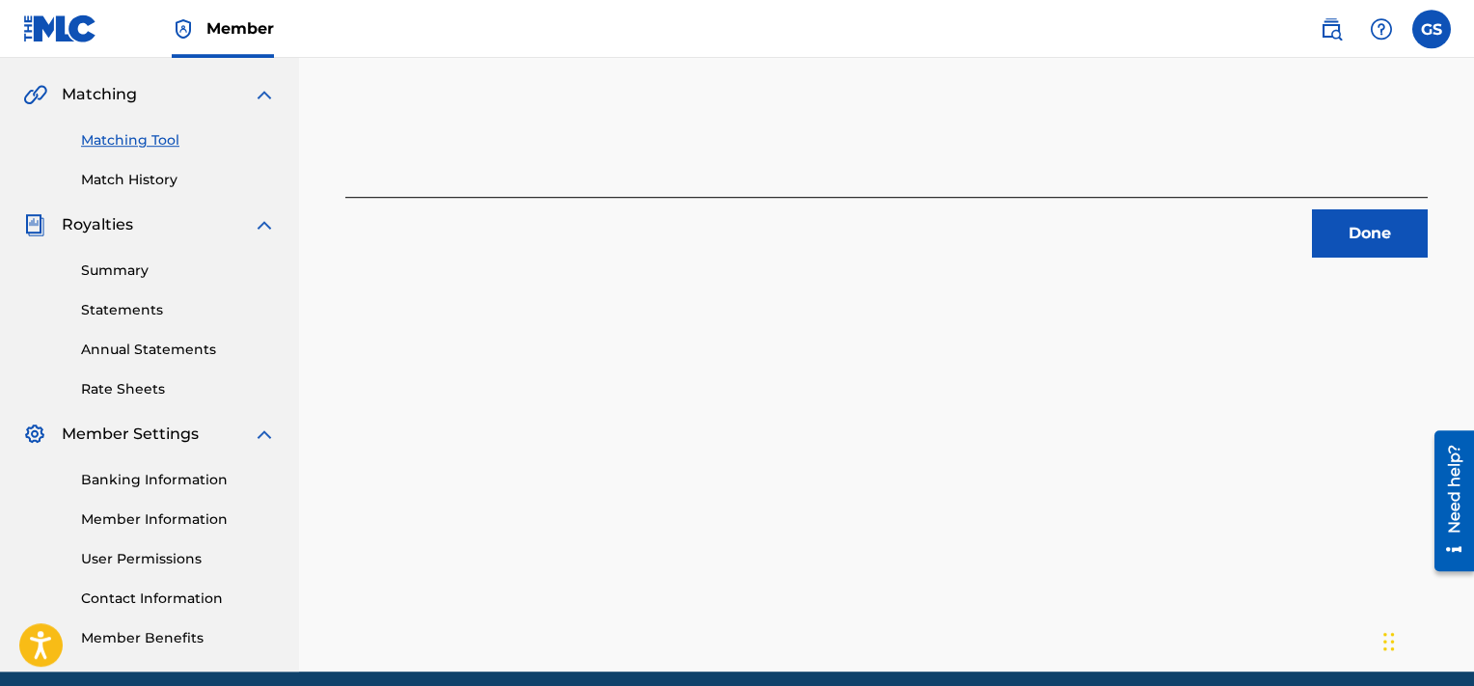
click at [1363, 233] on button "Done" at bounding box center [1370, 233] width 116 height 48
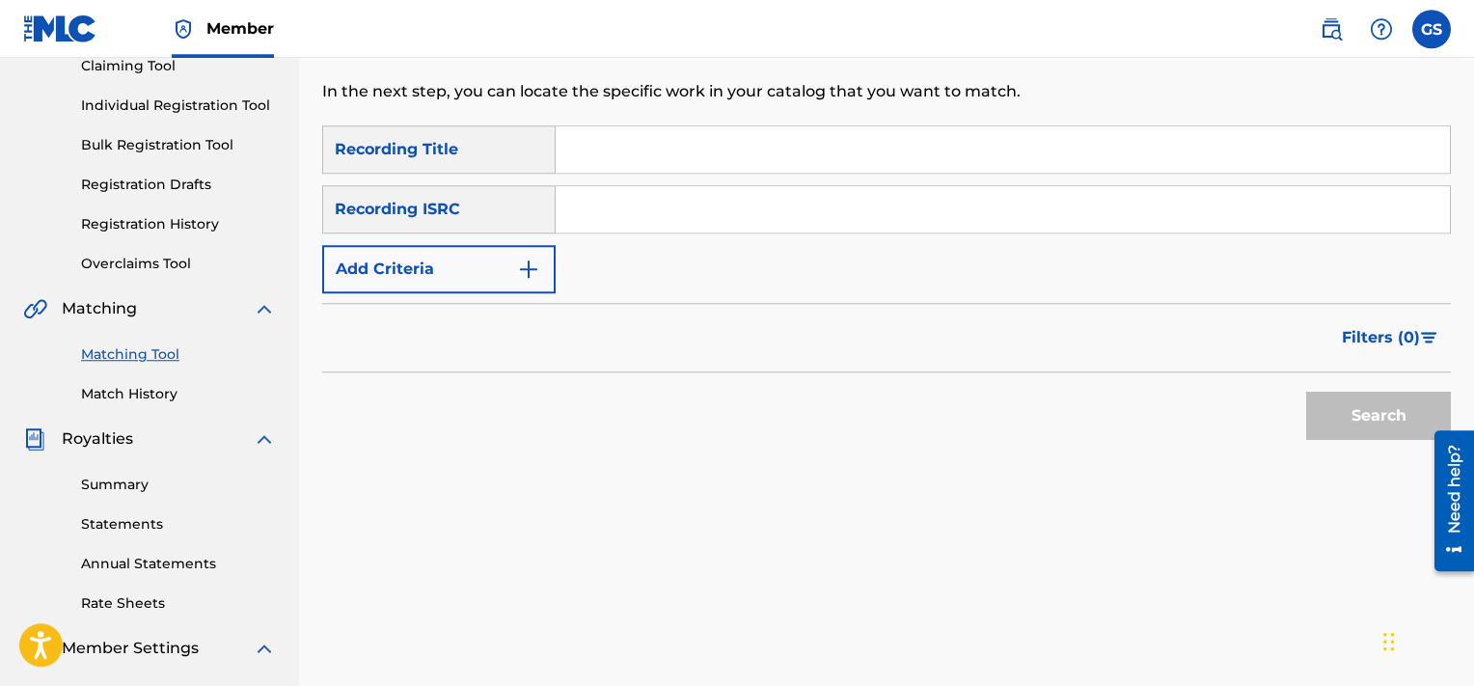
scroll to position [178, 0]
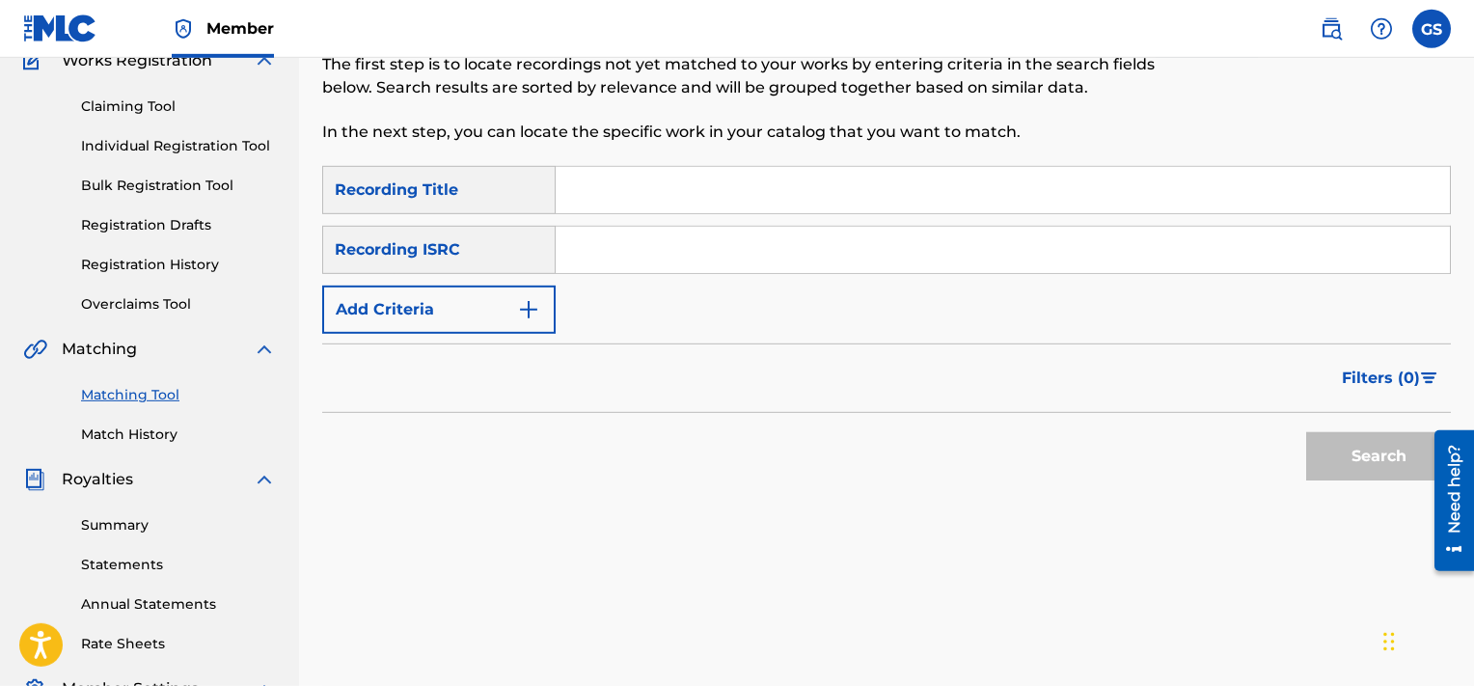
click at [955, 238] on input "Search Form" at bounding box center [1003, 250] width 894 height 46
type input "QZCKC1900090"
click at [1306, 432] on button "Search" at bounding box center [1378, 456] width 145 height 48
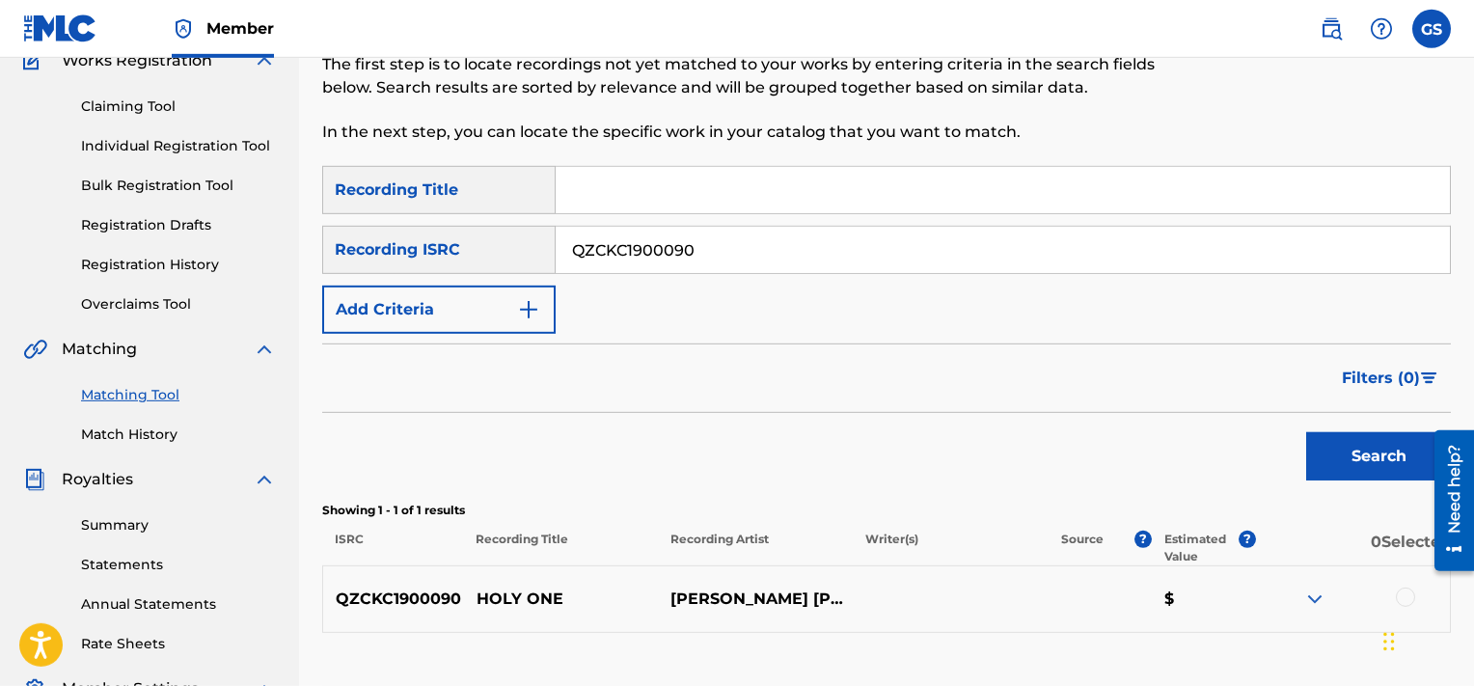
scroll to position [286, 0]
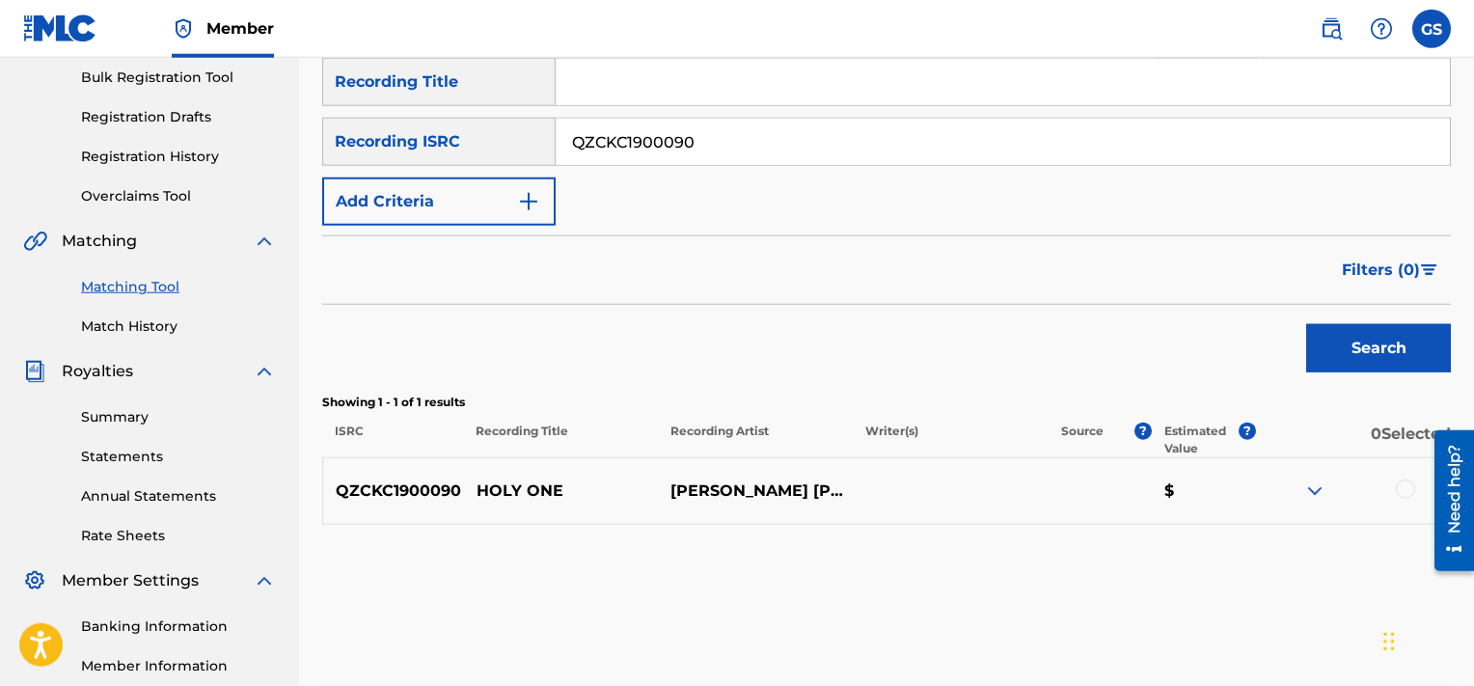
click at [1414, 483] on div at bounding box center [1352, 491] width 195 height 23
drag, startPoint x: 1392, startPoint y: 485, endPoint x: 1403, endPoint y: 491, distance: 12.1
click at [1403, 491] on div at bounding box center [1352, 491] width 195 height 23
click at [1403, 491] on div at bounding box center [1405, 489] width 19 height 19
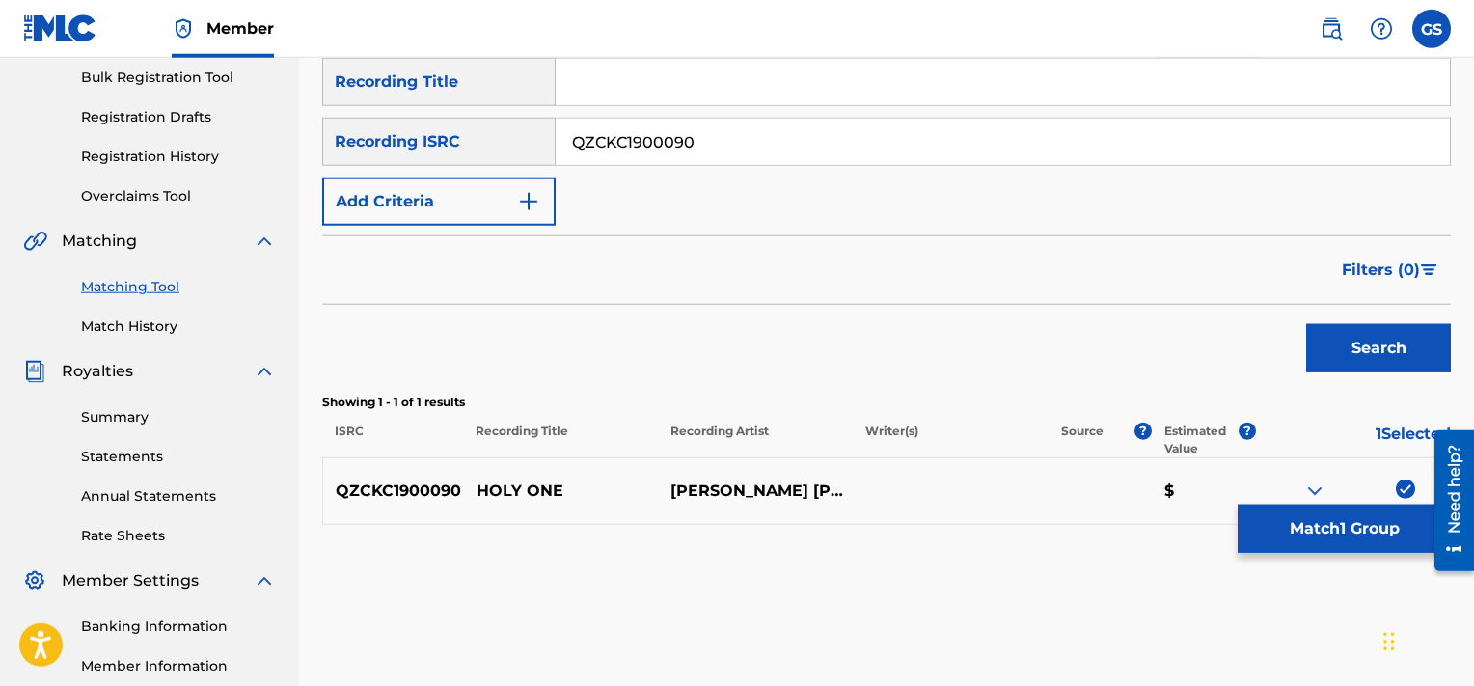
click at [1333, 539] on button "Match 1 Group" at bounding box center [1344, 529] width 213 height 48
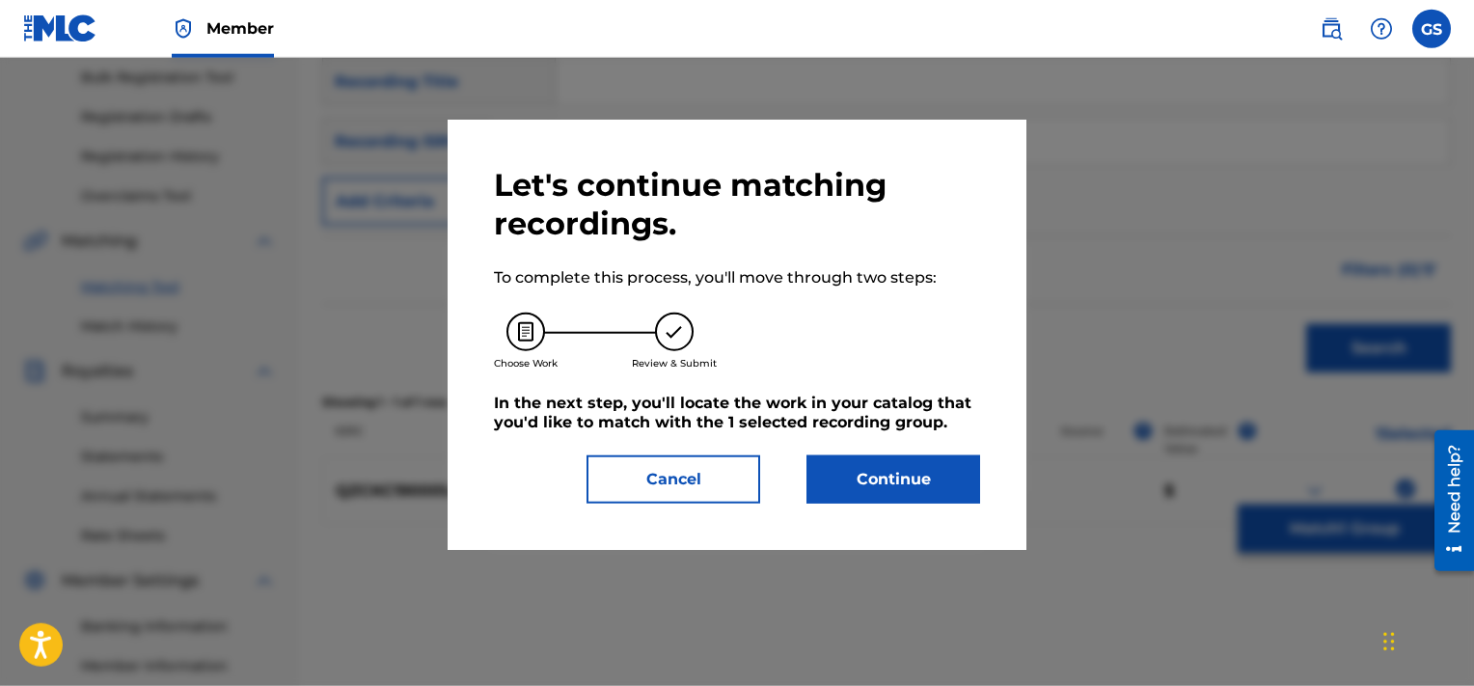
click at [858, 478] on button "Continue" at bounding box center [894, 479] width 174 height 48
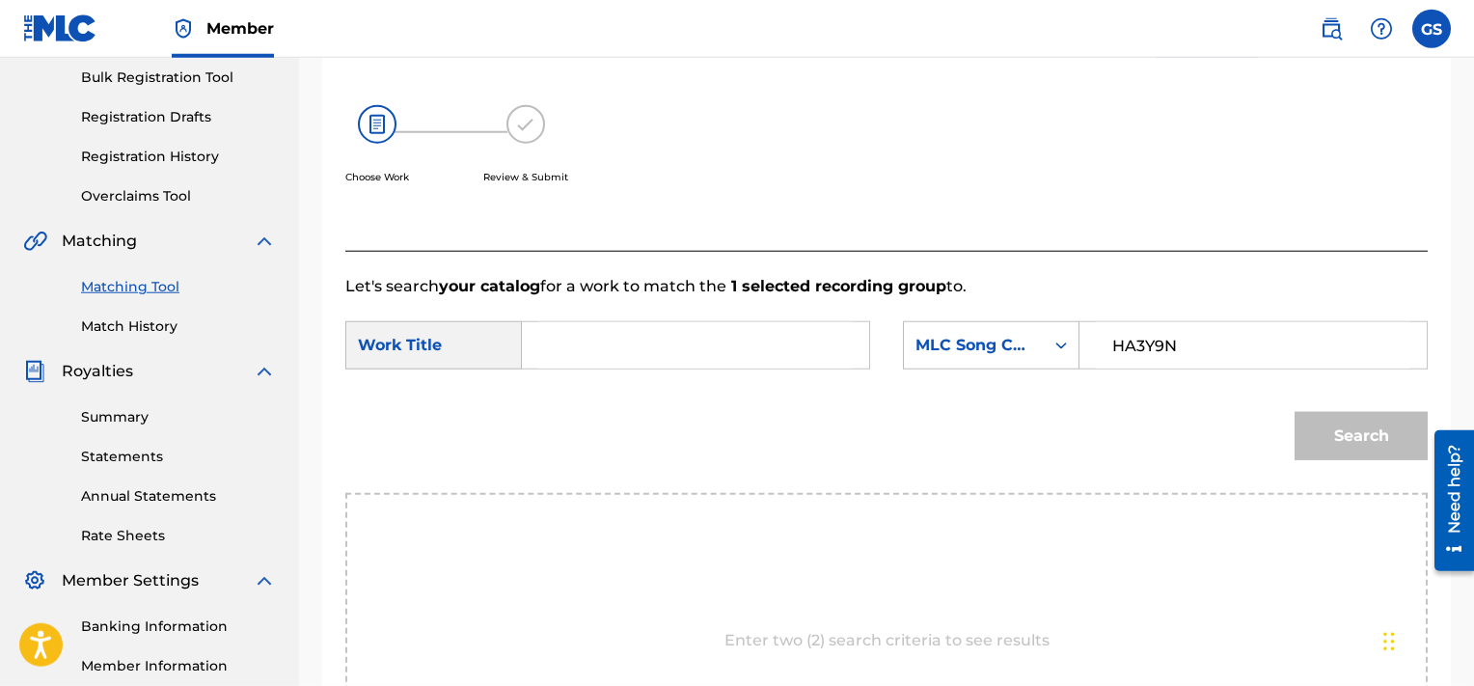
click at [1235, 352] on input "HA3Y9N" at bounding box center [1253, 345] width 315 height 46
type input "HA3Y9N"
click at [754, 353] on input "Search Form" at bounding box center [695, 345] width 315 height 46
type input "holy"
click at [1295, 412] on button "Search" at bounding box center [1361, 436] width 133 height 48
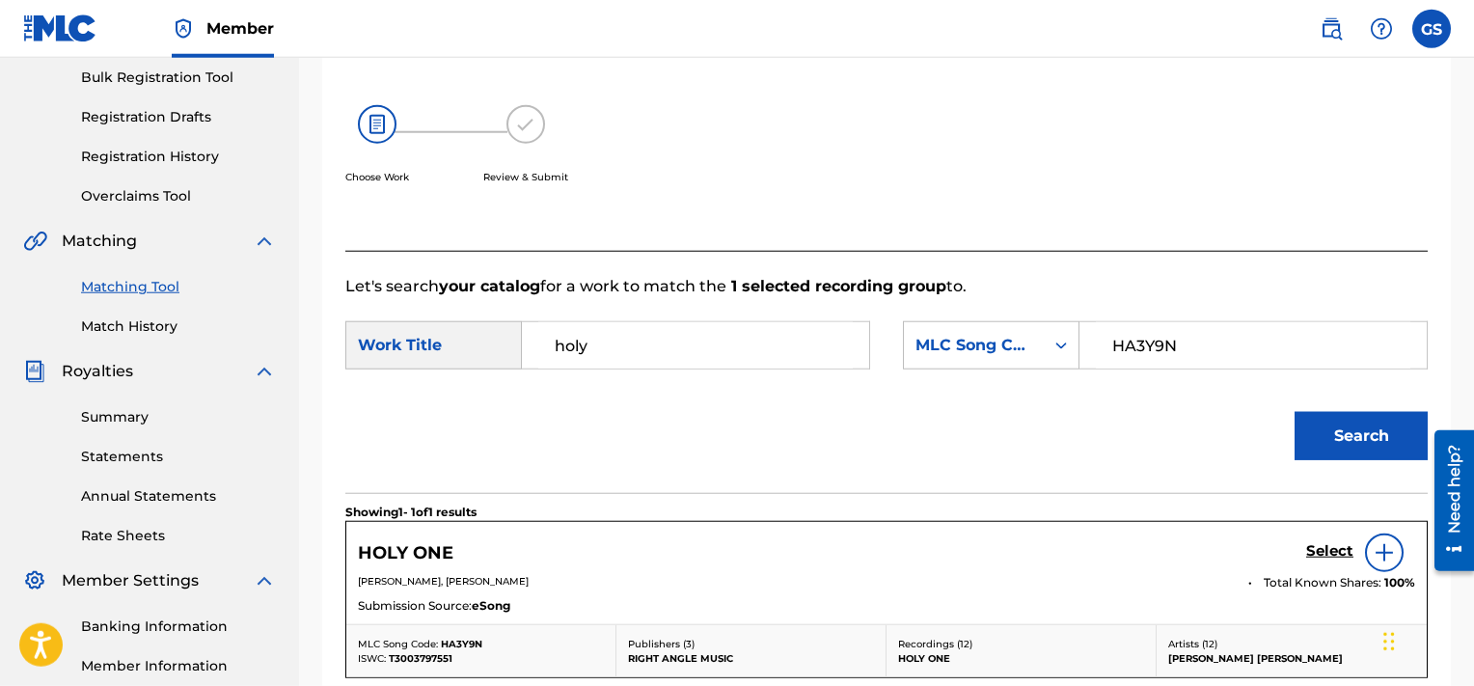
click at [1337, 550] on h5 "Select" at bounding box center [1329, 551] width 47 height 18
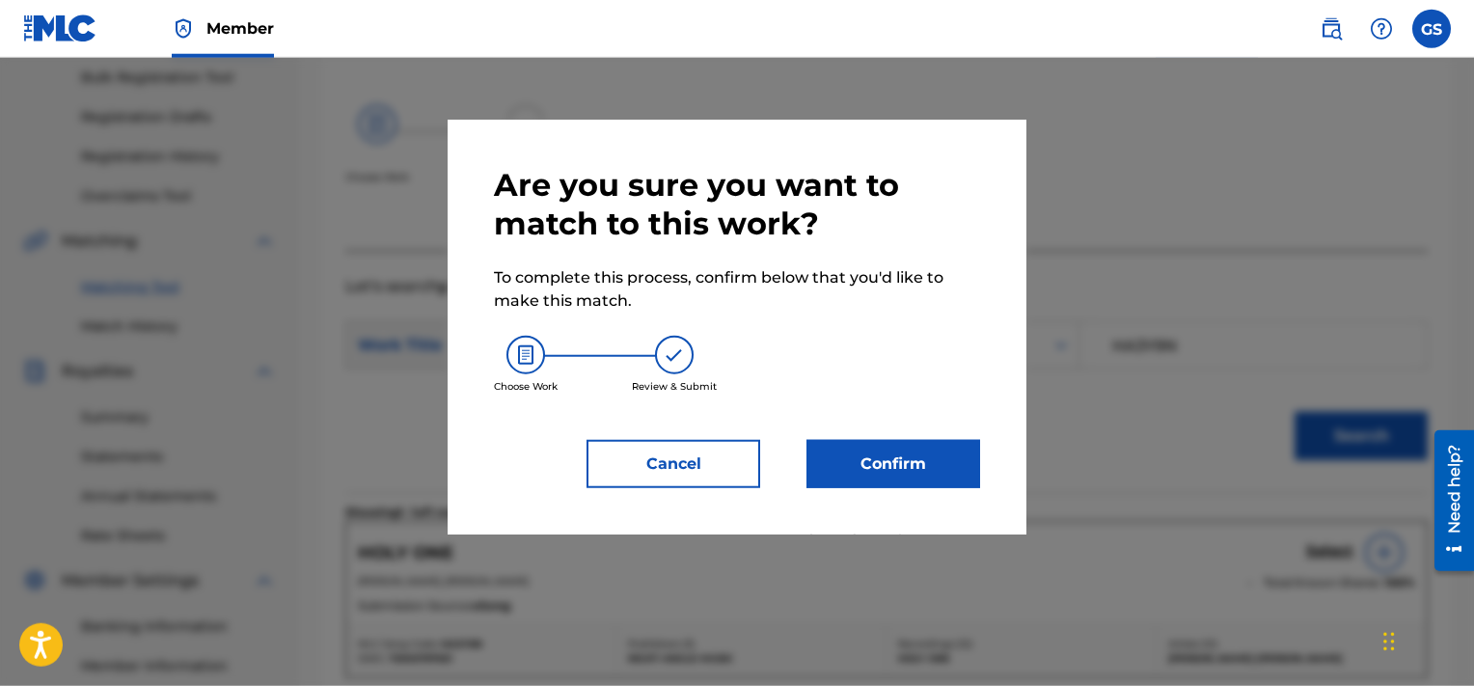
click at [909, 456] on button "Confirm" at bounding box center [894, 464] width 174 height 48
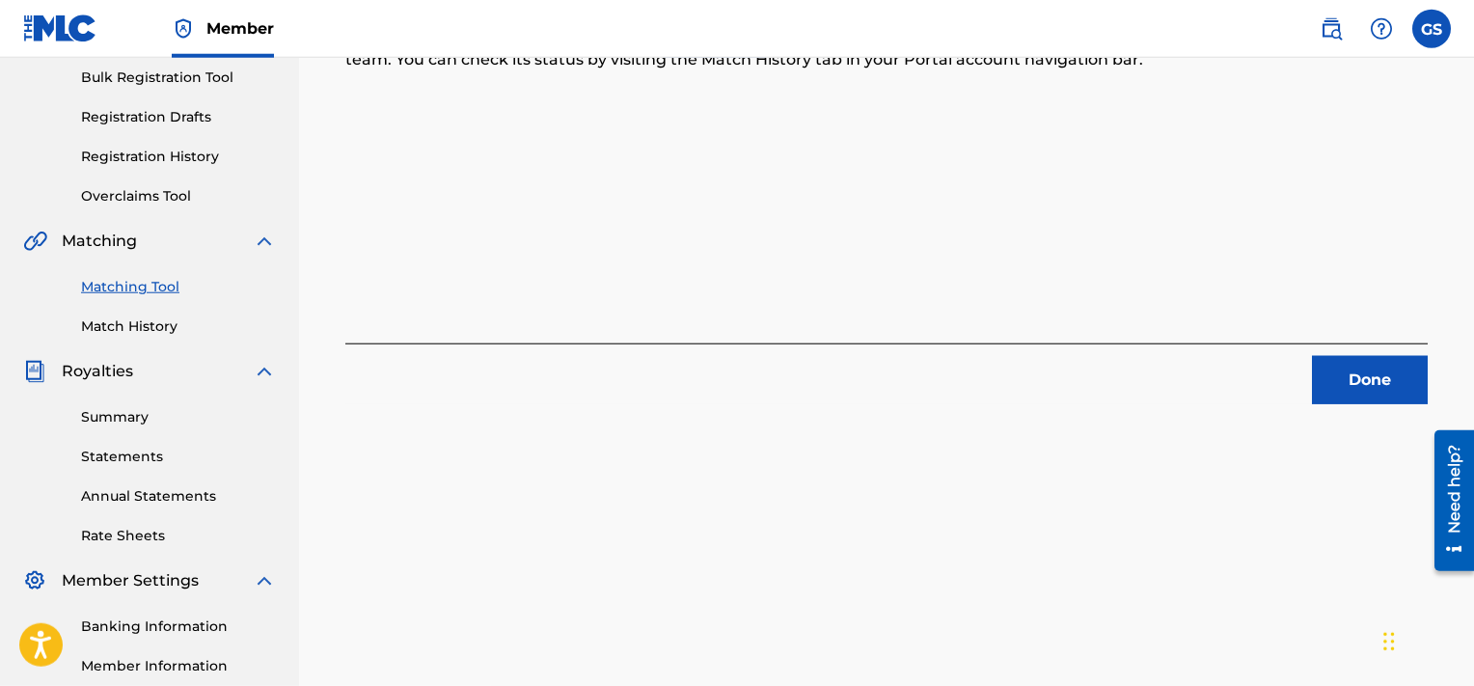
click at [1380, 378] on button "Done" at bounding box center [1370, 380] width 116 height 48
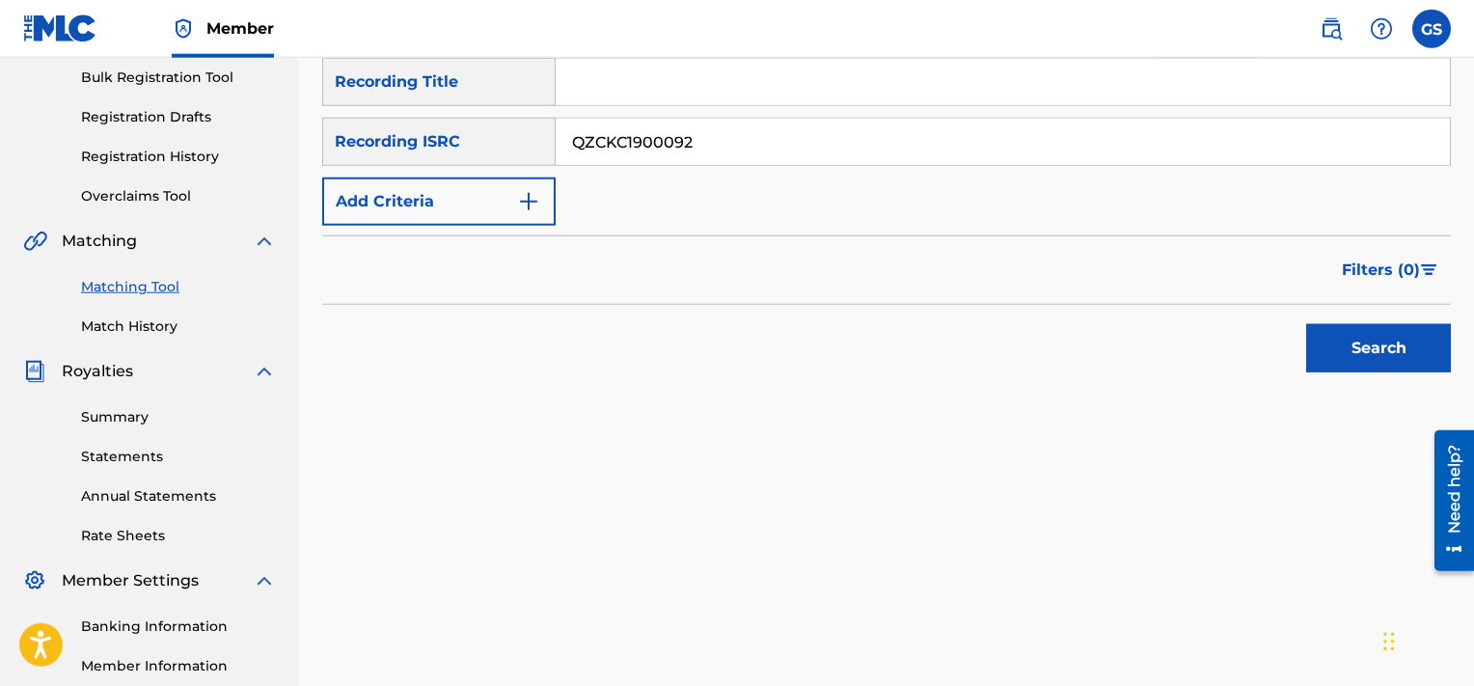
click at [1140, 153] on input "QZCKC1900092" at bounding box center [1003, 142] width 894 height 46
type input "QZCKC1900092"
click at [1306, 324] on button "Search" at bounding box center [1378, 348] width 145 height 48
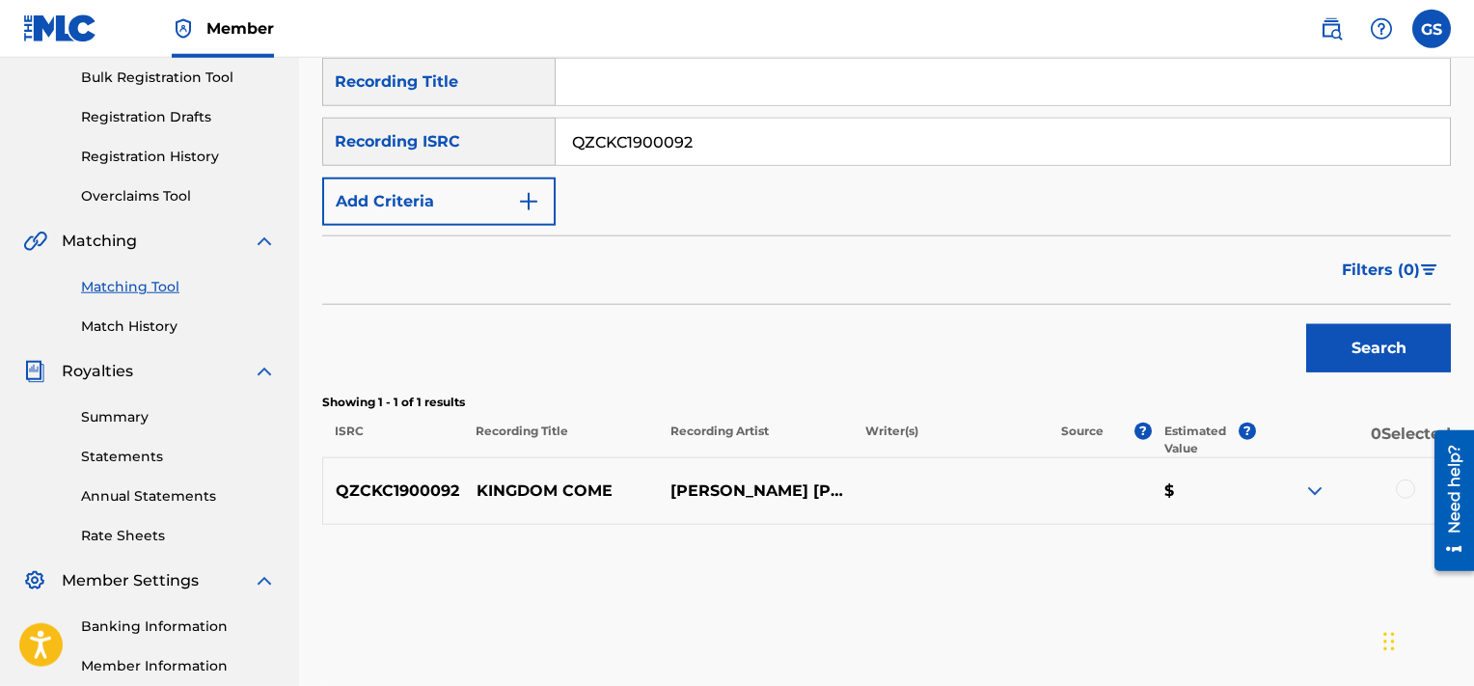
click at [1411, 482] on div at bounding box center [1405, 489] width 19 height 19
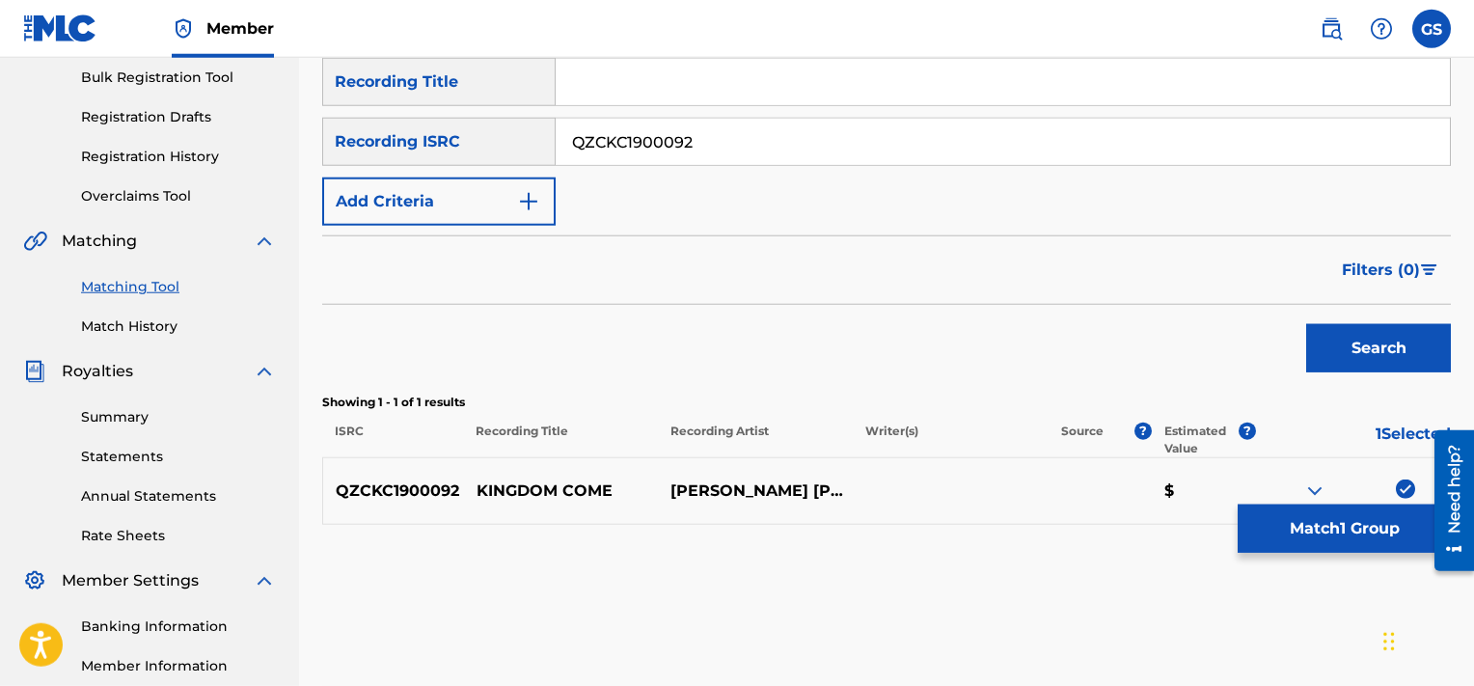
click at [1330, 534] on button "Match 1 Group" at bounding box center [1344, 529] width 213 height 48
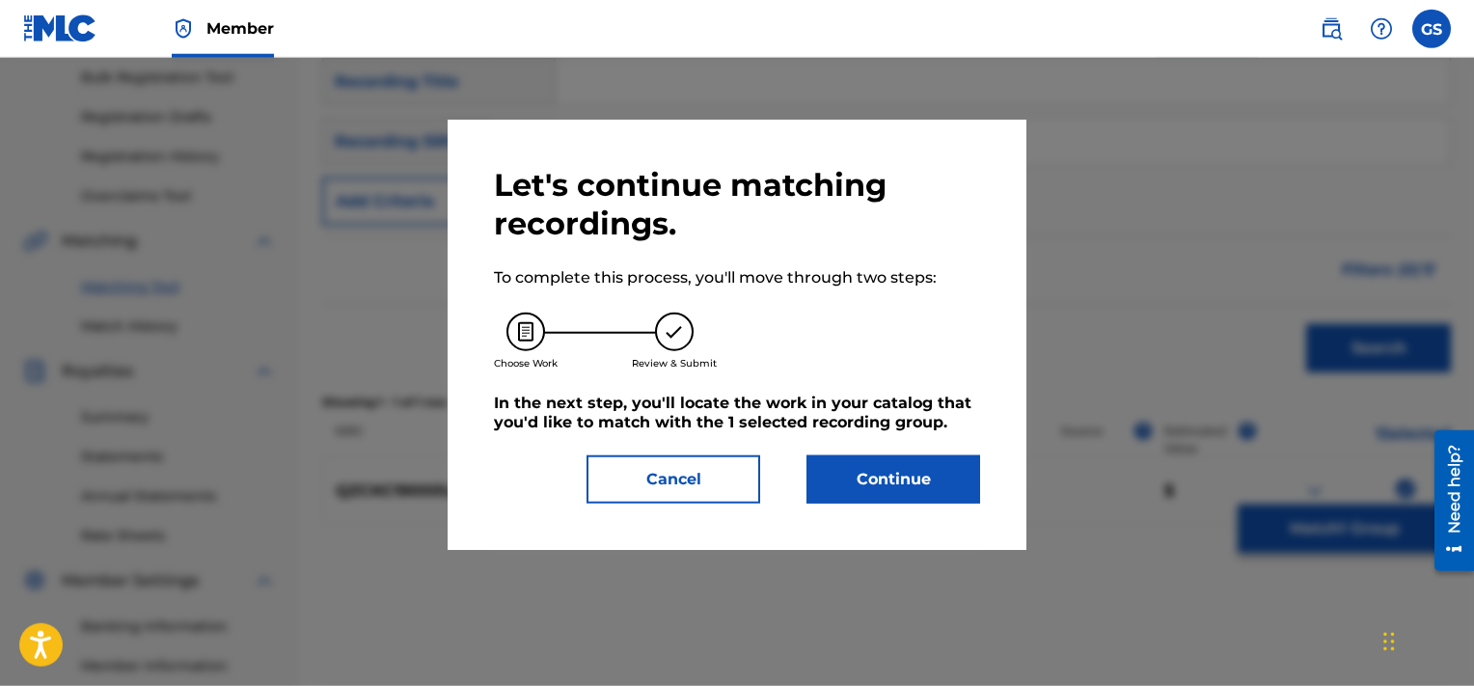
click at [886, 476] on button "Continue" at bounding box center [894, 479] width 174 height 48
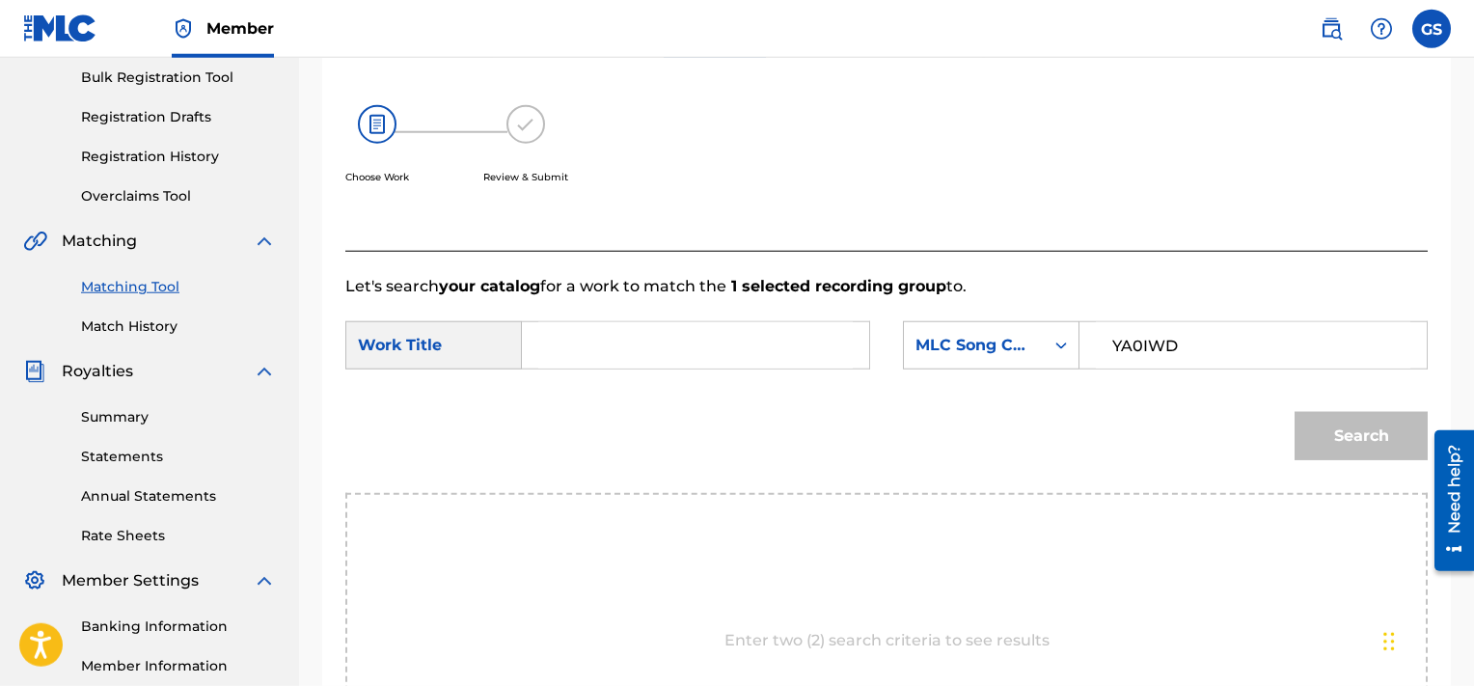
click at [1183, 353] on input "YA0IWD" at bounding box center [1253, 345] width 315 height 46
type input "YA0IWD"
click at [716, 362] on input "Search Form" at bounding box center [695, 345] width 315 height 46
type input "come"
click at [1295, 412] on button "Search" at bounding box center [1361, 436] width 133 height 48
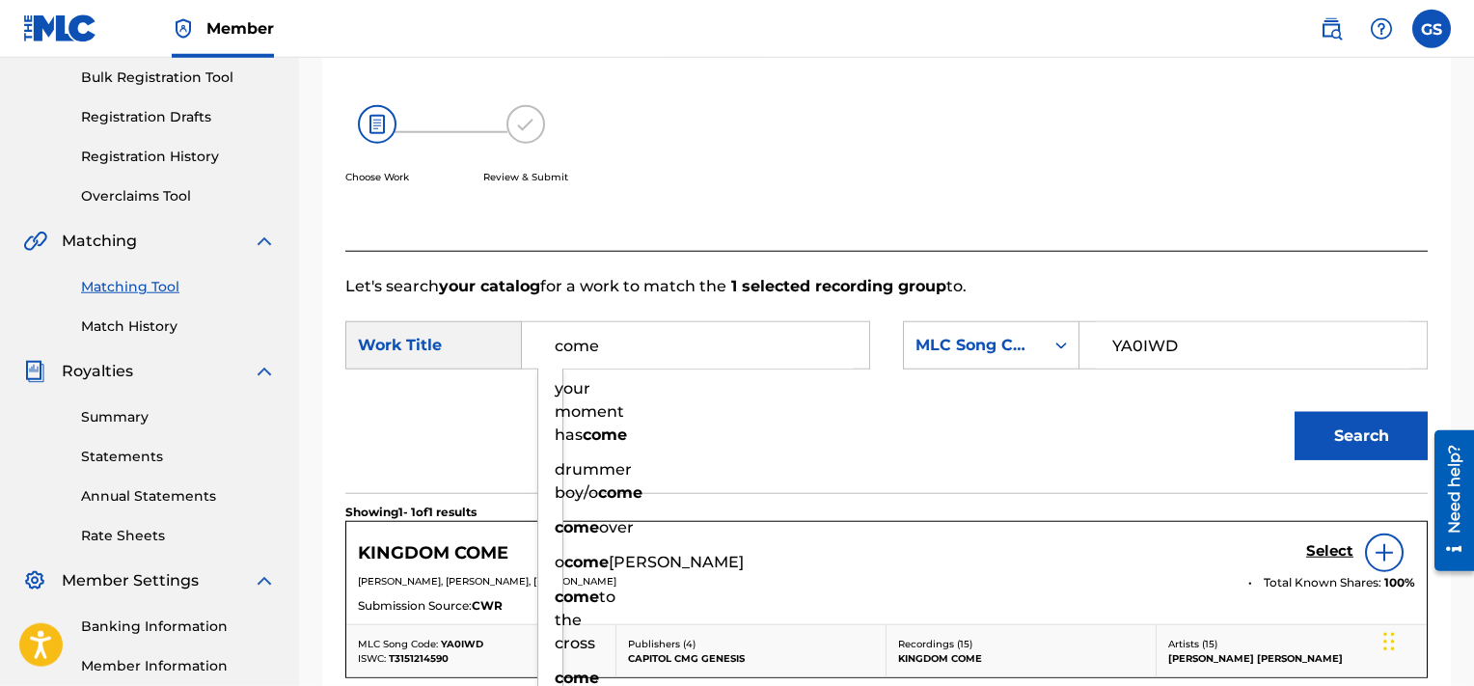
scroll to position [344, 0]
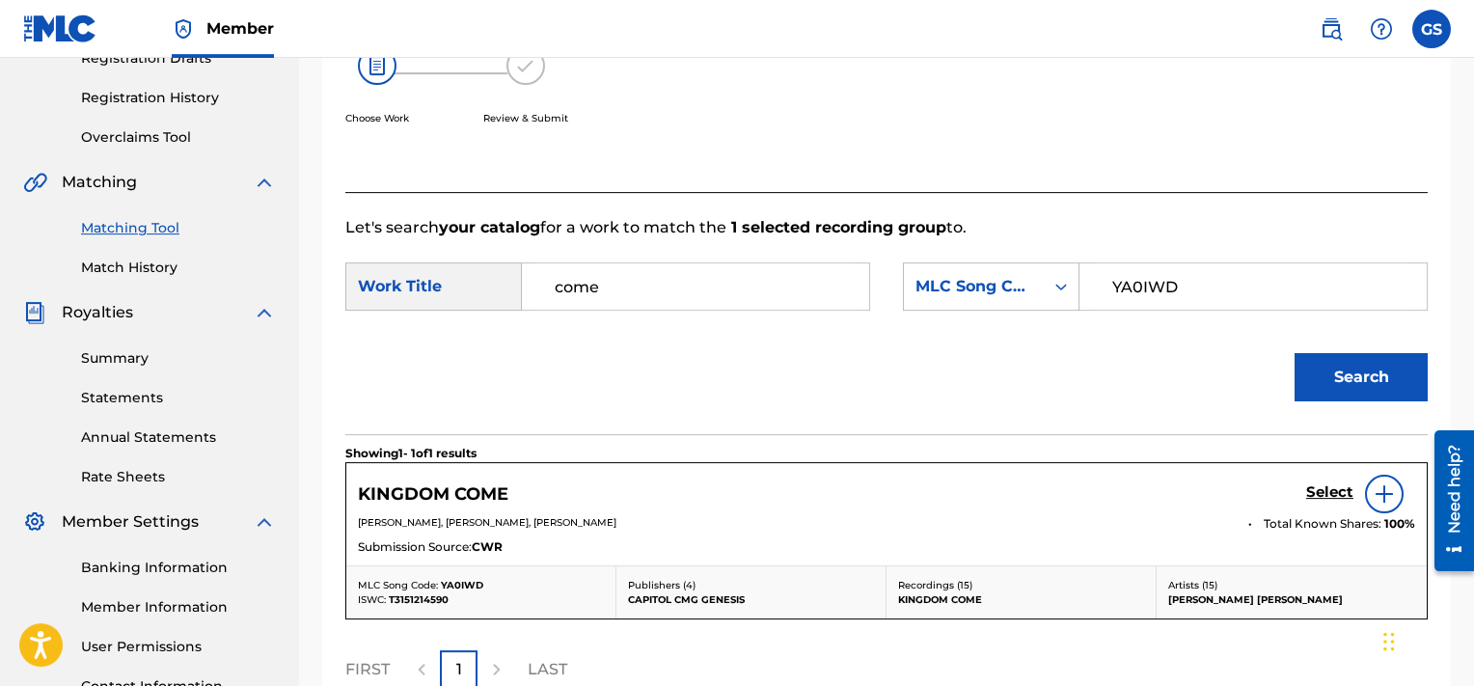
click at [1330, 500] on h5 "Select" at bounding box center [1329, 492] width 47 height 18
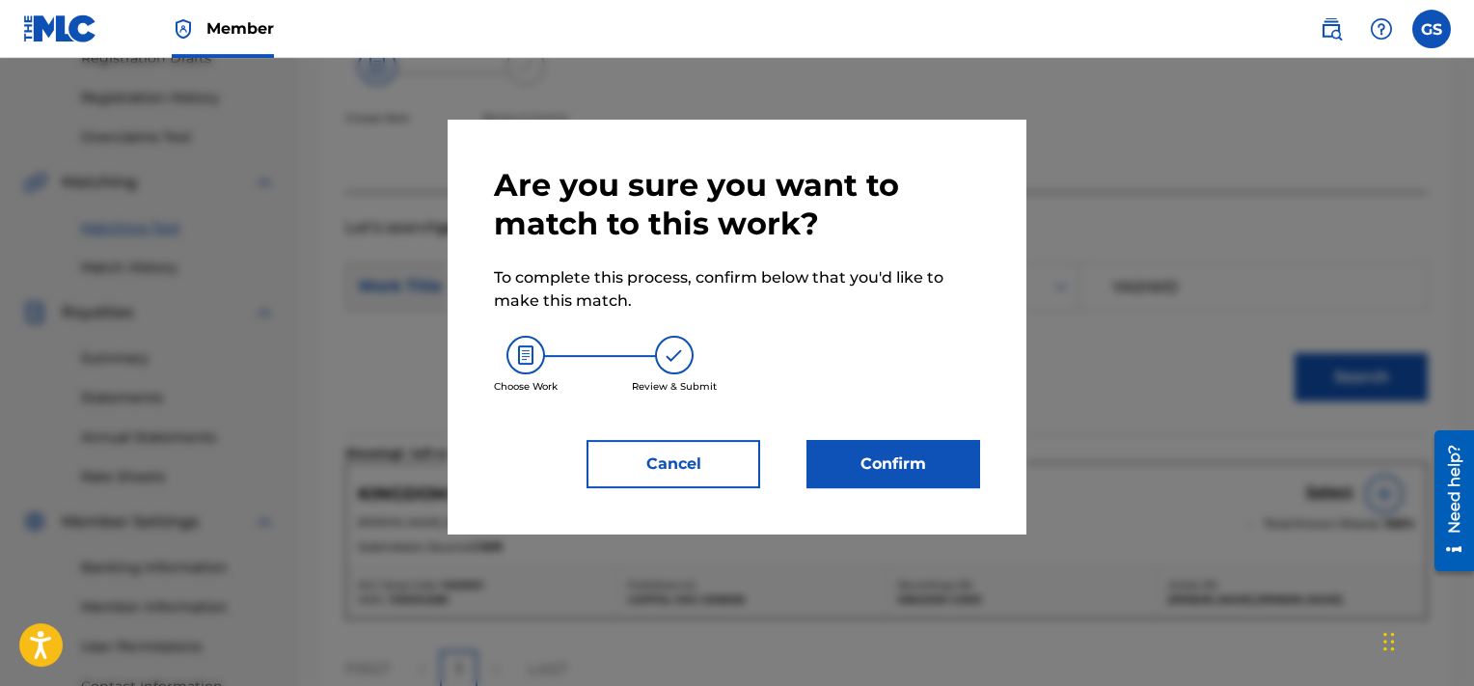
click at [888, 458] on button "Confirm" at bounding box center [894, 464] width 174 height 48
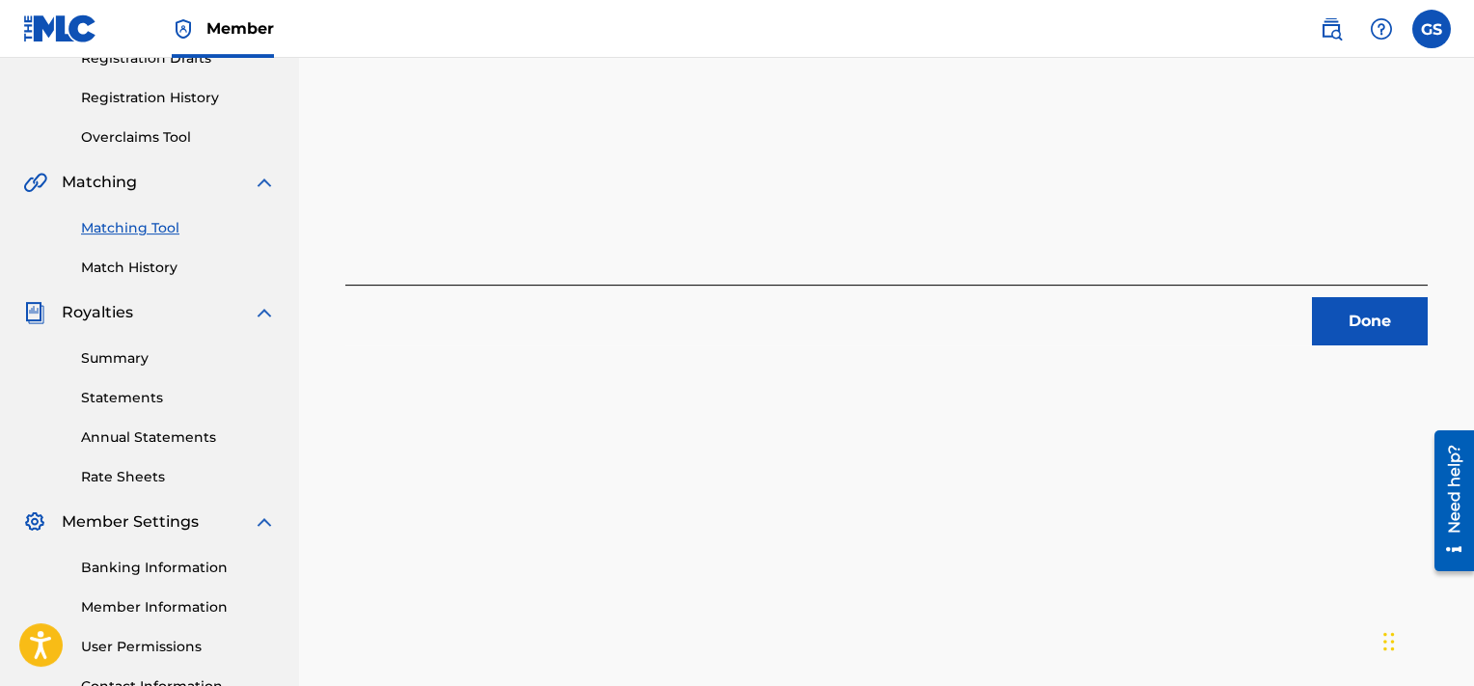
click at [1384, 325] on button "Done" at bounding box center [1370, 321] width 116 height 48
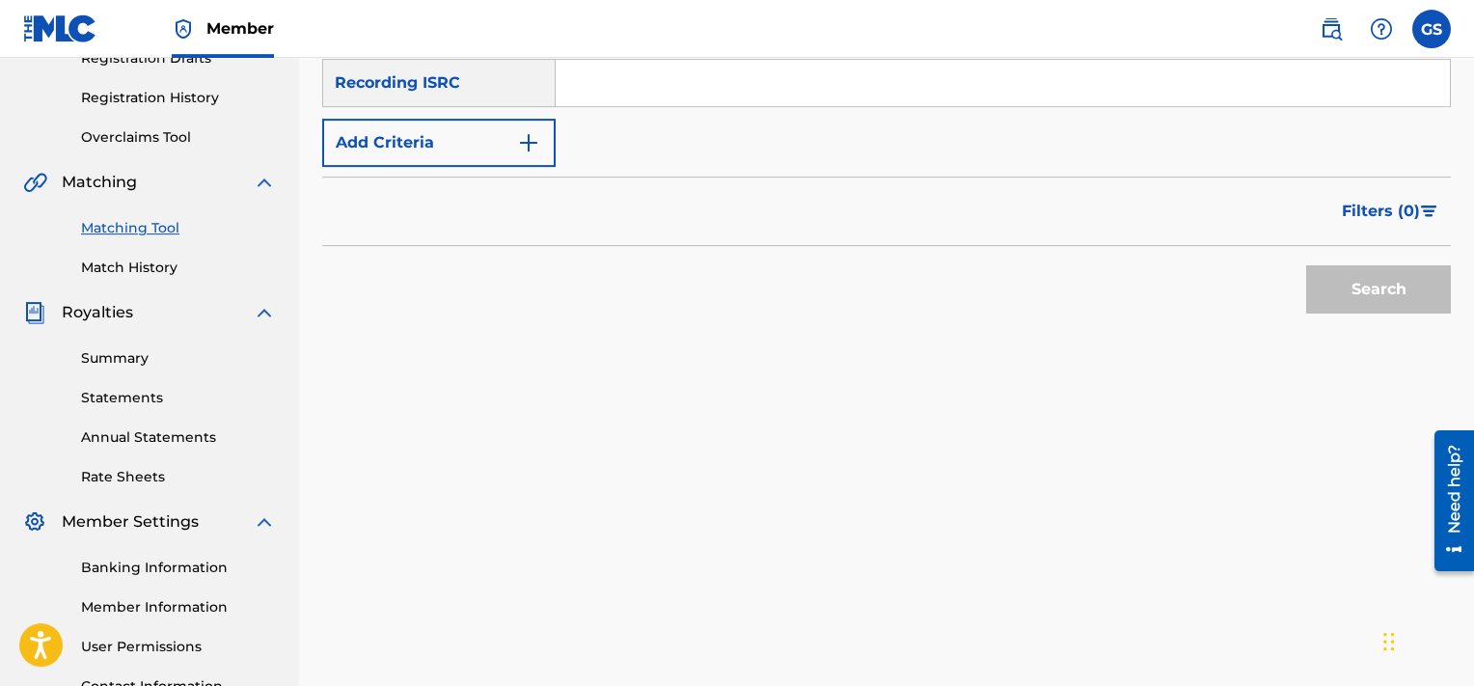
scroll to position [255, 0]
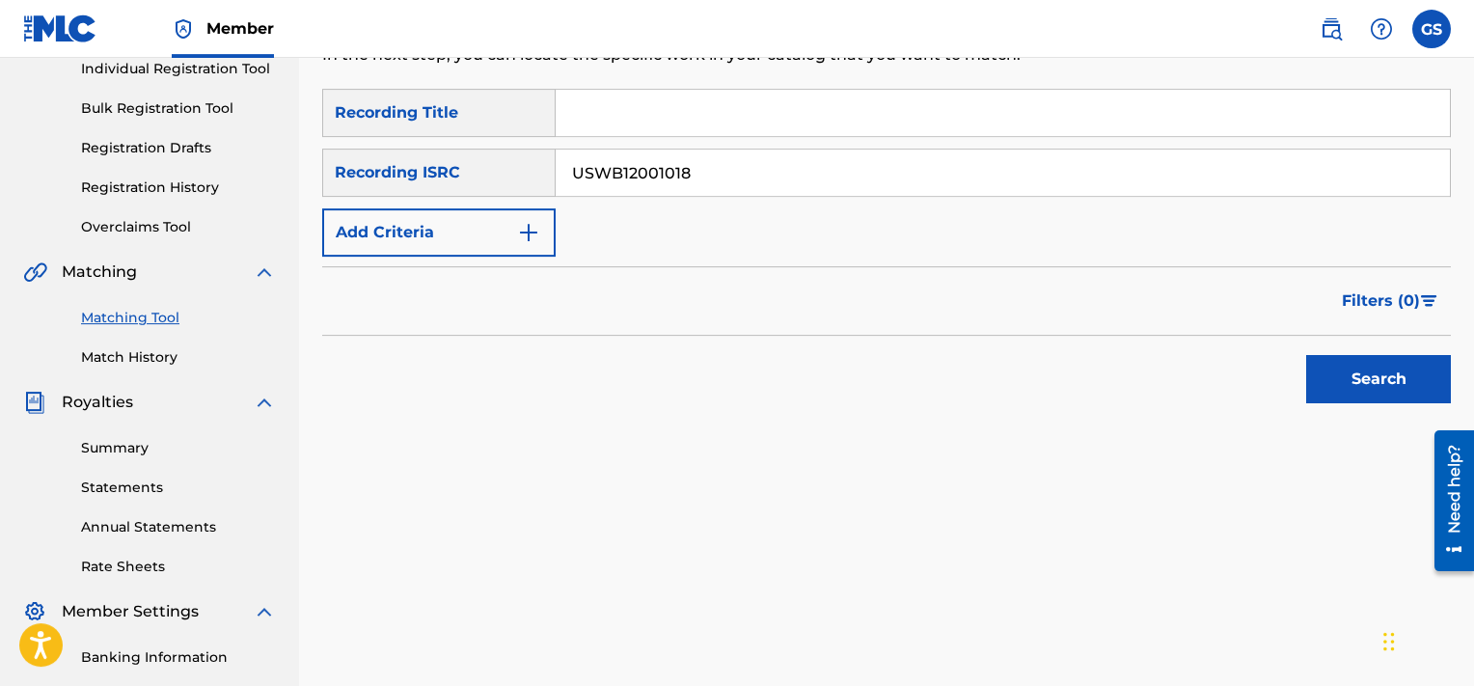
click at [1072, 150] on input "USWB12001018" at bounding box center [1003, 173] width 894 height 46
type input "USWB12001018"
click at [1306, 355] on button "Search" at bounding box center [1378, 379] width 145 height 48
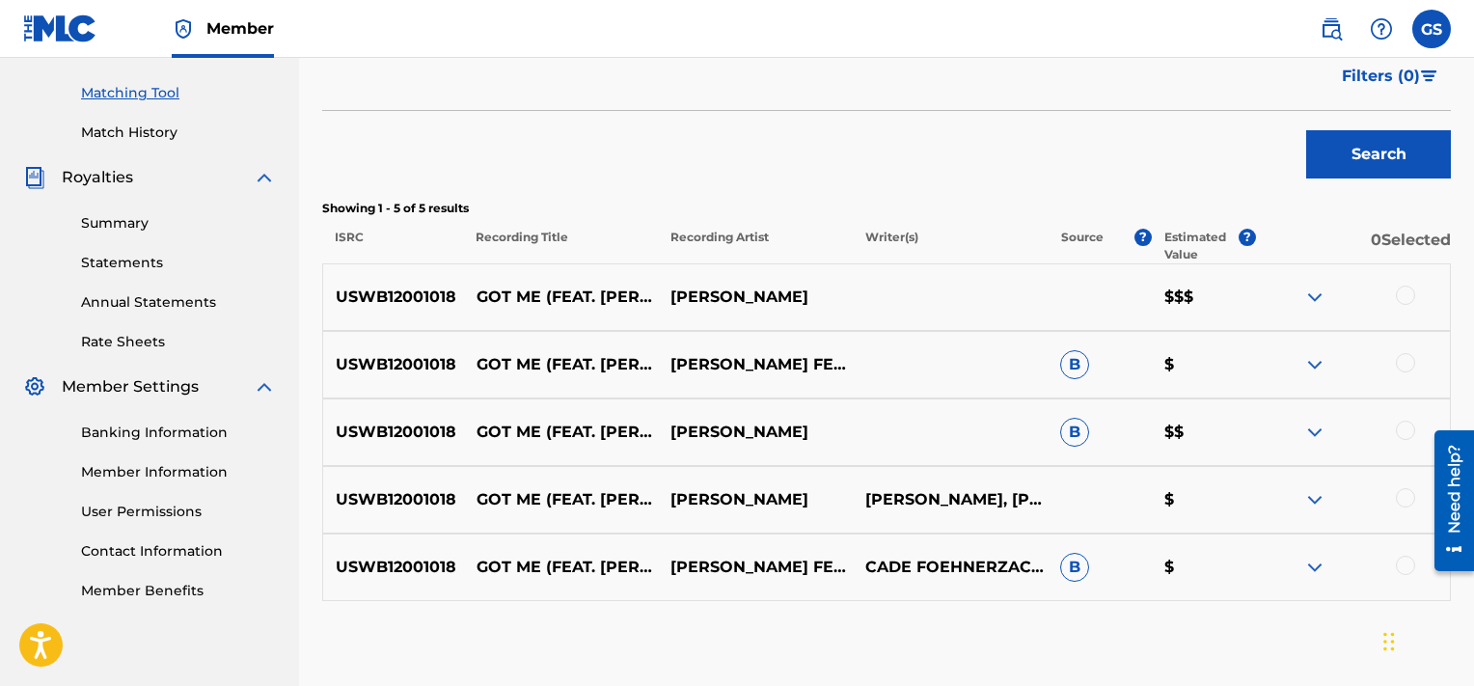
scroll to position [482, 0]
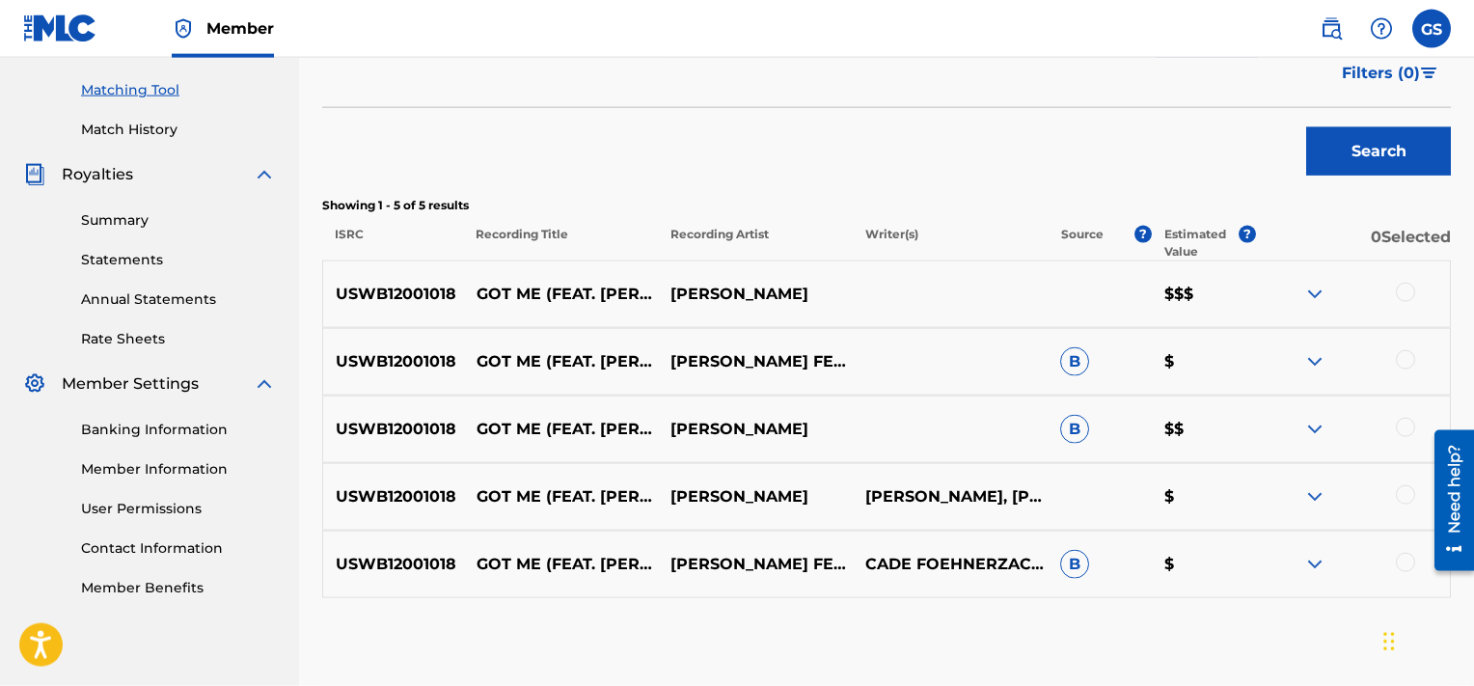
click at [1404, 293] on div at bounding box center [1405, 292] width 19 height 19
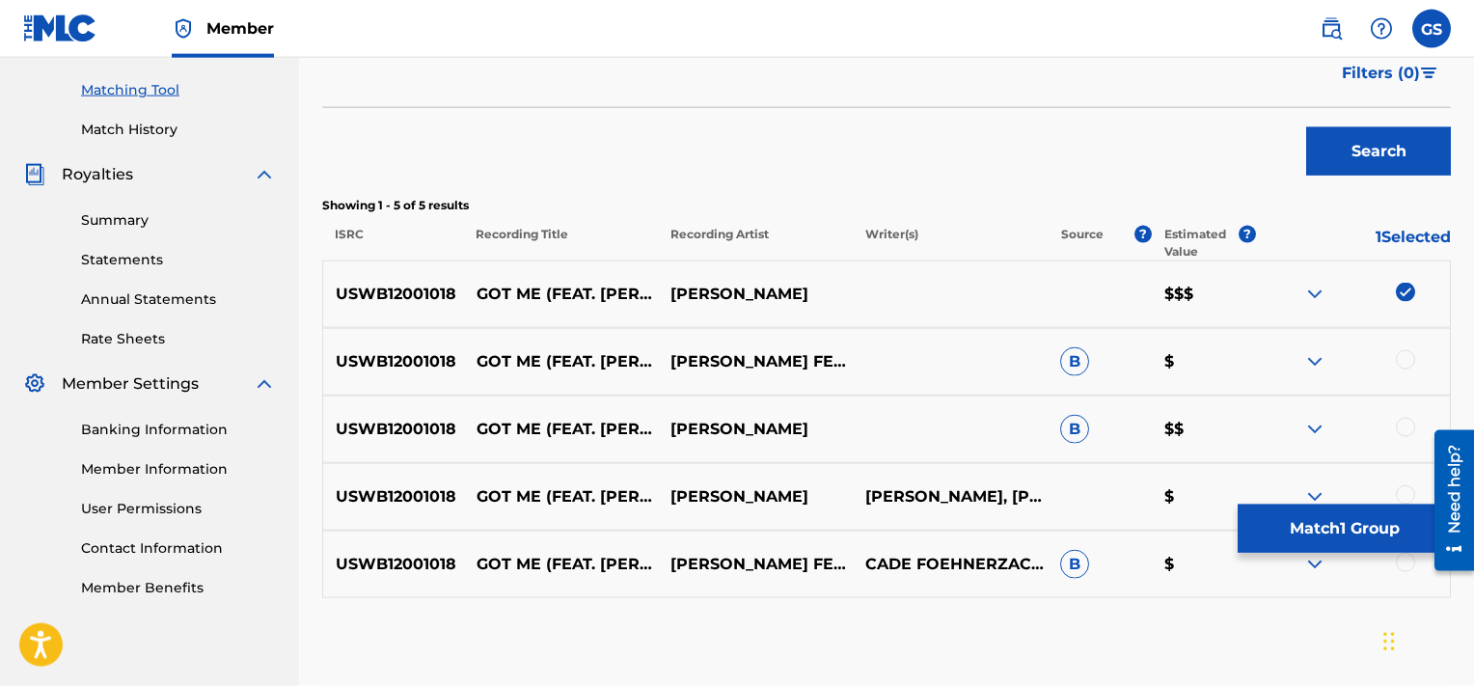
click at [1402, 352] on div at bounding box center [1405, 359] width 19 height 19
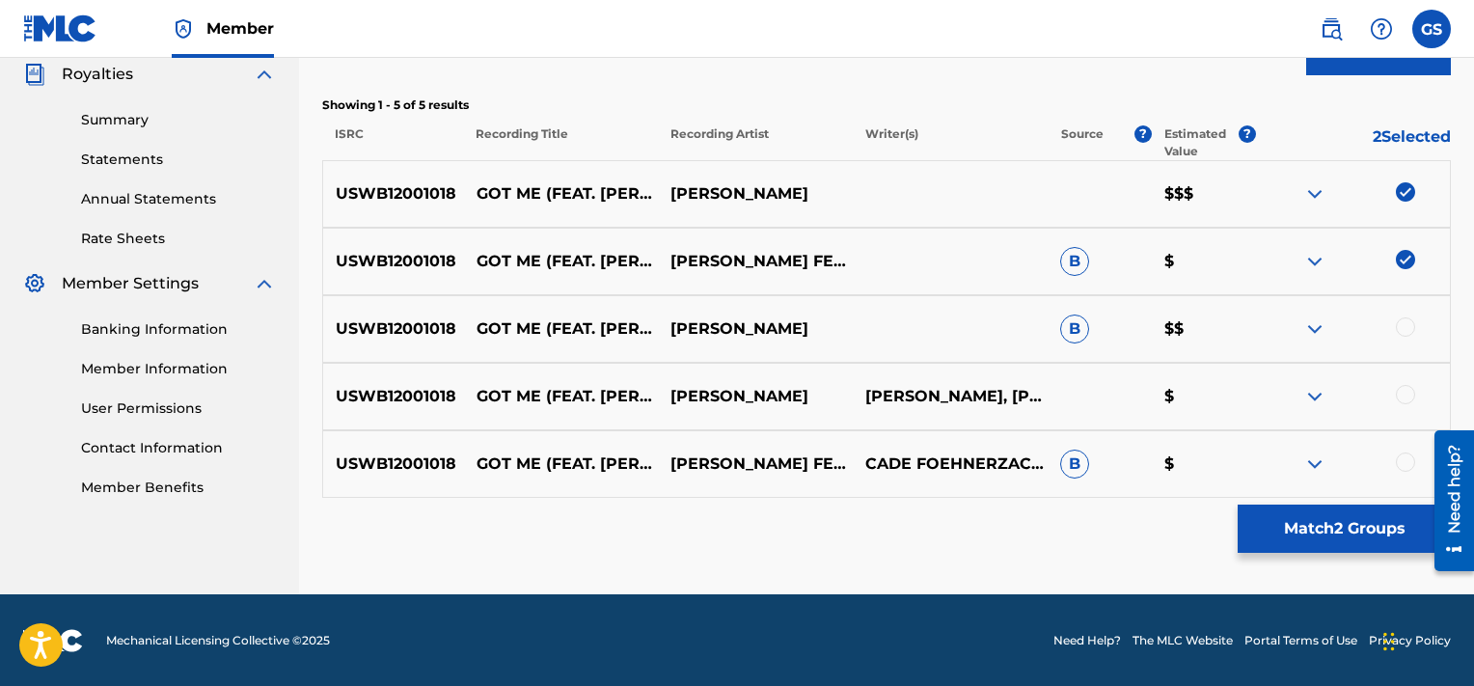
click at [1403, 330] on div at bounding box center [1405, 326] width 19 height 19
click at [1406, 395] on div at bounding box center [1405, 394] width 19 height 19
click at [1400, 463] on div at bounding box center [1405, 461] width 19 height 19
click at [1355, 516] on button "Match 5 Groups" at bounding box center [1344, 529] width 213 height 48
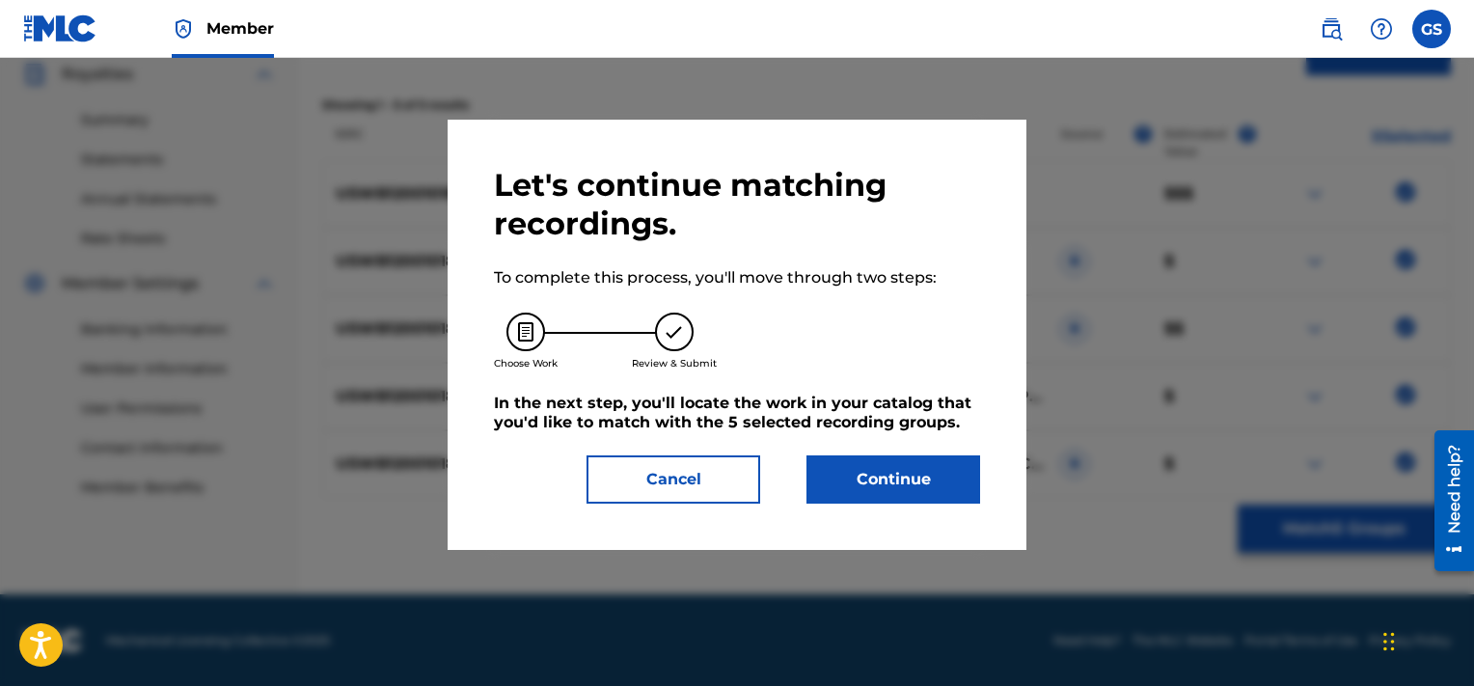
click at [929, 490] on button "Continue" at bounding box center [894, 479] width 174 height 48
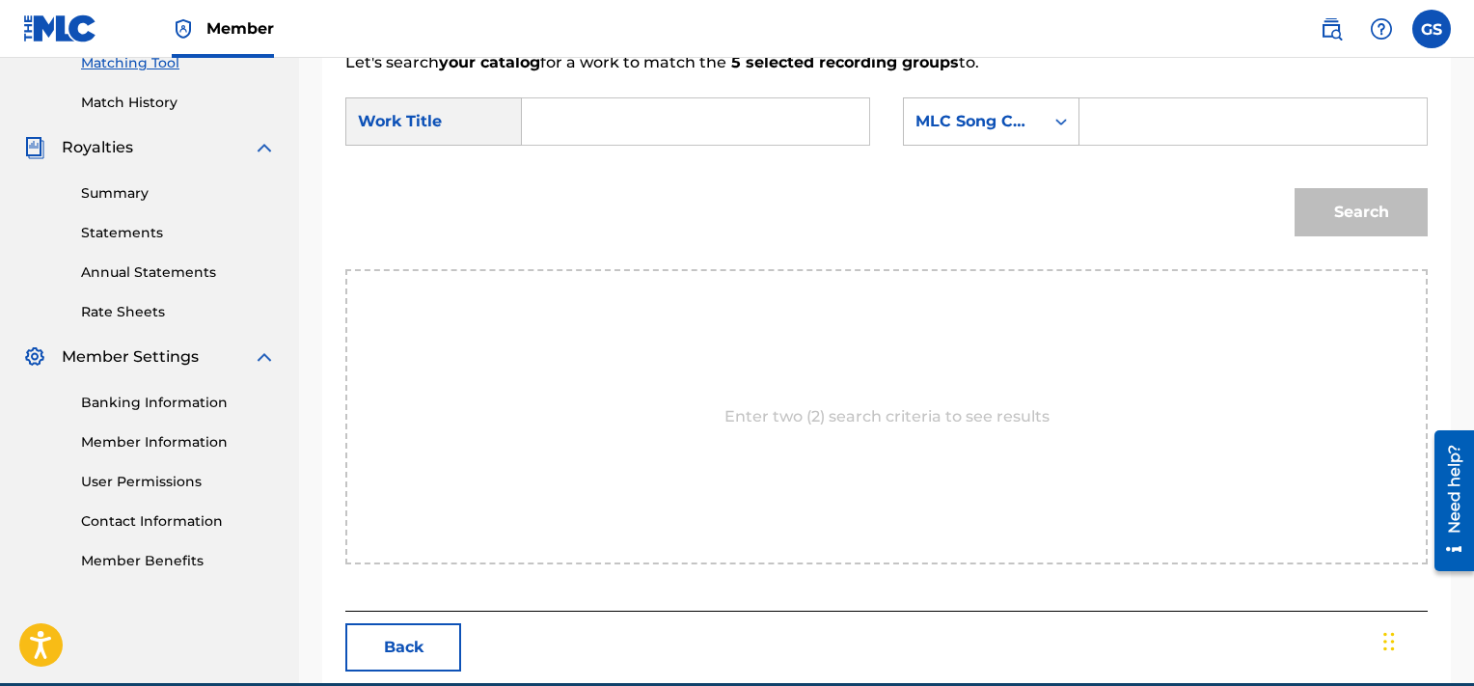
scroll to position [471, 0]
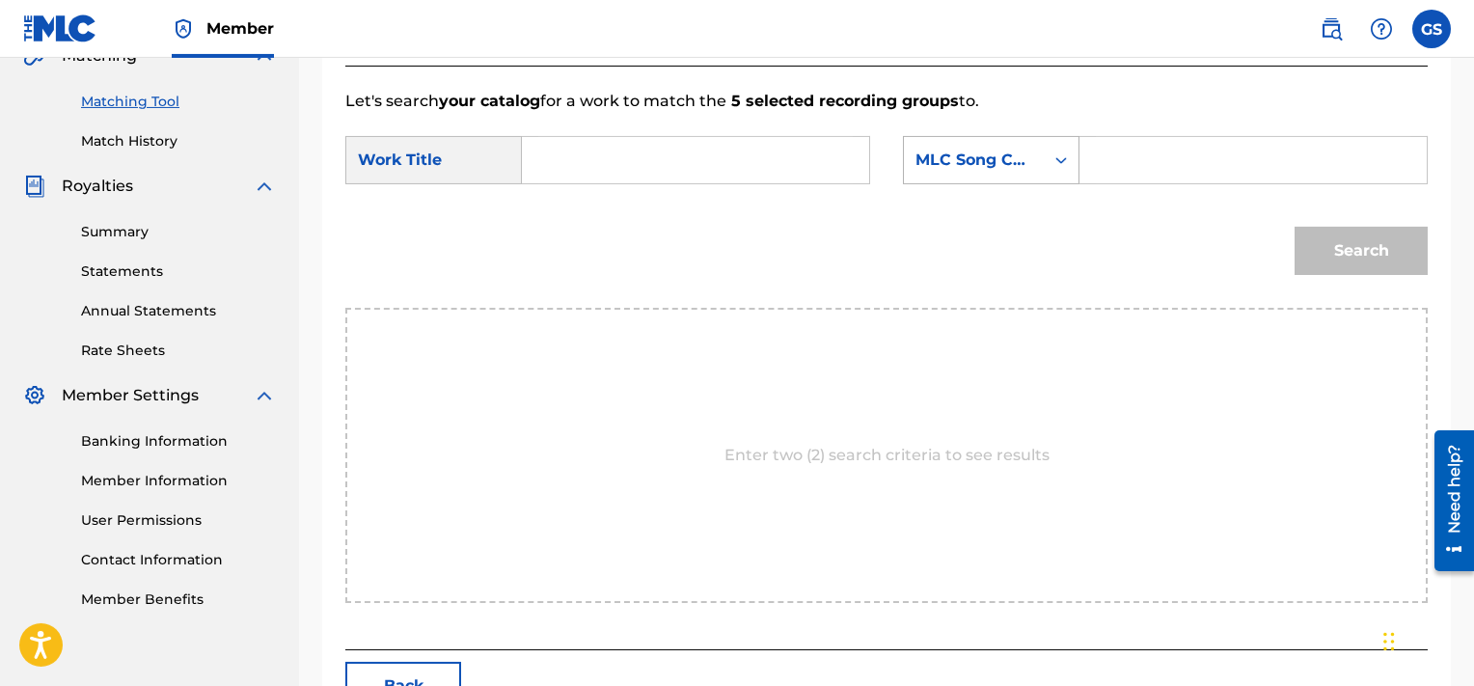
click at [1030, 142] on div "MLC Song Code" at bounding box center [974, 160] width 140 height 37
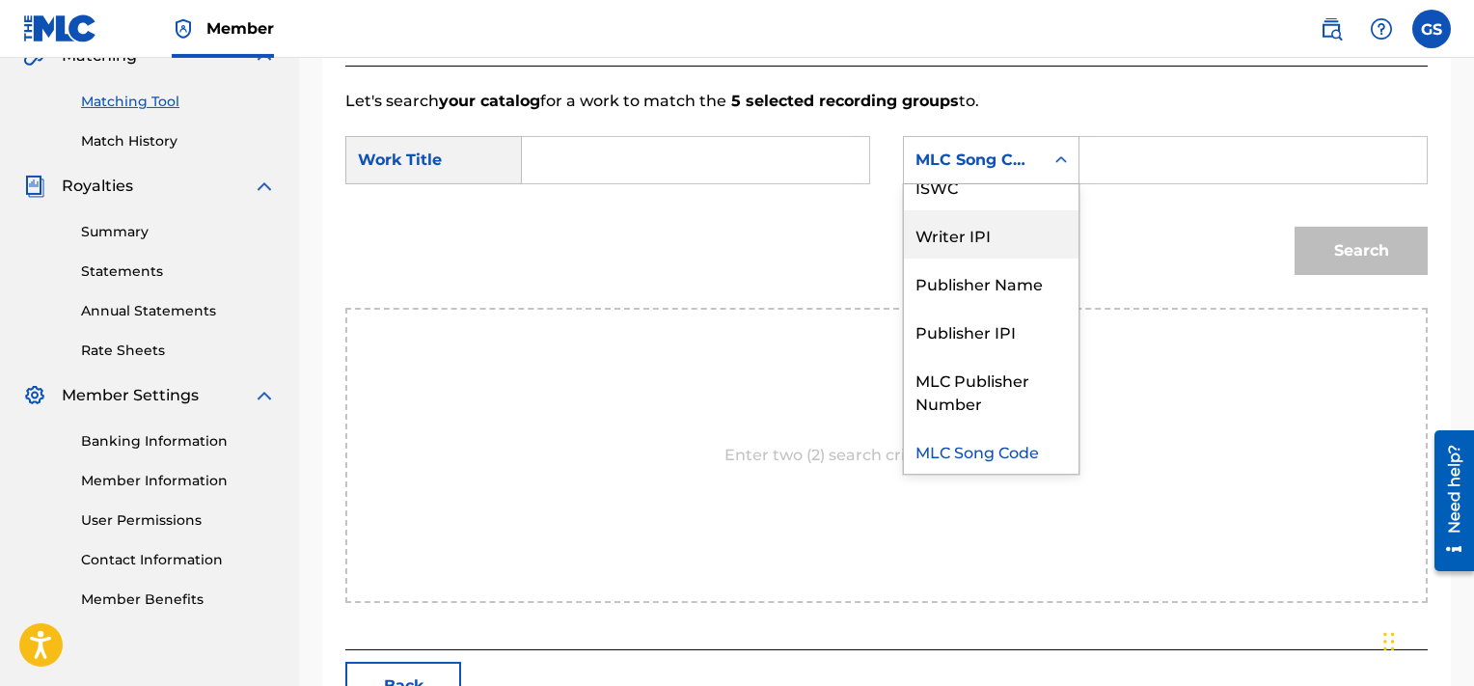
scroll to position [0, 0]
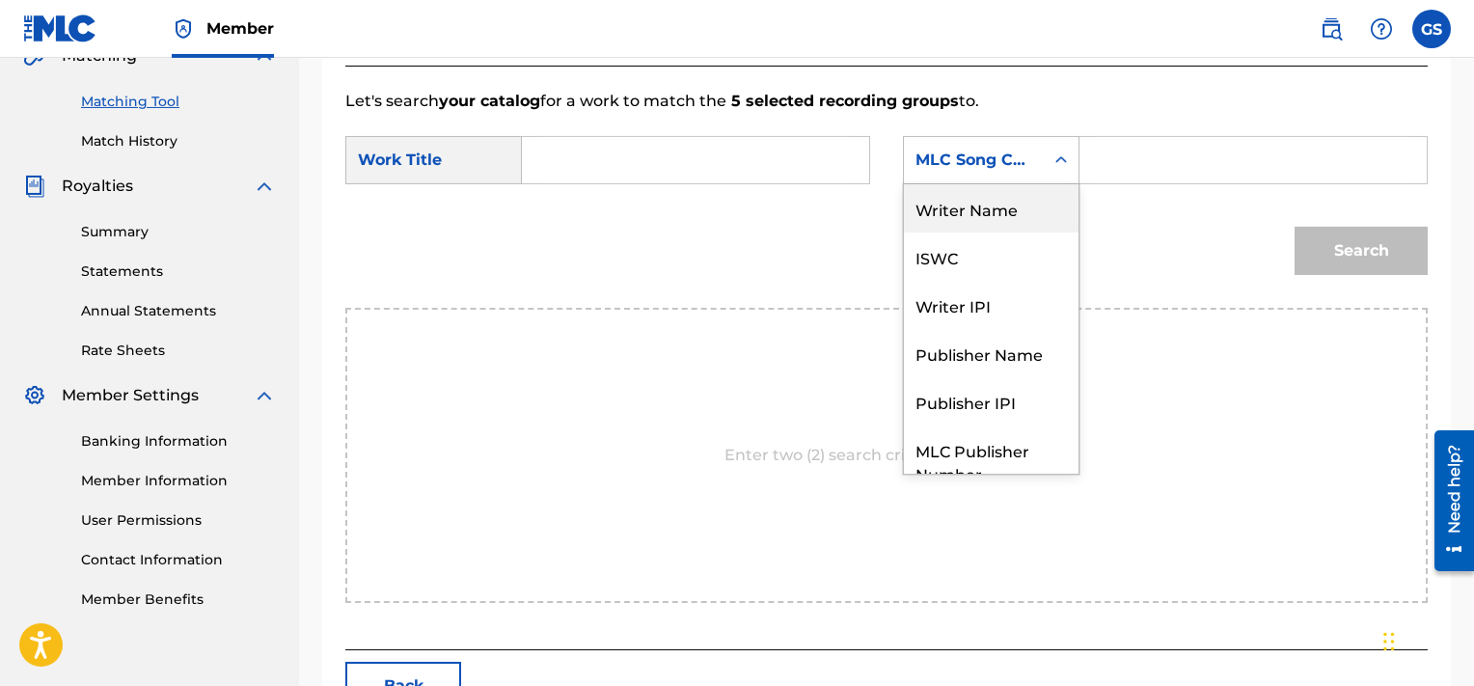
click at [971, 208] on div "Writer Name" at bounding box center [991, 208] width 175 height 48
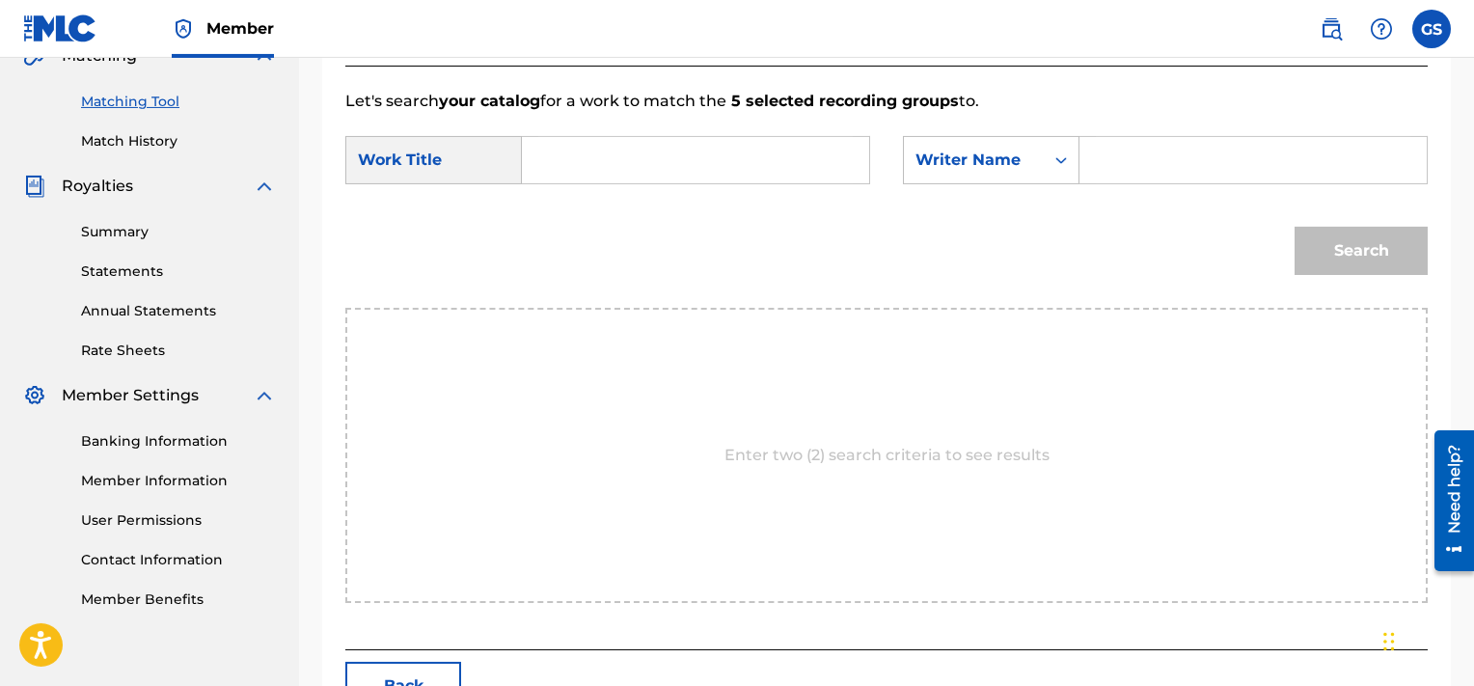
click at [618, 149] on input "Search Form" at bounding box center [695, 160] width 315 height 46
type input "got me"
click at [1212, 165] on input "Search Form" at bounding box center [1253, 160] width 315 height 46
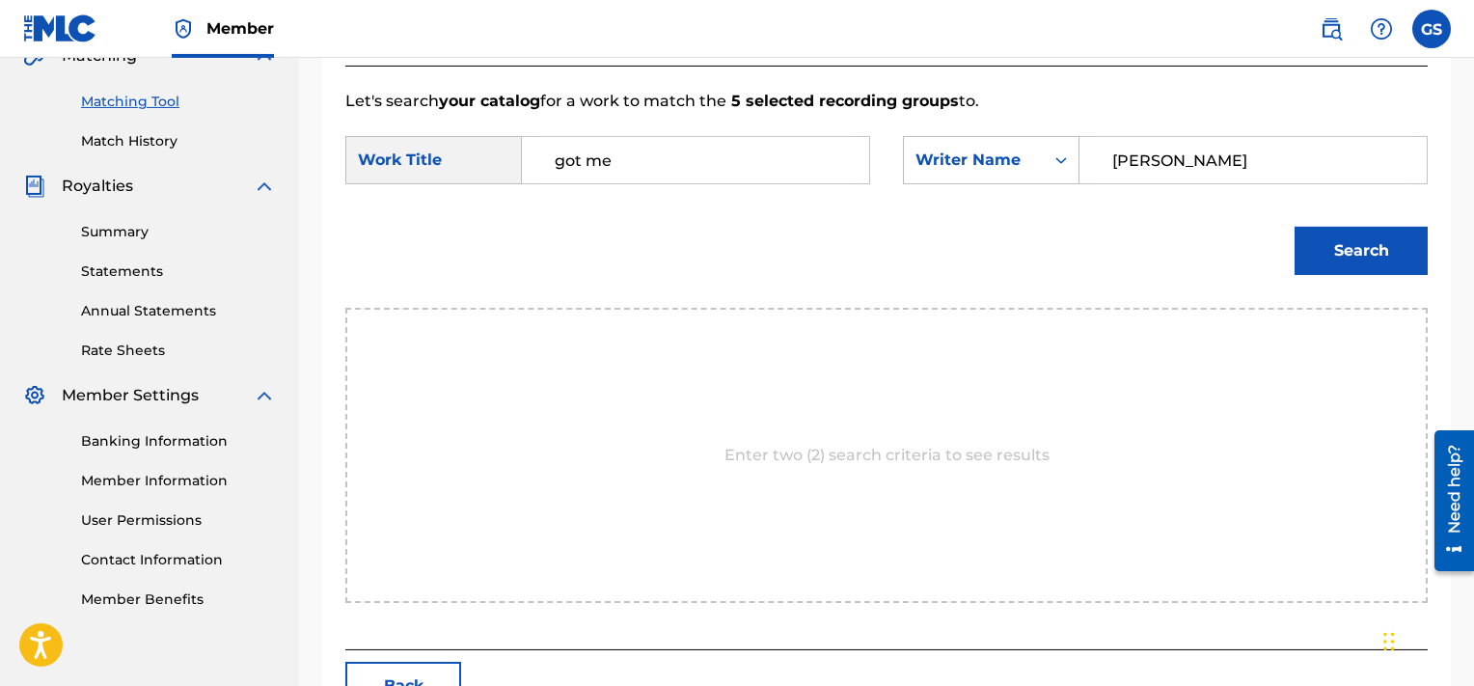
type input "[PERSON_NAME]"
click at [1295, 227] on button "Search" at bounding box center [1361, 251] width 133 height 48
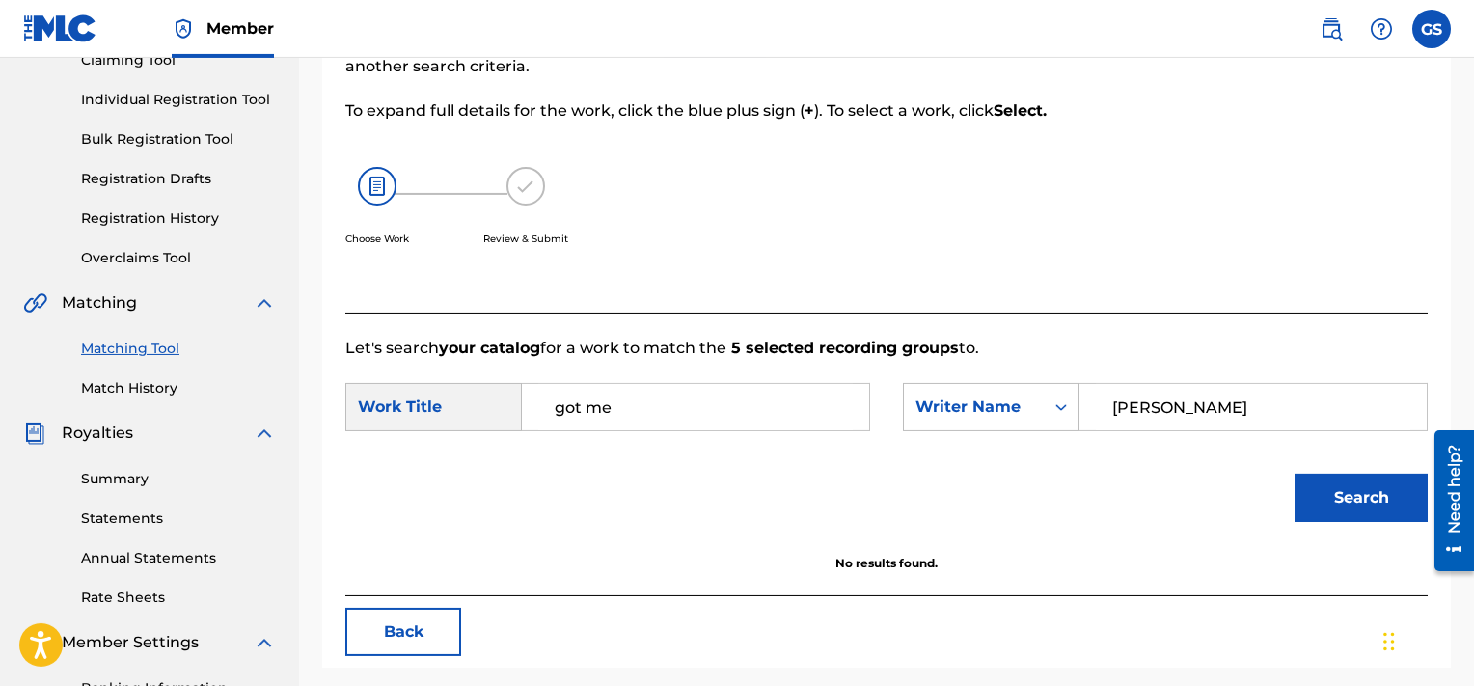
scroll to position [214, 0]
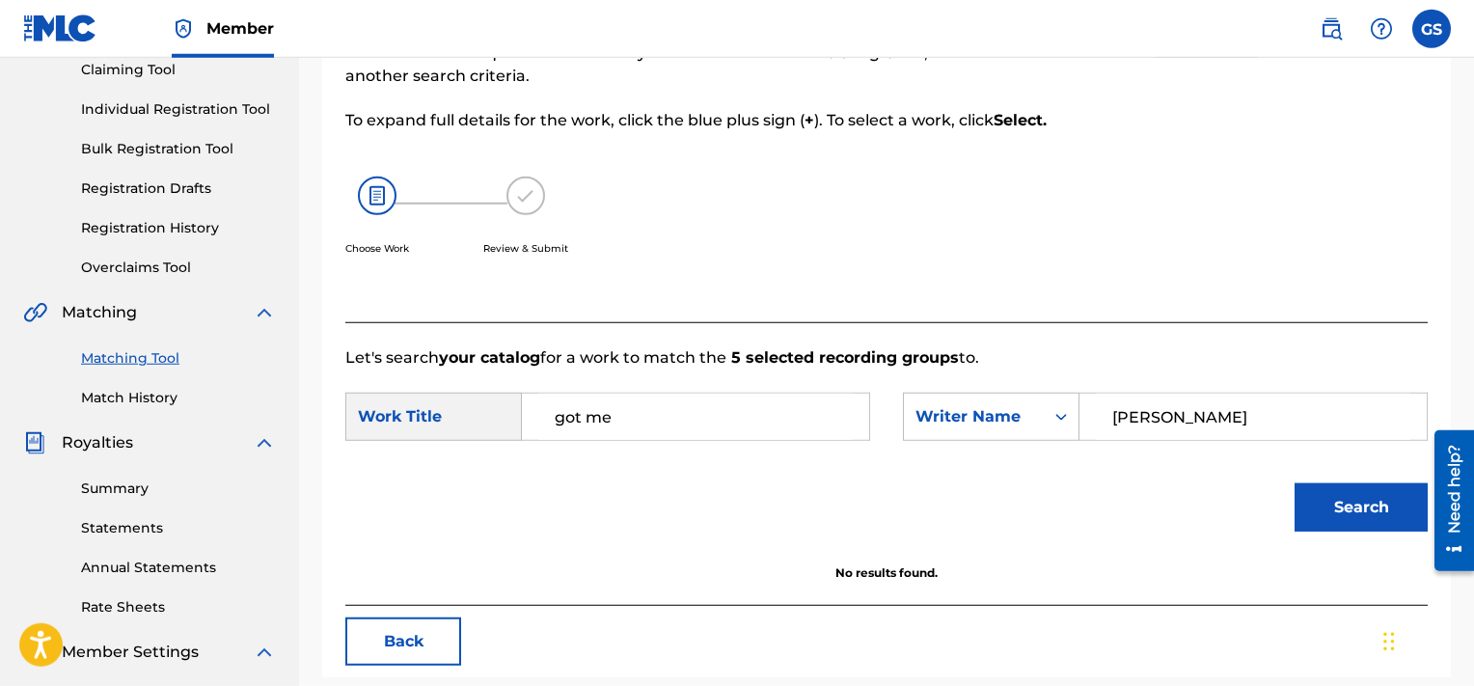
click at [436, 651] on button "Back" at bounding box center [403, 641] width 116 height 48
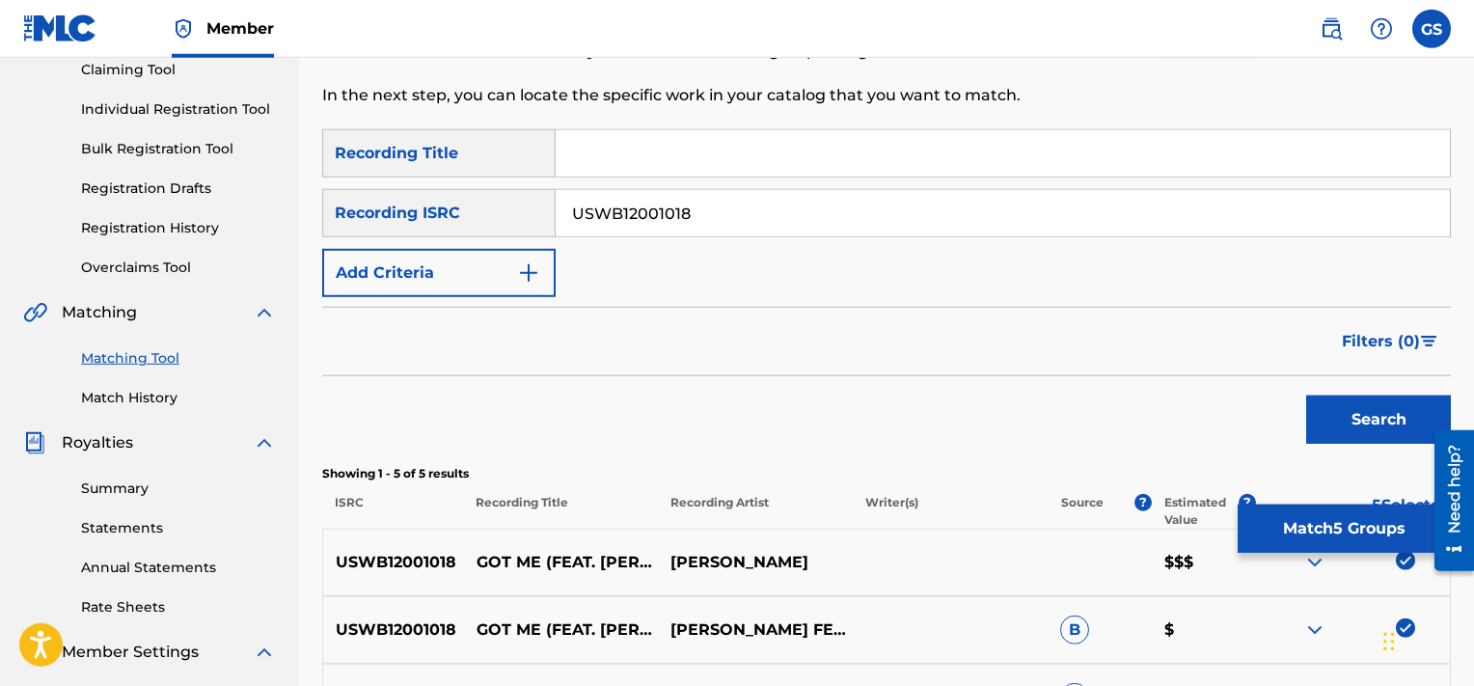
scroll to position [583, 0]
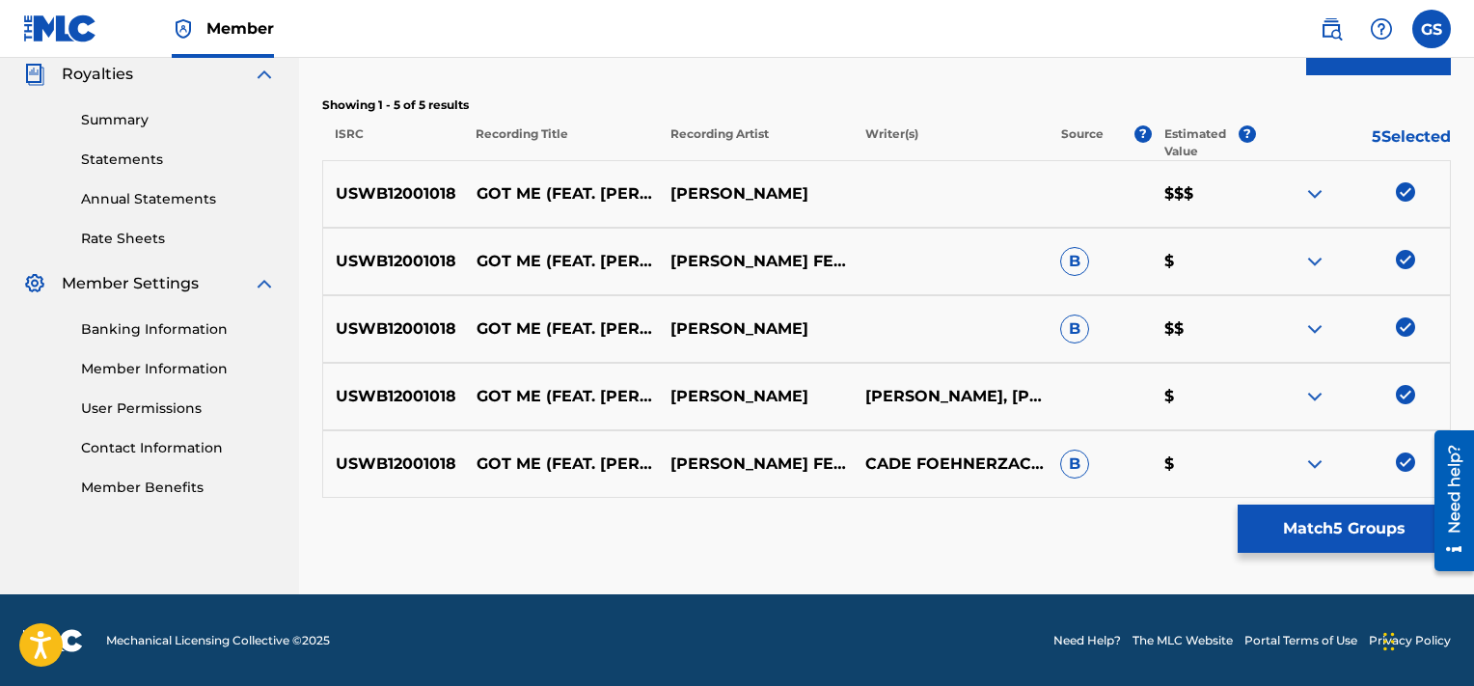
click at [1400, 469] on img at bounding box center [1405, 461] width 19 height 19
click at [1408, 385] on img at bounding box center [1405, 394] width 19 height 19
click at [1410, 317] on img at bounding box center [1405, 326] width 19 height 19
click at [1408, 250] on img at bounding box center [1405, 259] width 19 height 19
click at [1407, 183] on img at bounding box center [1405, 191] width 19 height 19
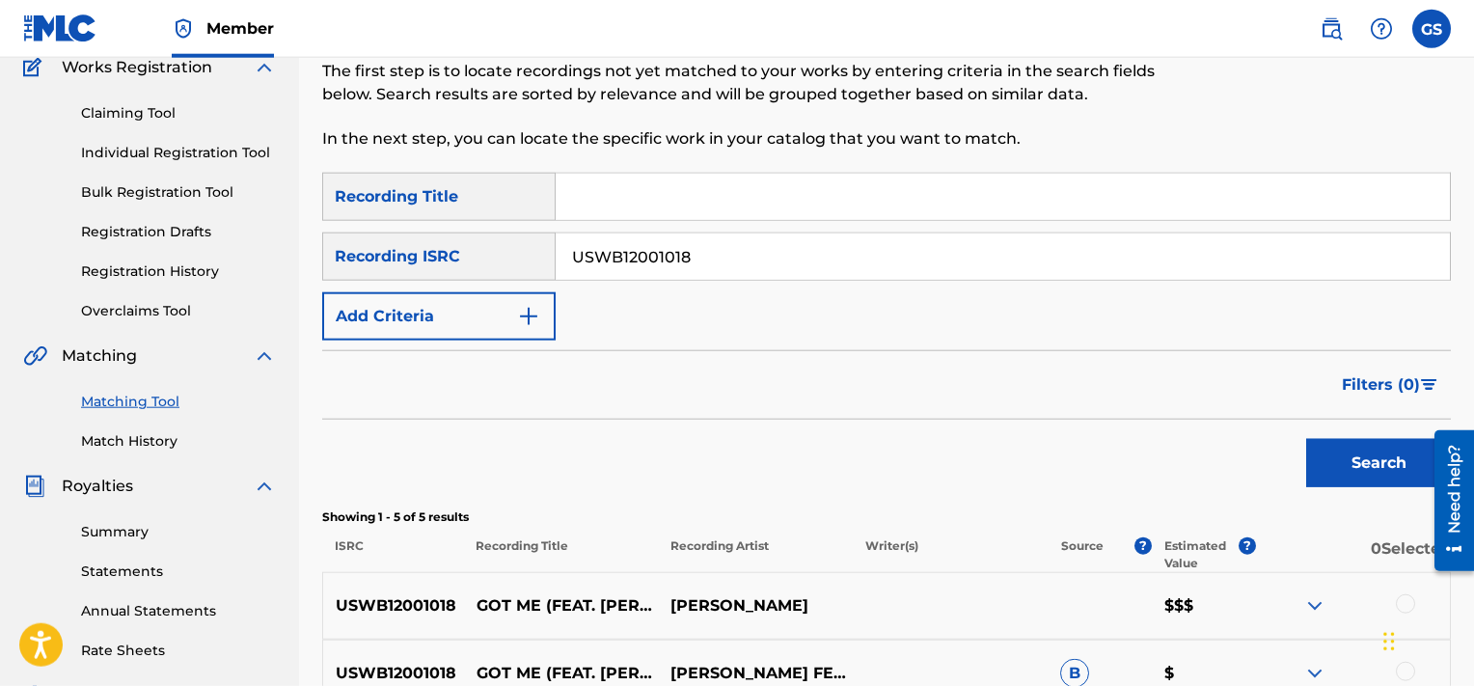
scroll to position [170, 0]
drag, startPoint x: 755, startPoint y: 251, endPoint x: 776, endPoint y: 226, distance: 32.2
click at [776, 234] on input "USWB12001018" at bounding box center [1003, 257] width 894 height 46
type input "U"
click at [670, 181] on input "Search Form" at bounding box center [1003, 198] width 894 height 46
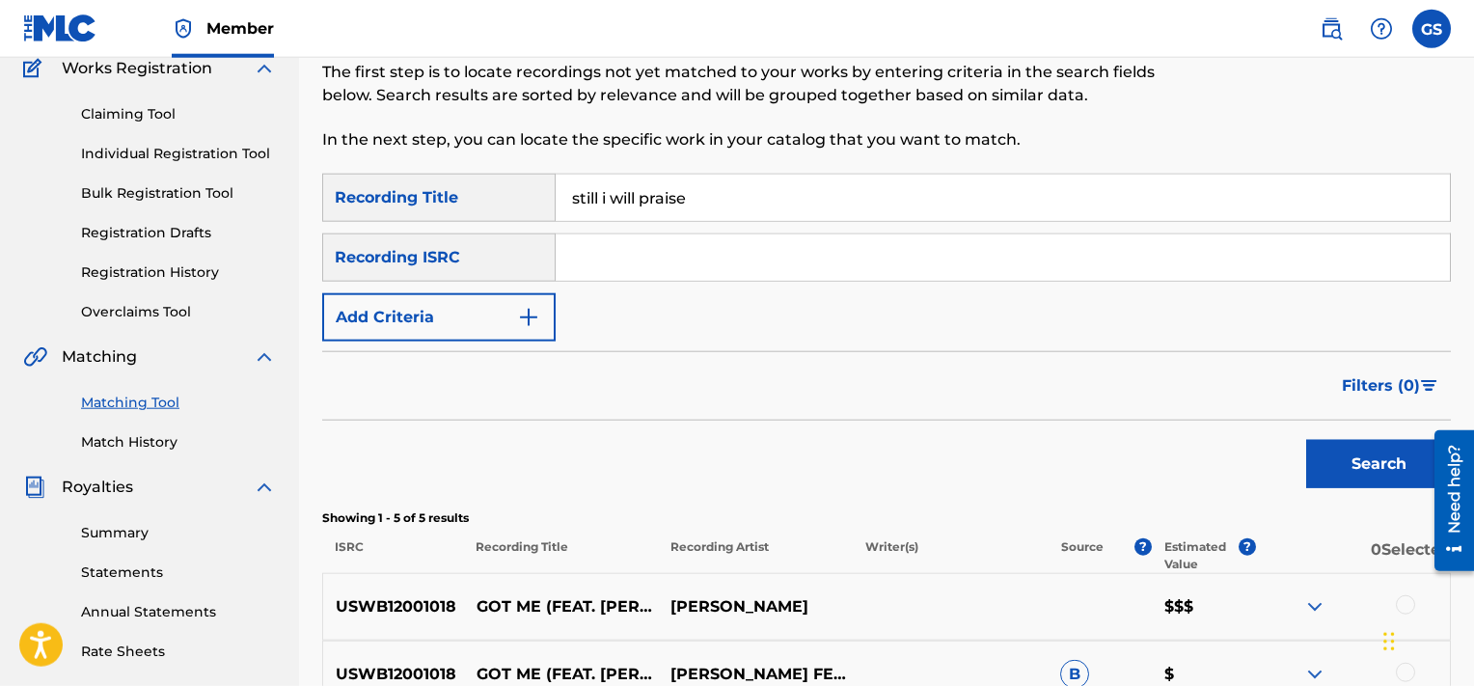
type input "still i will praise"
click at [482, 311] on button "Add Criteria" at bounding box center [438, 317] width 233 height 48
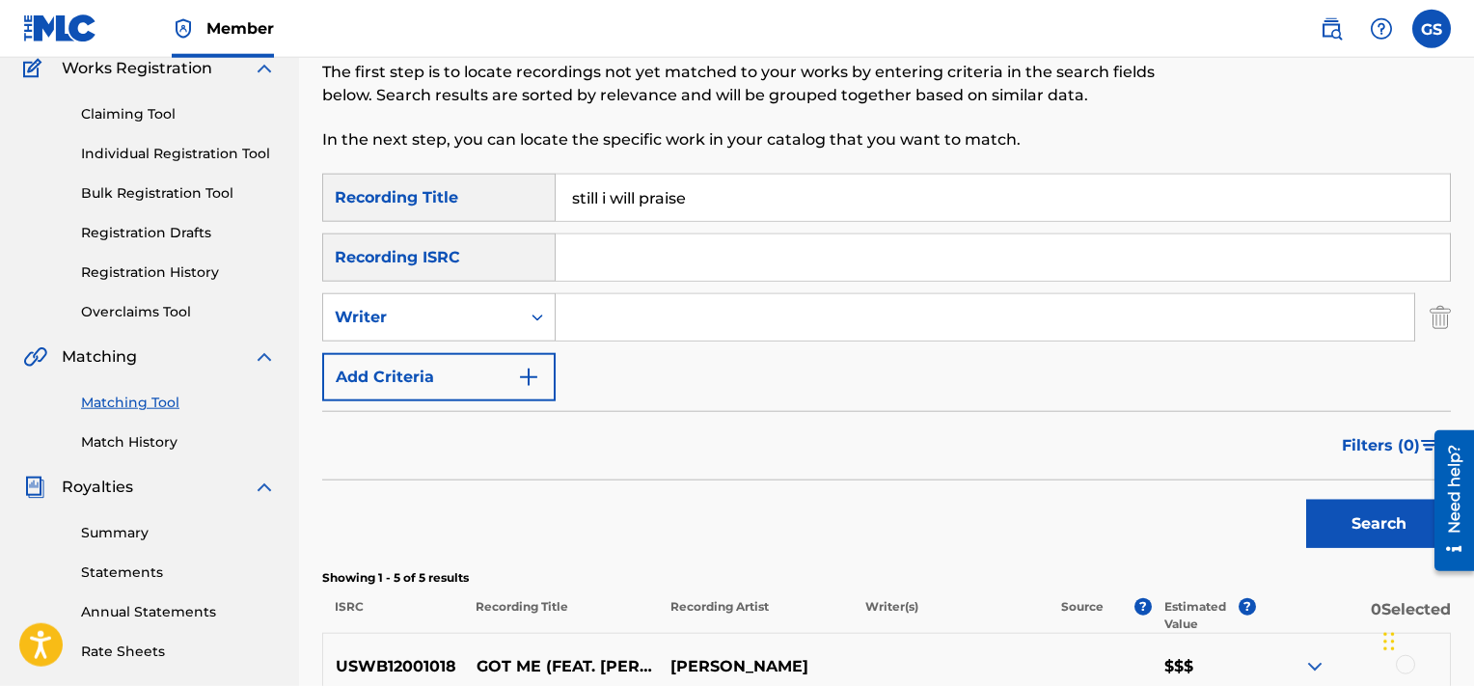
click at [671, 320] on input "Search Form" at bounding box center [985, 317] width 859 height 46
click at [1306, 500] on button "Search" at bounding box center [1378, 524] width 145 height 48
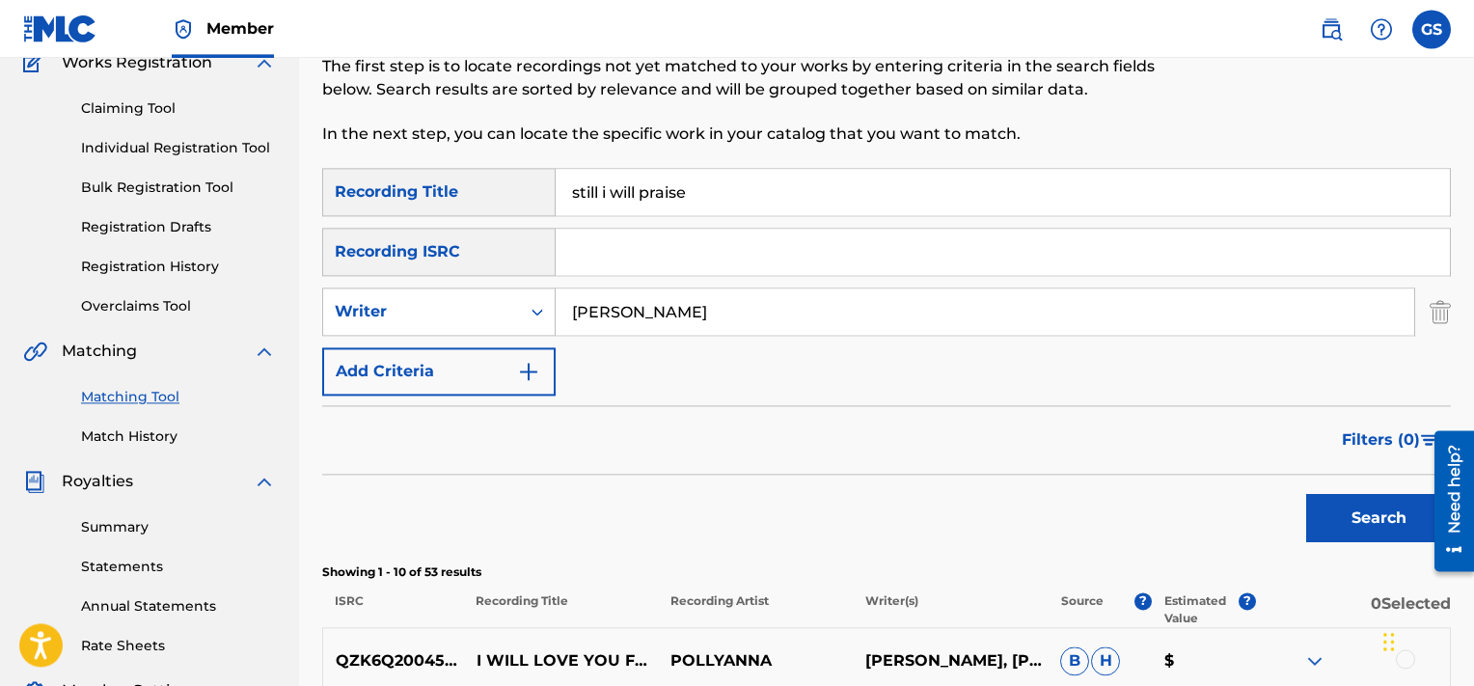
scroll to position [174, 0]
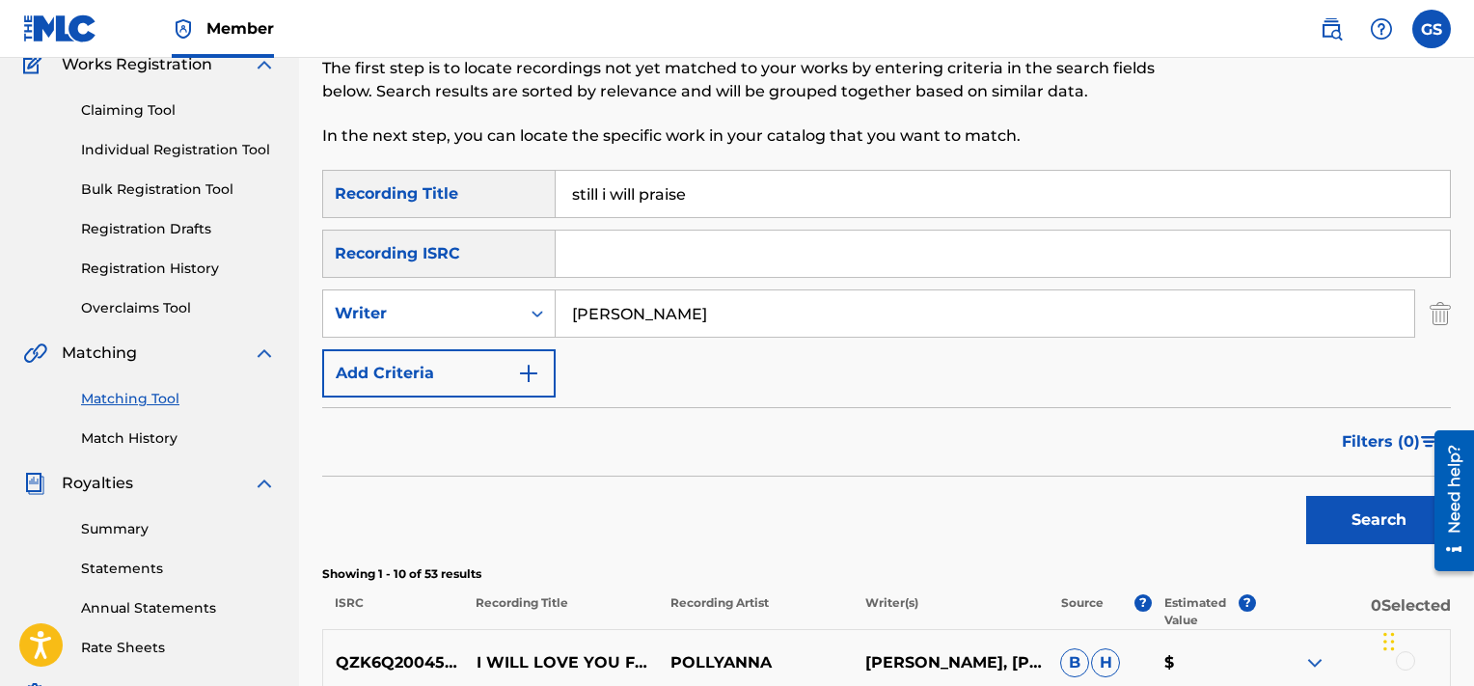
click at [661, 320] on input "[PERSON_NAME]" at bounding box center [985, 313] width 859 height 46
type input "milford"
click at [1306, 496] on button "Search" at bounding box center [1378, 520] width 145 height 48
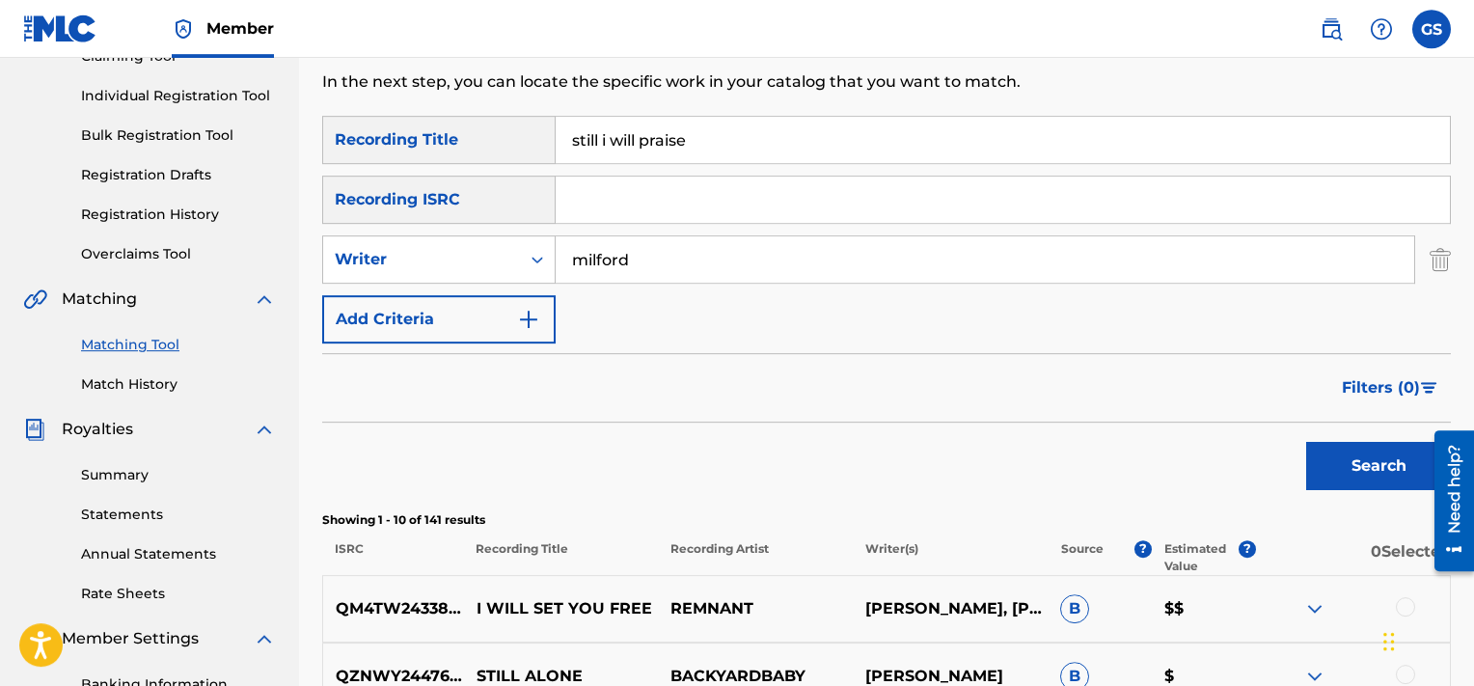
scroll to position [224, 0]
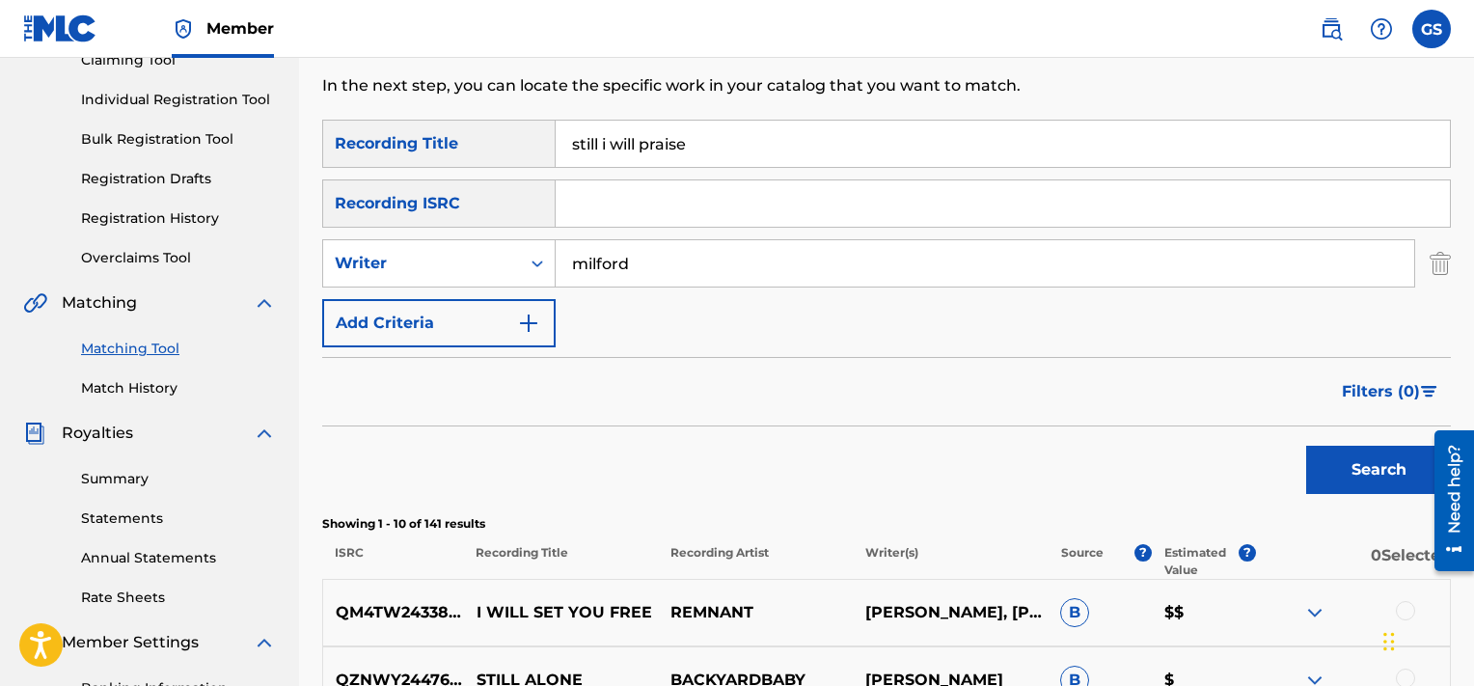
click at [718, 272] on input "milford" at bounding box center [985, 263] width 859 height 46
drag, startPoint x: 751, startPoint y: 121, endPoint x: 722, endPoint y: 138, distance: 33.8
click at [722, 138] on div "still i will praise" at bounding box center [1003, 144] width 895 height 48
click at [722, 138] on input "still i will praise" at bounding box center [1003, 144] width 894 height 46
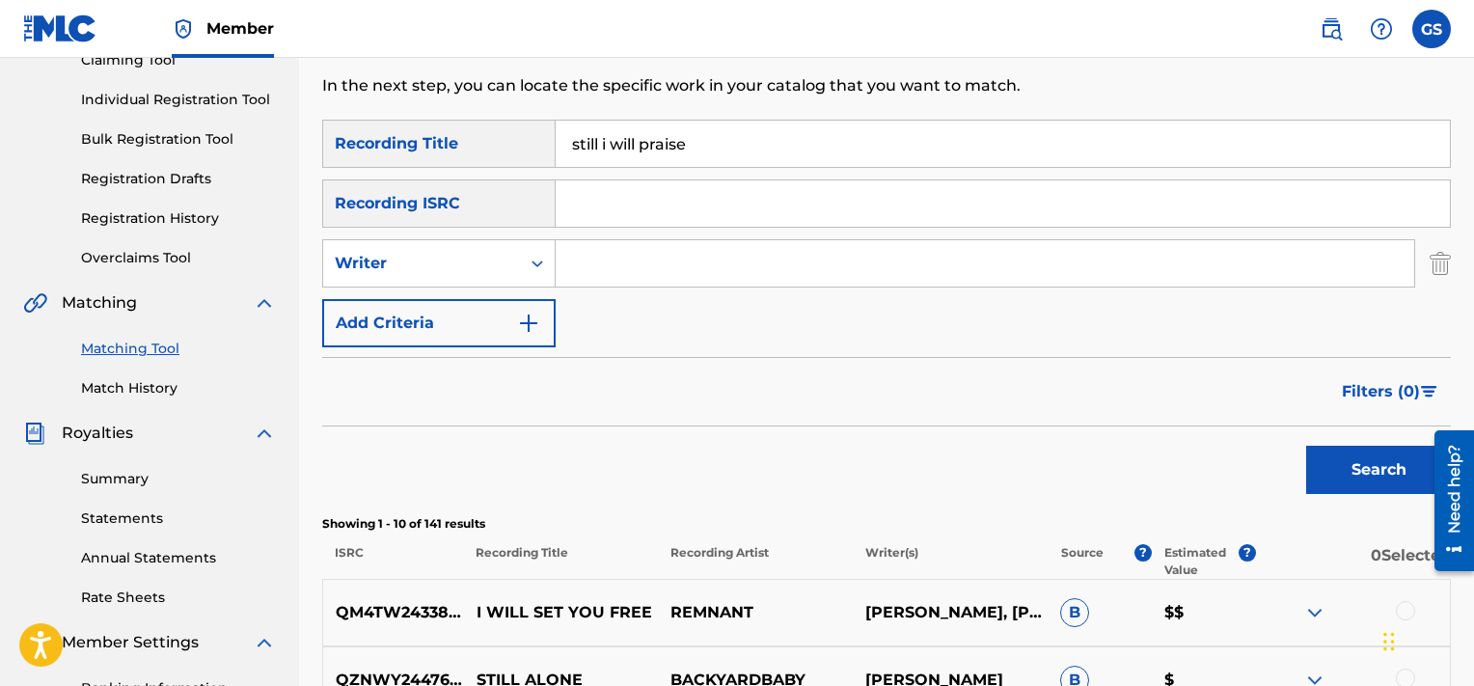
click at [722, 138] on input "still i will praise" at bounding box center [1003, 144] width 894 height 46
click at [722, 138] on input "Search Form" at bounding box center [1003, 144] width 894 height 46
click at [669, 217] on input "Search Form" at bounding box center [1003, 203] width 894 height 46
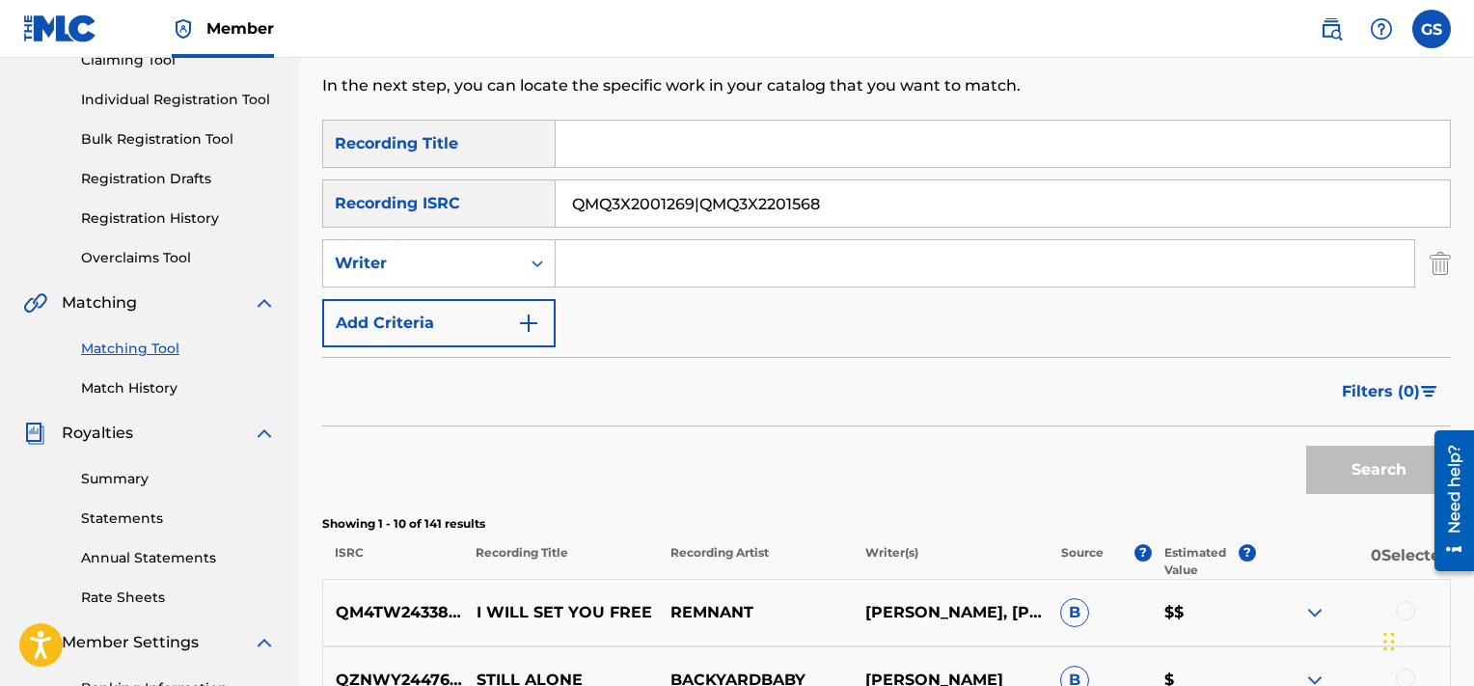
click at [693, 215] on input "QMQ3X2001269|QMQ3X2201568" at bounding box center [1003, 203] width 894 height 46
click at [855, 214] on input "QMQ3X2001269|QMQ3X2201568" at bounding box center [1003, 203] width 894 height 46
click at [1306, 446] on button "Search" at bounding box center [1378, 470] width 145 height 48
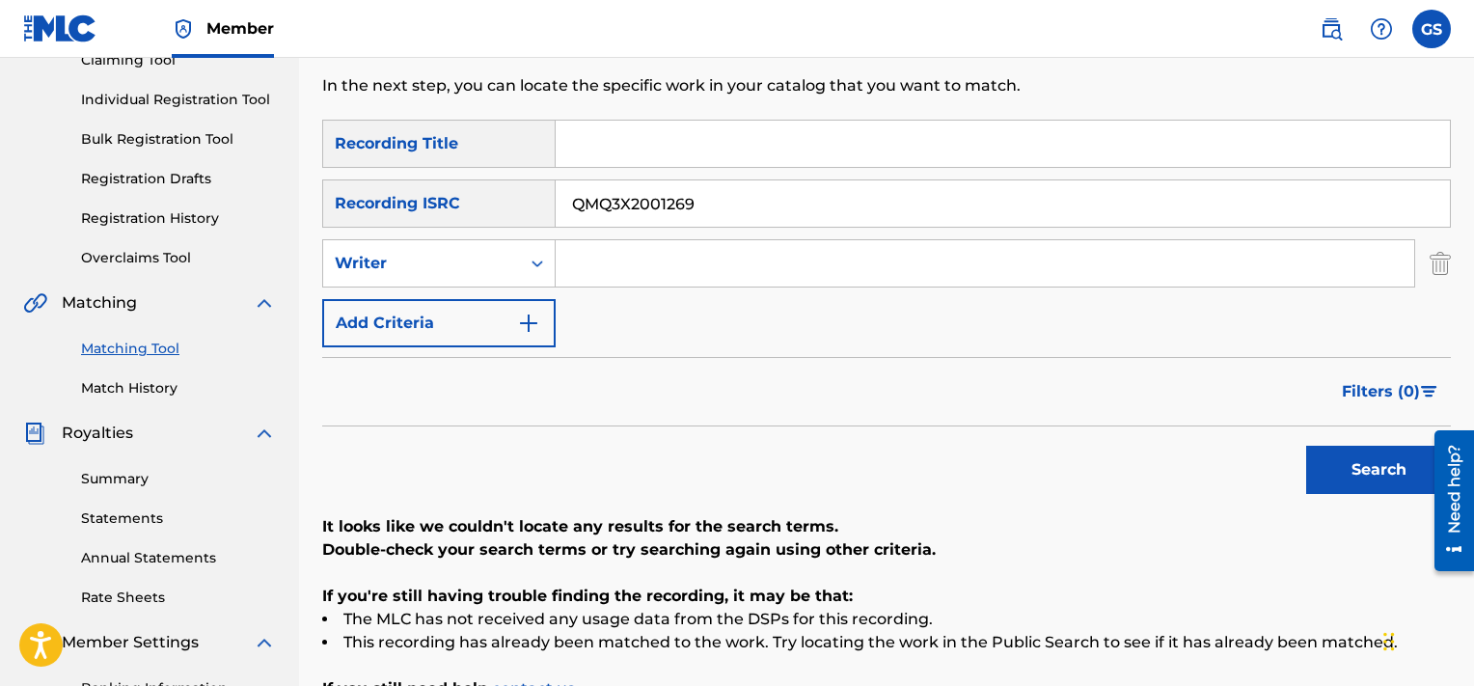
click at [855, 214] on input "QMQ3X2001269" at bounding box center [1003, 203] width 894 height 46
click at [1306, 446] on button "Search" at bounding box center [1378, 470] width 145 height 48
click at [782, 197] on input "QMQ3X2001268" at bounding box center [1003, 203] width 894 height 46
click at [782, 197] on input "QMQ3X2001273" at bounding box center [1003, 203] width 894 height 46
type input "QMQ3X2001273"
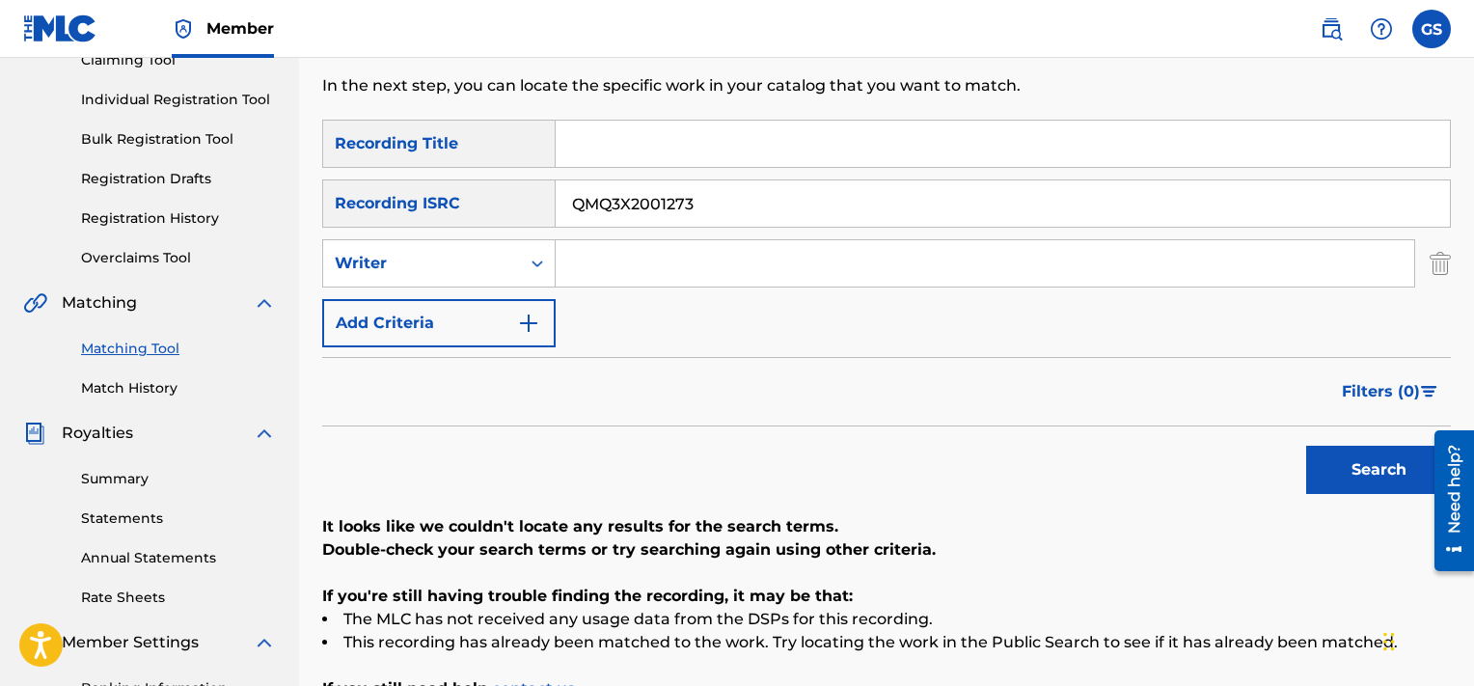
click at [1306, 446] on button "Search" at bounding box center [1378, 470] width 145 height 48
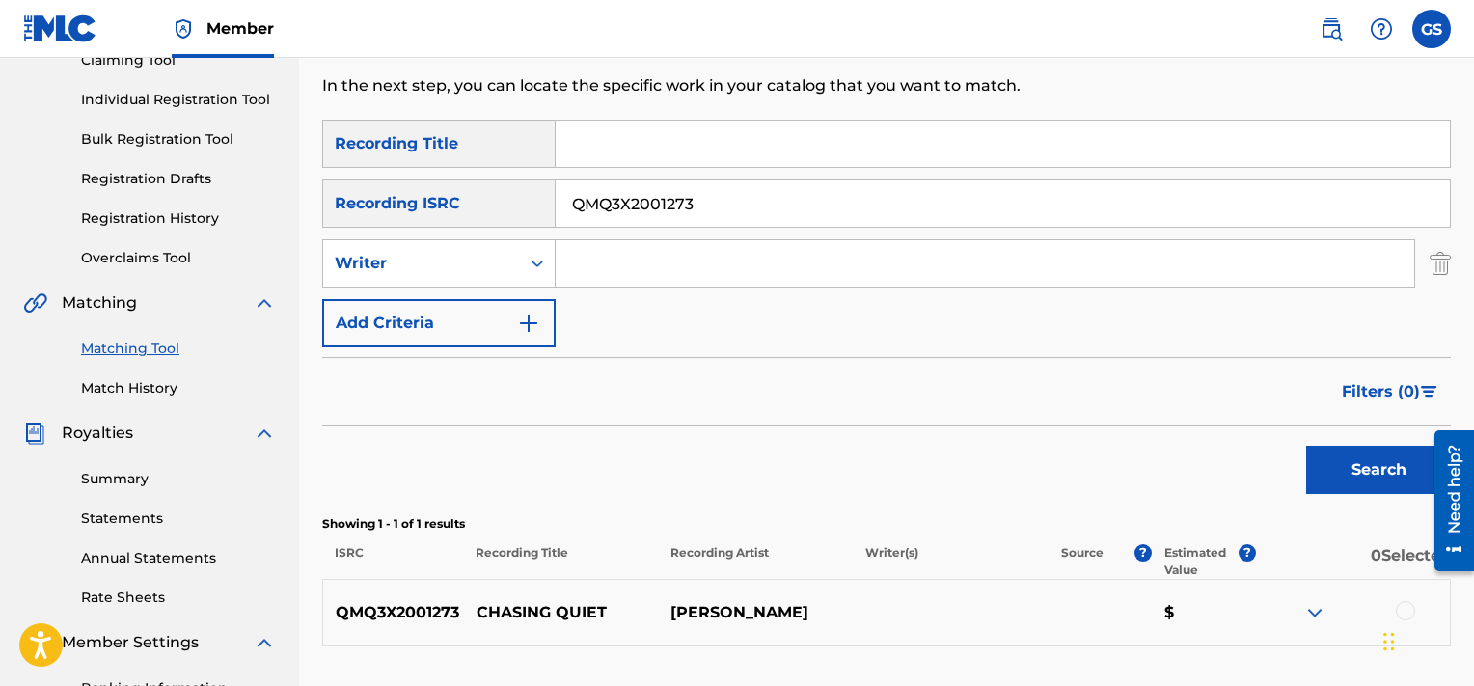
scroll to position [456, 0]
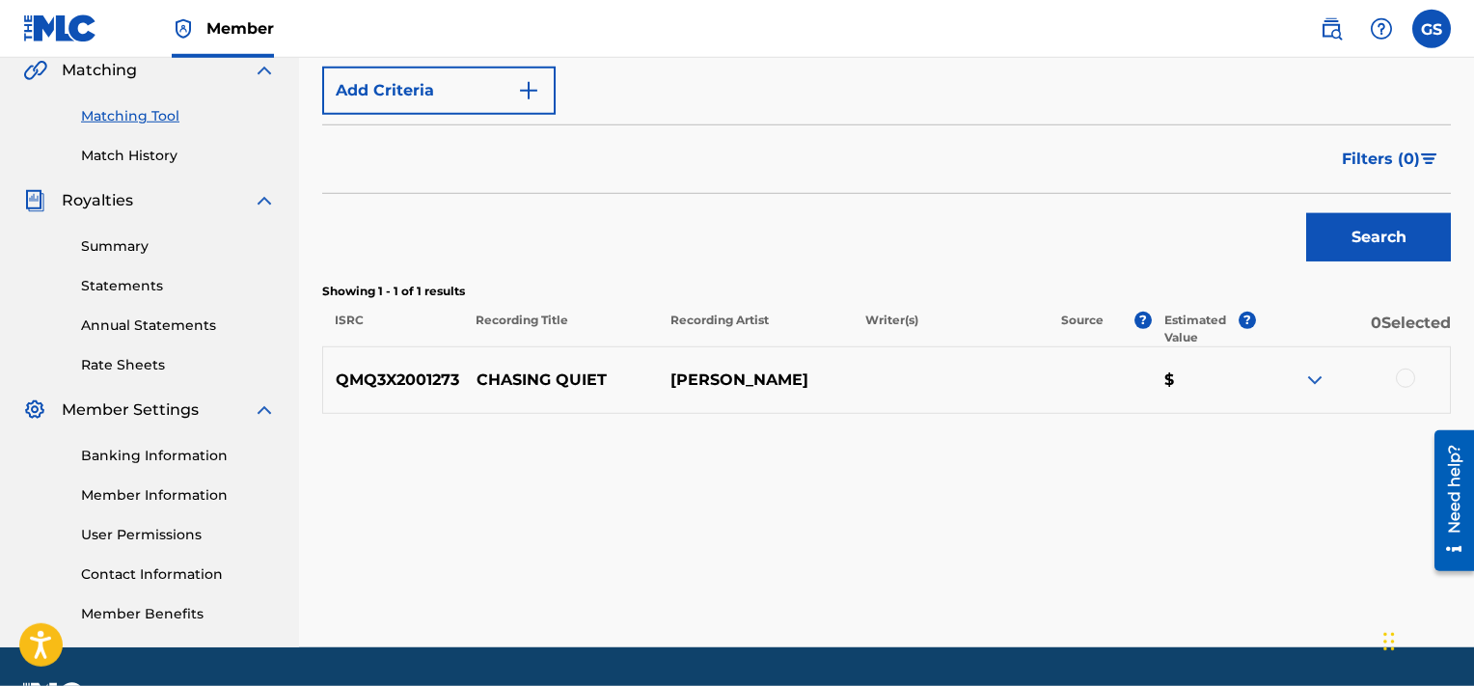
click at [1403, 381] on div at bounding box center [1405, 378] width 19 height 19
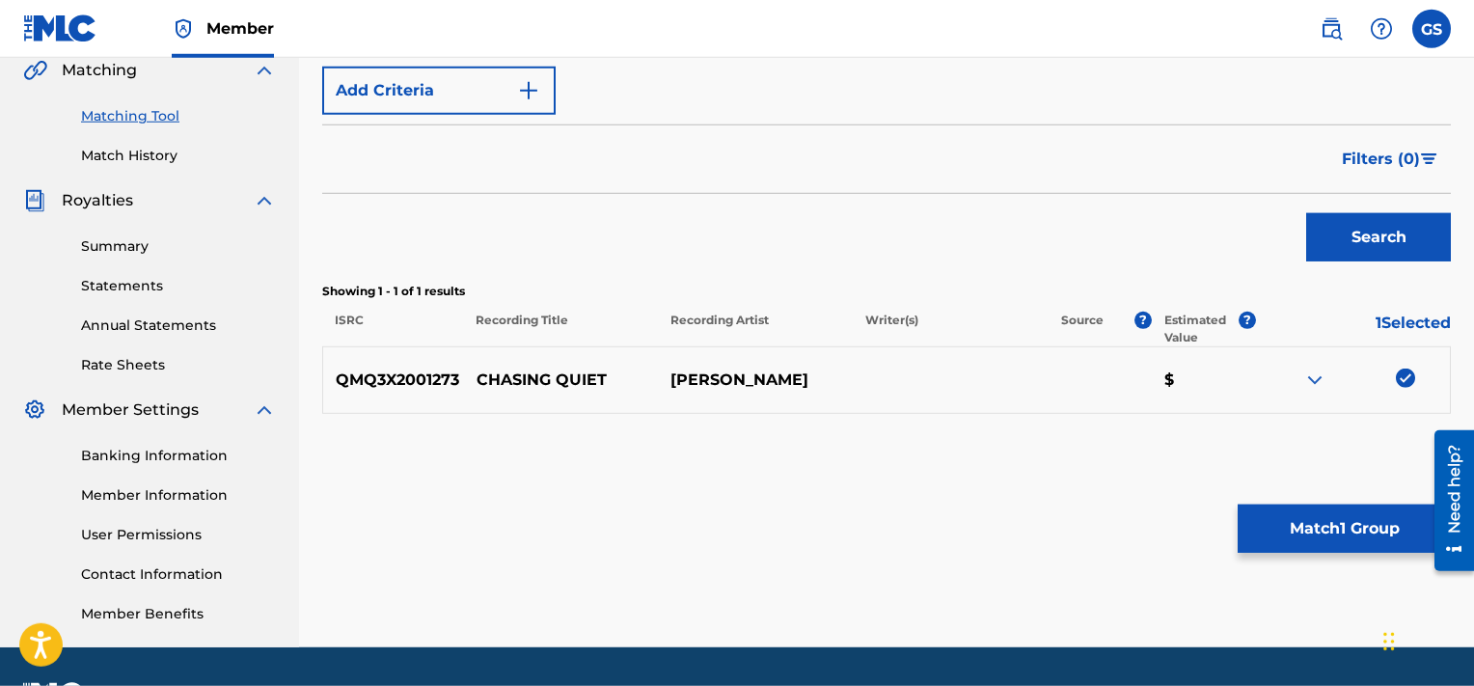
click at [1288, 539] on button "Match 1 Group" at bounding box center [1344, 529] width 213 height 48
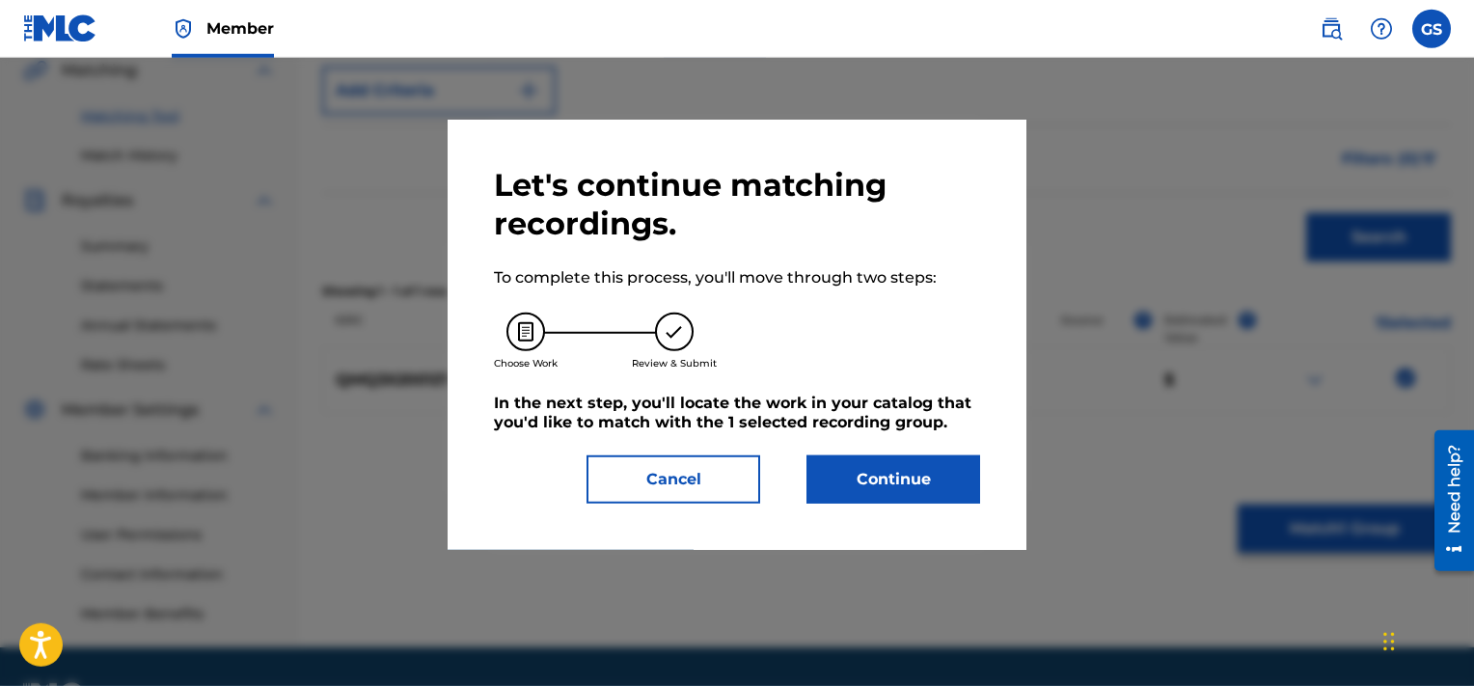
click at [932, 489] on button "Continue" at bounding box center [894, 479] width 174 height 48
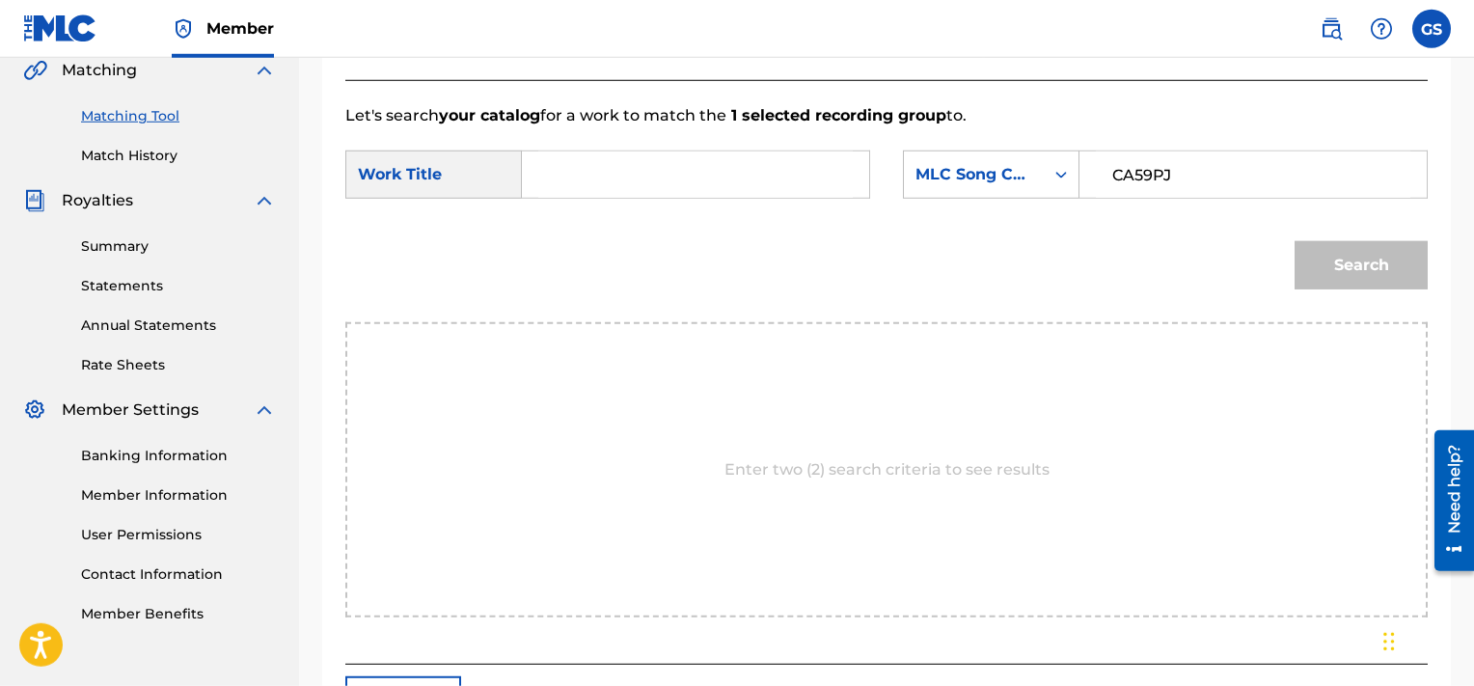
click at [1160, 179] on input "CA59PJ" at bounding box center [1253, 174] width 315 height 46
type input "CA59PJ"
click at [674, 175] on input "Search Form" at bounding box center [695, 174] width 315 height 46
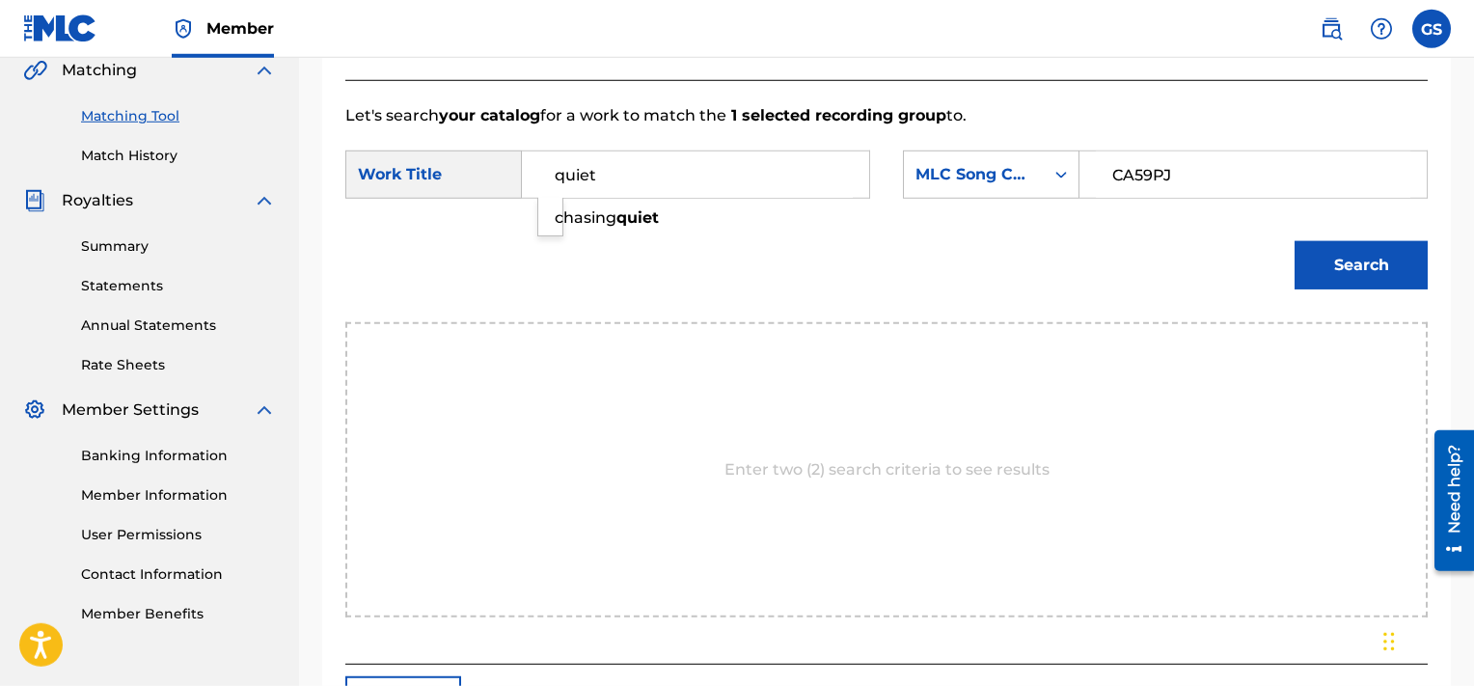
type input "quiet"
click at [1295, 241] on button "Search" at bounding box center [1361, 265] width 133 height 48
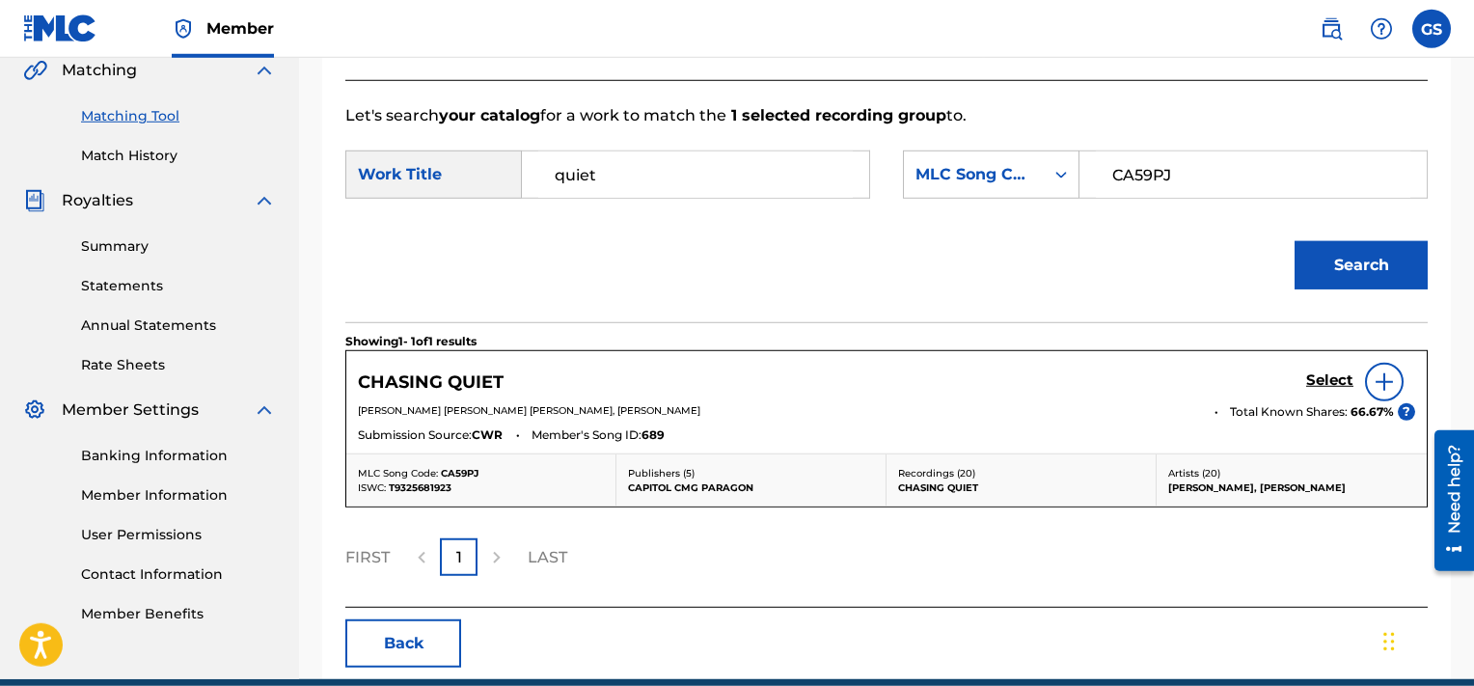
click at [1328, 388] on h5 "Select" at bounding box center [1329, 380] width 47 height 18
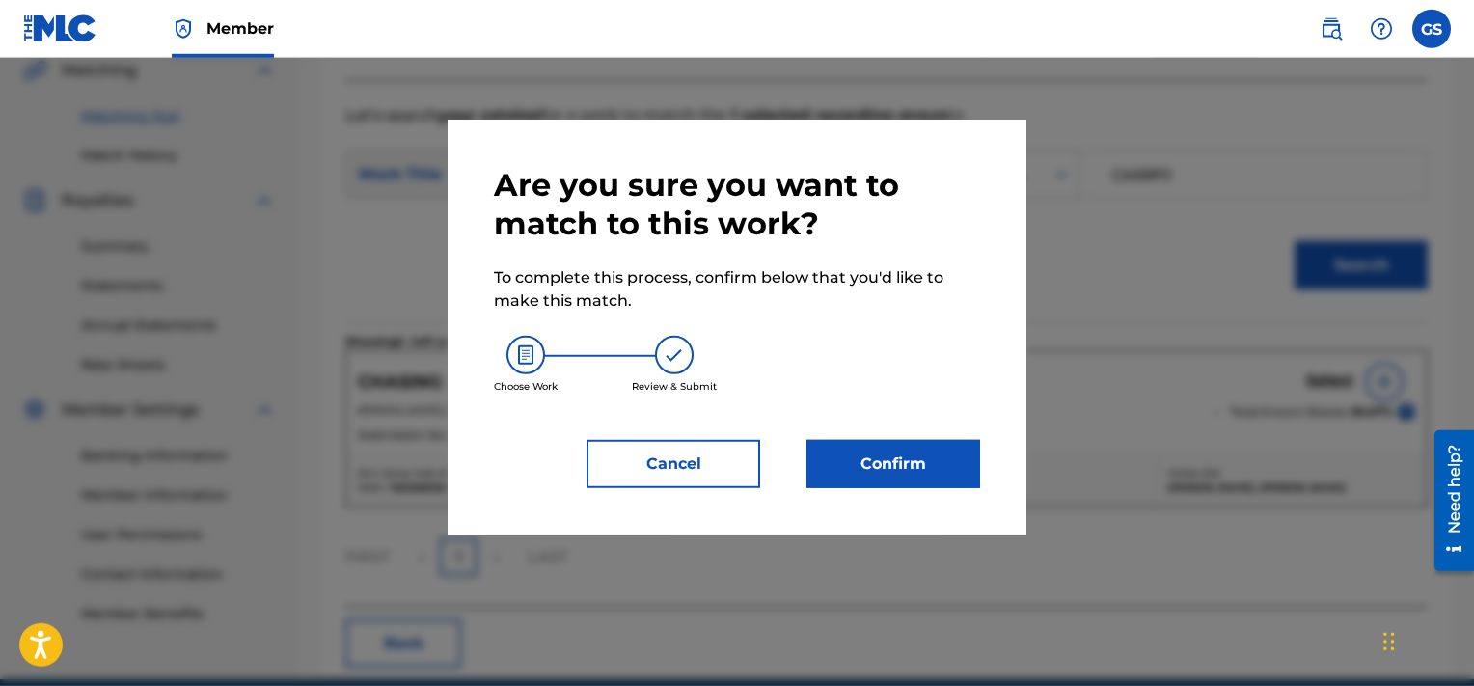
click at [951, 470] on button "Confirm" at bounding box center [894, 464] width 174 height 48
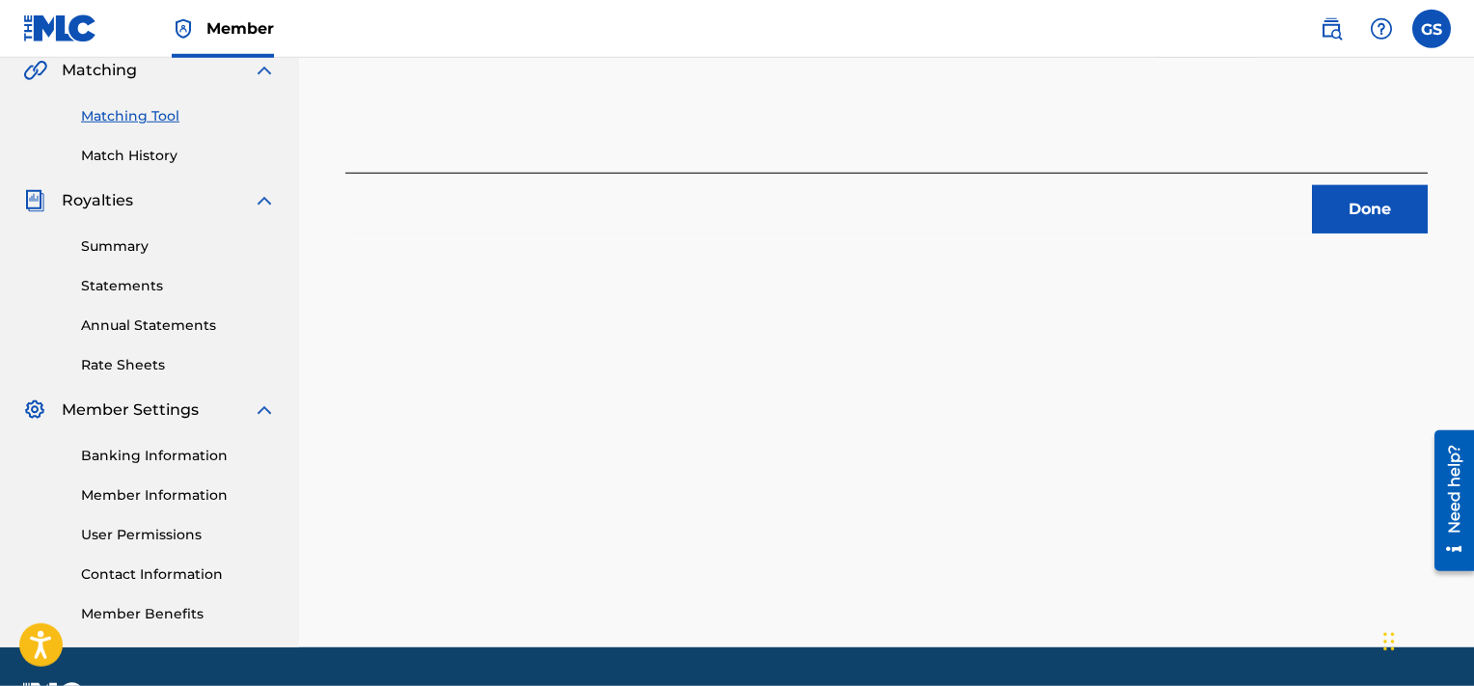
click at [1388, 208] on button "Done" at bounding box center [1370, 209] width 116 height 48
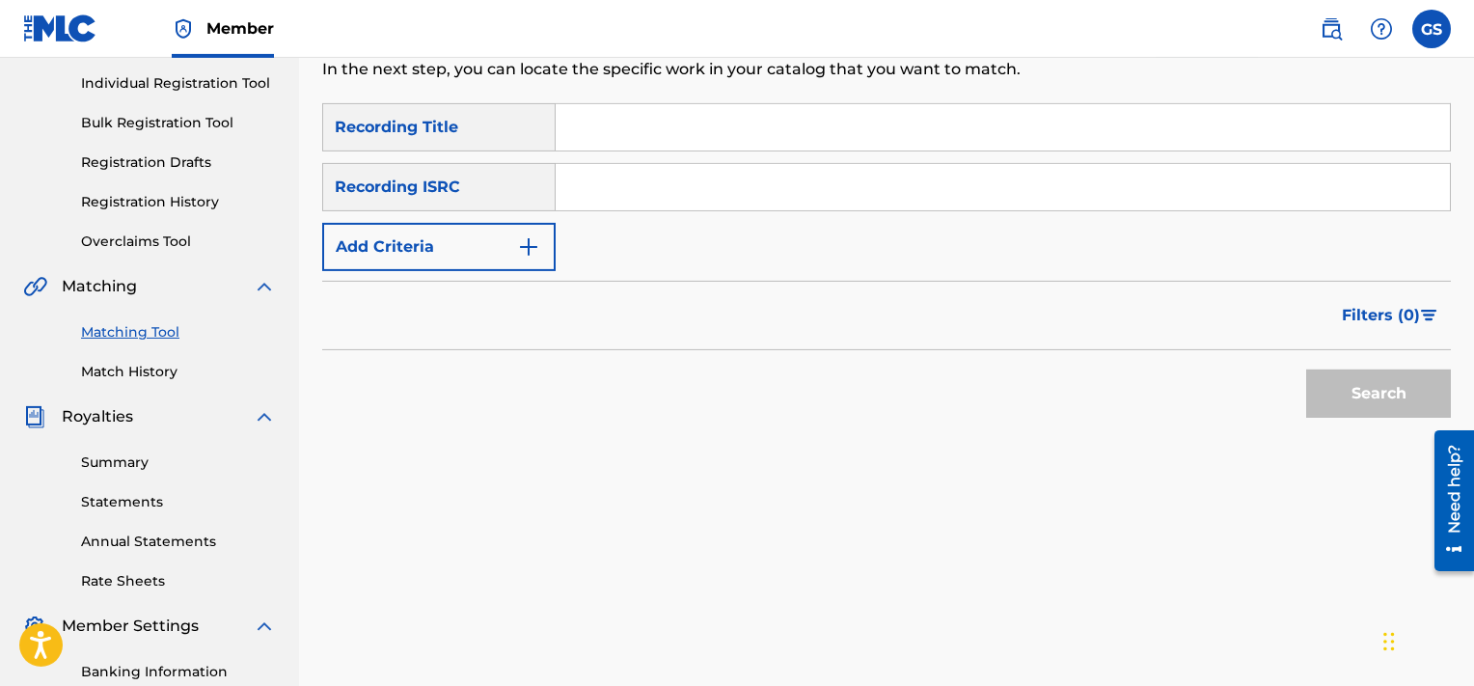
scroll to position [241, 0]
click at [668, 189] on input "QMQ3X2001271" at bounding box center [1003, 186] width 894 height 46
click at [1306, 369] on button "Search" at bounding box center [1378, 393] width 145 height 48
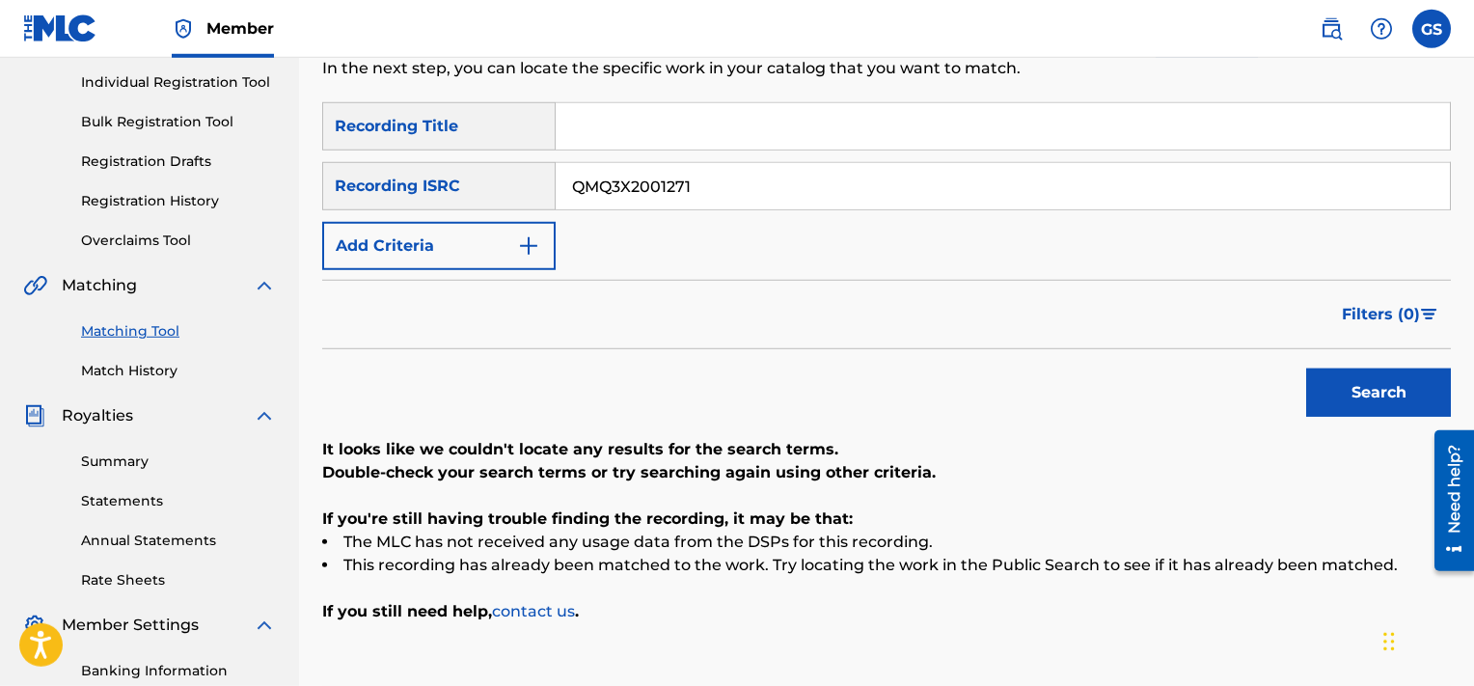
click at [726, 164] on input "QMQ3X2001271" at bounding box center [1003, 186] width 894 height 46
click at [726, 164] on input "QMQ3X2001272" at bounding box center [1003, 186] width 894 height 46
click at [1306, 369] on button "Search" at bounding box center [1378, 393] width 145 height 48
click at [764, 188] on input "QMQ3X2001272" at bounding box center [1003, 186] width 894 height 46
click at [764, 188] on input "QMQ3X2001276" at bounding box center [1003, 186] width 894 height 46
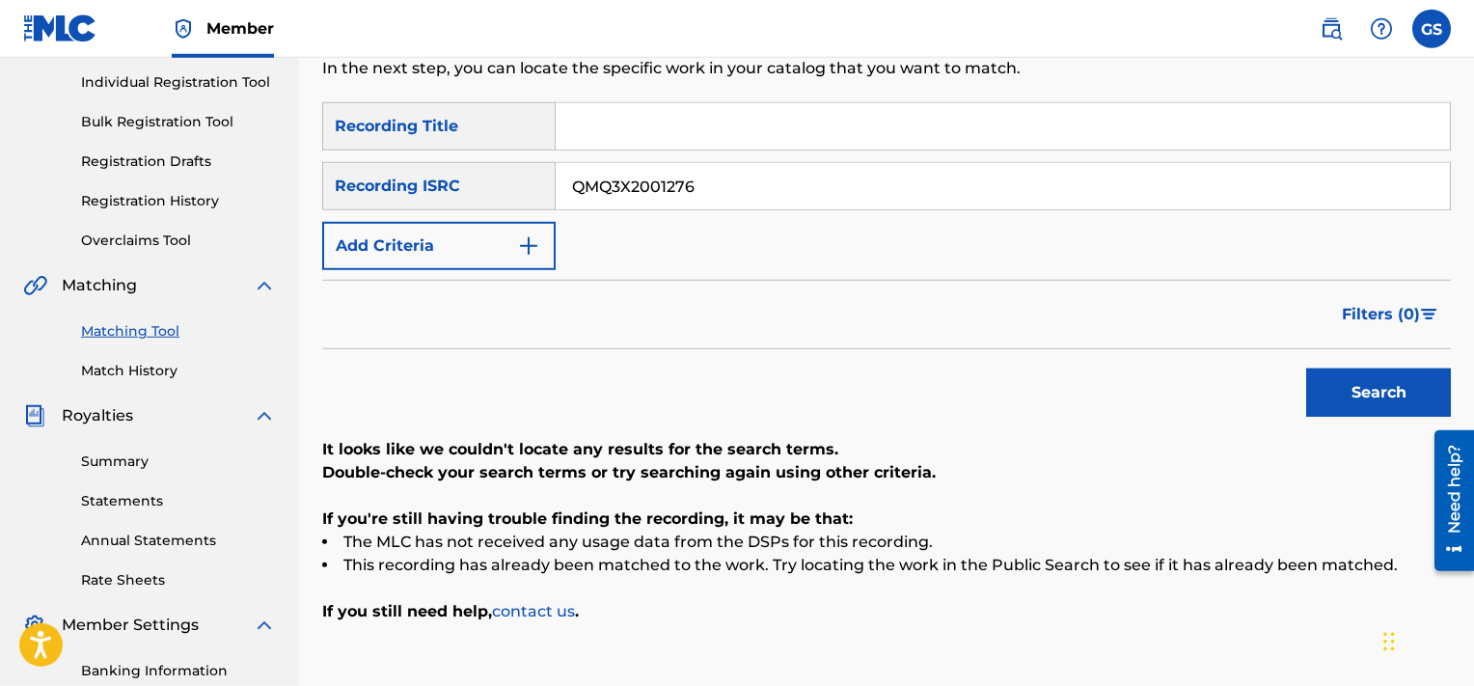
type input "QMQ3X2001276"
click at [1306, 369] on button "Search" at bounding box center [1378, 393] width 145 height 48
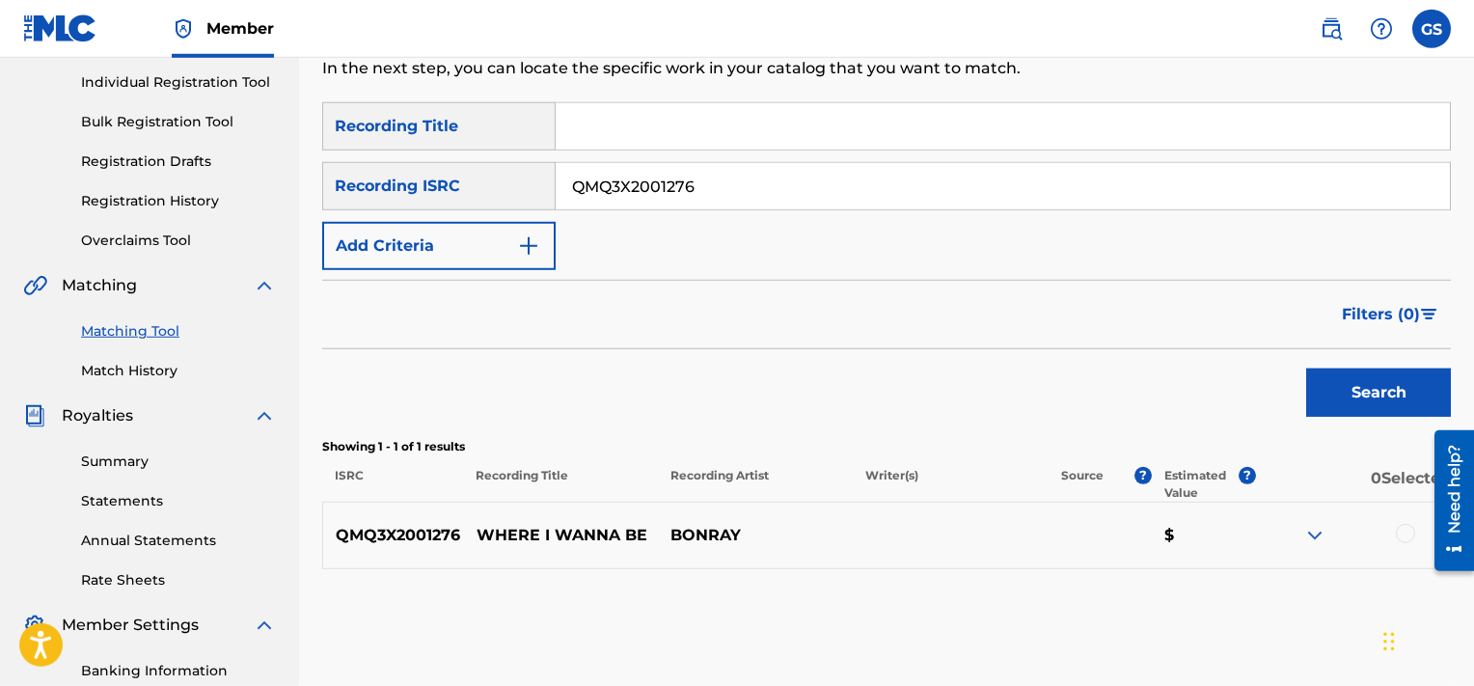
click at [1402, 530] on div at bounding box center [1405, 533] width 19 height 19
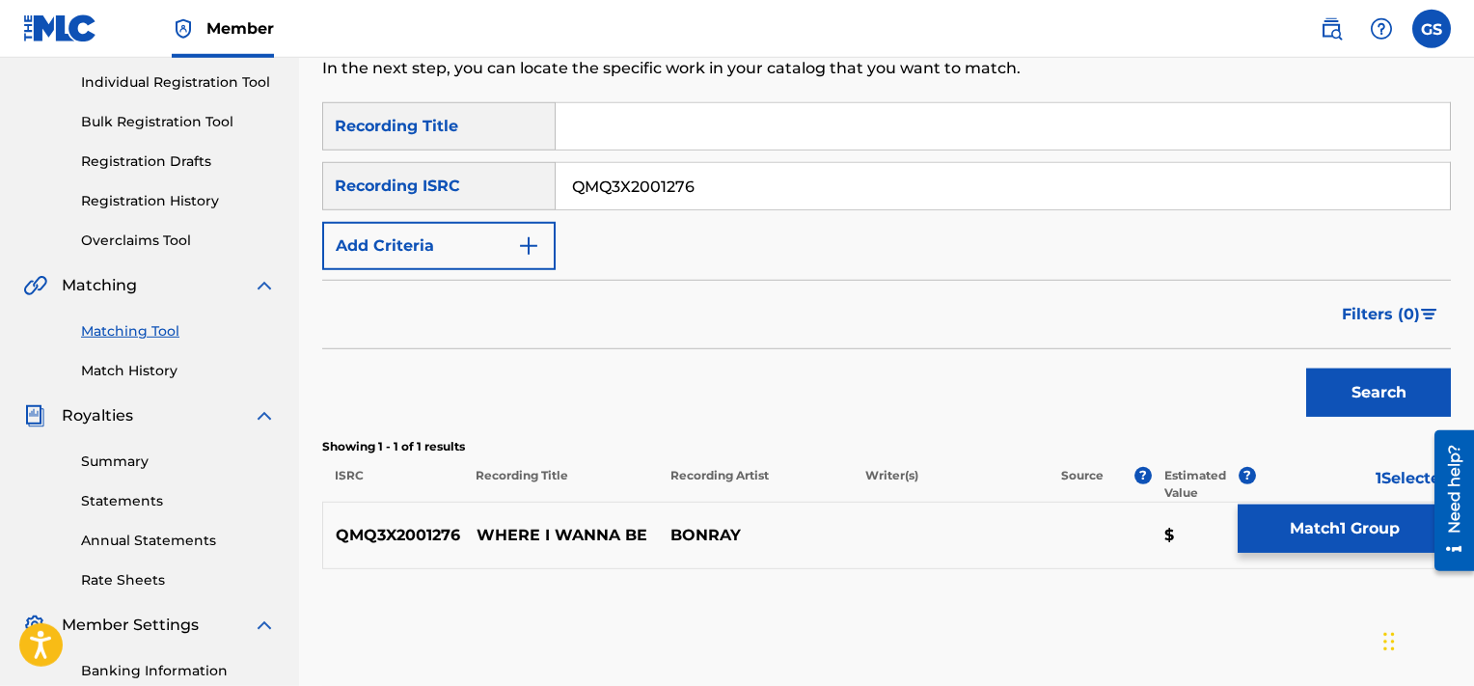
click at [1334, 540] on button "Match 1 Group" at bounding box center [1344, 529] width 213 height 48
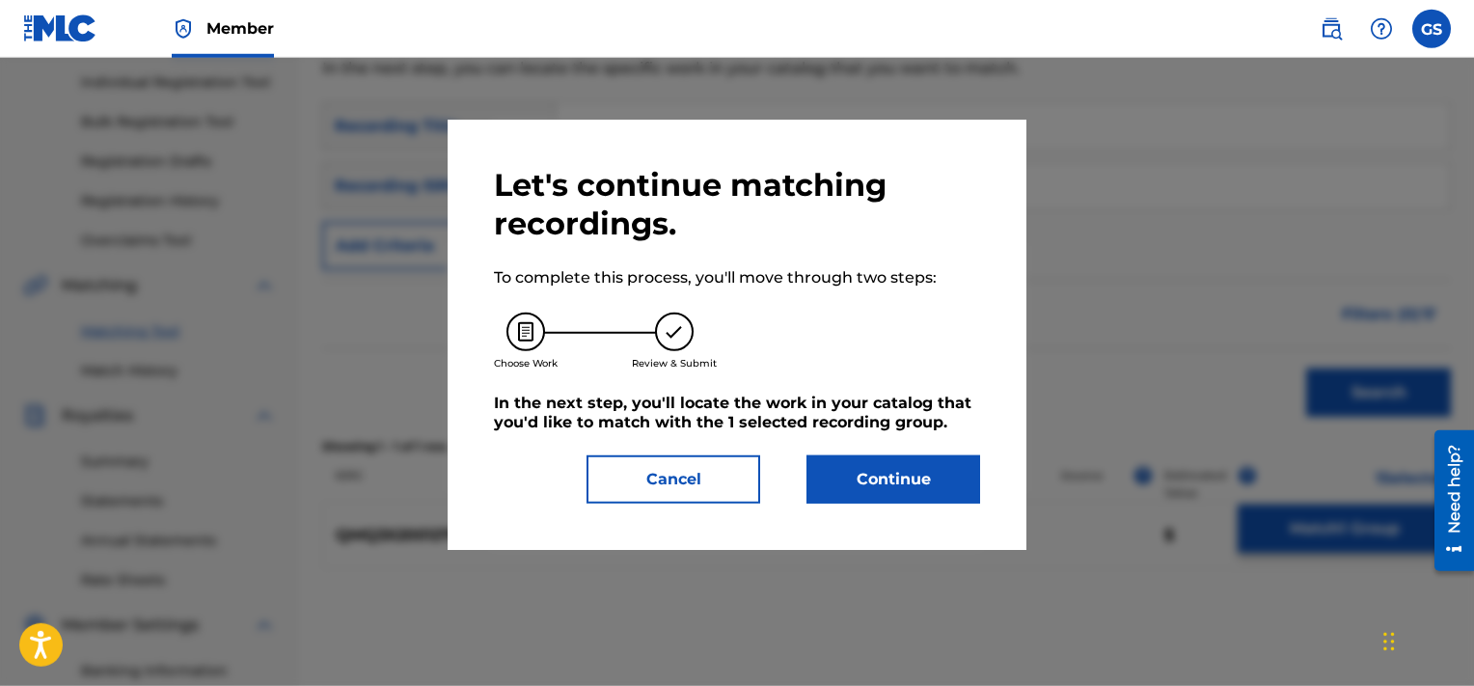
click at [861, 479] on button "Continue" at bounding box center [894, 479] width 174 height 48
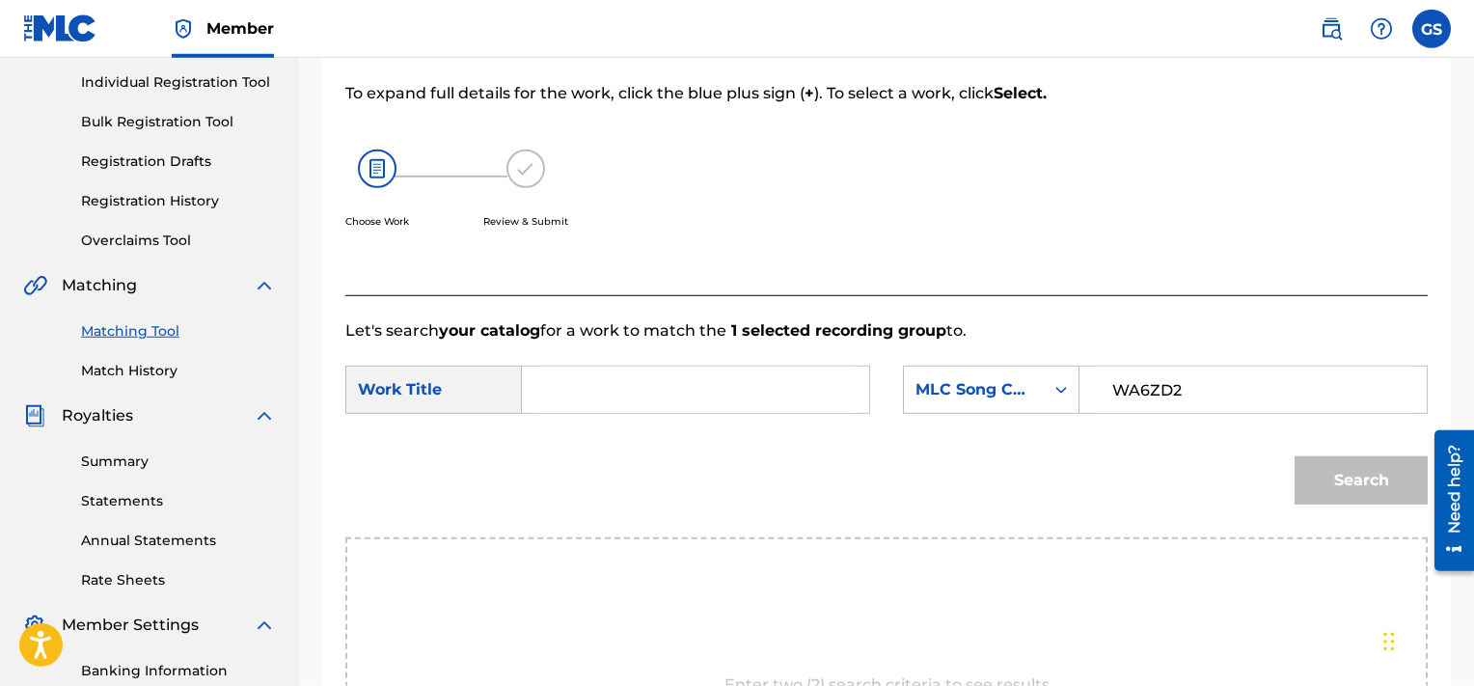
click at [1140, 397] on input "WA6ZD2" at bounding box center [1253, 390] width 315 height 46
type input "WA6ZD2"
click at [754, 401] on input "Search Form" at bounding box center [695, 390] width 315 height 46
type input "where"
click at [1295, 456] on button "Search" at bounding box center [1361, 480] width 133 height 48
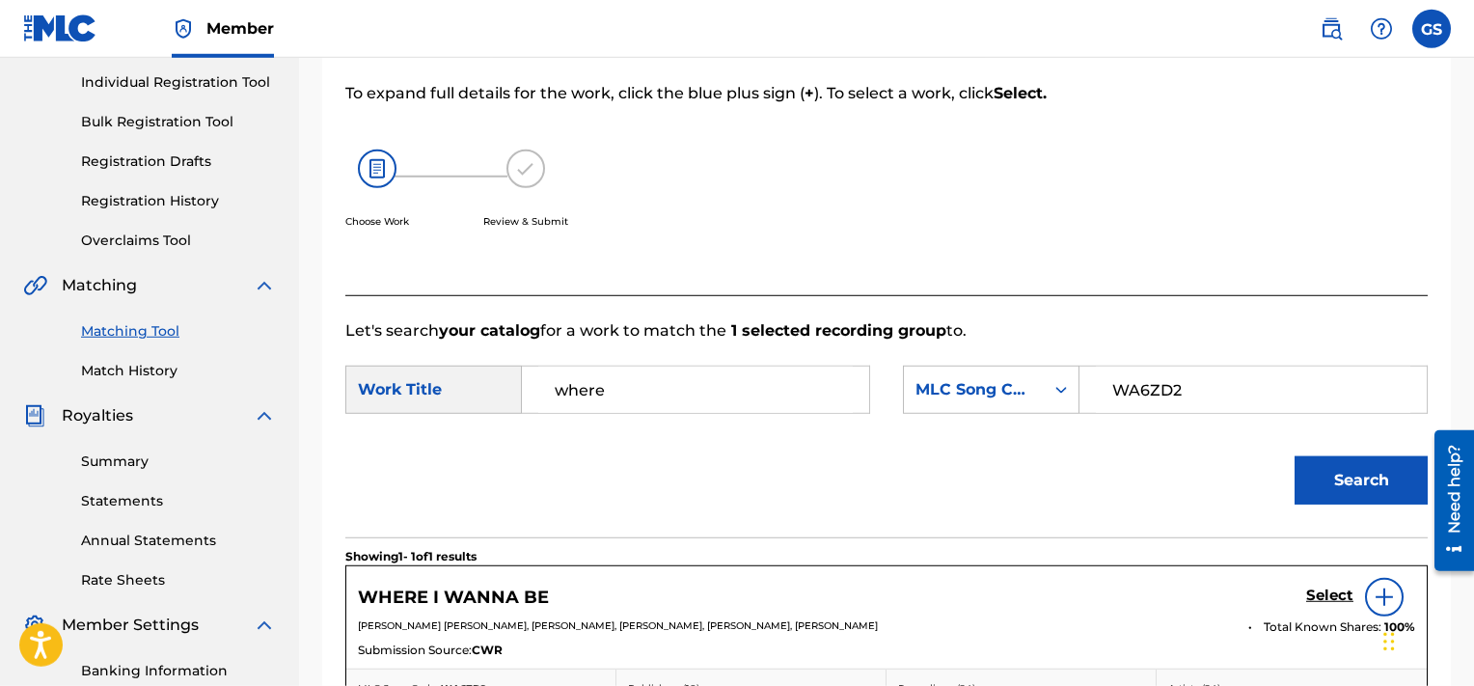
click at [1341, 594] on h5 "Select" at bounding box center [1329, 596] width 47 height 18
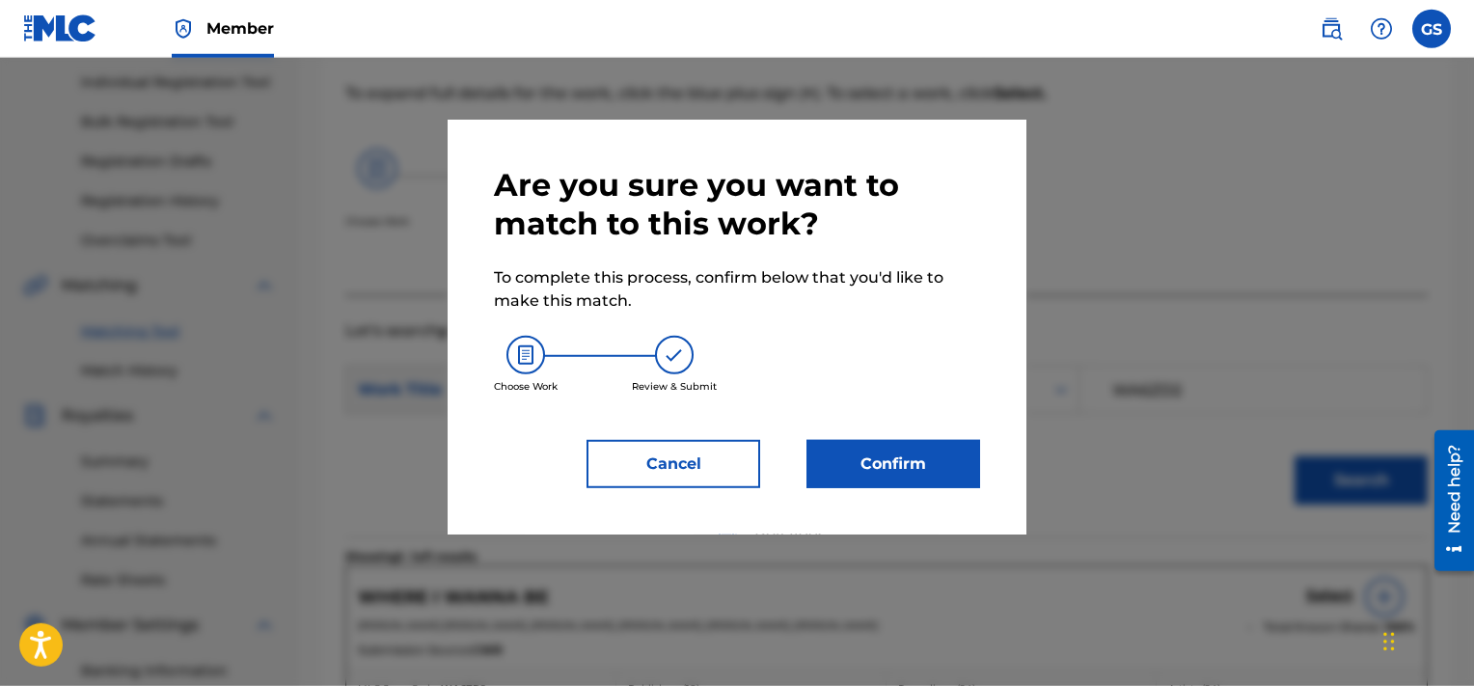
click at [875, 469] on button "Confirm" at bounding box center [894, 464] width 174 height 48
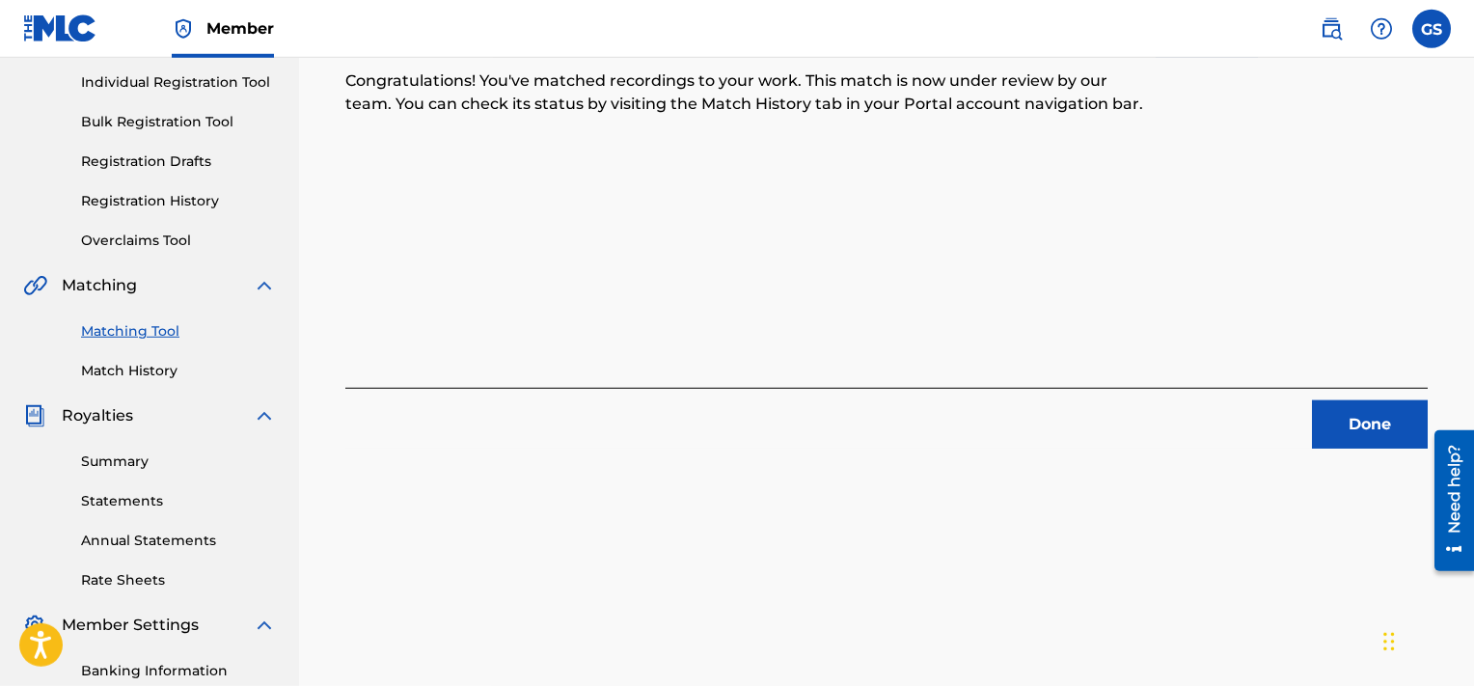
click at [1377, 424] on button "Done" at bounding box center [1370, 424] width 116 height 48
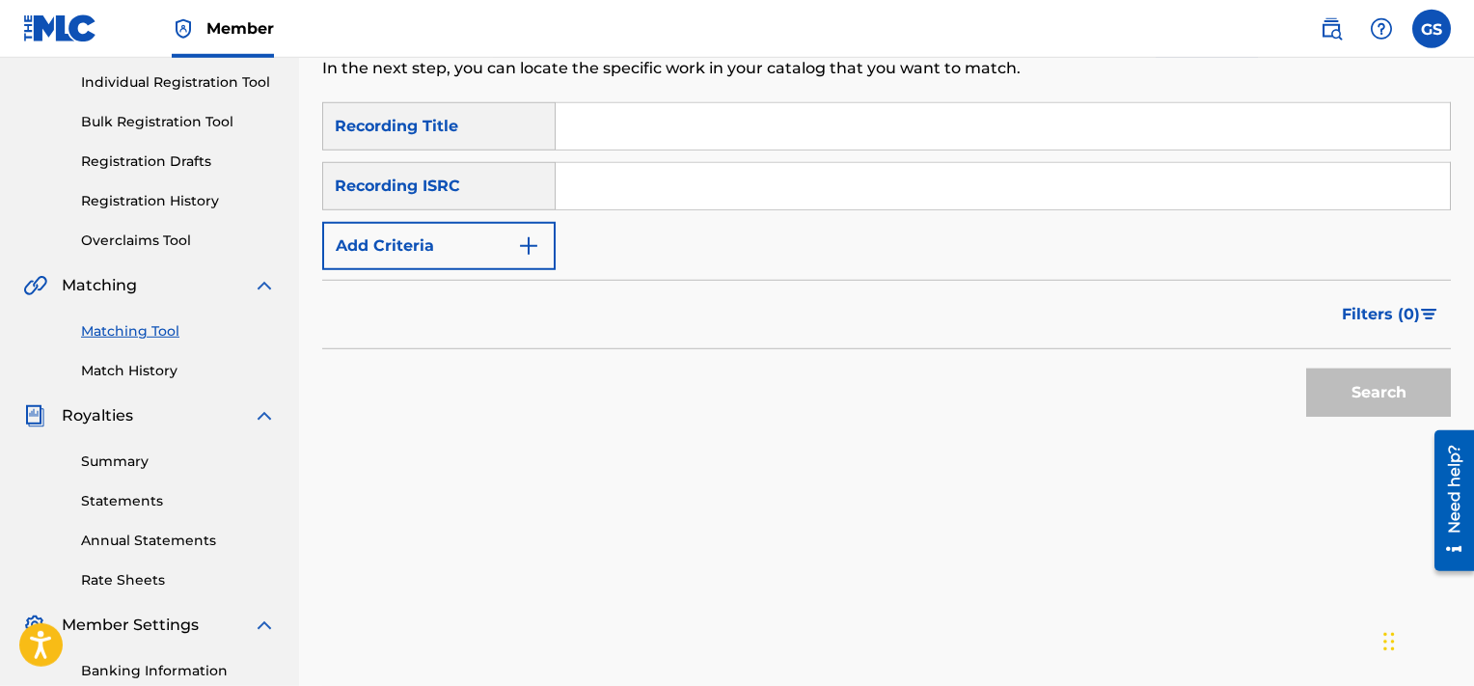
scroll to position [152, 0]
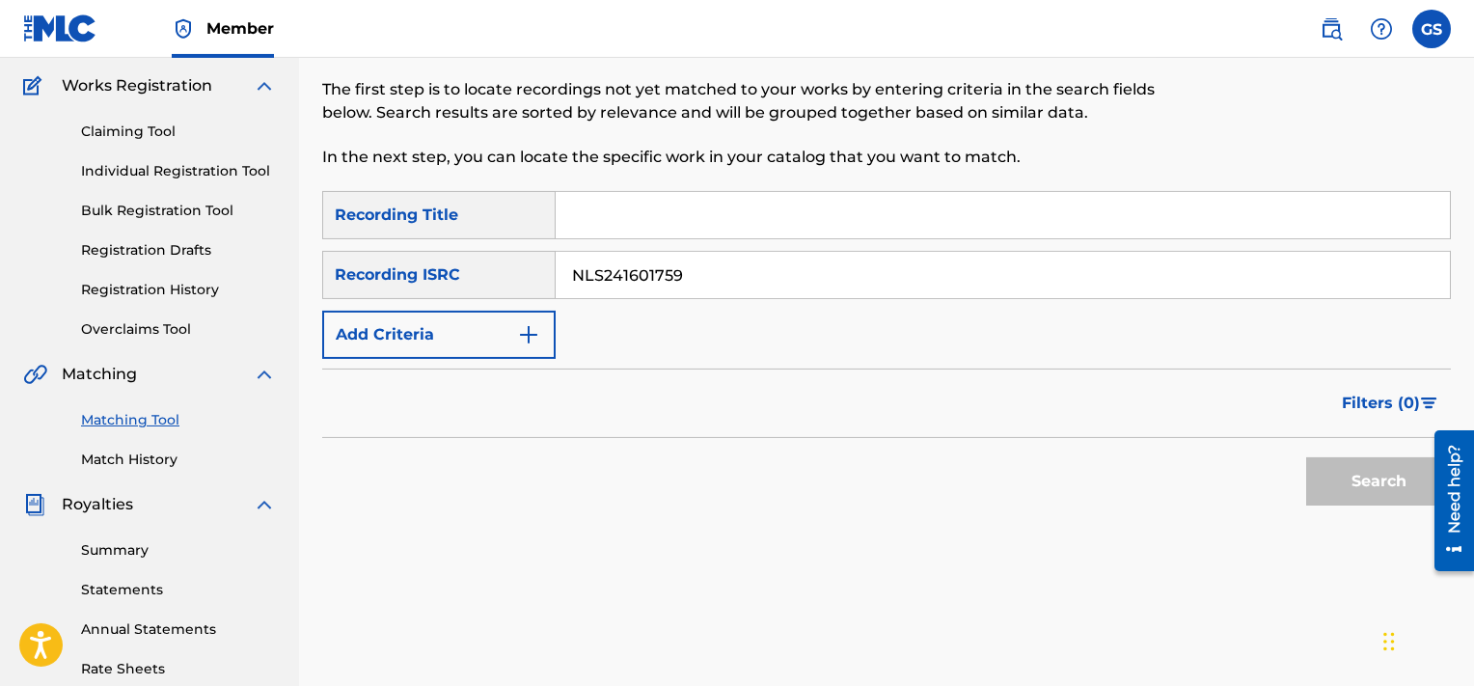
click at [978, 272] on input "NLS241601759" at bounding box center [1003, 275] width 894 height 46
type input "NLS241601759"
click at [1306, 457] on button "Search" at bounding box center [1378, 481] width 145 height 48
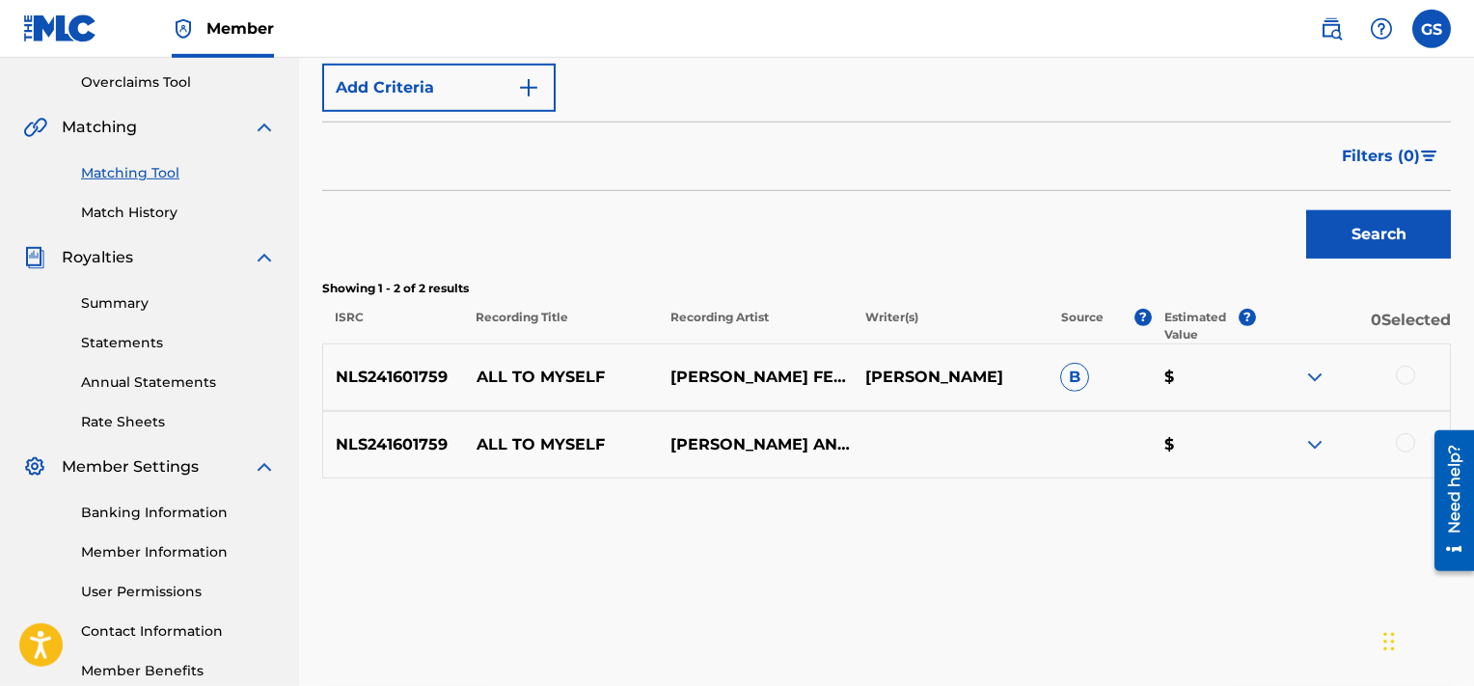
scroll to position [409, 0]
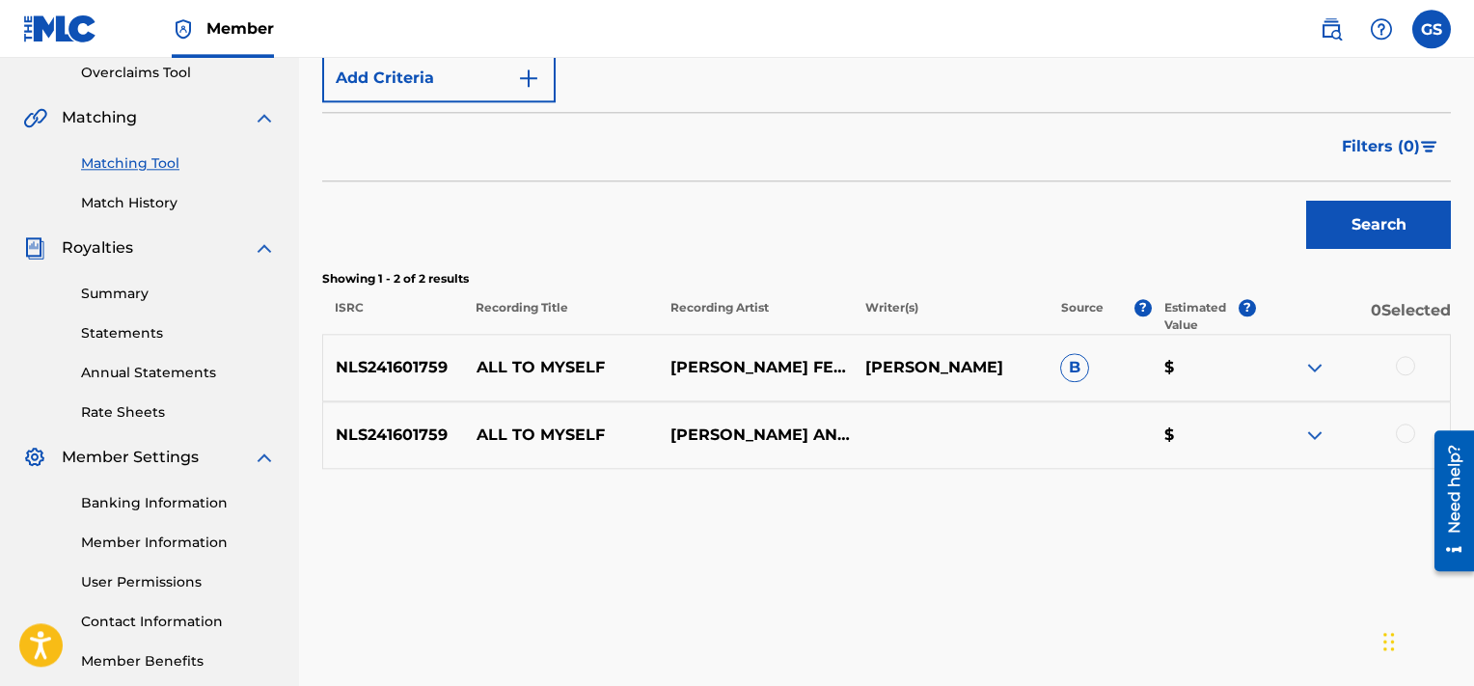
click at [1410, 371] on div at bounding box center [1405, 365] width 19 height 19
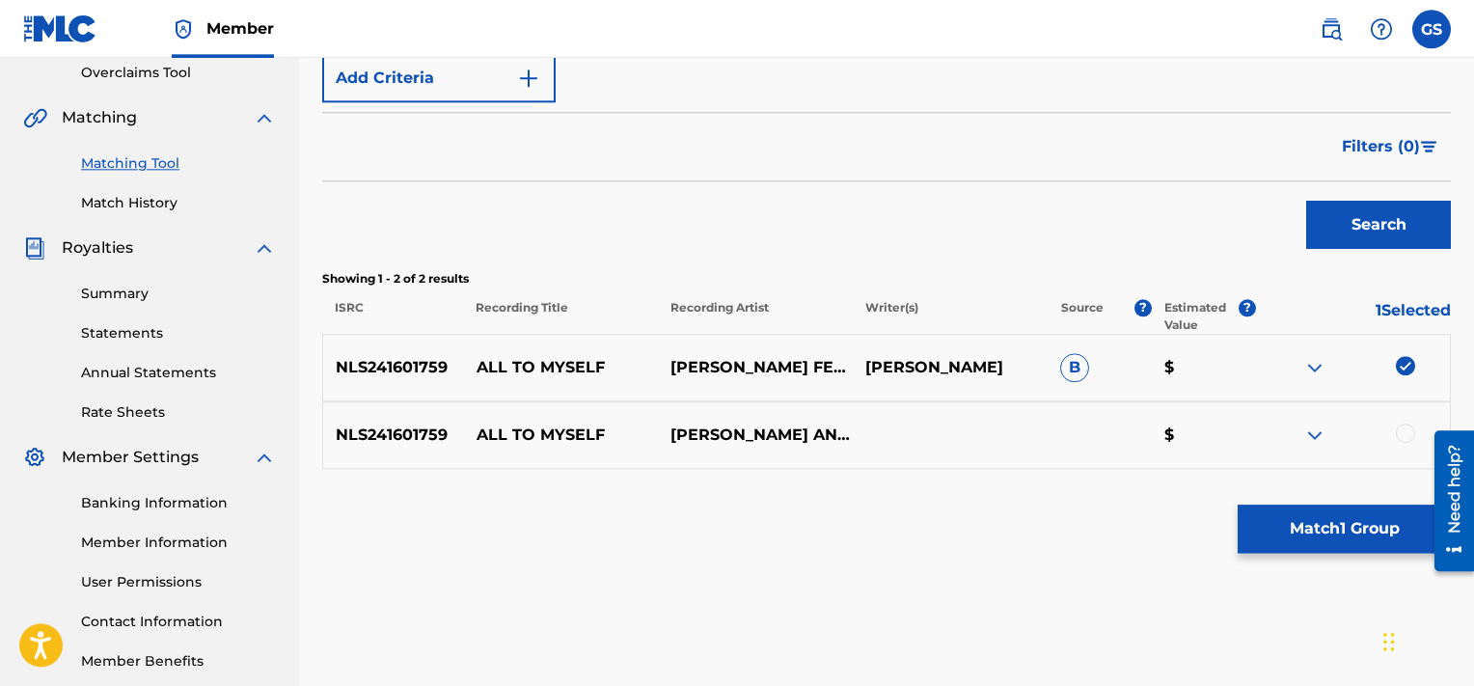
click at [1411, 431] on div at bounding box center [1352, 435] width 195 height 23
click at [1411, 431] on div at bounding box center [1405, 433] width 19 height 19
click at [1326, 547] on button "Match 2 Groups" at bounding box center [1344, 529] width 213 height 48
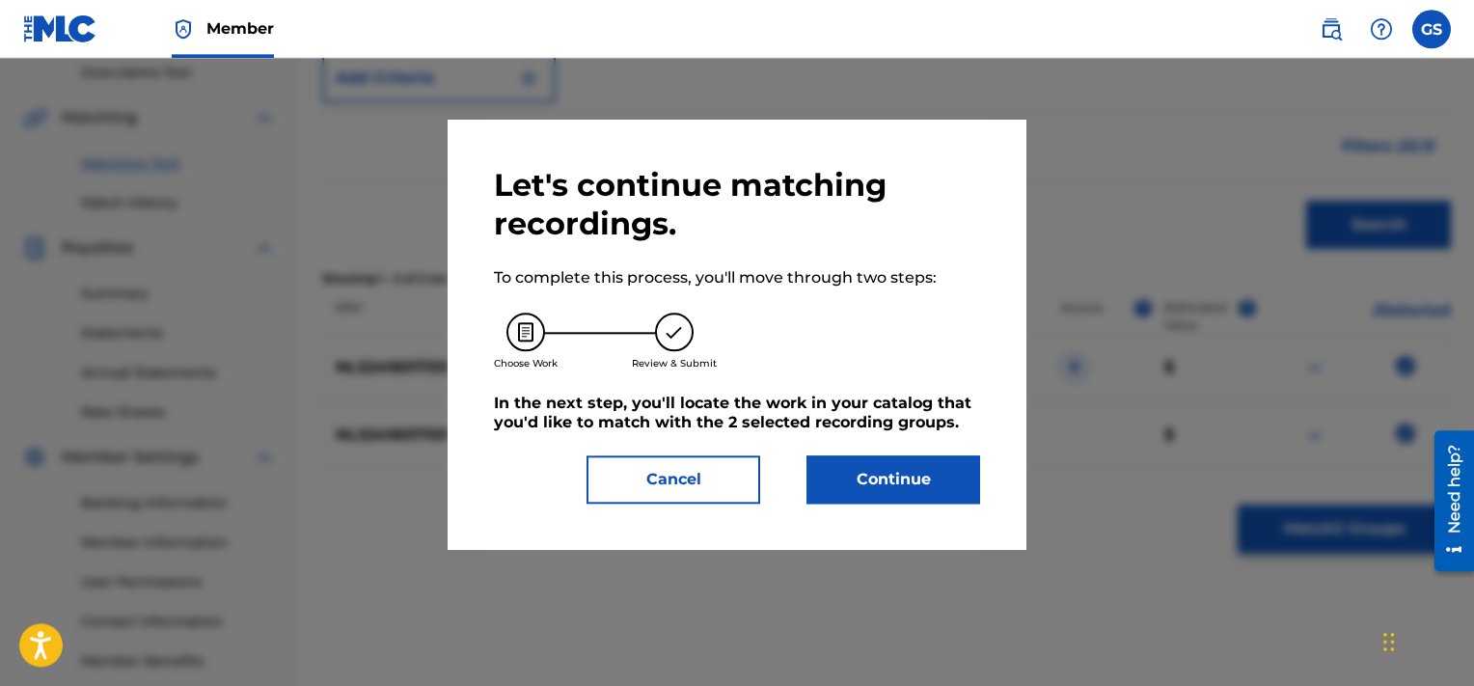
click at [888, 485] on button "Continue" at bounding box center [894, 479] width 174 height 48
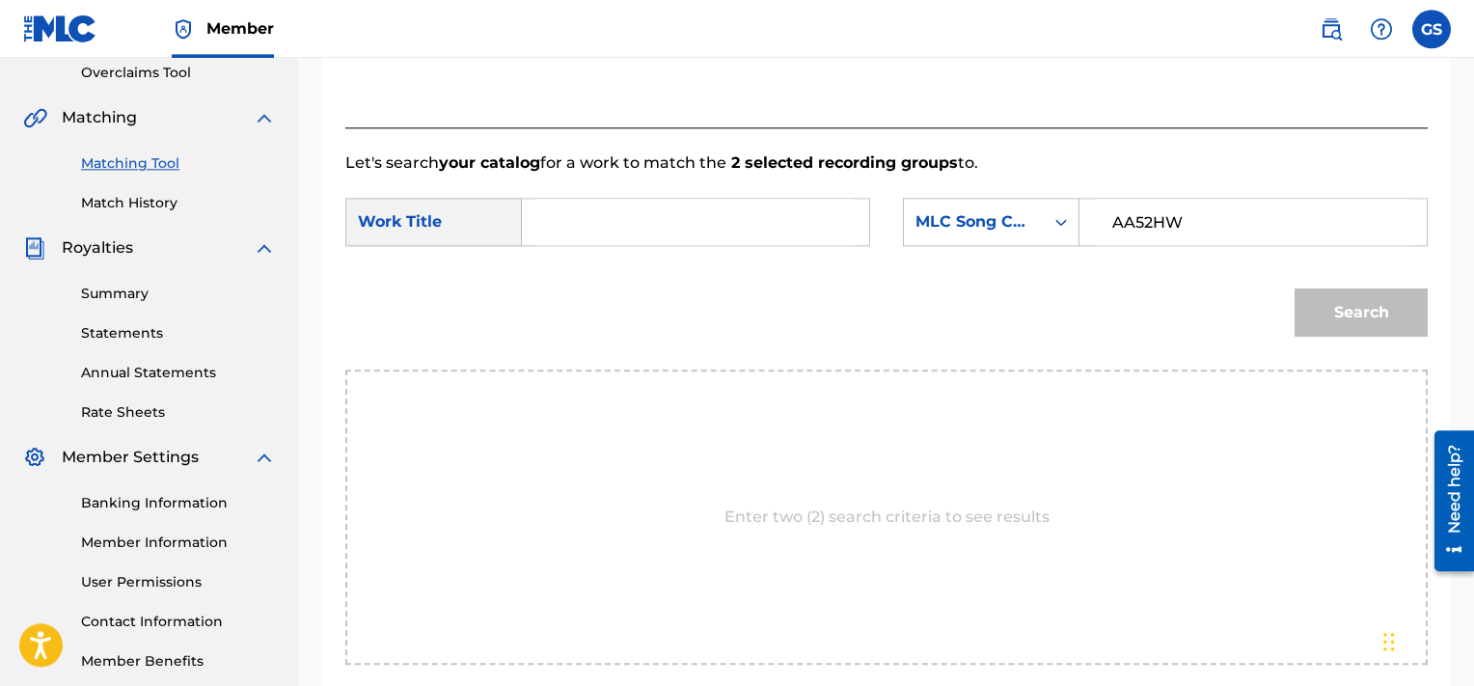
click at [1185, 223] on input "AA52HW" at bounding box center [1253, 222] width 315 height 46
type input "AA52HW"
click at [625, 218] on input "Search Form" at bounding box center [695, 222] width 315 height 46
type input "all"
click at [1295, 288] on button "Search" at bounding box center [1361, 312] width 133 height 48
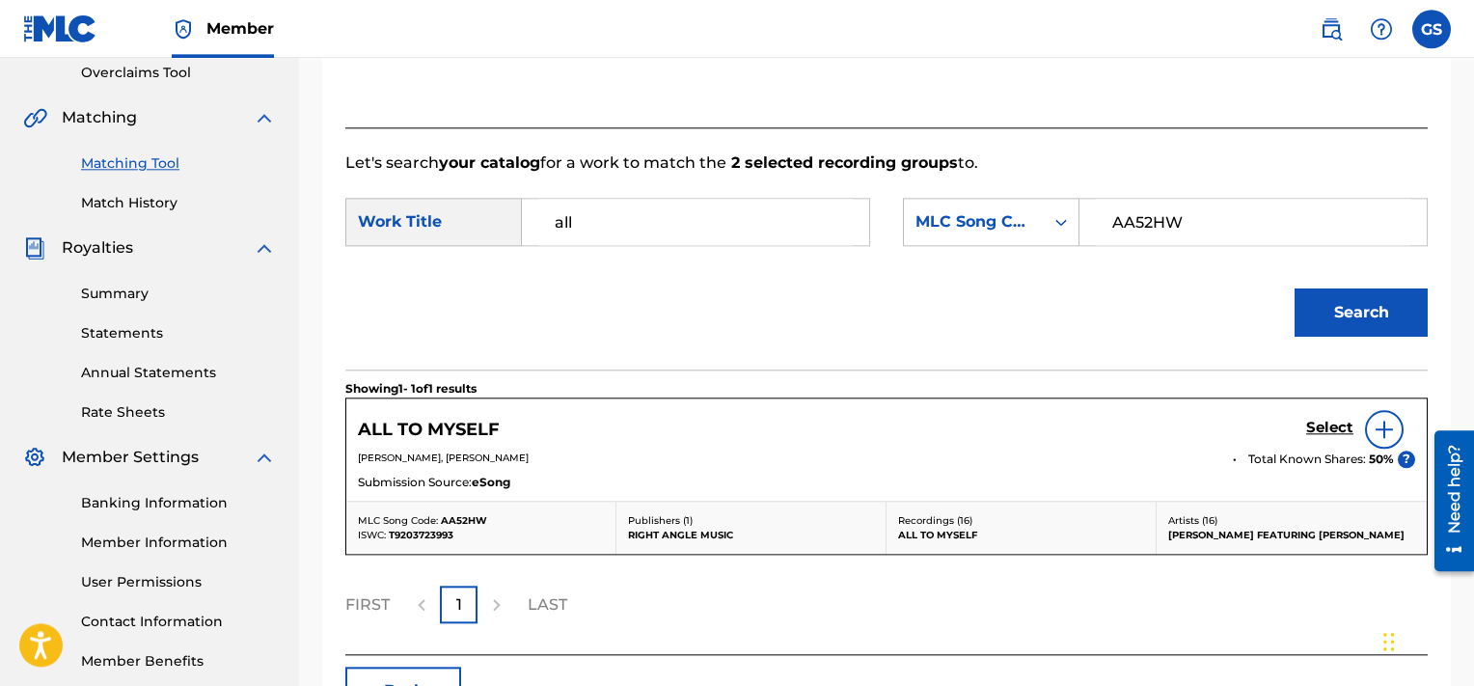
click at [1330, 423] on h5 "Select" at bounding box center [1329, 428] width 47 height 18
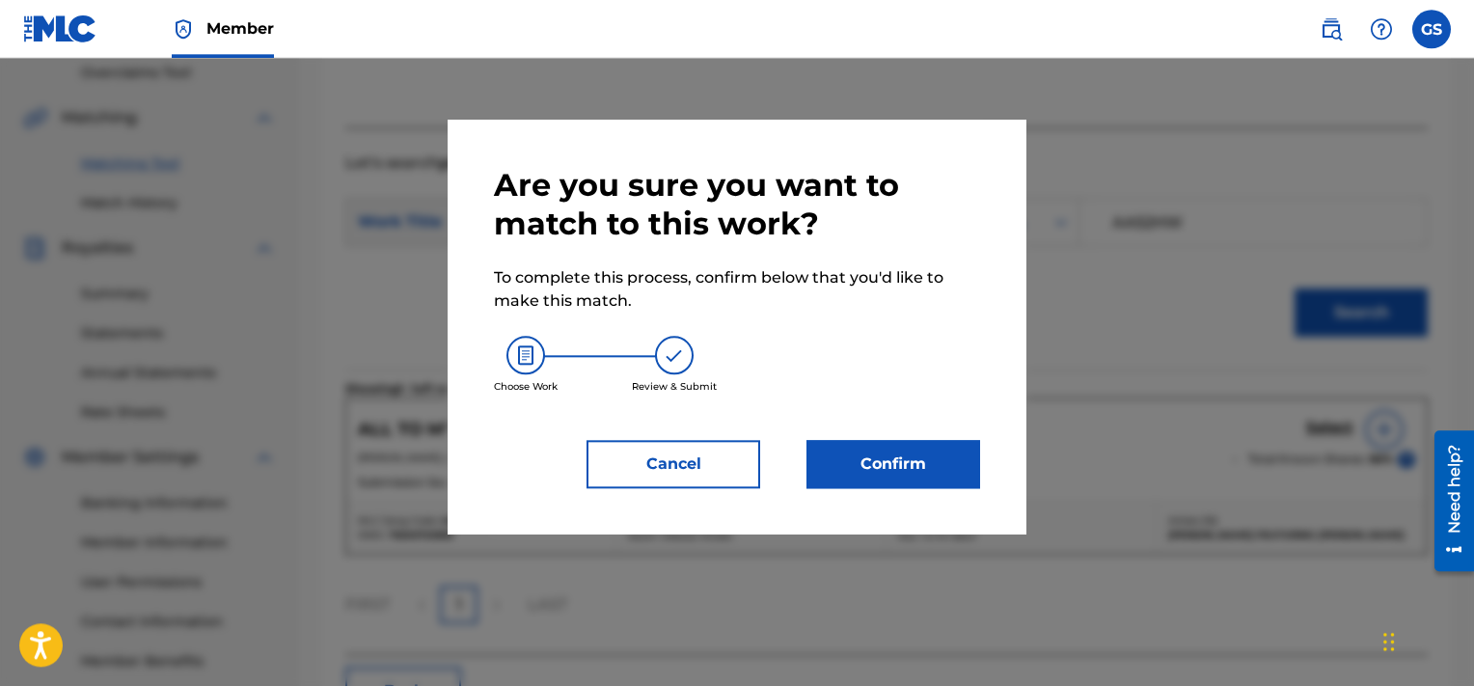
click at [846, 471] on button "Confirm" at bounding box center [894, 464] width 174 height 48
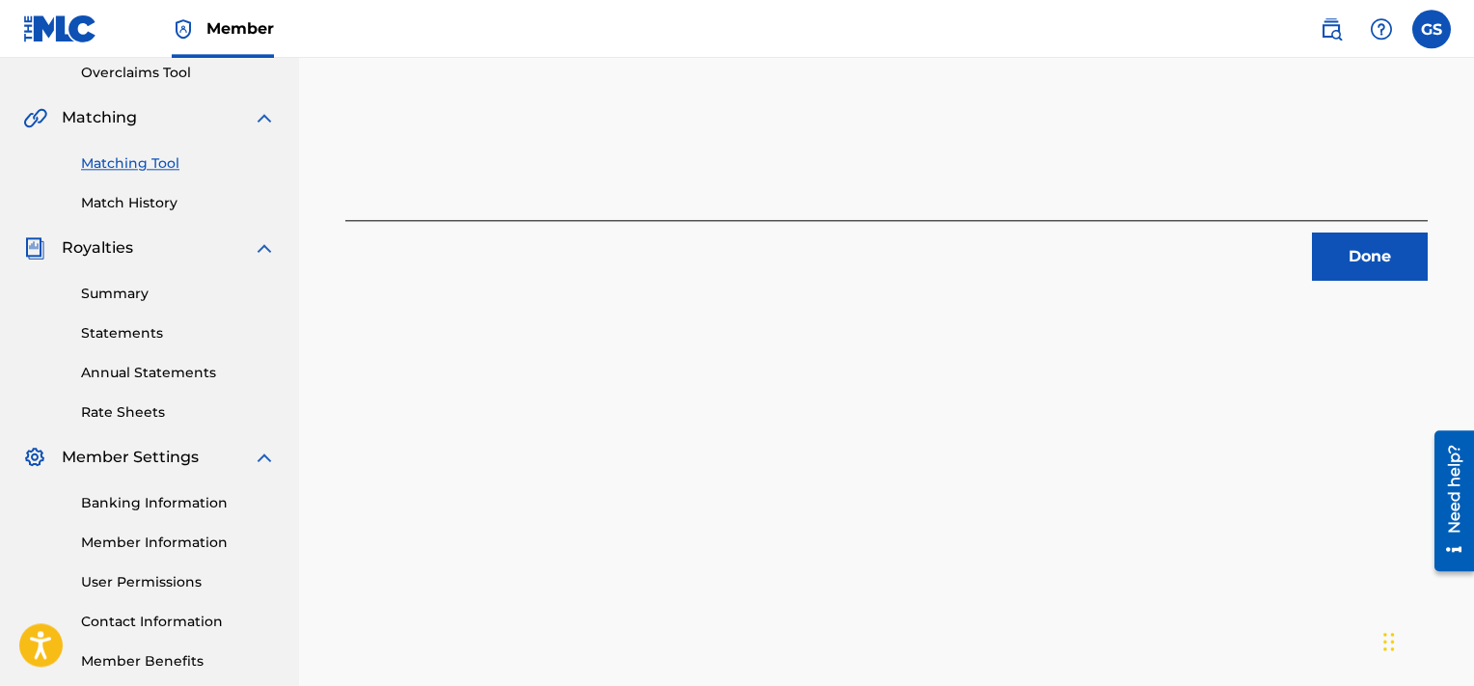
click at [1371, 262] on button "Done" at bounding box center [1370, 257] width 116 height 48
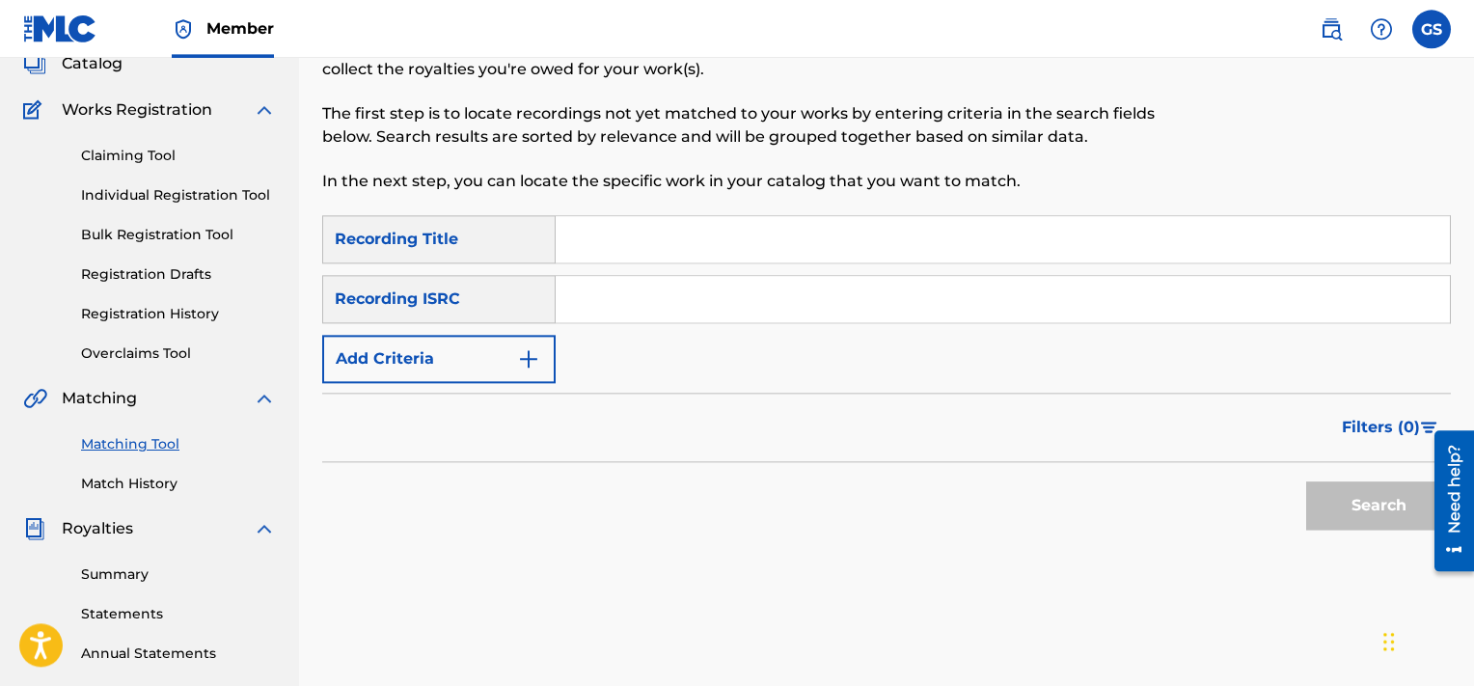
scroll to position [130, 0]
click at [1057, 299] on input "QMGVJ1700105" at bounding box center [1003, 297] width 894 height 46
type input "QMGVJ1700105"
click at [1306, 480] on button "Search" at bounding box center [1378, 504] width 145 height 48
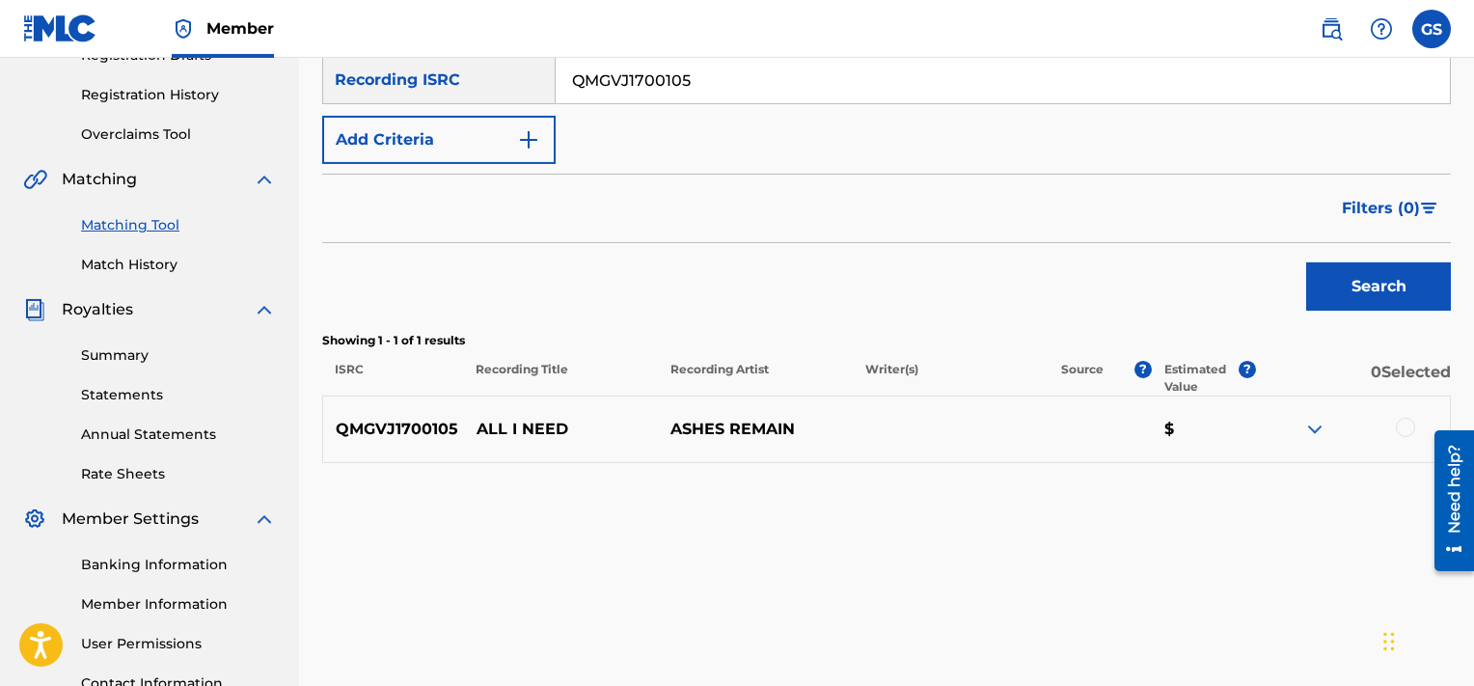
scroll to position [348, 0]
click at [1408, 425] on div at bounding box center [1405, 426] width 19 height 19
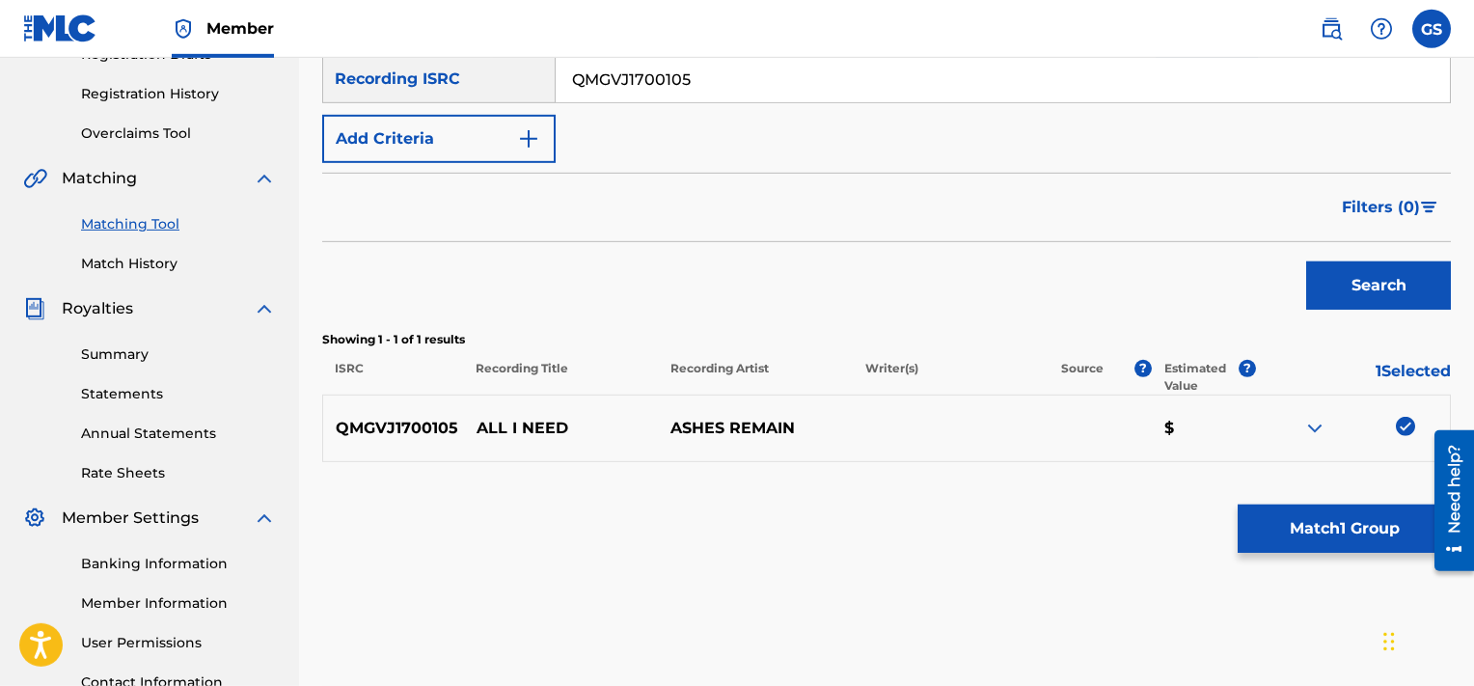
click at [1318, 527] on button "Match 1 Group" at bounding box center [1344, 529] width 213 height 48
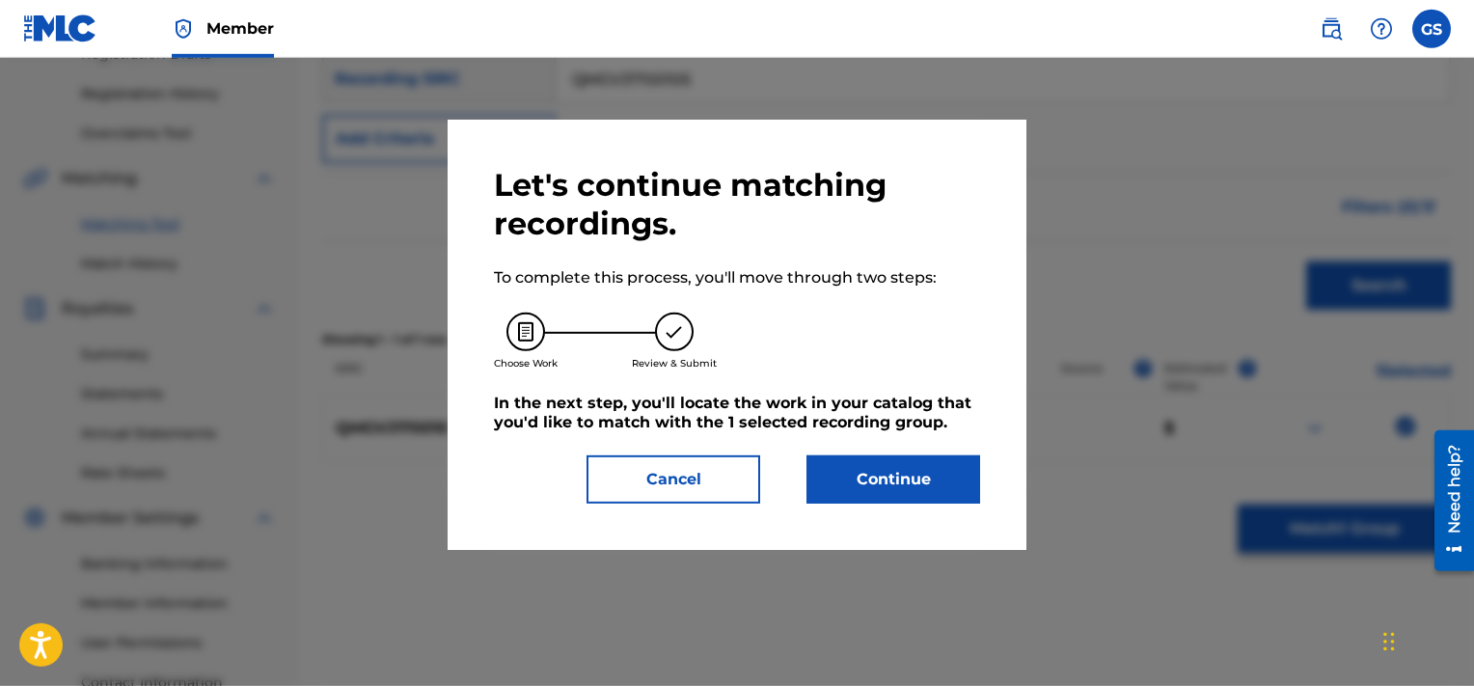
click at [879, 462] on button "Continue" at bounding box center [894, 479] width 174 height 48
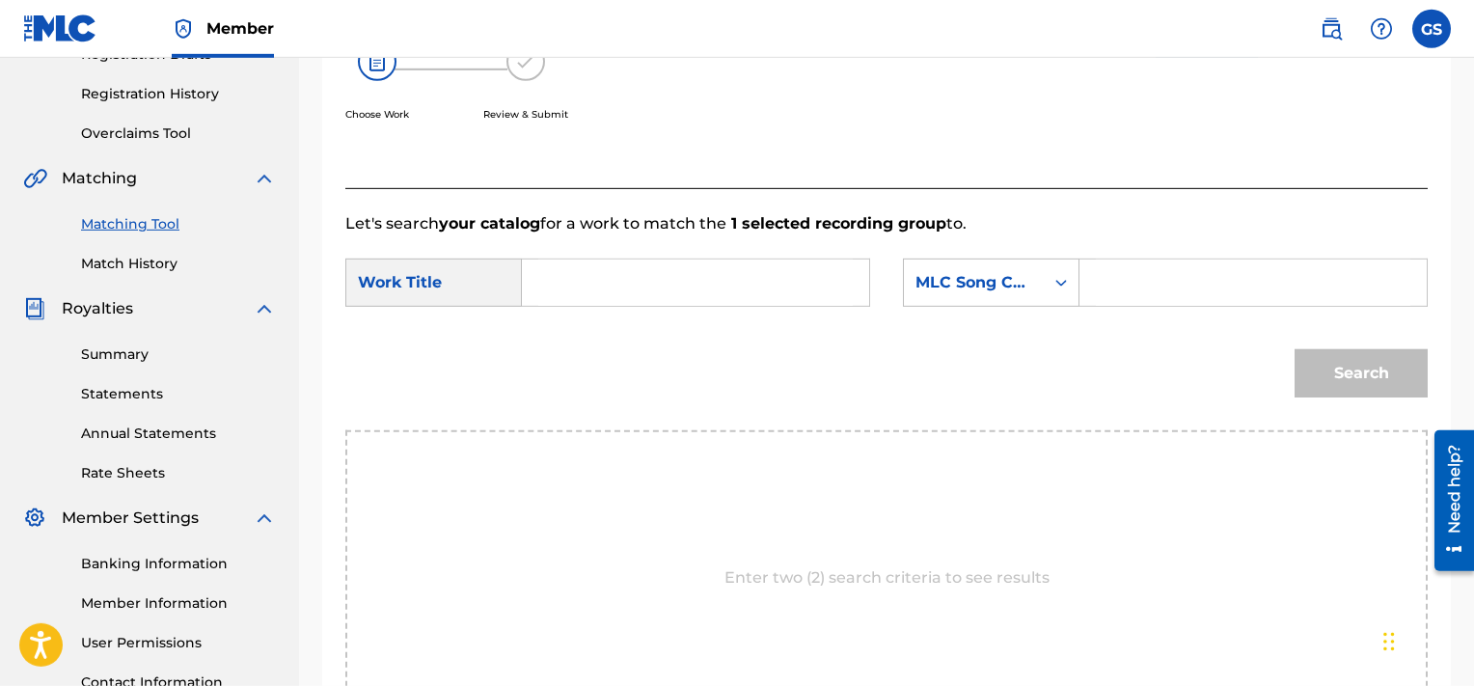
click at [1211, 281] on input "Search Form" at bounding box center [1253, 283] width 315 height 46
type input "AVDAG2"
click at [689, 300] on input "a" at bounding box center [695, 283] width 315 height 46
type input "all"
click at [1295, 349] on button "Search" at bounding box center [1361, 373] width 133 height 48
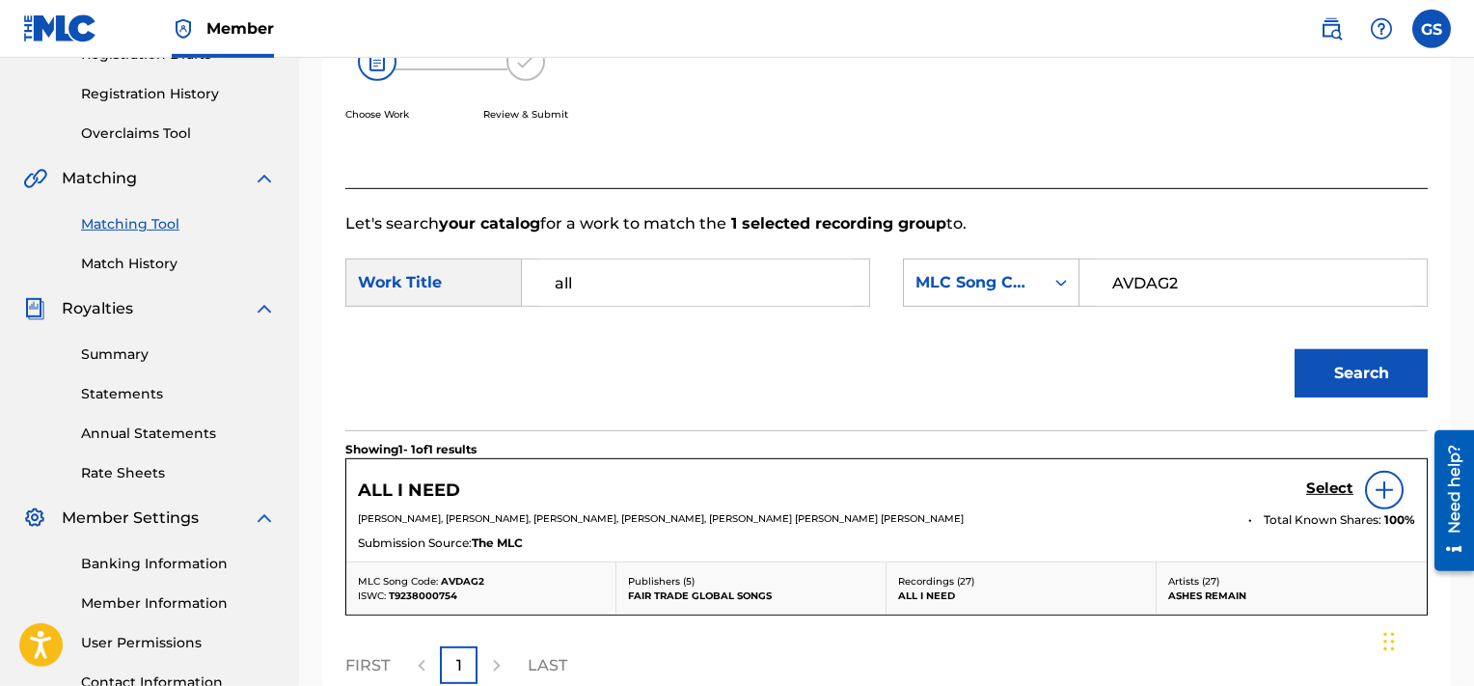
click at [1333, 485] on h5 "Select" at bounding box center [1329, 489] width 47 height 18
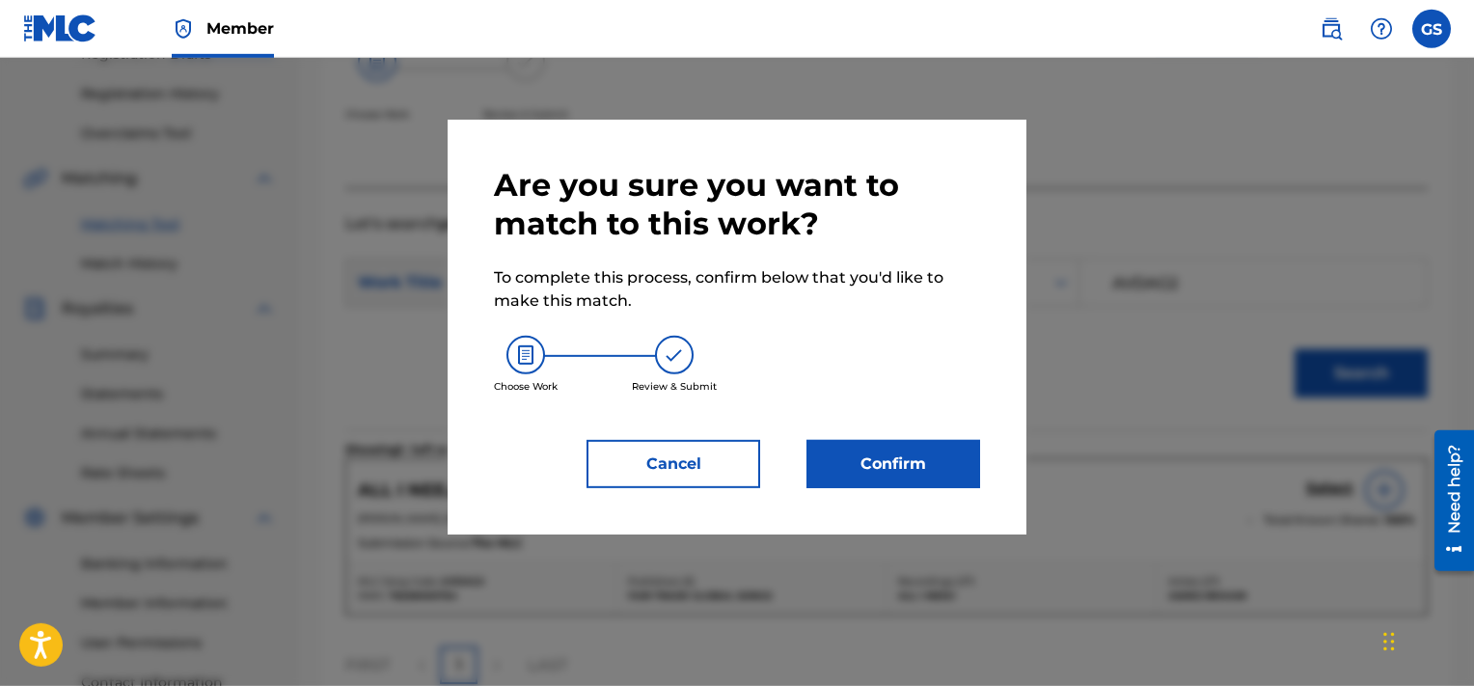
click at [883, 477] on button "Confirm" at bounding box center [894, 464] width 174 height 48
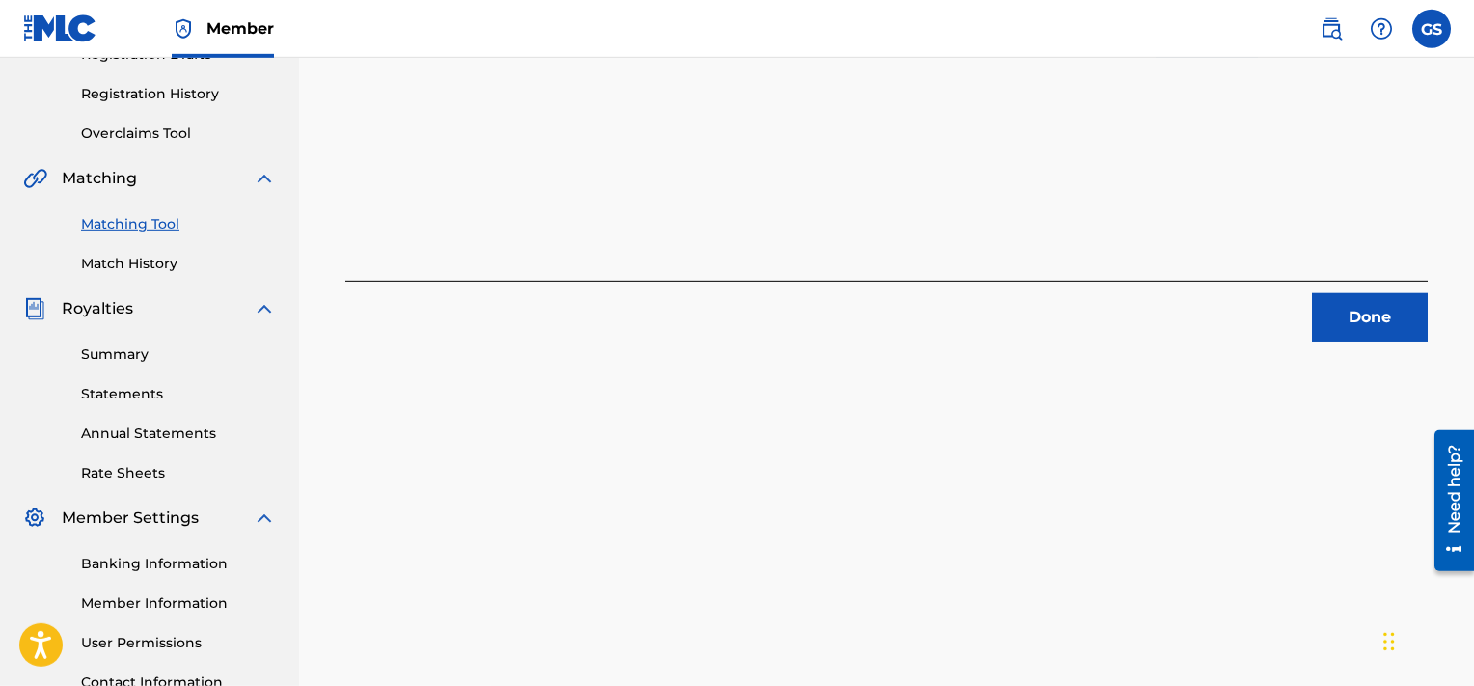
click at [1350, 319] on button "Done" at bounding box center [1370, 317] width 116 height 48
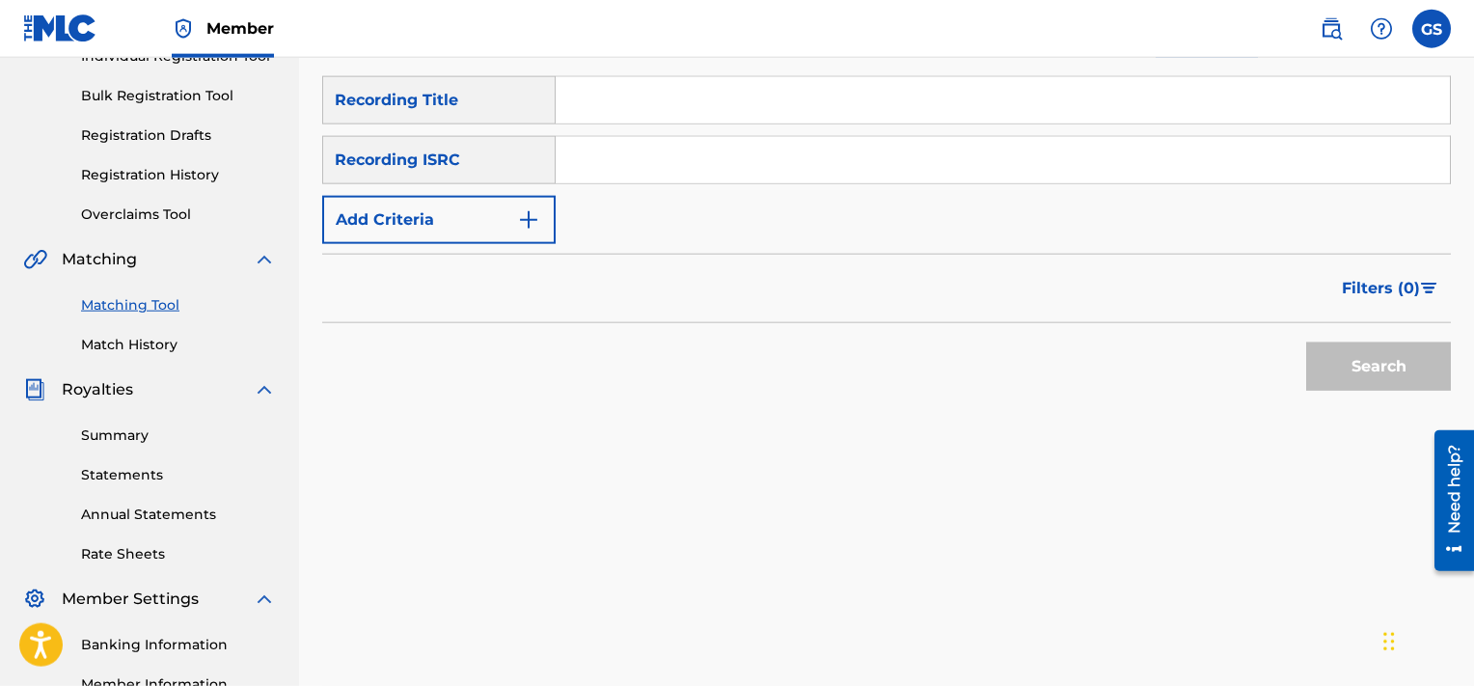
scroll to position [262, 0]
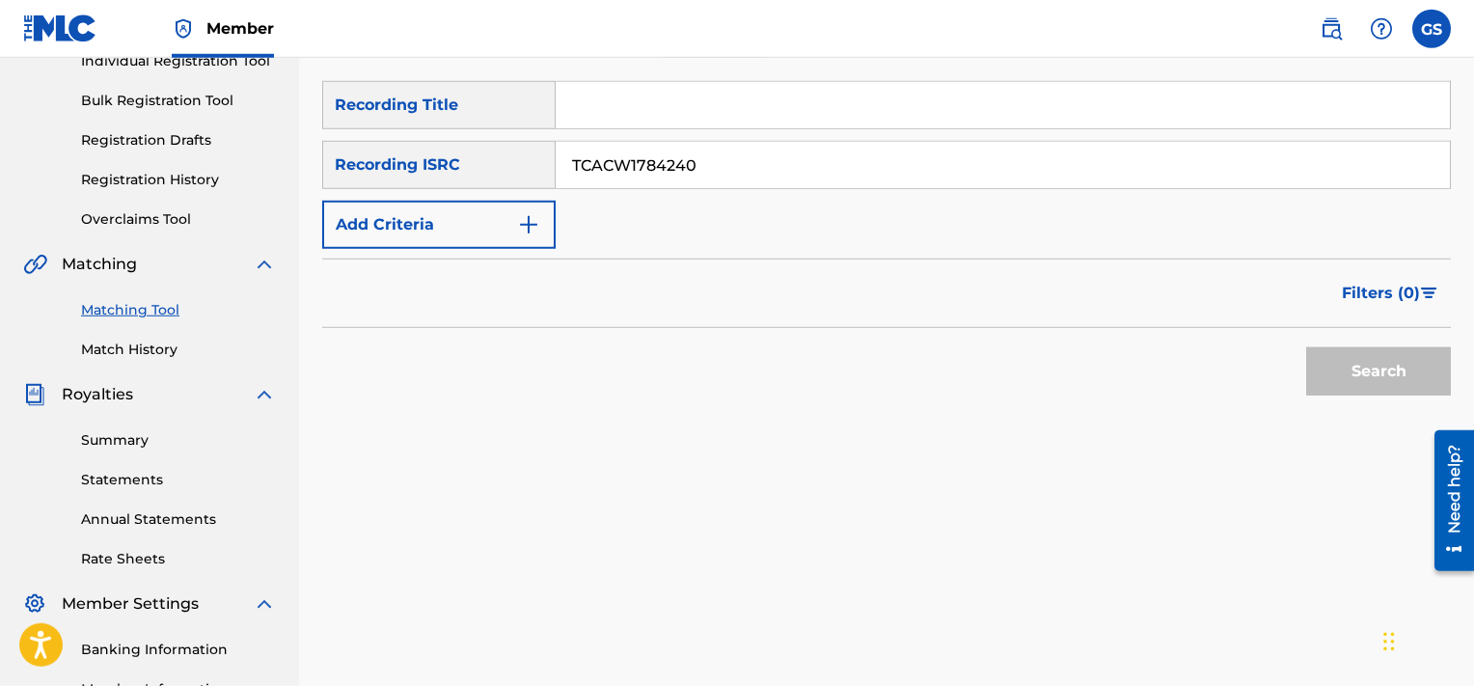
click at [912, 160] on input "TCACW1784240" at bounding box center [1003, 165] width 894 height 46
click at [1306, 347] on button "Search" at bounding box center [1378, 371] width 145 height 48
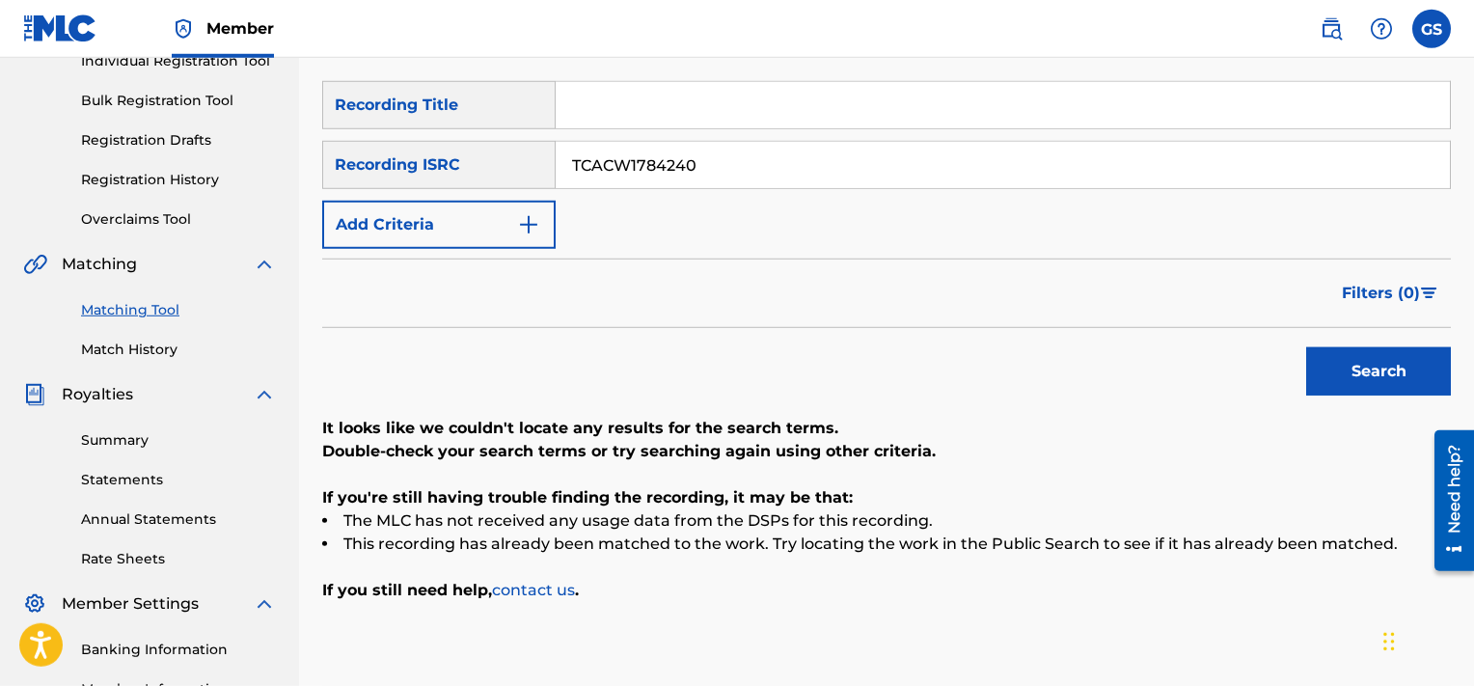
click at [795, 169] on input "TCACW1784240" at bounding box center [1003, 165] width 894 height 46
click at [795, 169] on input "TCACW1784235" at bounding box center [1003, 165] width 894 height 46
click at [1306, 347] on button "Search" at bounding box center [1378, 371] width 145 height 48
click at [720, 163] on input "TCACW1784235" at bounding box center [1003, 165] width 894 height 46
click at [720, 163] on input "TCACW1784242" at bounding box center [1003, 165] width 894 height 46
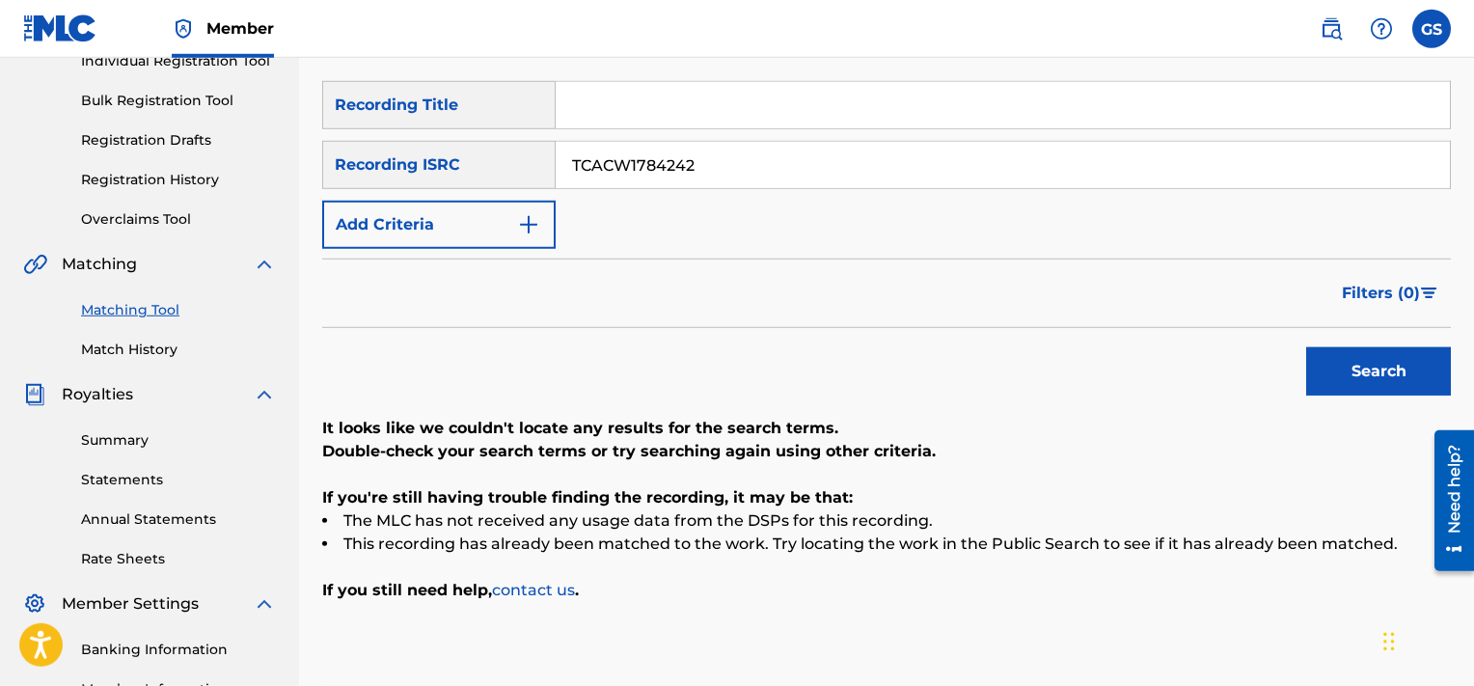
click at [1306, 347] on button "Search" at bounding box center [1378, 371] width 145 height 48
click at [766, 150] on input "TCACW1784242" at bounding box center [1003, 165] width 894 height 46
click at [766, 150] on input "TCADU1865919" at bounding box center [1003, 165] width 894 height 46
type input "TCADU1865919"
click at [1306, 347] on button "Search" at bounding box center [1378, 371] width 145 height 48
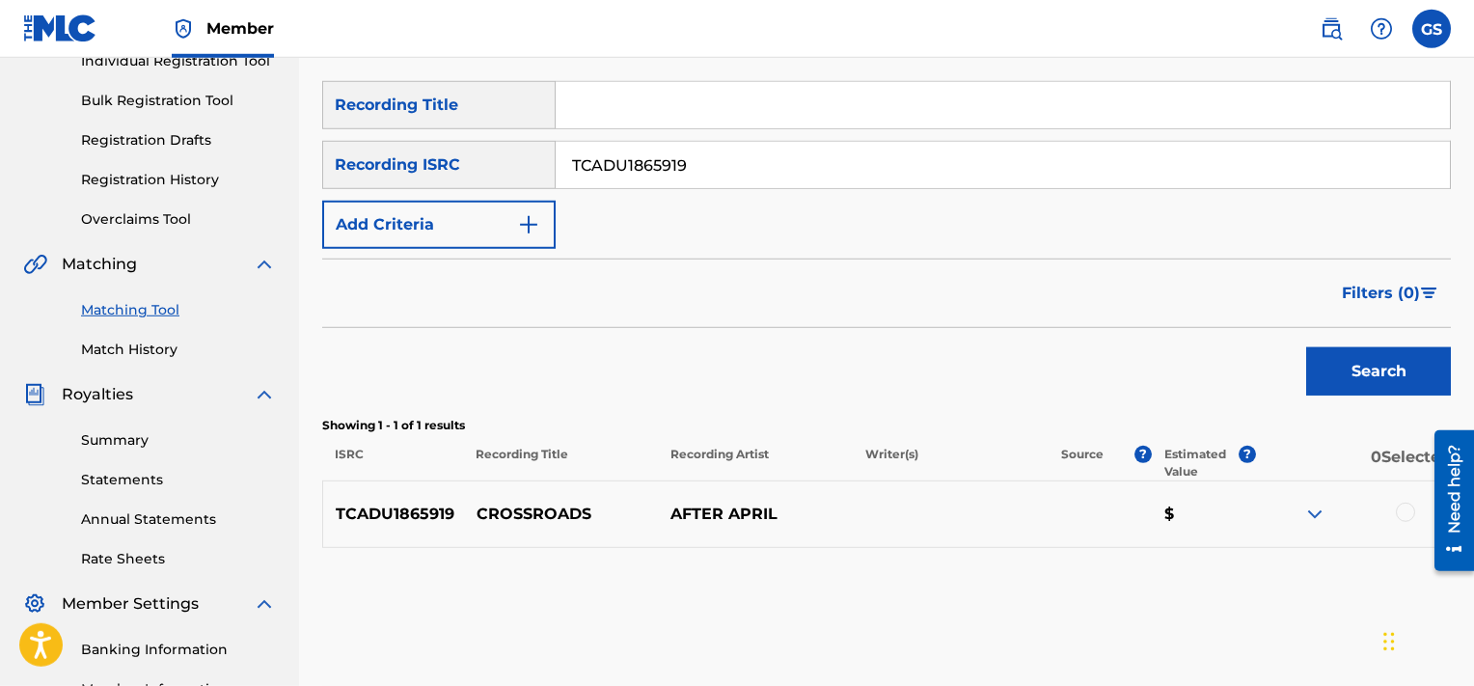
click at [1403, 503] on div at bounding box center [1405, 512] width 19 height 19
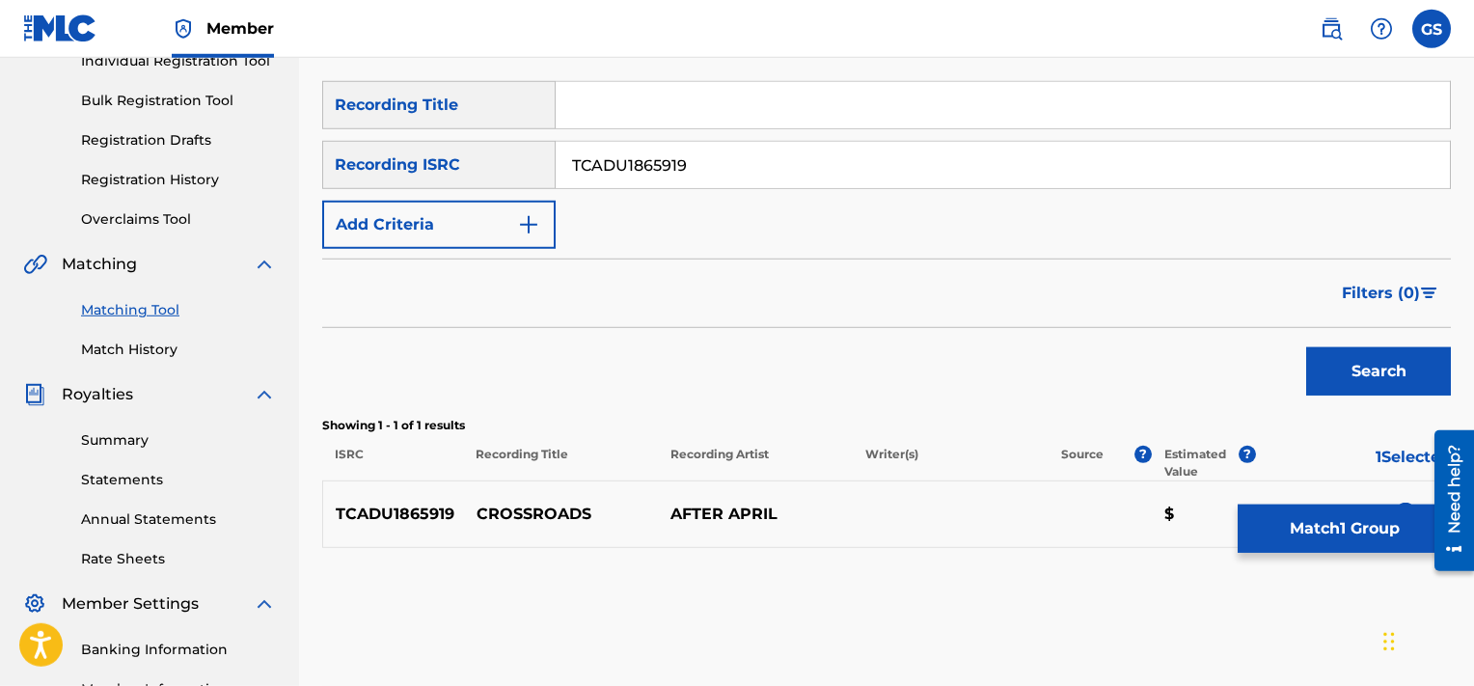
scroll to position [373, 0]
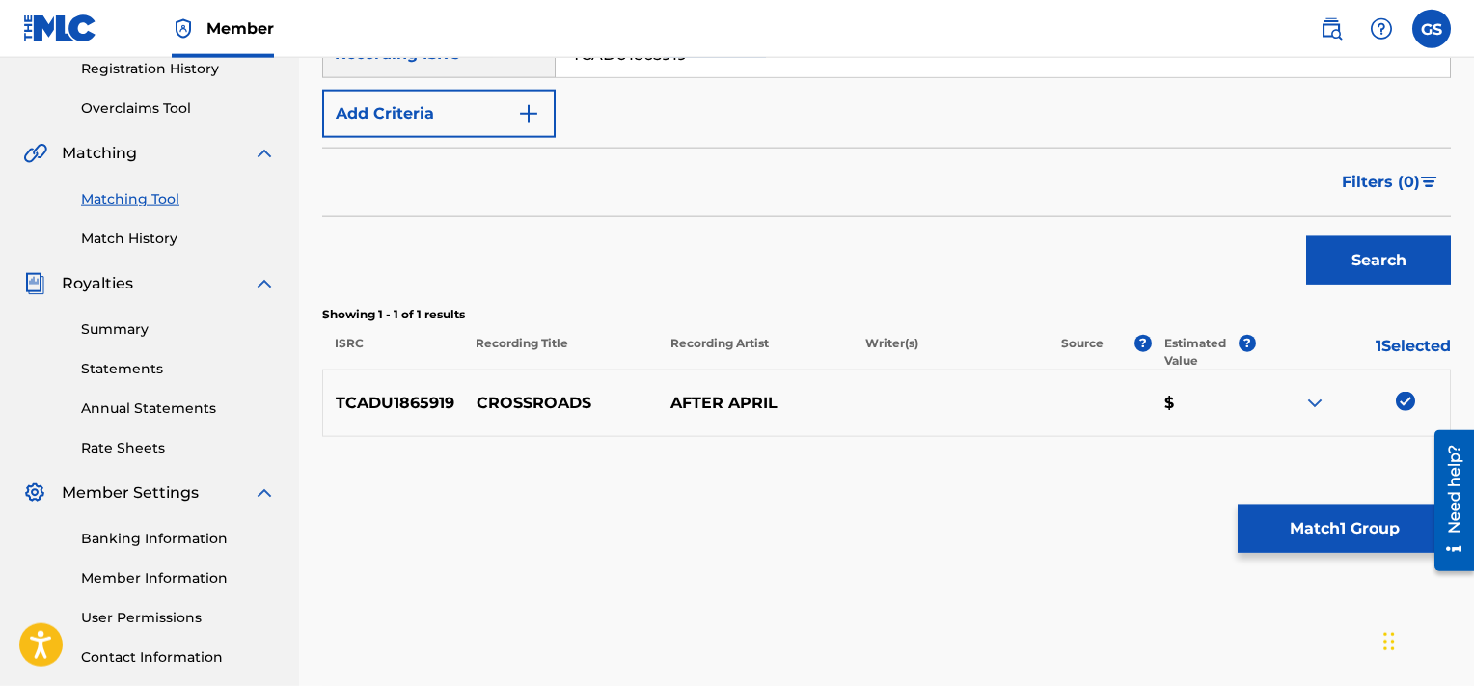
click at [1346, 527] on button "Match 1 Group" at bounding box center [1344, 529] width 213 height 48
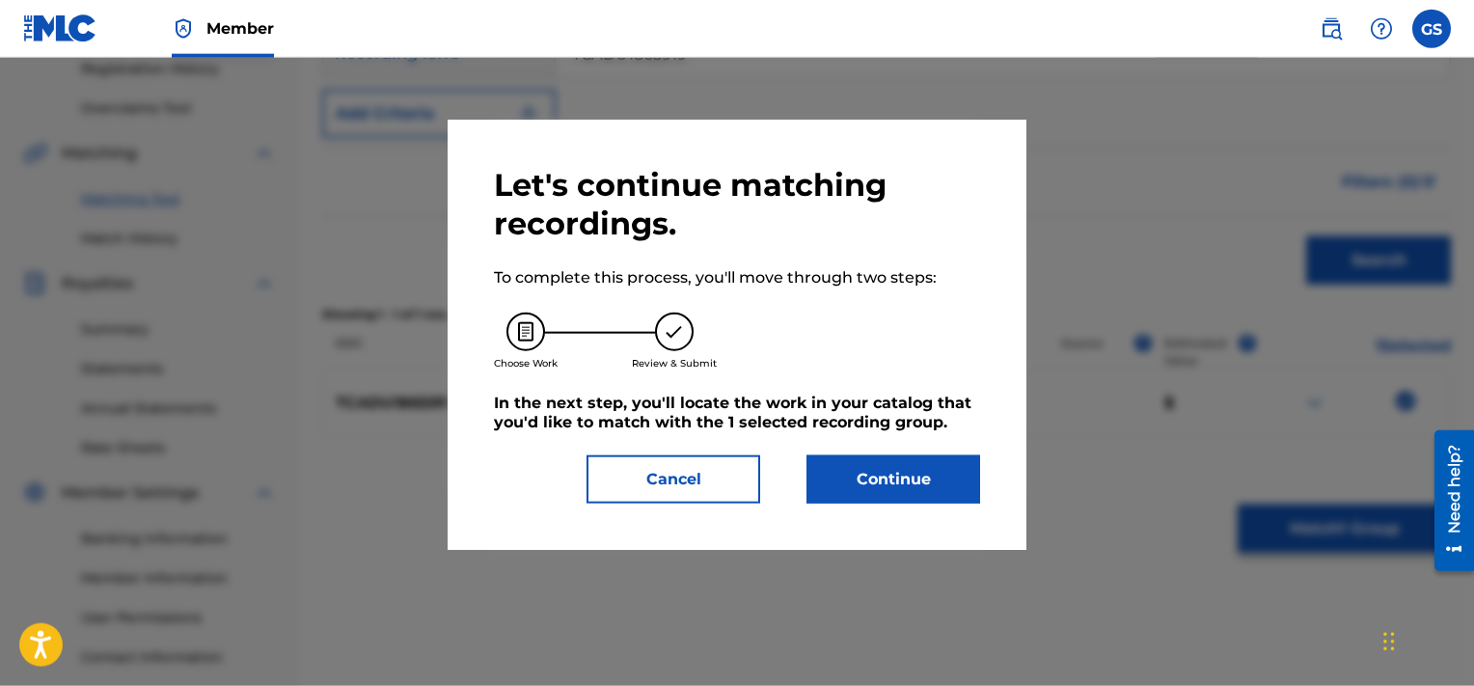
click at [727, 481] on button "Cancel" at bounding box center [674, 479] width 174 height 48
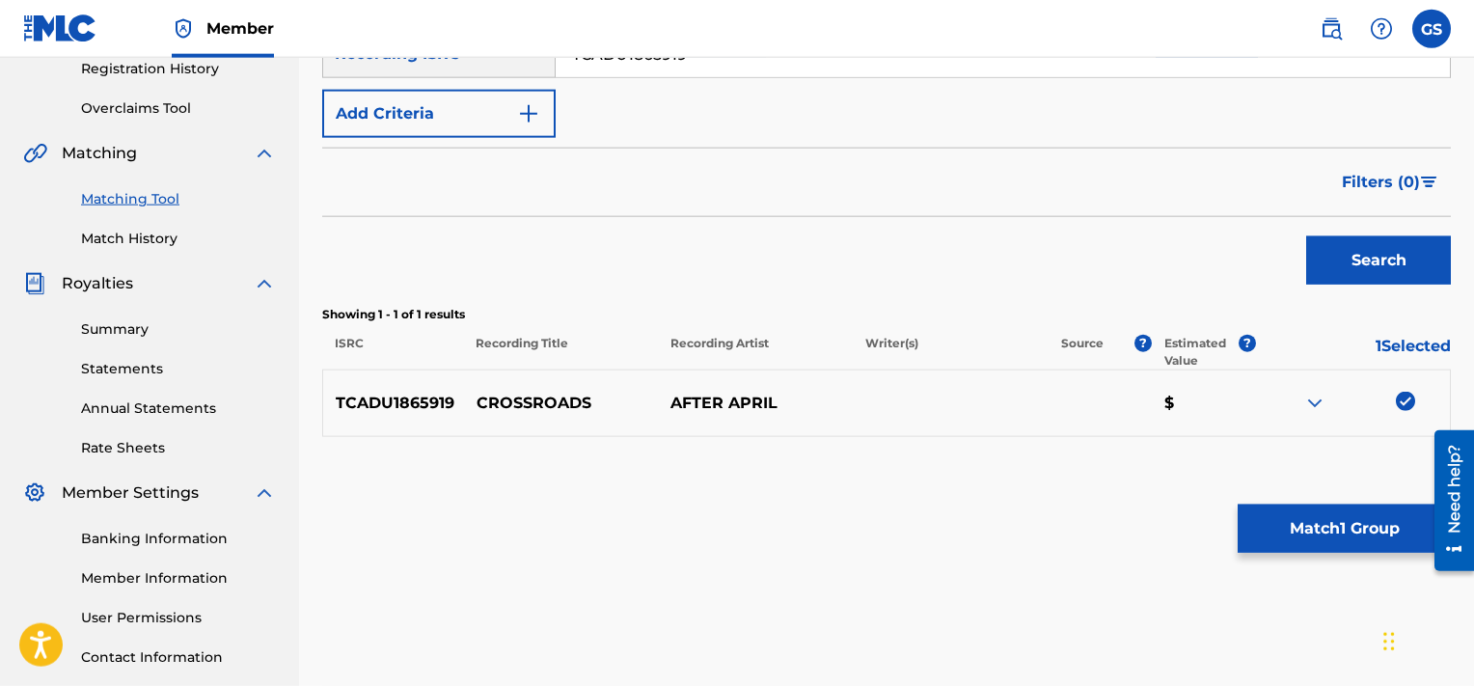
click at [1302, 536] on button "Match 1 Group" at bounding box center [1344, 529] width 213 height 48
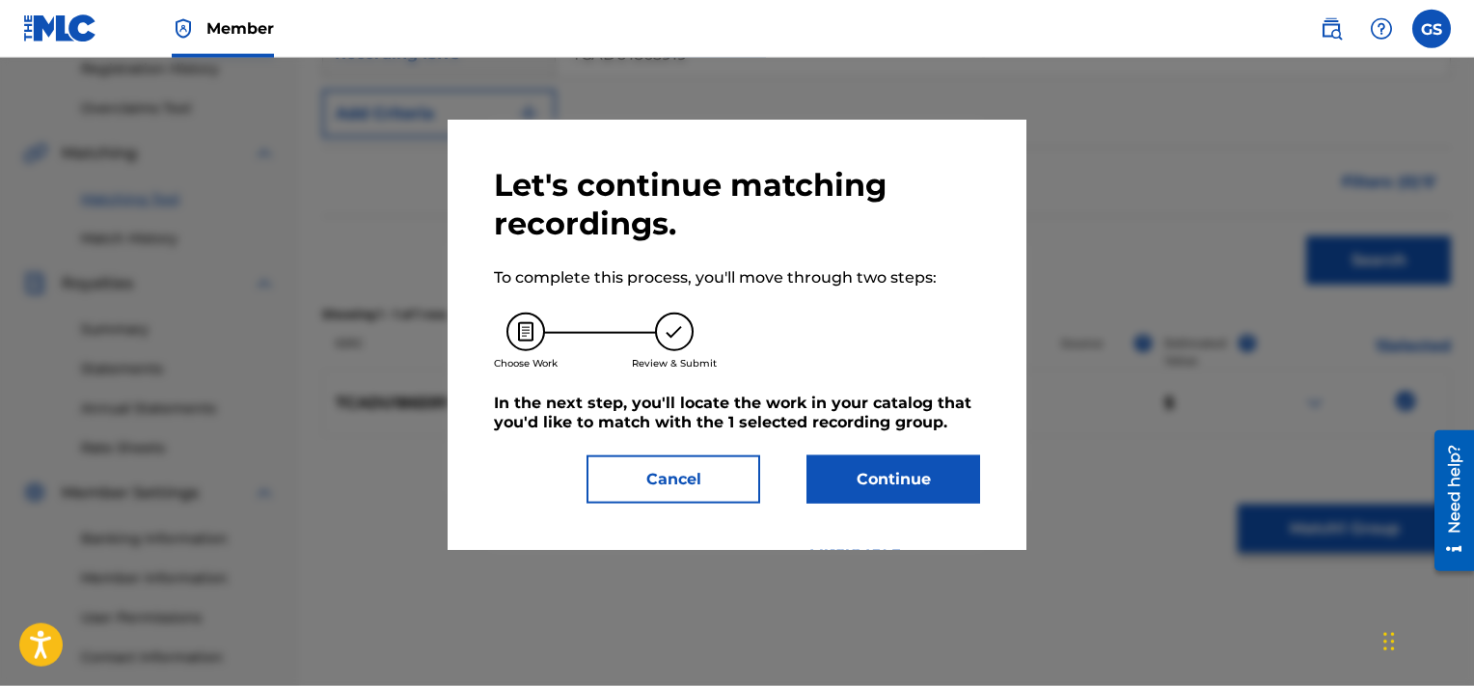
click at [882, 491] on button "Continue" at bounding box center [894, 479] width 174 height 48
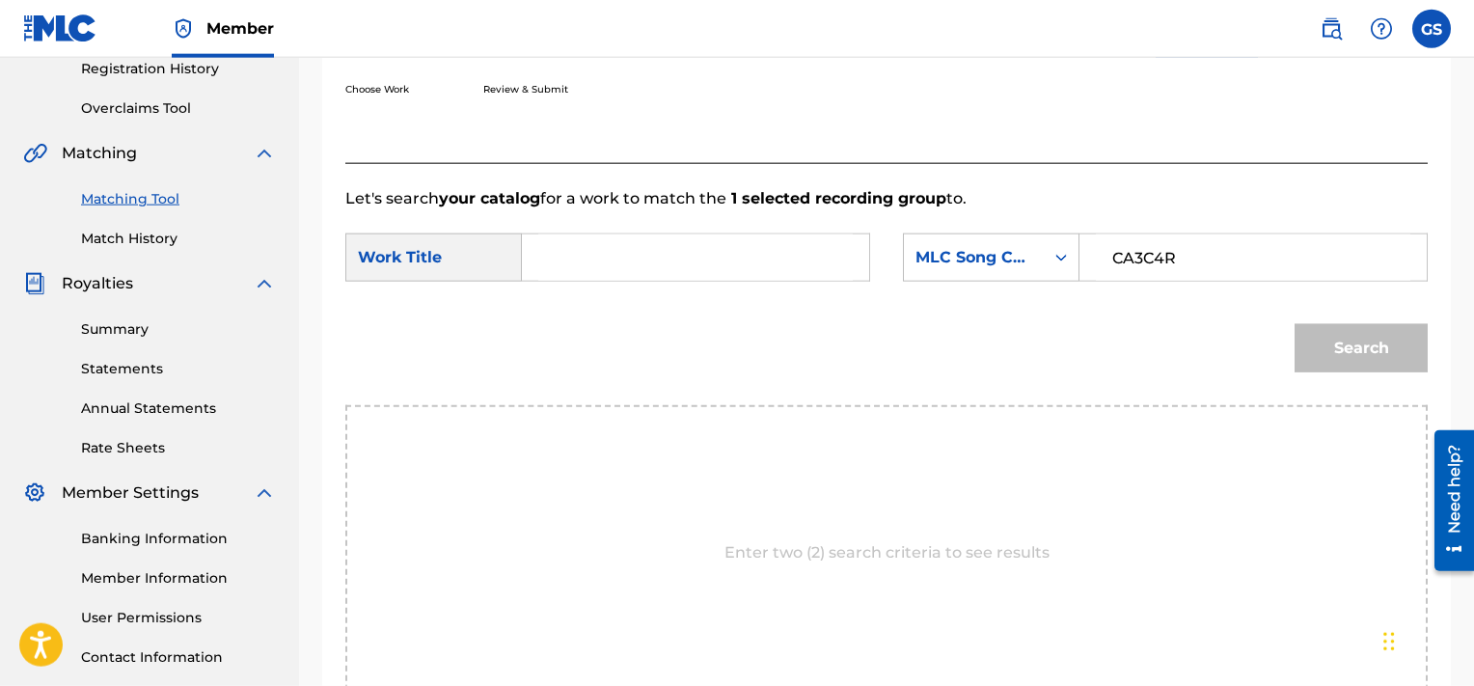
click at [1147, 251] on input "CA3C4R" at bounding box center [1253, 257] width 315 height 46
type input "CA3C4R"
click at [590, 270] on input "c" at bounding box center [695, 257] width 315 height 46
type input "crossroads"
click at [1295, 324] on button "Search" at bounding box center [1361, 348] width 133 height 48
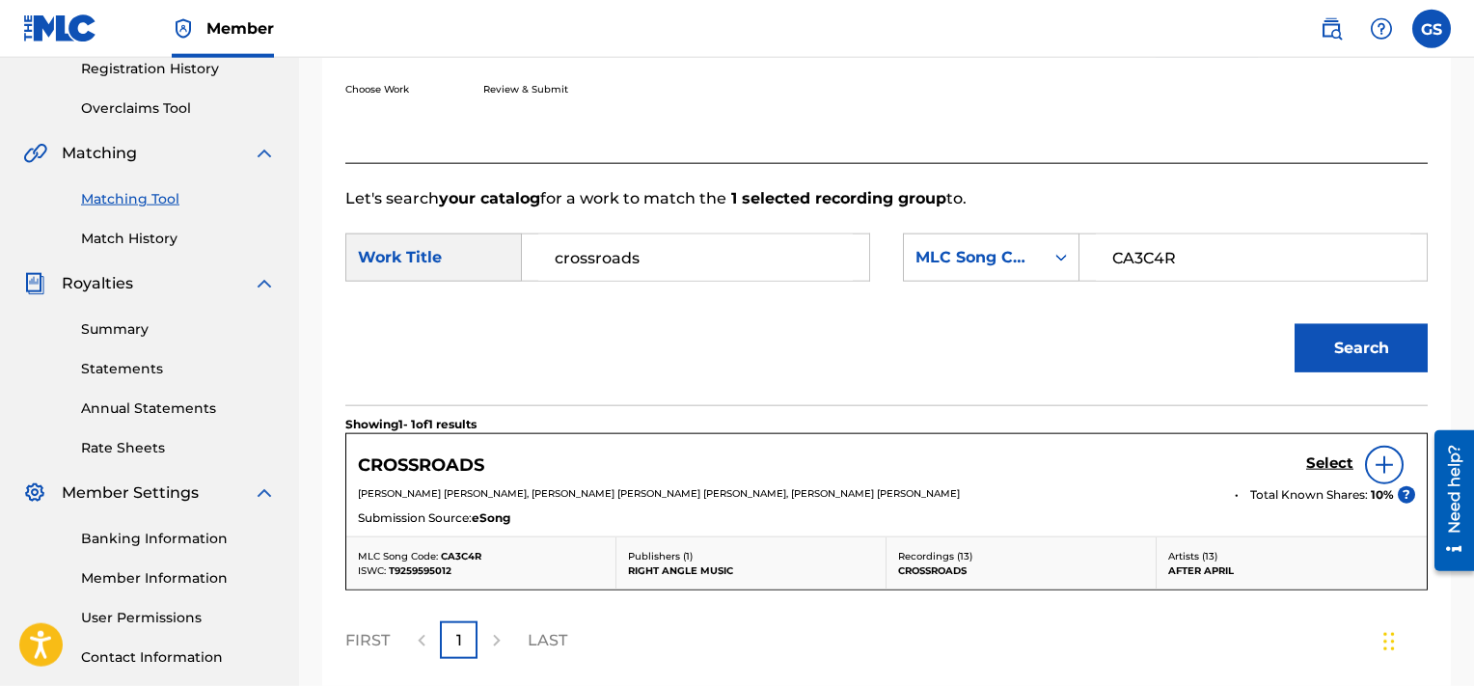
click at [1334, 463] on h5 "Select" at bounding box center [1329, 463] width 47 height 18
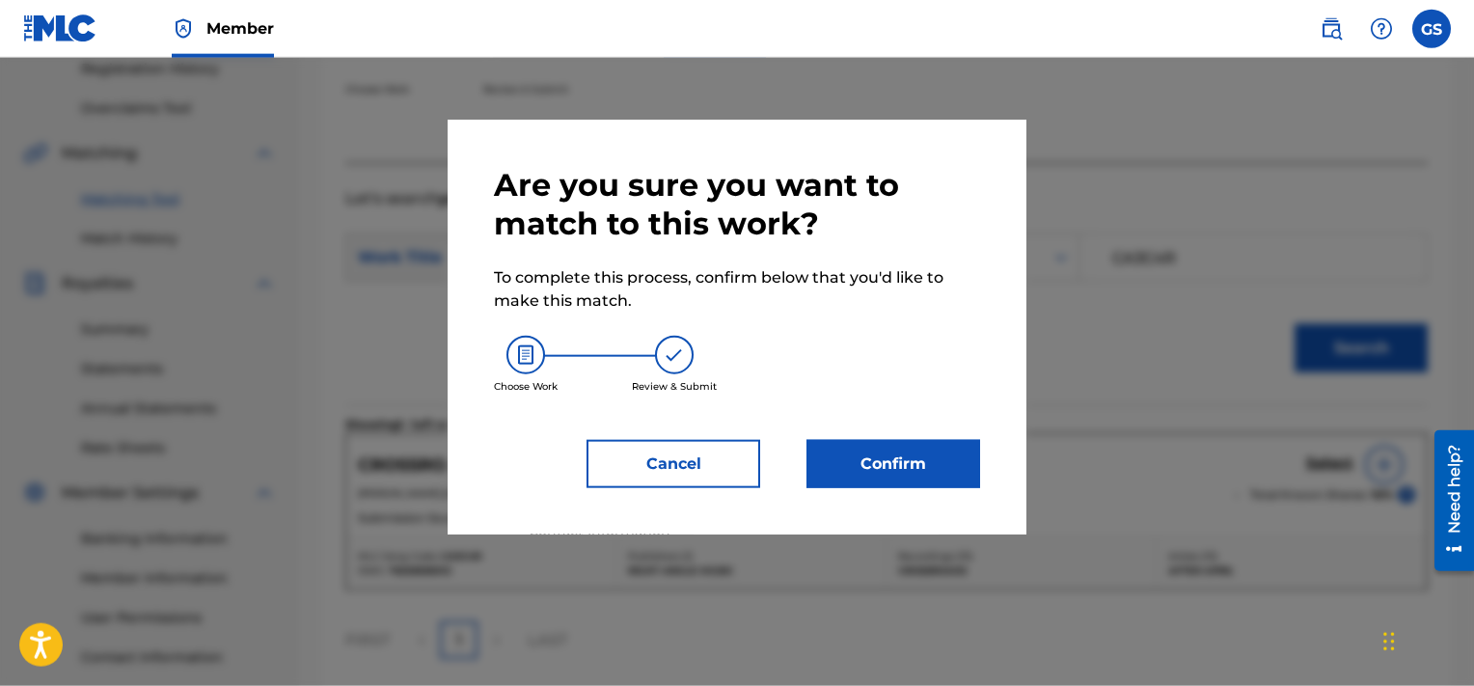
click at [868, 446] on button "Confirm" at bounding box center [894, 464] width 174 height 48
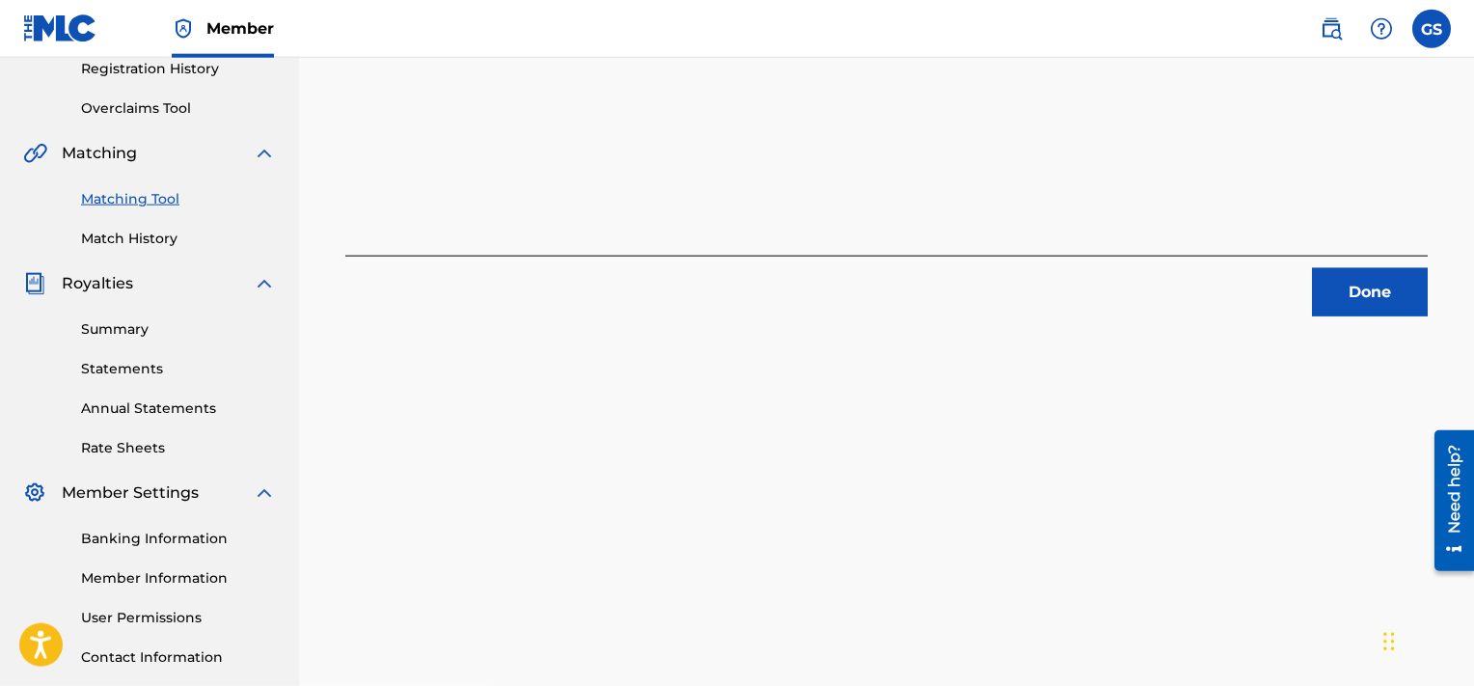
click at [1385, 293] on button "Done" at bounding box center [1370, 292] width 116 height 48
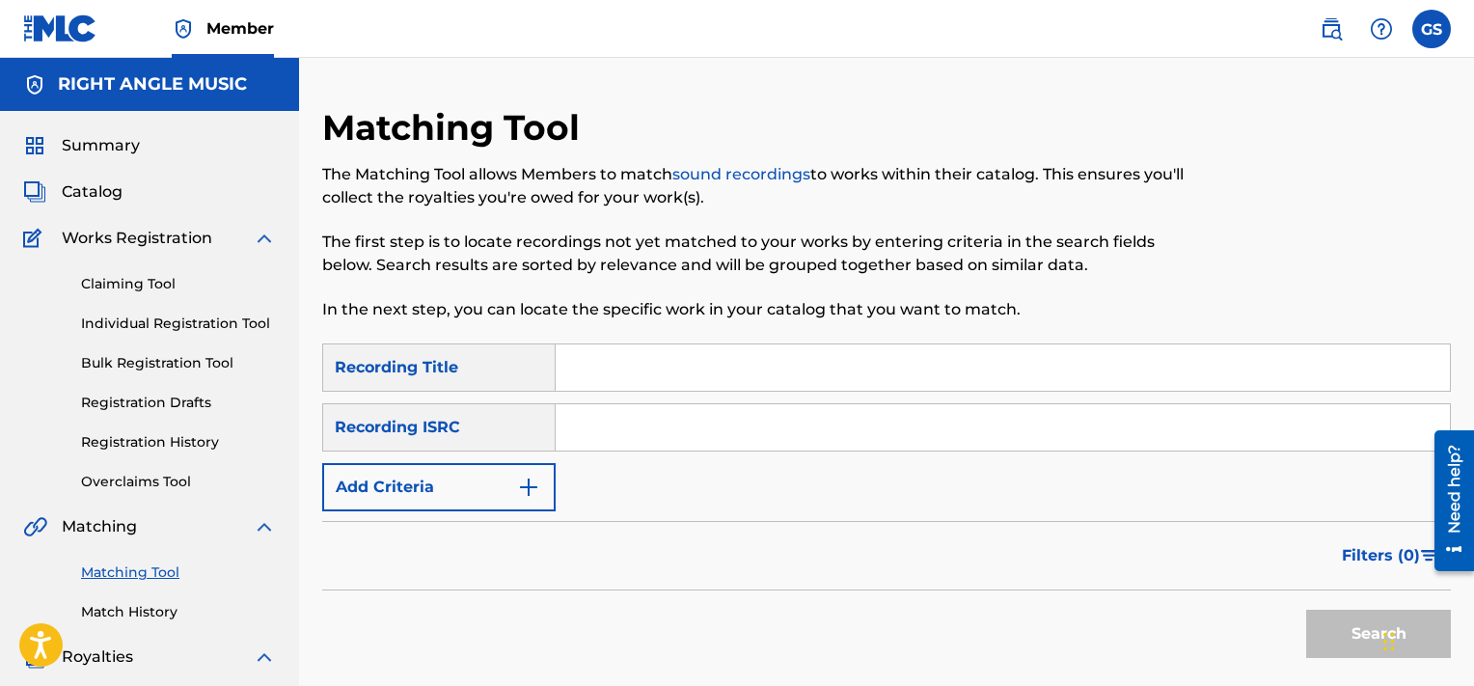
scroll to position [11, 0]
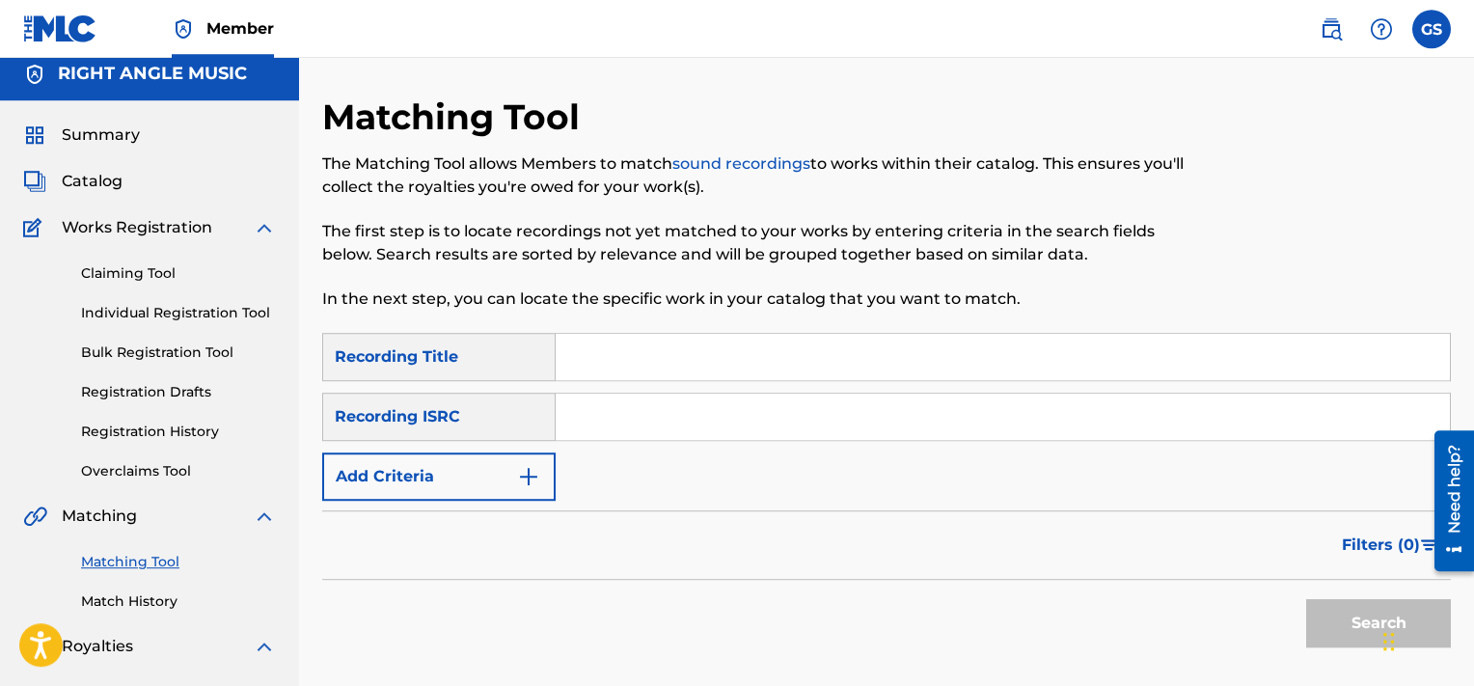
click at [650, 364] on input "Search Form" at bounding box center [1003, 357] width 894 height 46
type input "i am"
drag, startPoint x: 459, startPoint y: 506, endPoint x: 421, endPoint y: 480, distance: 46.6
click at [421, 480] on form "SearchWithCriteria451f1481-25f1-4083-a4f2-f86bffd2ae07 Recording Title i am Sea…" at bounding box center [886, 495] width 1129 height 324
click at [421, 480] on button "Add Criteria" at bounding box center [438, 476] width 233 height 48
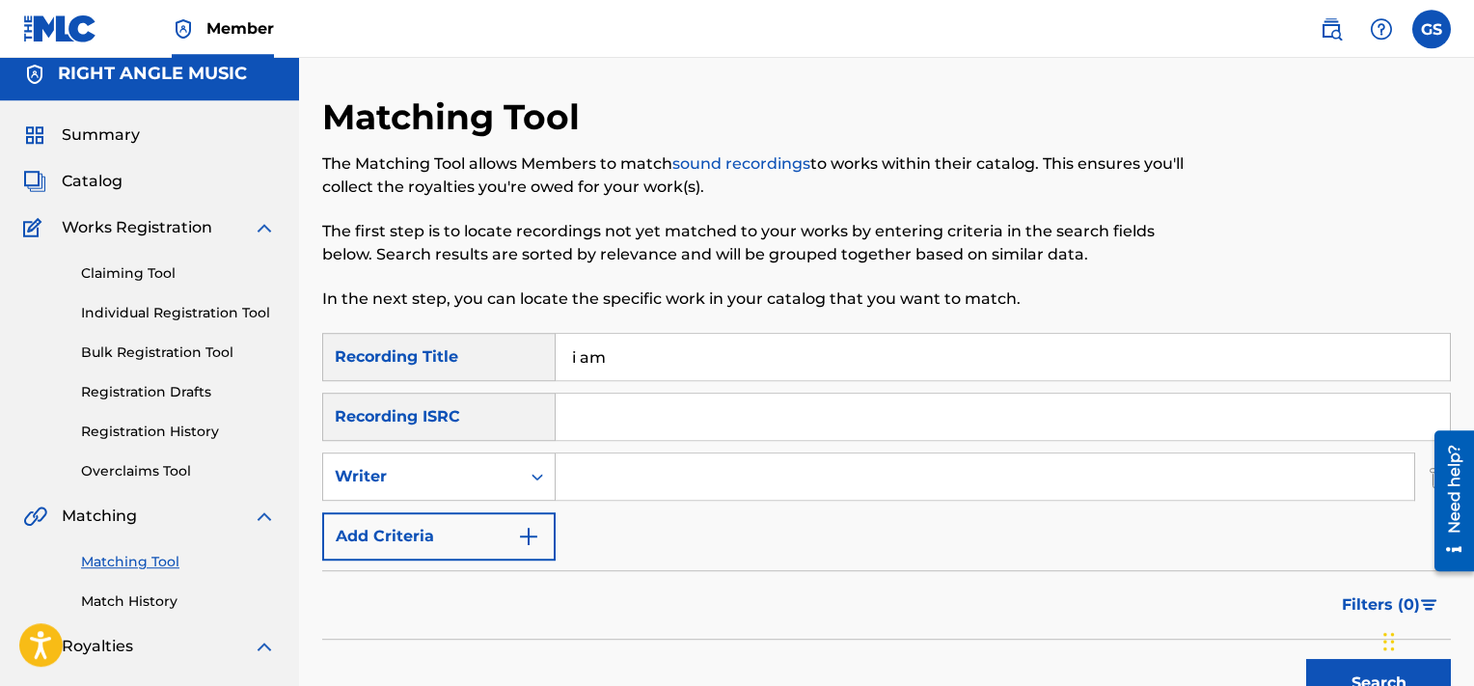
click at [654, 470] on input "Search Form" at bounding box center [985, 476] width 859 height 46
click at [1306, 659] on button "Search" at bounding box center [1378, 683] width 145 height 48
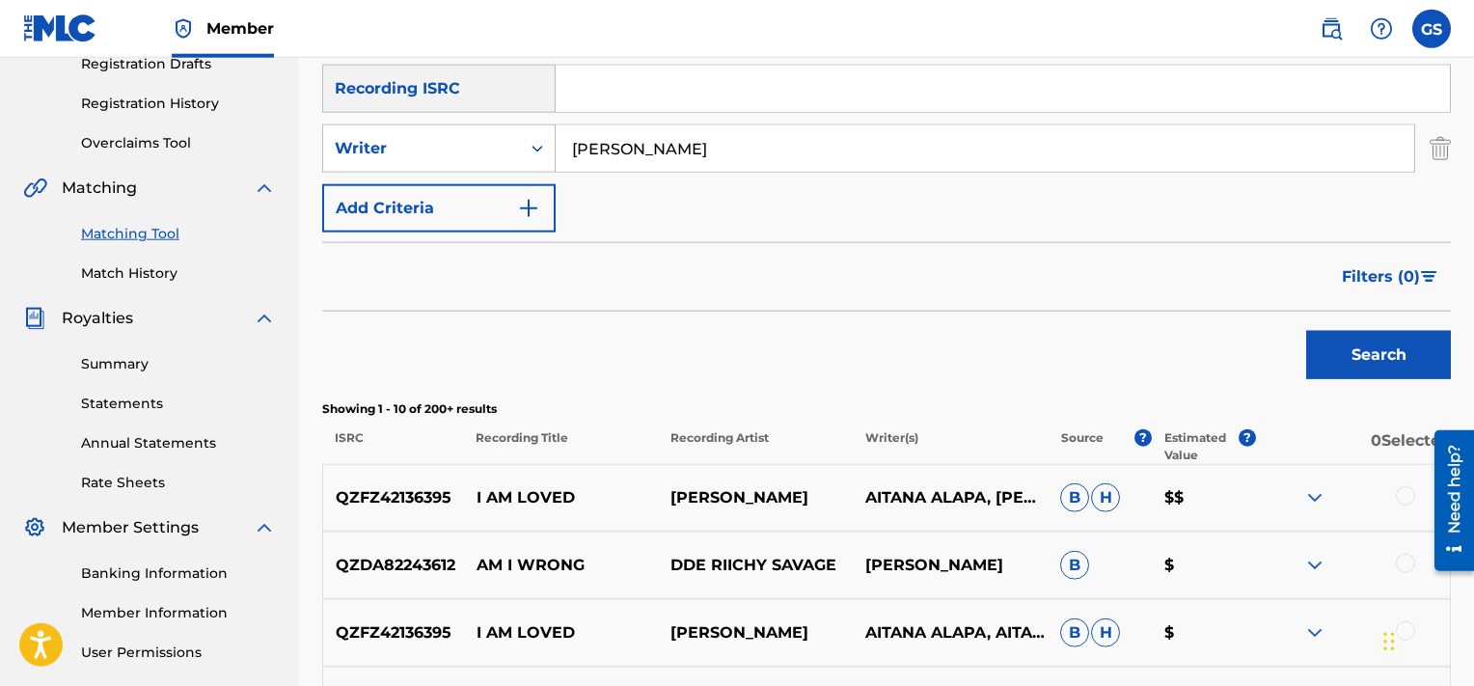
scroll to position [216, 0]
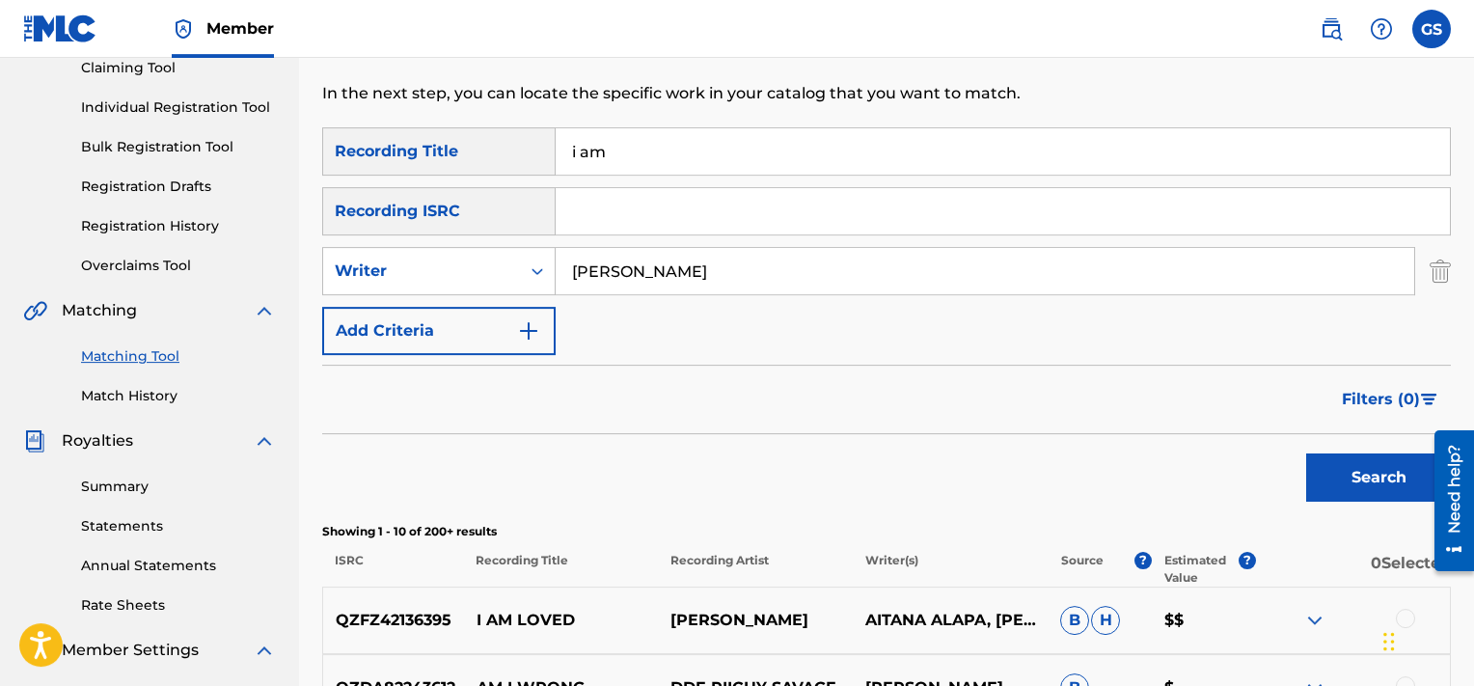
click at [708, 285] on input "[PERSON_NAME]" at bounding box center [985, 271] width 859 height 46
type input "[PERSON_NAME]"
click at [1306, 453] on button "Search" at bounding box center [1378, 477] width 145 height 48
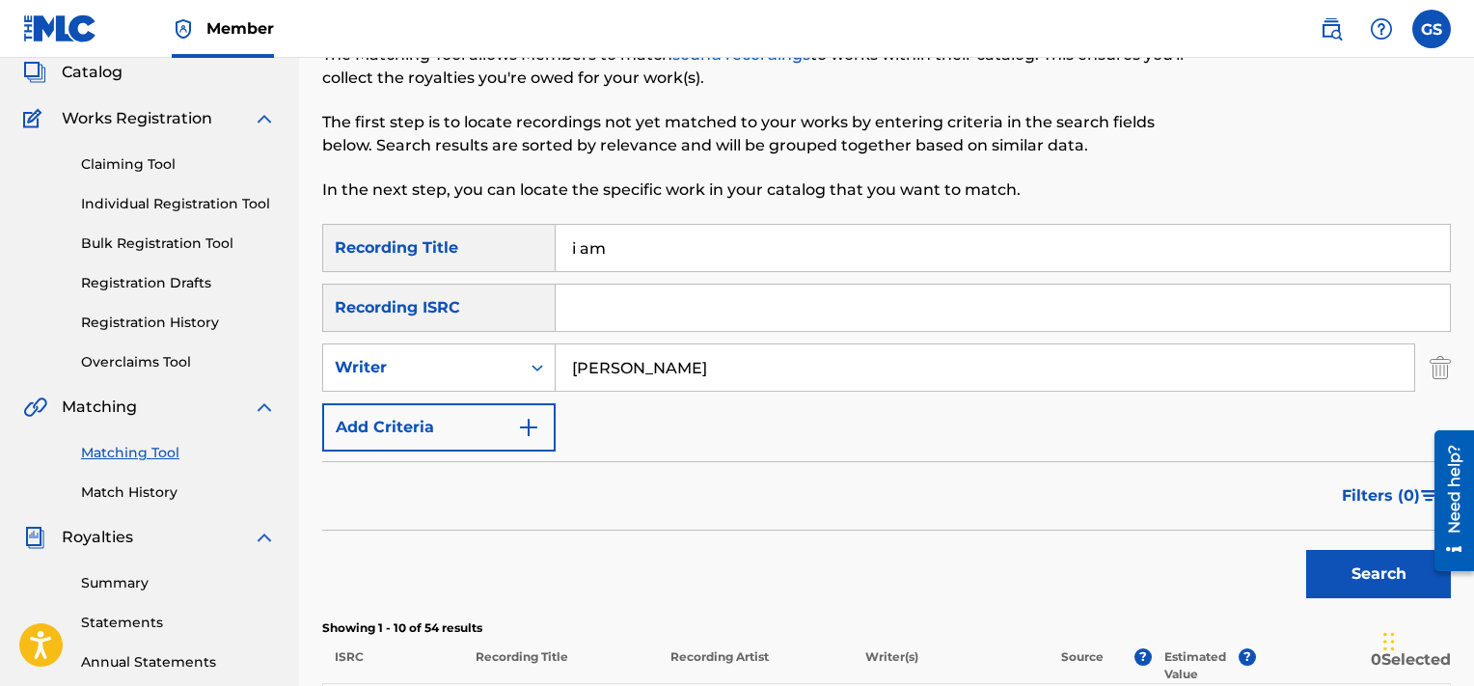
scroll to position [131, 0]
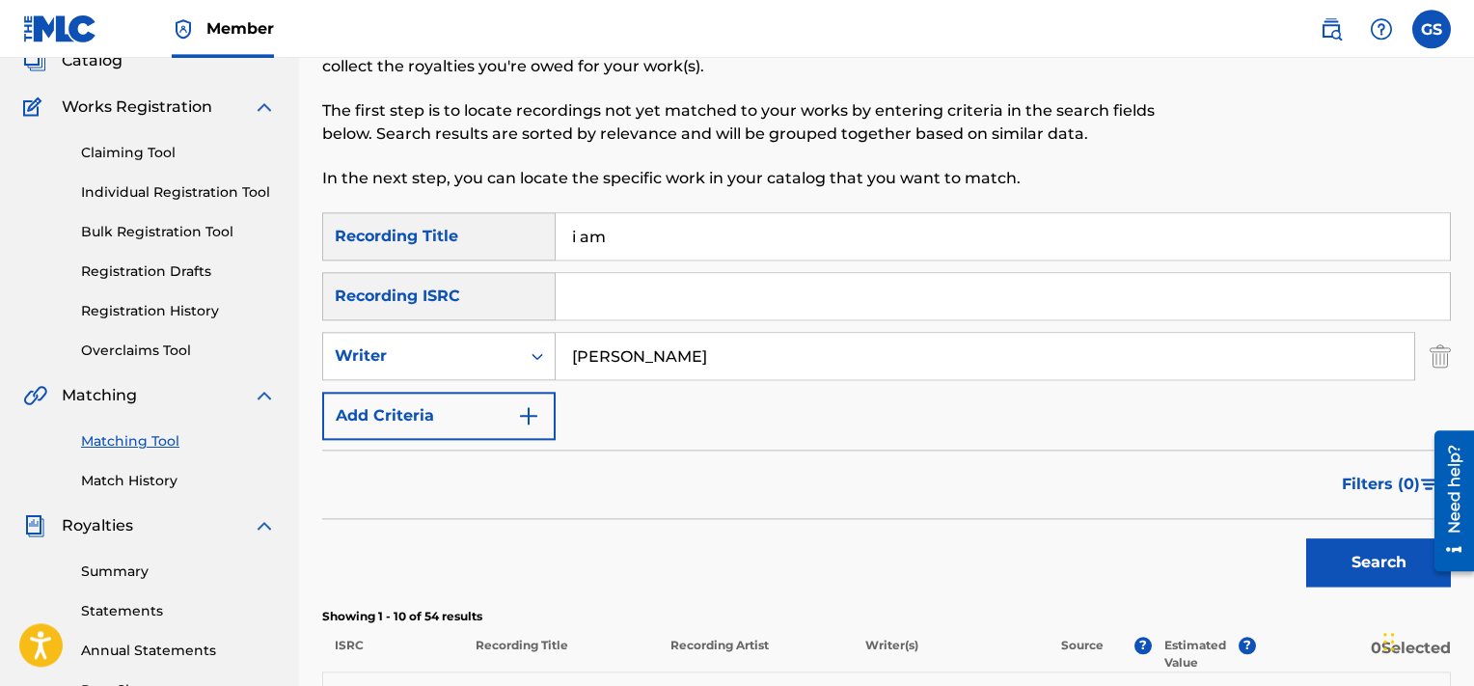
click at [718, 344] on input "[PERSON_NAME]" at bounding box center [985, 356] width 859 height 46
click at [718, 344] on input "Search Form" at bounding box center [985, 356] width 859 height 46
click at [636, 224] on input "i am" at bounding box center [1003, 236] width 894 height 46
type input "i"
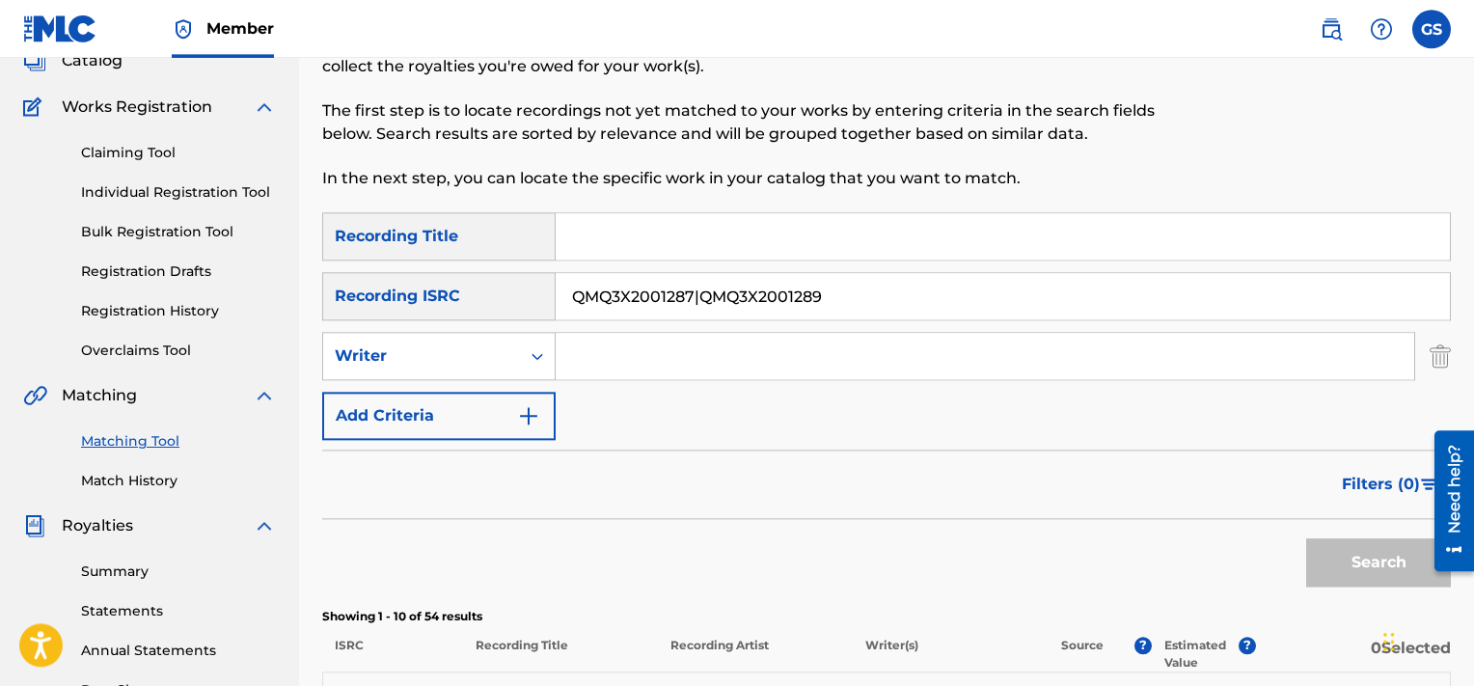
click at [666, 293] on input "QMQ3X2001287|QMQ3X2001289" at bounding box center [1003, 296] width 894 height 46
click at [1306, 538] on button "Search" at bounding box center [1378, 562] width 145 height 48
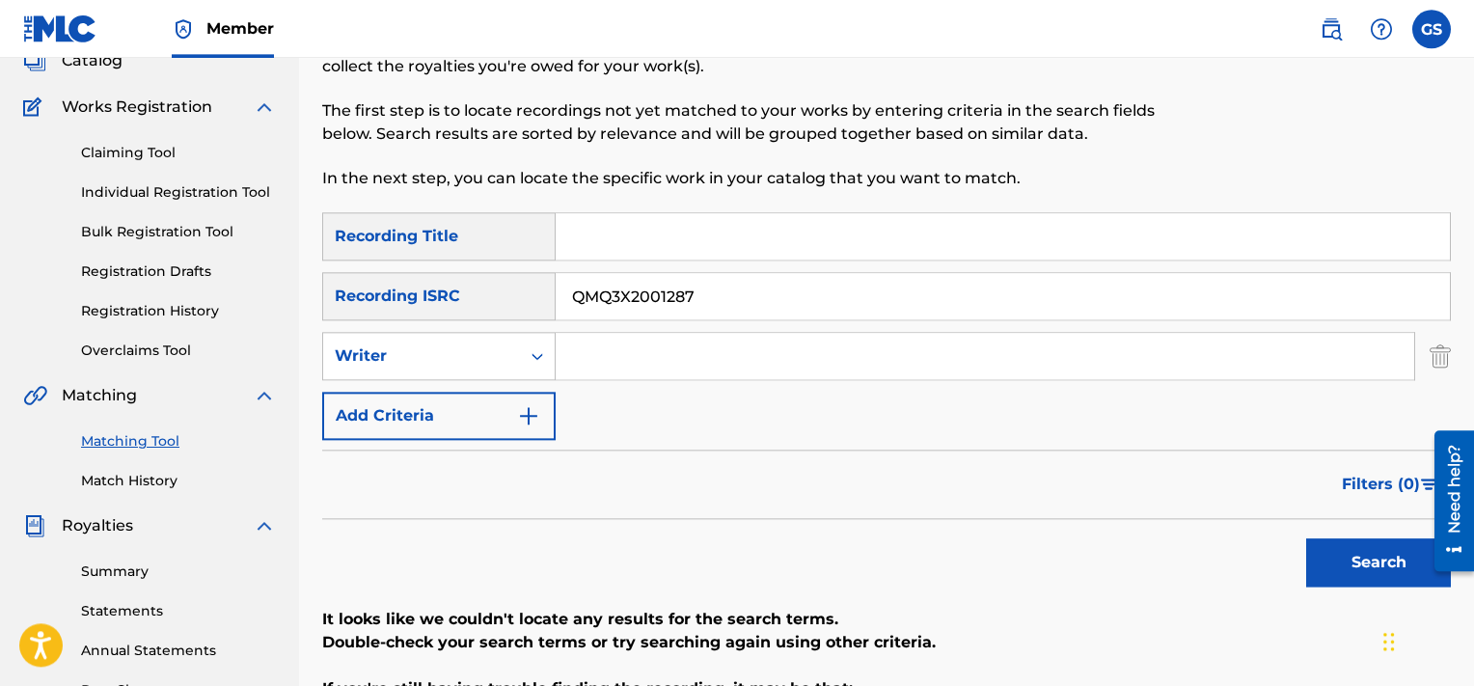
click at [1306, 538] on button "Search" at bounding box center [1378, 562] width 145 height 48
click at [814, 301] on input "QMQ3X2001287" at bounding box center [1003, 296] width 894 height 46
click at [699, 291] on input "QMQ3X2001287|QMQ3X2001289" at bounding box center [1003, 296] width 894 height 46
type input "QMQ3X2001289"
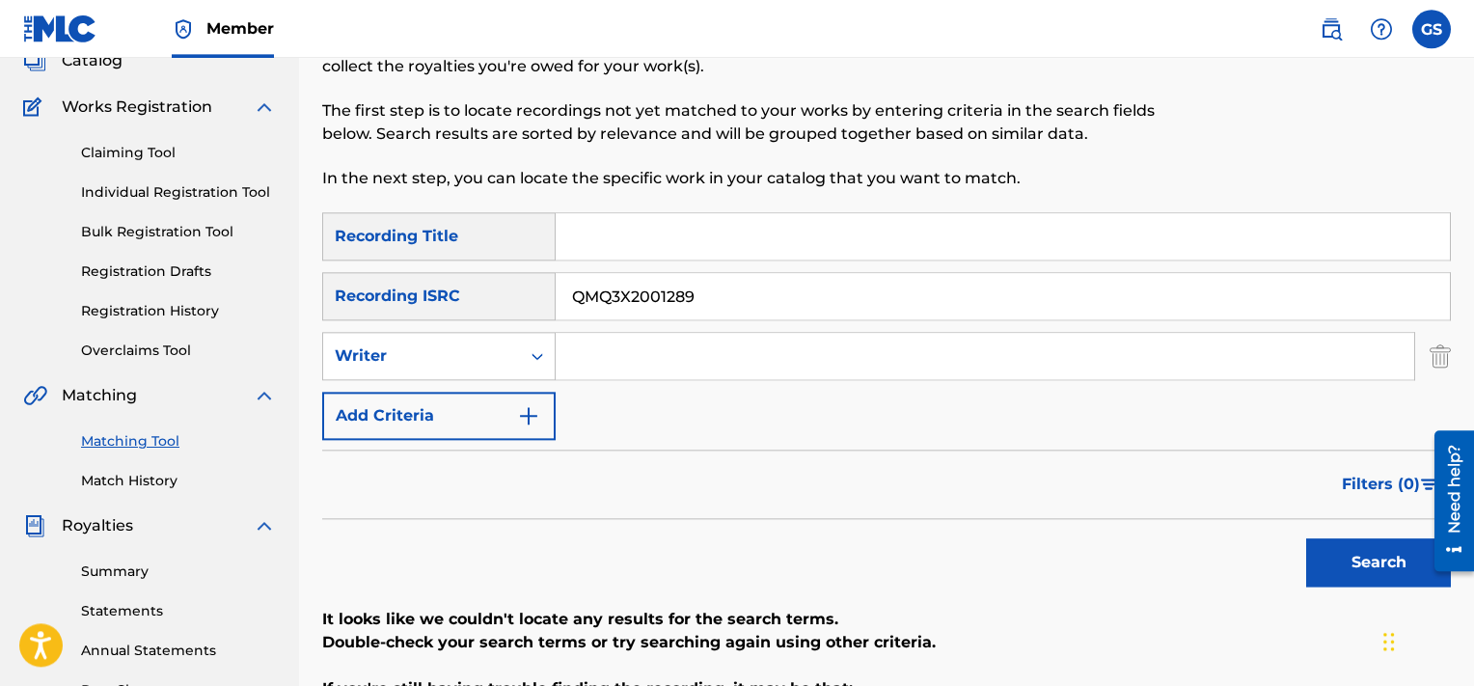
click at [1306, 538] on button "Search" at bounding box center [1378, 562] width 145 height 48
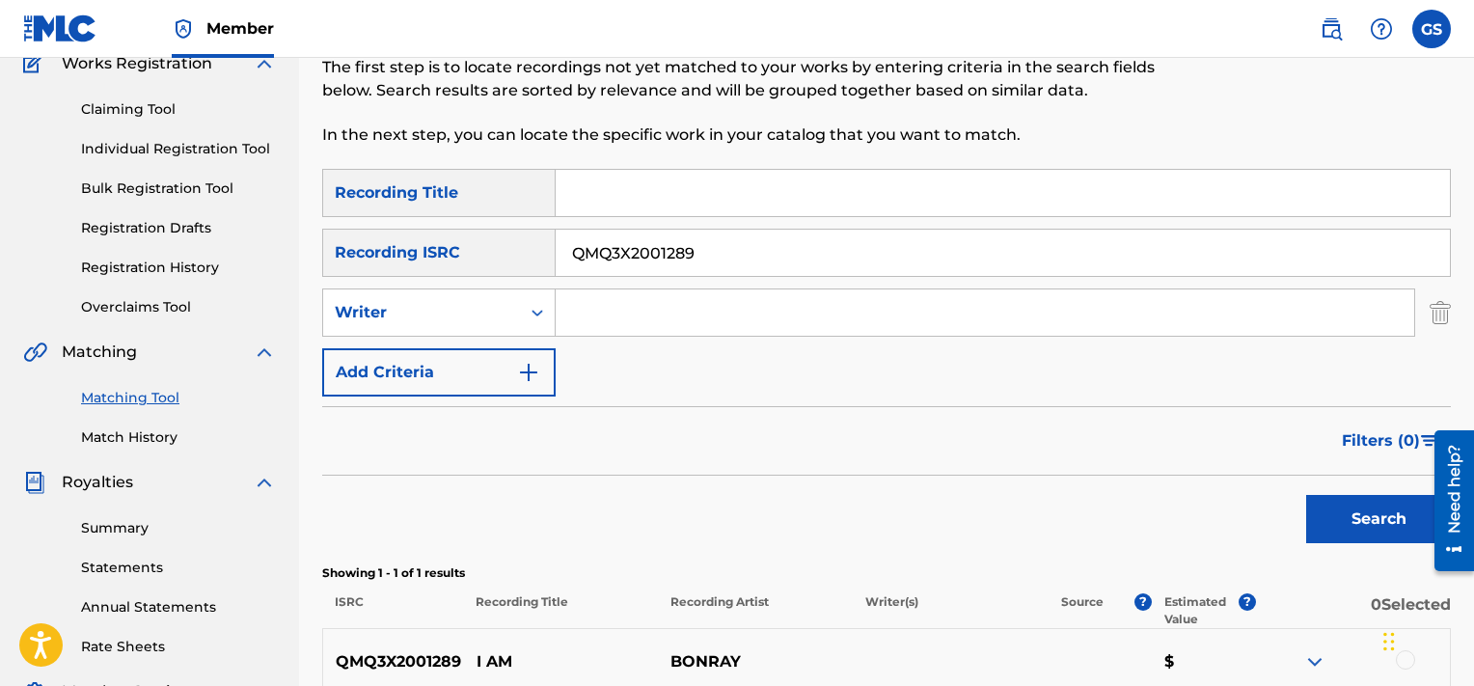
scroll to position [507, 0]
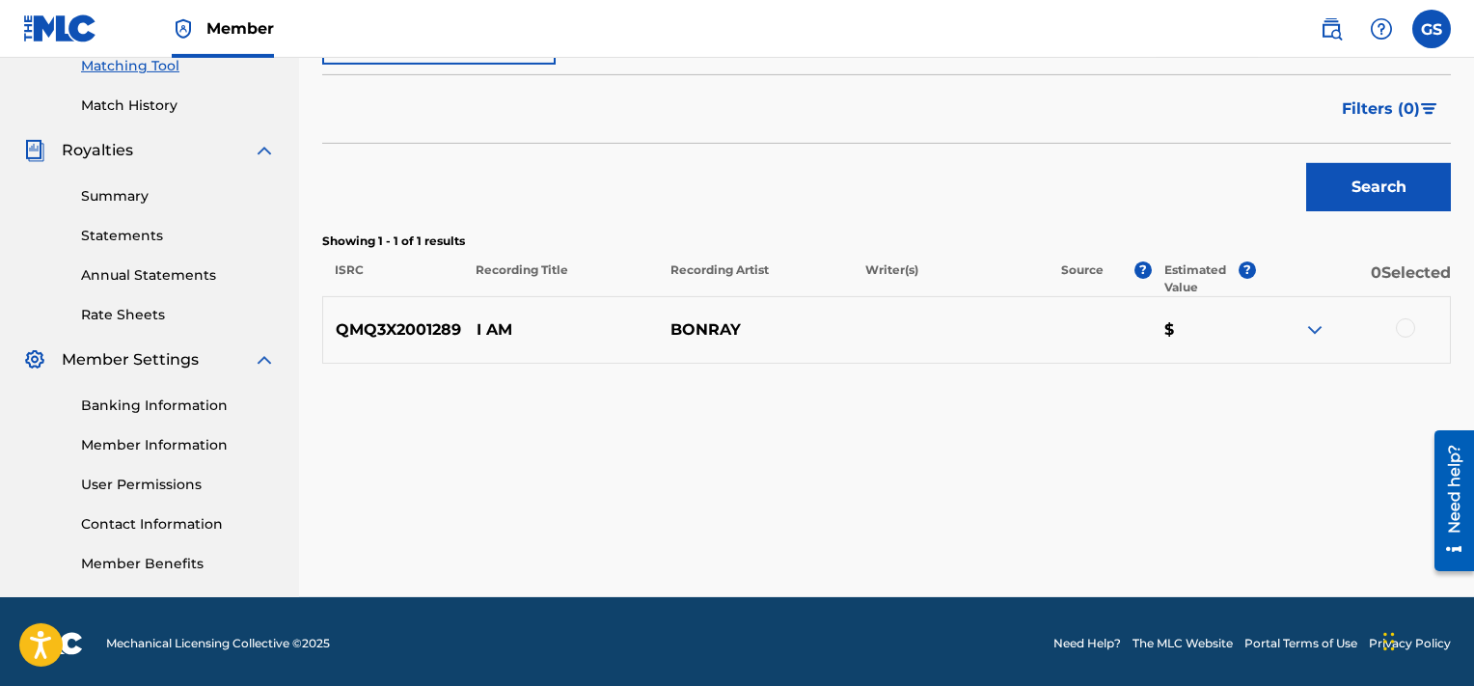
click at [1400, 326] on div at bounding box center [1405, 327] width 19 height 19
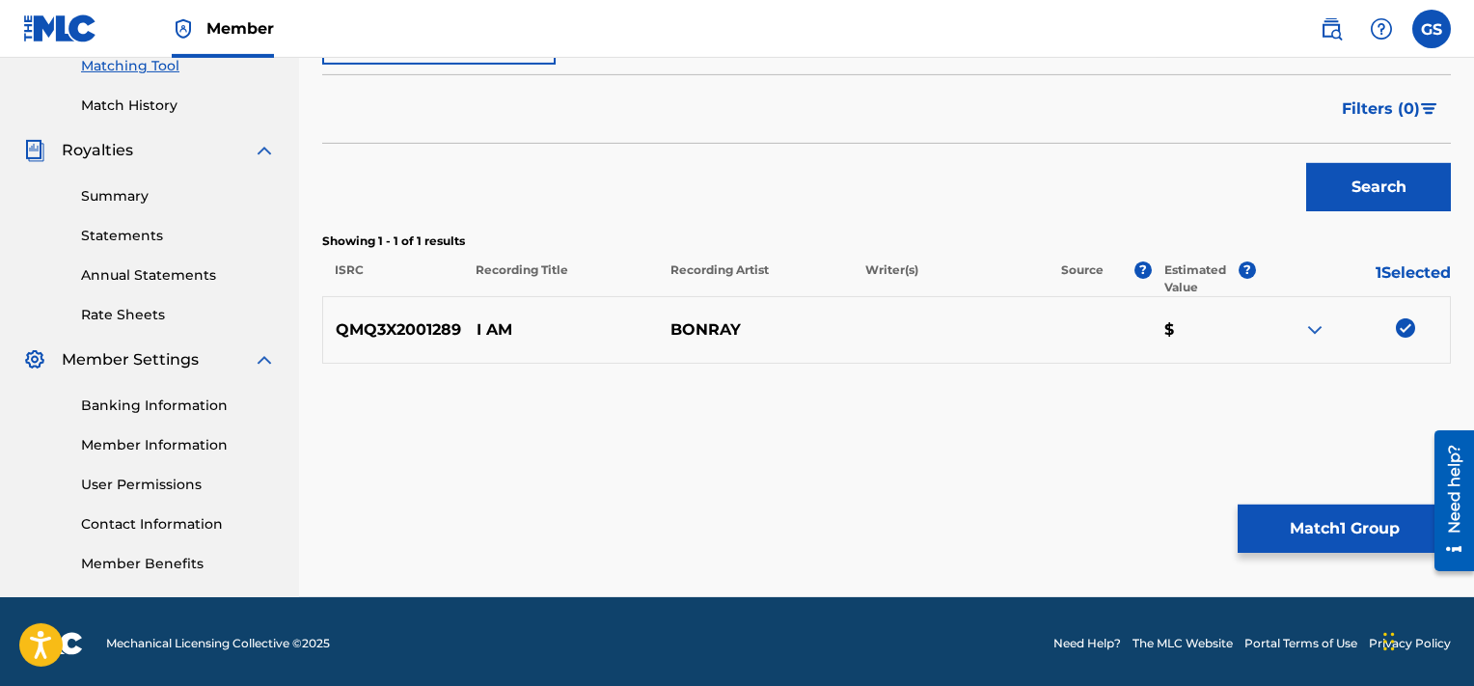
click at [1313, 527] on button "Match 1 Group" at bounding box center [1344, 529] width 213 height 48
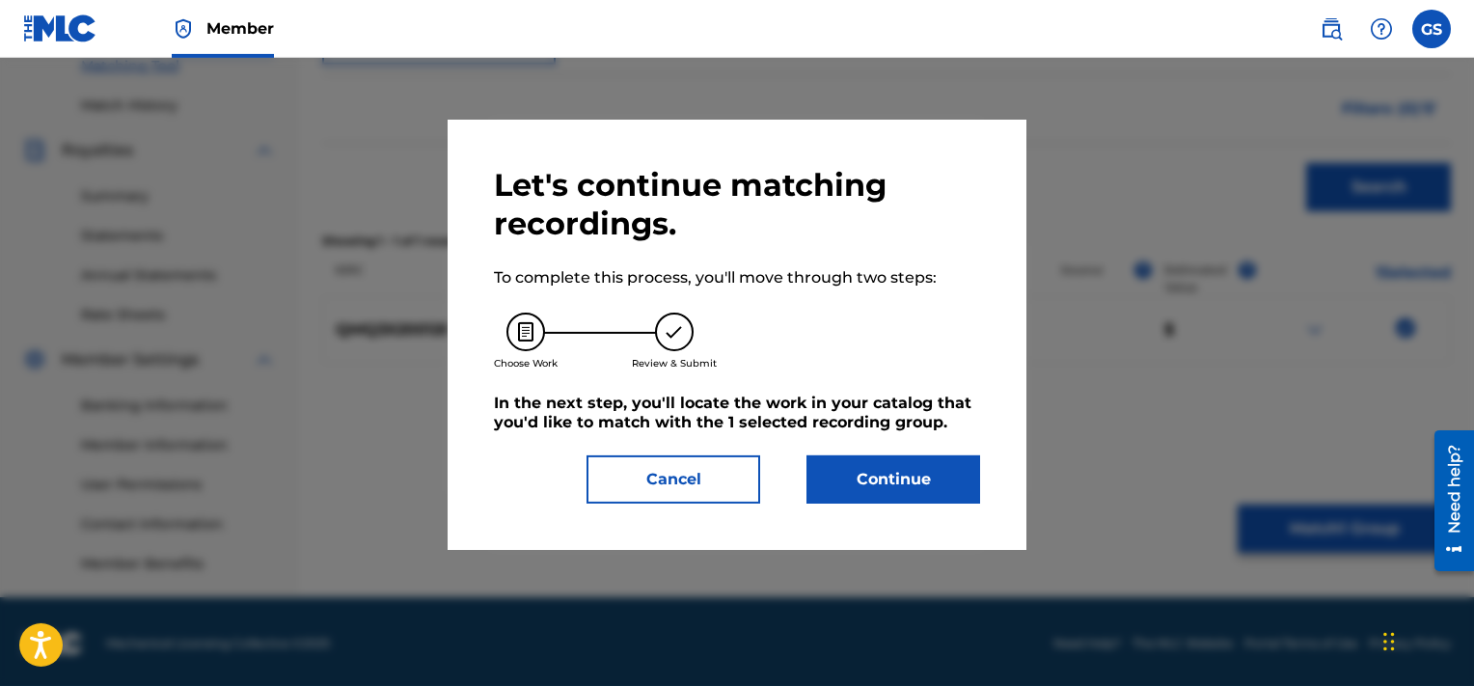
click at [863, 478] on button "Continue" at bounding box center [894, 479] width 174 height 48
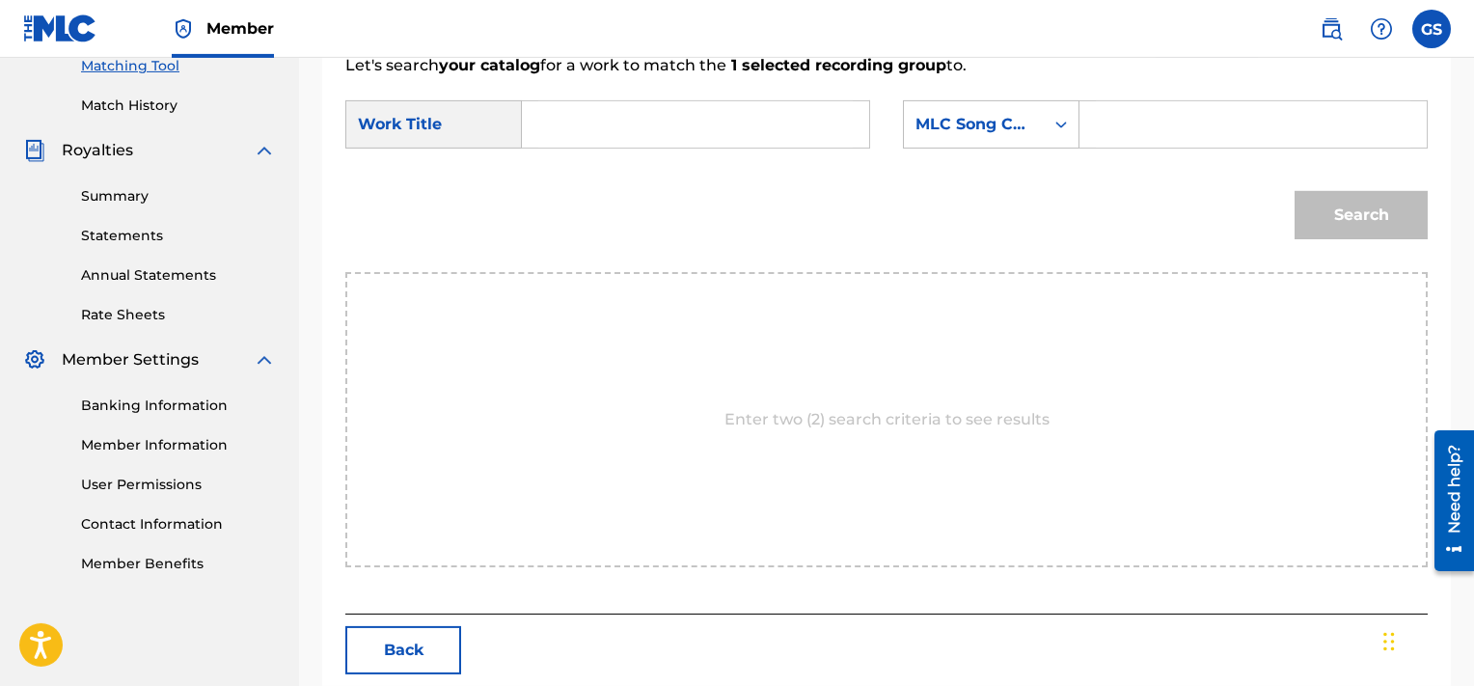
scroll to position [432, 0]
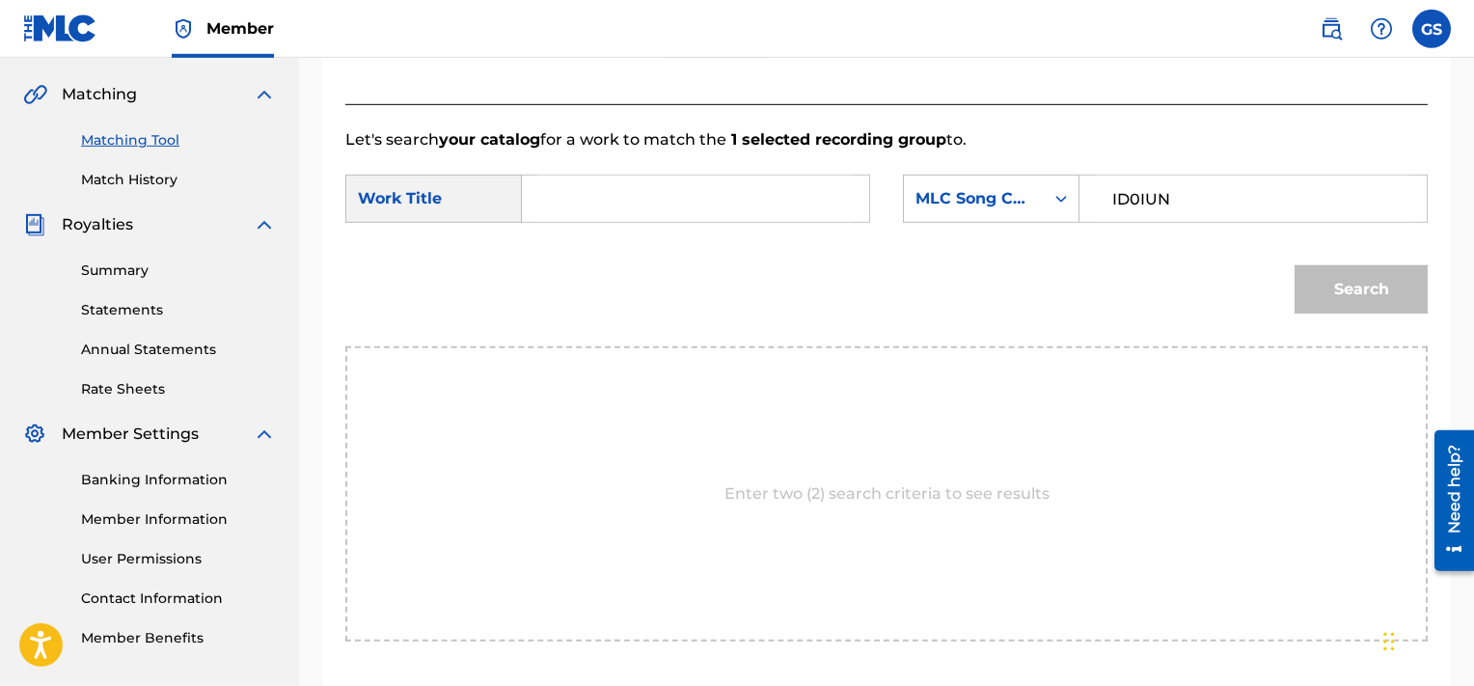
click at [1211, 185] on input "ID0IUN" at bounding box center [1253, 199] width 315 height 46
type input "ID0IUN"
click at [784, 210] on input "Search Form" at bounding box center [695, 199] width 315 height 46
type input "i am"
click at [1295, 265] on button "Search" at bounding box center [1361, 289] width 133 height 48
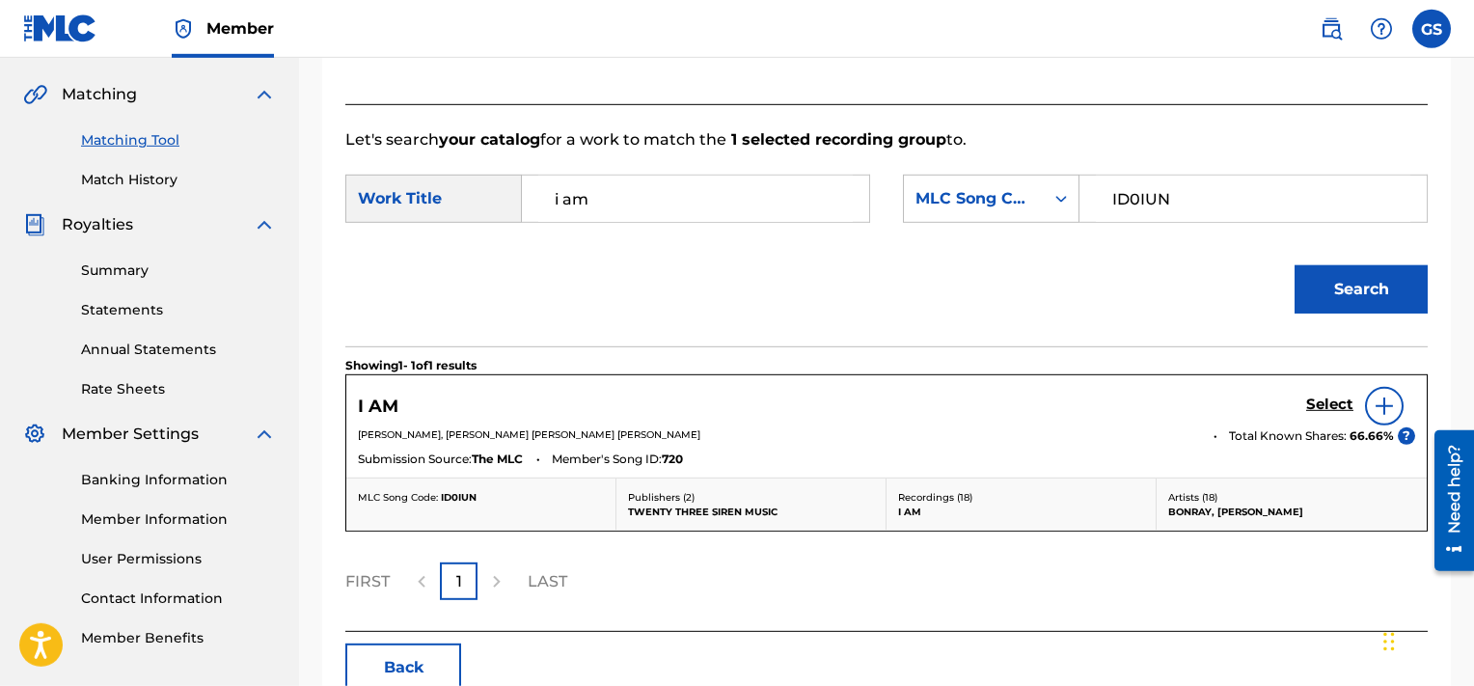
click at [1328, 400] on h5 "Select" at bounding box center [1329, 405] width 47 height 18
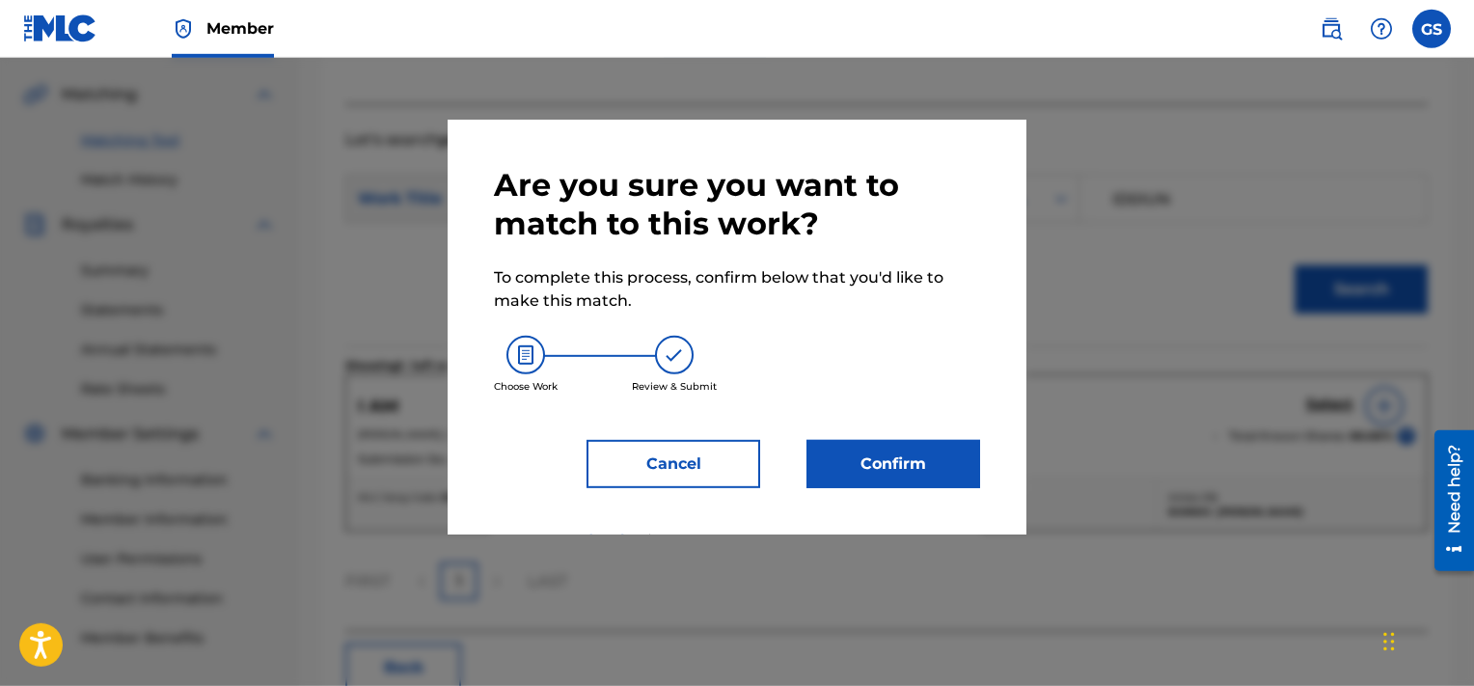
click at [909, 472] on button "Confirm" at bounding box center [894, 464] width 174 height 48
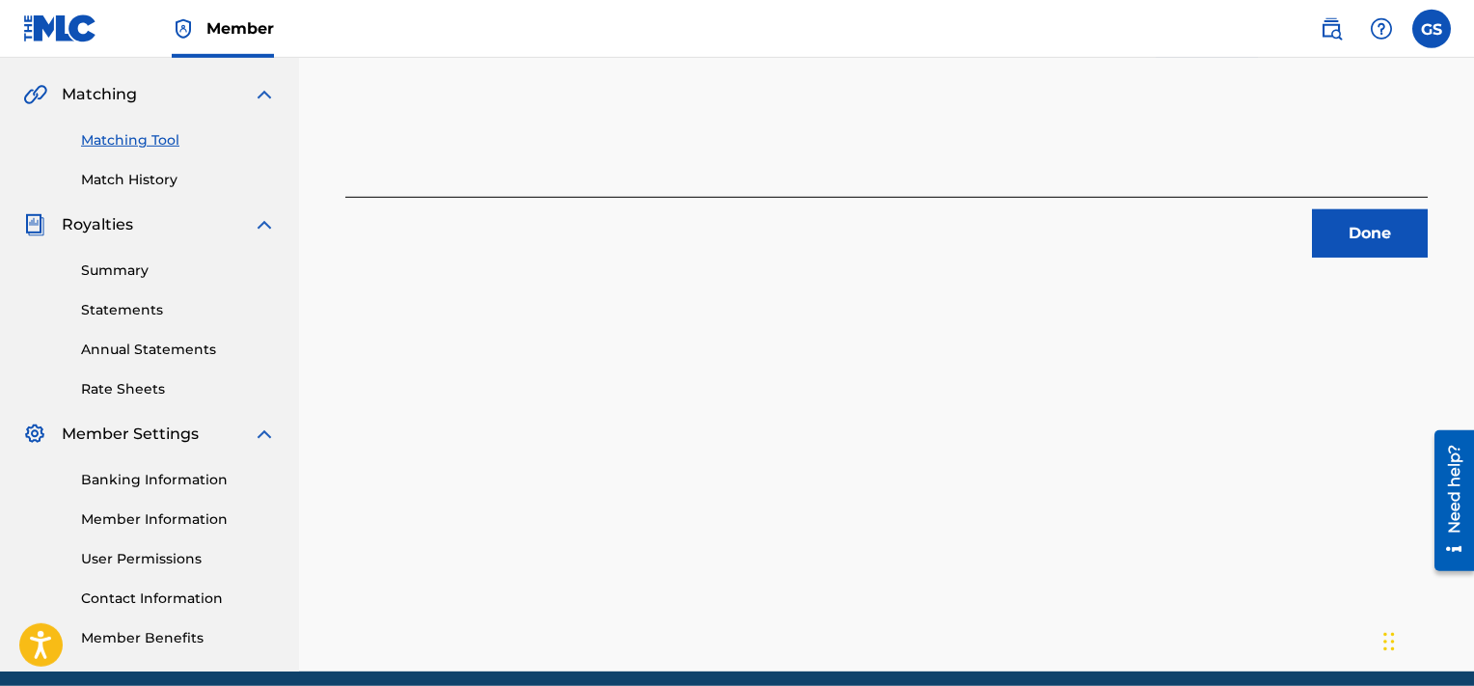
click at [1389, 257] on button "Done" at bounding box center [1370, 233] width 116 height 48
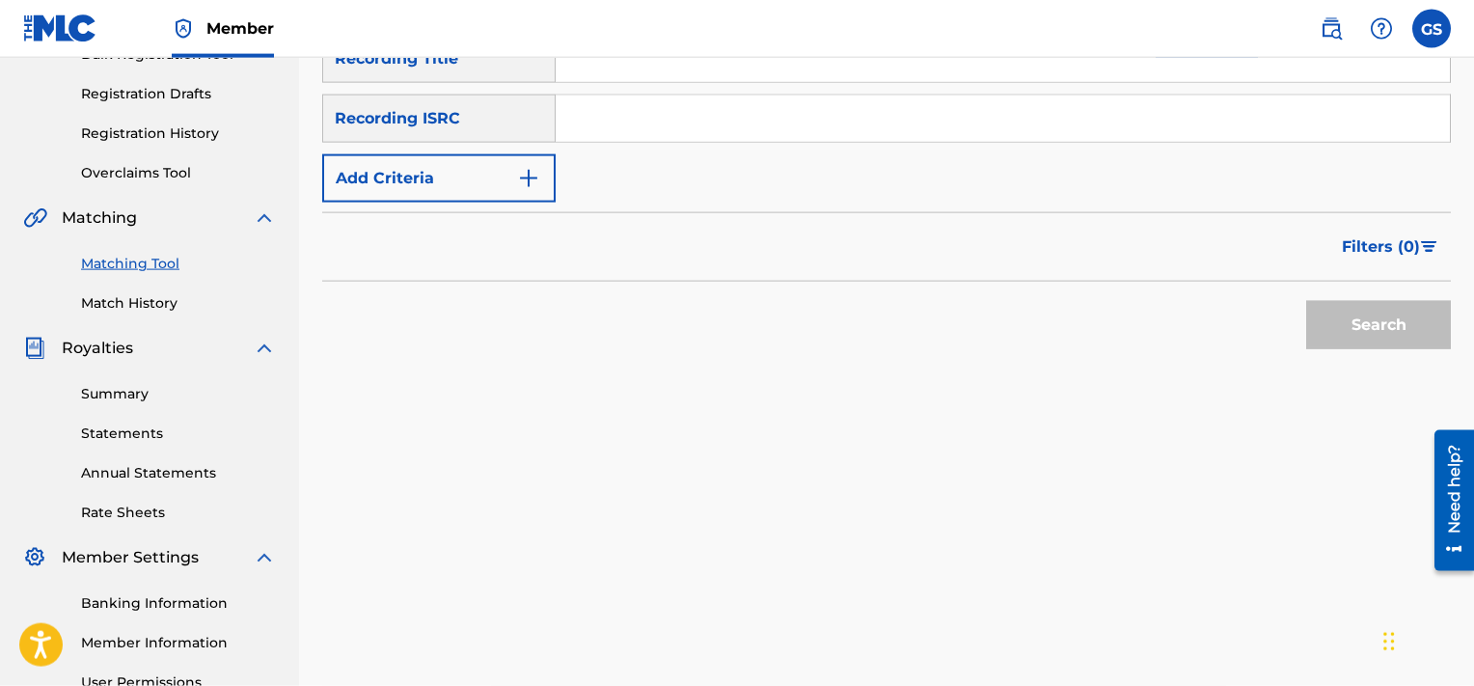
scroll to position [307, 0]
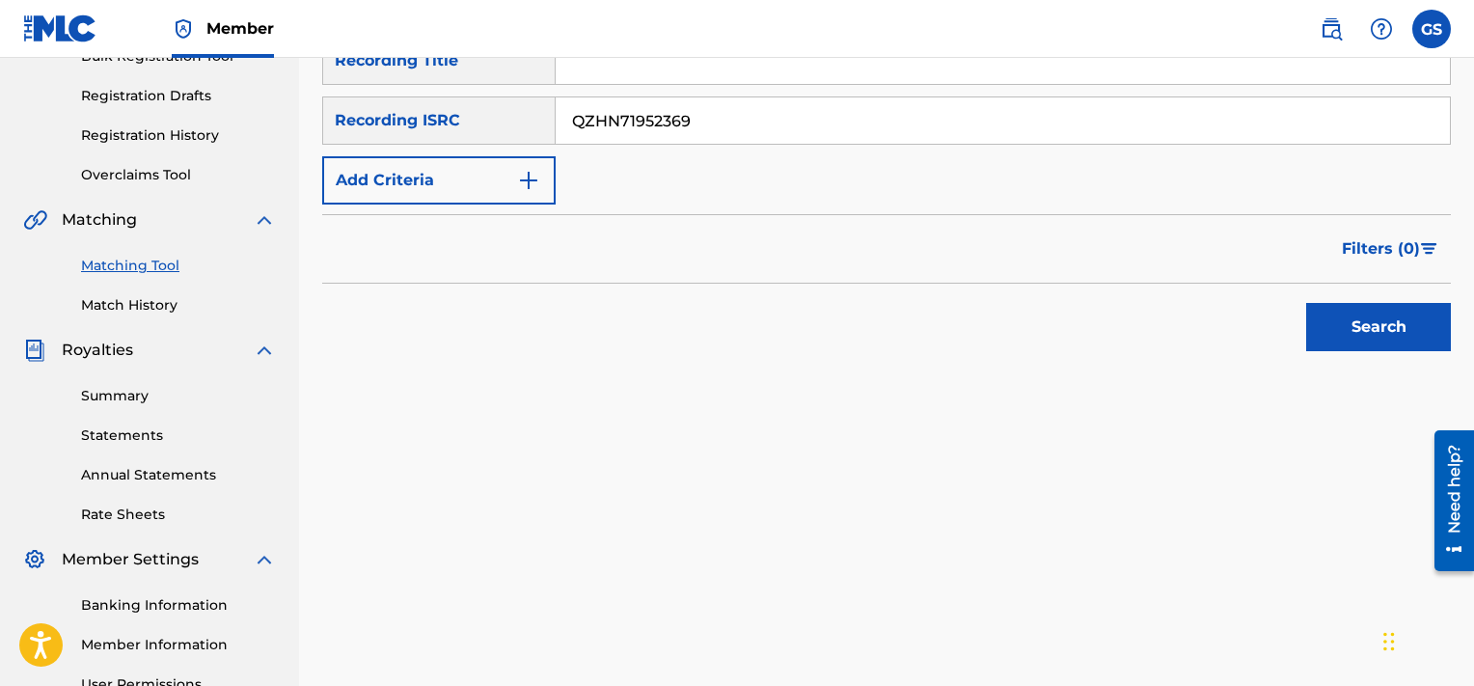
click at [889, 121] on input "QZHN71952369" at bounding box center [1003, 120] width 894 height 46
type input "QZHN71952369"
click at [1306, 303] on button "Search" at bounding box center [1378, 327] width 145 height 48
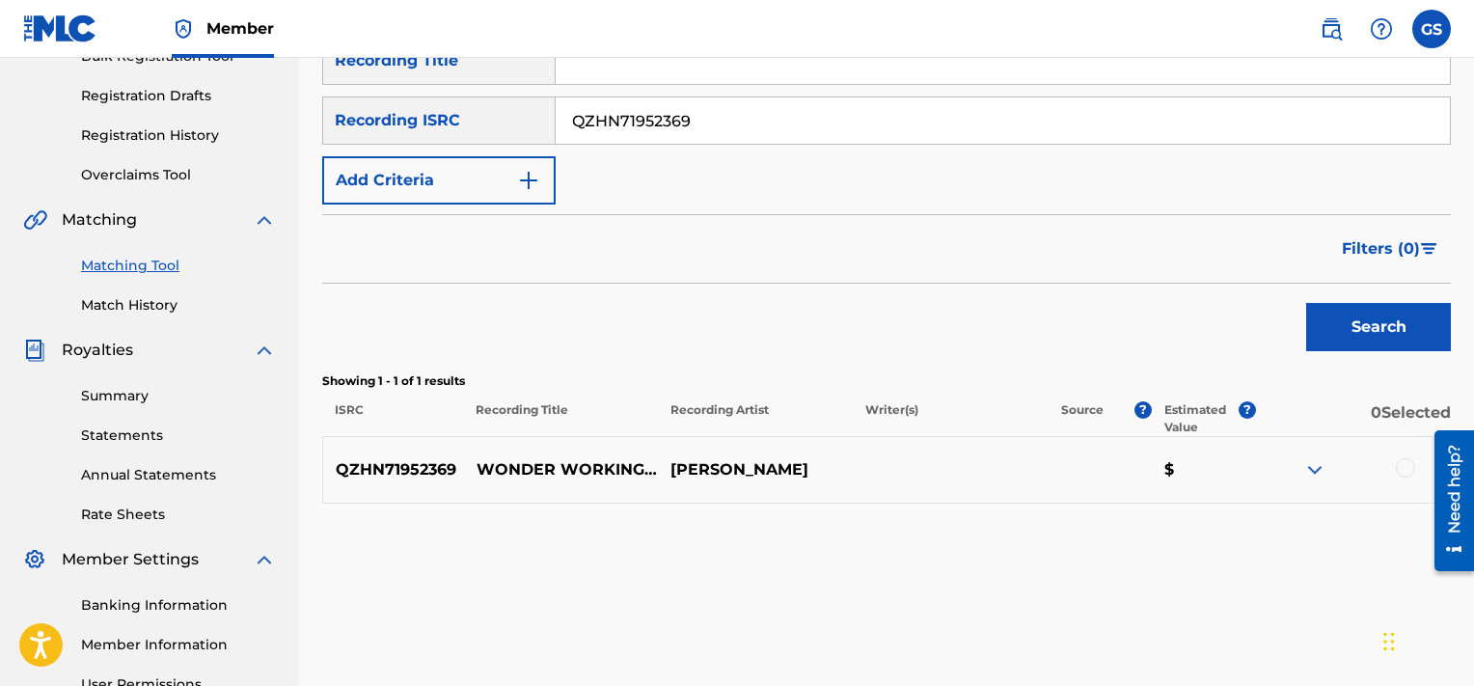
click at [1408, 463] on div at bounding box center [1405, 467] width 19 height 19
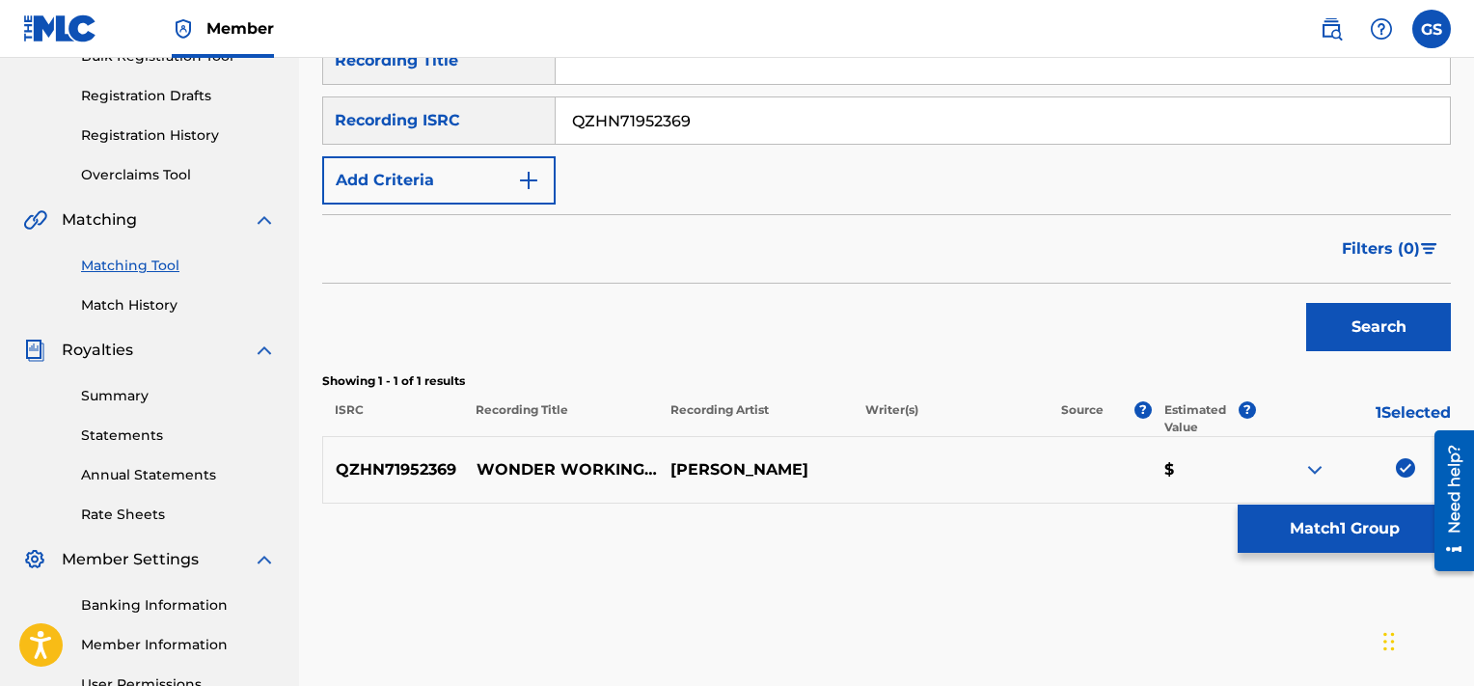
click at [1317, 526] on button "Match 1 Group" at bounding box center [1344, 529] width 213 height 48
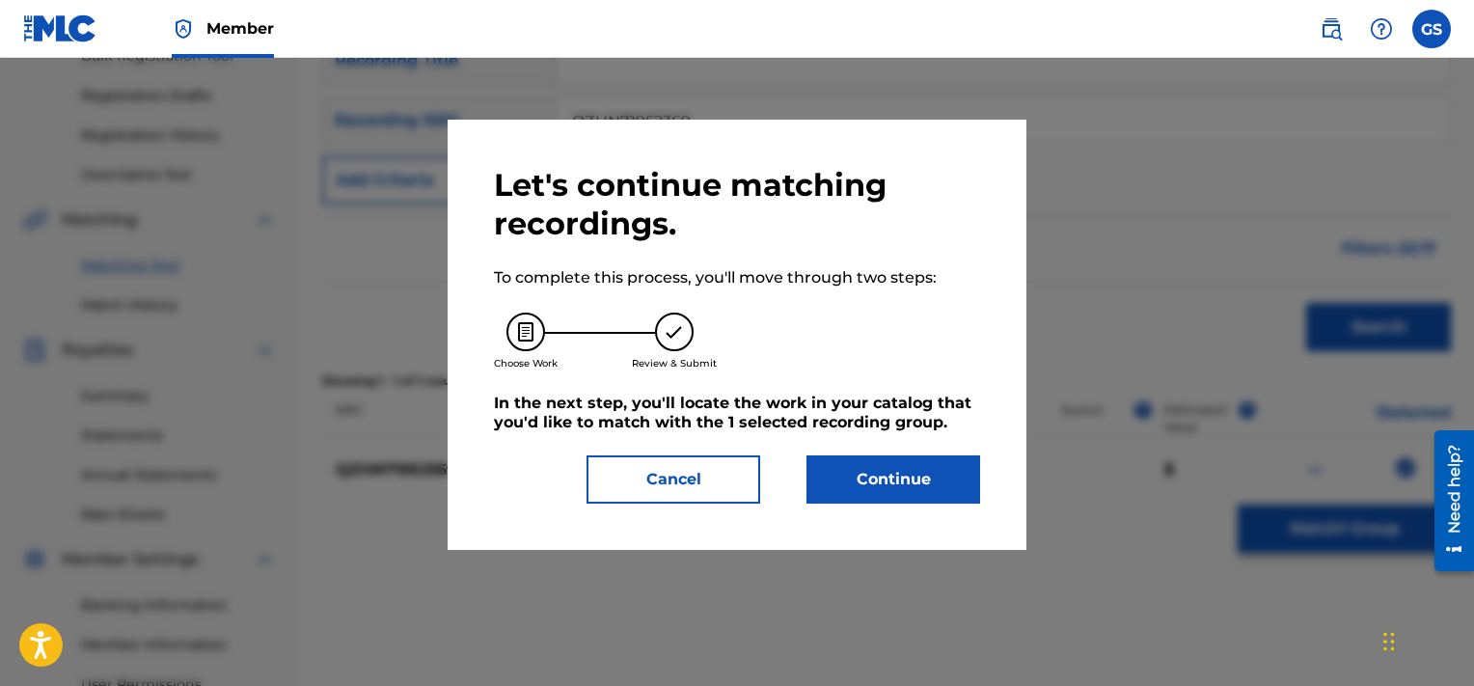
click at [908, 469] on button "Continue" at bounding box center [894, 479] width 174 height 48
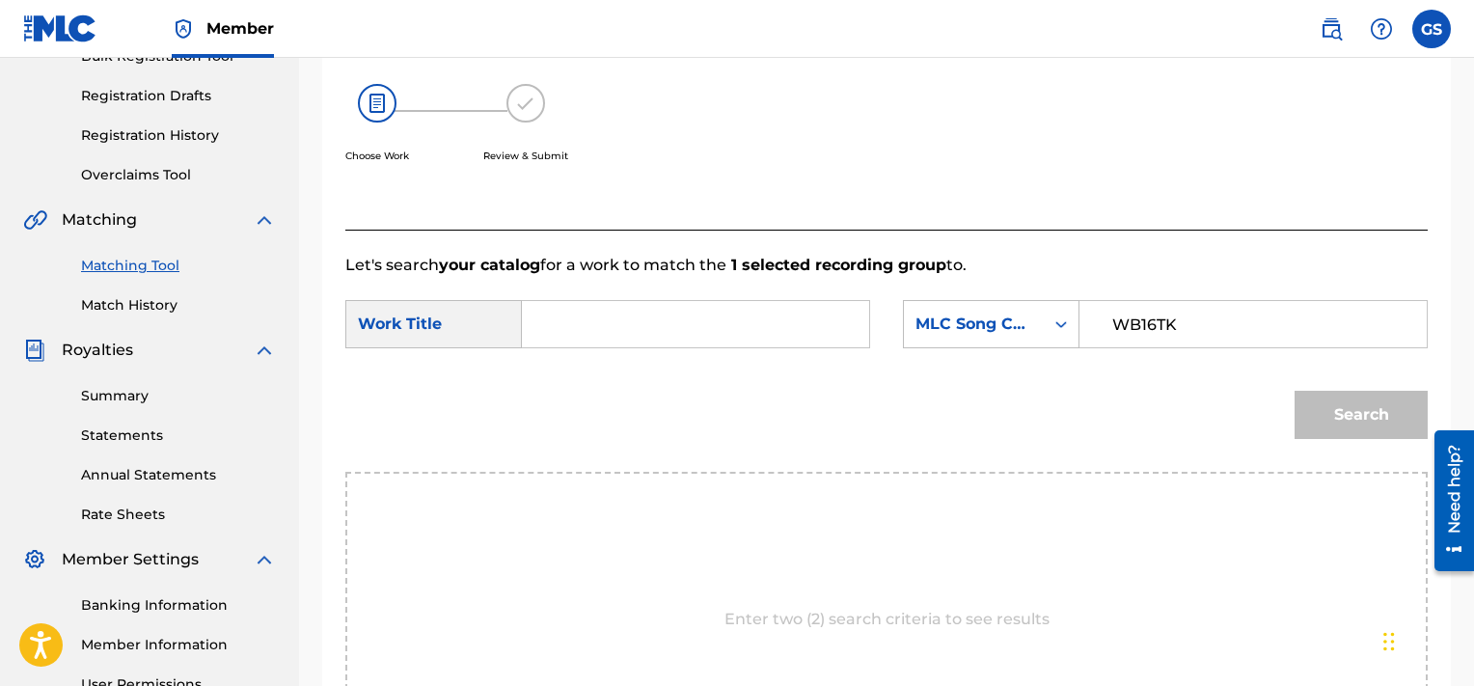
click at [1155, 315] on input "WB16TK" at bounding box center [1253, 324] width 315 height 46
type input "WB16TK"
click at [669, 303] on input "Search Form" at bounding box center [695, 324] width 315 height 46
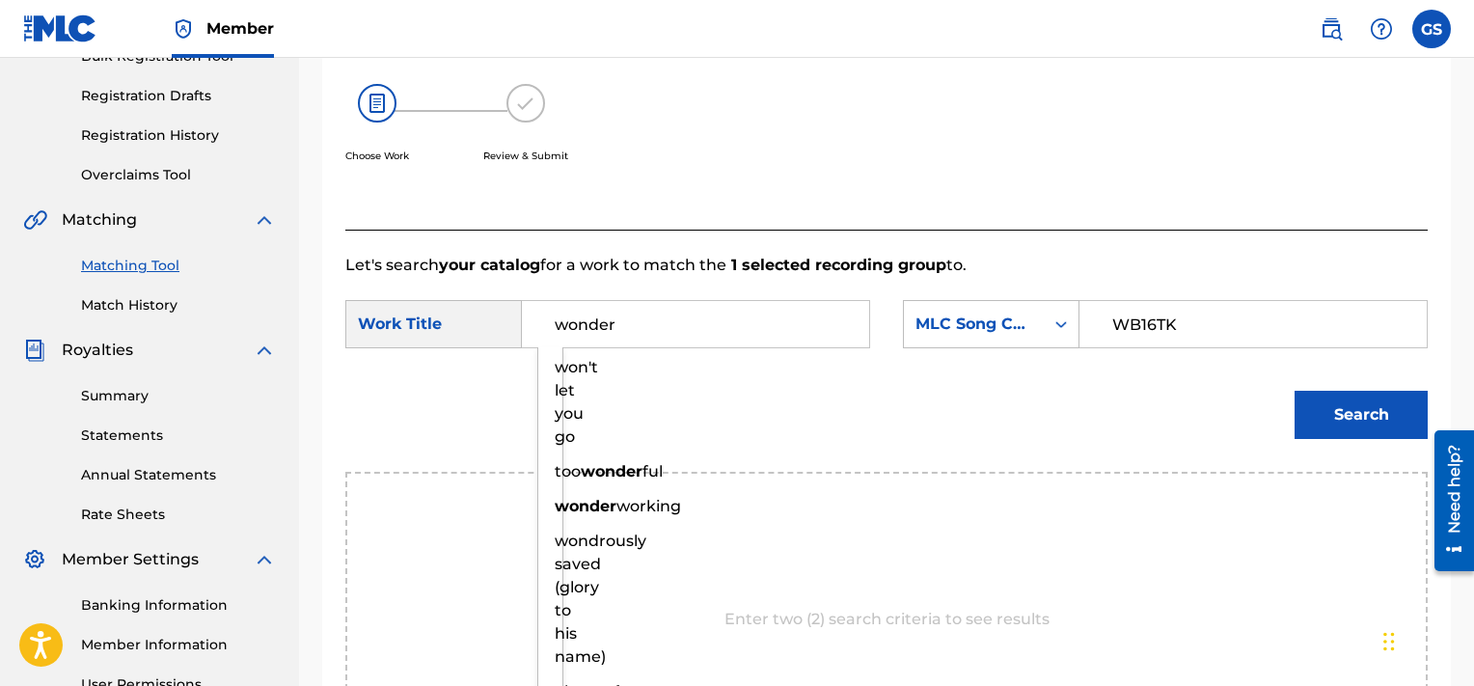
type input "wonder"
click at [1295, 391] on button "Search" at bounding box center [1361, 415] width 133 height 48
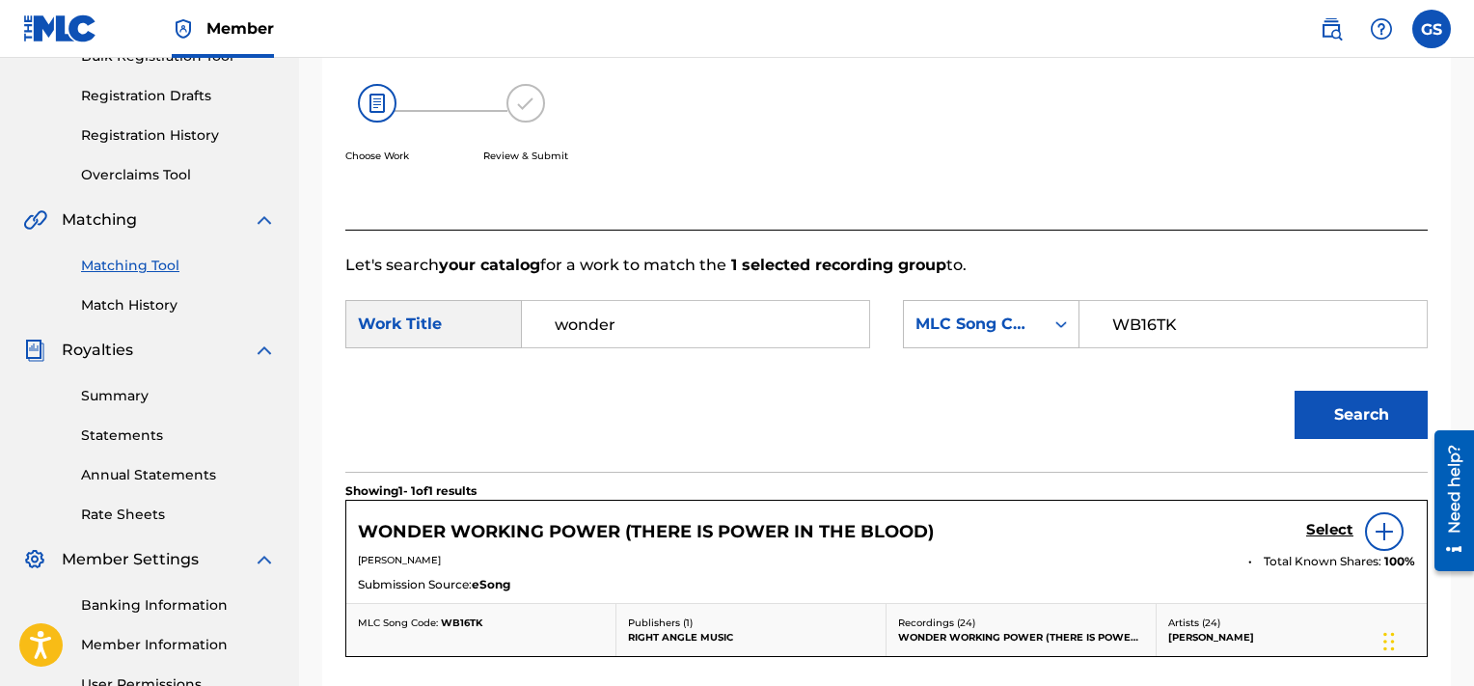
click at [1344, 522] on h5 "Select" at bounding box center [1329, 530] width 47 height 18
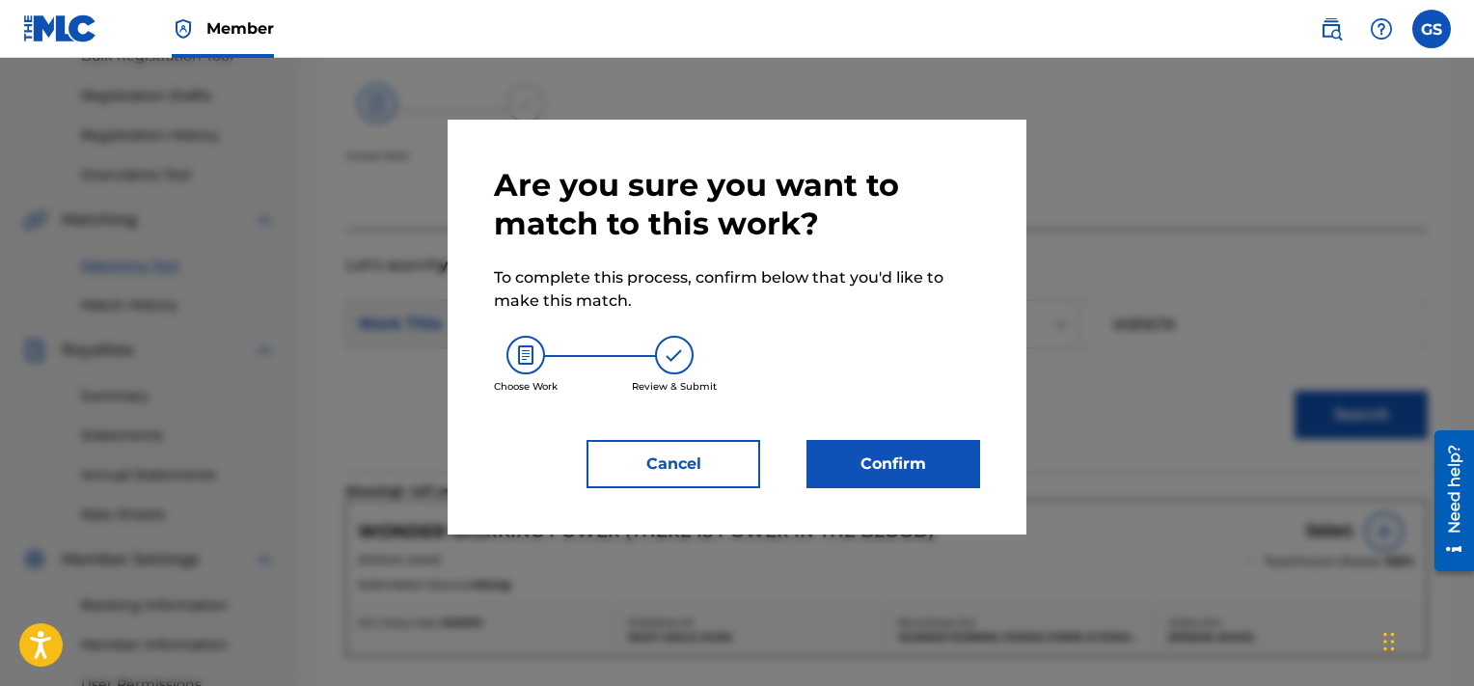
click at [858, 453] on button "Confirm" at bounding box center [894, 464] width 174 height 48
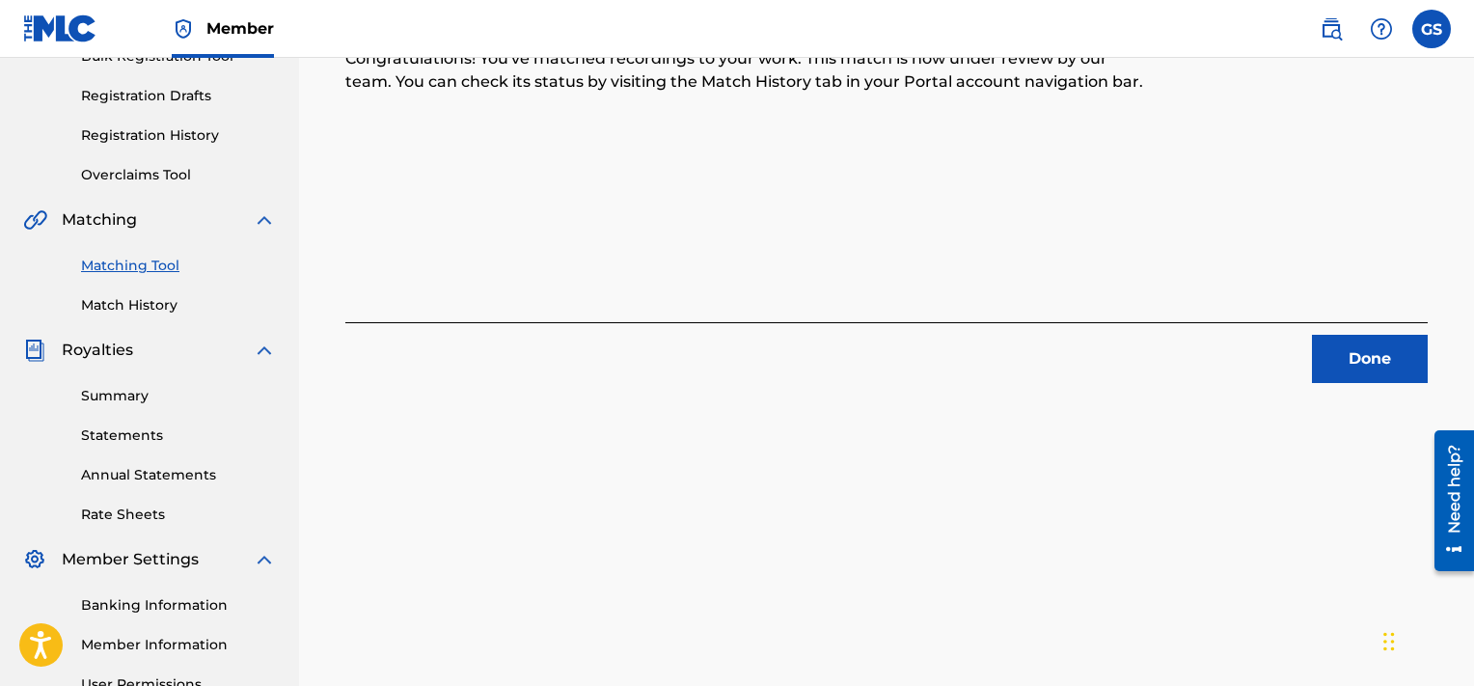
click at [1353, 373] on button "Done" at bounding box center [1370, 359] width 116 height 48
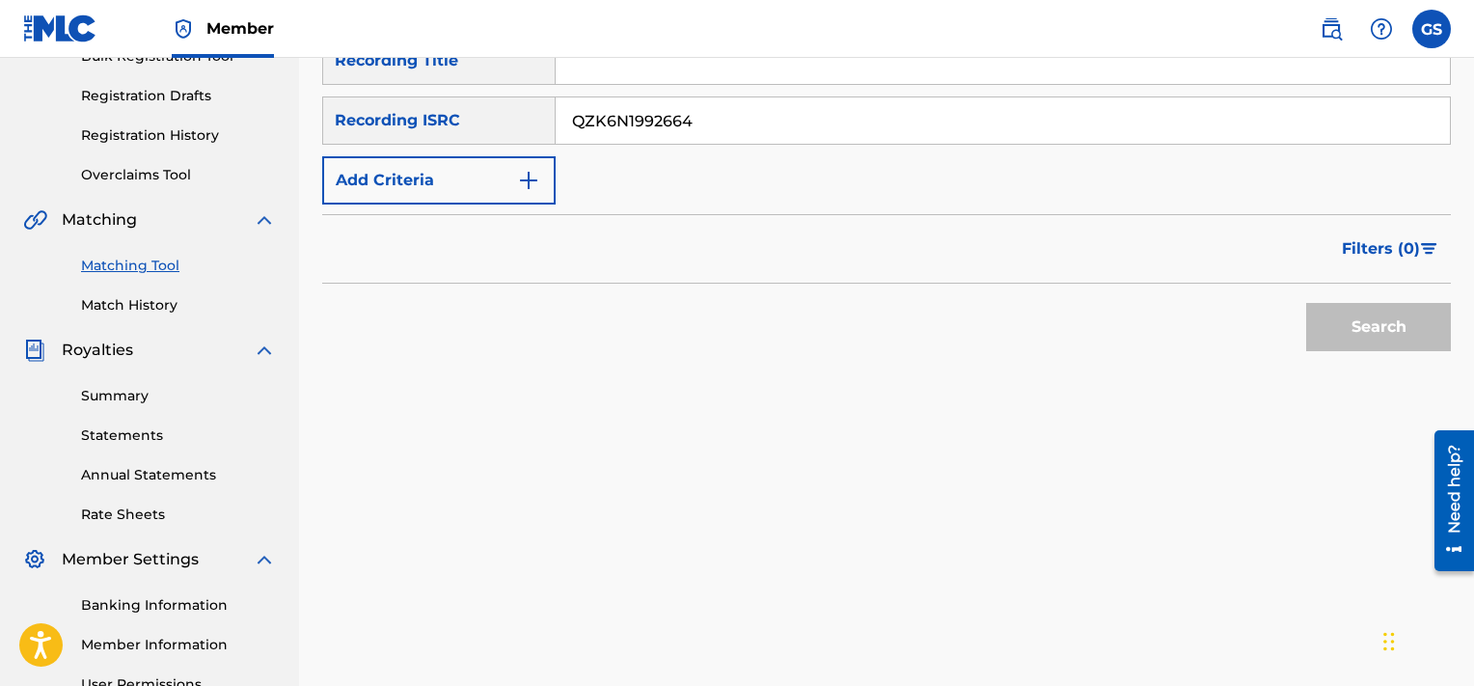
click at [886, 141] on input "QZK6N1992664" at bounding box center [1003, 120] width 894 height 46
click at [1306, 303] on button "Search" at bounding box center [1378, 327] width 145 height 48
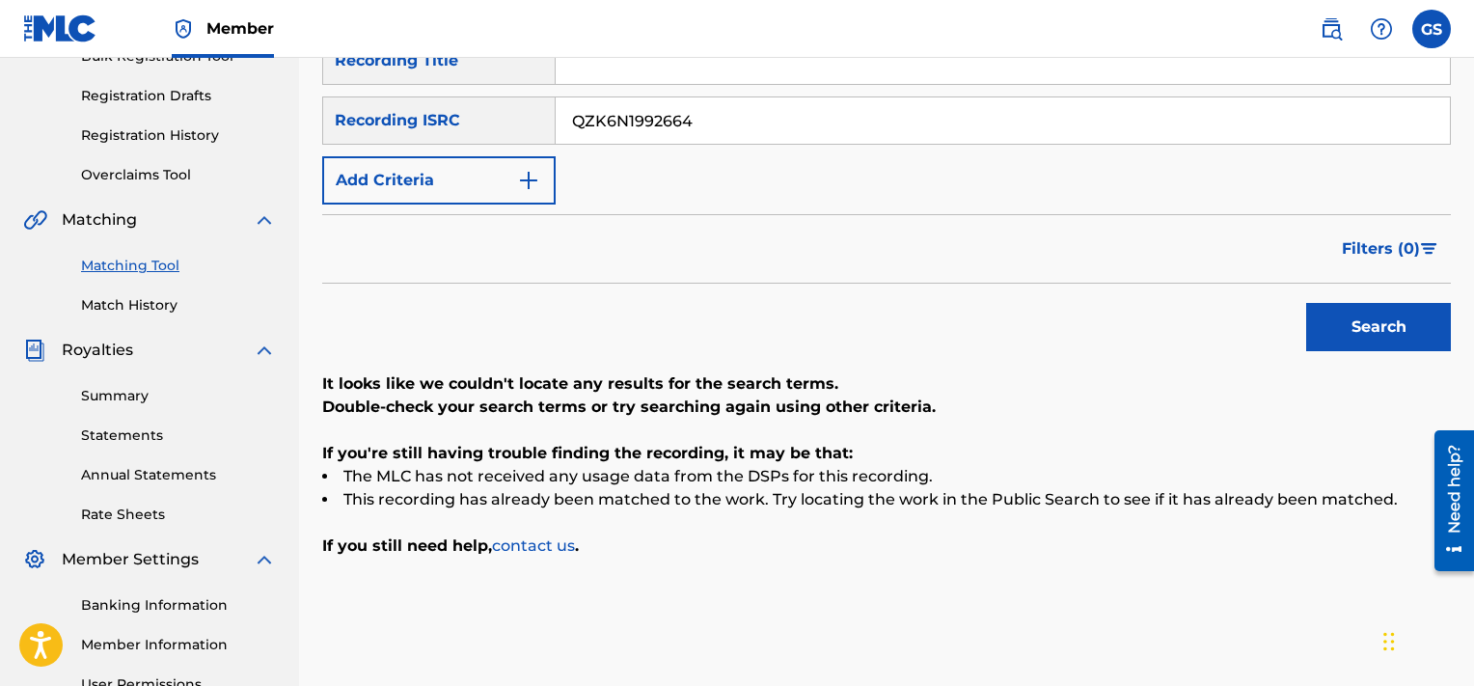
click at [1075, 137] on input "QZK6N1992664" at bounding box center [1003, 120] width 894 height 46
click at [1075, 137] on input "QZHN81957472" at bounding box center [1003, 120] width 894 height 46
click at [1306, 303] on button "Search" at bounding box center [1378, 327] width 145 height 48
click at [890, 114] on input "QZHN81957472" at bounding box center [1003, 120] width 894 height 46
click at [890, 114] on input "QZK6N1992665" at bounding box center [1003, 120] width 894 height 46
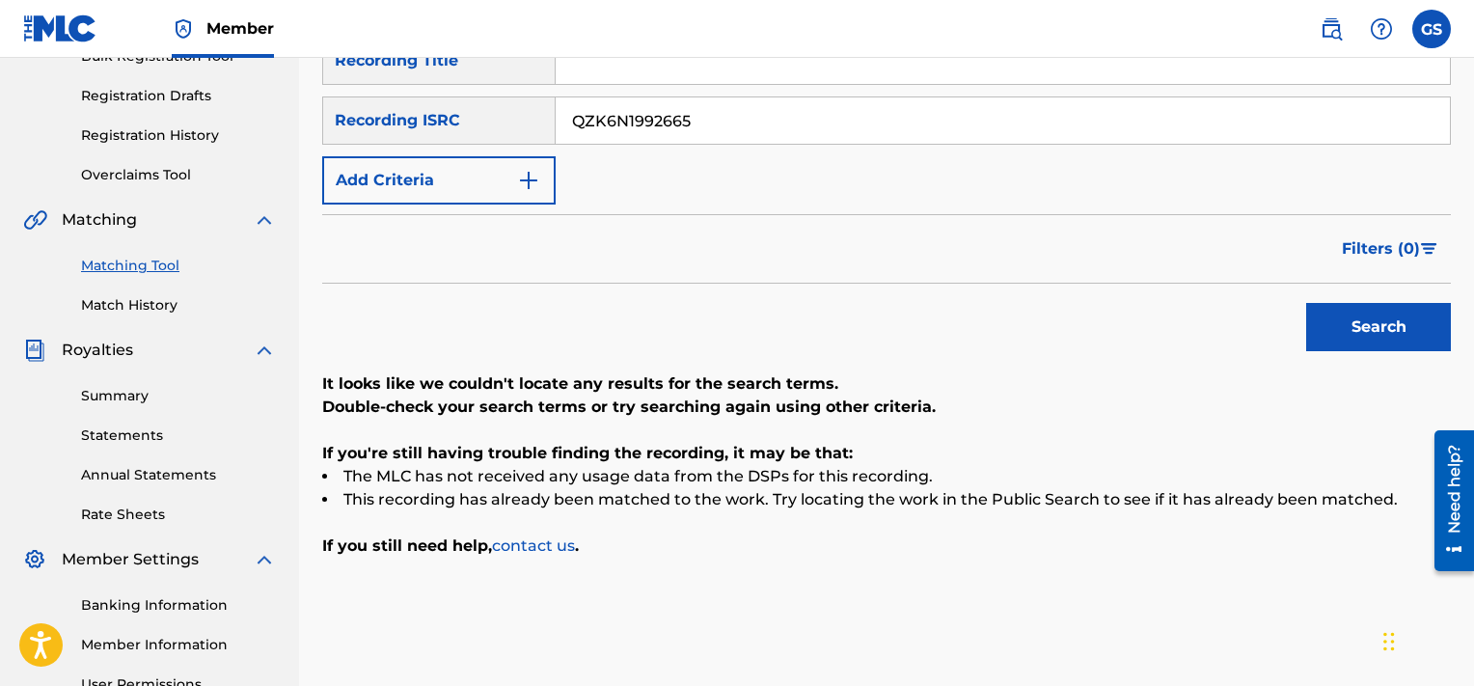
click at [1306, 303] on button "Search" at bounding box center [1378, 327] width 145 height 48
click at [843, 113] on input "QZK6N1992665" at bounding box center [1003, 120] width 894 height 46
click at [843, 113] on input "QZK6N1992666" at bounding box center [1003, 120] width 894 height 46
click at [1306, 303] on button "Search" at bounding box center [1378, 327] width 145 height 48
click at [785, 140] on input "QZK6N1992666" at bounding box center [1003, 120] width 894 height 46
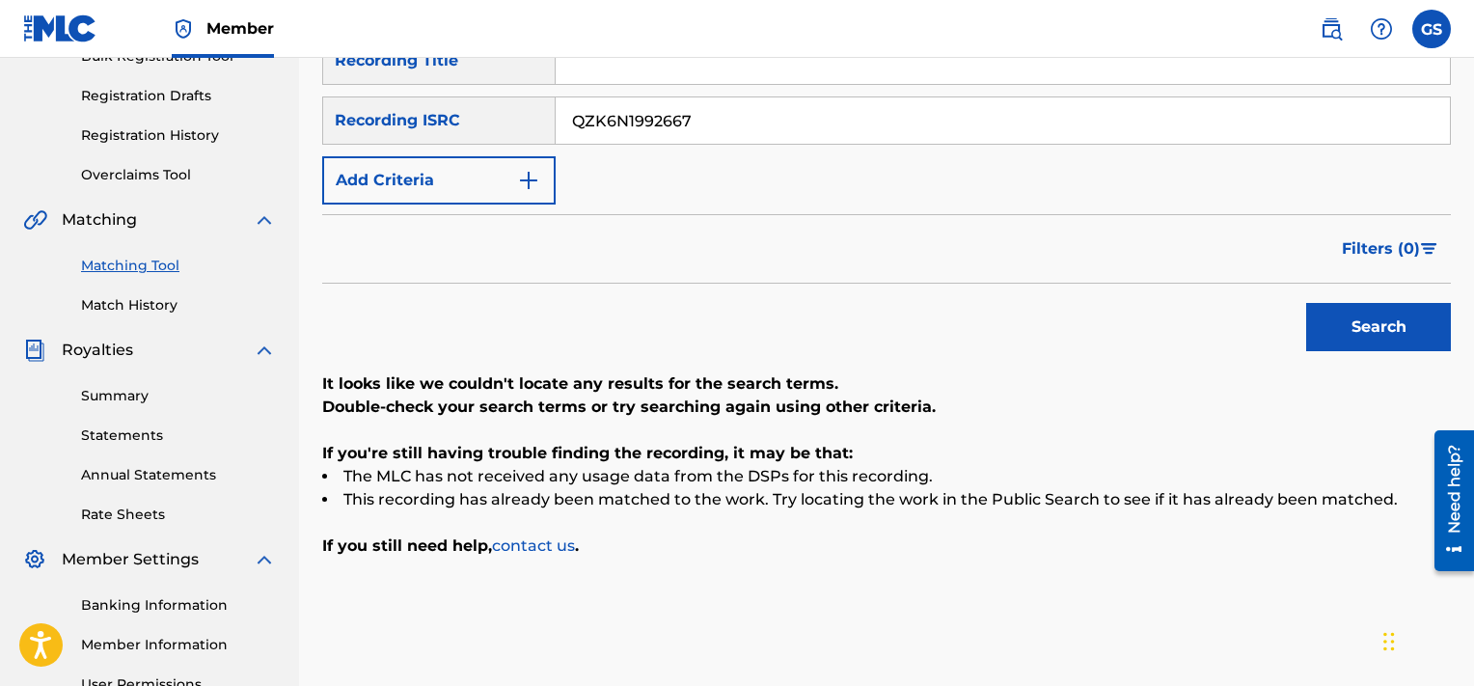
click at [785, 140] on input "QZK6N1992667" at bounding box center [1003, 120] width 894 height 46
click at [1306, 303] on button "Search" at bounding box center [1378, 327] width 145 height 48
click at [760, 123] on input "QZK6N1992667" at bounding box center [1003, 120] width 894 height 46
click at [760, 123] on input "QZES52046978" at bounding box center [1003, 120] width 894 height 46
type input "QZES52046978"
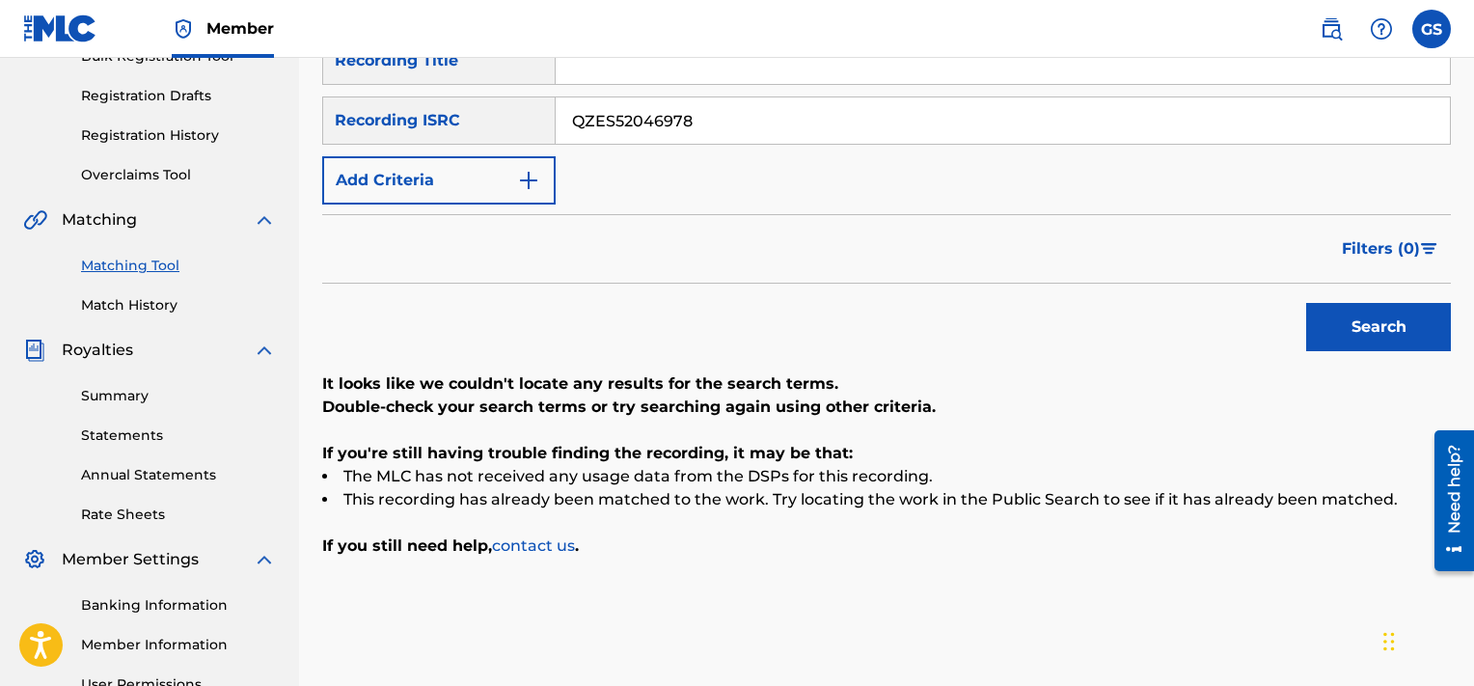
click at [1306, 303] on button "Search" at bounding box center [1378, 327] width 145 height 48
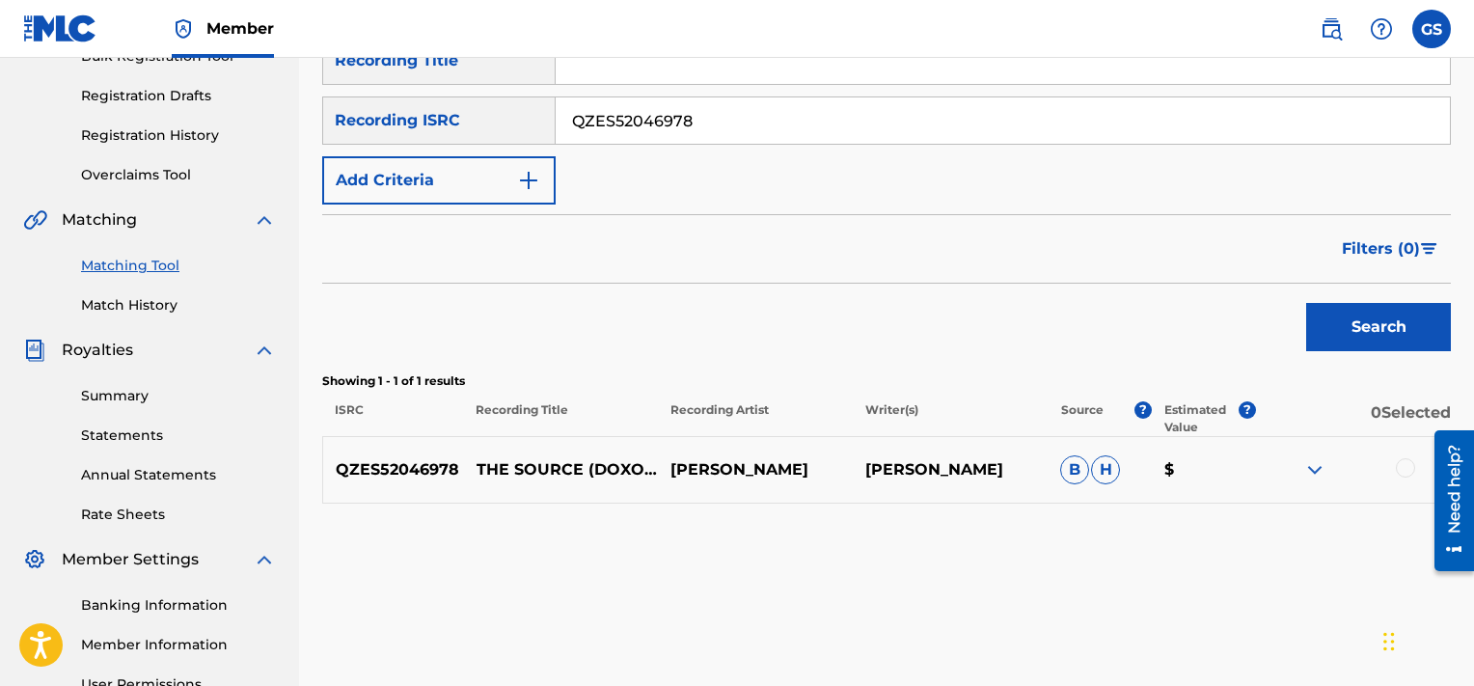
click at [1412, 470] on div at bounding box center [1405, 467] width 19 height 19
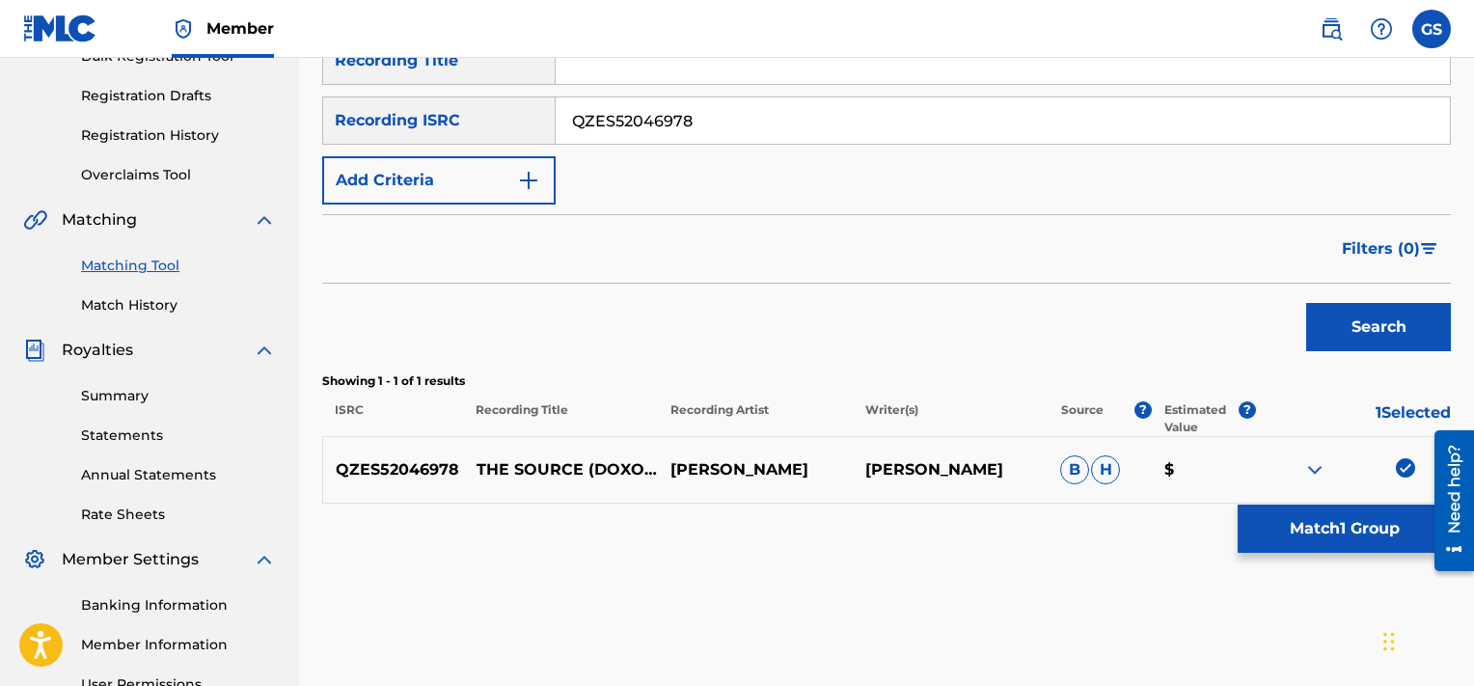
click at [1326, 550] on button "Match 1 Group" at bounding box center [1344, 529] width 213 height 48
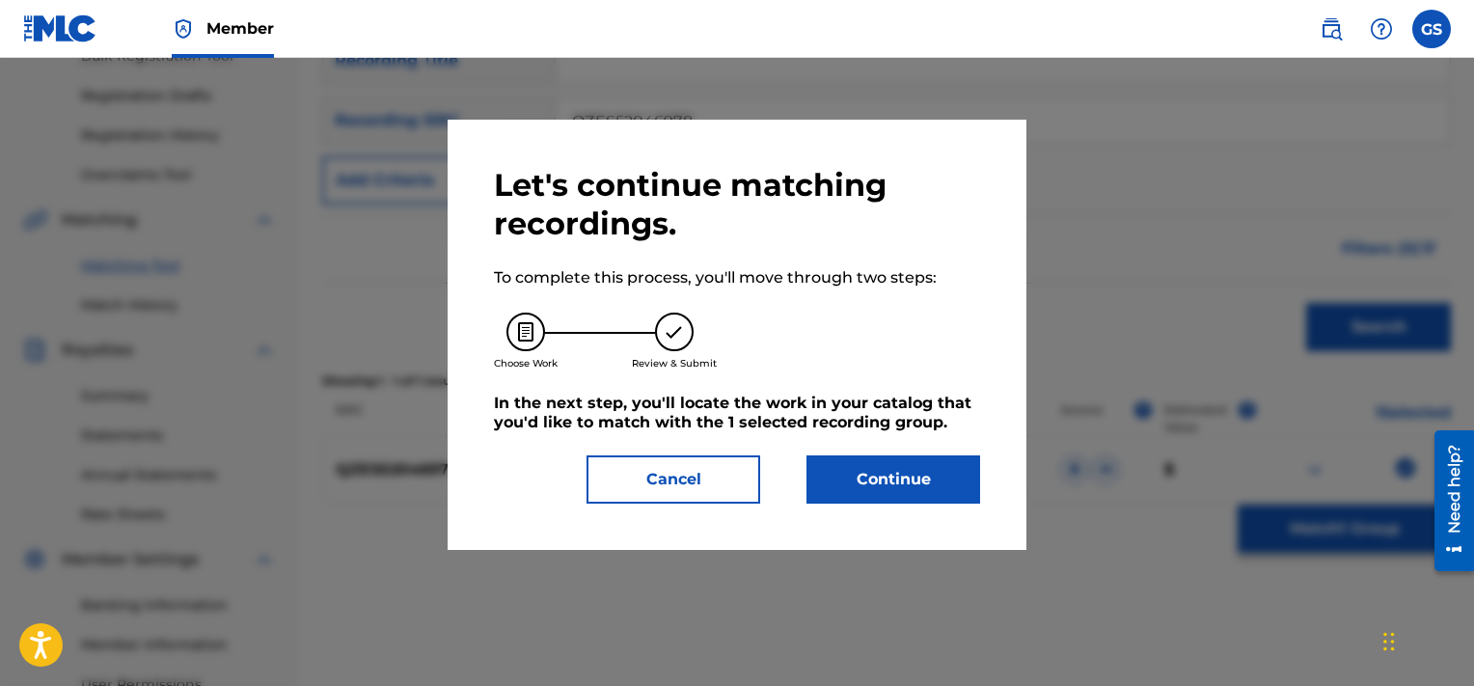
click at [1326, 550] on div at bounding box center [737, 401] width 1474 height 686
click at [860, 473] on button "Continue" at bounding box center [894, 479] width 174 height 48
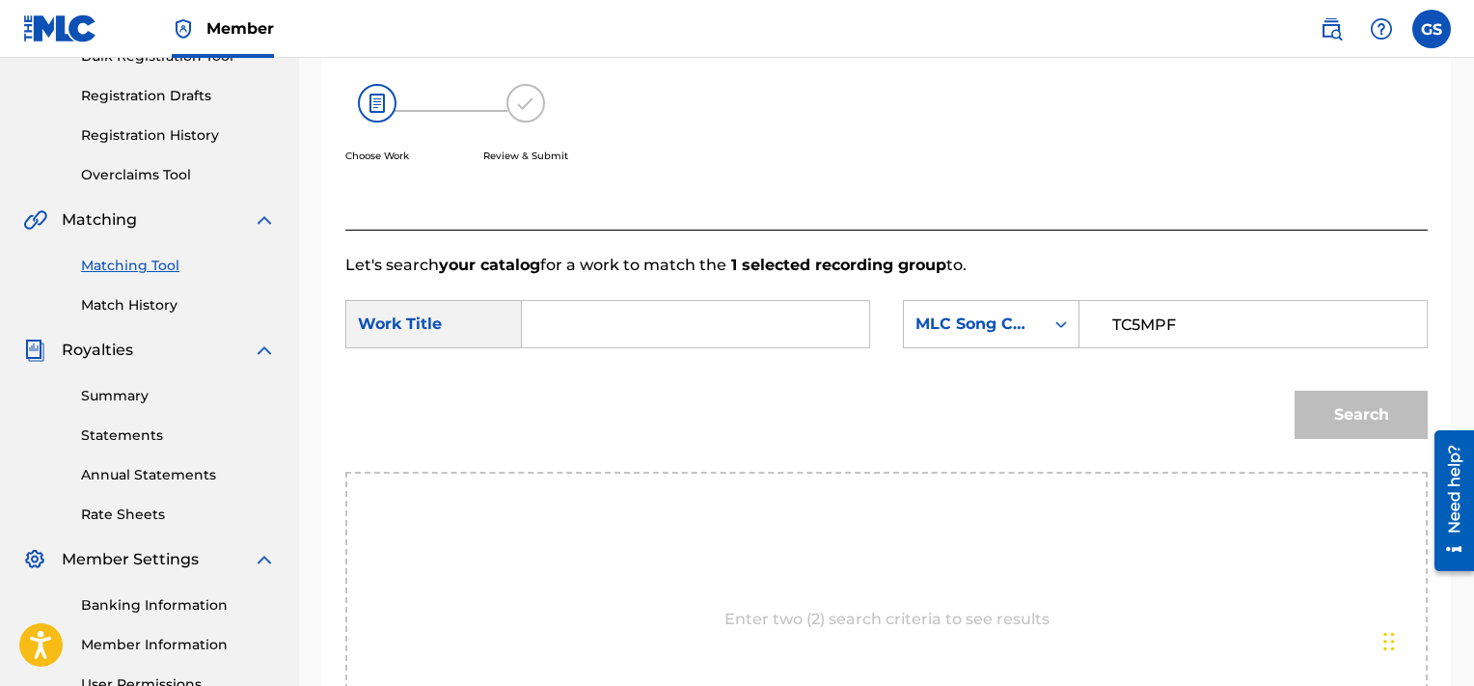
click at [1133, 319] on input "TC5MPF" at bounding box center [1253, 324] width 315 height 46
type input "TC5MPF"
drag, startPoint x: 675, startPoint y: 345, endPoint x: 645, endPoint y: 309, distance: 47.3
click at [645, 309] on input "Search Form" at bounding box center [695, 324] width 315 height 46
click at [645, 309] on input "s" at bounding box center [695, 324] width 315 height 46
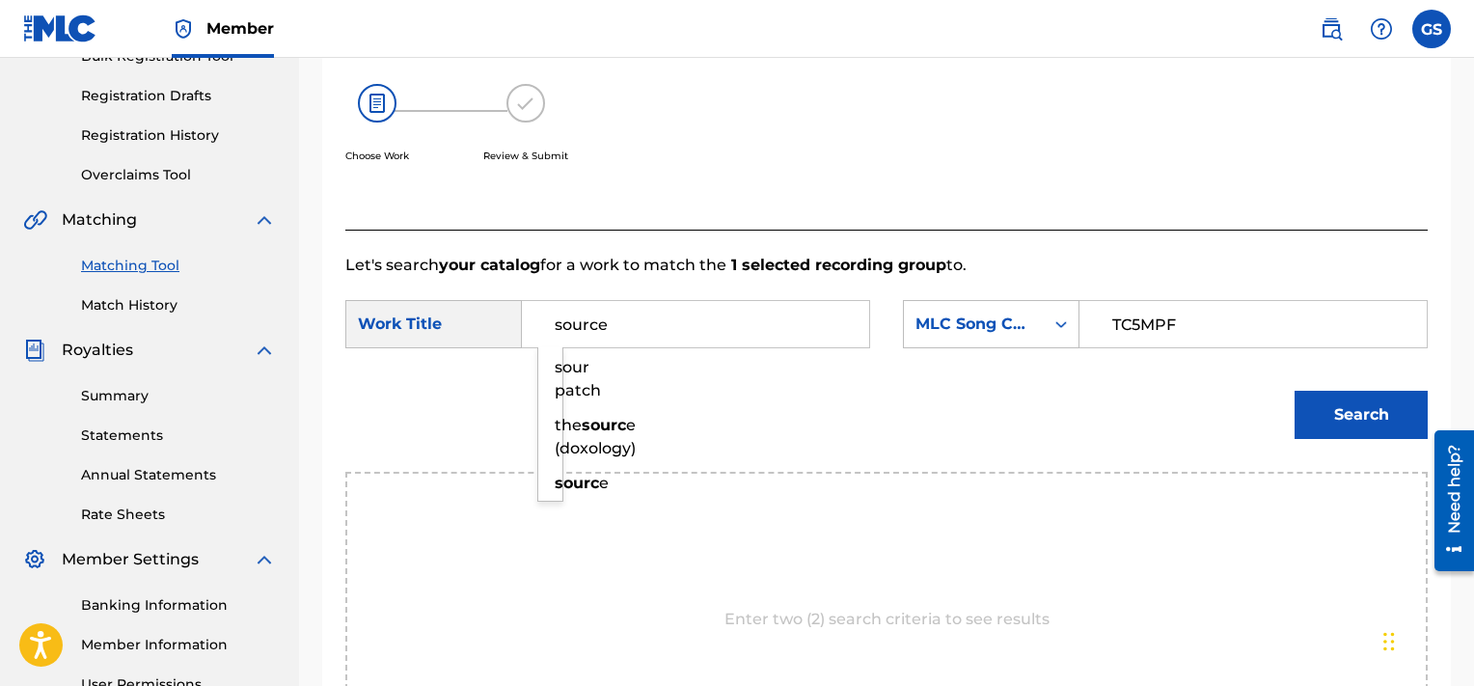
type input "source"
click at [1295, 391] on button "Search" at bounding box center [1361, 415] width 133 height 48
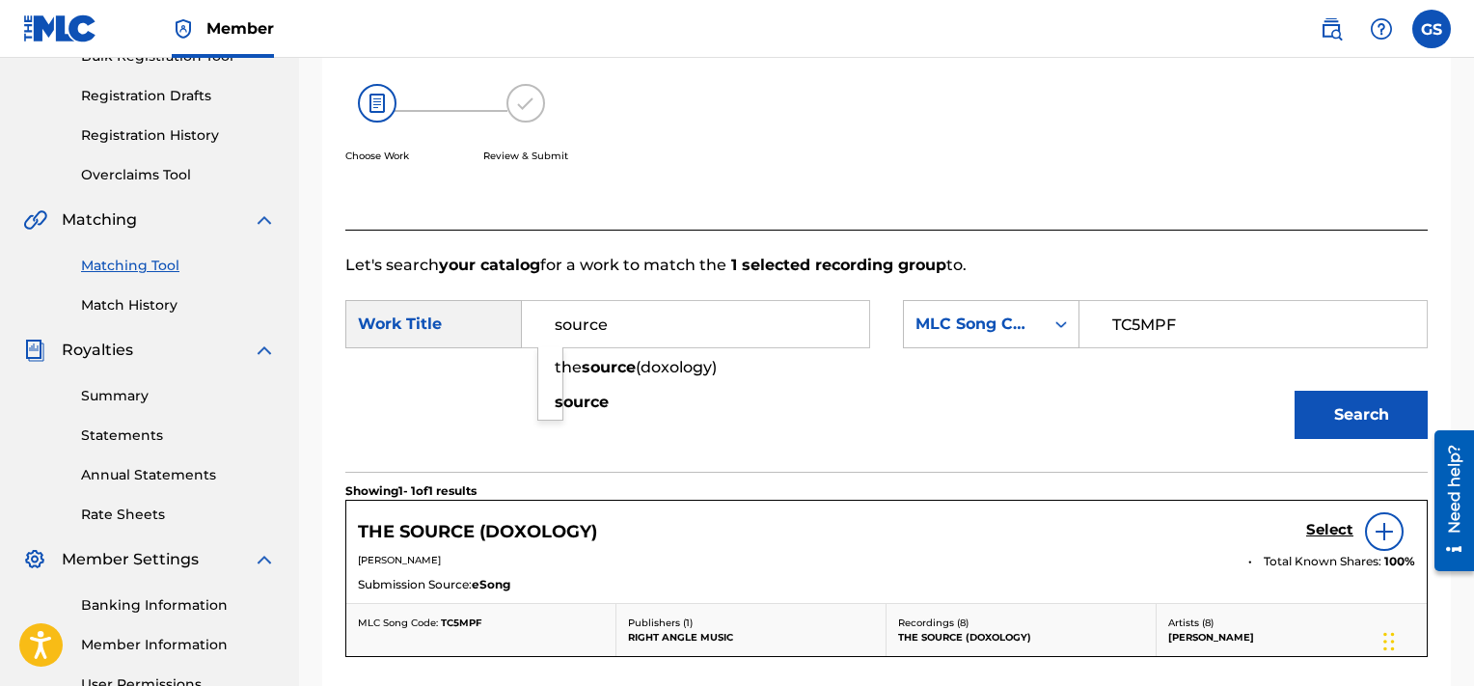
click at [1330, 530] on h5 "Select" at bounding box center [1329, 530] width 47 height 18
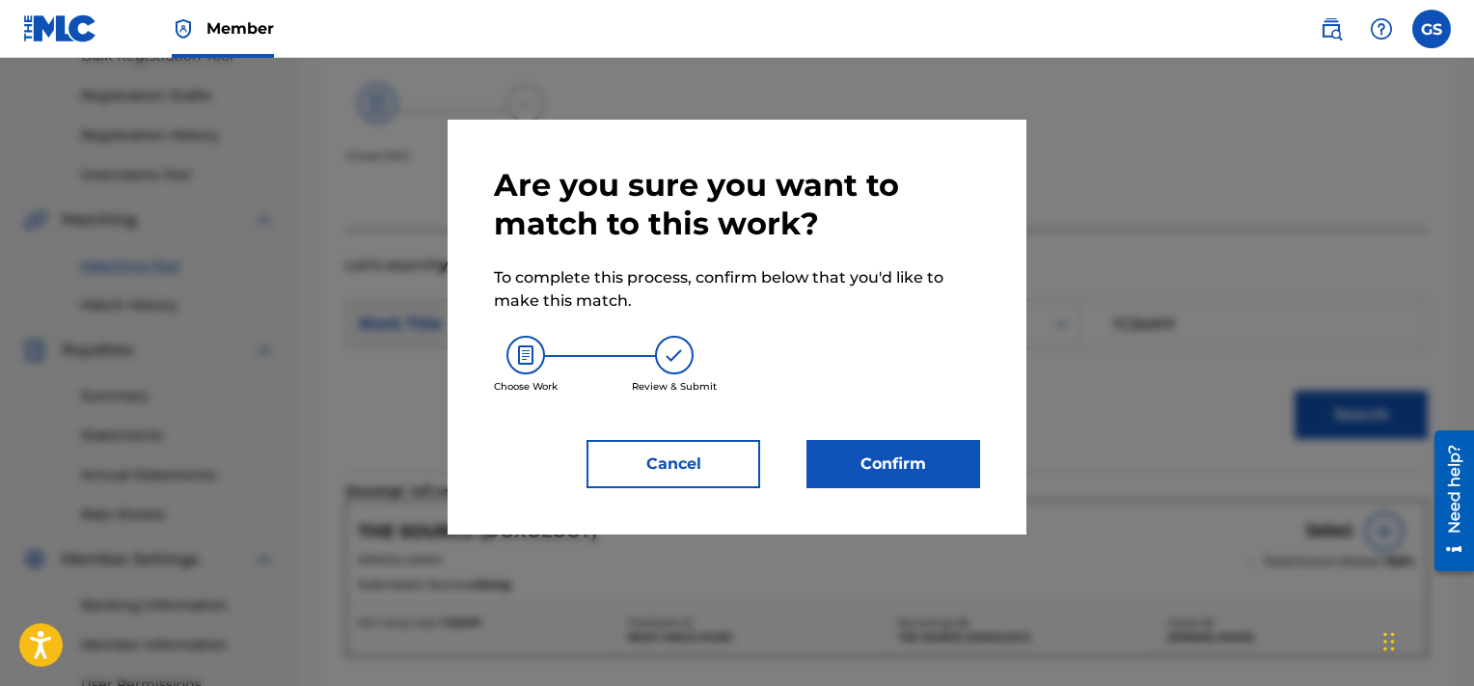
click at [917, 467] on button "Confirm" at bounding box center [894, 464] width 174 height 48
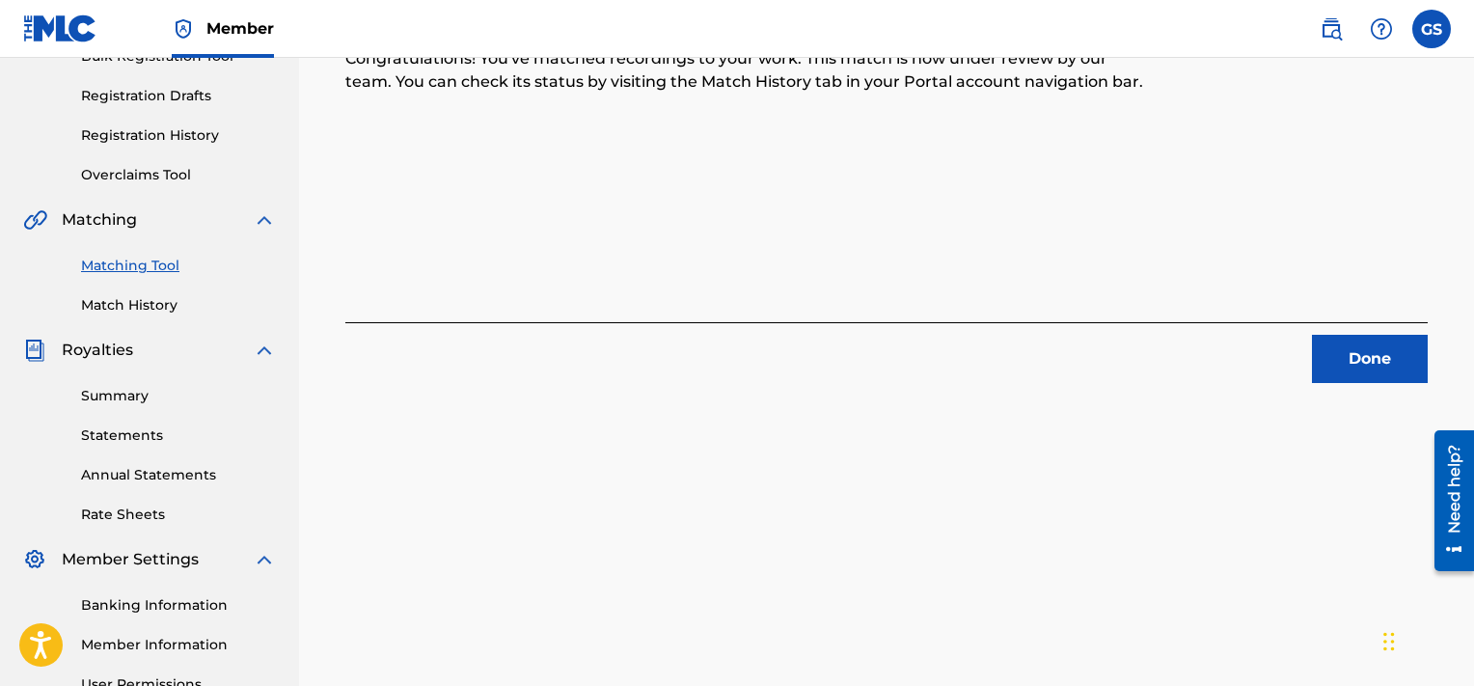
click at [1361, 357] on button "Done" at bounding box center [1370, 359] width 116 height 48
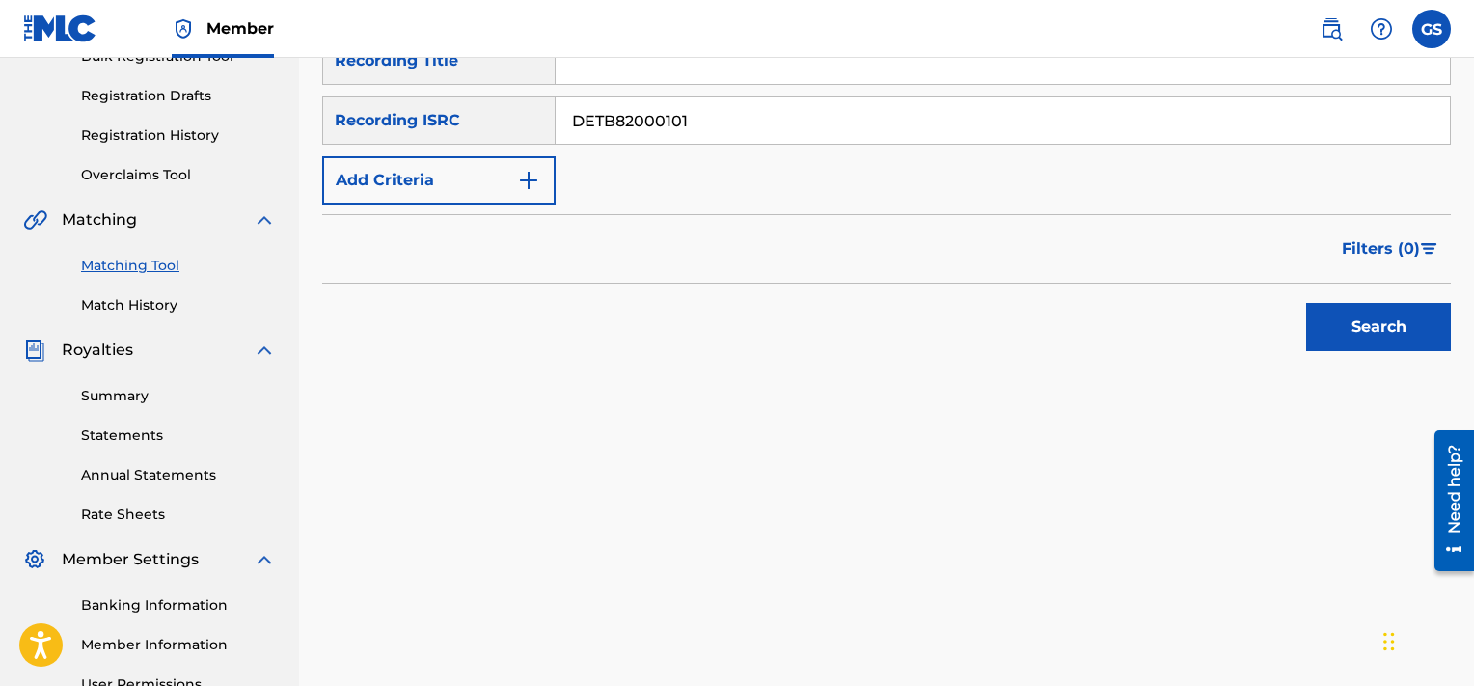
click at [1155, 128] on input "DETB82000101" at bounding box center [1003, 120] width 894 height 46
click at [1306, 303] on button "Search" at bounding box center [1378, 327] width 145 height 48
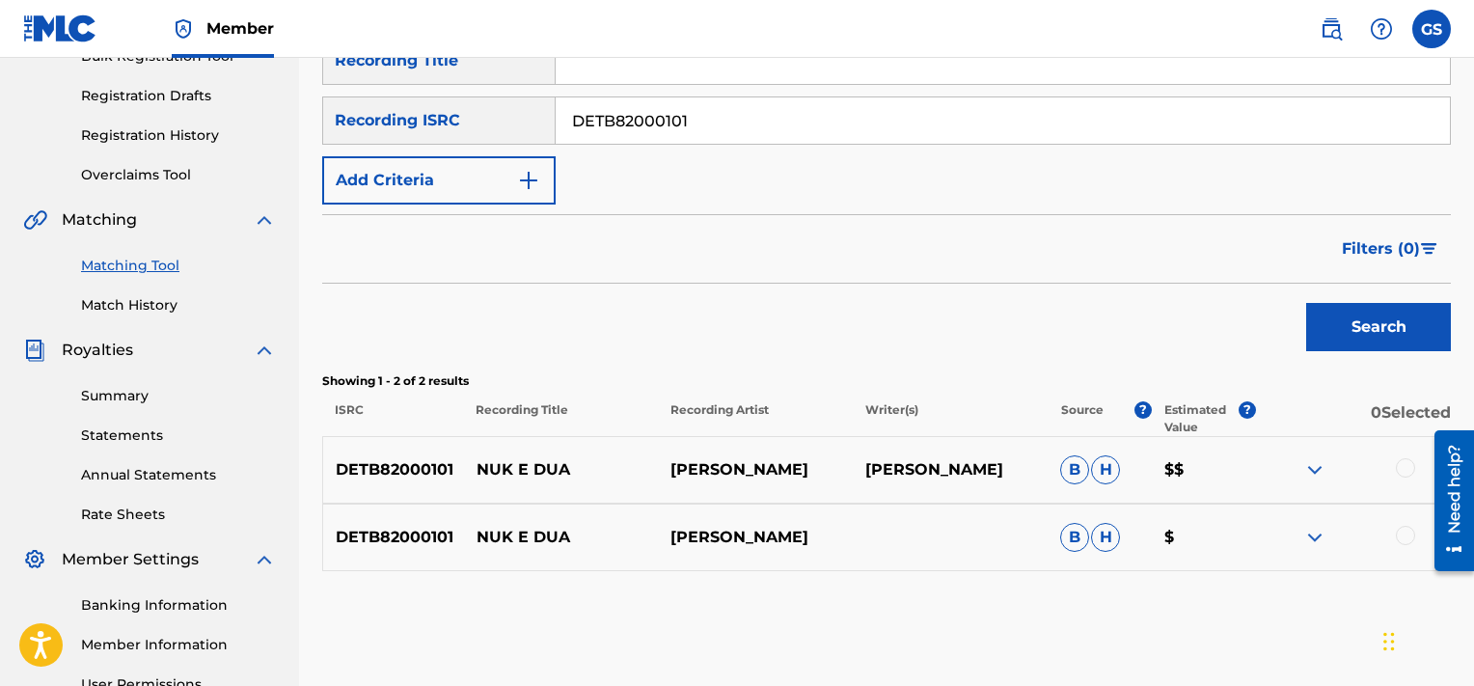
click at [863, 123] on input "DETB82000101" at bounding box center [1003, 120] width 894 height 46
click at [863, 123] on input "QMQ3X2001288" at bounding box center [1003, 120] width 894 height 46
type input "QMQ3X2001288"
click at [1306, 303] on button "Search" at bounding box center [1378, 327] width 145 height 48
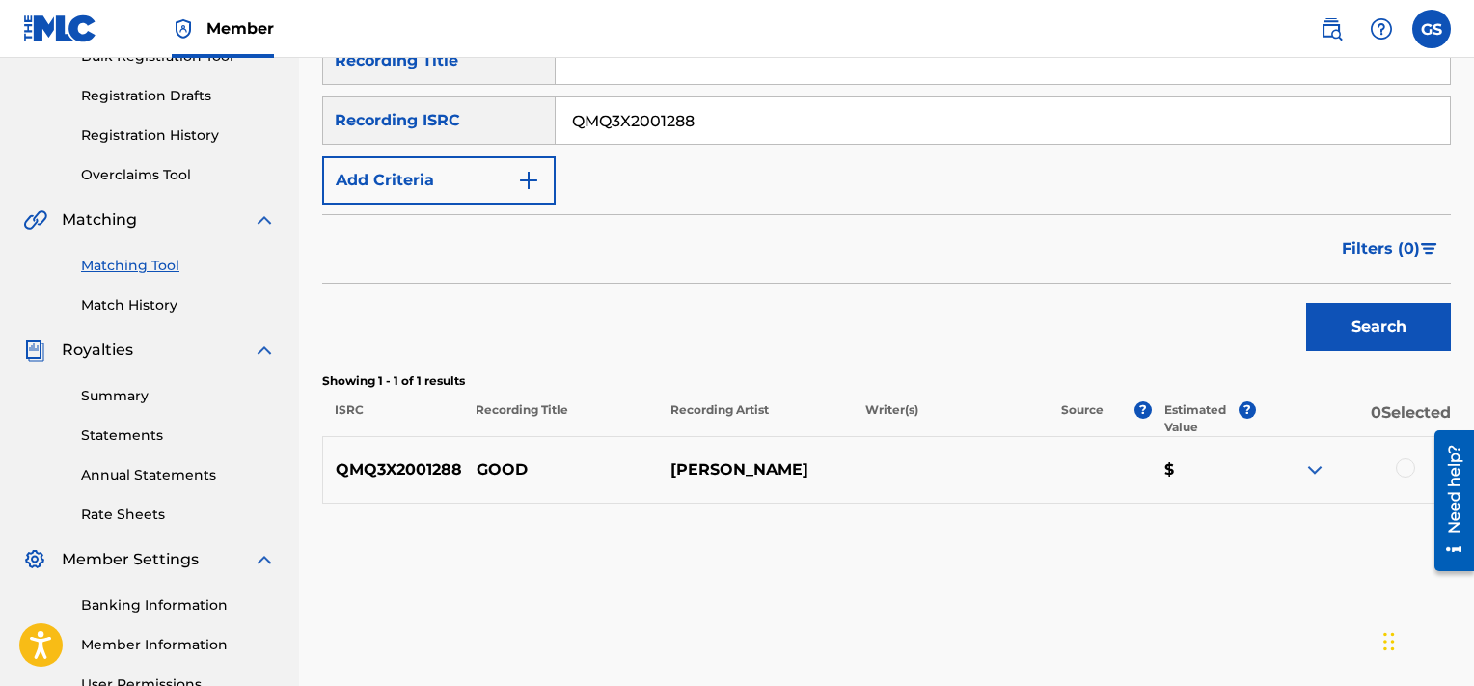
click at [1398, 466] on div at bounding box center [1405, 467] width 19 height 19
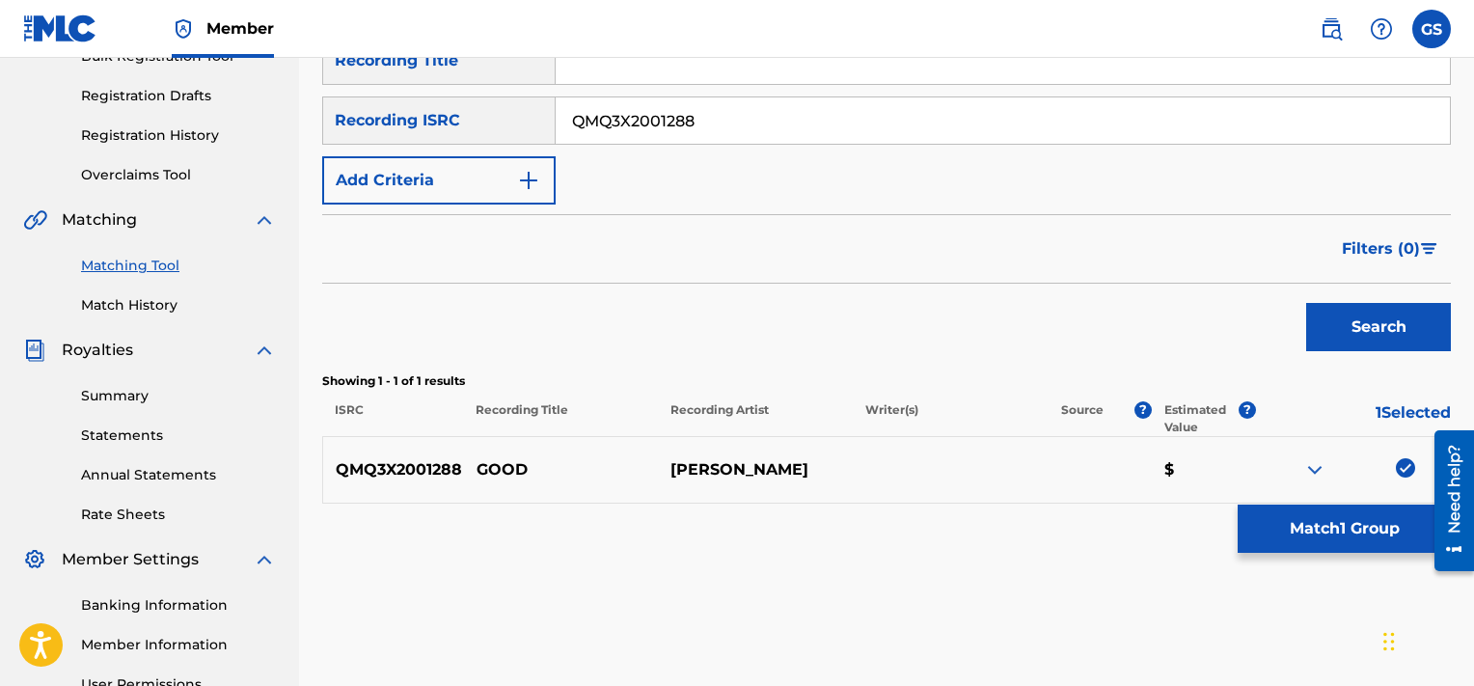
click at [1308, 514] on button "Match 1 Group" at bounding box center [1344, 529] width 213 height 48
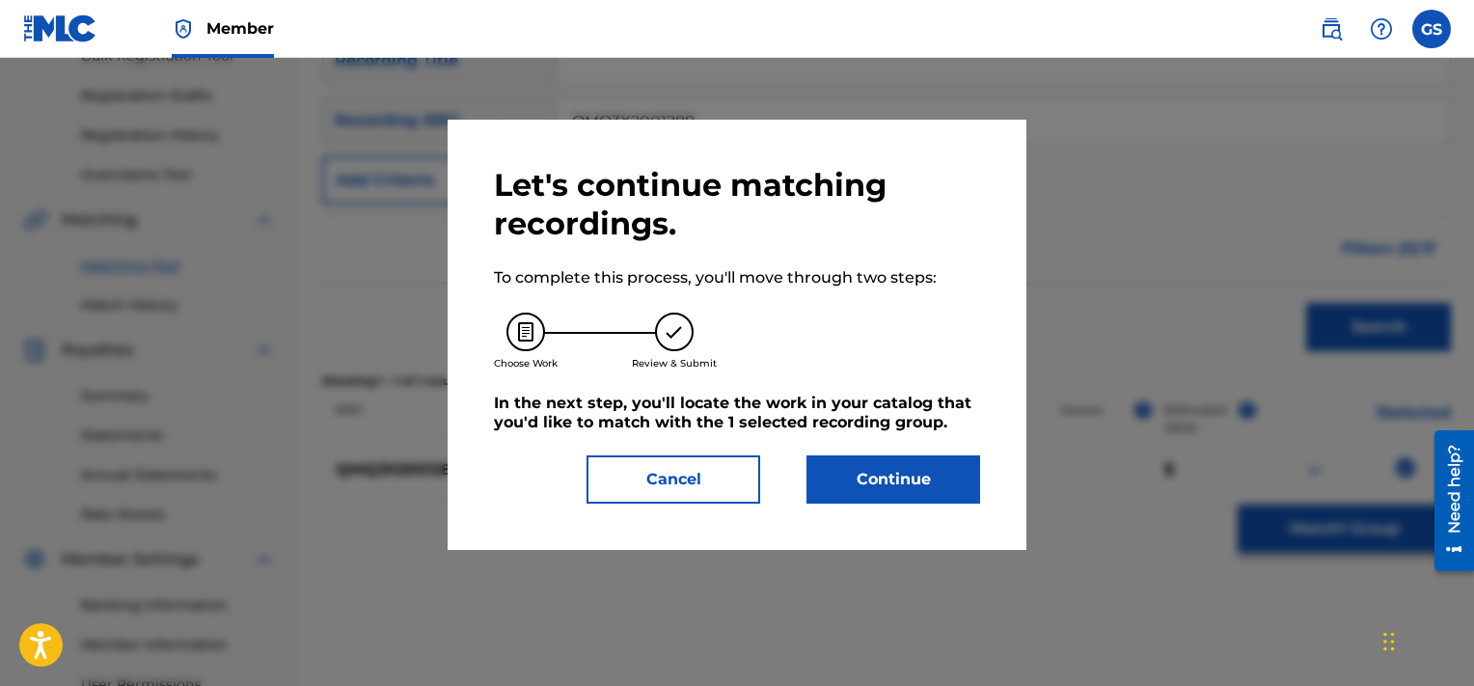
click at [866, 475] on button "Continue" at bounding box center [894, 479] width 174 height 48
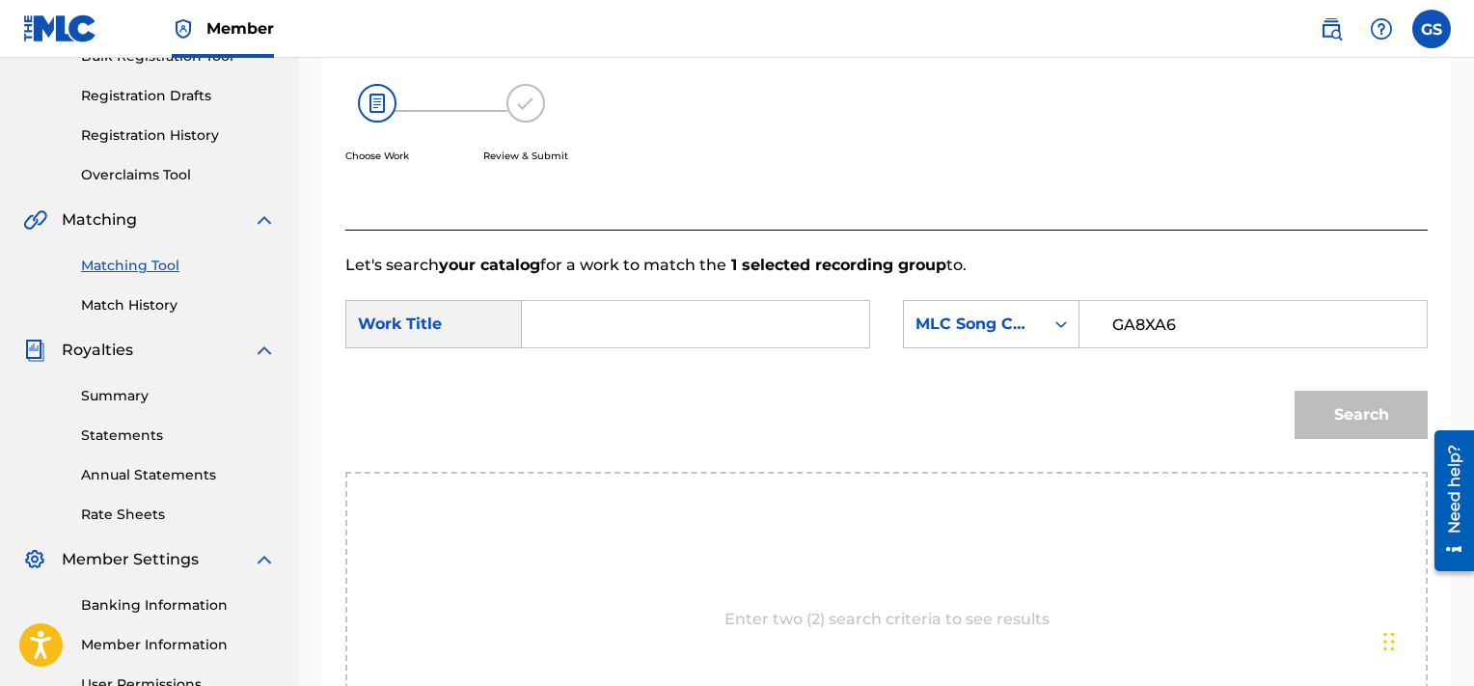
click at [1205, 343] on input "GA8XA6" at bounding box center [1253, 324] width 315 height 46
type input "GA8XA6"
click at [665, 314] on input "Search Form" at bounding box center [695, 324] width 315 height 46
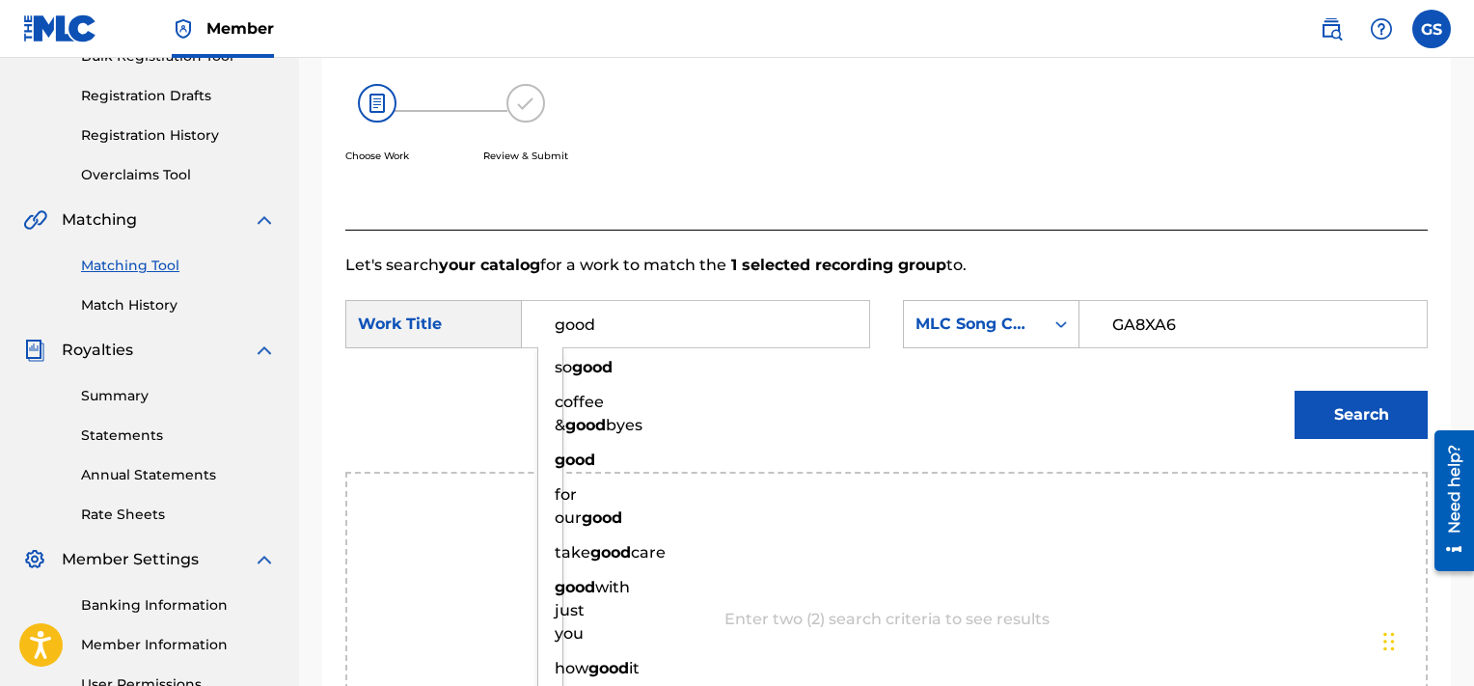
type input "good"
click at [1295, 391] on button "Search" at bounding box center [1361, 415] width 133 height 48
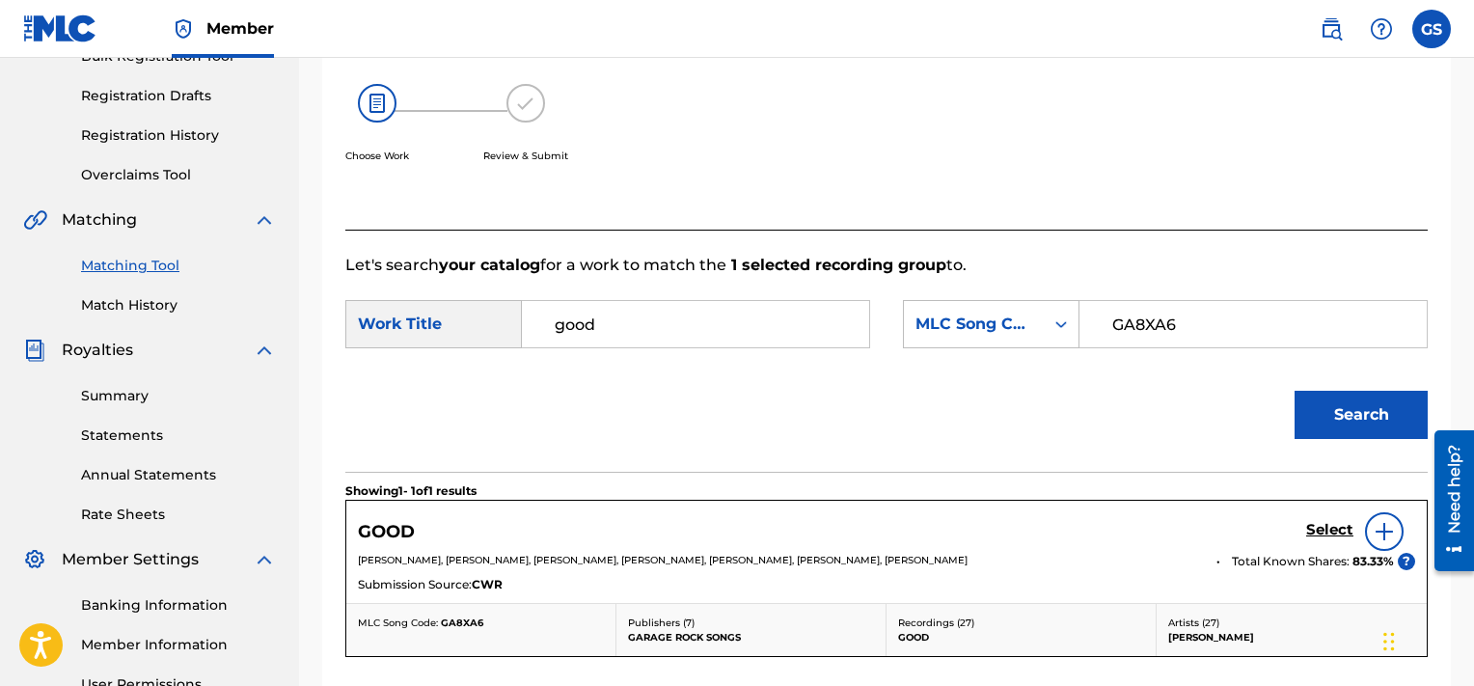
click at [1333, 535] on h5 "Select" at bounding box center [1329, 530] width 47 height 18
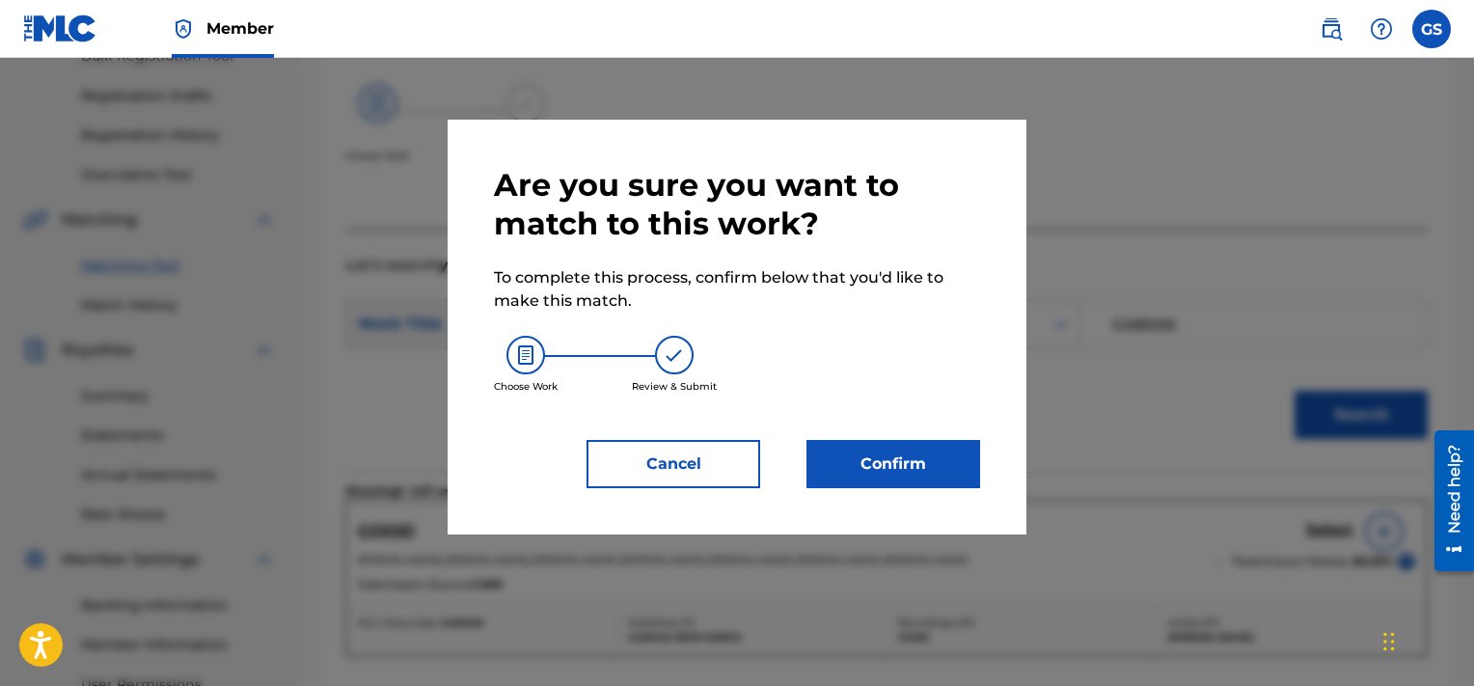
click at [889, 466] on button "Confirm" at bounding box center [894, 464] width 174 height 48
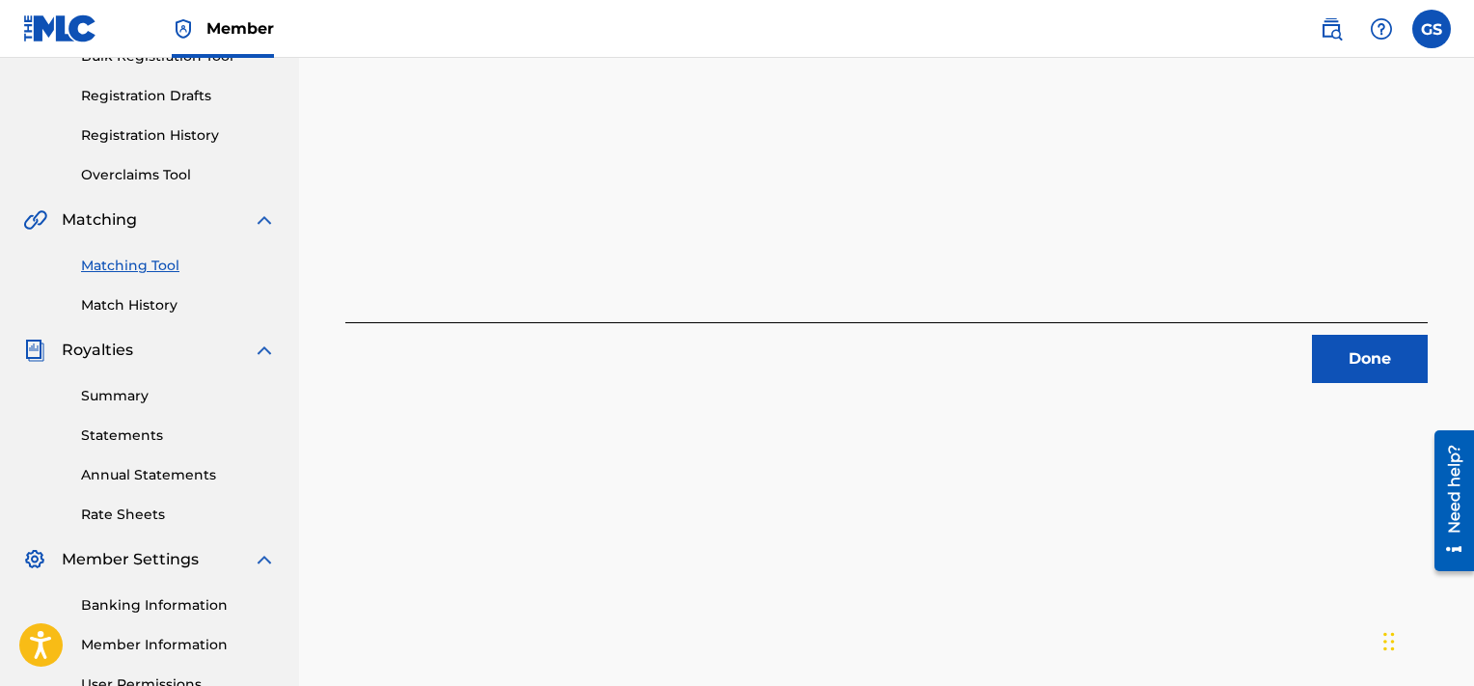
click at [1373, 372] on button "Done" at bounding box center [1370, 359] width 116 height 48
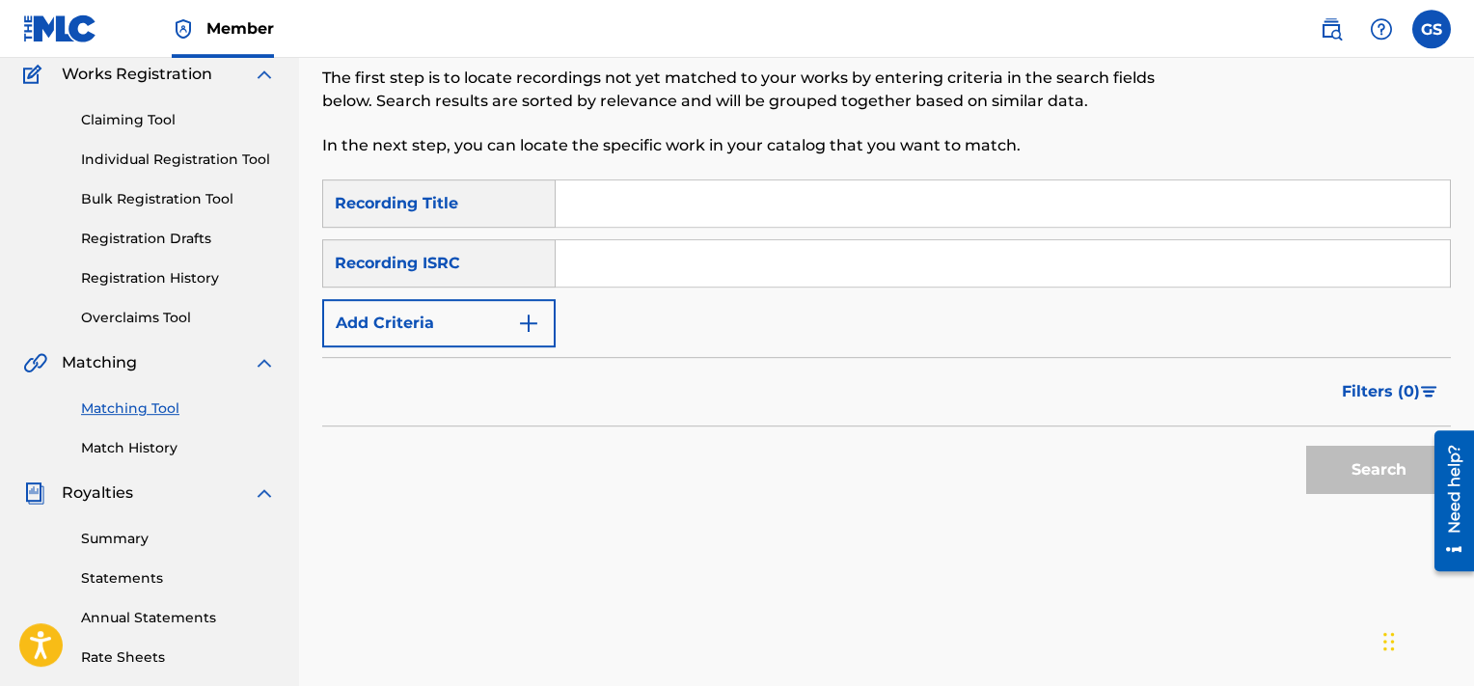
scroll to position [165, 0]
click at [1130, 263] on input "Search Form" at bounding box center [1003, 262] width 894 height 46
type input "QMQ3X2001291"
click at [1306, 445] on button "Search" at bounding box center [1378, 469] width 145 height 48
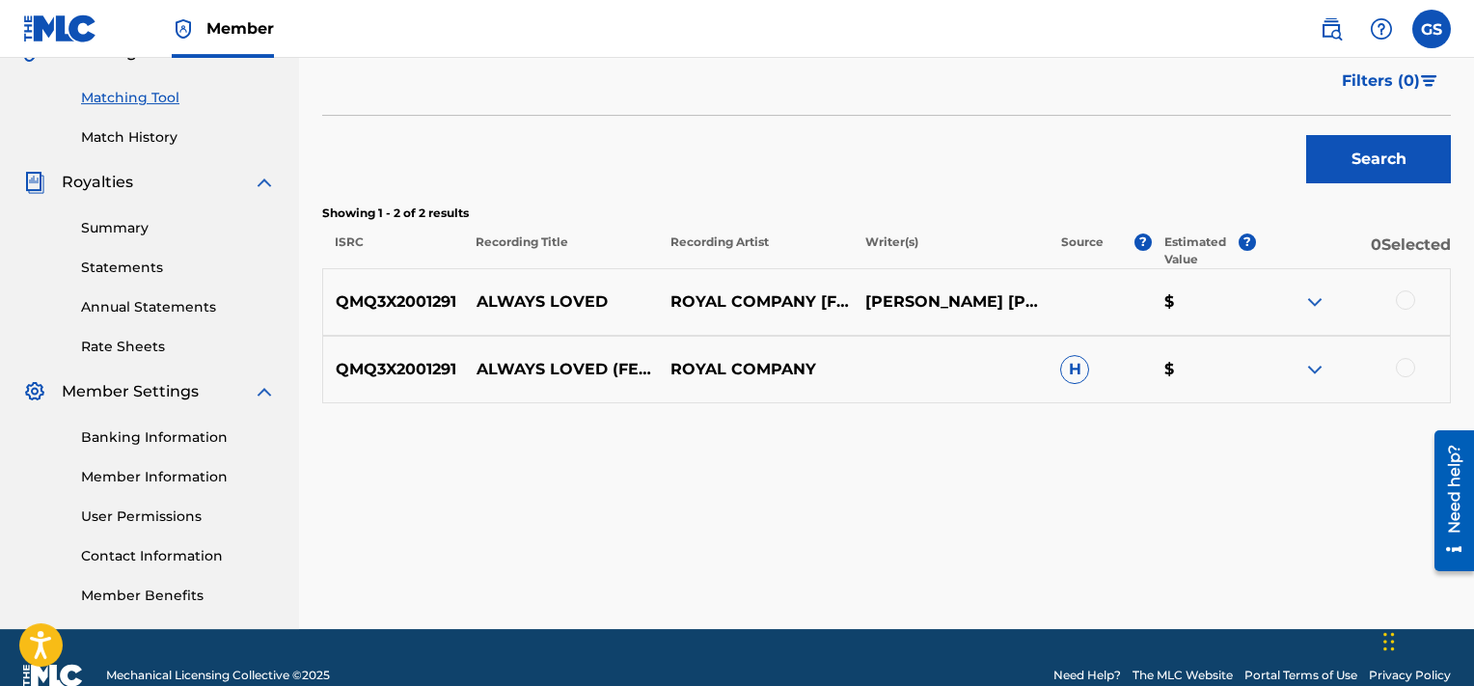
scroll to position [477, 0]
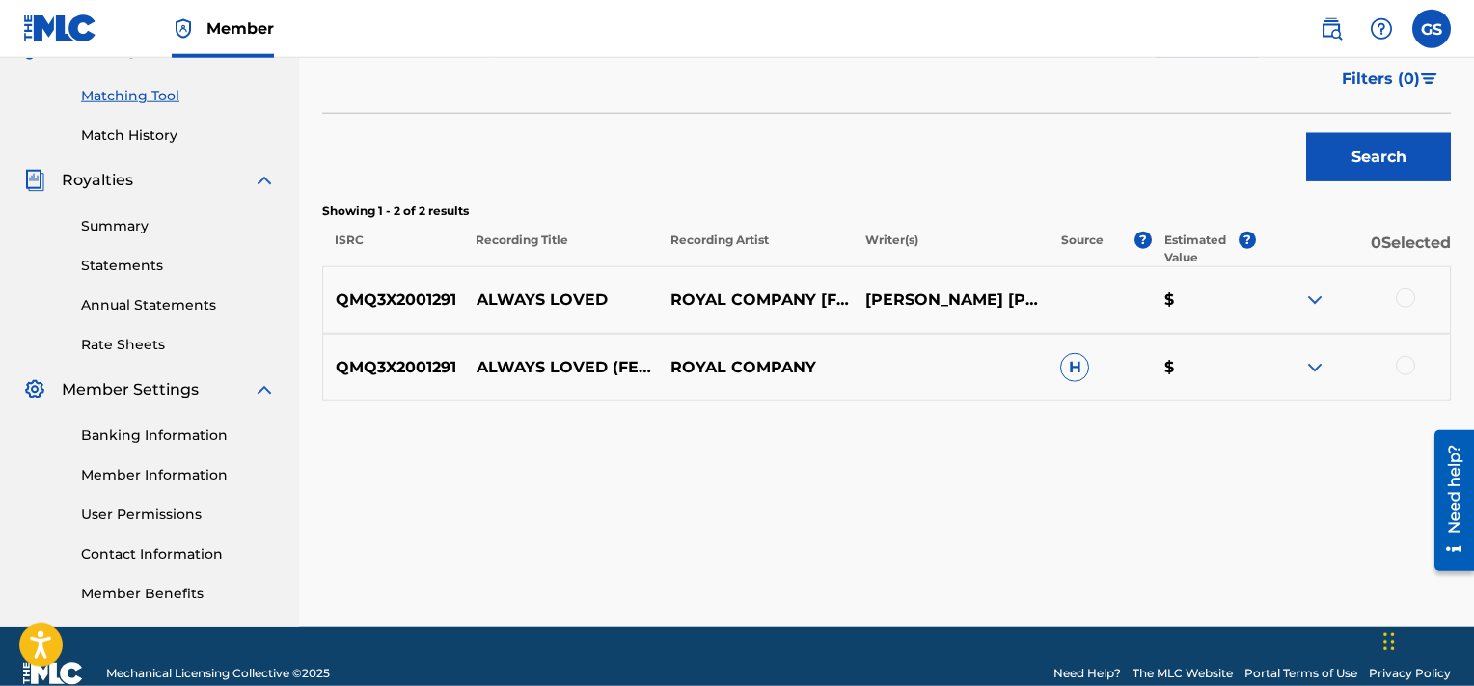
click at [1412, 293] on div at bounding box center [1405, 297] width 19 height 19
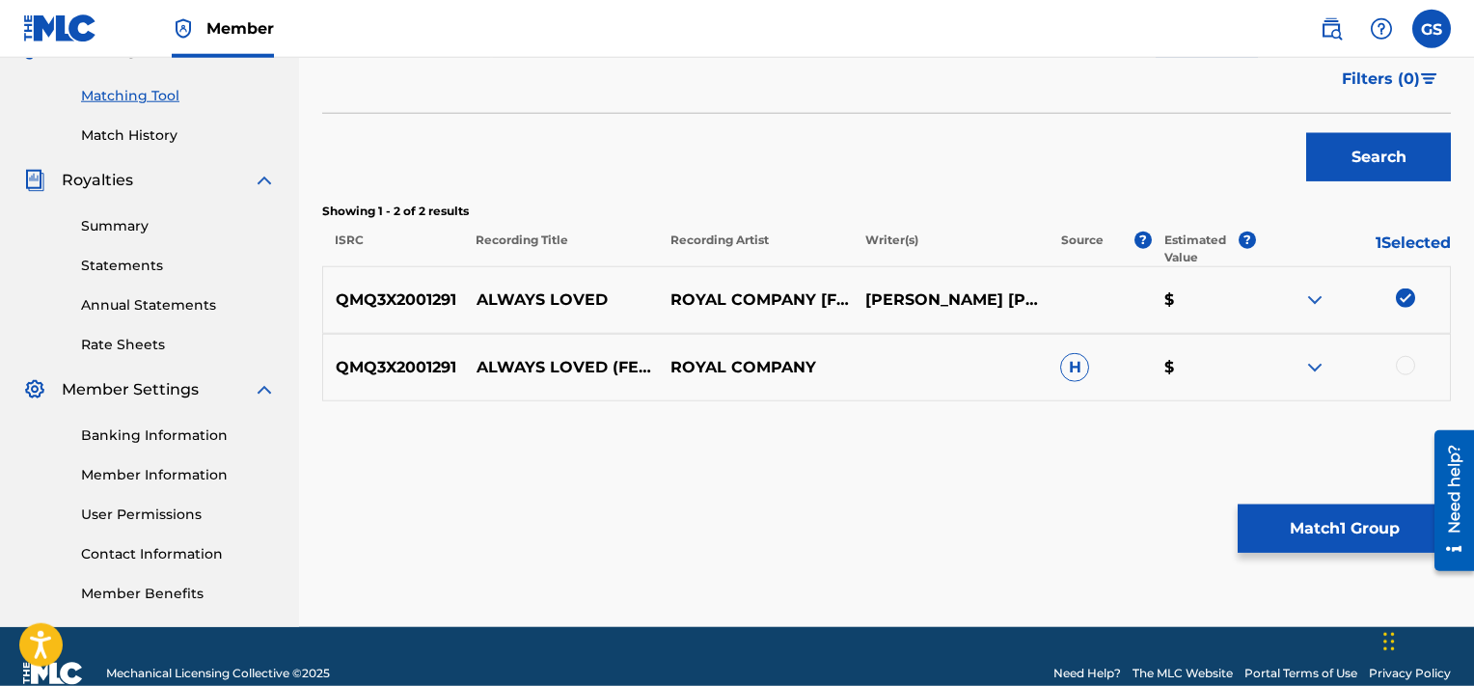
click at [1407, 370] on div at bounding box center [1405, 365] width 19 height 19
click at [1330, 525] on button "Match 2 Groups" at bounding box center [1344, 529] width 213 height 48
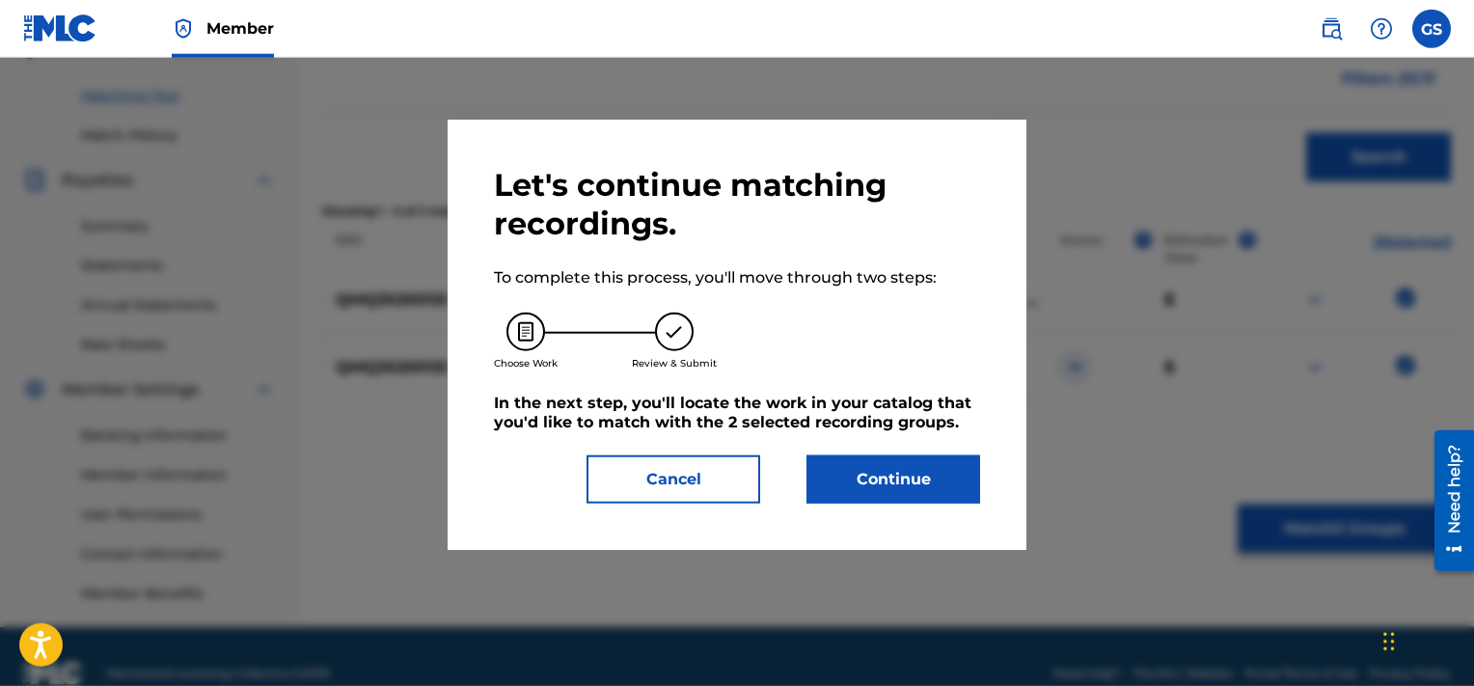
click at [913, 488] on button "Continue" at bounding box center [894, 479] width 174 height 48
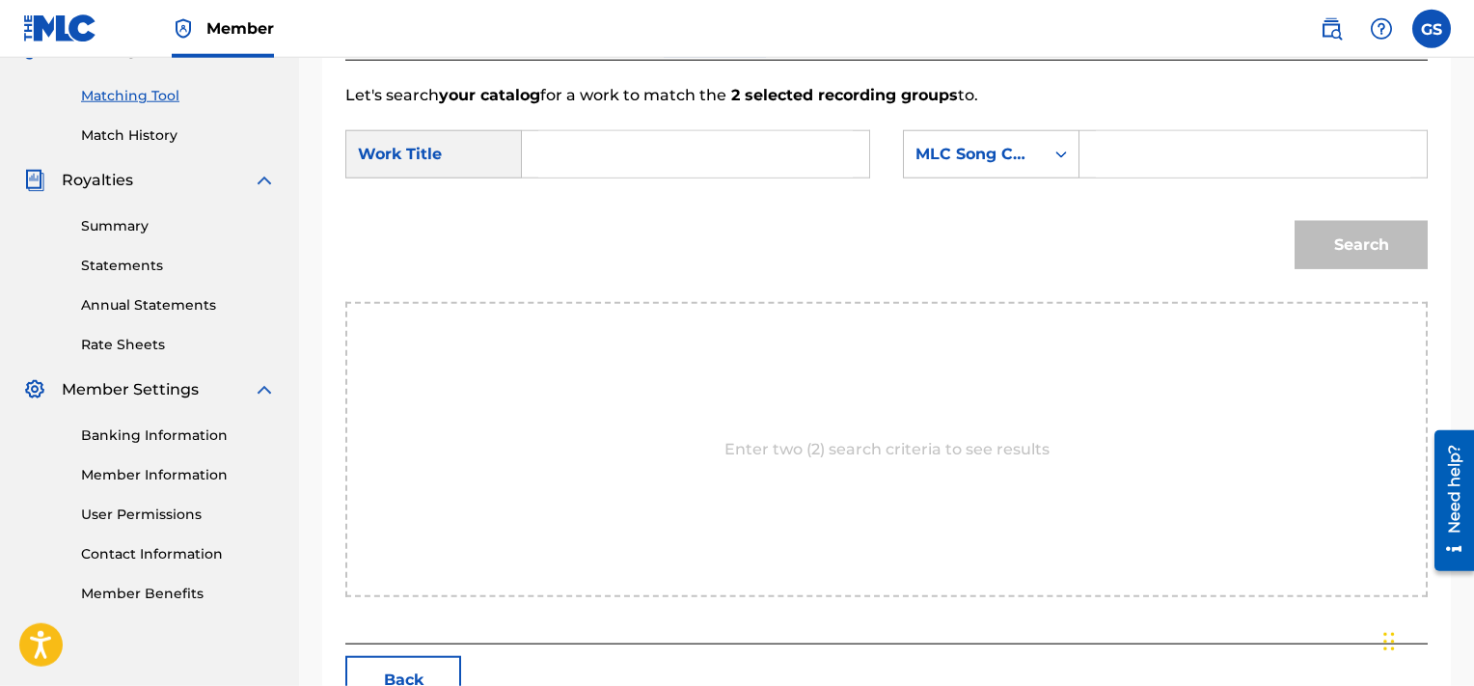
drag, startPoint x: 1250, startPoint y: 123, endPoint x: 1158, endPoint y: 170, distance: 103.6
click at [1158, 170] on form "SearchWithCriteriada517bf8-b4d7-484c-9ca8-8e154c0630c8 Work Title SearchWithCri…" at bounding box center [886, 204] width 1083 height 195
click at [1158, 170] on input "Search Form" at bounding box center [1253, 154] width 315 height 46
type input "AA6776"
click at [606, 157] on input "Search Form" at bounding box center [695, 154] width 315 height 46
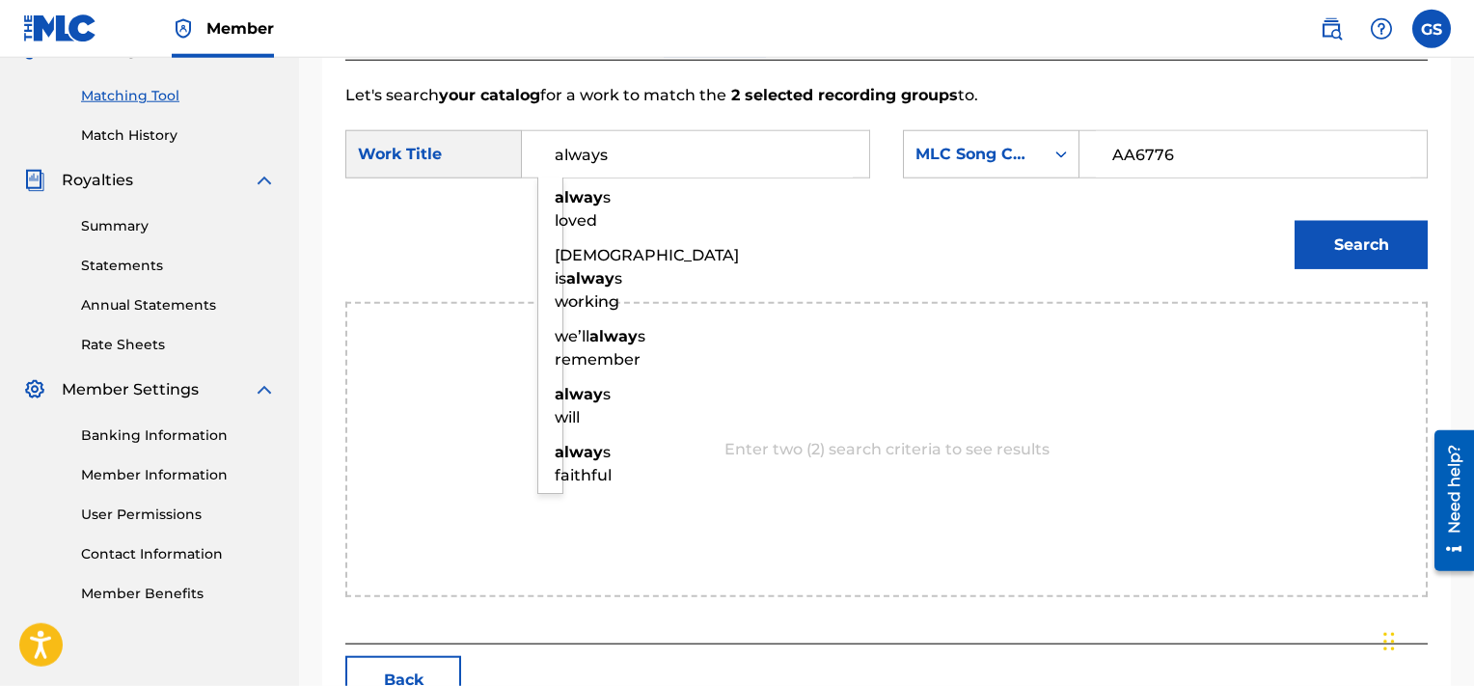
type input "always"
click at [1295, 221] on button "Search" at bounding box center [1361, 245] width 133 height 48
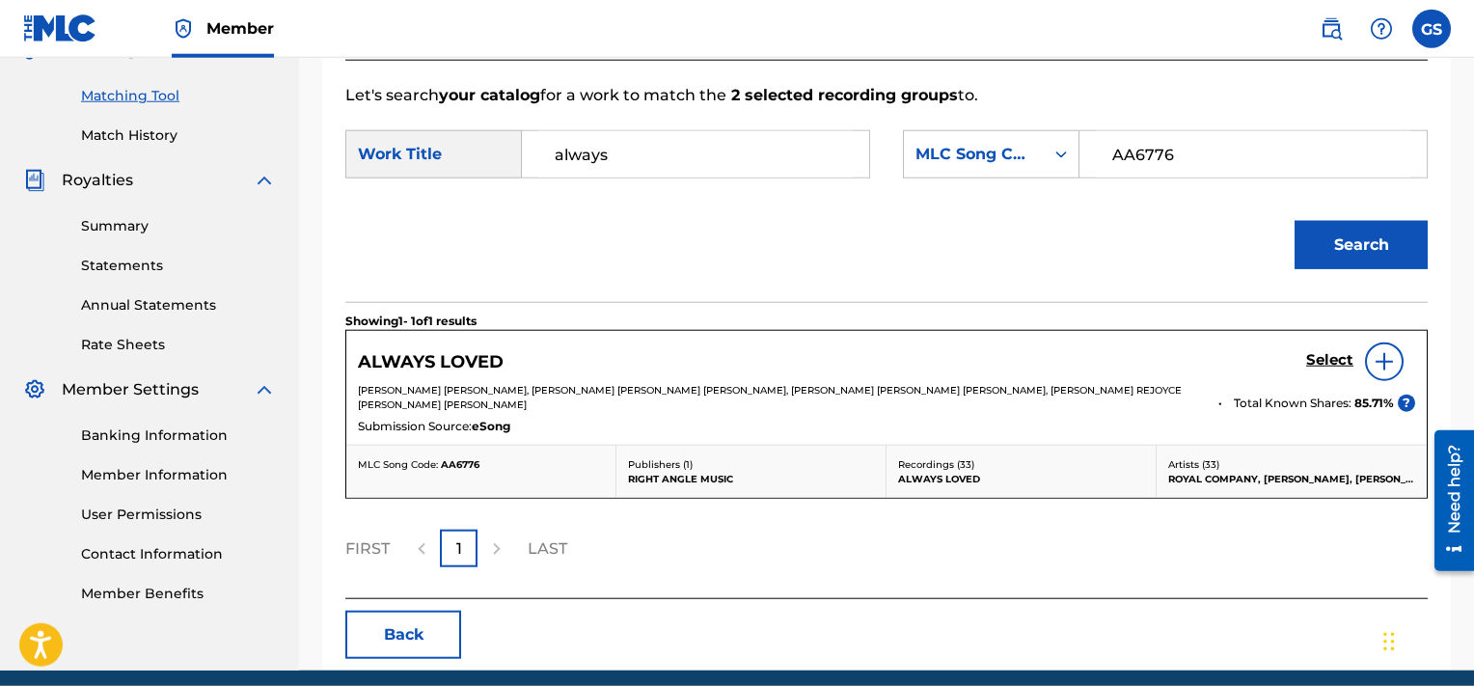
click at [1338, 356] on h5 "Select" at bounding box center [1329, 360] width 47 height 18
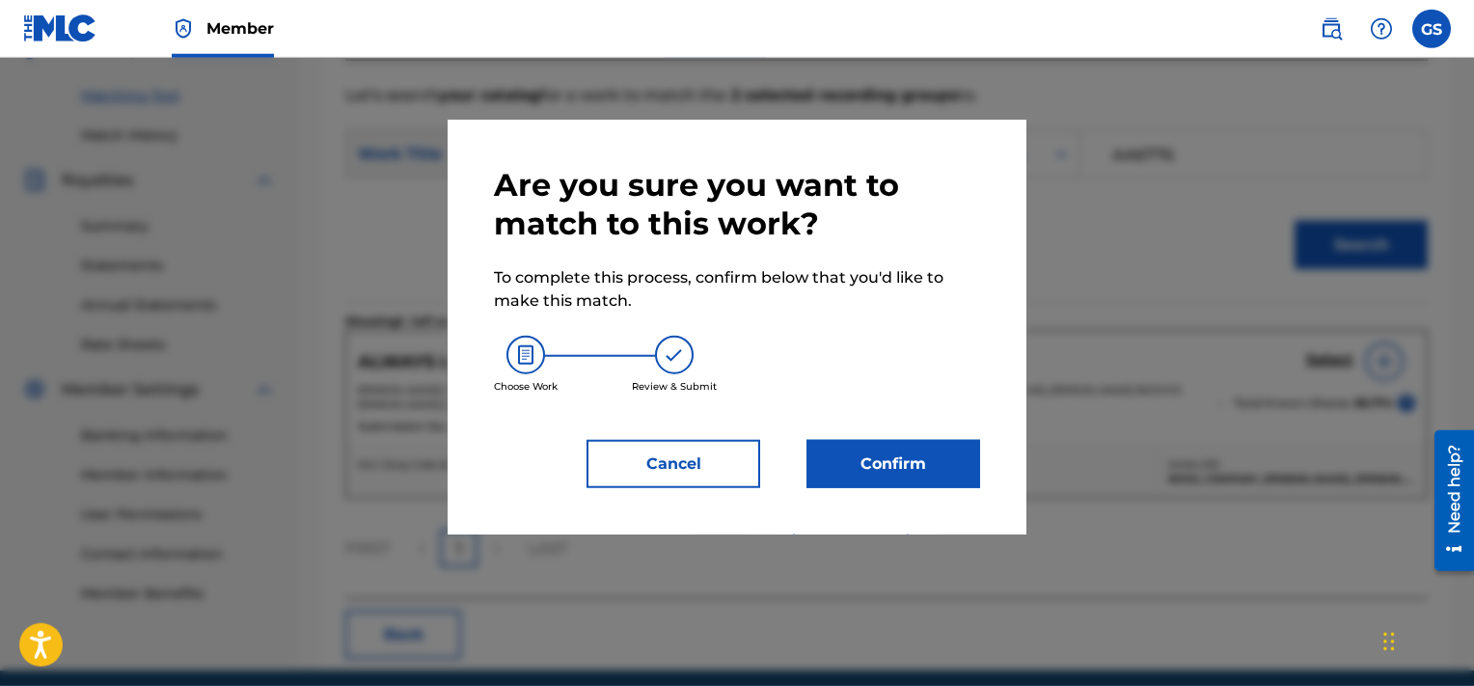
click at [891, 480] on button "Confirm" at bounding box center [894, 464] width 174 height 48
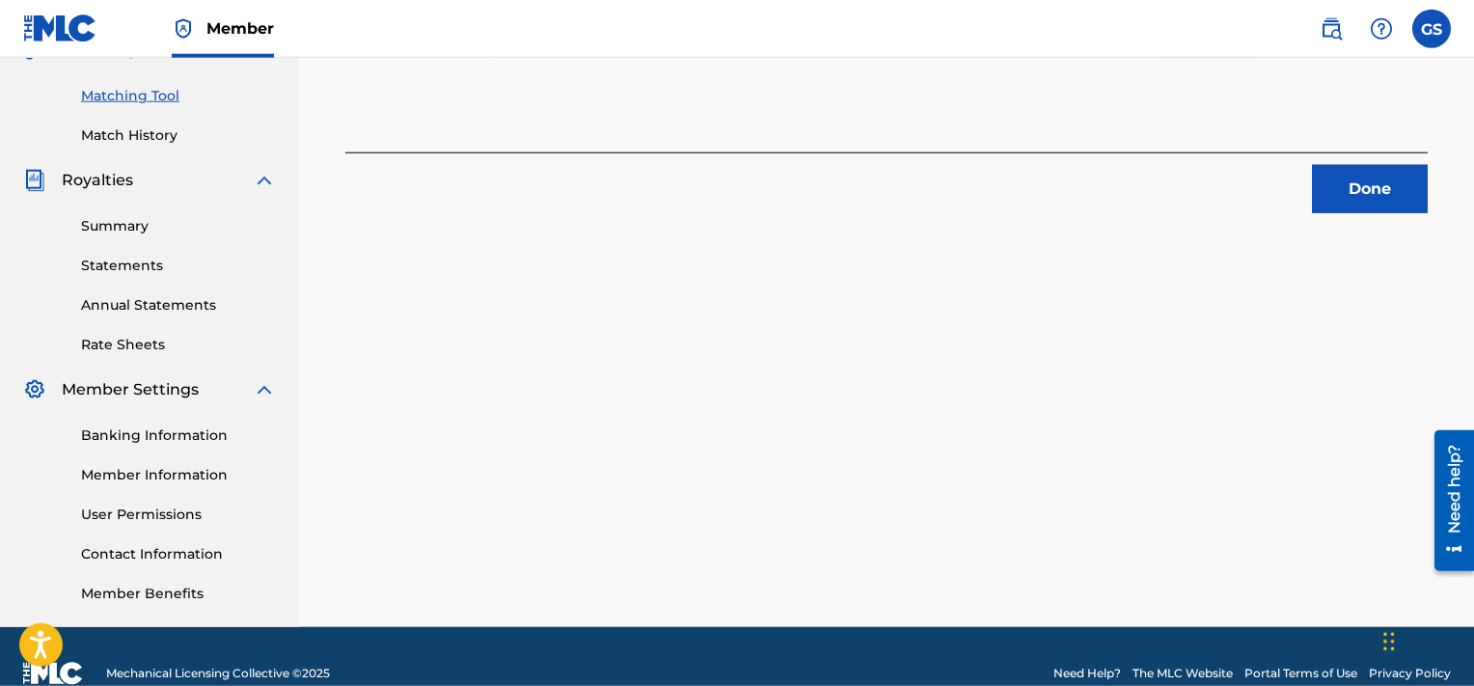
click at [1378, 189] on button "Done" at bounding box center [1370, 189] width 116 height 48
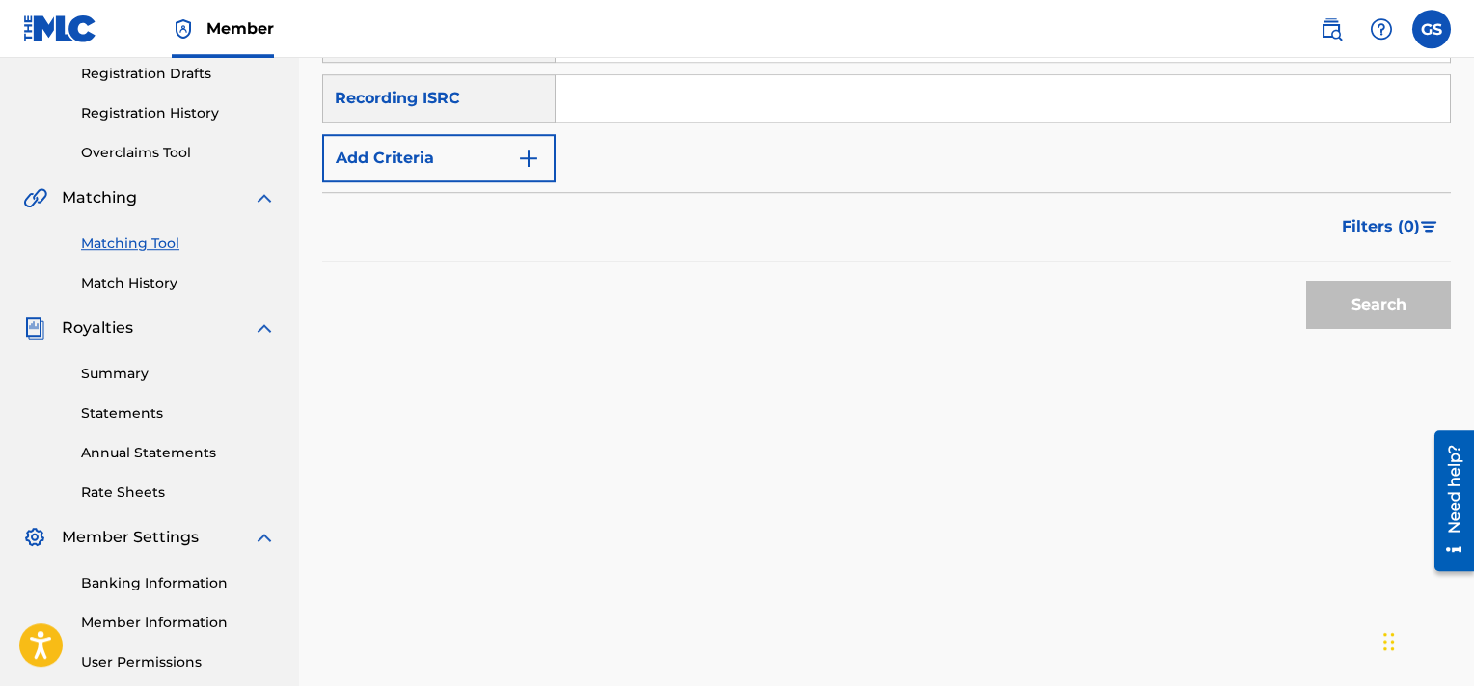
scroll to position [330, 0]
click at [976, 99] on input "QMQ3X2001292" at bounding box center [1003, 97] width 894 height 46
click at [1306, 280] on button "Search" at bounding box center [1378, 304] width 145 height 48
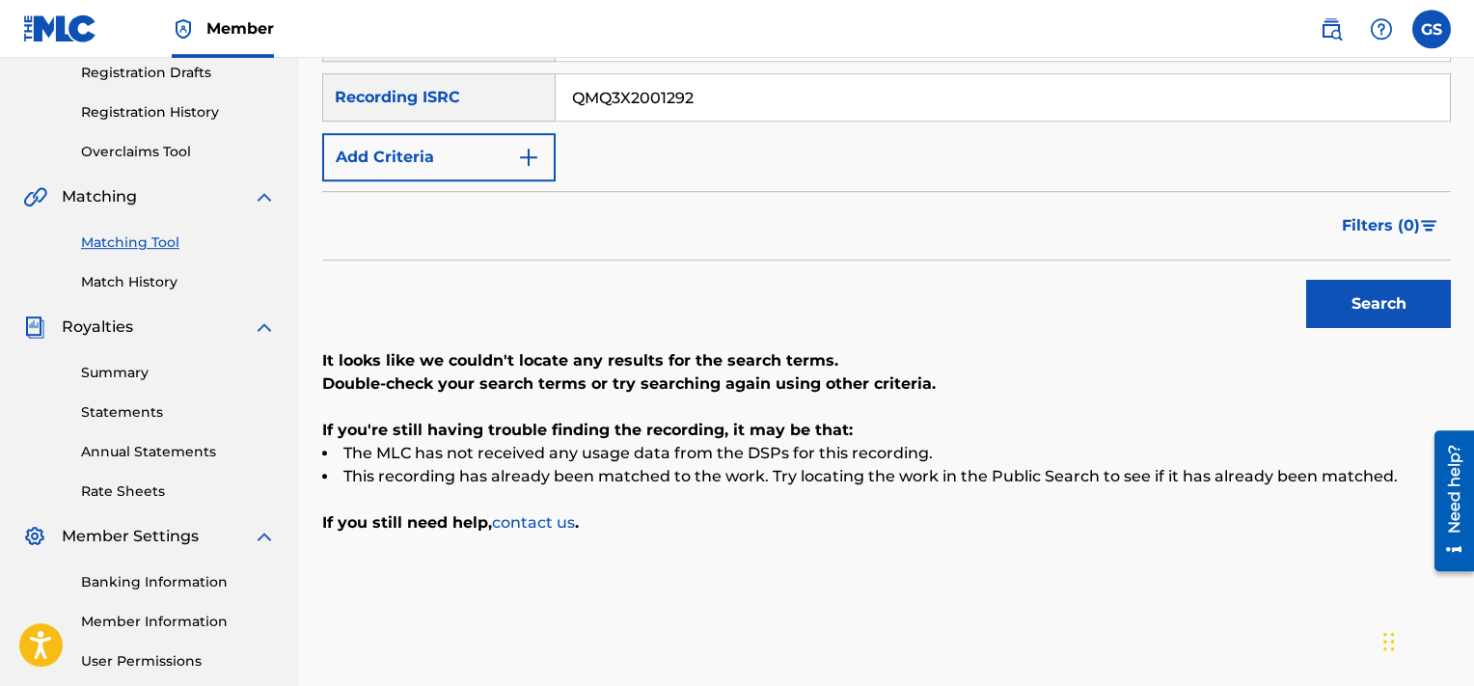
click at [1118, 90] on input "QMQ3X2001292" at bounding box center [1003, 97] width 894 height 46
click at [1118, 90] on input "QMQ3X2001293" at bounding box center [1003, 97] width 894 height 46
click at [1306, 280] on button "Search" at bounding box center [1378, 304] width 145 height 48
click at [785, 82] on input "QMQ3X2001293" at bounding box center [1003, 97] width 894 height 46
click at [785, 82] on input "QZ8LD1993803" at bounding box center [1003, 97] width 894 height 46
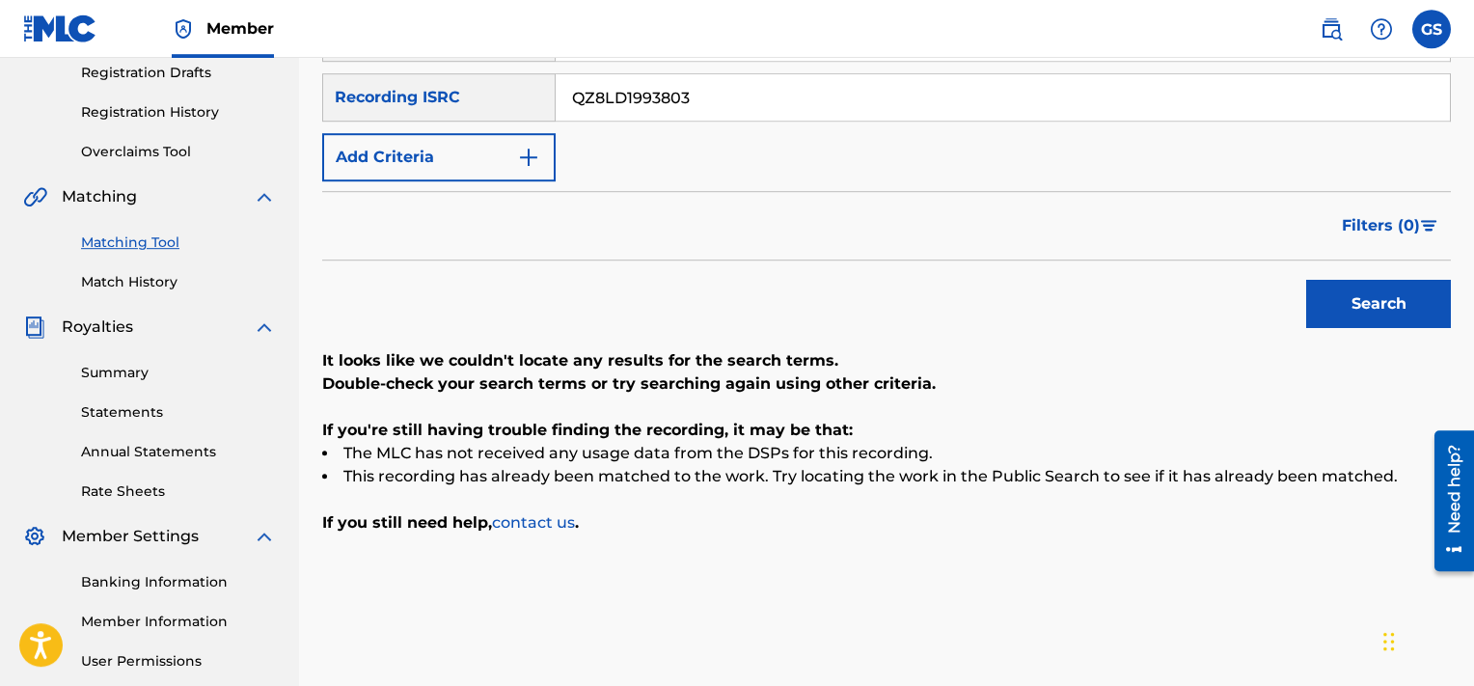
type input "QZ8LD1993803"
click at [1306, 280] on button "Search" at bounding box center [1378, 304] width 145 height 48
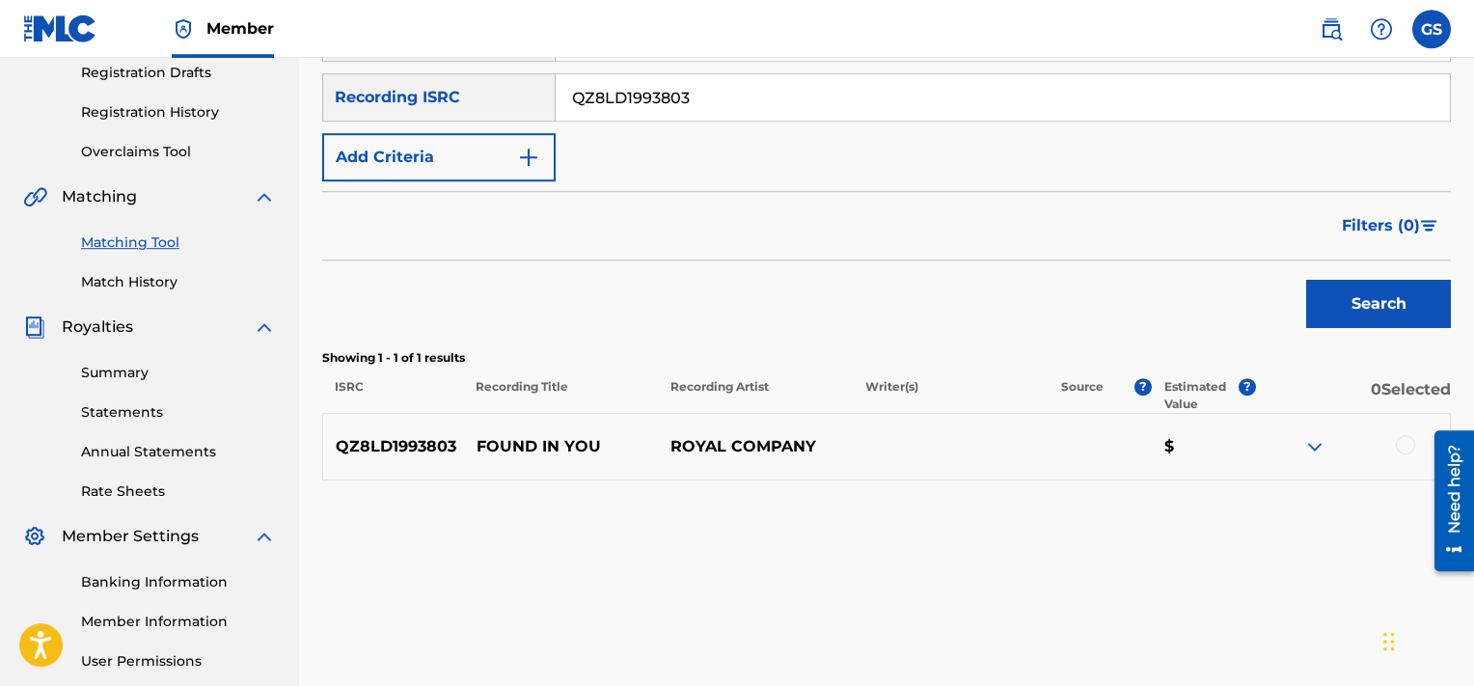
click at [1407, 445] on div at bounding box center [1405, 444] width 19 height 19
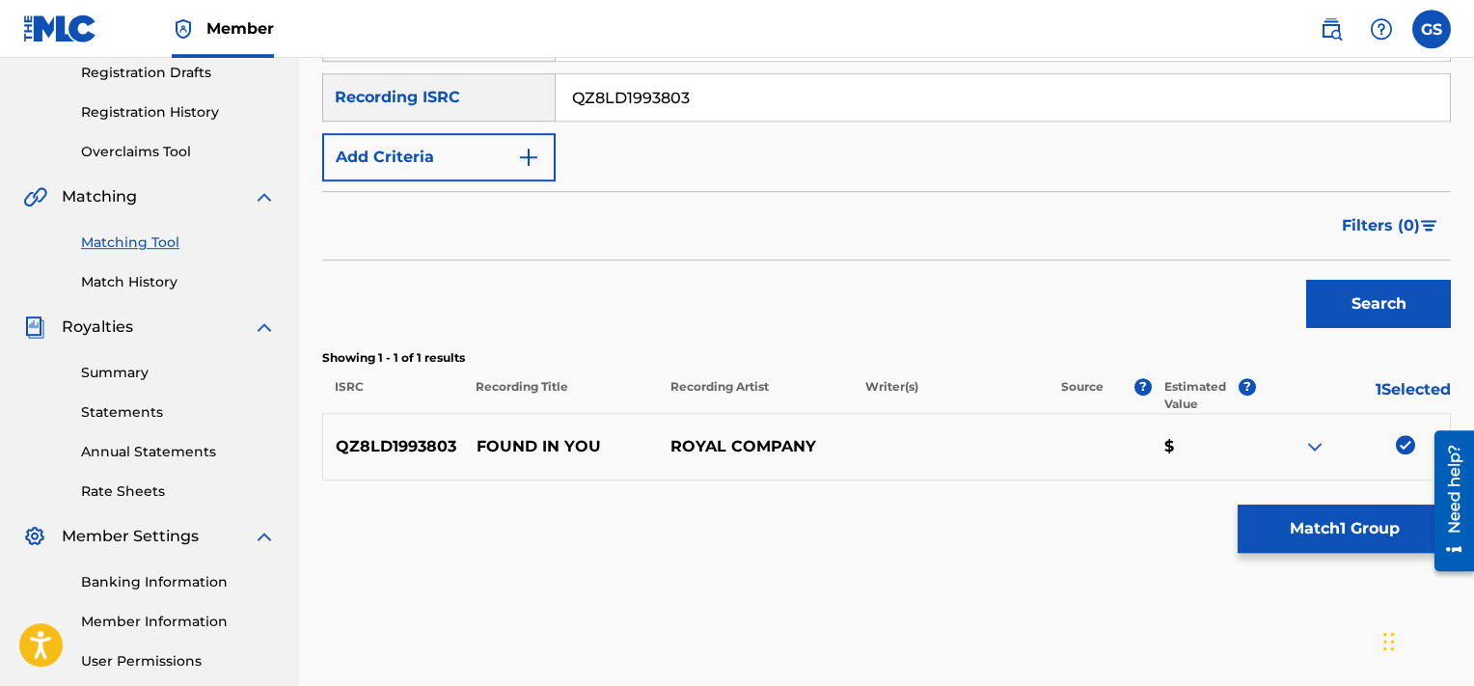
click at [1303, 533] on button "Match 1 Group" at bounding box center [1344, 529] width 213 height 48
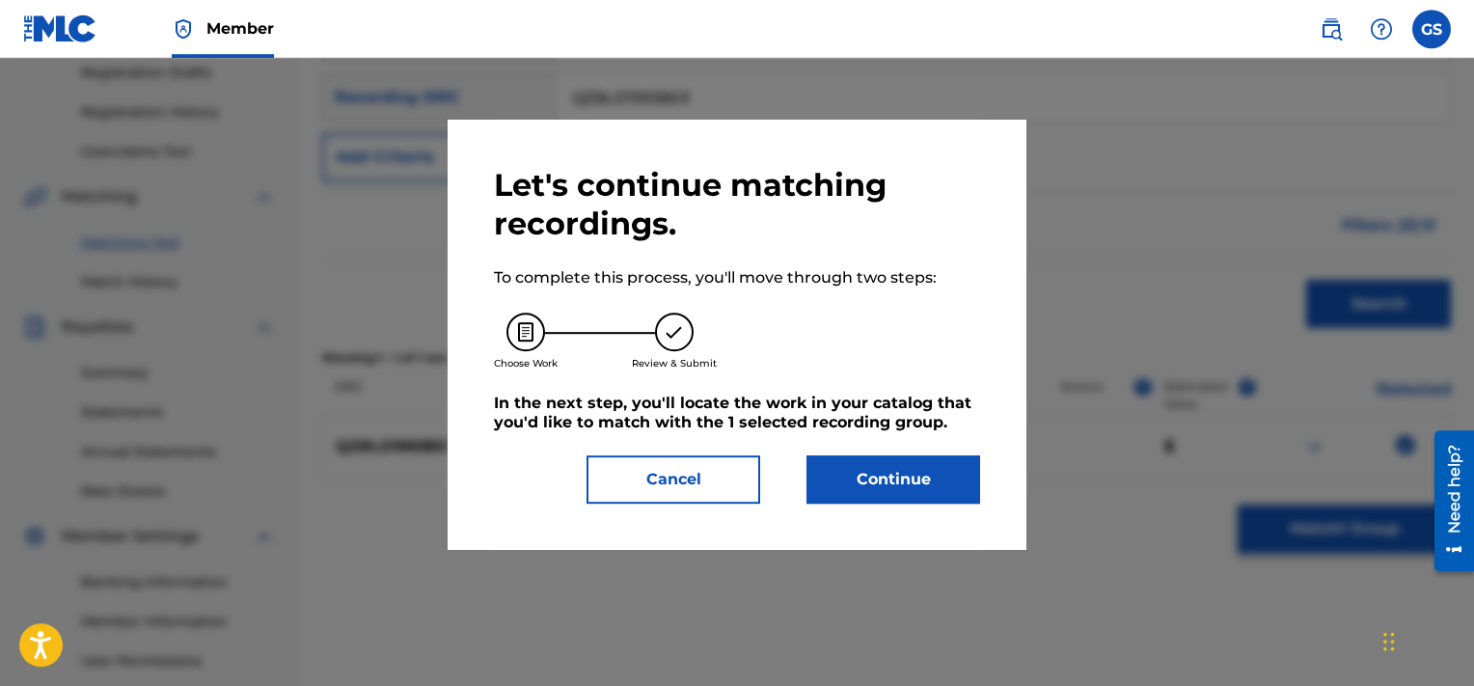
click at [905, 497] on button "Continue" at bounding box center [894, 479] width 174 height 48
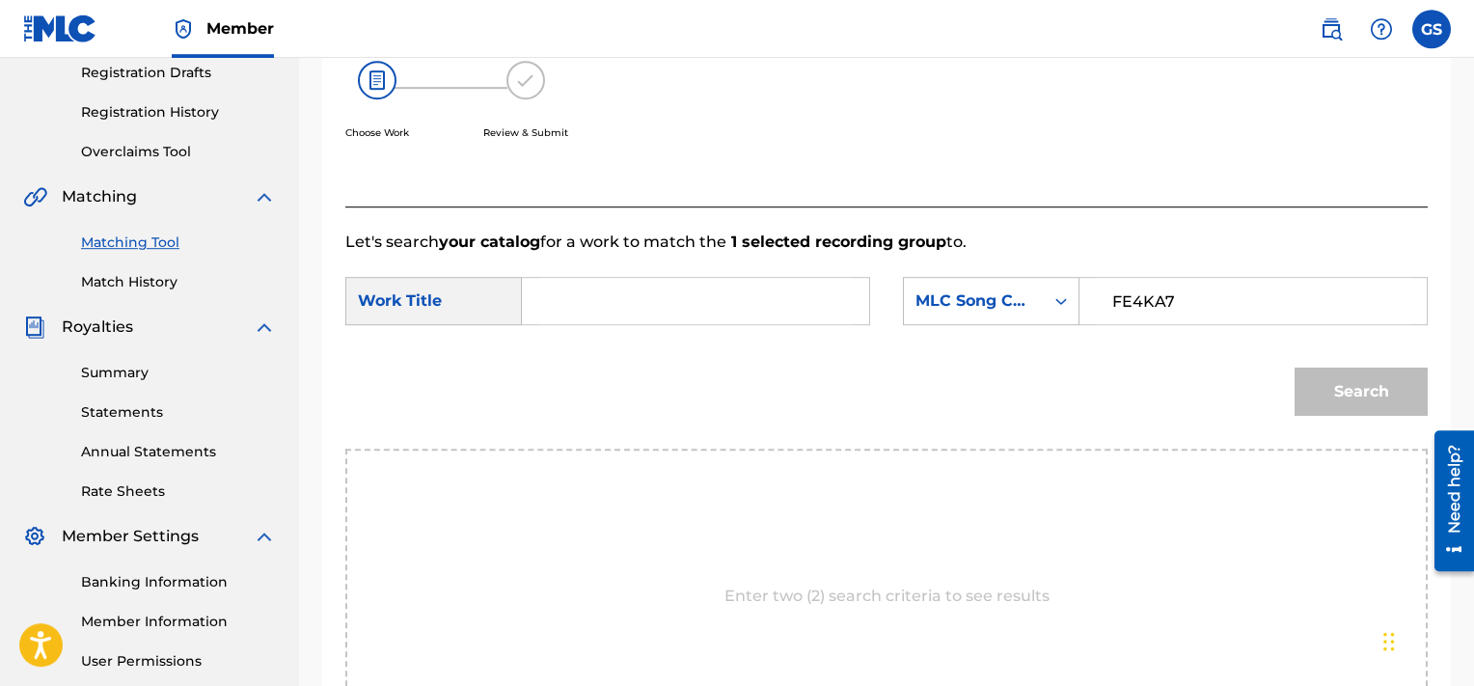
click at [1158, 288] on input "FE4KA7" at bounding box center [1253, 301] width 315 height 46
type input "FE4KA7"
click at [654, 279] on input "Search Form" at bounding box center [695, 301] width 315 height 46
type input "found"
click at [1295, 368] on button "Search" at bounding box center [1361, 392] width 133 height 48
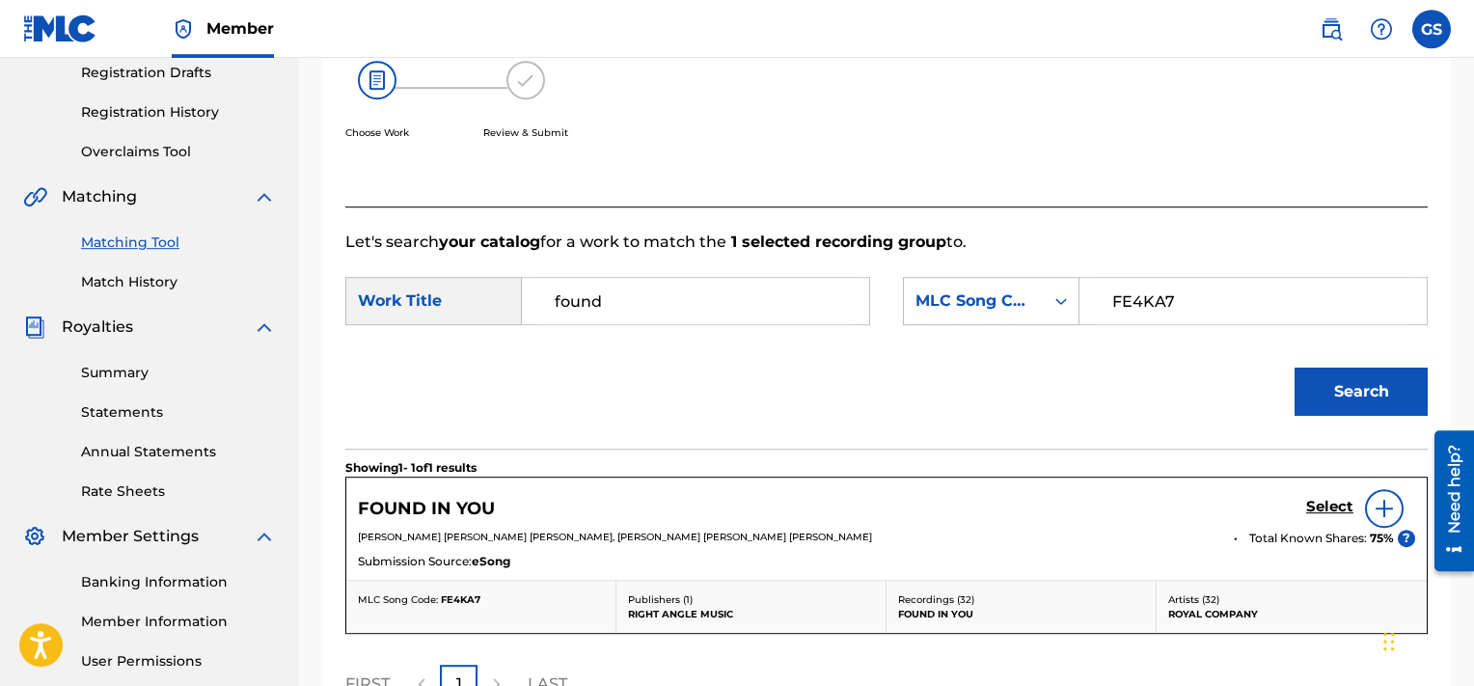
click at [1336, 504] on h5 "Select" at bounding box center [1329, 507] width 47 height 18
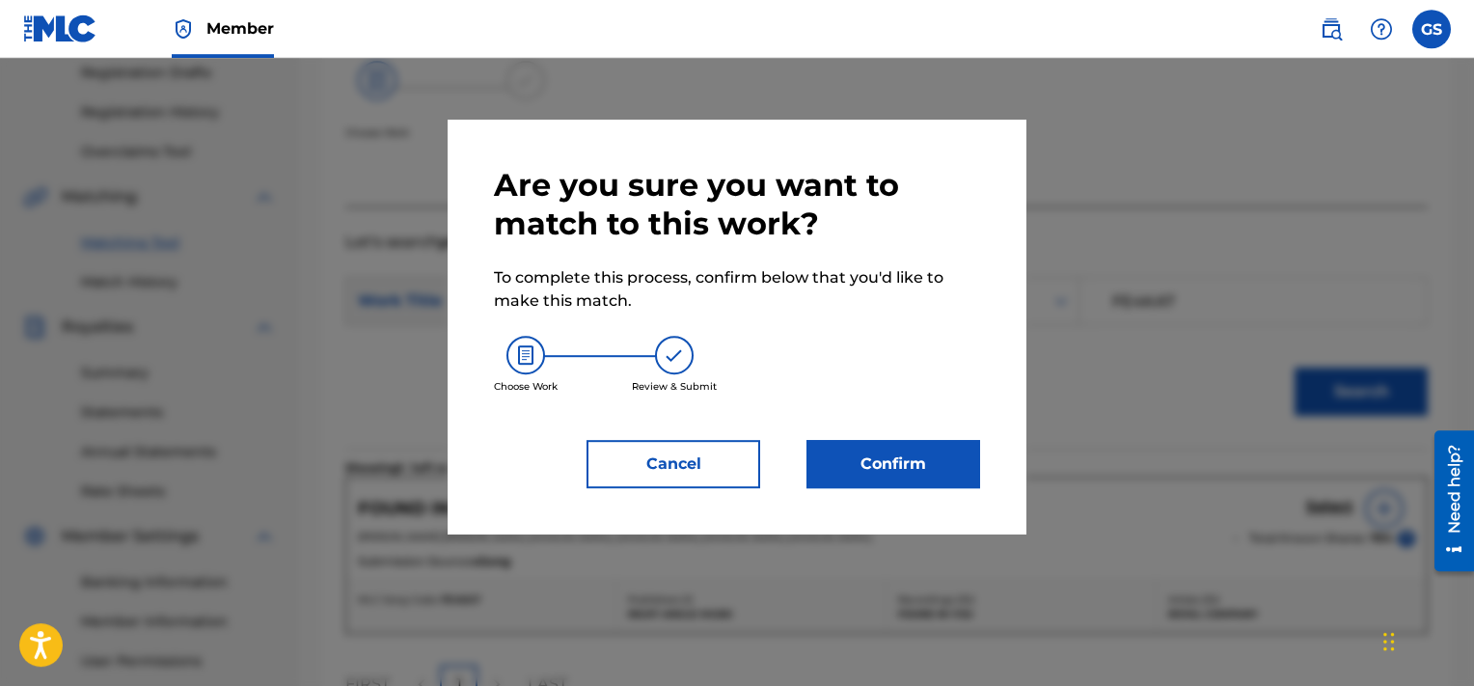
click at [877, 447] on button "Confirm" at bounding box center [894, 464] width 174 height 48
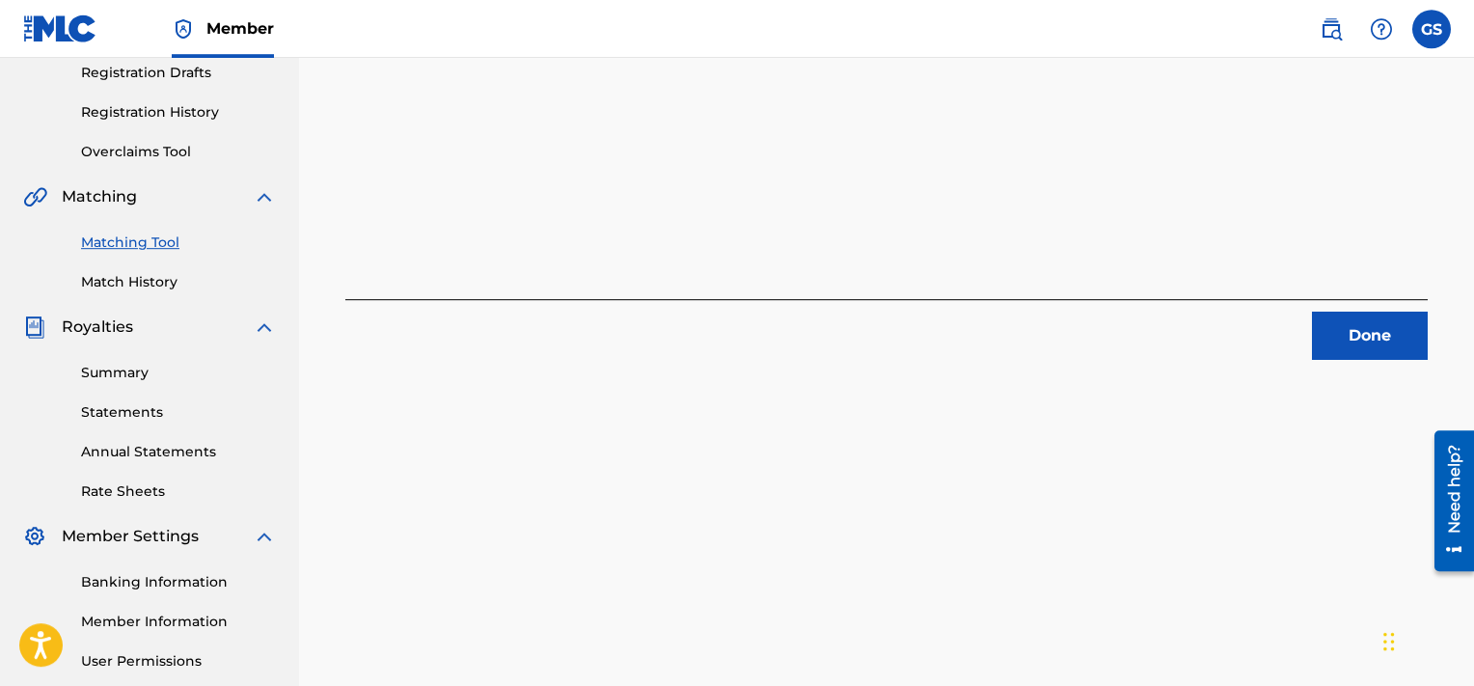
click at [1391, 338] on button "Done" at bounding box center [1370, 336] width 116 height 48
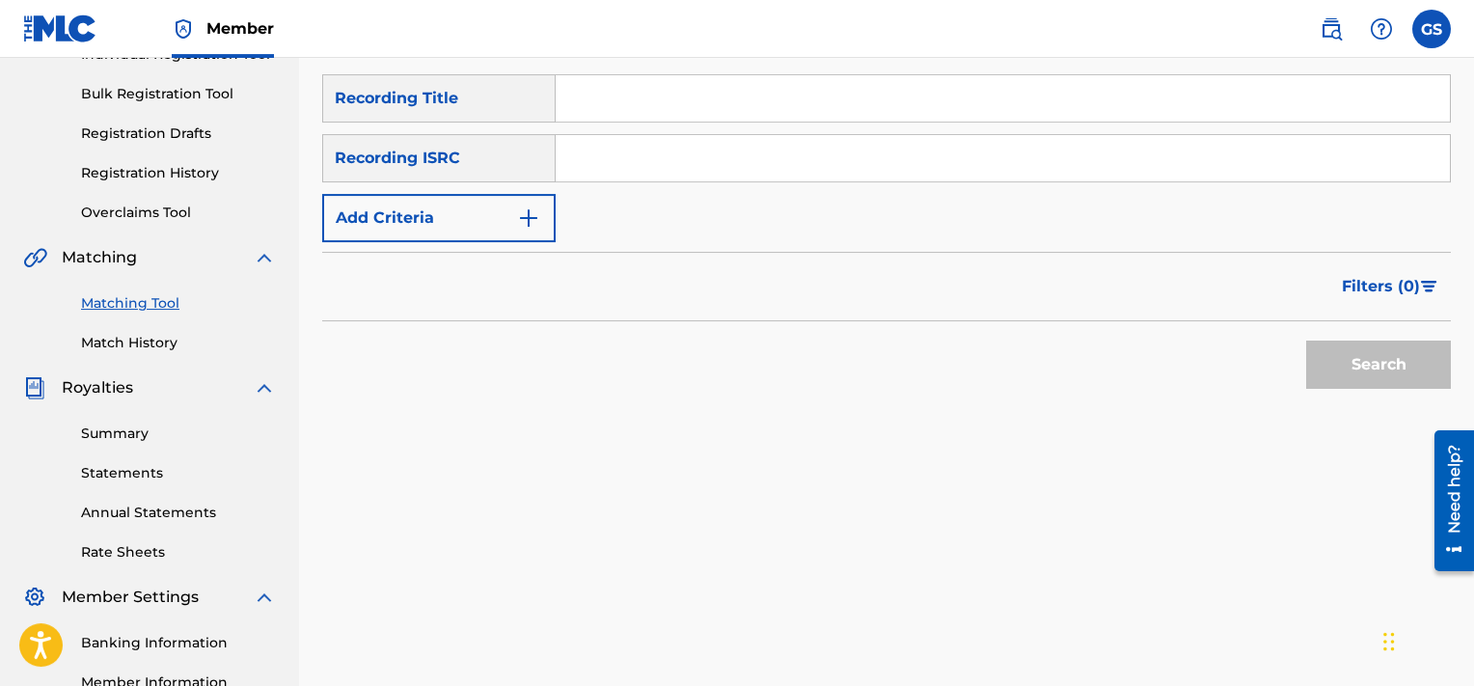
scroll to position [167, 0]
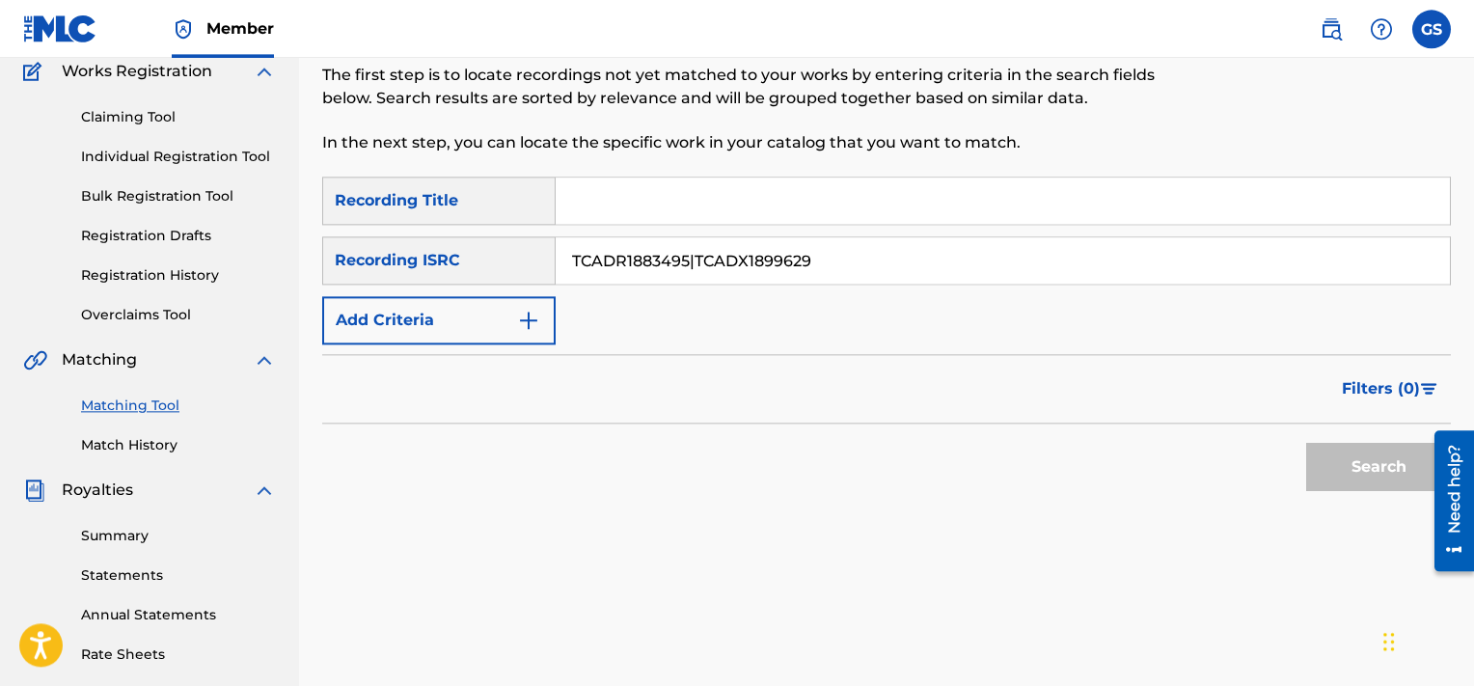
click at [696, 254] on input "TCADR1883495|TCADX1899629" at bounding box center [1003, 260] width 894 height 46
type input "TCADR1883495"
click at [1306, 443] on button "Search" at bounding box center [1378, 467] width 145 height 48
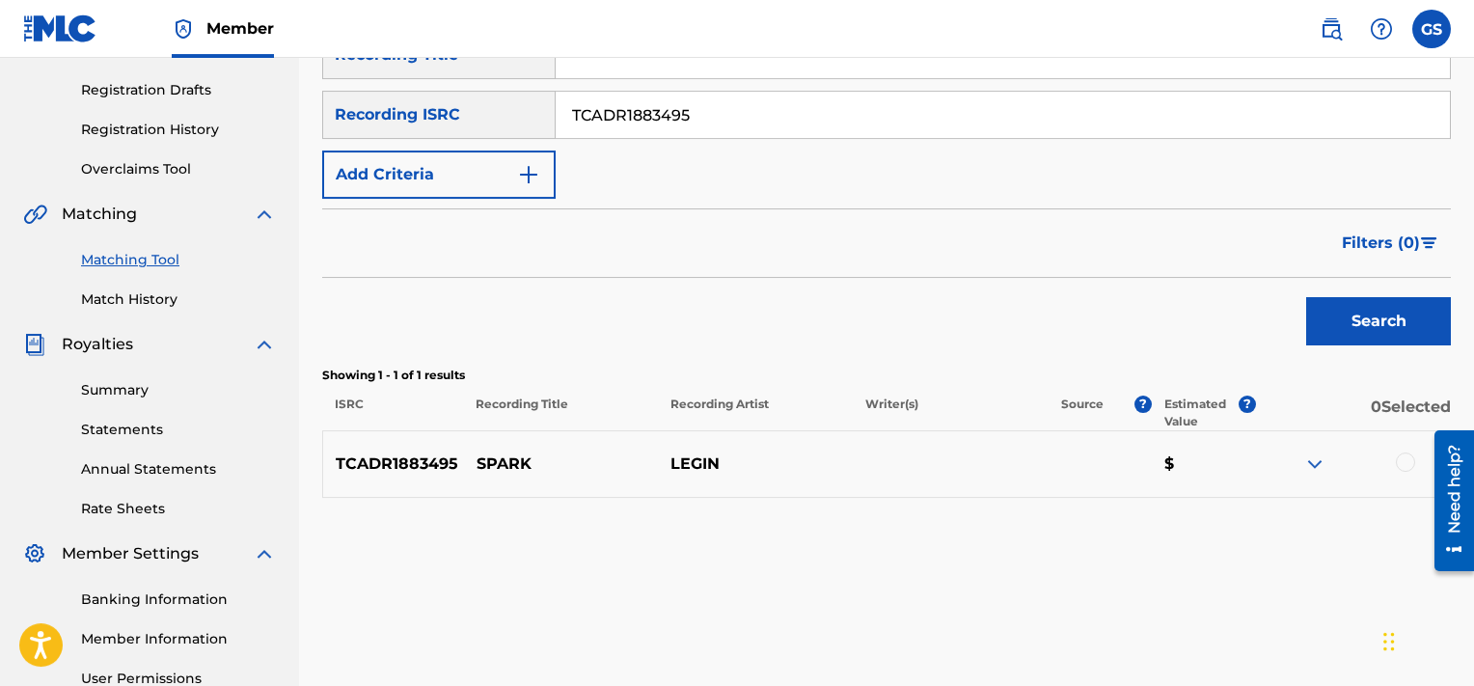
scroll to position [312, 0]
click at [1411, 467] on div at bounding box center [1405, 462] width 19 height 19
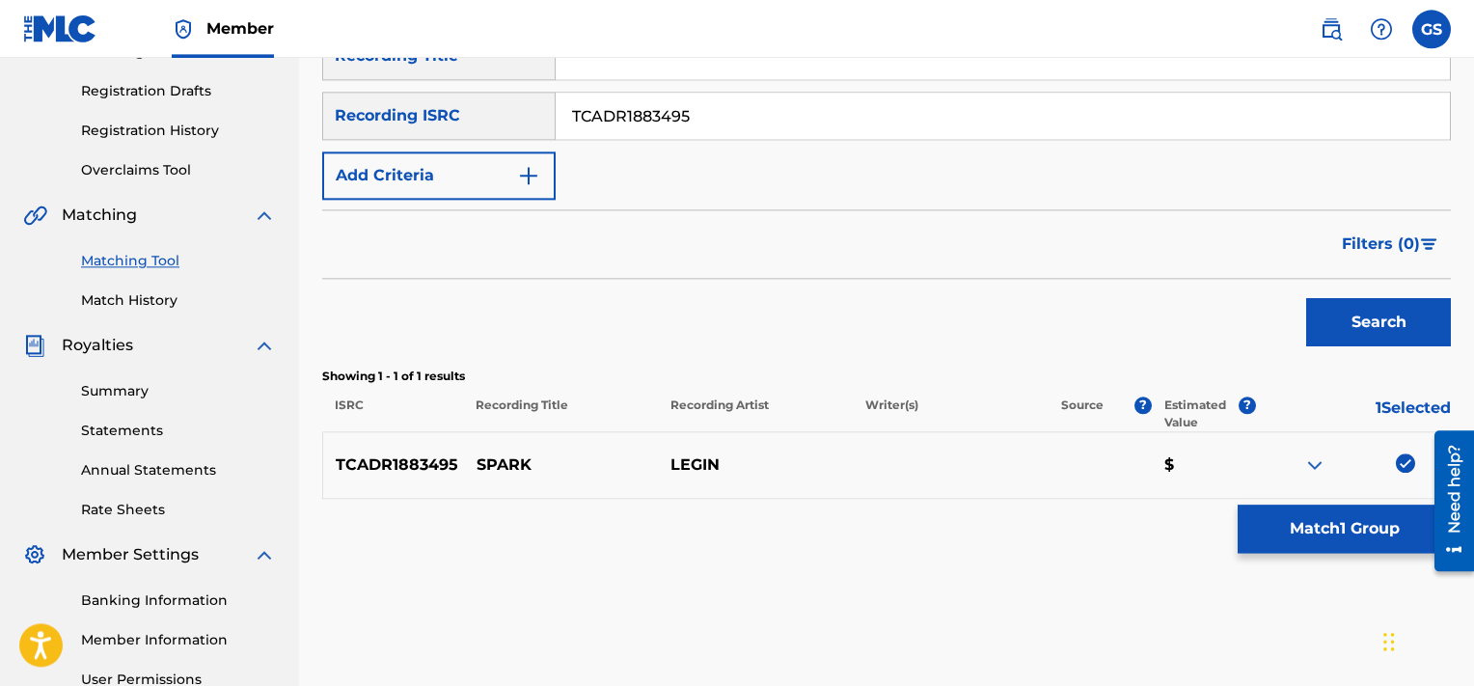
click at [1334, 526] on button "Match 1 Group" at bounding box center [1344, 529] width 213 height 48
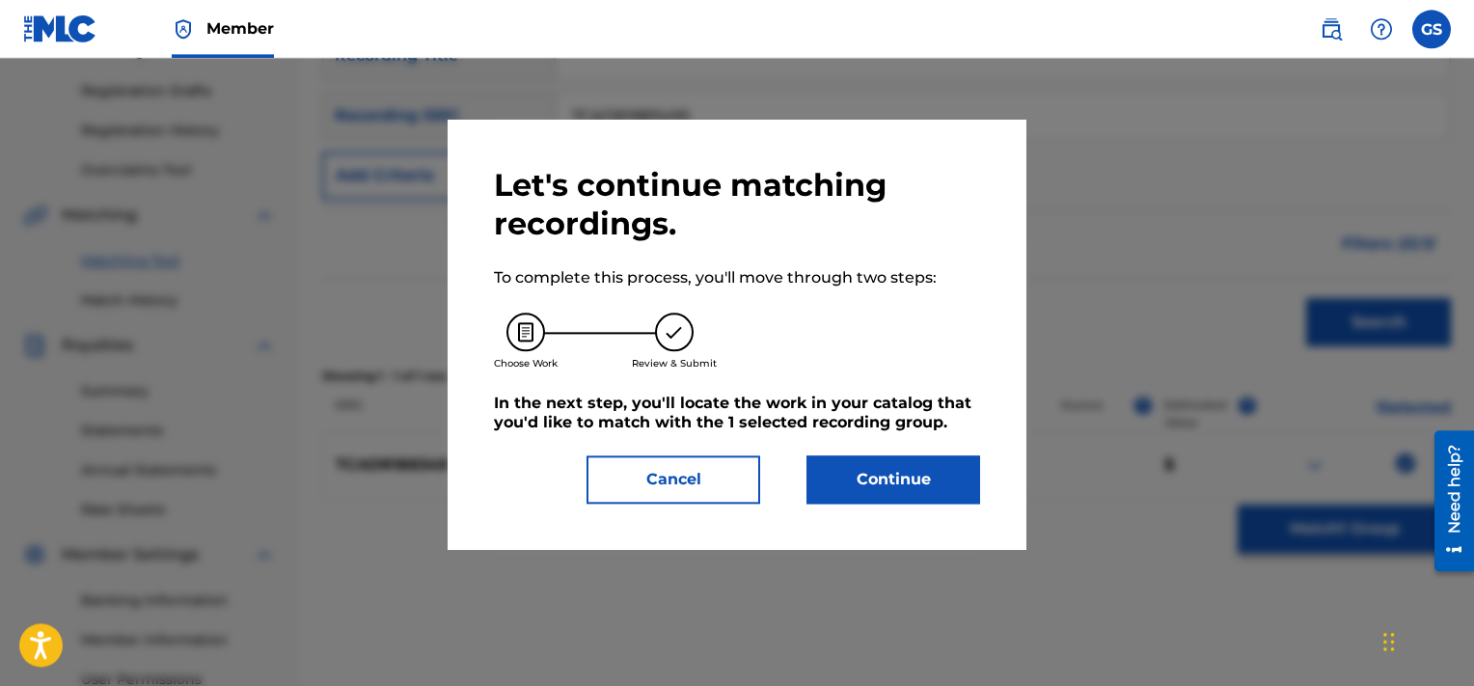
click at [893, 471] on button "Continue" at bounding box center [894, 479] width 174 height 48
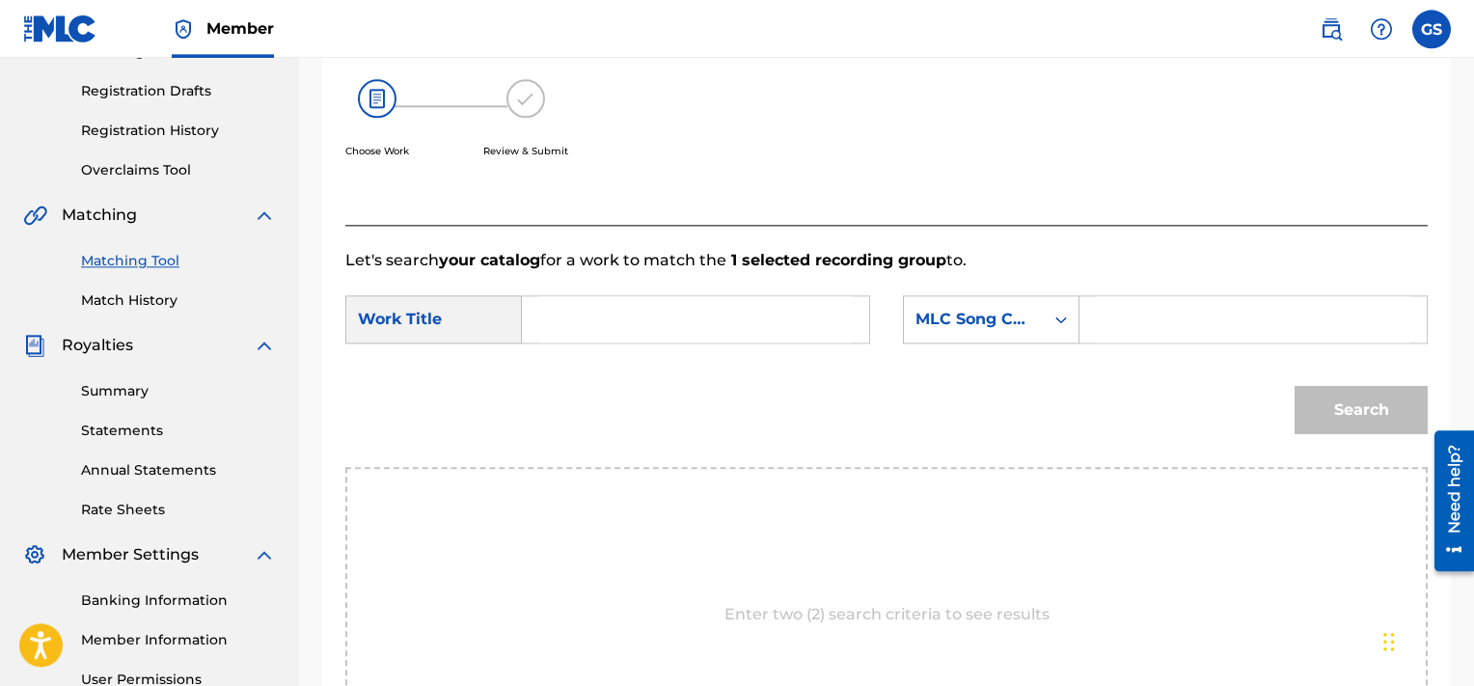
click at [691, 311] on input "Search Form" at bounding box center [695, 319] width 315 height 46
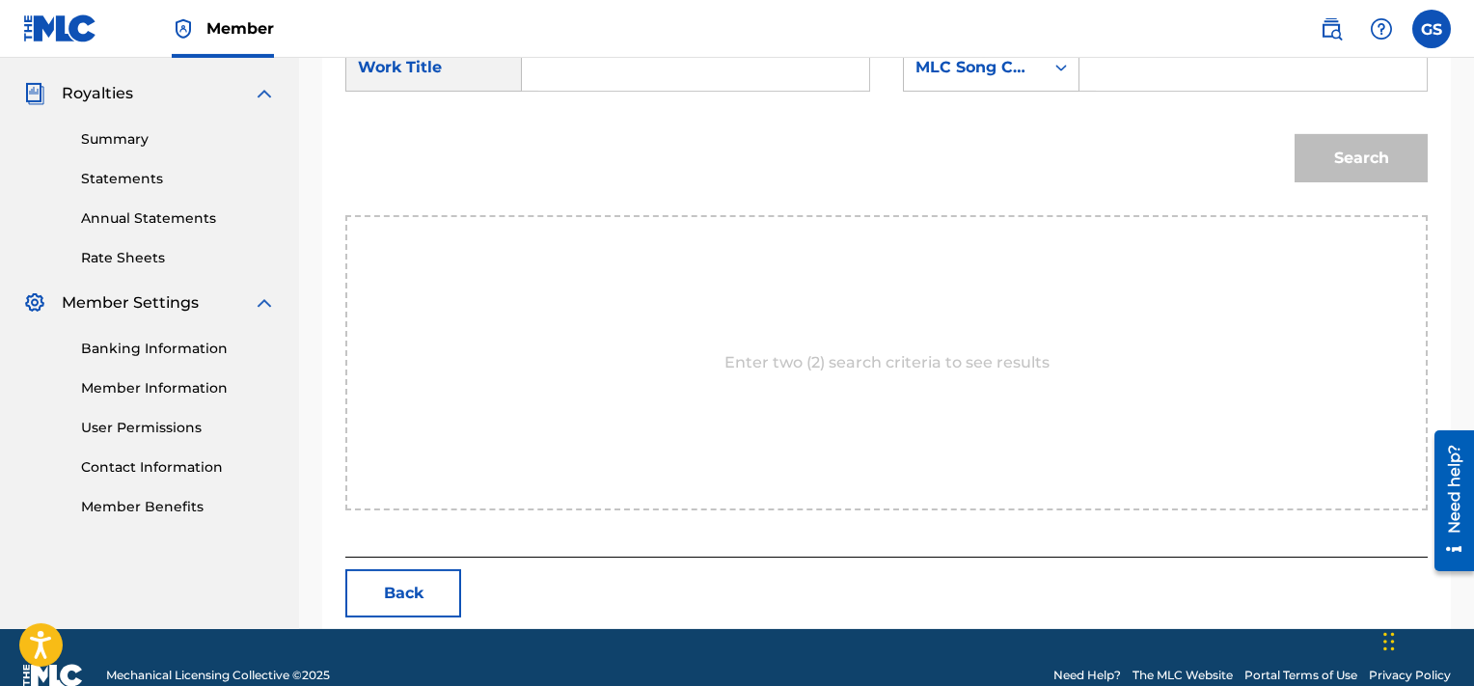
scroll to position [564, 0]
click at [425, 590] on button "Back" at bounding box center [403, 592] width 116 height 48
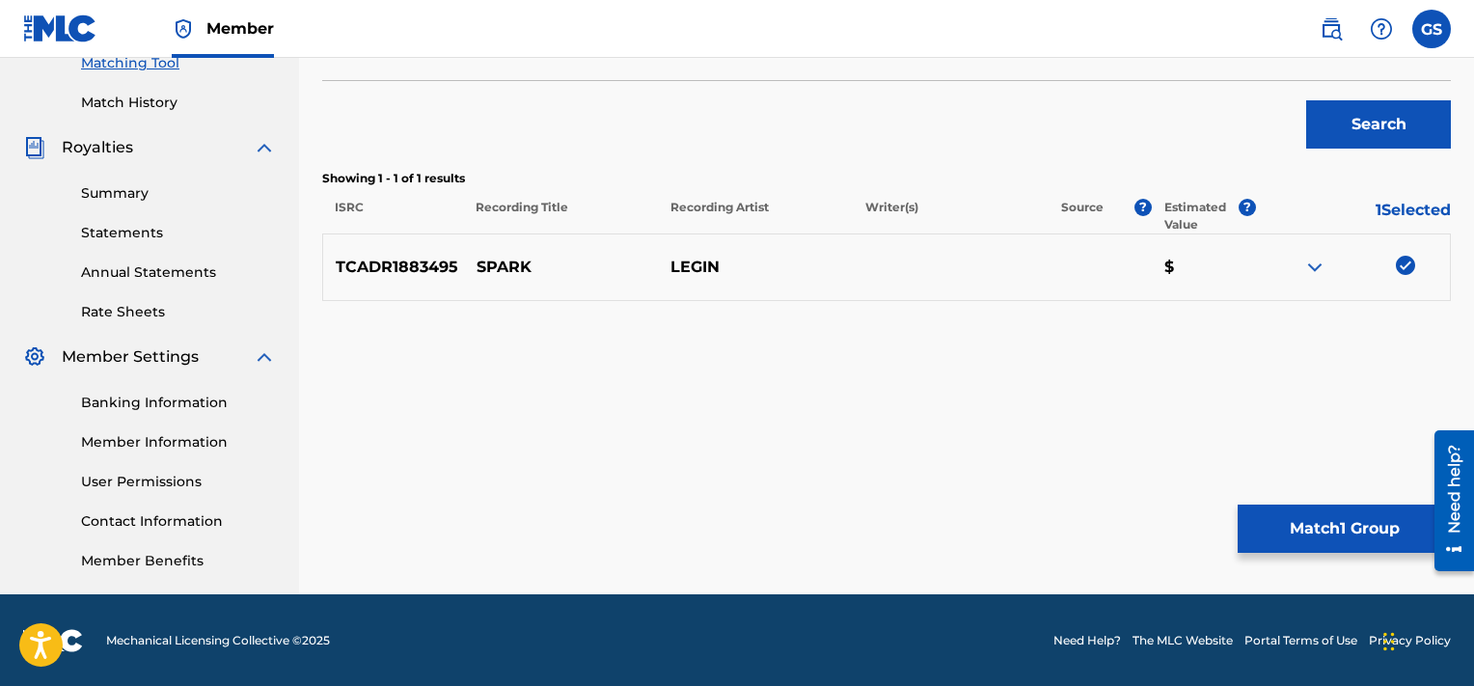
scroll to position [220, 0]
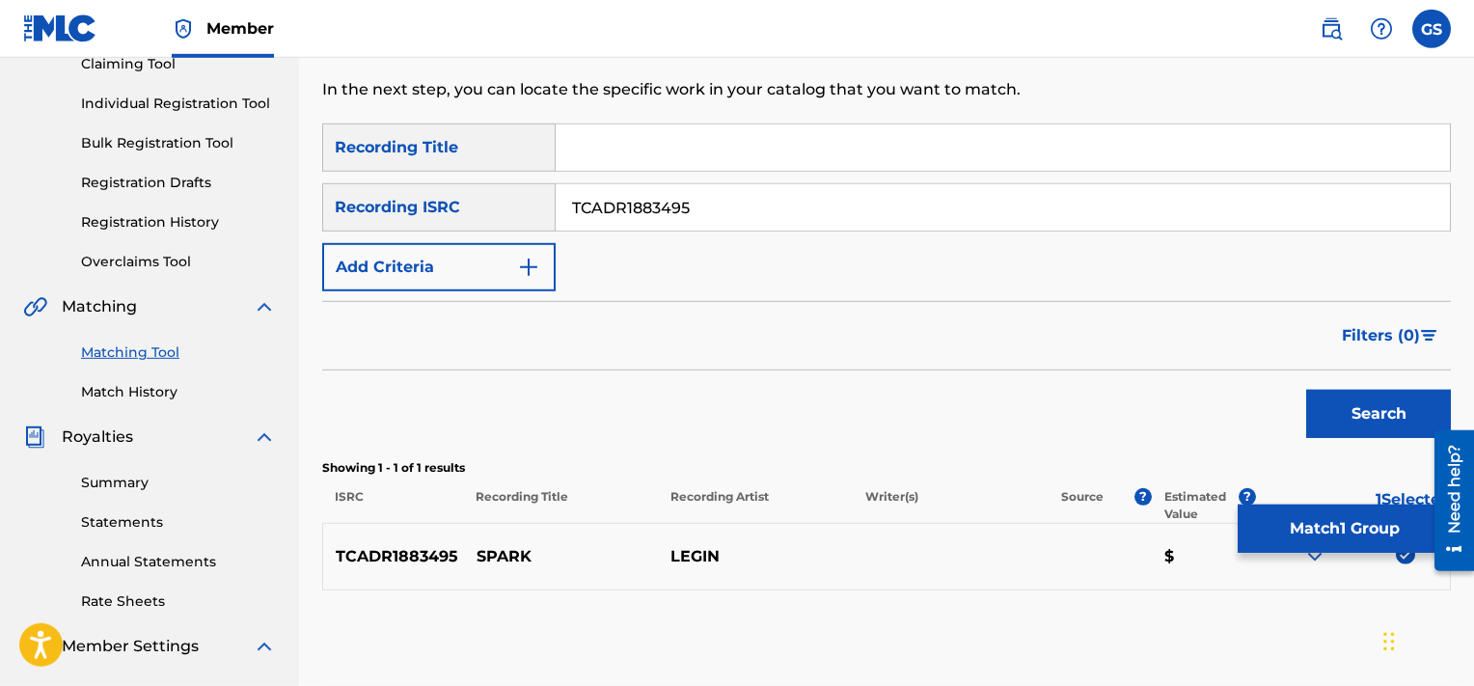
click at [761, 204] on input "TCADR1883495" at bounding box center [1003, 207] width 894 height 46
click at [761, 204] on input "TCADR1883495|TCADX1899629" at bounding box center [1003, 207] width 894 height 46
click at [1306, 390] on button "Search" at bounding box center [1378, 414] width 145 height 48
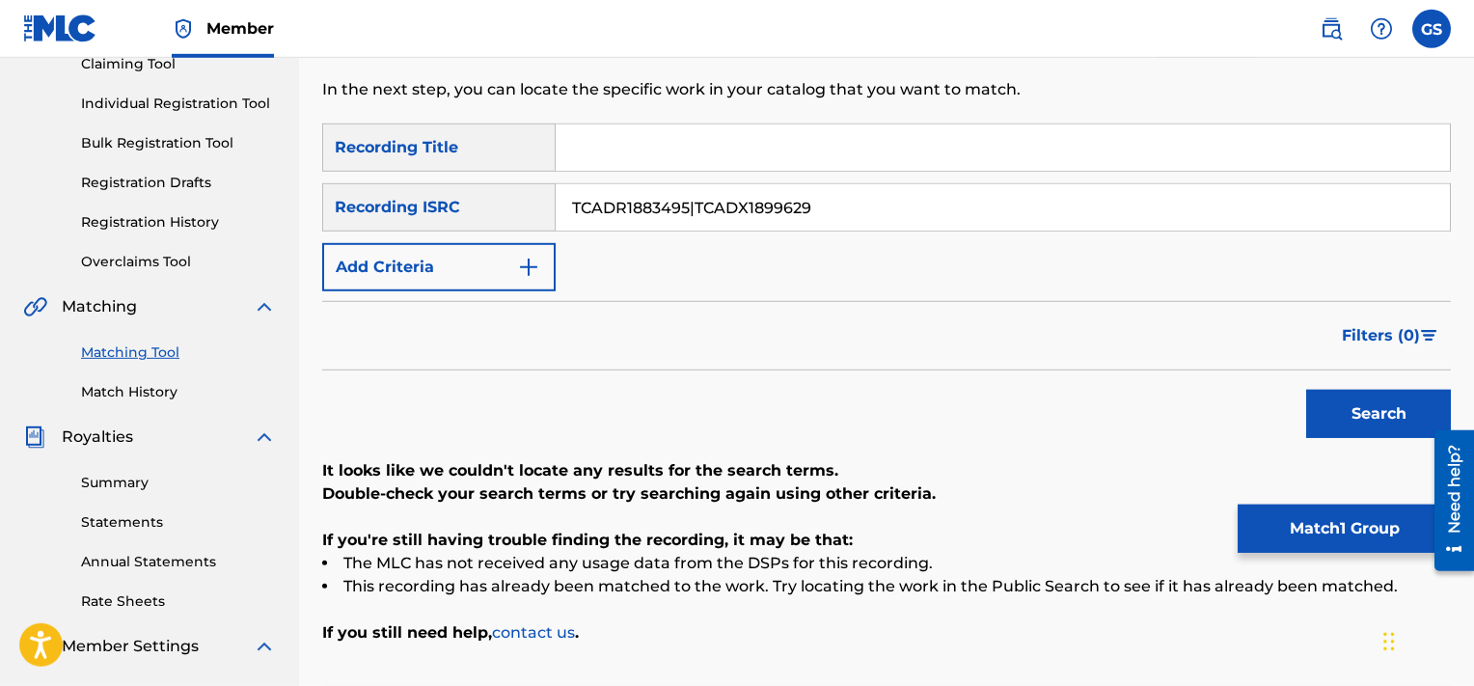
click at [695, 200] on input "TCADR1883495|TCADX1899629" at bounding box center [1003, 207] width 894 height 46
type input "TCADX1899629"
click at [1306, 390] on button "Search" at bounding box center [1378, 414] width 145 height 48
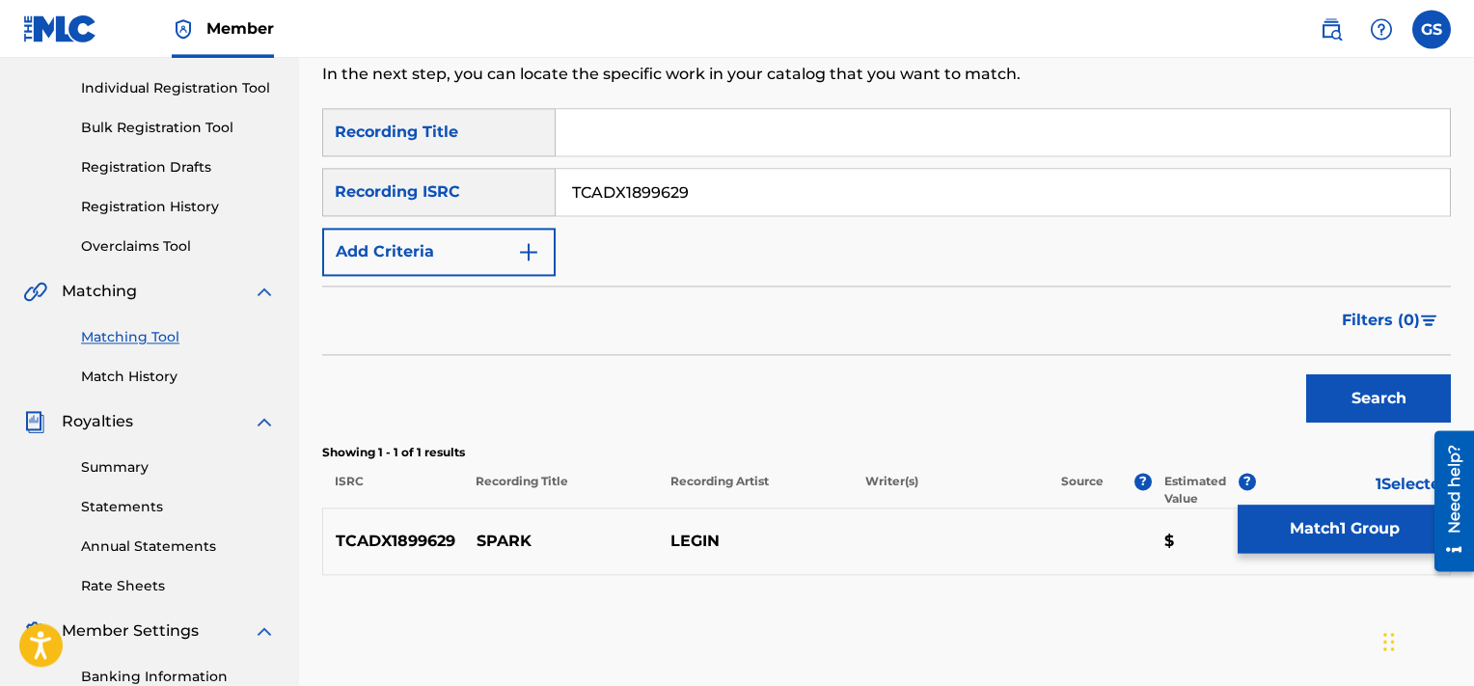
scroll to position [509, 0]
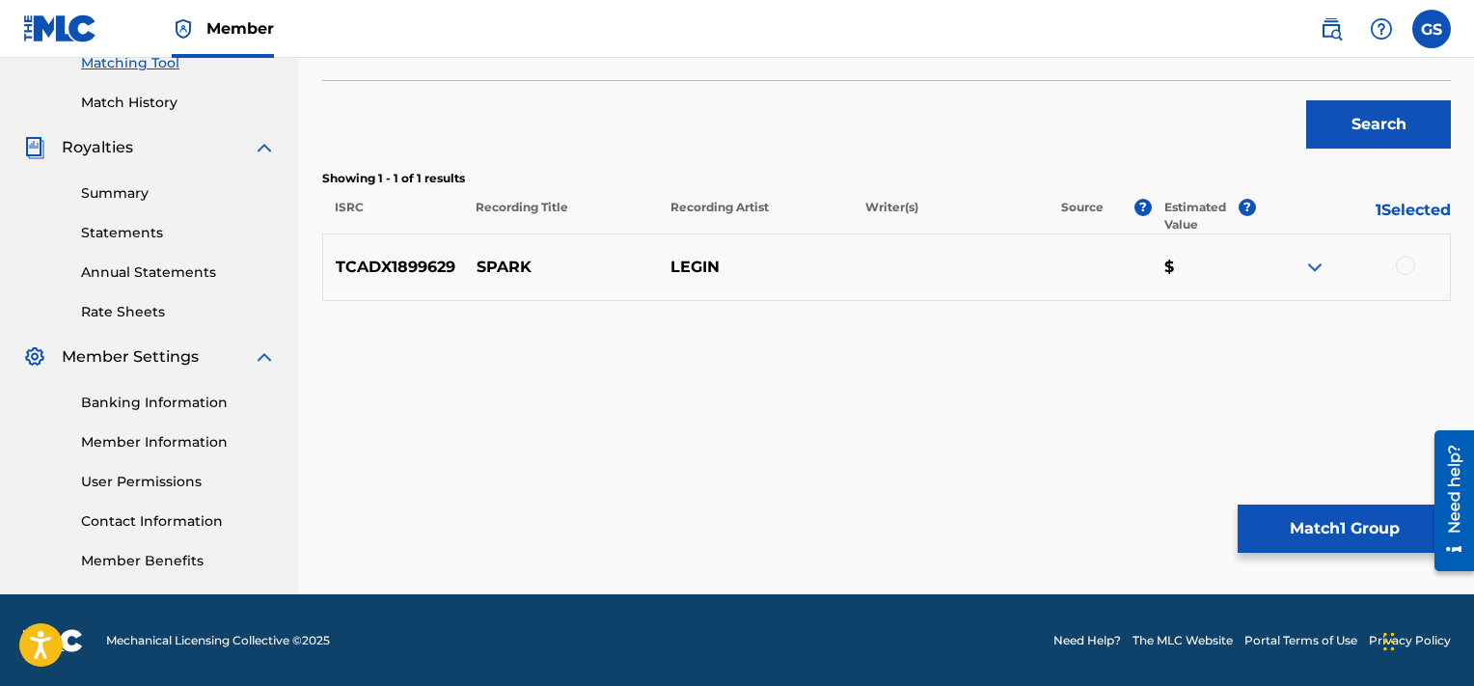
click at [1407, 272] on div at bounding box center [1405, 265] width 19 height 19
click at [1344, 524] on button "Match 2 Groups" at bounding box center [1344, 529] width 213 height 48
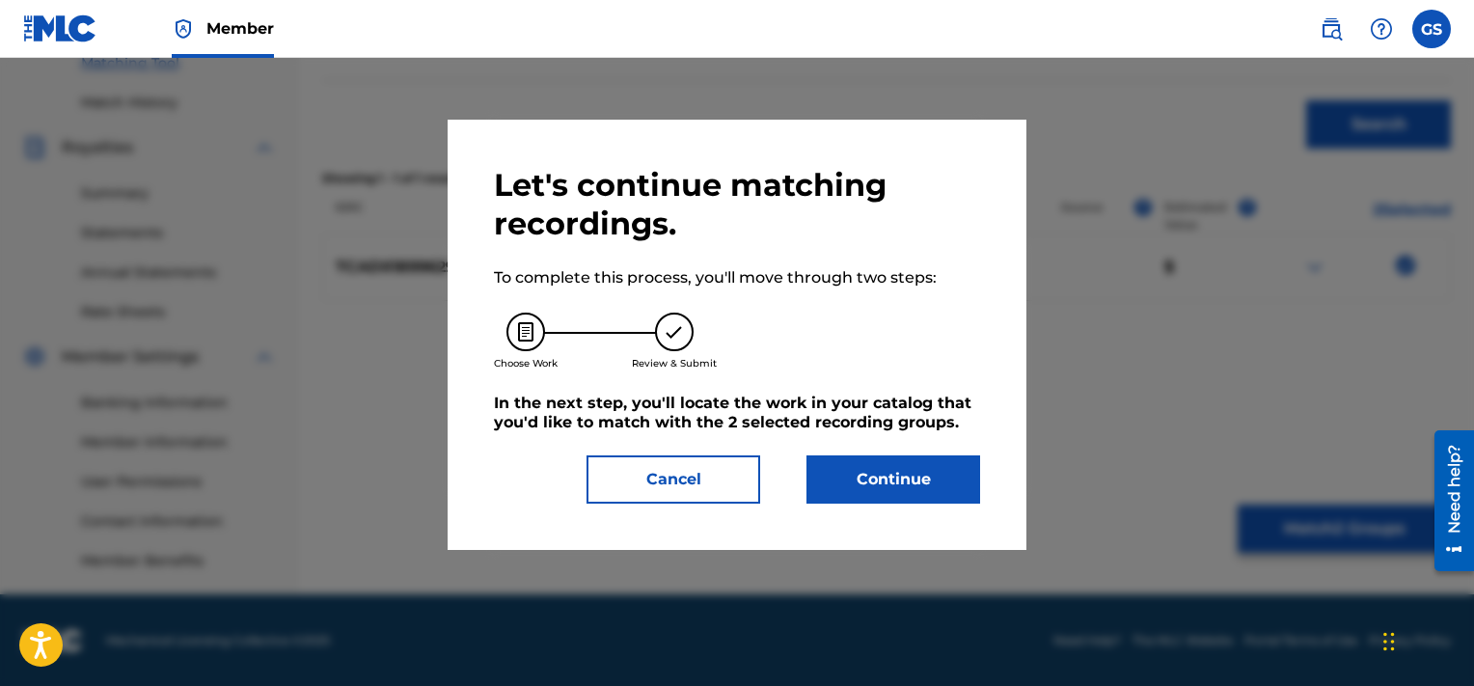
click at [901, 470] on button "Continue" at bounding box center [894, 479] width 174 height 48
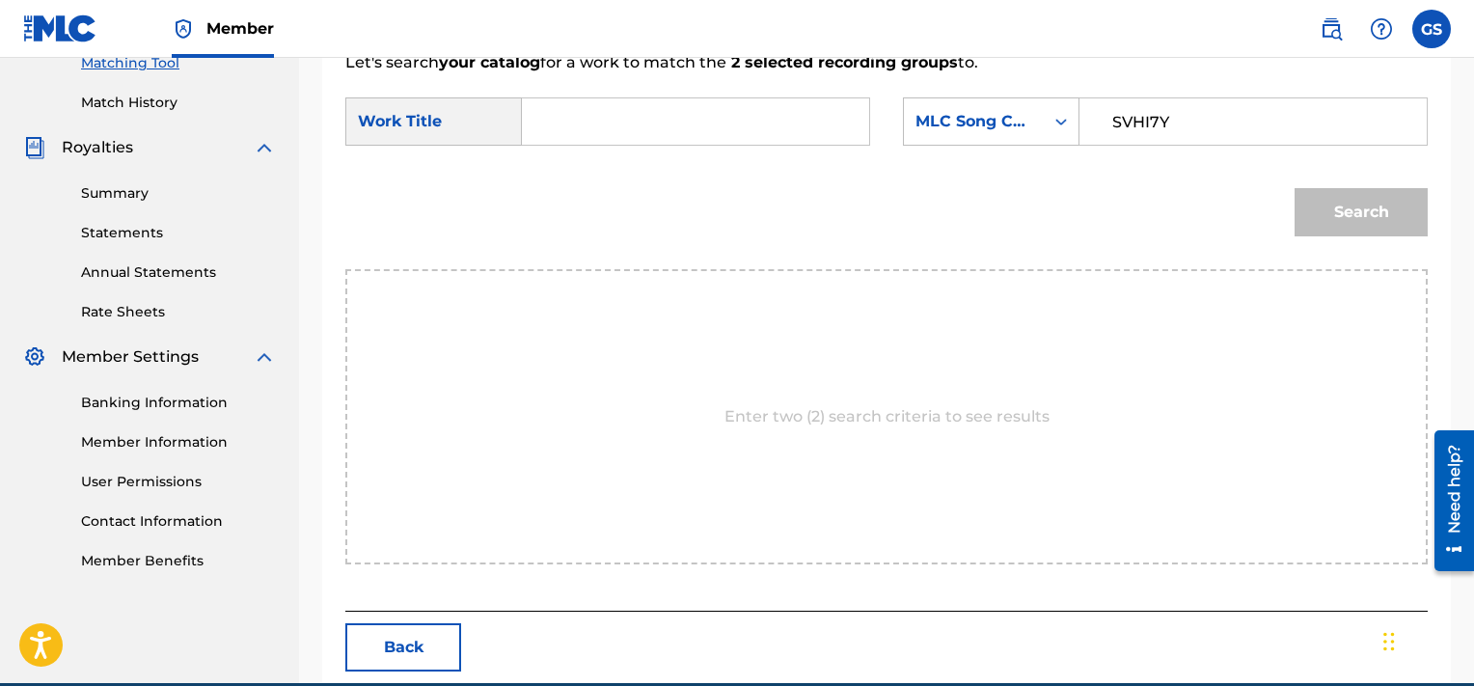
click at [1186, 118] on input "SVHI7Y" at bounding box center [1253, 121] width 315 height 46
type input "SVHI7Y"
click at [716, 122] on input "Search Form" at bounding box center [695, 121] width 315 height 46
click at [1295, 188] on button "Search" at bounding box center [1361, 212] width 133 height 48
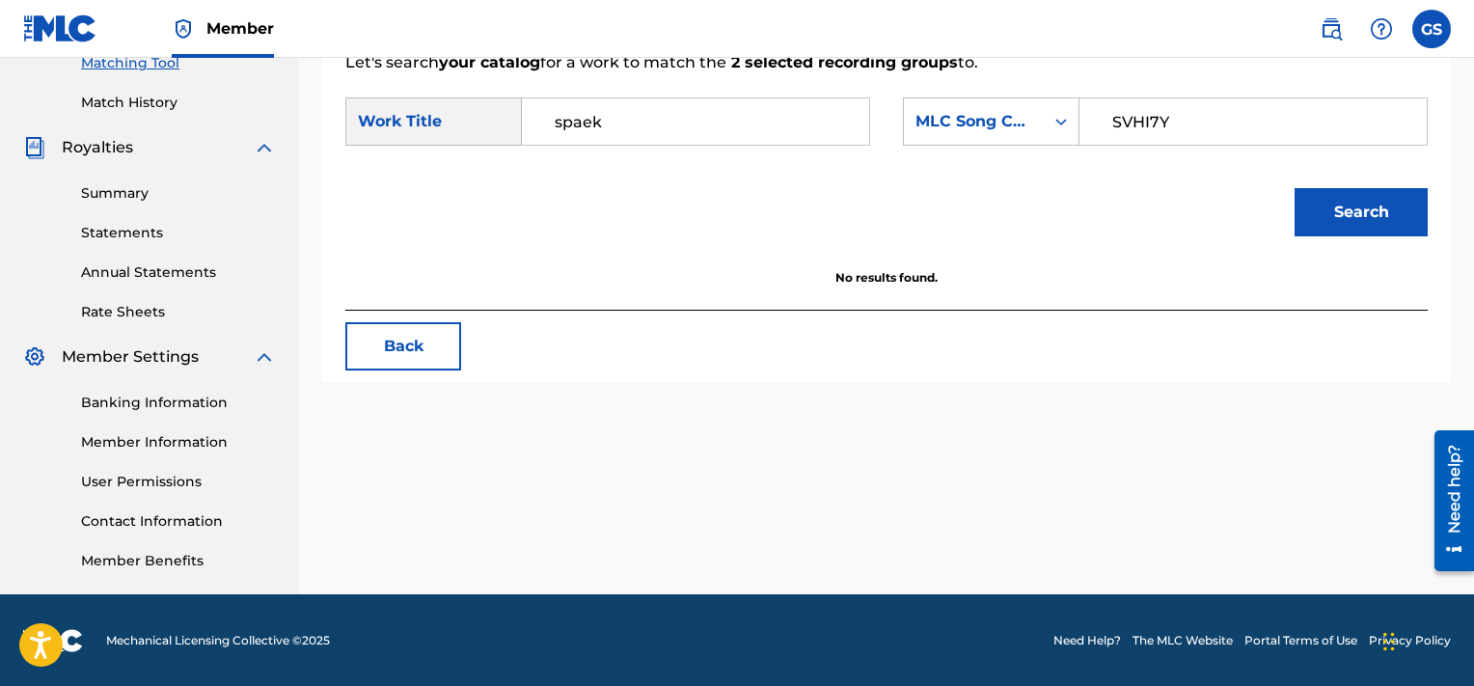
click at [1295, 188] on button "Search" at bounding box center [1361, 212] width 133 height 48
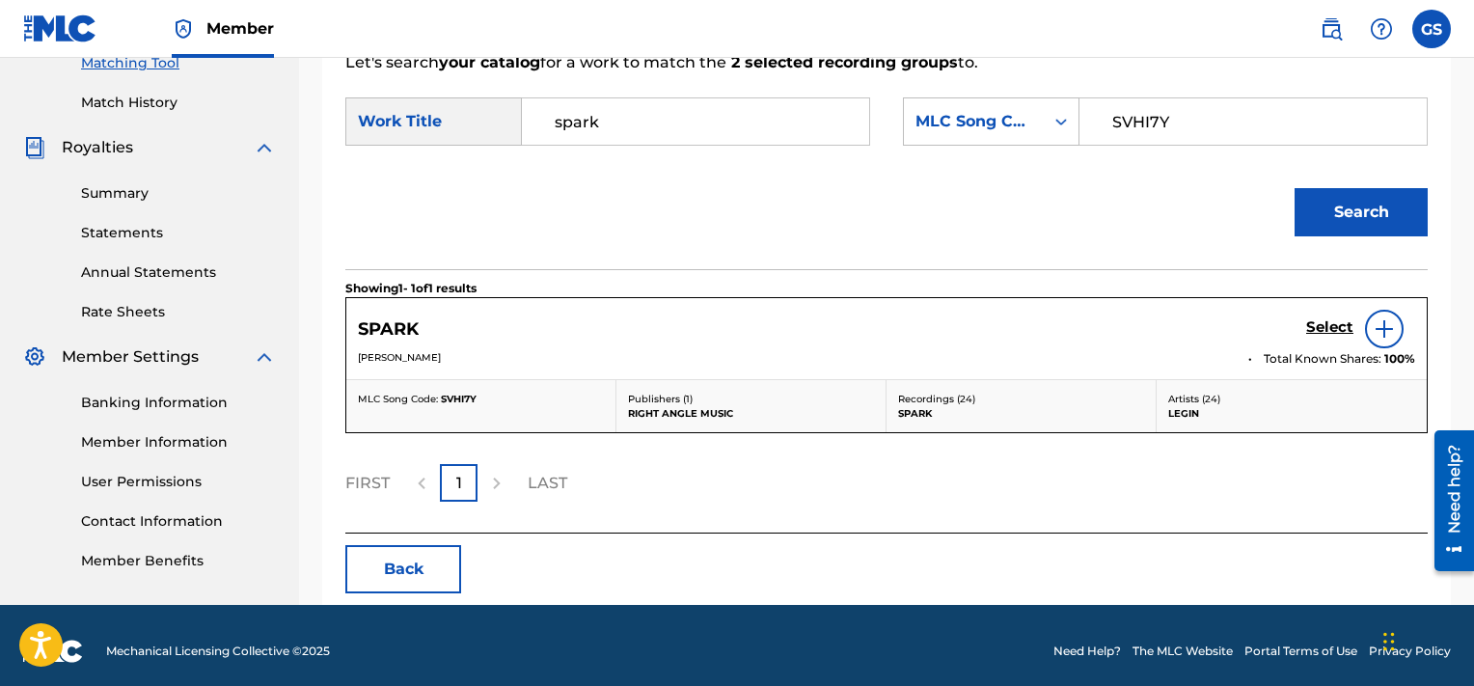
click at [1324, 322] on h5 "Select" at bounding box center [1329, 327] width 47 height 18
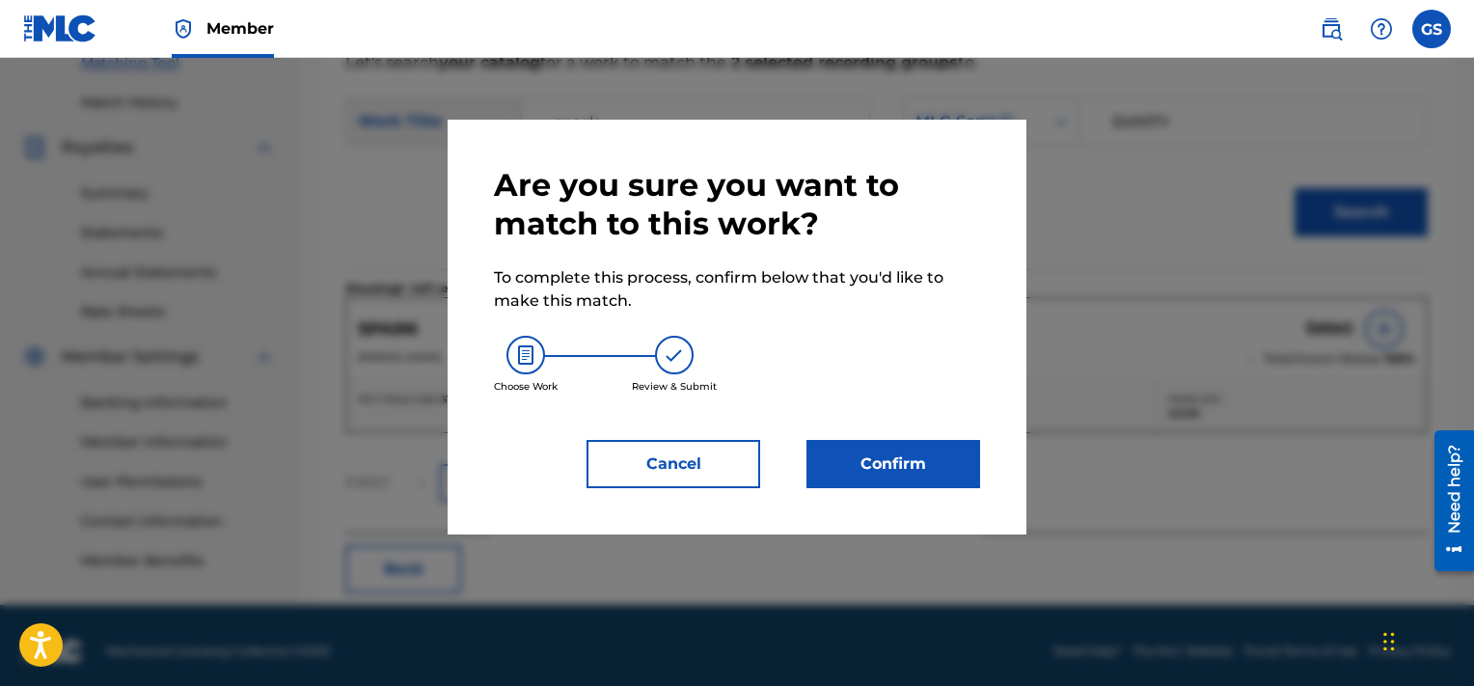
click at [885, 458] on button "Confirm" at bounding box center [894, 464] width 174 height 48
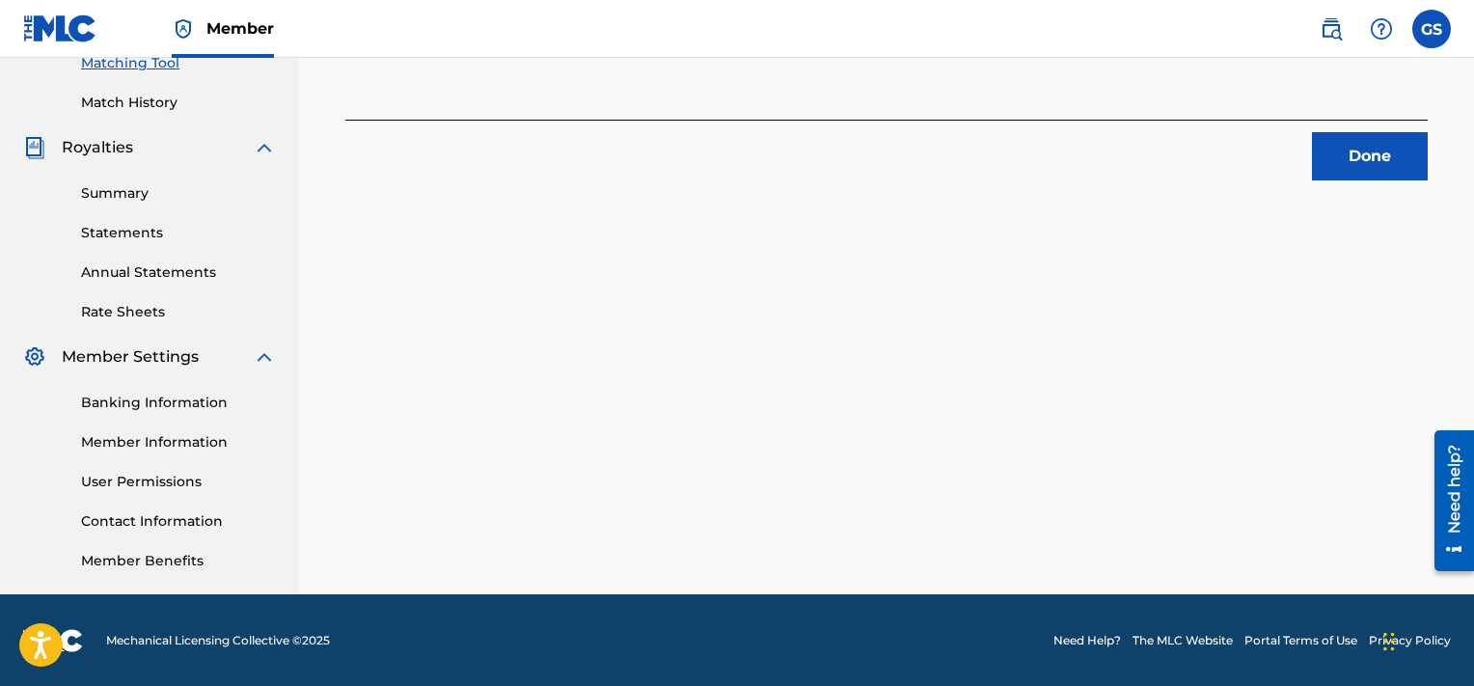
click at [1403, 143] on button "Done" at bounding box center [1370, 156] width 116 height 48
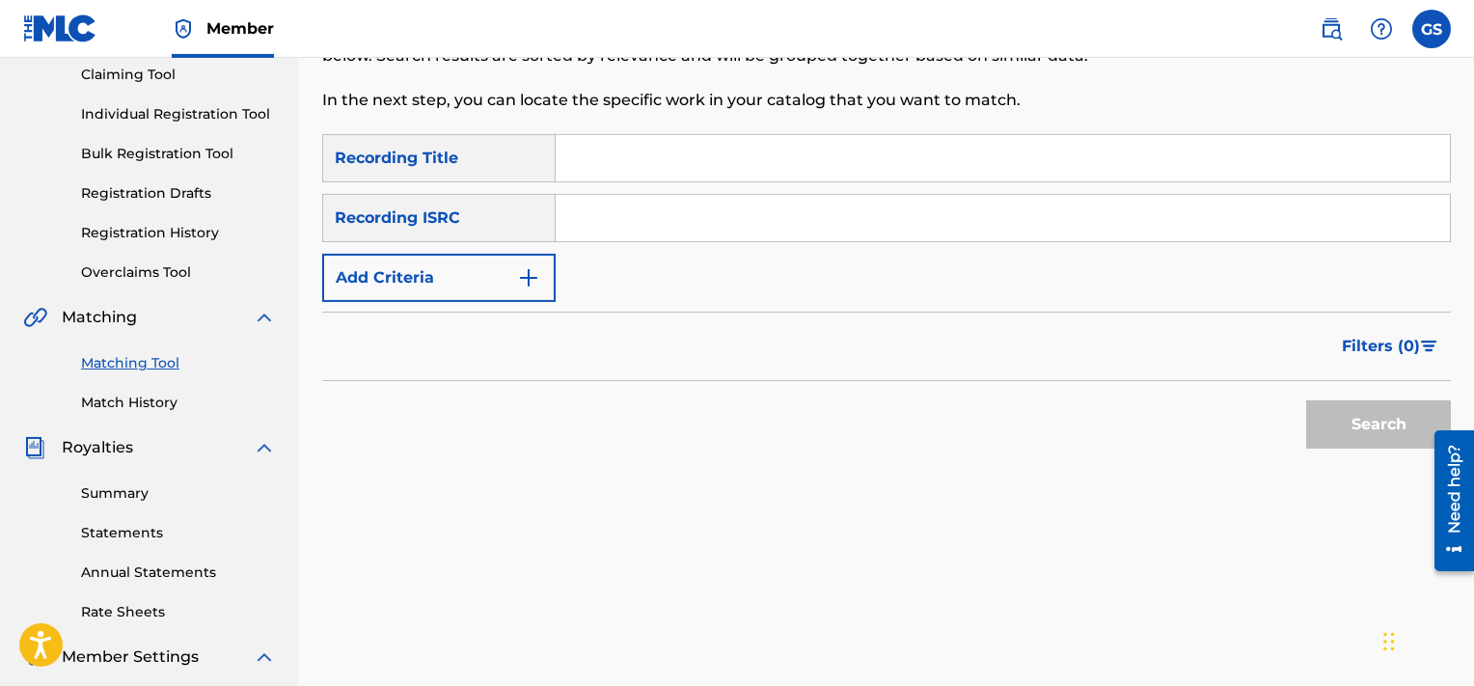
scroll to position [155, 0]
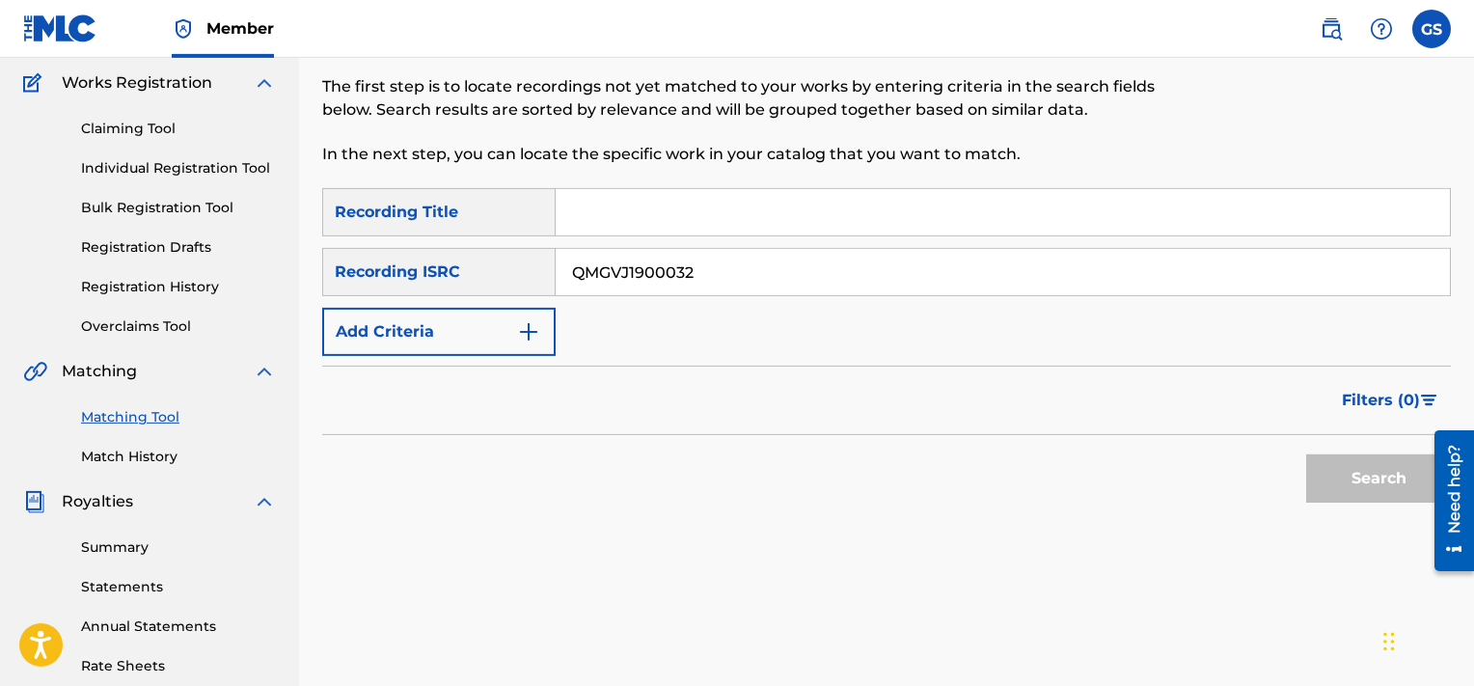
click at [853, 269] on input "QMGVJ1900032" at bounding box center [1003, 272] width 894 height 46
click at [1306, 454] on button "Search" at bounding box center [1378, 478] width 145 height 48
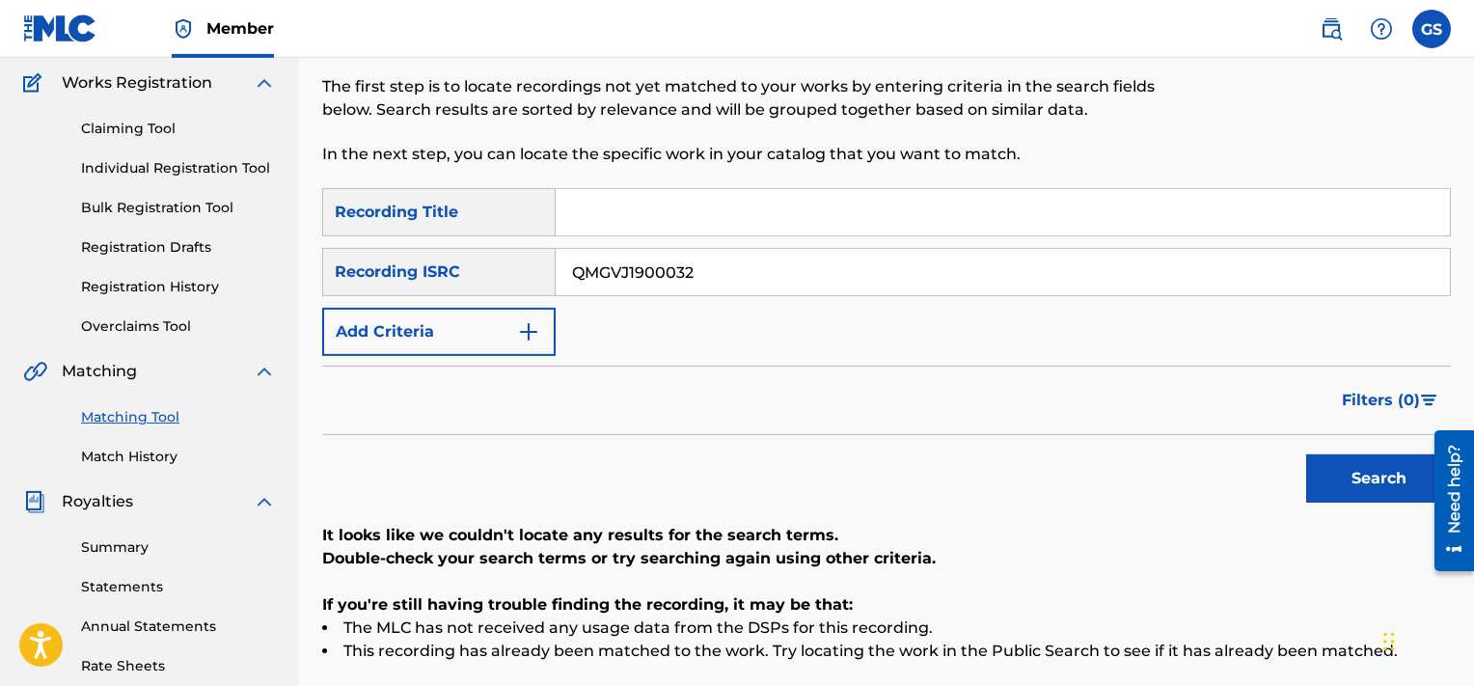
click at [1306, 454] on button "Search" at bounding box center [1378, 478] width 145 height 48
click at [897, 273] on input "QMGVJ1900032" at bounding box center [1003, 272] width 894 height 46
click at [897, 273] on input "USL4Q1824214" at bounding box center [1003, 272] width 894 height 46
click at [1306, 454] on button "Search" at bounding box center [1378, 478] width 145 height 48
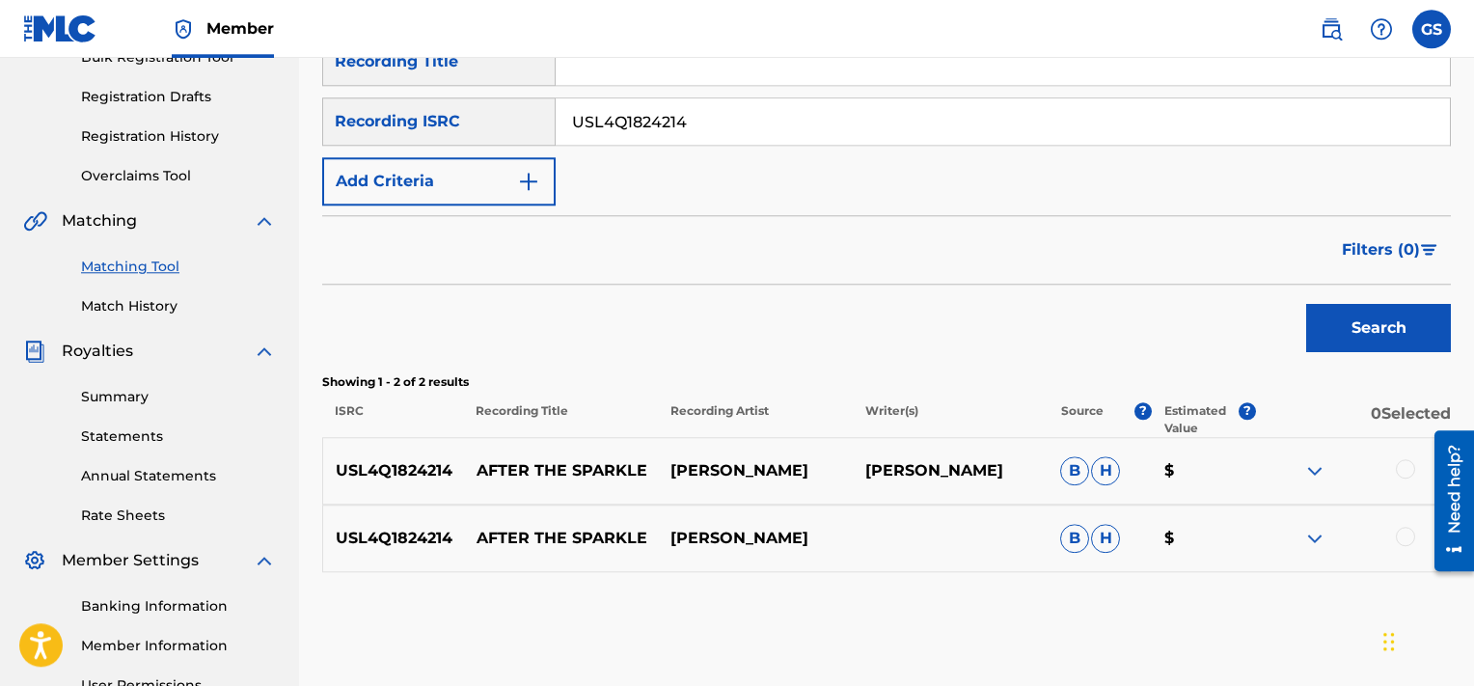
scroll to position [331, 0]
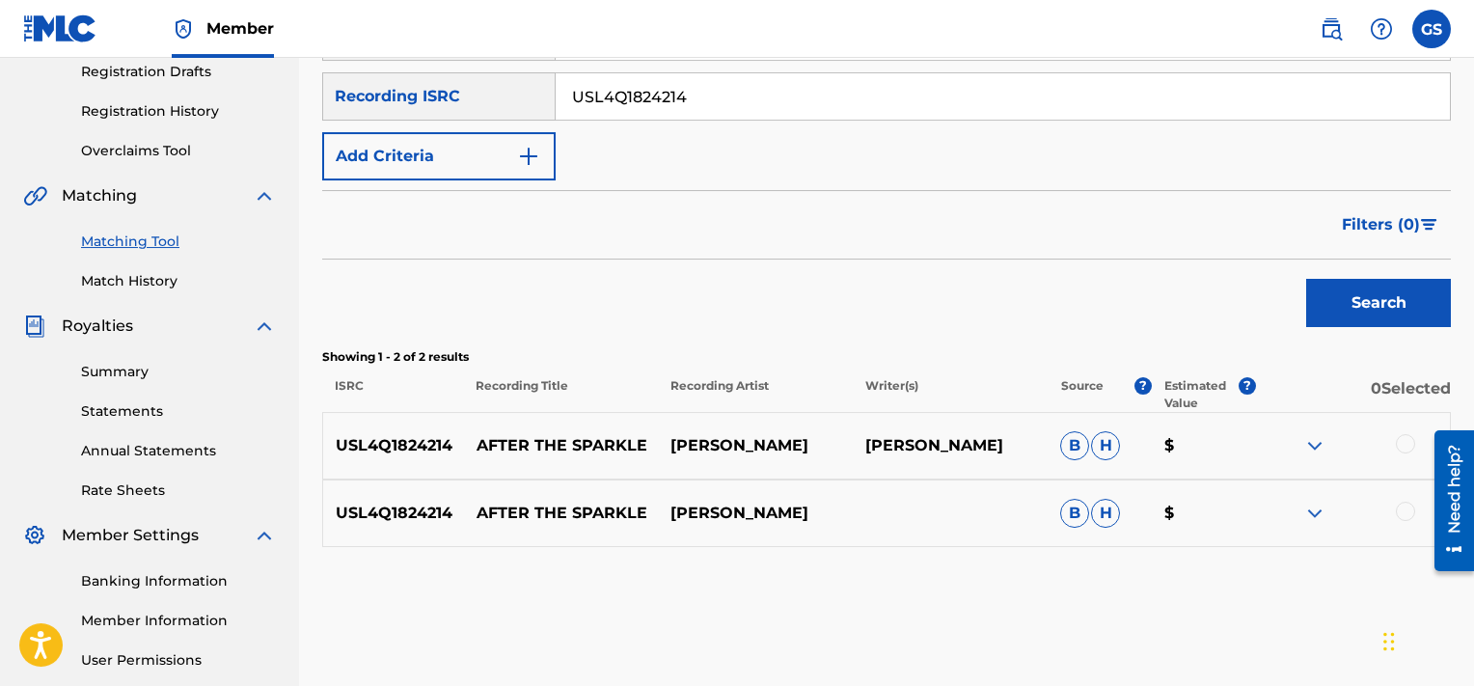
click at [1409, 445] on div at bounding box center [1405, 443] width 19 height 19
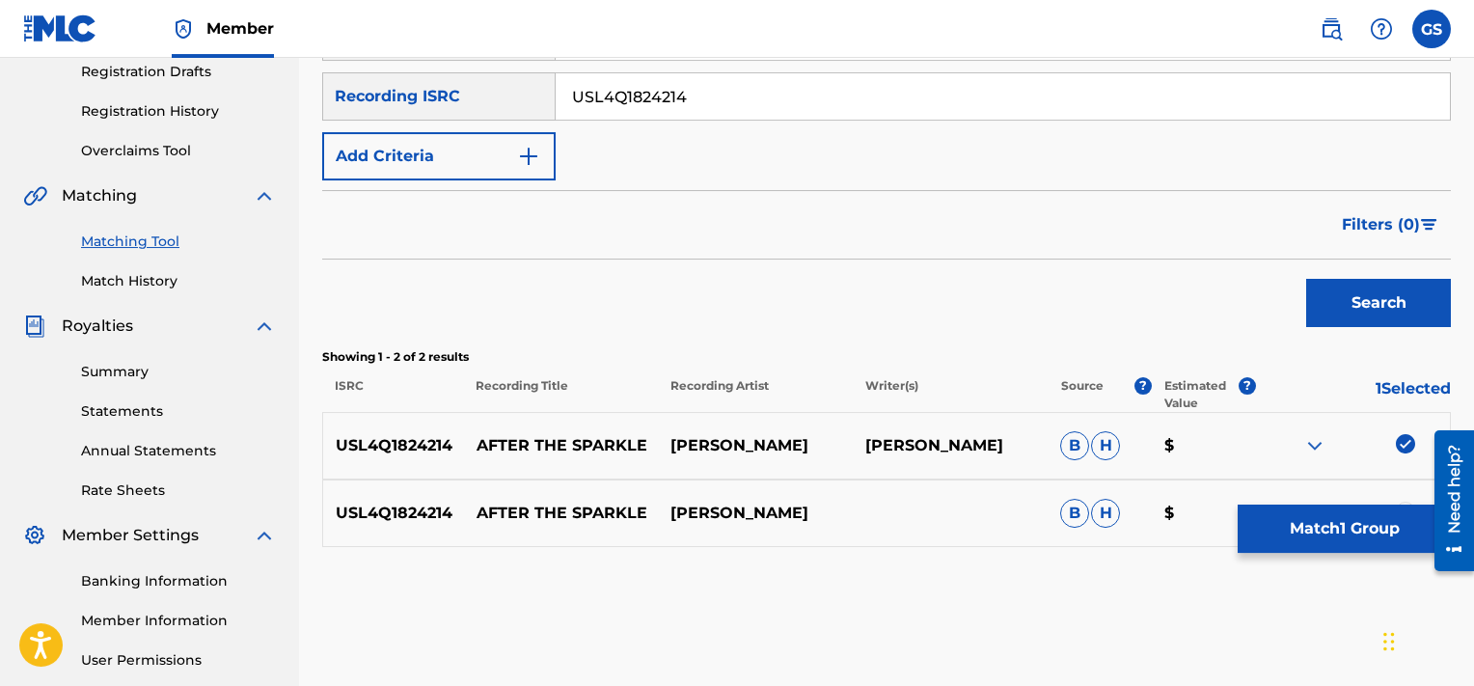
scroll to position [390, 0]
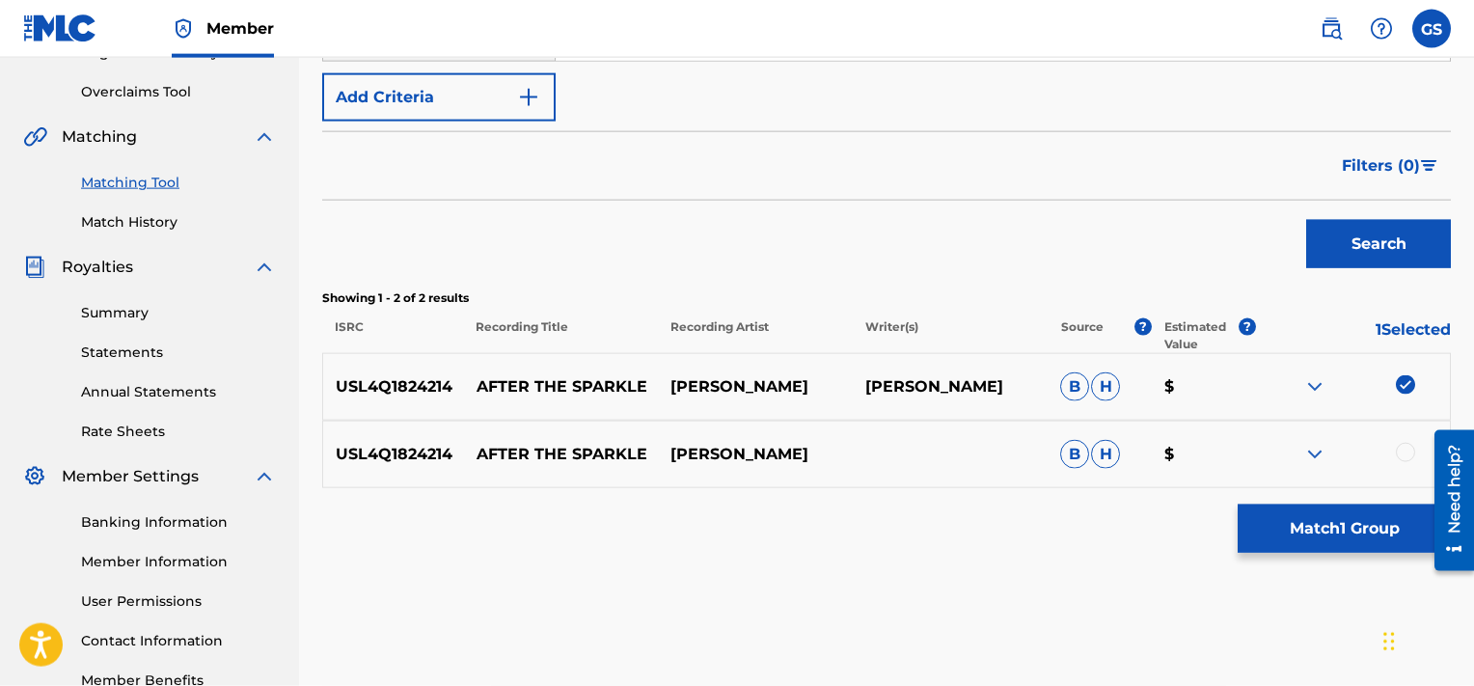
click at [1412, 452] on div at bounding box center [1405, 452] width 19 height 19
click at [1299, 521] on button "Match 2 Groups" at bounding box center [1344, 529] width 213 height 48
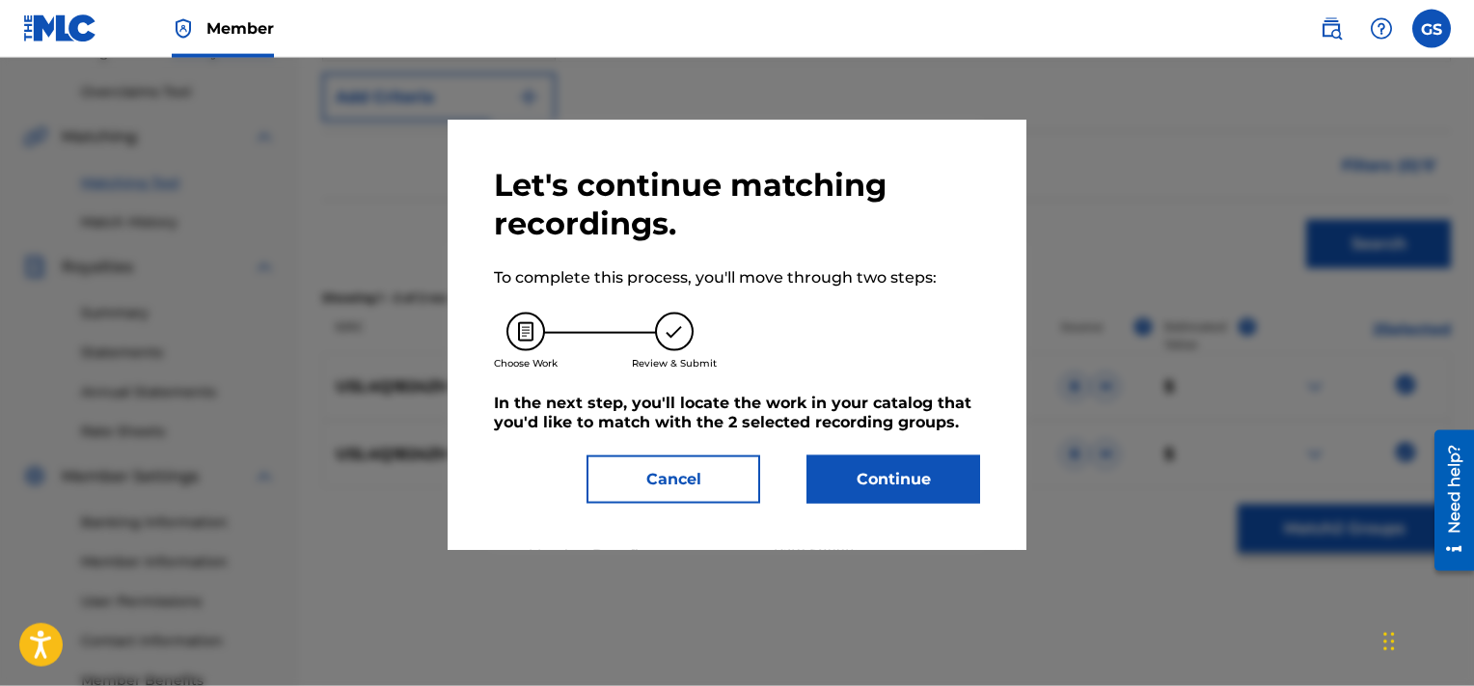
click at [885, 469] on button "Continue" at bounding box center [894, 479] width 174 height 48
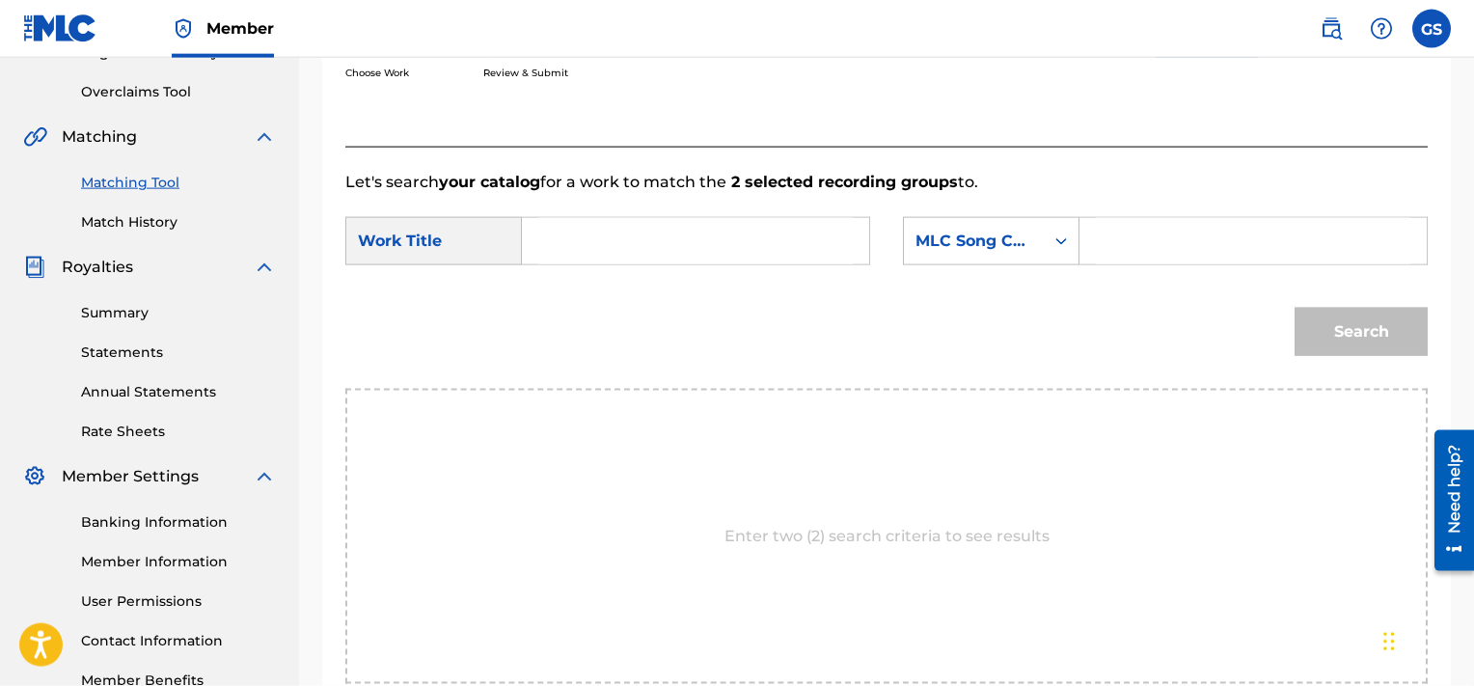
click at [1182, 223] on input "Search Form" at bounding box center [1253, 241] width 315 height 46
click at [746, 256] on input "Search Form" at bounding box center [695, 241] width 315 height 46
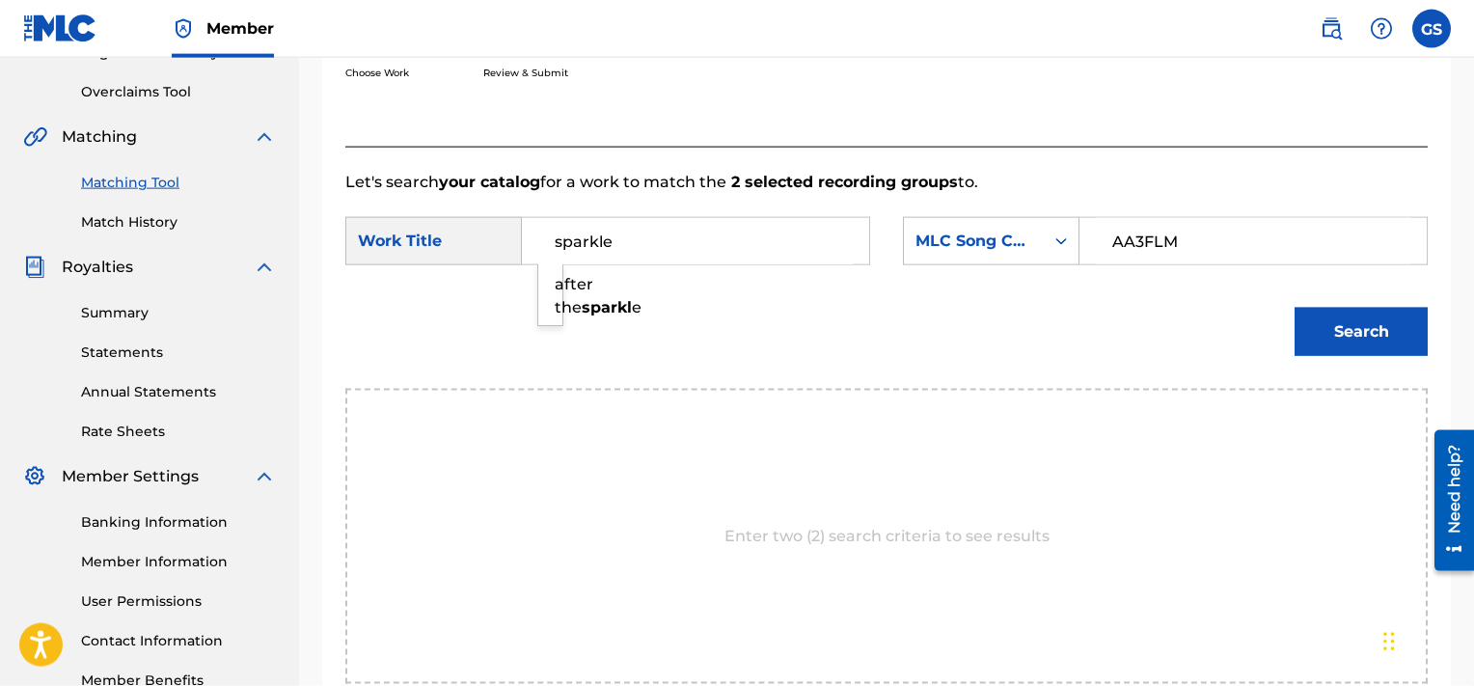
click at [1295, 308] on button "Search" at bounding box center [1361, 332] width 133 height 48
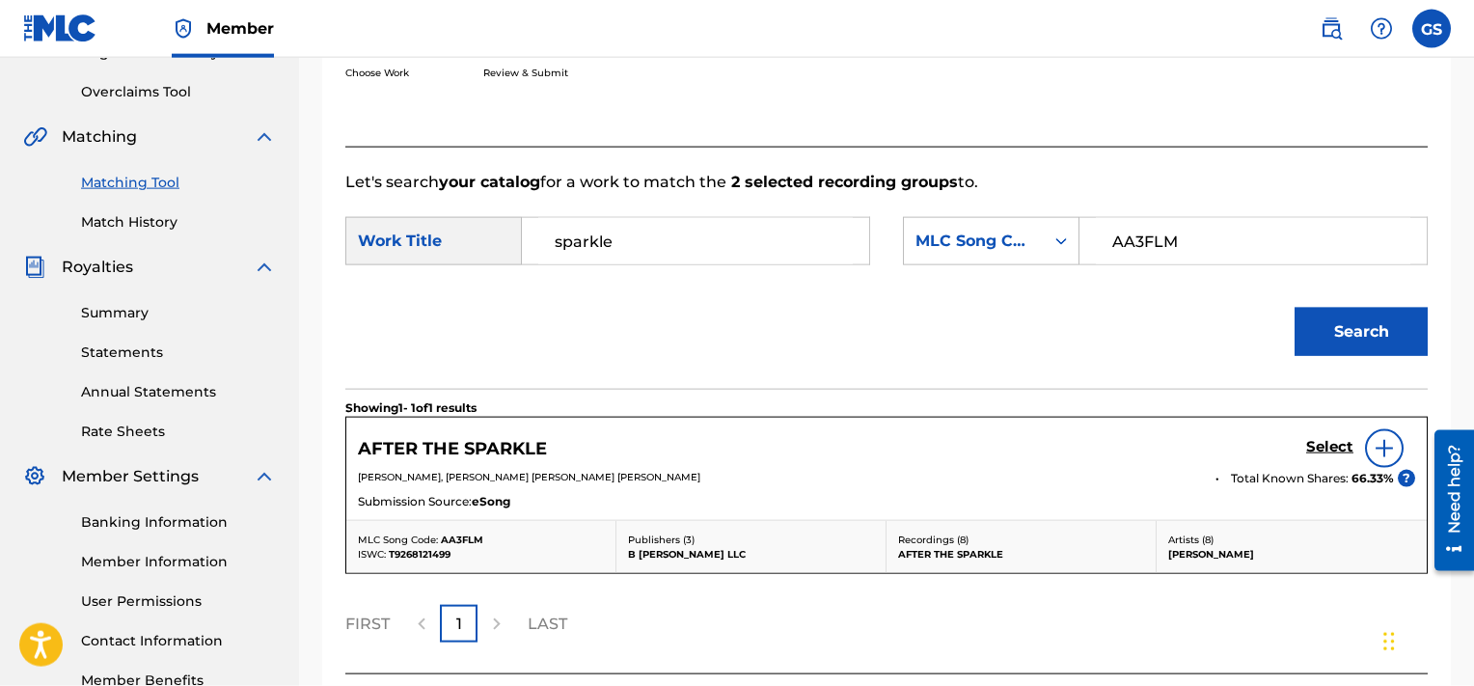
click at [1322, 440] on h5 "Select" at bounding box center [1329, 447] width 47 height 18
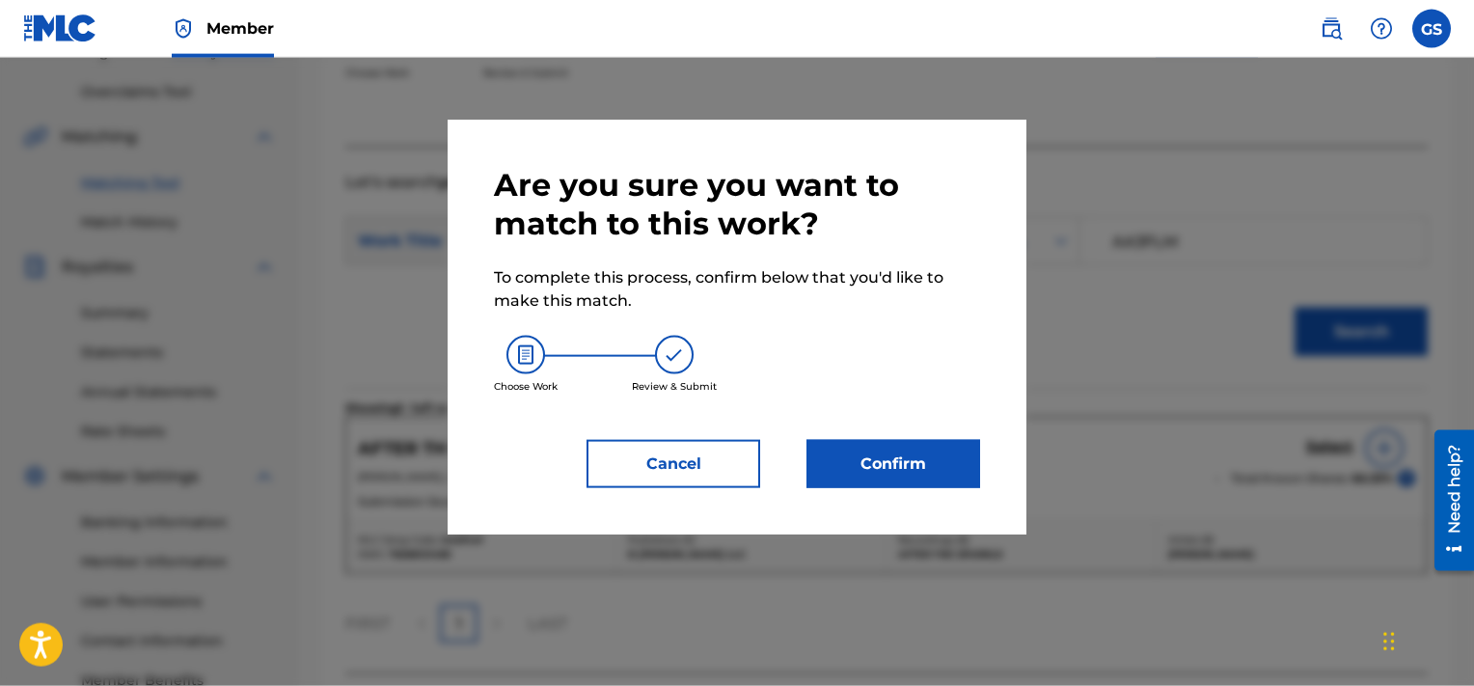
click at [893, 487] on button "Confirm" at bounding box center [894, 464] width 174 height 48
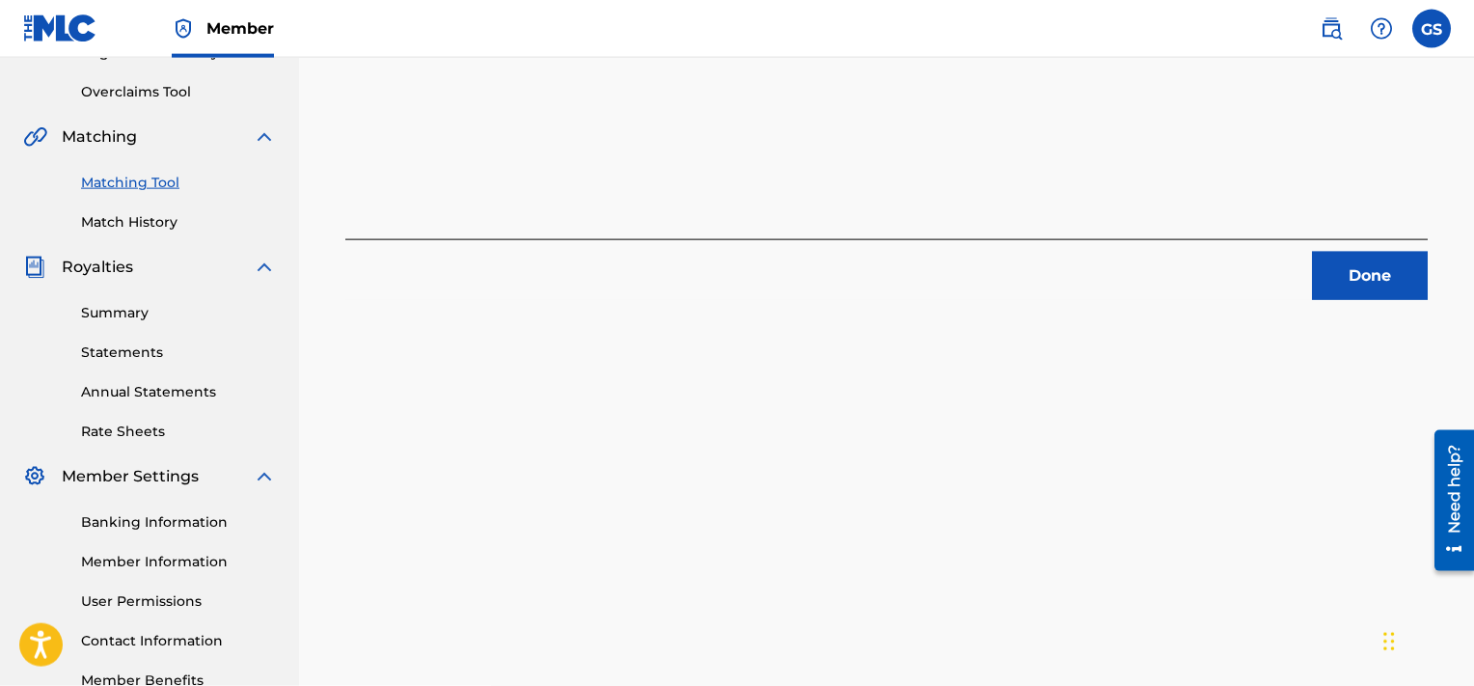
click at [1378, 274] on button "Done" at bounding box center [1370, 276] width 116 height 48
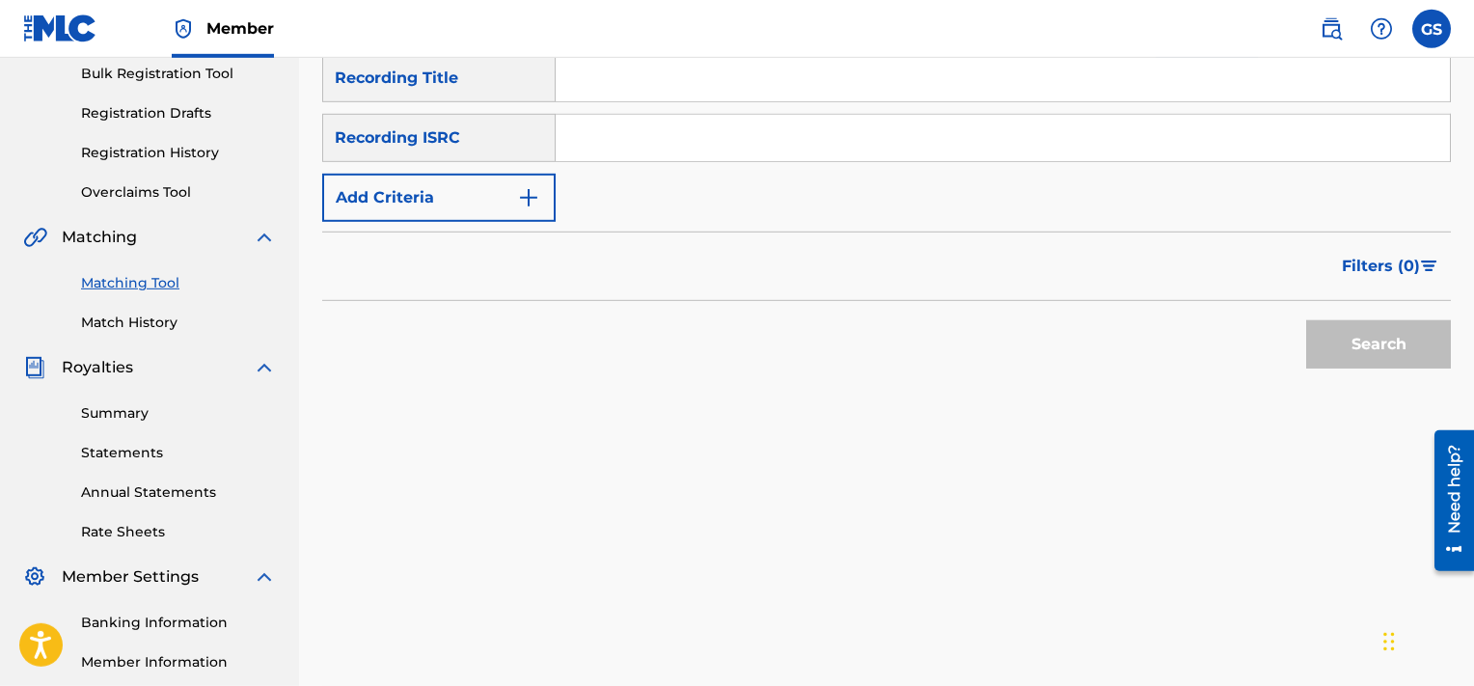
scroll to position [213, 0]
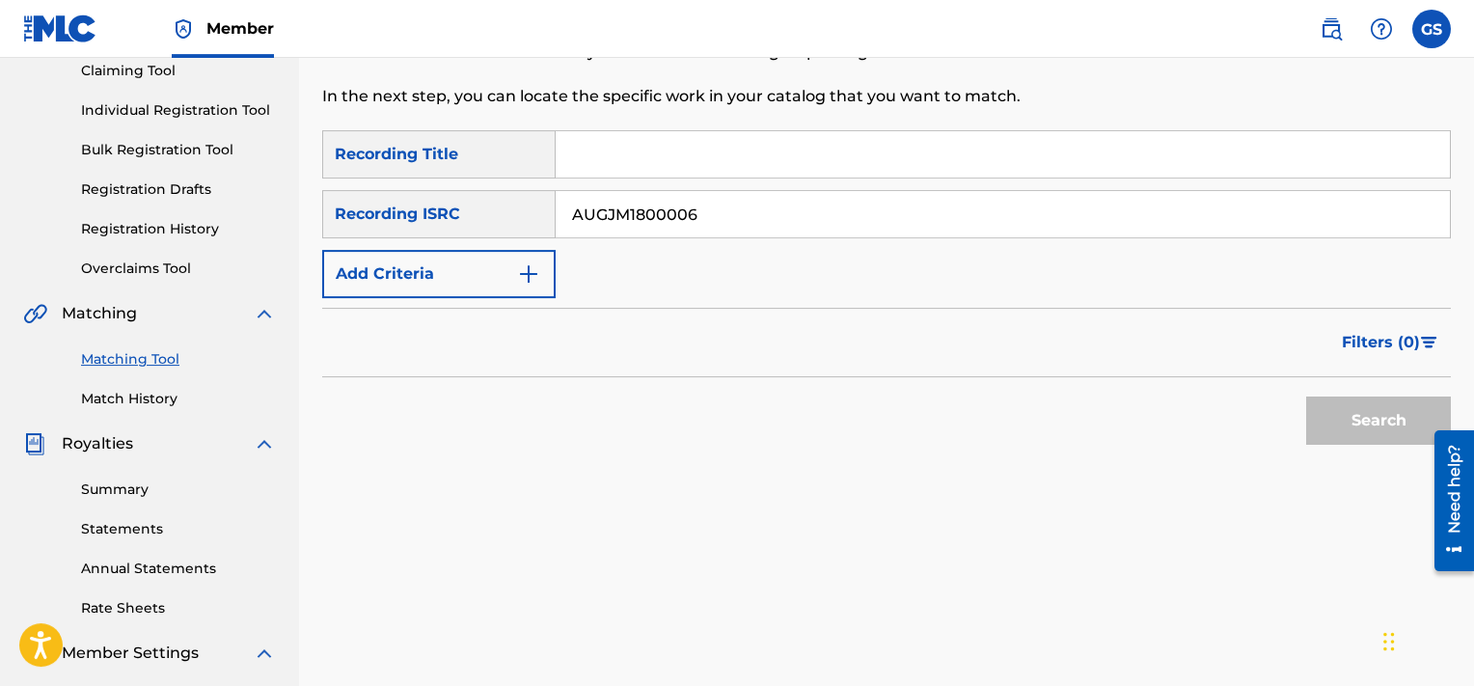
click at [707, 216] on input "AUGJM1800006" at bounding box center [1003, 214] width 894 height 46
click at [1306, 397] on button "Search" at bounding box center [1378, 421] width 145 height 48
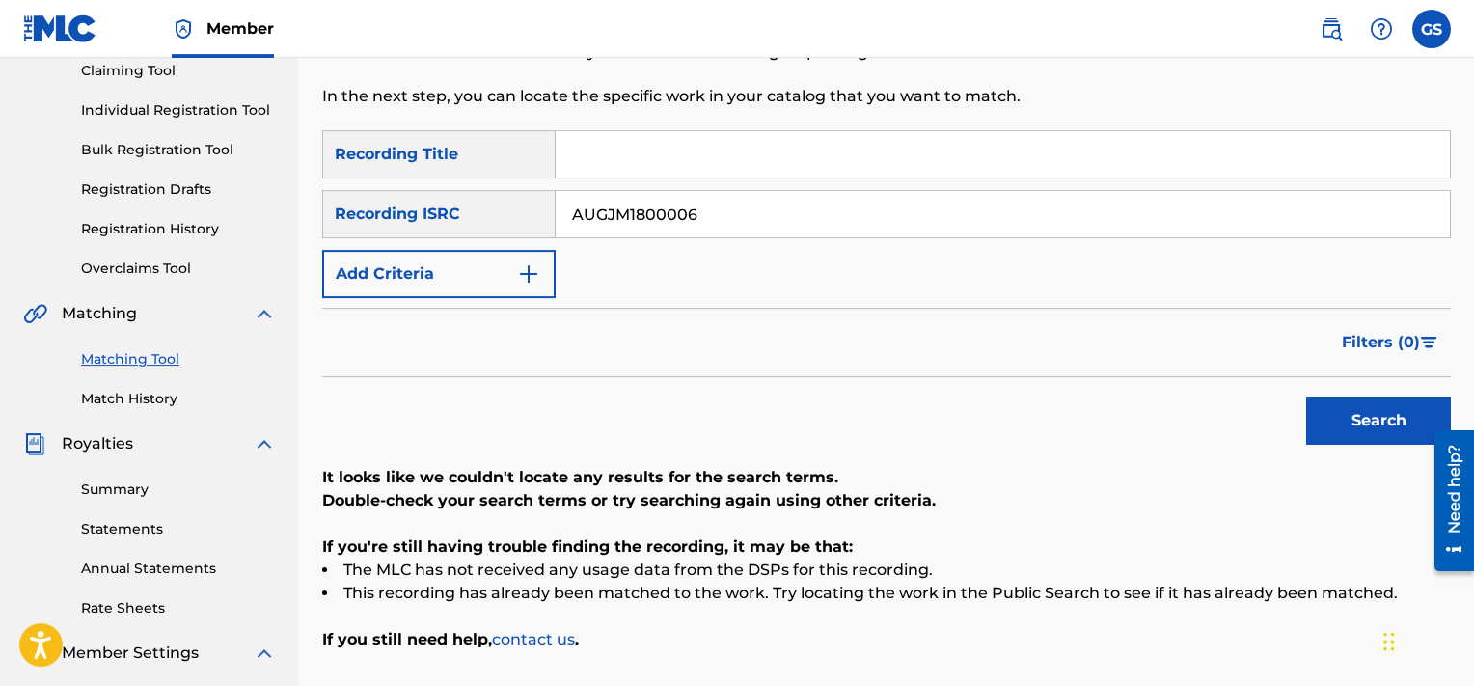
click at [735, 206] on input "AUGJM1800006" at bounding box center [1003, 214] width 894 height 46
click at [735, 206] on input "USHM91642205" at bounding box center [1003, 214] width 894 height 46
click at [1306, 397] on button "Search" at bounding box center [1378, 421] width 145 height 48
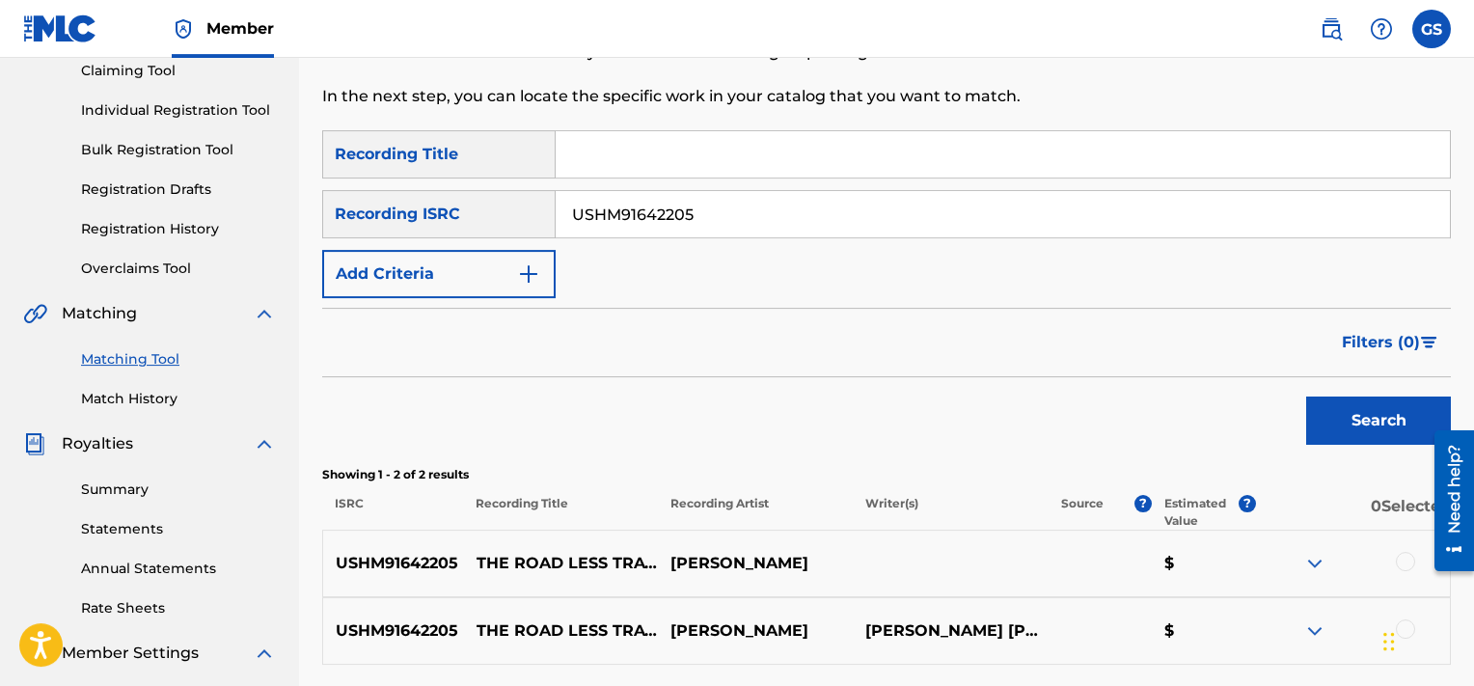
scroll to position [509, 0]
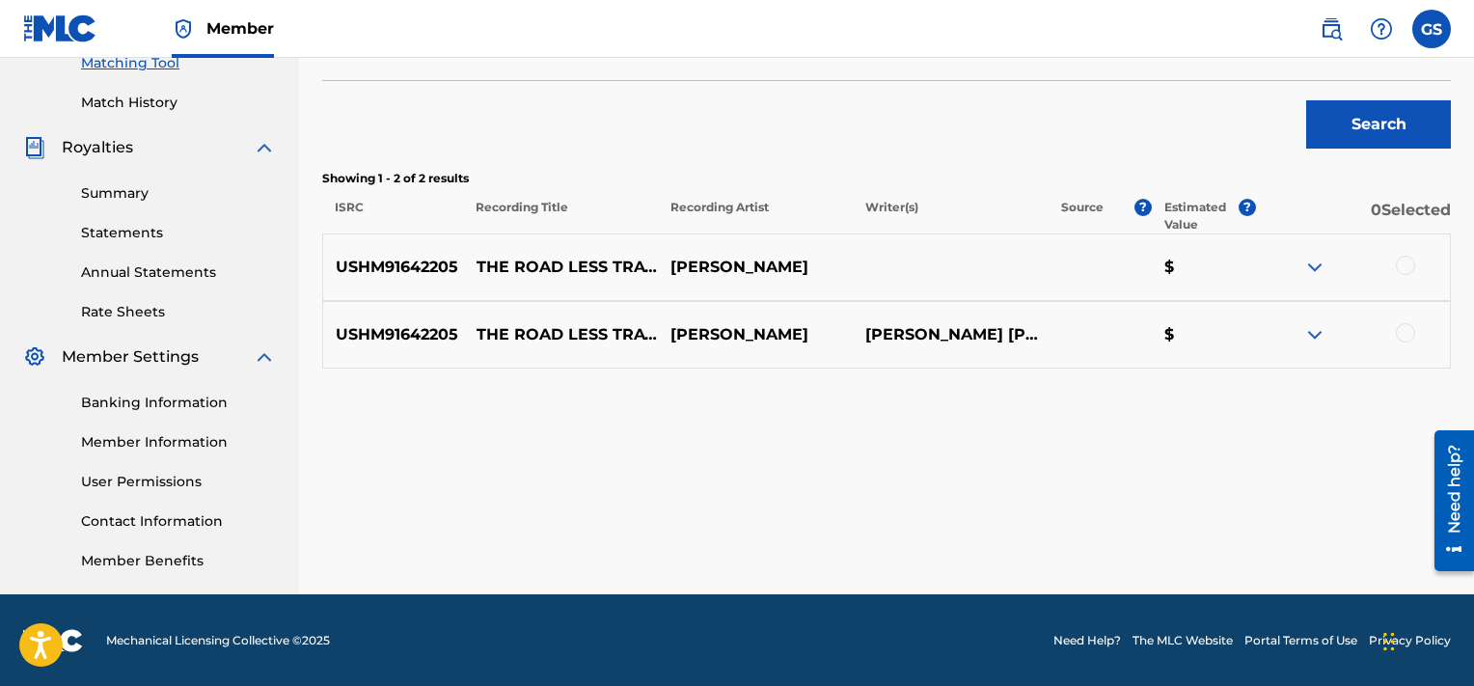
click at [1406, 269] on div at bounding box center [1405, 265] width 19 height 19
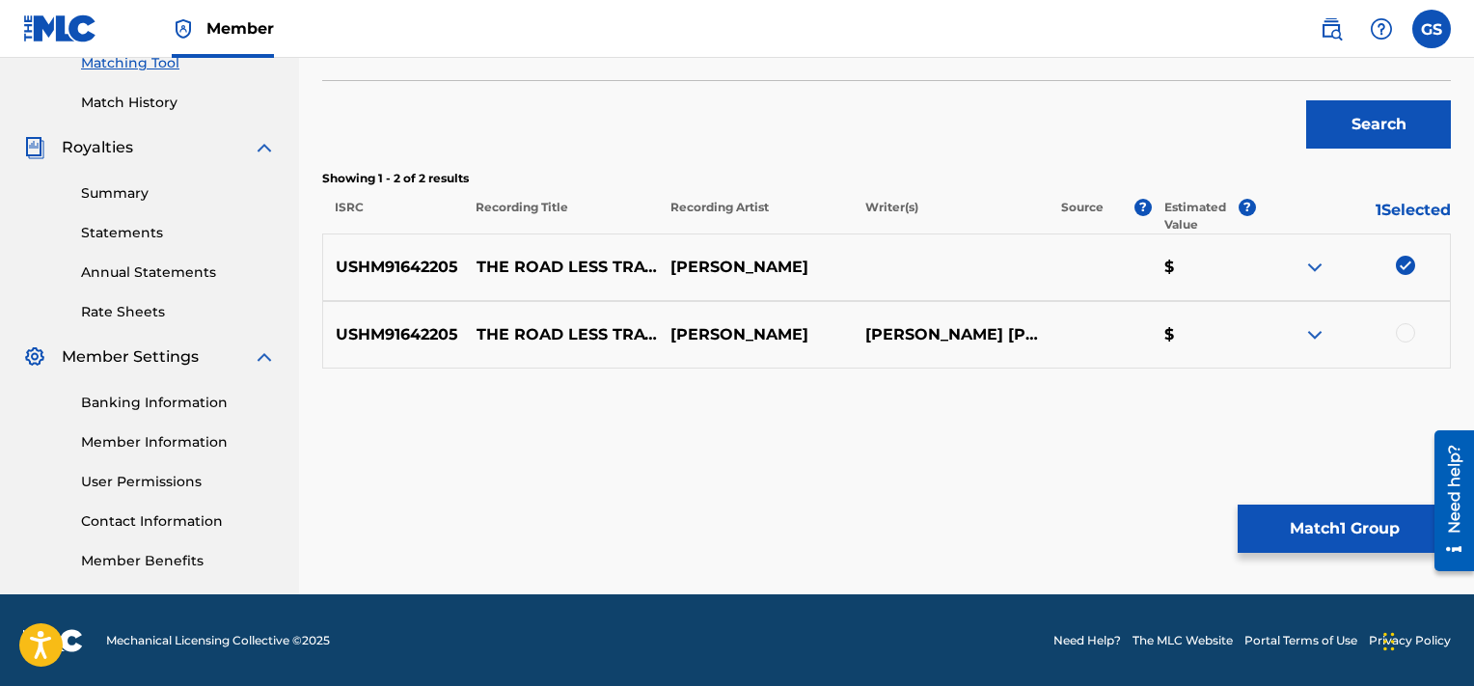
click at [1406, 269] on img at bounding box center [1405, 265] width 19 height 19
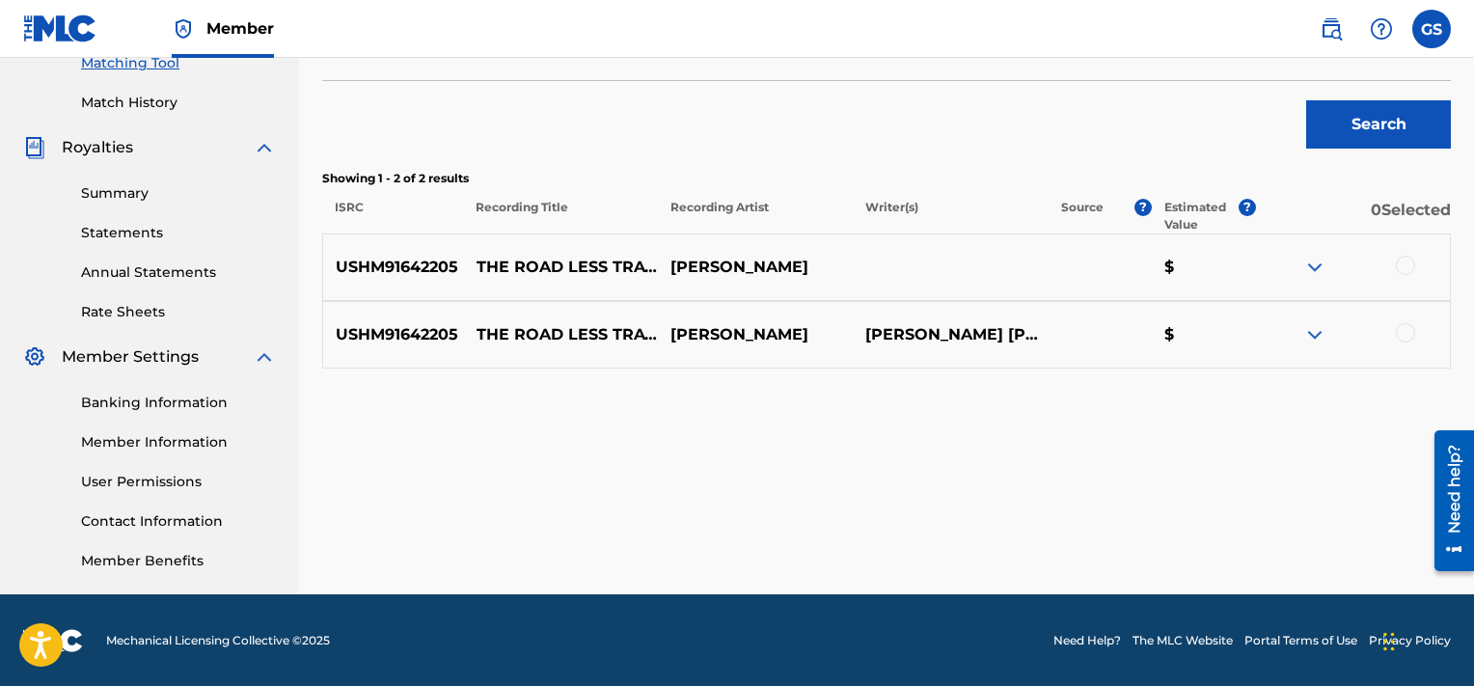
click at [1408, 268] on div at bounding box center [1405, 265] width 19 height 19
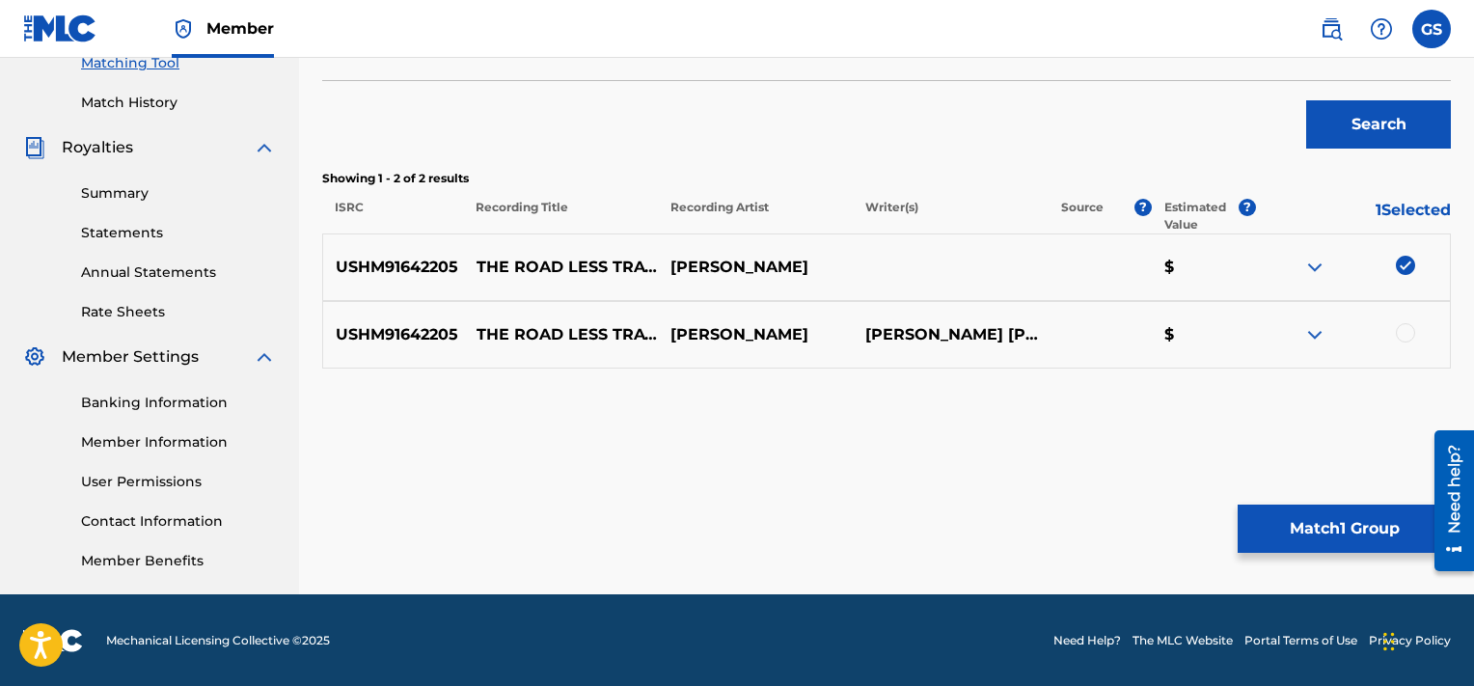
click at [1408, 333] on div at bounding box center [1405, 332] width 19 height 19
click at [1337, 518] on button "Match 2 Groups" at bounding box center [1344, 529] width 213 height 48
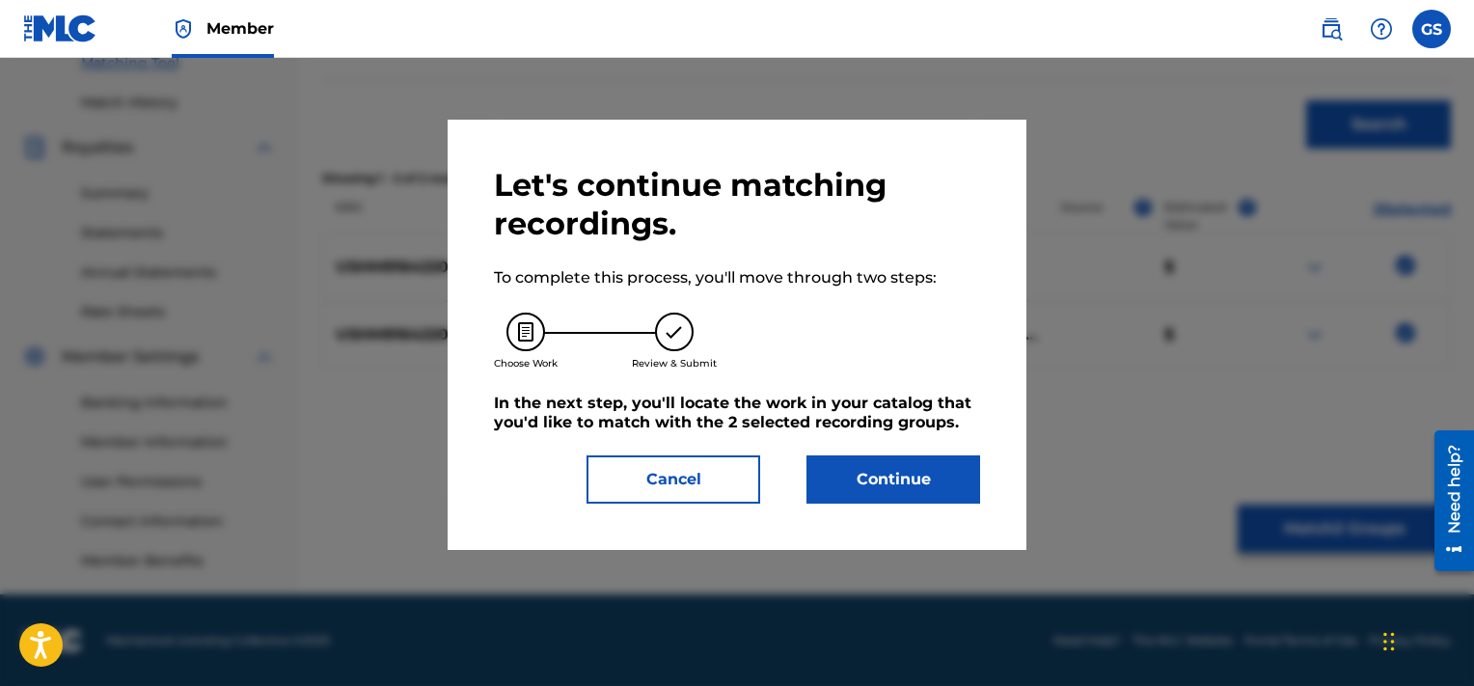
click at [912, 479] on button "Continue" at bounding box center [894, 479] width 174 height 48
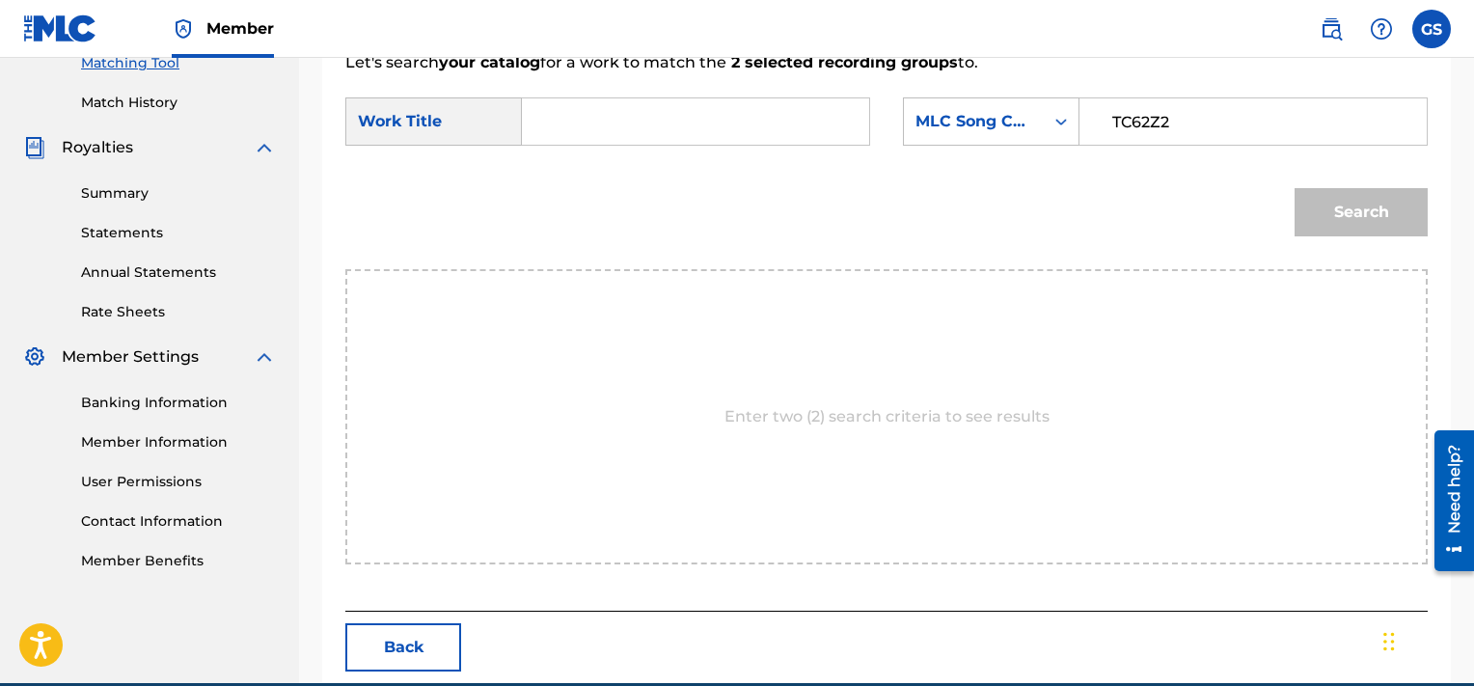
click at [1165, 115] on input "TC62Z2" at bounding box center [1253, 121] width 315 height 46
click at [772, 106] on input "r" at bounding box center [695, 121] width 315 height 46
click at [1295, 188] on button "Search" at bounding box center [1361, 212] width 133 height 48
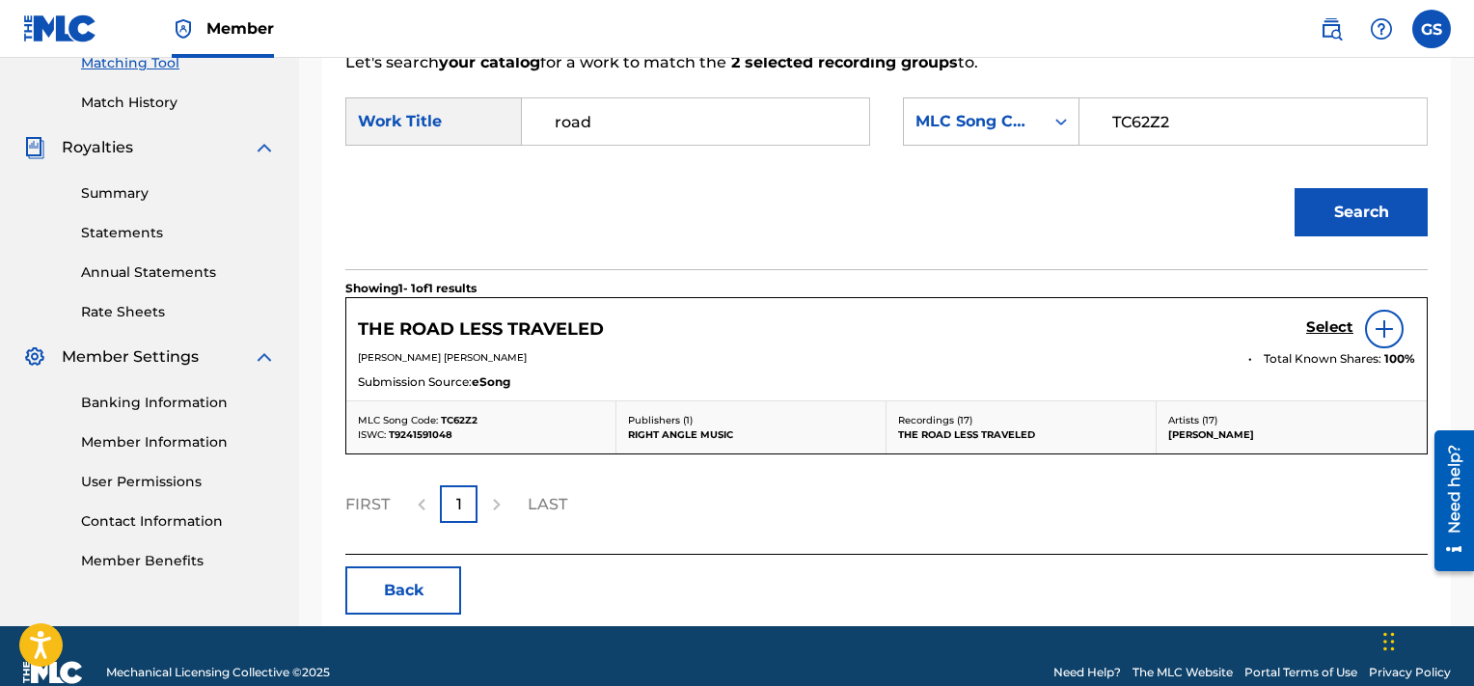
click at [1319, 322] on h5 "Select" at bounding box center [1329, 327] width 47 height 18
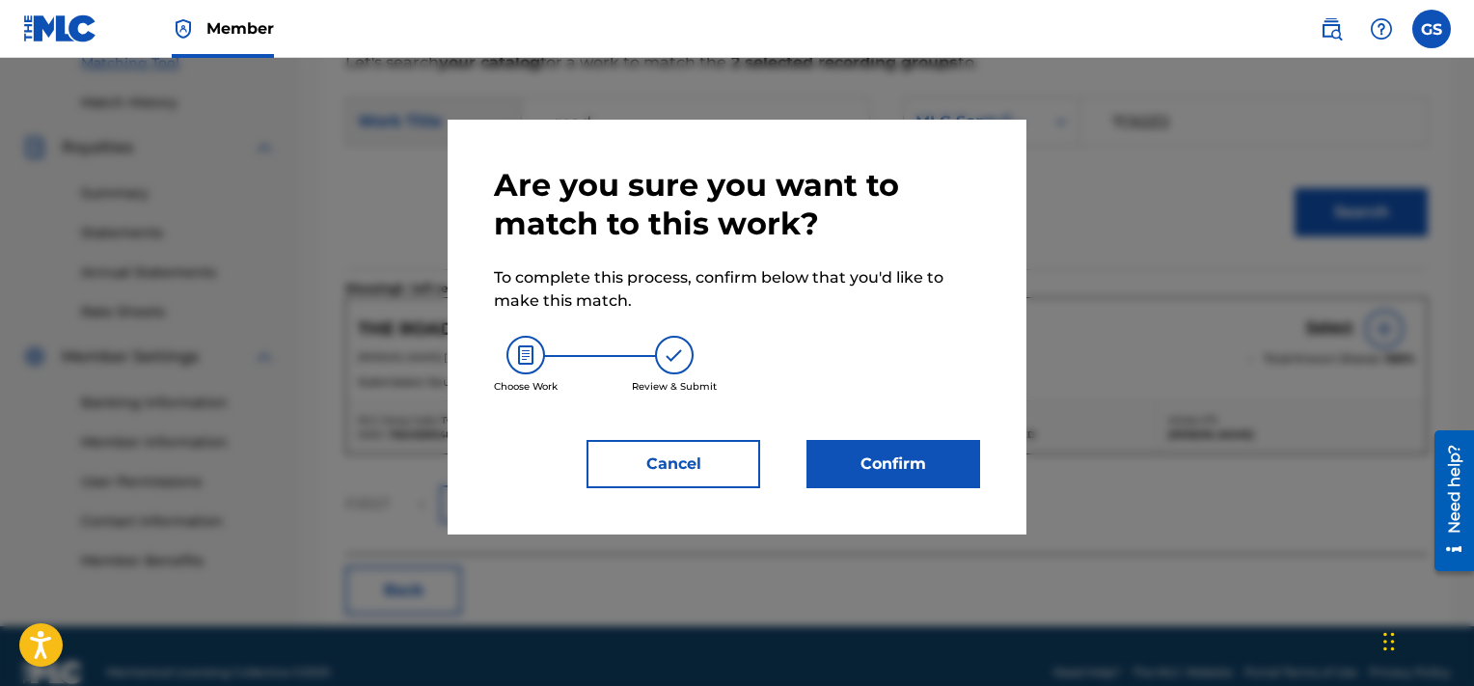
click at [901, 457] on button "Confirm" at bounding box center [894, 464] width 174 height 48
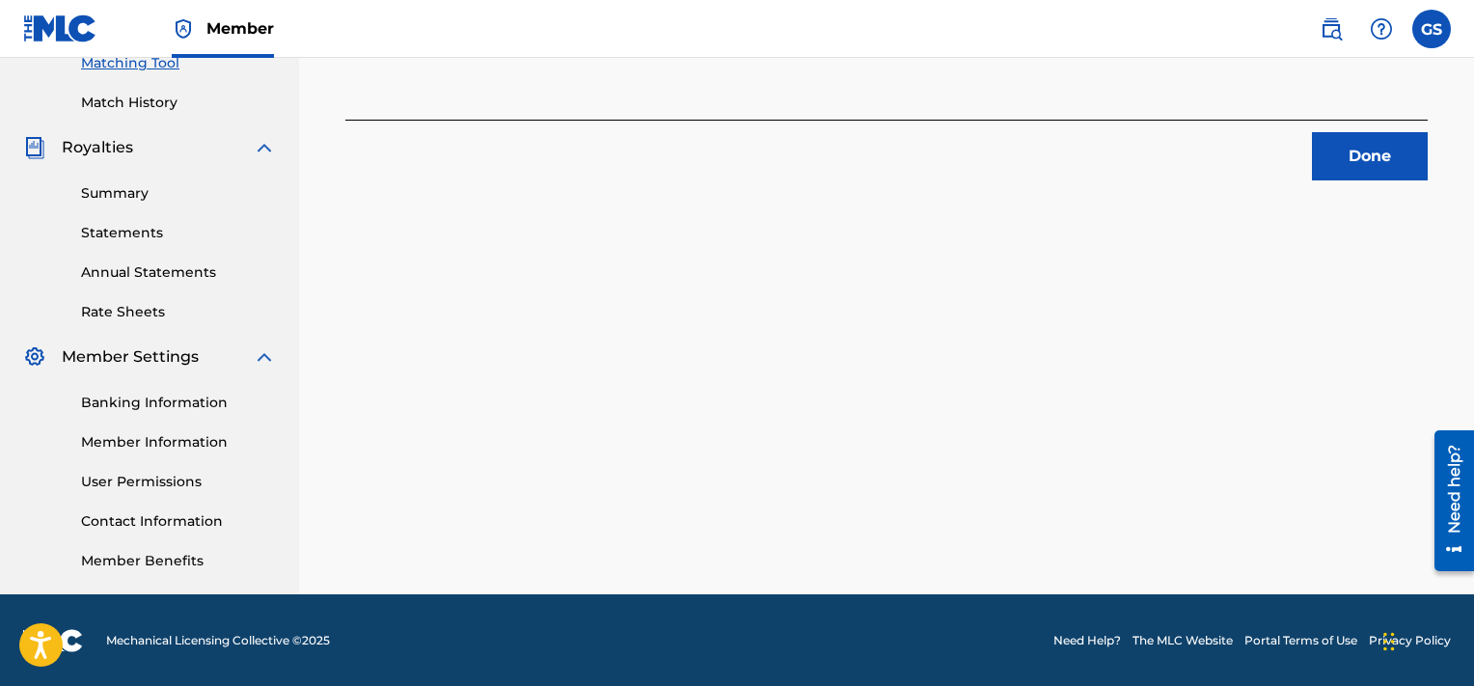
click at [1324, 152] on button "Done" at bounding box center [1370, 156] width 116 height 48
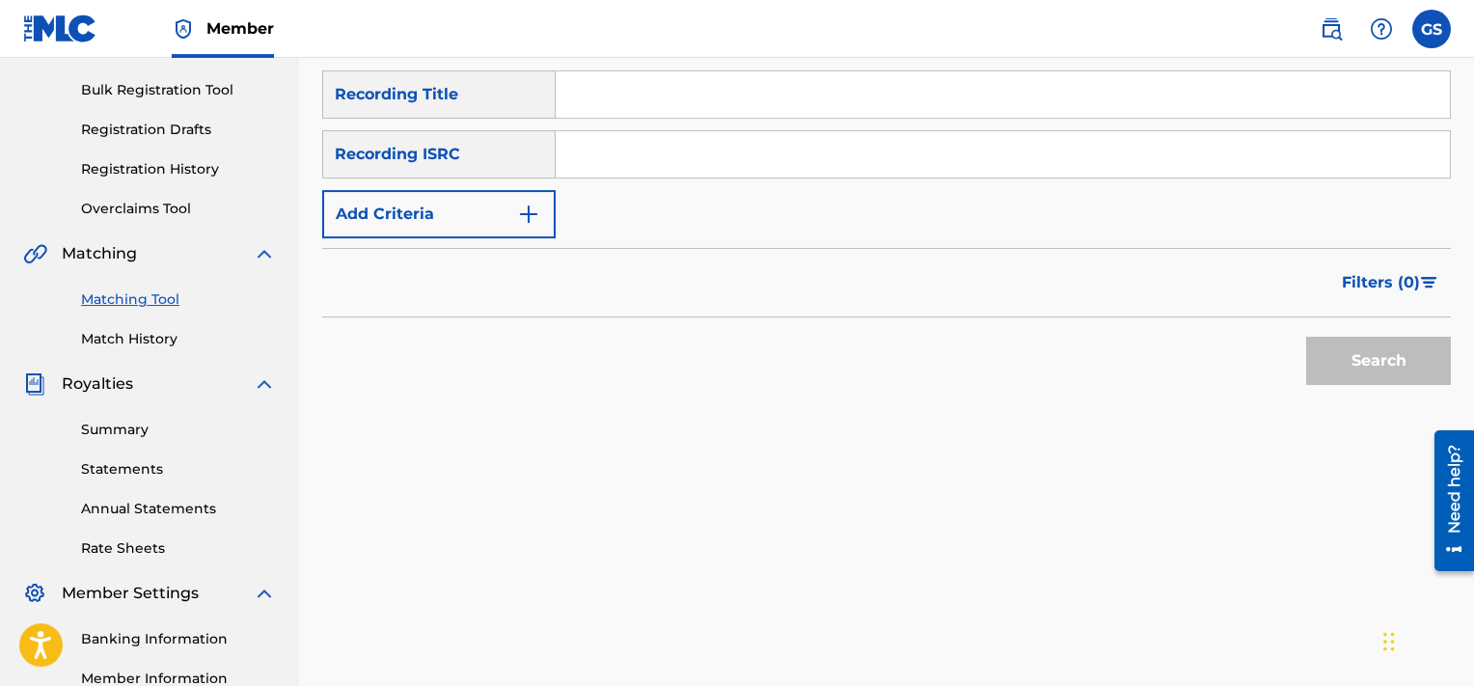
scroll to position [276, 0]
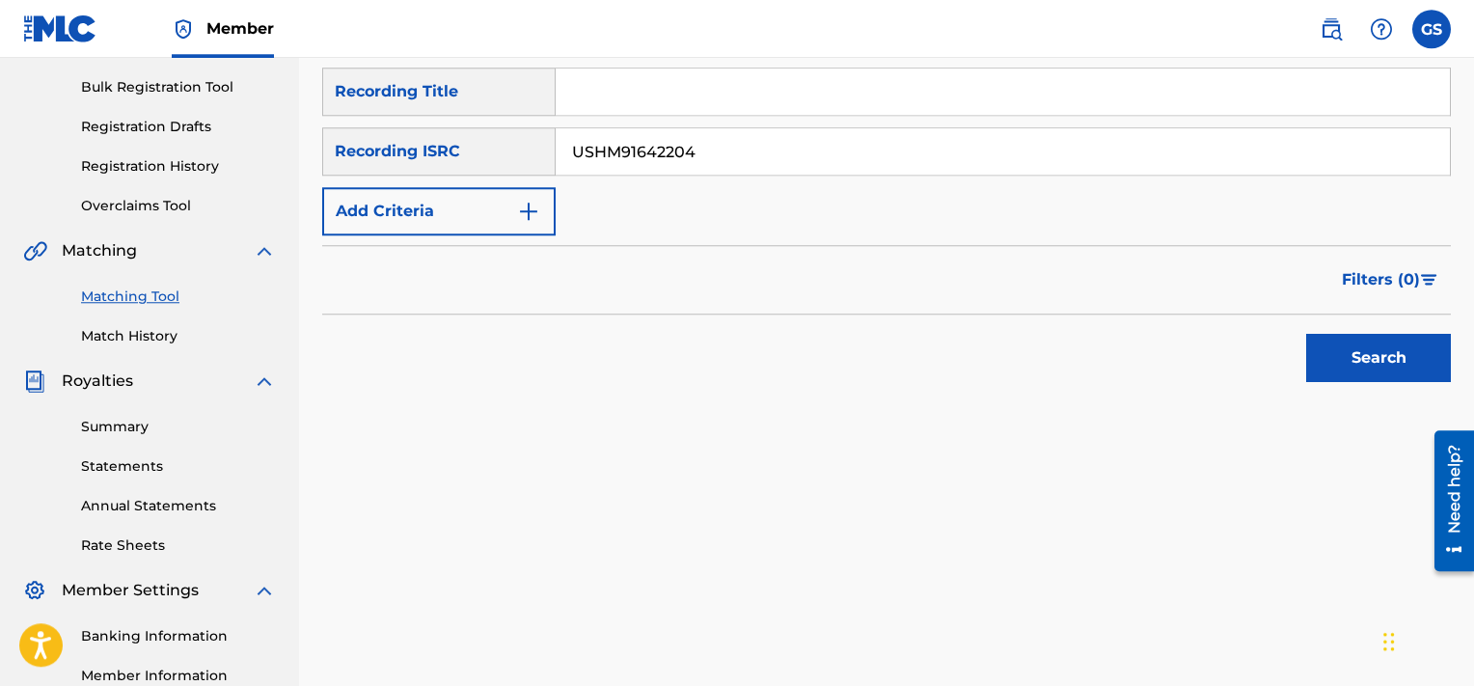
click at [940, 151] on input "USHM91642204" at bounding box center [1003, 151] width 894 height 46
click at [1306, 334] on button "Search" at bounding box center [1378, 358] width 145 height 48
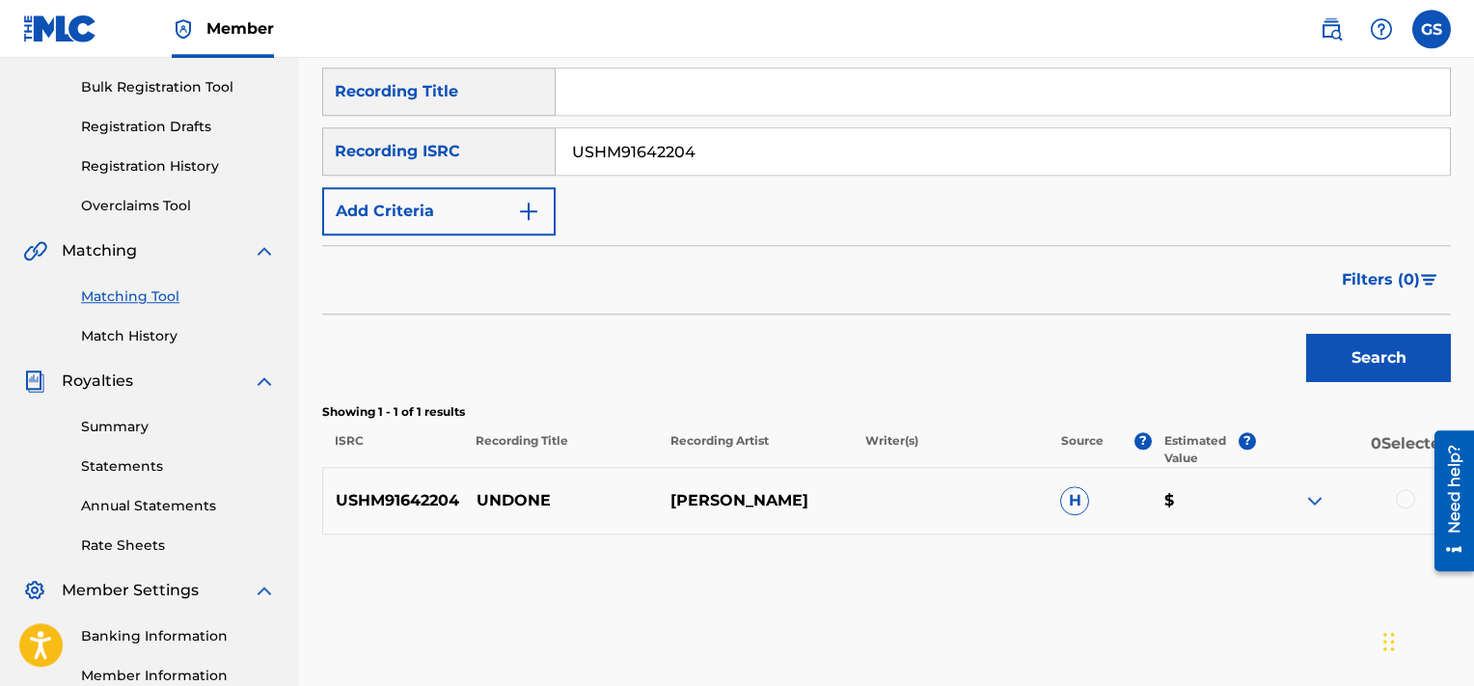
click at [1408, 499] on div at bounding box center [1405, 498] width 19 height 19
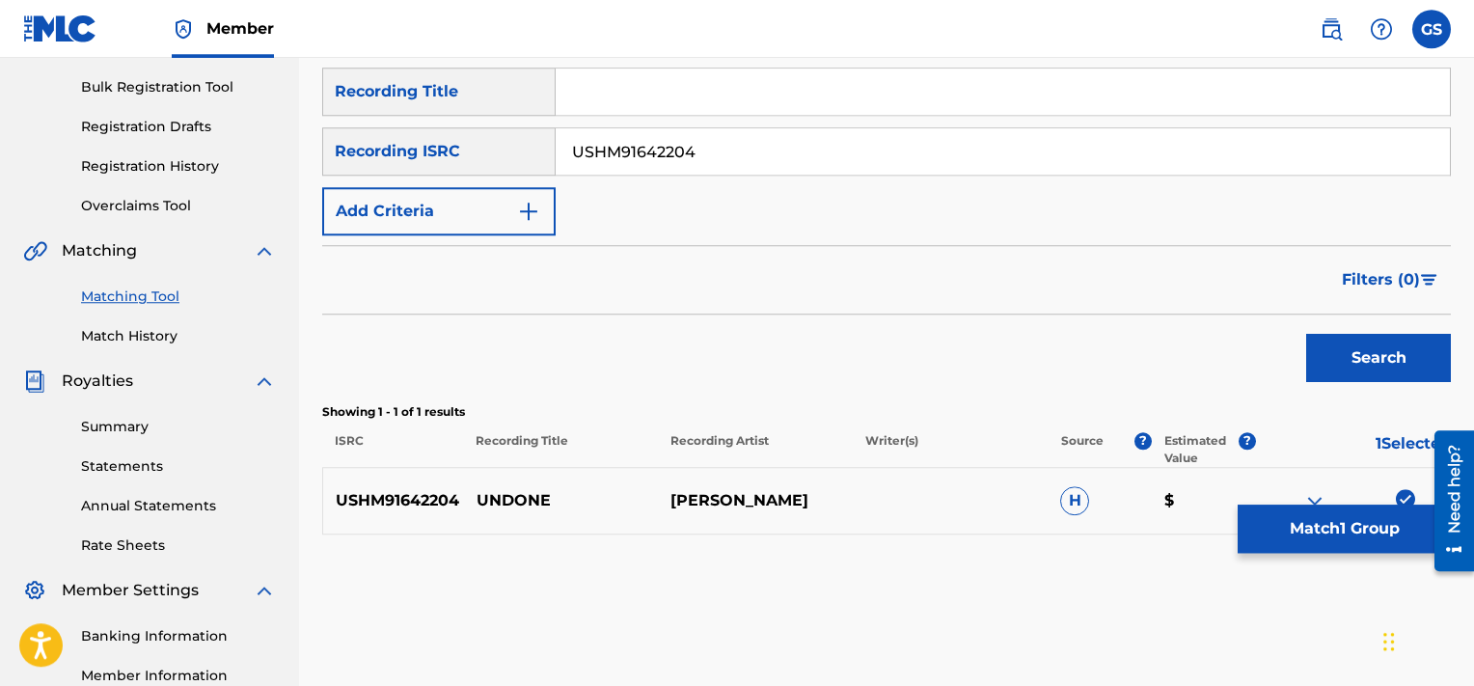
click at [1386, 530] on button "Match 1 Group" at bounding box center [1344, 529] width 213 height 48
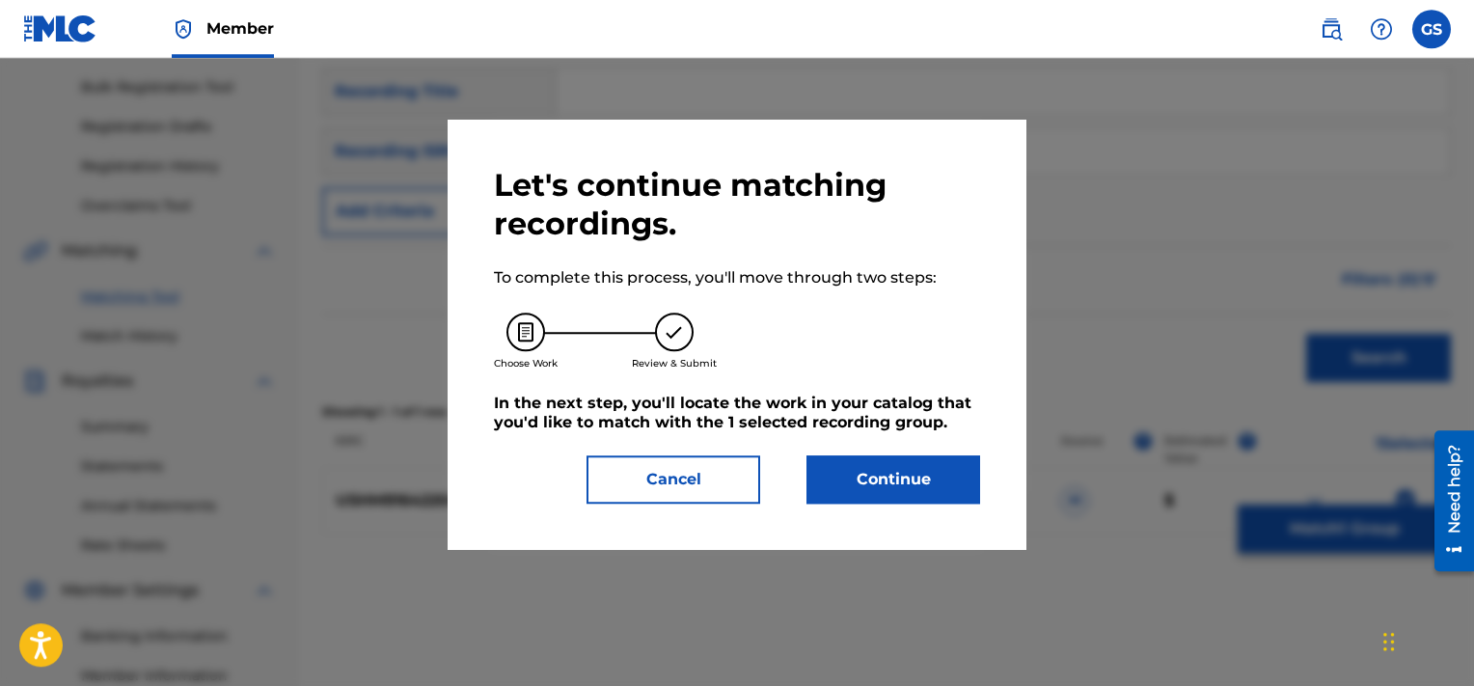
click at [912, 493] on button "Continue" at bounding box center [894, 479] width 174 height 48
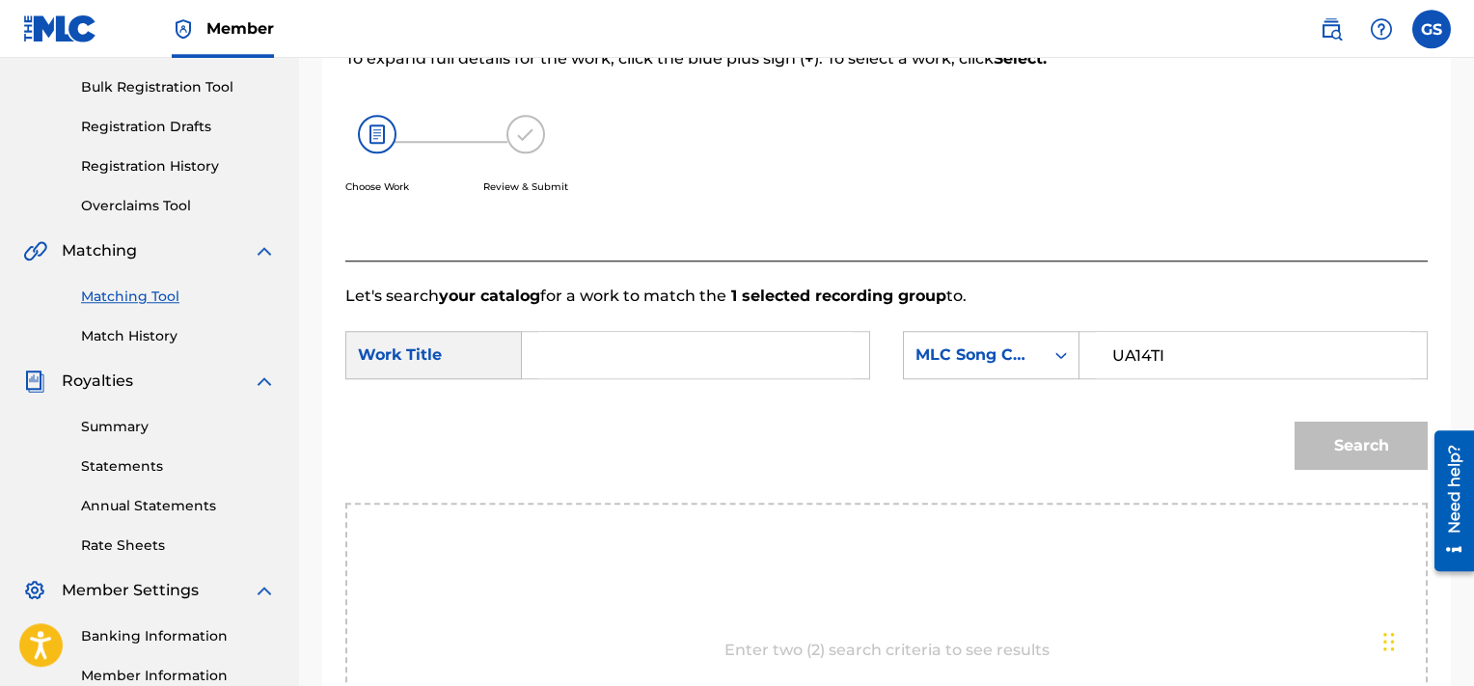
click at [1113, 343] on input "UA14TI" at bounding box center [1253, 355] width 315 height 46
click at [592, 356] on input "Search Form" at bounding box center [695, 355] width 315 height 46
click at [1295, 422] on button "Search" at bounding box center [1361, 446] width 133 height 48
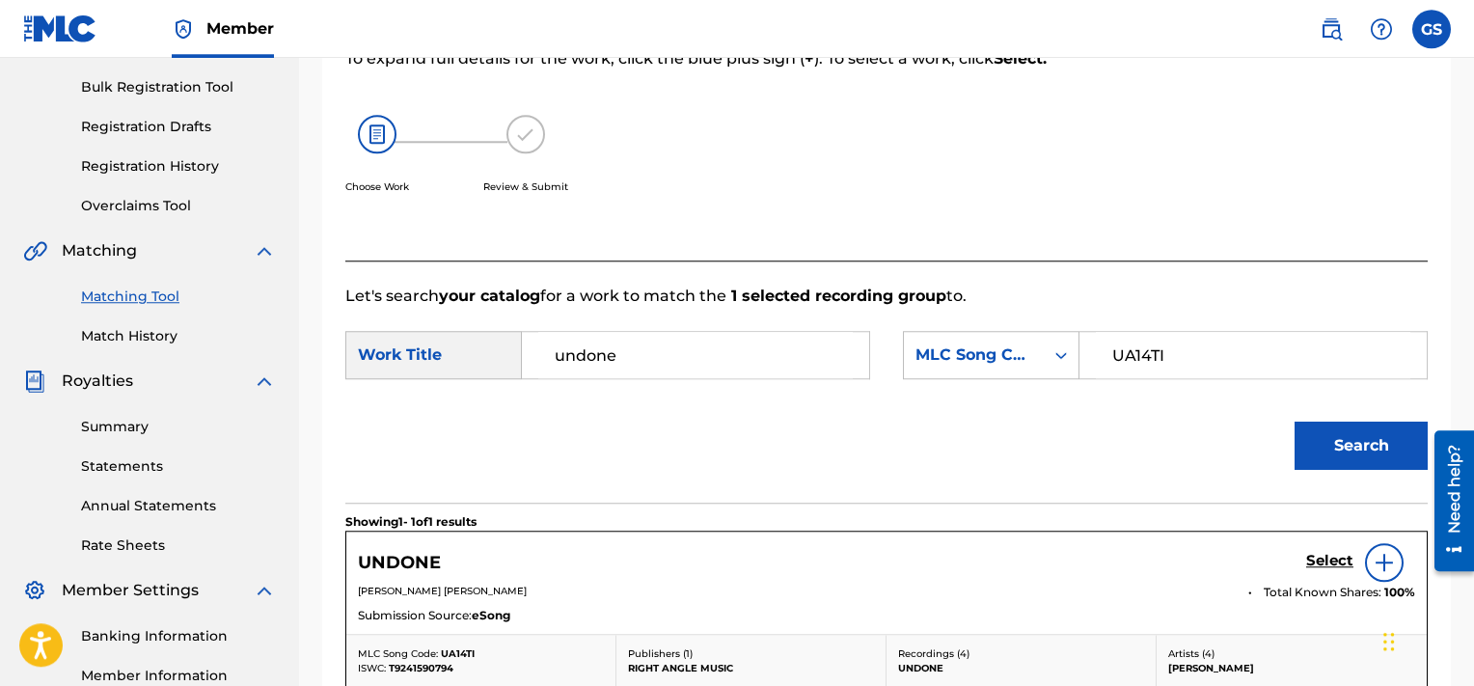
scroll to position [540, 0]
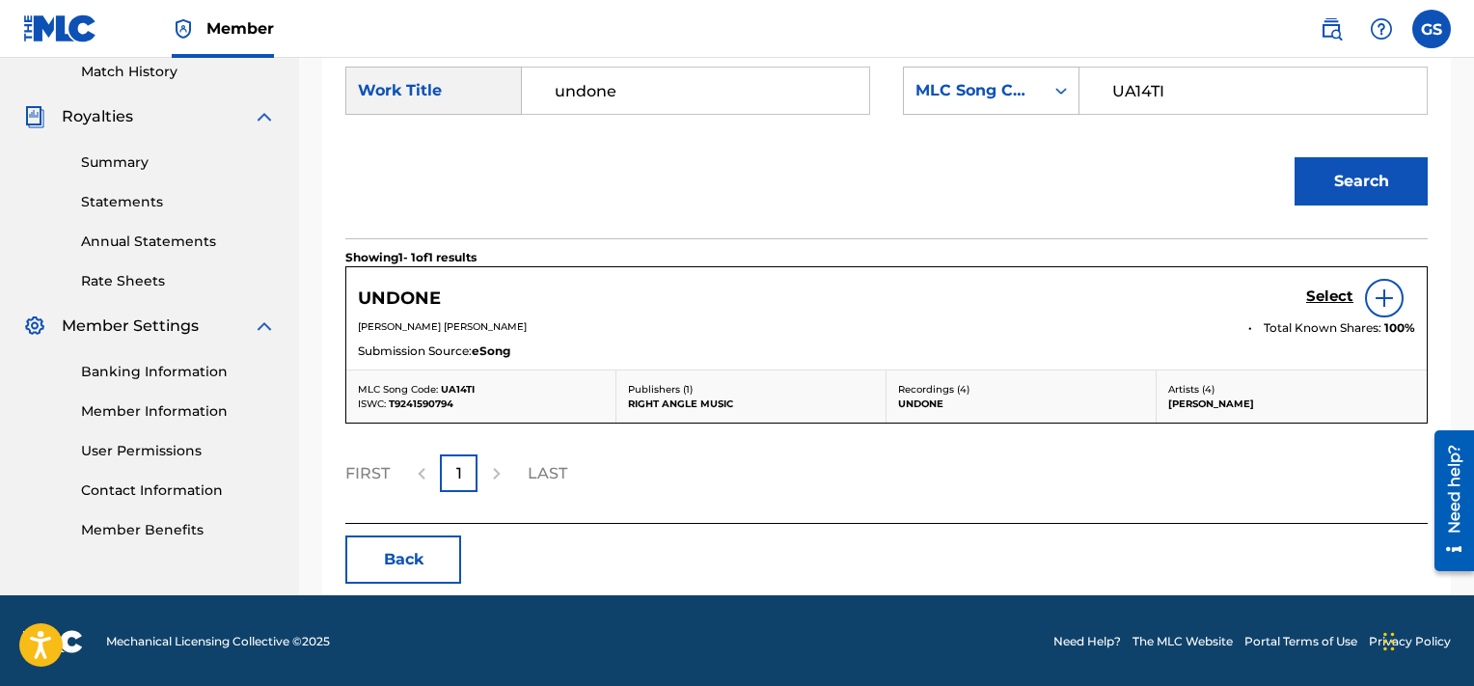
click at [1306, 299] on div "UNDONE Select" at bounding box center [886, 298] width 1057 height 39
click at [1327, 292] on h5 "Select" at bounding box center [1329, 297] width 47 height 18
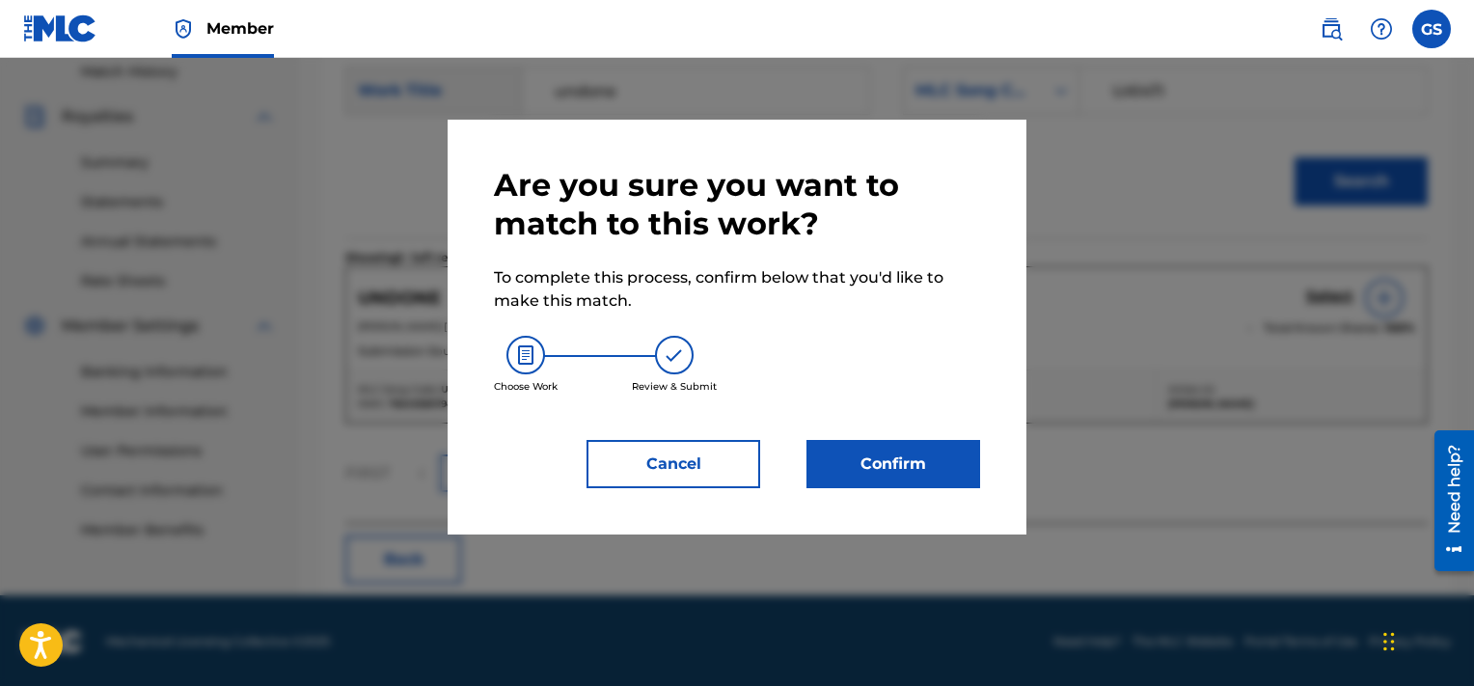
click at [912, 464] on button "Confirm" at bounding box center [894, 464] width 174 height 48
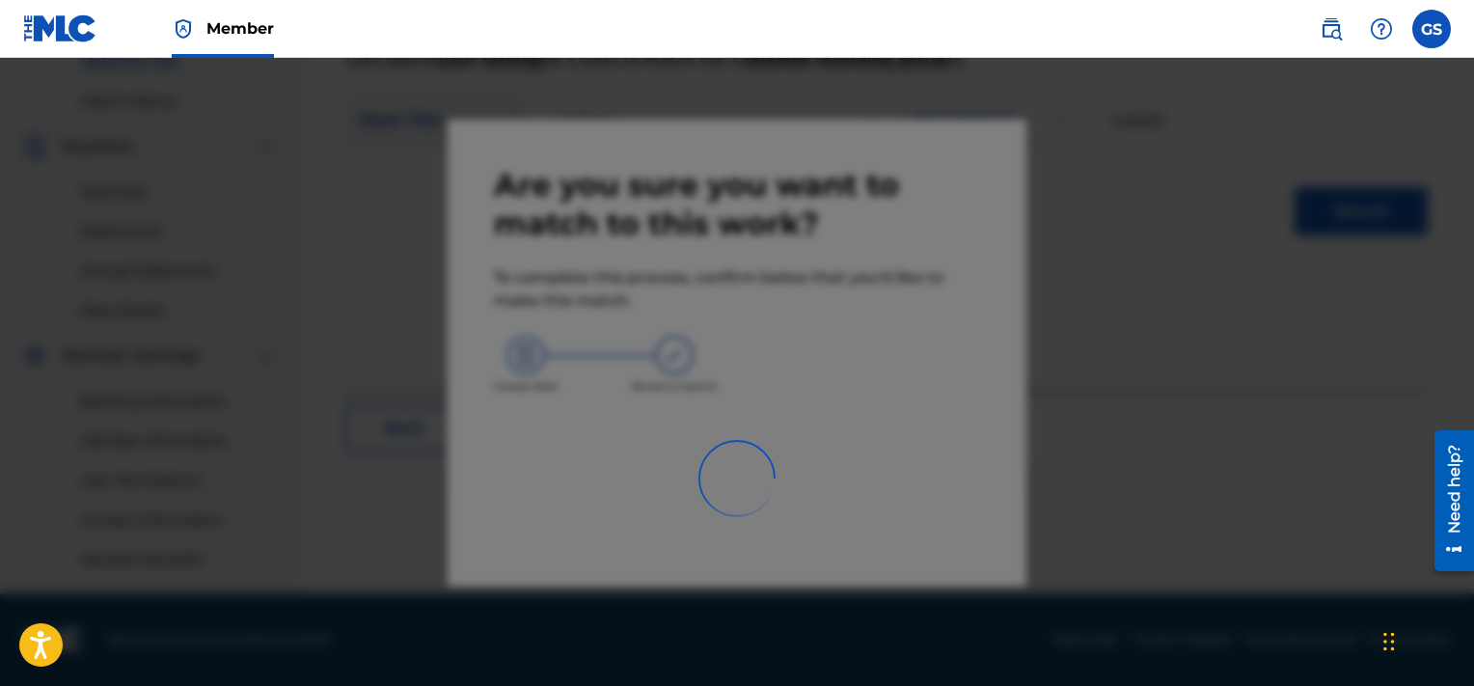
scroll to position [509, 0]
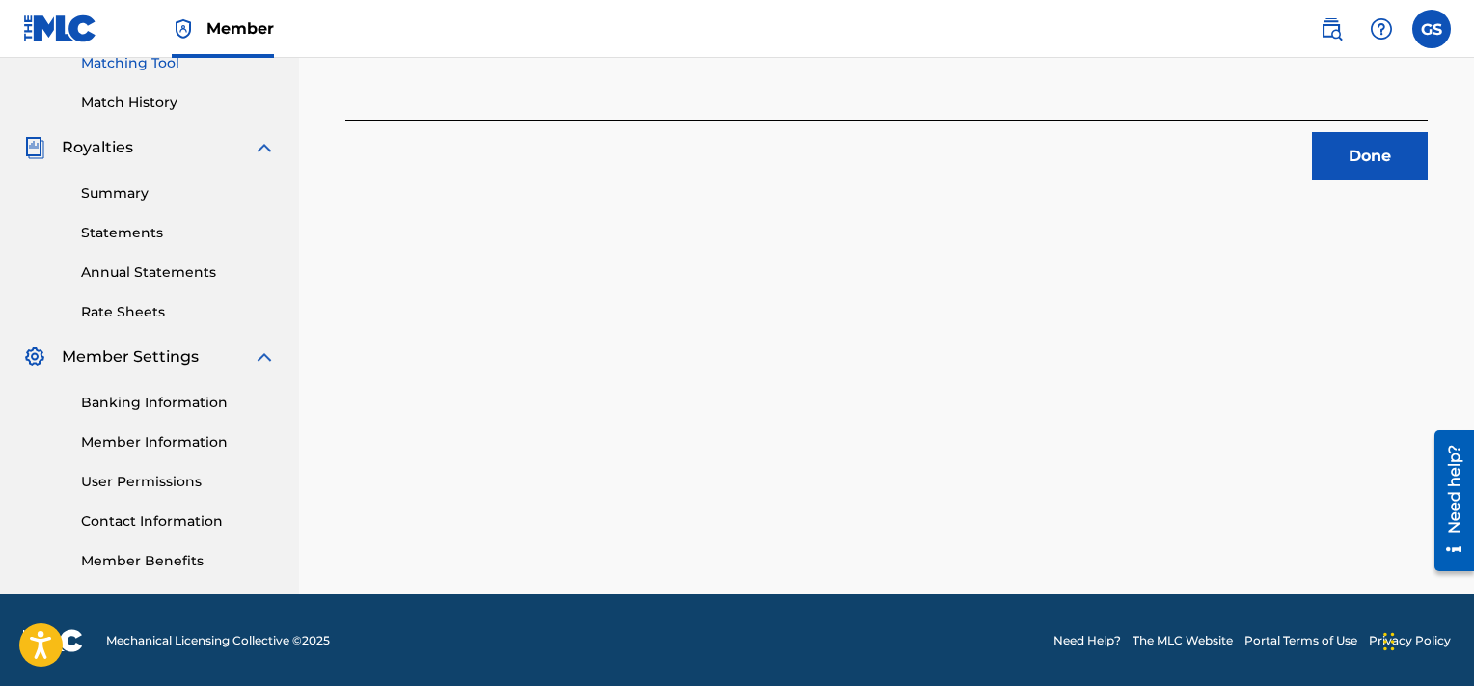
click at [1411, 159] on button "Done" at bounding box center [1370, 156] width 116 height 48
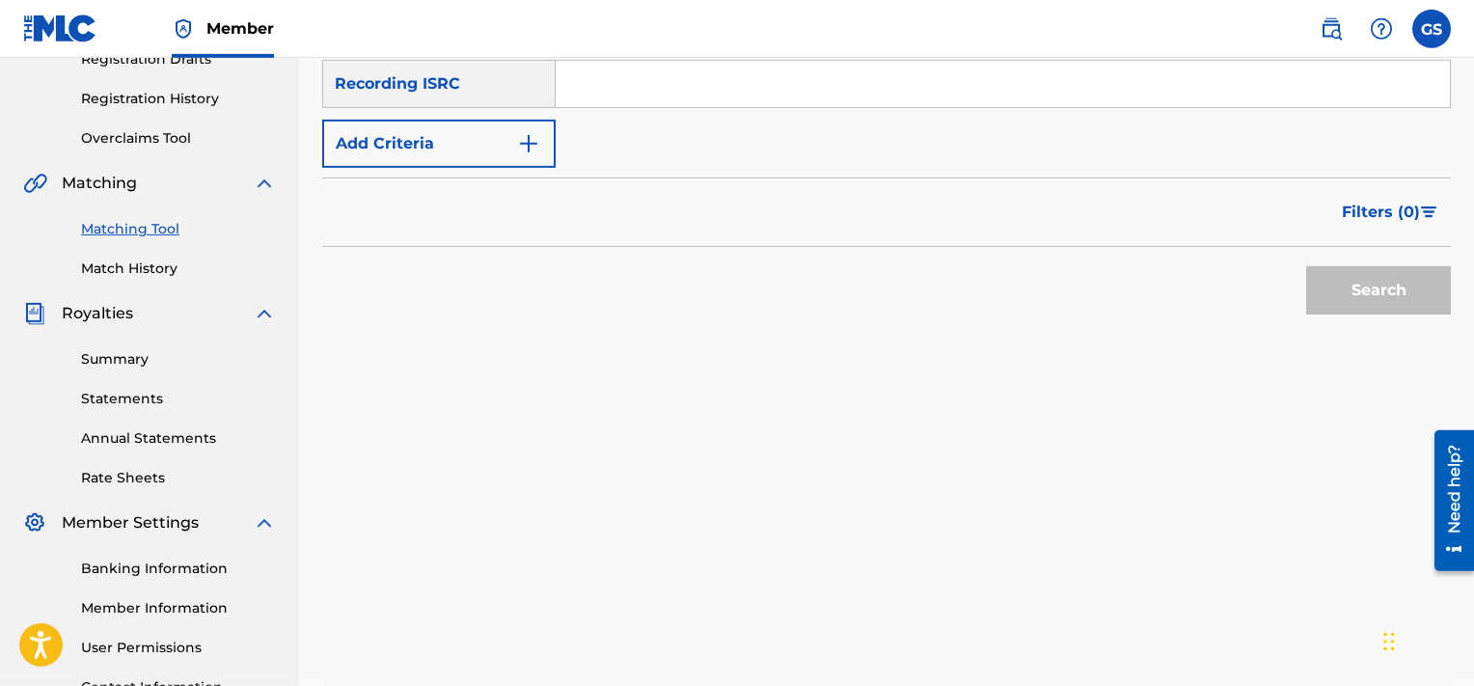
scroll to position [319, 0]
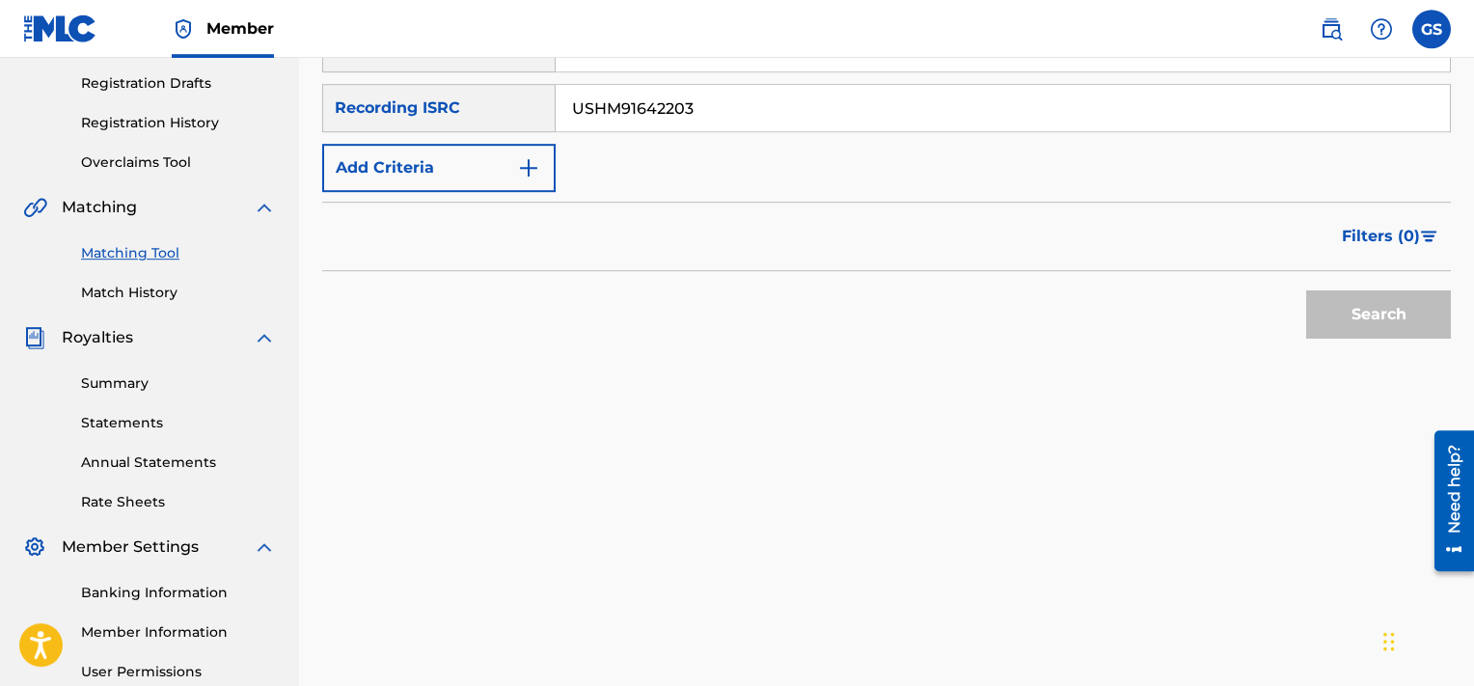
click at [944, 103] on input "USHM91642203" at bounding box center [1003, 108] width 894 height 46
click at [1306, 290] on button "Search" at bounding box center [1378, 314] width 145 height 48
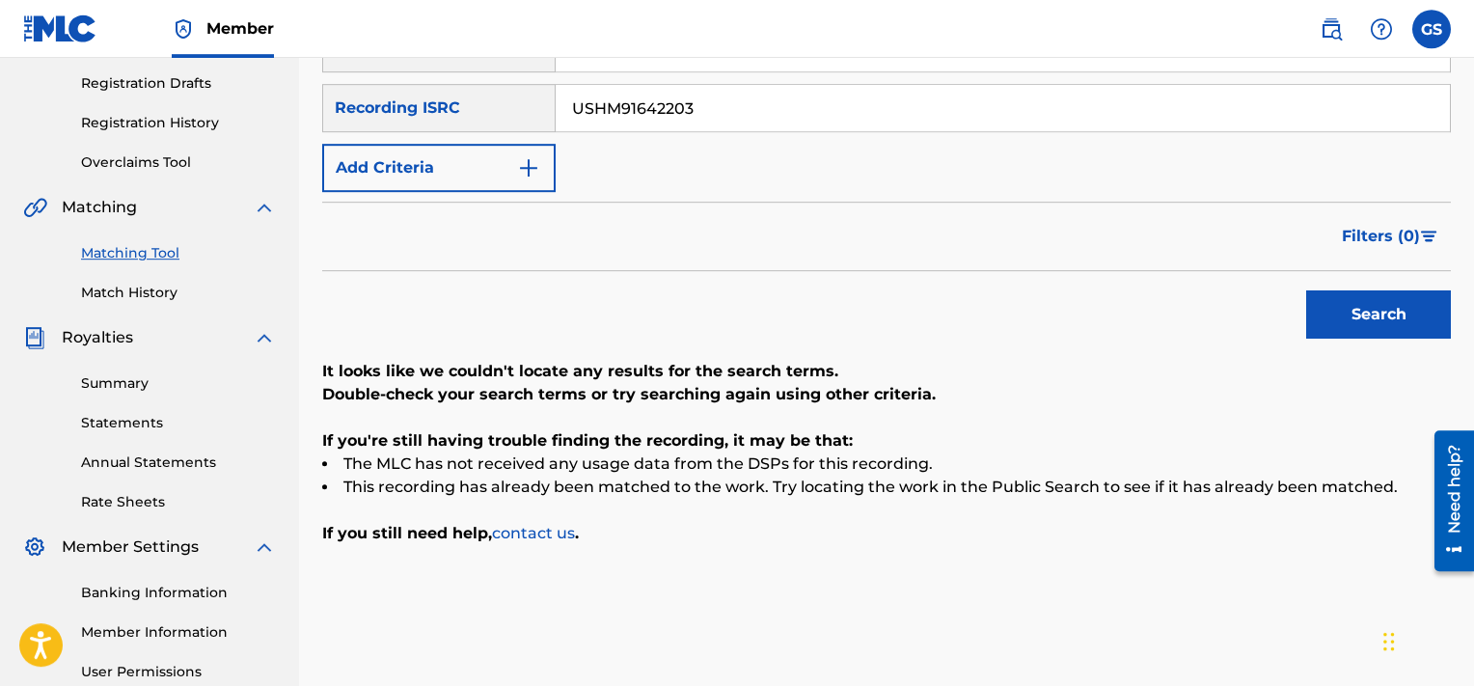
click at [789, 113] on input "USHM91642203" at bounding box center [1003, 108] width 894 height 46
click at [789, 113] on input "USHM91642202" at bounding box center [1003, 108] width 894 height 46
click at [1306, 290] on button "Search" at bounding box center [1378, 314] width 145 height 48
click at [727, 97] on input "USHM91642202" at bounding box center [1003, 108] width 894 height 46
click at [727, 97] on input "USHM91642201" at bounding box center [1003, 108] width 894 height 46
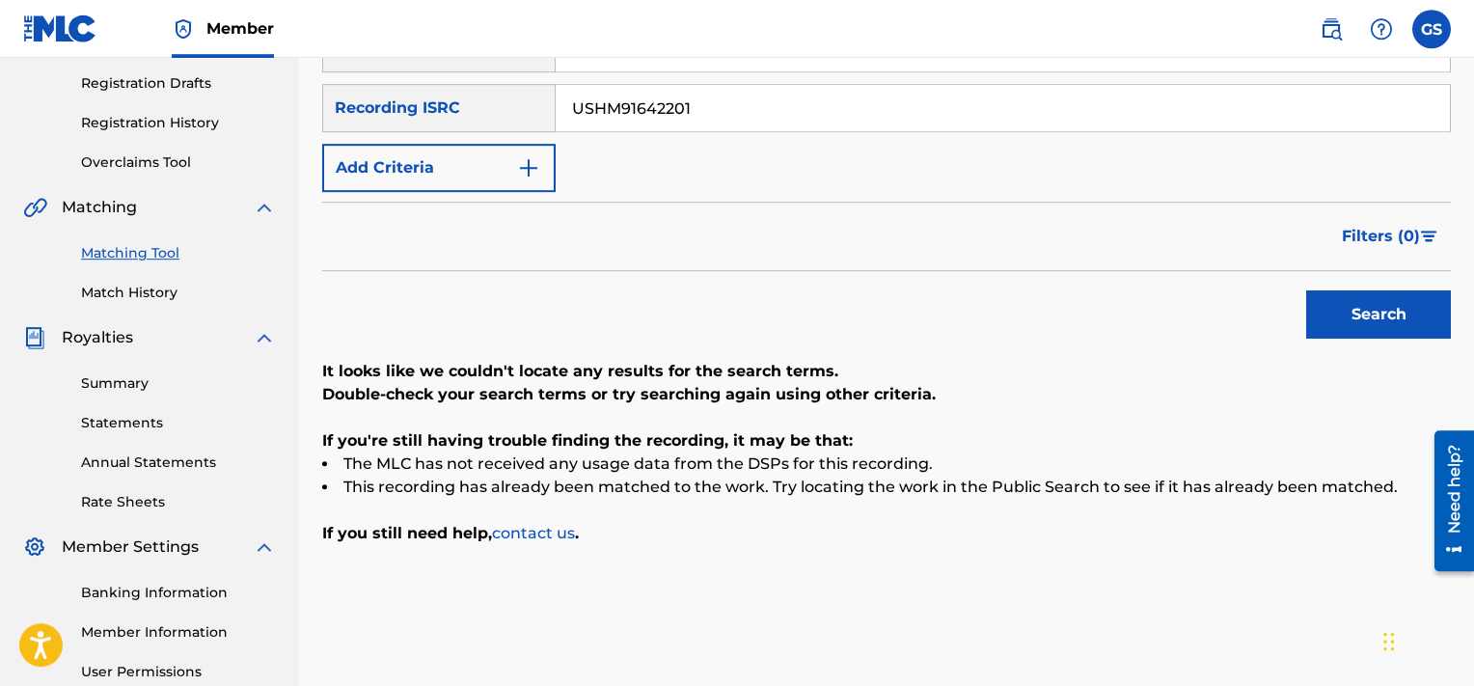
click at [1306, 290] on button "Search" at bounding box center [1378, 314] width 145 height 48
click at [716, 104] on input "USHM91642201" at bounding box center [1003, 108] width 894 height 46
click at [716, 104] on input "USHM91642200" at bounding box center [1003, 108] width 894 height 46
click at [1306, 290] on button "Search" at bounding box center [1378, 314] width 145 height 48
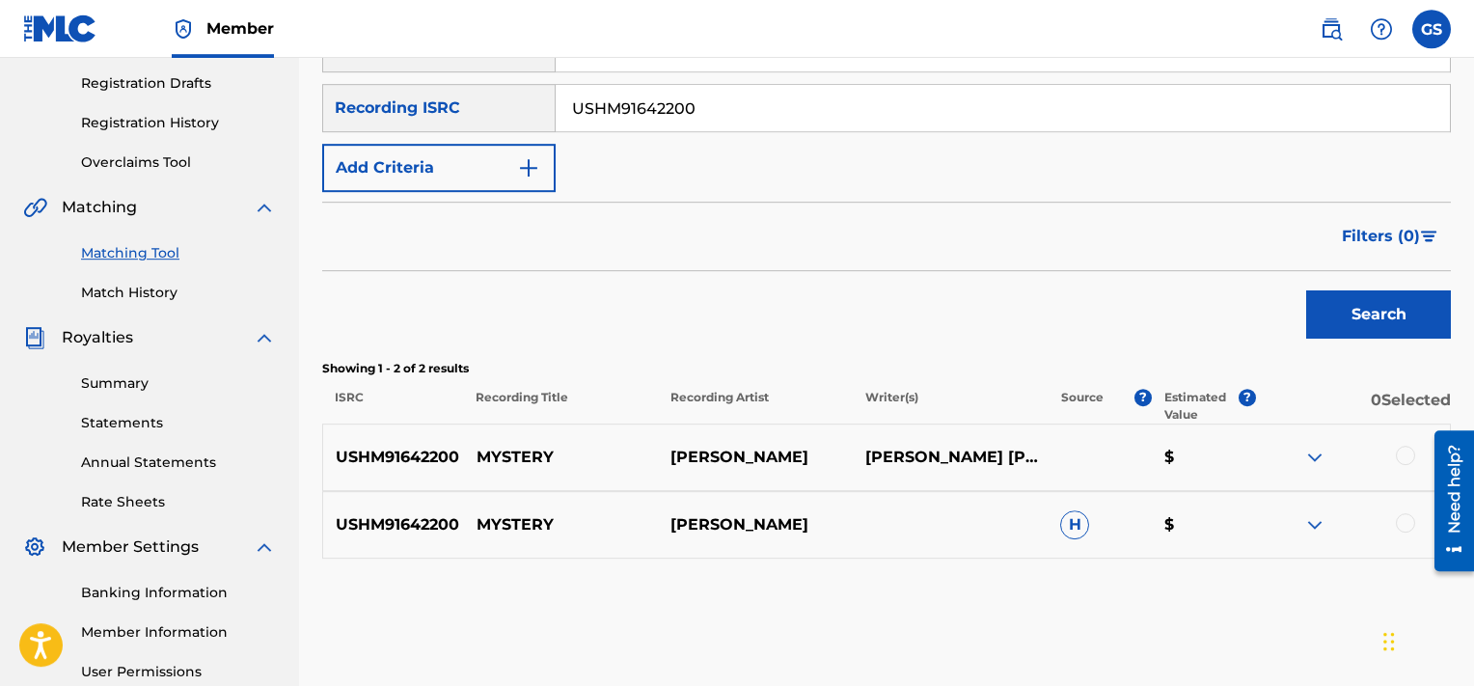
click at [1407, 454] on div at bounding box center [1405, 455] width 19 height 19
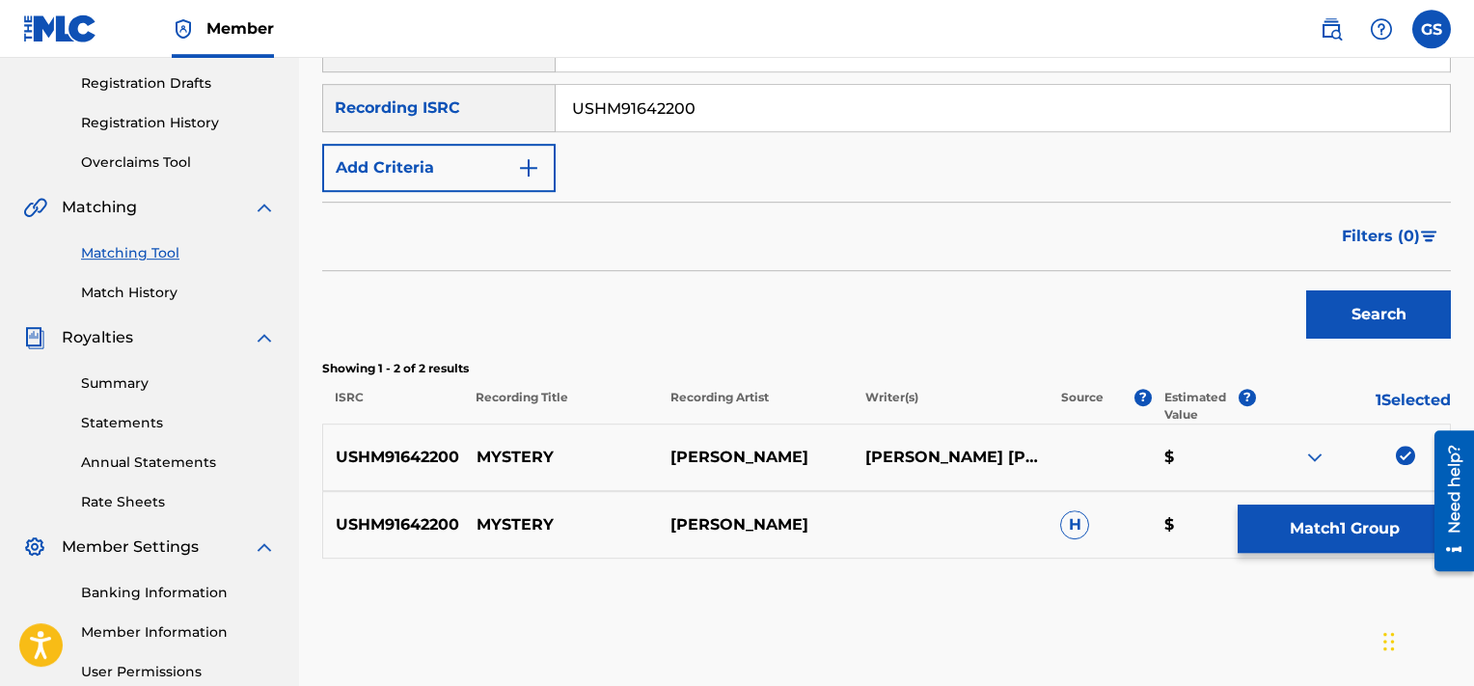
scroll to position [471, 0]
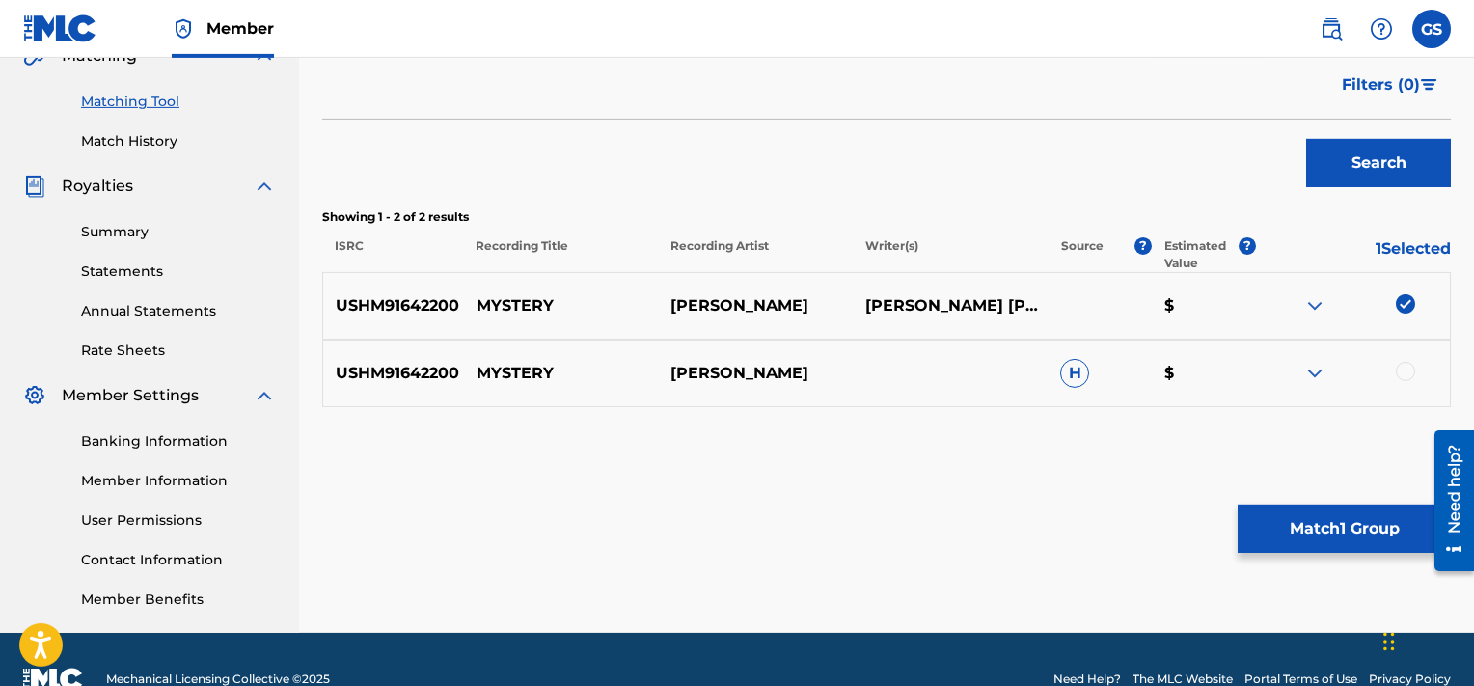
click at [1403, 371] on div at bounding box center [1405, 371] width 19 height 19
click at [1345, 528] on button "Match 2 Groups" at bounding box center [1344, 529] width 213 height 48
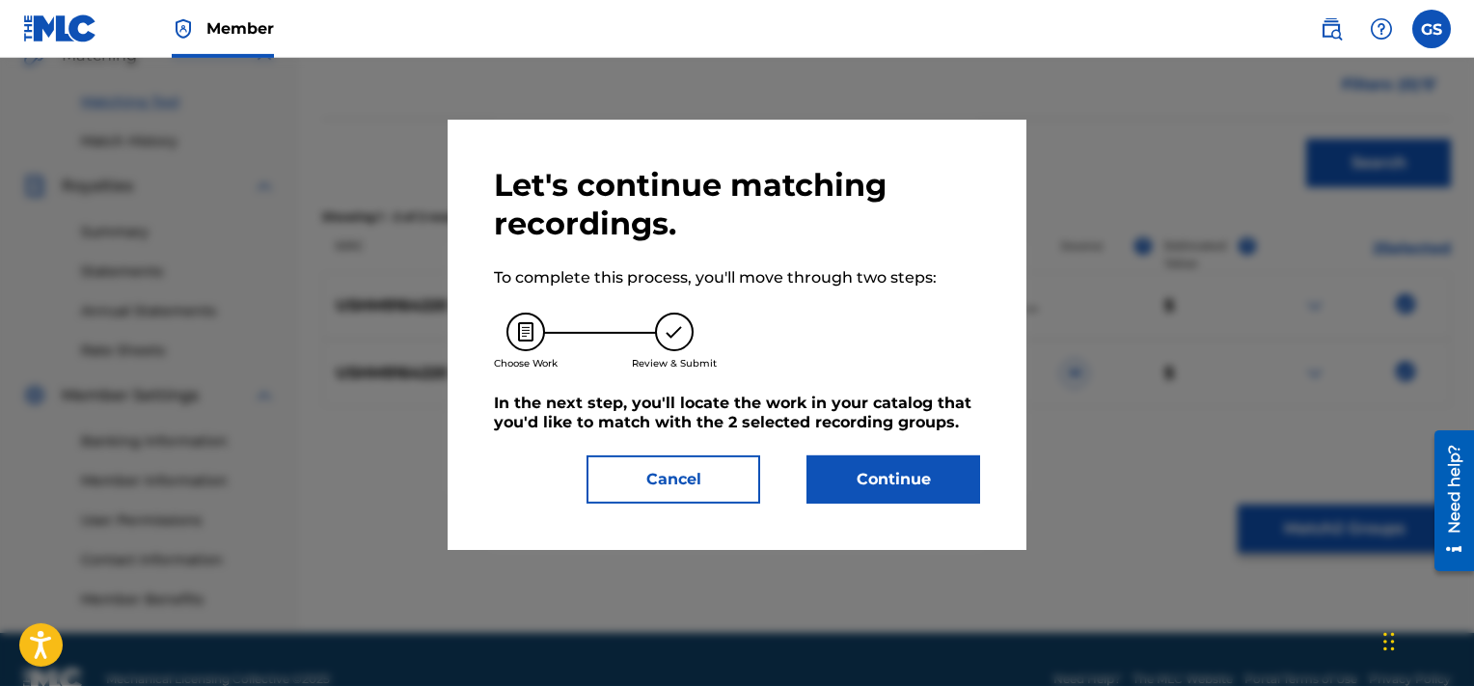
click at [903, 485] on button "Continue" at bounding box center [894, 479] width 174 height 48
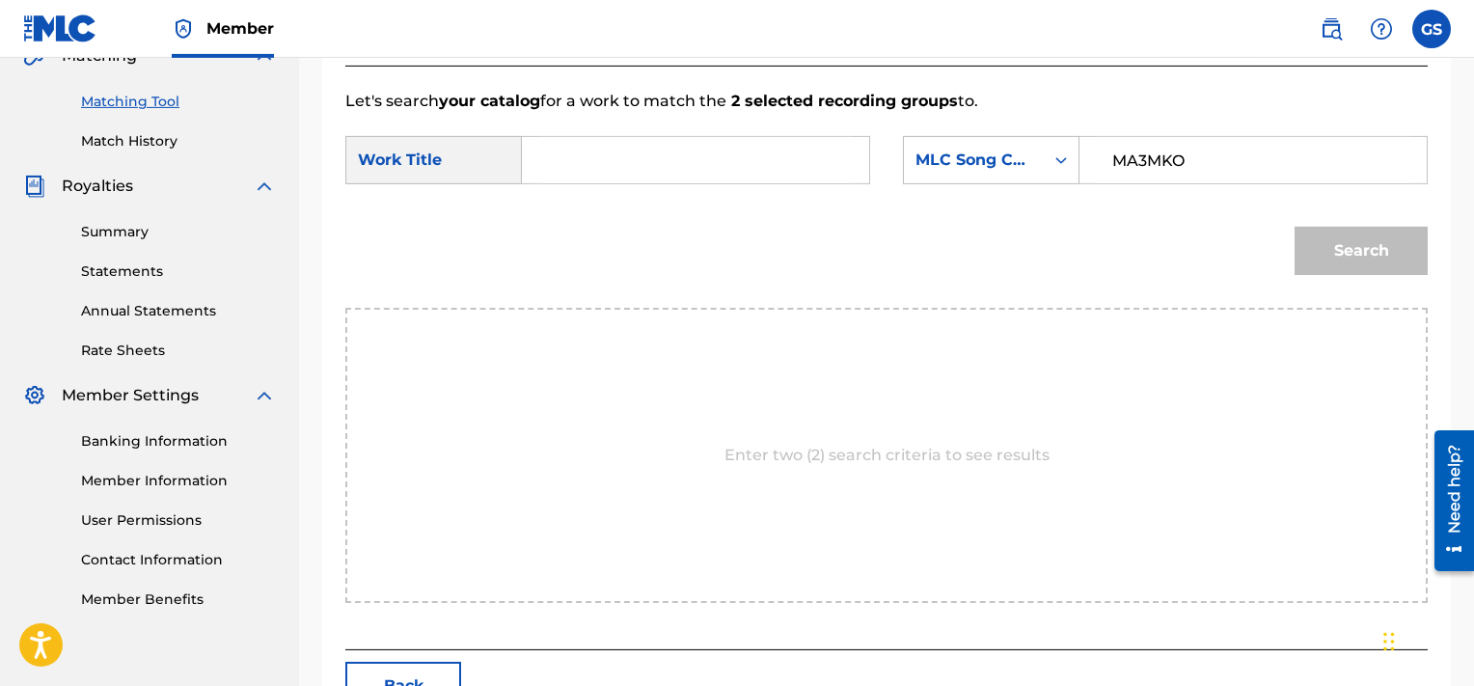
click at [1181, 172] on input "MA3MKO" at bounding box center [1253, 160] width 315 height 46
click at [720, 139] on input "Search Form" at bounding box center [695, 160] width 315 height 46
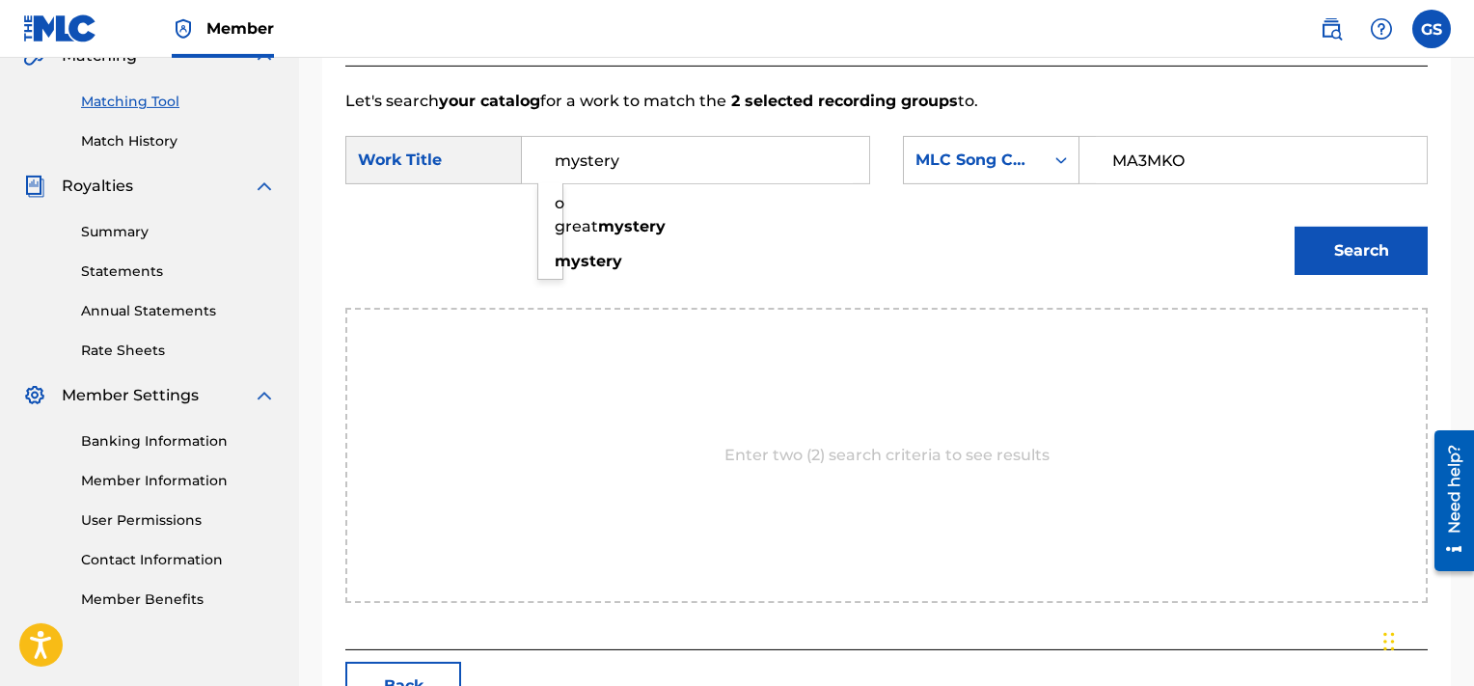
click at [1295, 227] on button "Search" at bounding box center [1361, 251] width 133 height 48
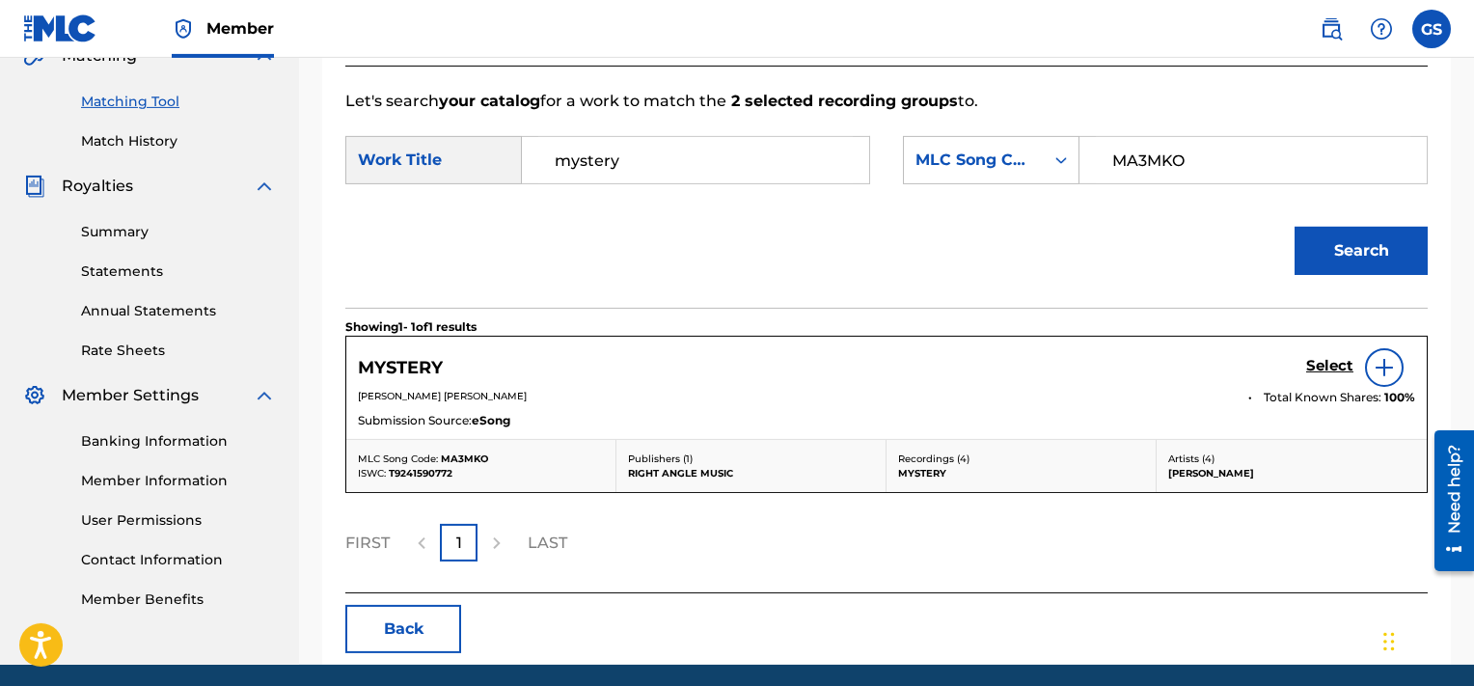
click at [1336, 364] on h5 "Select" at bounding box center [1329, 366] width 47 height 18
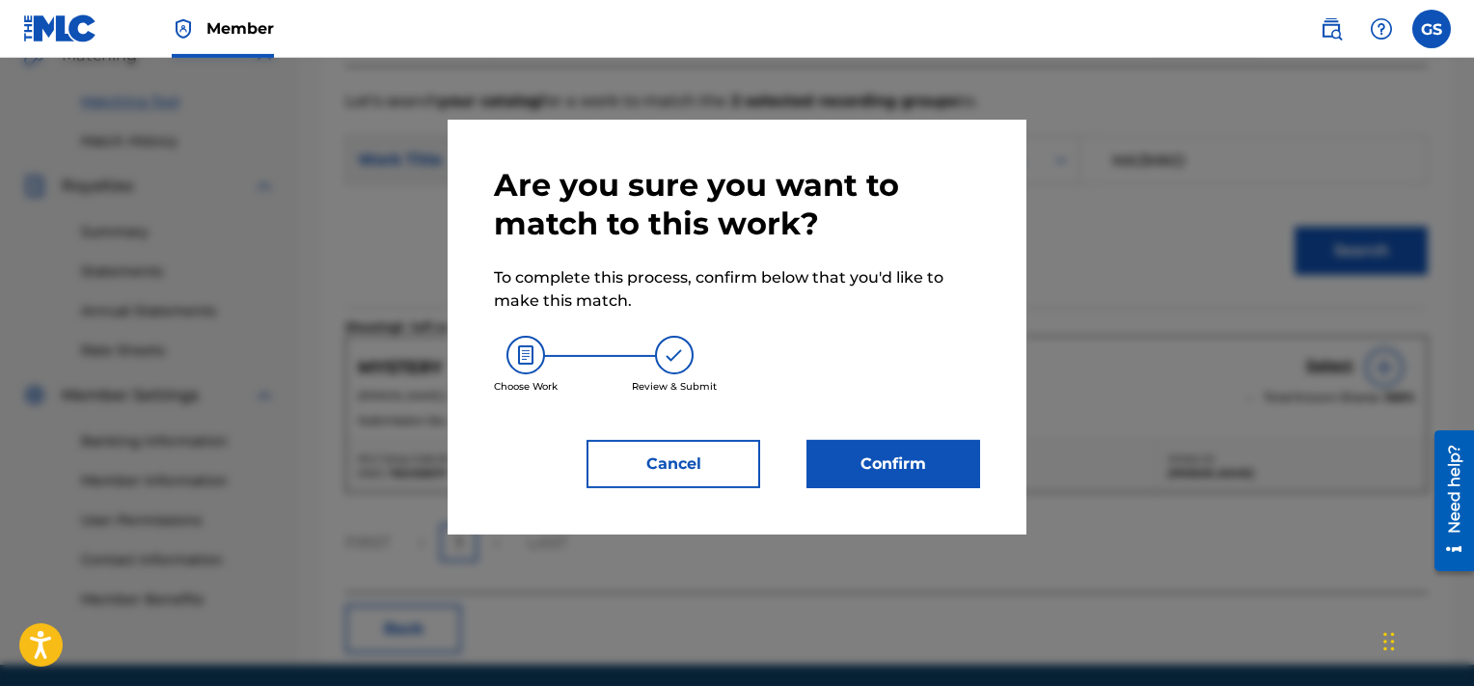
click at [904, 450] on button "Confirm" at bounding box center [894, 464] width 174 height 48
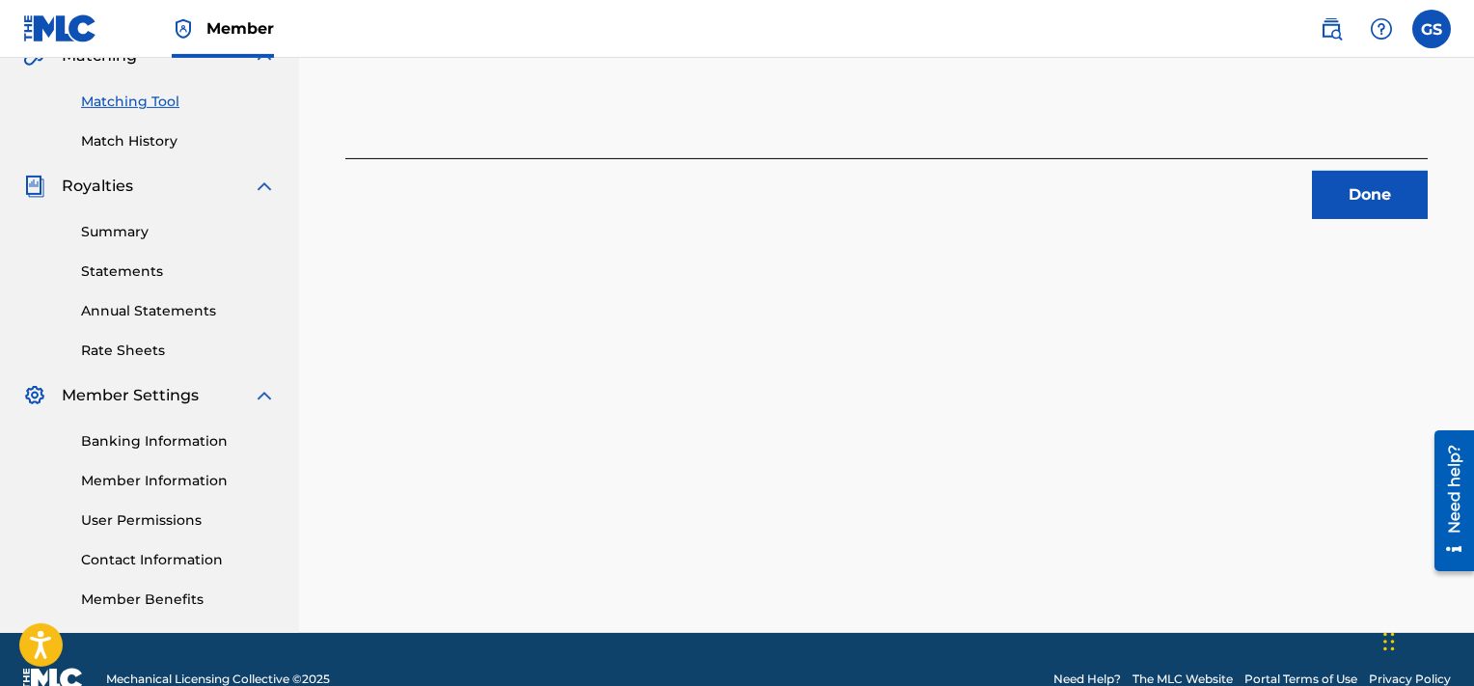
click at [1361, 189] on button "Done" at bounding box center [1370, 195] width 116 height 48
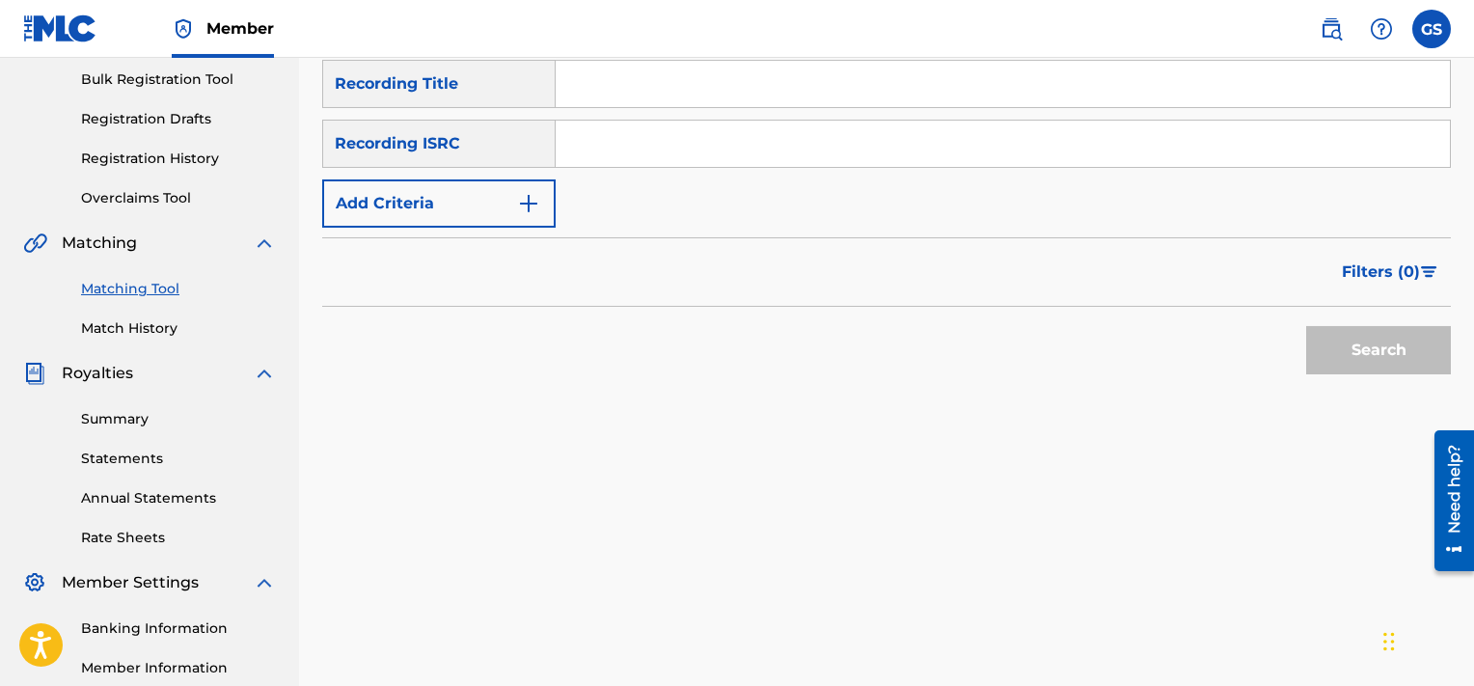
scroll to position [285, 0]
click at [694, 143] on input "TCABW1443311" at bounding box center [1003, 143] width 894 height 46
click at [1306, 325] on button "Search" at bounding box center [1378, 349] width 145 height 48
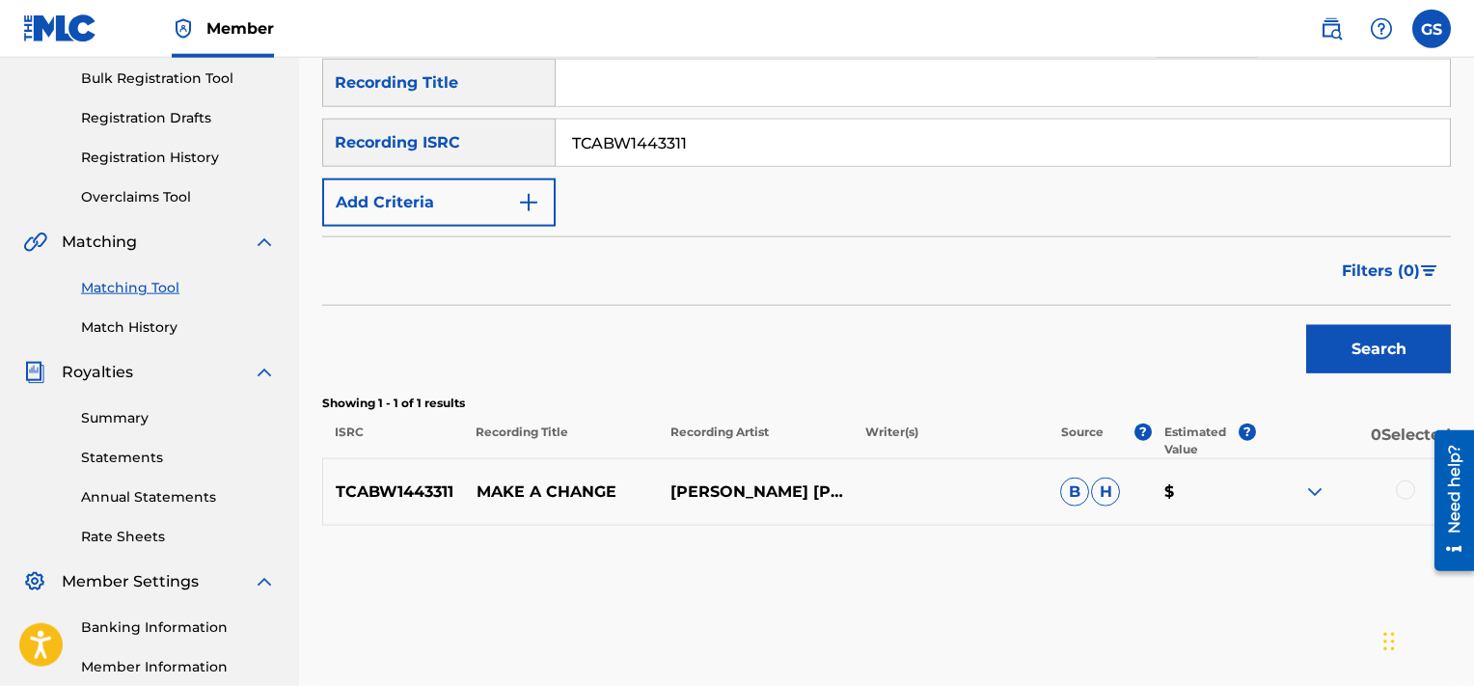
click at [1412, 490] on div at bounding box center [1405, 489] width 19 height 19
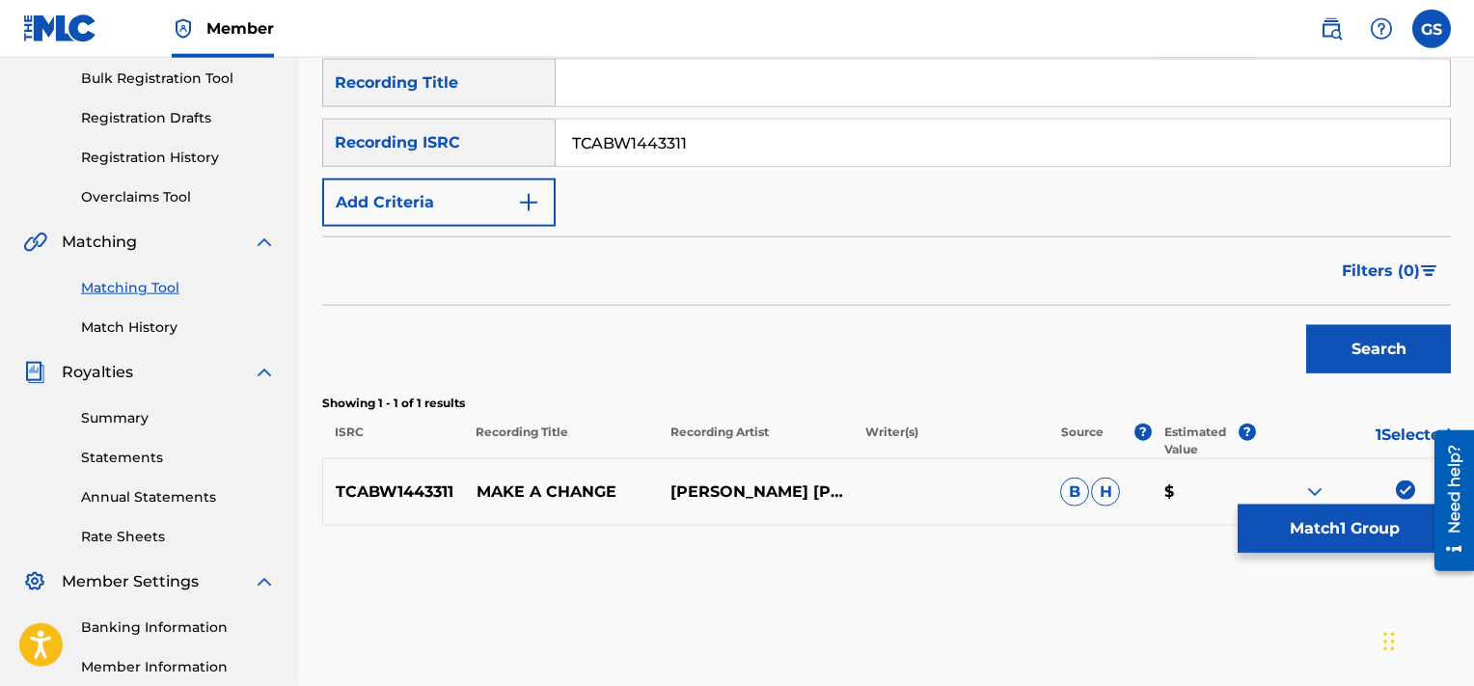
click at [1365, 517] on button "Match 1 Group" at bounding box center [1344, 529] width 213 height 48
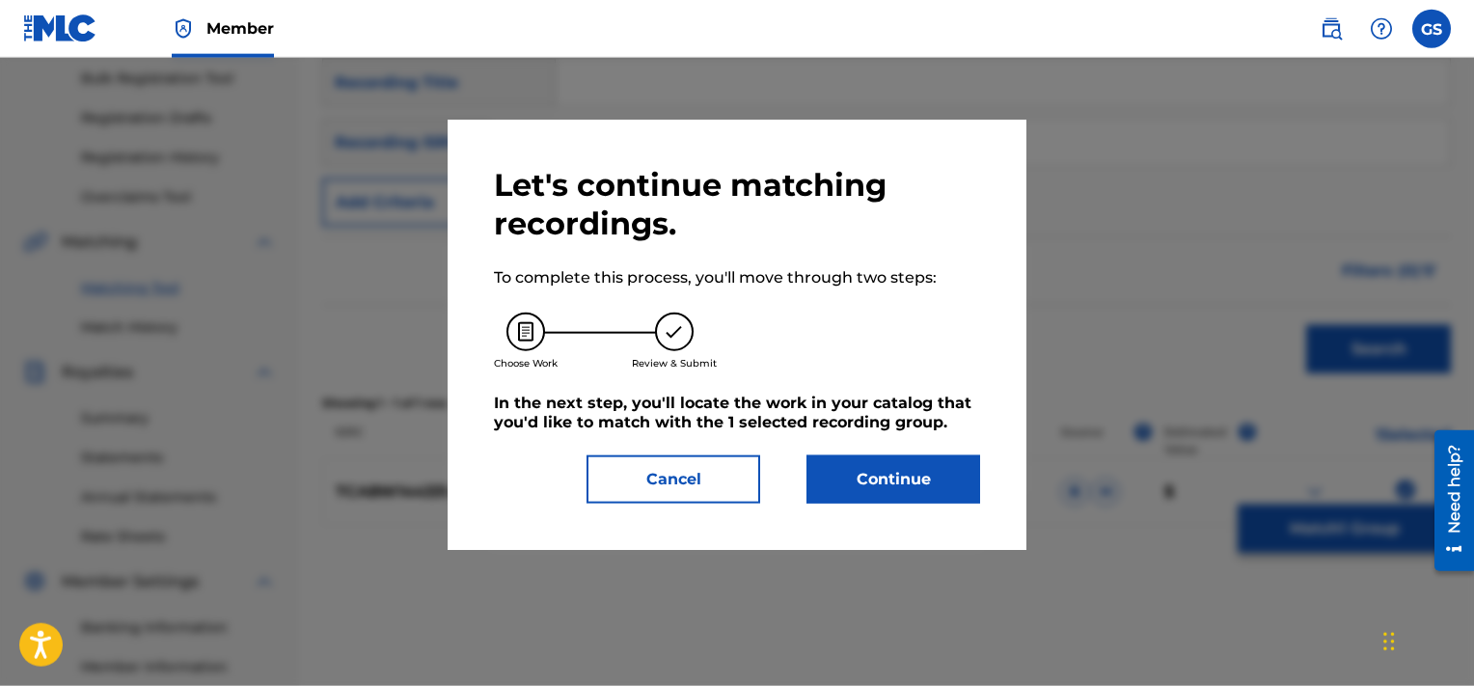
click at [926, 480] on button "Continue" at bounding box center [894, 479] width 174 height 48
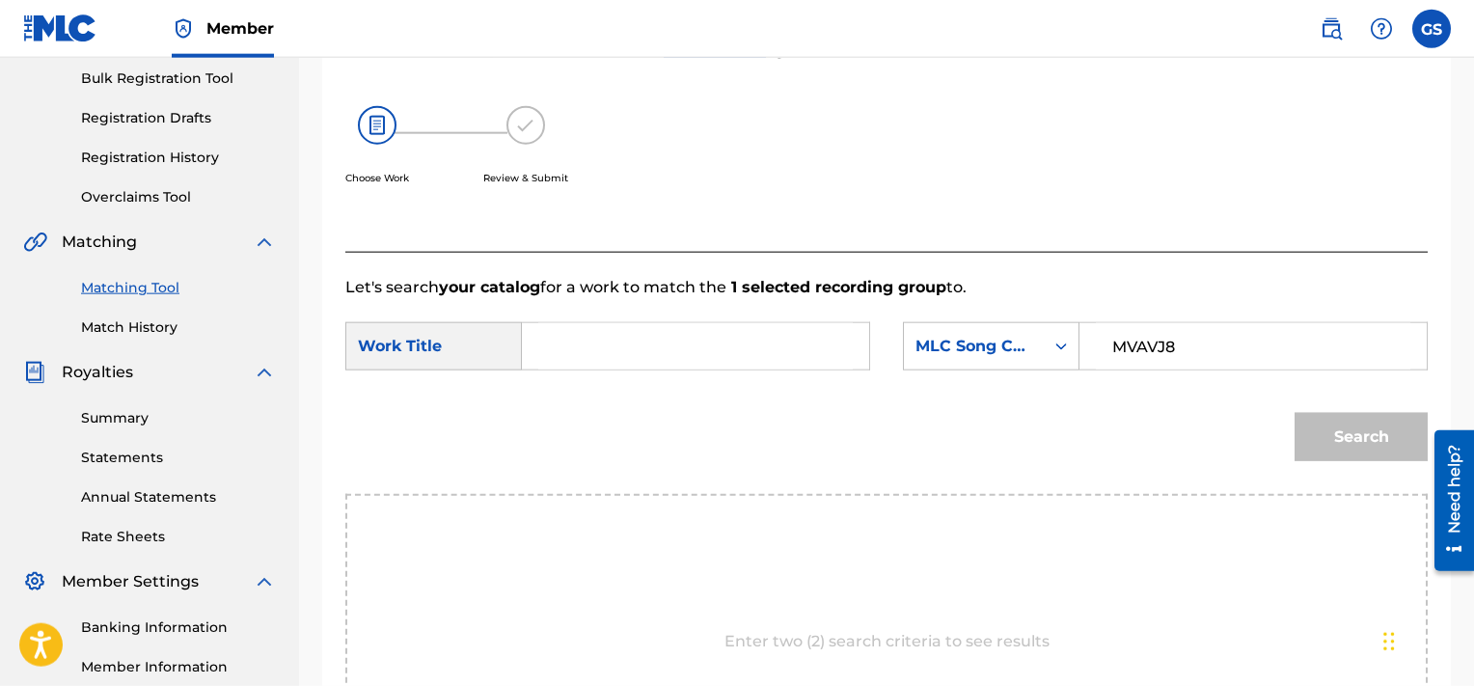
click at [1165, 347] on input "MVAVJ8" at bounding box center [1253, 346] width 315 height 46
click at [1295, 413] on button "Search" at bounding box center [1361, 437] width 133 height 48
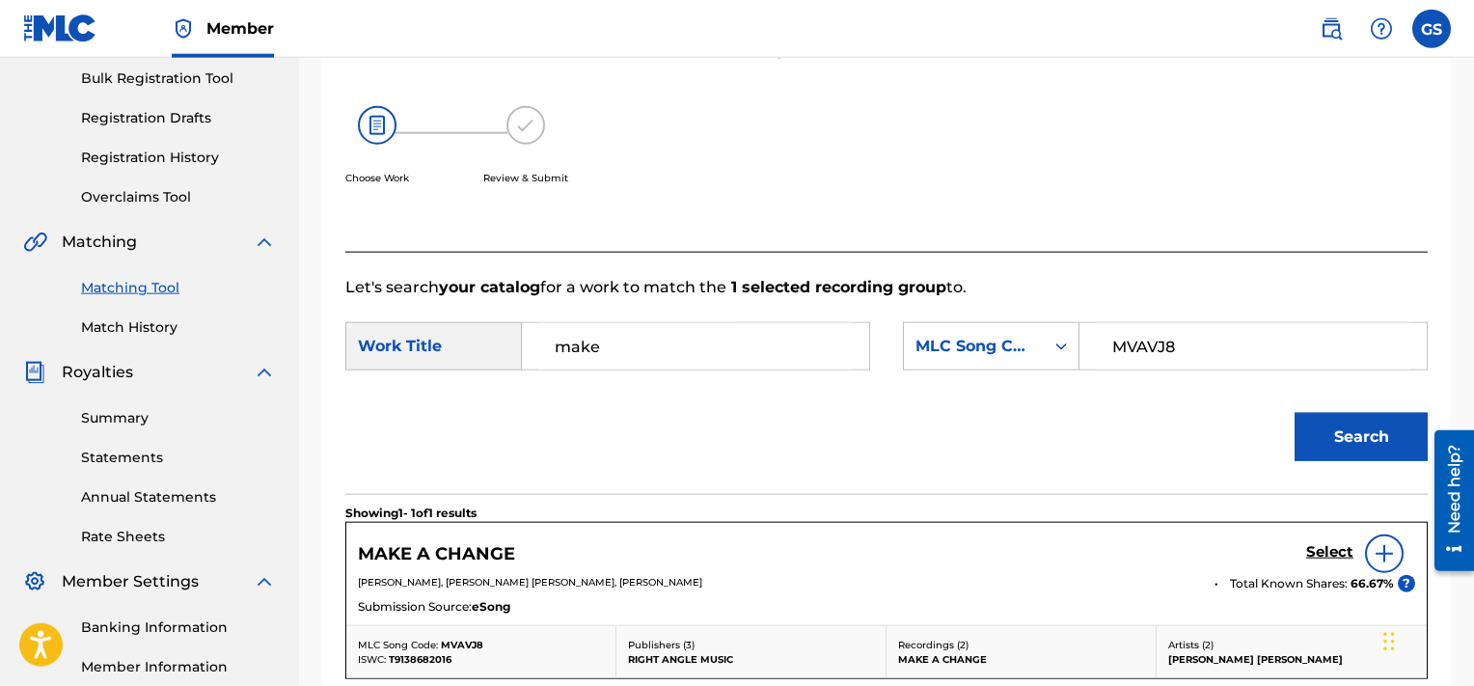
click at [1337, 555] on h5 "Select" at bounding box center [1329, 552] width 47 height 18
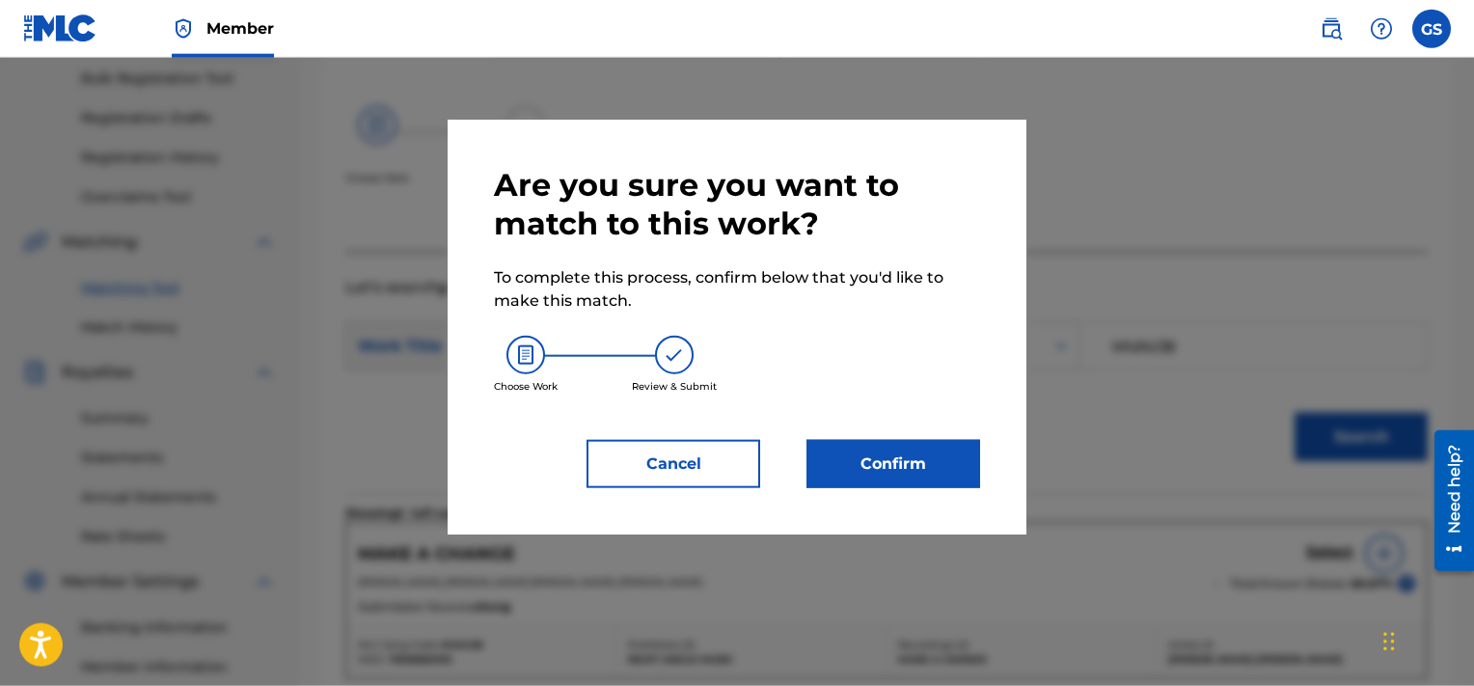
click at [892, 476] on button "Confirm" at bounding box center [894, 464] width 174 height 48
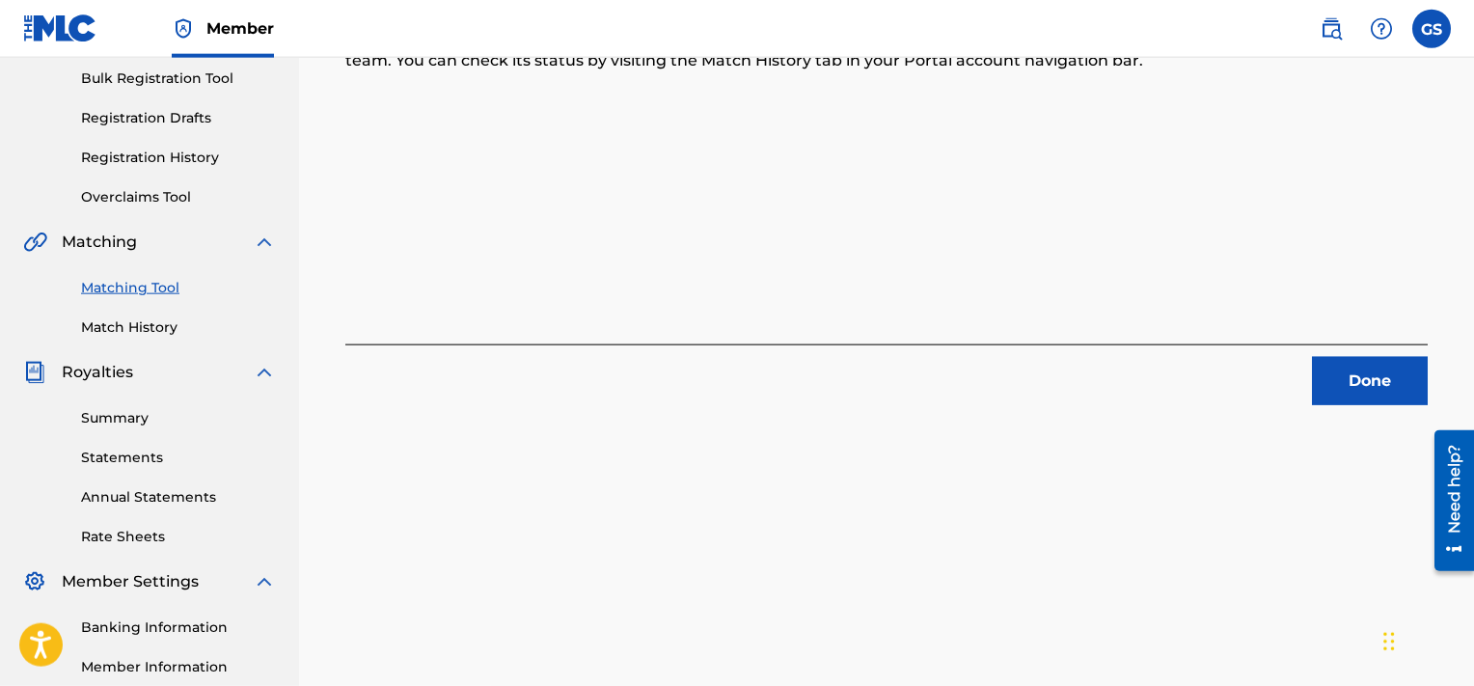
click at [1361, 395] on button "Done" at bounding box center [1370, 381] width 116 height 48
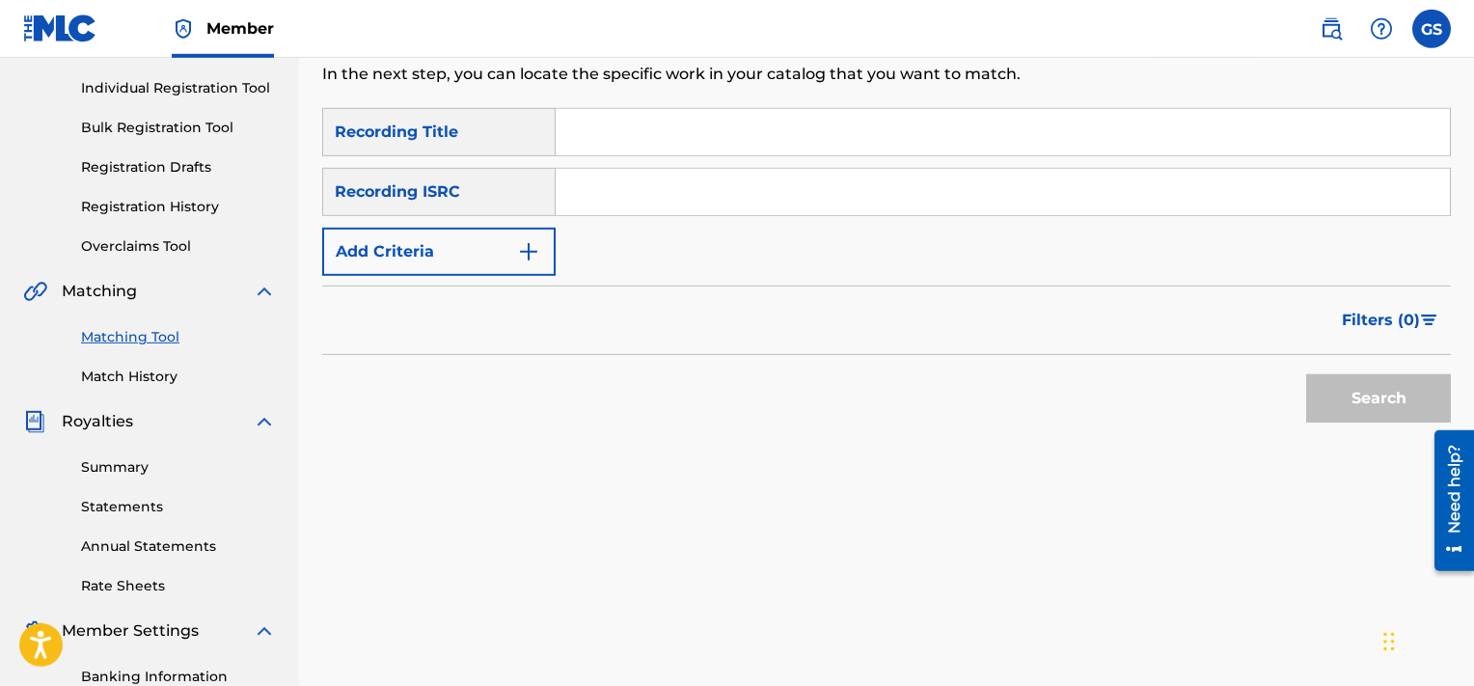
scroll to position [235, 0]
click at [829, 188] on input "TCABW1443310" at bounding box center [1003, 192] width 894 height 46
click at [1306, 374] on button "Search" at bounding box center [1378, 398] width 145 height 48
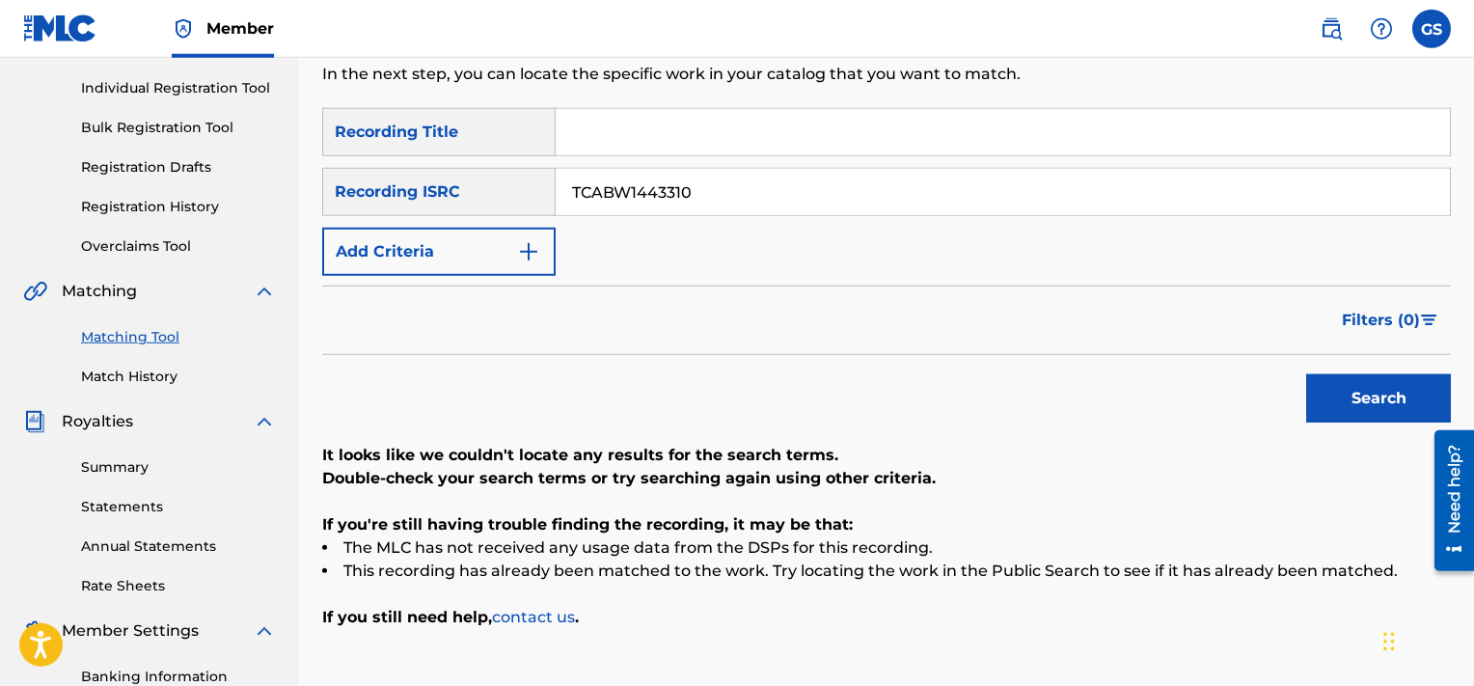
click at [866, 183] on input "TCABW1443310" at bounding box center [1003, 192] width 894 height 46
click at [866, 183] on input "TCABW1443309" at bounding box center [1003, 192] width 894 height 46
click at [1306, 374] on button "Search" at bounding box center [1378, 398] width 145 height 48
click at [780, 206] on input "TCABW1443309" at bounding box center [1003, 192] width 894 height 46
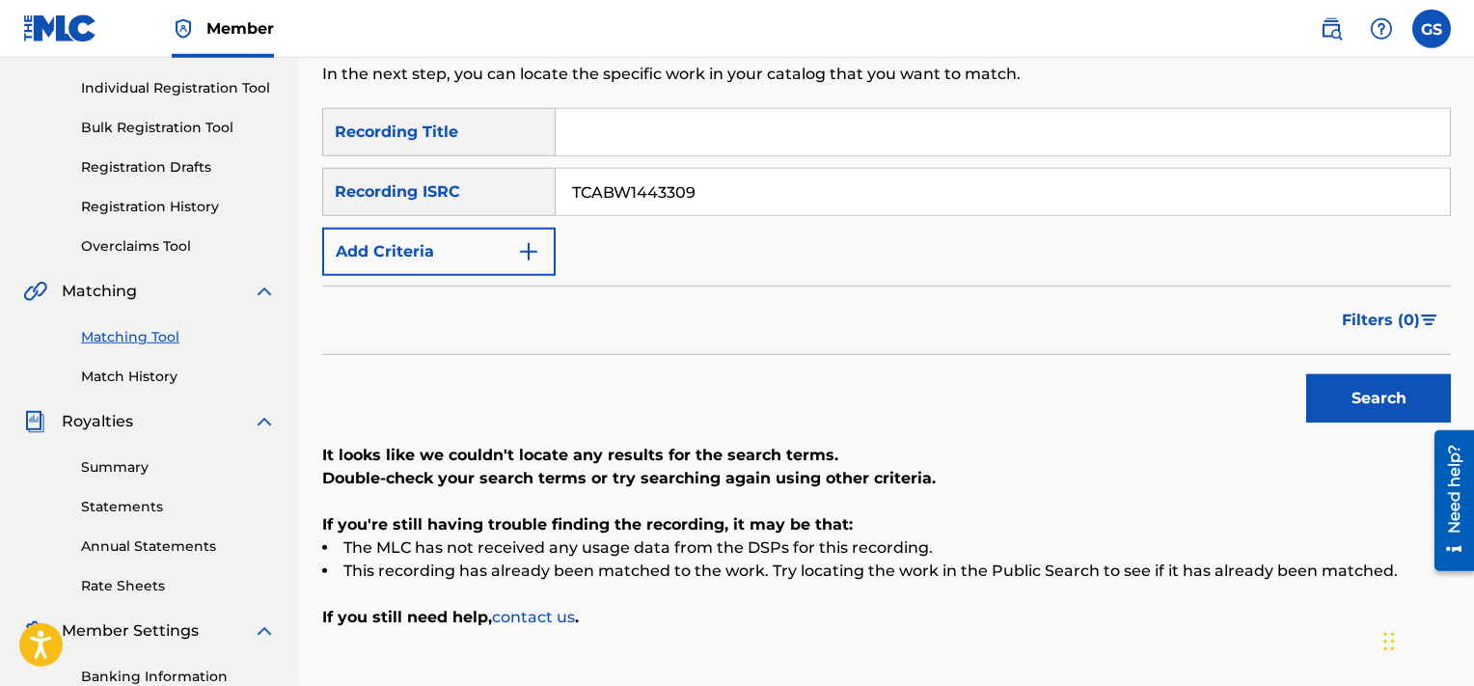
click at [780, 206] on input "TCABW1443309" at bounding box center [1003, 192] width 894 height 46
click at [780, 206] on input "TCABW1443308" at bounding box center [1003, 192] width 894 height 46
click at [1306, 374] on button "Search" at bounding box center [1378, 398] width 145 height 48
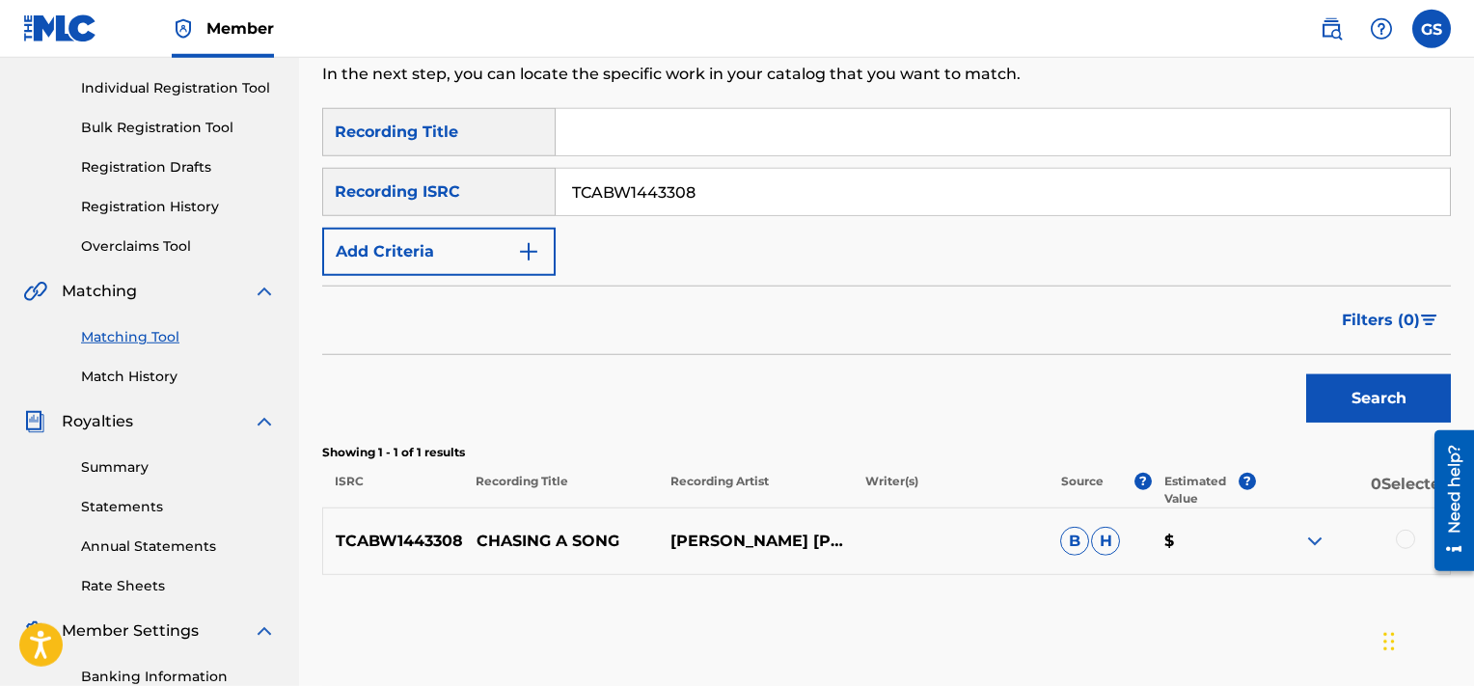
click at [1396, 538] on div at bounding box center [1405, 539] width 19 height 19
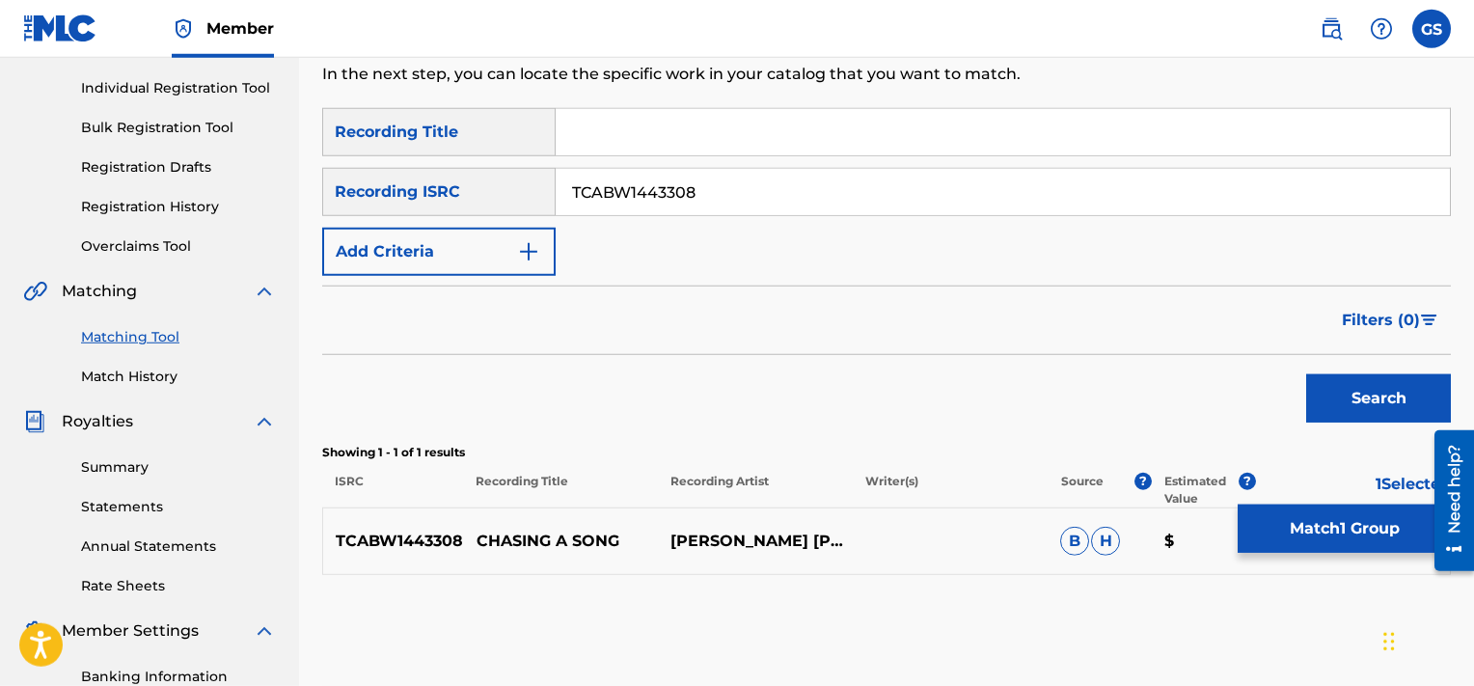
click at [1359, 521] on button "Match 1 Group" at bounding box center [1344, 529] width 213 height 48
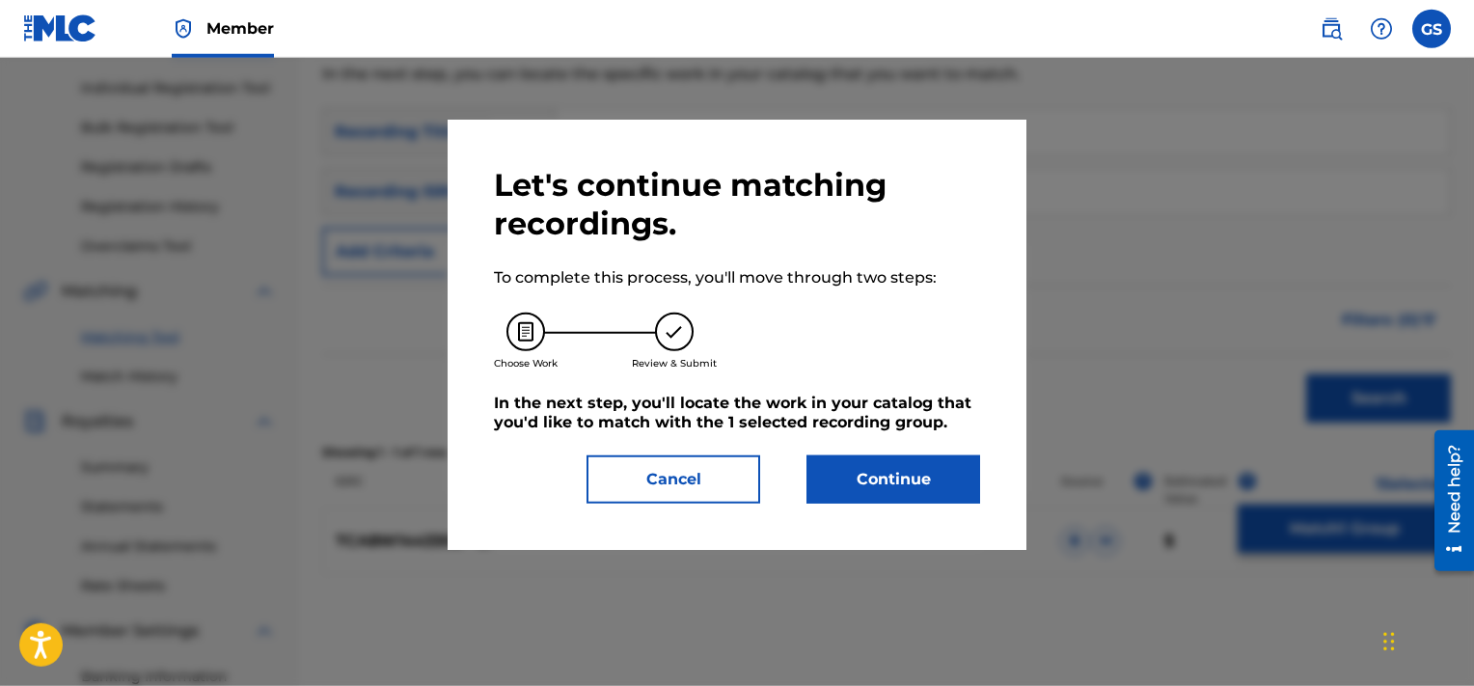
click at [901, 489] on button "Continue" at bounding box center [894, 479] width 174 height 48
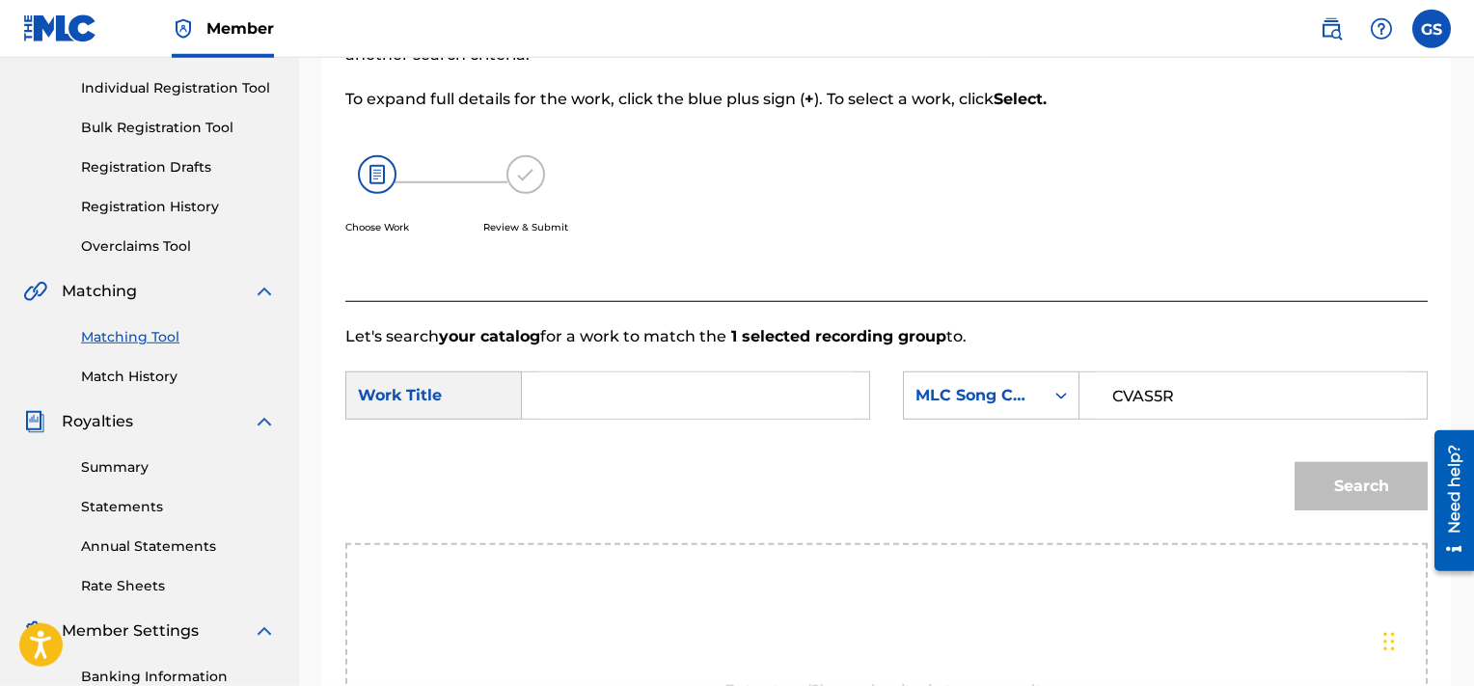
click at [1166, 379] on input "CVAS5R" at bounding box center [1253, 395] width 315 height 46
click at [809, 400] on input "c" at bounding box center [695, 395] width 315 height 46
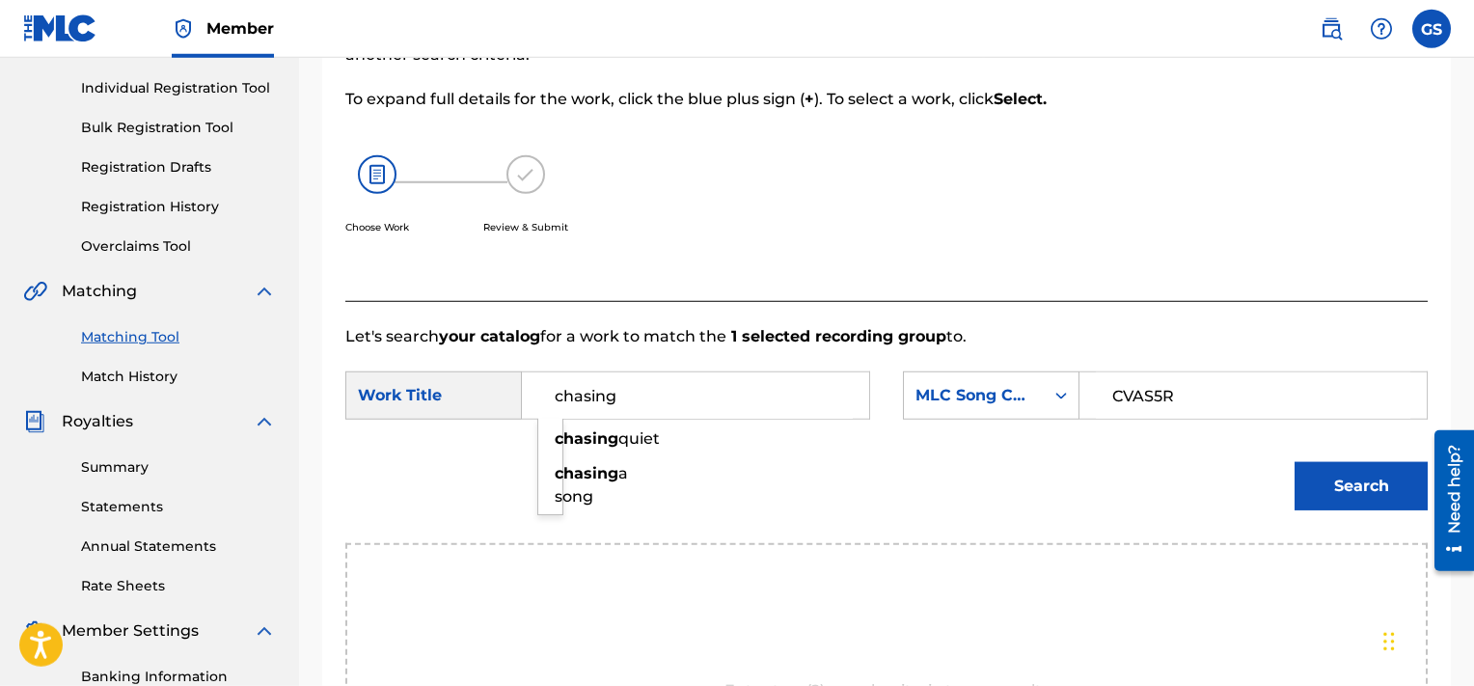
click at [1295, 462] on button "Search" at bounding box center [1361, 486] width 133 height 48
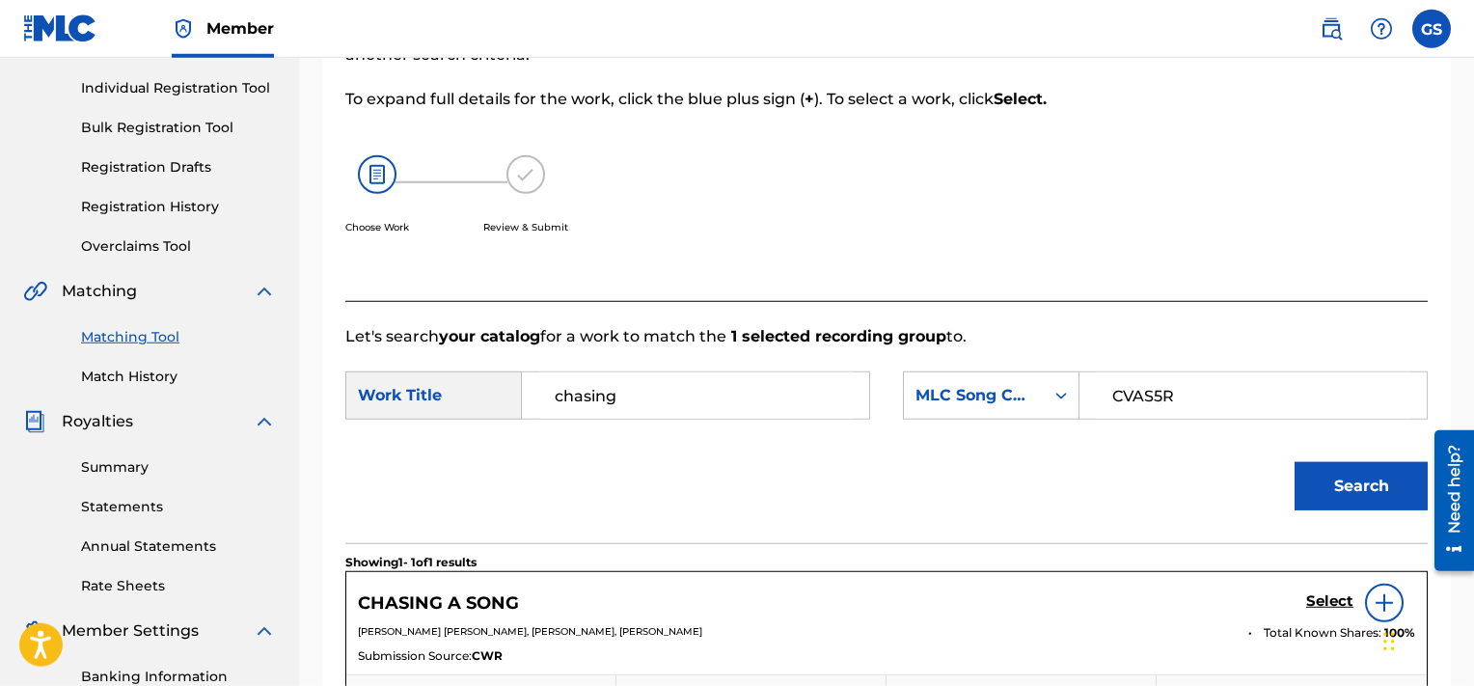
click at [1329, 597] on h5 "Select" at bounding box center [1329, 601] width 47 height 18
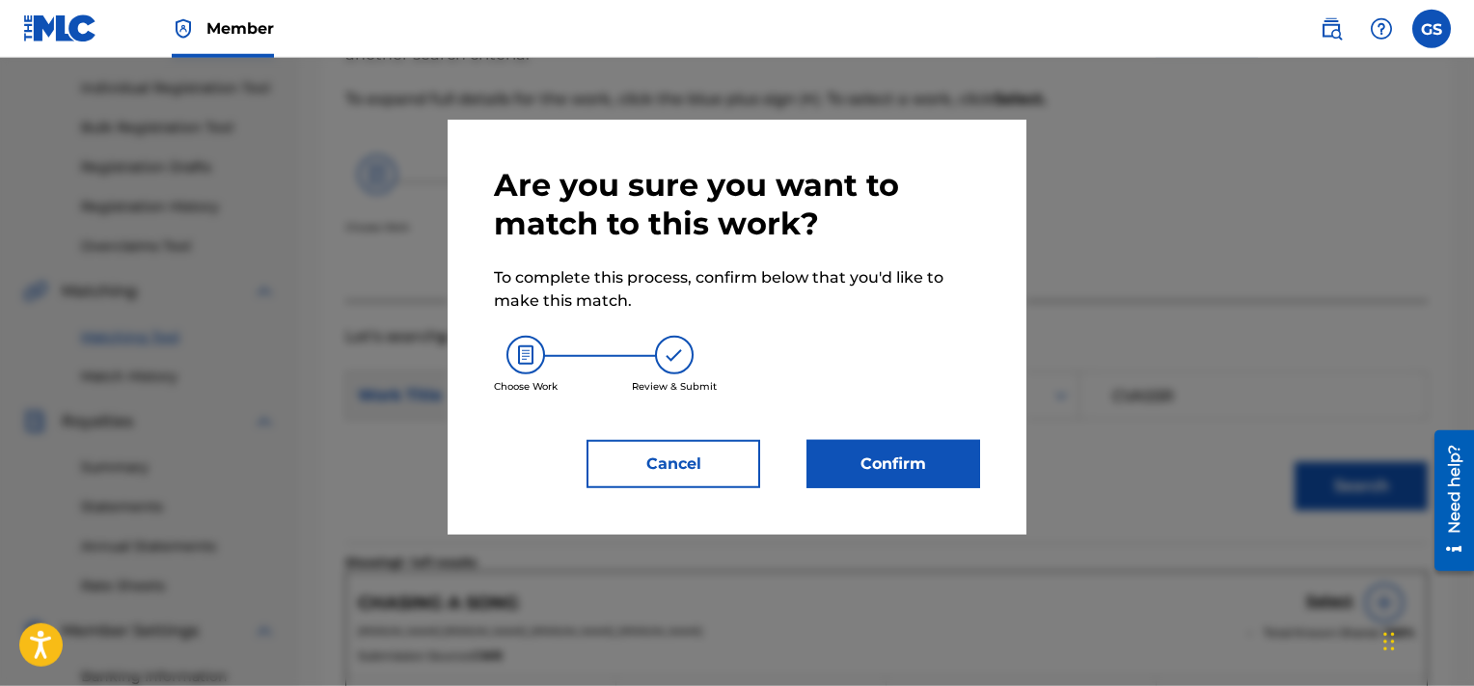
click at [941, 473] on button "Confirm" at bounding box center [894, 464] width 174 height 48
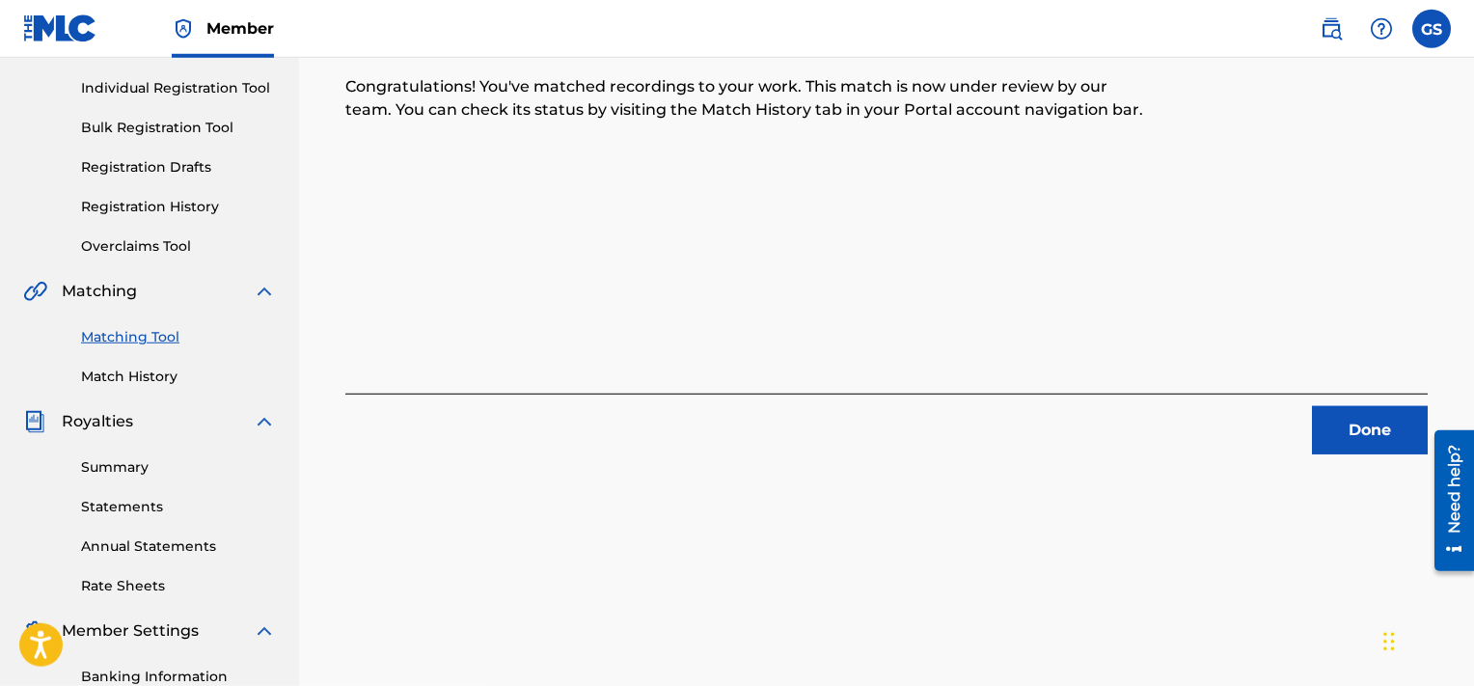
click at [1336, 435] on button "Done" at bounding box center [1370, 430] width 116 height 48
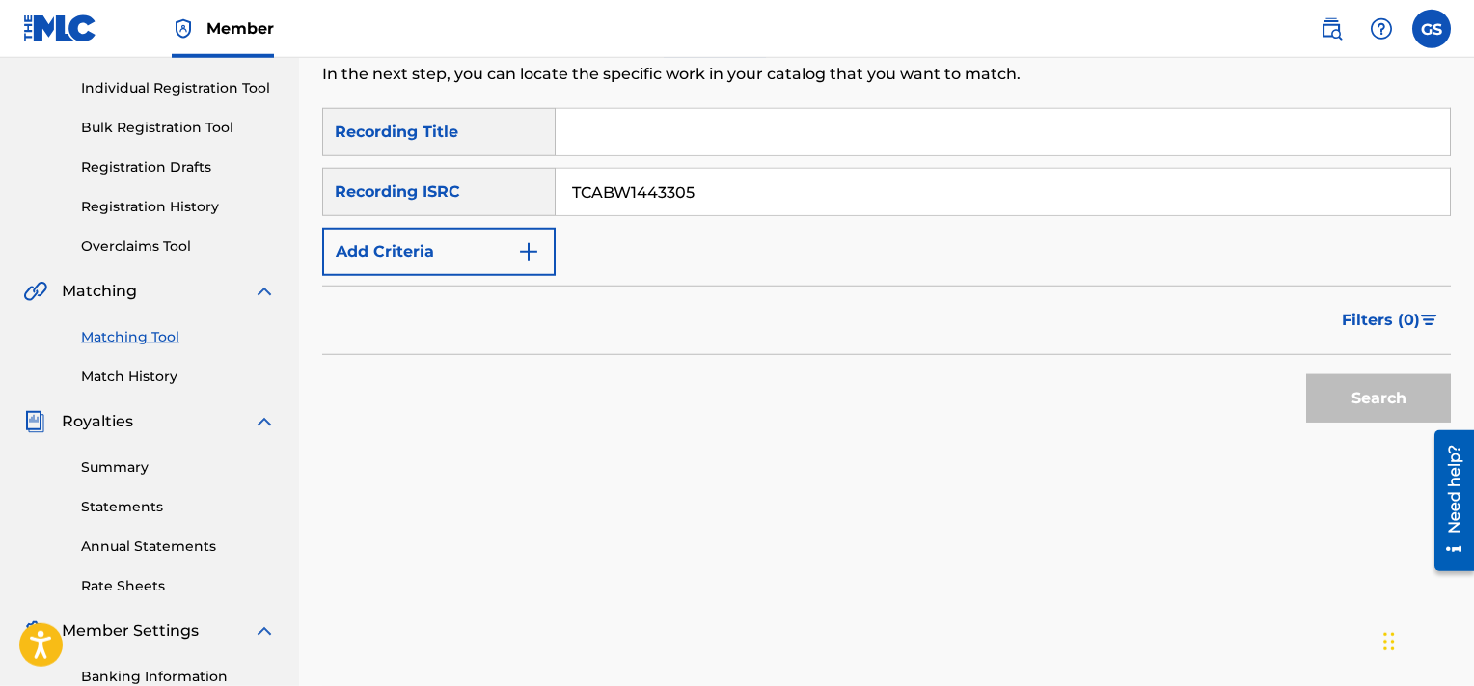
click at [977, 207] on input "TCABW1443305" at bounding box center [1003, 192] width 894 height 46
click at [1306, 374] on button "Search" at bounding box center [1378, 398] width 145 height 48
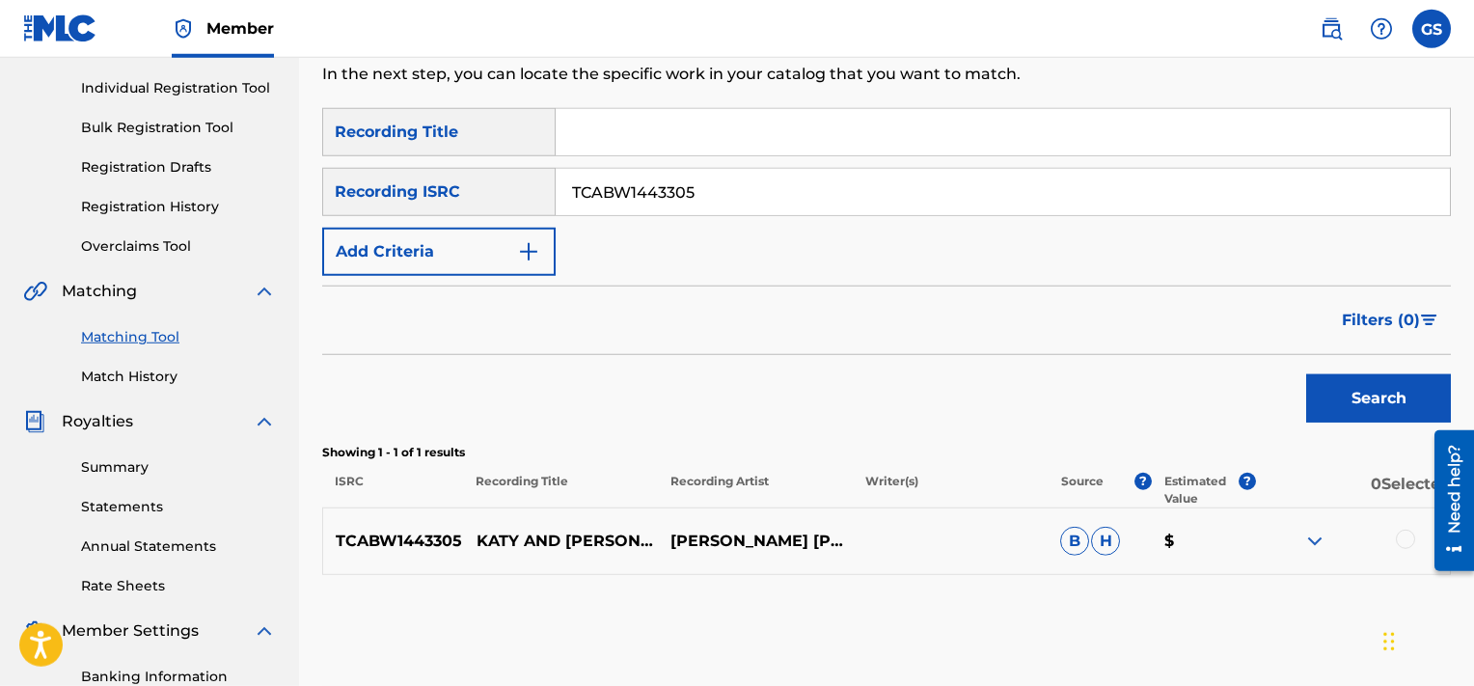
click at [1404, 539] on div at bounding box center [1405, 539] width 19 height 19
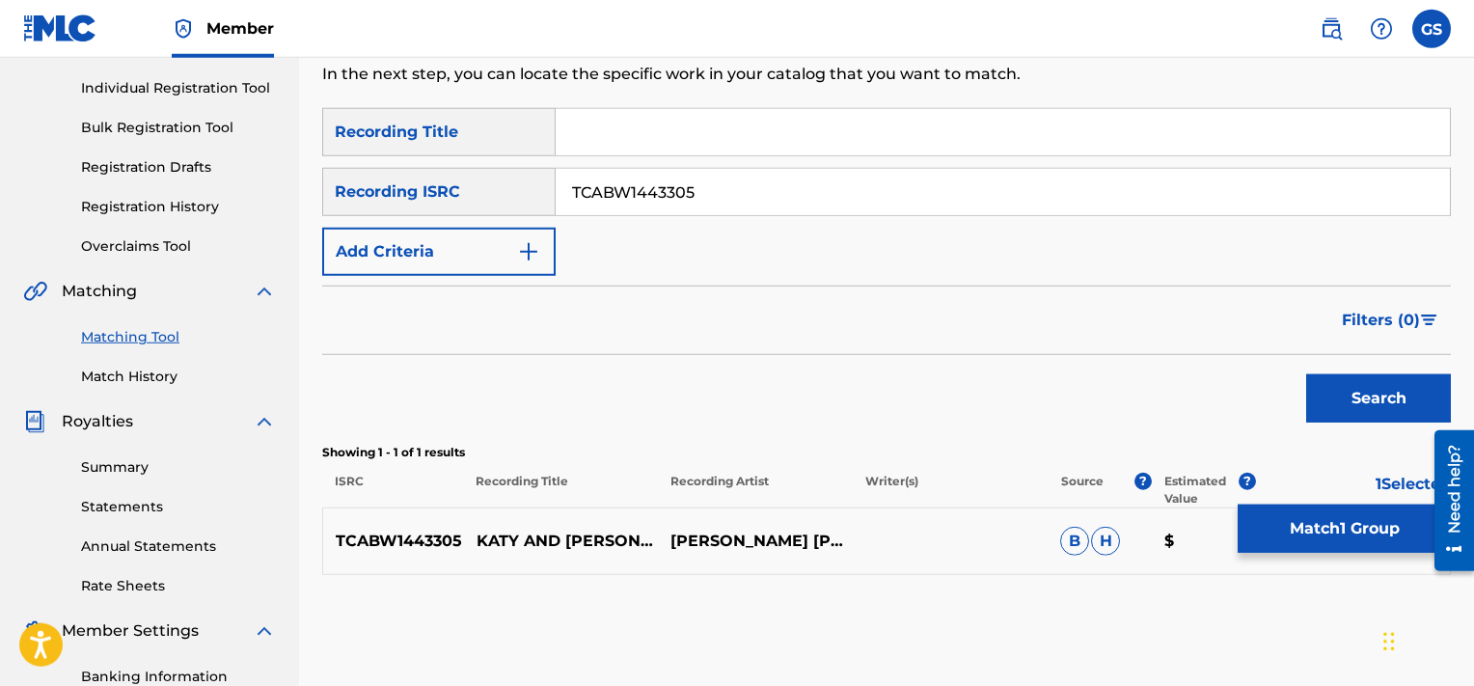
click at [1327, 524] on button "Match 1 Group" at bounding box center [1344, 529] width 213 height 48
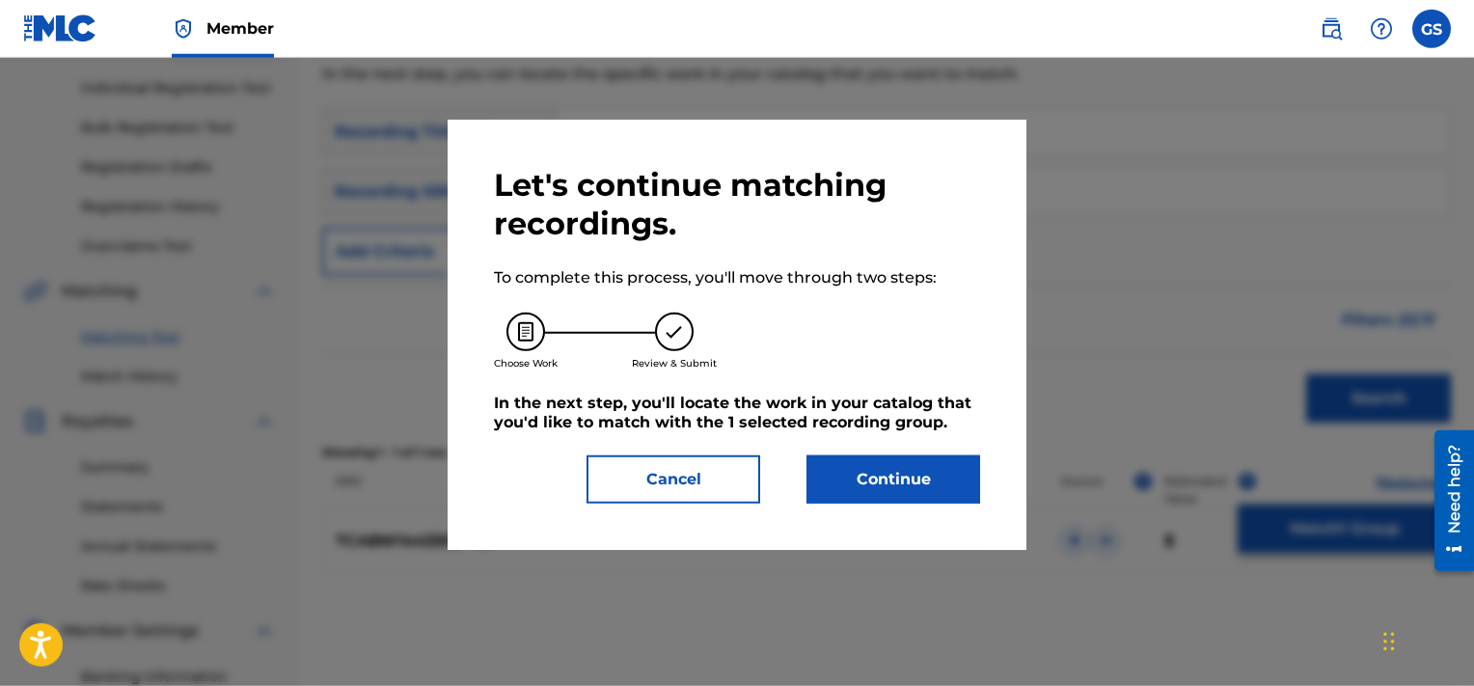
click at [887, 493] on button "Continue" at bounding box center [894, 479] width 174 height 48
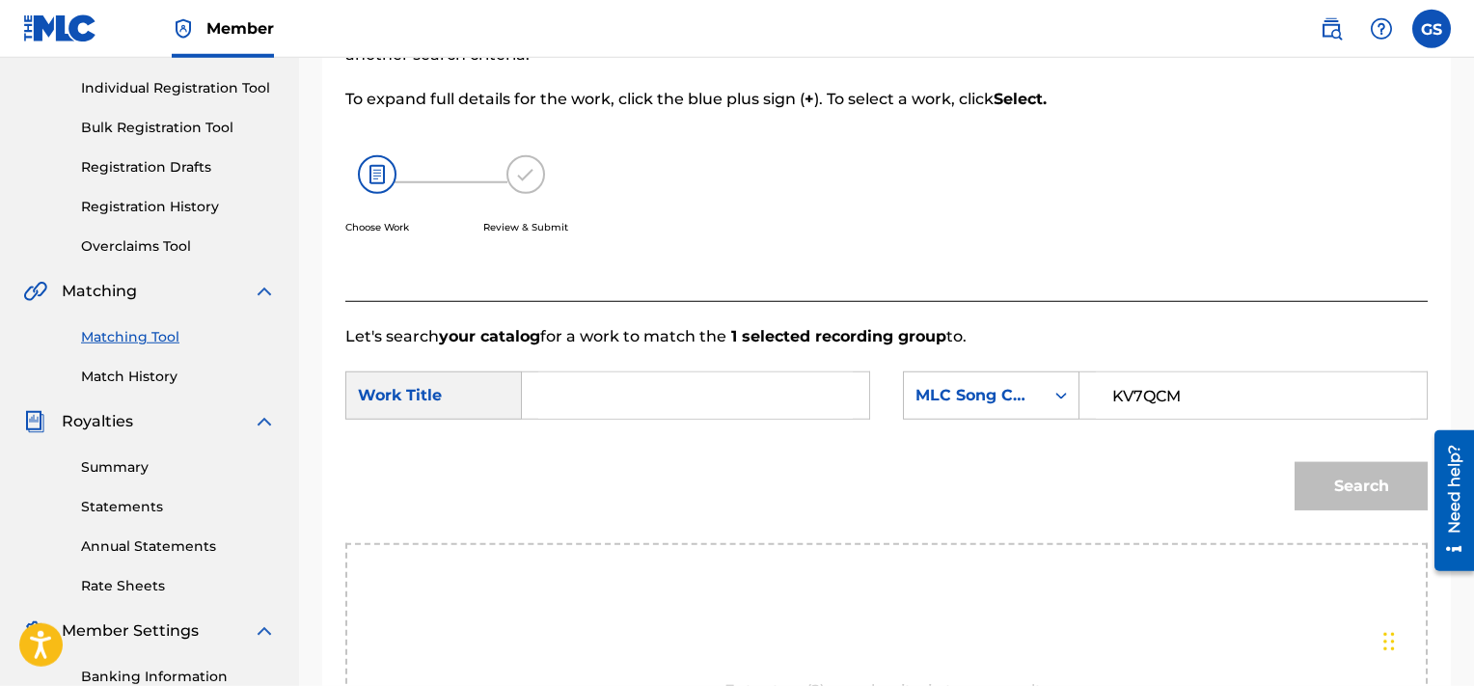
click at [1147, 383] on input "KV7QCM" at bounding box center [1253, 395] width 315 height 46
click at [667, 389] on input "Search Form" at bounding box center [695, 395] width 315 height 46
click at [1295, 462] on button "Search" at bounding box center [1361, 486] width 133 height 48
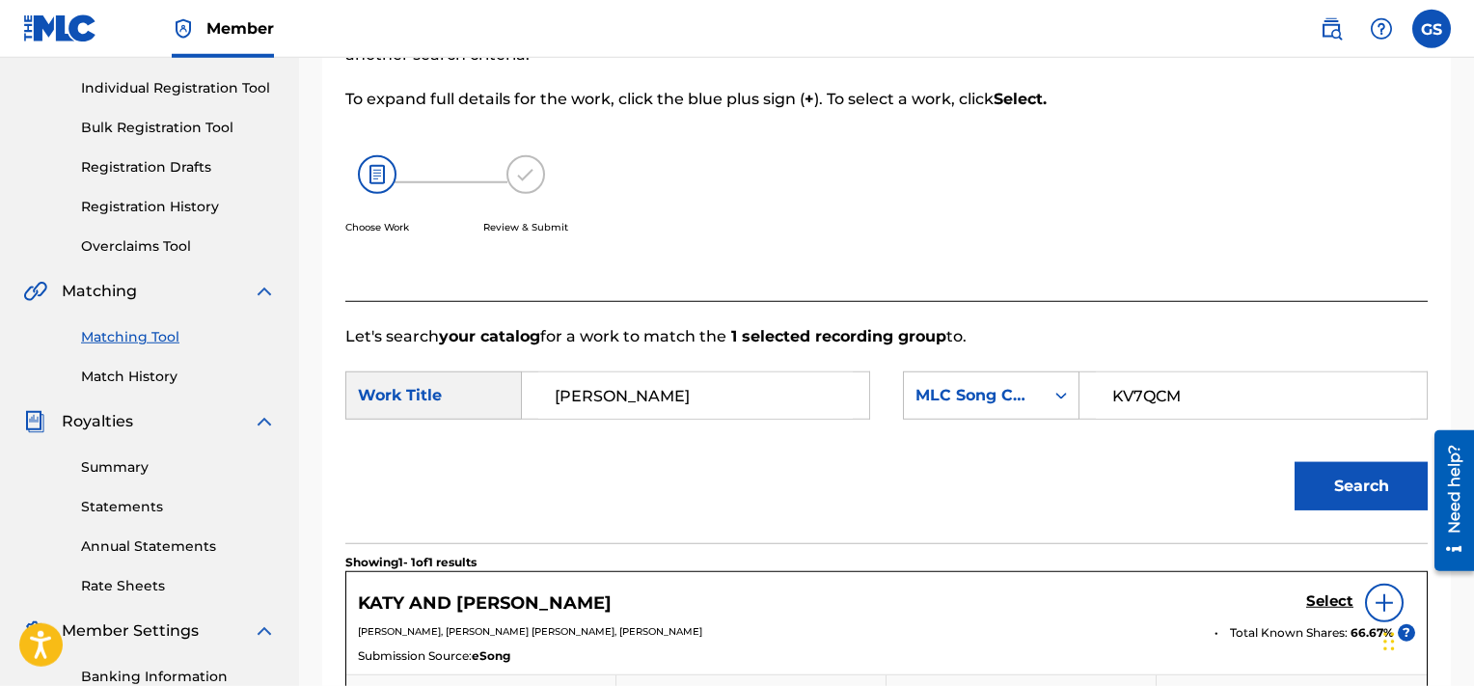
click at [1348, 606] on h5 "Select" at bounding box center [1329, 601] width 47 height 18
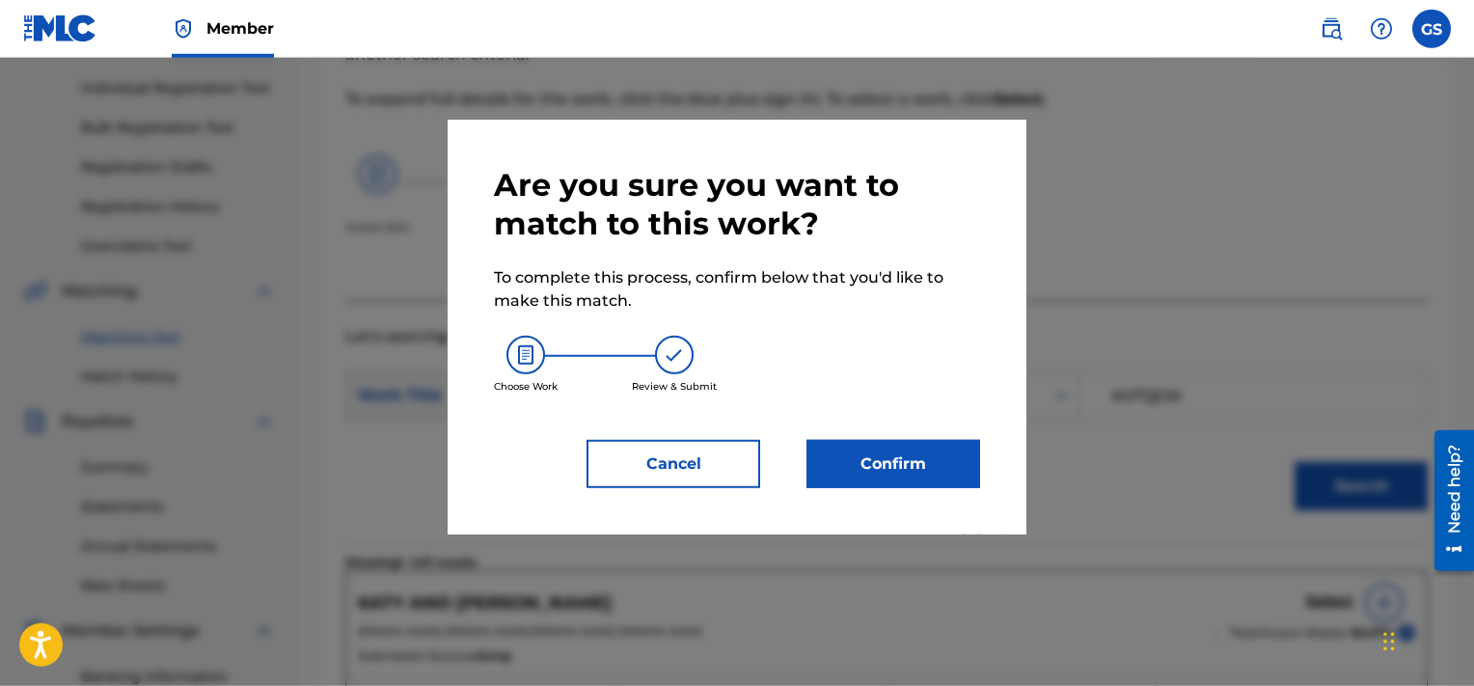
click at [841, 460] on button "Confirm" at bounding box center [894, 464] width 174 height 48
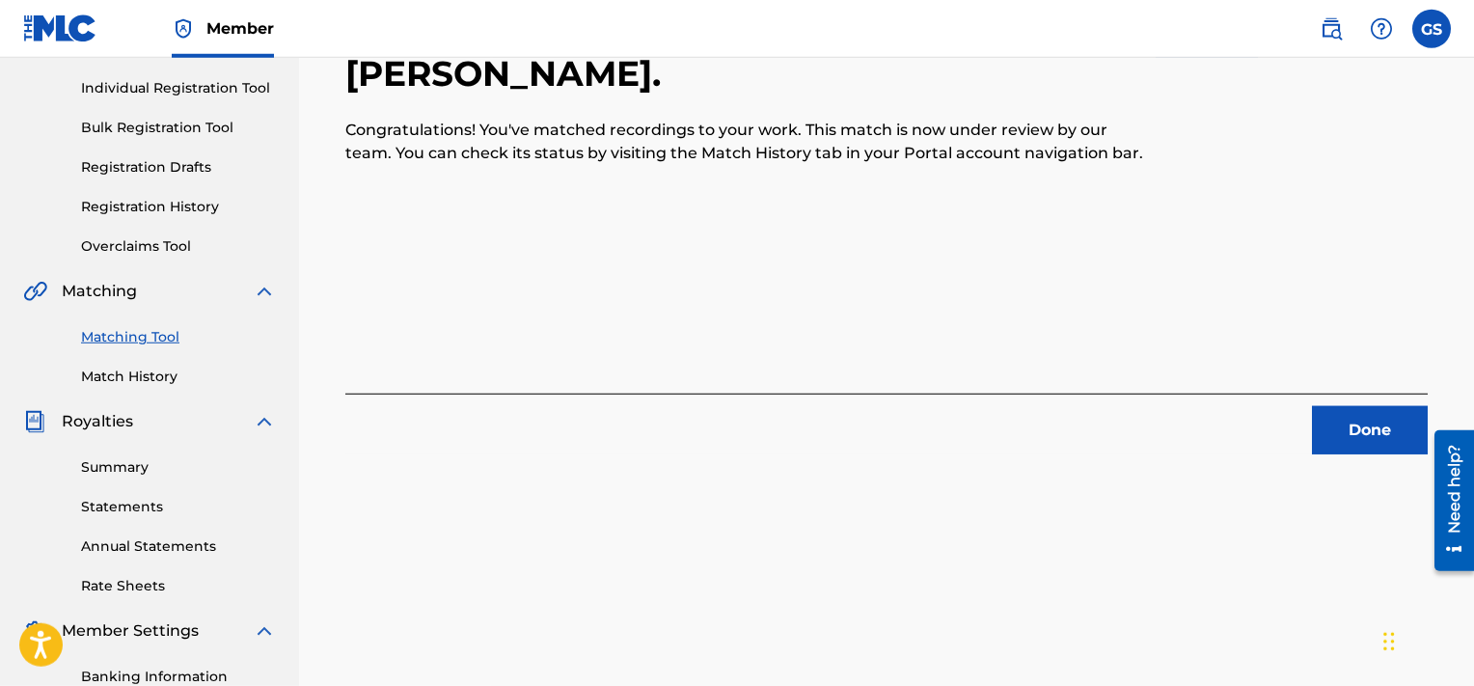
click at [1337, 443] on button "Done" at bounding box center [1370, 430] width 116 height 48
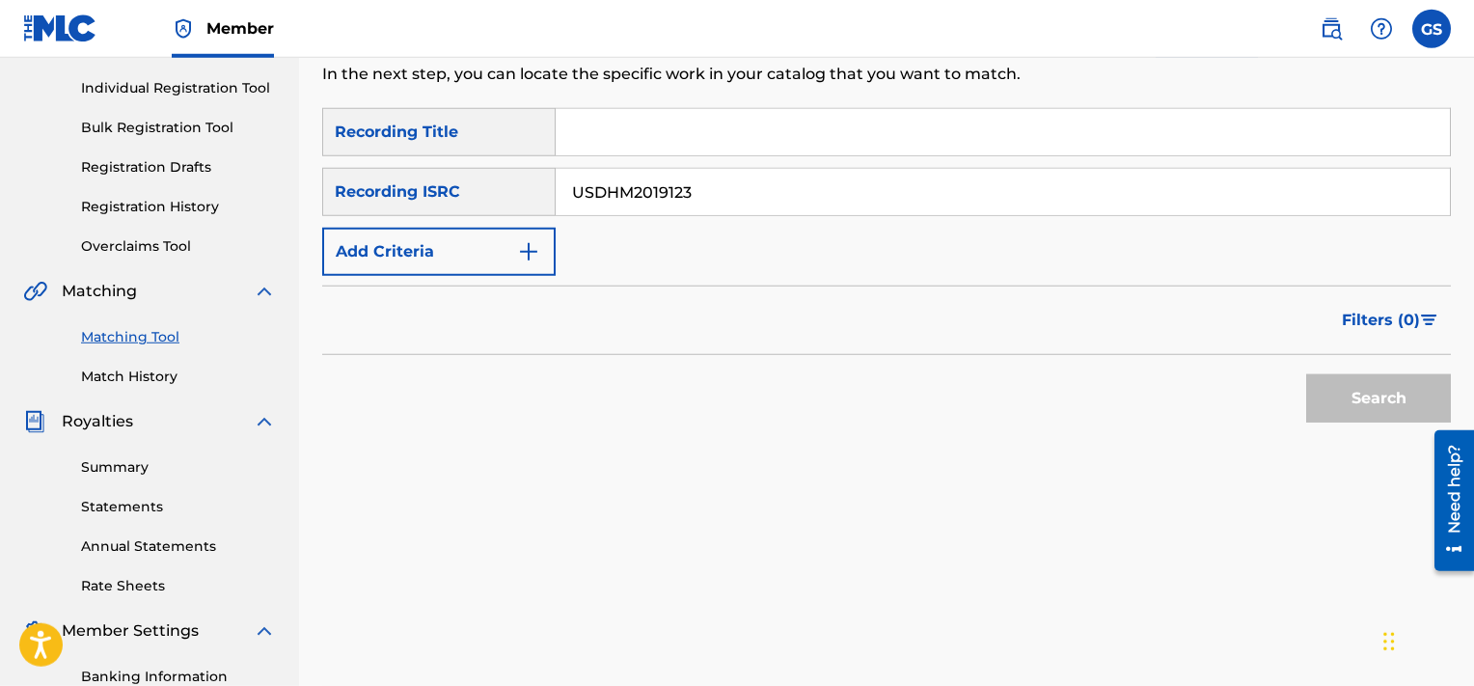
click at [1048, 184] on input "USDHM2019123" at bounding box center [1003, 192] width 894 height 46
click at [1306, 374] on button "Search" at bounding box center [1378, 398] width 145 height 48
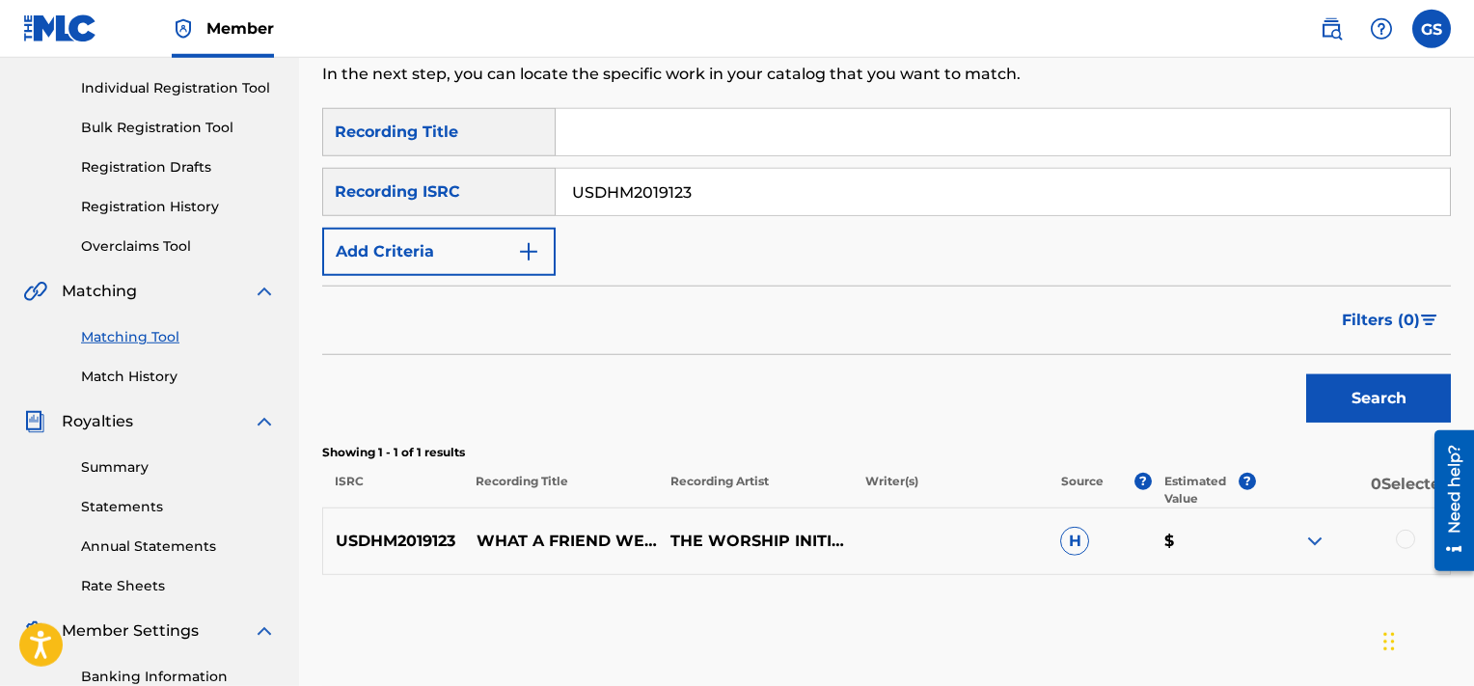
click at [1404, 542] on div at bounding box center [1405, 539] width 19 height 19
